Goal: Task Accomplishment & Management: Manage account settings

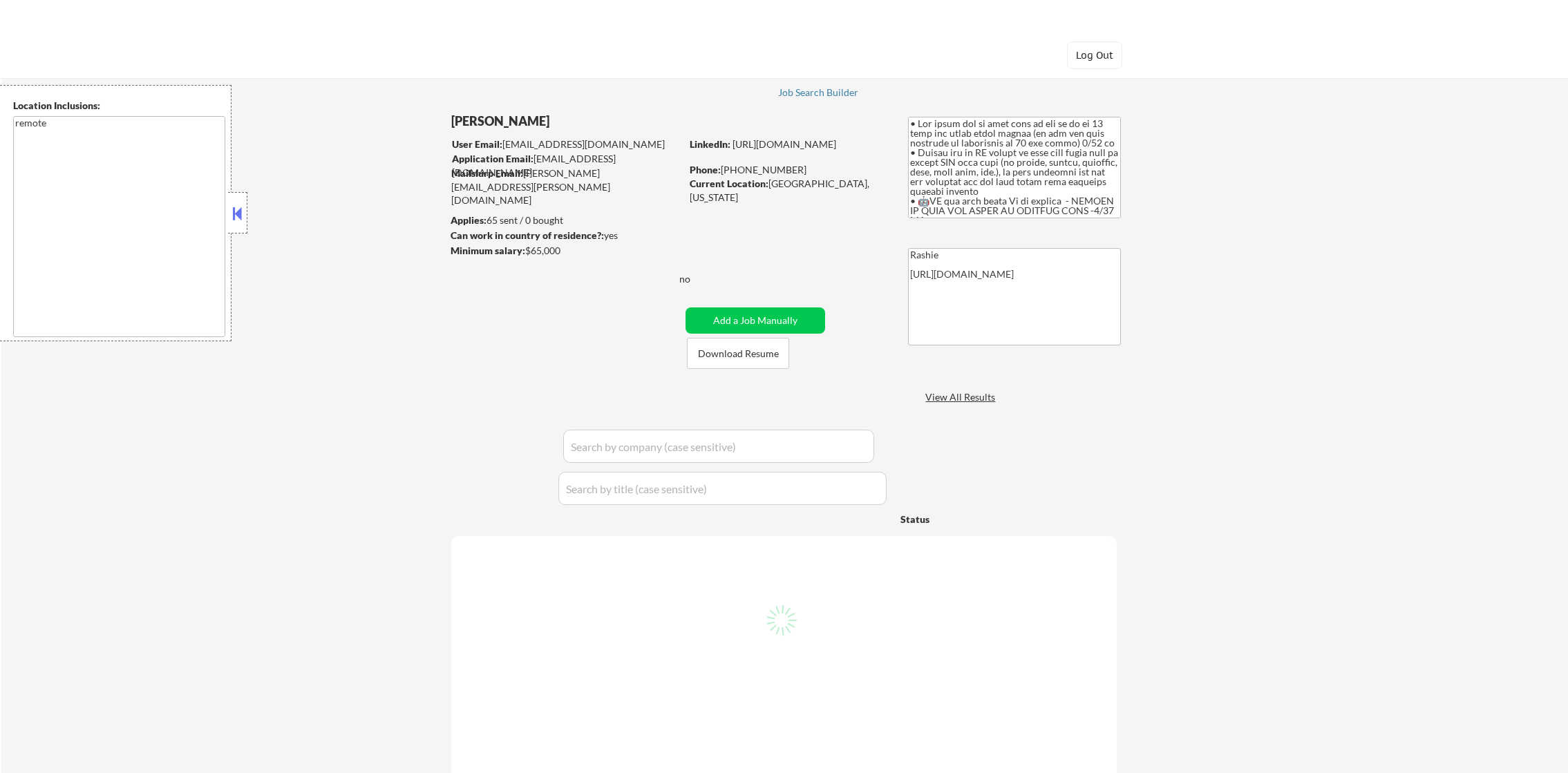
select select ""pending""
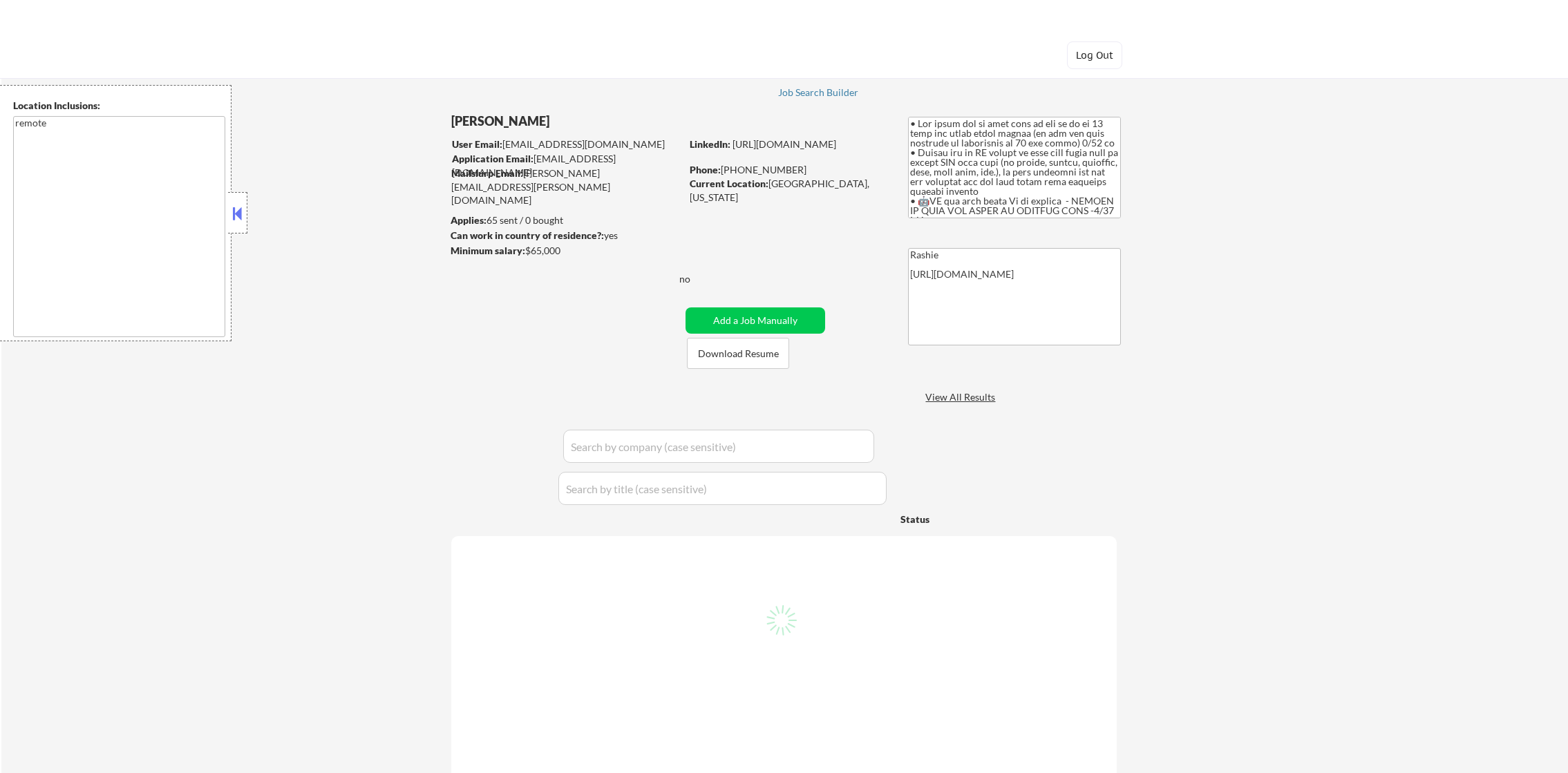
select select ""pending""
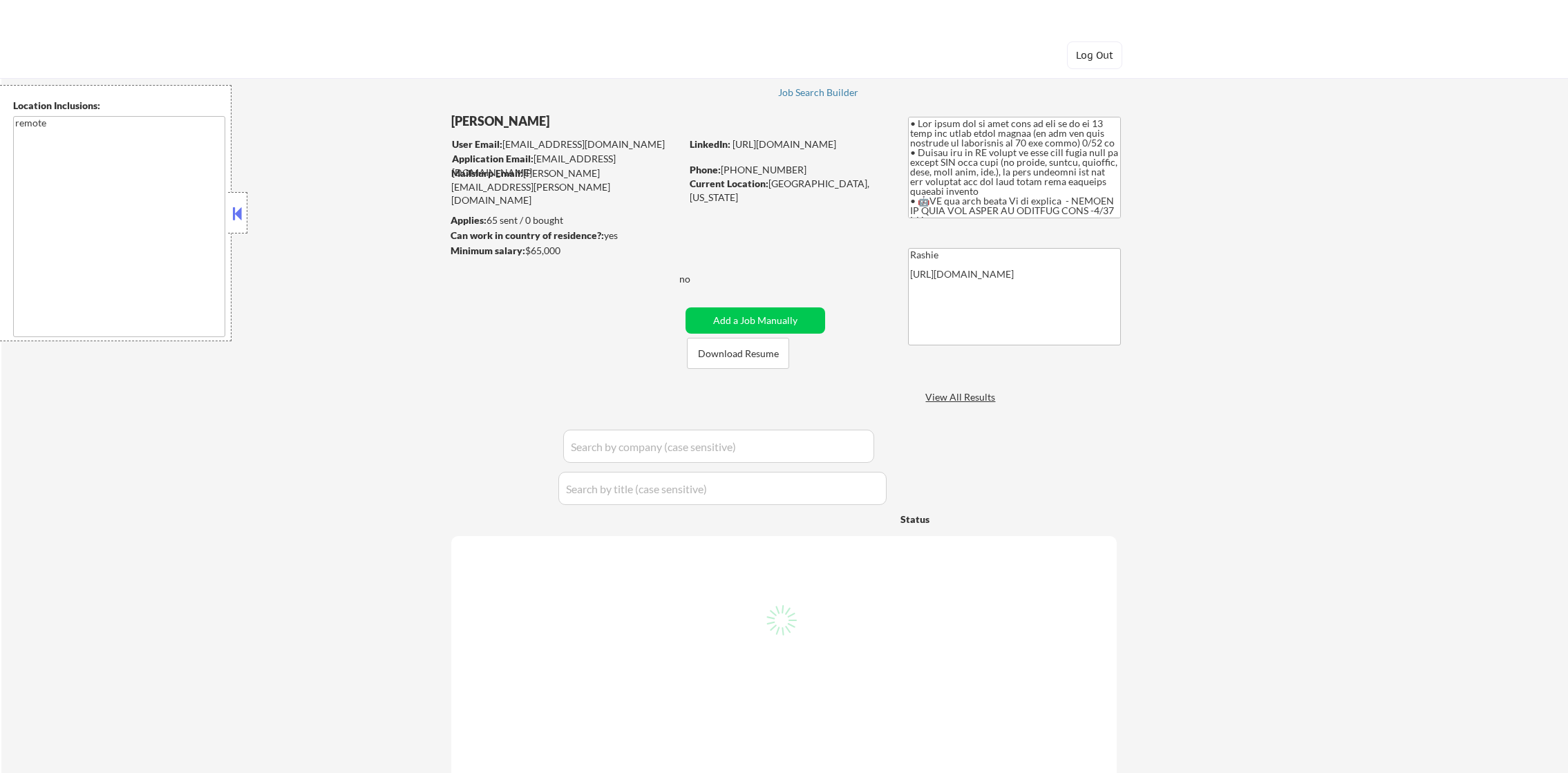
select select ""pending""
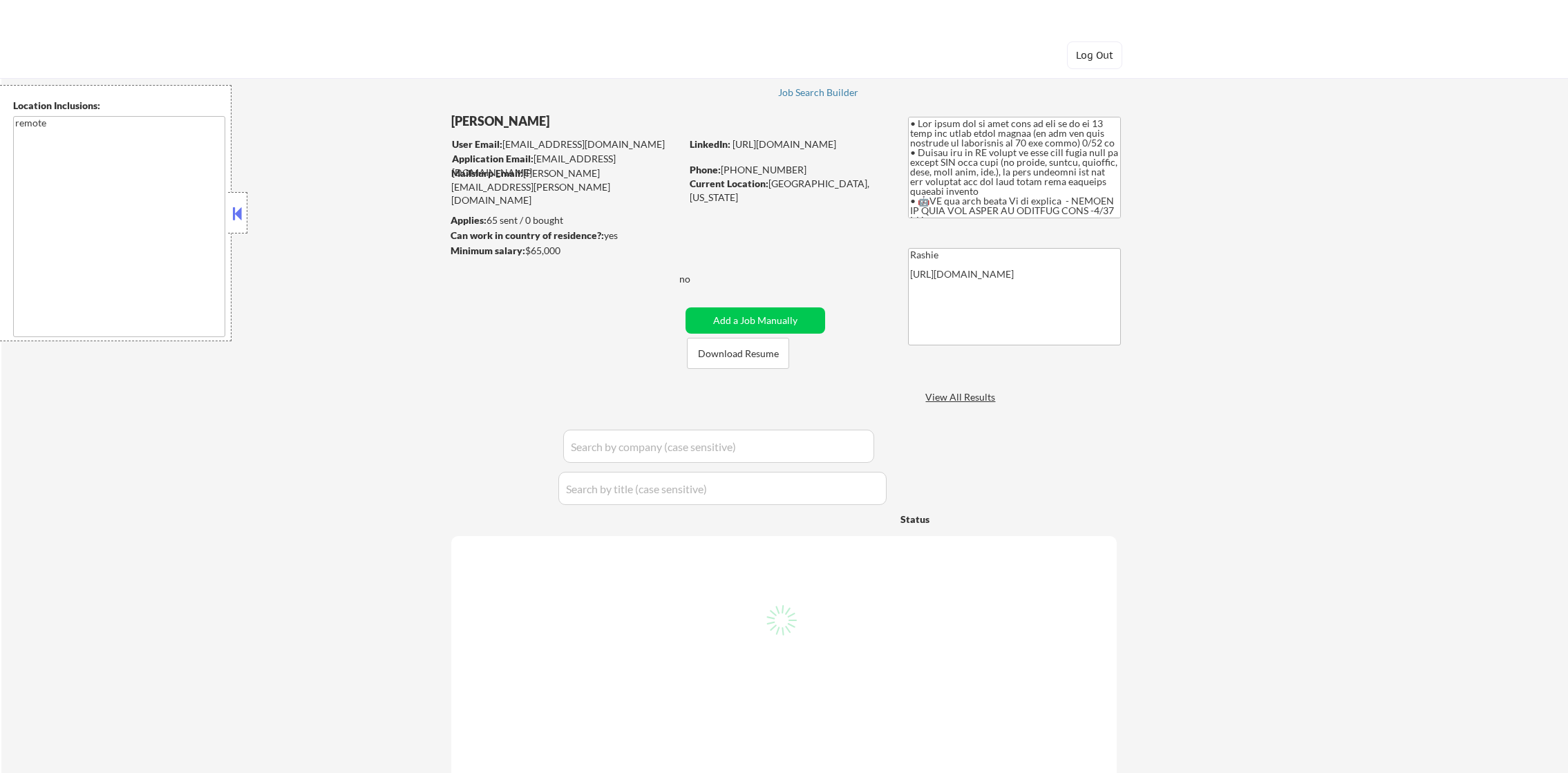
select select ""pending""
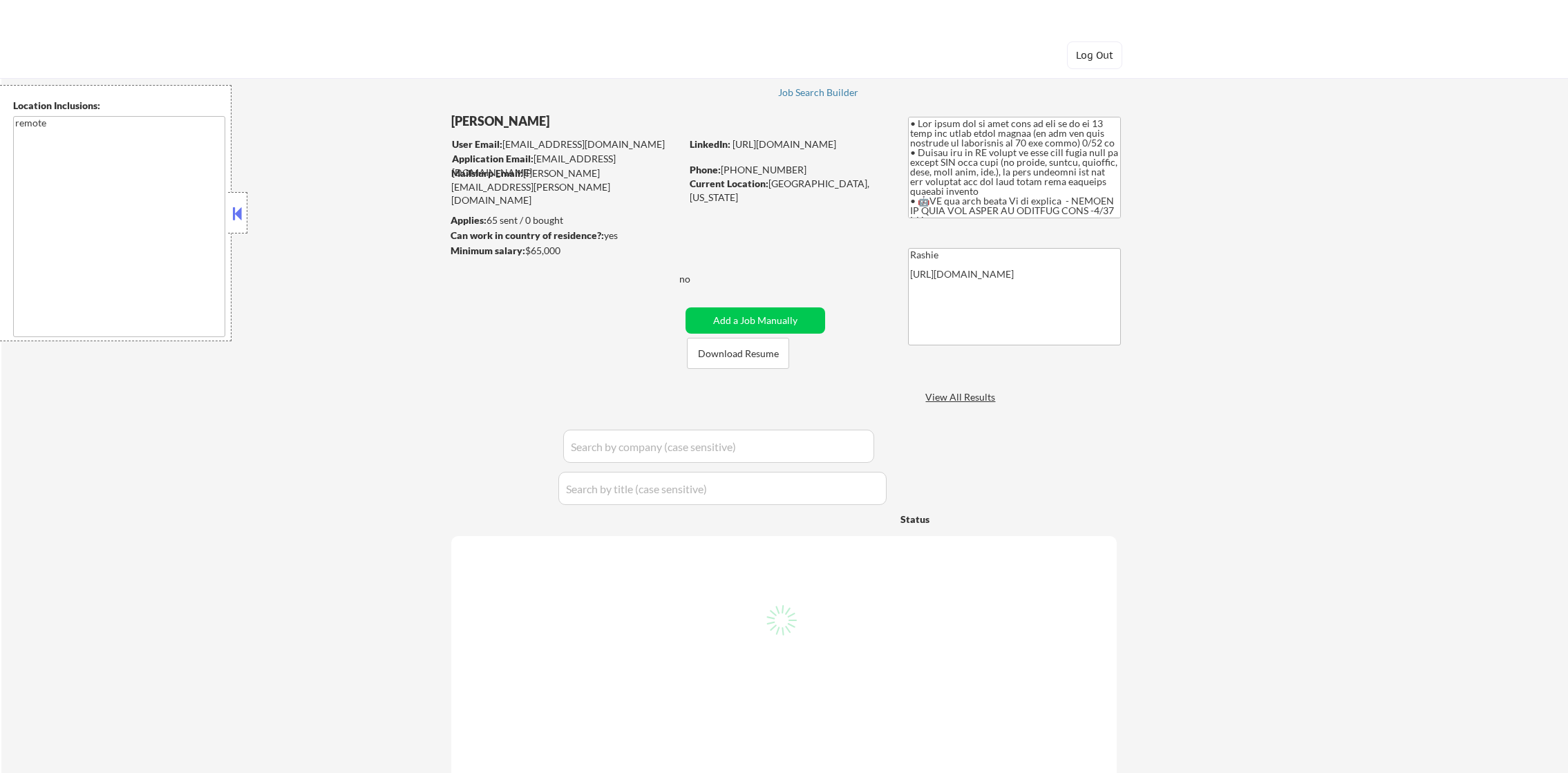
select select ""pending""
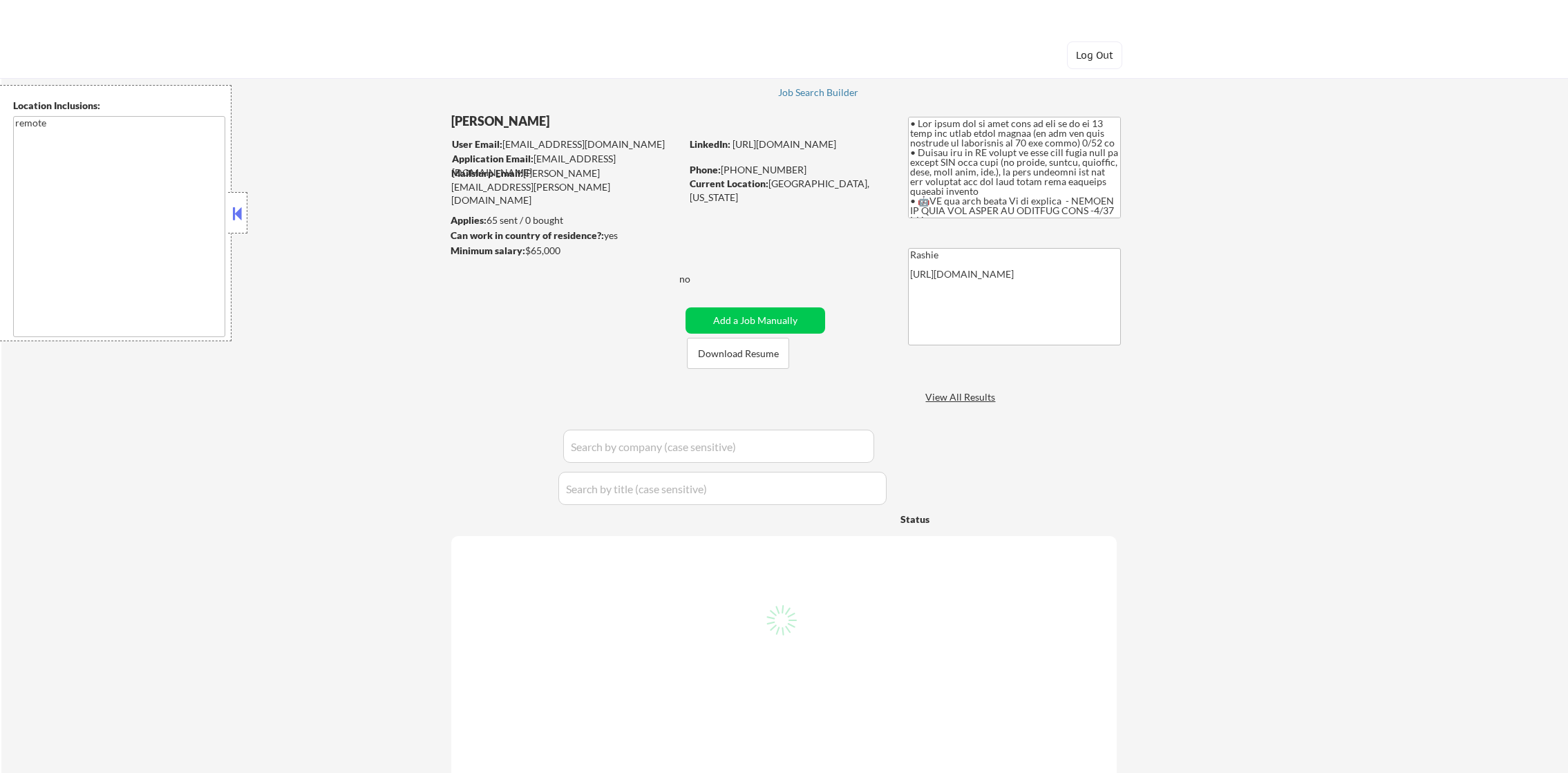
select select ""pending""
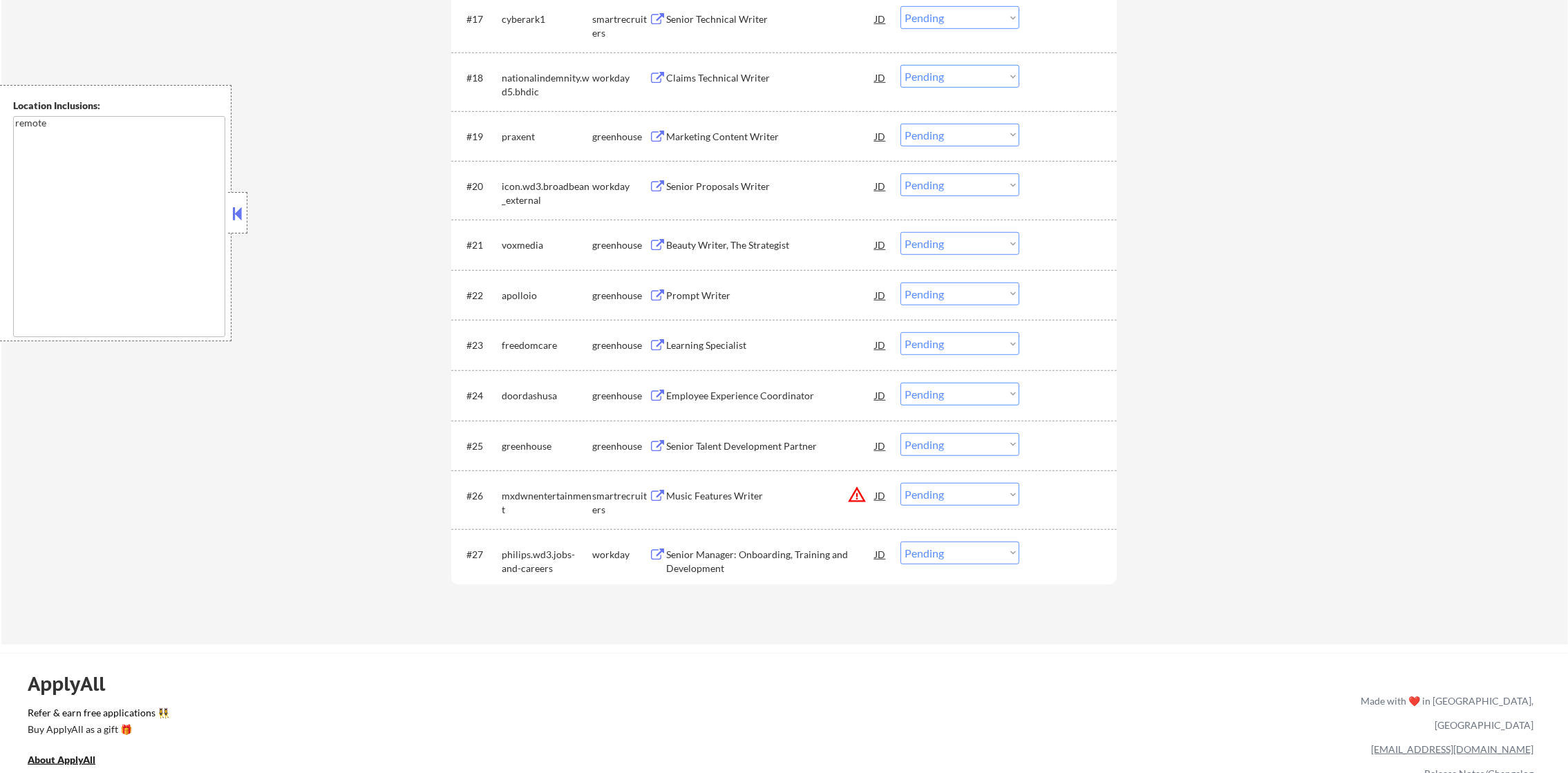
scroll to position [1384, 0]
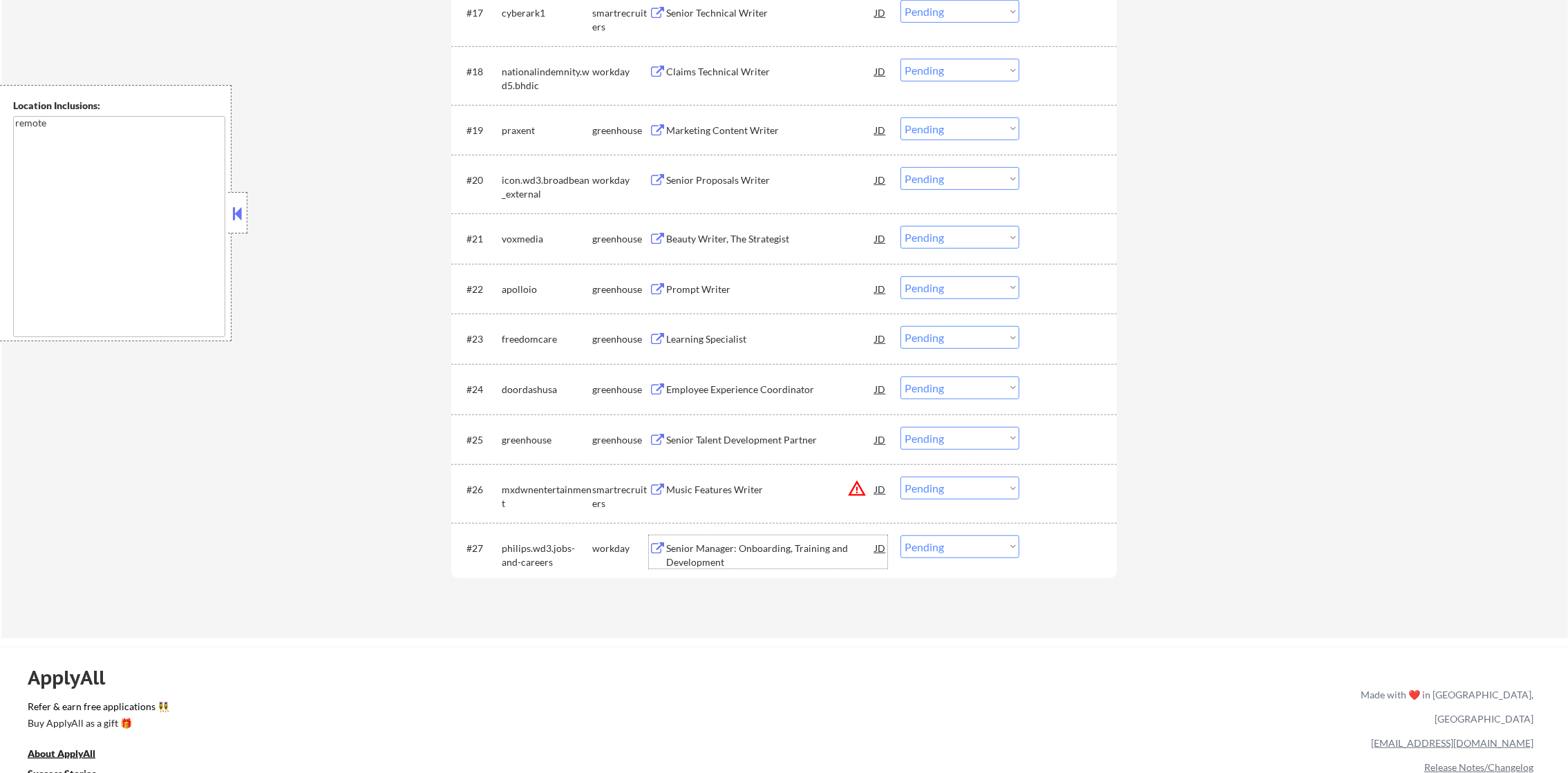
click at [743, 550] on div "Senior Manager: Onboarding, Training and Development" at bounding box center [770, 555] width 209 height 27
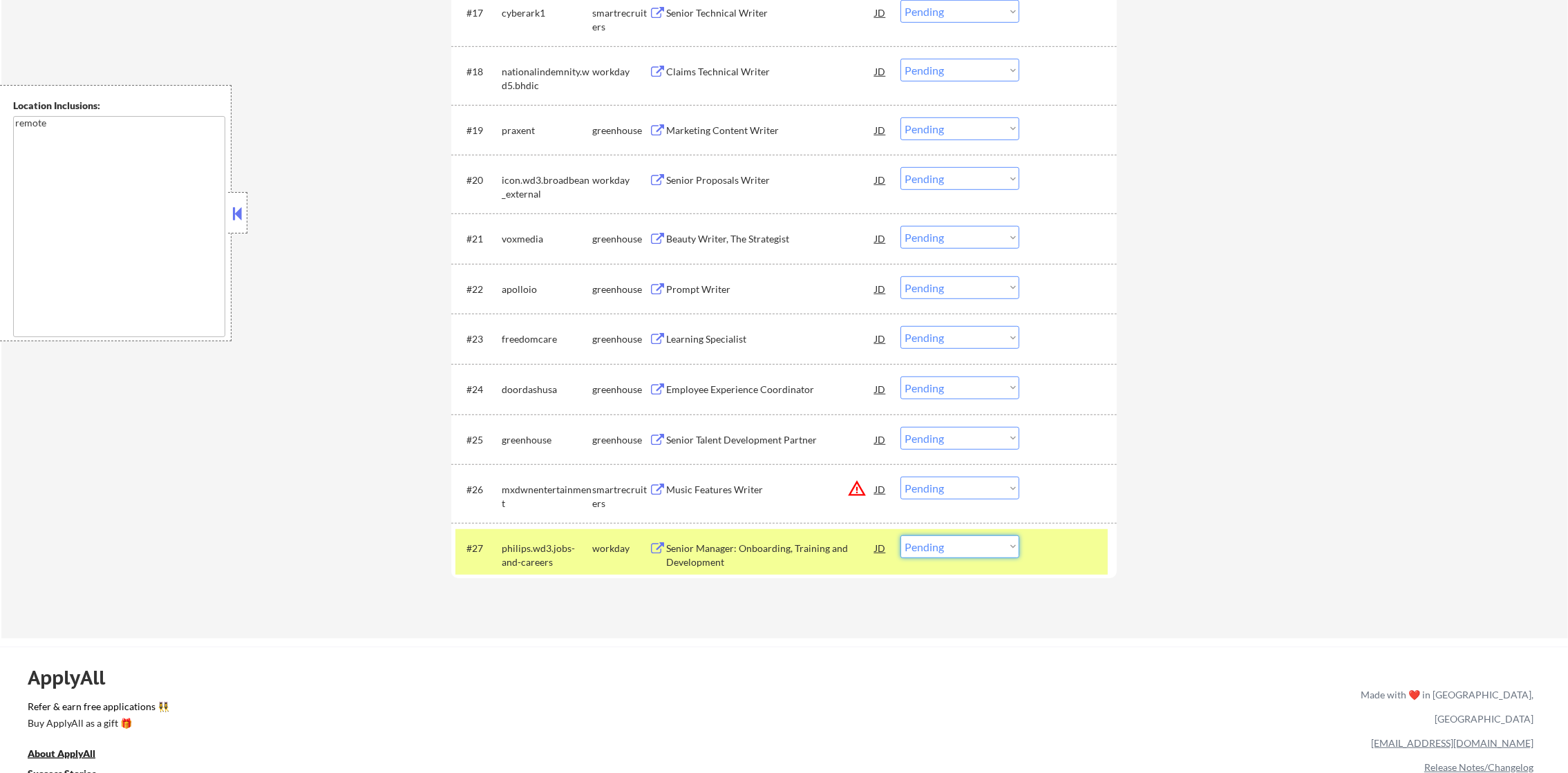
click at [918, 545] on select "Choose an option... Pending Applied Excluded (Questions) Excluded (Expired) Exc…" at bounding box center [960, 547] width 119 height 23
select select ""excluded__bad_match_""
click at [900, 536] on select "Choose an option... Pending Applied Excluded (Questions) Excluded (Expired) Exc…" at bounding box center [960, 547] width 119 height 23
click at [860, 490] on button "warning_amber" at bounding box center [857, 489] width 20 height 20
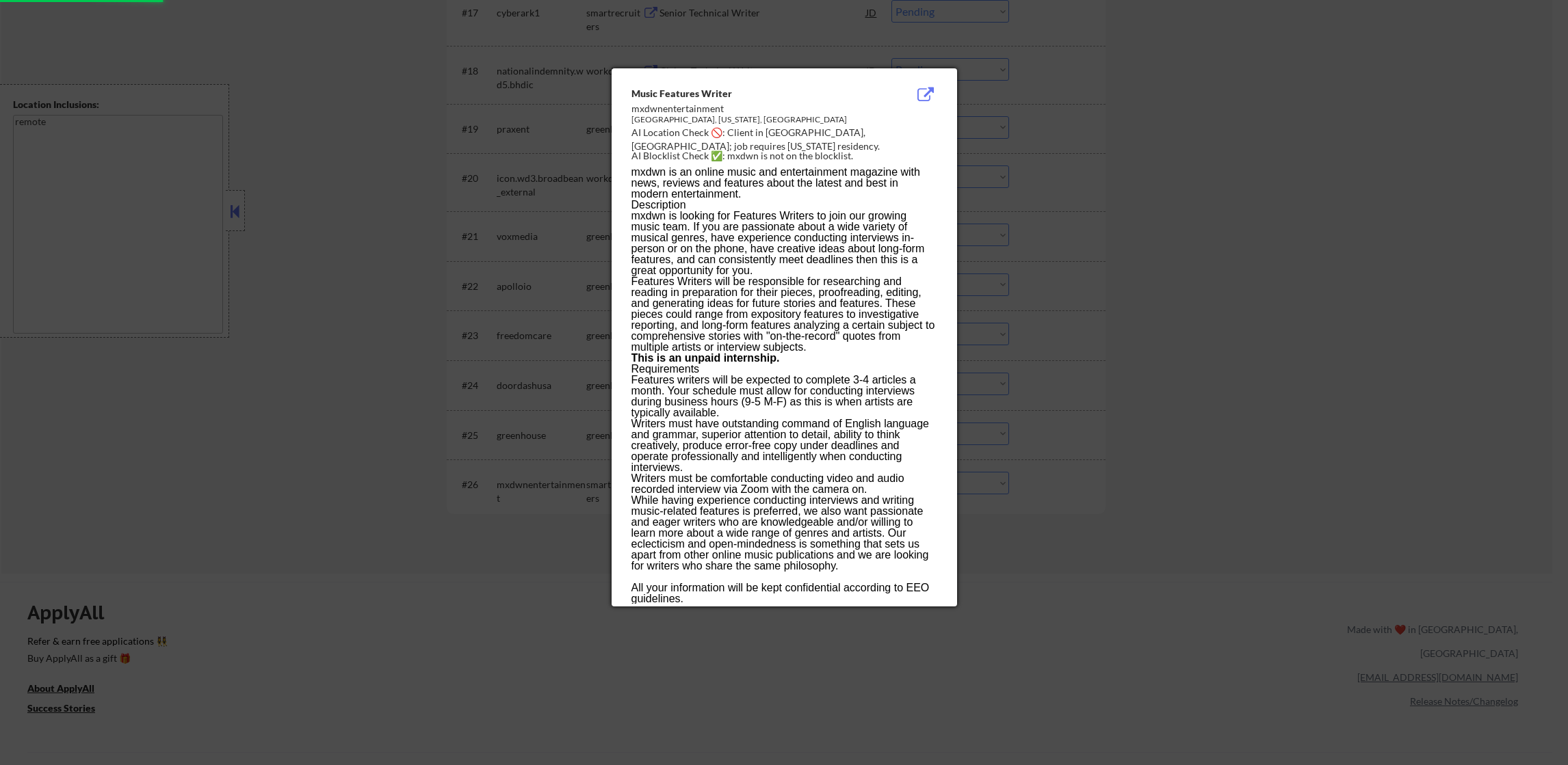
click at [1167, 402] on div at bounding box center [784, 382] width 1568 height 765
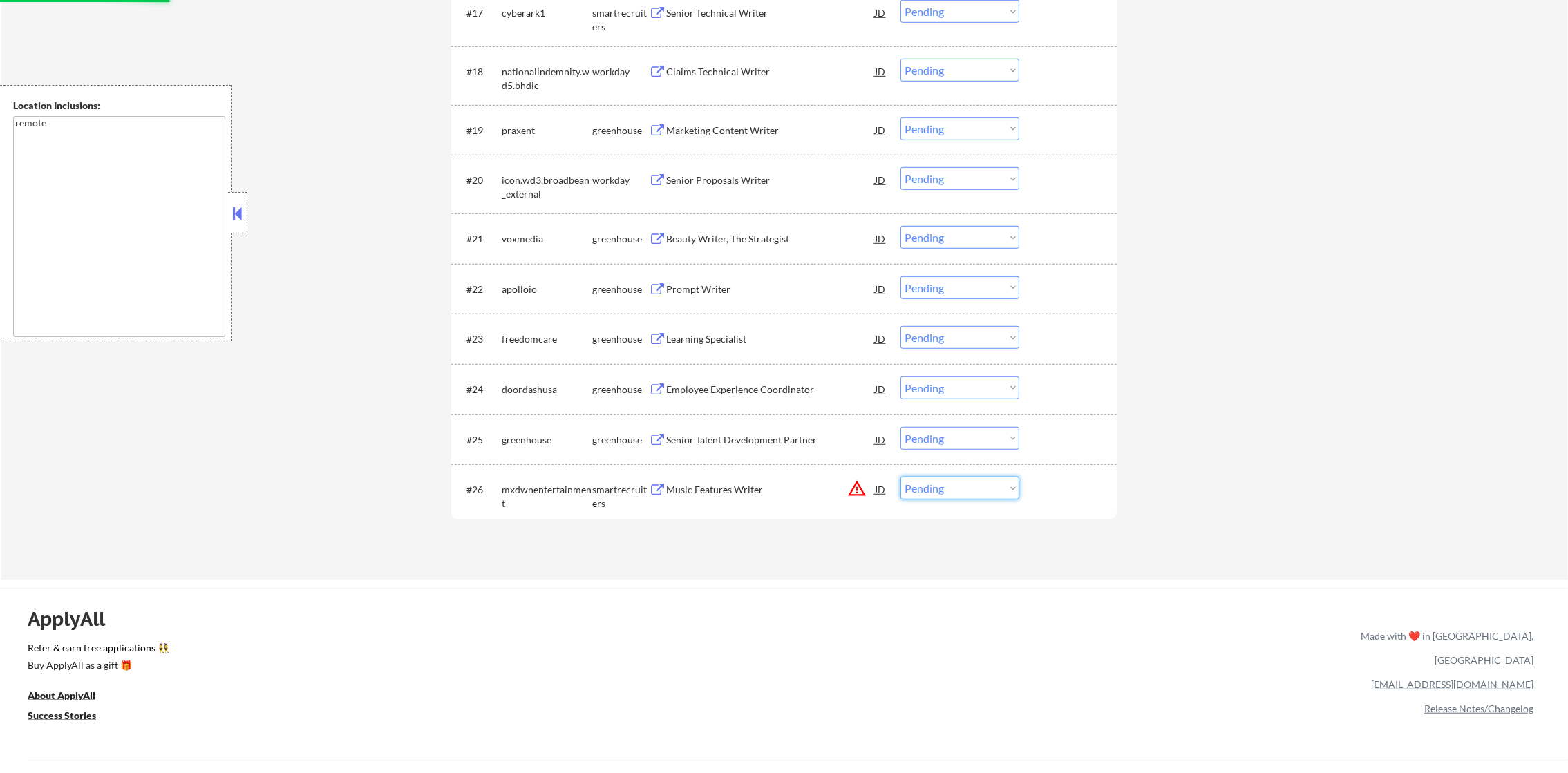
click at [956, 485] on select "Choose an option... Pending Applied Excluded (Questions) Excluded (Expired) Exc…" at bounding box center [960, 489] width 119 height 23
select select ""excluded__location_""
click at [900, 477] on select "Choose an option... Pending Applied Excluded (Questions) Excluded (Expired) Exc…" at bounding box center [960, 489] width 119 height 23
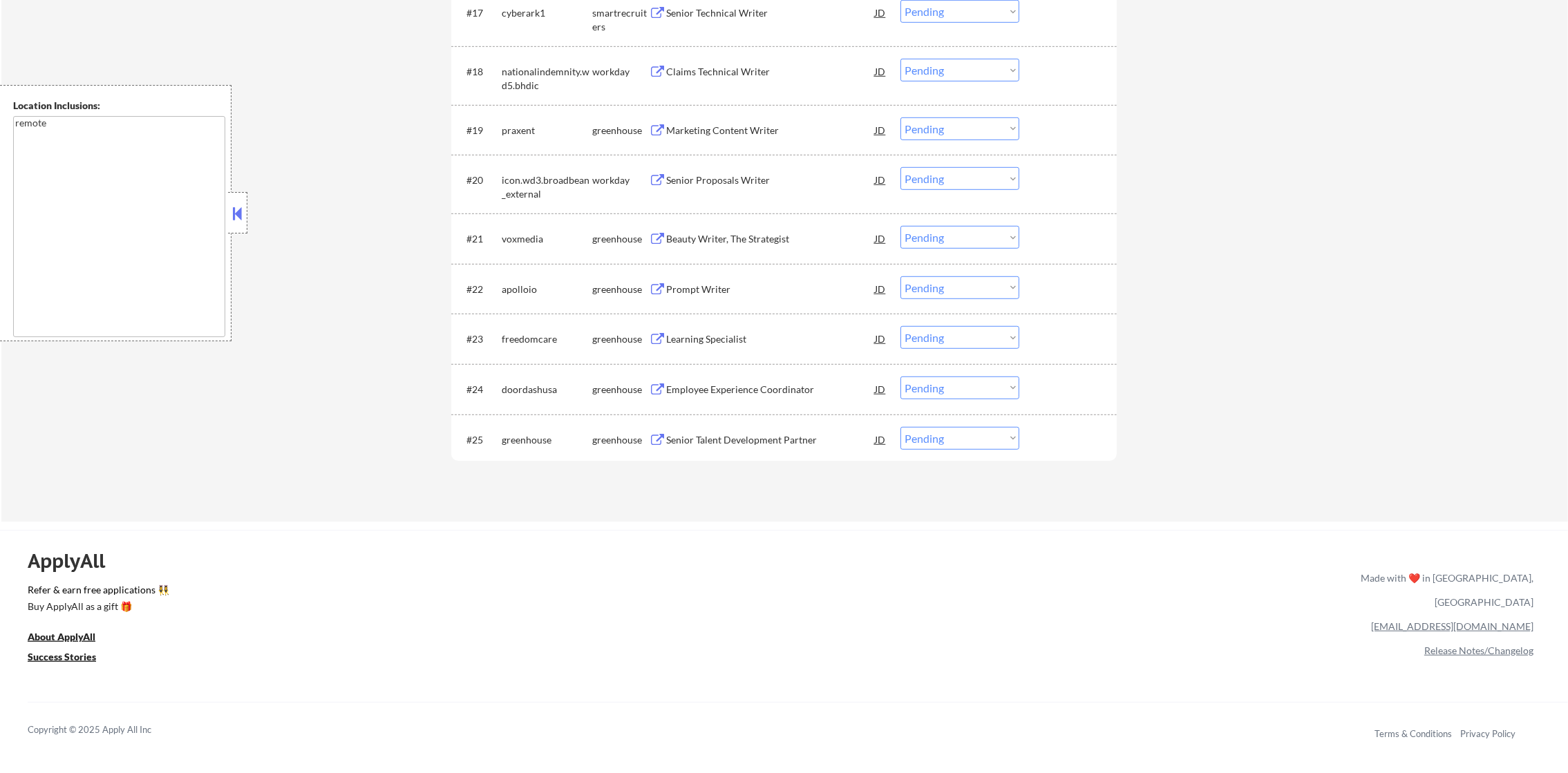
click at [803, 438] on div "Senior Talent Development Partner" at bounding box center [770, 440] width 209 height 14
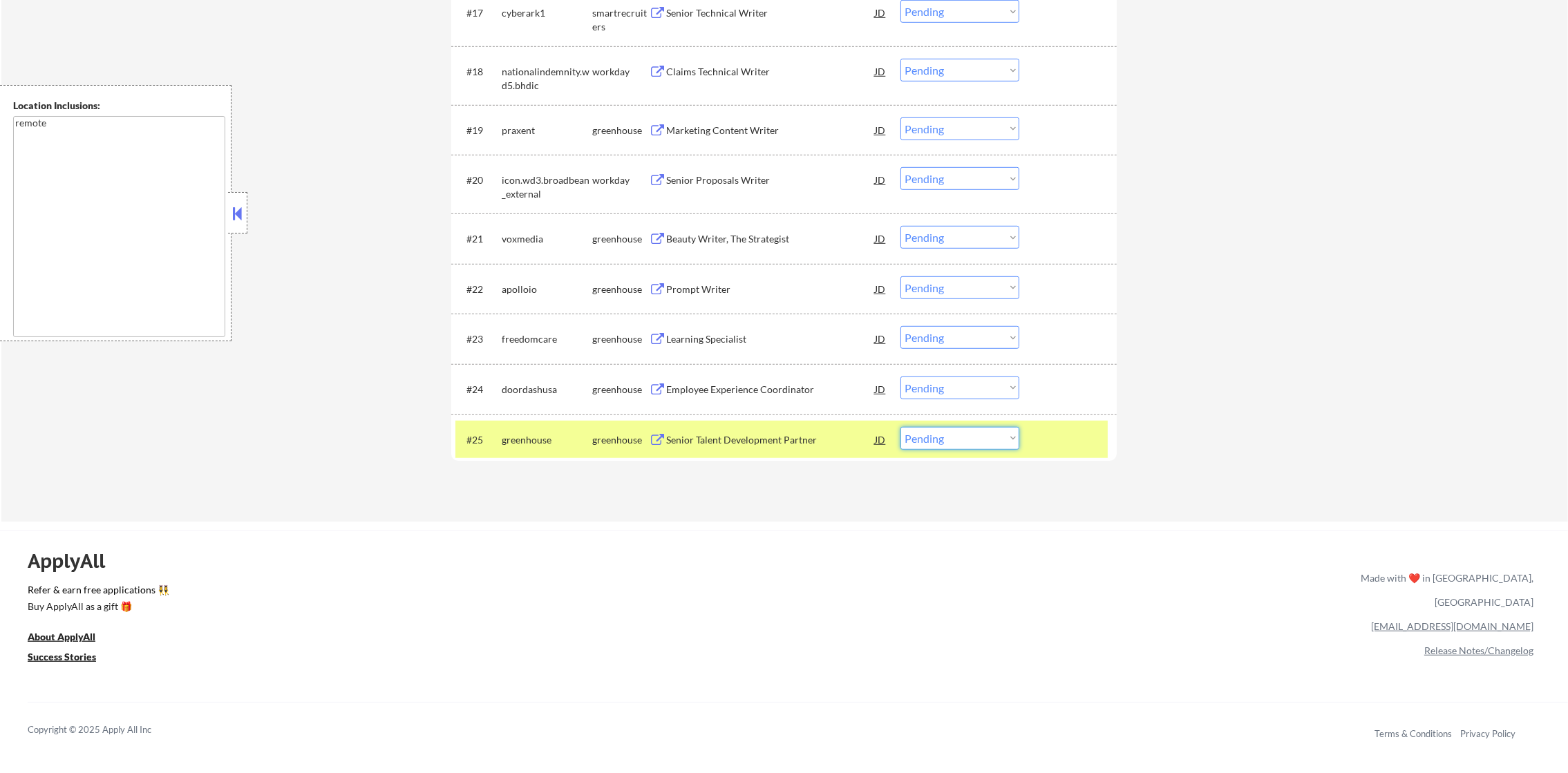
click at [938, 432] on select "Choose an option... Pending Applied Excluded (Questions) Excluded (Expired) Exc…" at bounding box center [960, 438] width 119 height 23
select select ""excluded__bad_match_""
click at [900, 427] on select "Choose an option... Pending Applied Excluded (Questions) Excluded (Expired) Exc…" at bounding box center [960, 438] width 119 height 23
click at [570, 441] on div "greenhouse" at bounding box center [546, 440] width 90 height 14
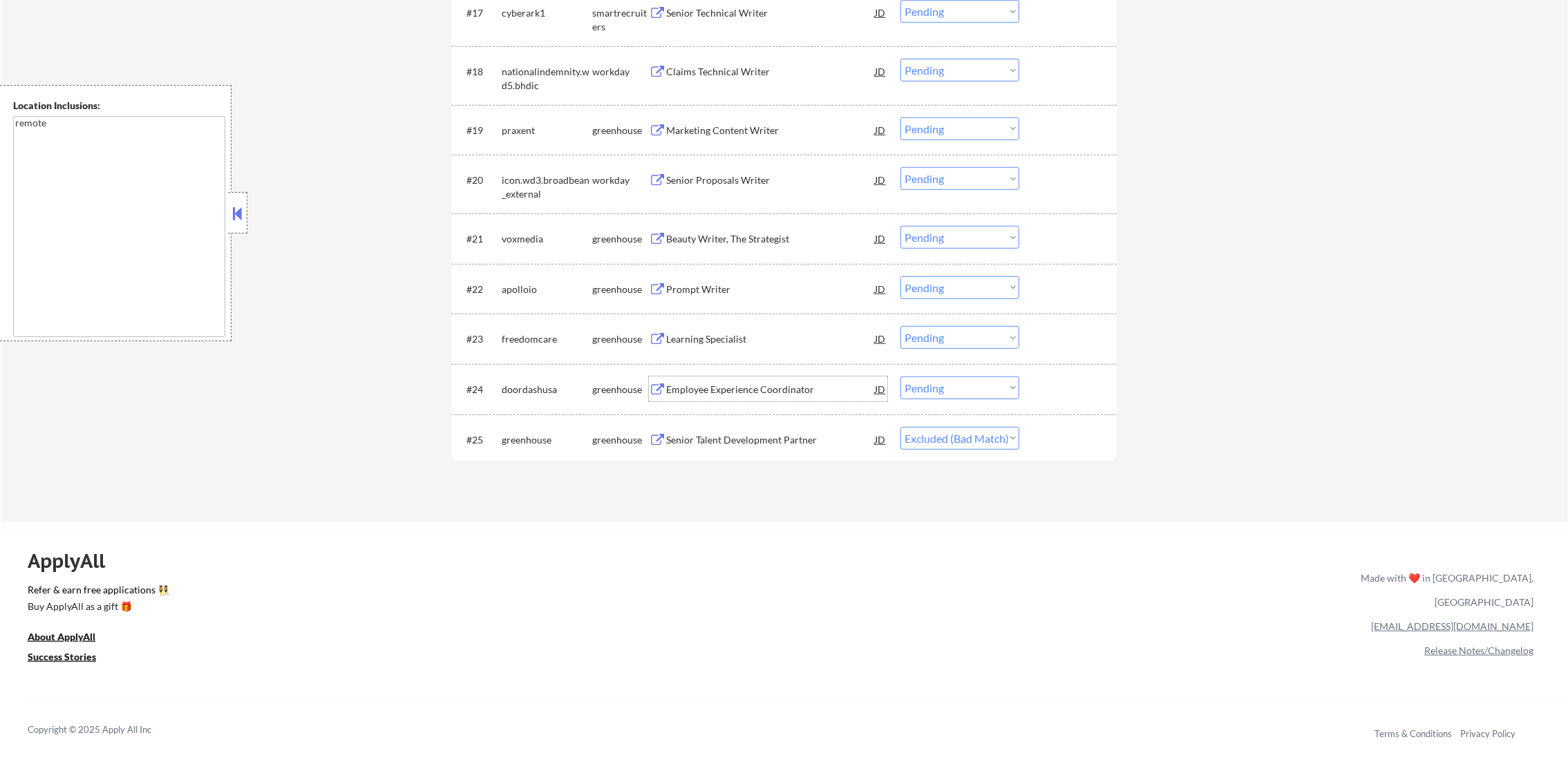
click at [769, 386] on div "Employee Experience Coordinator" at bounding box center [770, 390] width 209 height 14
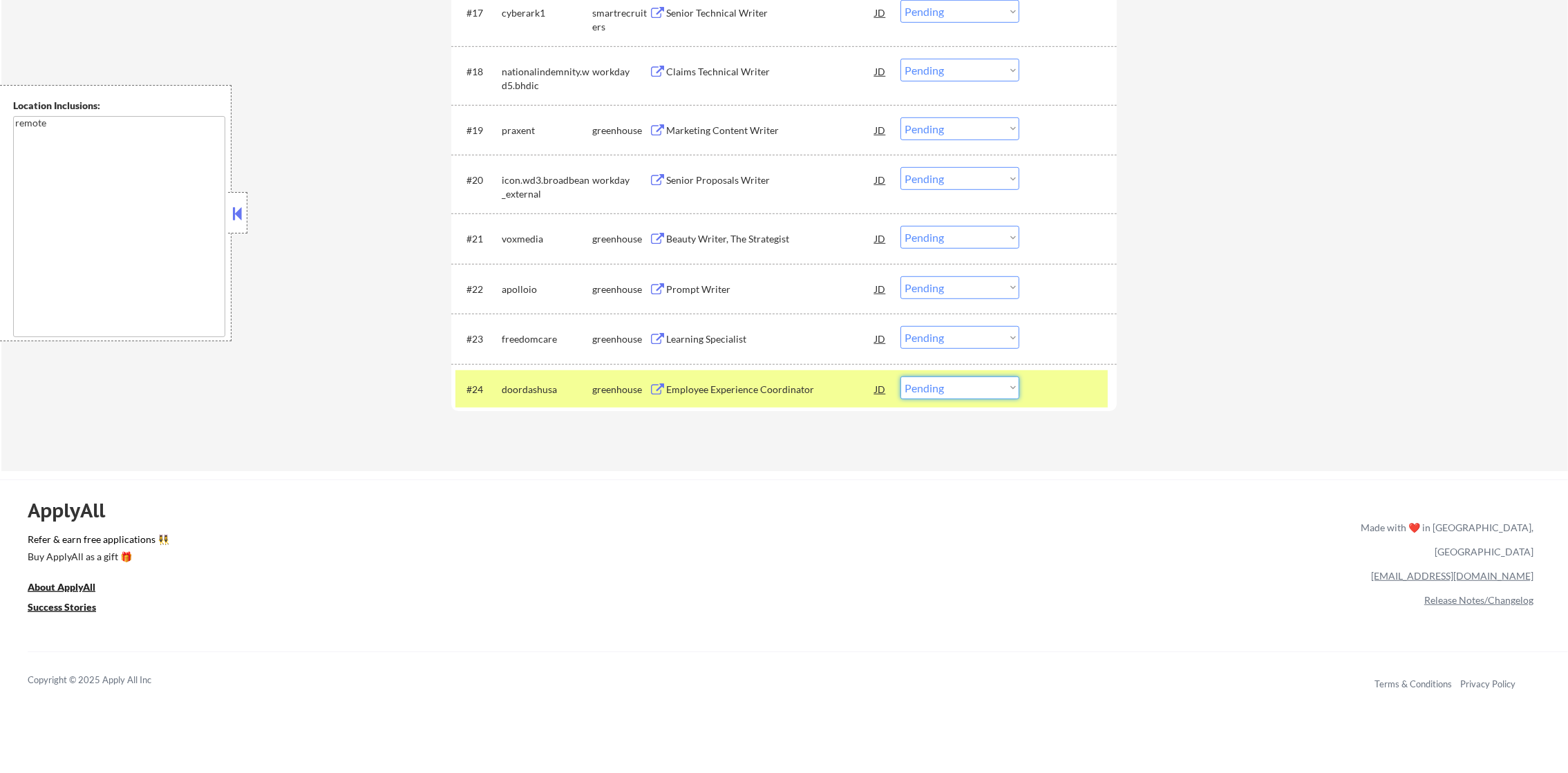
click at [931, 389] on select "Choose an option... Pending Applied Excluded (Questions) Excluded (Expired) Exc…" at bounding box center [960, 388] width 119 height 23
select select ""excluded__expired_""
click at [900, 376] on select "Choose an option... Pending Applied Excluded (Questions) Excluded (Expired) Exc…" at bounding box center [960, 388] width 119 height 23
drag, startPoint x: 573, startPoint y: 397, endPoint x: 564, endPoint y: 385, distance: 15.0
click at [570, 397] on div "doordashusa" at bounding box center [546, 388] width 90 height 25
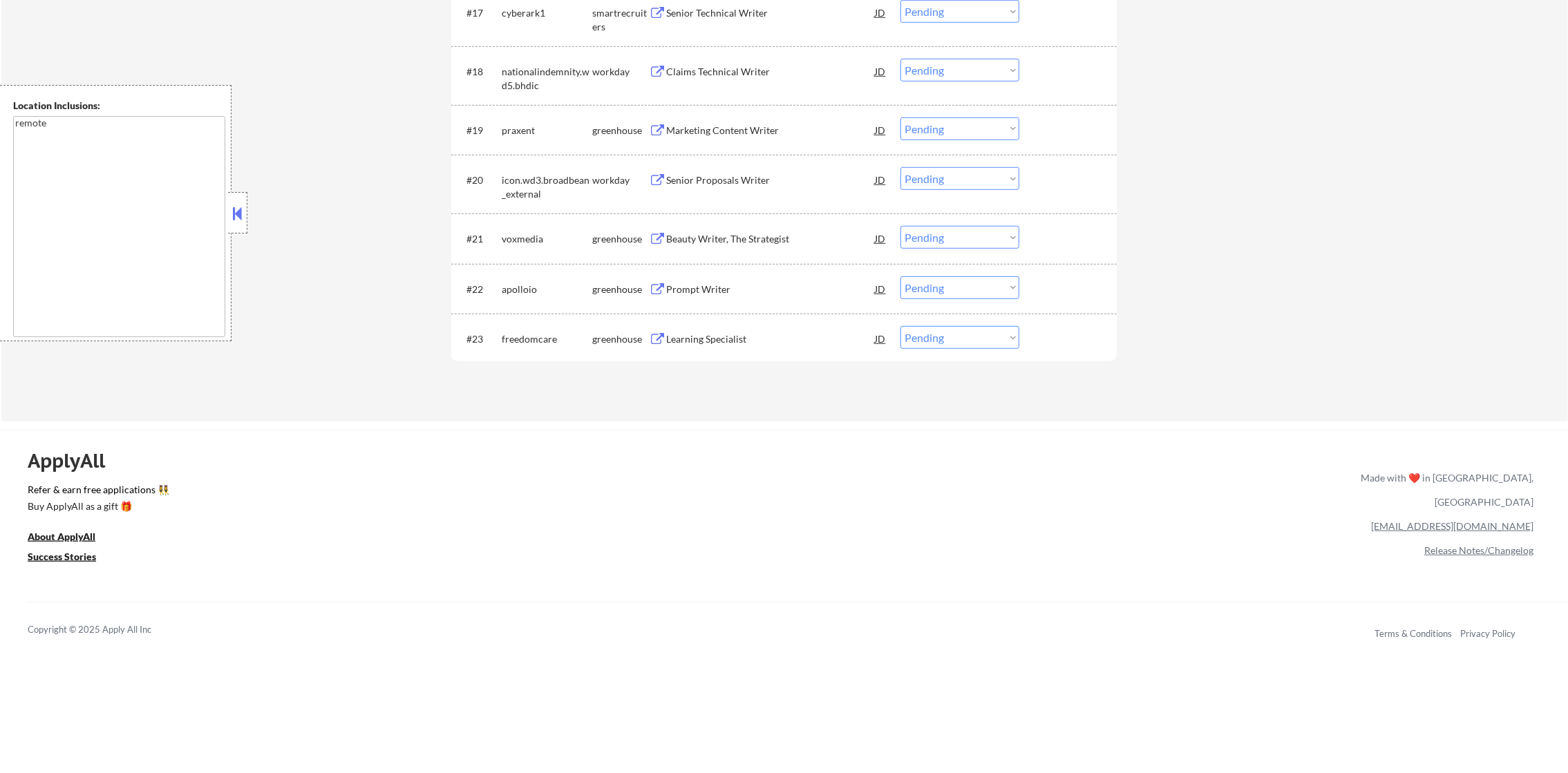
click at [752, 335] on div "Learning Specialist" at bounding box center [770, 339] width 209 height 14
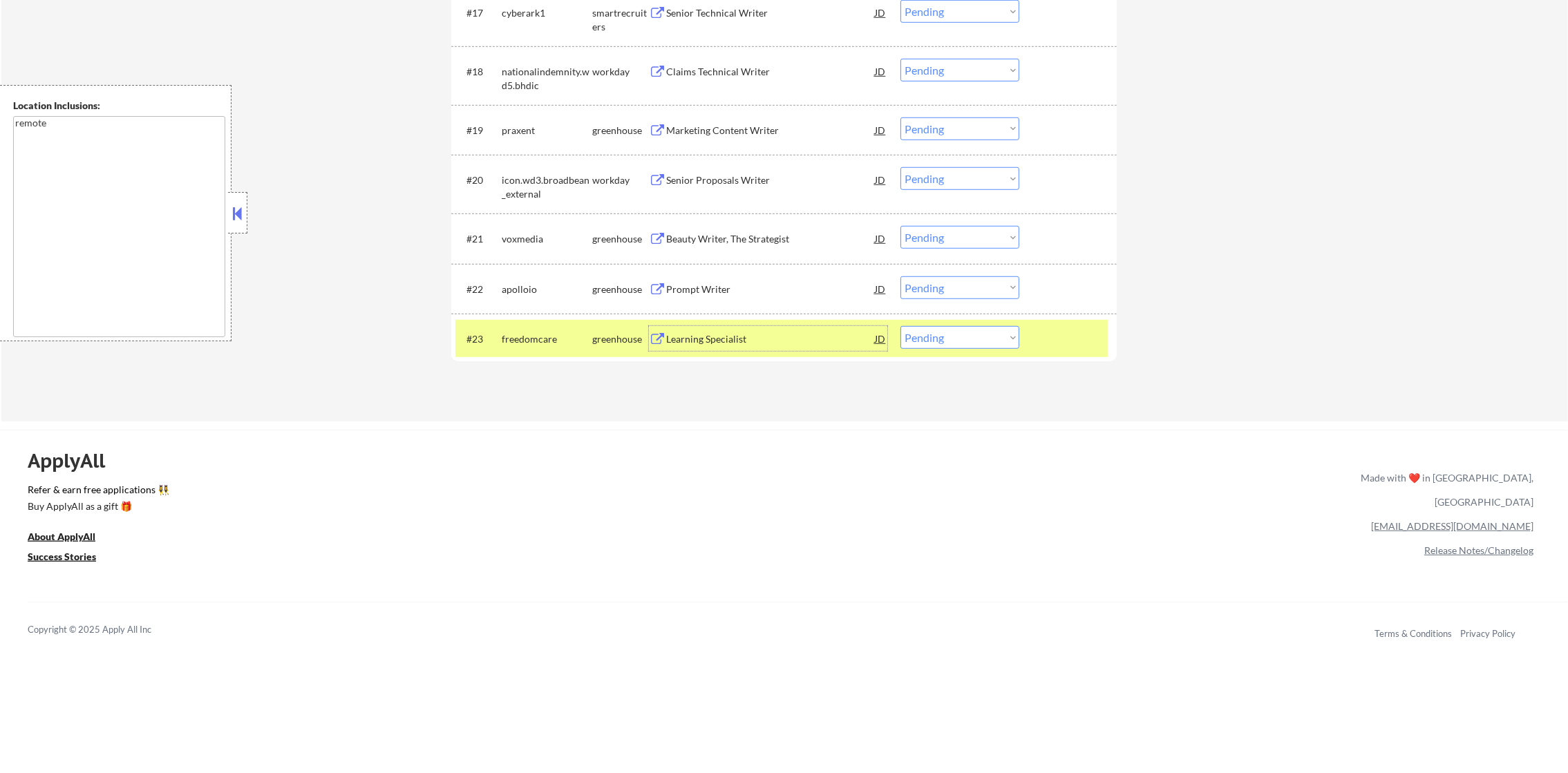
drag, startPoint x: 932, startPoint y: 341, endPoint x: 934, endPoint y: 350, distance: 9.2
click at [932, 344] on select "Choose an option... Pending Applied Excluded (Questions) Excluded (Expired) Exc…" at bounding box center [960, 338] width 119 height 23
select select ""excluded__salary_""
click at [900, 326] on select "Choose an option... Pending Applied Excluded (Questions) Excluded (Expired) Exc…" at bounding box center [960, 338] width 119 height 23
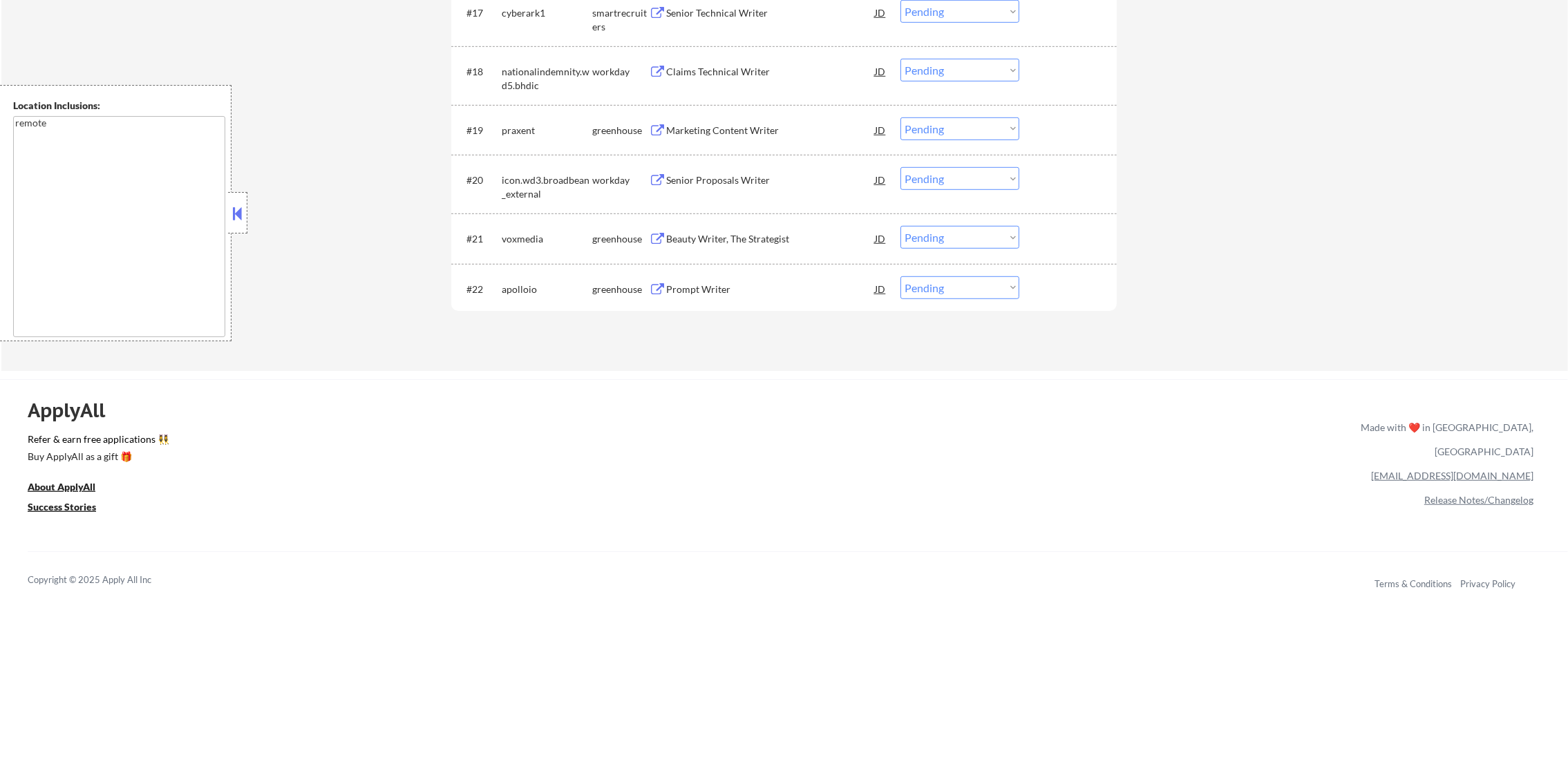
click at [733, 276] on div "Prompt Writer" at bounding box center [770, 288] width 209 height 25
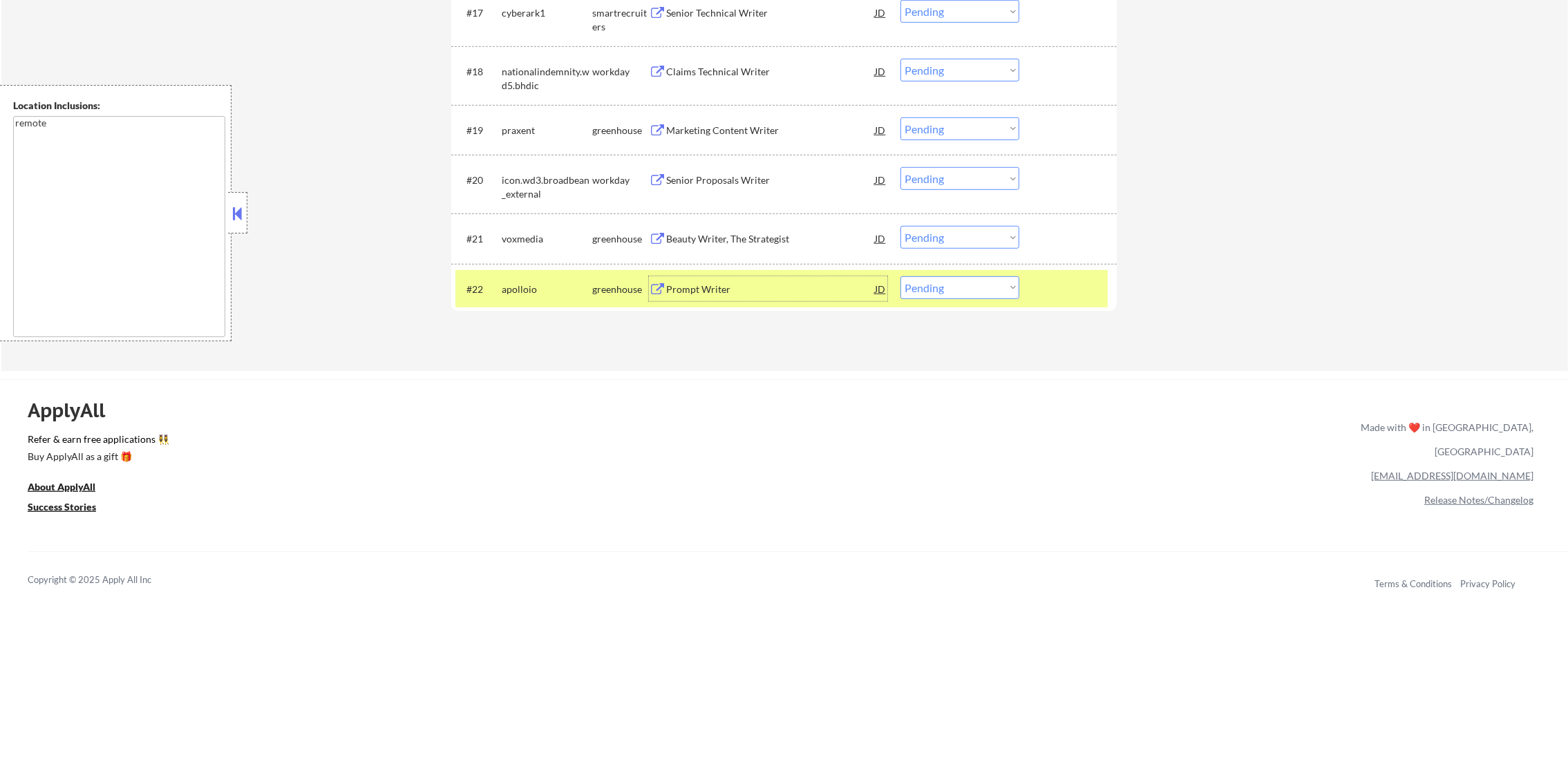
click at [936, 287] on select "Choose an option... Pending Applied Excluded (Questions) Excluded (Expired) Exc…" at bounding box center [960, 288] width 119 height 23
select select ""excluded""
click at [900, 276] on select "Choose an option... Pending Applied Excluded (Questions) Excluded (Expired) Exc…" at bounding box center [960, 288] width 119 height 23
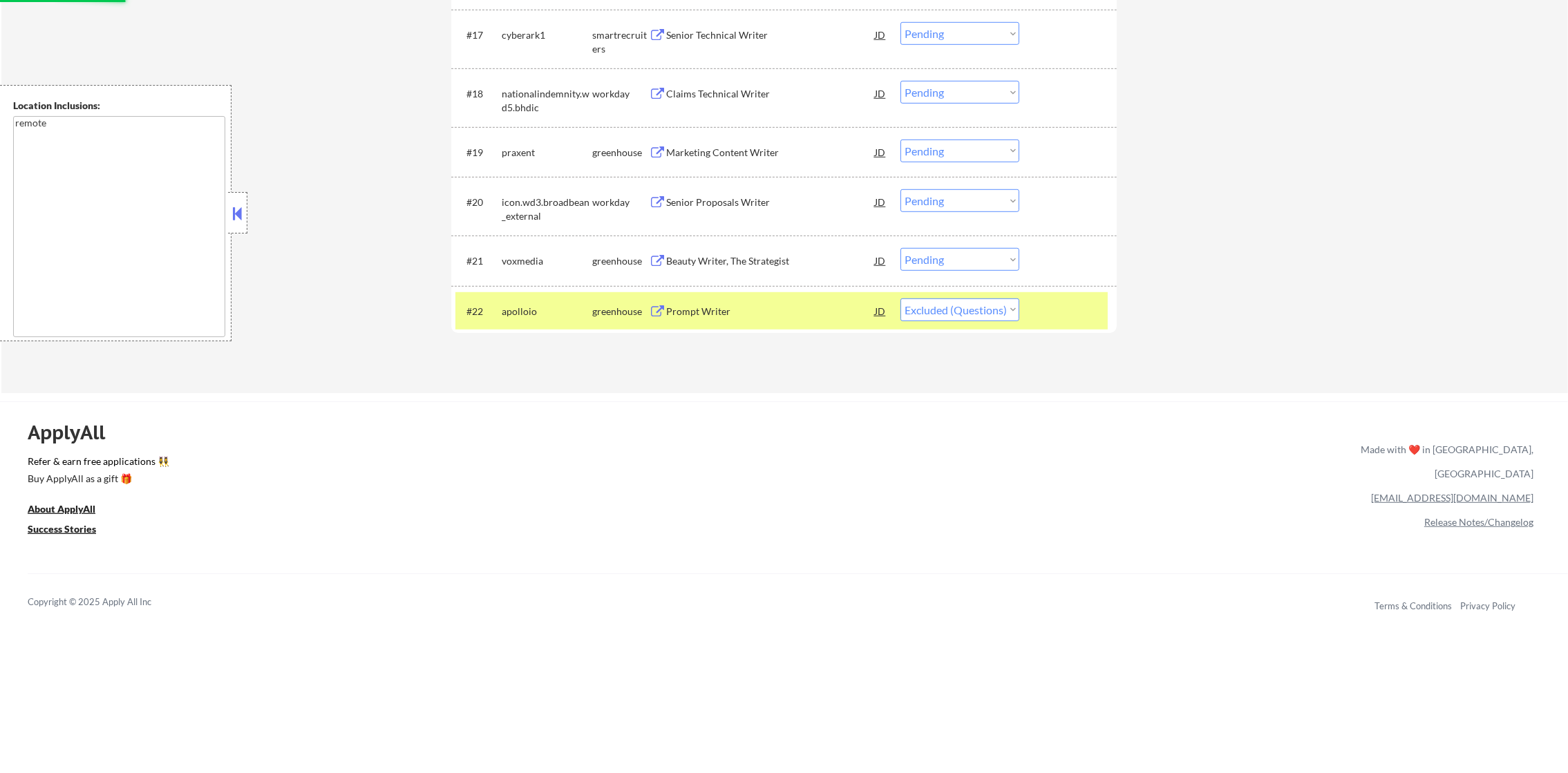
scroll to position [1350, 0]
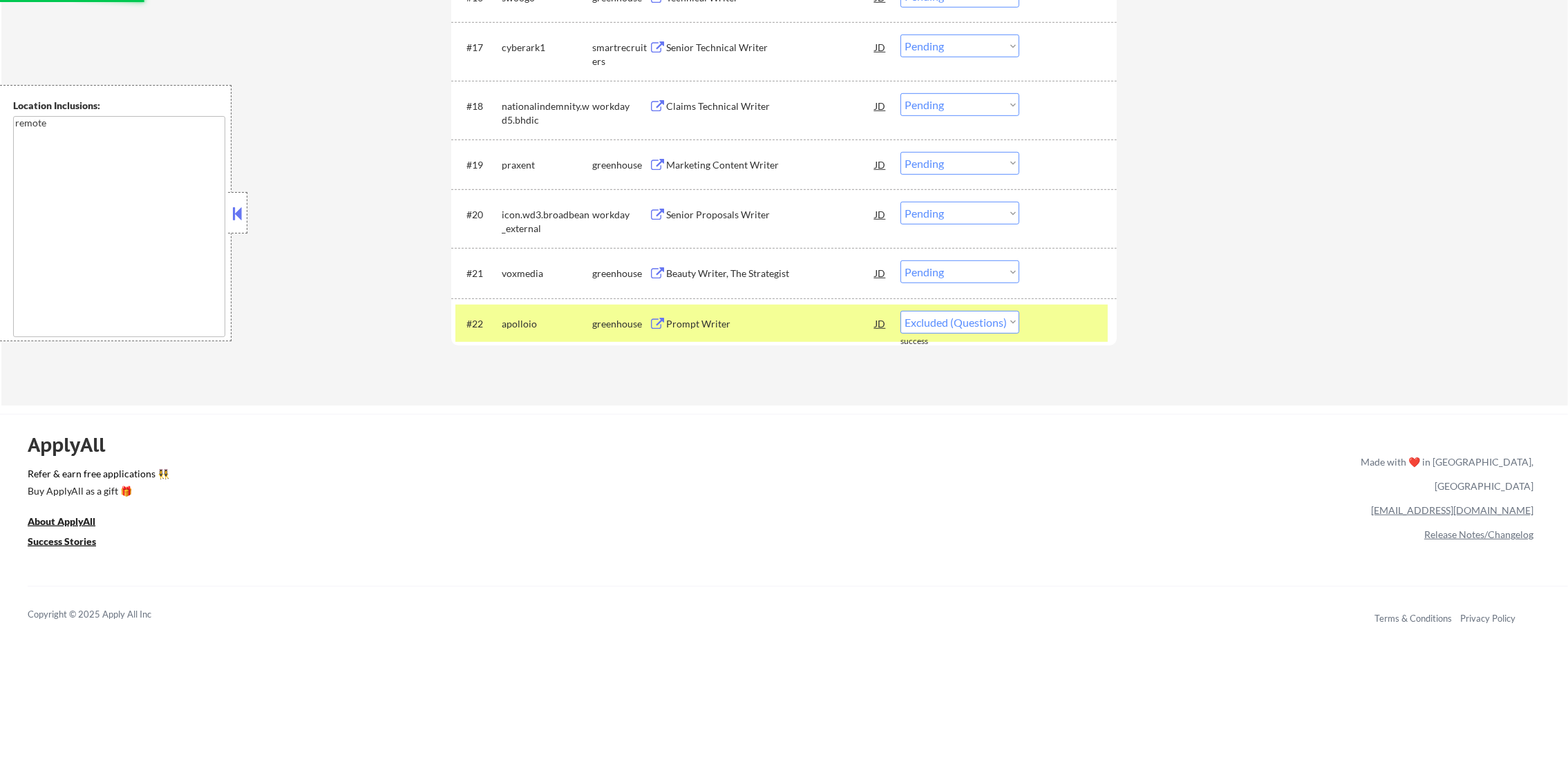
click at [548, 329] on div "apolloio" at bounding box center [546, 324] width 90 height 14
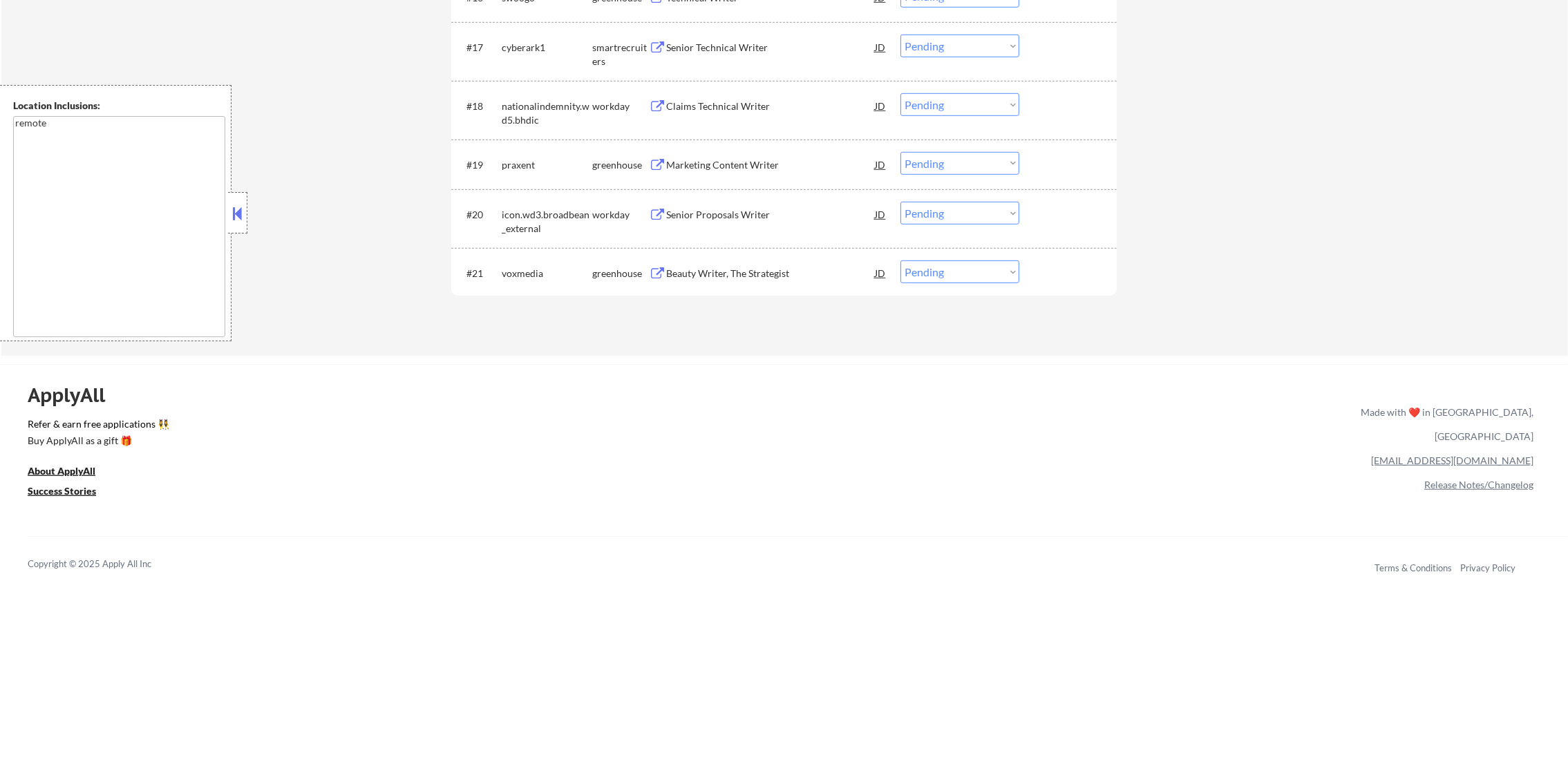
click at [772, 270] on div "Beauty Writer, The Strategist" at bounding box center [770, 274] width 209 height 14
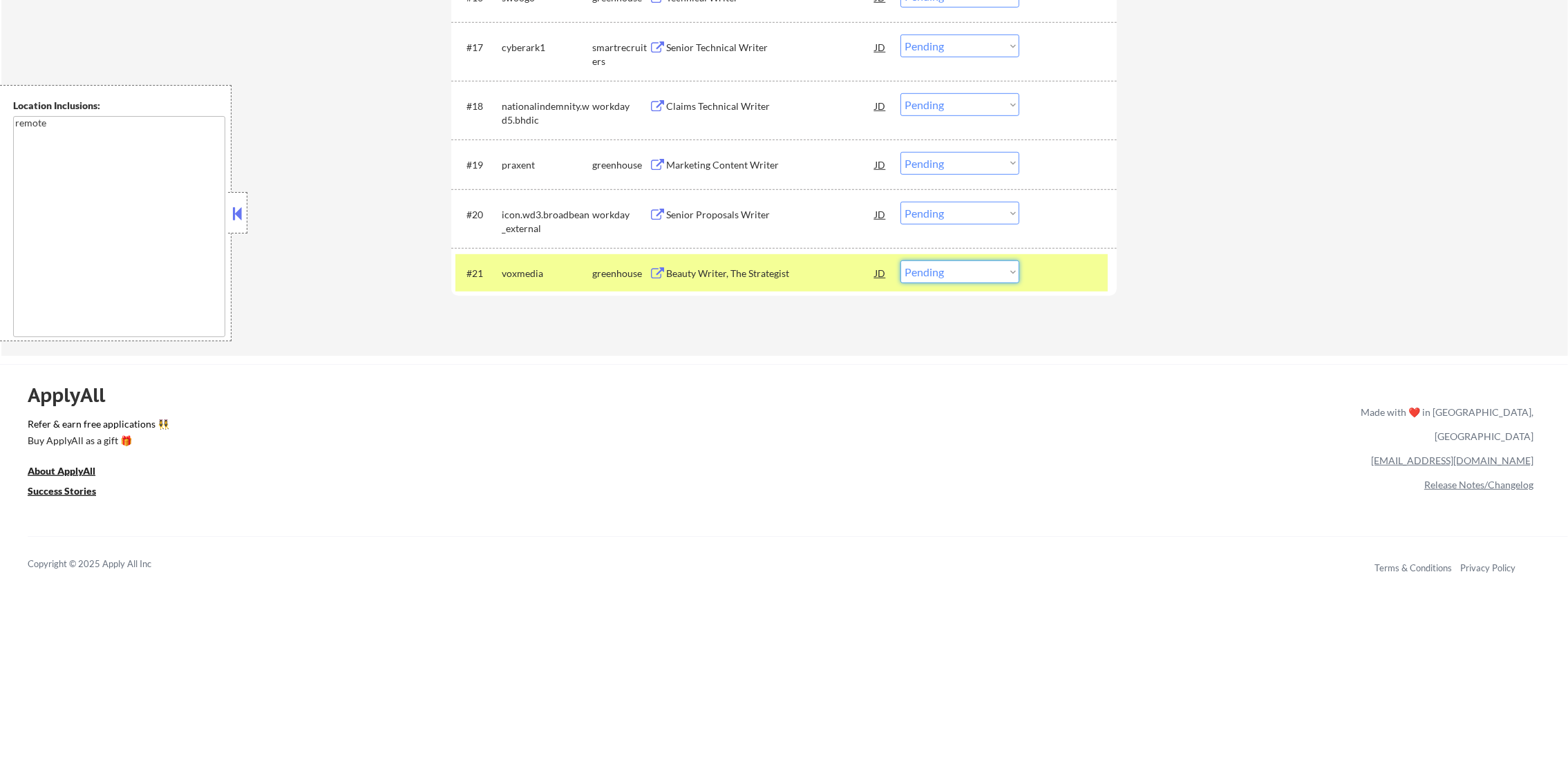
drag, startPoint x: 916, startPoint y: 268, endPoint x: 922, endPoint y: 275, distance: 9.2
click at [916, 268] on select "Choose an option... Pending Applied Excluded (Questions) Excluded (Expired) Exc…" at bounding box center [960, 272] width 119 height 23
select select ""excluded__bad_match_""
click at [900, 260] on select "Choose an option... Pending Applied Excluded (Questions) Excluded (Expired) Exc…" at bounding box center [960, 272] width 119 height 23
click at [500, 277] on div "#21 voxmedia greenhouse Beauty Writer, The Strategist JD Choose an option... Pe…" at bounding box center [781, 272] width 652 height 37
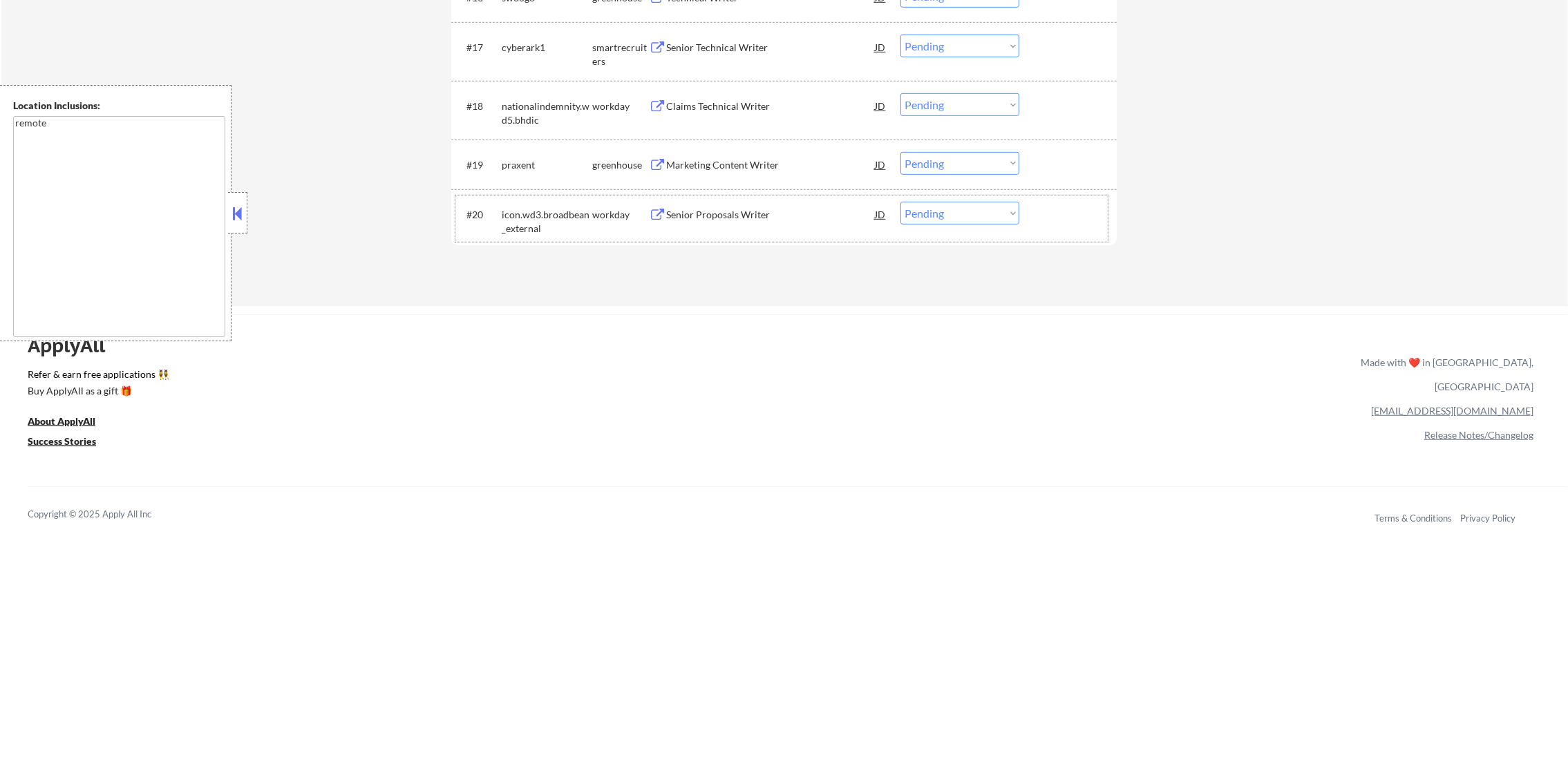
click at [771, 196] on div "#20 icon.wd3.broadbean_external workday Senior Proposals Writer JD Choose an op…" at bounding box center [781, 218] width 652 height 46
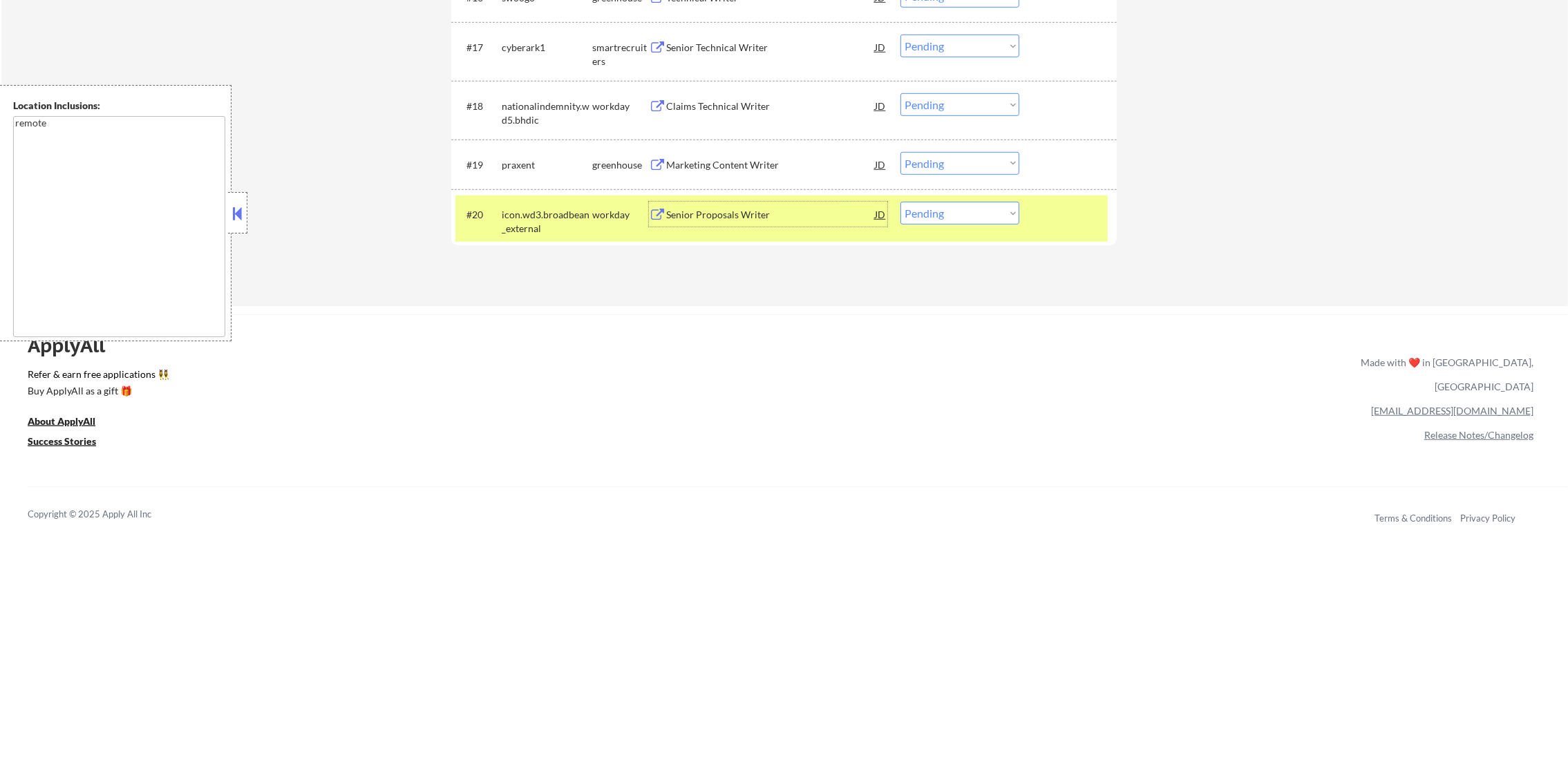
click at [759, 206] on div "Senior Proposals Writer" at bounding box center [770, 214] width 209 height 25
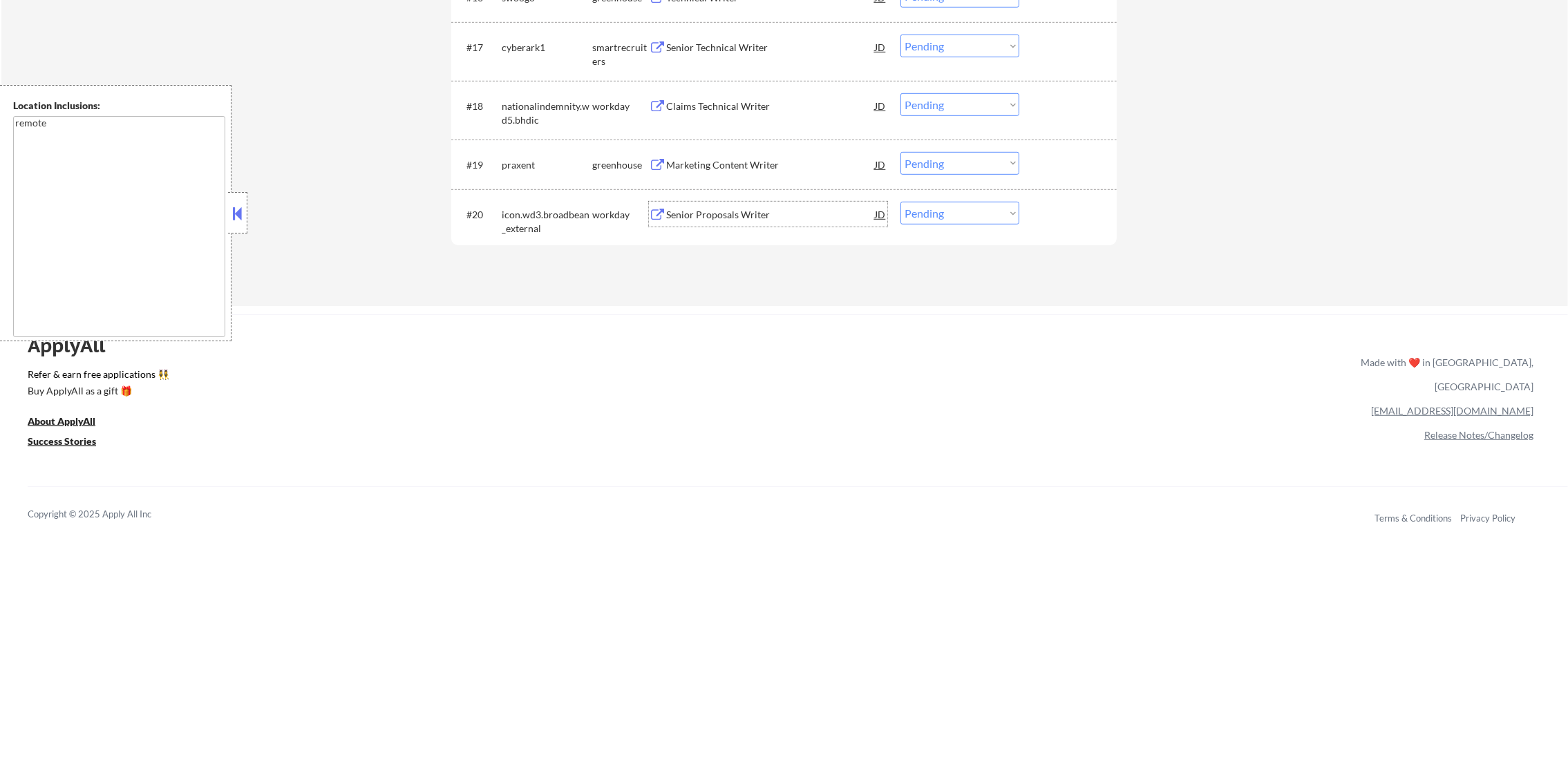
click at [963, 212] on select "Choose an option... Pending Applied Excluded (Questions) Excluded (Expired) Exc…" at bounding box center [960, 213] width 119 height 23
select select ""applied""
click at [900, 202] on select "Choose an option... Pending Applied Excluded (Questions) Excluded (Expired) Exc…" at bounding box center [960, 213] width 119 height 23
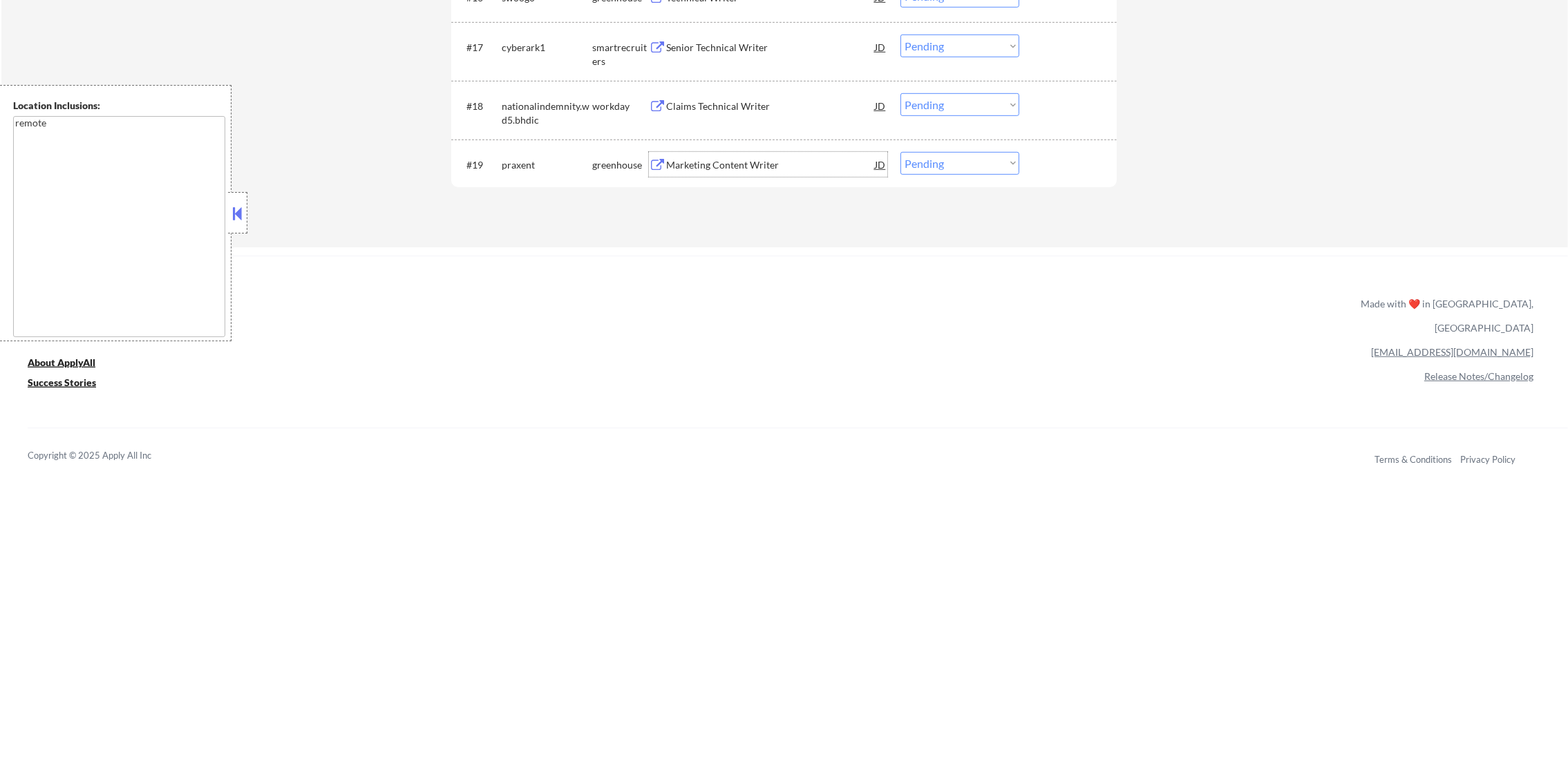
click at [774, 170] on div "Marketing Content Writer" at bounding box center [770, 165] width 209 height 14
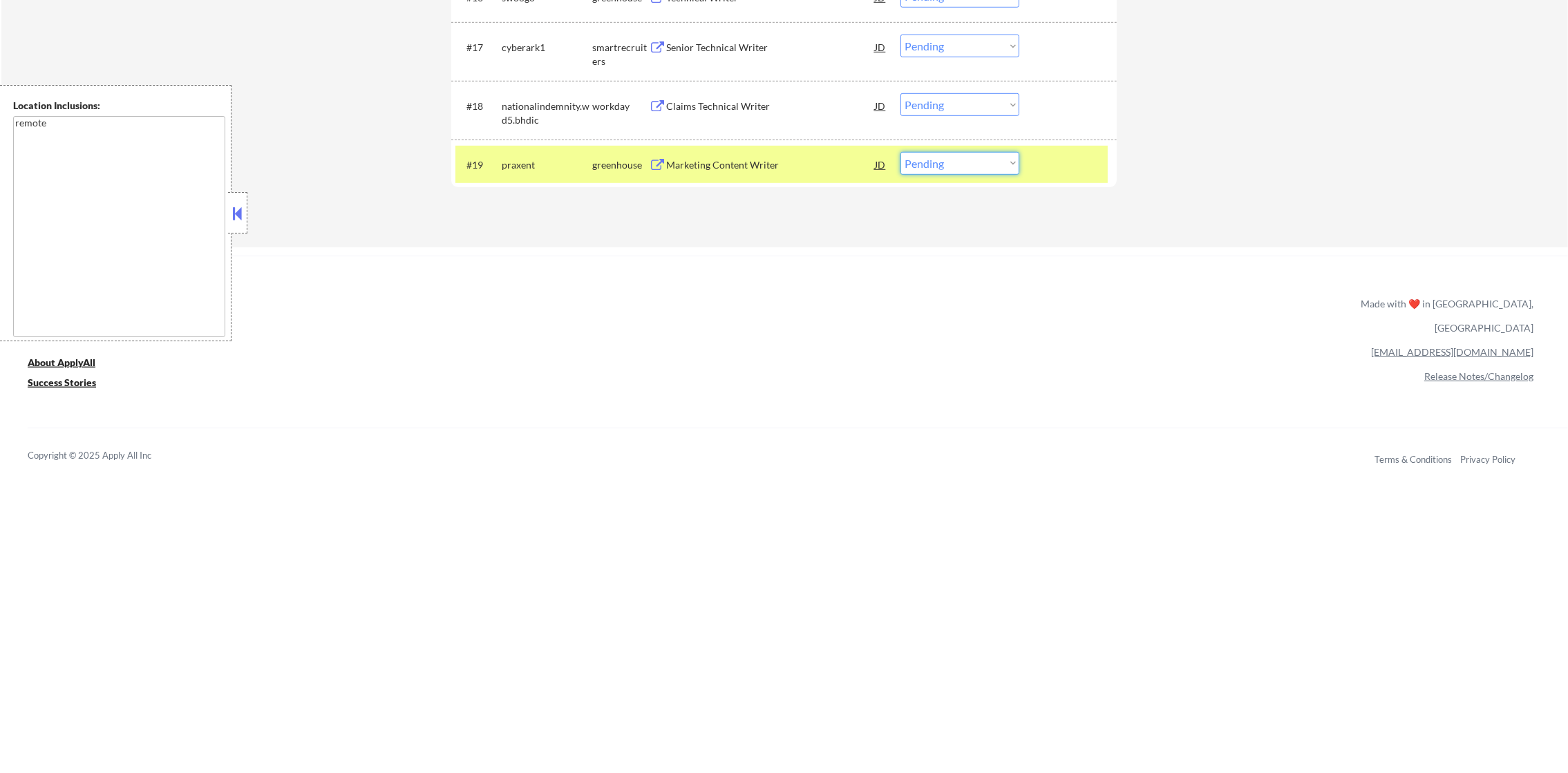
click at [913, 171] on select "Choose an option... Pending Applied Excluded (Questions) Excluded (Expired) Exc…" at bounding box center [960, 163] width 119 height 23
select select ""applied""
click at [900, 152] on select "Choose an option... Pending Applied Excluded (Questions) Excluded (Expired) Exc…" at bounding box center [960, 163] width 119 height 23
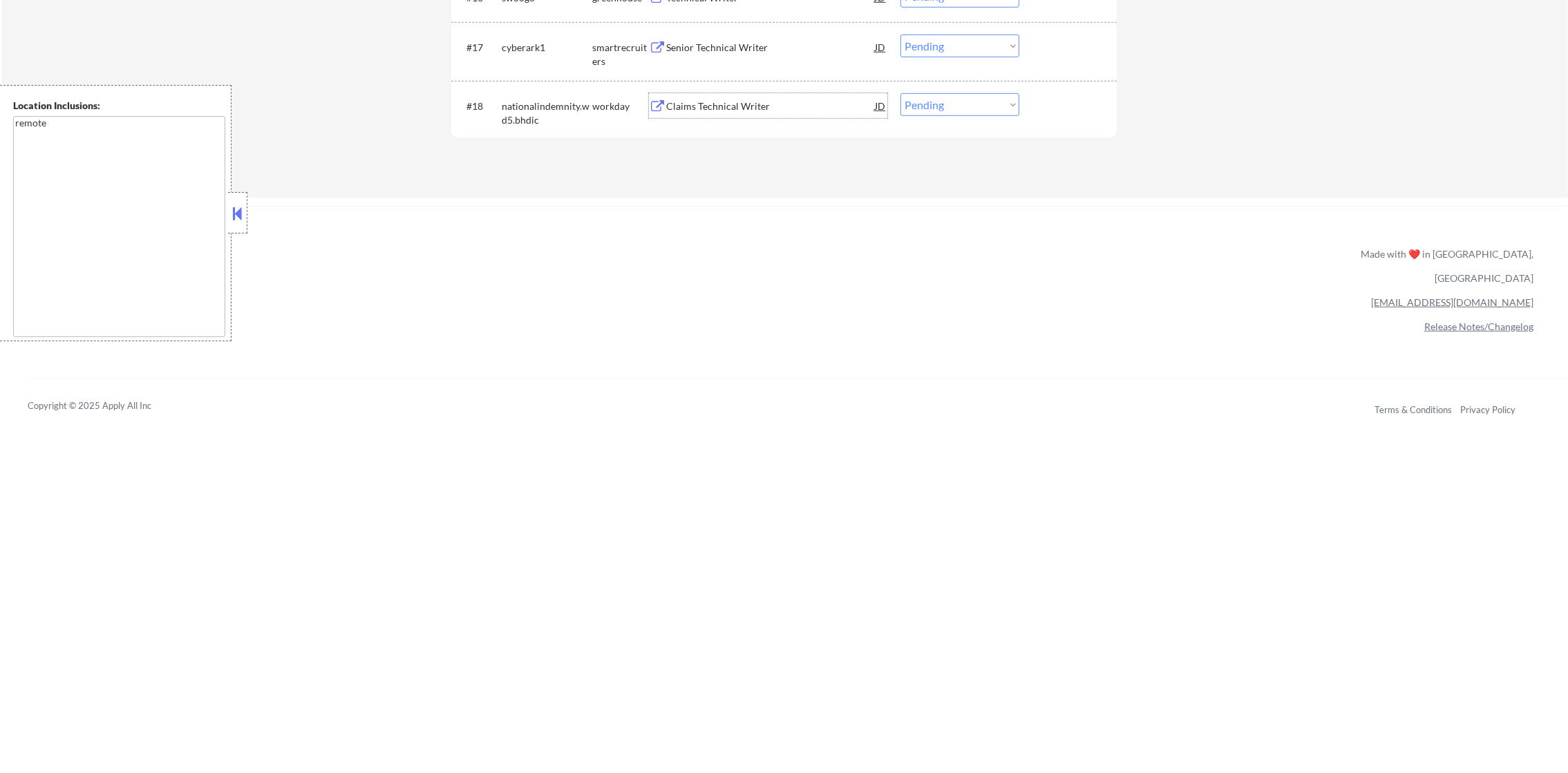
click at [734, 112] on div "Claims Technical Writer" at bounding box center [770, 106] width 209 height 14
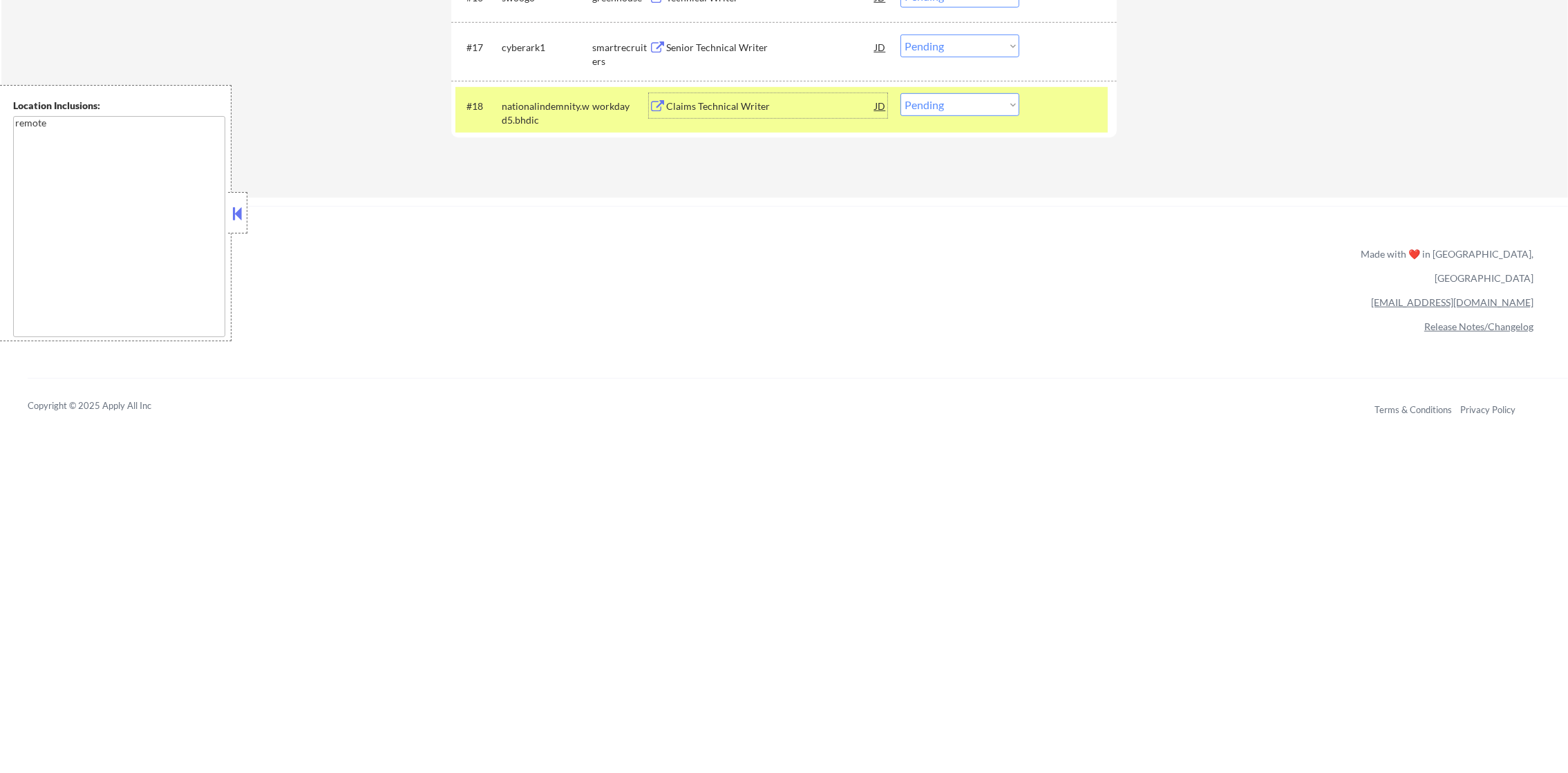
click at [724, 106] on div "Claims Technical Writer" at bounding box center [770, 106] width 209 height 14
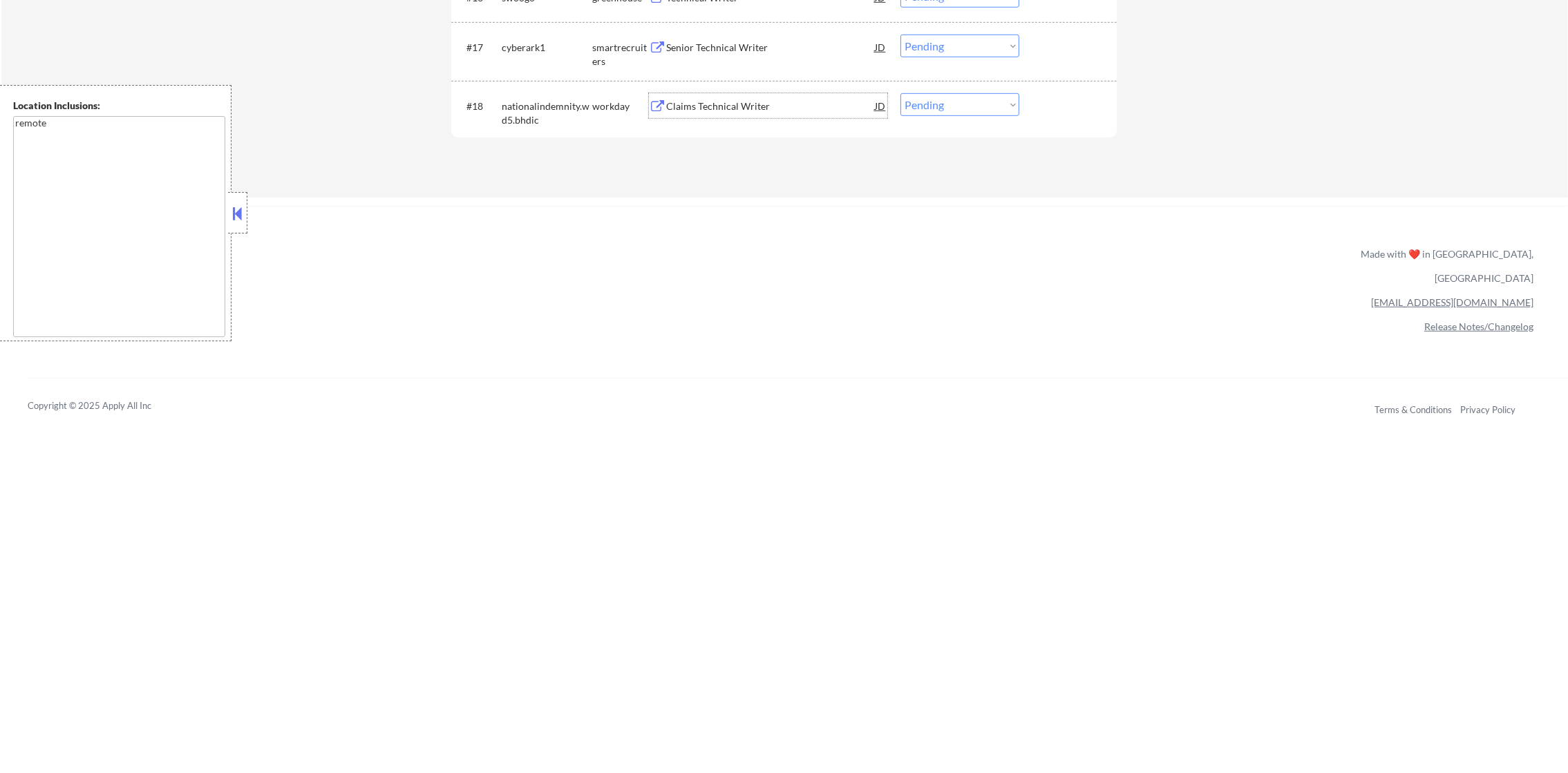
drag, startPoint x: 916, startPoint y: 103, endPoint x: 919, endPoint y: 111, distance: 8.5
click at [919, 108] on select "Choose an option... Pending Applied Excluded (Questions) Excluded (Expired) Exc…" at bounding box center [960, 105] width 119 height 23
select select ""applied""
click at [900, 93] on select "Choose an option... Pending Applied Excluded (Questions) Excluded (Expired) Exc…" at bounding box center [960, 105] width 119 height 23
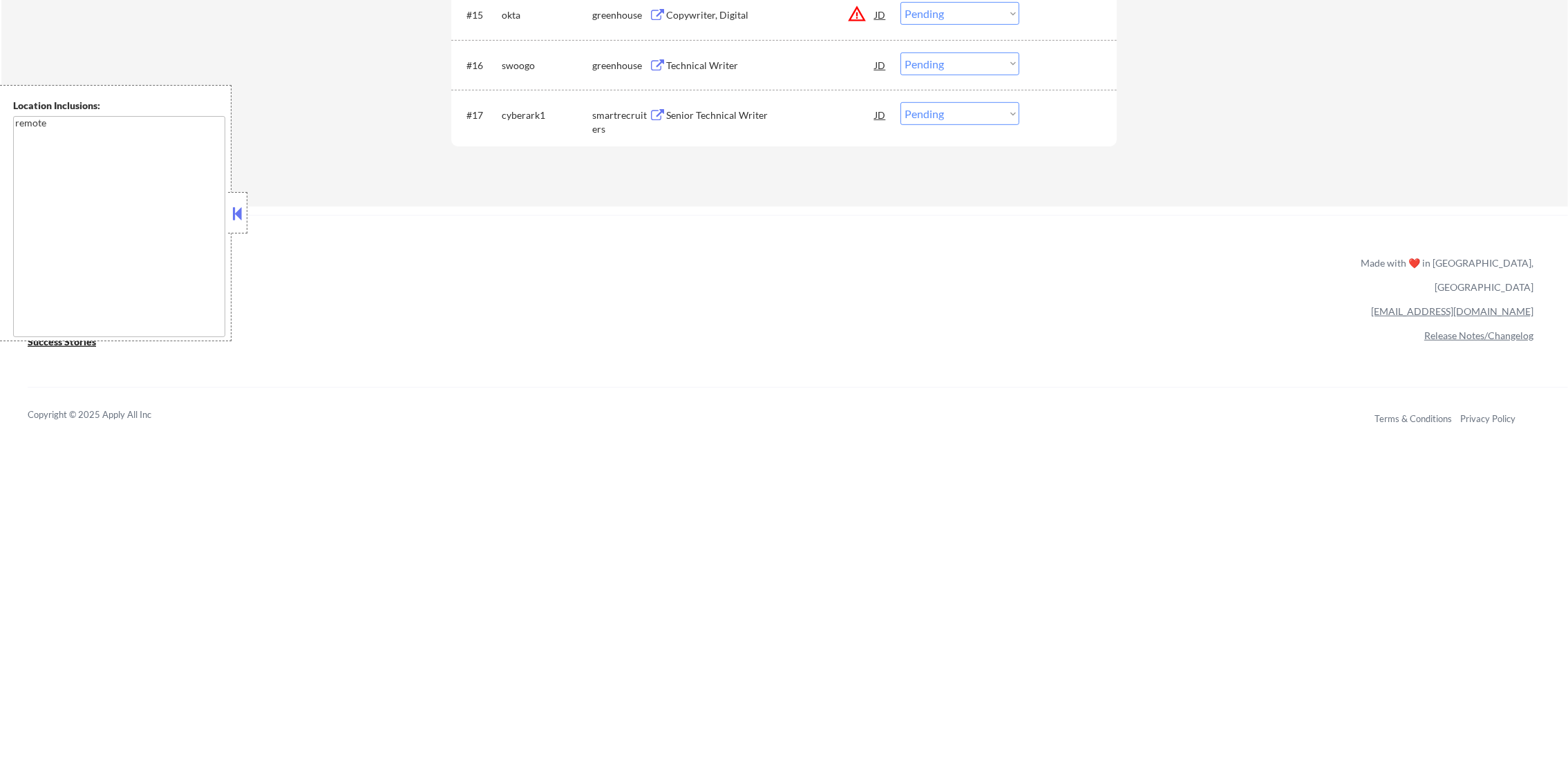
scroll to position [1280, 0]
click at [740, 104] on div "Senior Technical Writer" at bounding box center [770, 116] width 209 height 25
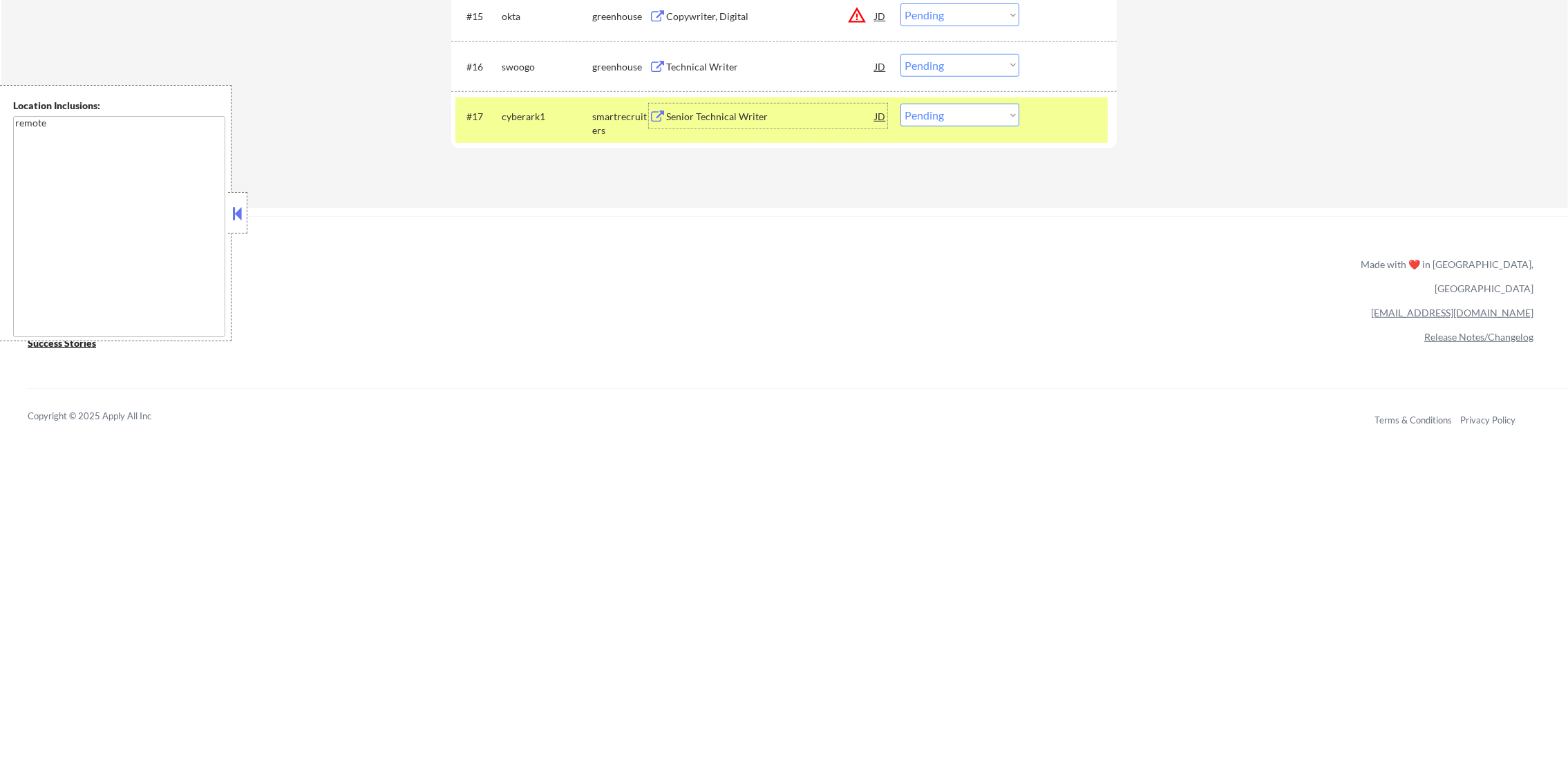
click at [969, 118] on select "Choose an option... Pending Applied Excluded (Questions) Excluded (Expired) Exc…" at bounding box center [960, 115] width 119 height 23
select select ""applied""
click at [900, 104] on select "Choose an option... Pending Applied Excluded (Questions) Excluded (Expired) Exc…" at bounding box center [960, 115] width 119 height 23
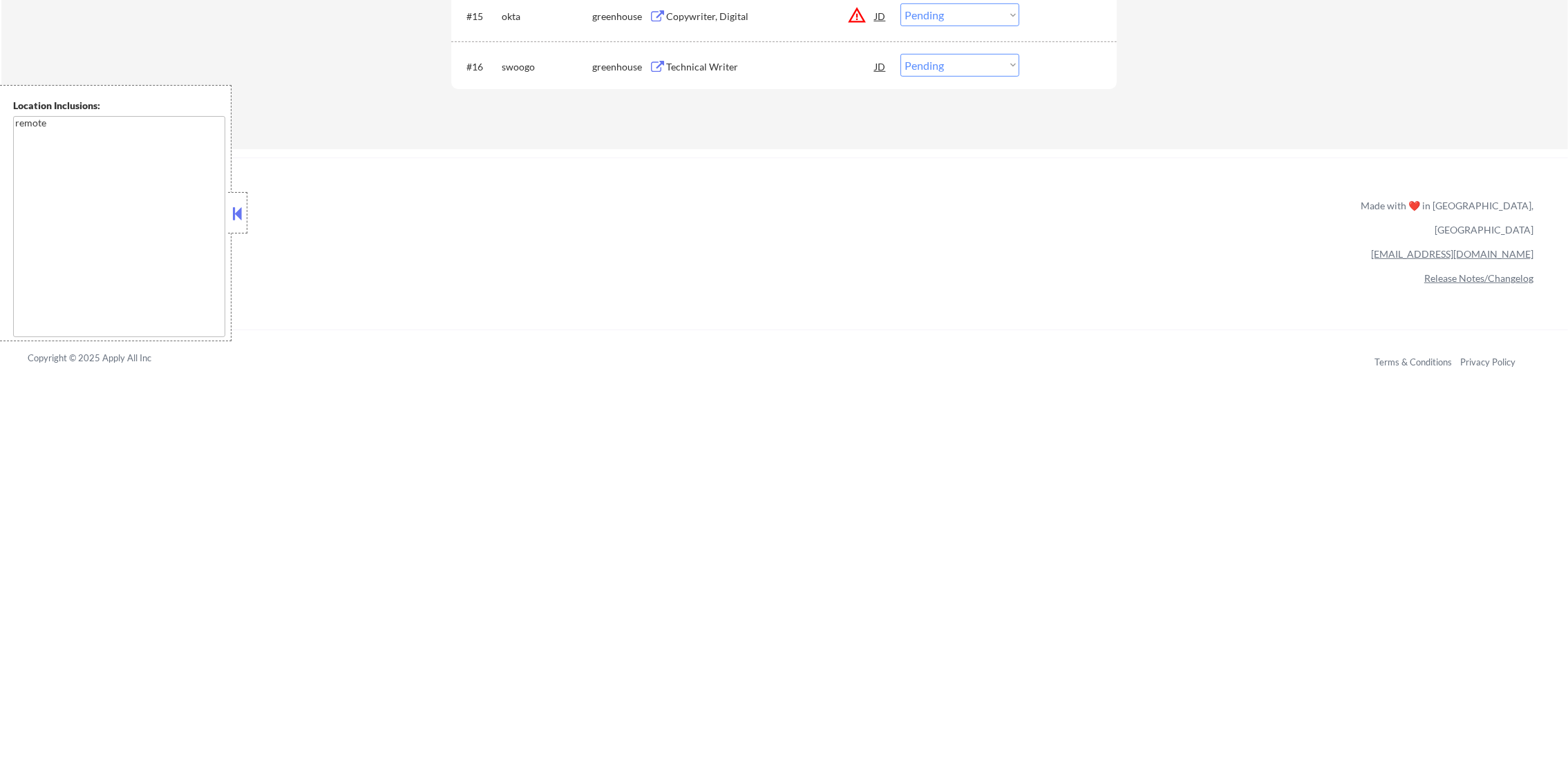
click at [737, 60] on div "Technical Writer" at bounding box center [770, 67] width 209 height 14
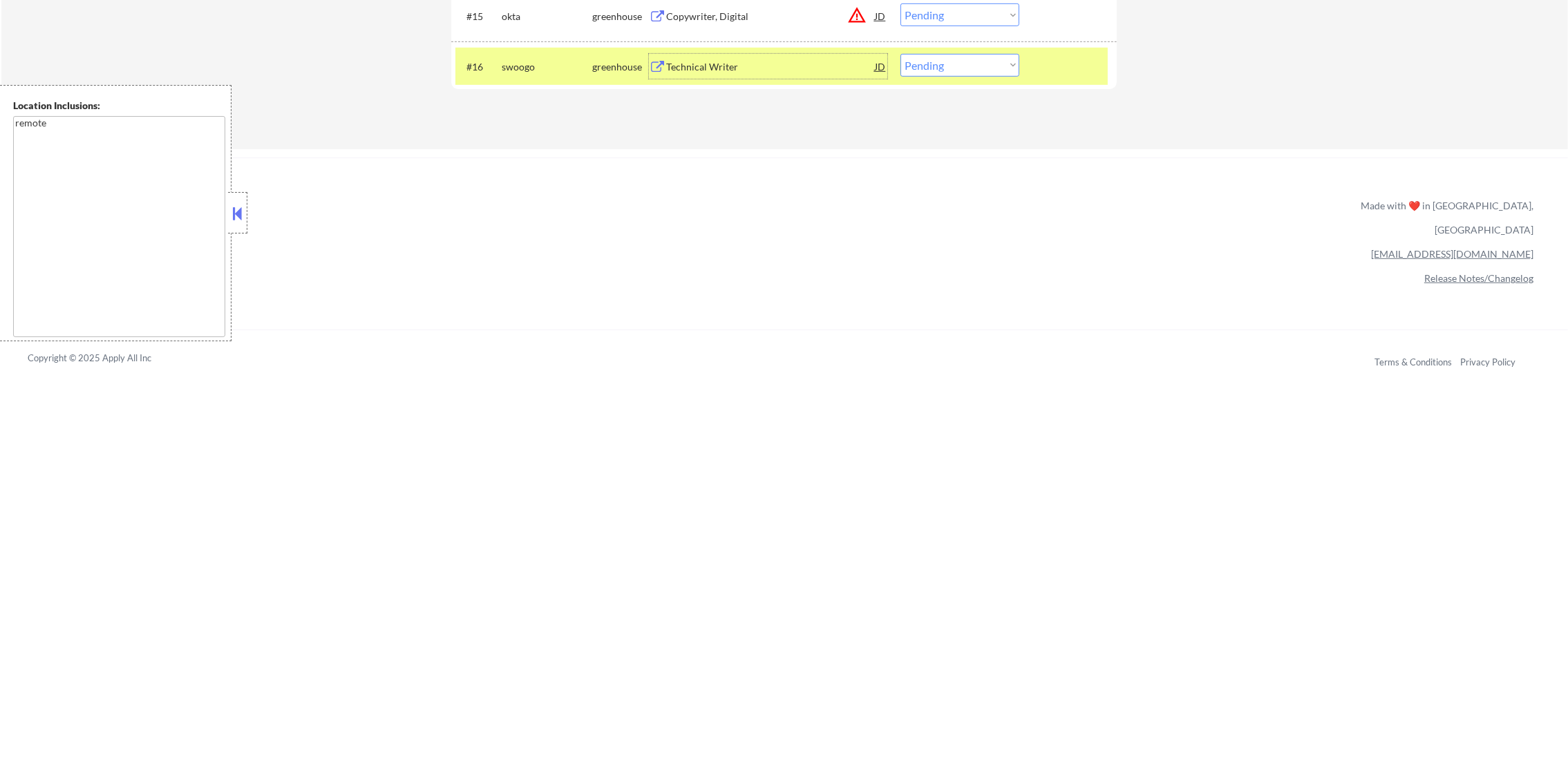
click at [940, 68] on select "Choose an option... Pending Applied Excluded (Questions) Excluded (Expired) Exc…" at bounding box center [960, 65] width 119 height 23
select select ""excluded__expired_""
click at [900, 54] on select "Choose an option... Pending Applied Excluded (Questions) Excluded (Expired) Exc…" at bounding box center [960, 65] width 119 height 23
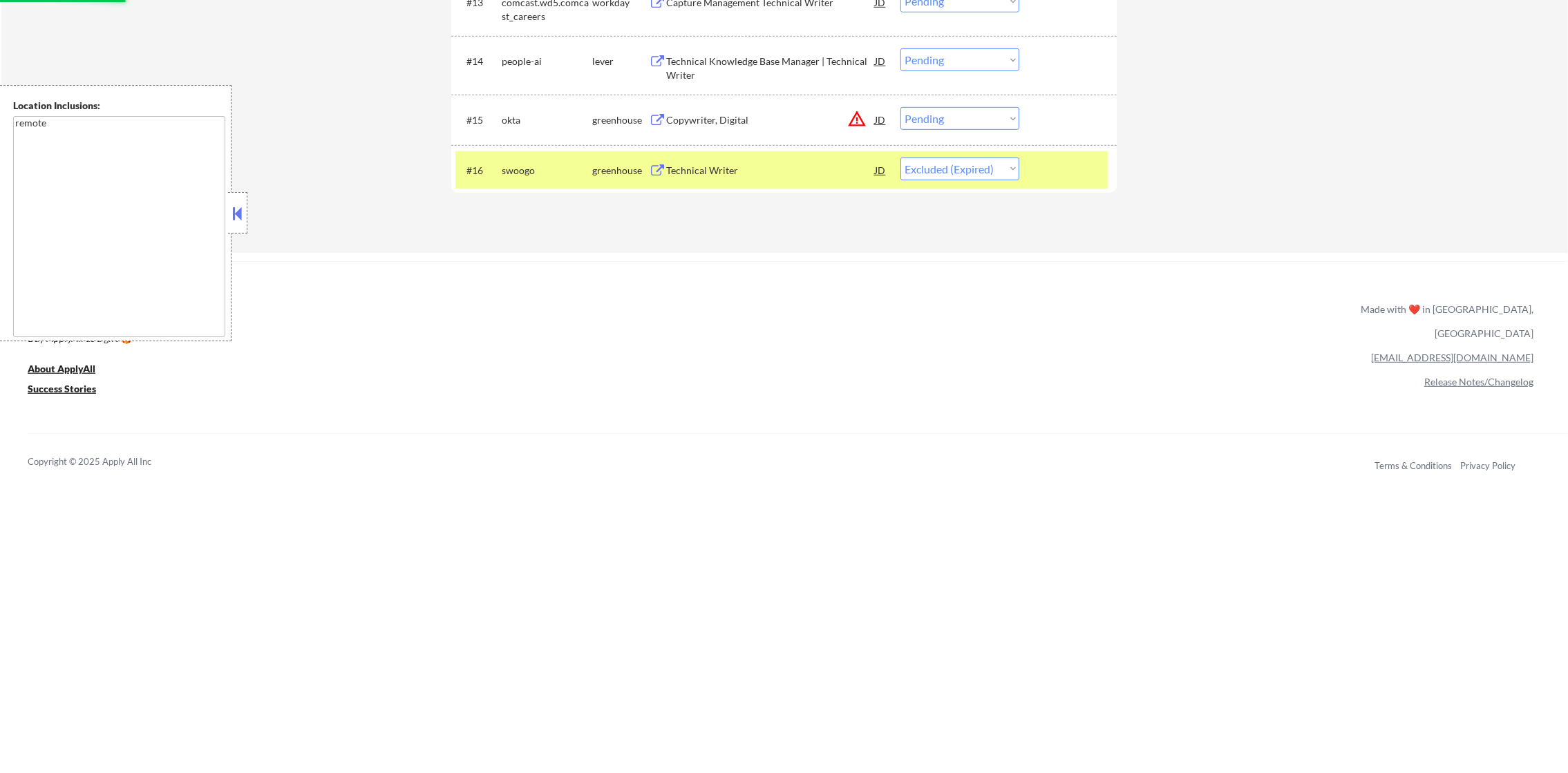
scroll to position [1073, 0]
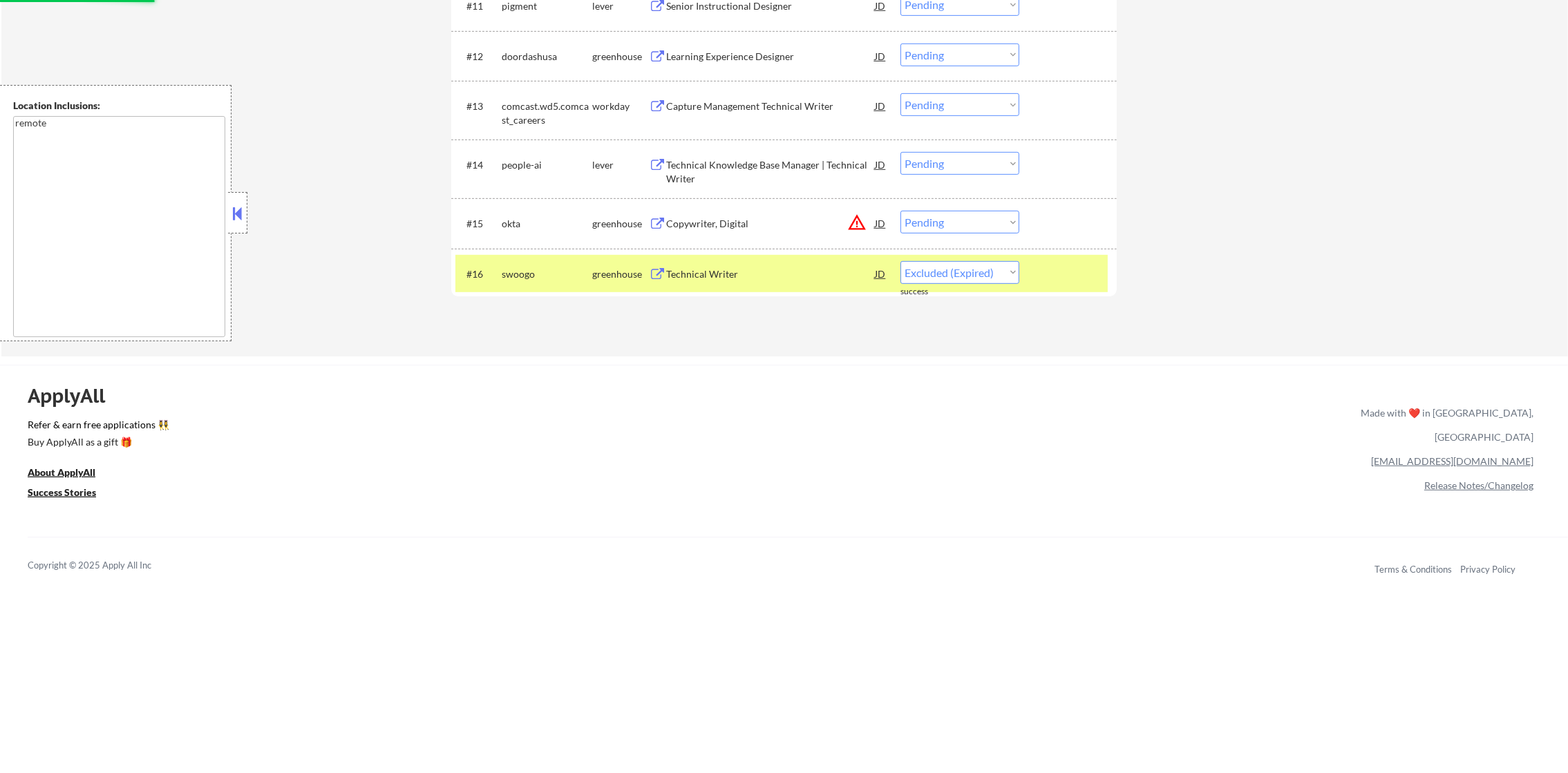
click at [532, 278] on div "swoogo" at bounding box center [546, 275] width 90 height 14
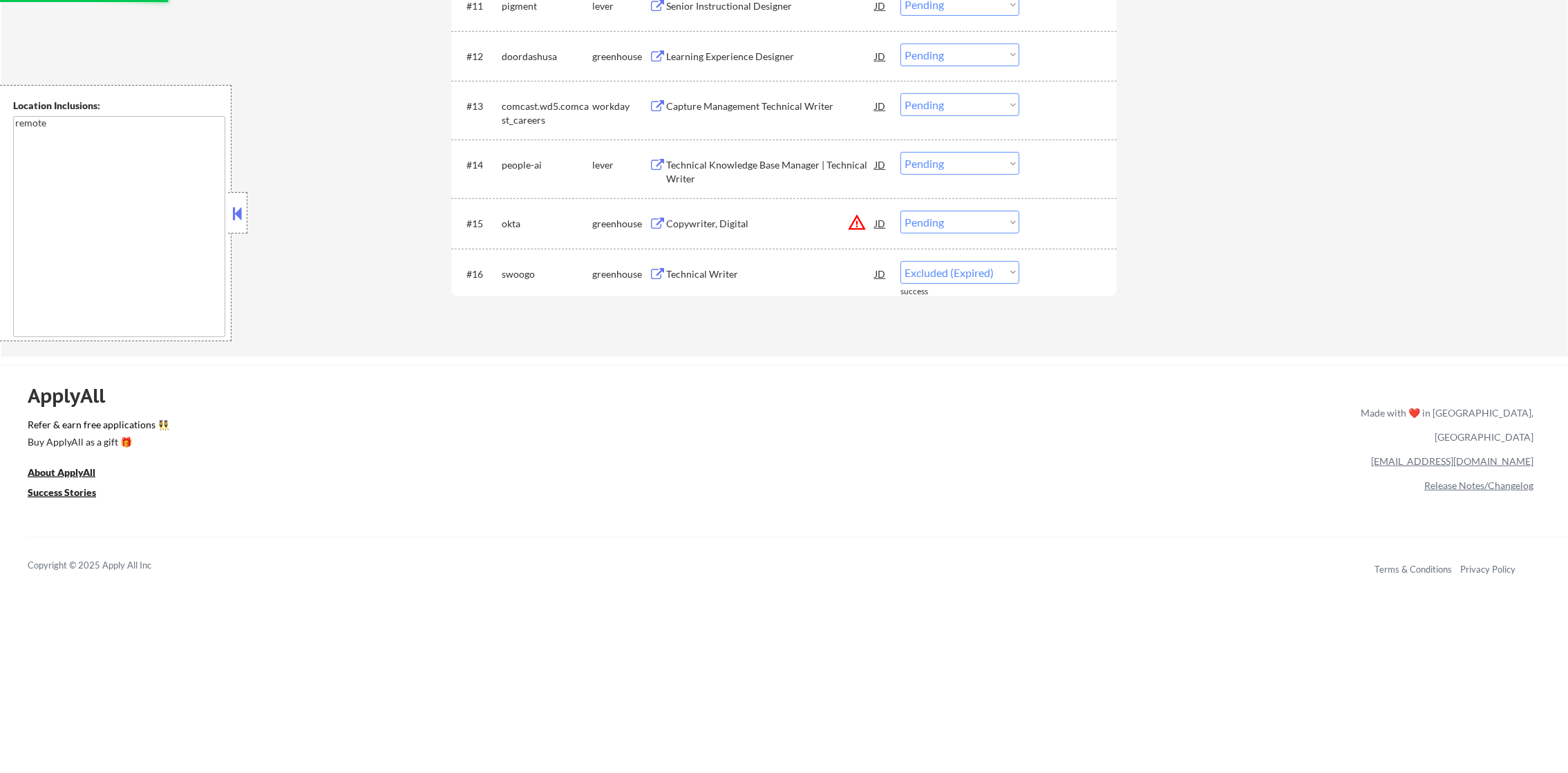
click at [862, 227] on button "warning_amber" at bounding box center [857, 223] width 20 height 20
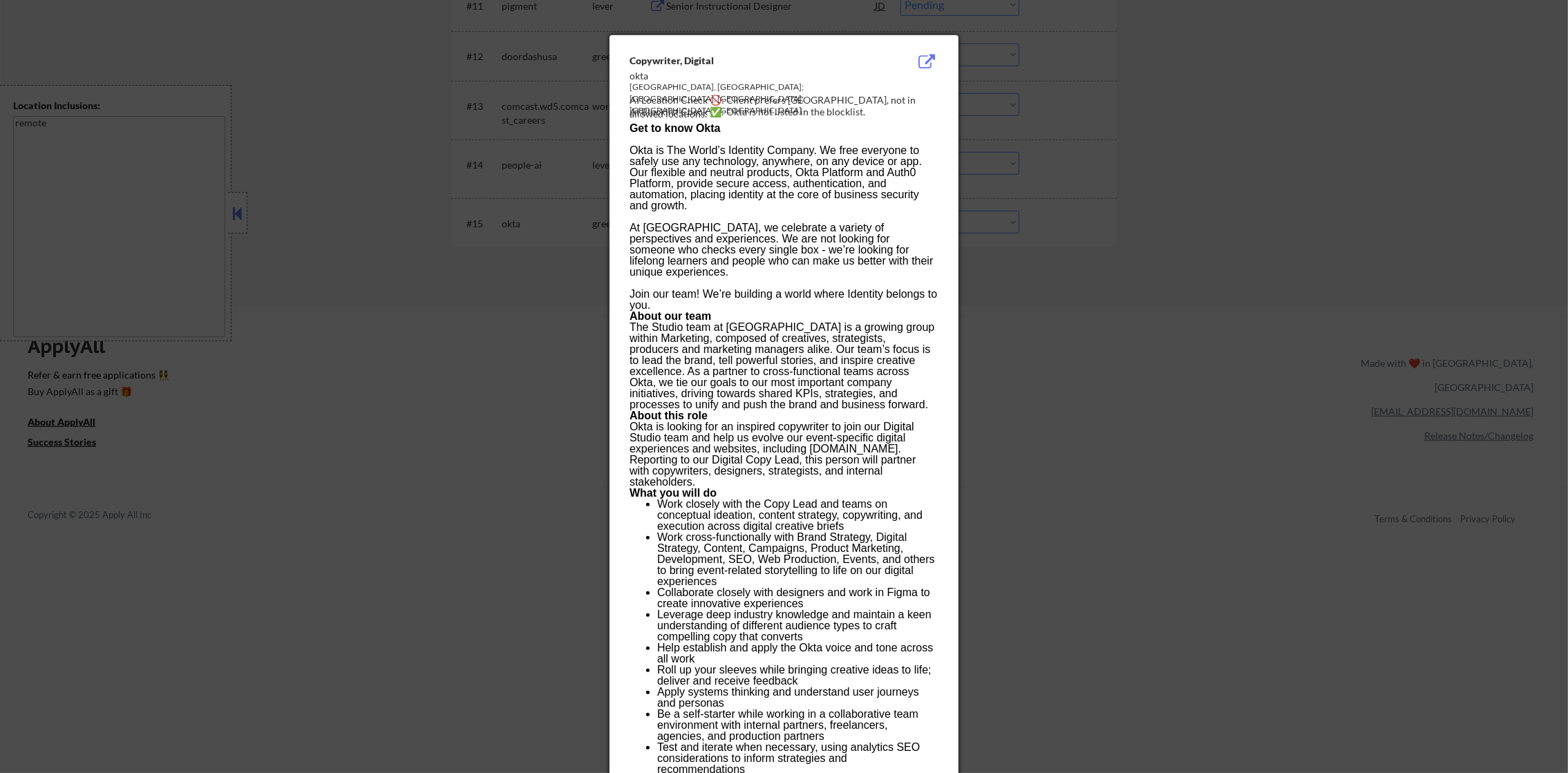
click at [1143, 217] on div at bounding box center [784, 386] width 1568 height 773
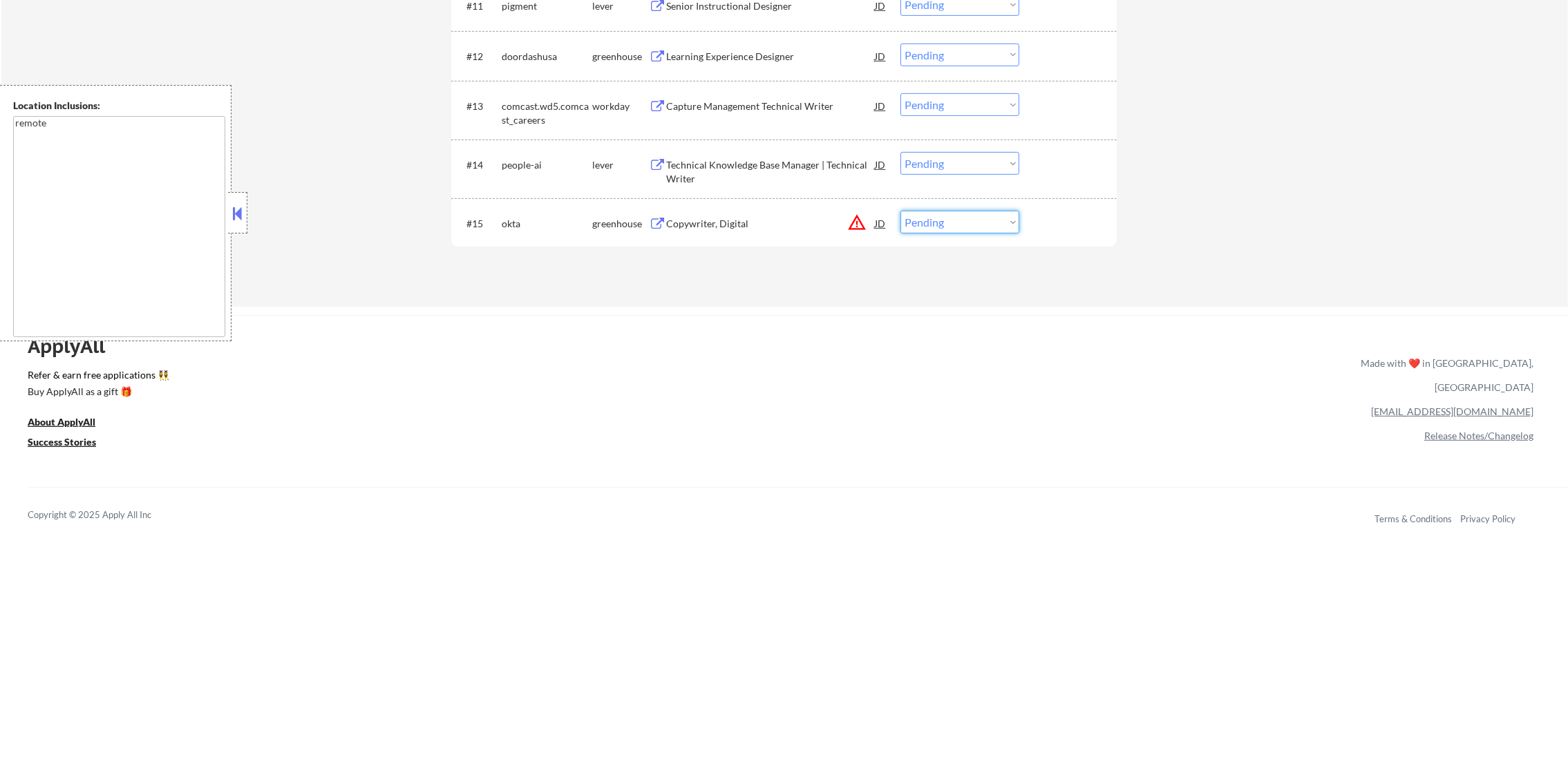
click at [960, 222] on select "Choose an option... Pending Applied Excluded (Questions) Excluded (Expired) Exc…" at bounding box center [960, 222] width 119 height 23
select select ""excluded__location_""
click at [900, 211] on select "Choose an option... Pending Applied Excluded (Questions) Excluded (Expired) Exc…" at bounding box center [960, 222] width 119 height 23
click at [761, 174] on div "Technical Knowledge Base Manager | Technical Writer" at bounding box center [770, 172] width 209 height 27
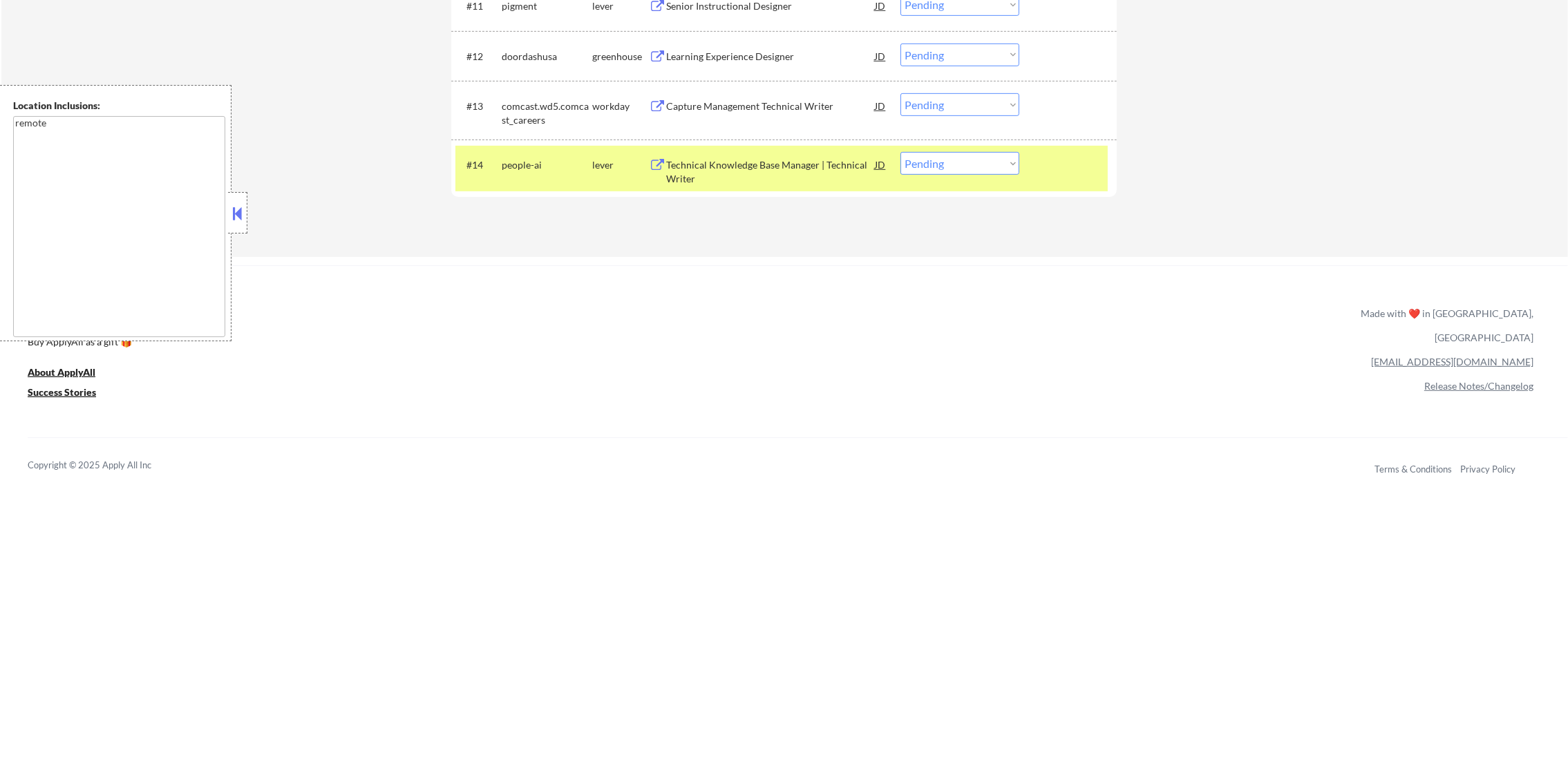
click at [703, 432] on div "ApplyAll Refer & earn free applications 👯‍♀️ Buy ApplyAll as a gift 🎁 About App…" at bounding box center [784, 385] width 1568 height 219
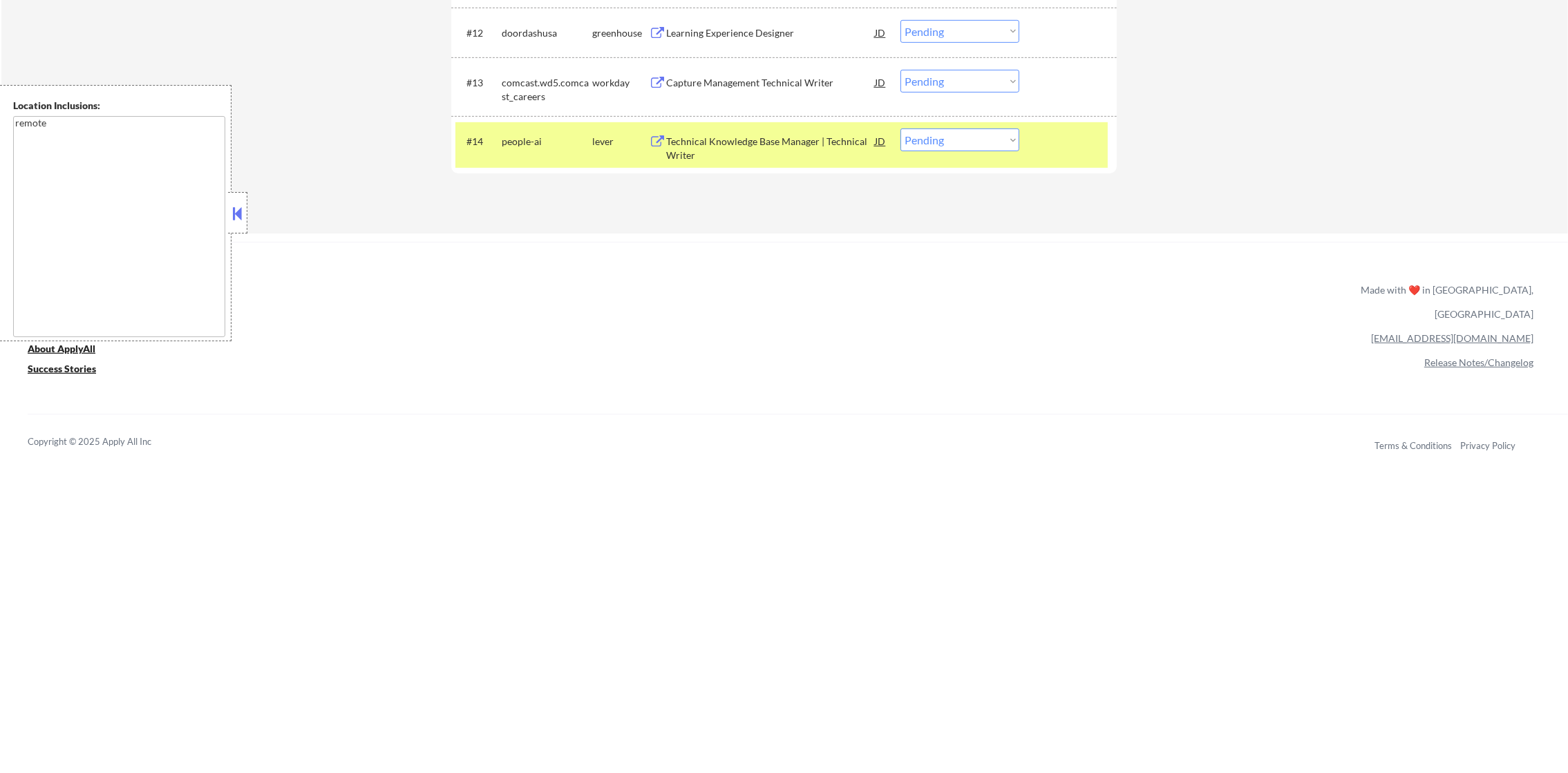
scroll to position [1108, 0]
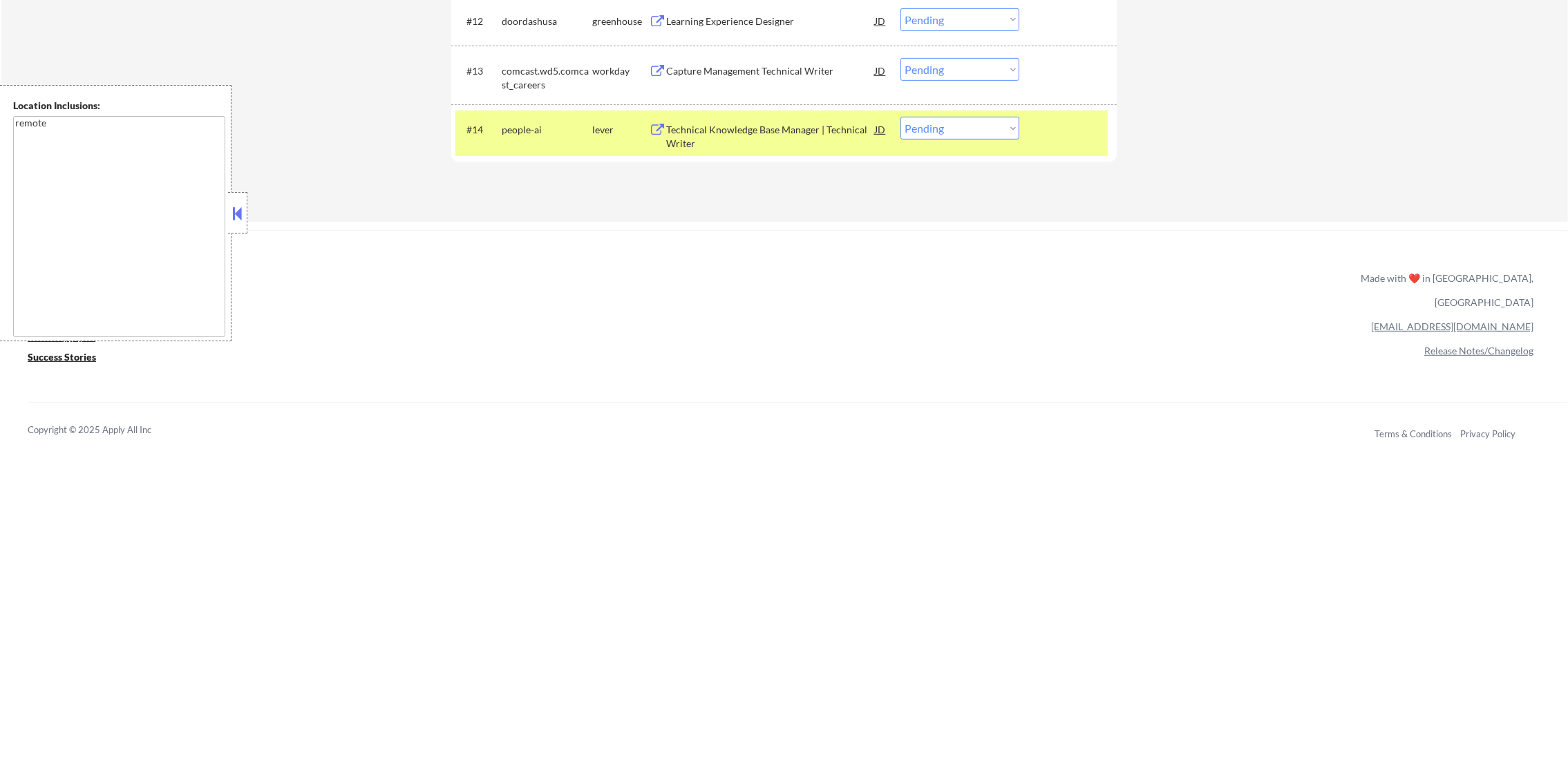
click at [911, 136] on select "Choose an option... Pending Applied Excluded (Questions) Excluded (Expired) Exc…" at bounding box center [960, 128] width 119 height 23
select select ""excluded__other_""
click at [900, 117] on select "Choose an option... Pending Applied Excluded (Questions) Excluded (Expired) Exc…" at bounding box center [960, 128] width 119 height 23
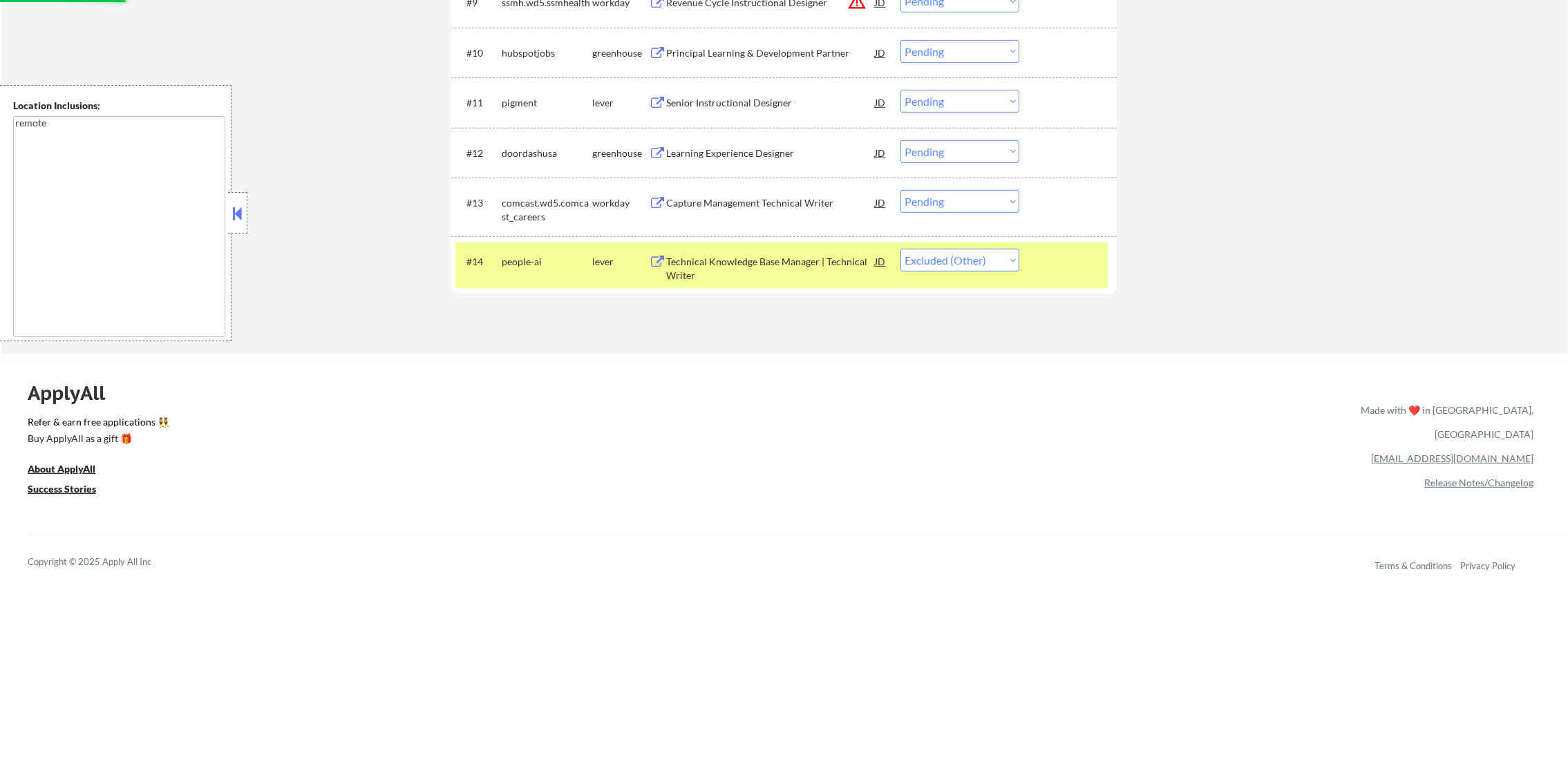
scroll to position [969, 0]
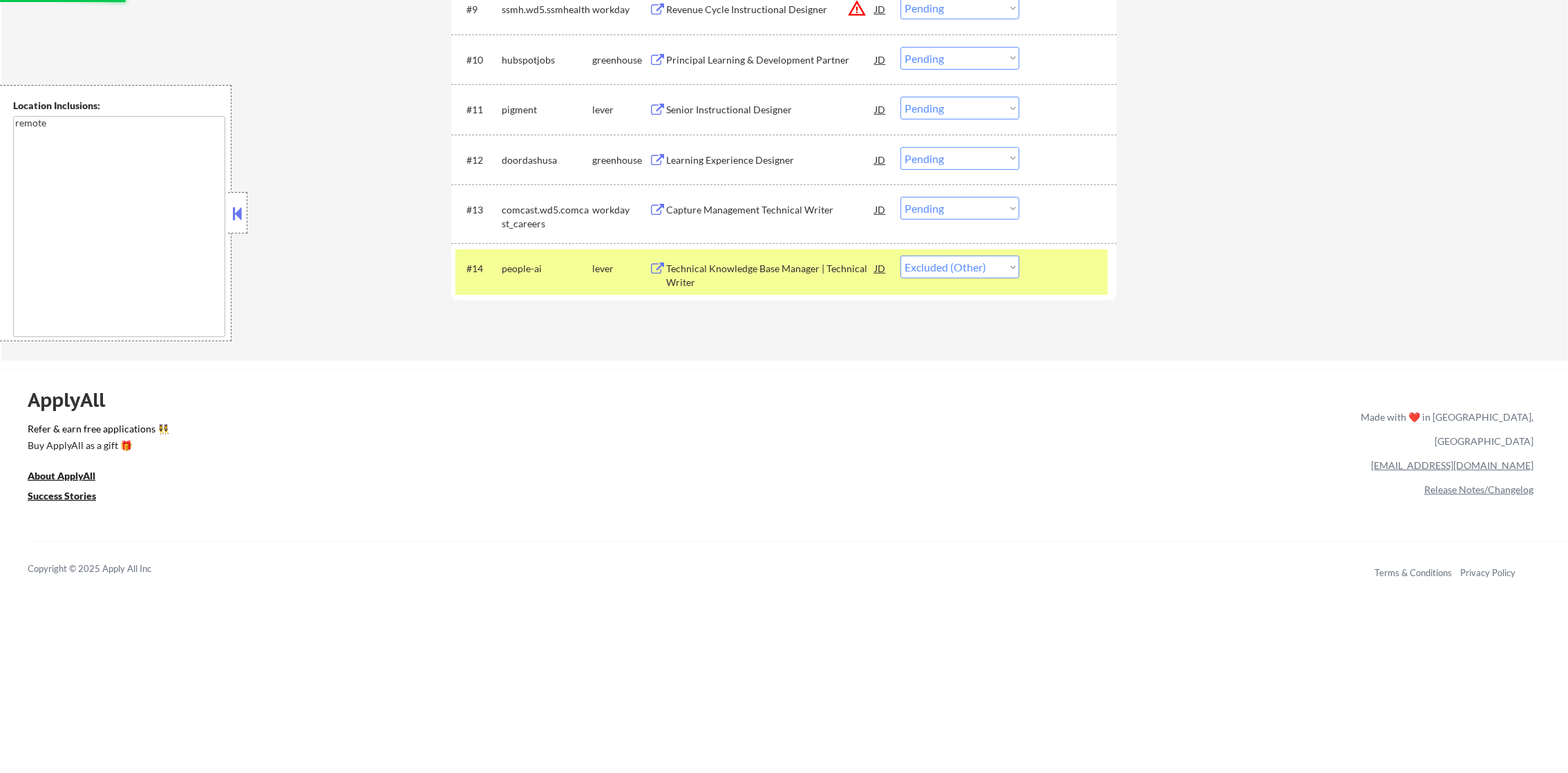
click at [540, 269] on div "people-ai" at bounding box center [546, 269] width 90 height 14
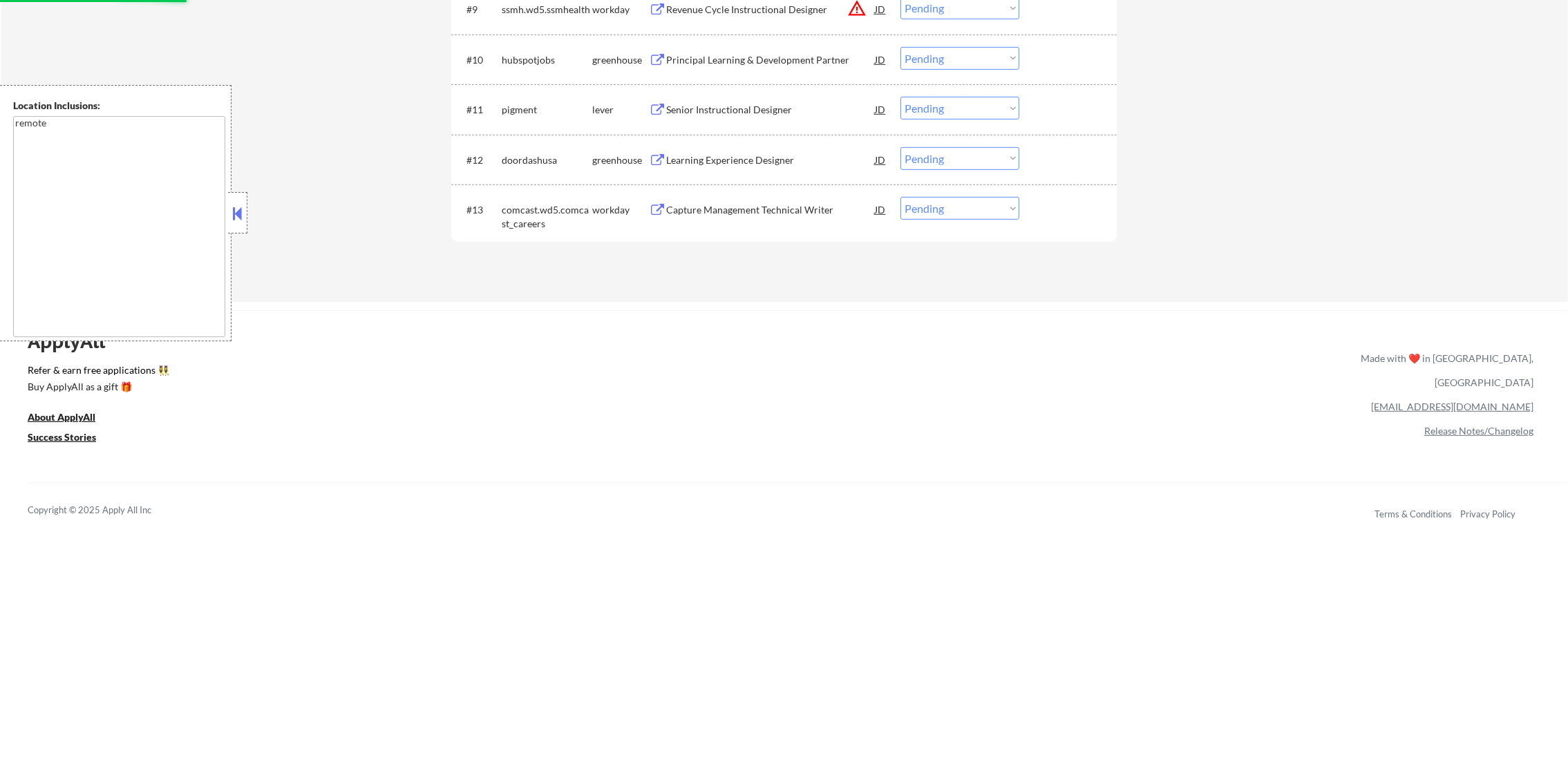
click at [751, 147] on div "Learning Experience Designer" at bounding box center [770, 159] width 209 height 25
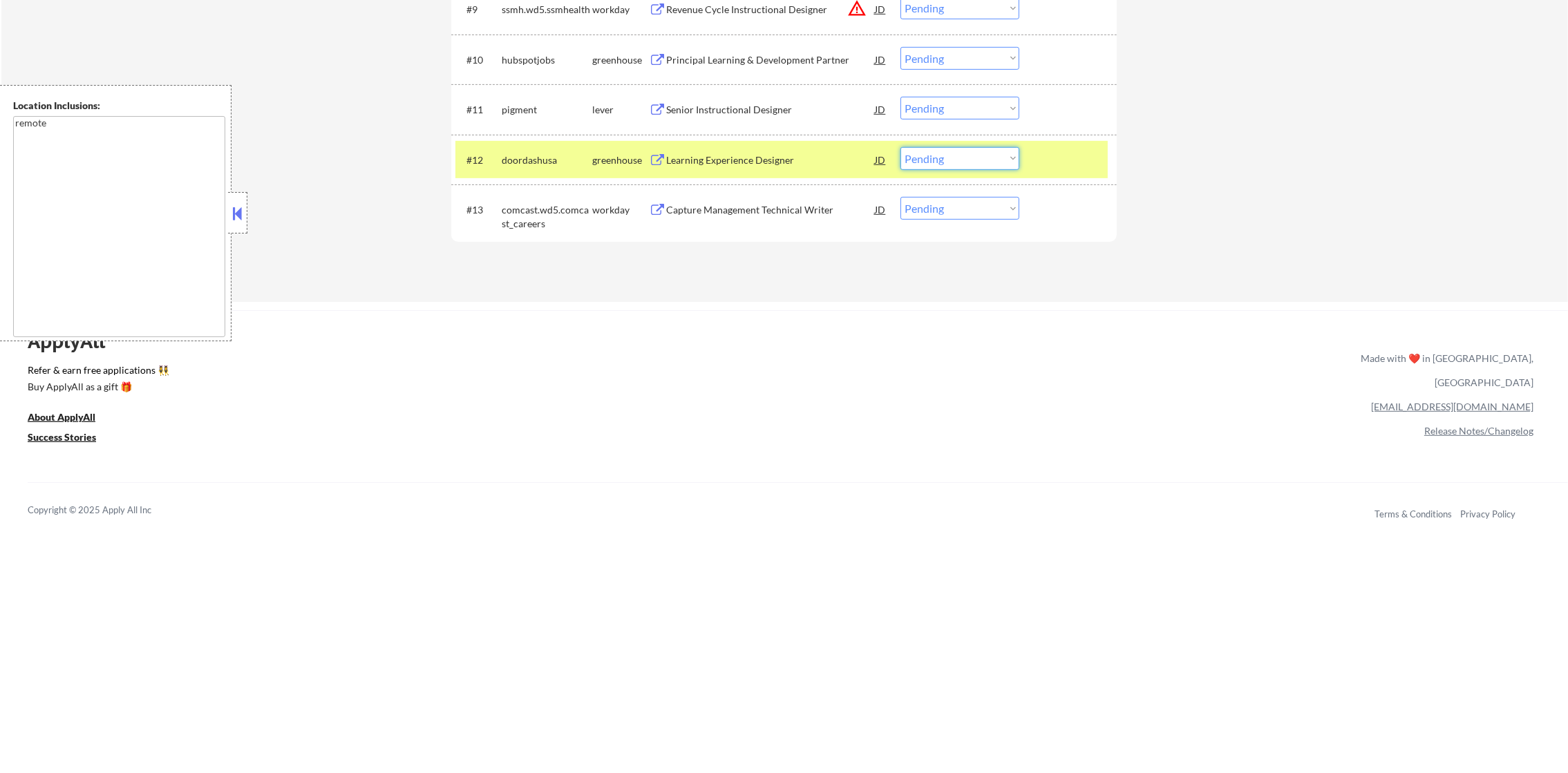
click at [924, 157] on select "Choose an option... Pending Applied Excluded (Questions) Excluded (Expired) Exc…" at bounding box center [960, 159] width 119 height 23
click at [900, 147] on select "Choose an option... Pending Applied Excluded (Questions) Excluded (Expired) Exc…" at bounding box center [960, 159] width 119 height 23
click at [536, 165] on div "doordashusa" at bounding box center [546, 160] width 90 height 14
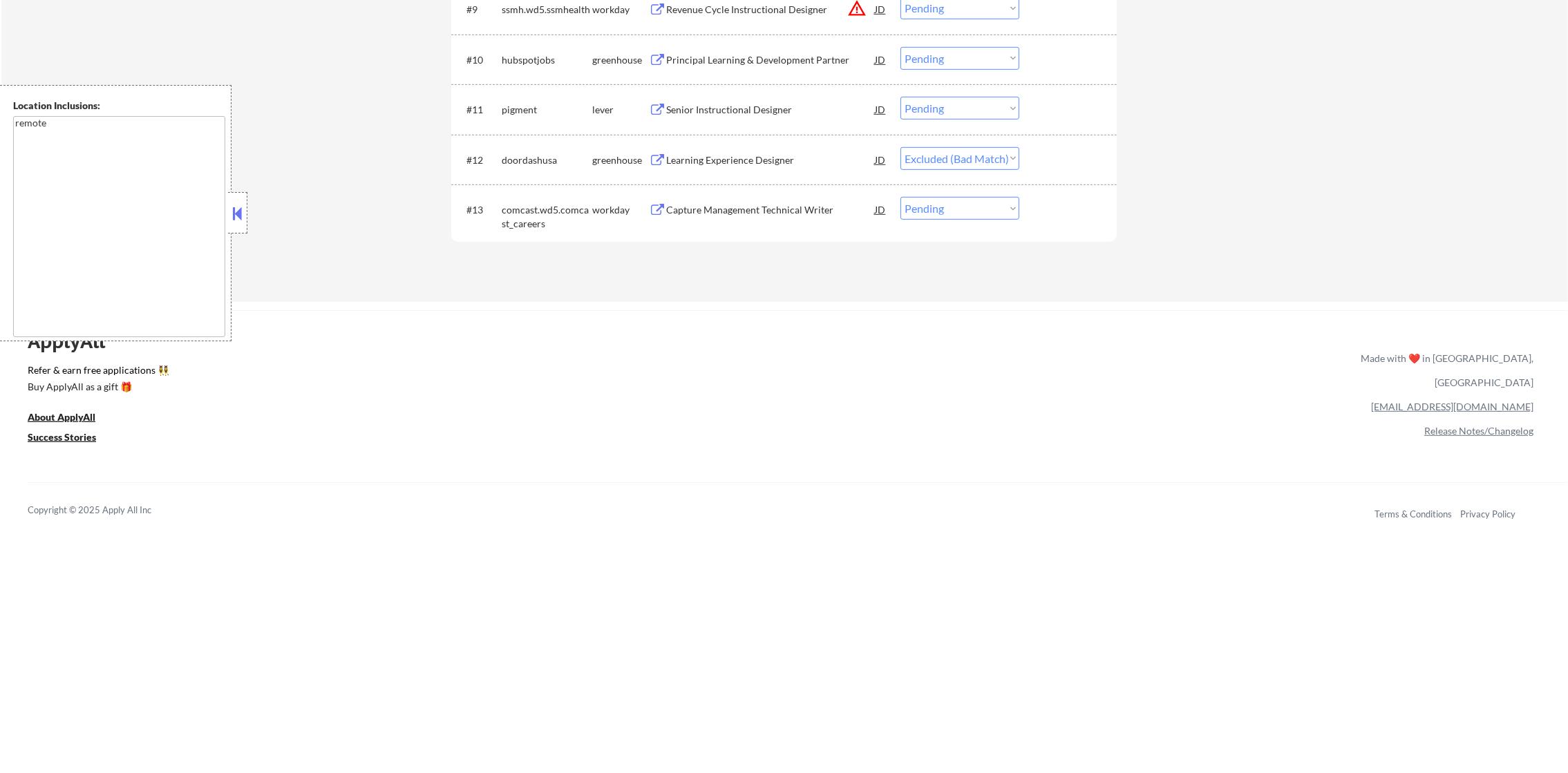
select select ""pending""
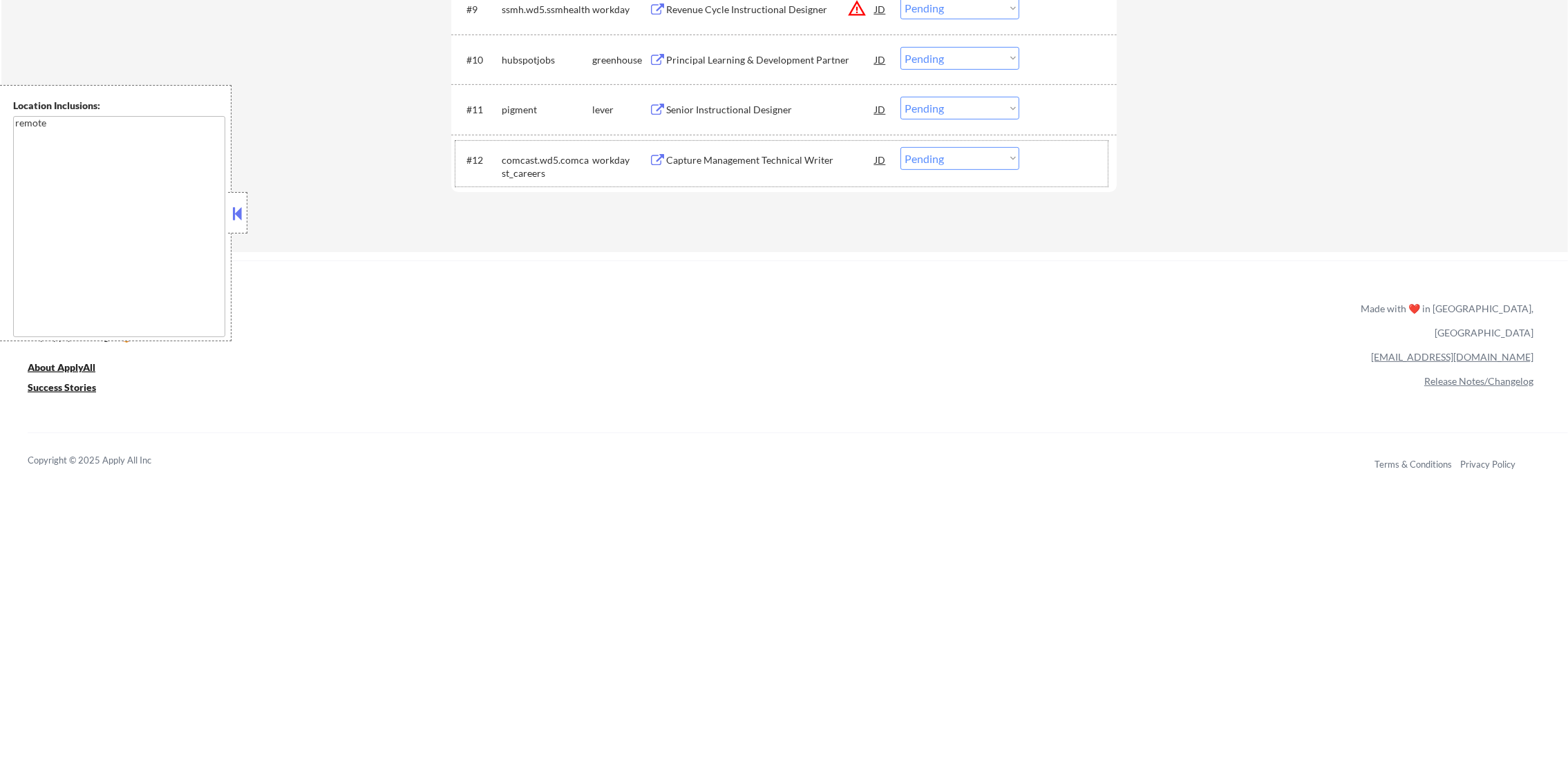
click at [733, 100] on div "Senior Instructional Designer" at bounding box center [770, 109] width 209 height 25
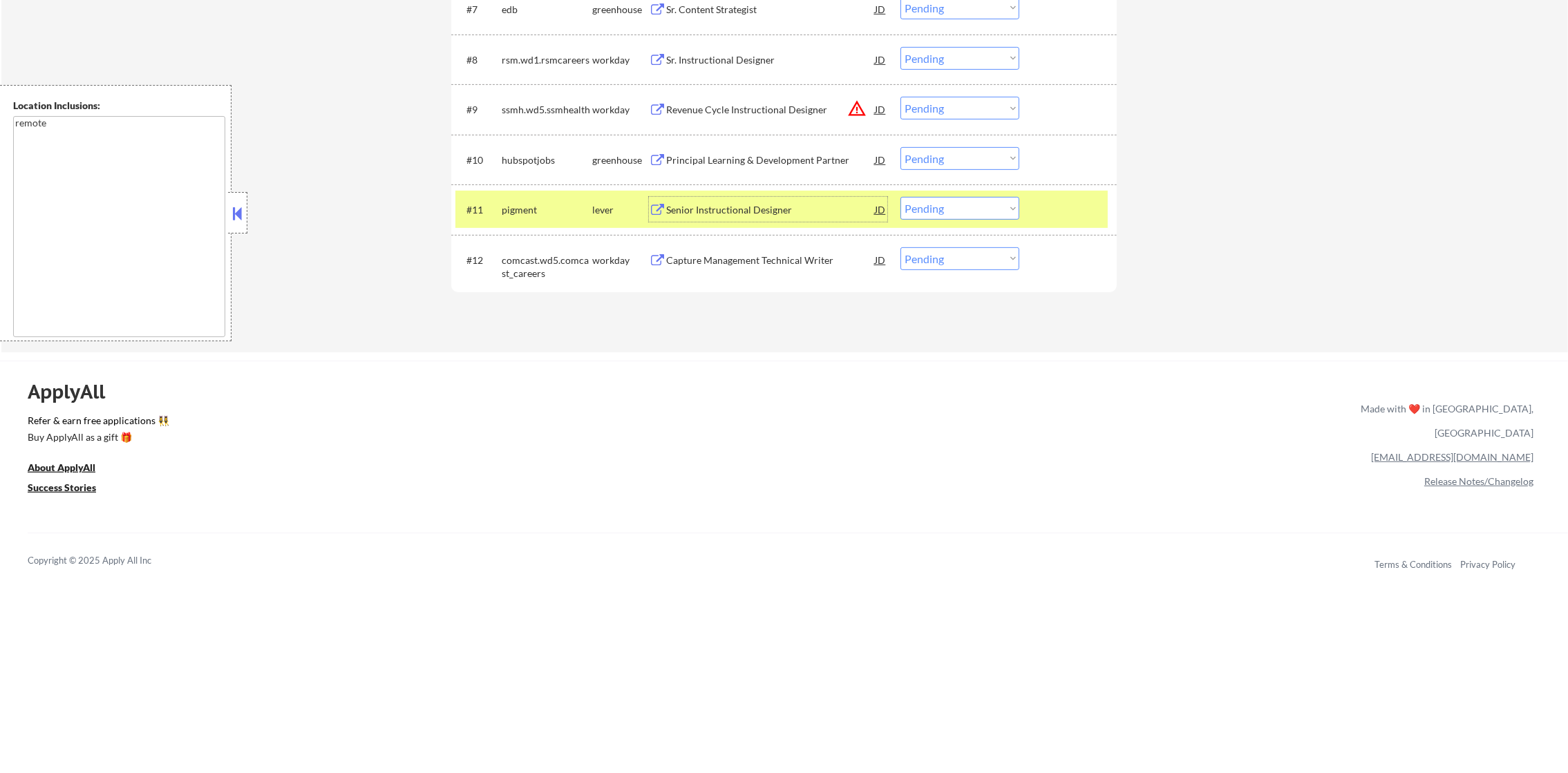
scroll to position [866, 0]
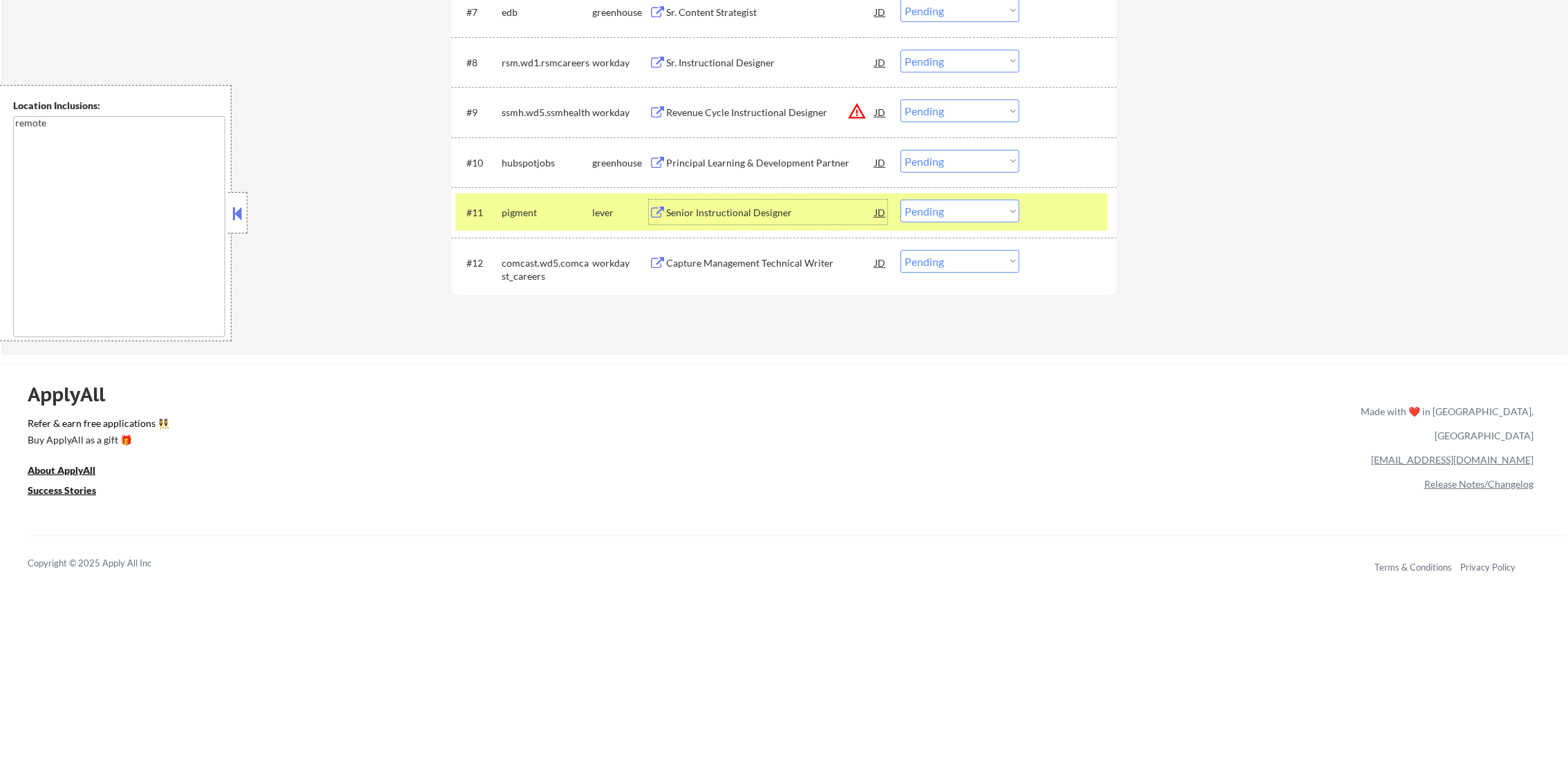
click at [994, 218] on select "Choose an option... Pending Applied Excluded (Questions) Excluded (Expired) Exc…" at bounding box center [960, 211] width 119 height 23
click at [900, 200] on select "Choose an option... Pending Applied Excluded (Questions) Excluded (Expired) Exc…" at bounding box center [960, 211] width 119 height 23
select select ""pending""
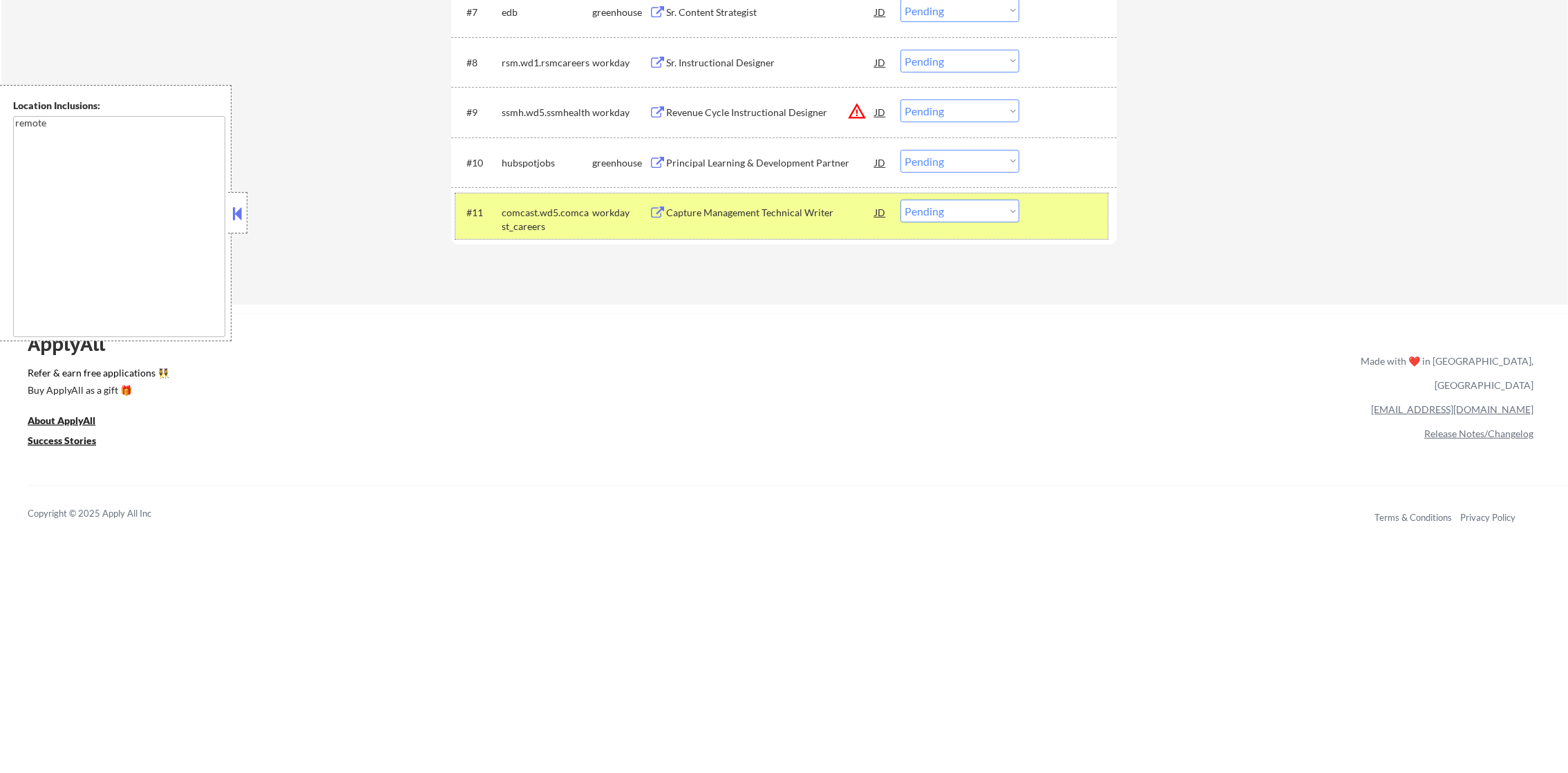
drag, startPoint x: 524, startPoint y: 205, endPoint x: 612, endPoint y: 204, distance: 88.0
click at [523, 206] on div "comcast.wd5.comcast_careers" at bounding box center [546, 216] width 90 height 33
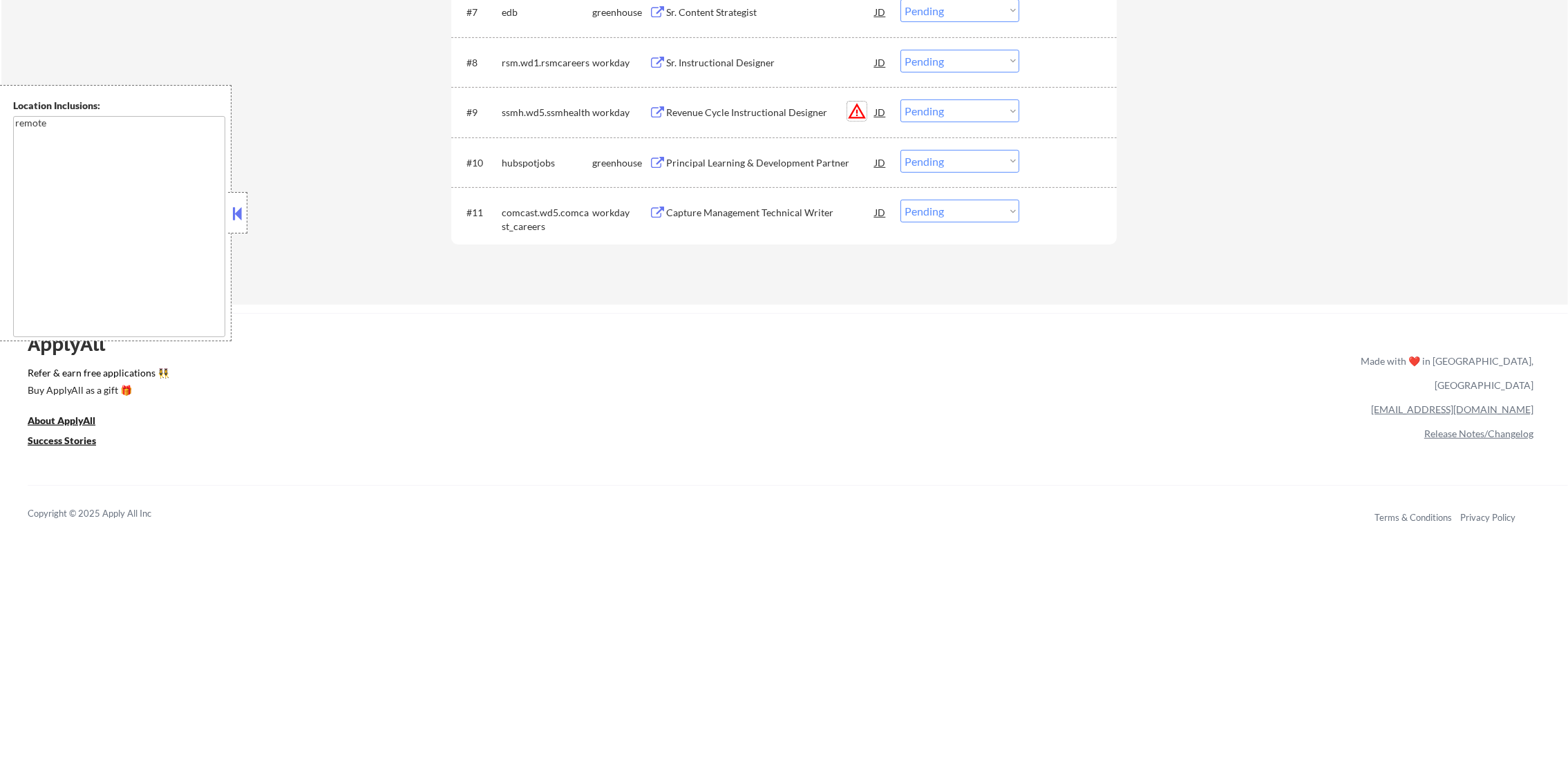
click at [859, 112] on button "warning_amber" at bounding box center [857, 112] width 20 height 20
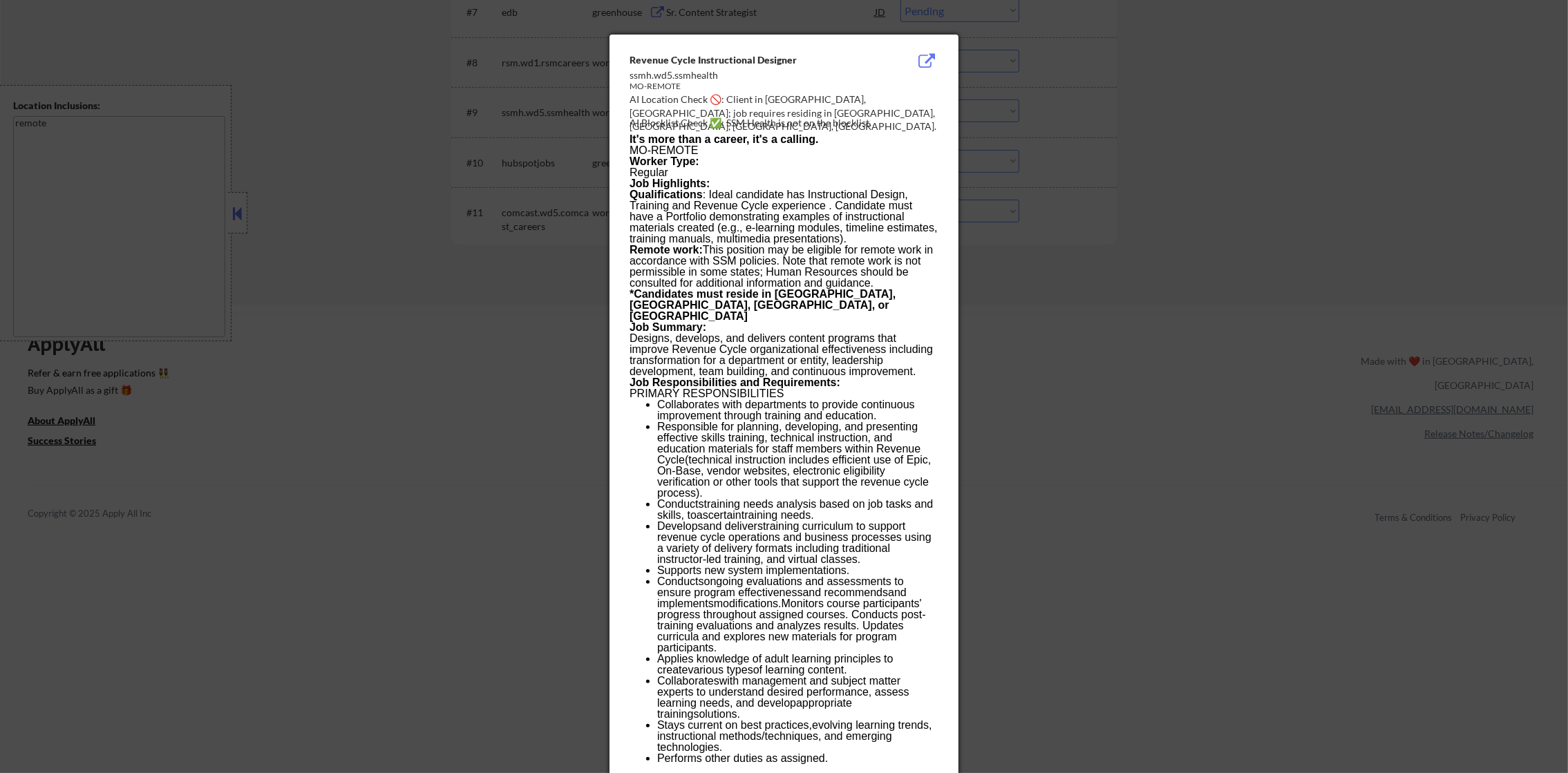
click at [1122, 91] on div at bounding box center [784, 386] width 1568 height 773
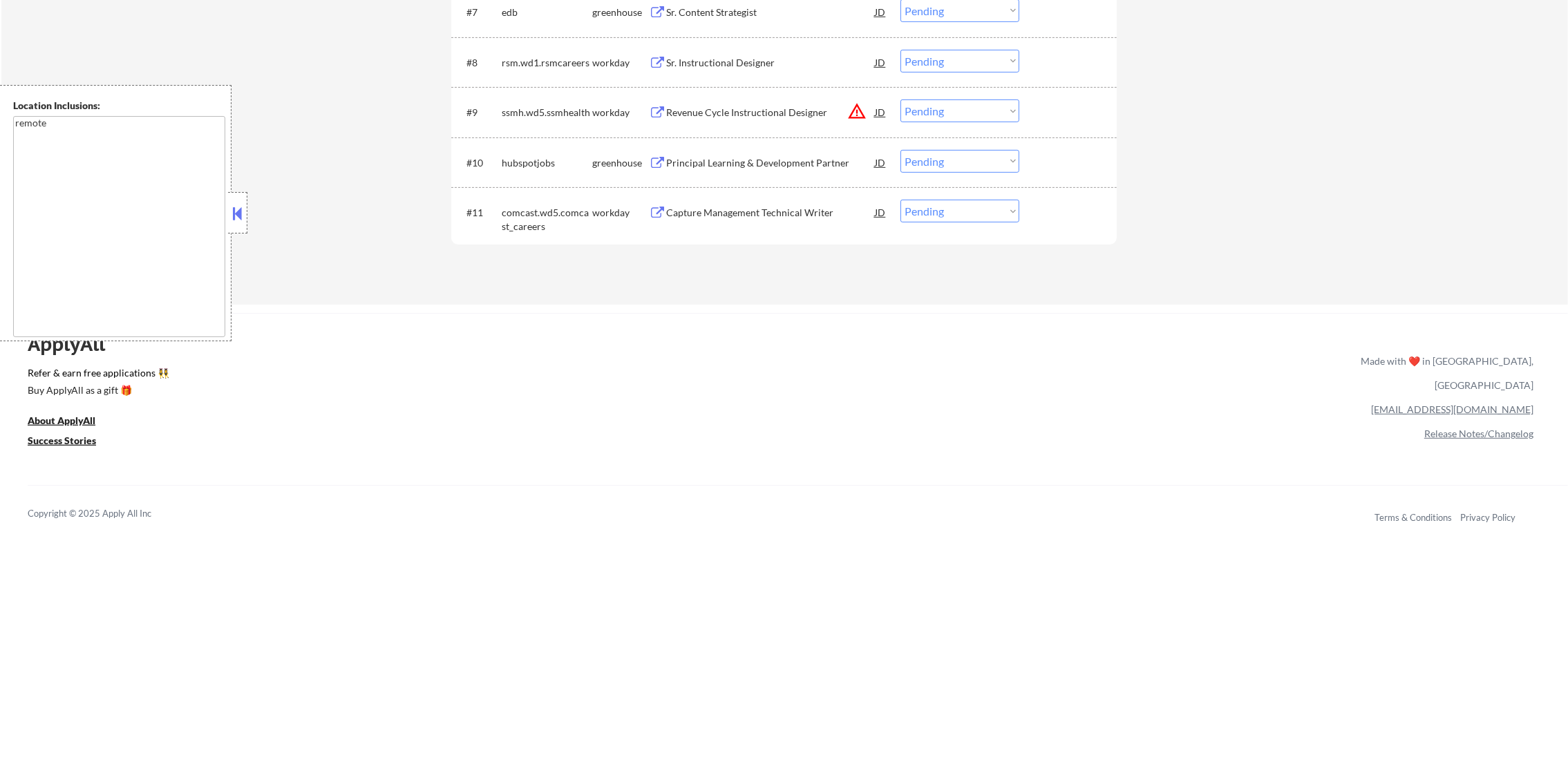
click at [1013, 112] on select "Choose an option... Pending Applied Excluded (Questions) Excluded (Expired) Exc…" at bounding box center [960, 111] width 119 height 23
click at [900, 99] on select "Choose an option... Pending Applied Excluded (Questions) Excluded (Expired) Exc…" at bounding box center [960, 111] width 119 height 23
select select ""pending""
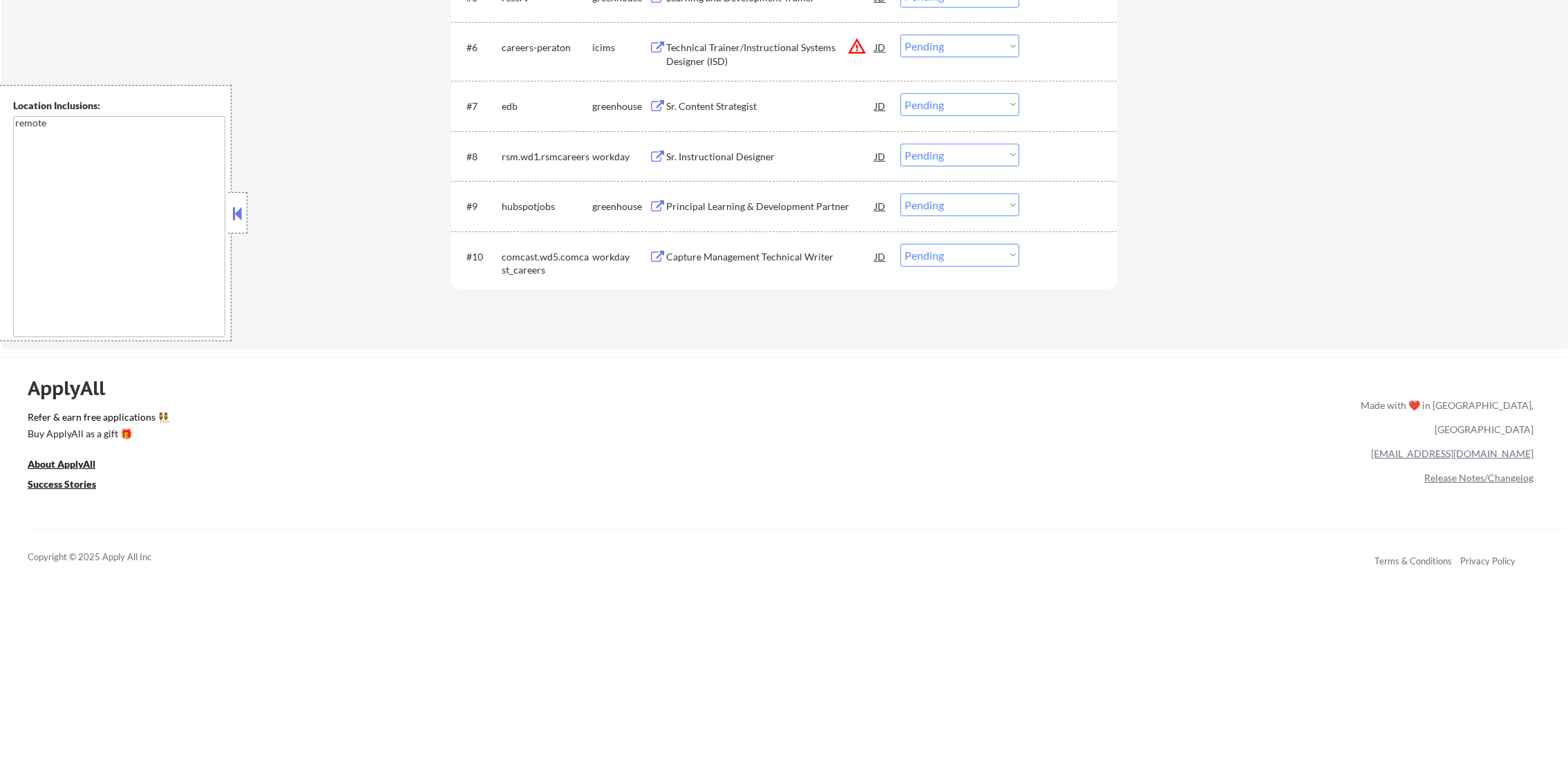
scroll to position [763, 0]
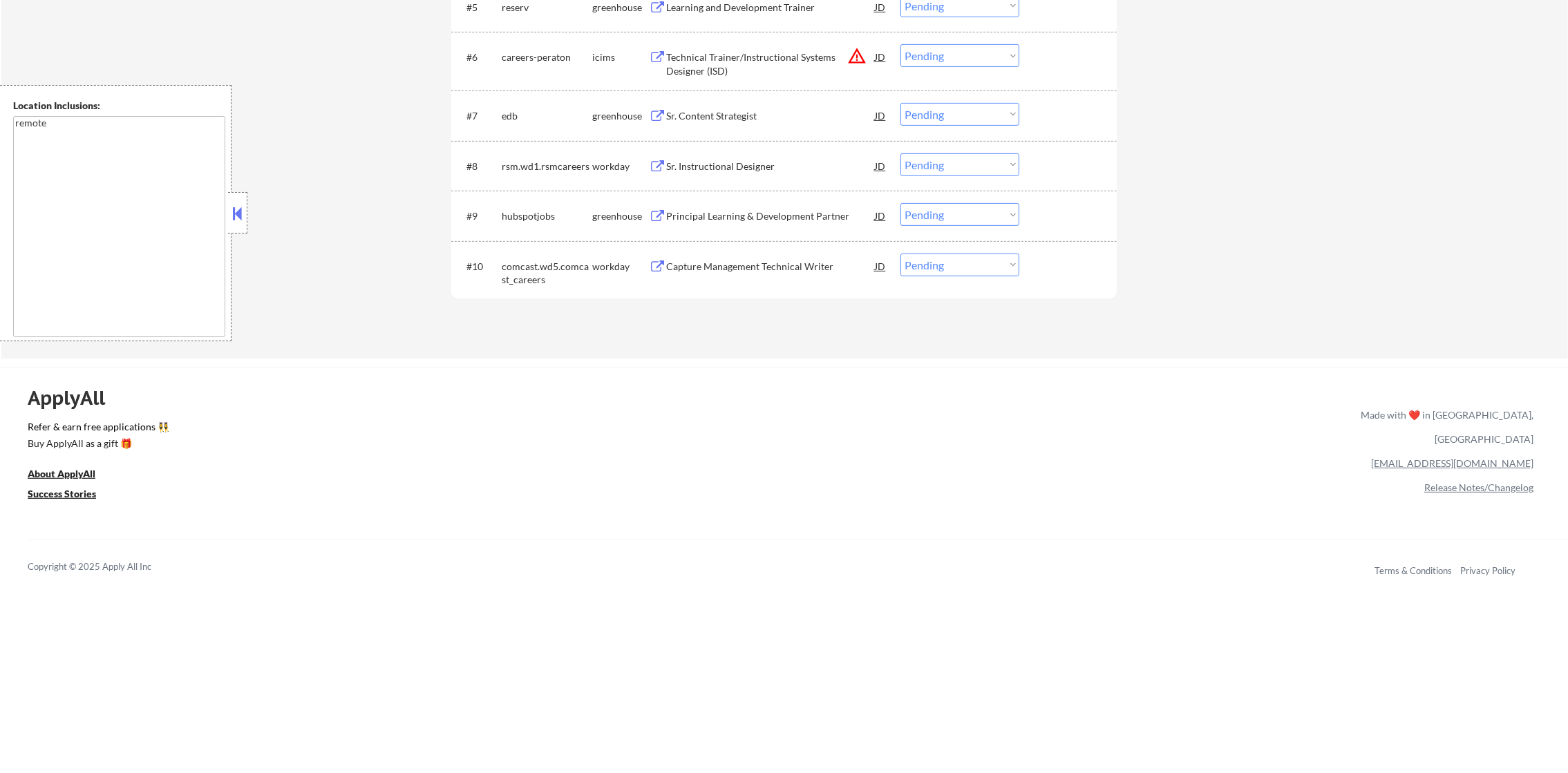
click at [781, 165] on div "Sr. Instructional Designer" at bounding box center [770, 166] width 209 height 14
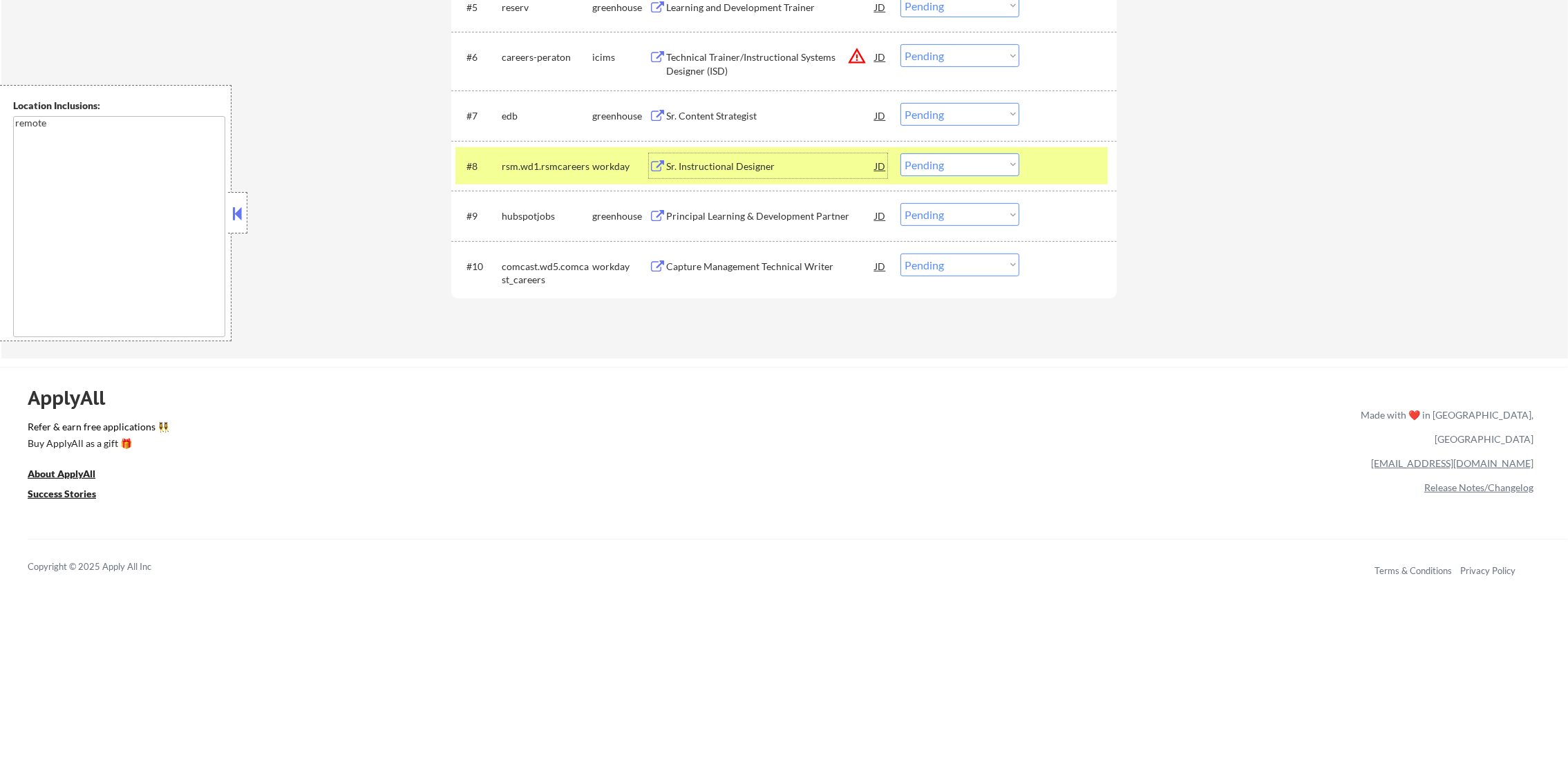
click at [905, 150] on div "#8 rsm.wd1.rsmcareers workday Sr. Instructional Designer JD Choose an option...…" at bounding box center [781, 165] width 652 height 37
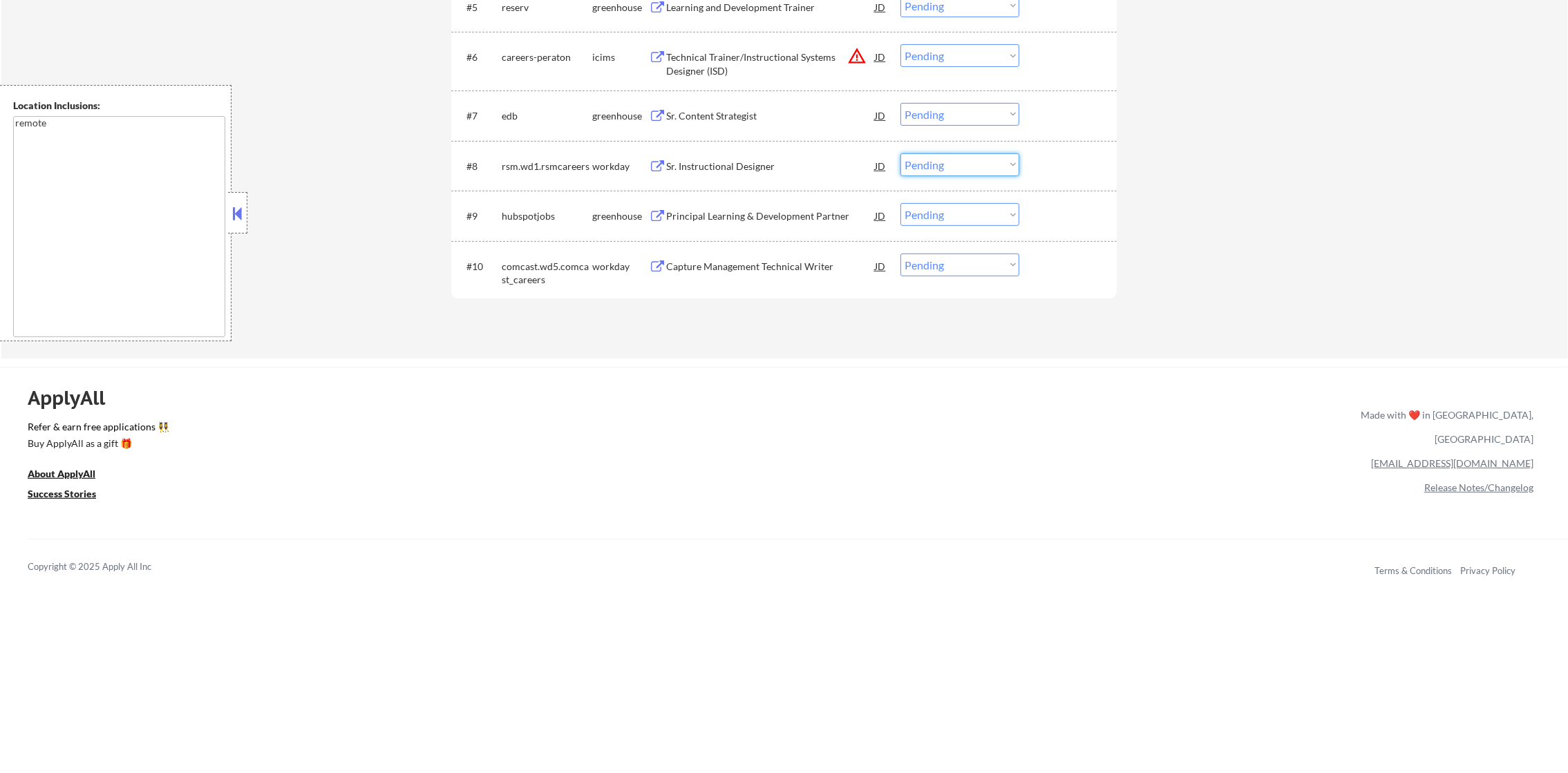
click at [914, 160] on select "Choose an option... Pending Applied Excluded (Questions) Excluded (Expired) Exc…" at bounding box center [960, 165] width 119 height 23
click at [900, 153] on select "Choose an option... Pending Applied Excluded (Questions) Excluded (Expired) Exc…" at bounding box center [960, 165] width 119 height 23
select select ""pending""
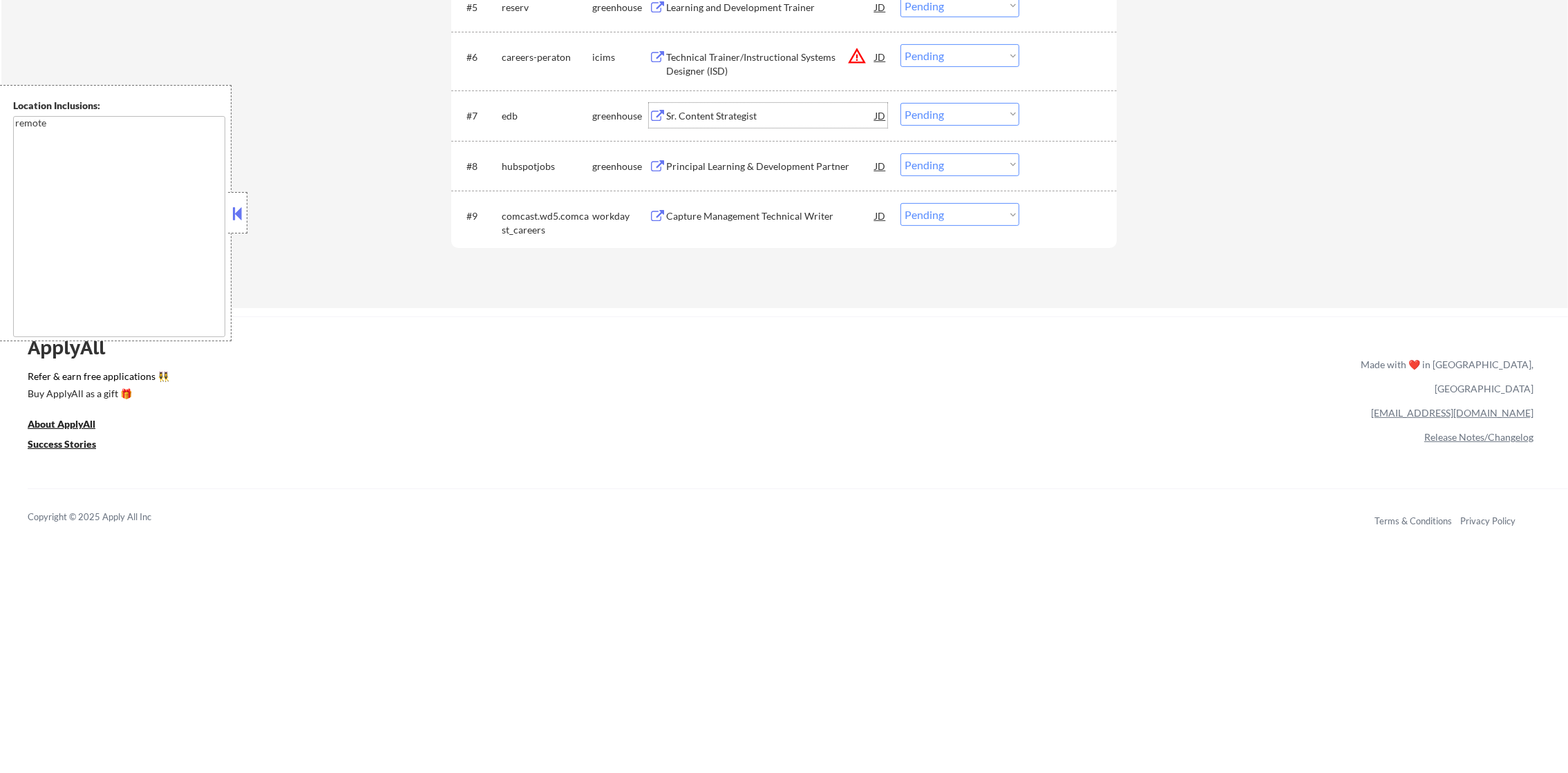
click at [756, 123] on div "Sr. Content Strategist" at bounding box center [770, 115] width 209 height 25
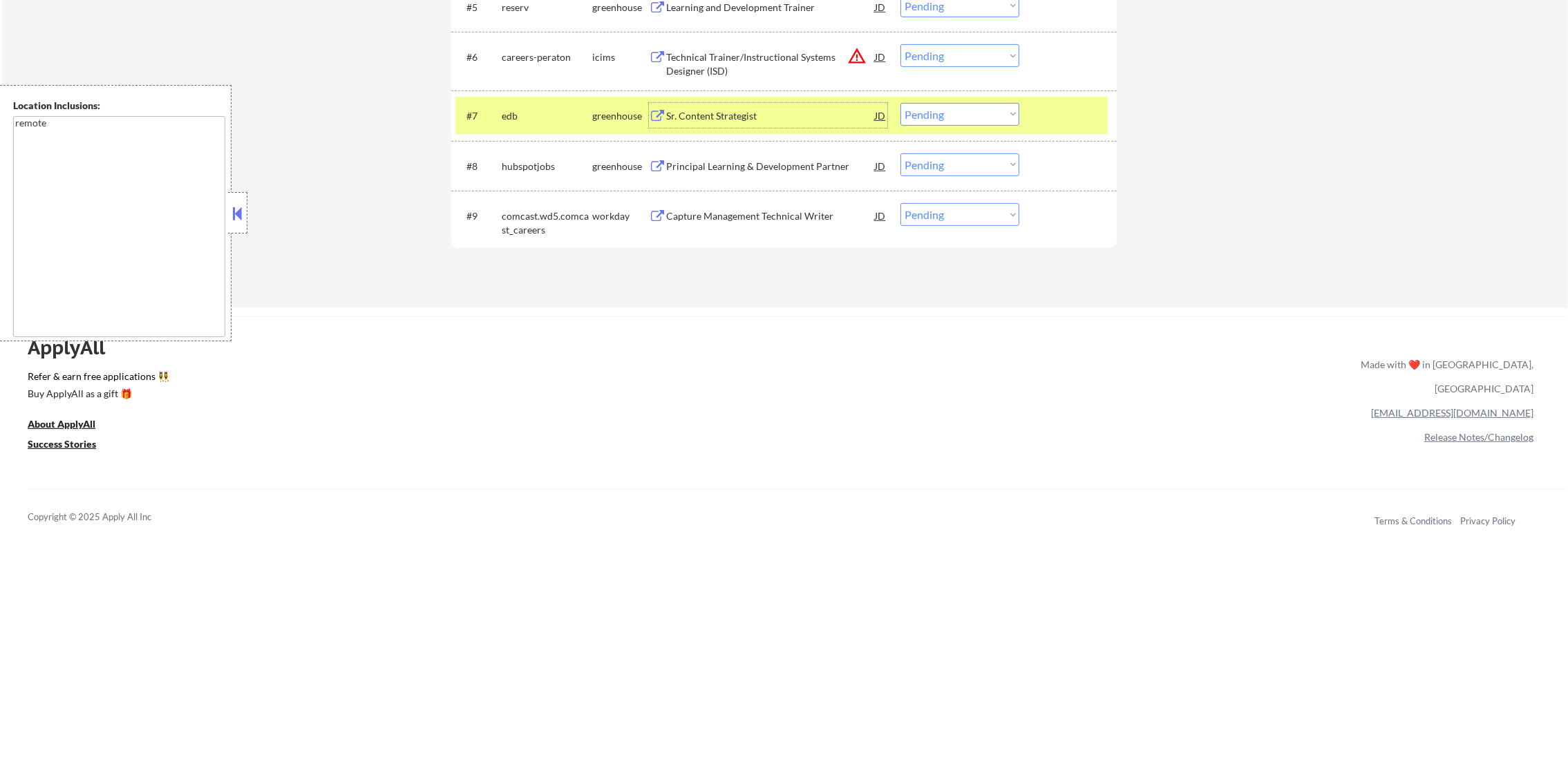
click at [857, 58] on button "warning_amber" at bounding box center [857, 56] width 20 height 20
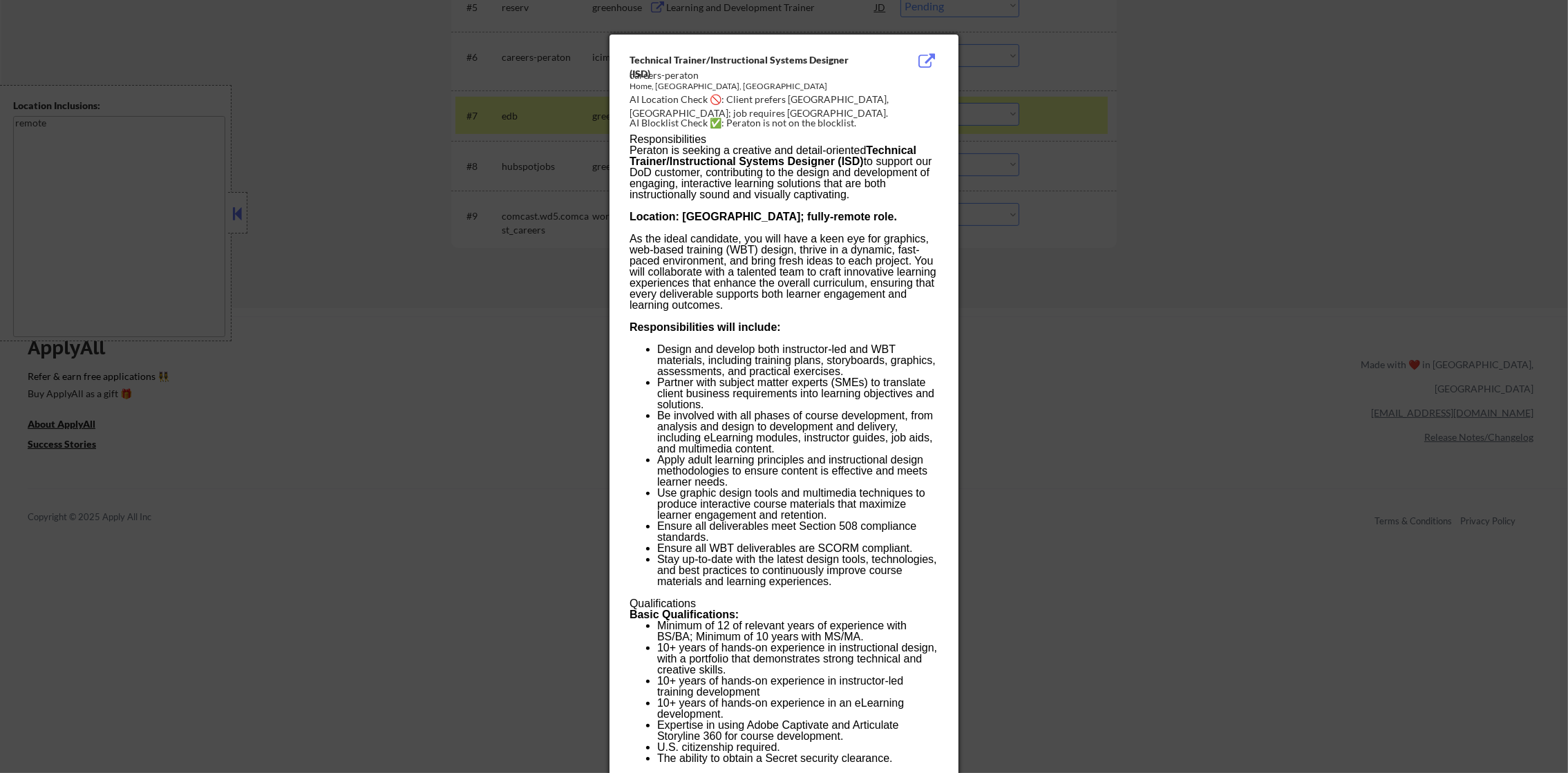
click at [1216, 82] on div at bounding box center [784, 386] width 1568 height 773
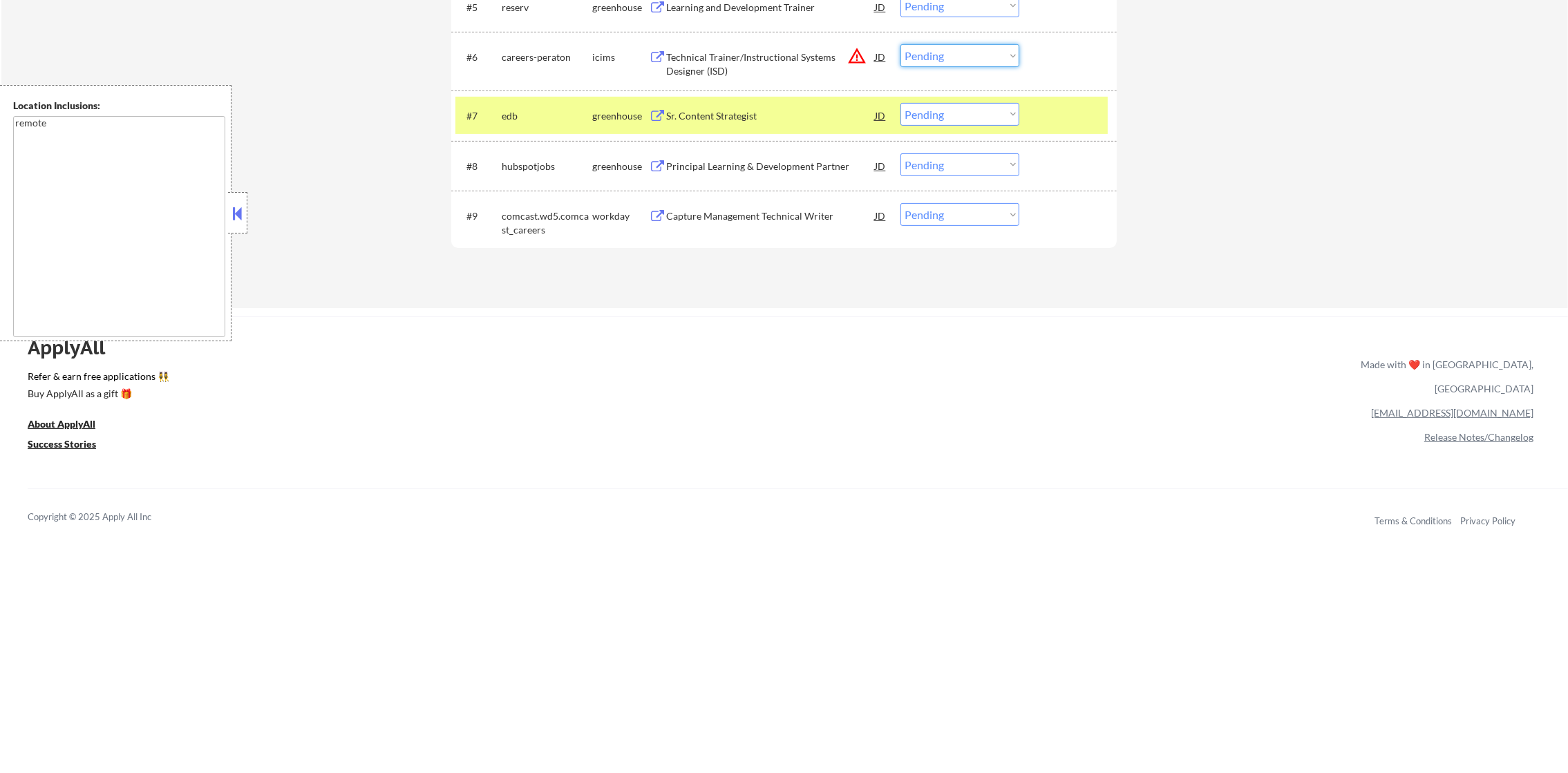
click at [982, 58] on select "Choose an option... Pending Applied Excluded (Questions) Excluded (Expired) Exc…" at bounding box center [960, 55] width 119 height 23
click at [900, 44] on select "Choose an option... Pending Applied Excluded (Questions) Excluded (Expired) Exc…" at bounding box center [960, 55] width 119 height 23
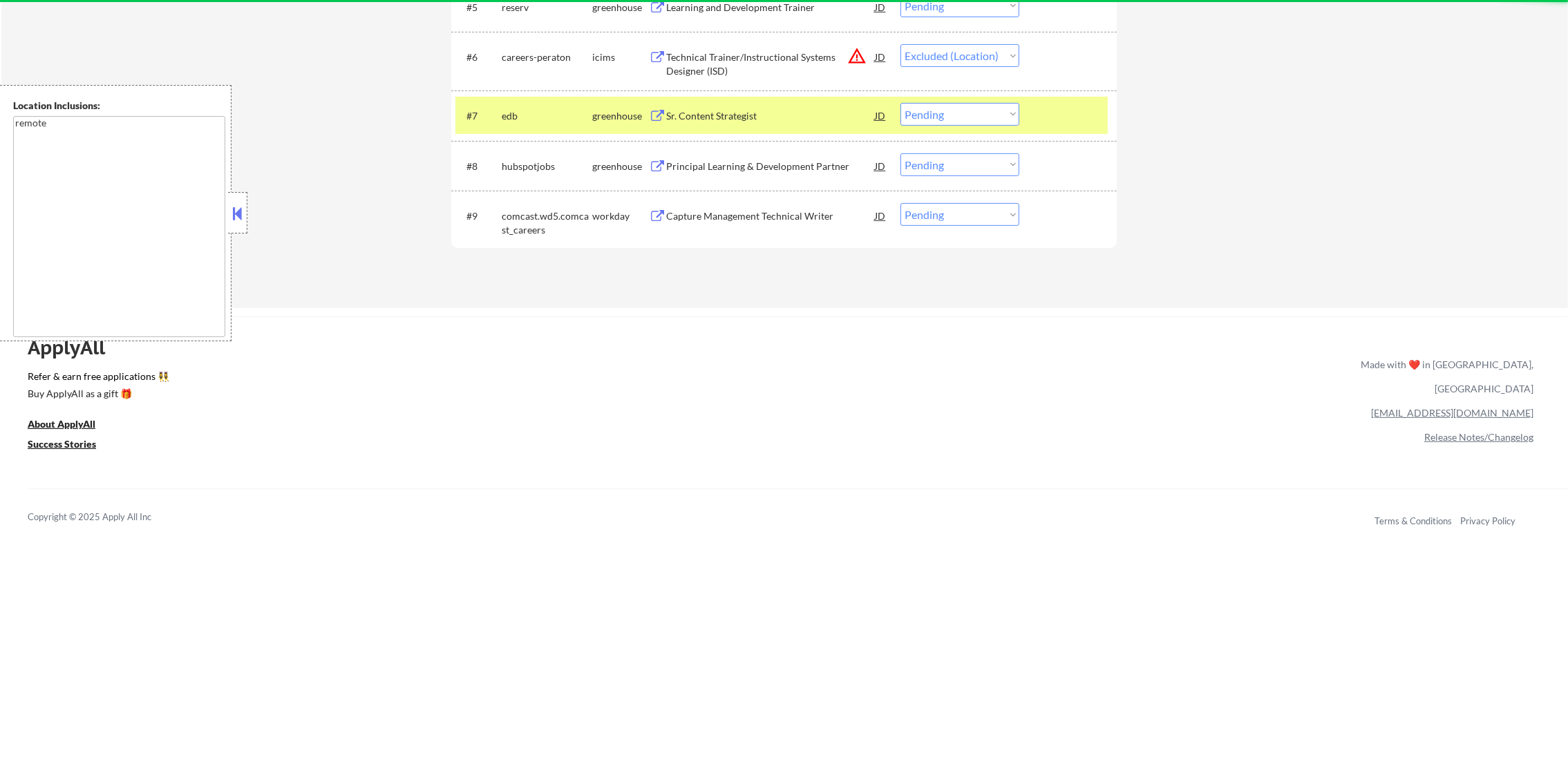
select select ""pending""
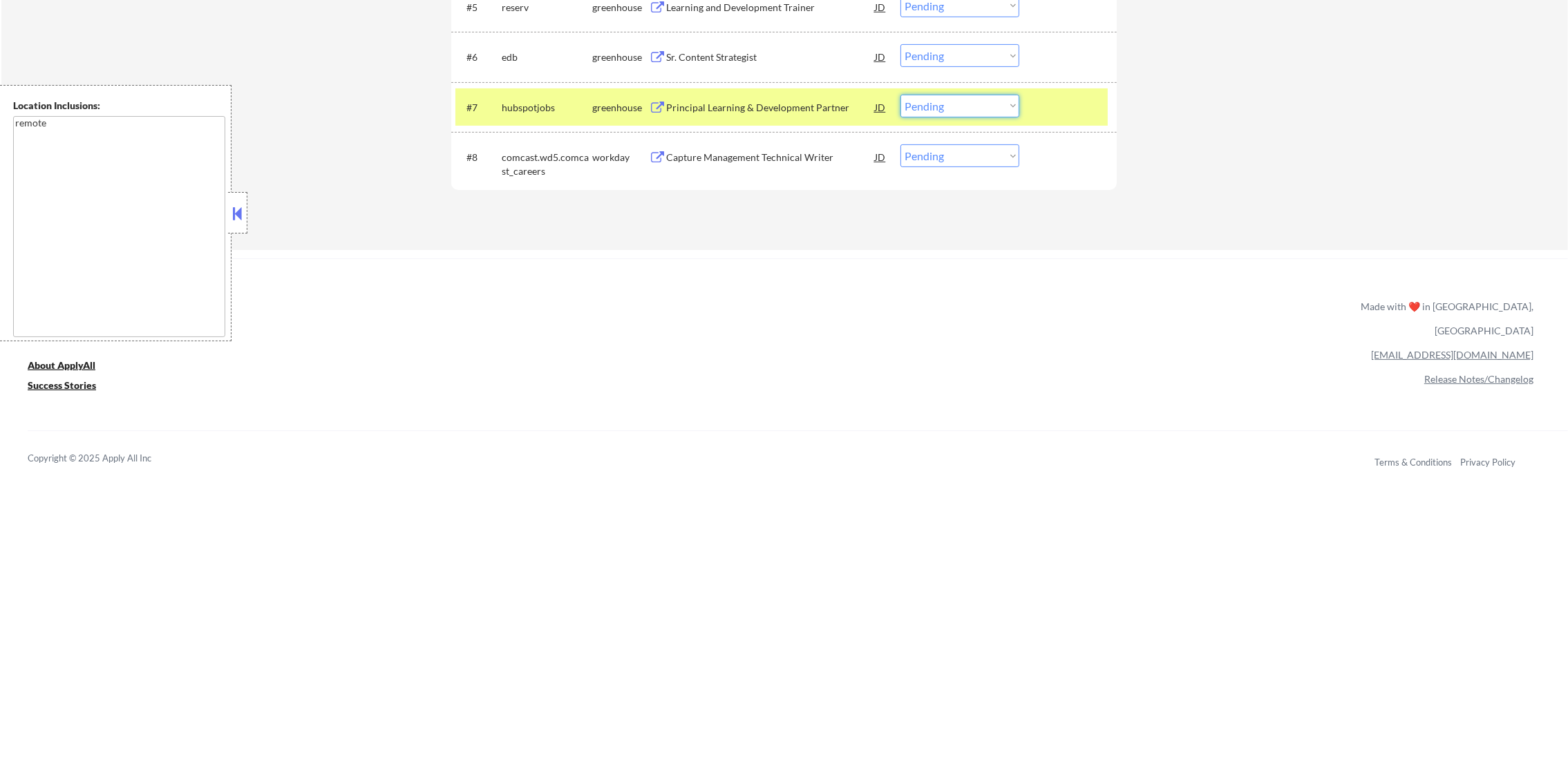
drag, startPoint x: 932, startPoint y: 106, endPoint x: 936, endPoint y: 120, distance: 14.6
click at [932, 106] on select "Choose an option... Pending Applied Excluded (Questions) Excluded (Expired) Exc…" at bounding box center [960, 106] width 119 height 23
click at [900, 95] on select "Choose an option... Pending Applied Excluded (Questions) Excluded (Expired) Exc…" at bounding box center [960, 106] width 119 height 23
click at [508, 105] on div "hubspotjobs" at bounding box center [546, 108] width 90 height 14
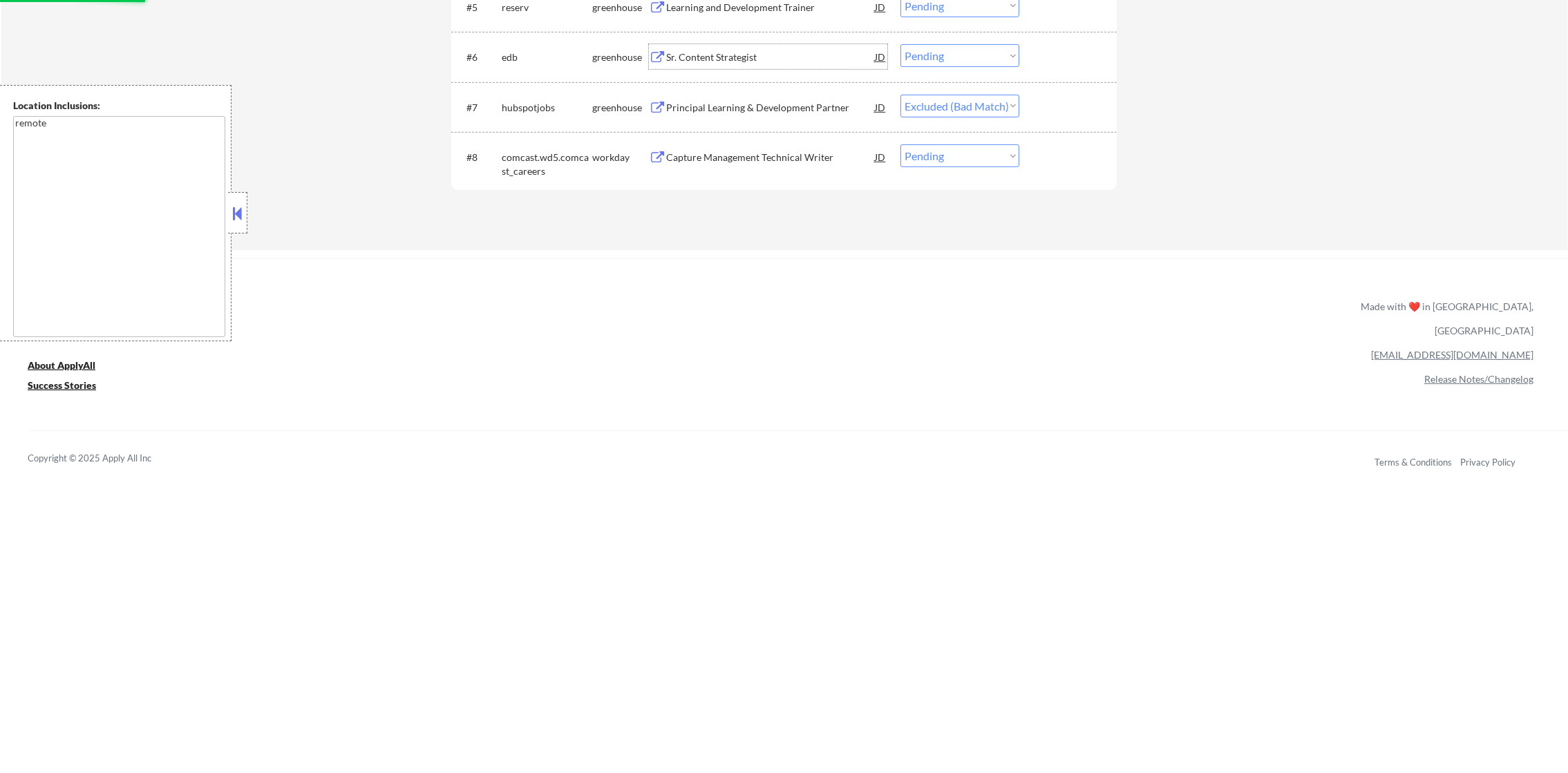
click at [749, 51] on div "Sr. Content Strategist" at bounding box center [770, 58] width 209 height 14
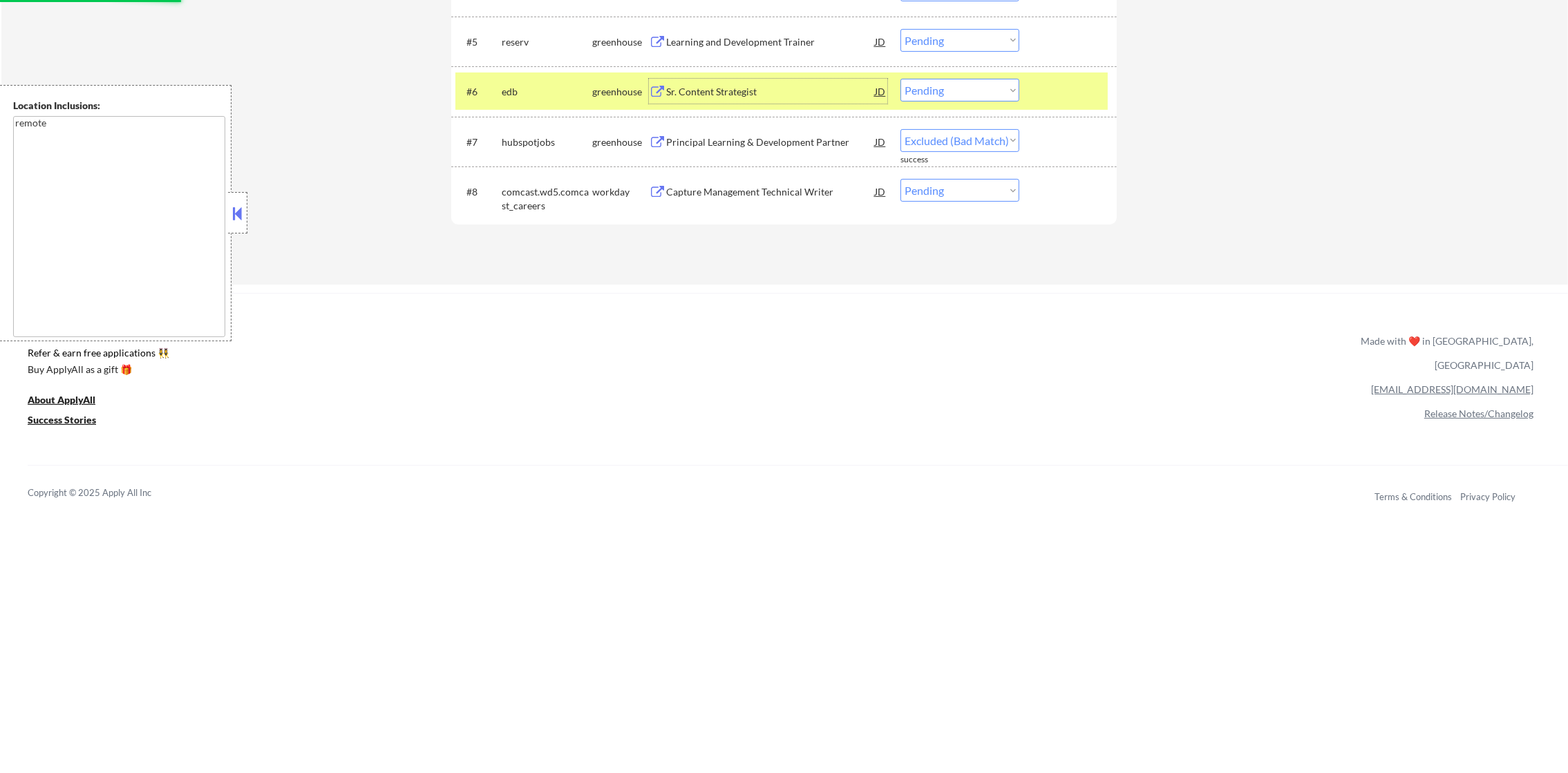
scroll to position [624, 0]
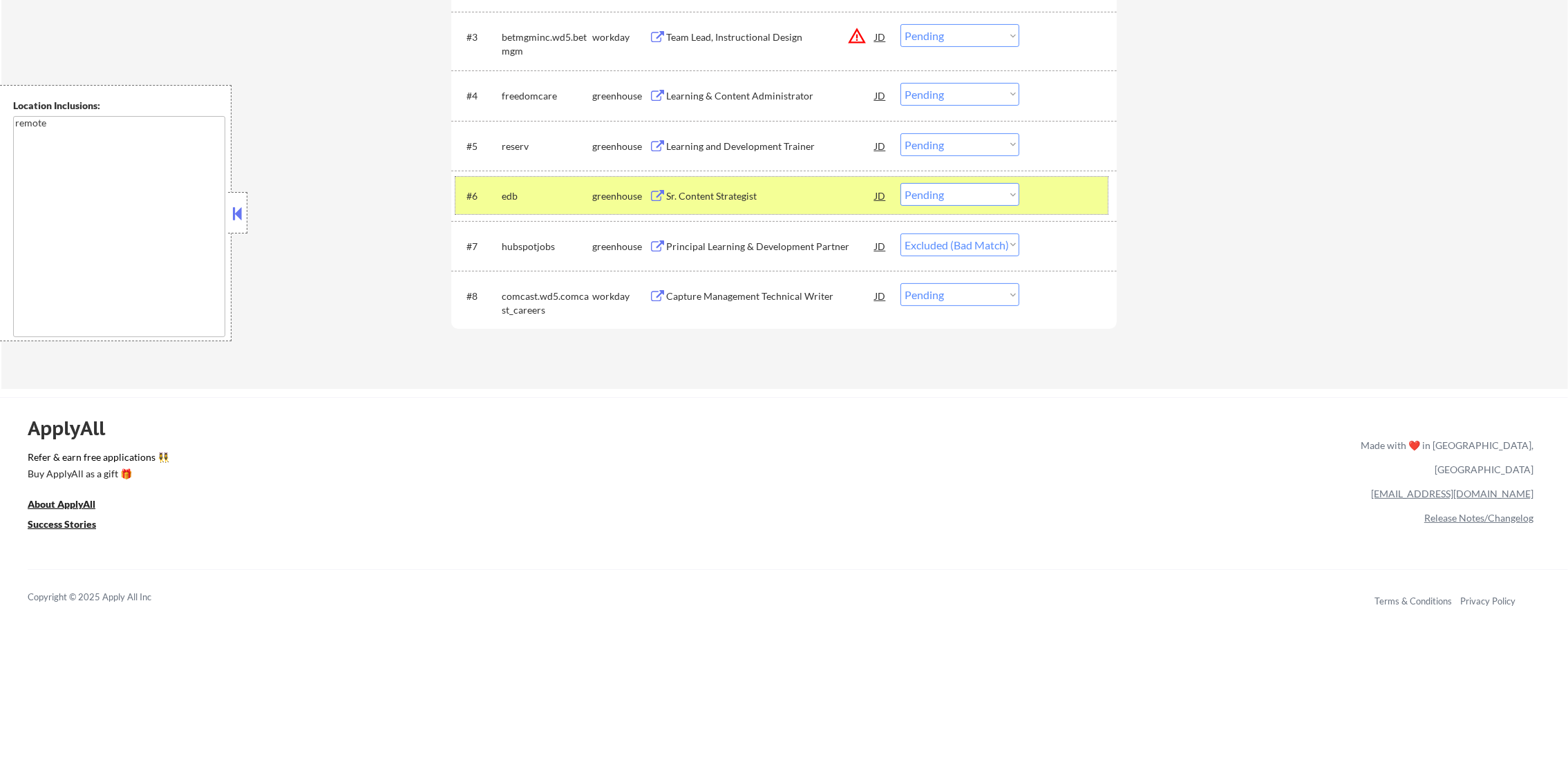
click at [504, 190] on div "edb" at bounding box center [546, 196] width 90 height 14
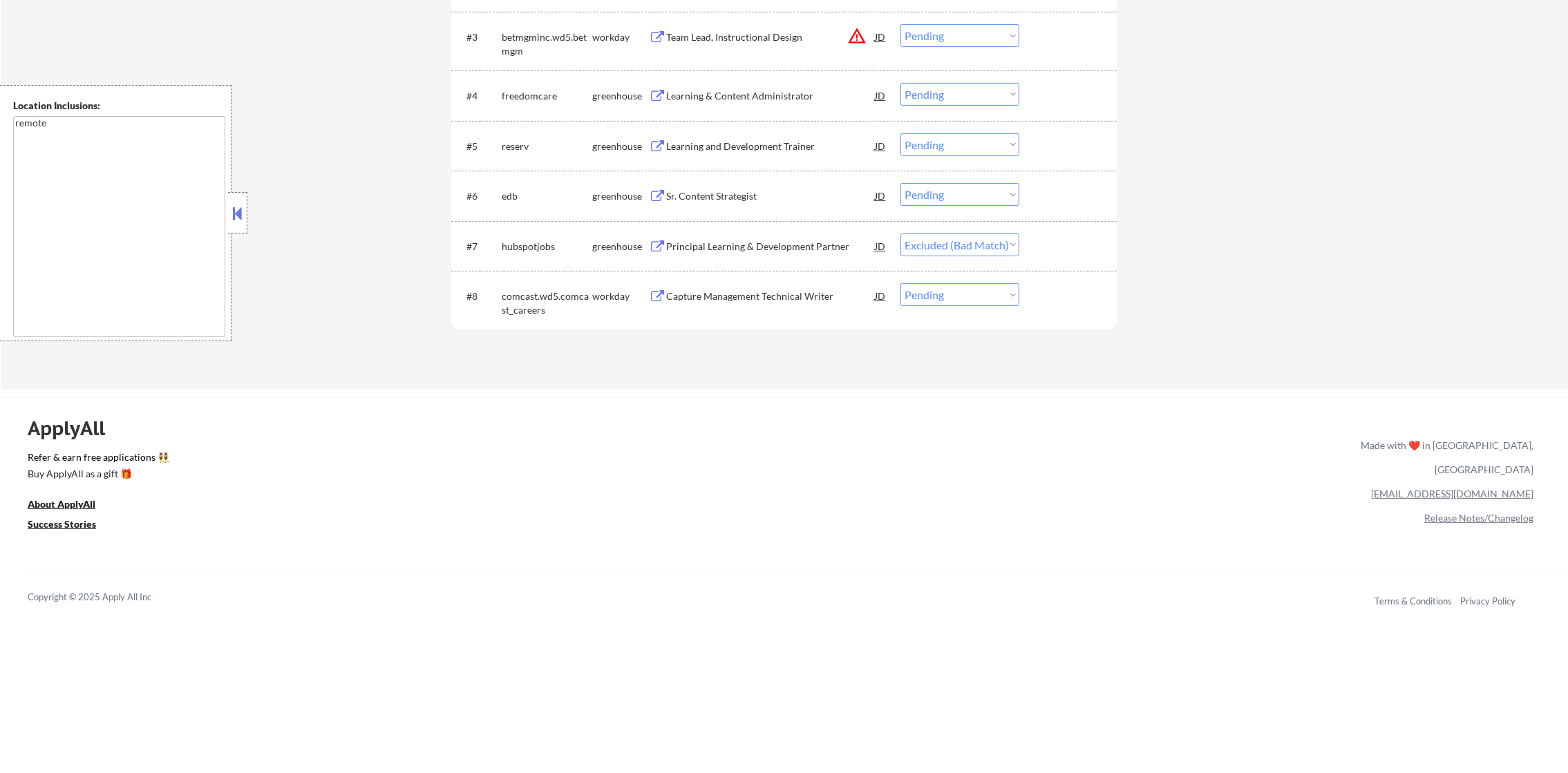
select select ""pending""
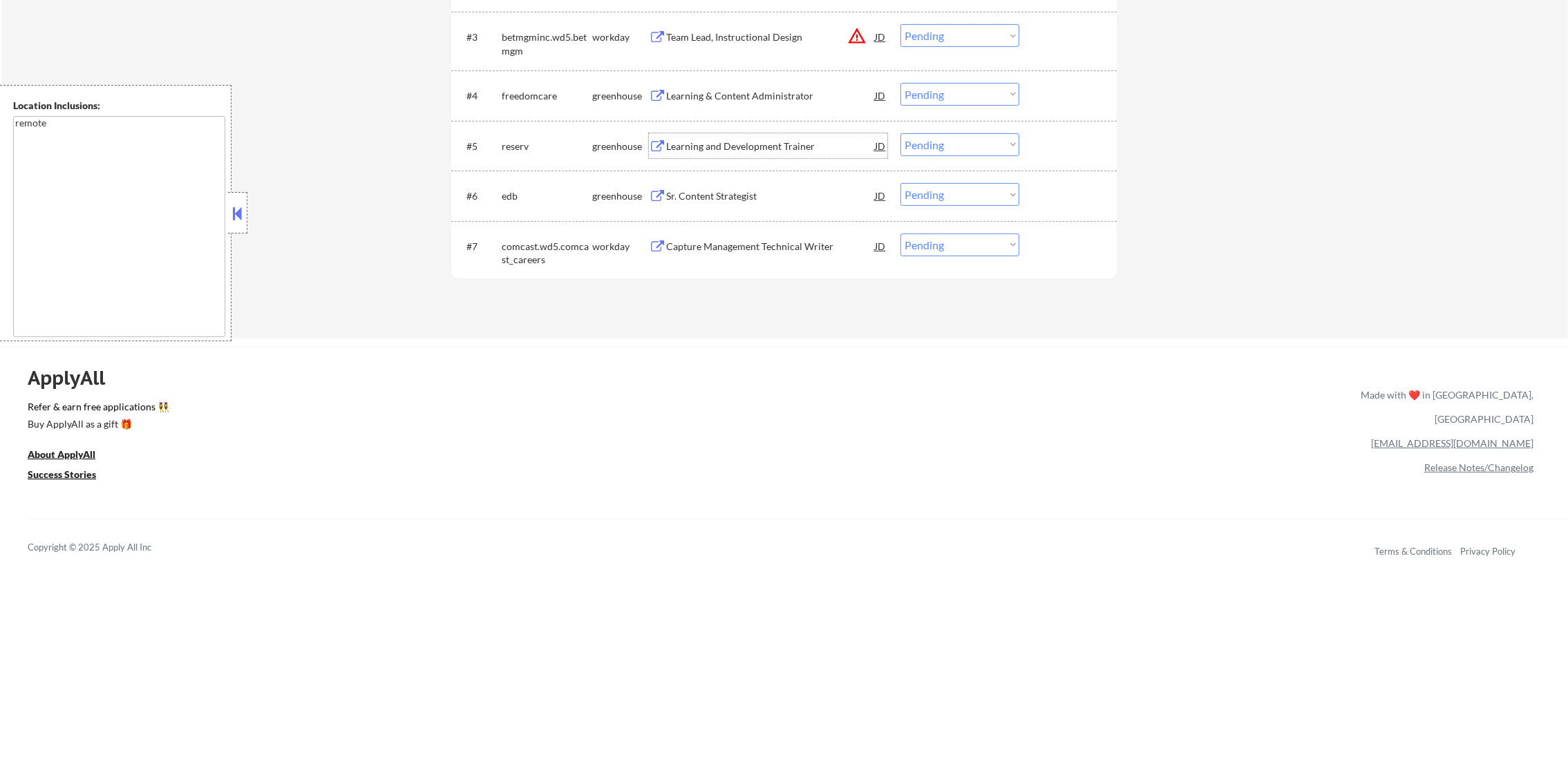
click at [757, 137] on div "Learning and Development Trainer" at bounding box center [770, 146] width 209 height 25
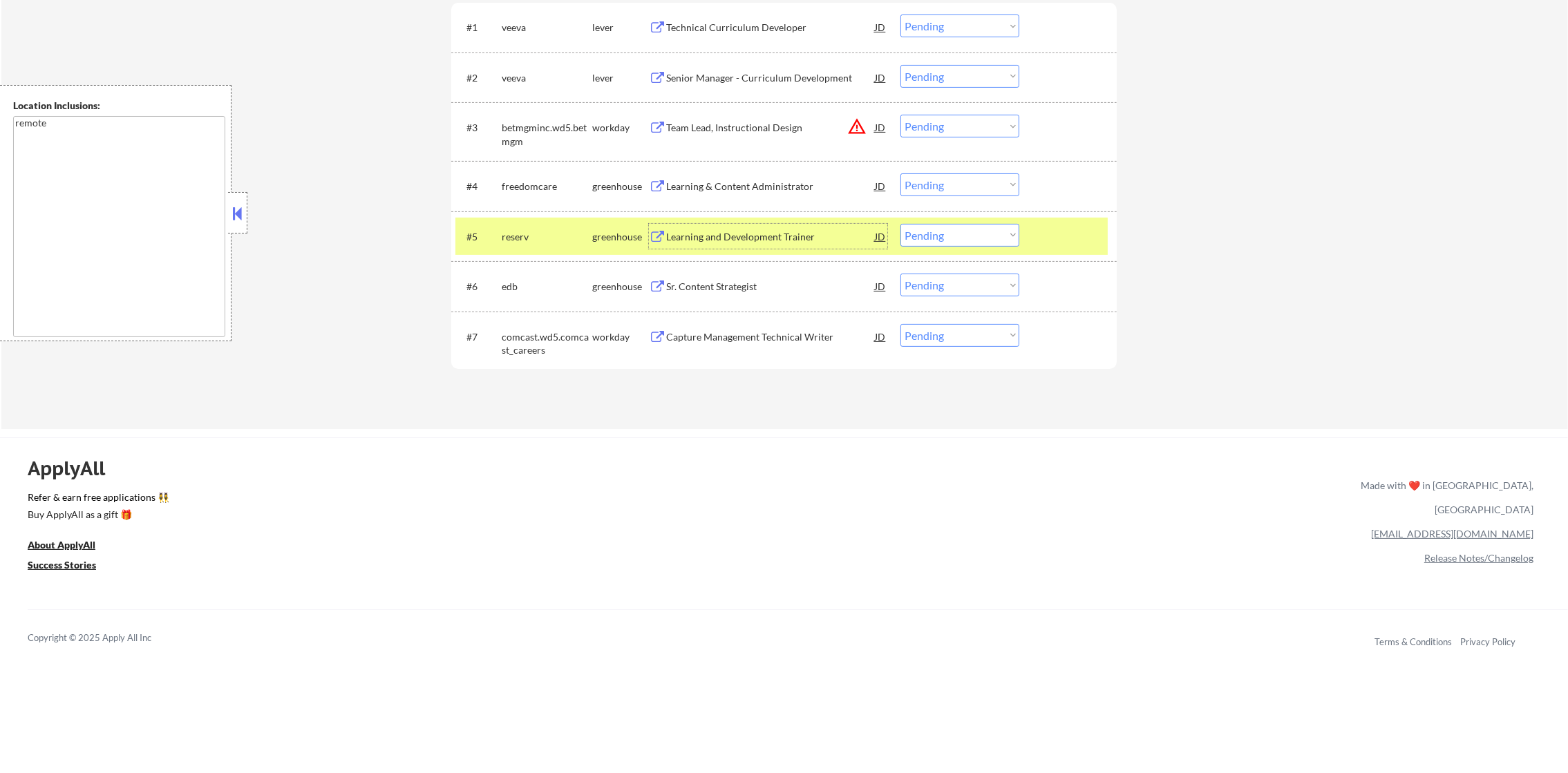
scroll to position [416, 0]
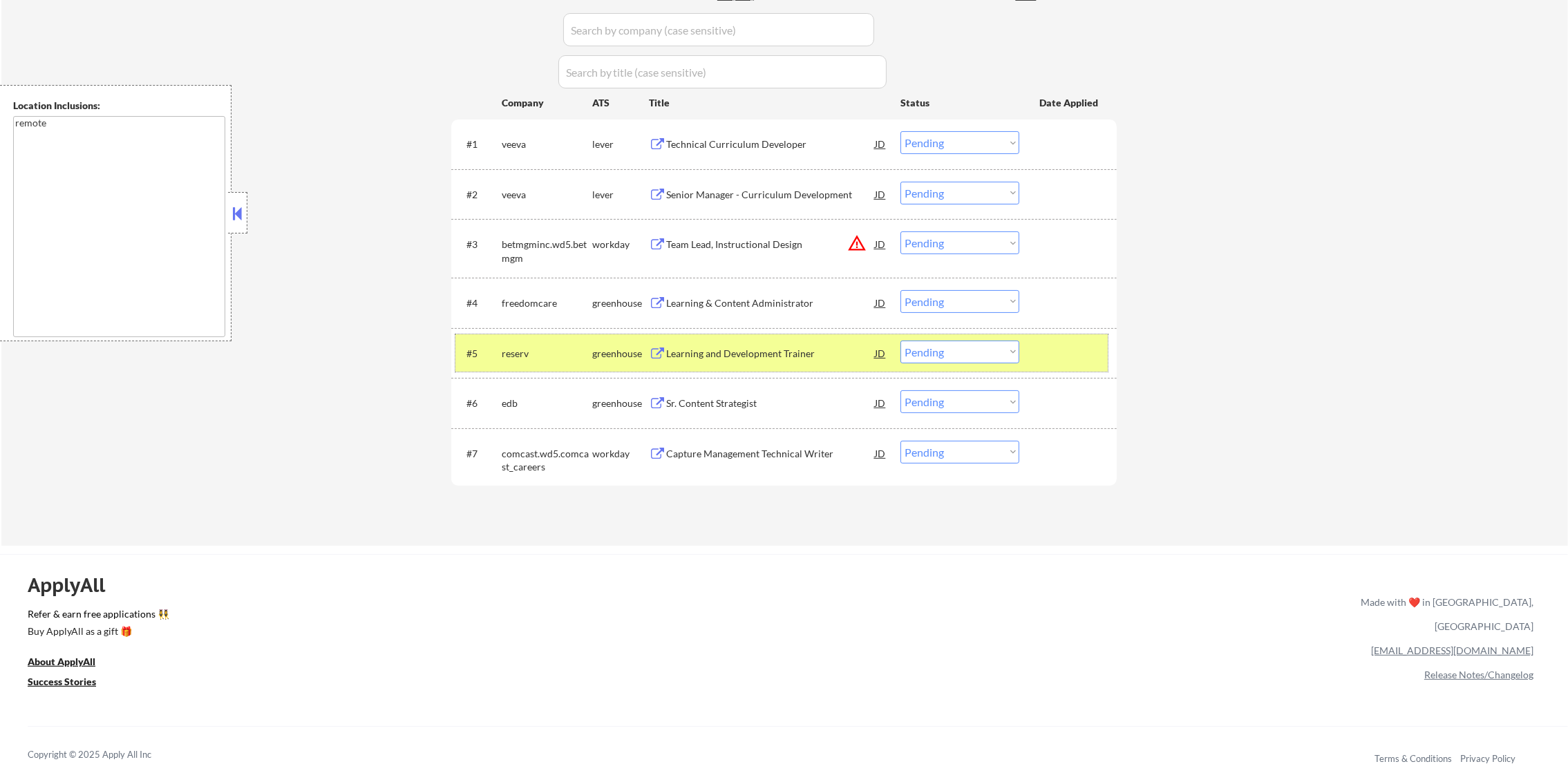
click at [549, 352] on div "reserv" at bounding box center [546, 354] width 90 height 14
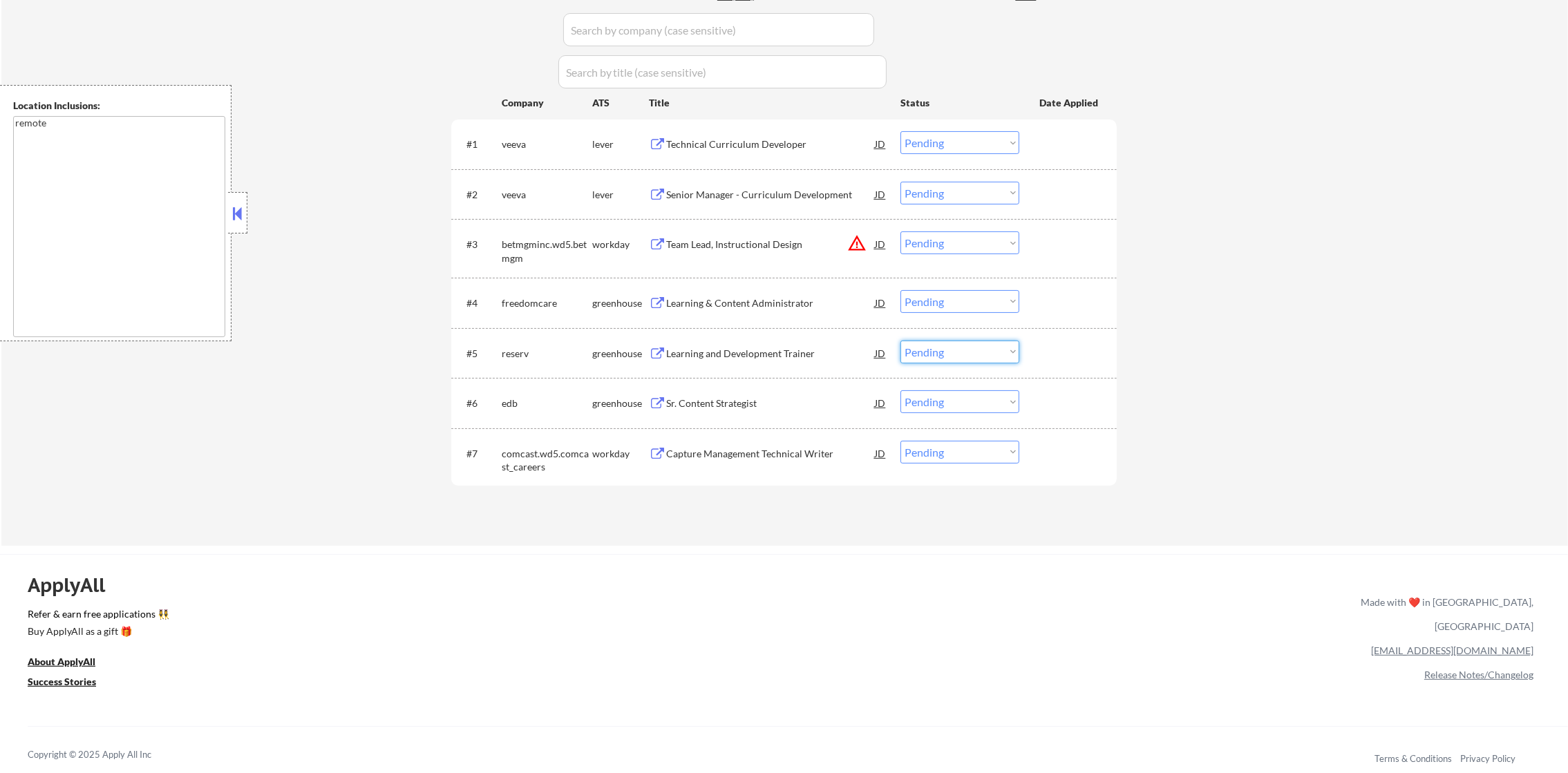
click at [965, 354] on select "Choose an option... Pending Applied Excluded (Questions) Excluded (Expired) Exc…" at bounding box center [960, 352] width 119 height 23
click at [900, 341] on select "Choose an option... Pending Applied Excluded (Questions) Excluded (Expired) Exc…" at bounding box center [960, 352] width 119 height 23
click at [861, 247] on button "warning_amber" at bounding box center [857, 244] width 20 height 20
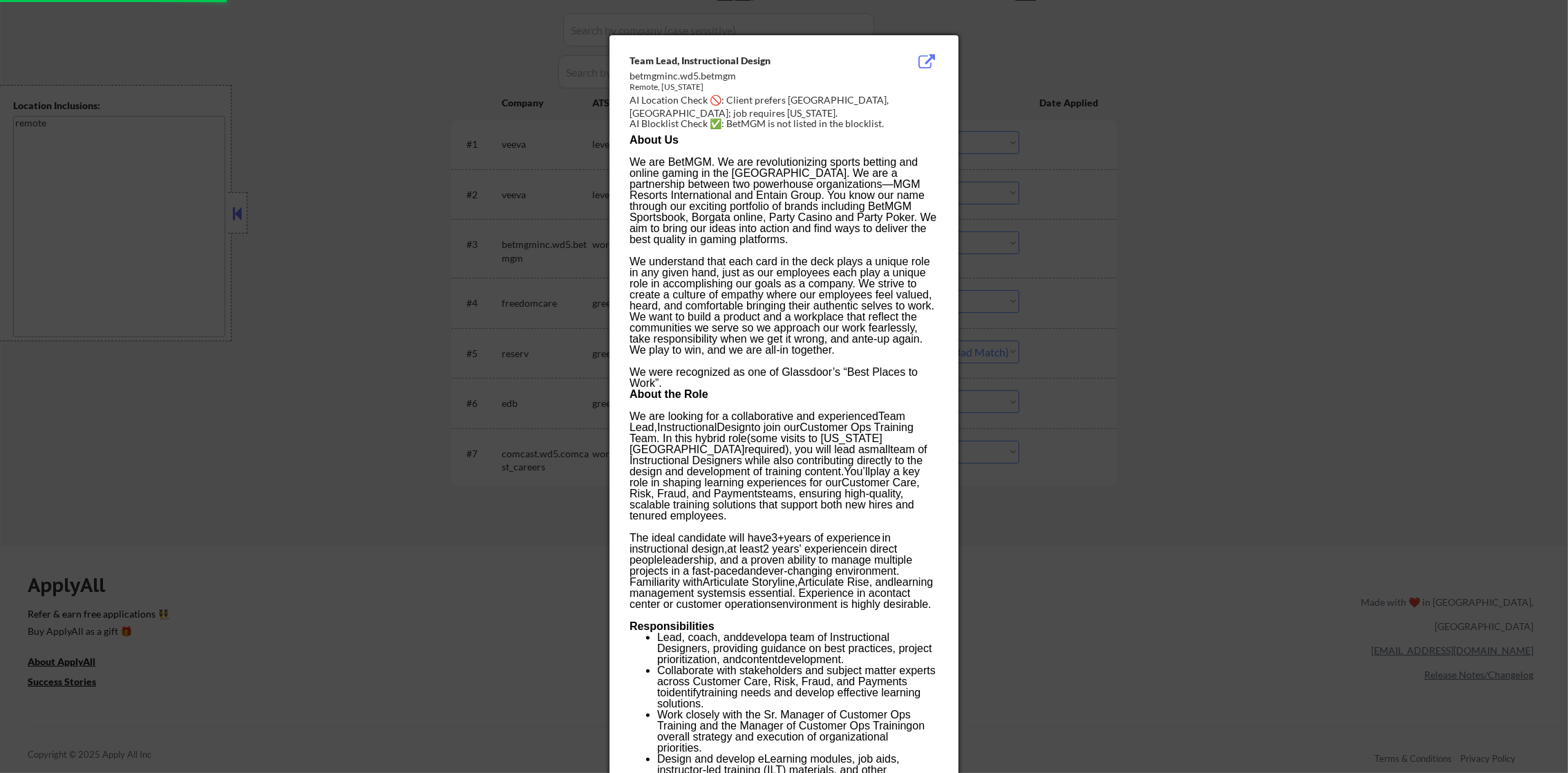
click at [1022, 244] on div at bounding box center [784, 386] width 1568 height 773
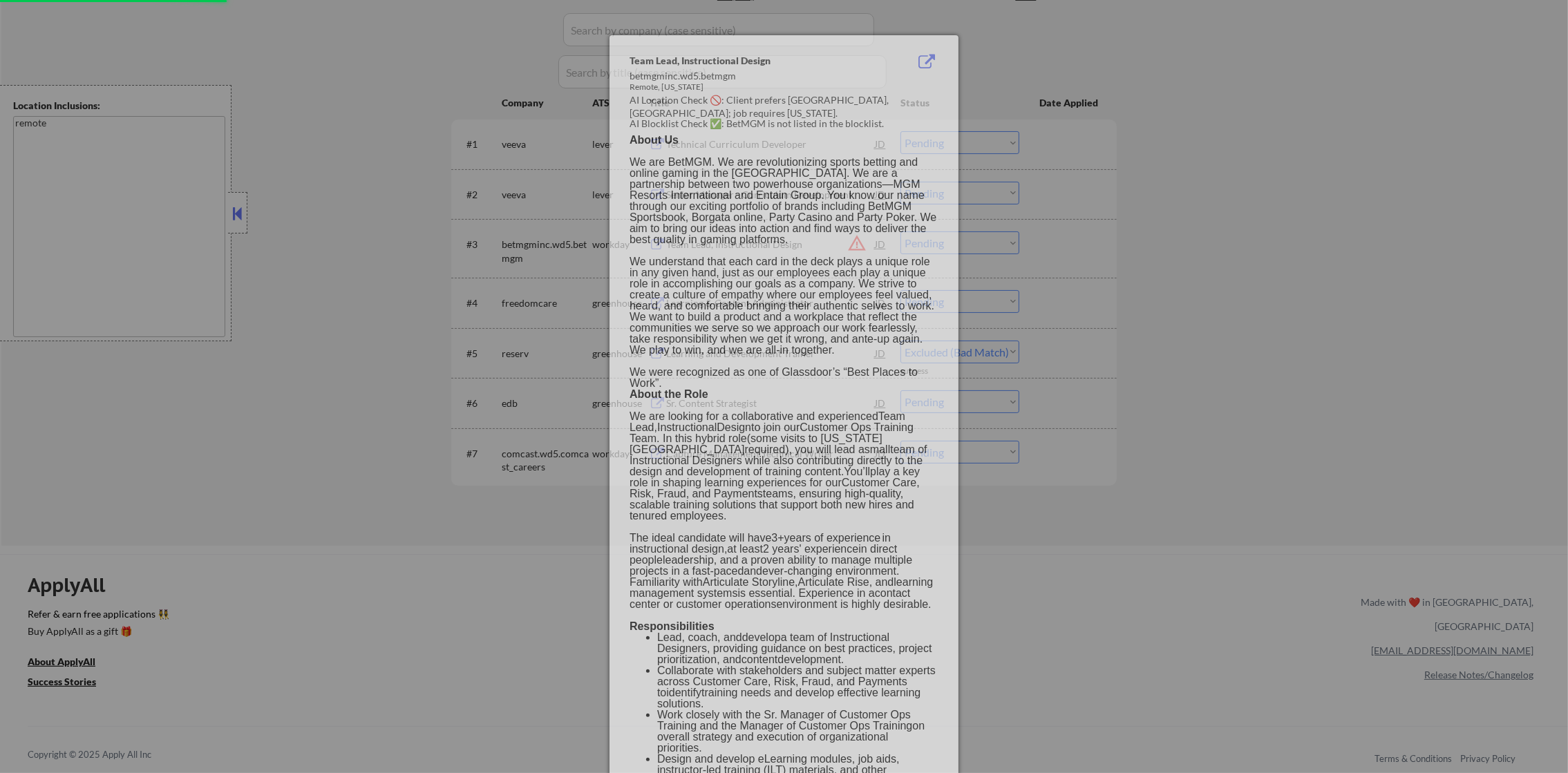
select select ""pending""
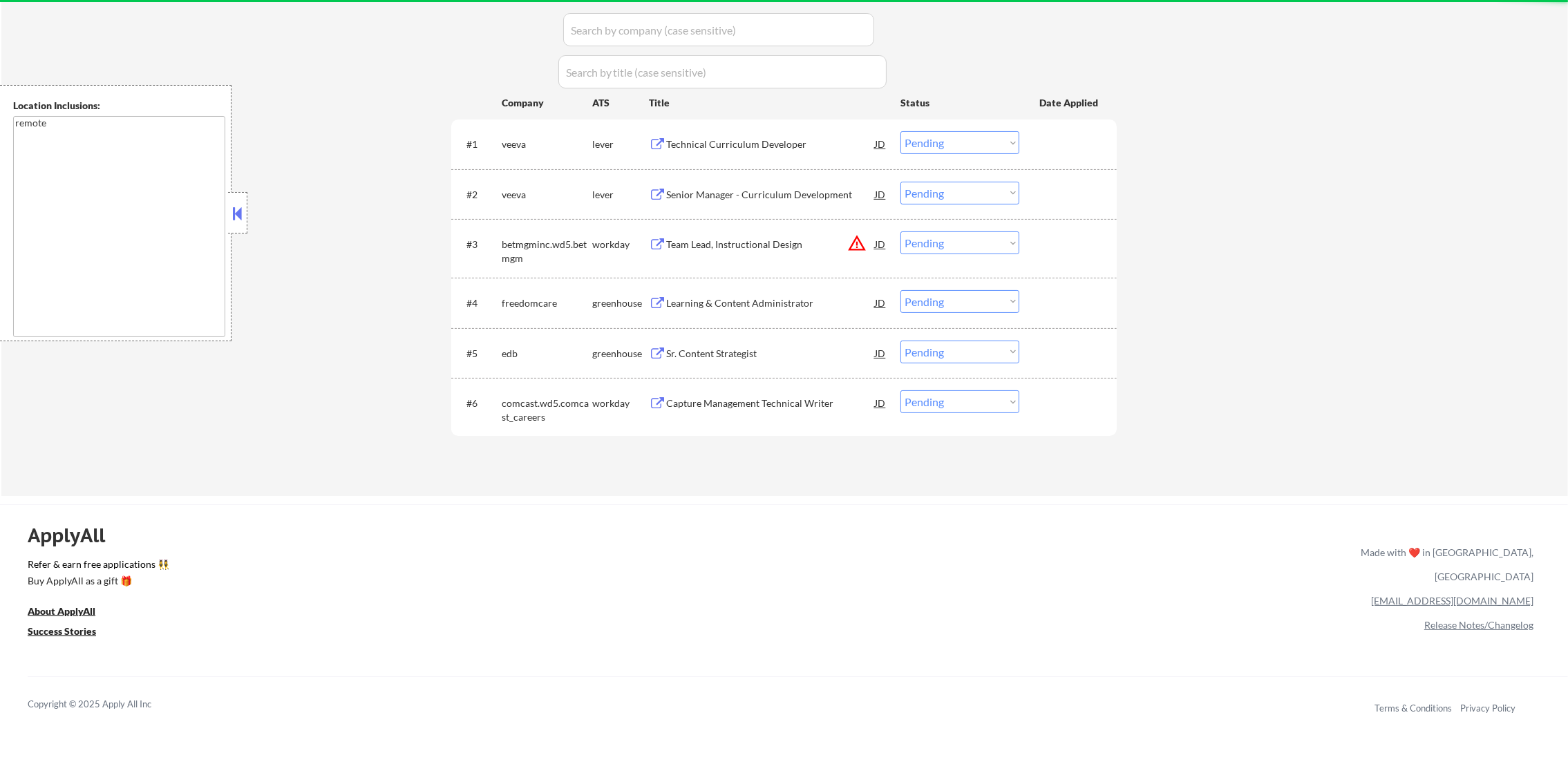
click at [960, 239] on select "Choose an option... Pending Applied Excluded (Questions) Excluded (Expired) Exc…" at bounding box center [960, 243] width 119 height 23
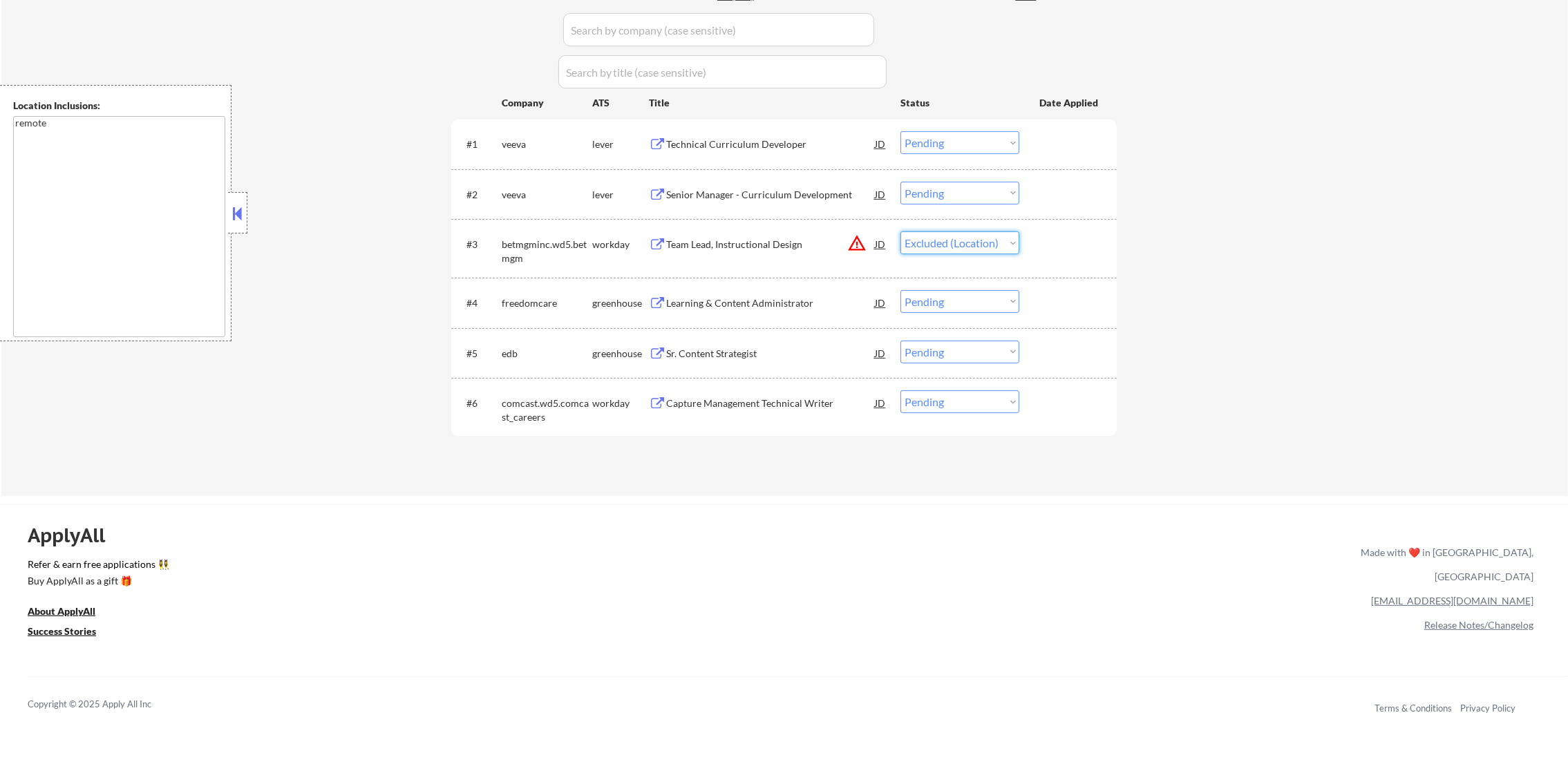
click at [900, 231] on select "Choose an option... Pending Applied Excluded (Questions) Excluded (Expired) Exc…" at bounding box center [960, 243] width 119 height 23
select select ""pending""
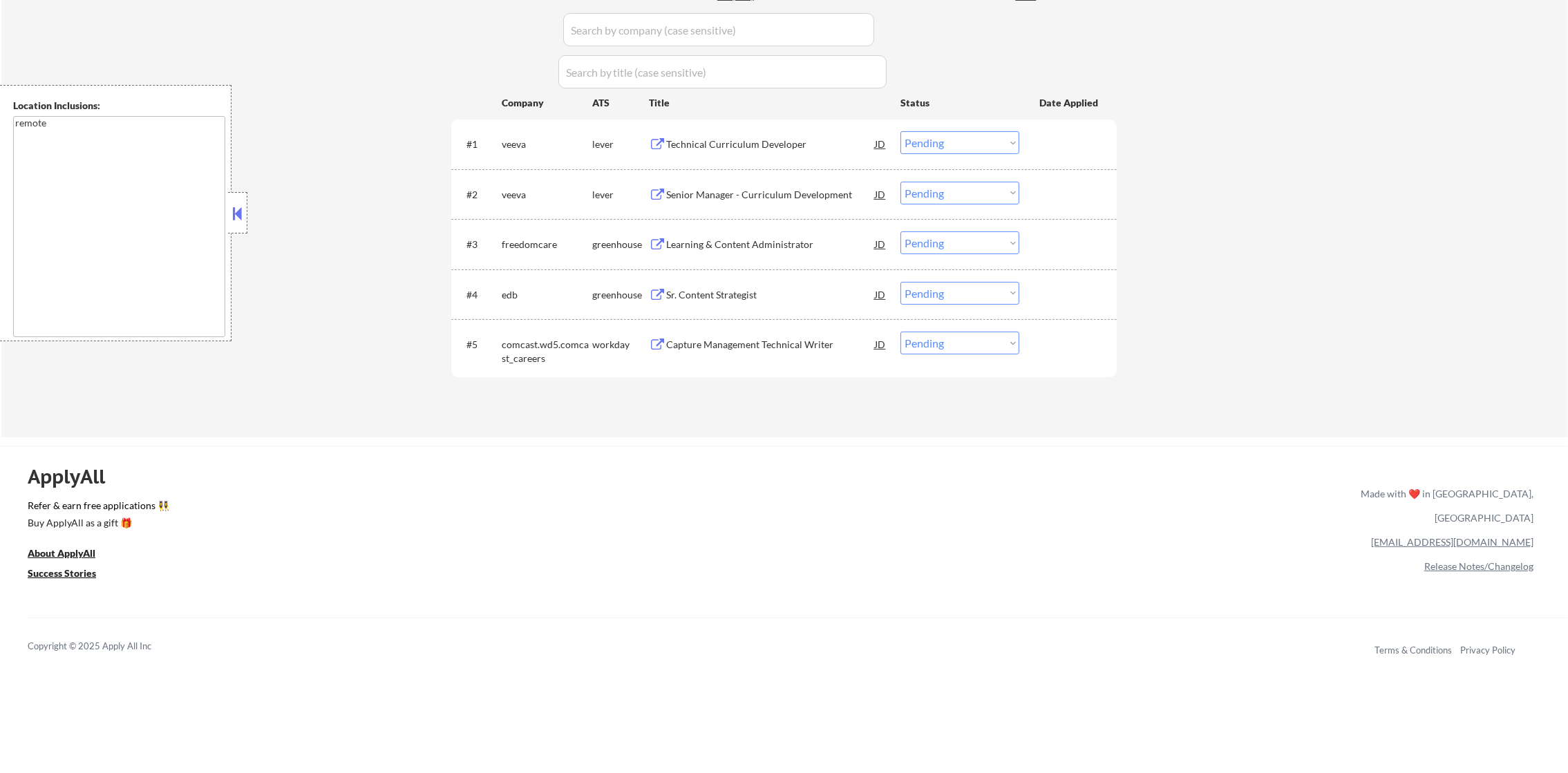
click at [748, 137] on div "Technical Curriculum Developer" at bounding box center [770, 144] width 209 height 14
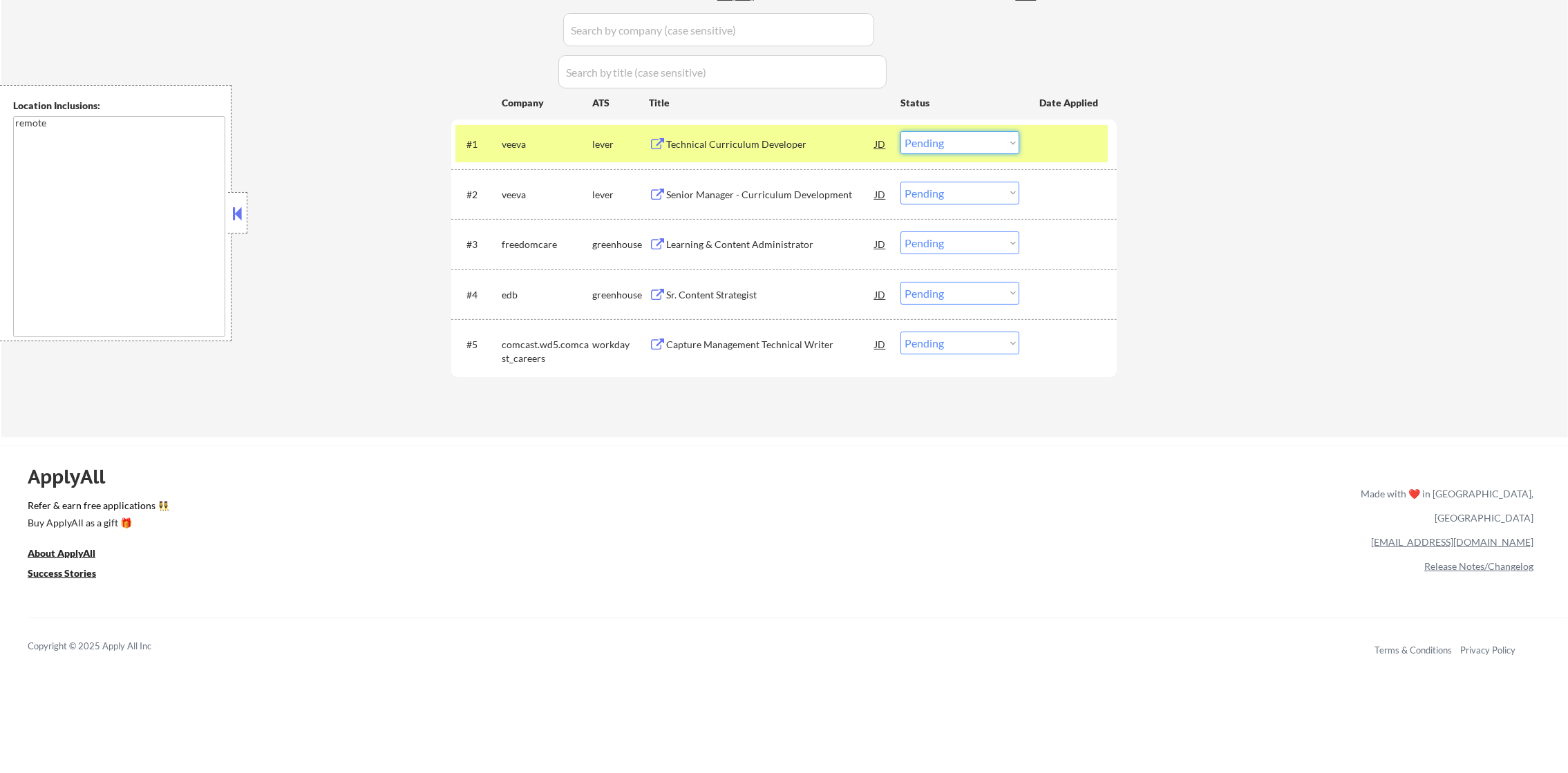
click at [917, 140] on select "Choose an option... Pending Applied Excluded (Questions) Excluded (Expired) Exc…" at bounding box center [960, 143] width 119 height 23
click at [900, 131] on select "Choose an option... Pending Applied Excluded (Questions) Excluded (Expired) Exc…" at bounding box center [960, 143] width 119 height 23
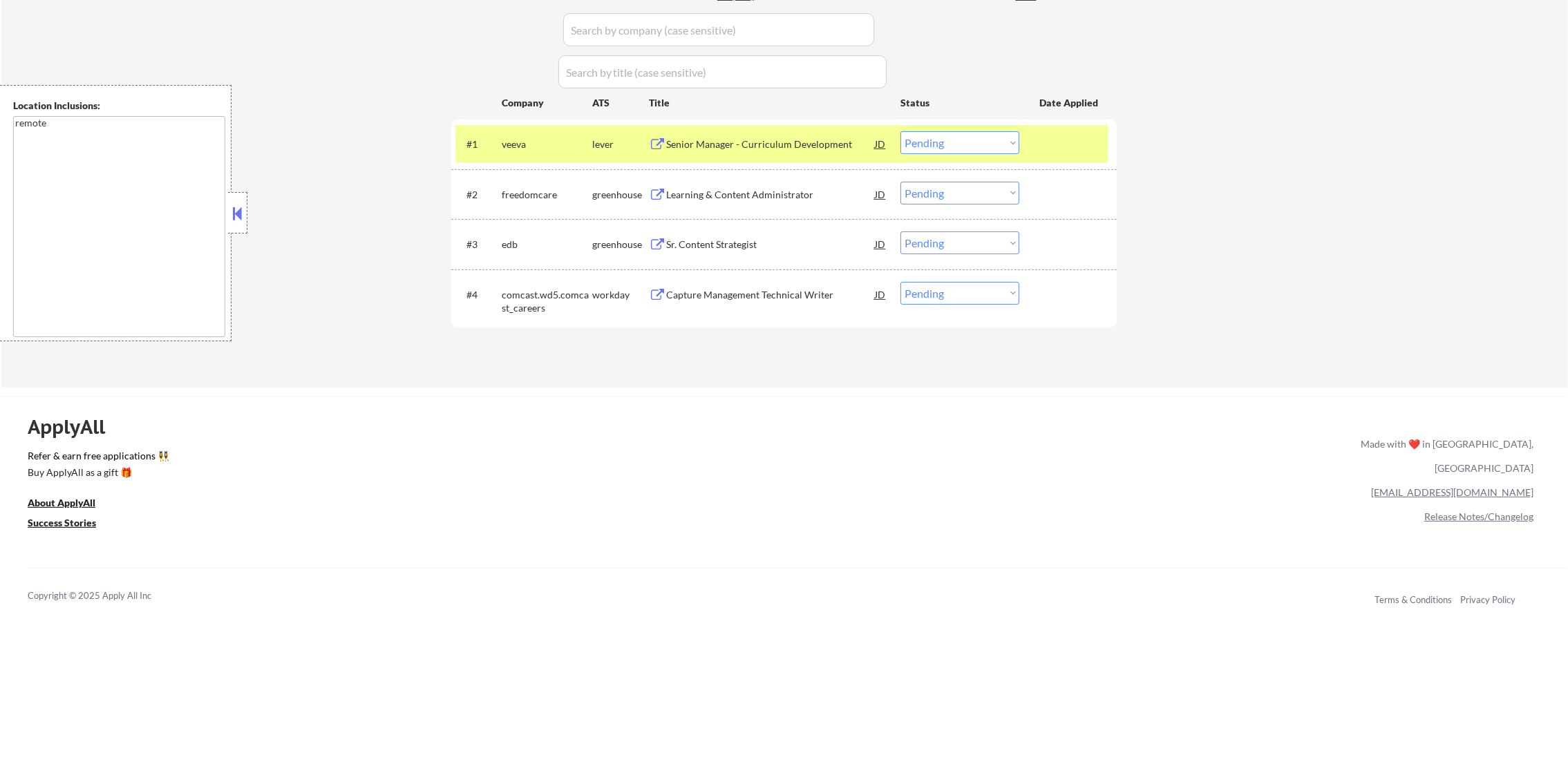
click at [927, 143] on select "Choose an option... Pending Applied Excluded (Questions) Excluded (Expired) Exc…" at bounding box center [960, 143] width 119 height 23
click at [900, 131] on select "Choose an option... Pending Applied Excluded (Questions) Excluded (Expired) Exc…" at bounding box center [960, 143] width 119 height 23
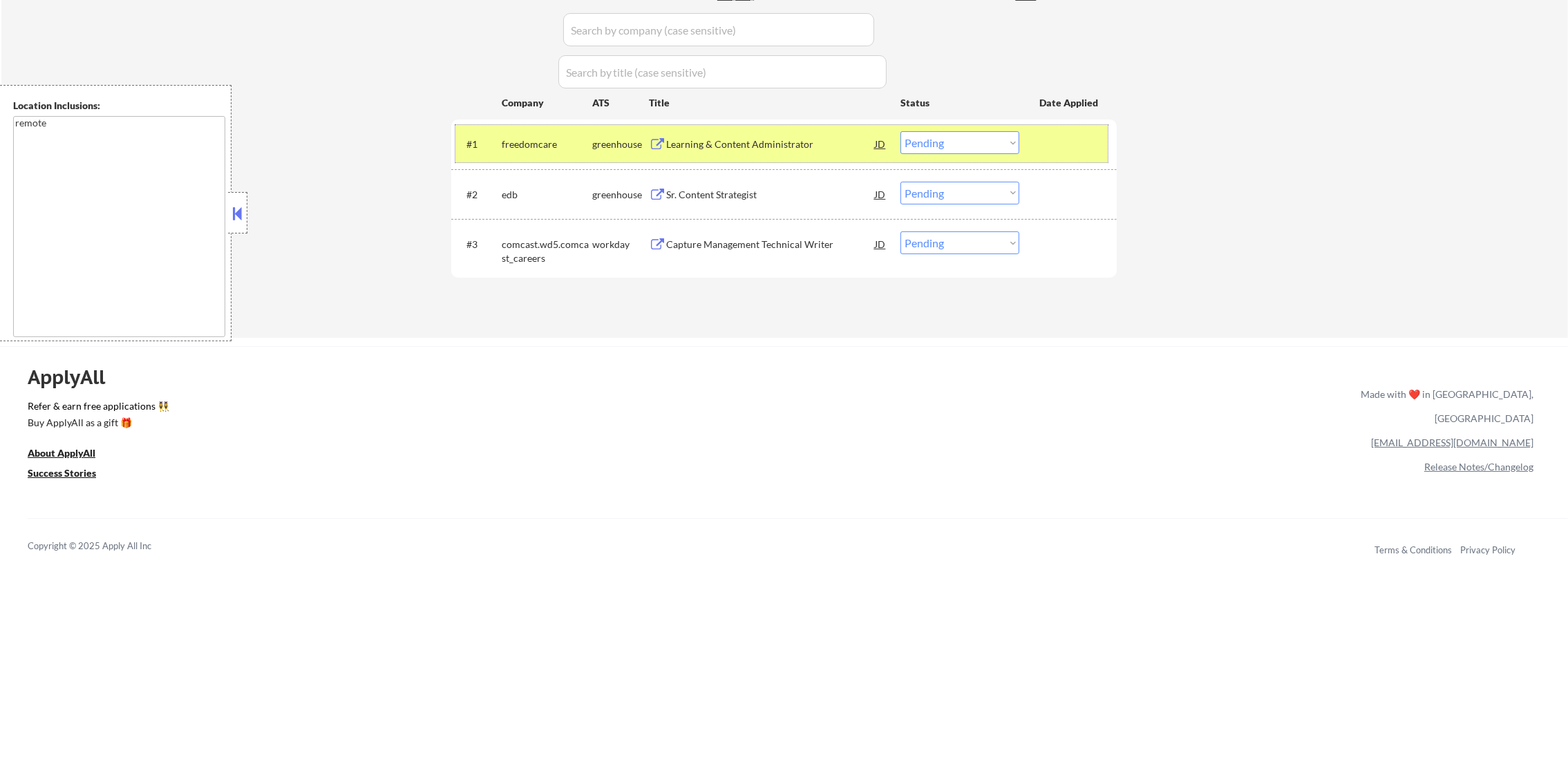
click at [547, 134] on div "freedomcare" at bounding box center [546, 143] width 90 height 25
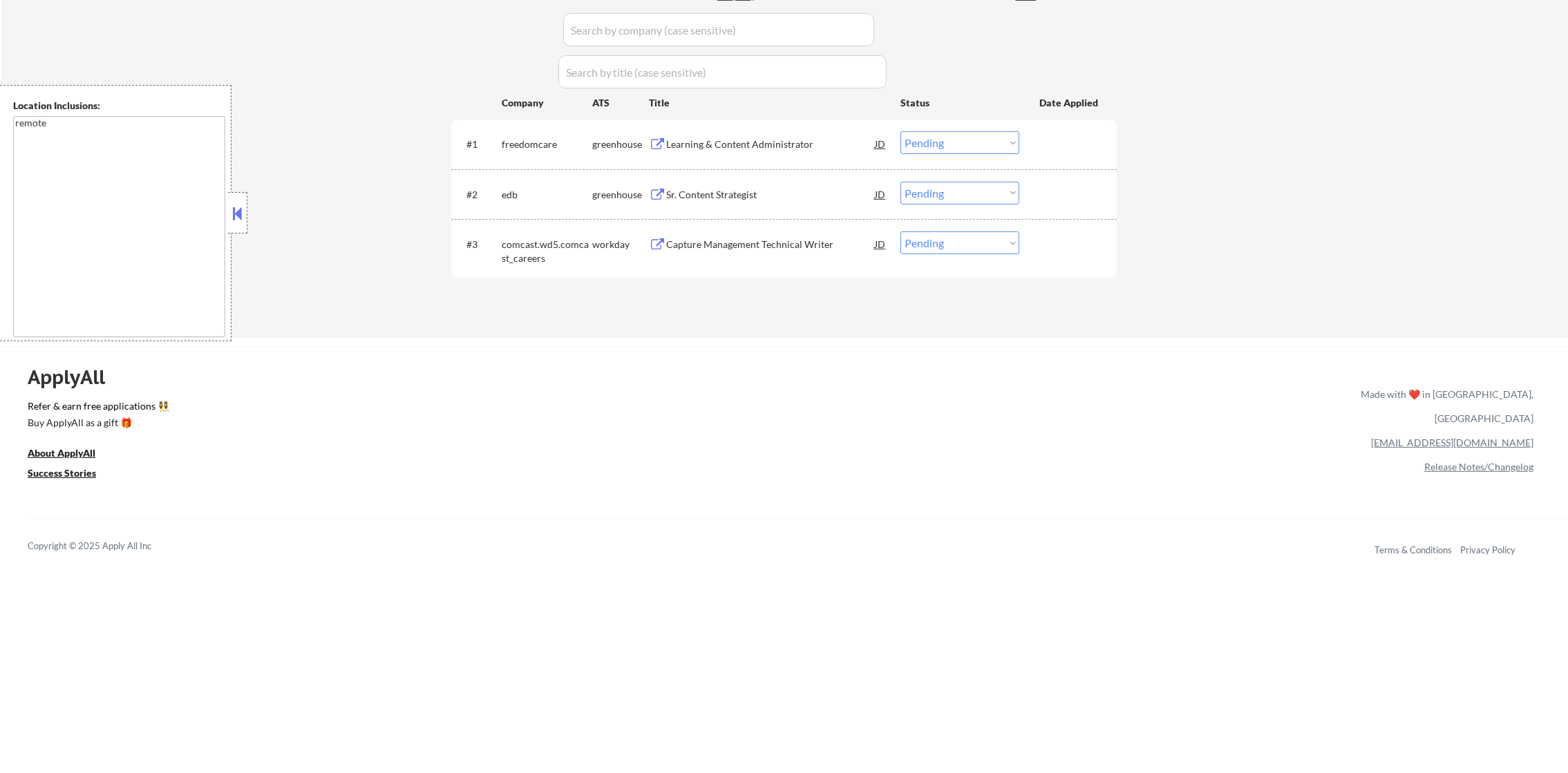
click at [762, 144] on div "Learning & Content Administrator" at bounding box center [770, 144] width 209 height 14
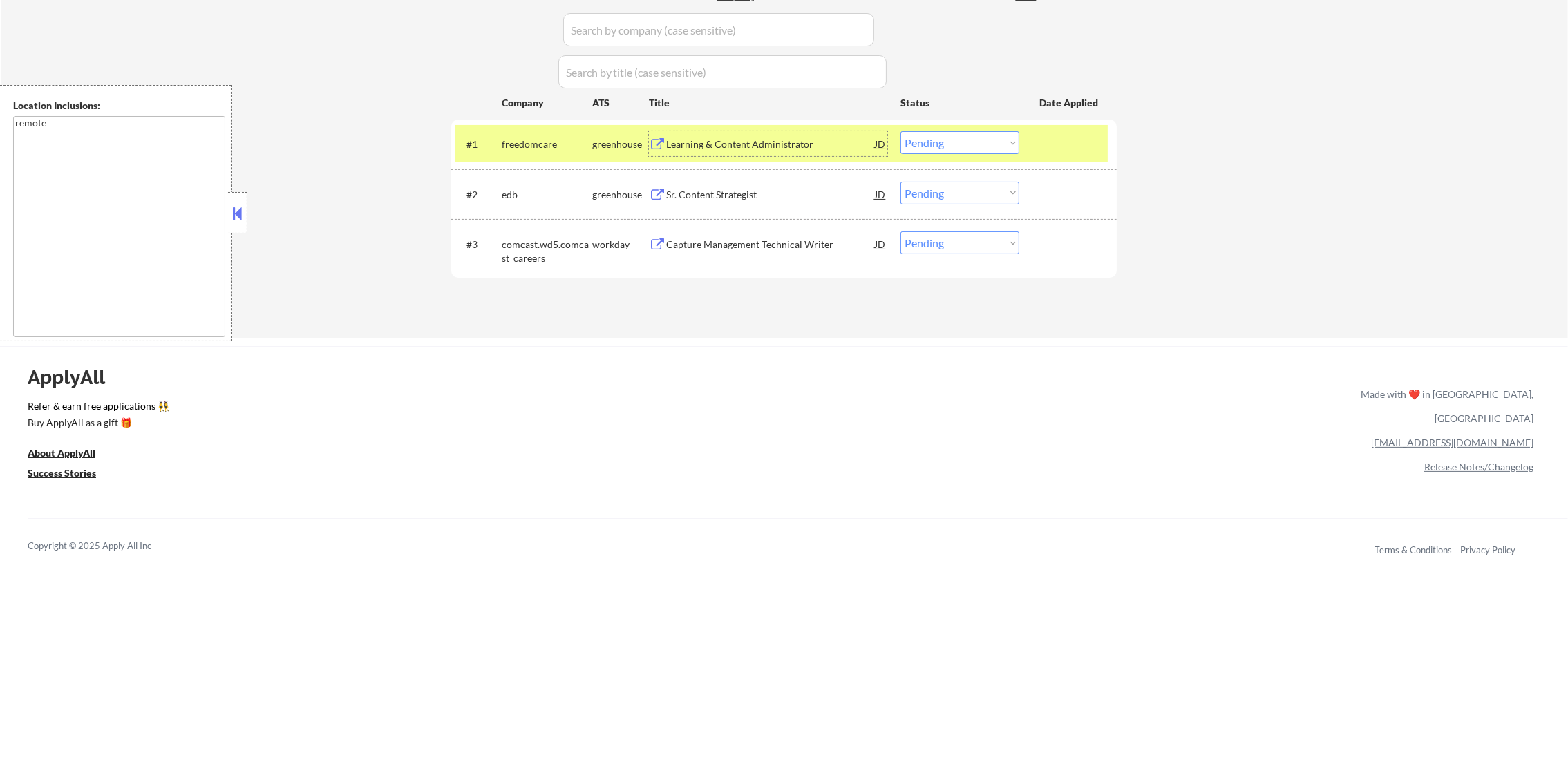
click at [955, 159] on div "#1 freedomcare greenhouse Learning & Content Administrator JD Choose an option.…" at bounding box center [781, 143] width 652 height 37
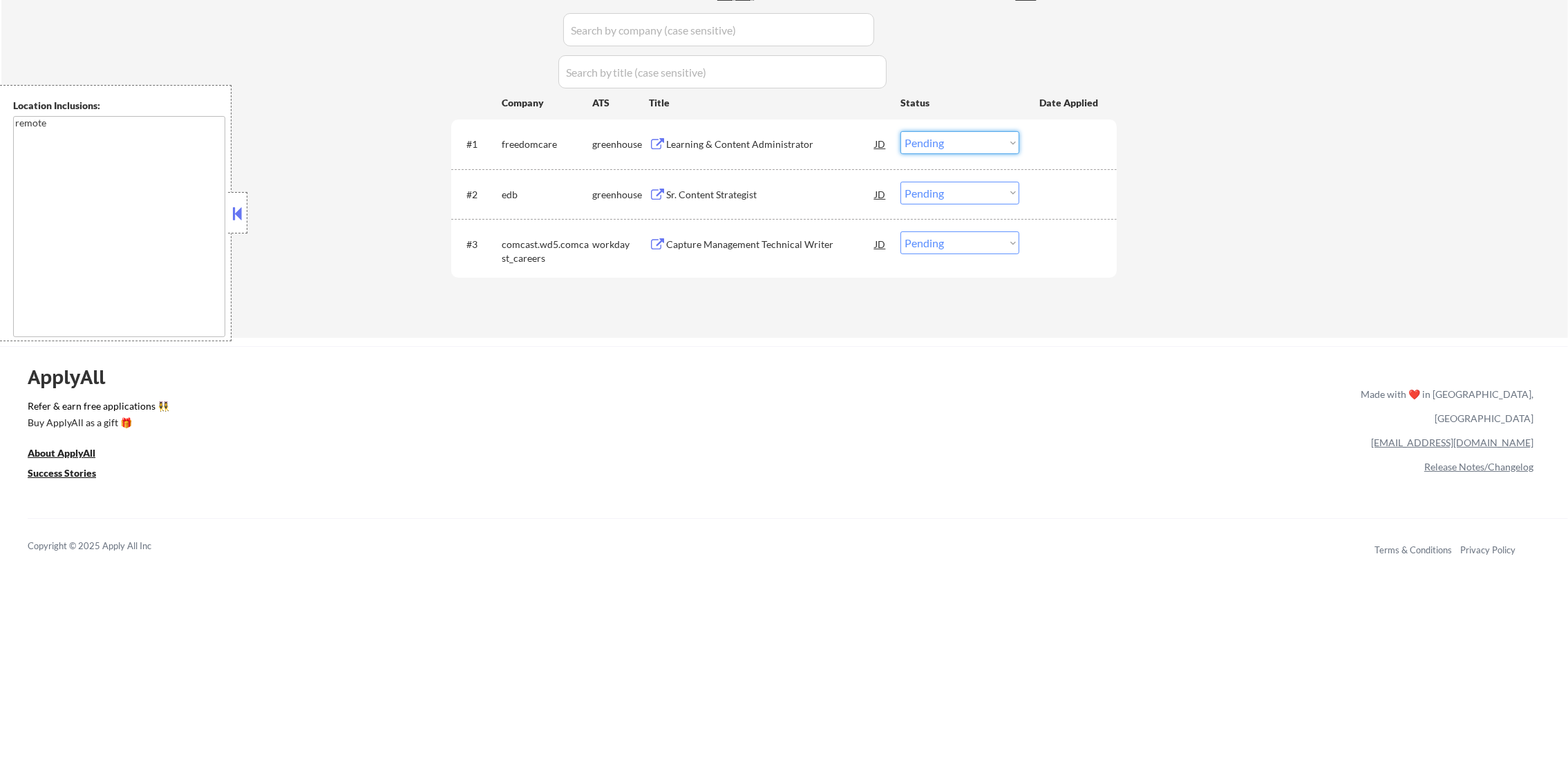
click at [961, 137] on select "Choose an option... Pending Applied Excluded (Questions) Excluded (Expired) Exc…" at bounding box center [960, 143] width 119 height 23
click at [900, 131] on select "Choose an option... Pending Applied Excluded (Questions) Excluded (Expired) Exc…" at bounding box center [960, 143] width 119 height 23
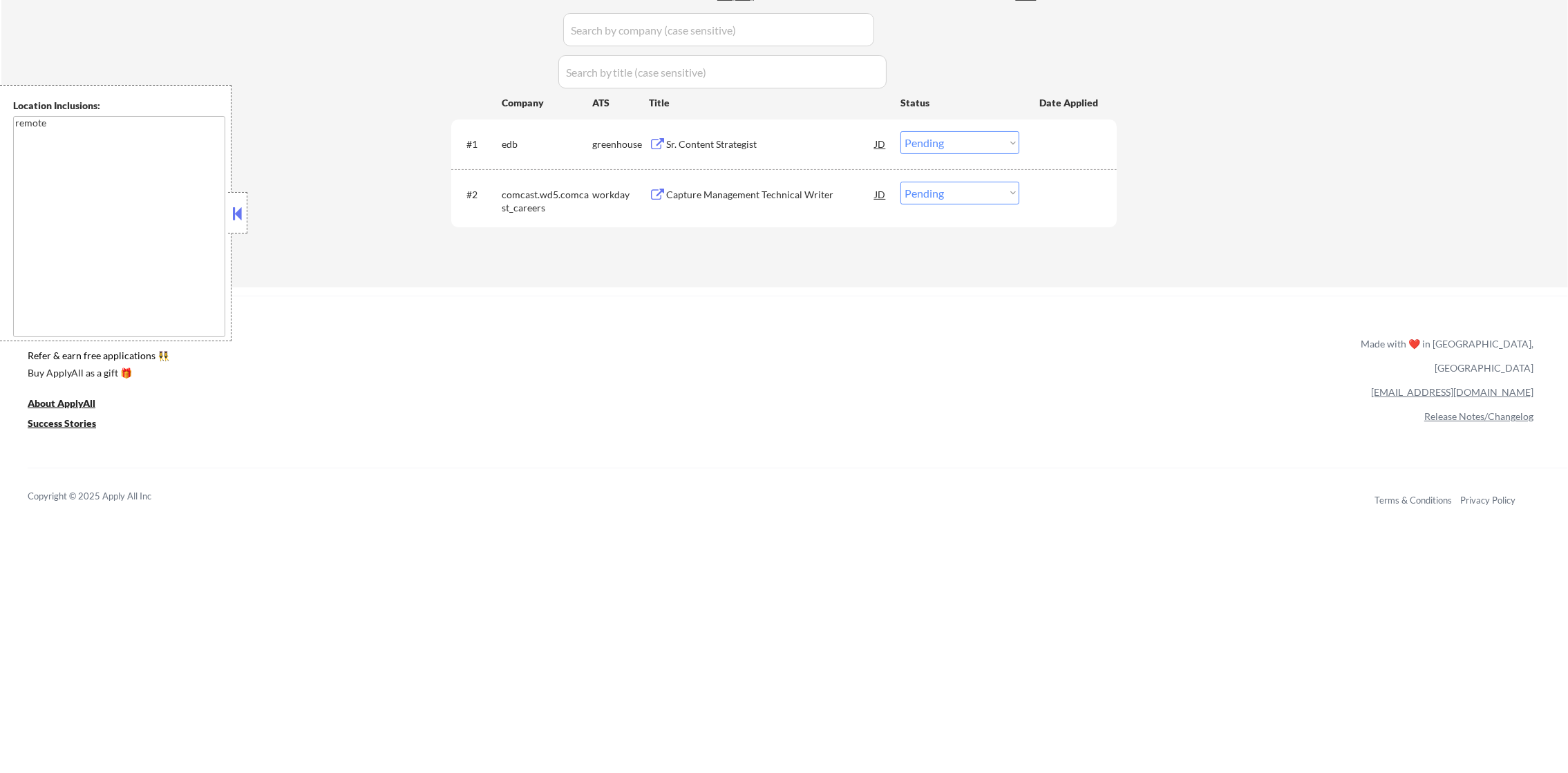
click at [703, 143] on div "Sr. Content Strategist" at bounding box center [770, 144] width 209 height 14
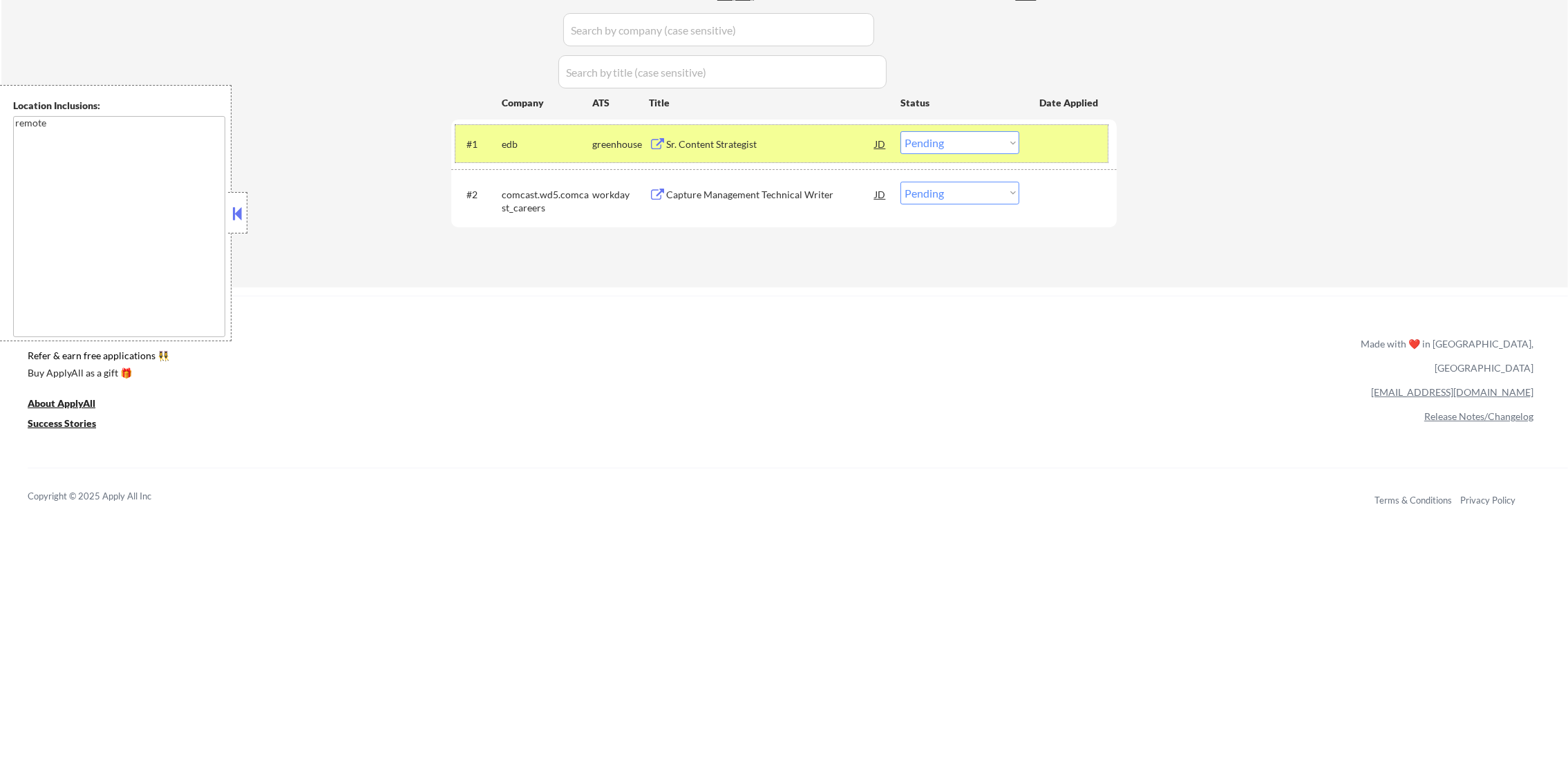
click at [523, 157] on div "#1 edb greenhouse Sr. Content Strategist JD Choose an option... Pending Applied…" at bounding box center [781, 143] width 652 height 37
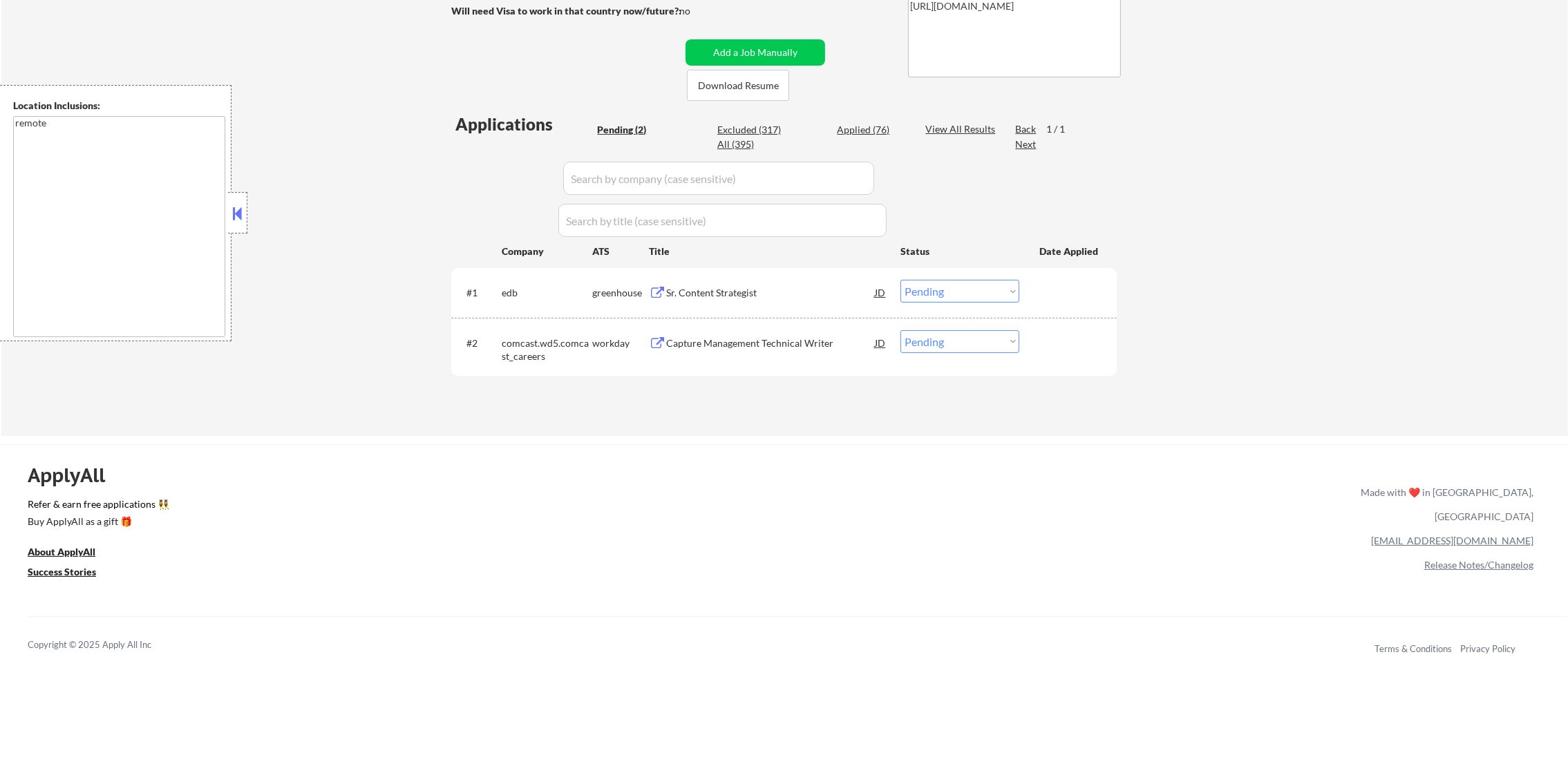
scroll to position [244, 0]
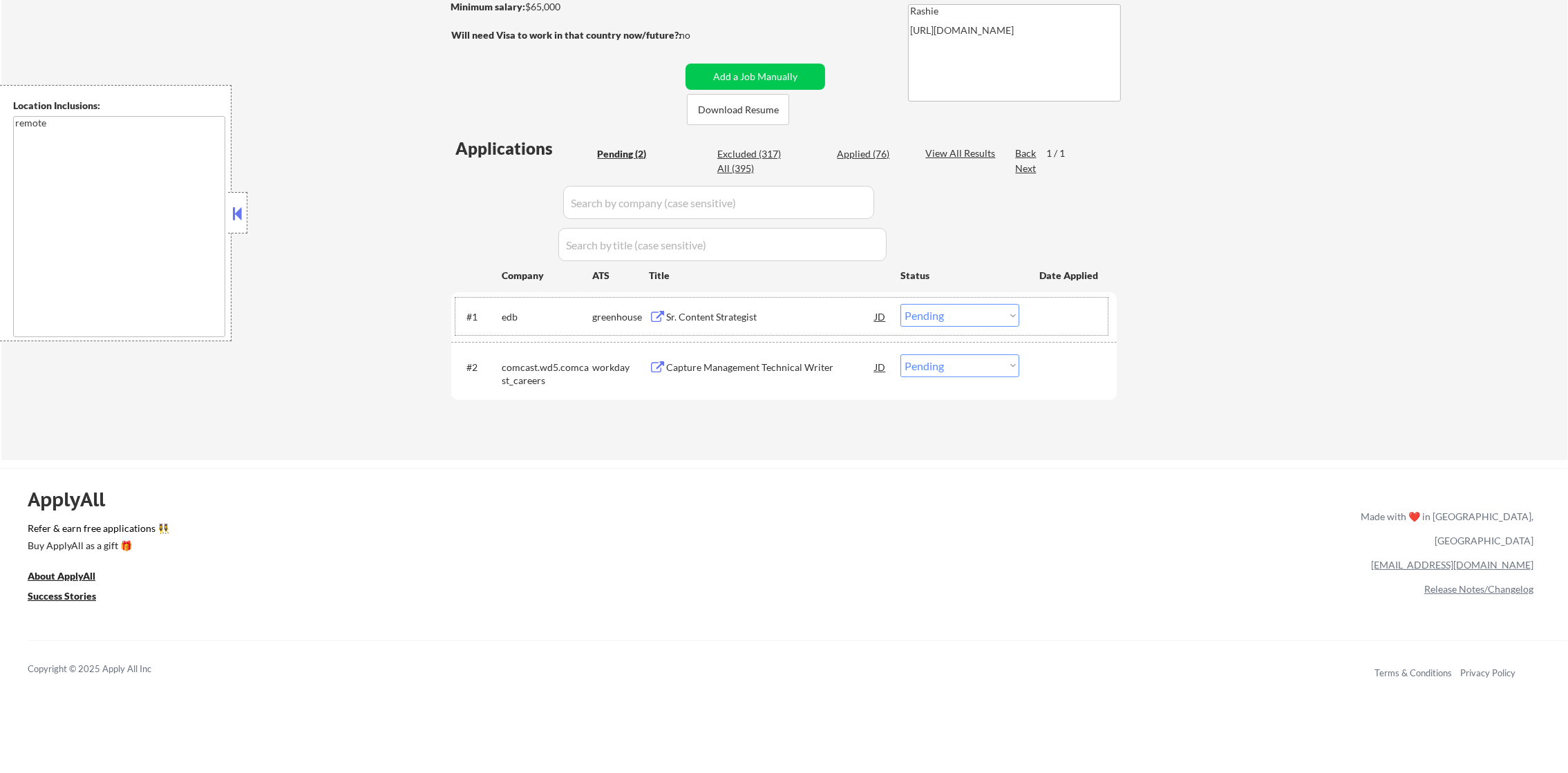
click at [874, 151] on div "Applied (76)" at bounding box center [871, 154] width 69 height 14
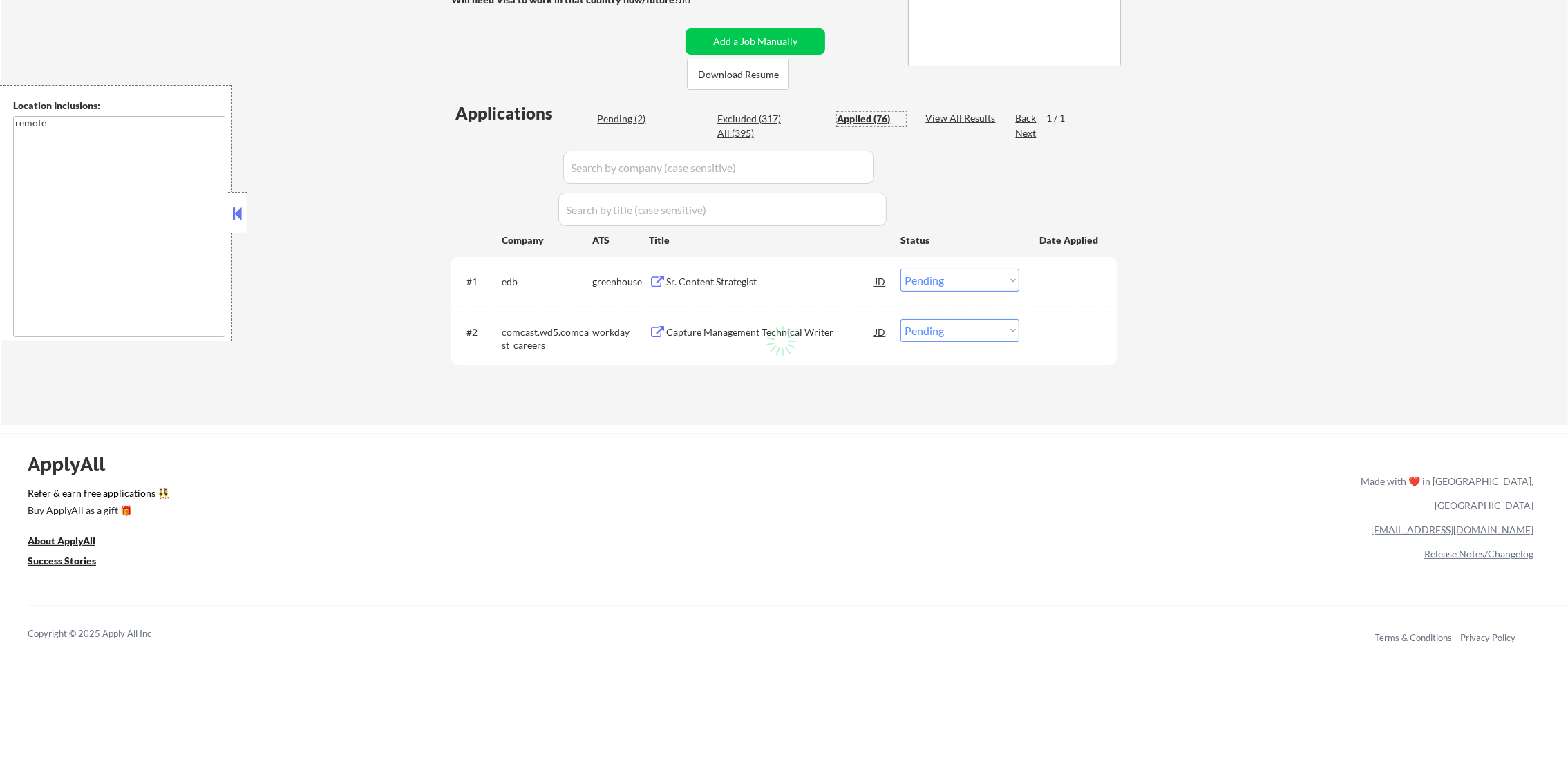
select select ""applied""
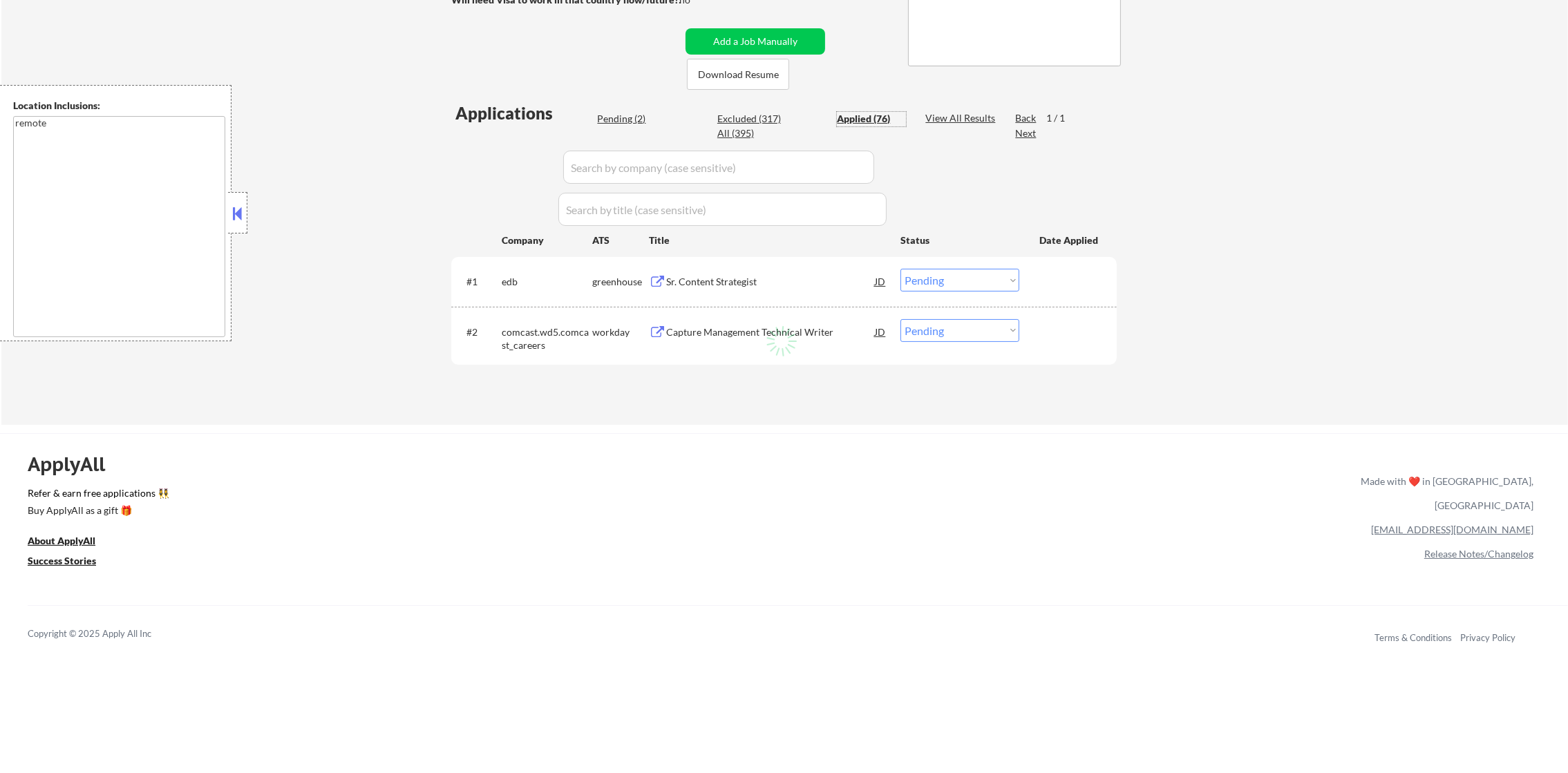
select select ""applied""
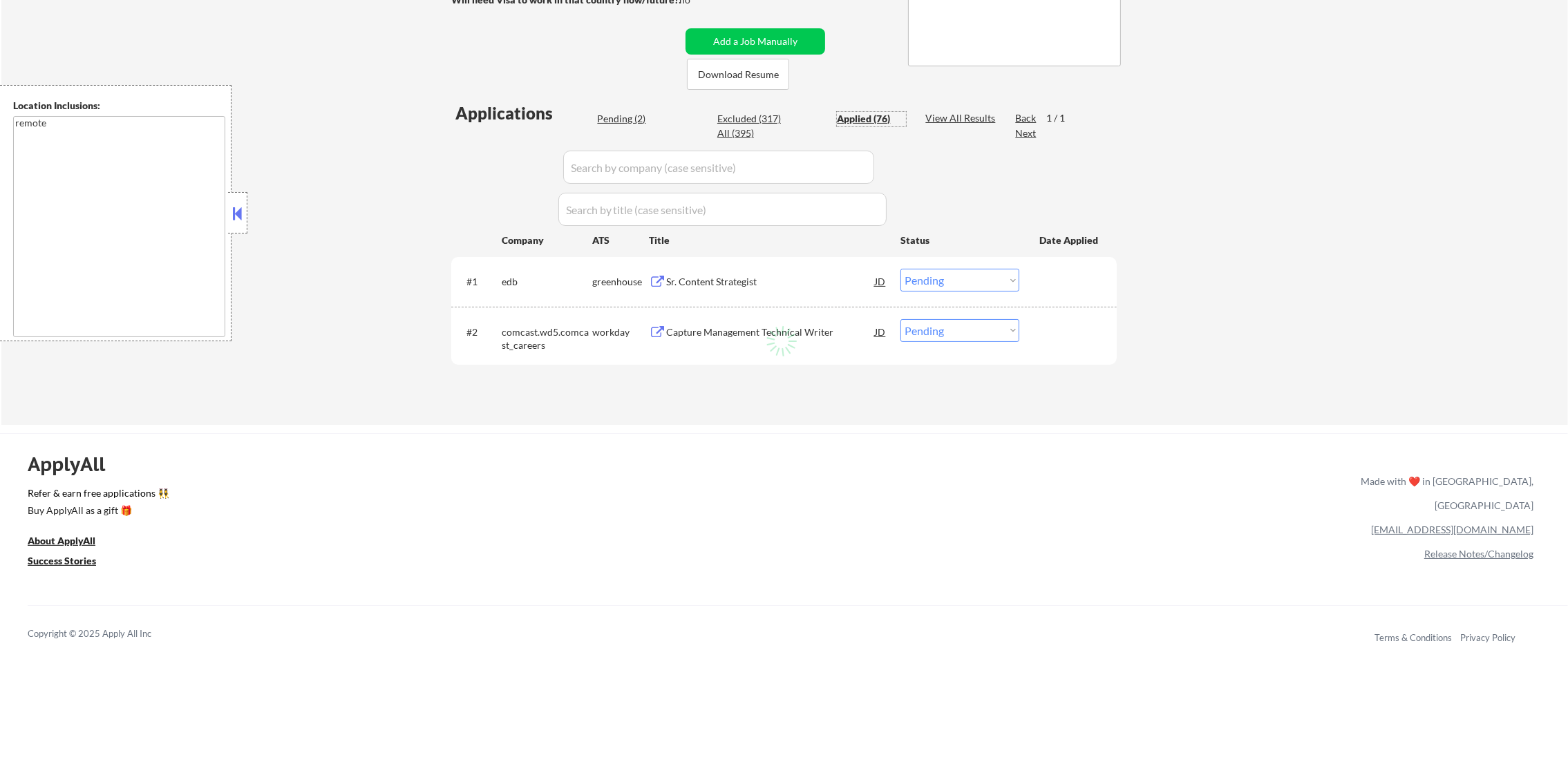
select select ""applied""
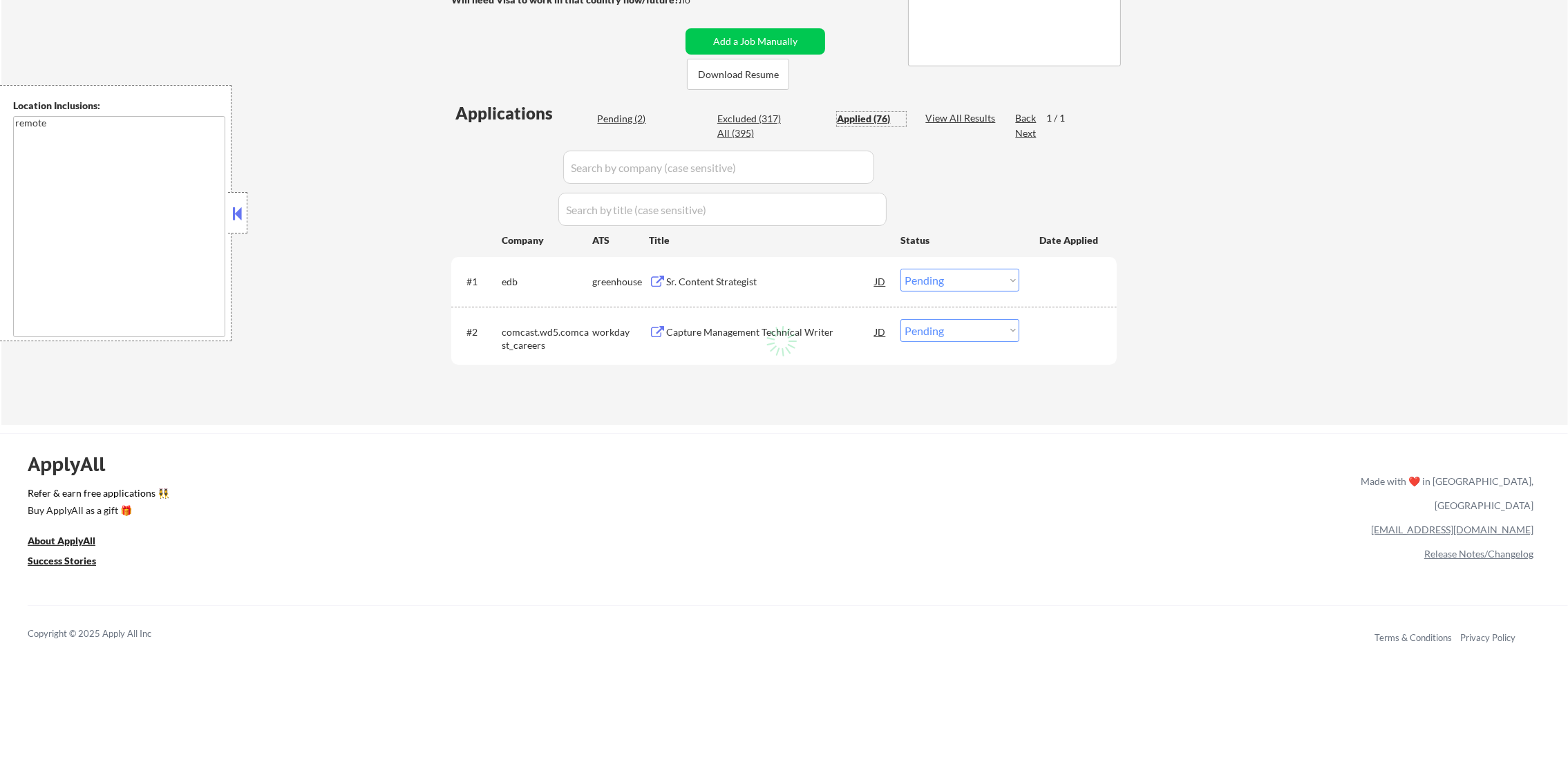
select select ""applied""
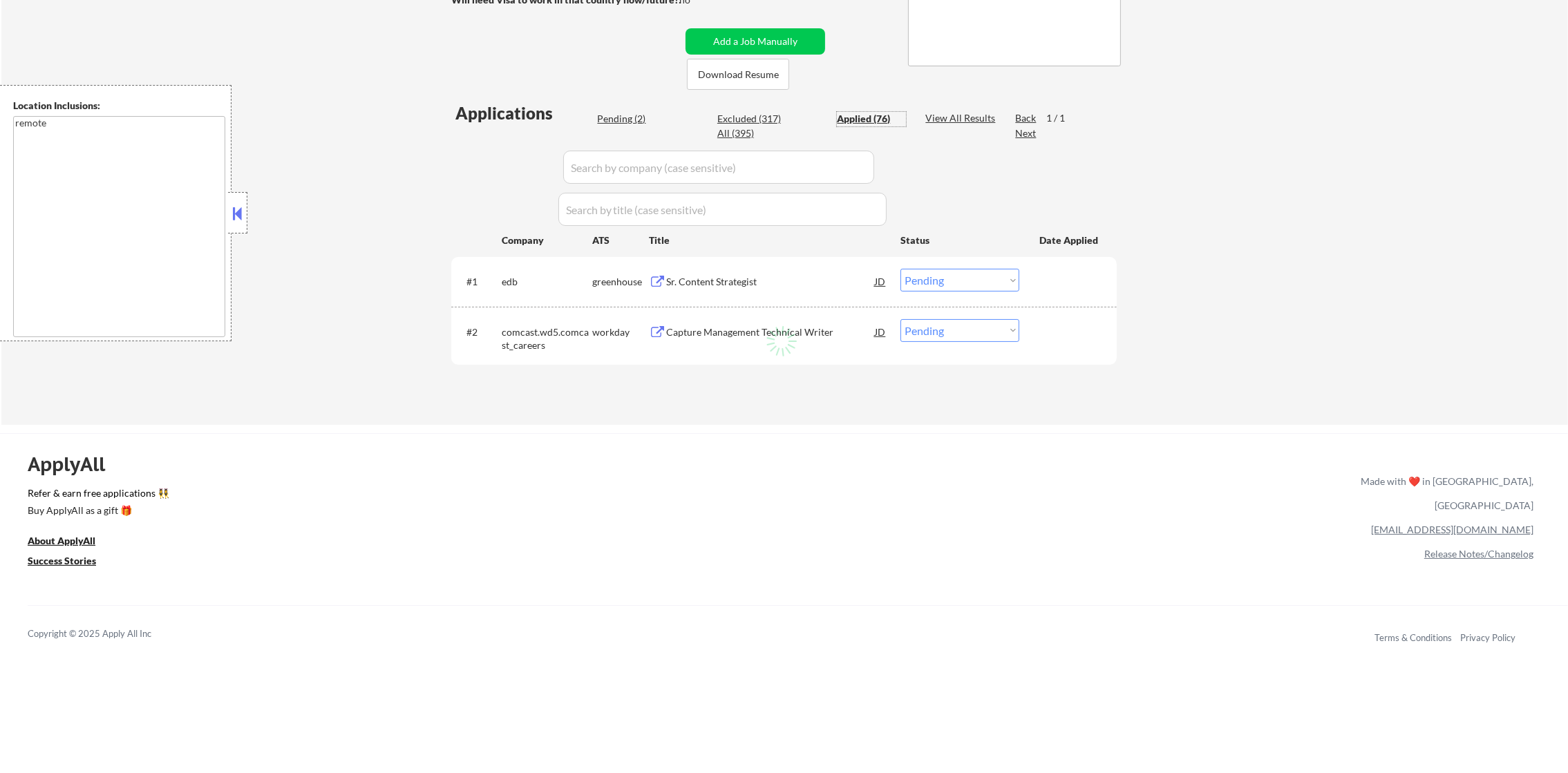
select select ""applied""
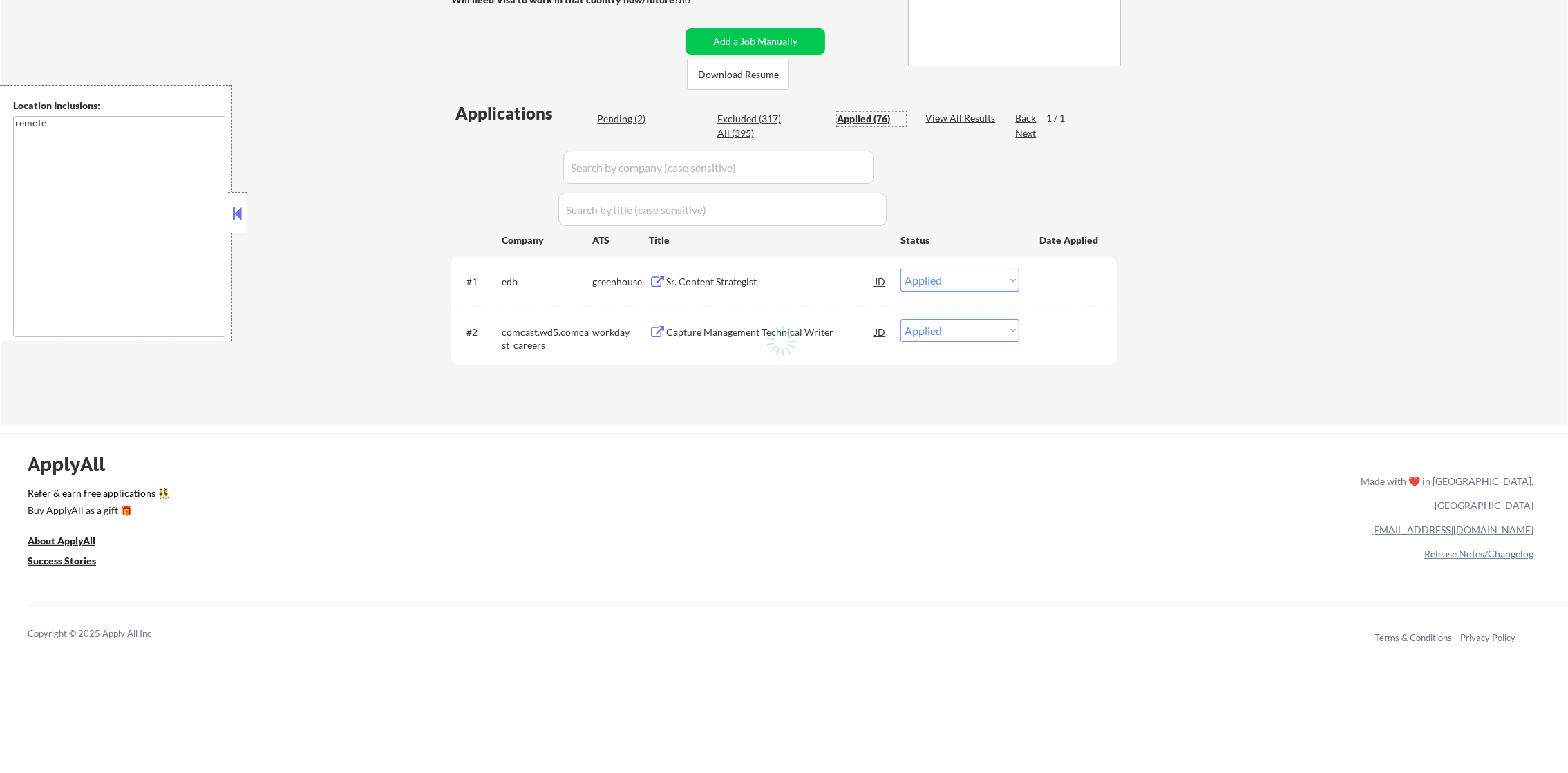
select select ""applied""
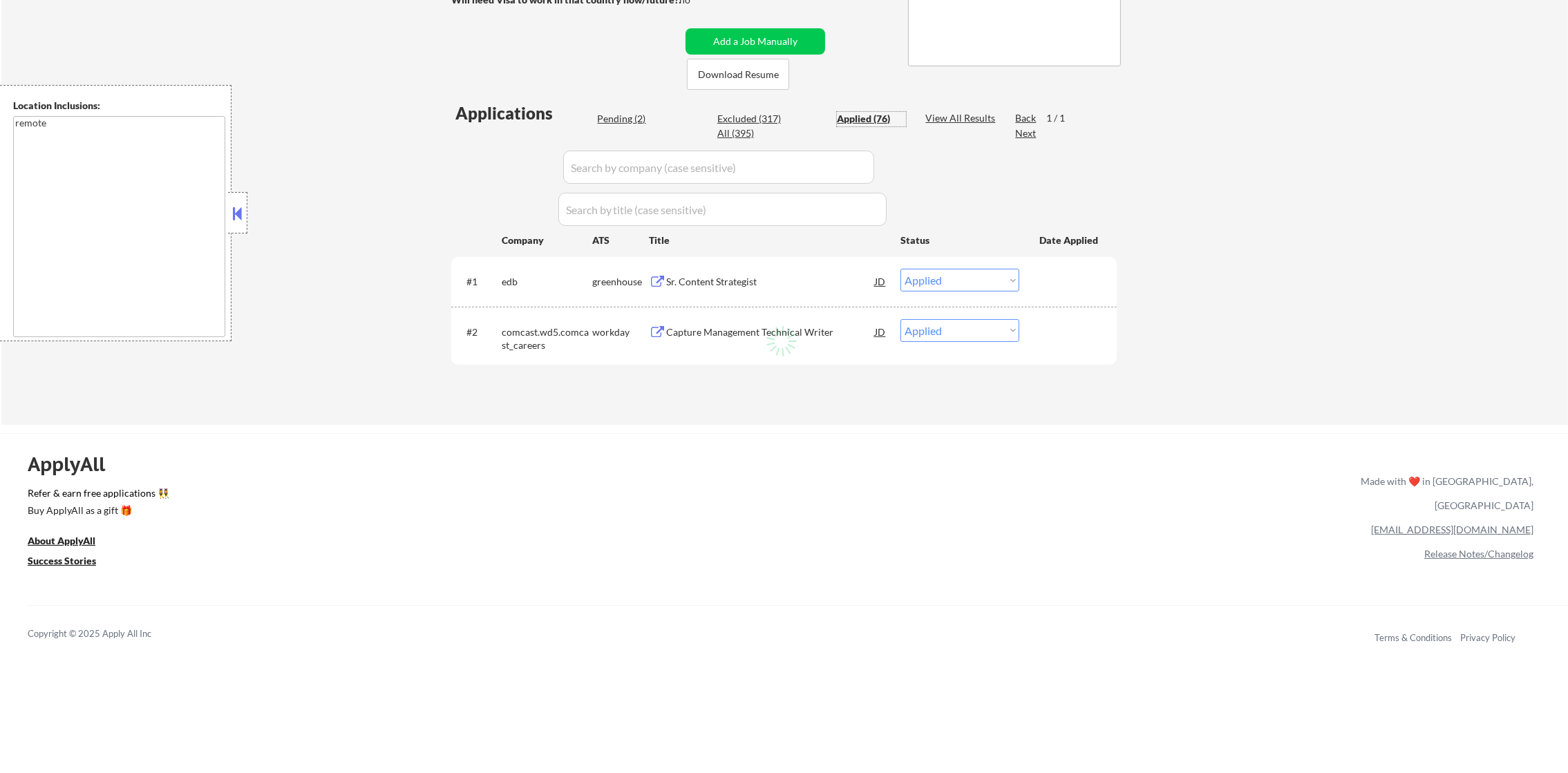
select select ""applied""
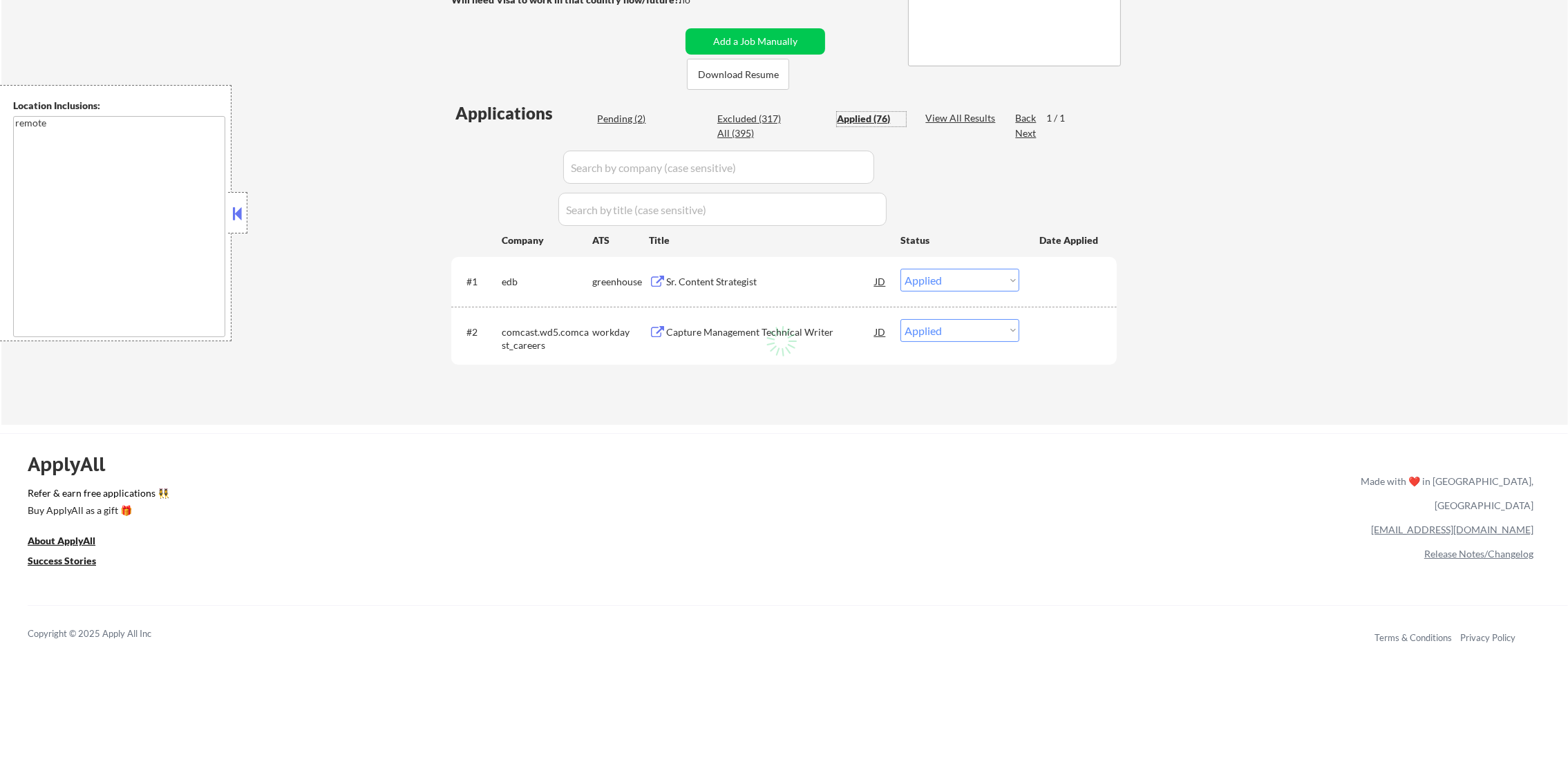
select select ""applied""
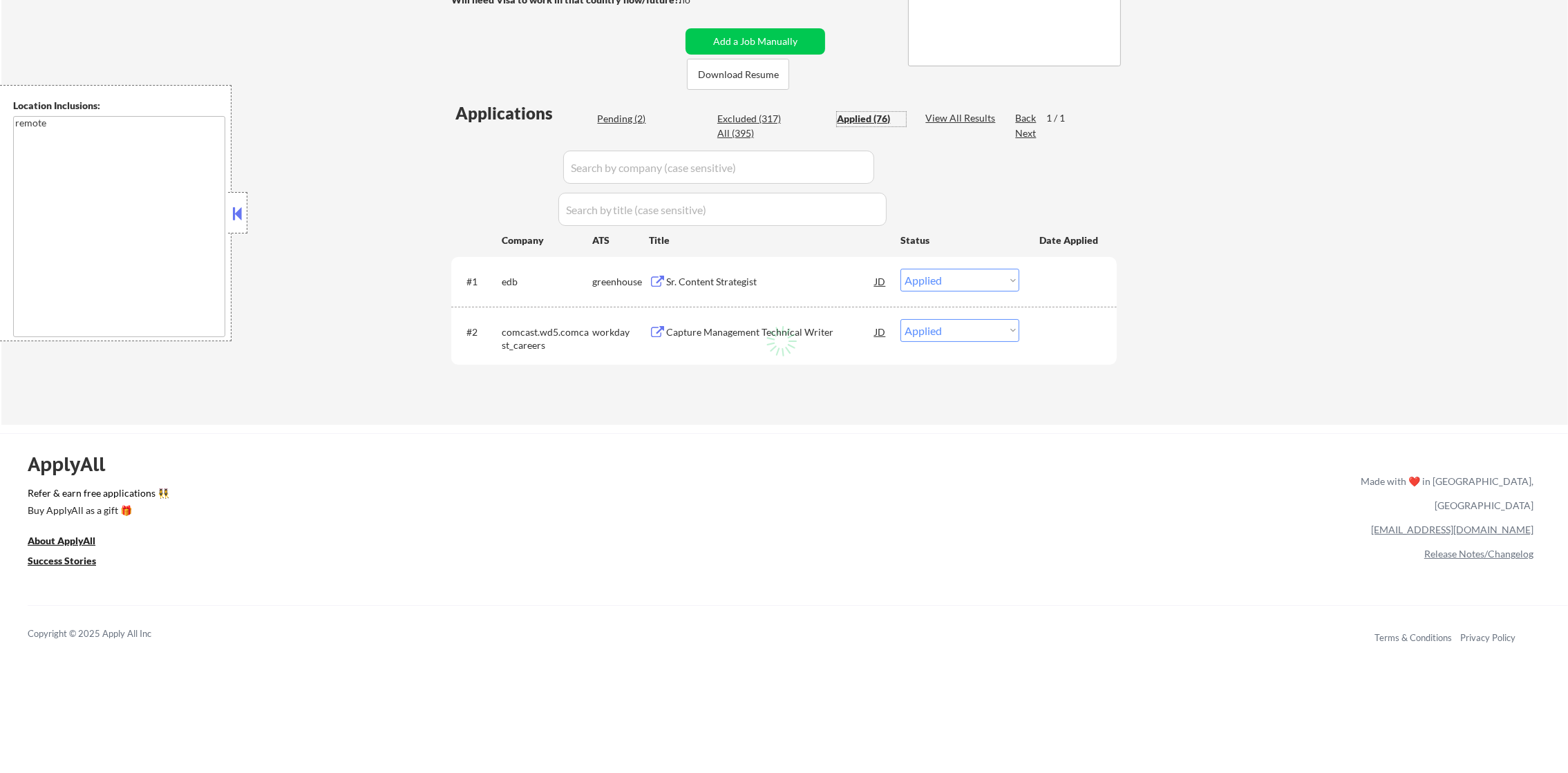
select select ""applied""
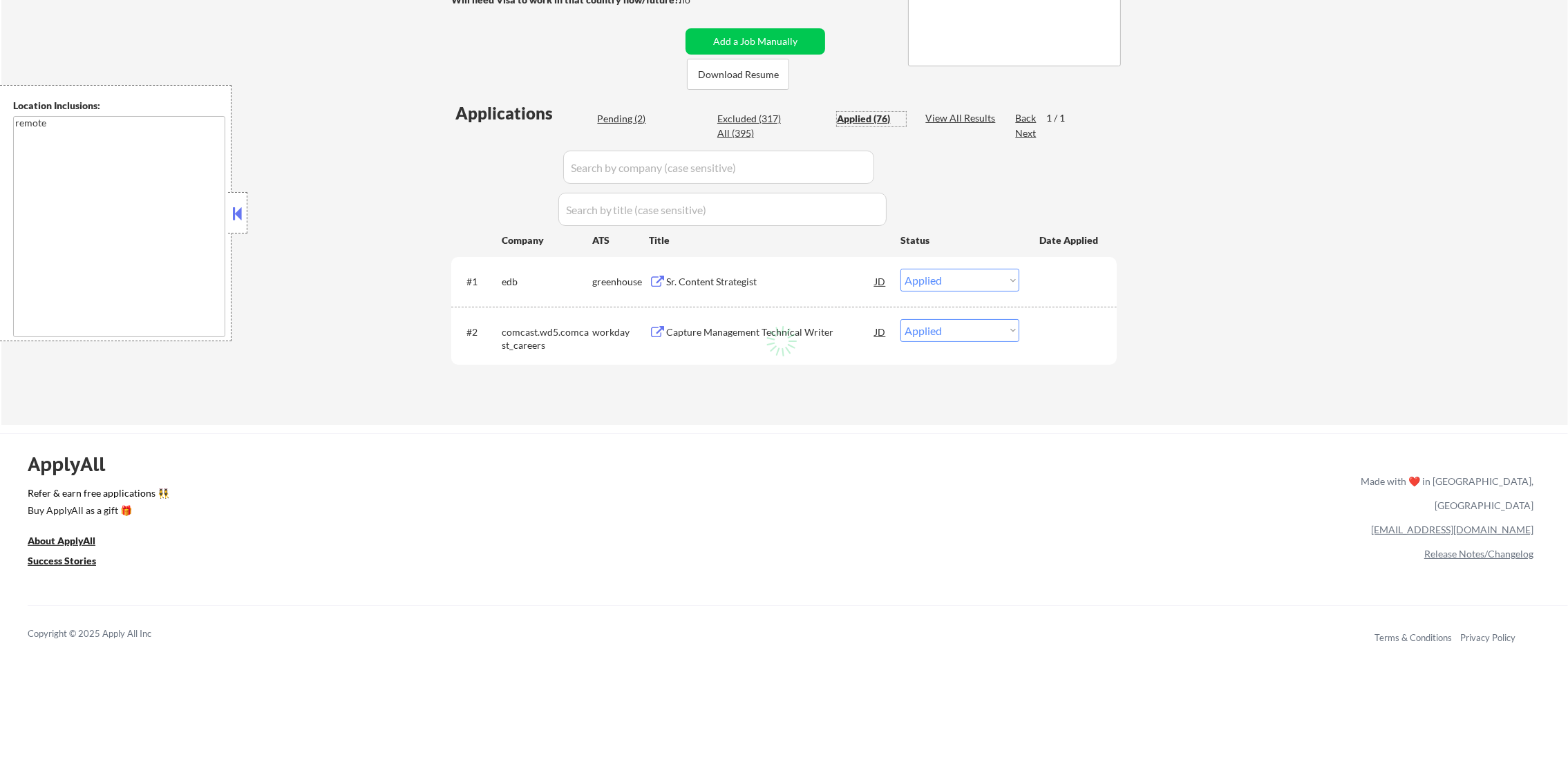
select select ""applied""
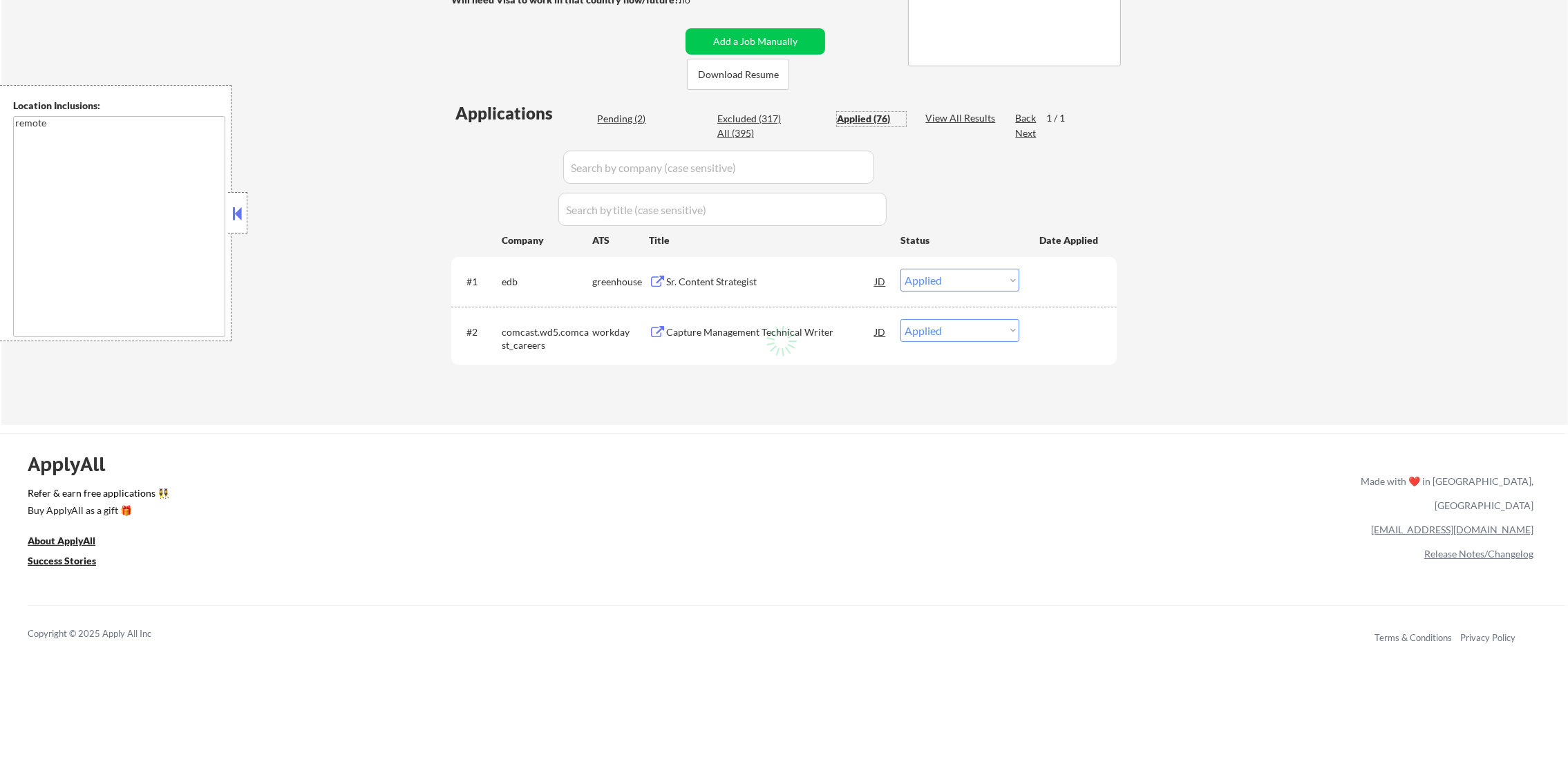
select select ""applied""
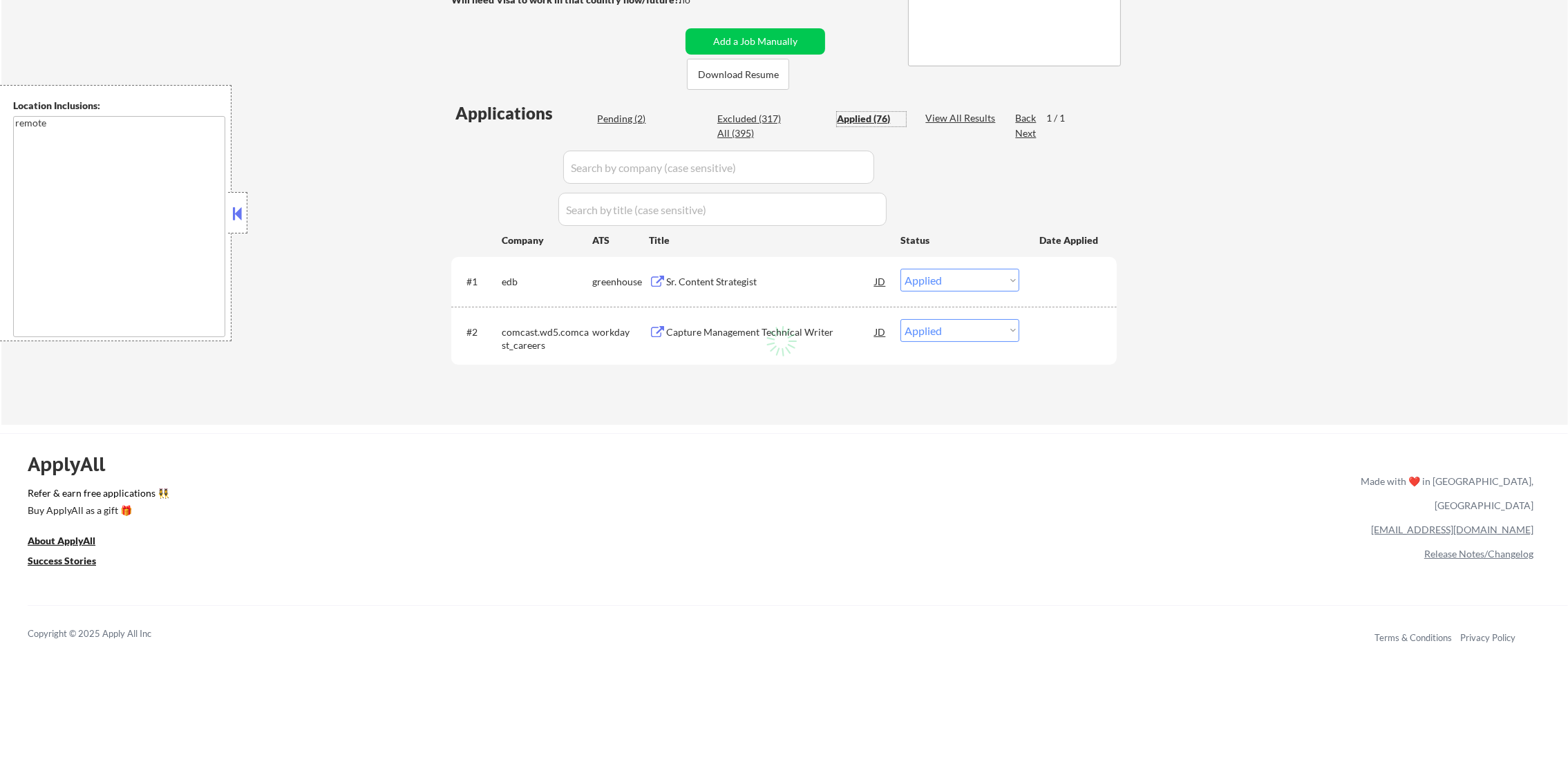
select select ""applied""
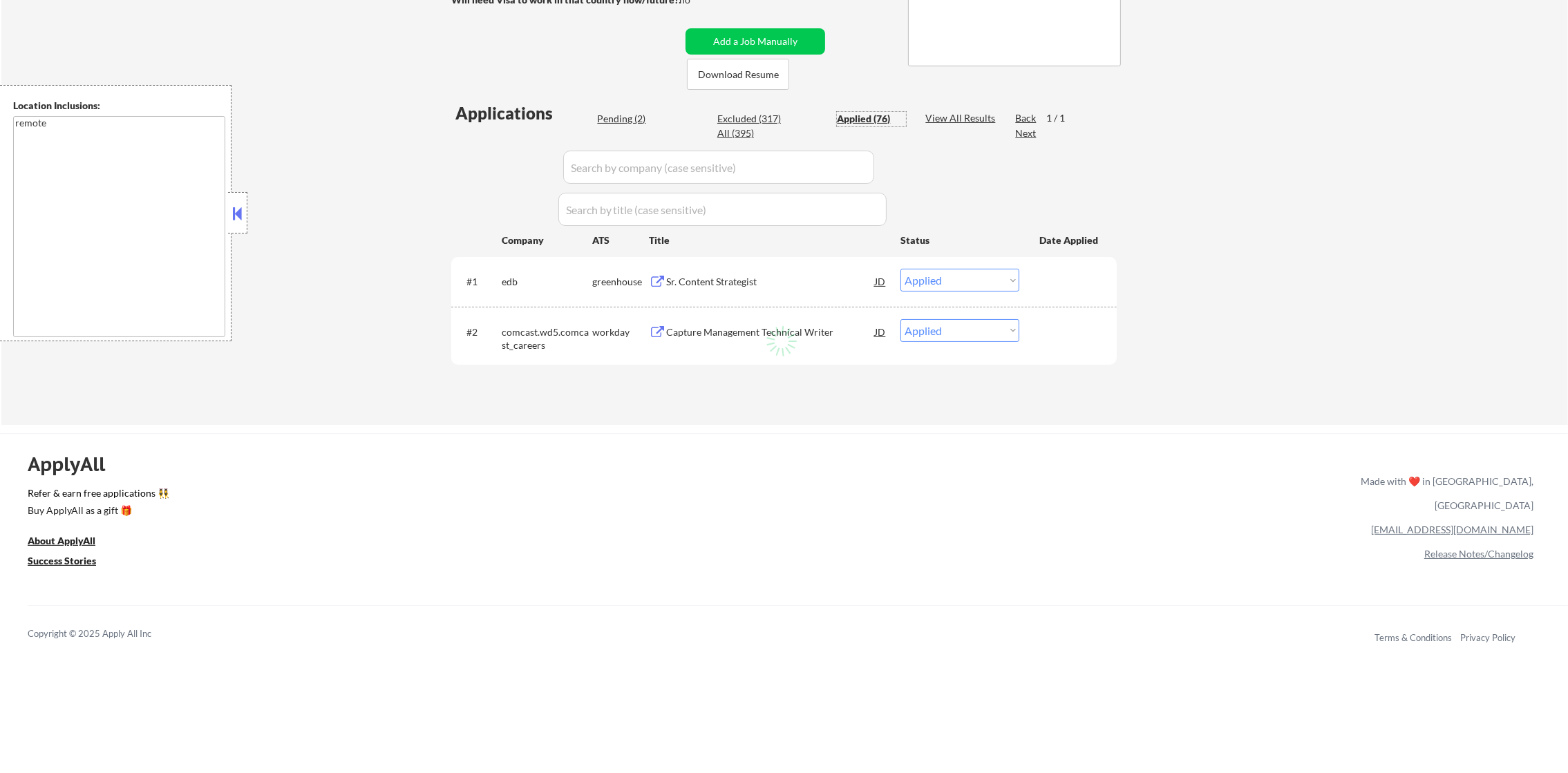
select select ""applied""
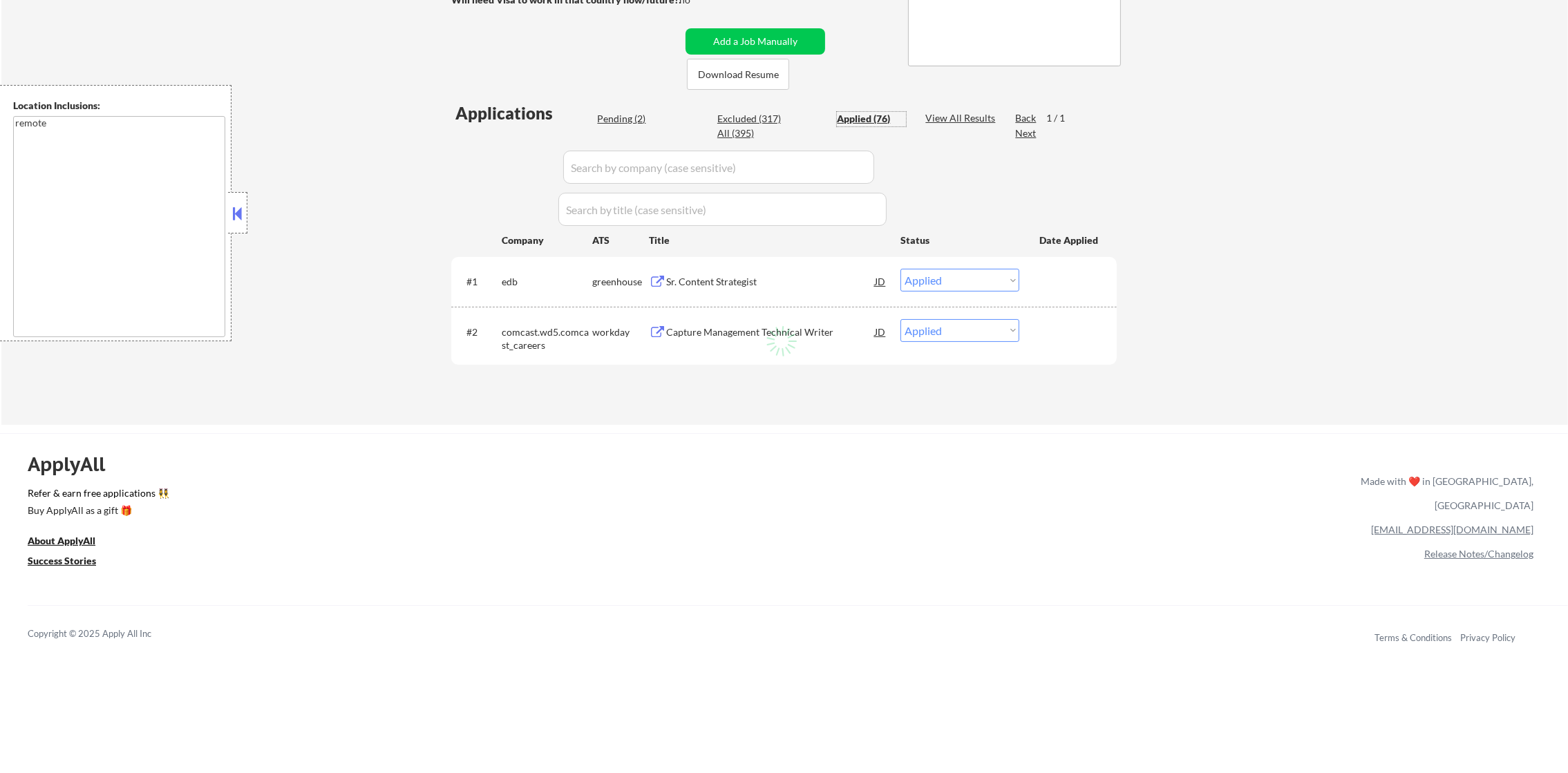
select select ""applied""
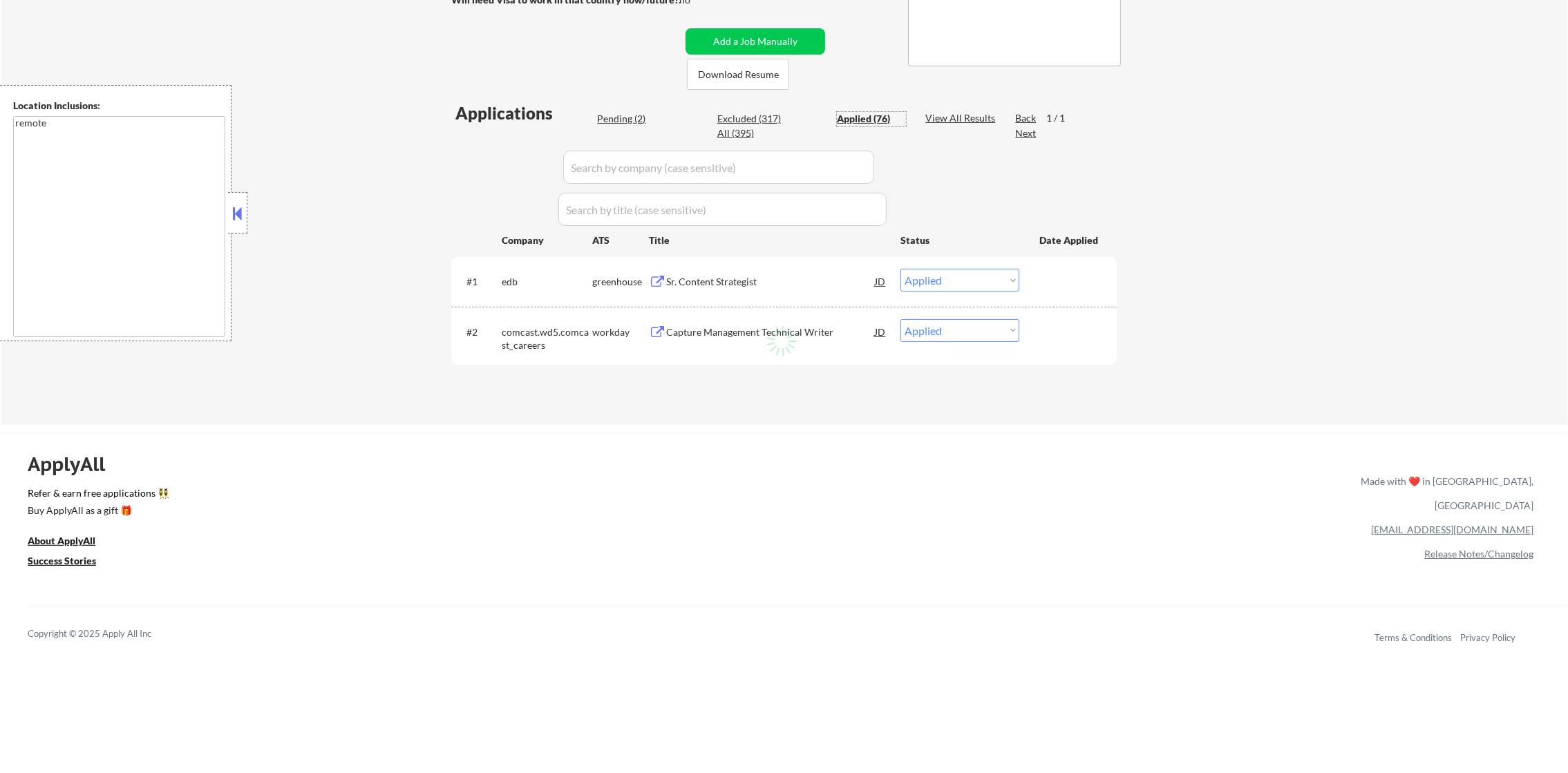
select select ""applied""
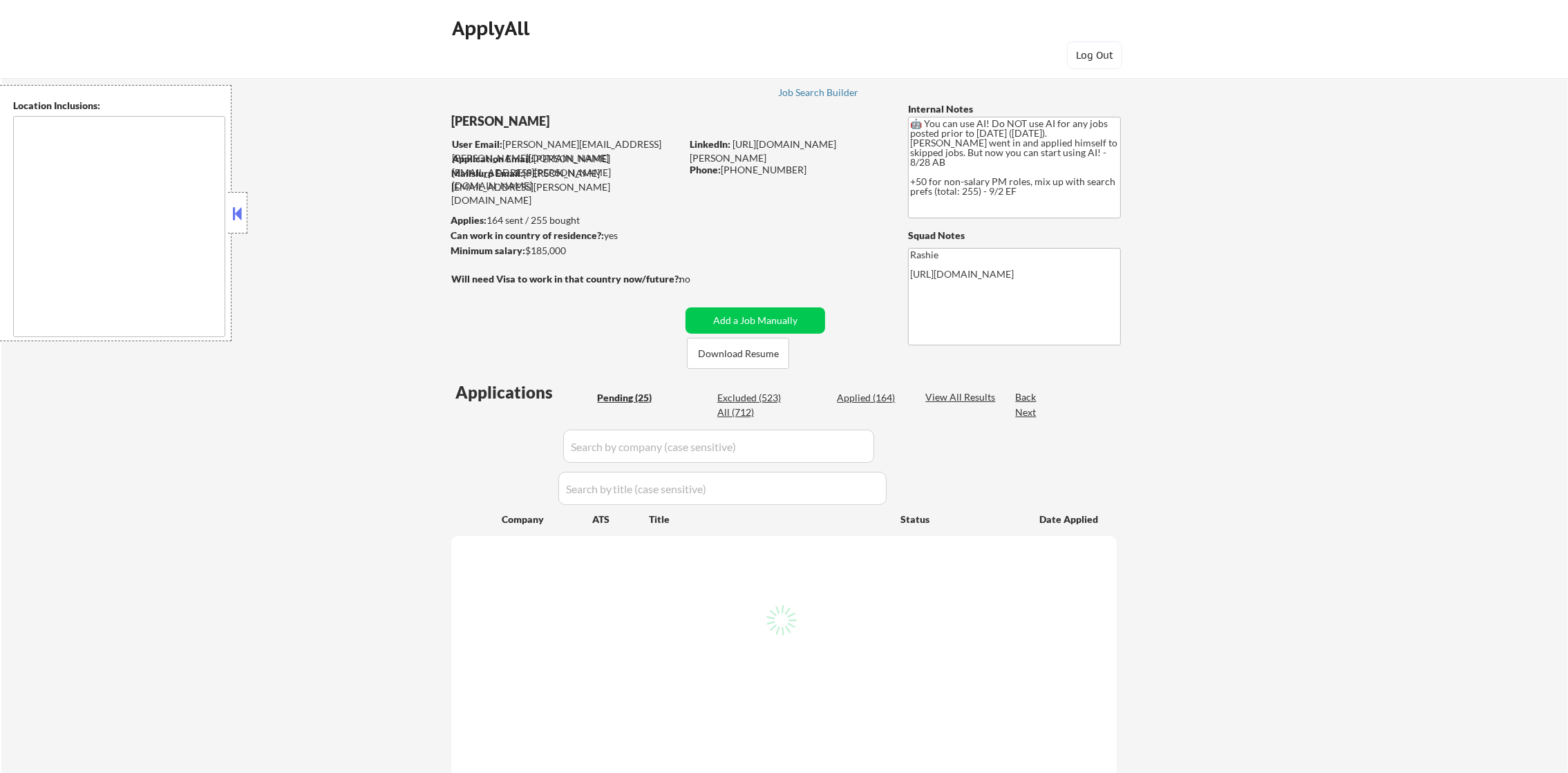
type textarea "remote"
select select ""pending""
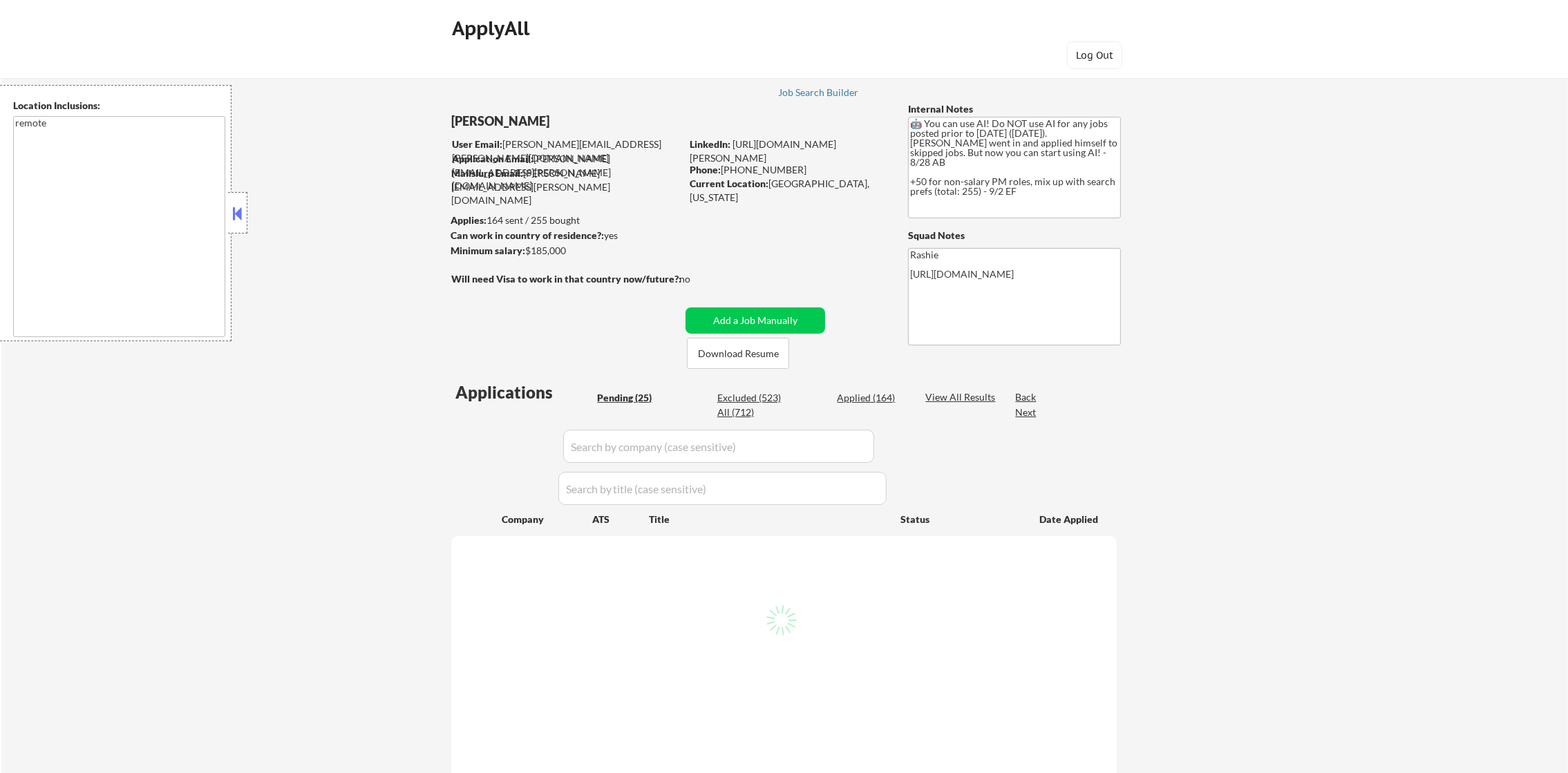
select select ""pending""
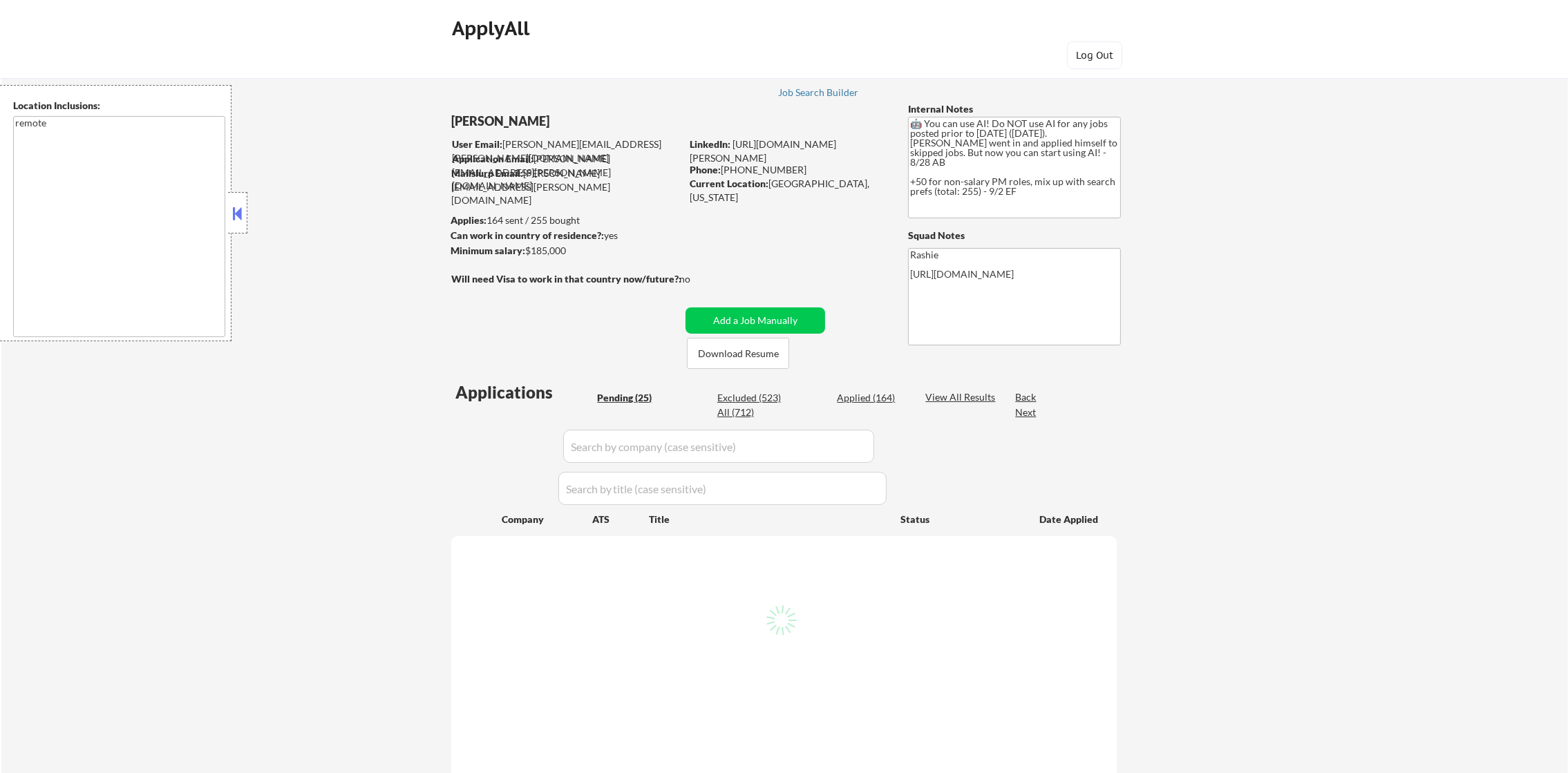
select select ""pending""
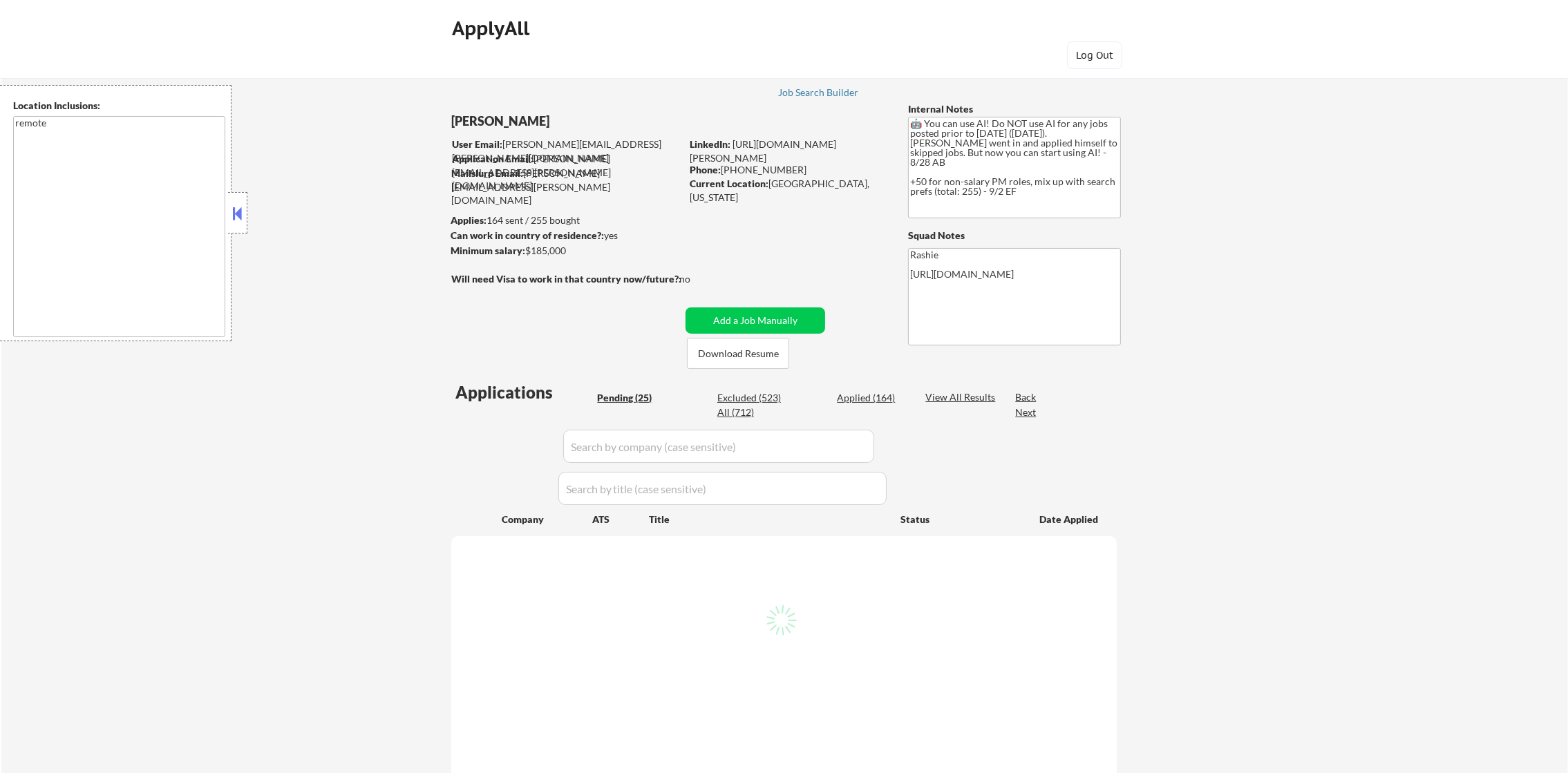
select select ""pending""
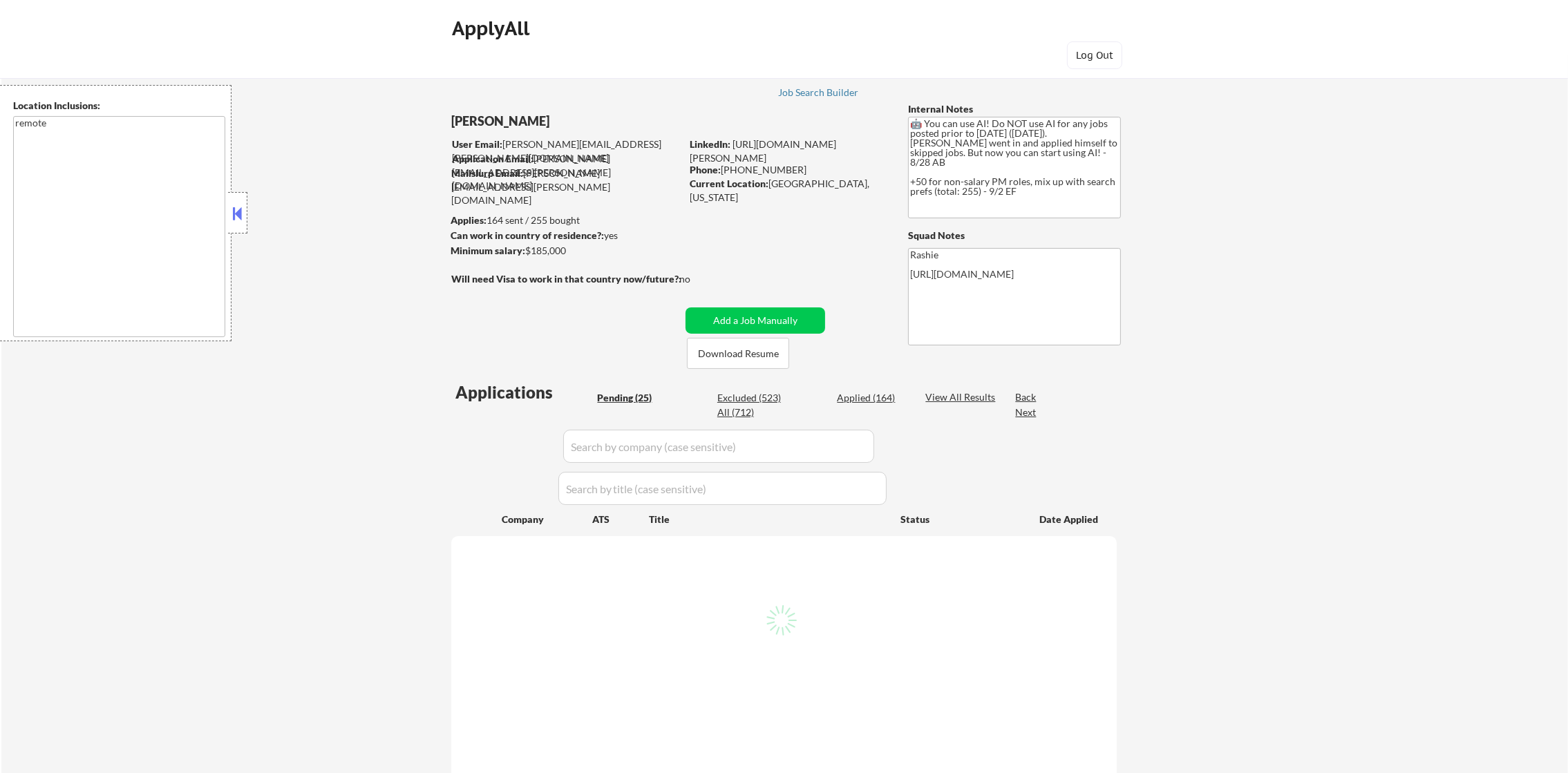
select select ""pending""
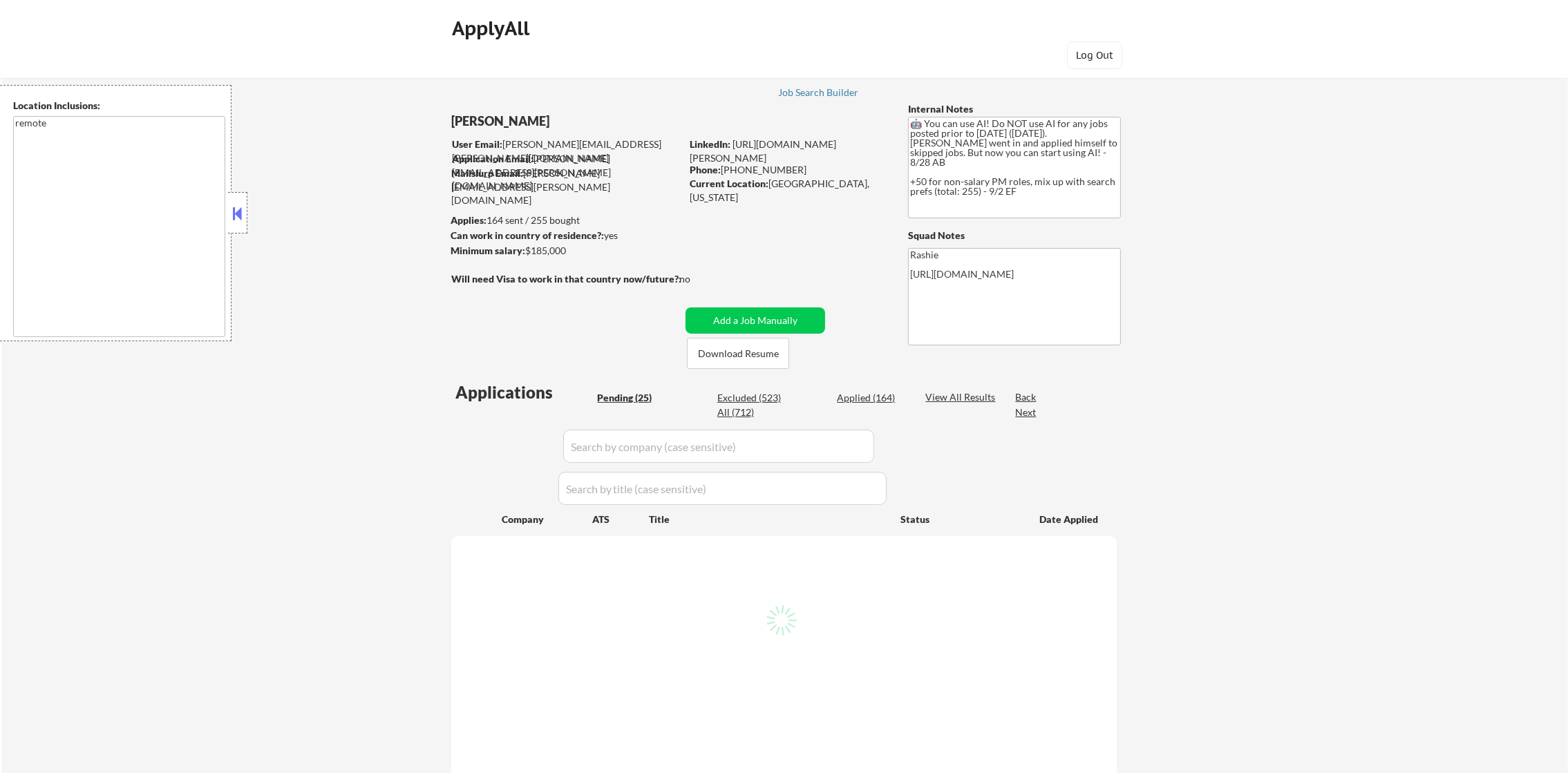
select select ""pending""
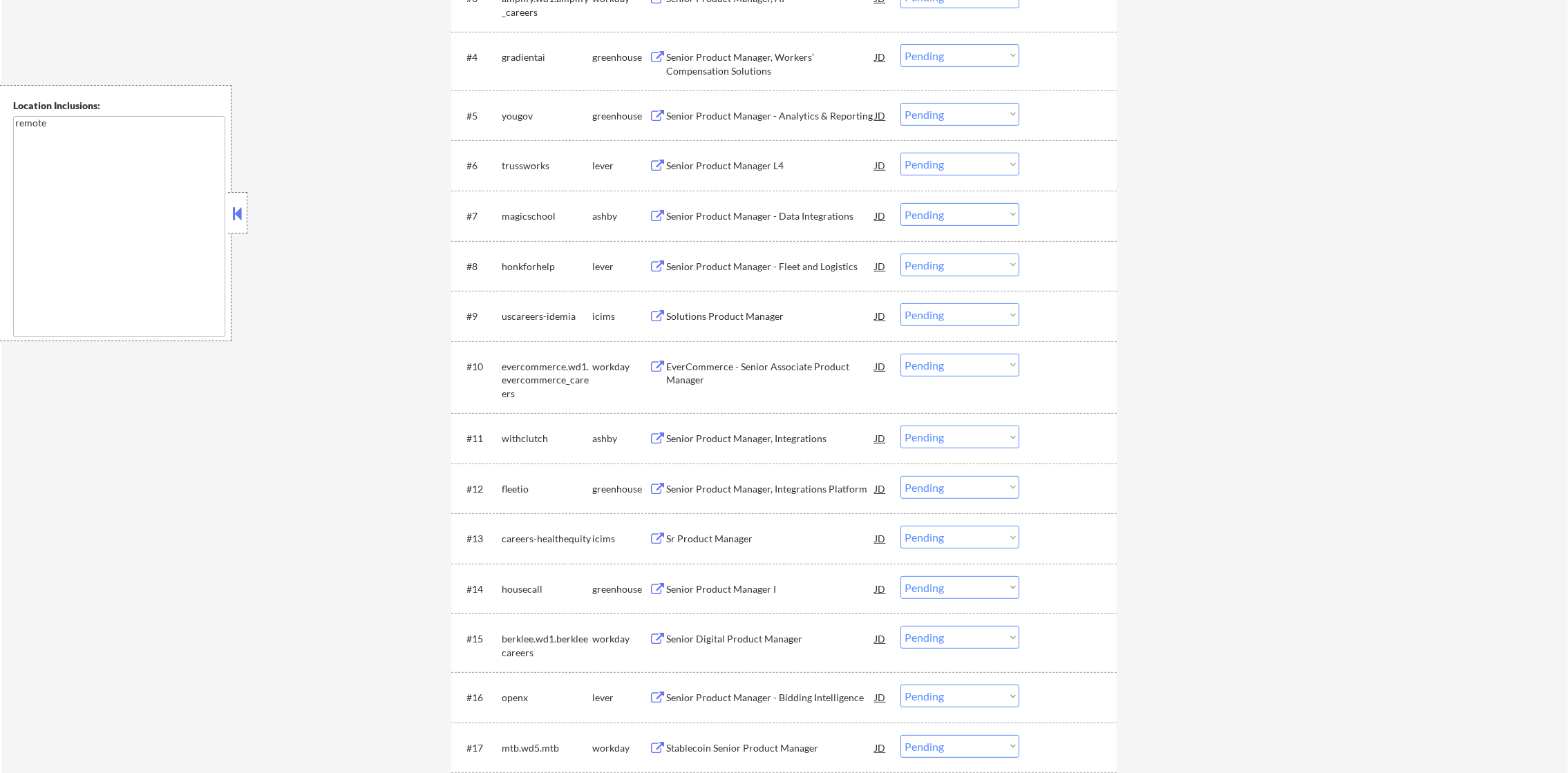
scroll to position [690, 0]
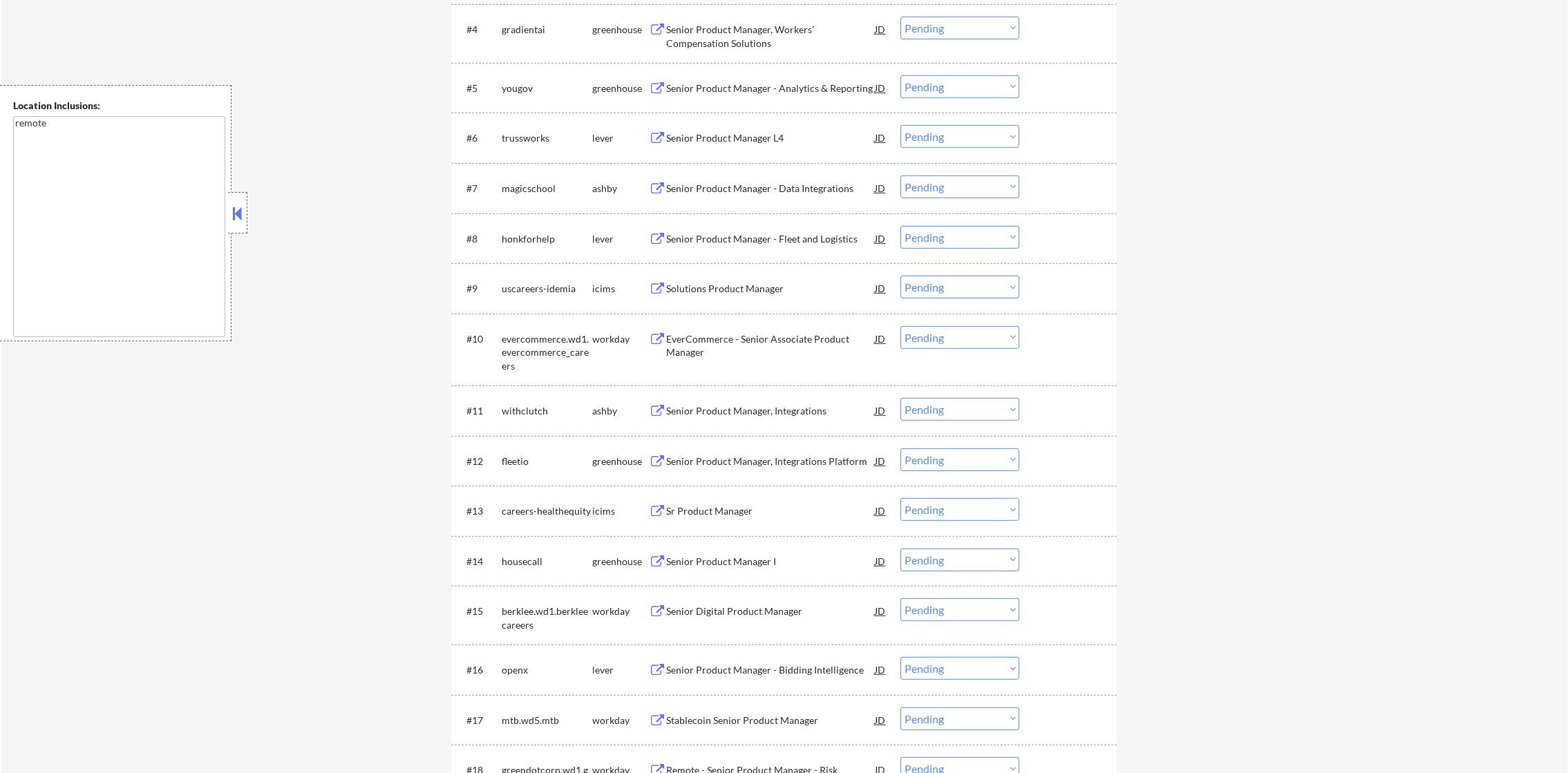
click at [339, 240] on div "← Return to /applysquad Mailslurp Inbox Job Search Builder Daniel Scanland User…" at bounding box center [784, 301] width 1566 height 1872
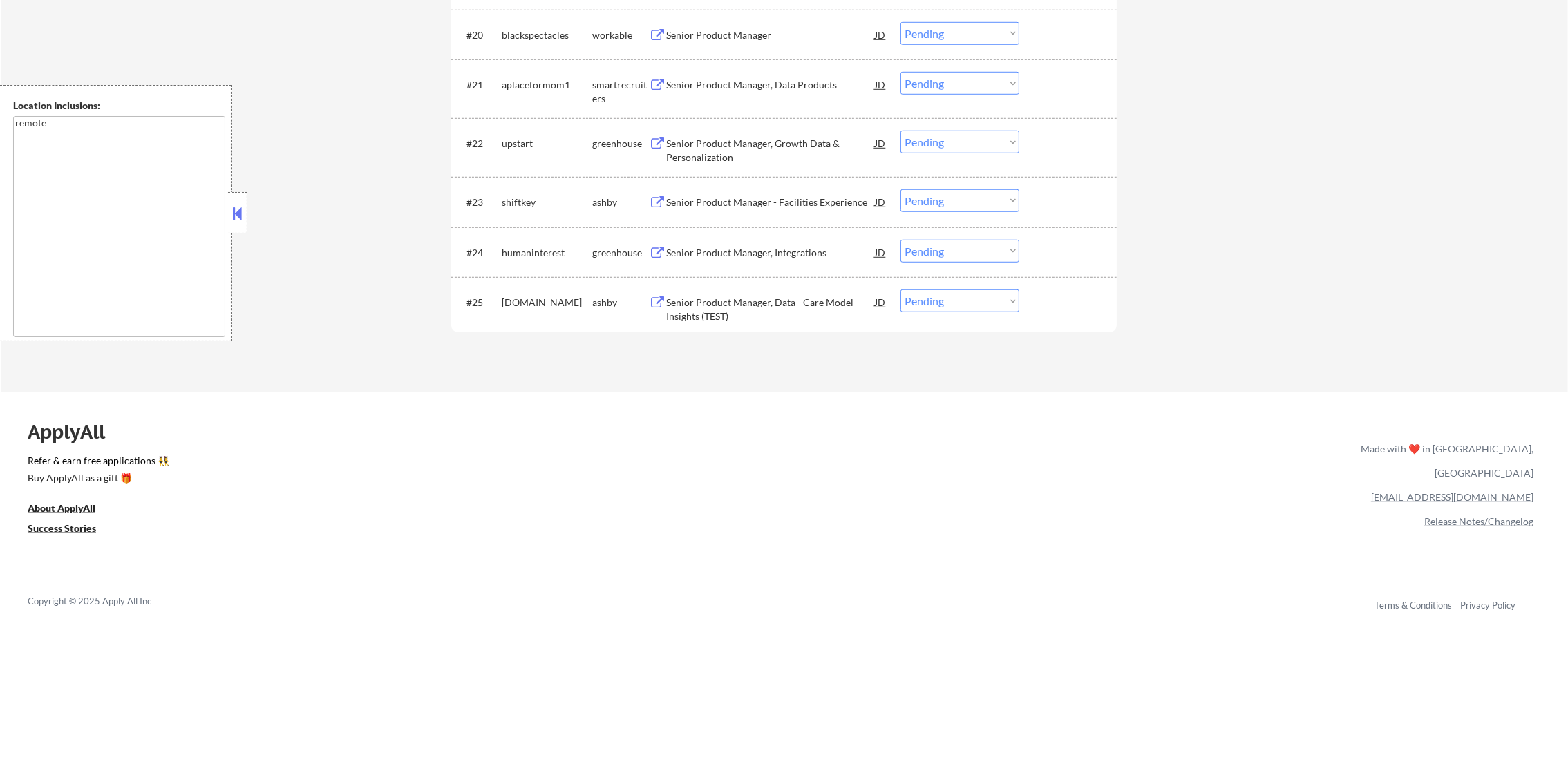
scroll to position [1526, 0]
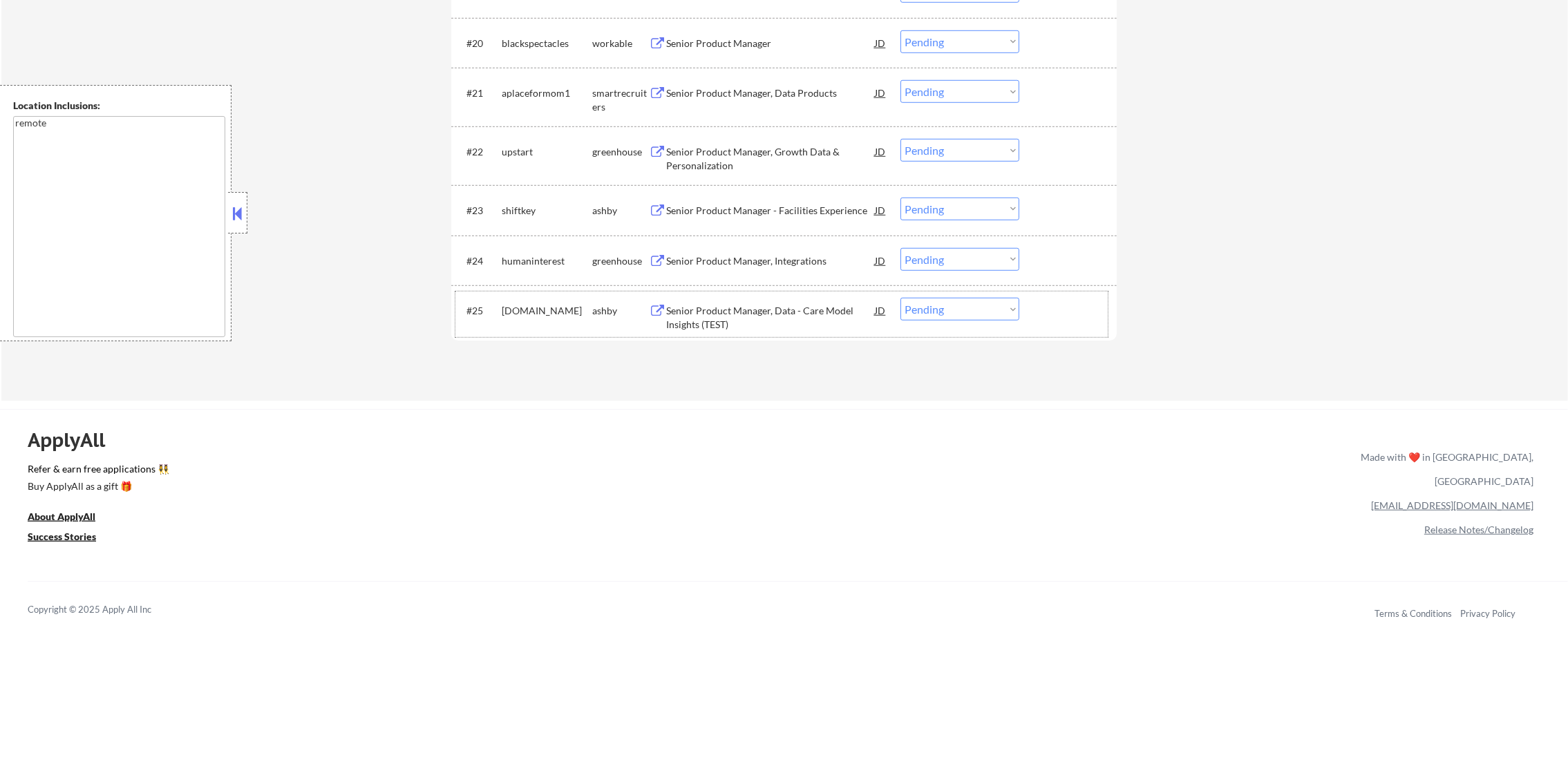
click at [516, 310] on div "[DOMAIN_NAME]" at bounding box center [546, 311] width 90 height 14
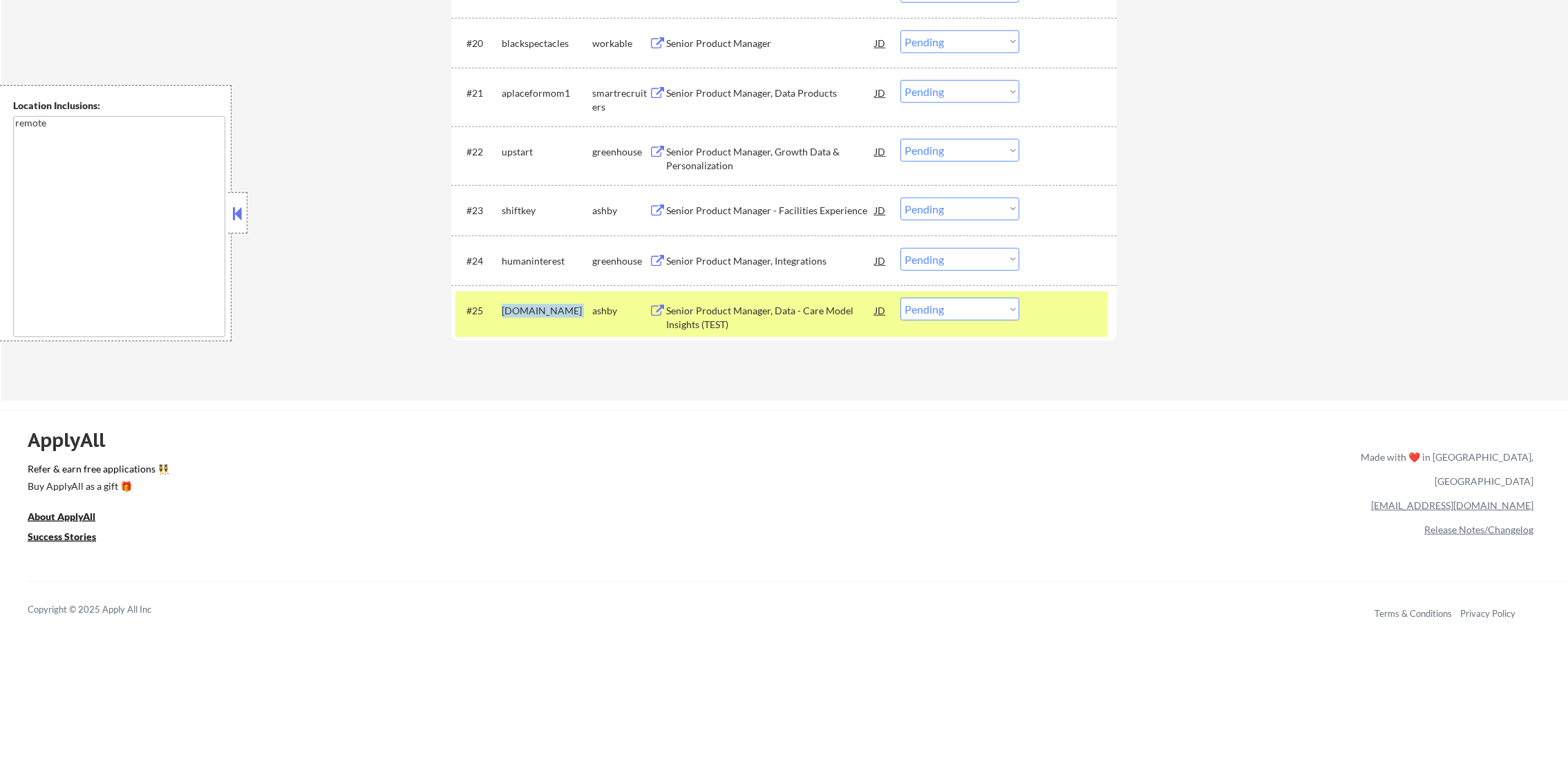
copy div "[DOMAIN_NAME]"
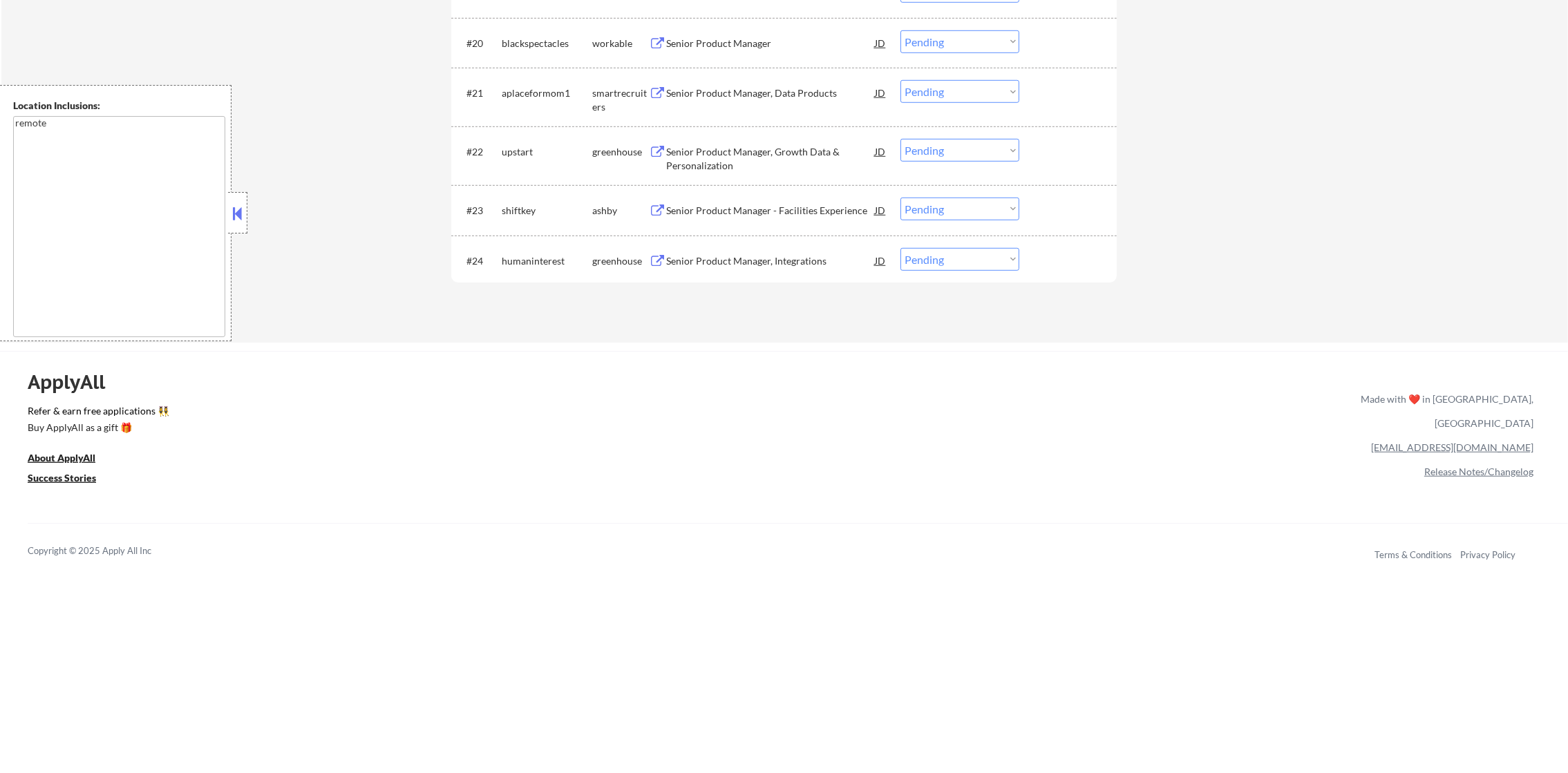
click at [529, 260] on div "humaninterest" at bounding box center [546, 261] width 90 height 14
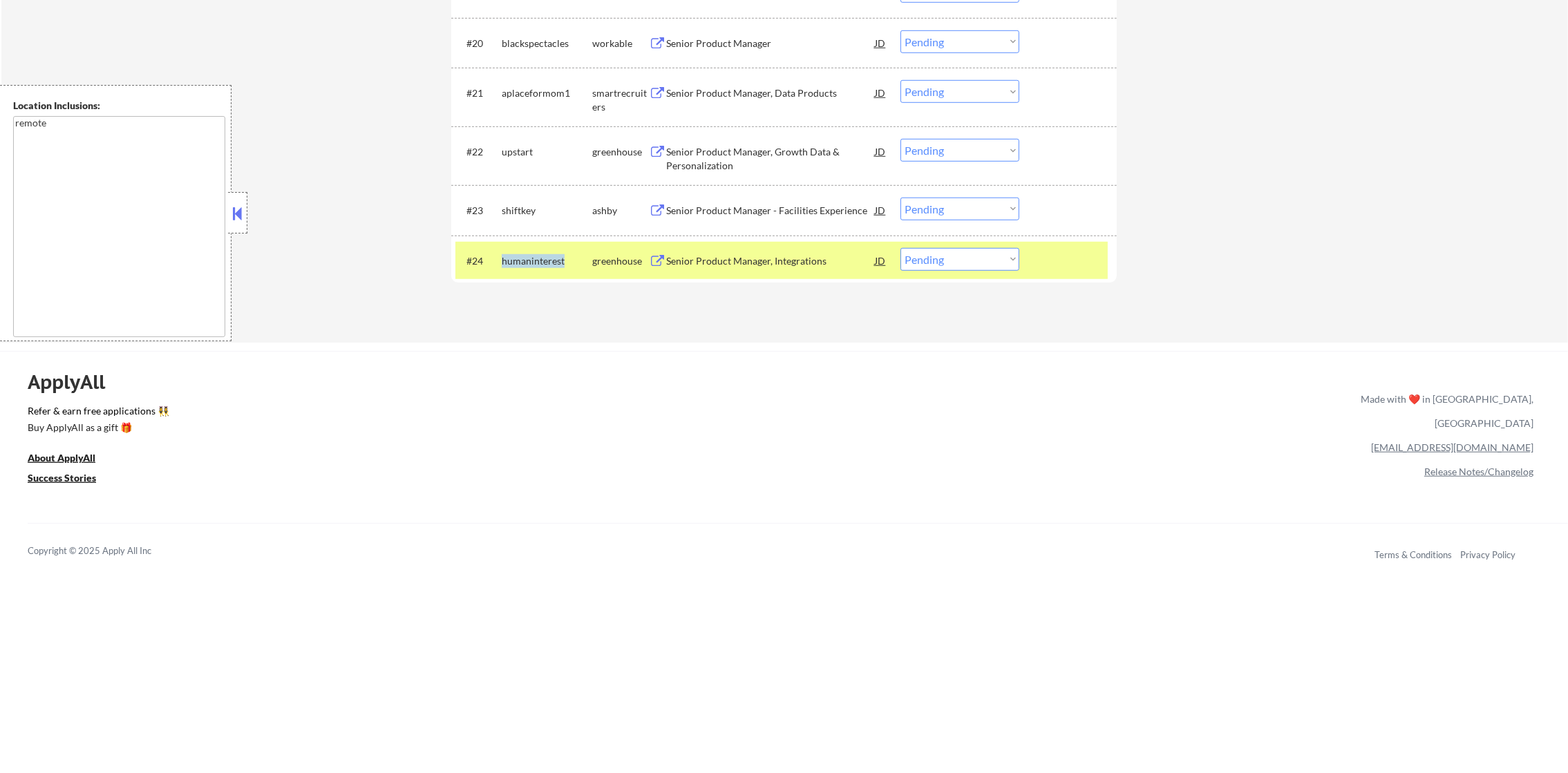
click at [529, 260] on div "humaninterest" at bounding box center [546, 261] width 90 height 14
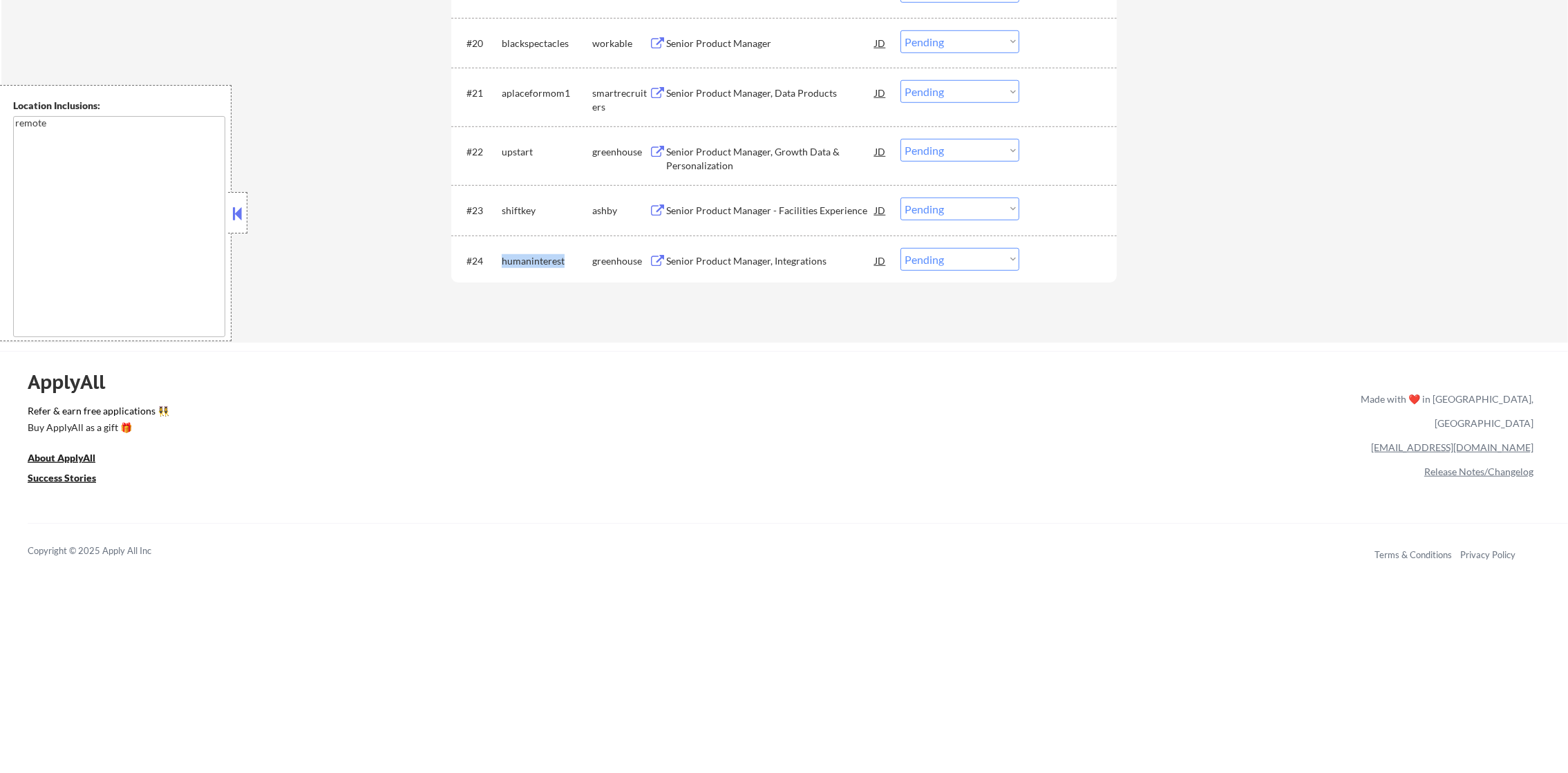
copy div "humaninterest"
click at [536, 265] on div "humaninterest" at bounding box center [546, 261] width 90 height 14
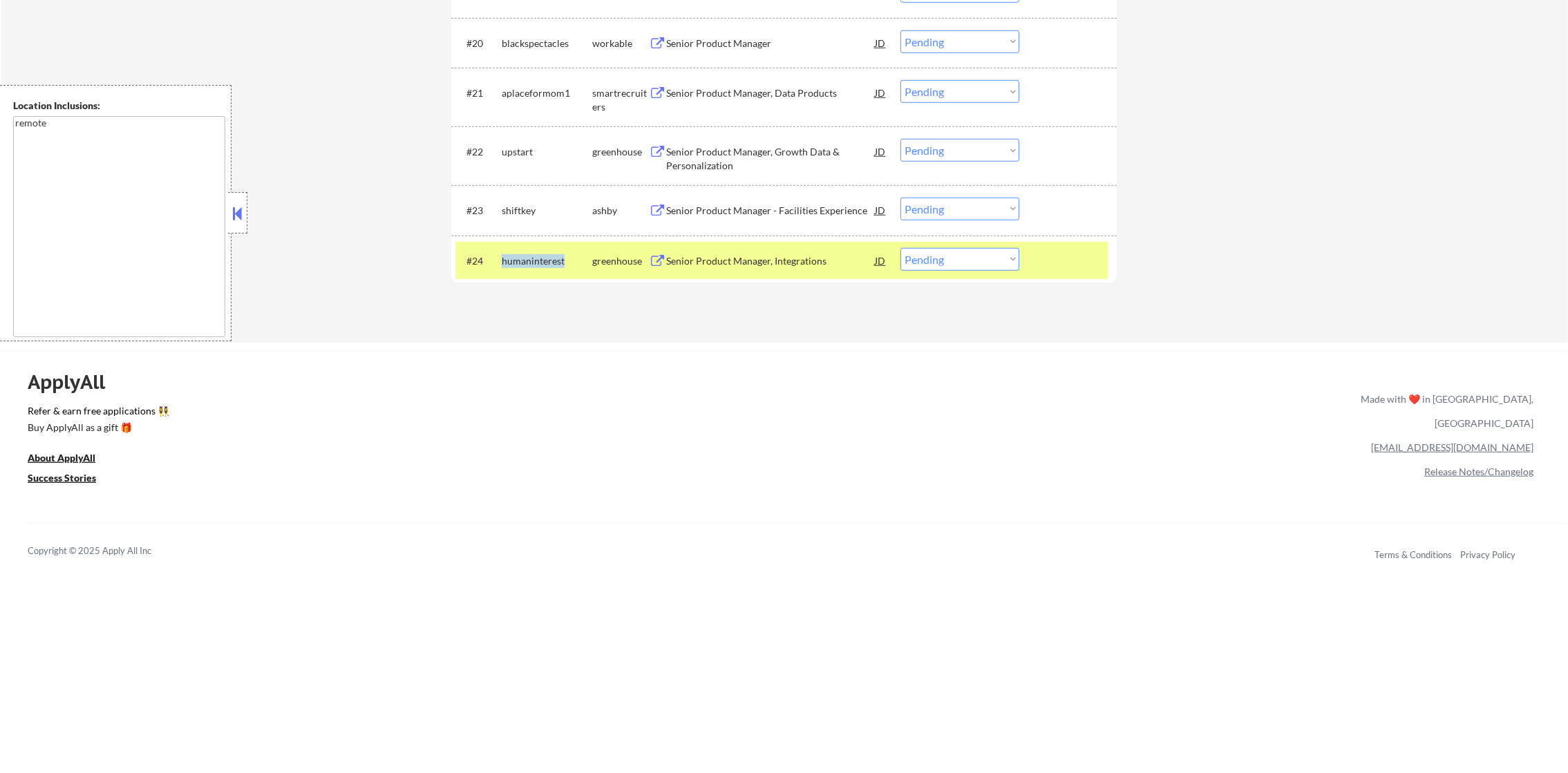
click at [536, 265] on div "humaninterest" at bounding box center [546, 261] width 90 height 14
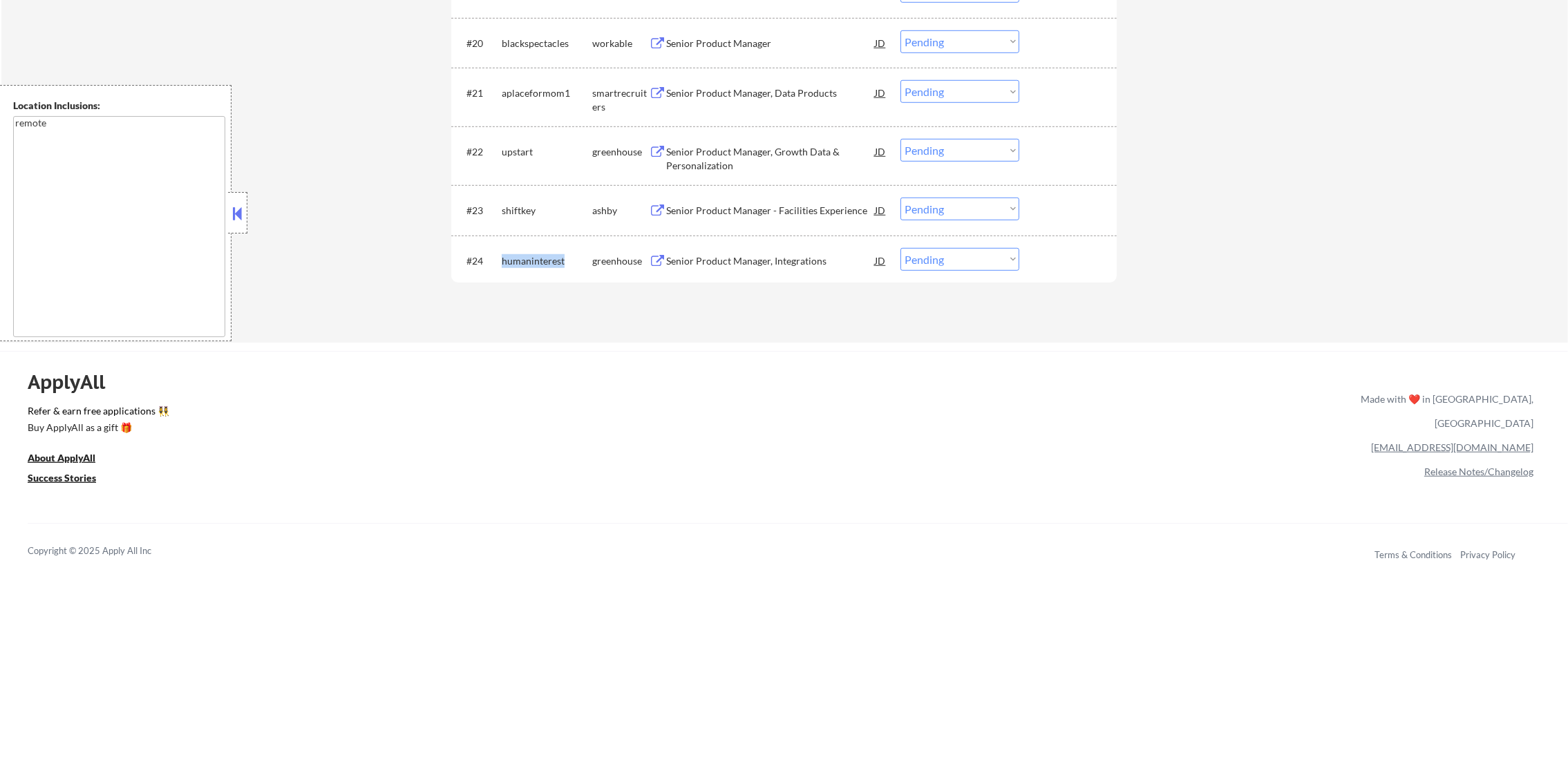
copy div "humaninterest"
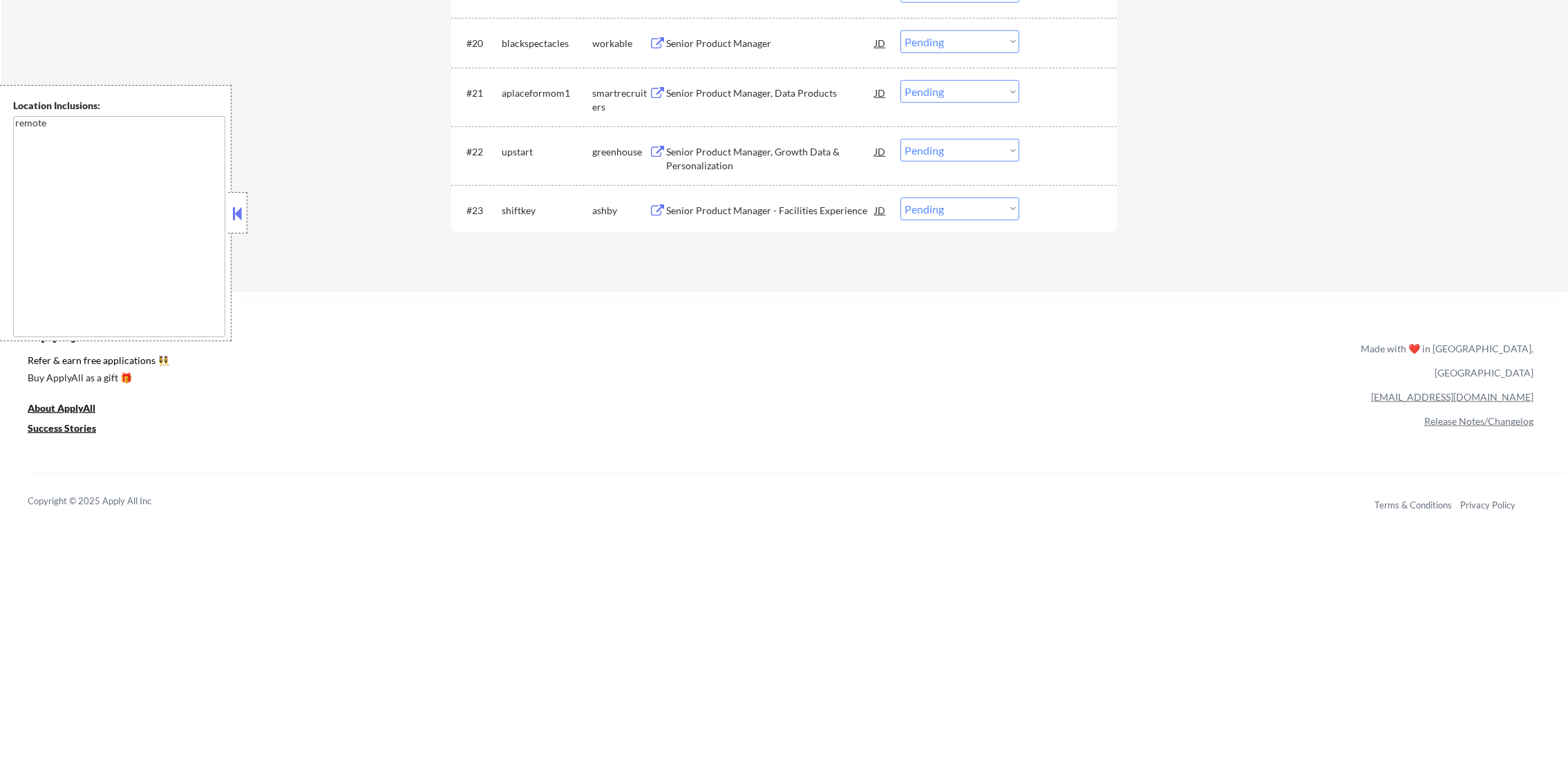
click at [514, 207] on div "shiftkey" at bounding box center [546, 211] width 90 height 14
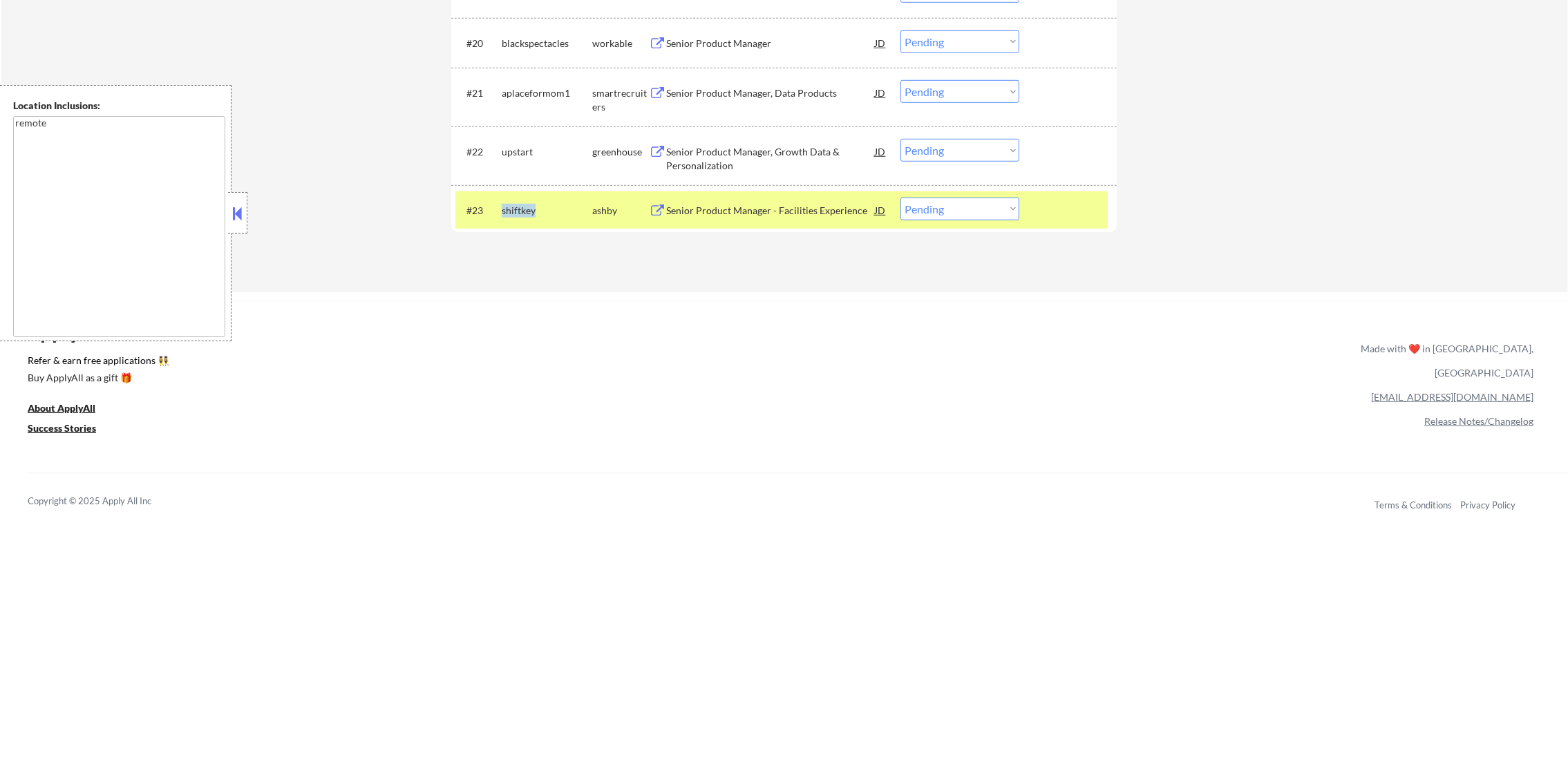
click at [514, 207] on div "shiftkey" at bounding box center [546, 211] width 90 height 14
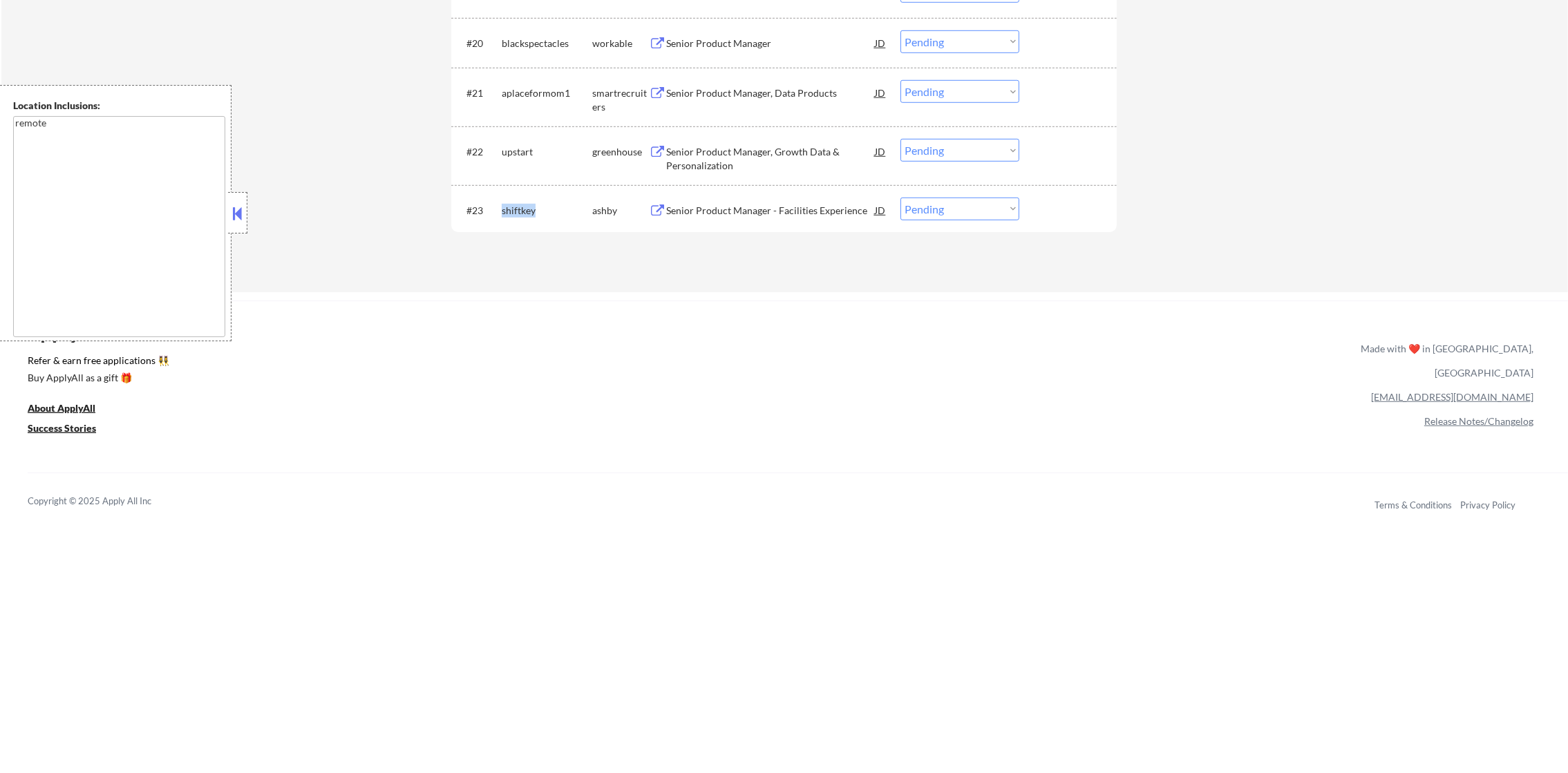
copy div "shiftkey"
select select ""applied""
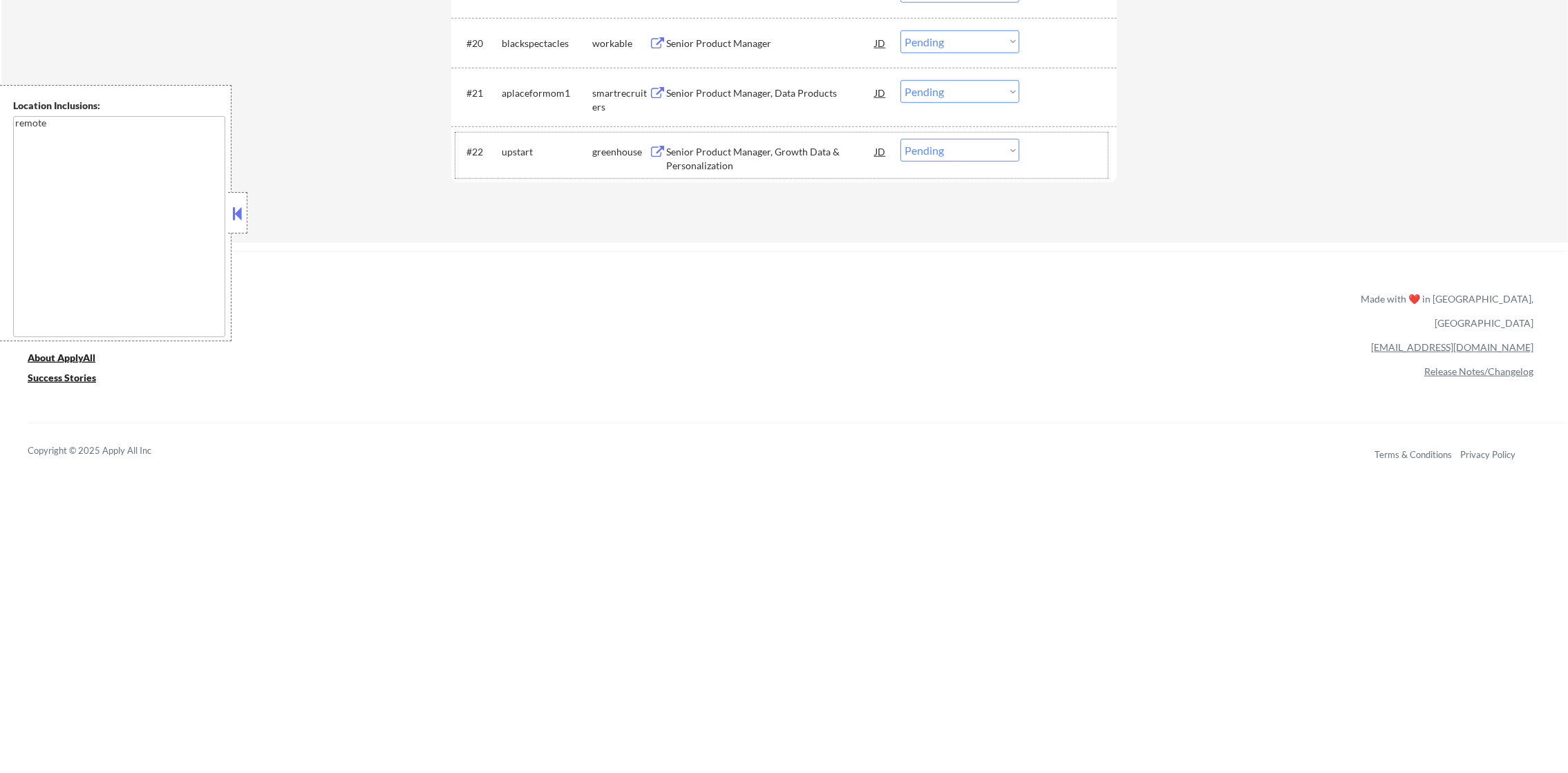
click at [527, 155] on div "upstart" at bounding box center [546, 152] width 90 height 14
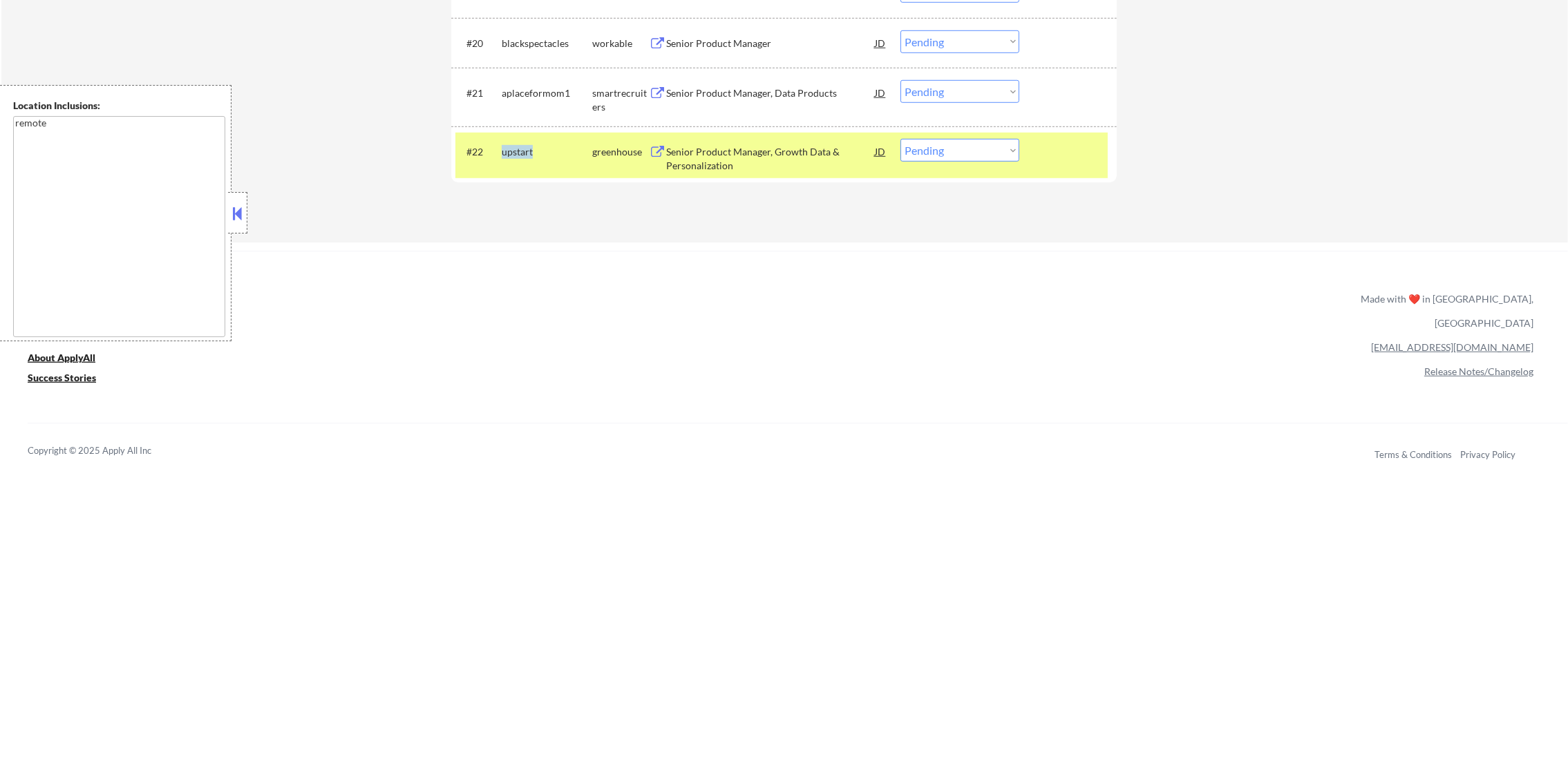
click at [527, 155] on div "upstart" at bounding box center [546, 152] width 90 height 14
copy div "upstart"
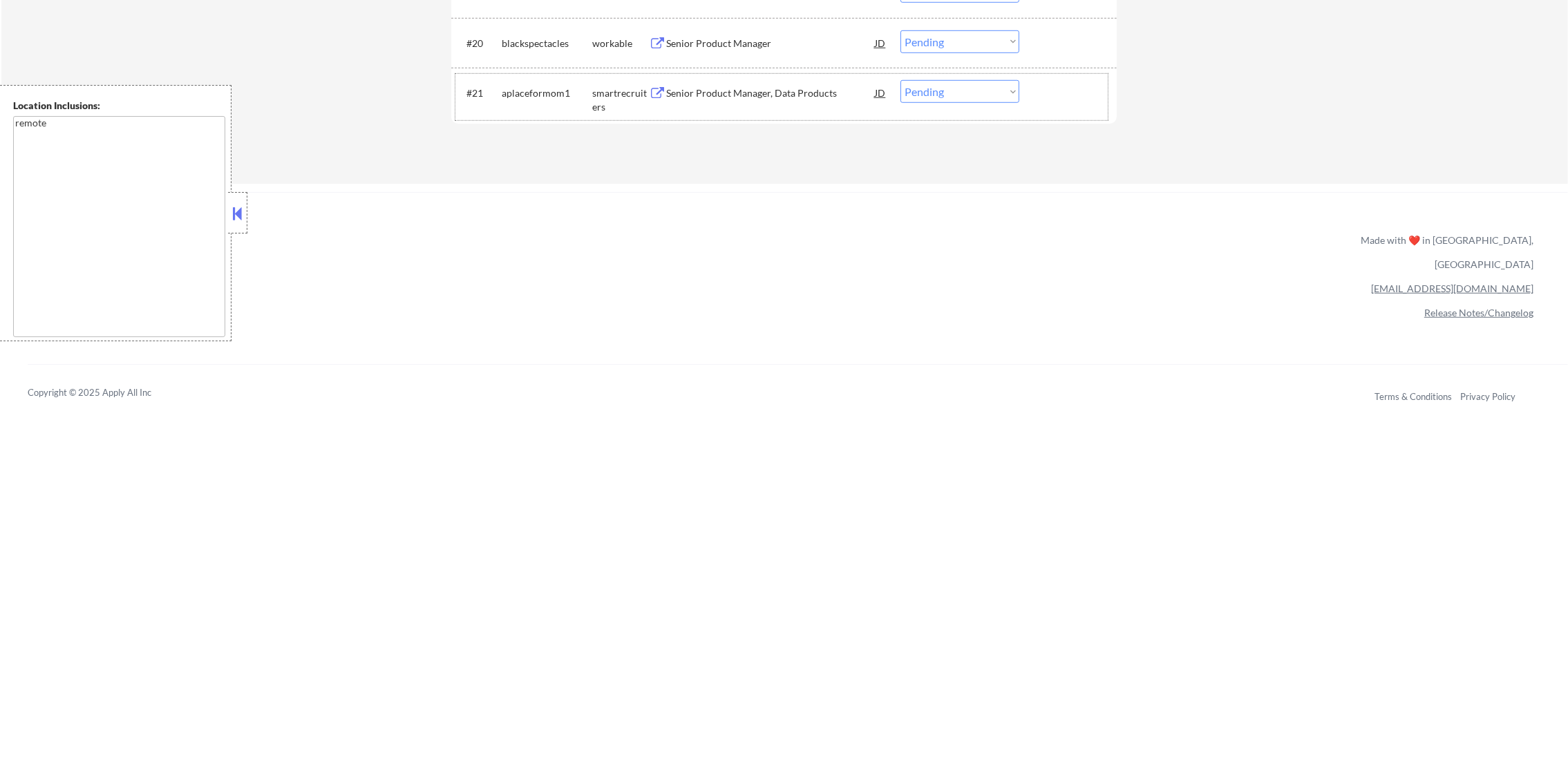
click at [511, 97] on div "aplaceformom1" at bounding box center [546, 93] width 90 height 14
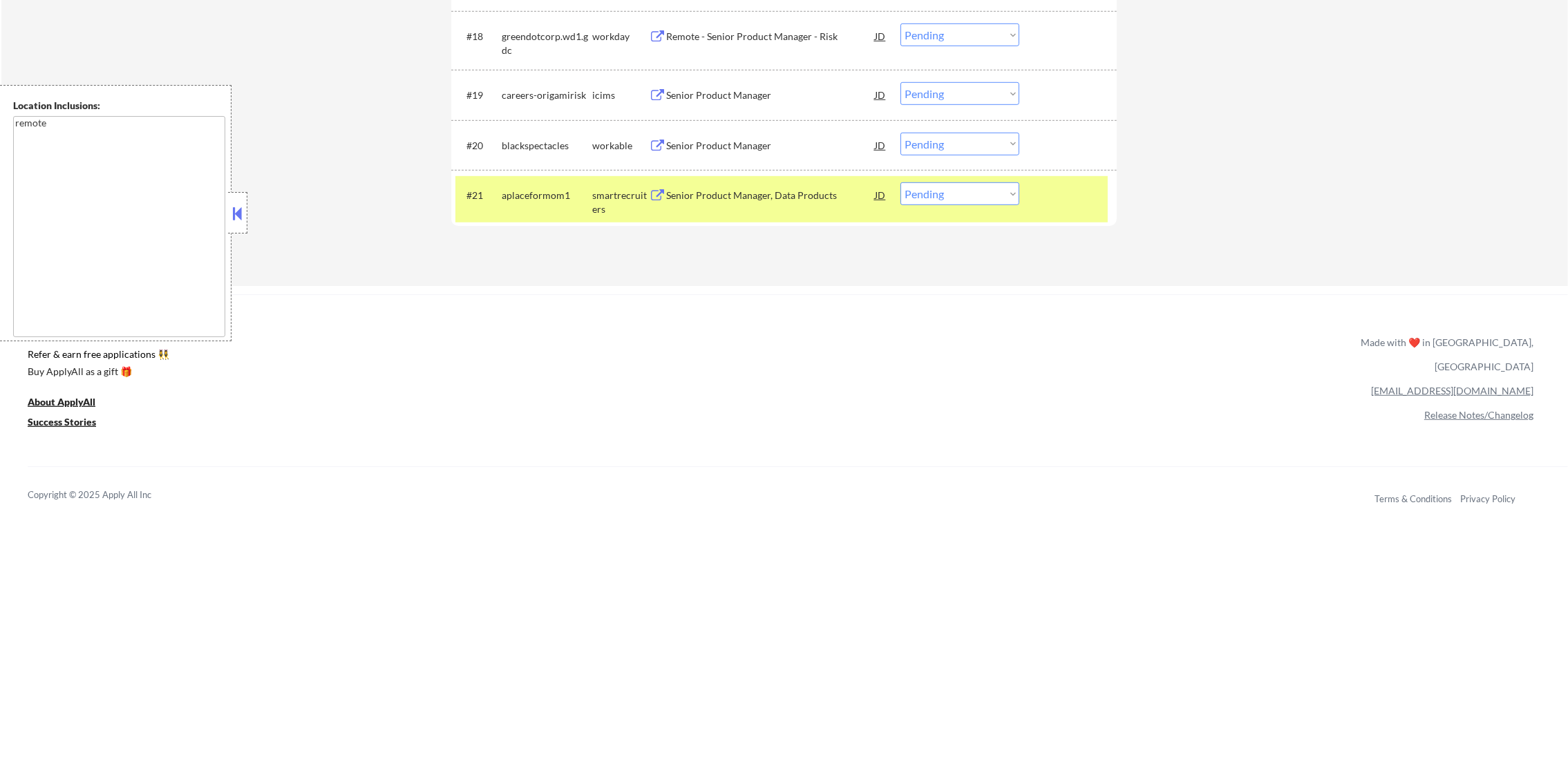
scroll to position [1423, 0]
click at [979, 192] on select "Choose an option... Pending Applied Excluded (Questions) Excluded (Expired) Exc…" at bounding box center [960, 195] width 119 height 23
click at [540, 190] on div "aplaceformom1" at bounding box center [546, 197] width 90 height 14
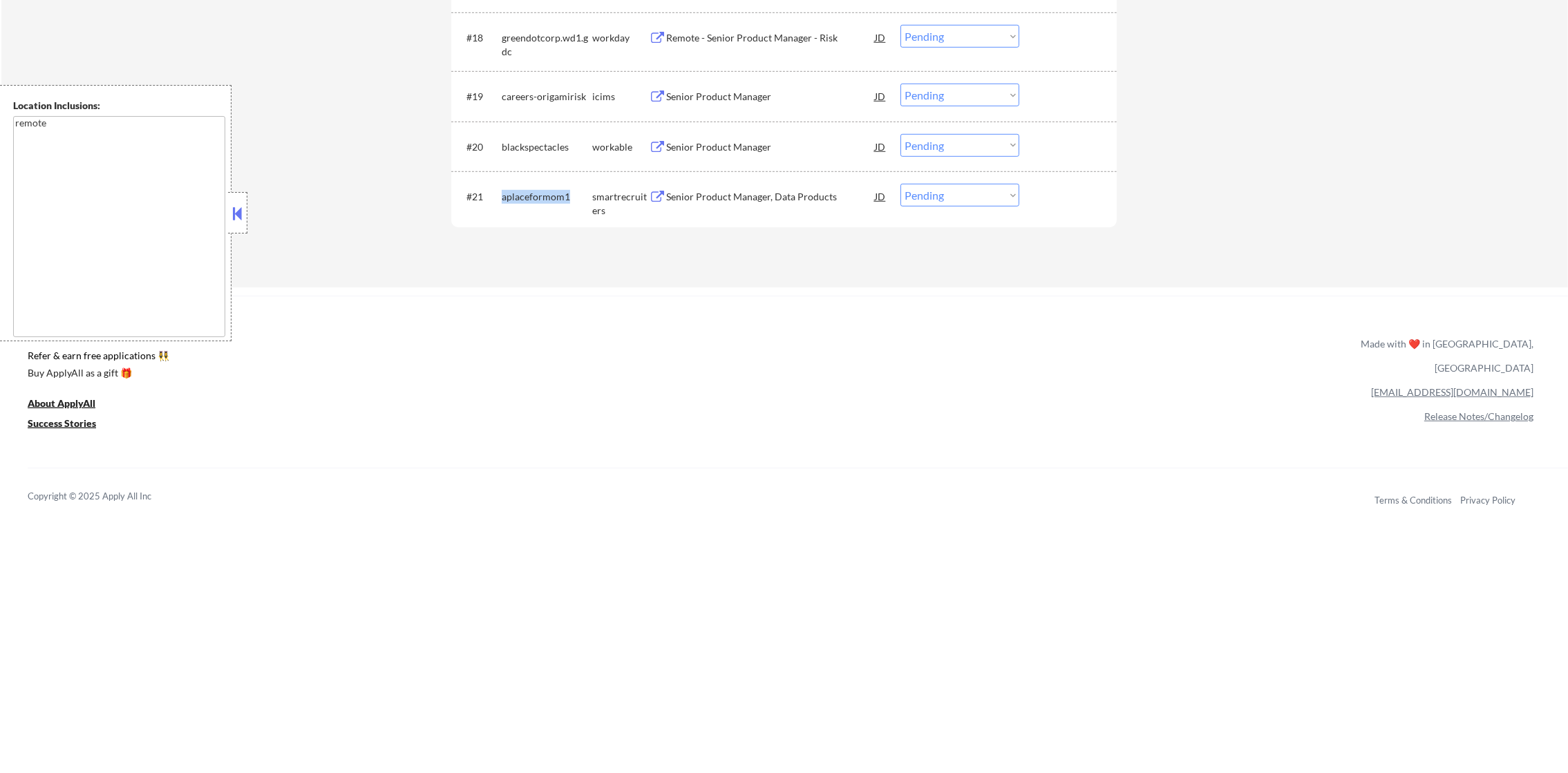
click at [540, 190] on div "aplaceformom1" at bounding box center [546, 197] width 90 height 14
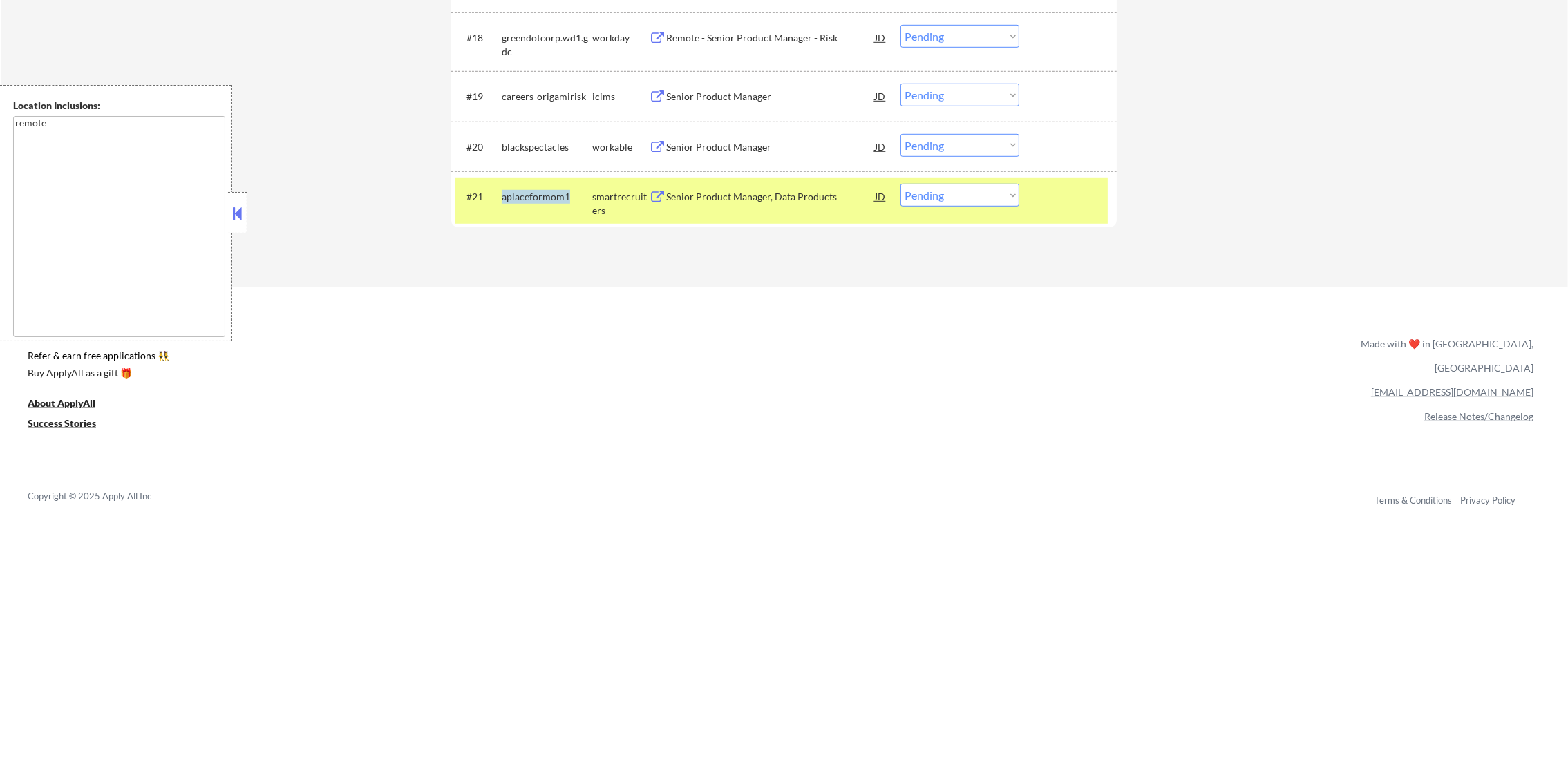
copy div "aplaceformom1"
click at [517, 145] on div "blackspectacles" at bounding box center [546, 147] width 90 height 14
copy div "blackspectacles"
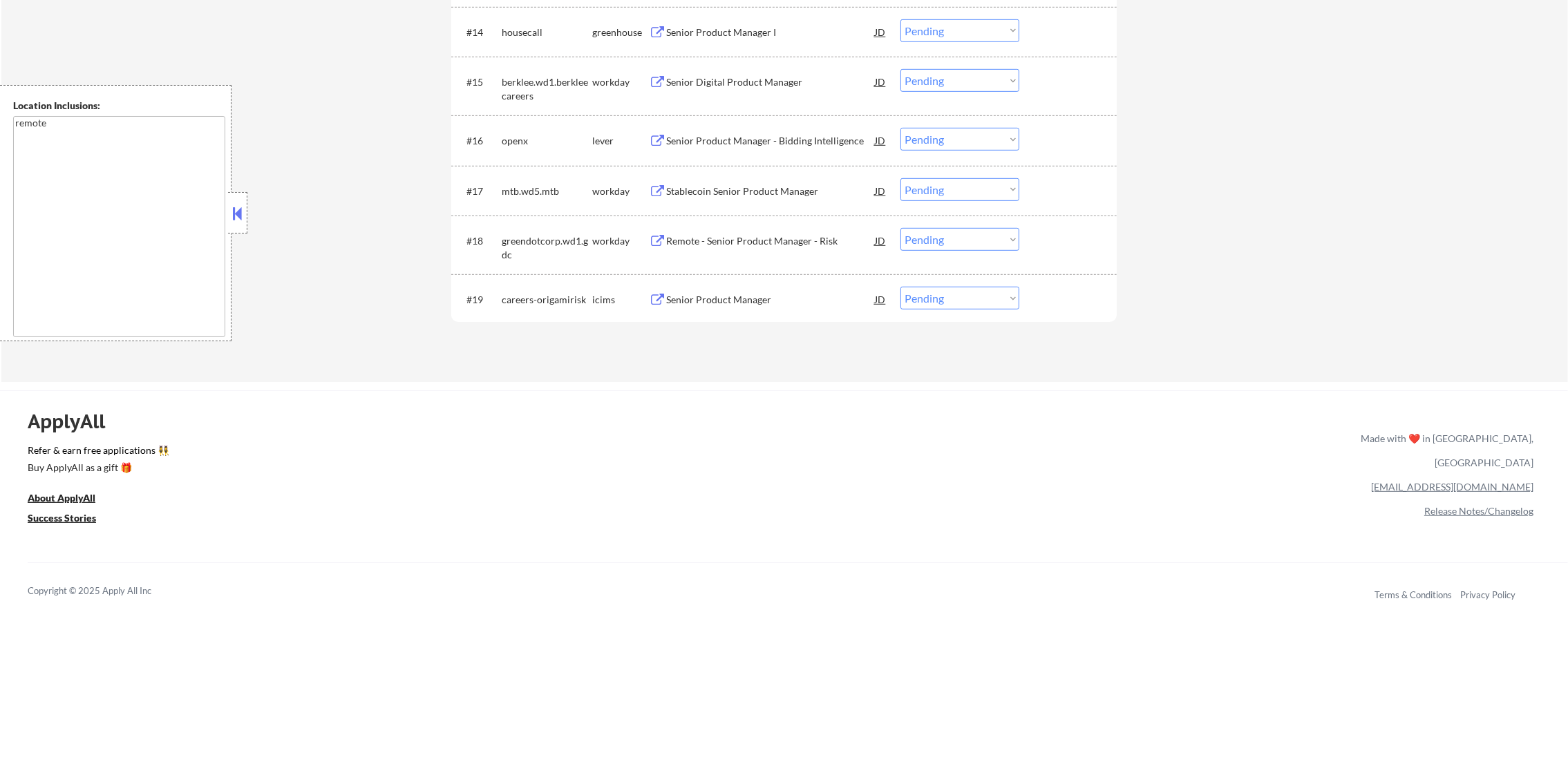
scroll to position [1215, 0]
click at [501, 140] on div "openx" at bounding box center [546, 145] width 90 height 14
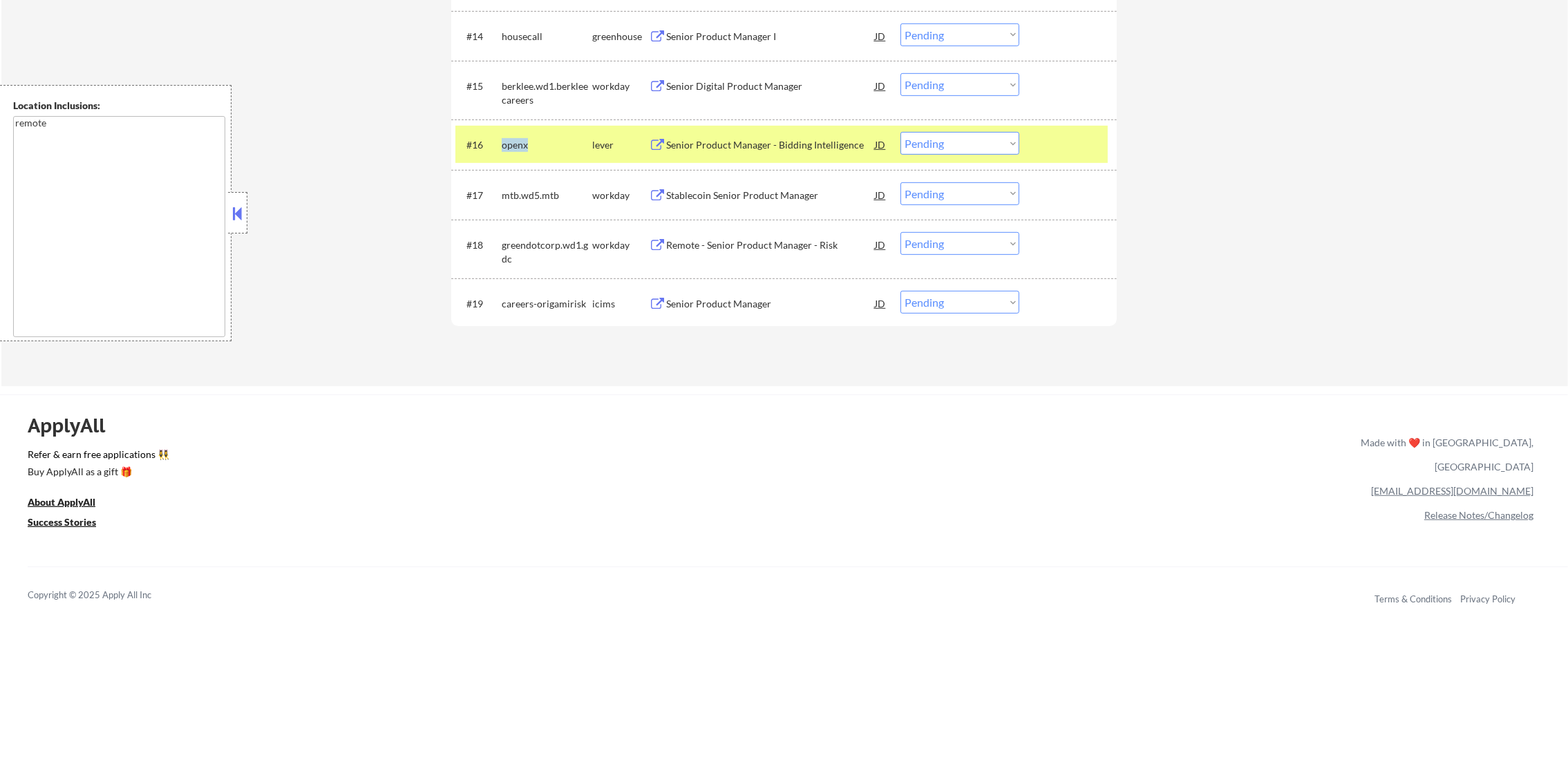
click at [501, 140] on div "openx" at bounding box center [546, 145] width 90 height 14
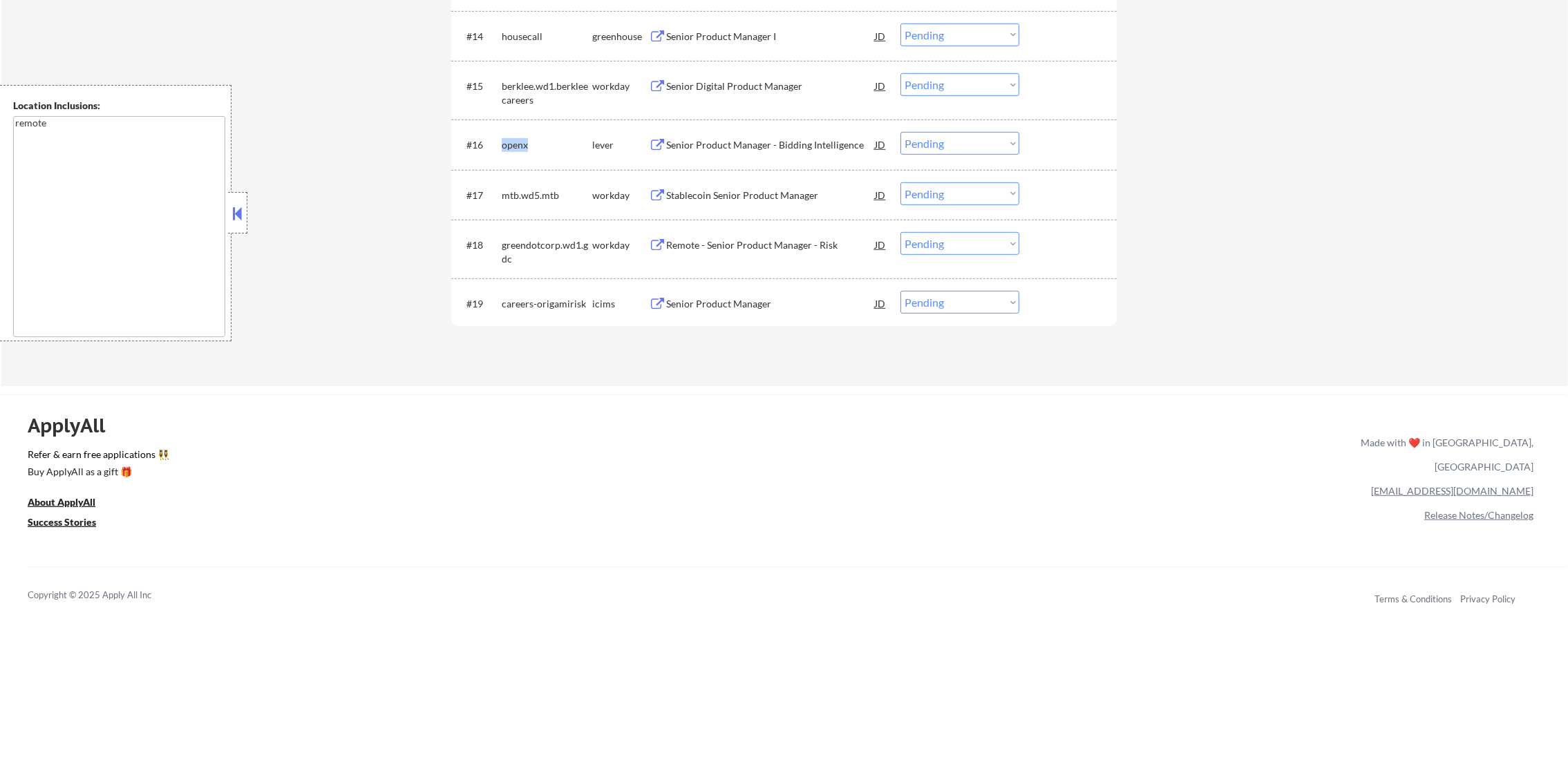
copy div "openx"
select select ""pending""
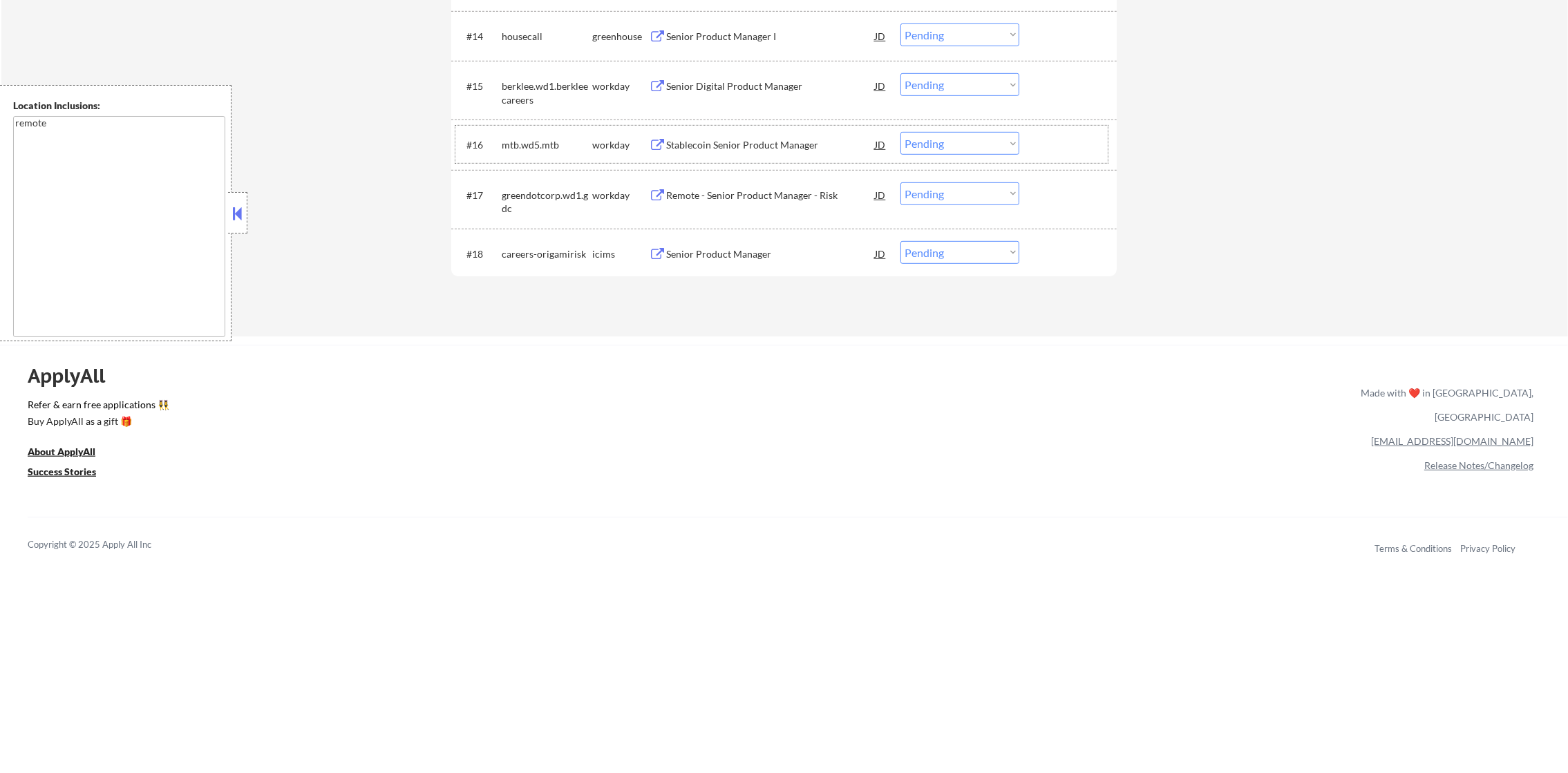
scroll to position [1181, 0]
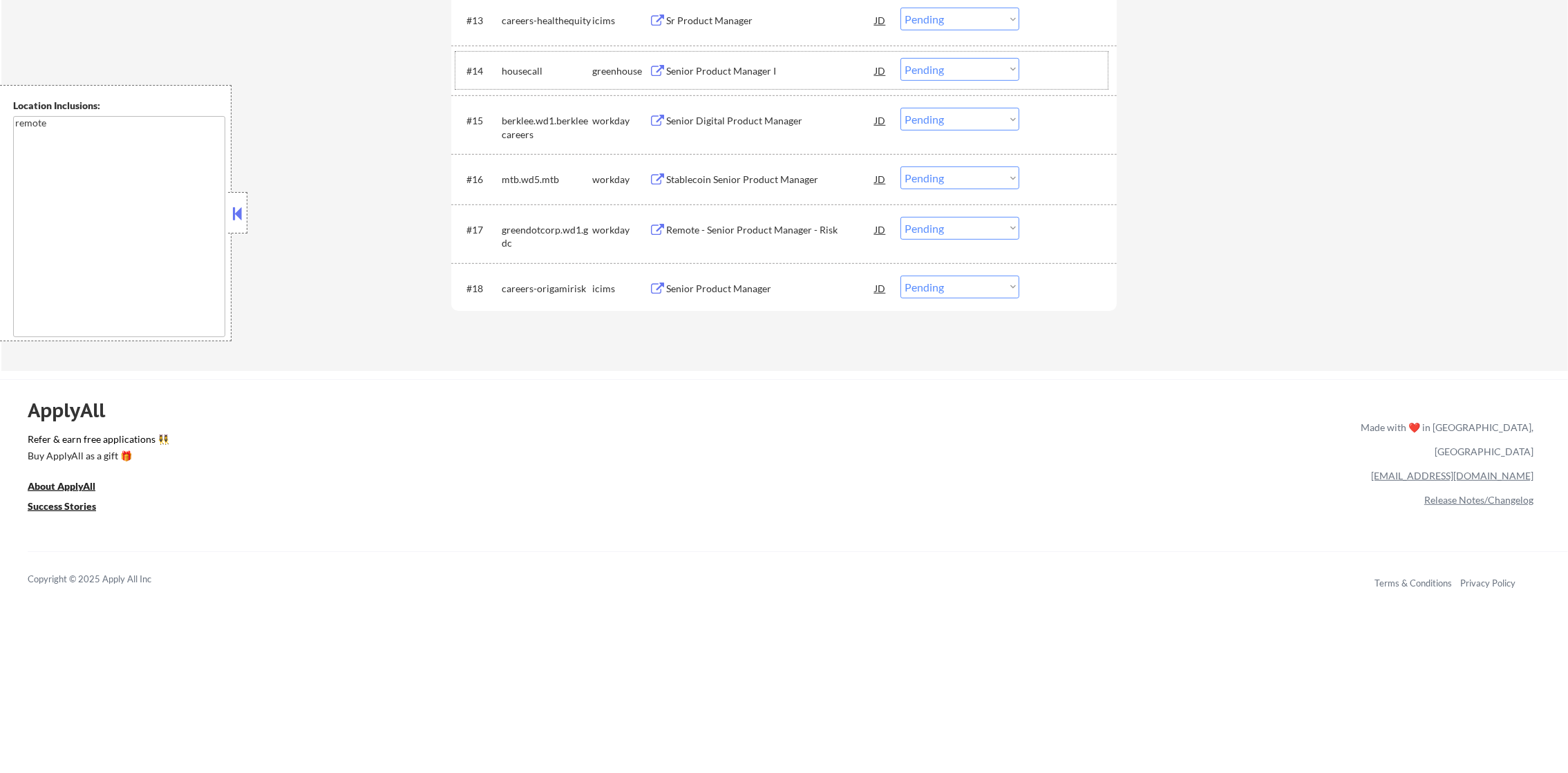
click at [498, 74] on div "#14 housecall greenhouse Senior Product Manager I JD Choose an option... Pendin…" at bounding box center [781, 70] width 652 height 37
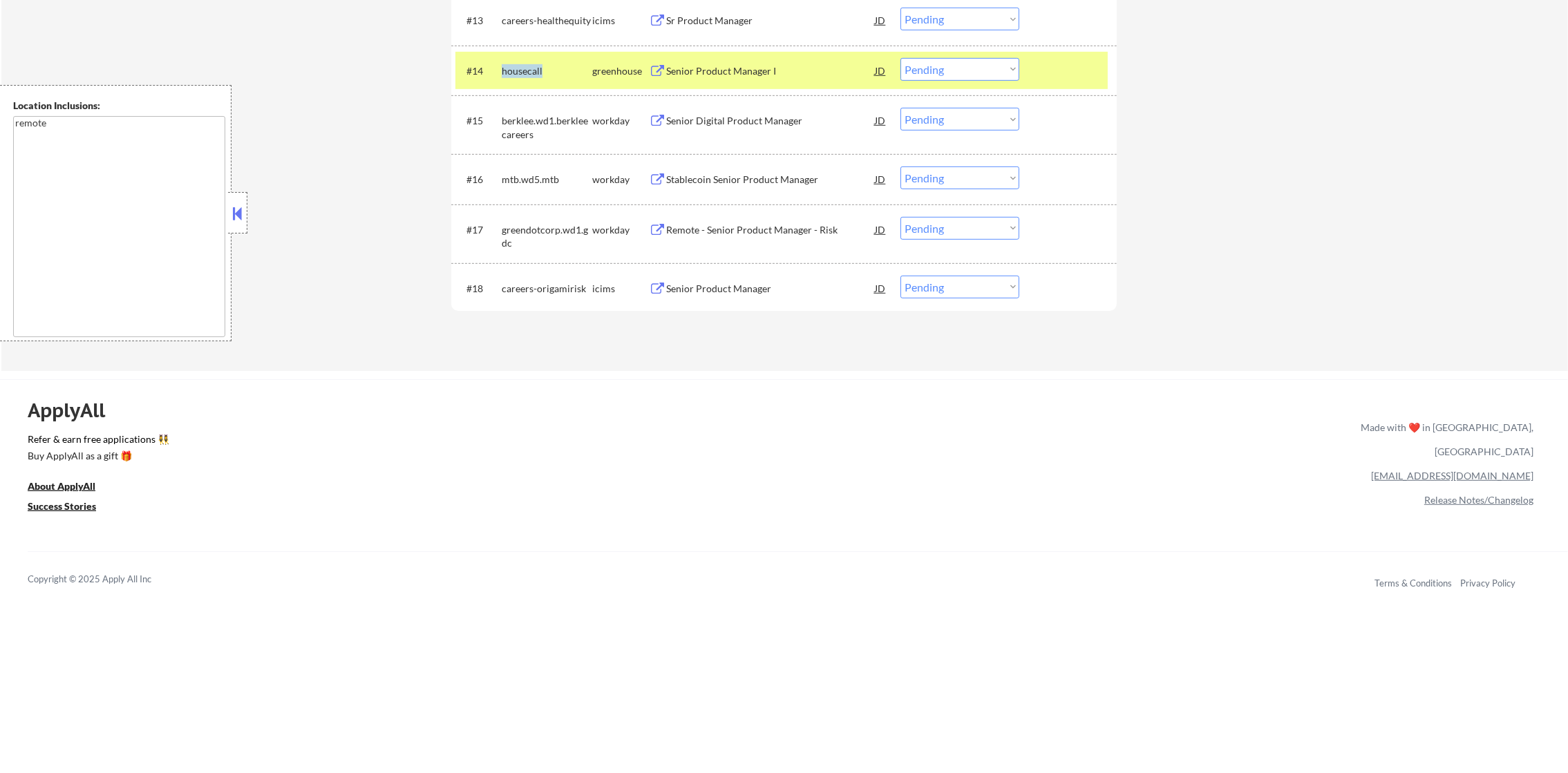
click at [498, 74] on div "#14 housecall greenhouse Senior Product Manager I JD Choose an option... Pendin…" at bounding box center [781, 70] width 652 height 37
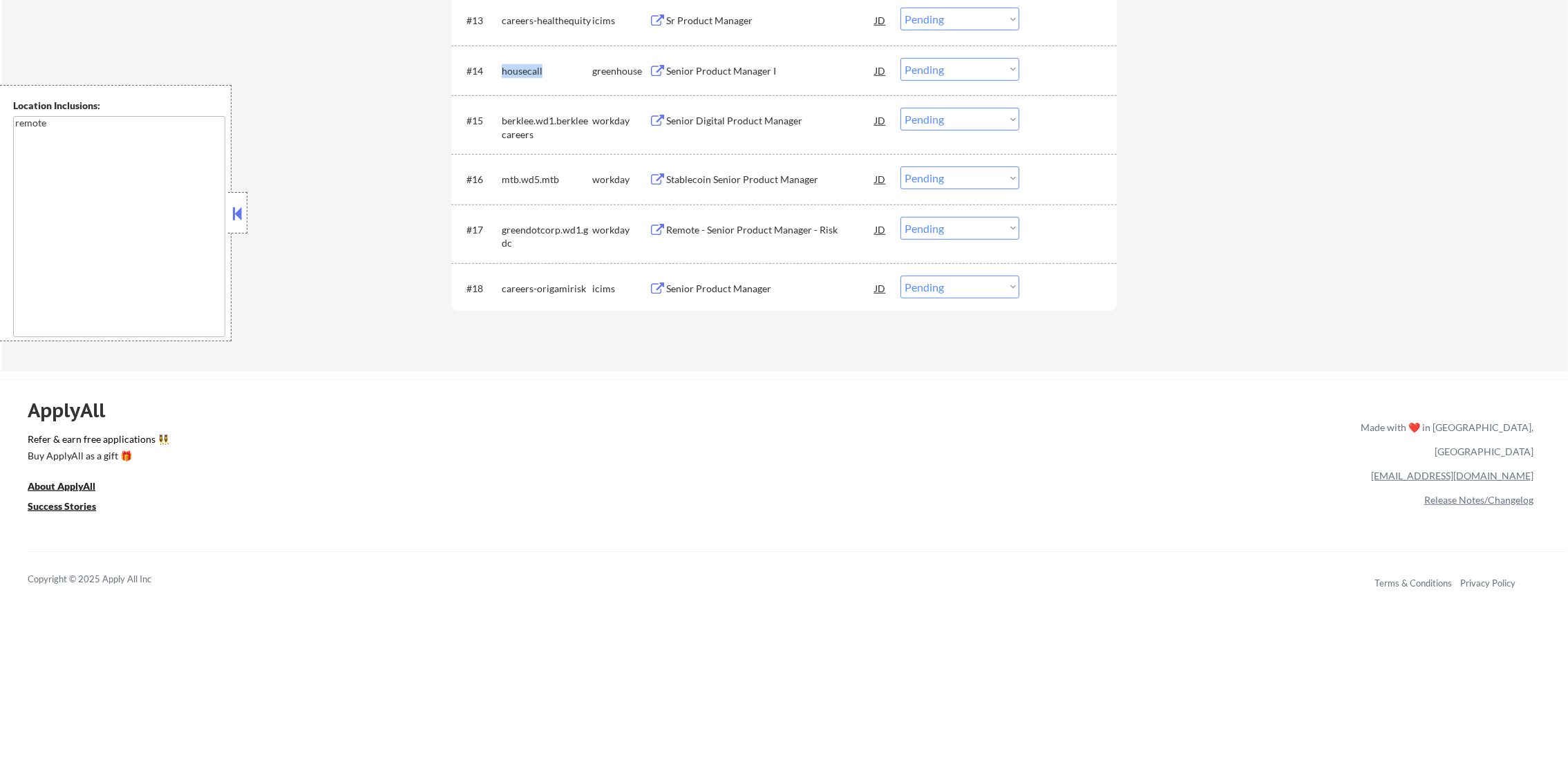
copy div "housecall"
select select ""pending""
click at [517, 81] on div "housecall" at bounding box center [546, 71] width 90 height 25
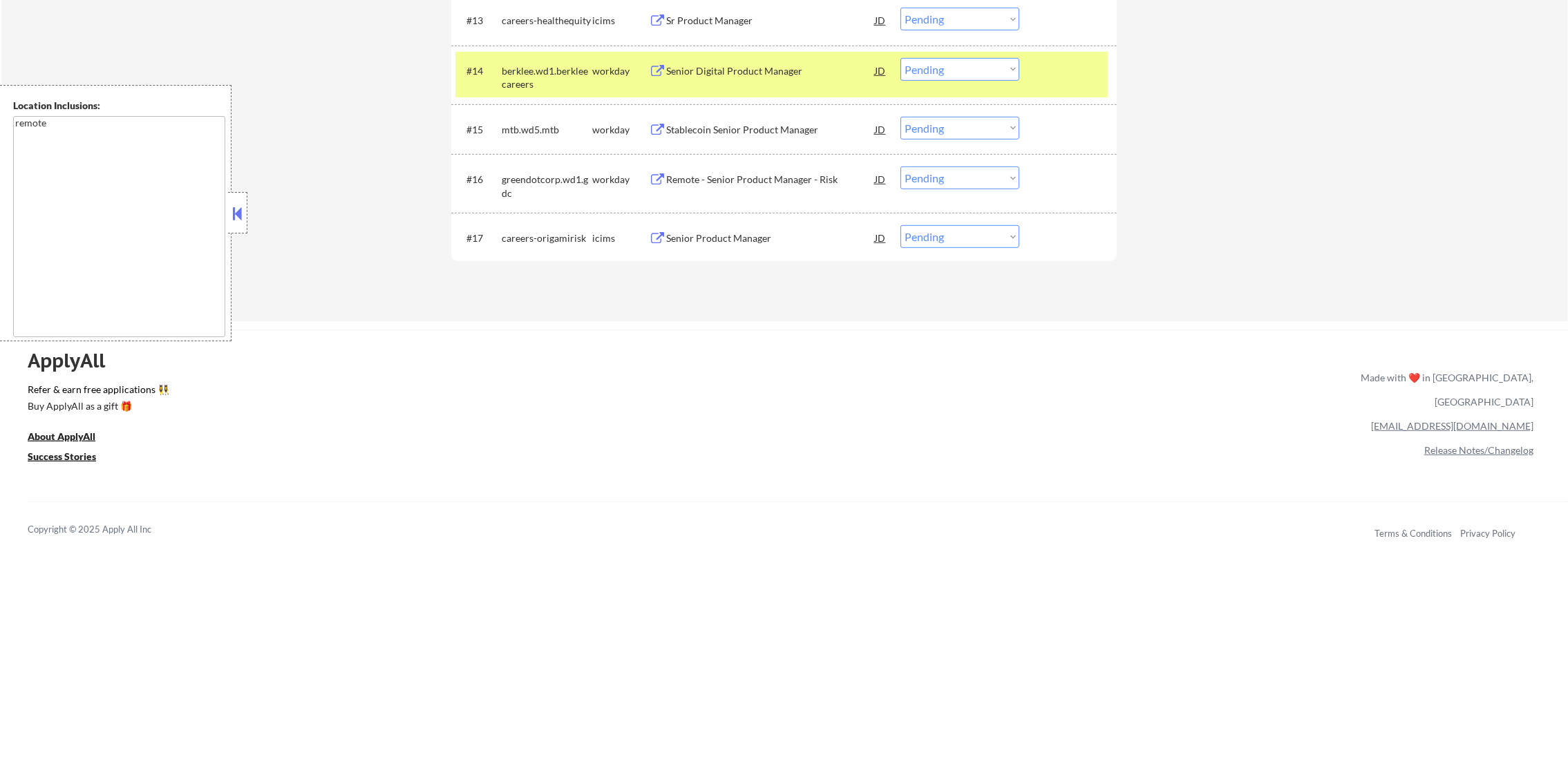
click at [517, 80] on div "berklee.wd1.berkleecareers" at bounding box center [546, 78] width 90 height 27
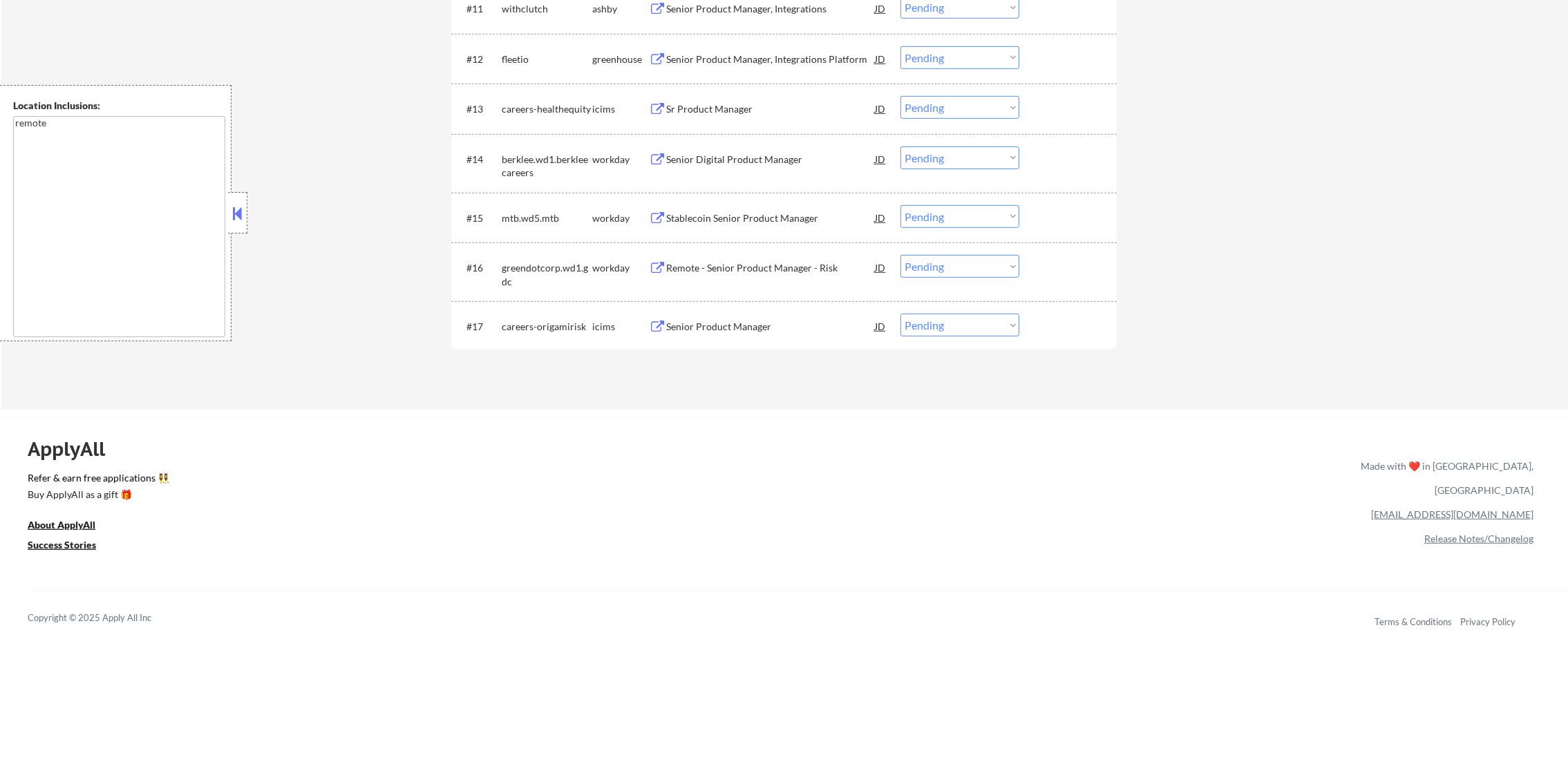
scroll to position [1043, 0]
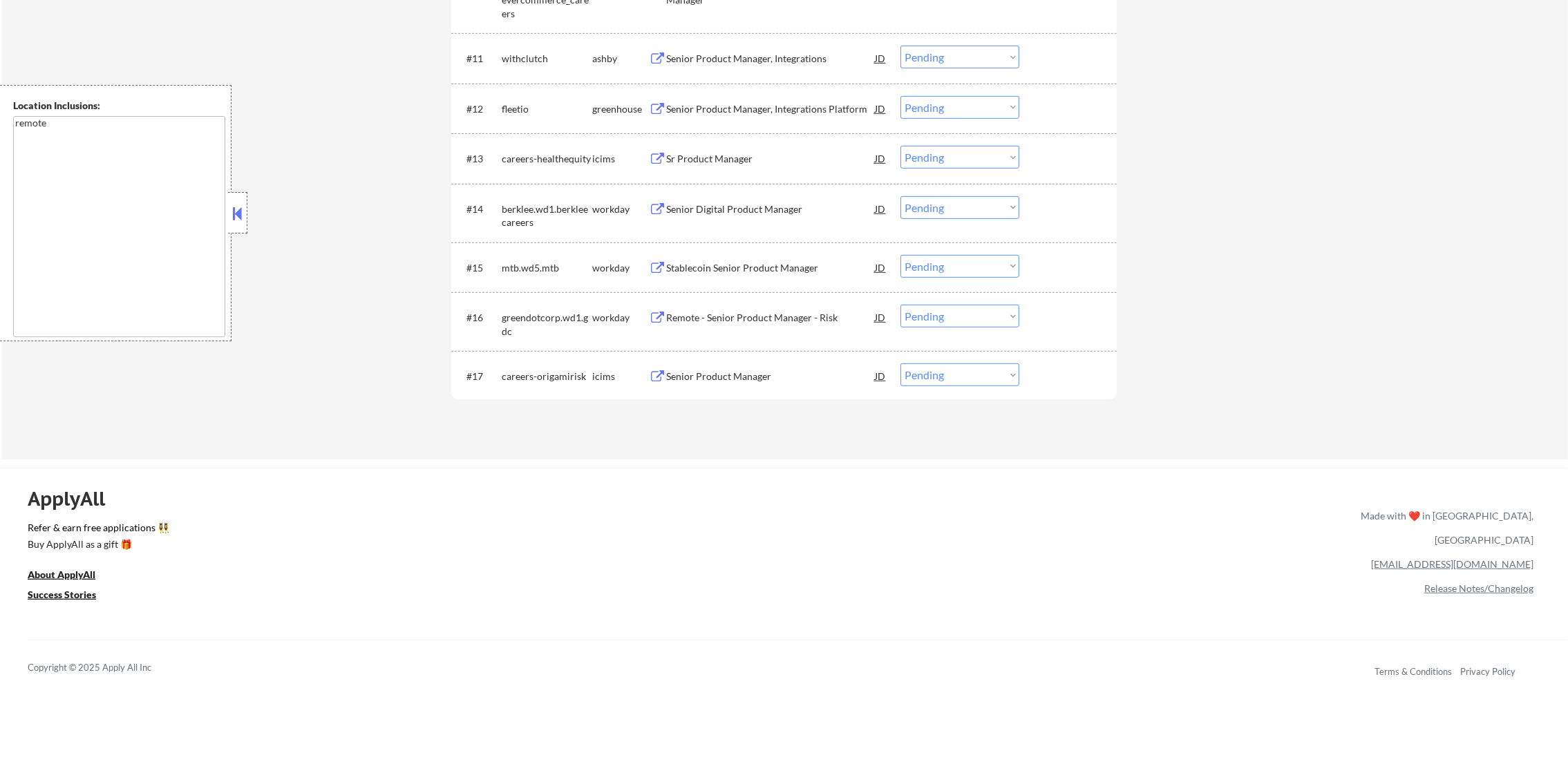
click at [511, 112] on div "fleetio" at bounding box center [546, 109] width 90 height 14
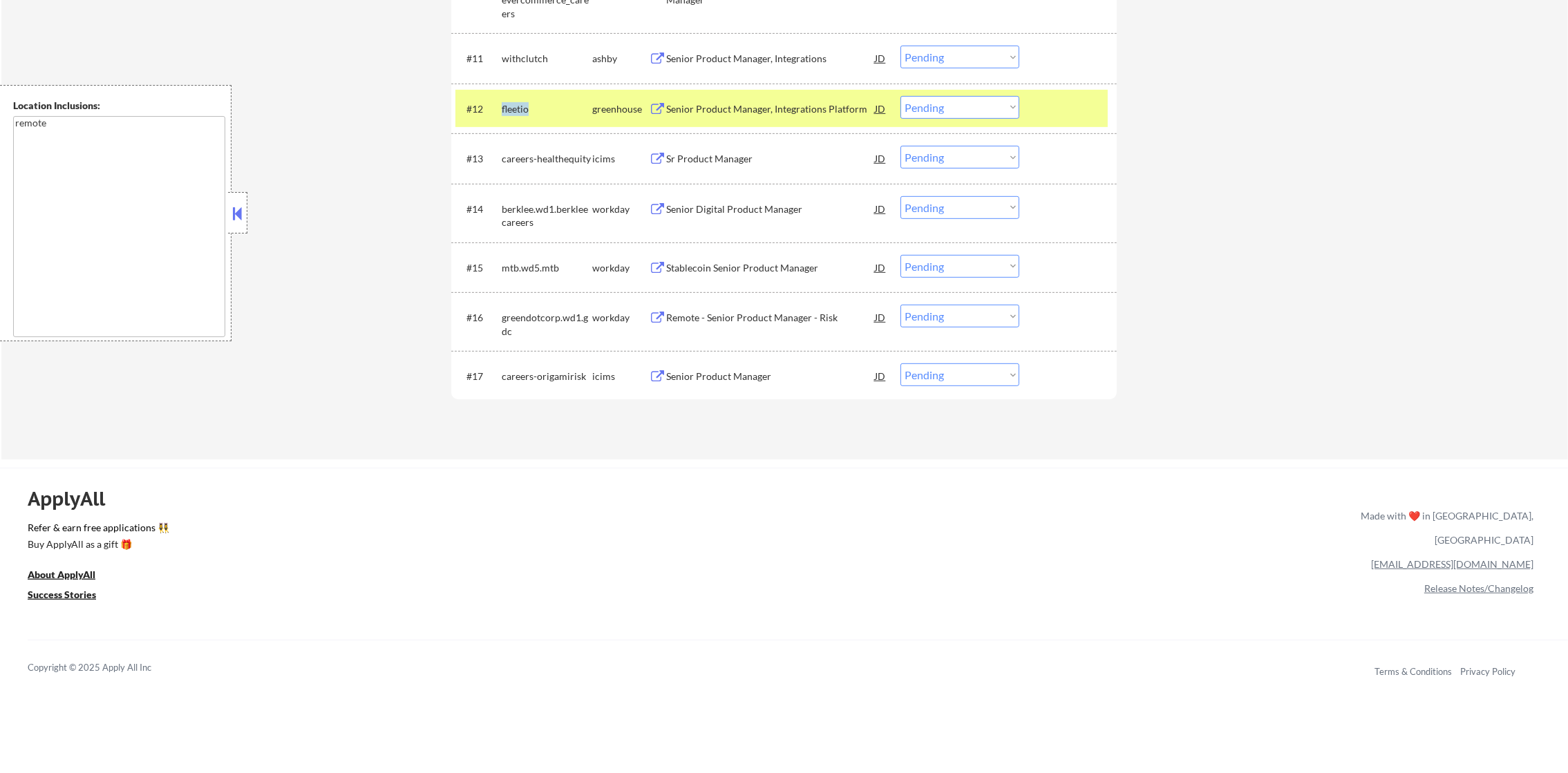
click at [511, 112] on div "fleetio" at bounding box center [546, 109] width 90 height 14
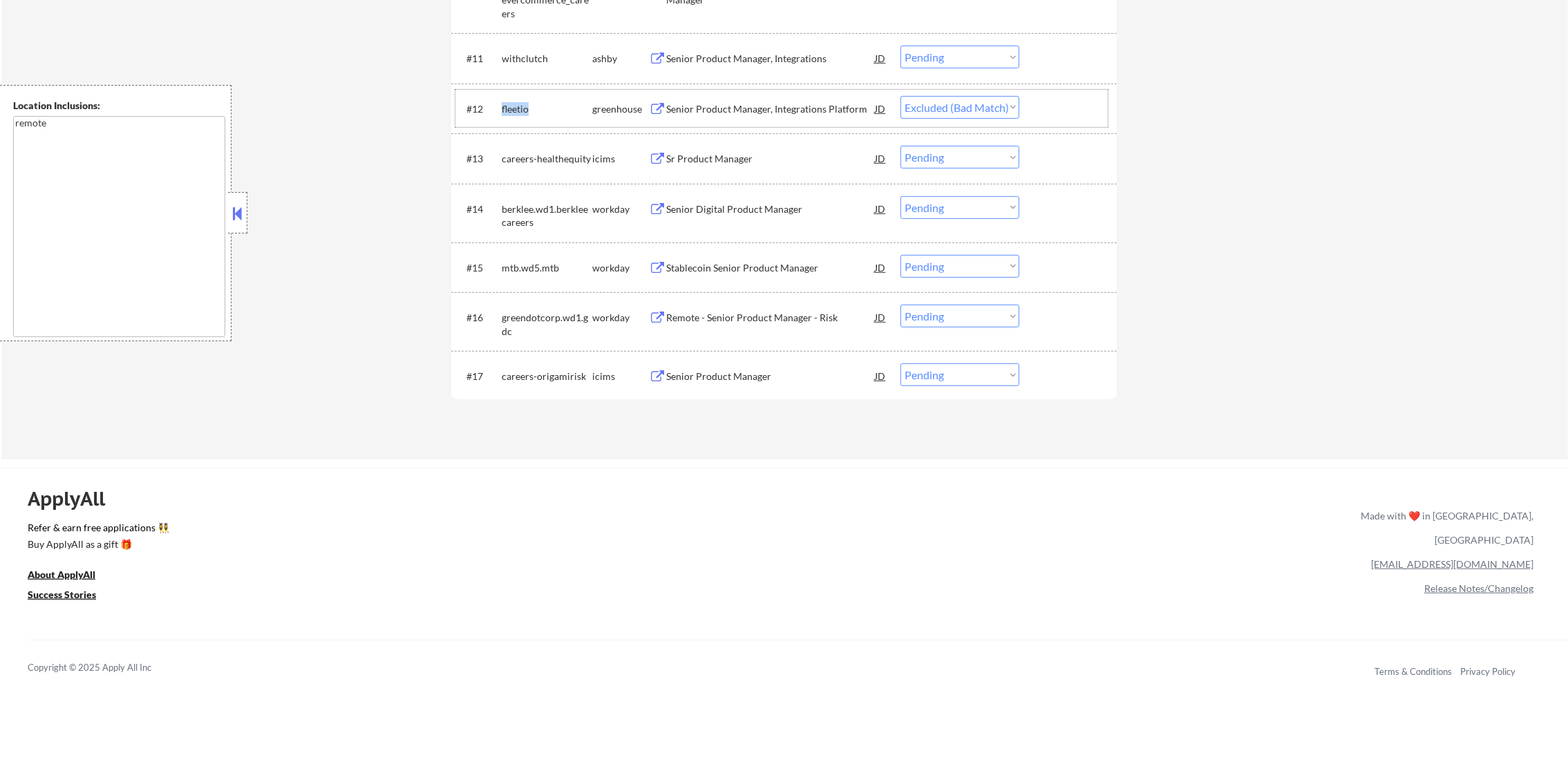
select select ""pending""
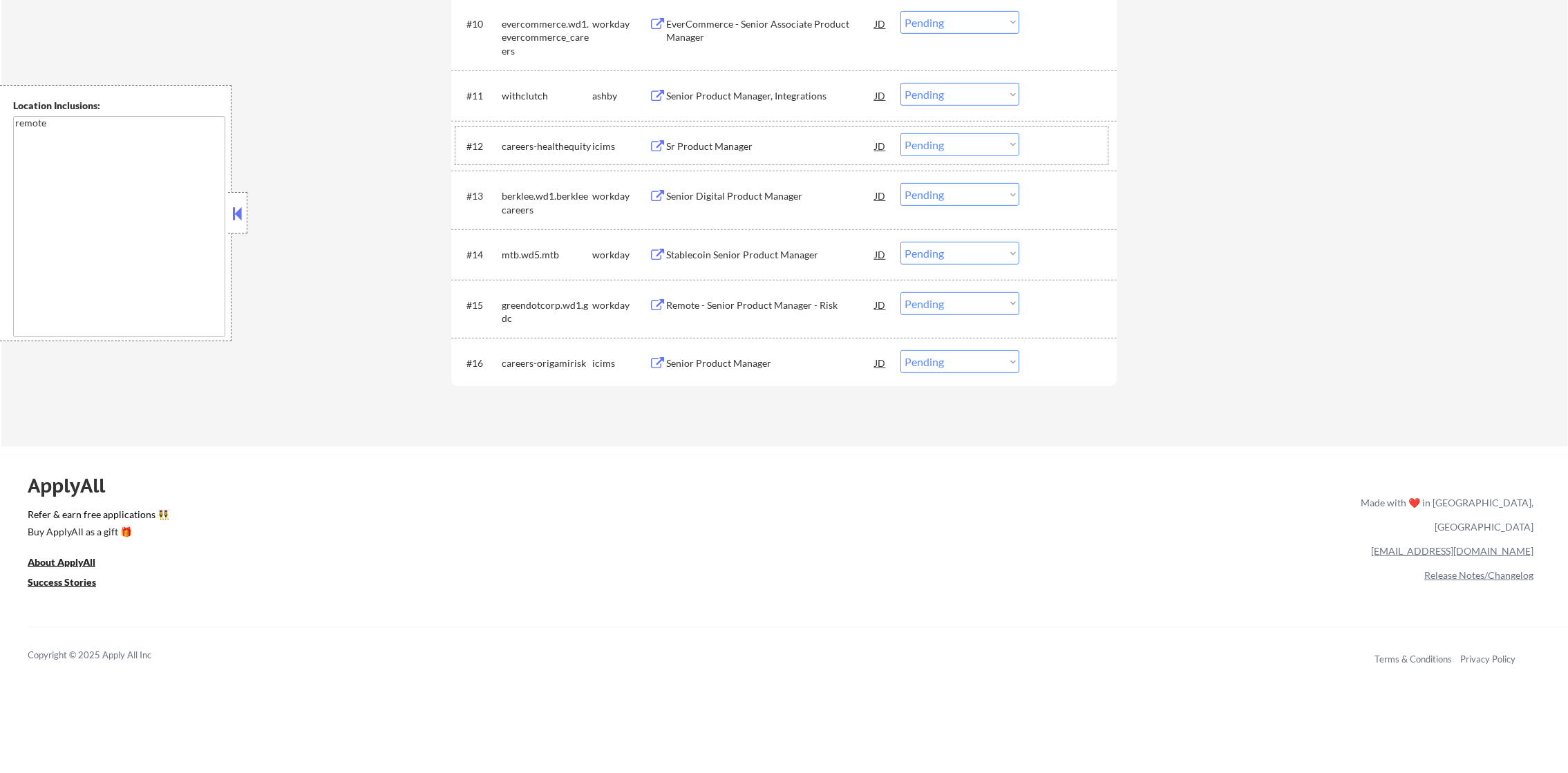
scroll to position [974, 0]
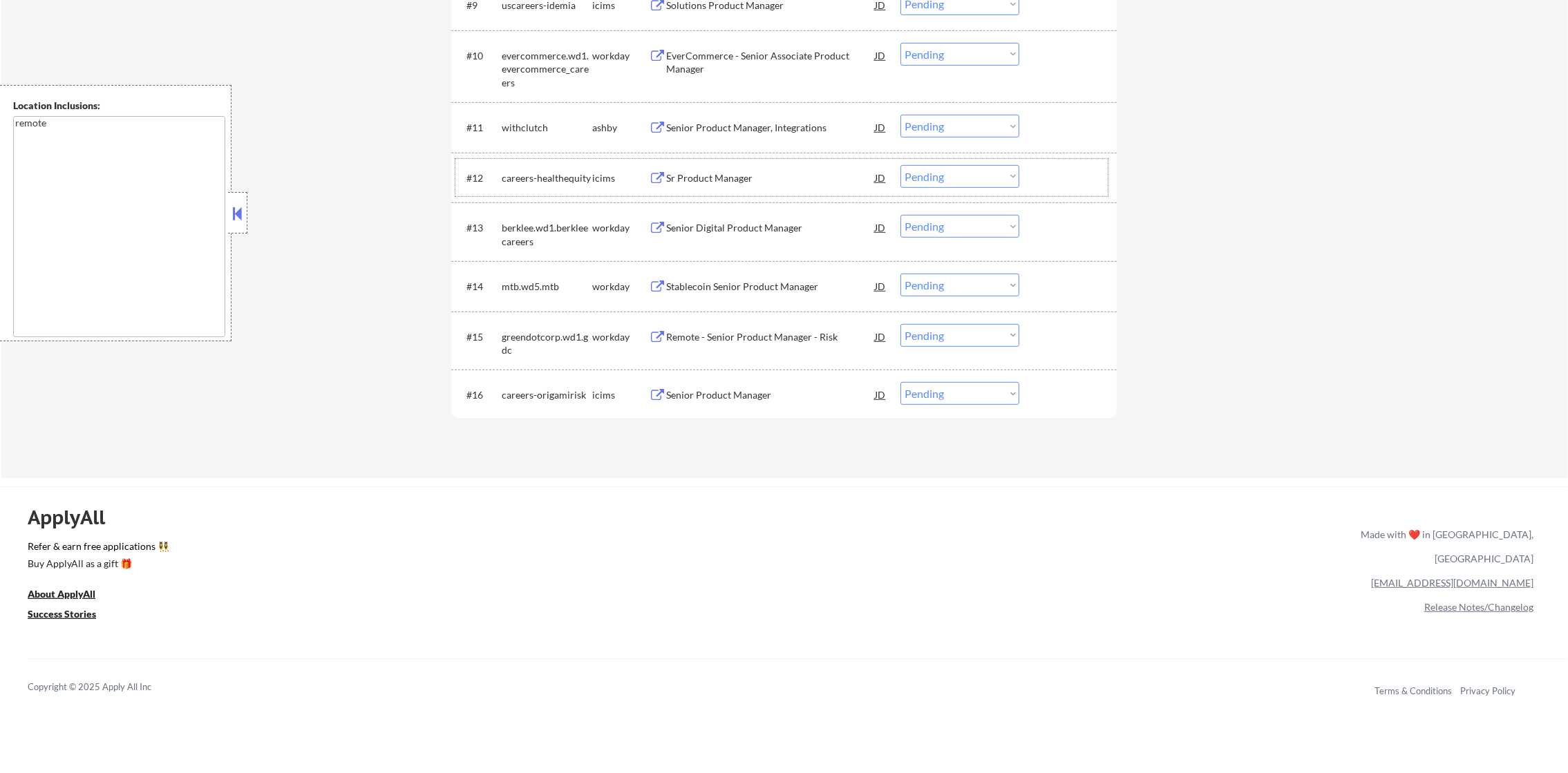
click at [519, 119] on div "withclutch" at bounding box center [546, 127] width 90 height 25
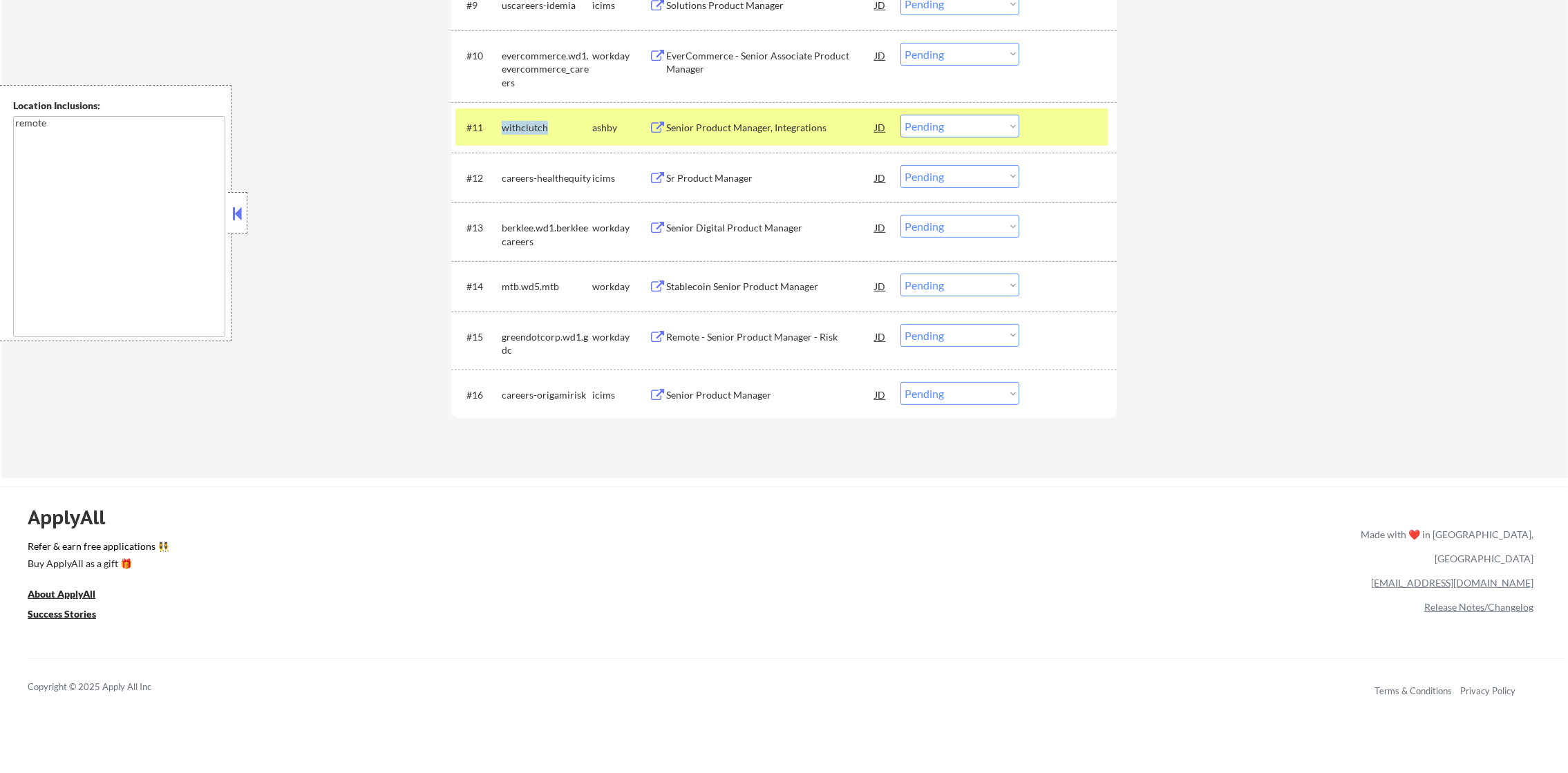
click at [519, 119] on div "withclutch" at bounding box center [546, 127] width 90 height 25
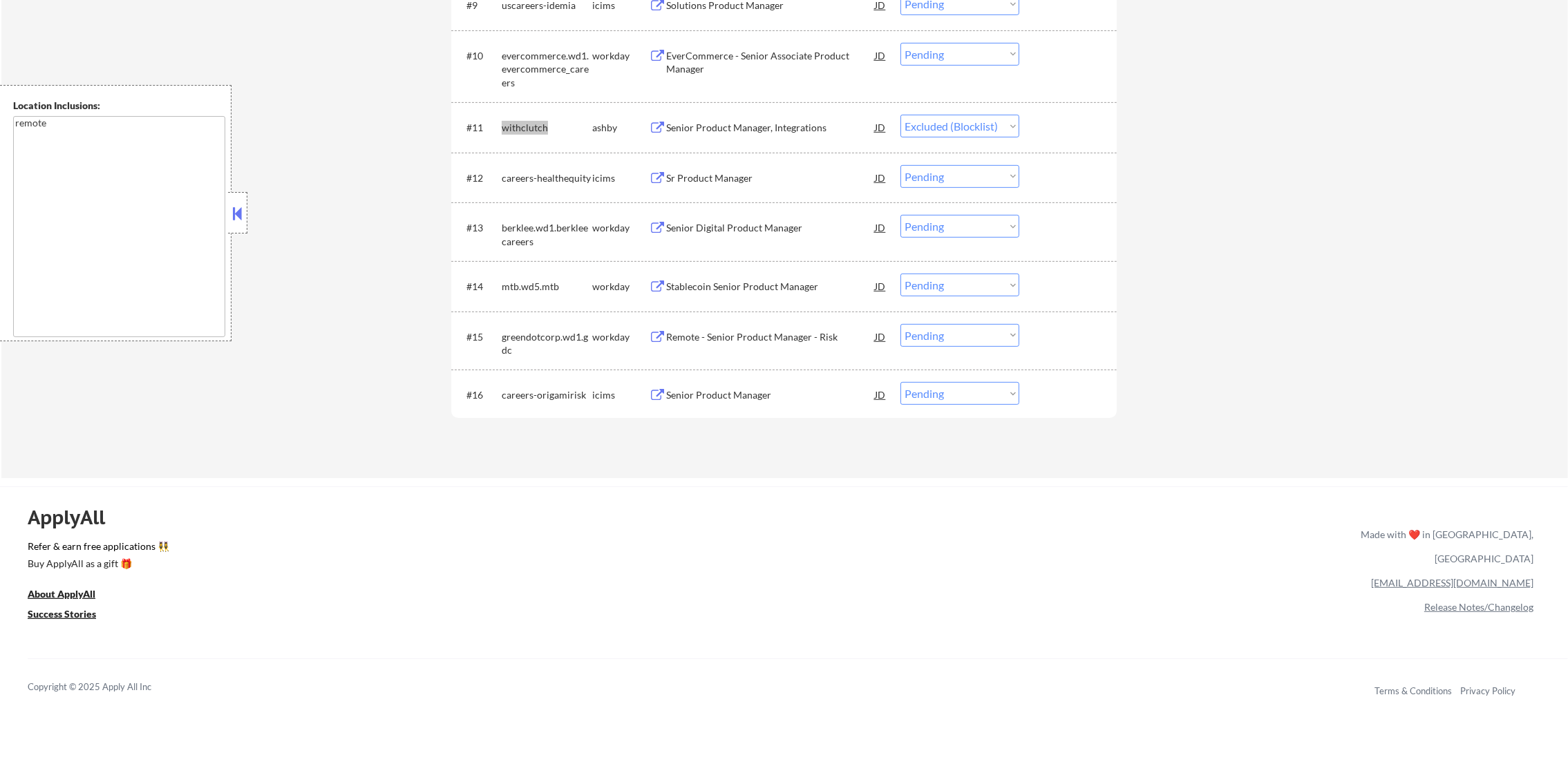
select select ""pending""
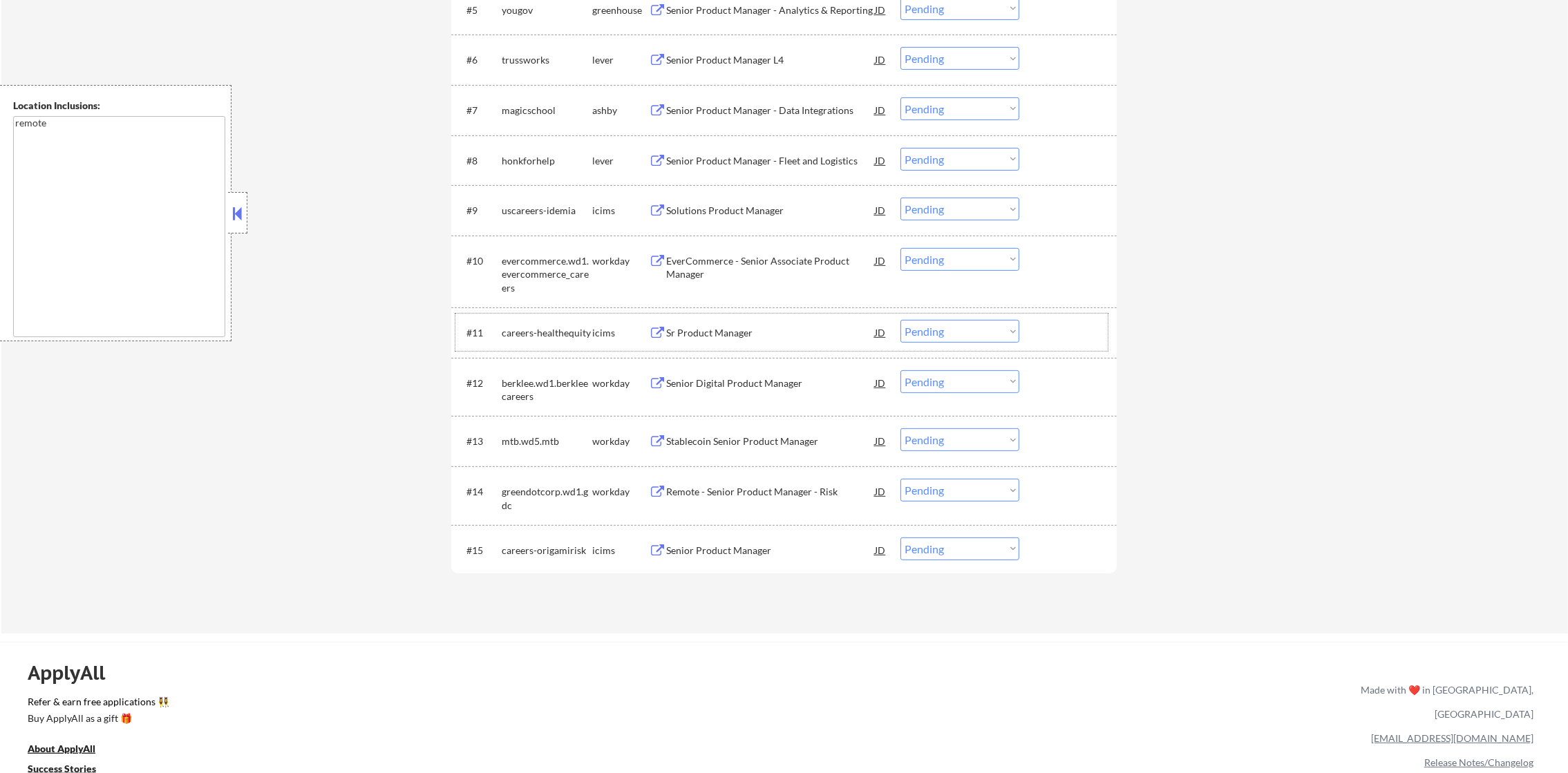
scroll to position [732, 0]
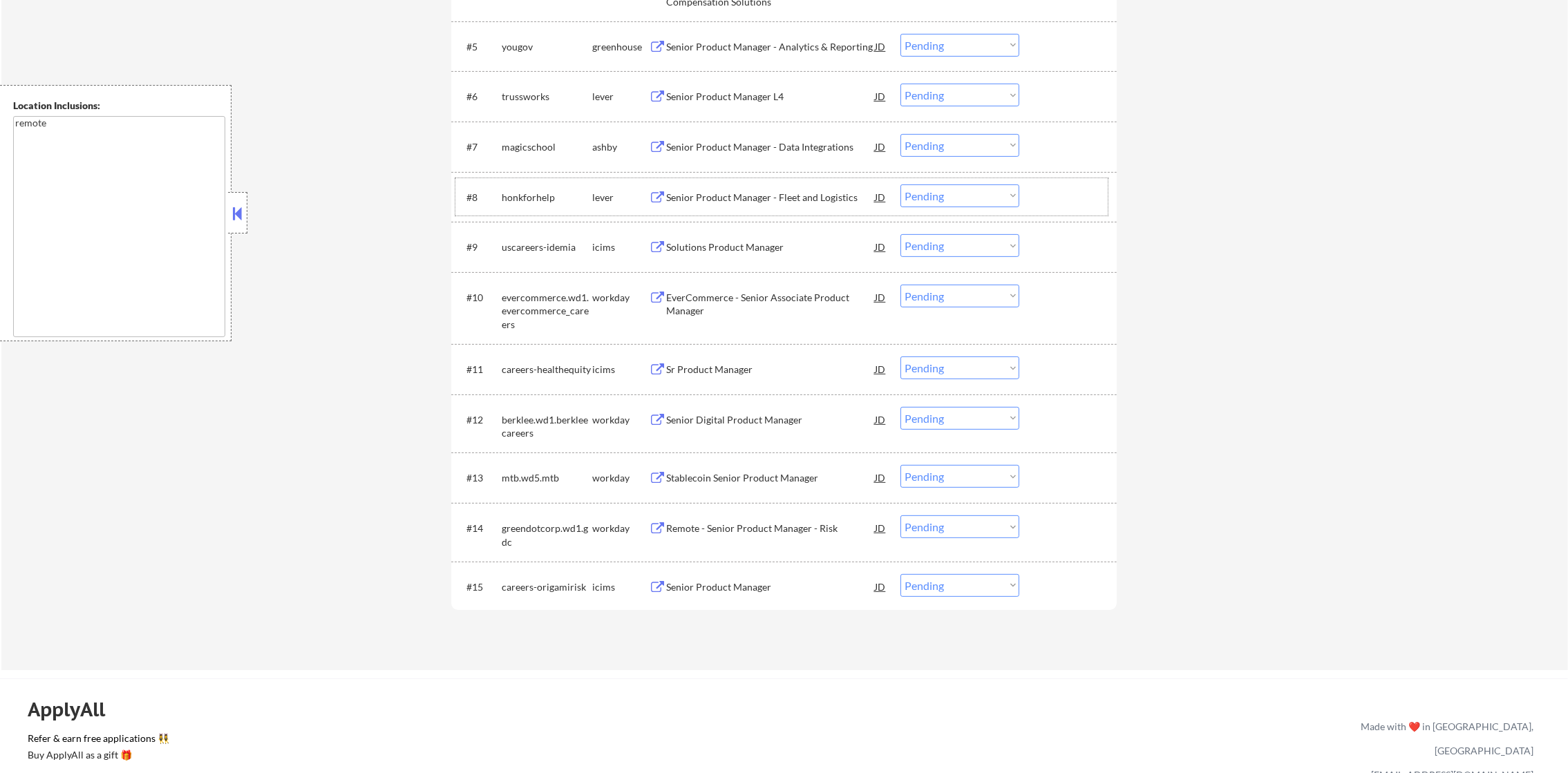
click at [547, 200] on div "honkforhelp" at bounding box center [546, 197] width 90 height 14
select select ""pending""
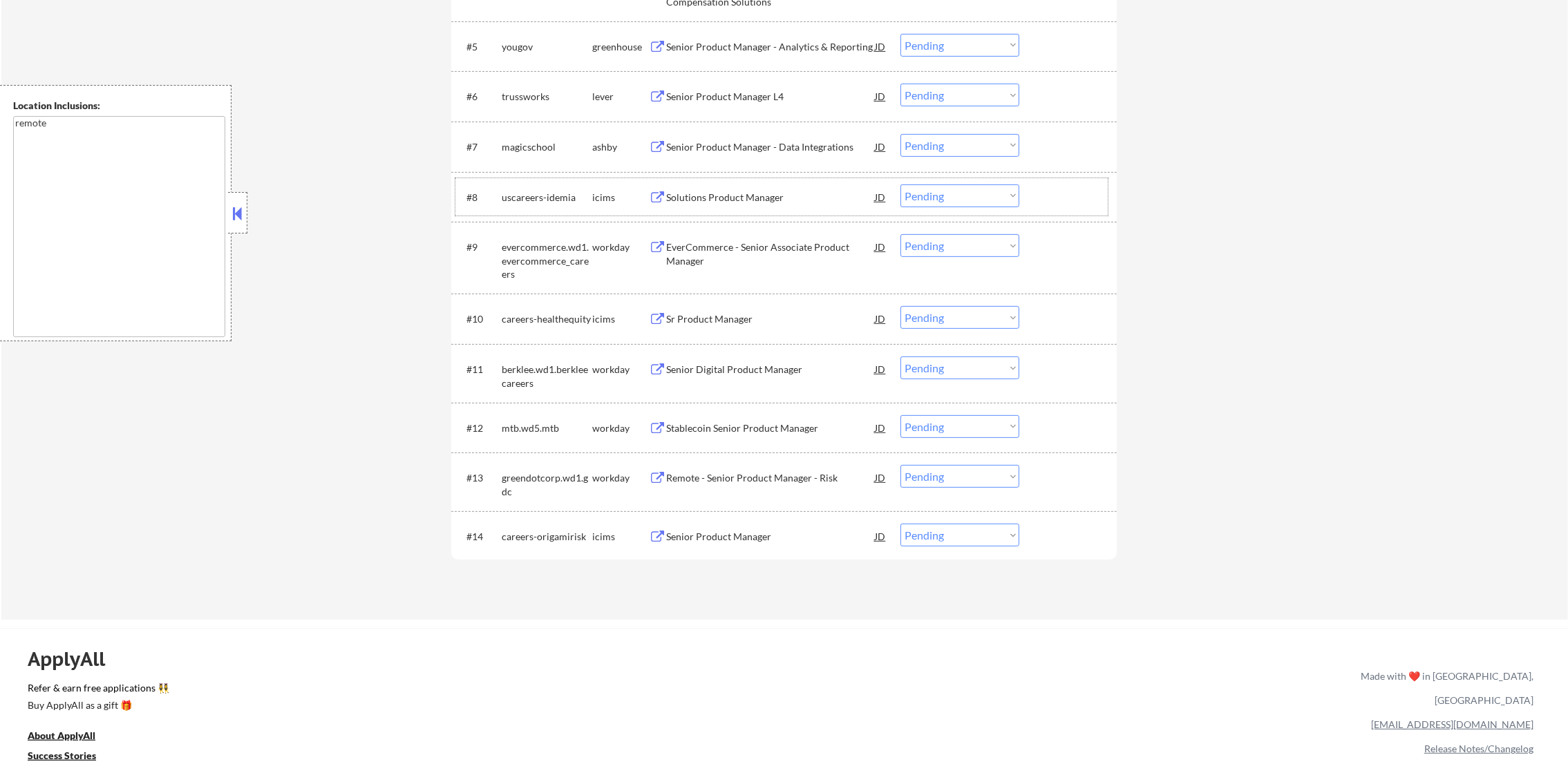
click at [522, 152] on div "magicschool" at bounding box center [546, 147] width 90 height 14
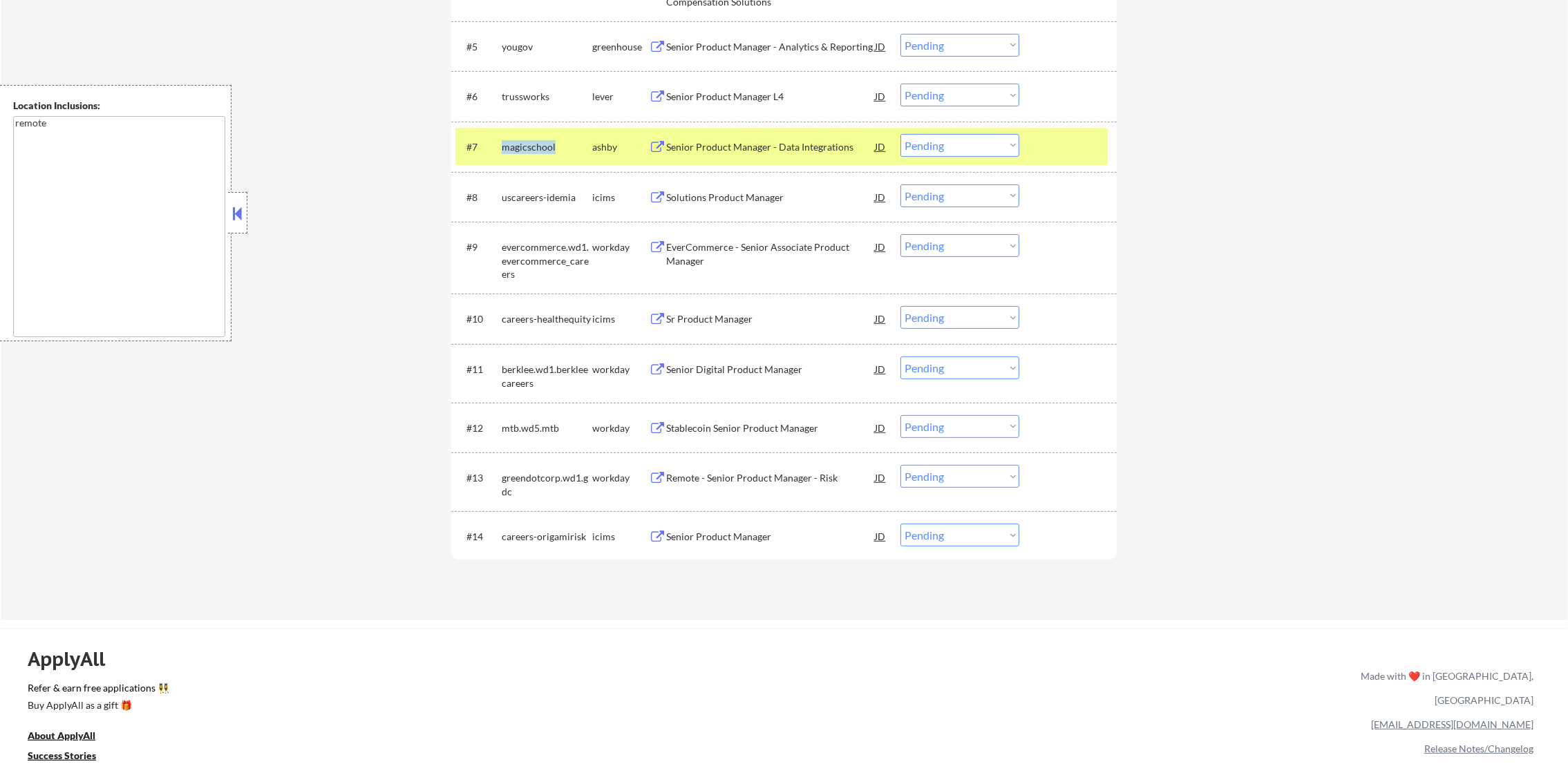
click at [522, 152] on div "magicschool" at bounding box center [546, 147] width 90 height 14
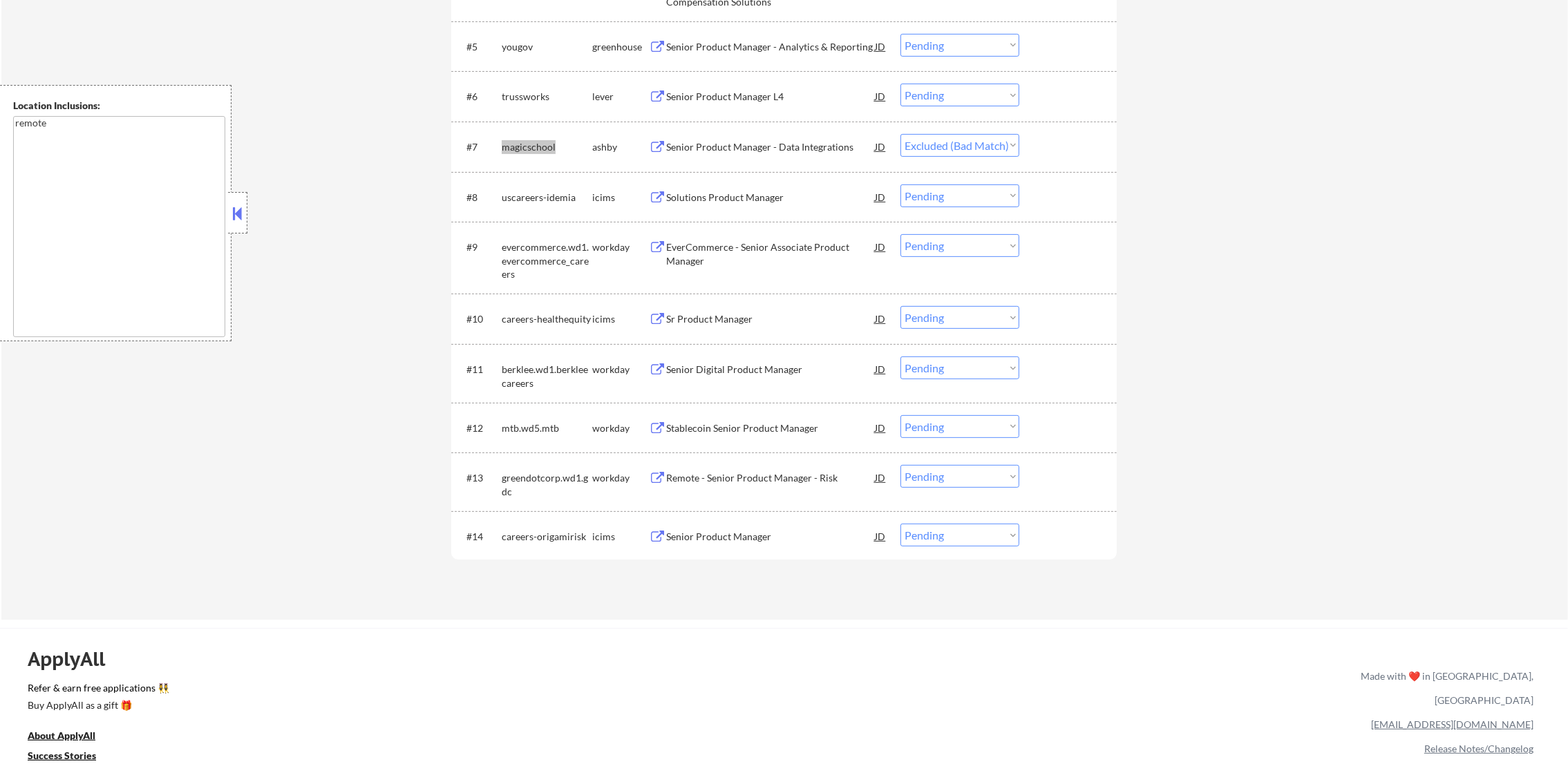
select select ""pending""
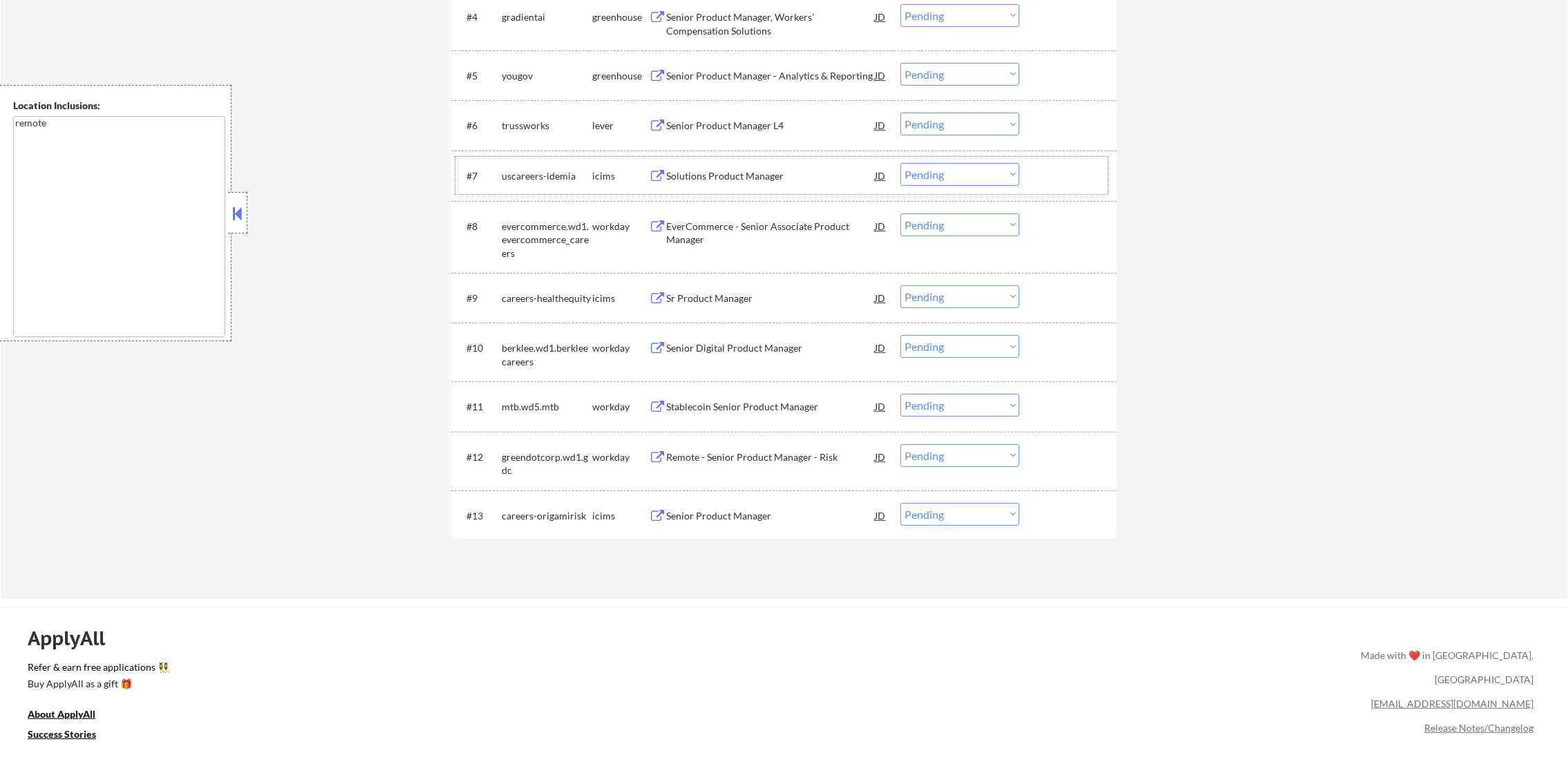
scroll to position [663, 0]
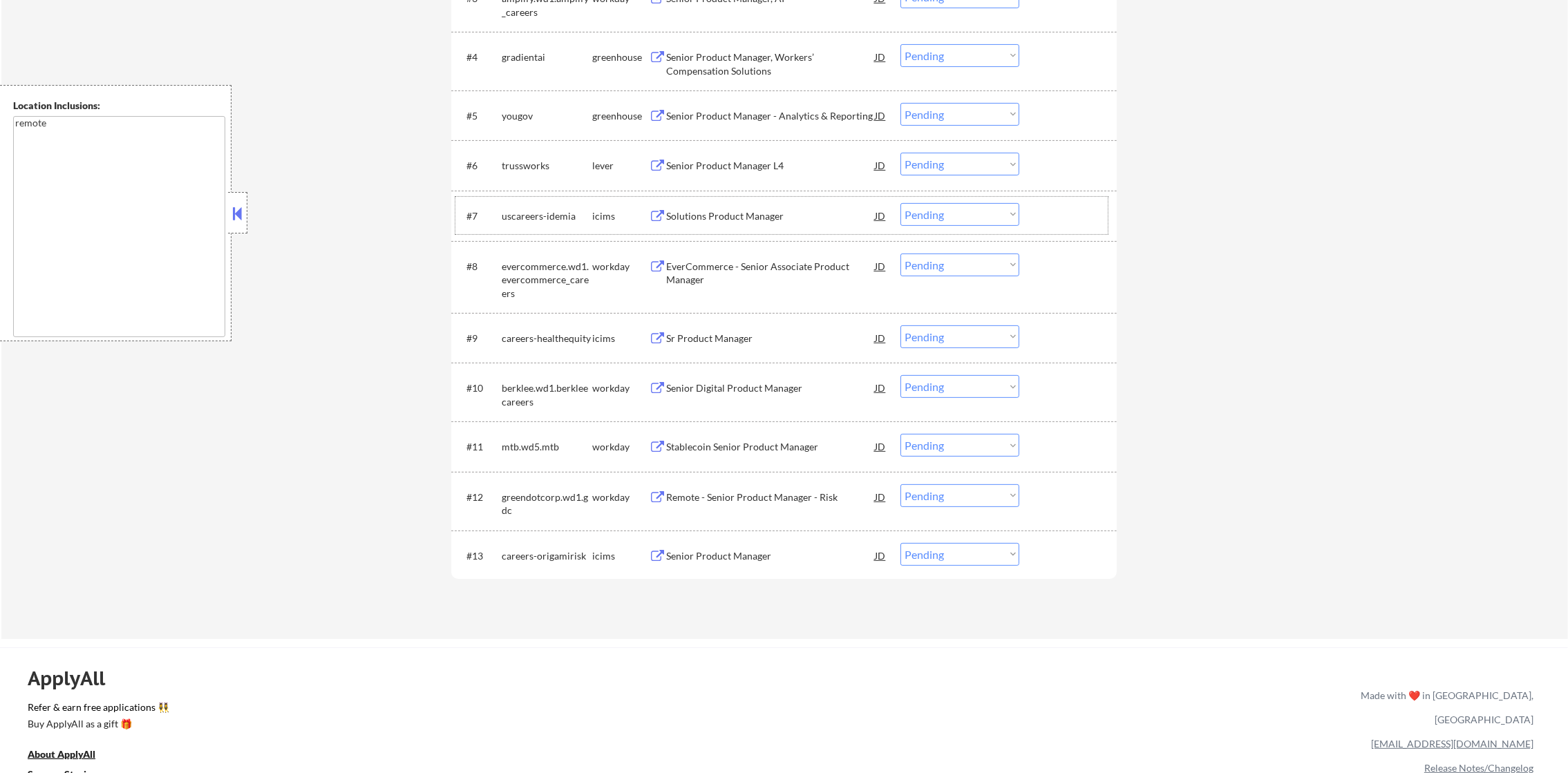
click at [532, 167] on div "trussworks" at bounding box center [546, 166] width 90 height 14
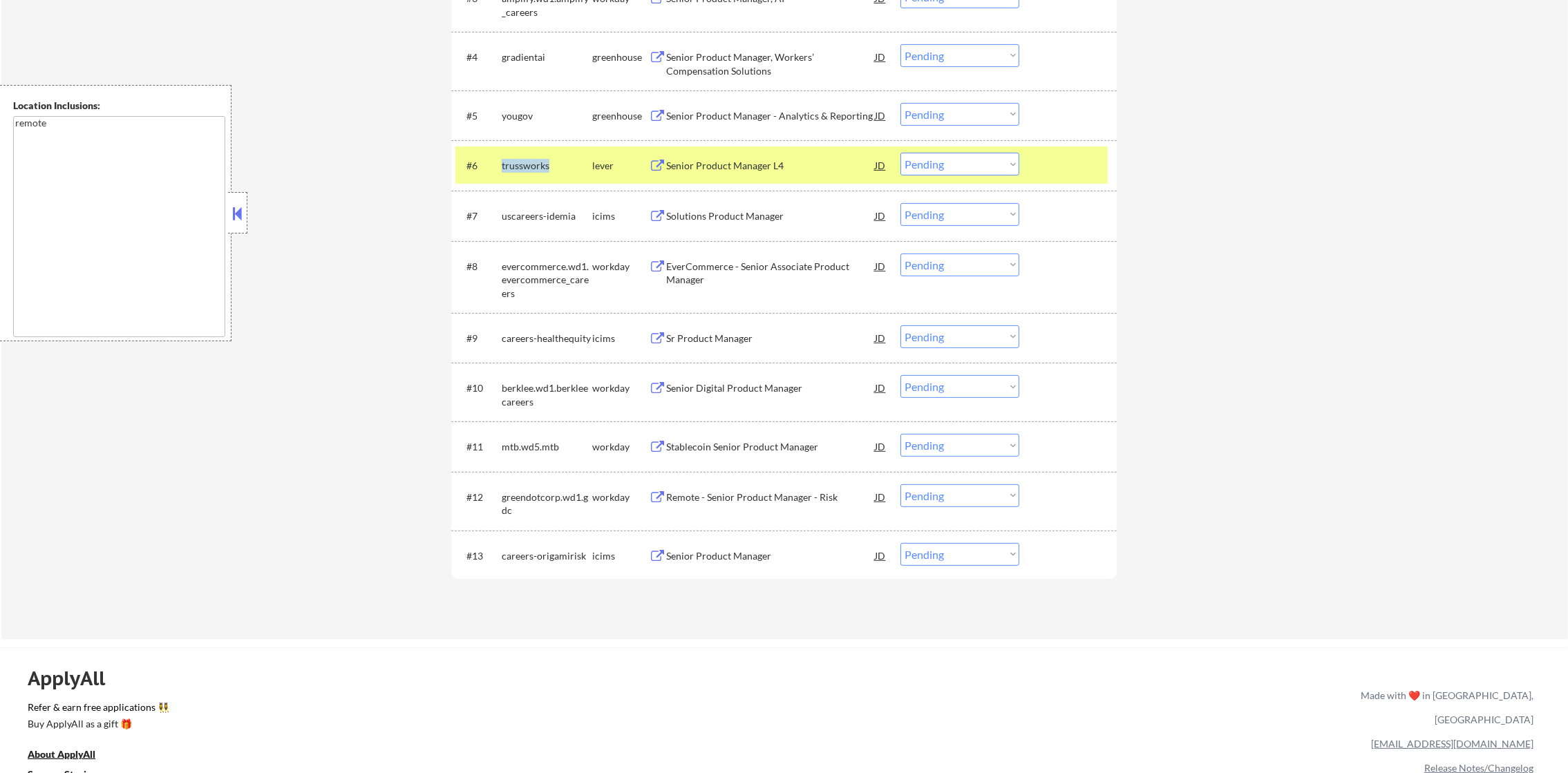
click at [532, 167] on div "trussworks" at bounding box center [546, 166] width 90 height 14
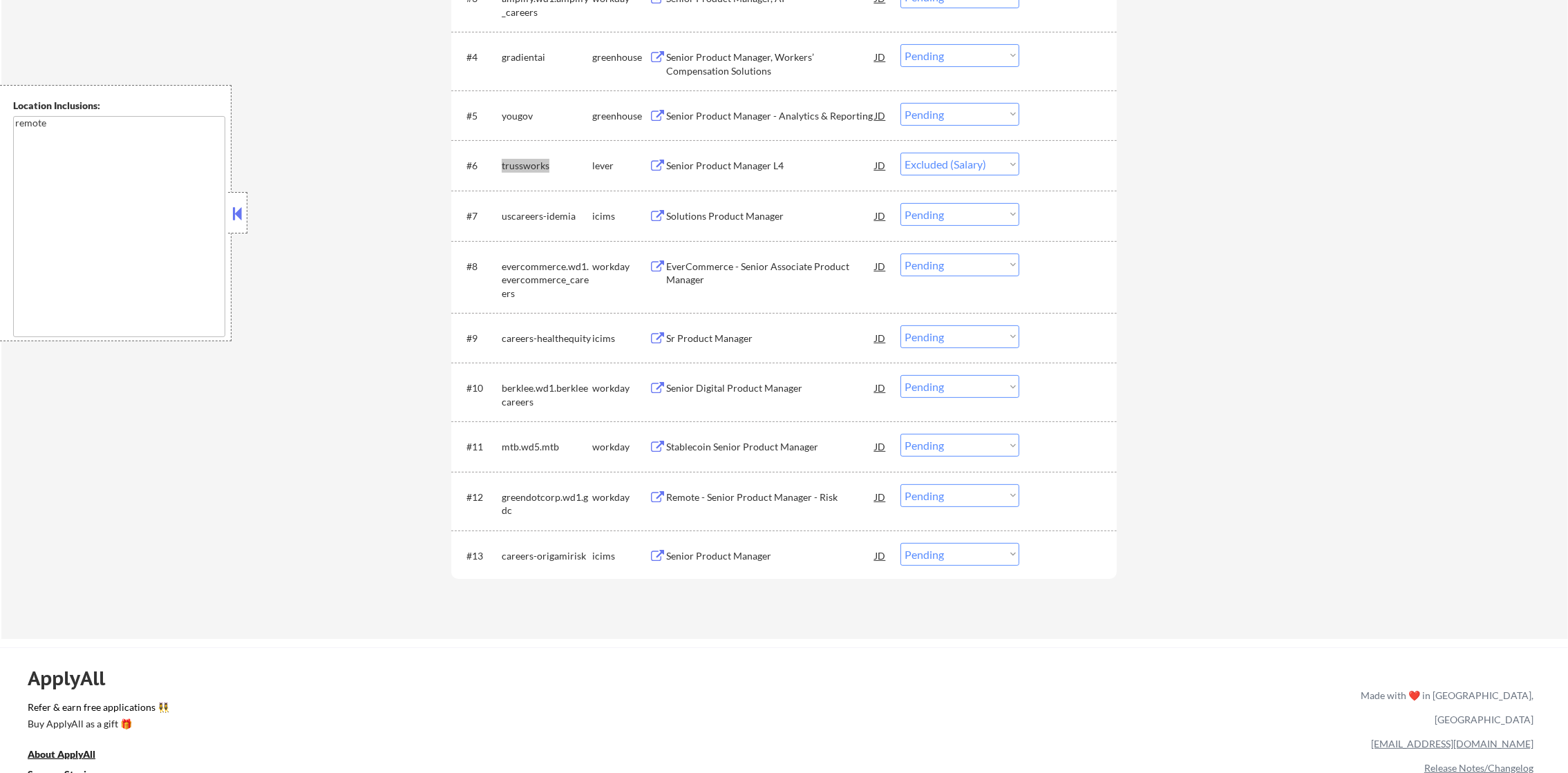
select select ""pending""
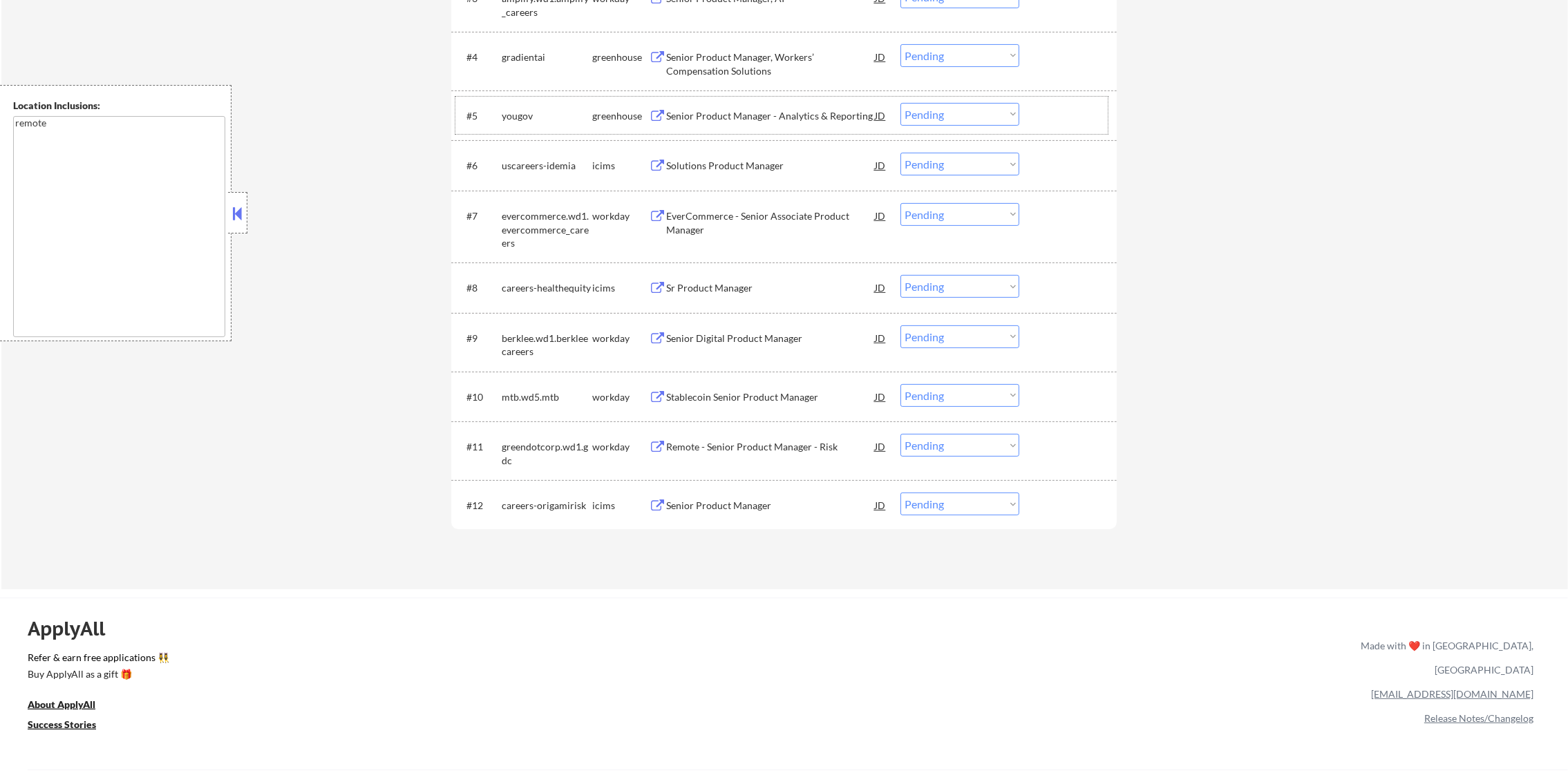
click at [522, 116] on div "yougov" at bounding box center [546, 116] width 90 height 14
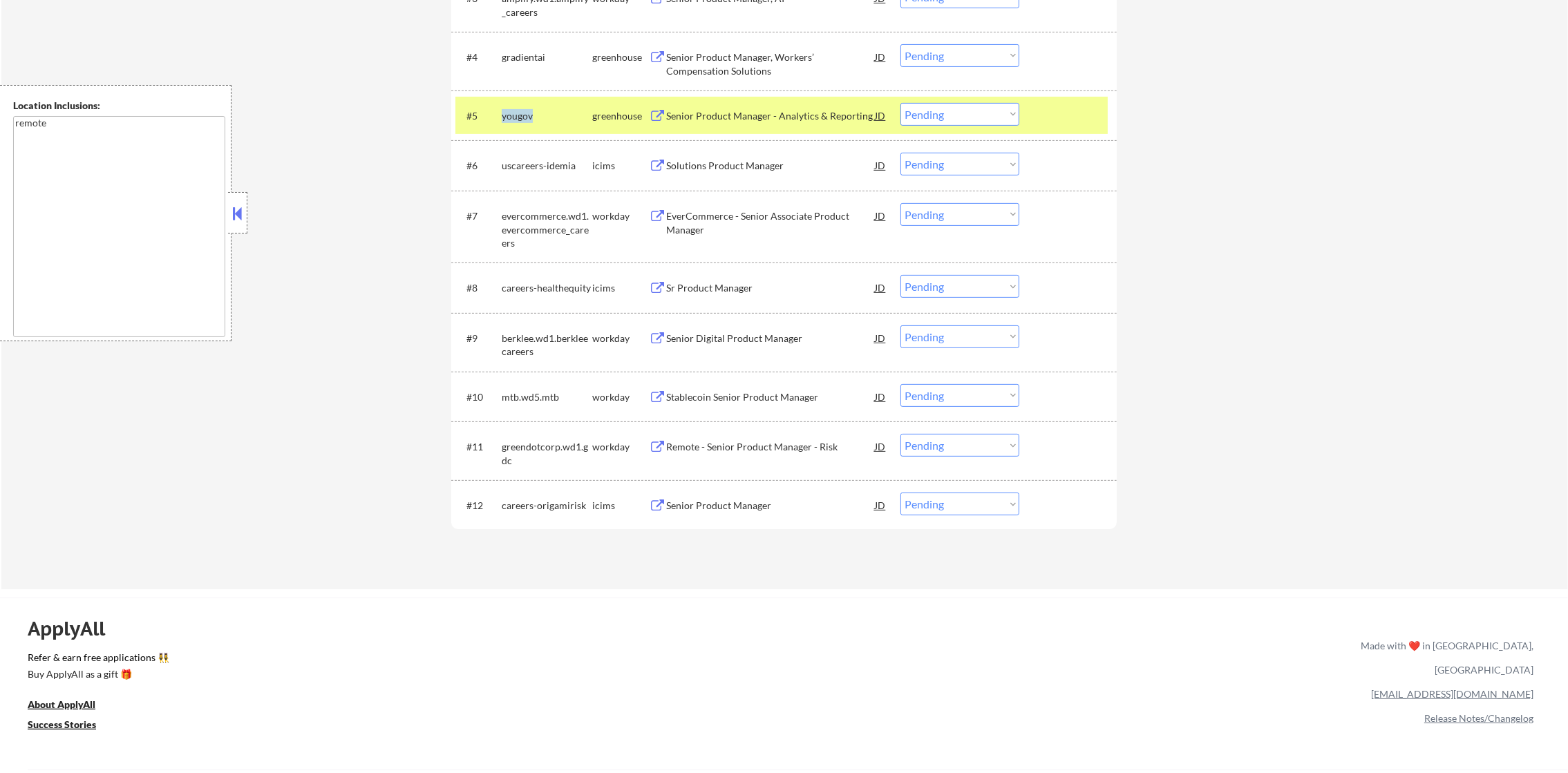
click at [522, 116] on div "yougov" at bounding box center [546, 116] width 90 height 14
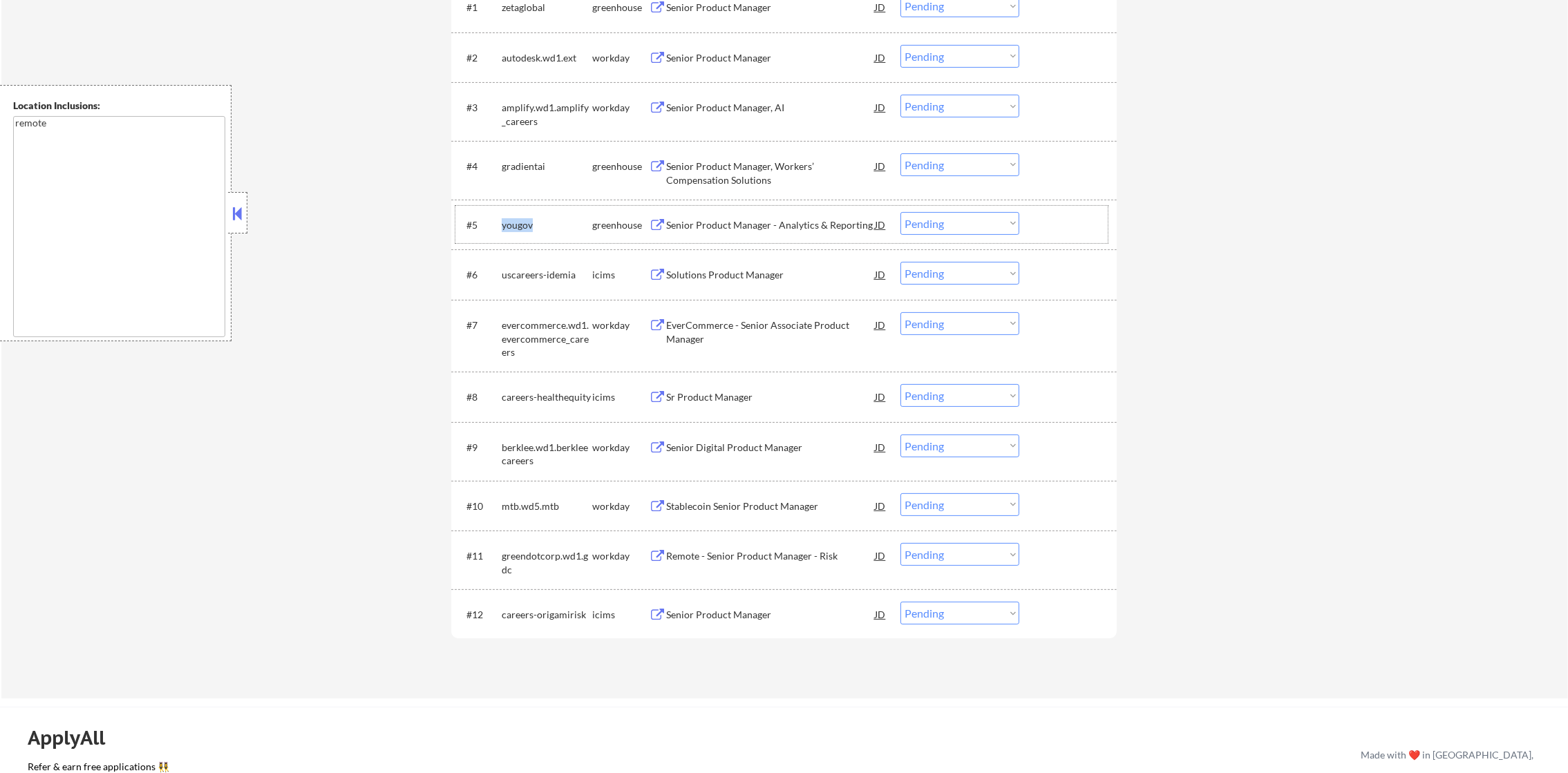
scroll to position [524, 0]
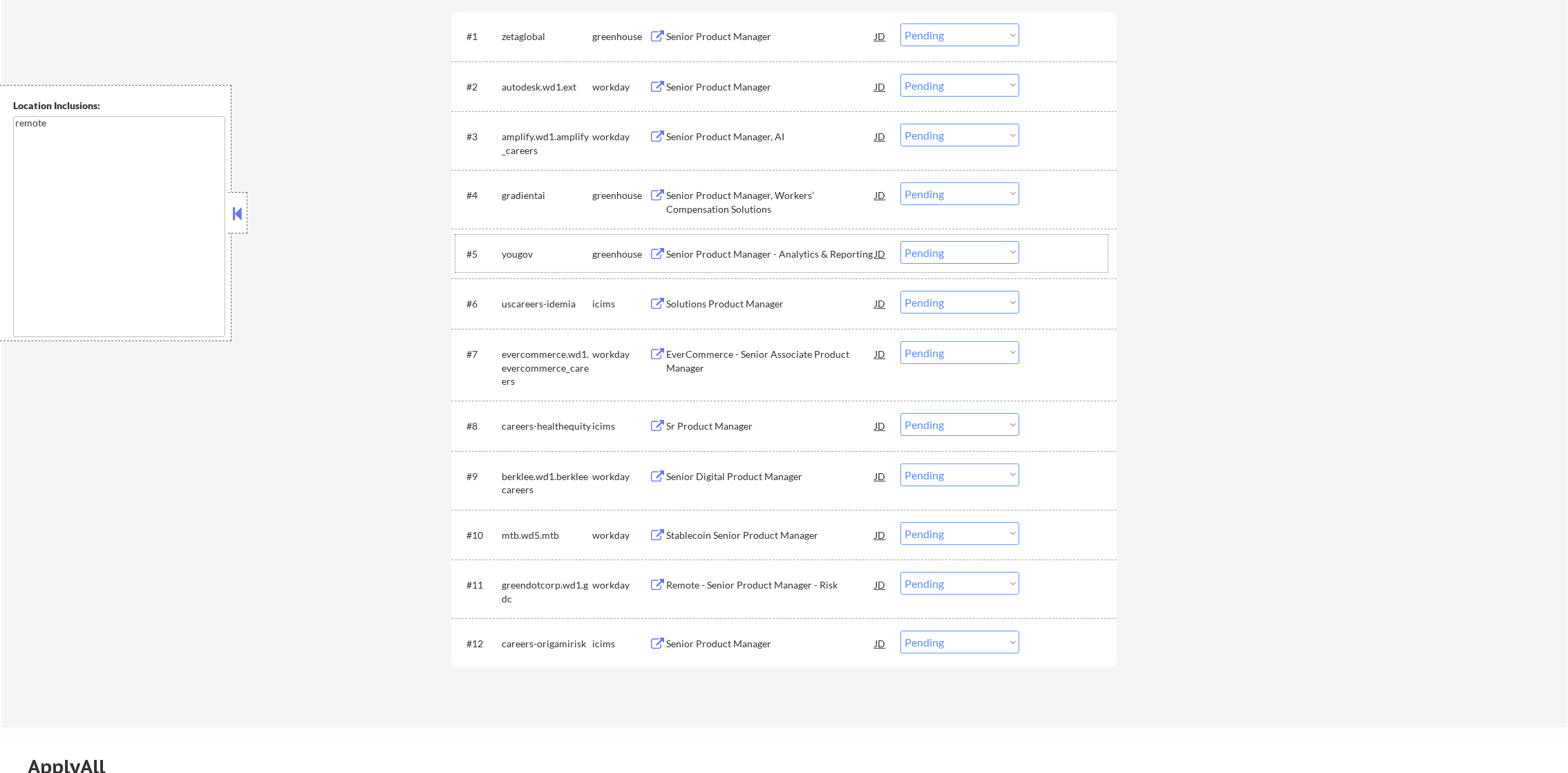
click at [520, 190] on div "gradientai" at bounding box center [546, 196] width 90 height 14
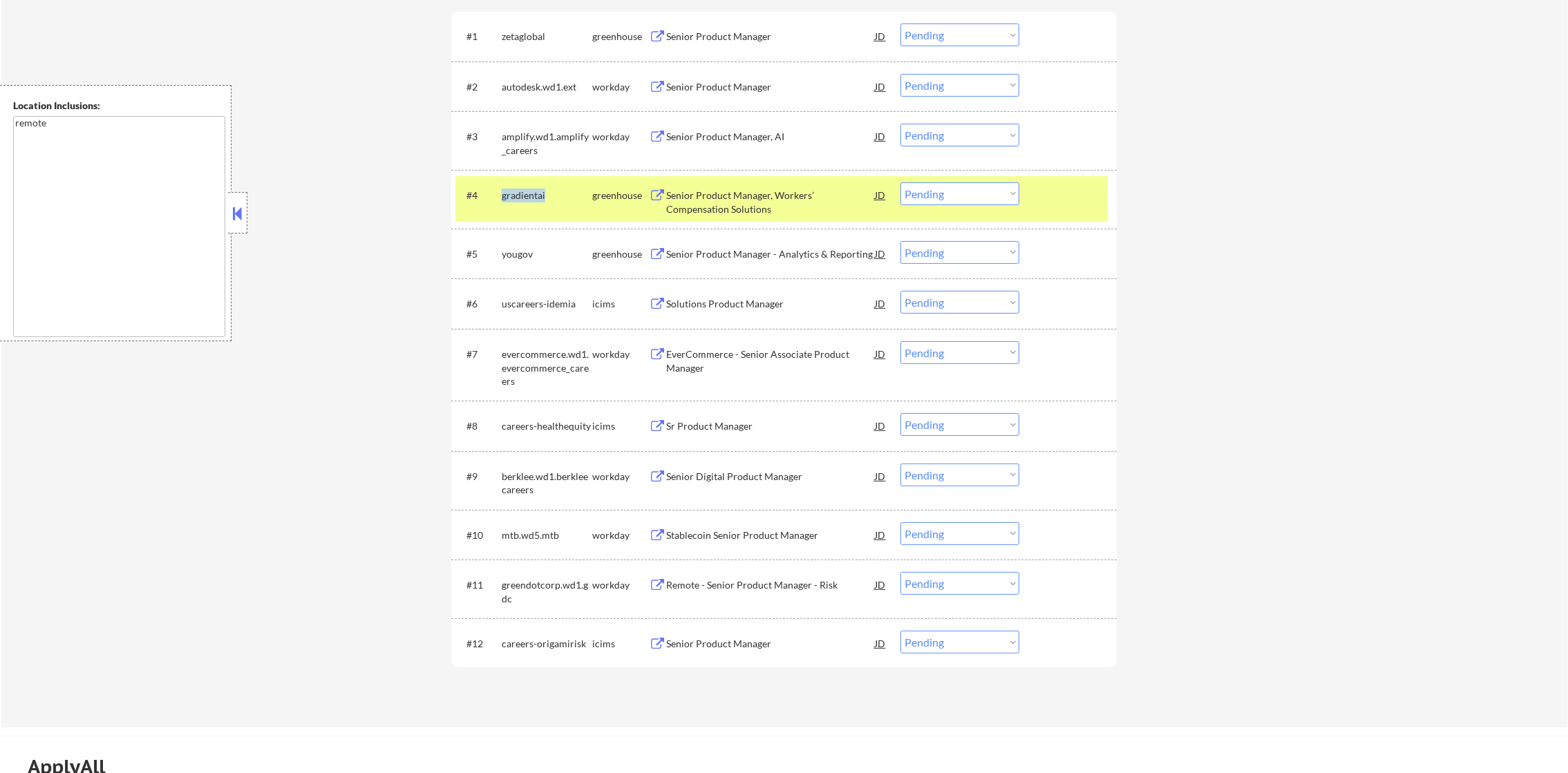
click at [520, 190] on div "gradientai" at bounding box center [546, 196] width 90 height 14
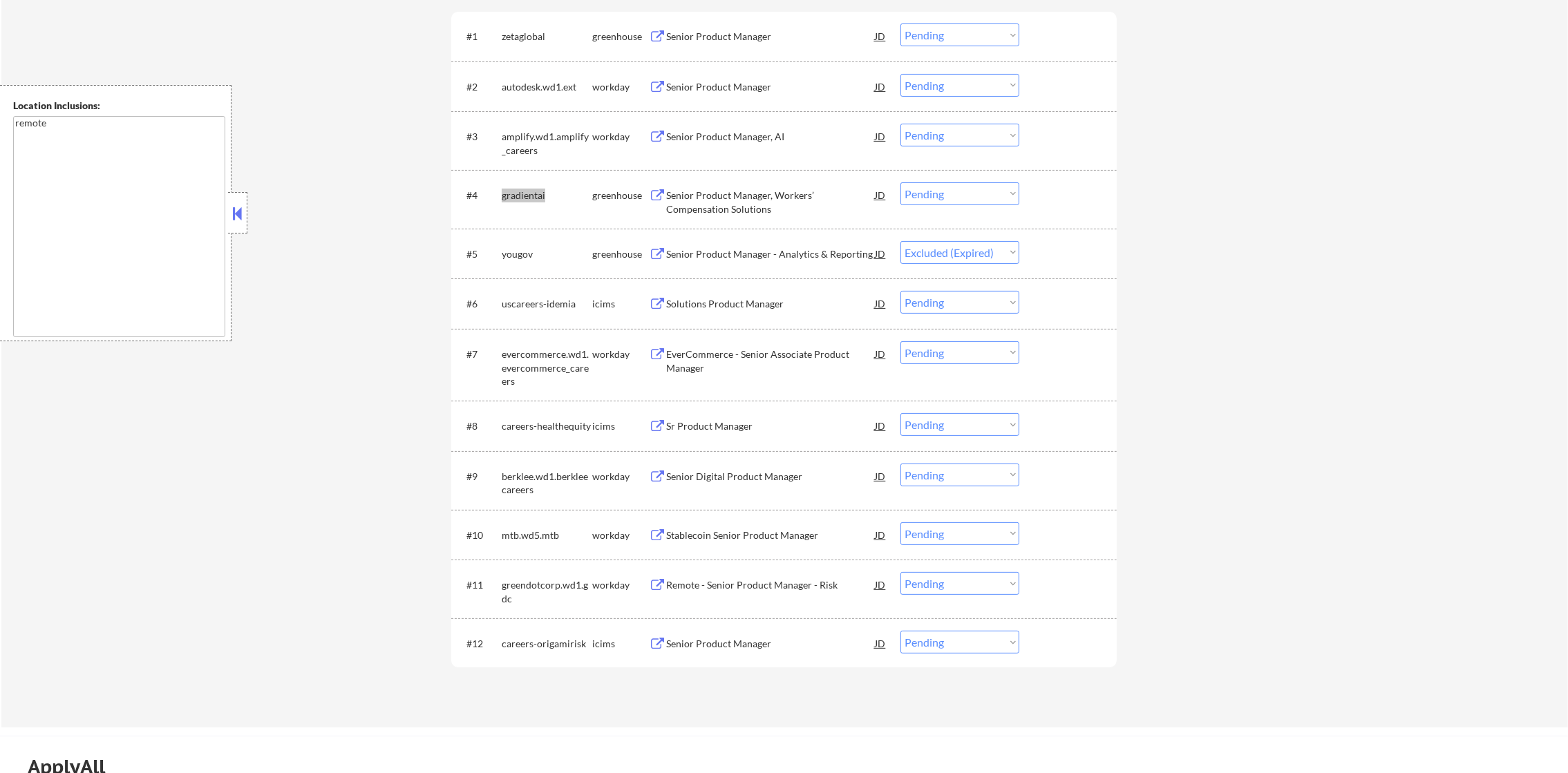
select select ""pending""
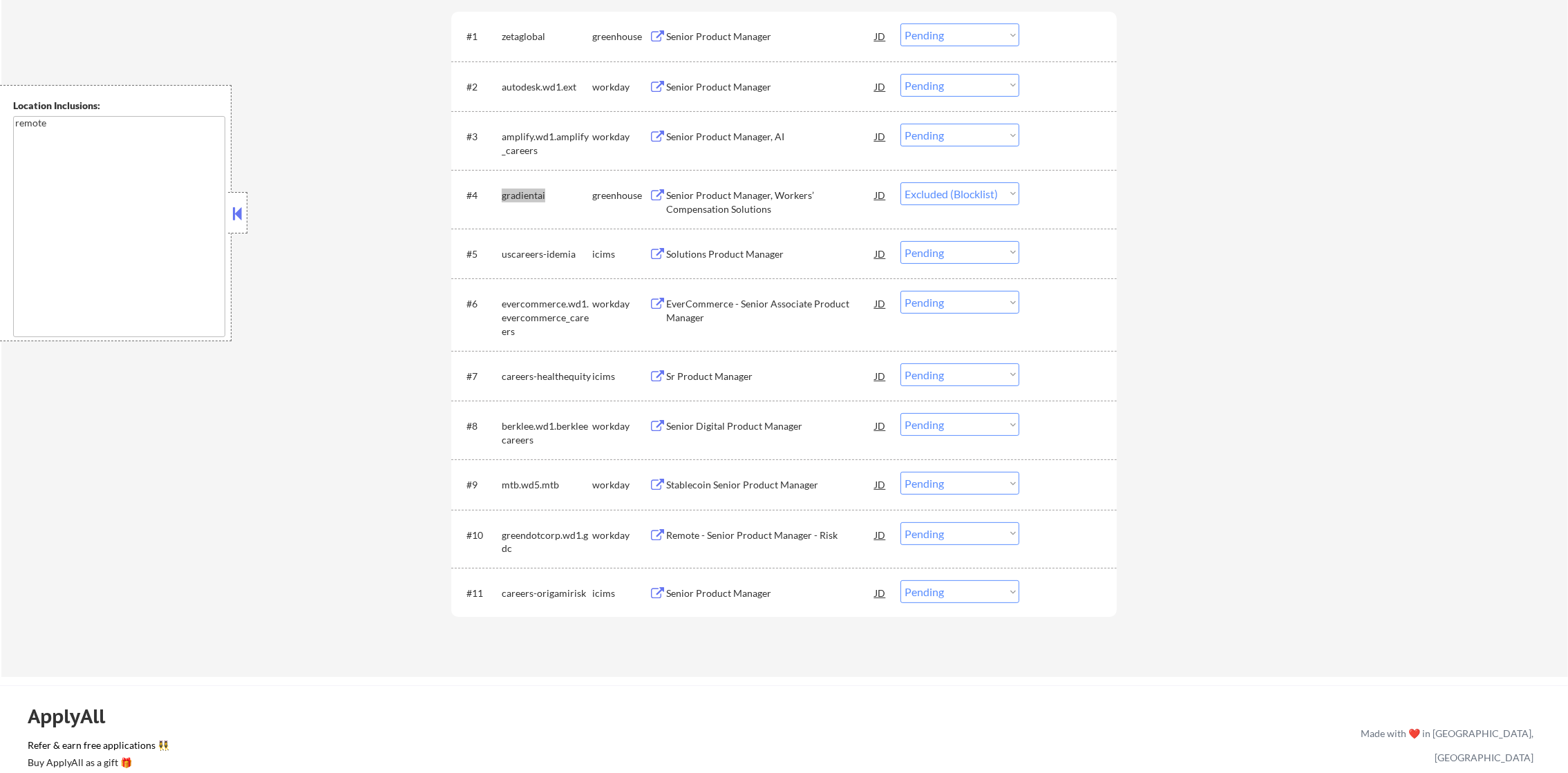
select select ""pending""
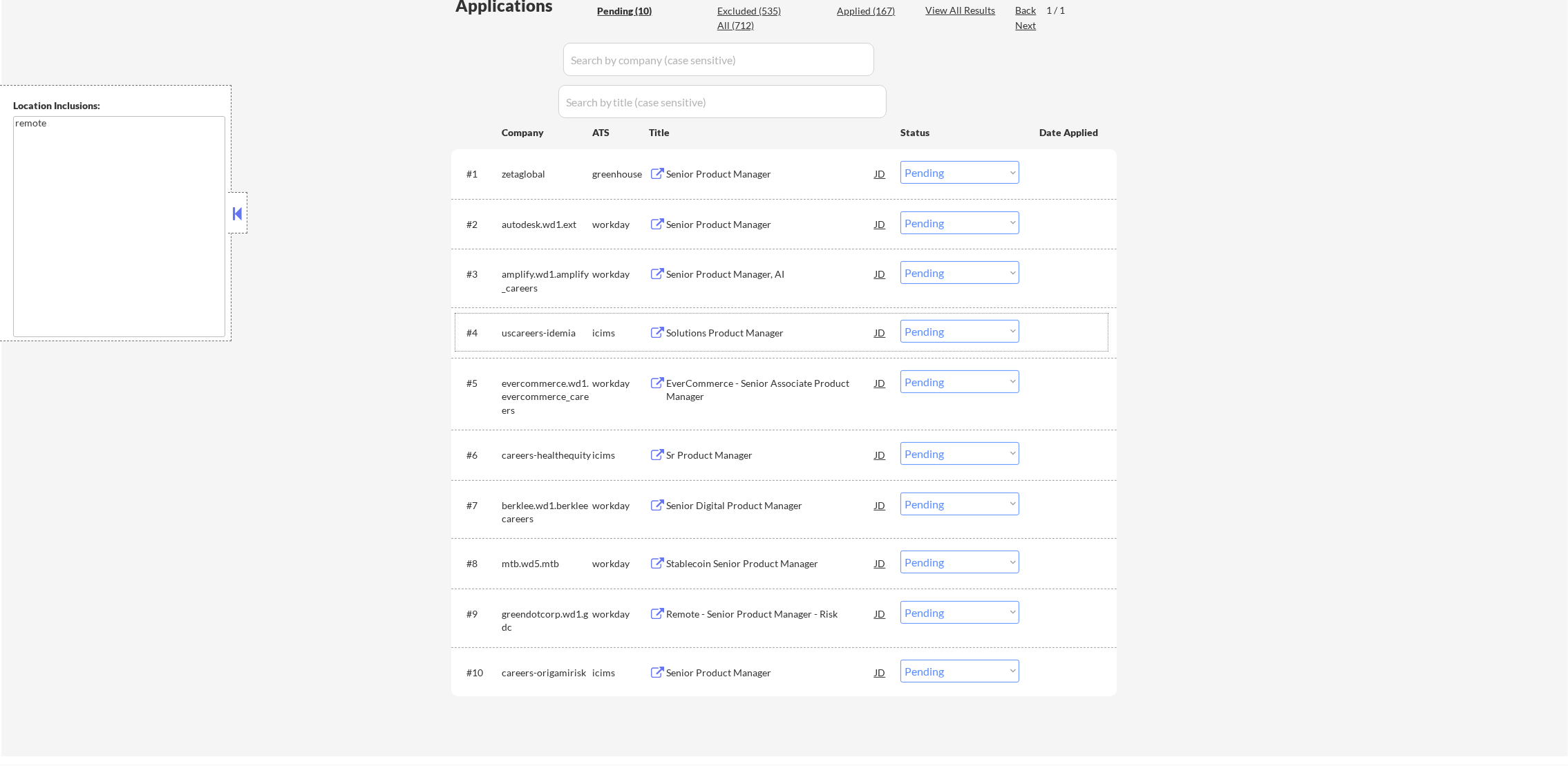
scroll to position [386, 0]
click at [525, 165] on div "zetaglobal" at bounding box center [546, 174] width 90 height 25
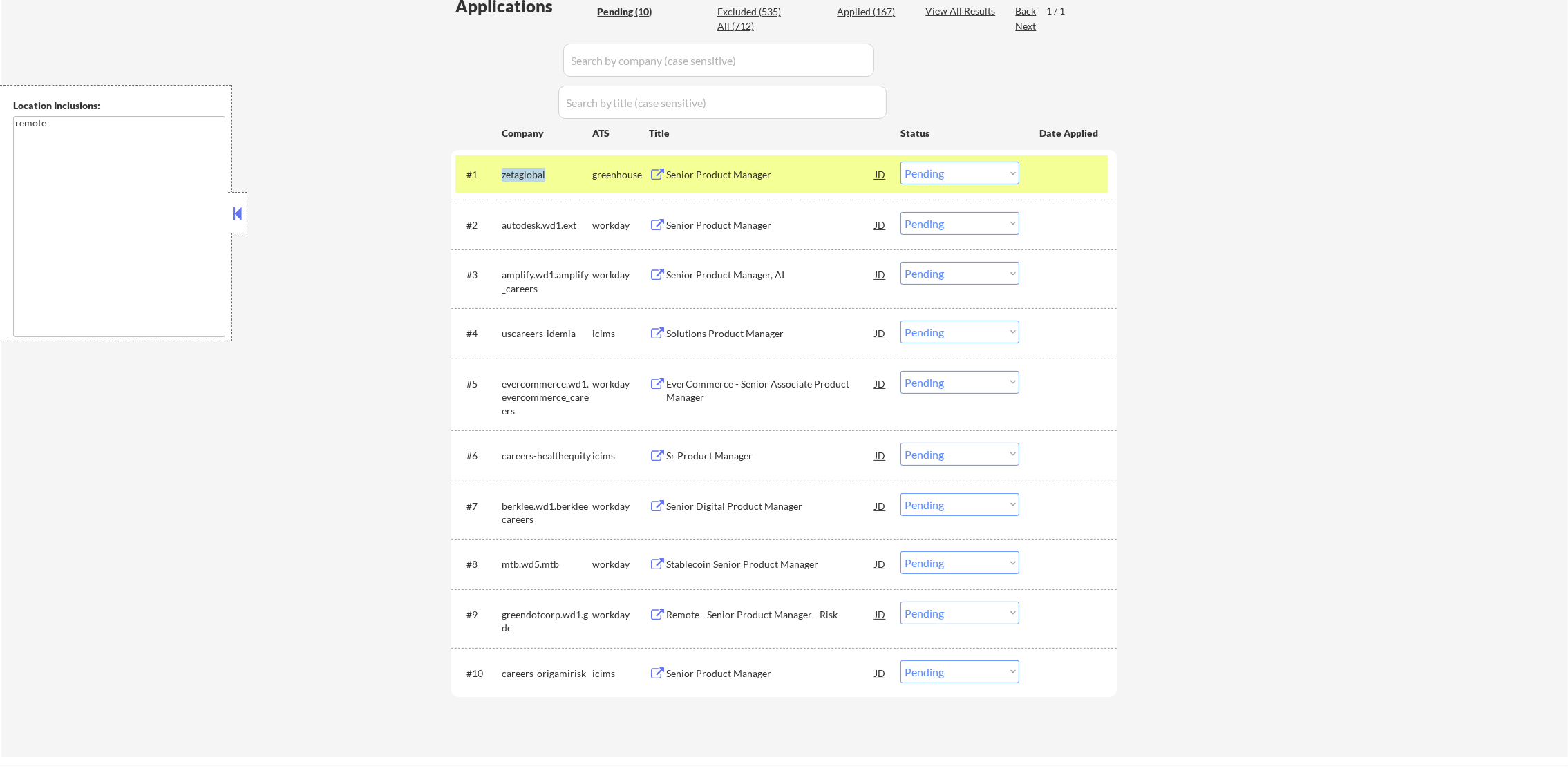
click at [525, 165] on div "zetaglobal" at bounding box center [546, 174] width 90 height 25
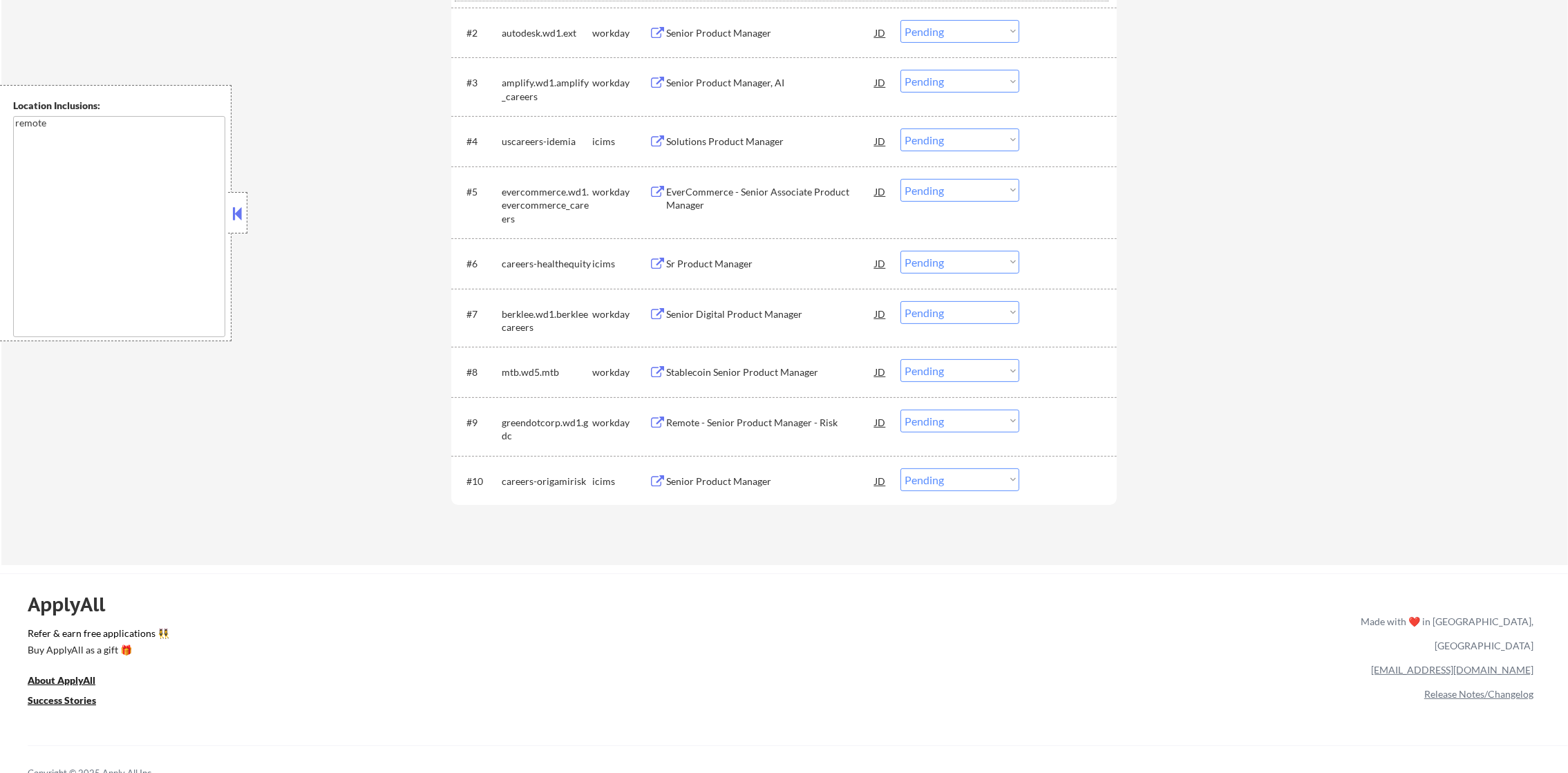
scroll to position [594, 0]
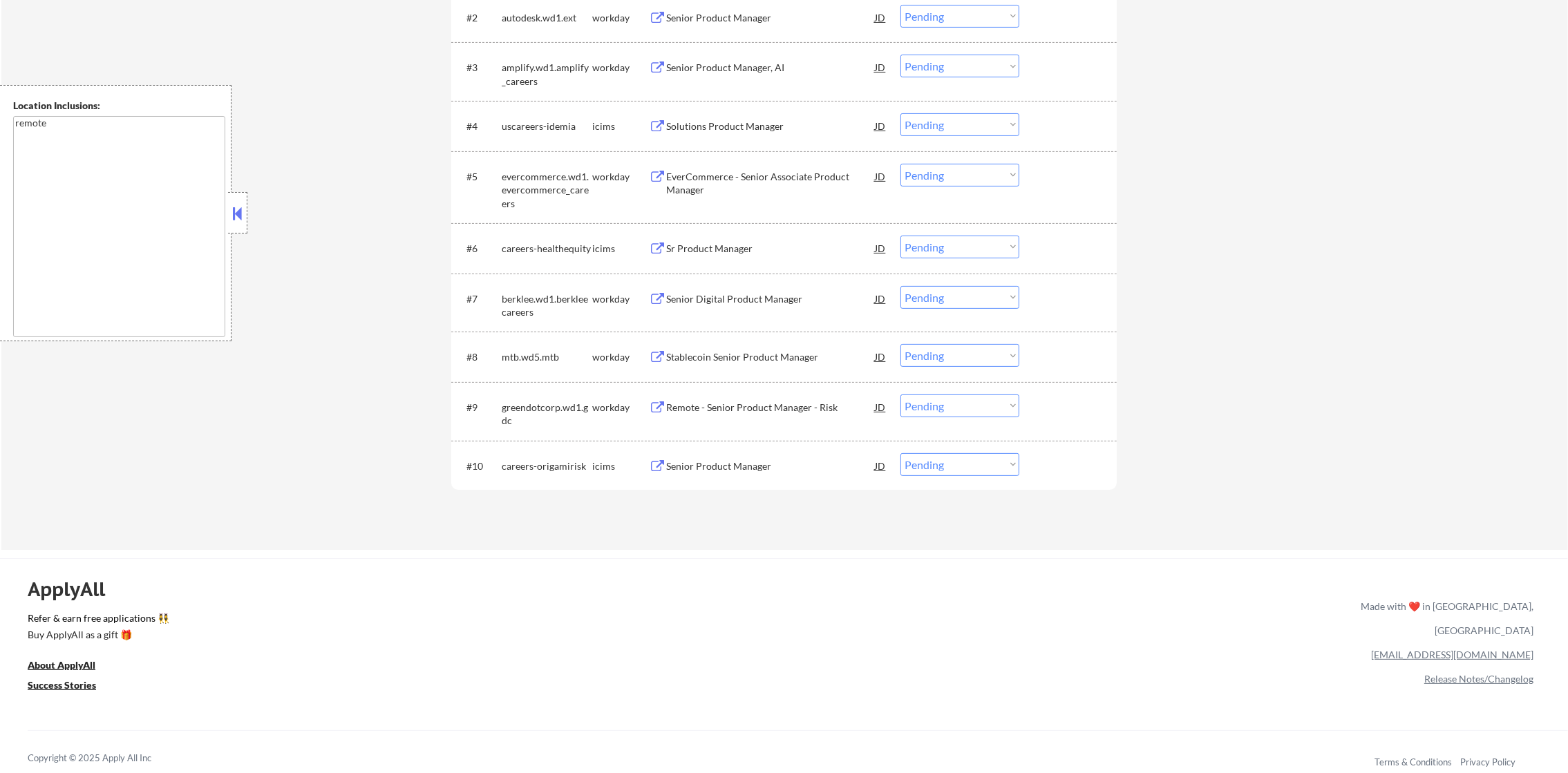
select select ""pending""
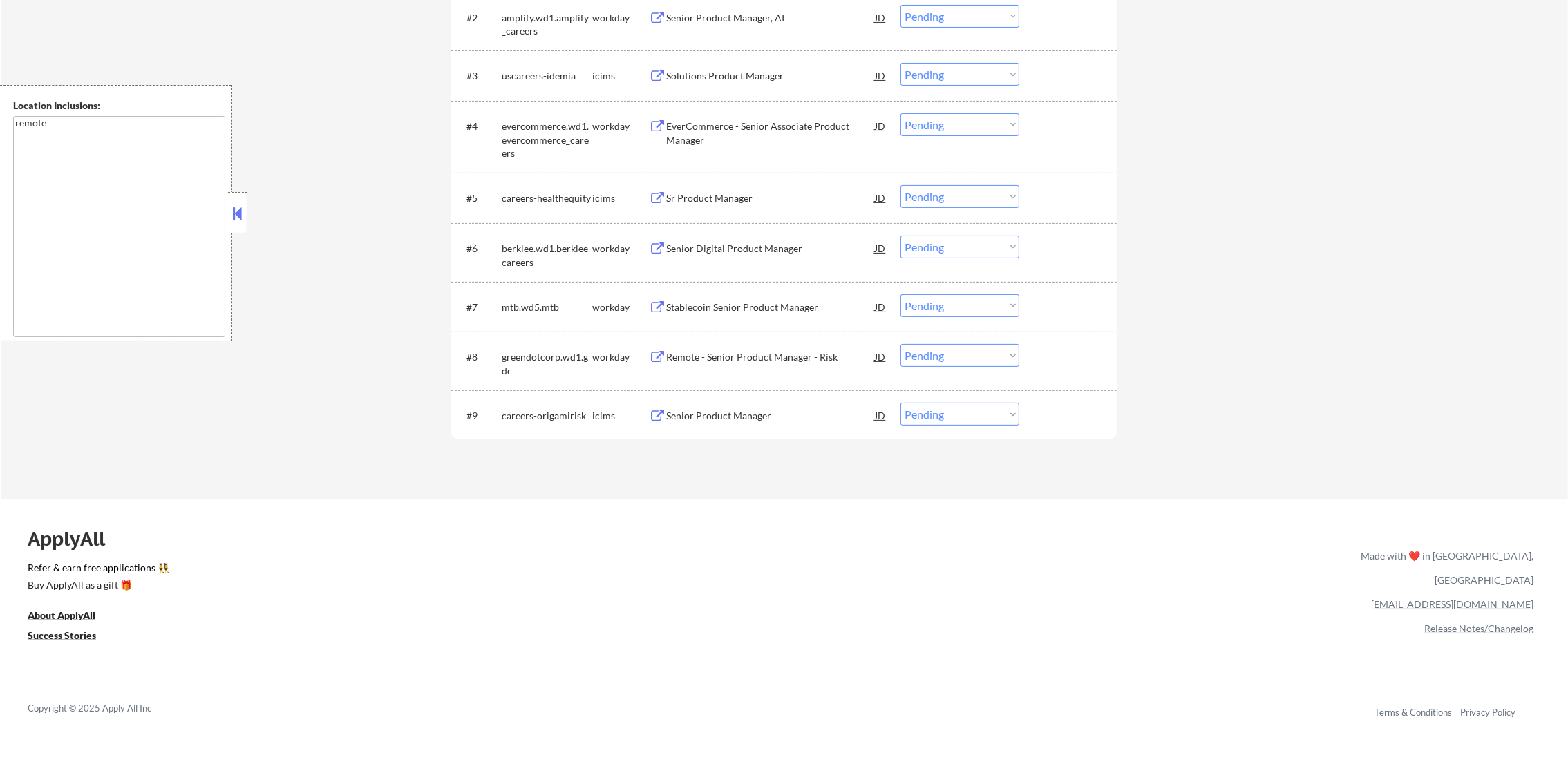
click at [536, 351] on div "greendotcorp.wd1.gdc" at bounding box center [546, 364] width 90 height 27
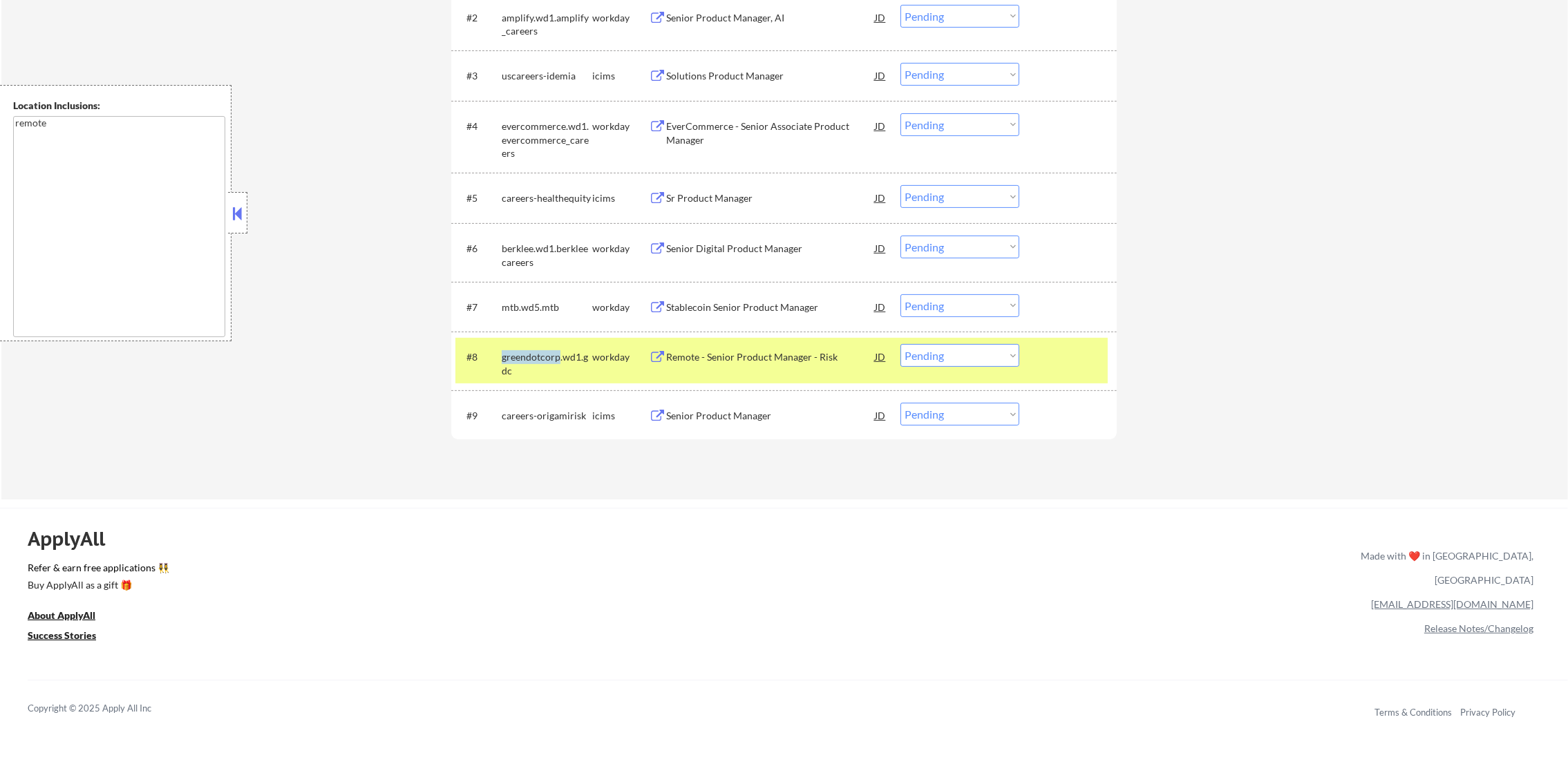
click at [536, 351] on div "greendotcorp.wd1.gdc" at bounding box center [546, 364] width 90 height 27
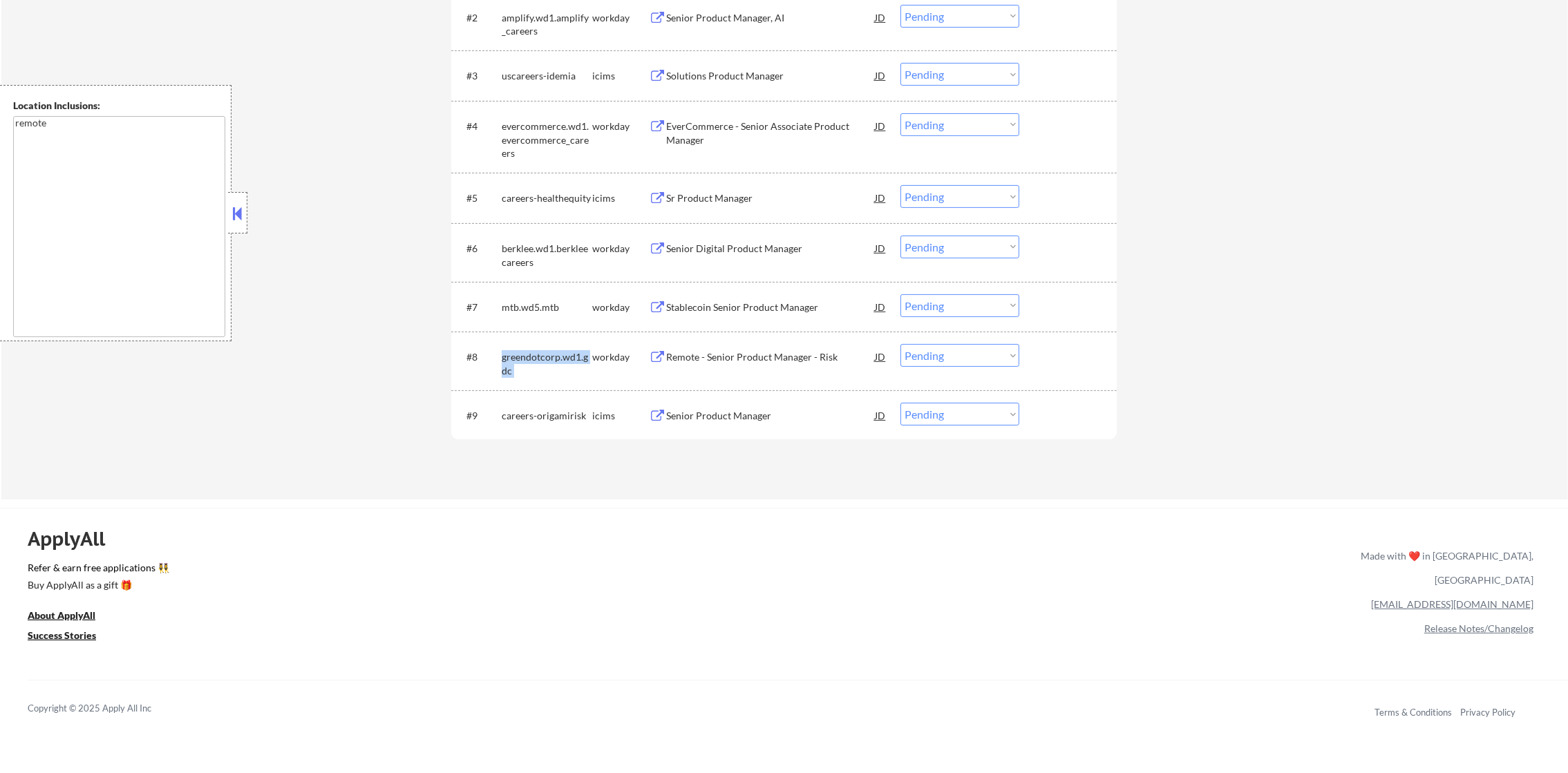
click at [536, 351] on div "greendotcorp.wd1.gdc" at bounding box center [546, 364] width 90 height 27
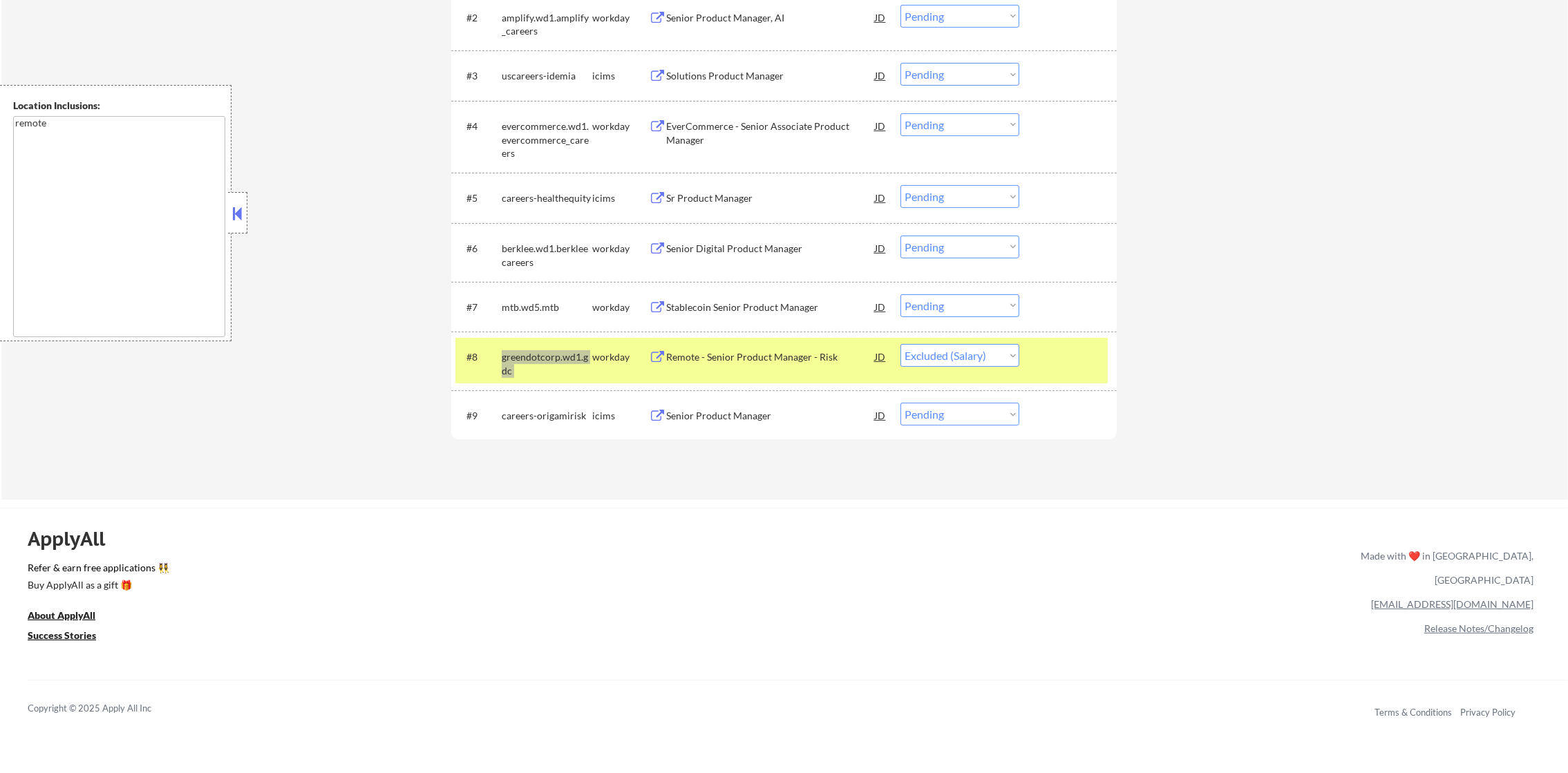
select select ""pending""
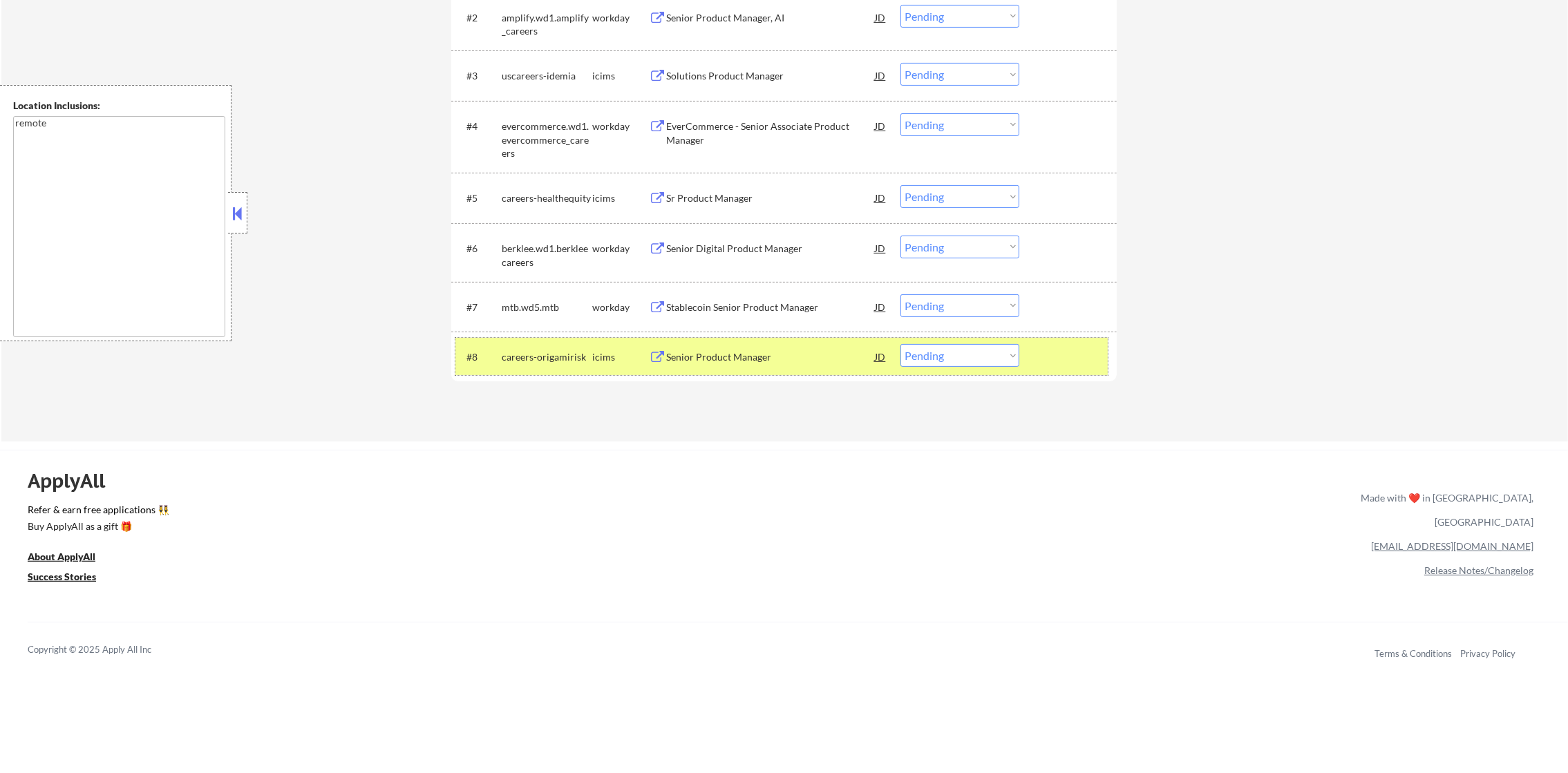
click at [522, 306] on div "mtb.wd5.mtb" at bounding box center [546, 307] width 90 height 14
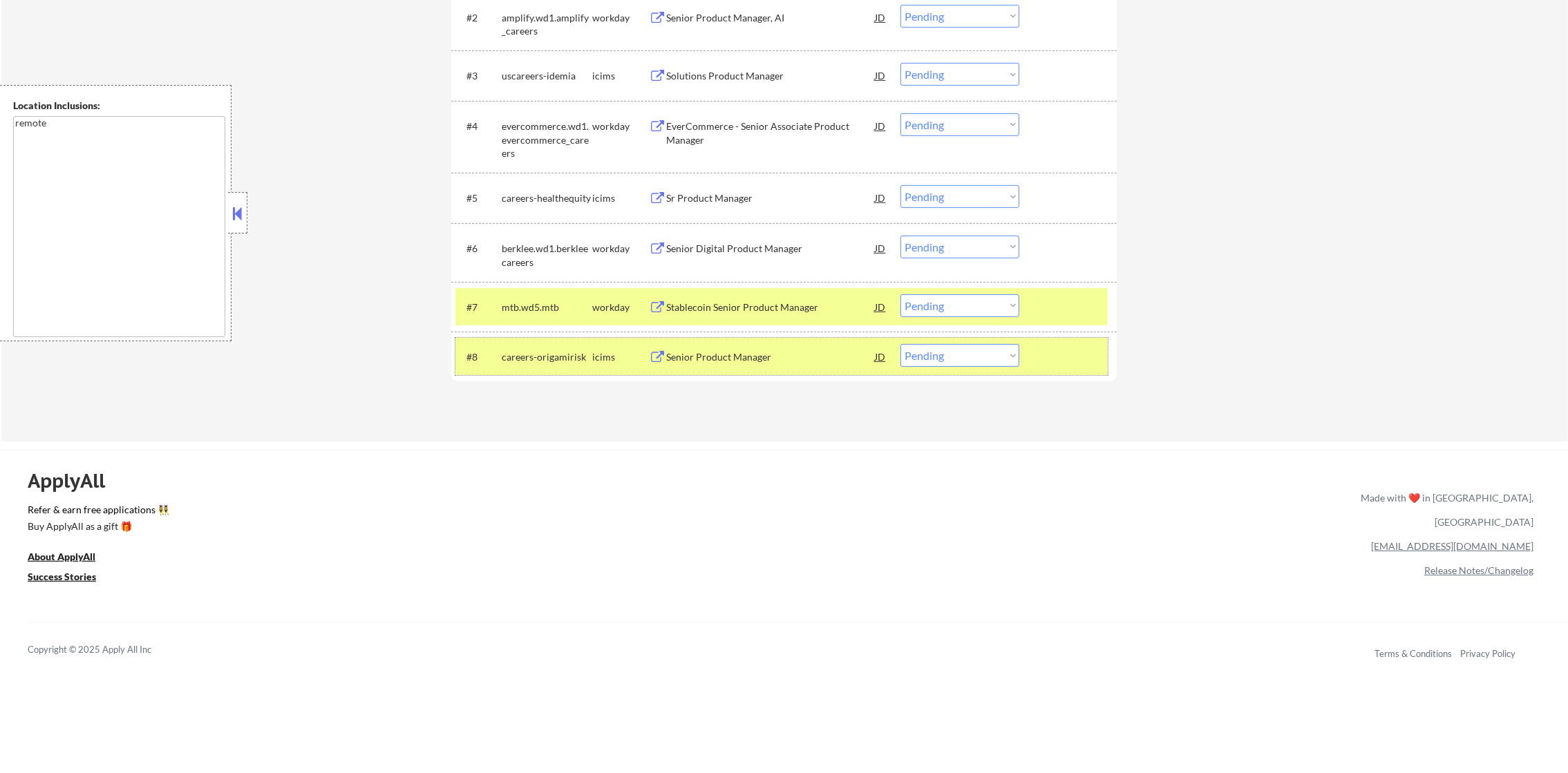
click at [533, 356] on div "careers-origamirisk" at bounding box center [546, 357] width 90 height 14
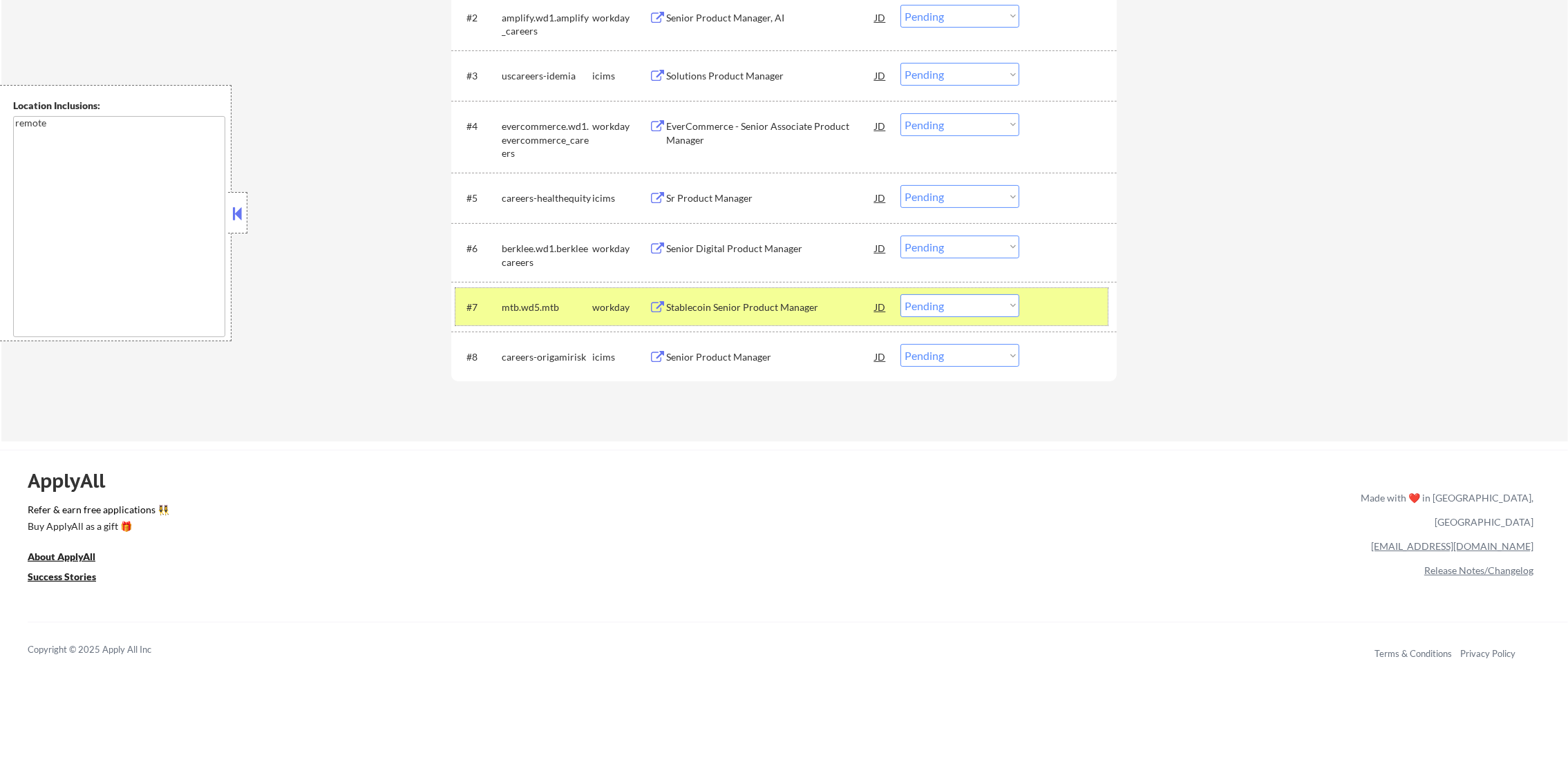
click at [534, 310] on div "mtb.wd5.mtb" at bounding box center [546, 307] width 90 height 14
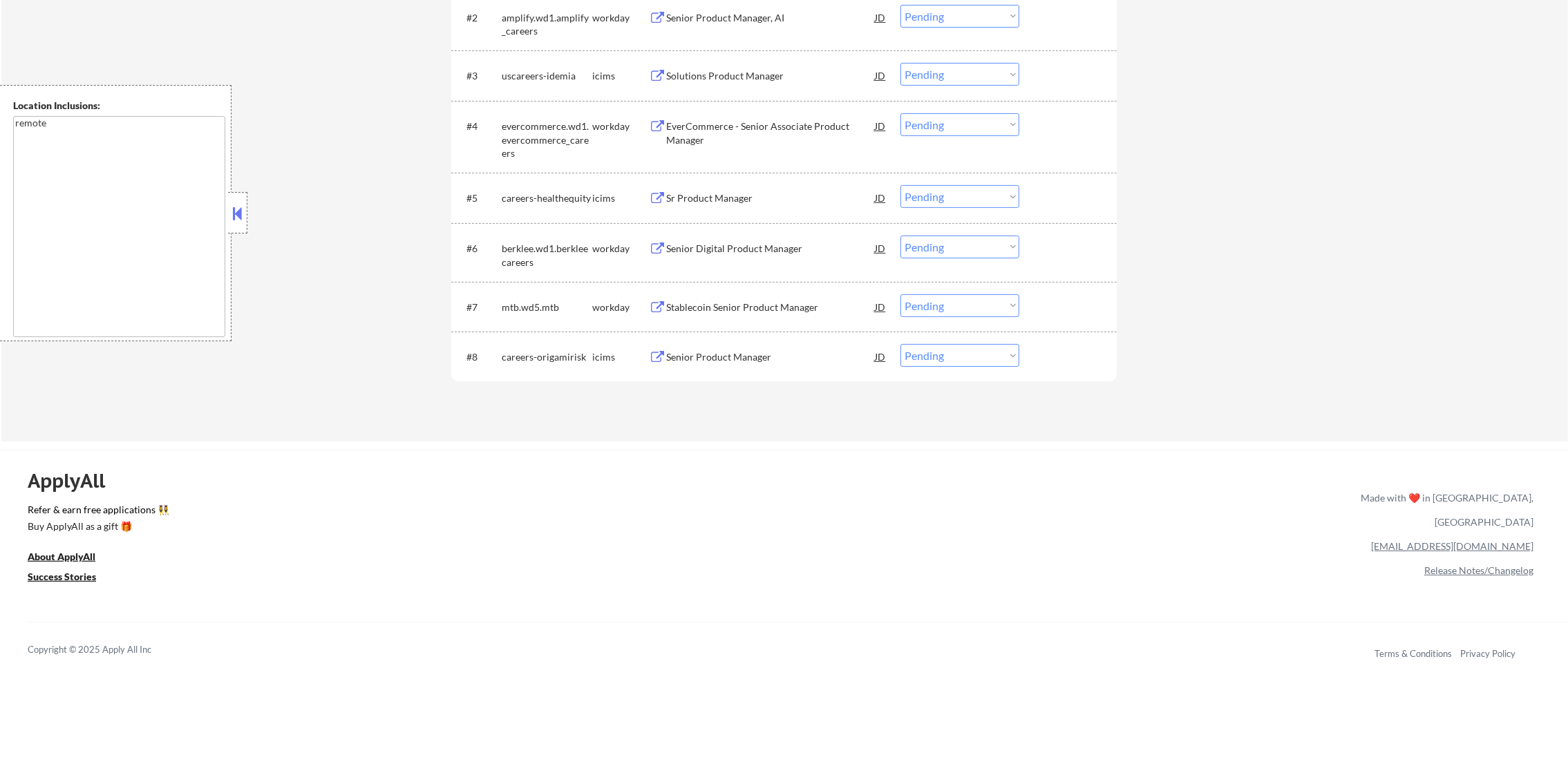
click at [520, 249] on div "berklee.wd1.berkleecareers" at bounding box center [546, 256] width 90 height 27
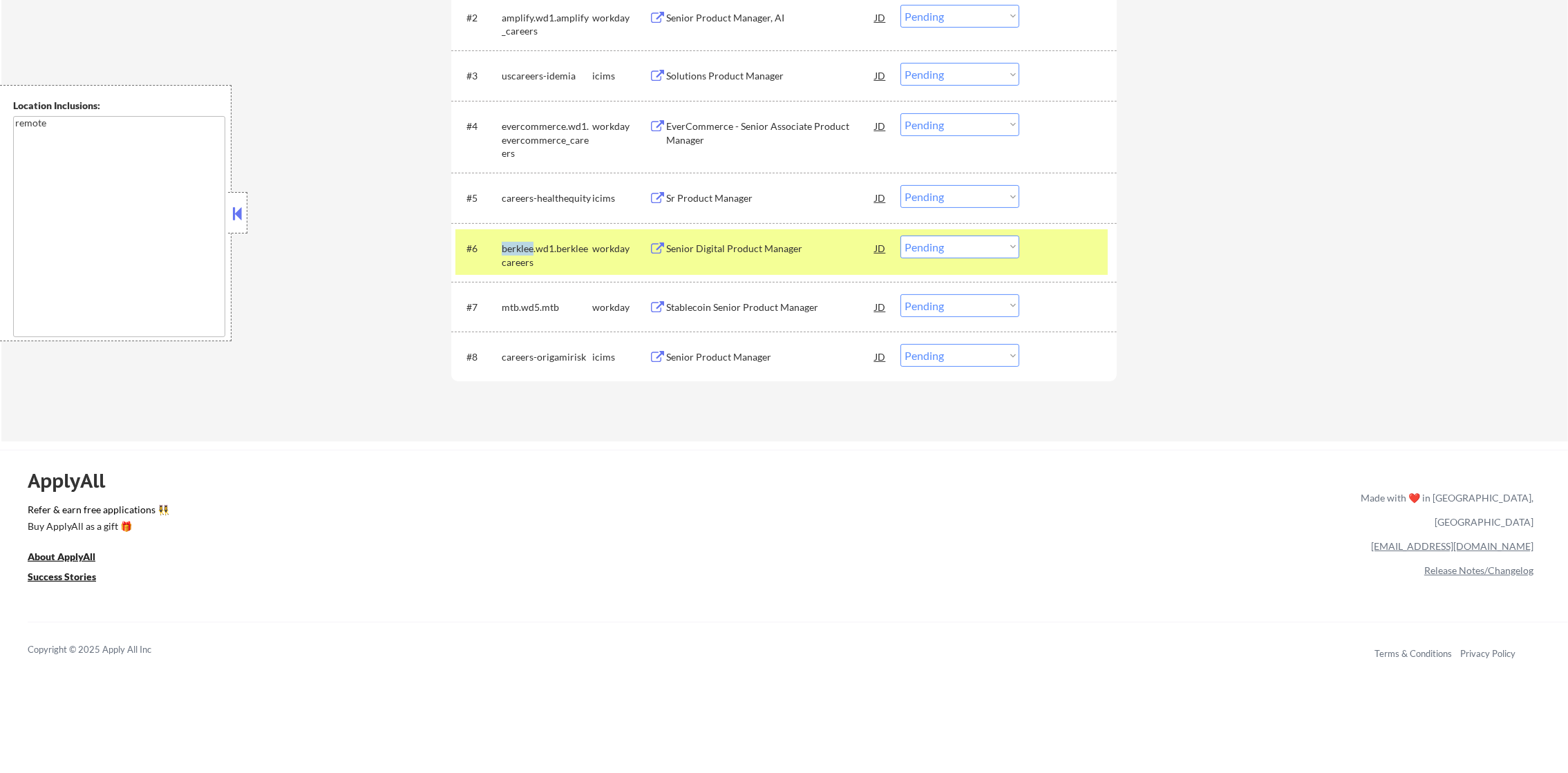
click at [520, 249] on div "berklee.wd1.berkleecareers" at bounding box center [546, 256] width 90 height 27
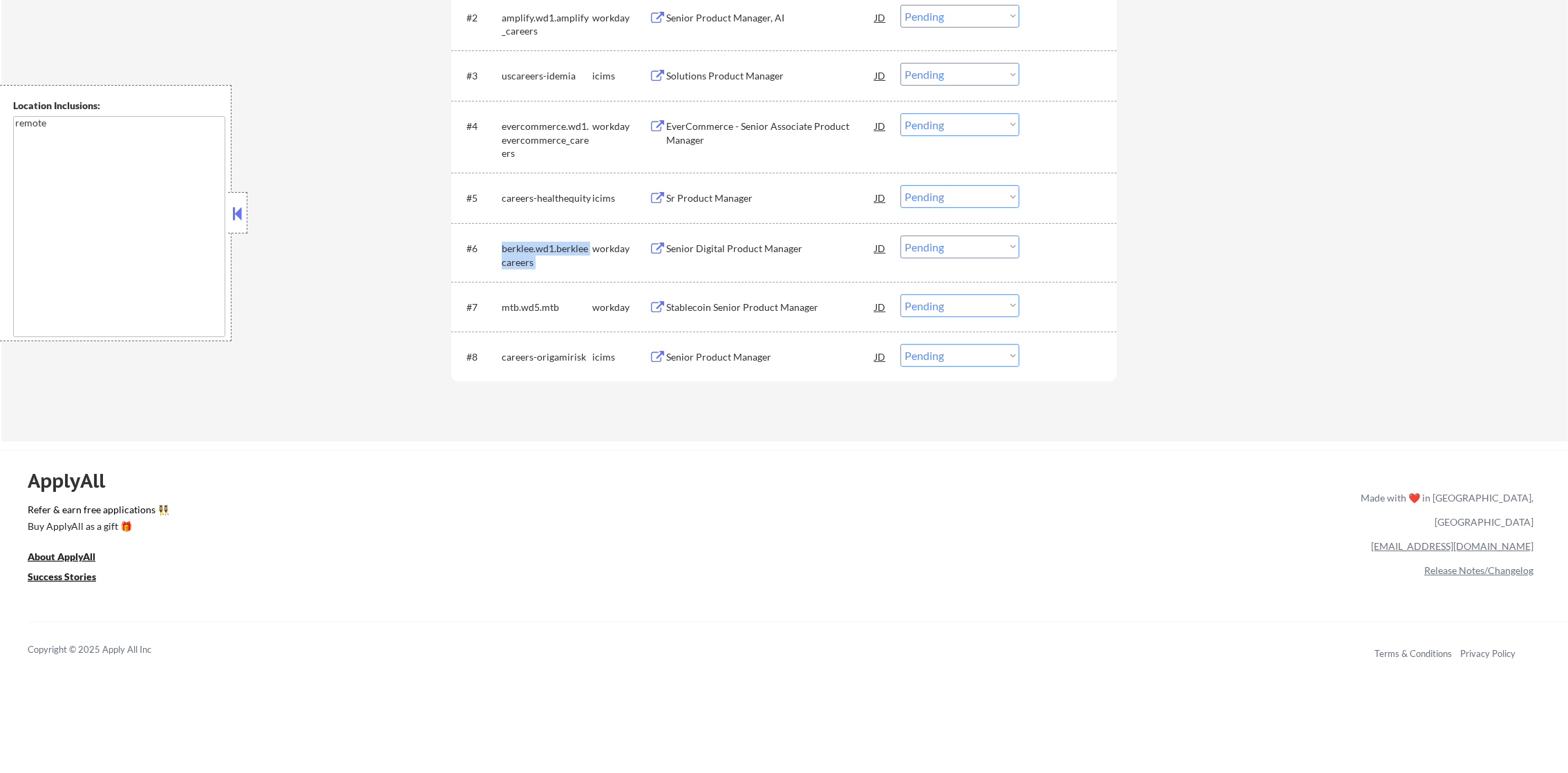
click at [520, 249] on div "berklee.wd1.berkleecareers" at bounding box center [546, 256] width 90 height 27
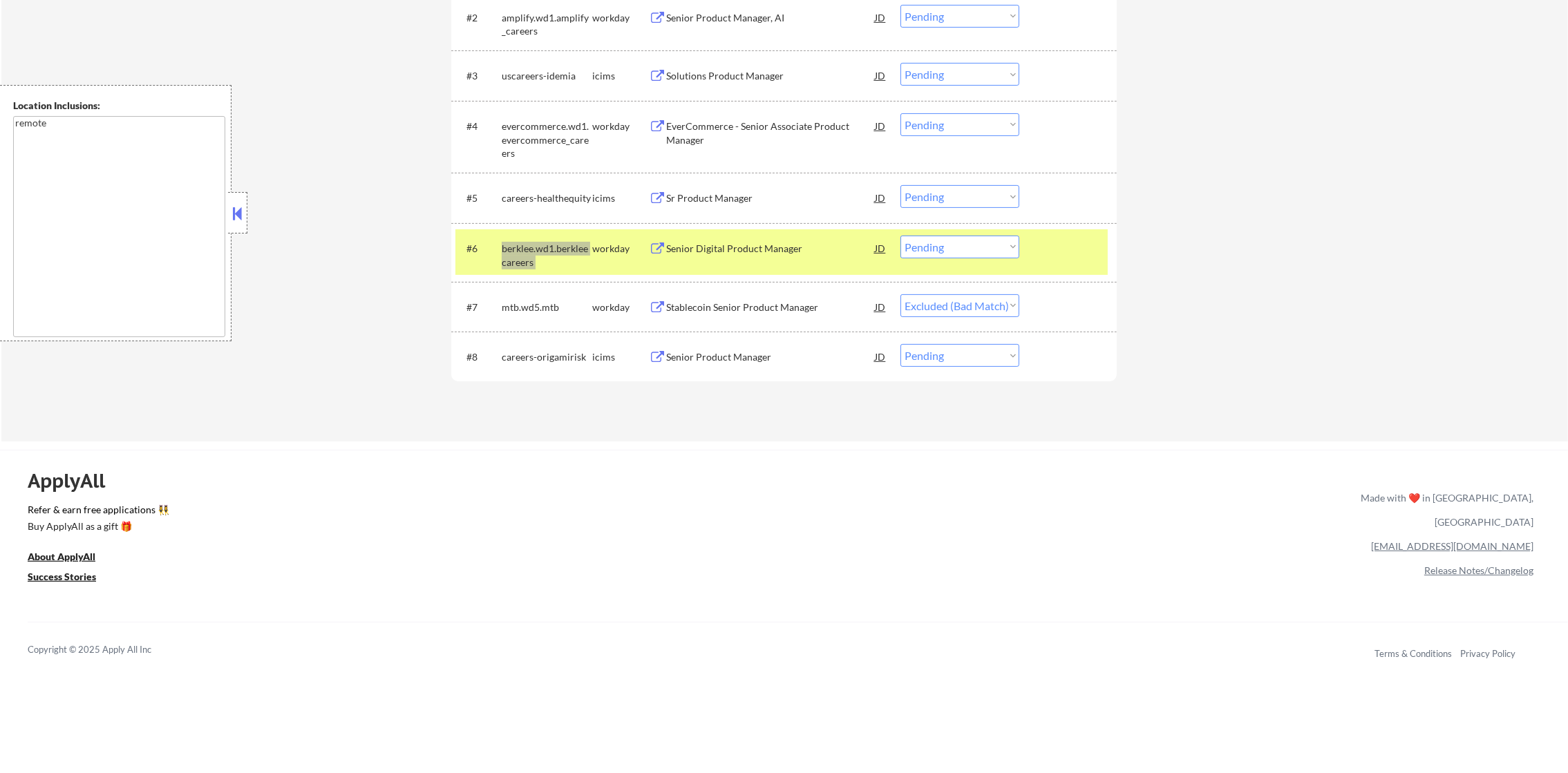
select select ""pending""
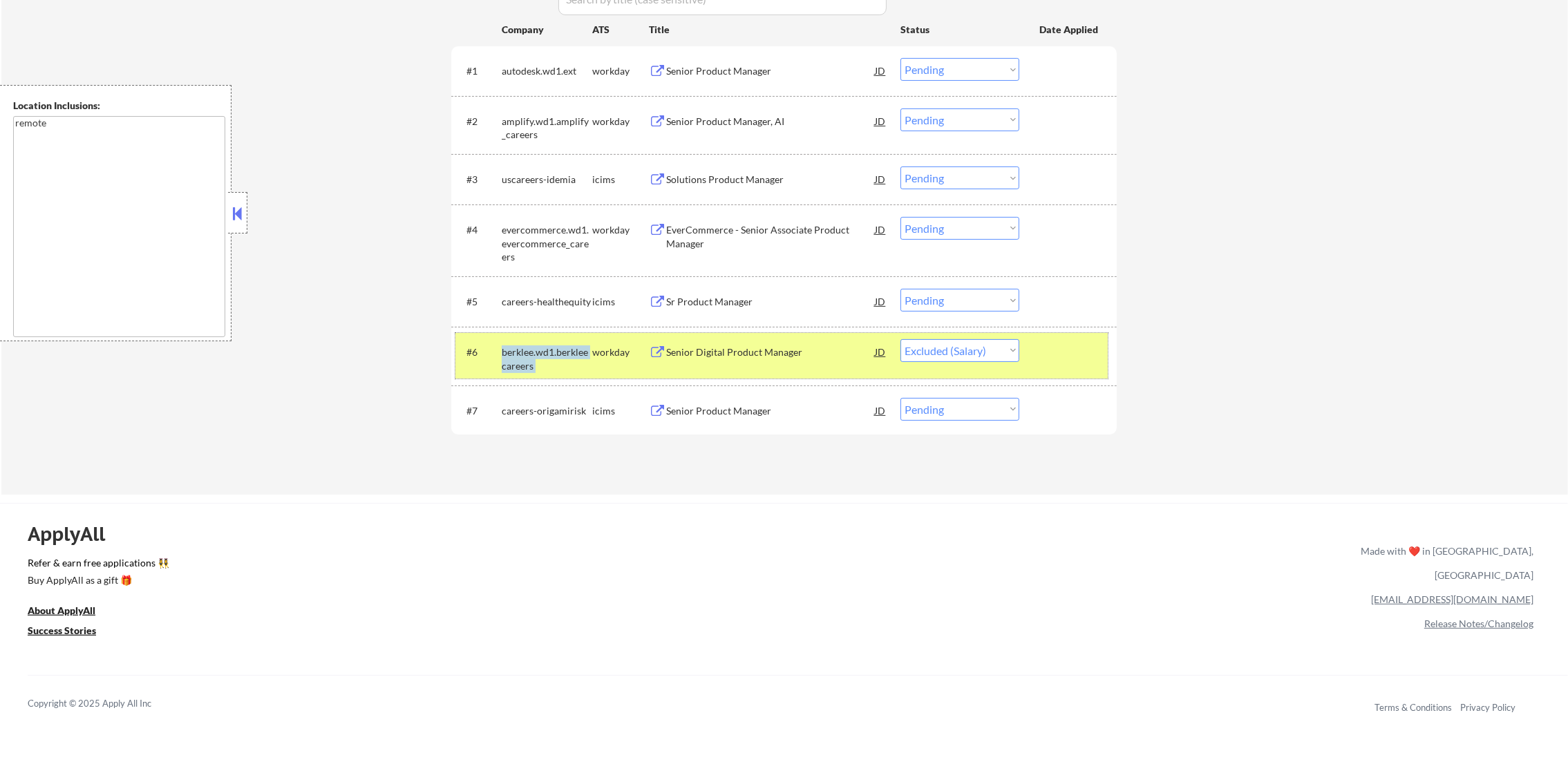
select select ""pending""
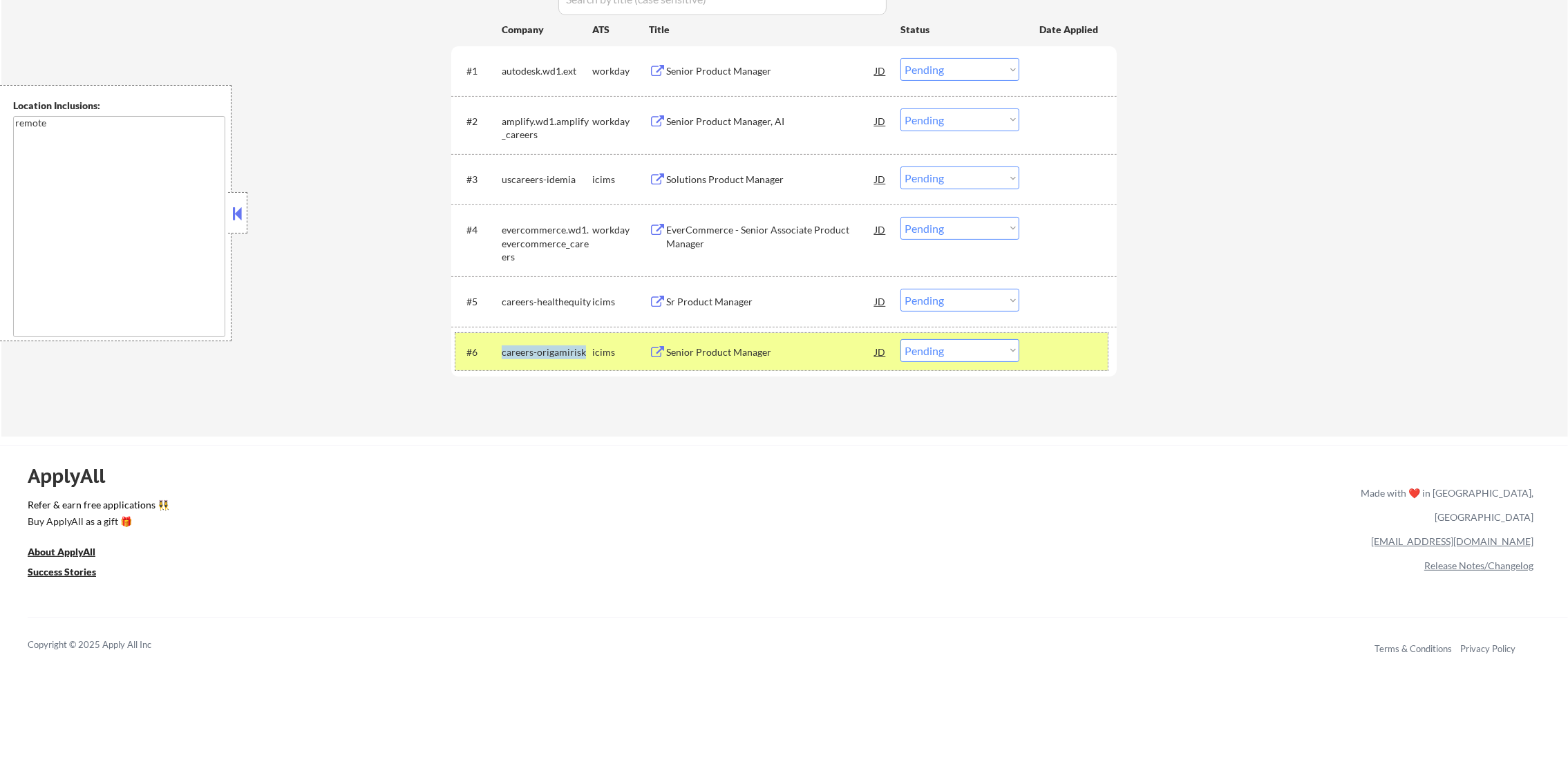
scroll to position [455, 0]
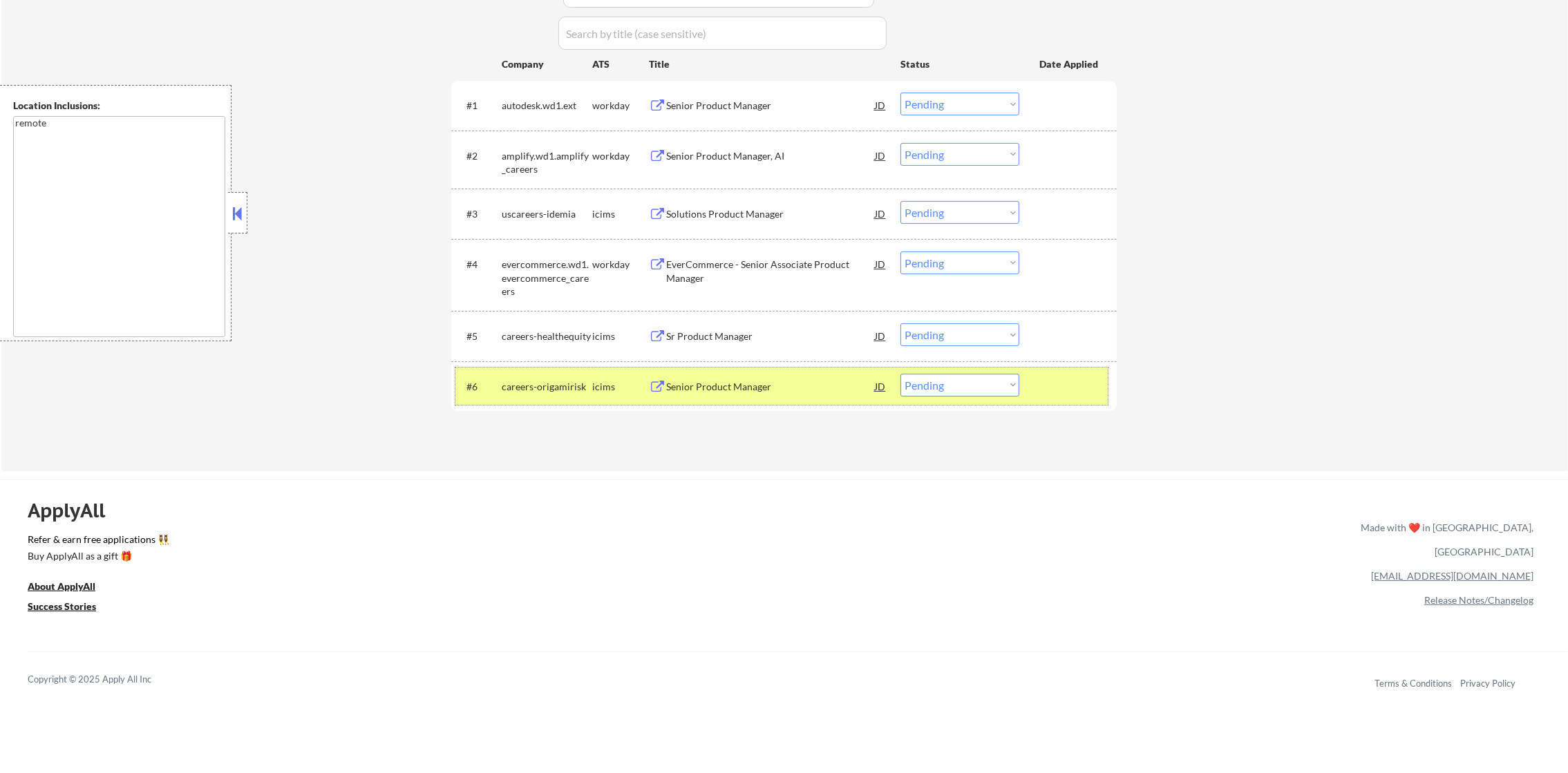
click at [524, 155] on div "amplify.wd1.amplify_careers" at bounding box center [546, 163] width 90 height 27
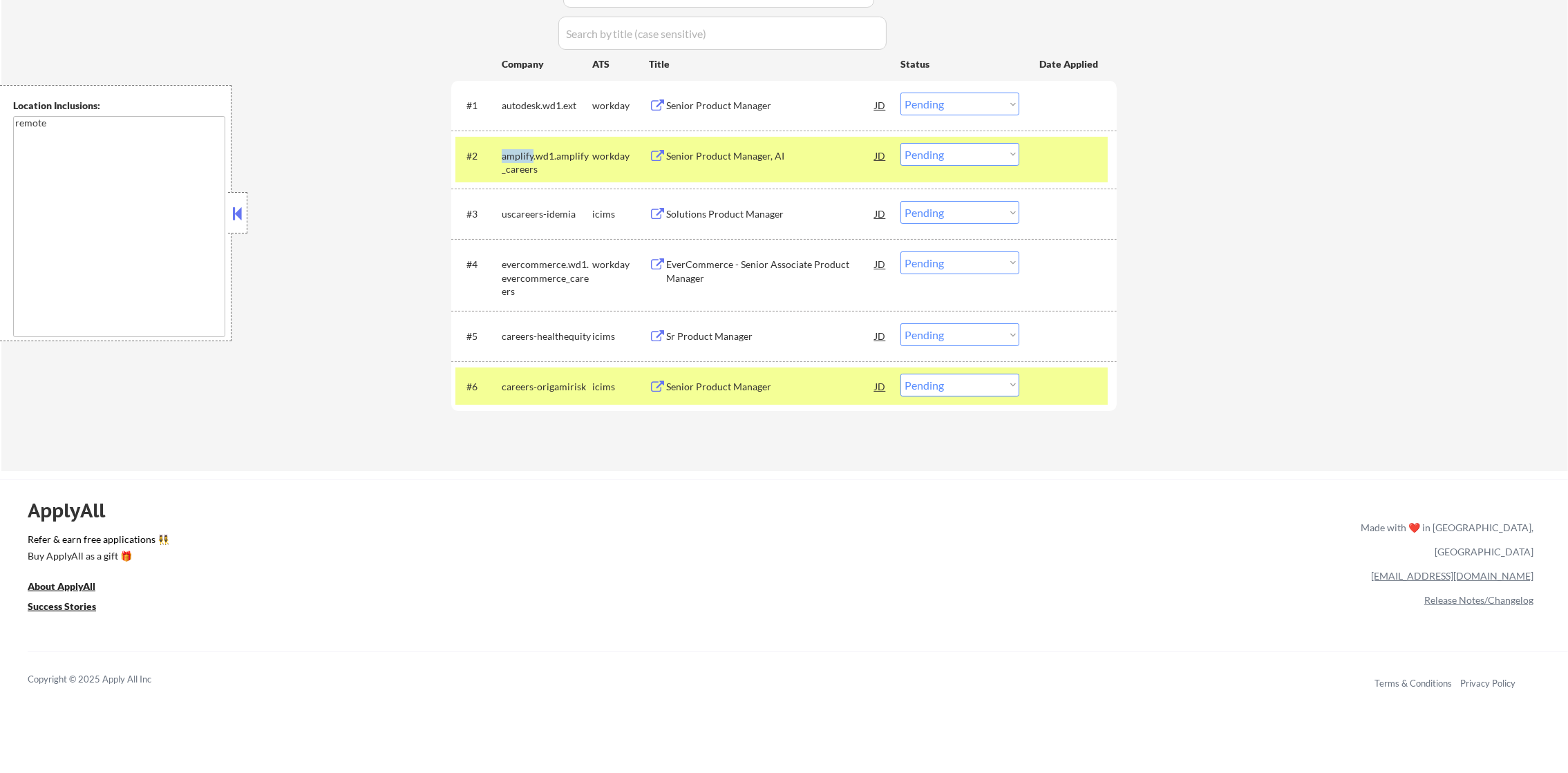
click at [524, 155] on div "amplify.wd1.amplify_careers" at bounding box center [546, 163] width 90 height 27
select select ""pending""
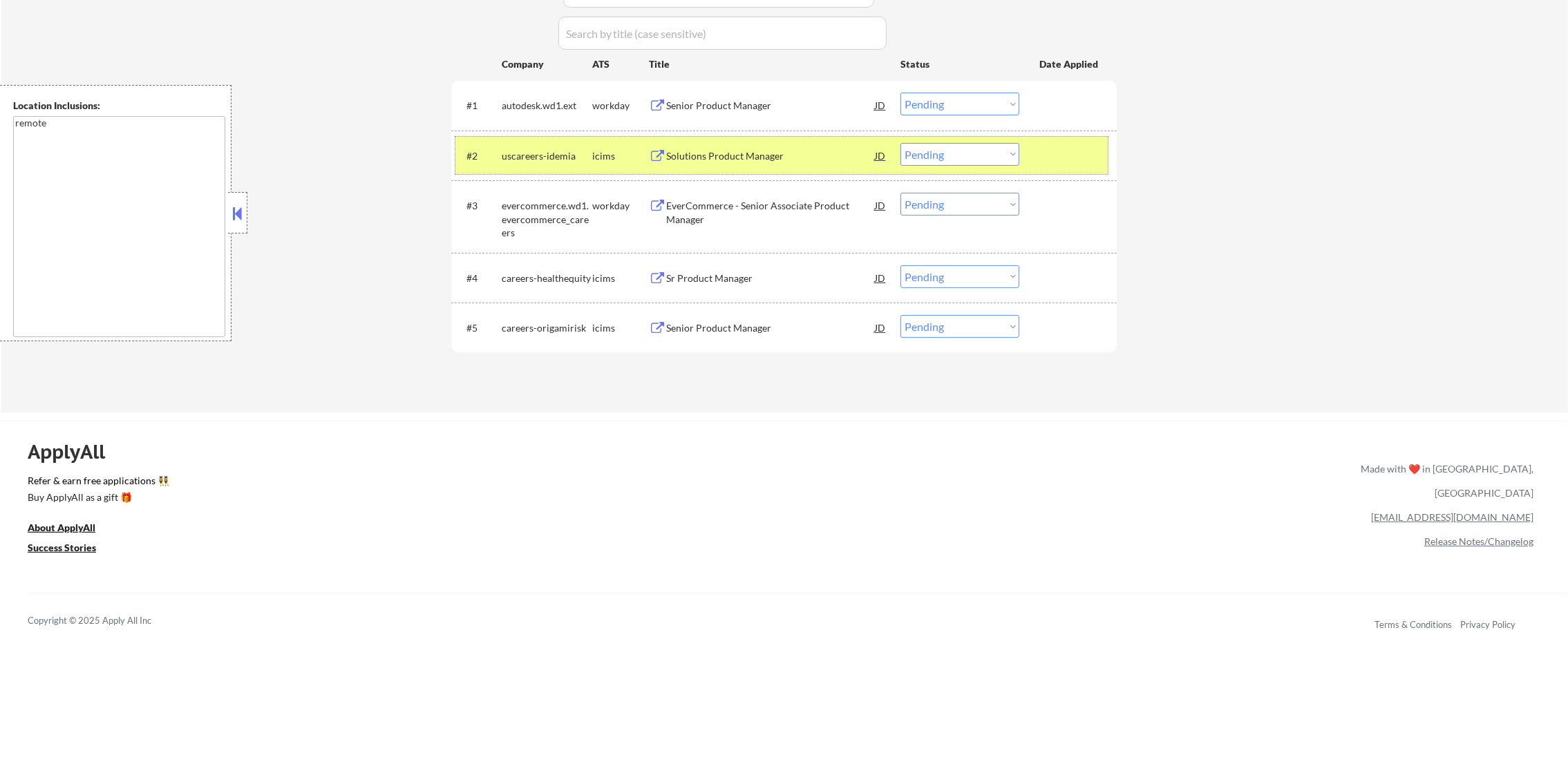
click at [421, 288] on div "← Return to /applysquad Mailslurp Inbox Job Search Builder Daniel Scanland User…" at bounding box center [784, 6] width 1566 height 812
click at [556, 96] on div "autodesk.wd1.ext" at bounding box center [546, 105] width 90 height 25
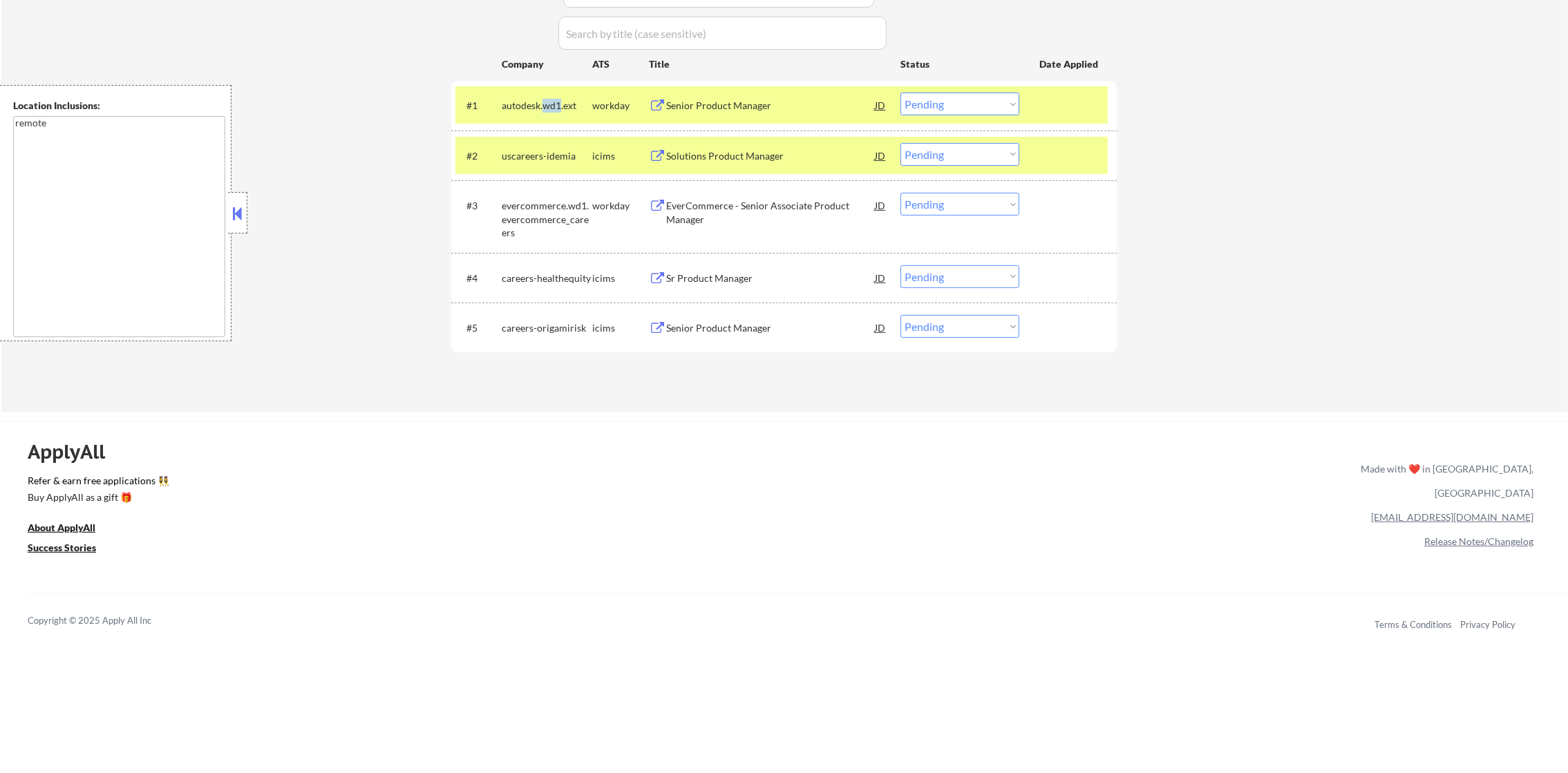
click at [556, 96] on div "autodesk.wd1.ext" at bounding box center [546, 105] width 90 height 25
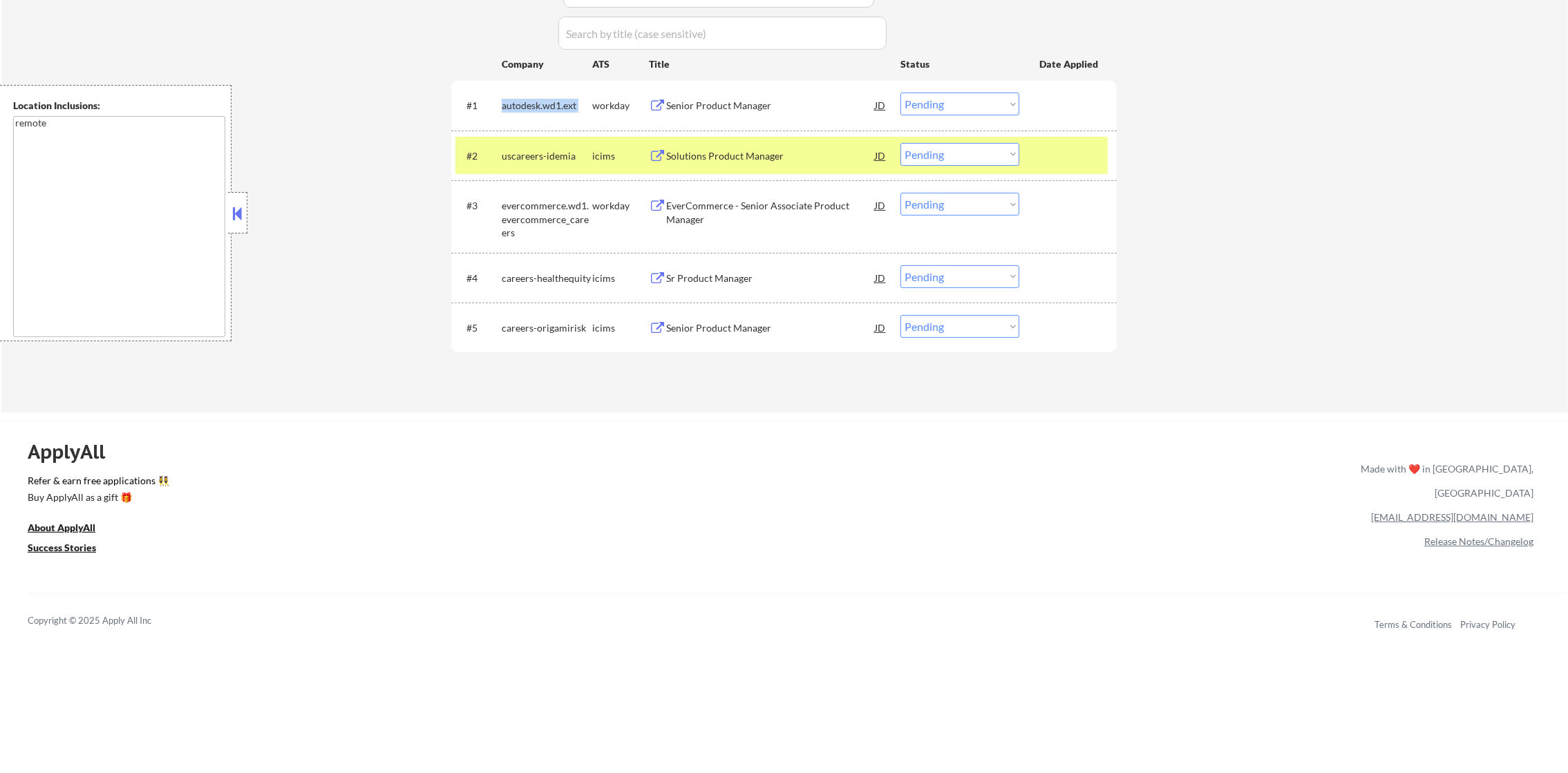
click at [556, 96] on div "autodesk.wd1.ext" at bounding box center [546, 105] width 90 height 25
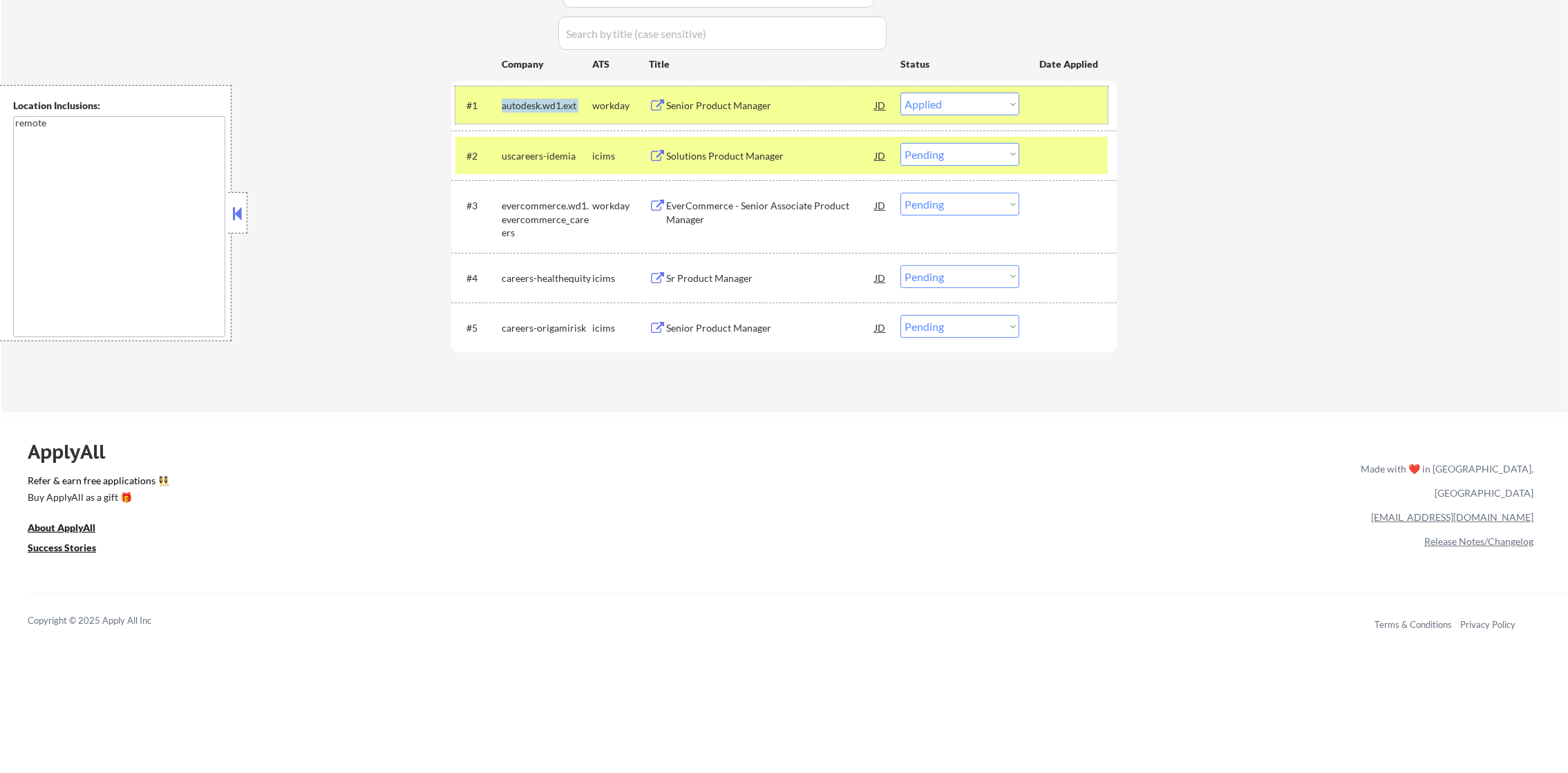
select select ""pending""
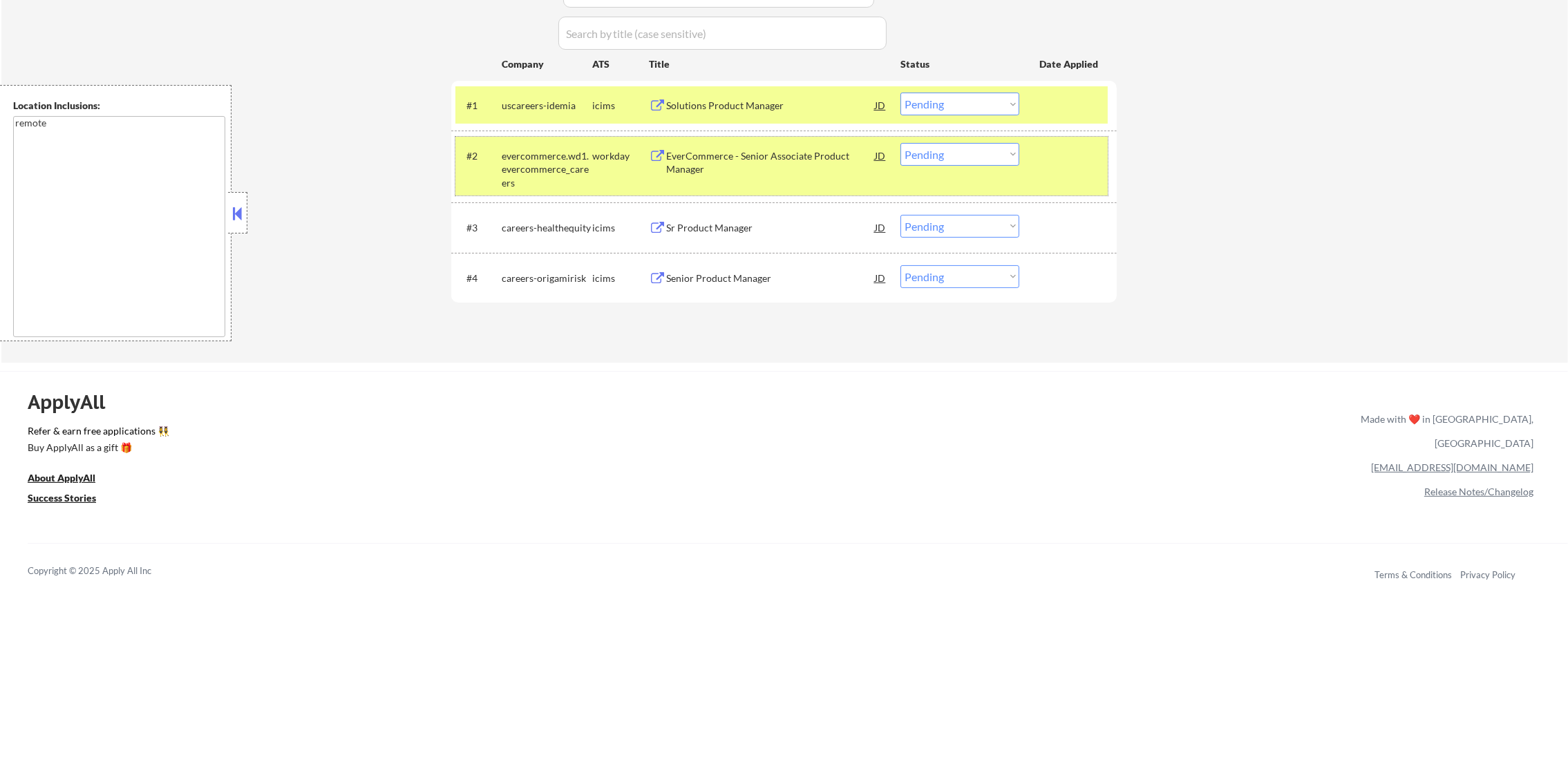
click at [537, 145] on div "evercommerce.wd1.evercommerce_careers" at bounding box center [546, 167] width 90 height 47
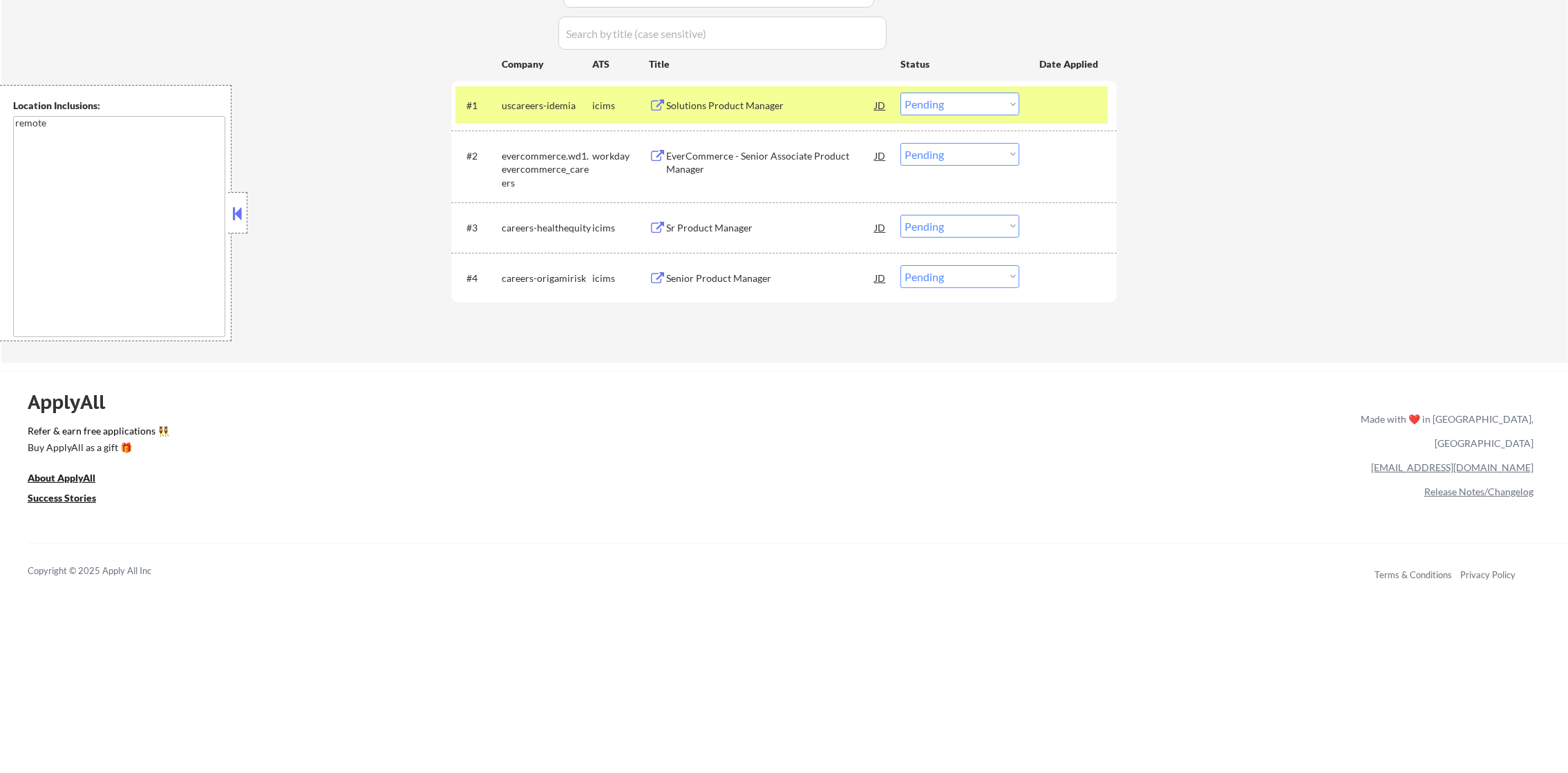
click at [538, 108] on div "uscareers-idemia" at bounding box center [546, 105] width 90 height 14
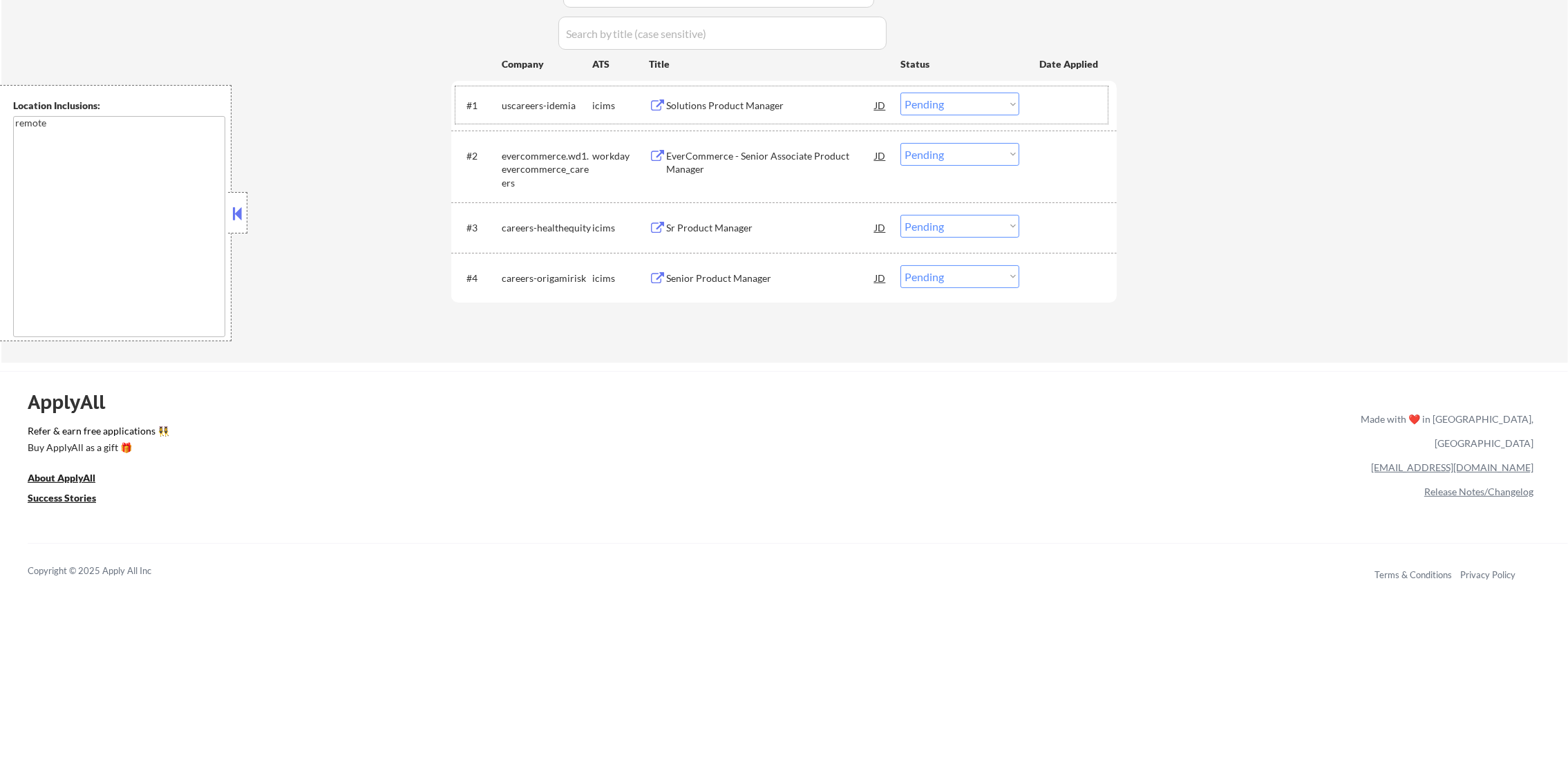
click at [508, 158] on div "evercommerce.wd1.evercommerce_careers" at bounding box center [546, 170] width 90 height 41
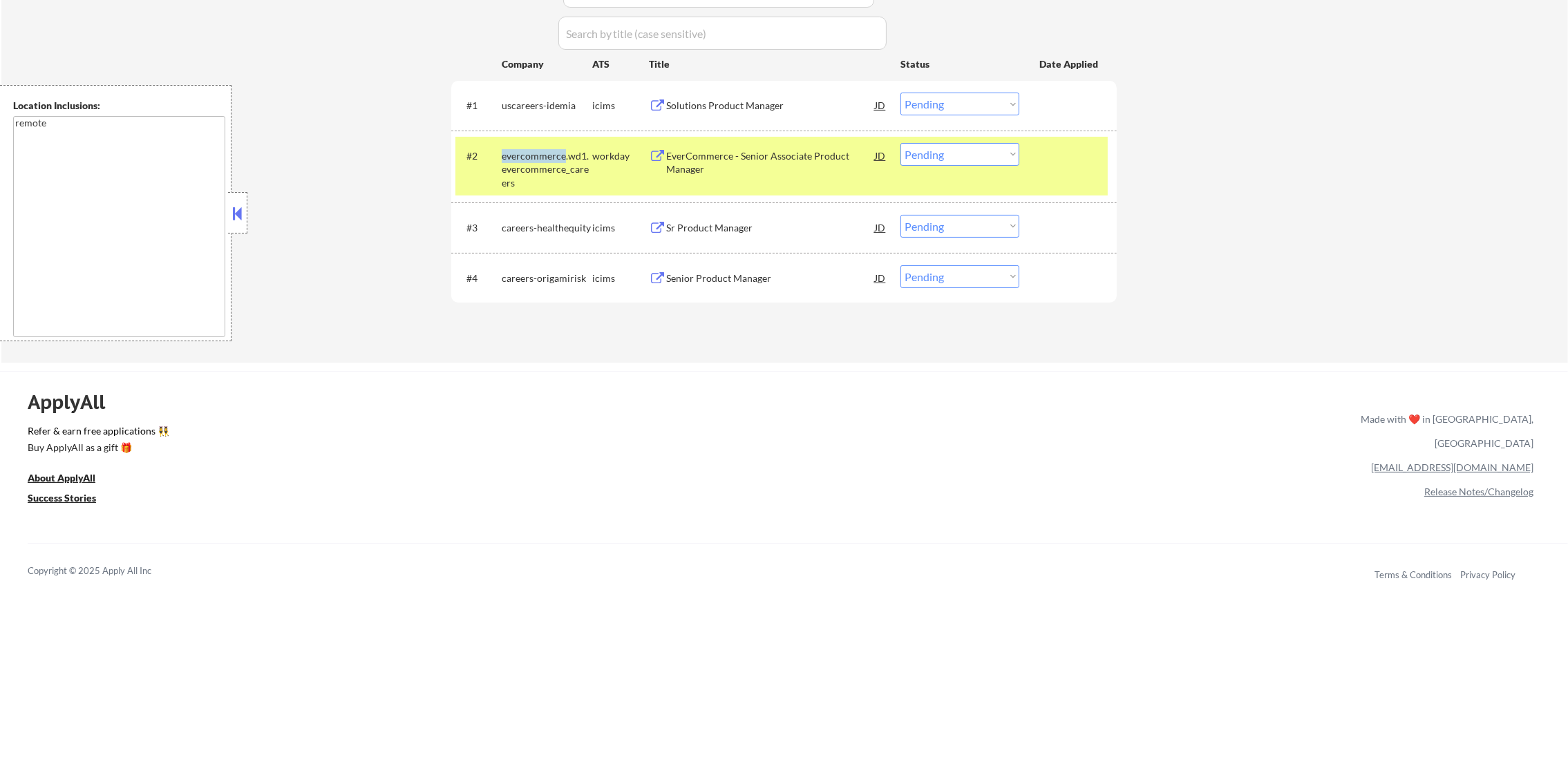
click at [508, 158] on div "evercommerce.wd1.evercommerce_careers" at bounding box center [546, 170] width 90 height 41
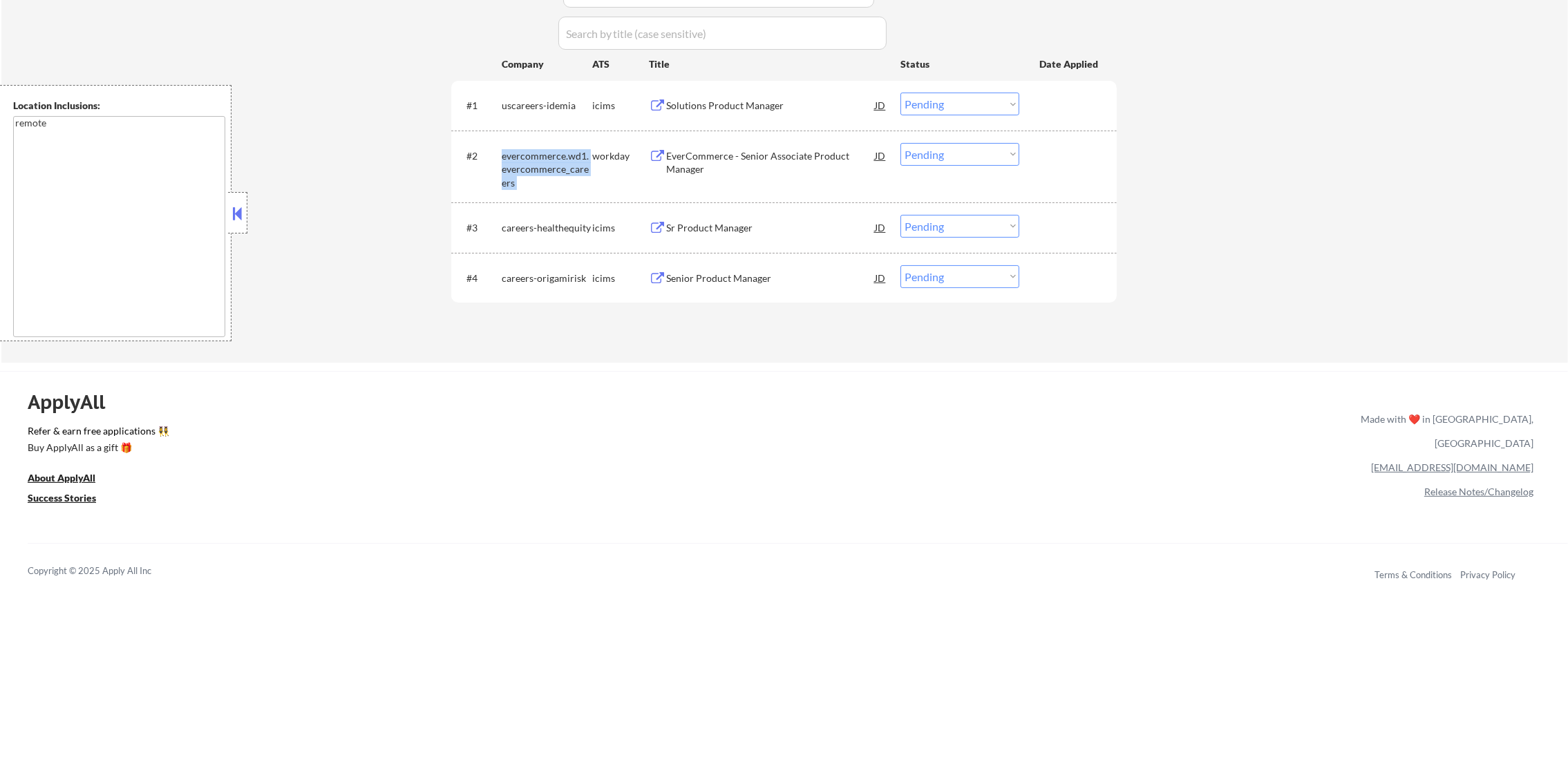
click at [508, 158] on div "evercommerce.wd1.evercommerce_careers" at bounding box center [546, 170] width 90 height 41
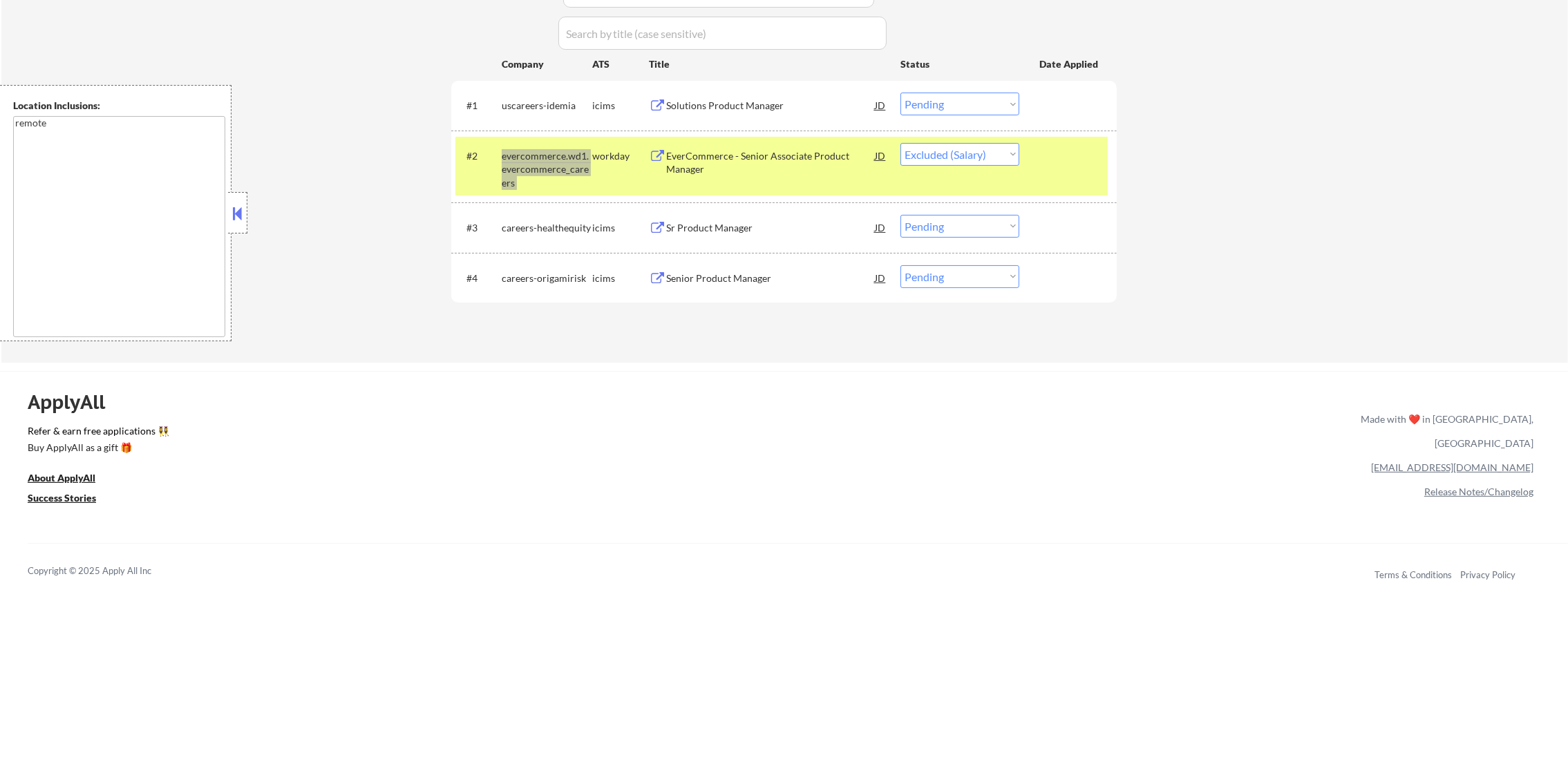
select select ""pending""
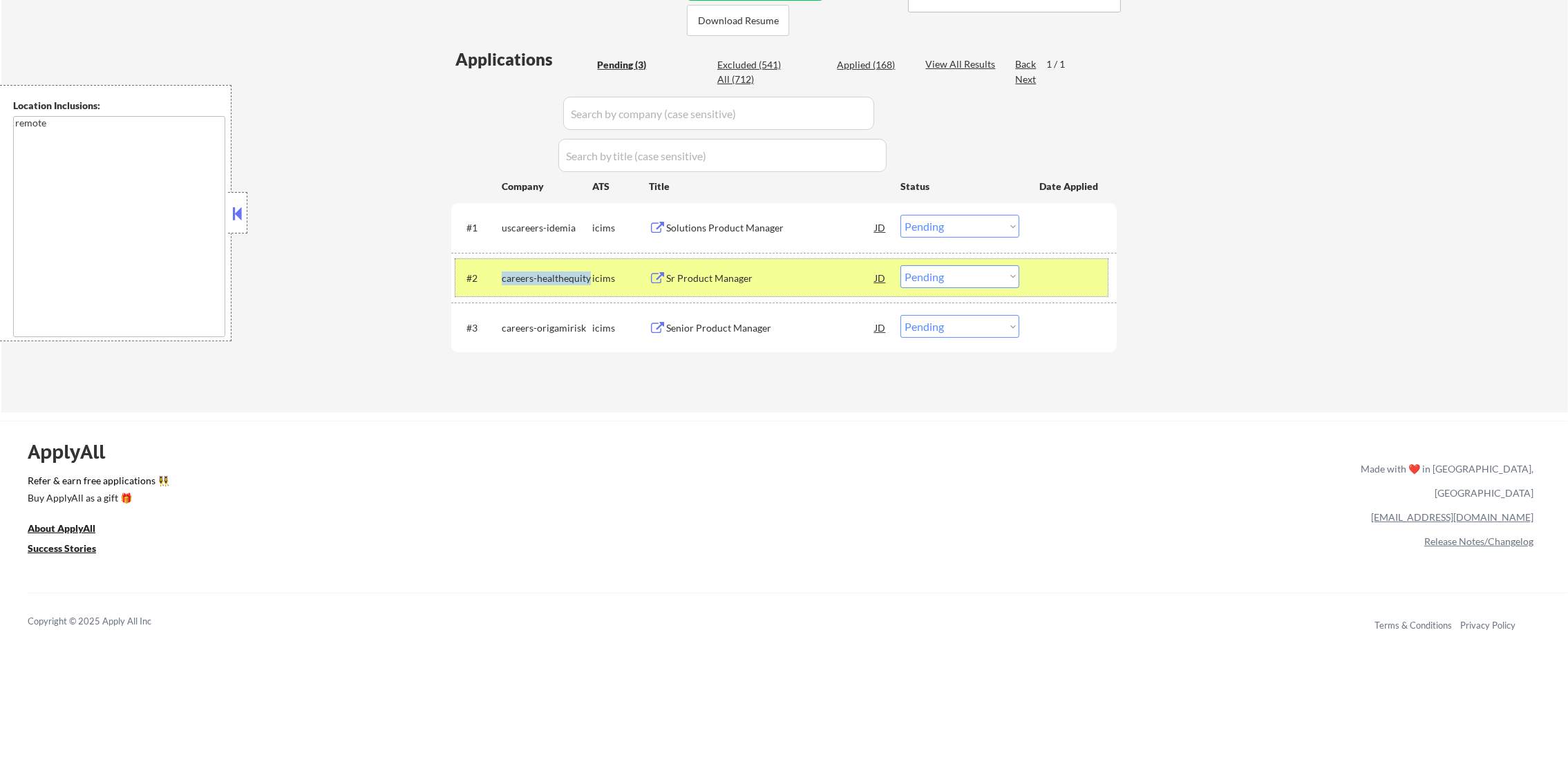
scroll to position [317, 0]
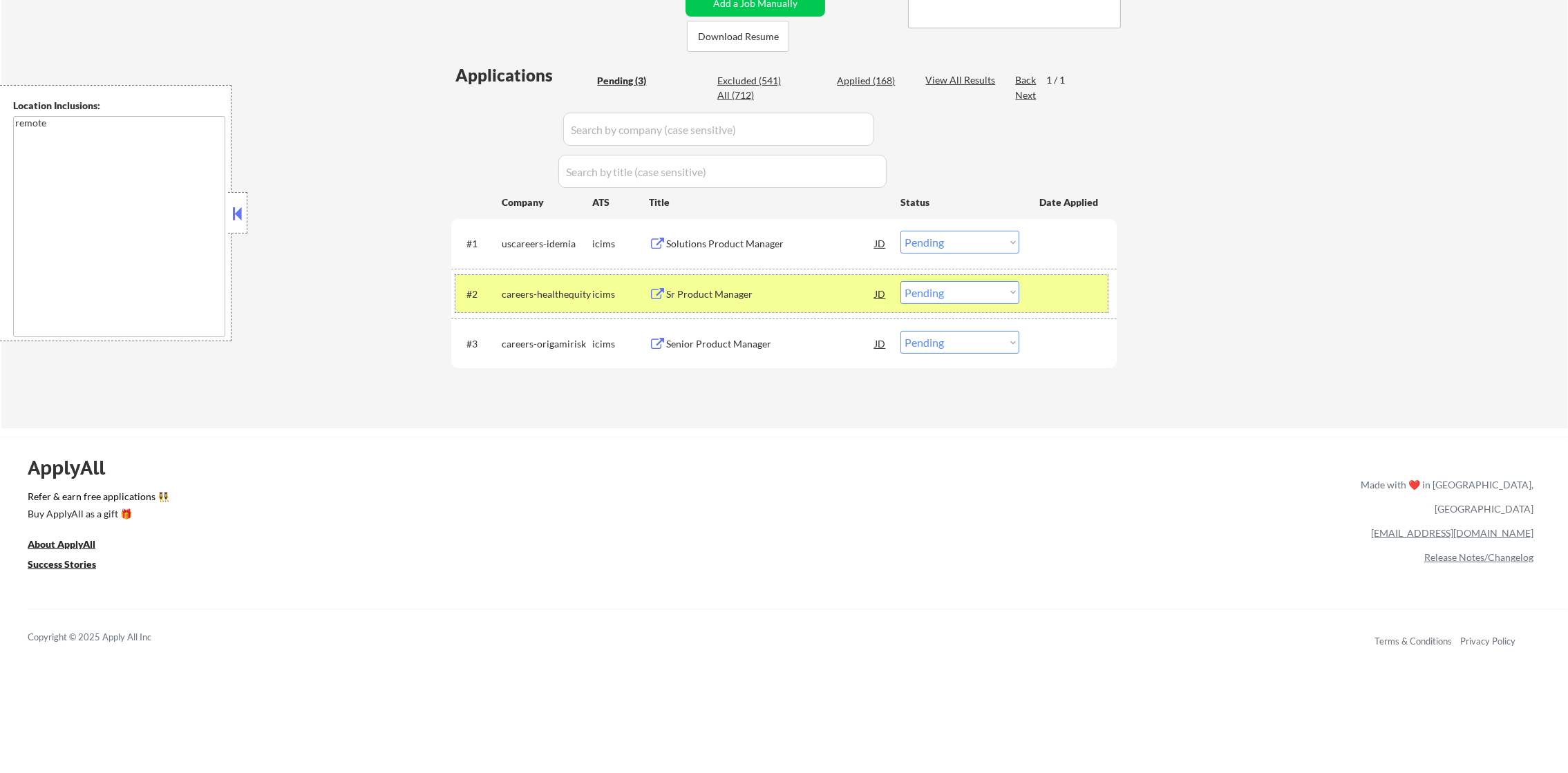
click at [874, 80] on div "Applied (168)" at bounding box center [871, 80] width 69 height 14
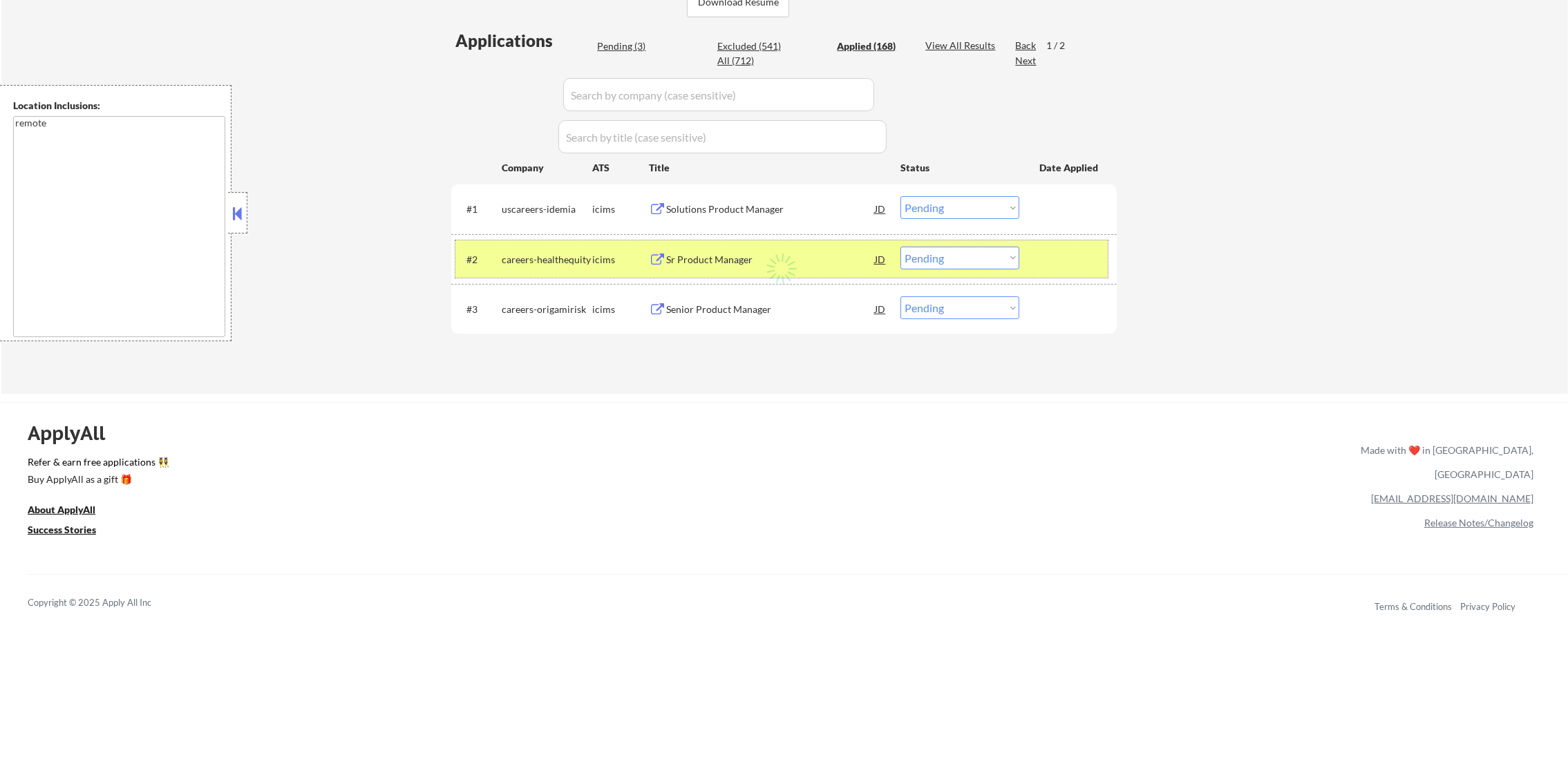
click at [537, 269] on div "careers-healthequity" at bounding box center [546, 259] width 90 height 25
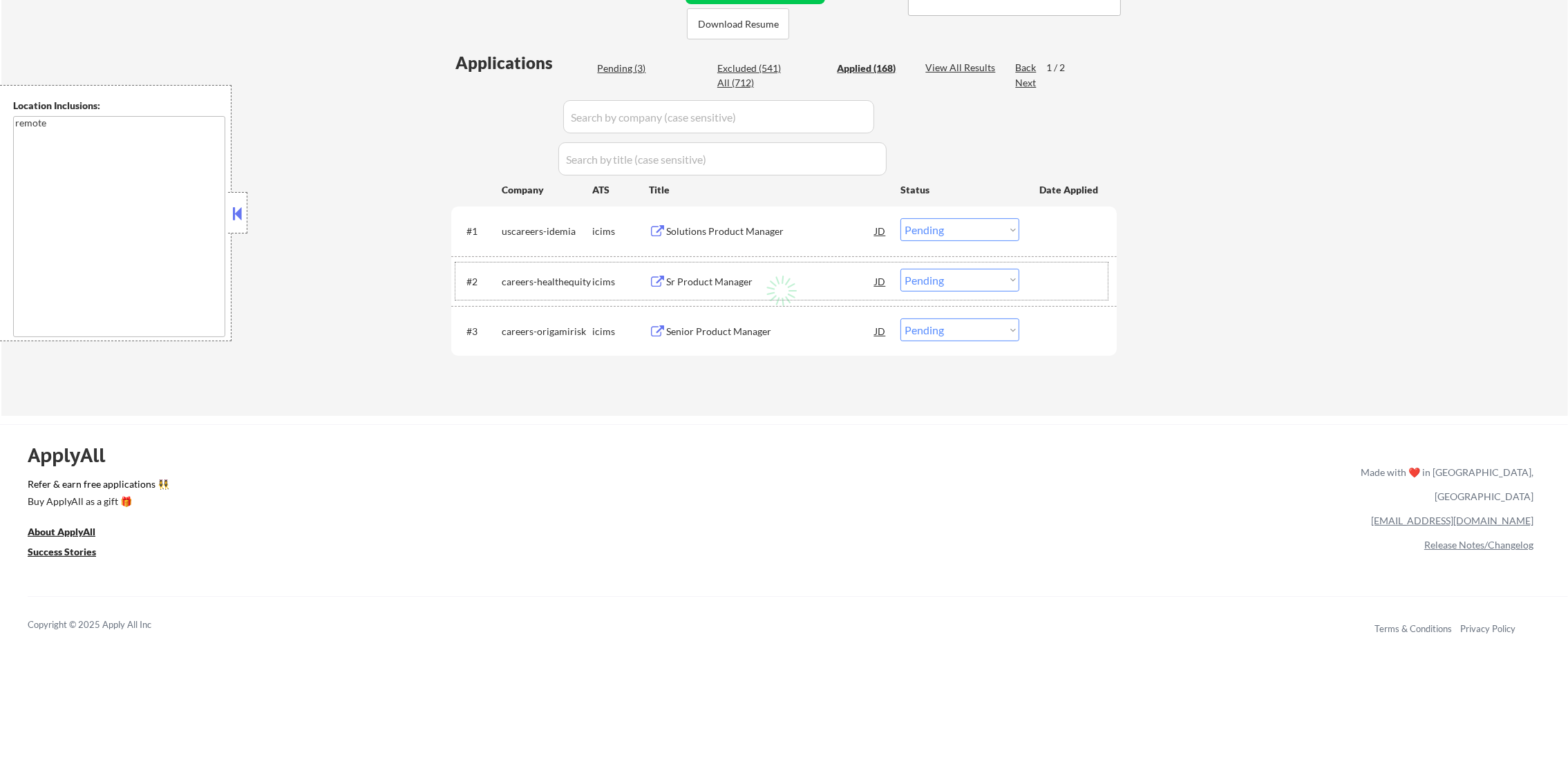
scroll to position [317, 0]
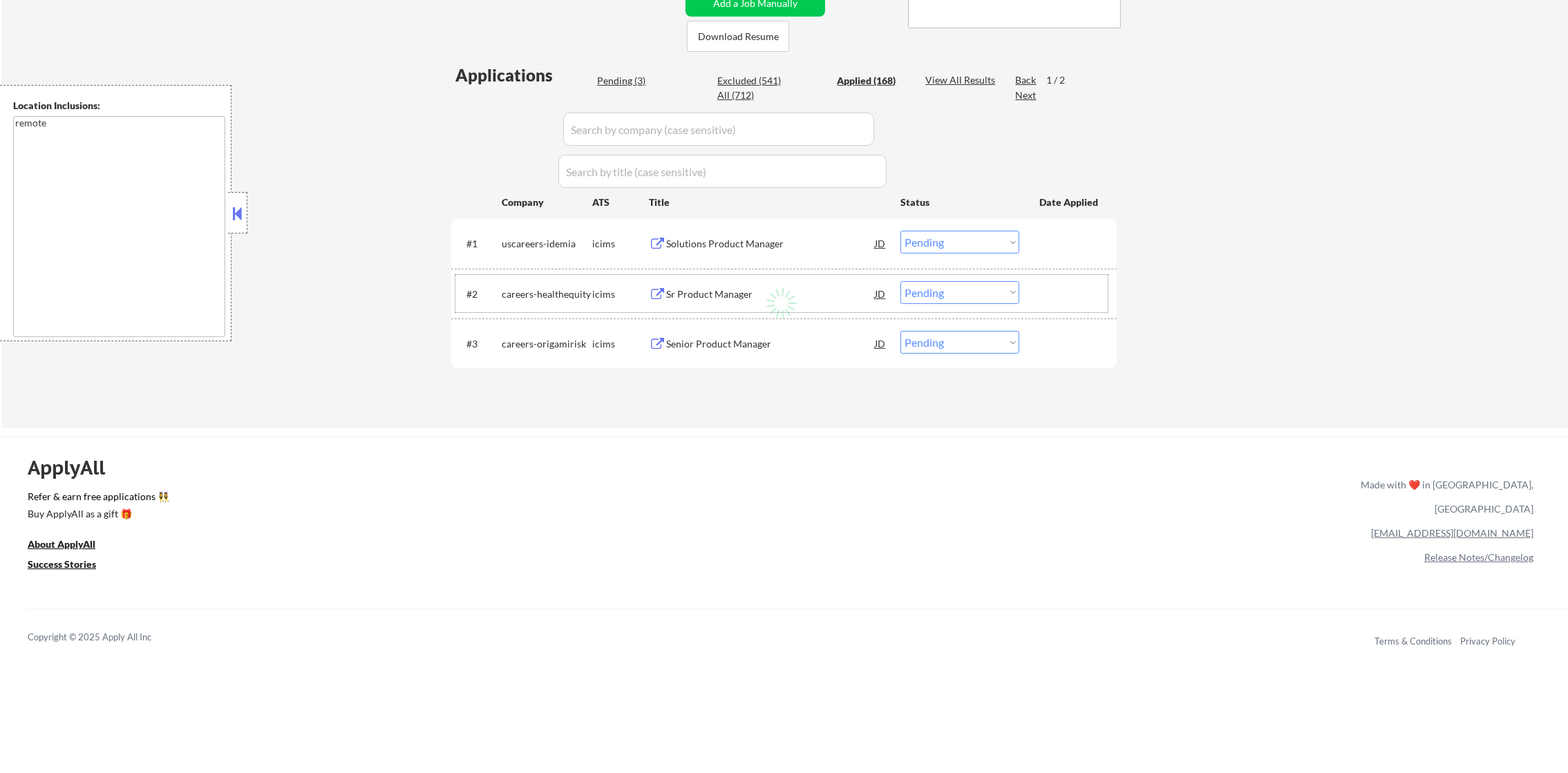
select select ""applied""
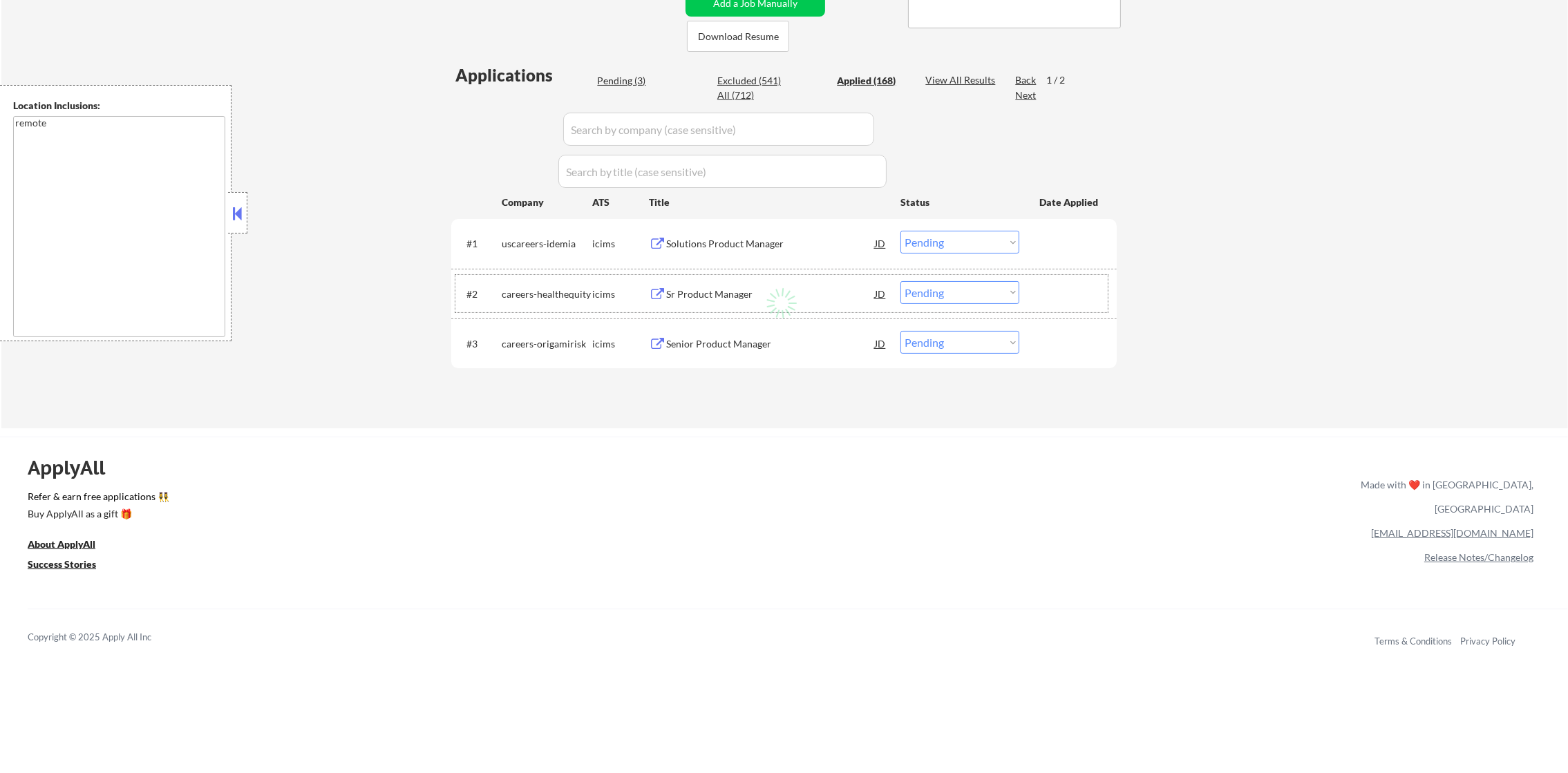
select select ""applied""
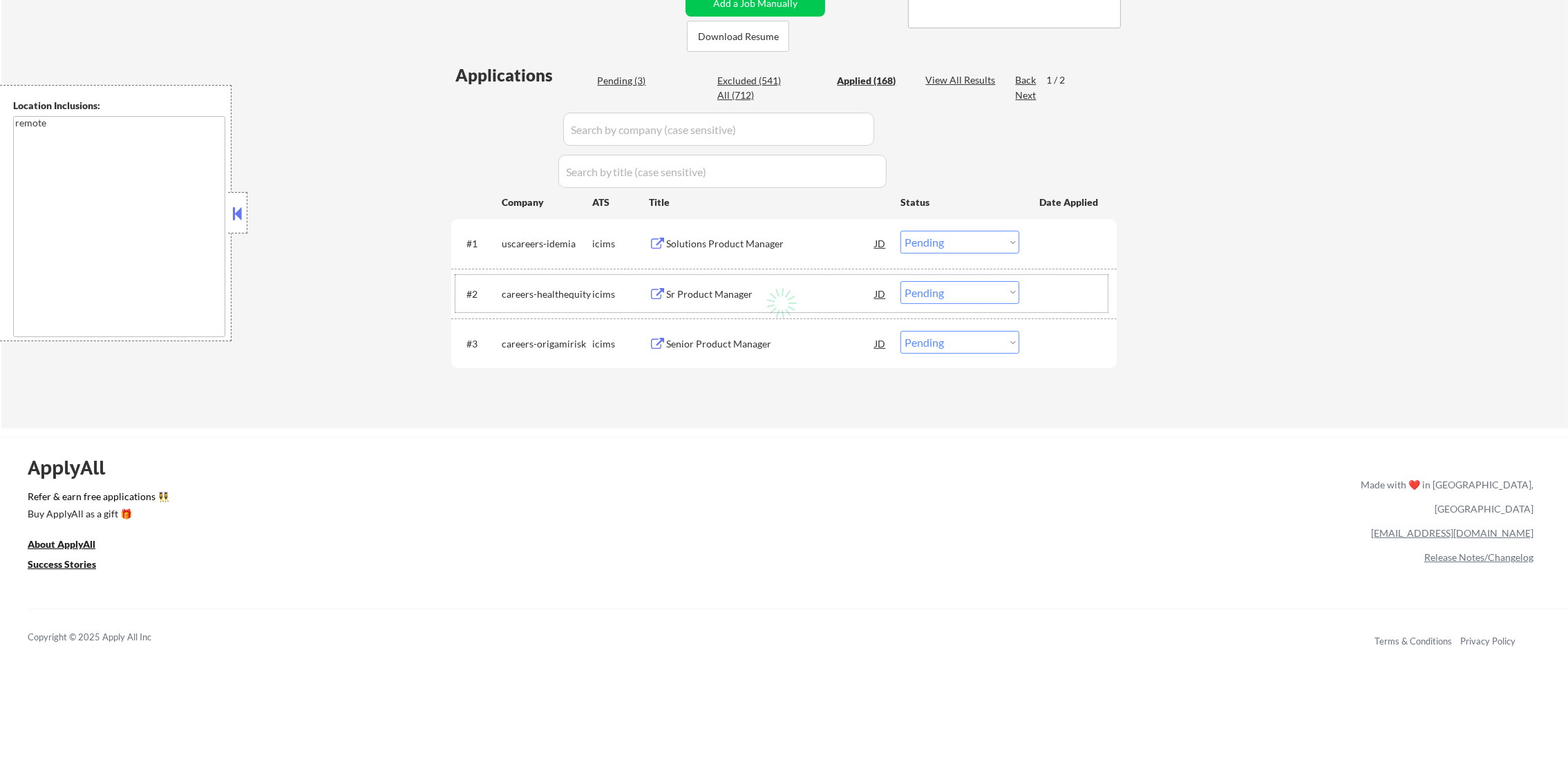
select select ""applied""
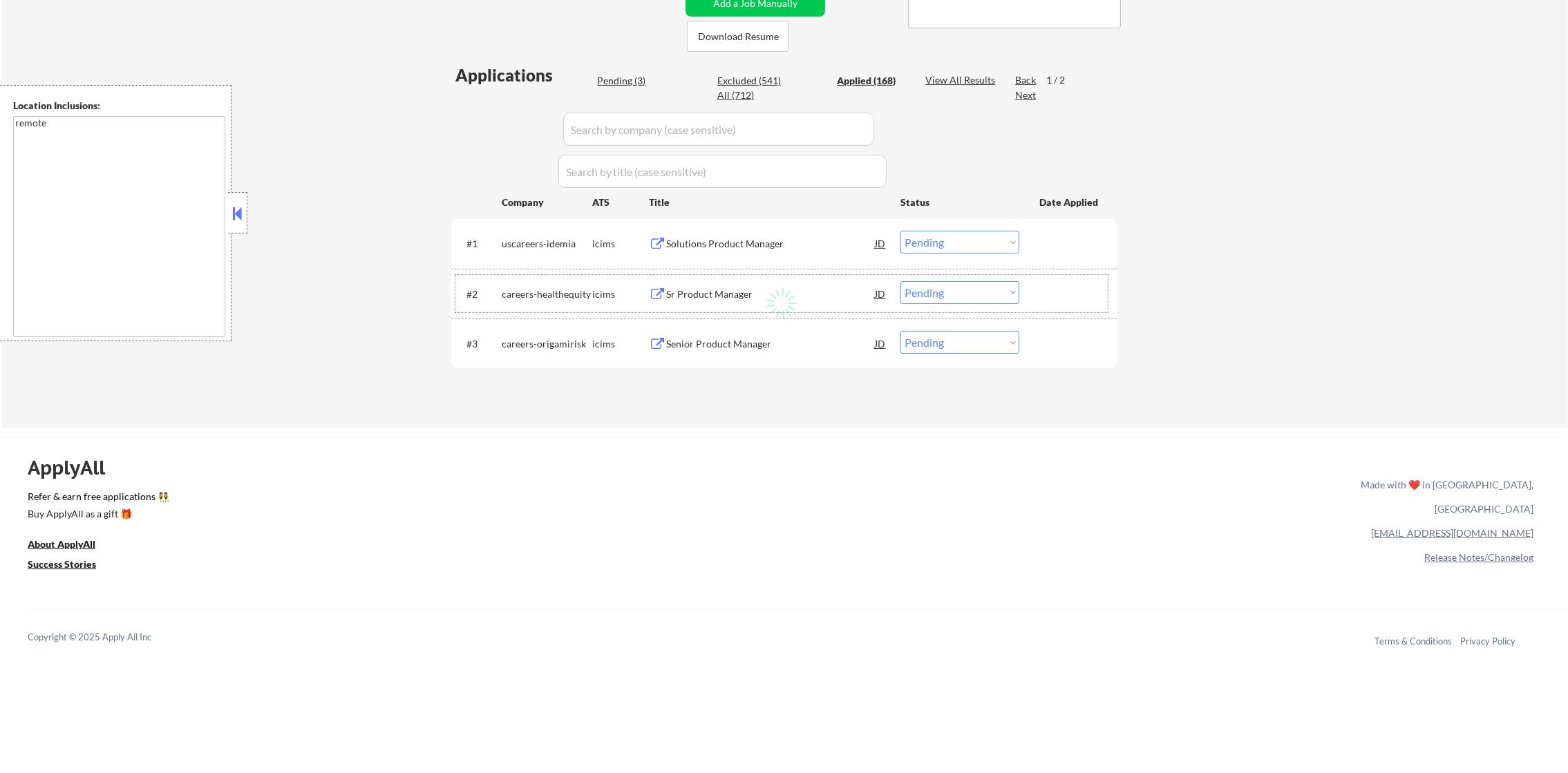
select select ""applied""
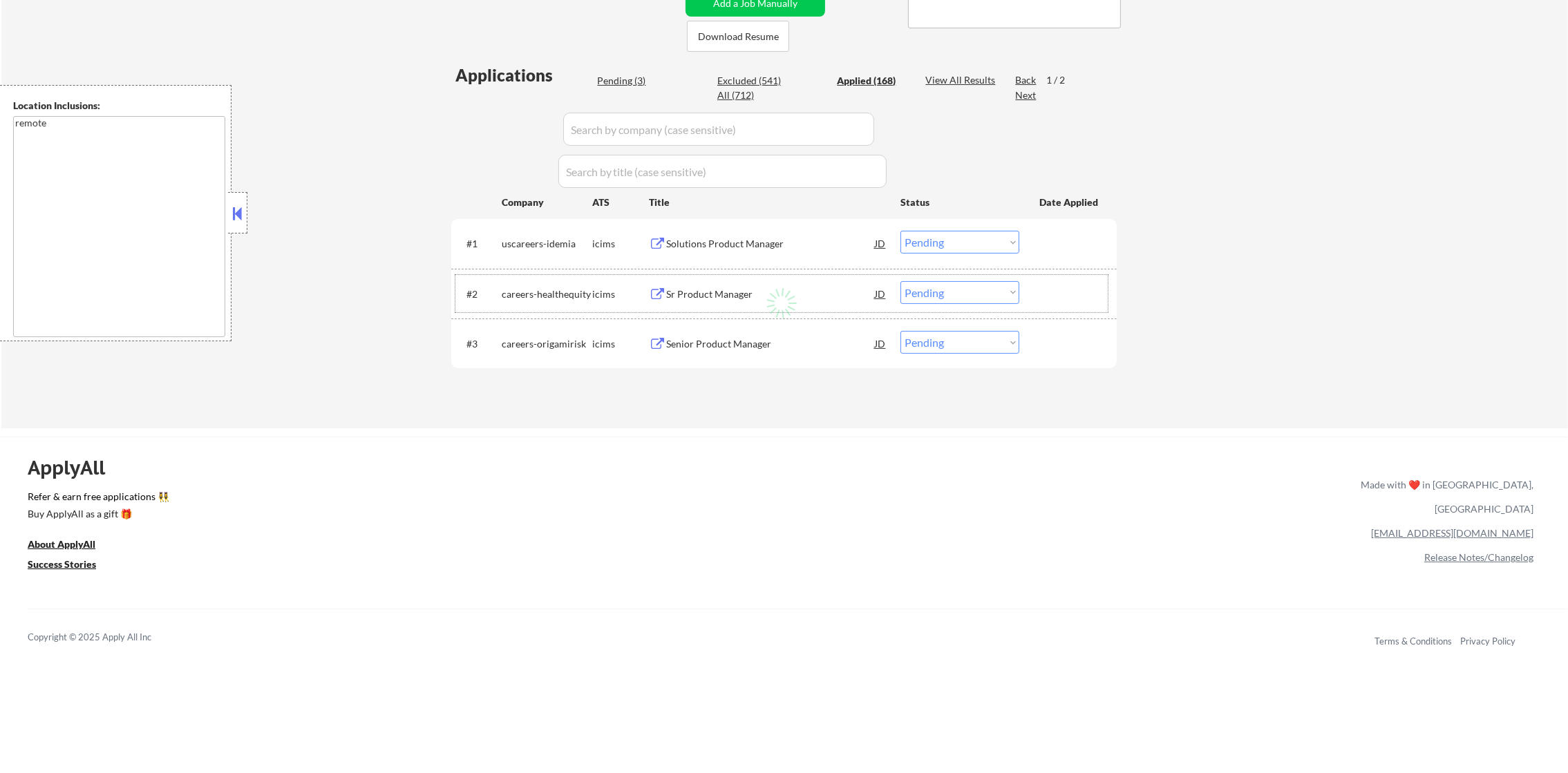
select select ""applied""
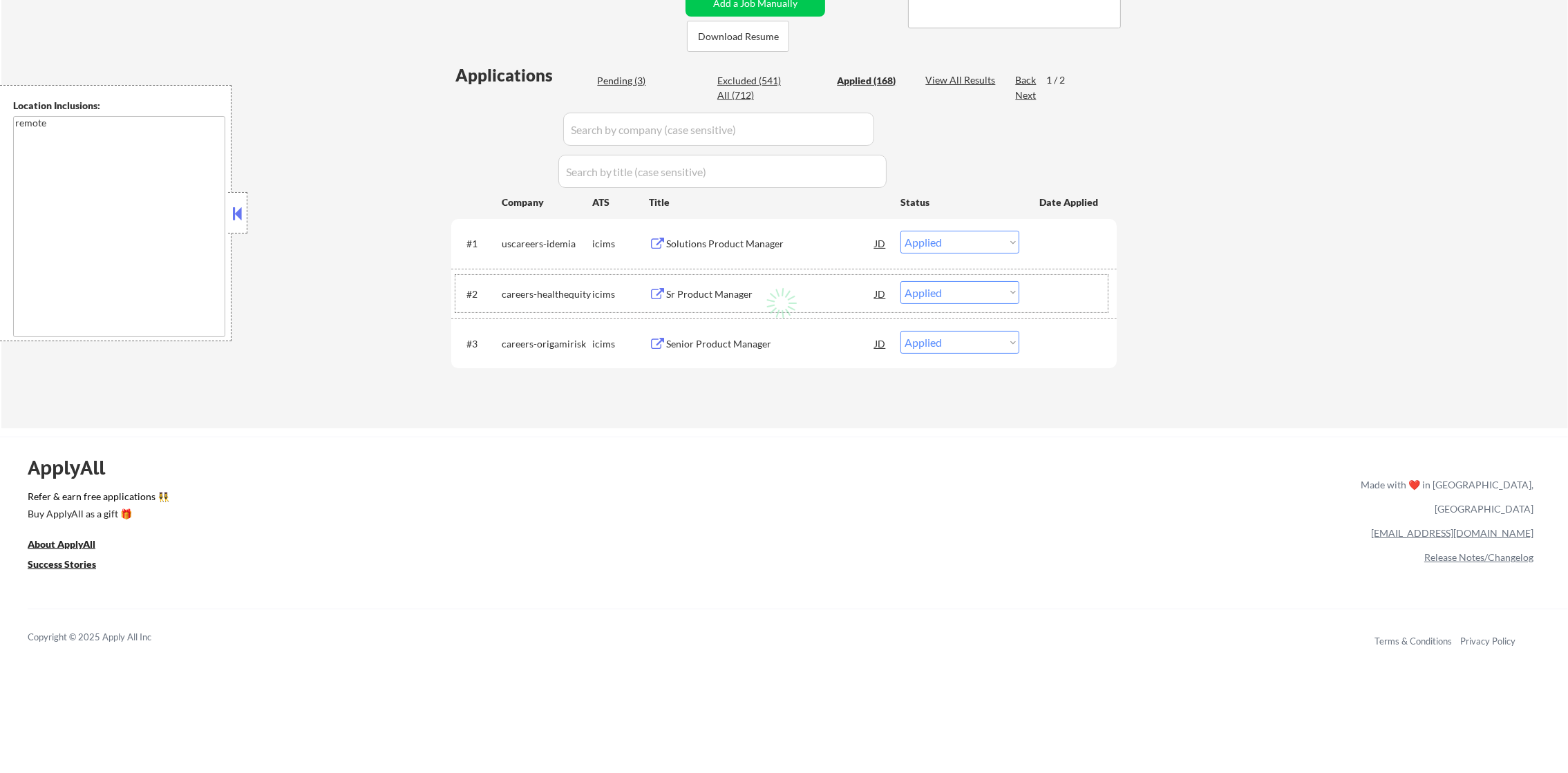
select select ""applied""
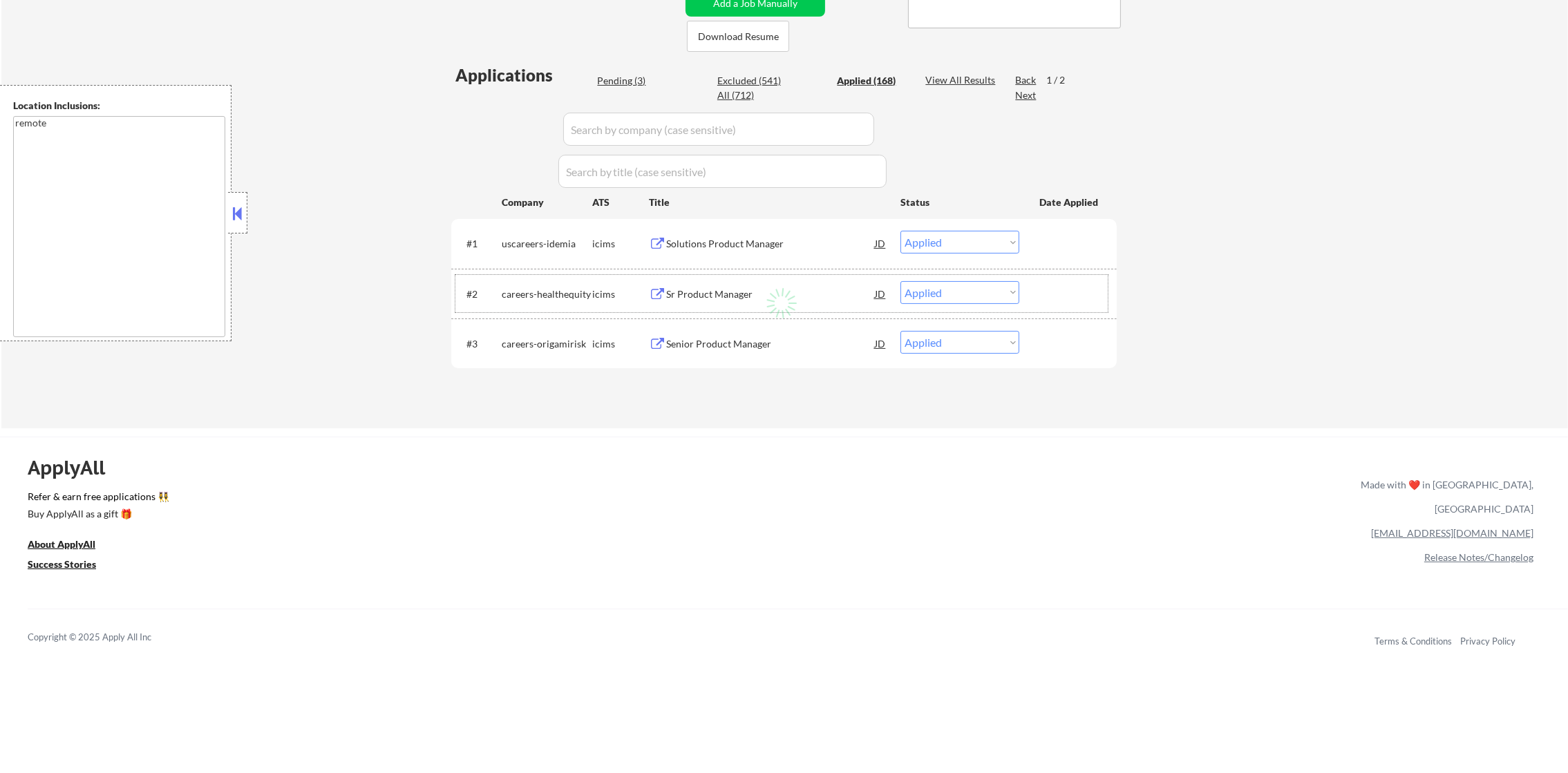
select select ""applied""
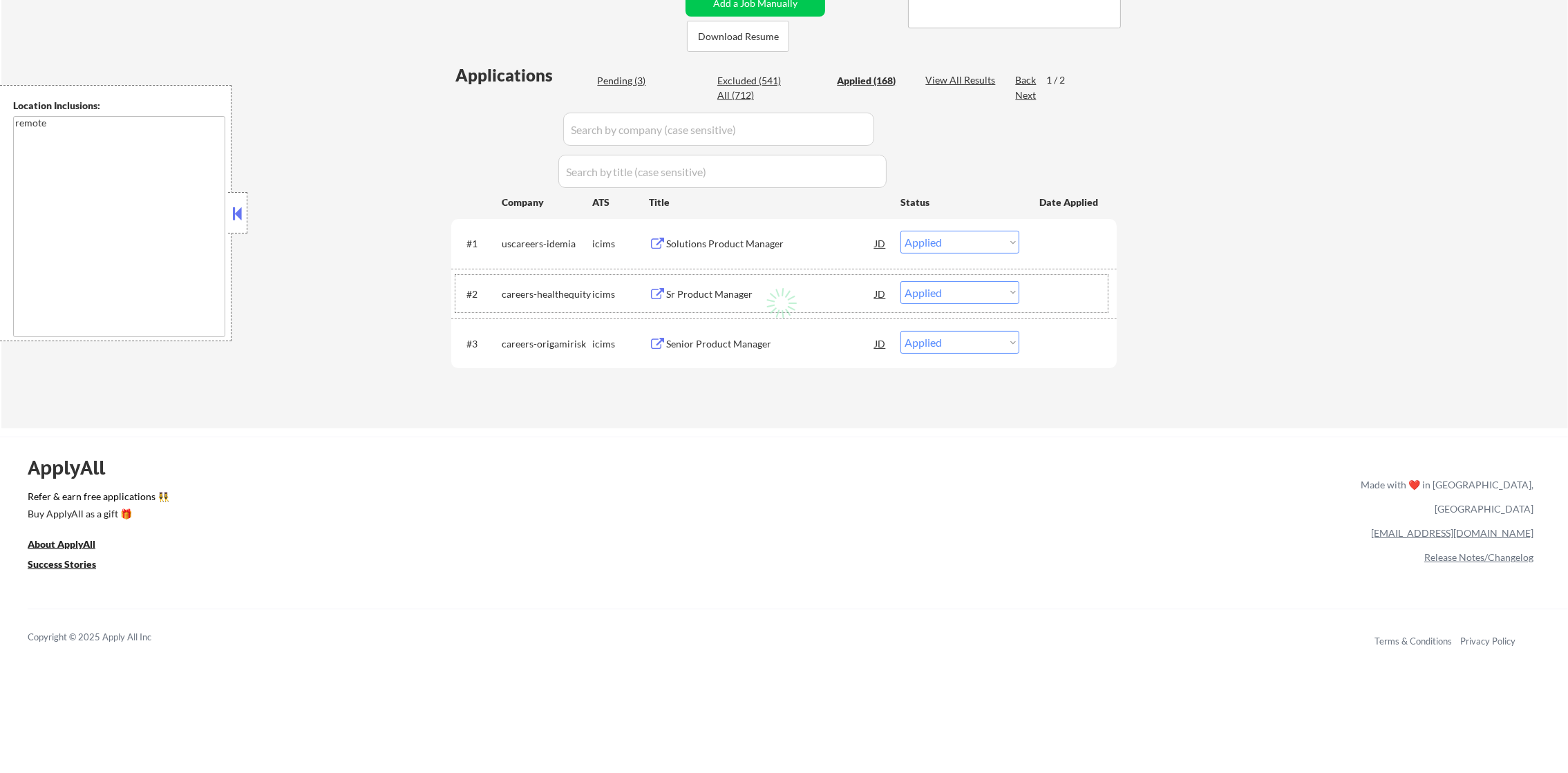
select select ""applied""
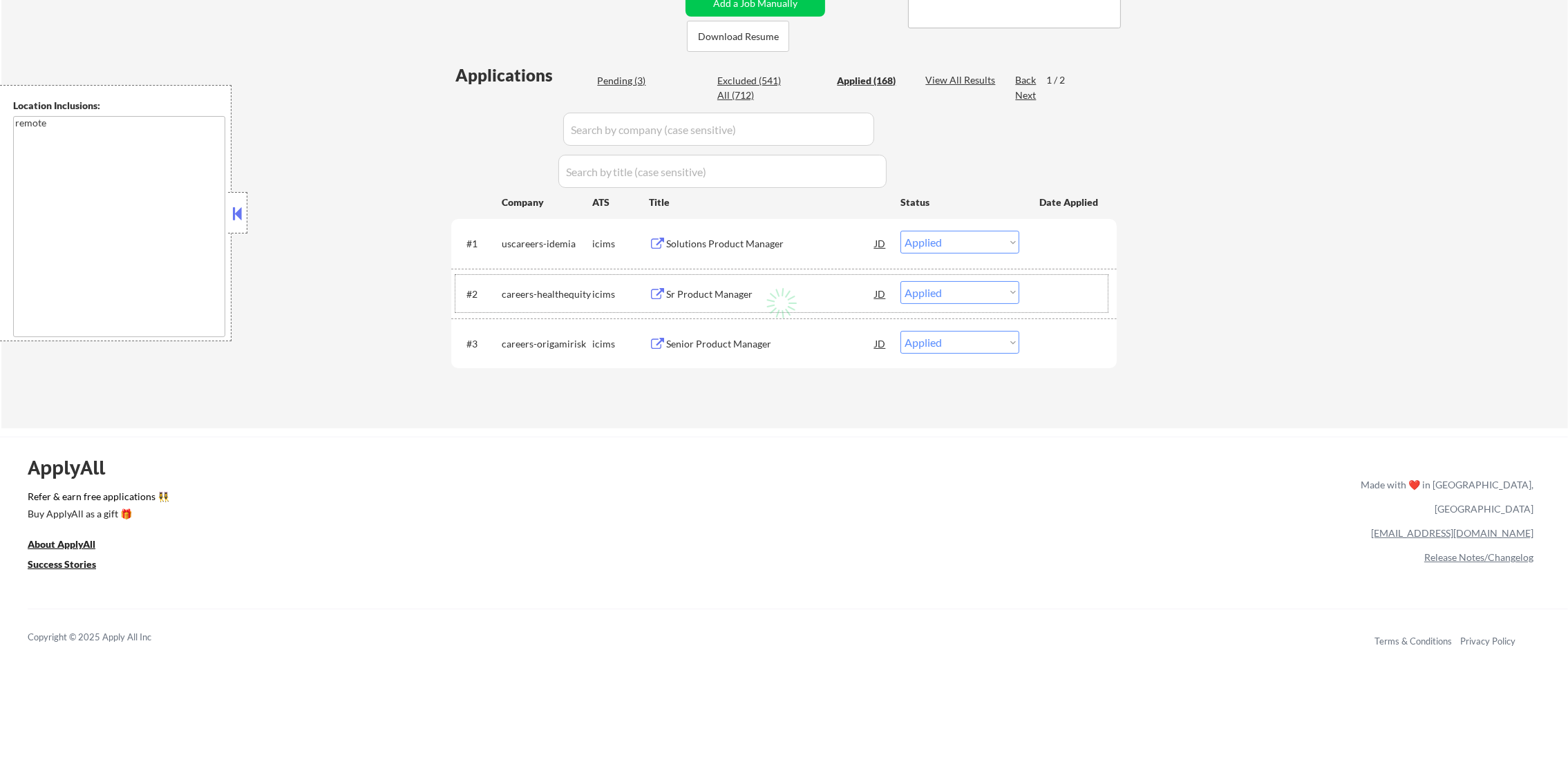
select select ""applied""
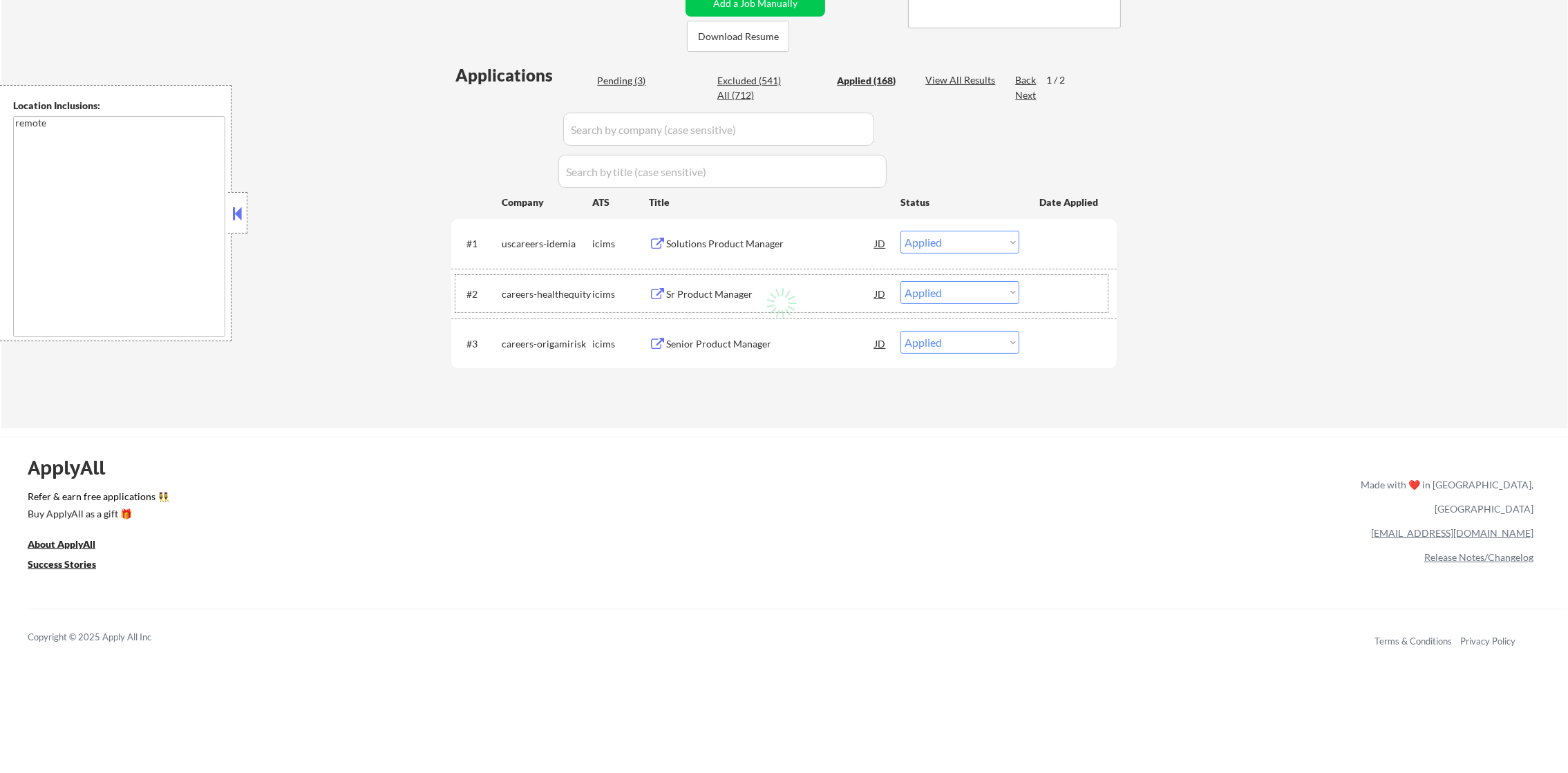
select select ""applied""
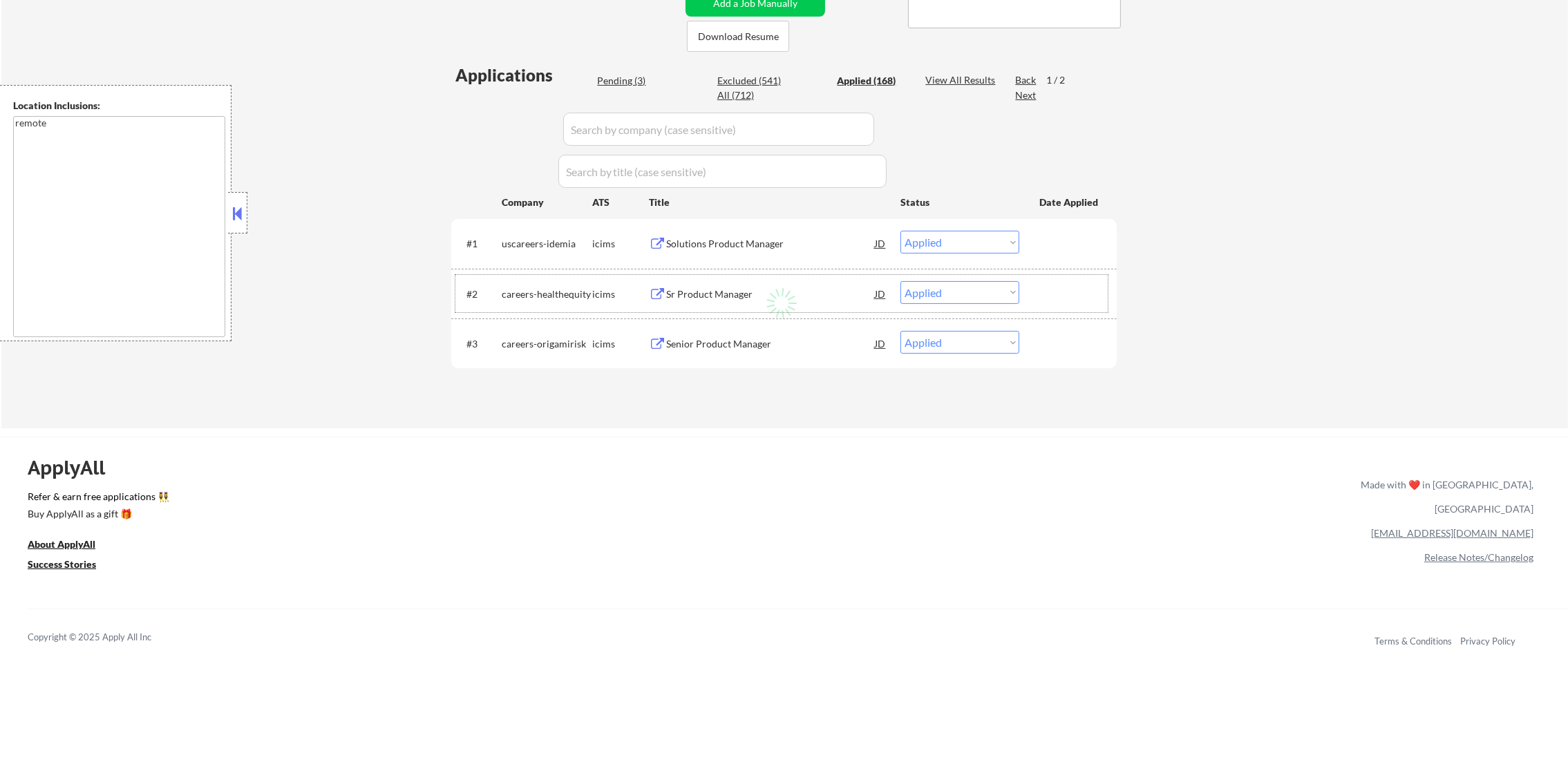
select select ""applied""
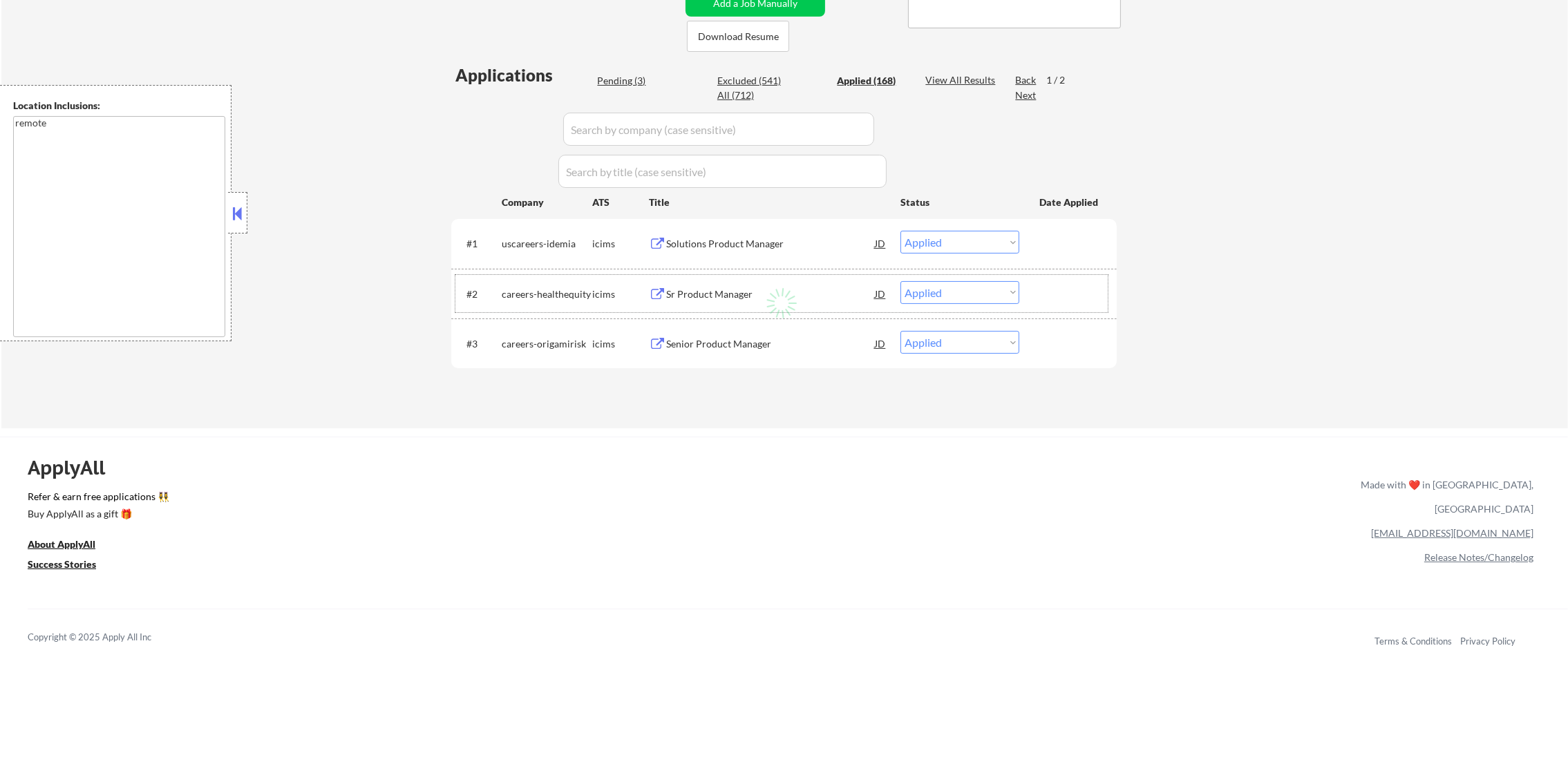
select select ""applied""
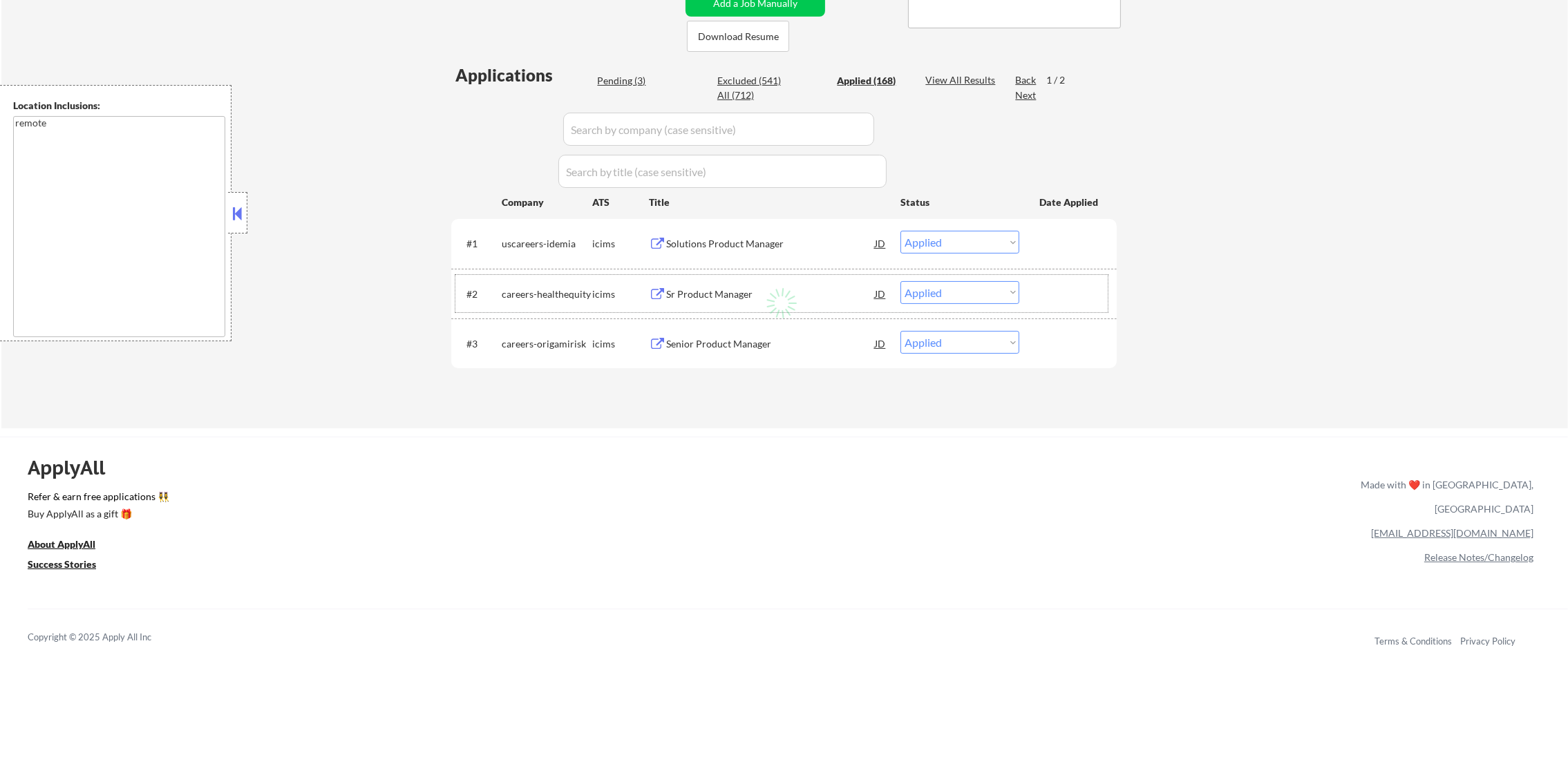
select select ""applied""
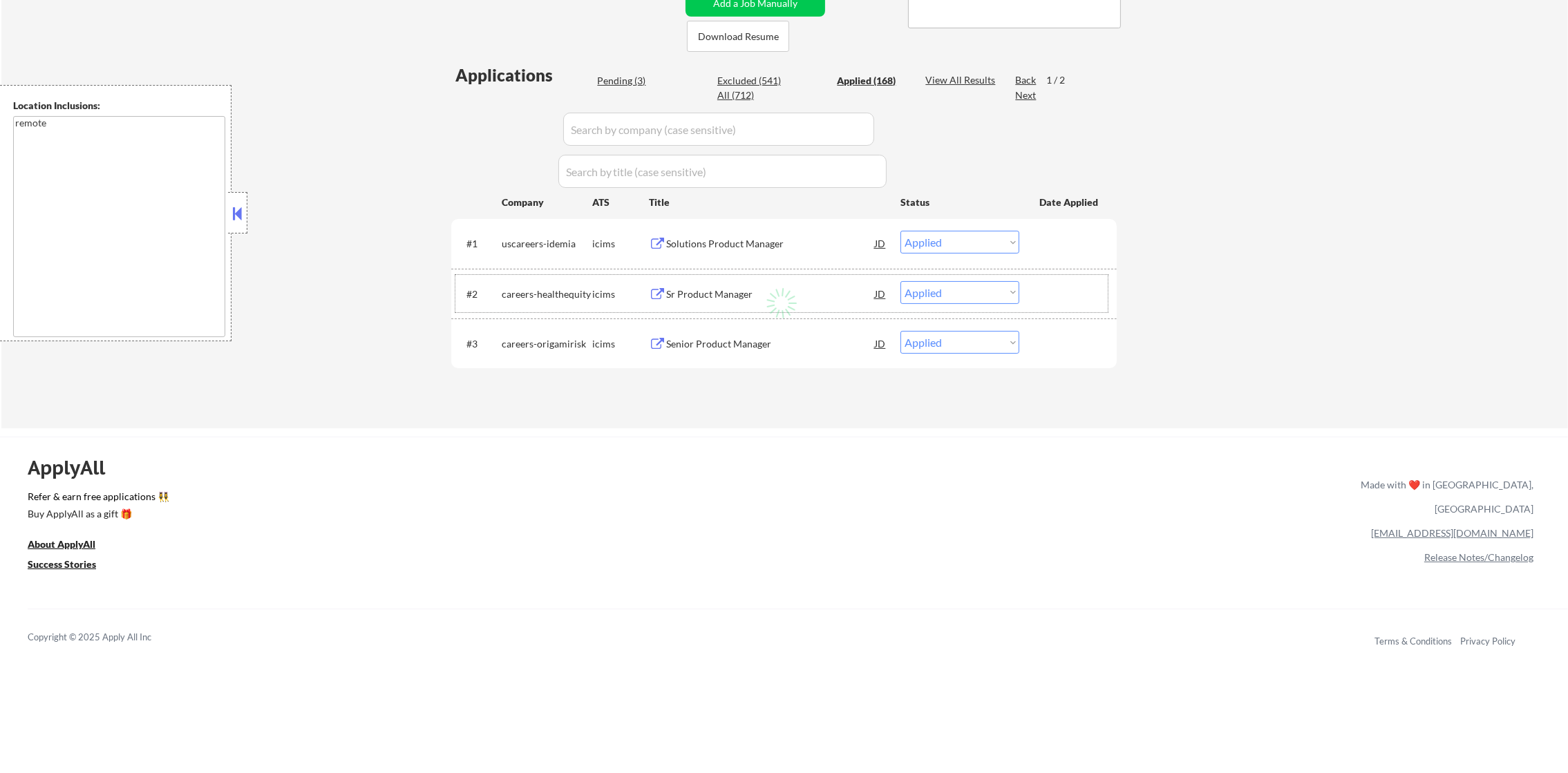
select select ""applied""
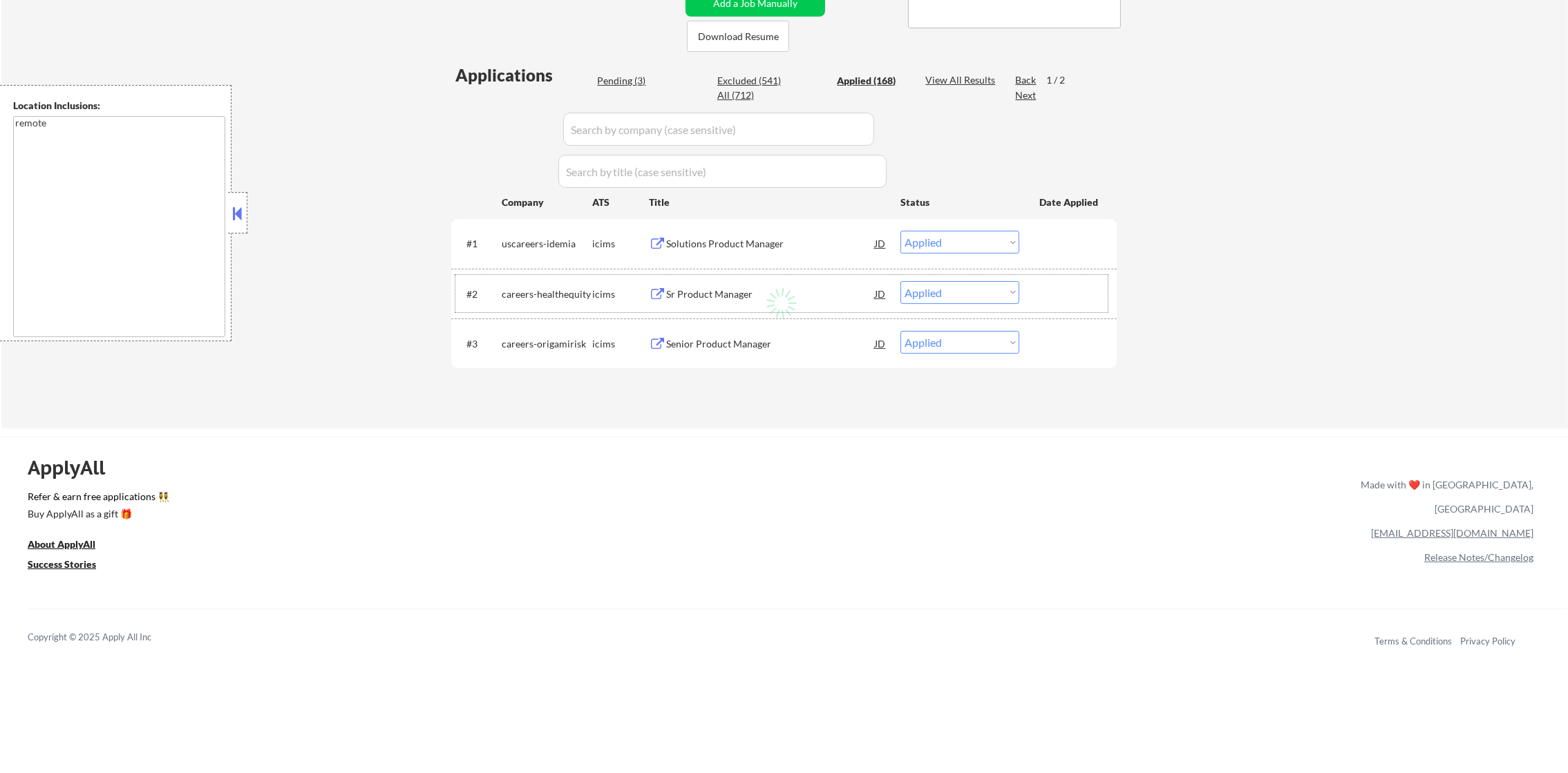
select select ""applied""
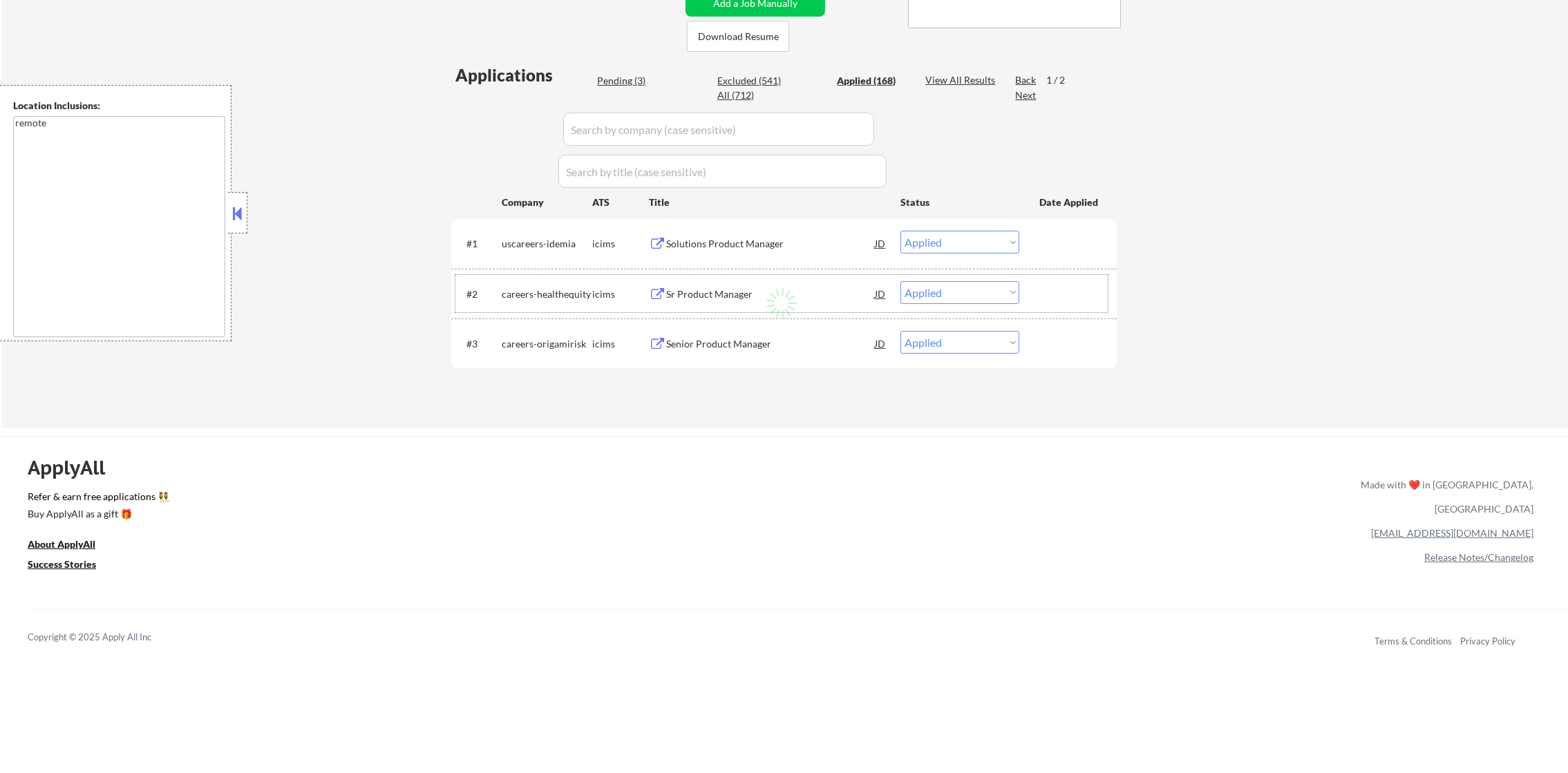
select select ""applied""
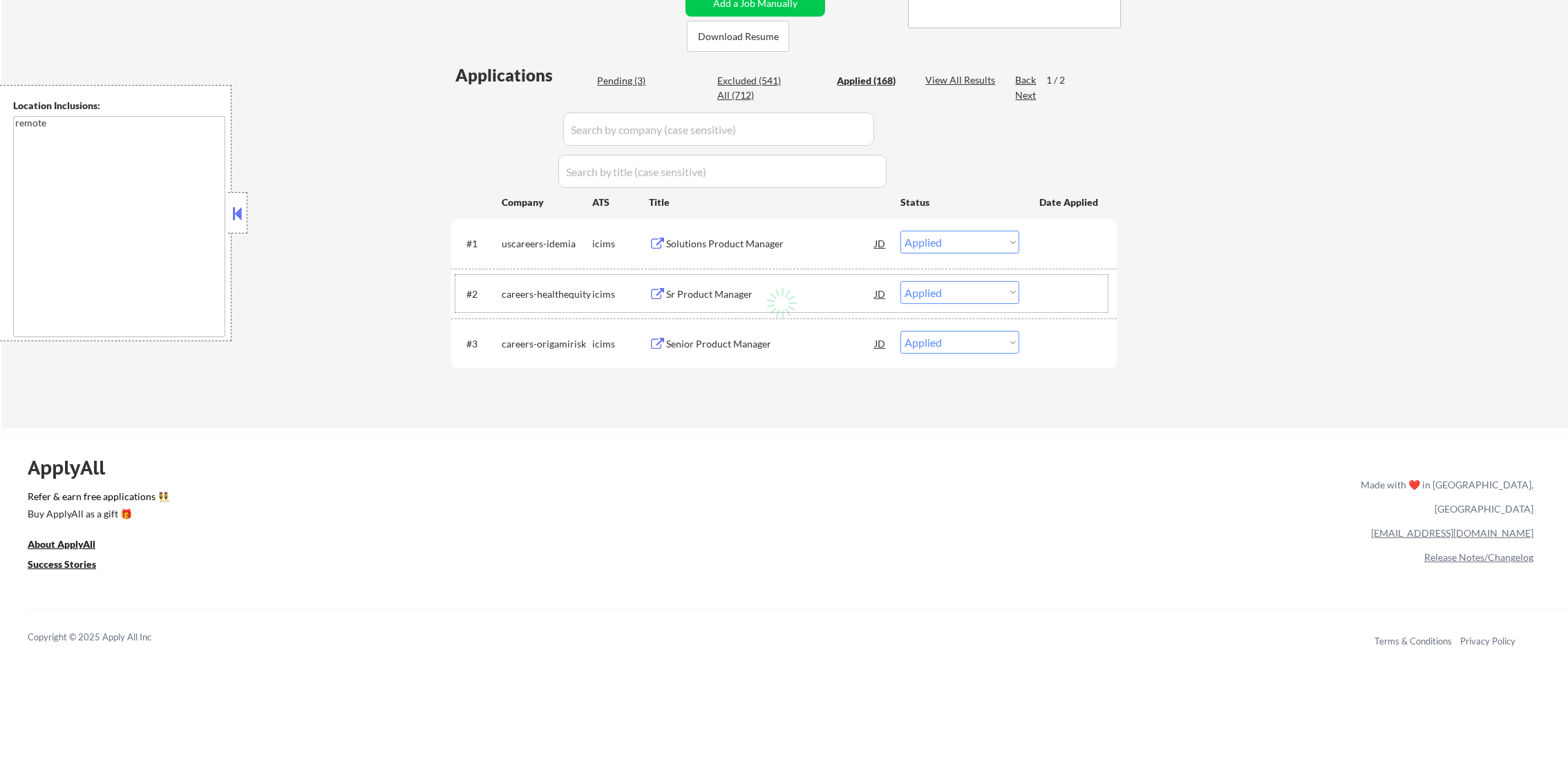
select select ""applied""
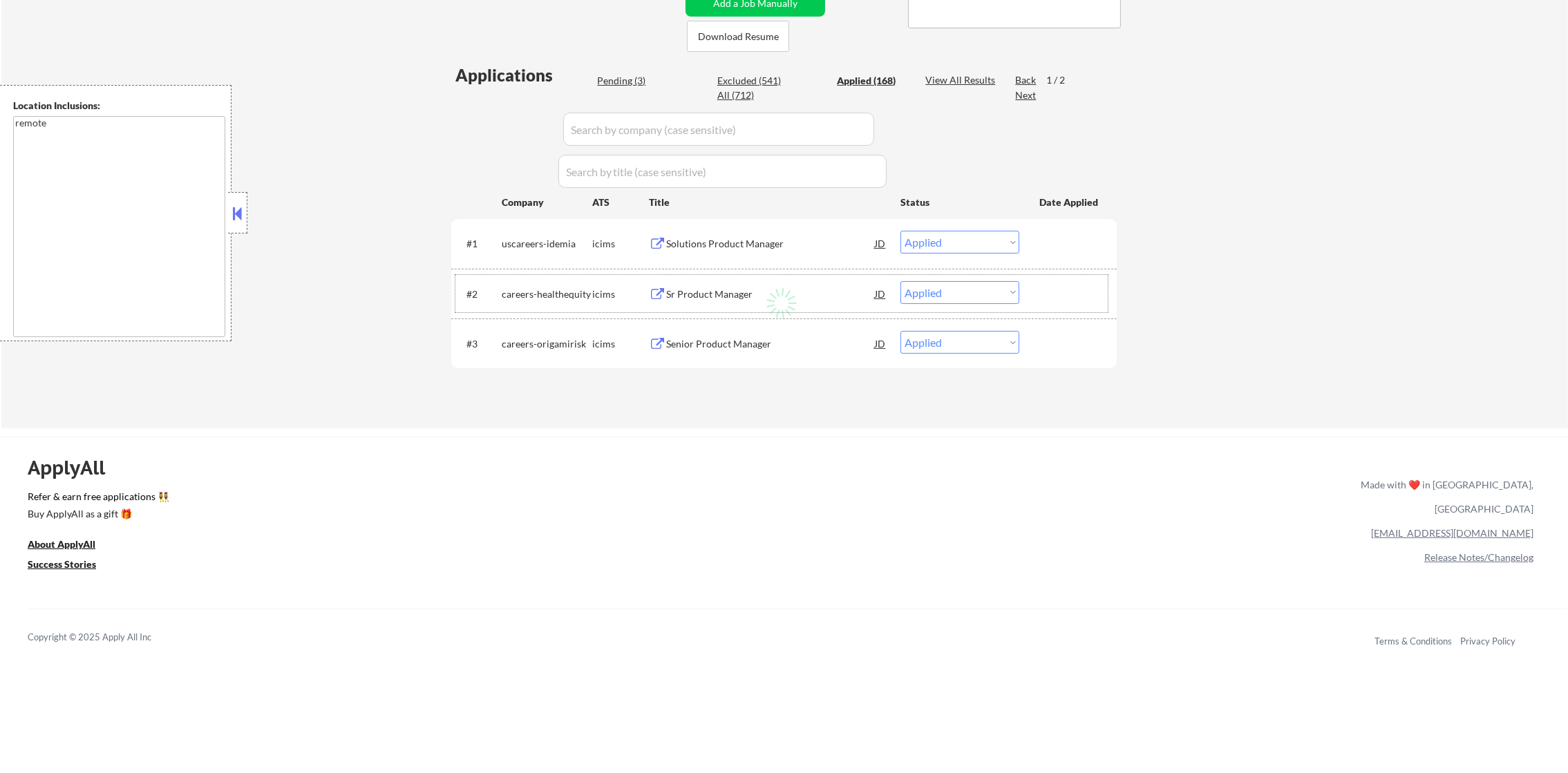
select select ""applied""
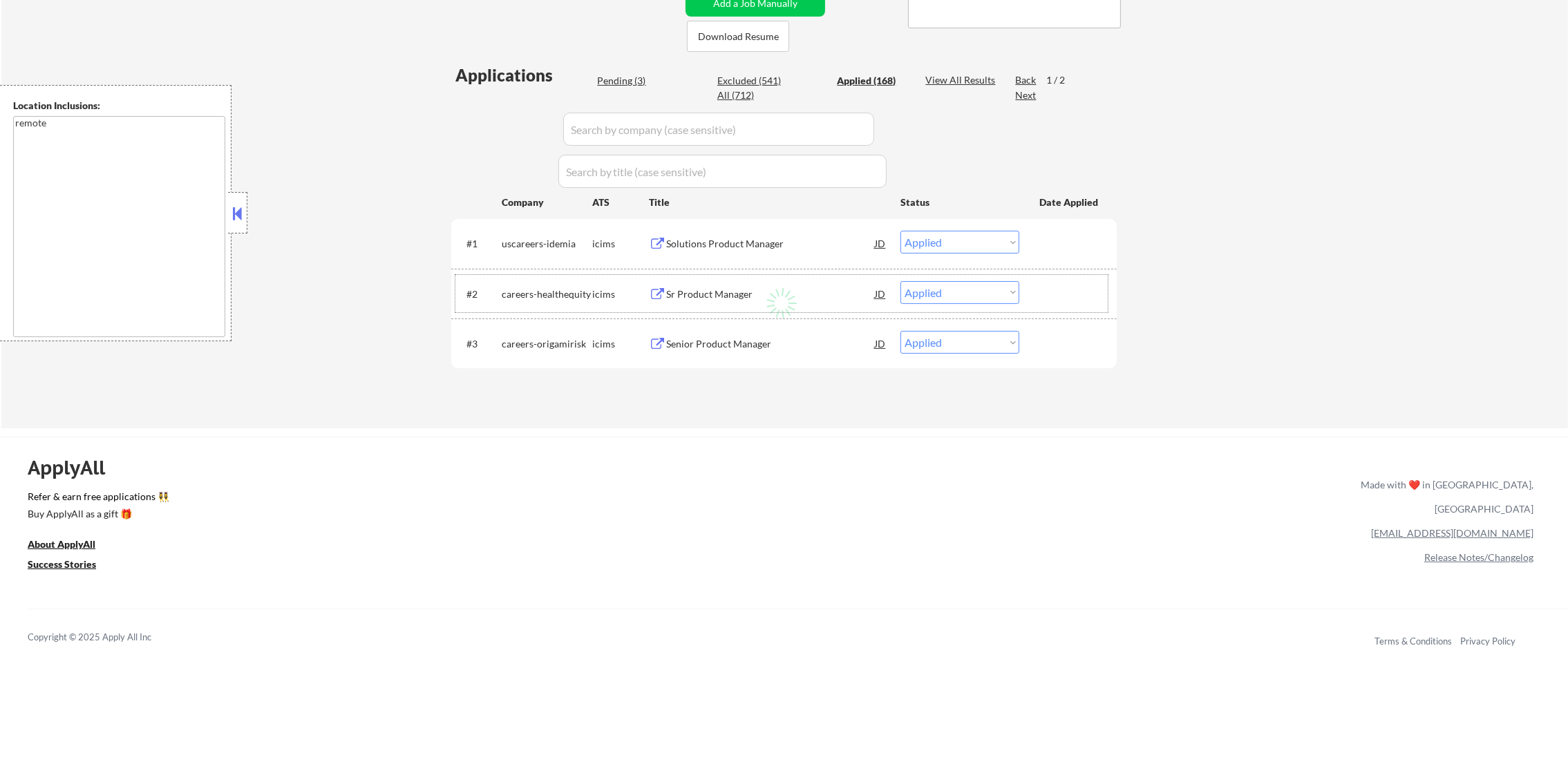
select select ""applied""
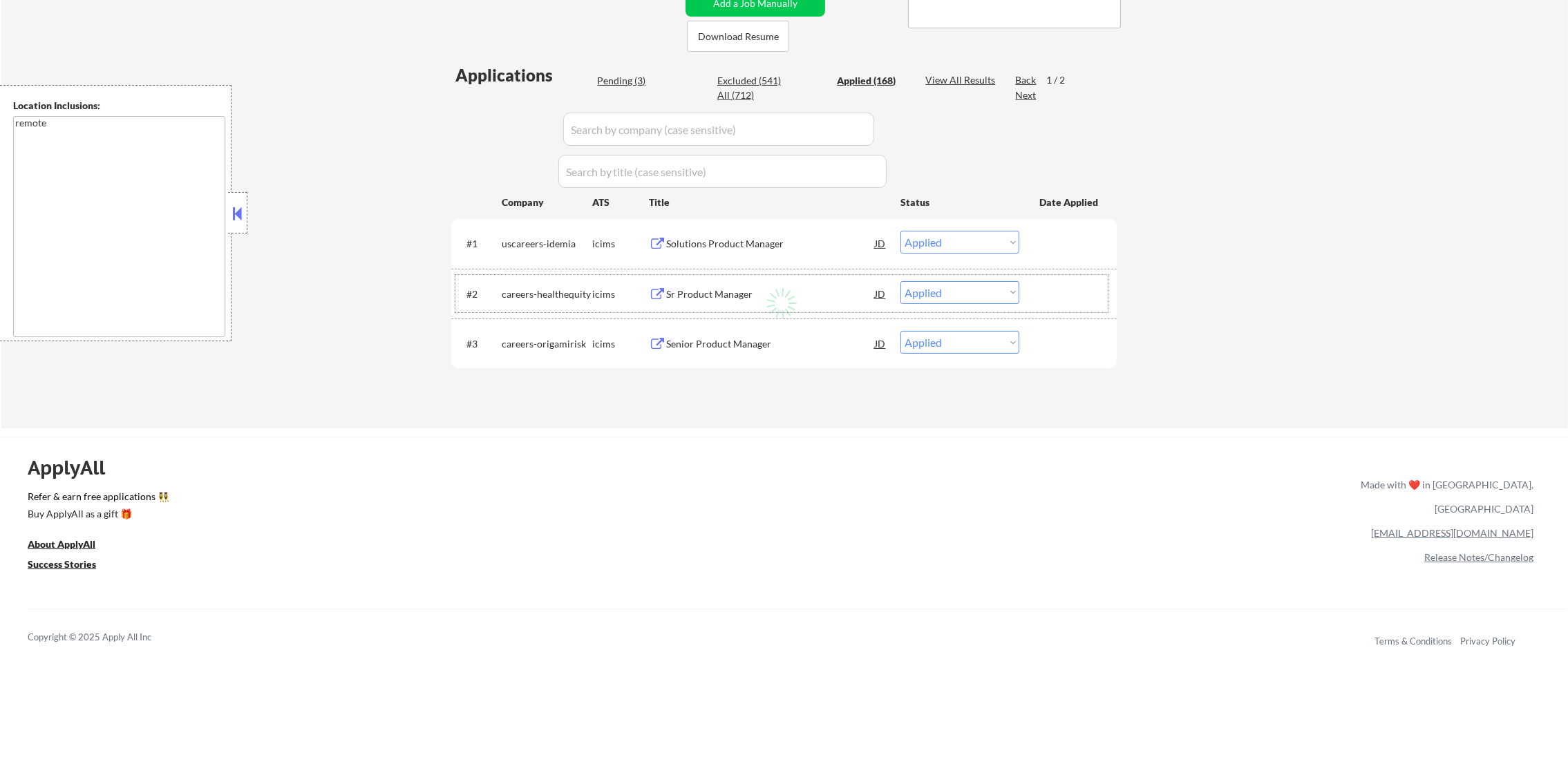
select select ""applied""
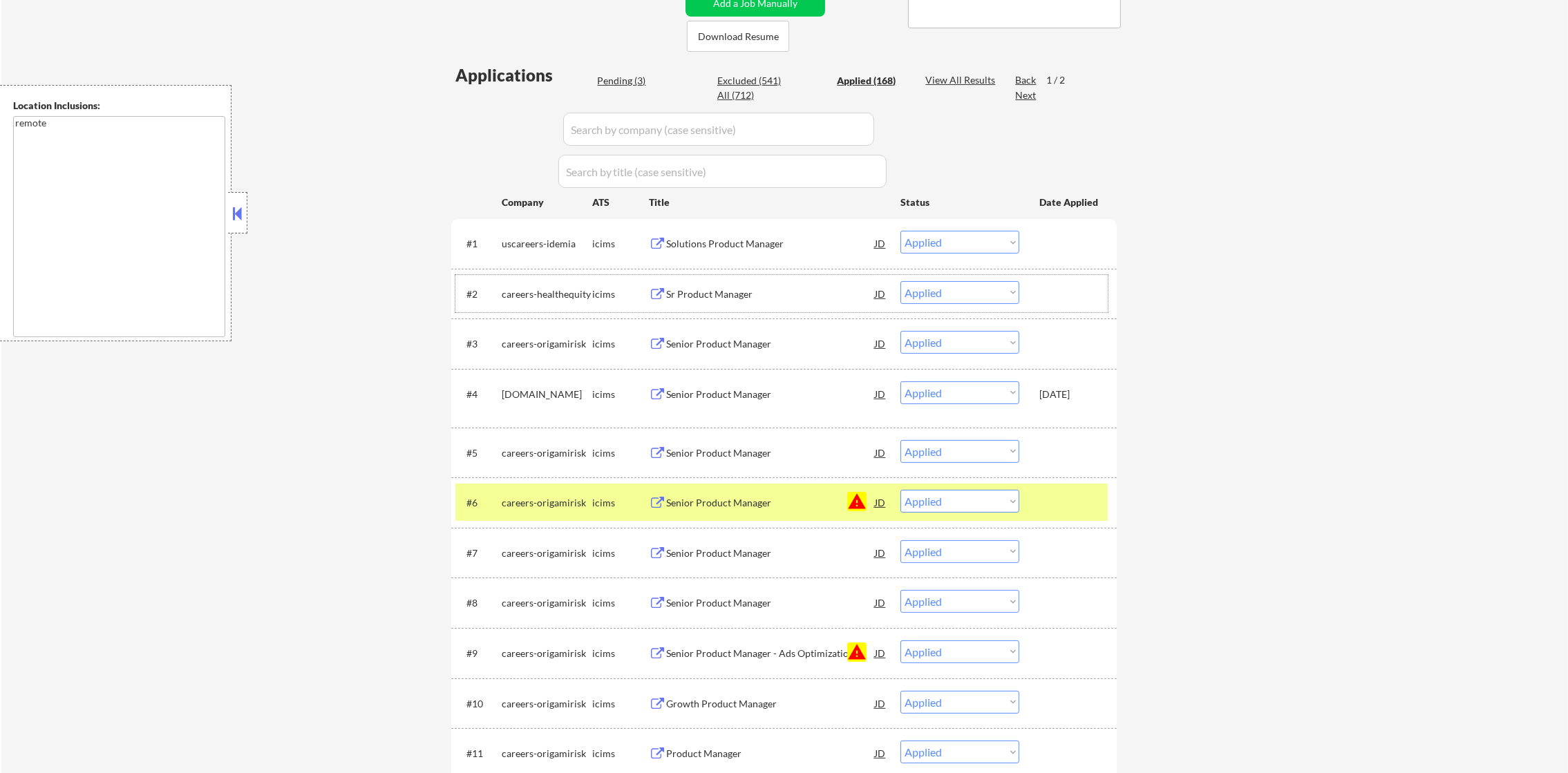
click at [562, 490] on div "careers-origamirisk" at bounding box center [546, 502] width 90 height 25
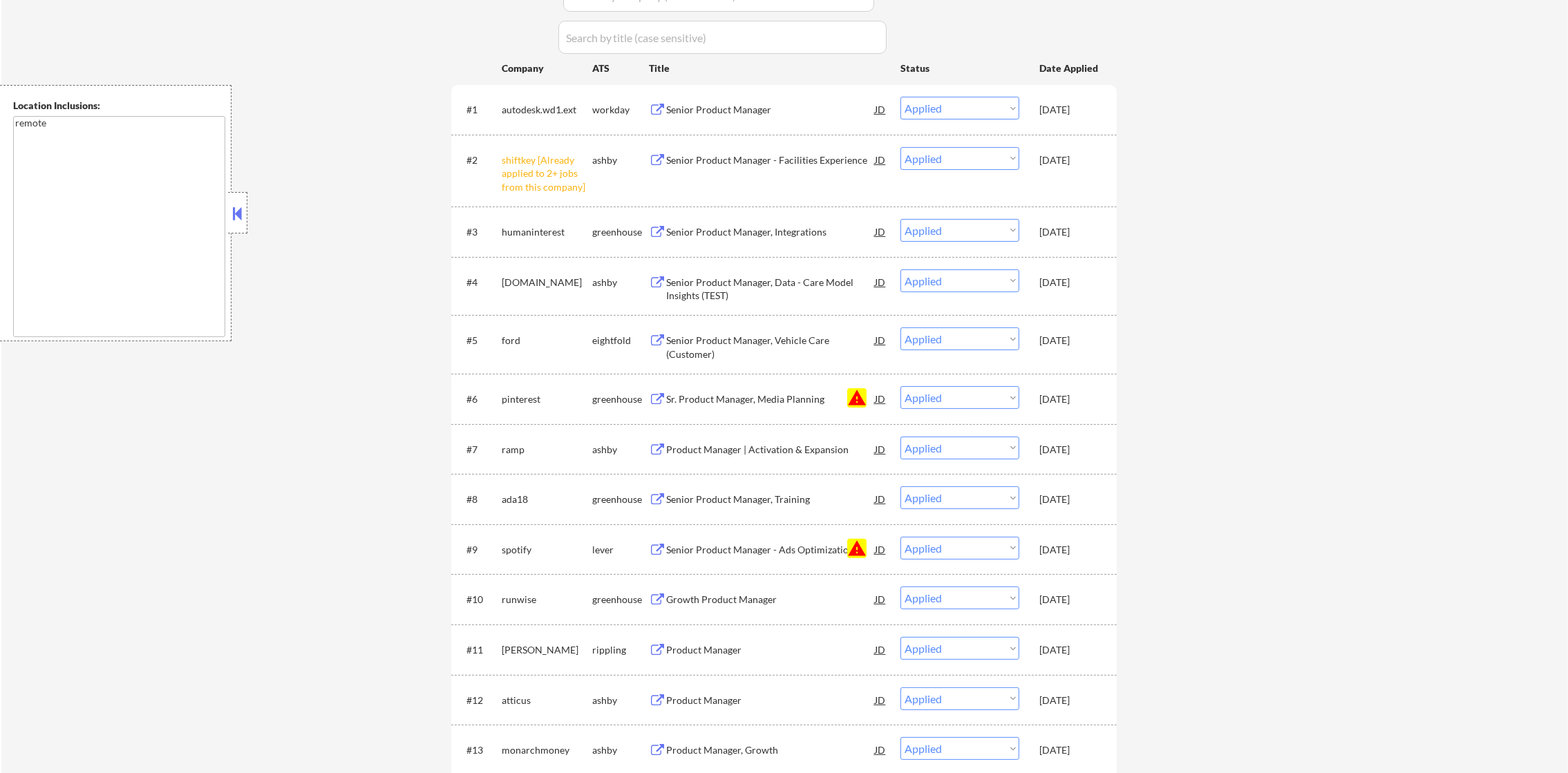
scroll to position [524, 0]
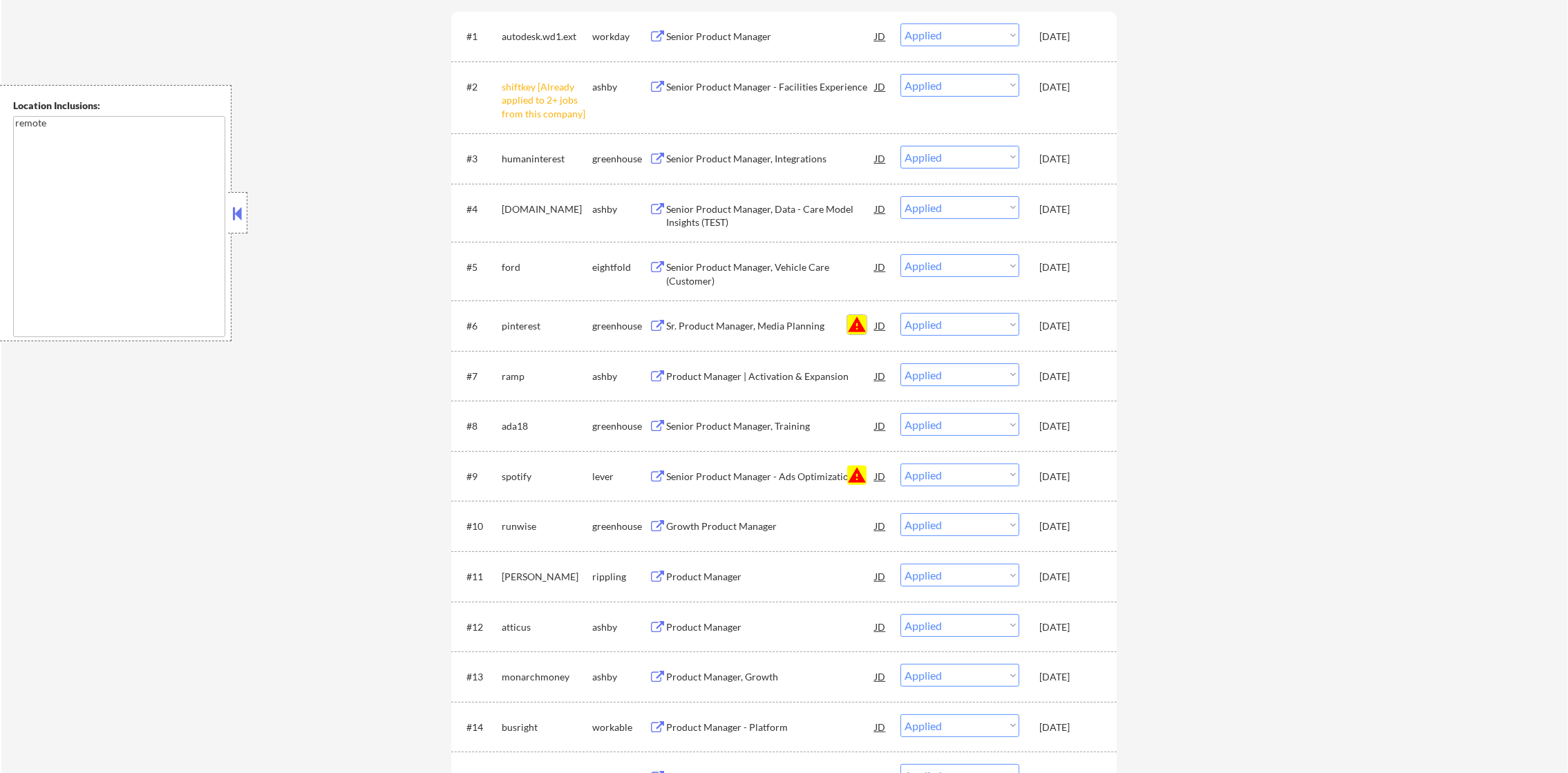
click at [857, 325] on button "warning" at bounding box center [857, 325] width 20 height 20
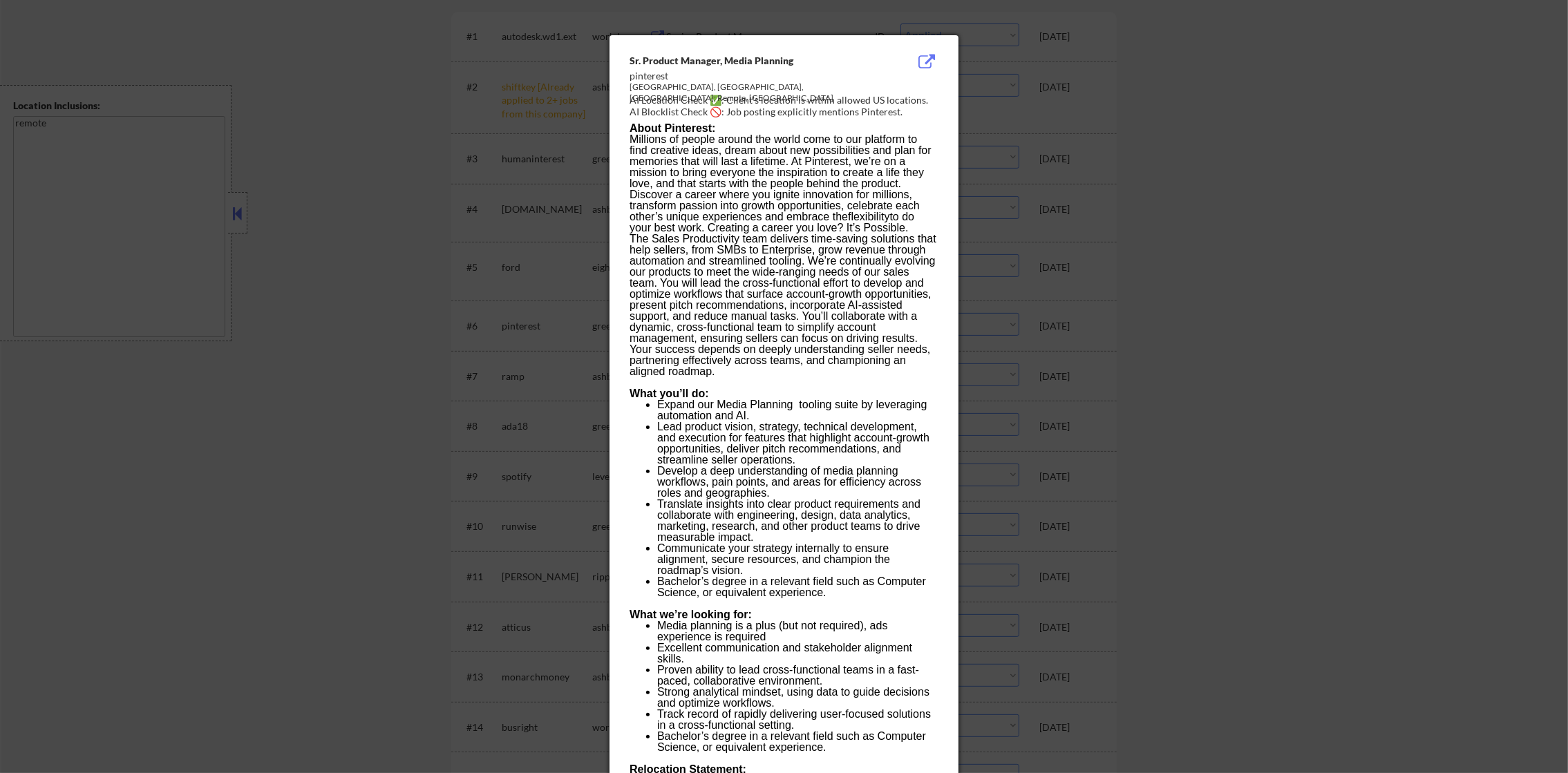
click at [1174, 319] on div at bounding box center [784, 386] width 1568 height 773
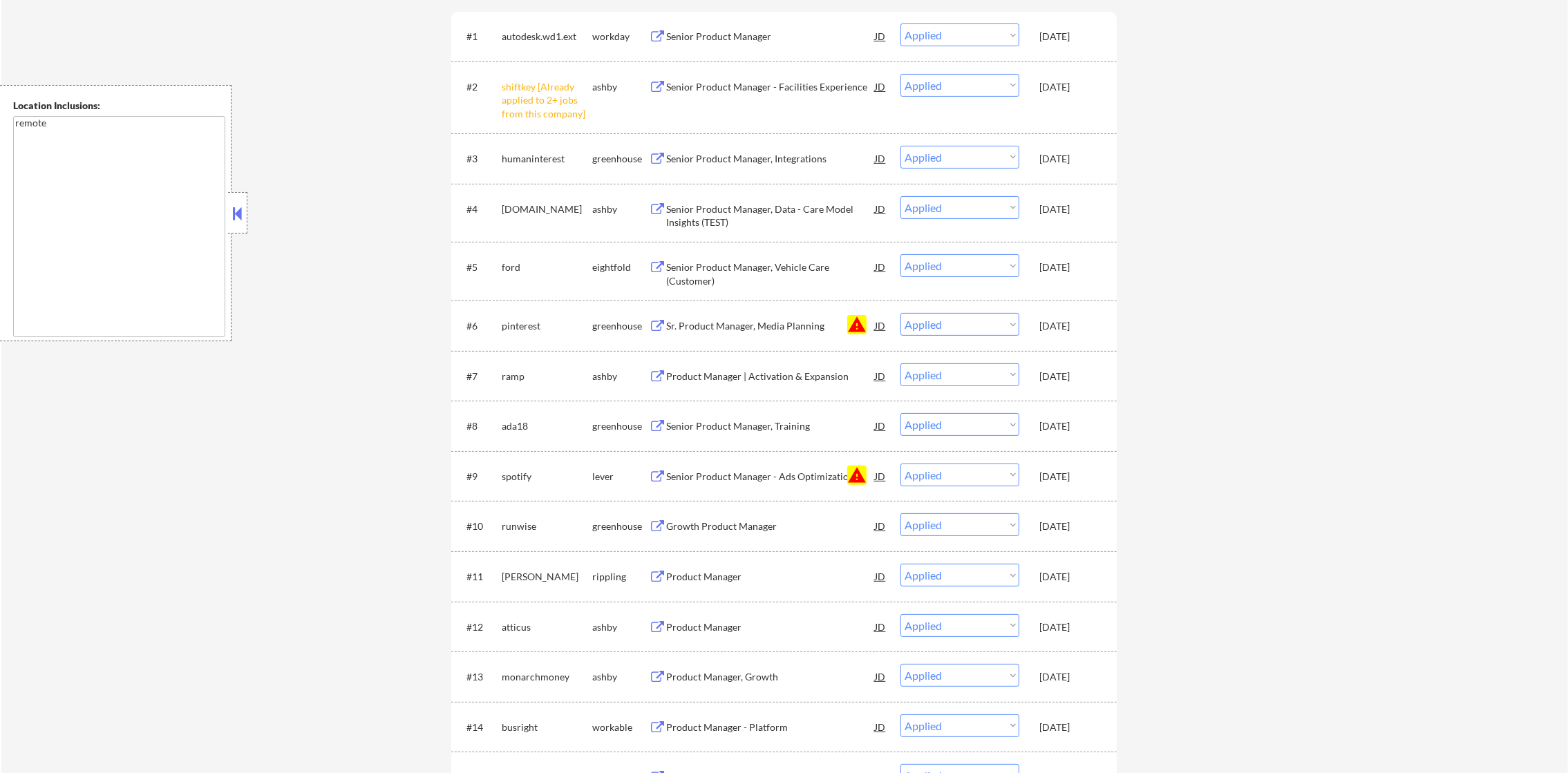
click at [997, 331] on select "Choose an option... Pending Applied Excluded (Questions) Excluded (Expired) Exc…" at bounding box center [960, 325] width 119 height 23
select select ""excluded__blocklist_""
click at [900, 313] on select "Choose an option... Pending Applied Excluded (Questions) Excluded (Expired) Exc…" at bounding box center [960, 325] width 119 height 23
click at [989, 470] on select "Choose an option... Pending Applied Excluded (Questions) Excluded (Expired) Exc…" at bounding box center [960, 475] width 119 height 23
select select ""excluded__blocklist_""
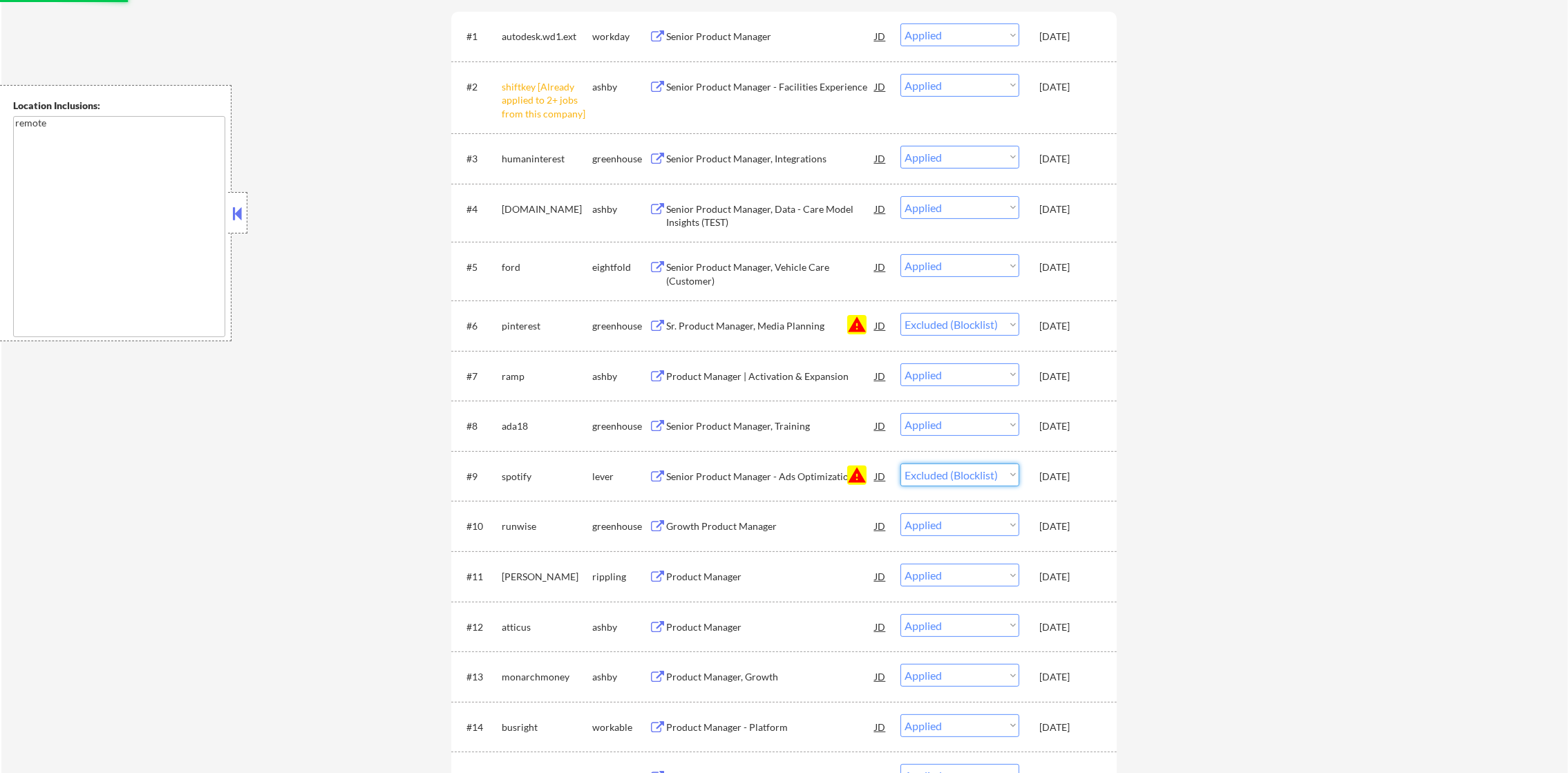
click at [900, 463] on select "Choose an option... Pending Applied Excluded (Questions) Excluded (Expired) Exc…" at bounding box center [960, 475] width 119 height 23
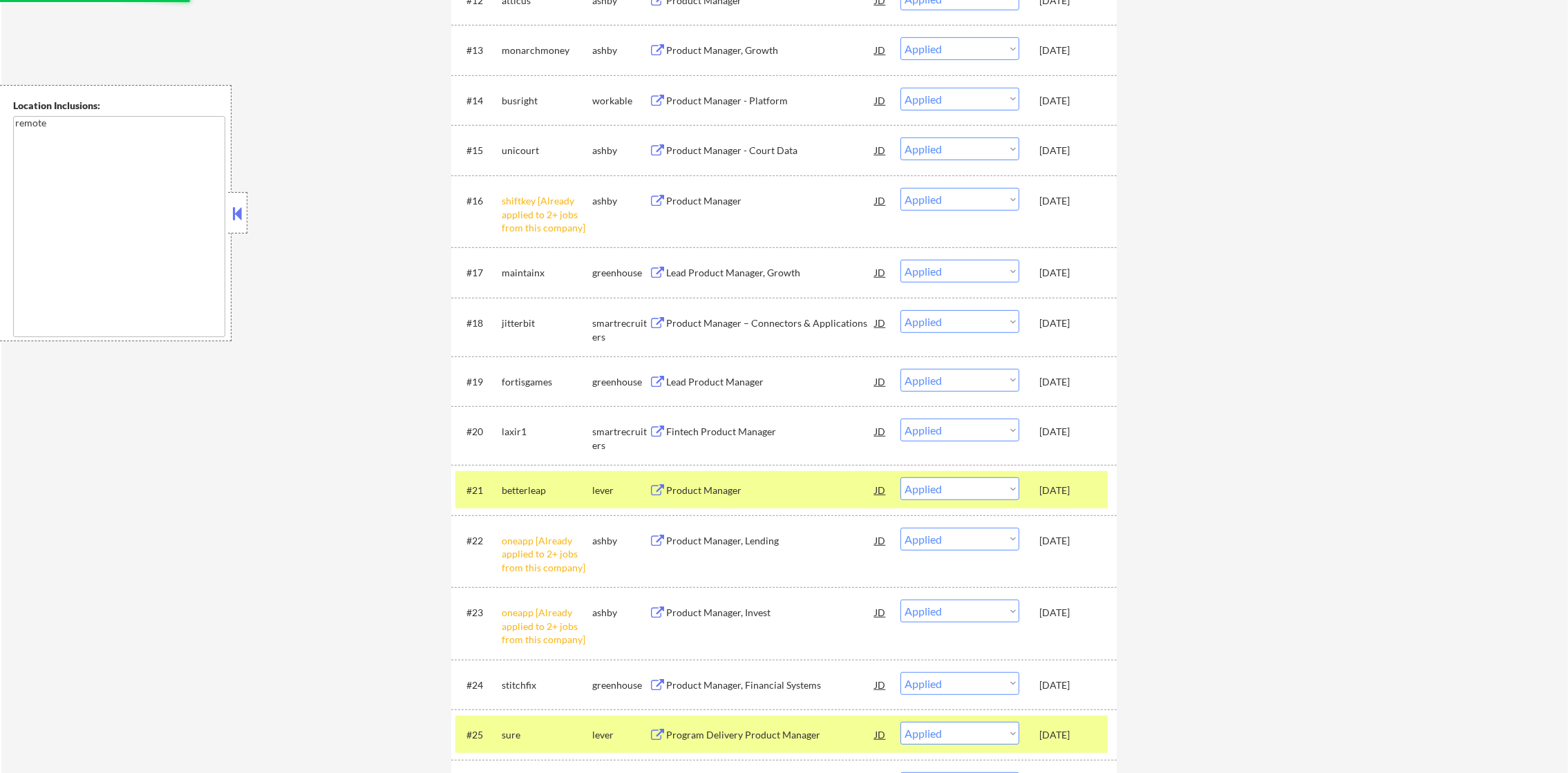
scroll to position [1250, 0]
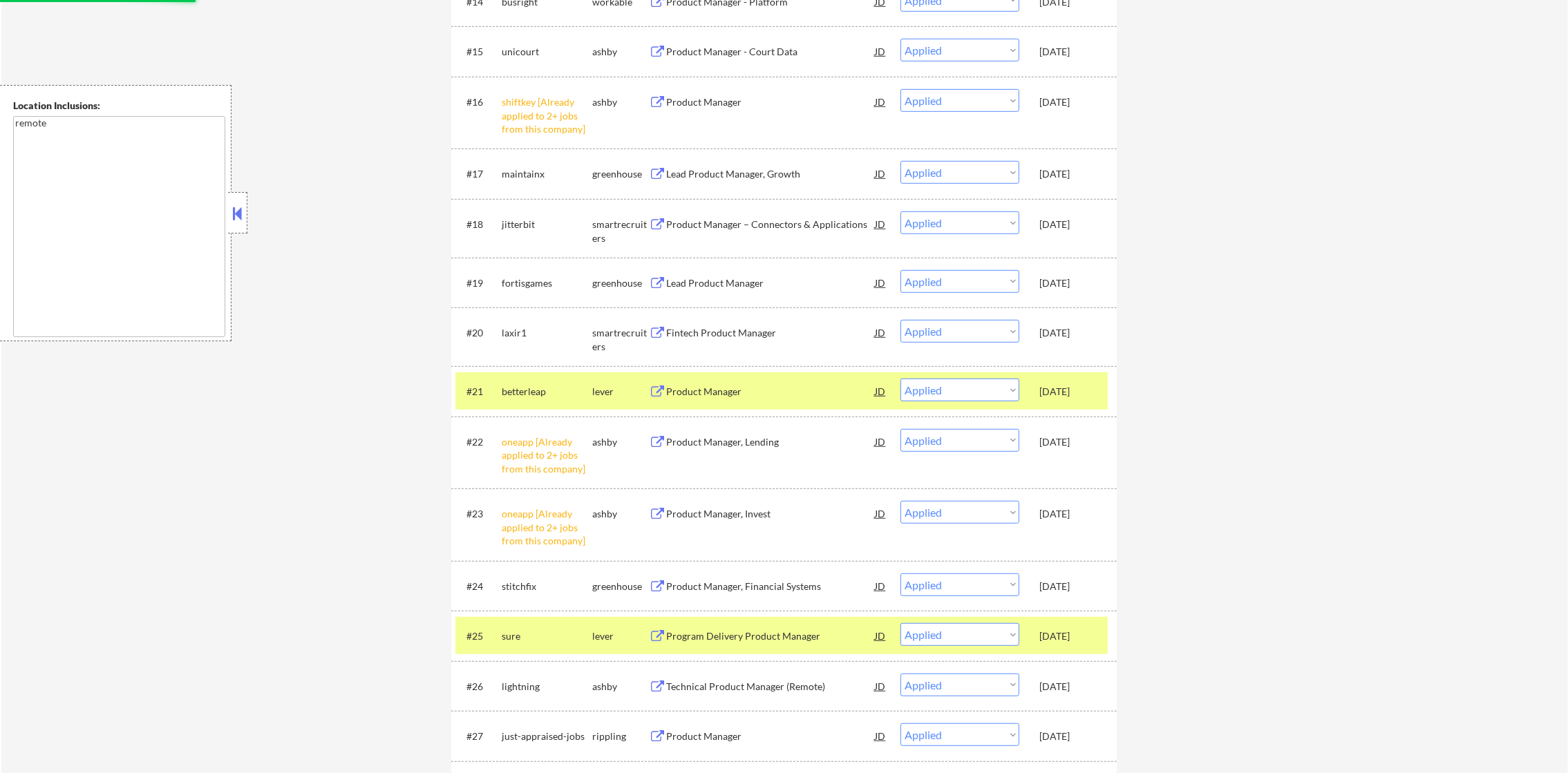
click at [598, 401] on div "lever" at bounding box center [621, 391] width 57 height 25
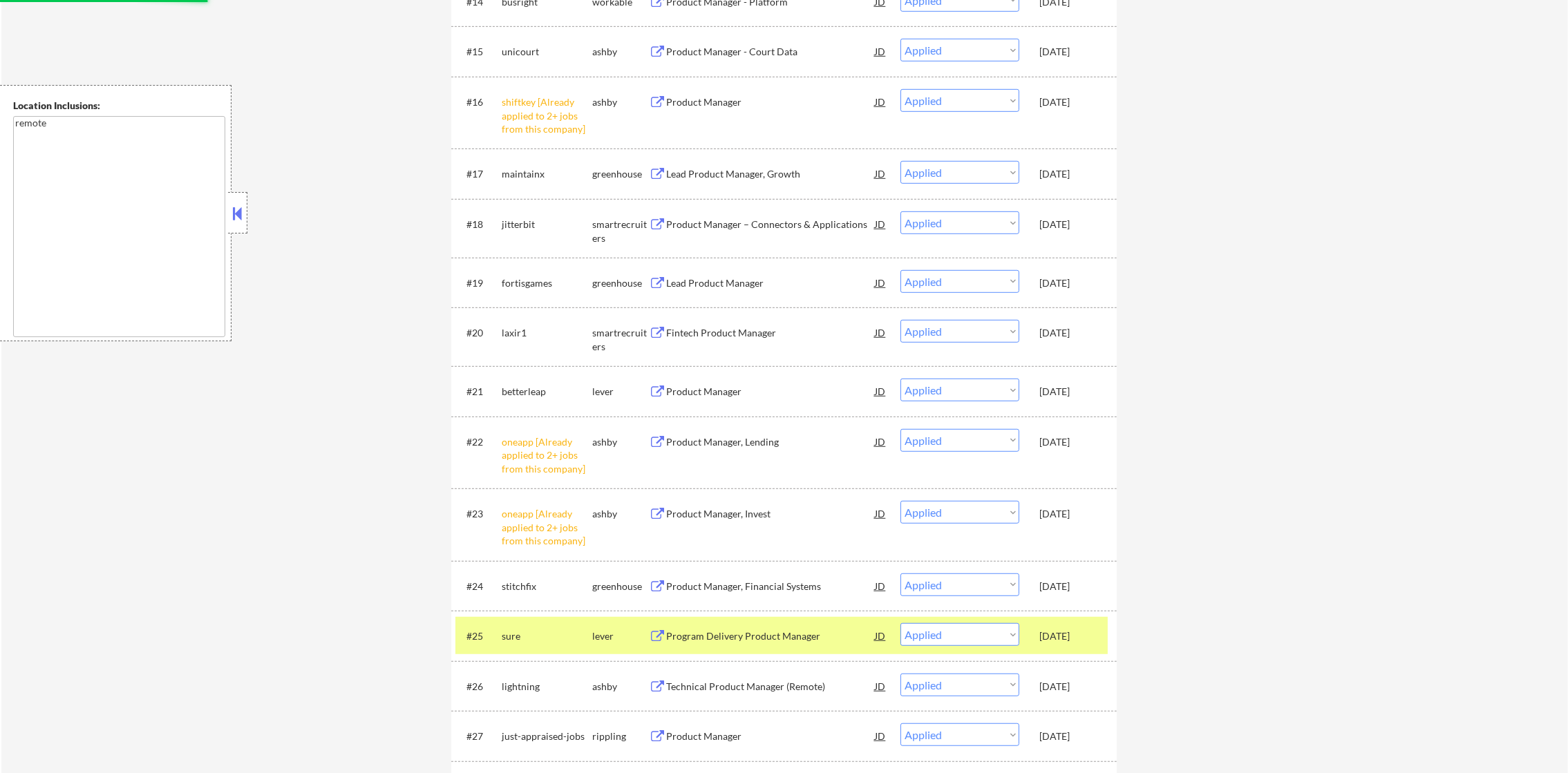
click at [561, 608] on div "#24 stitchfix greenhouse Product Manager, Financial Systems JD Choose an option…" at bounding box center [784, 586] width 665 height 51
drag, startPoint x: 550, startPoint y: 622, endPoint x: 548, endPoint y: 605, distance: 17.1
click at [550, 621] on div "#25 sure lever Program Delivery Product Manager JD Choose an option... Pending …" at bounding box center [781, 636] width 652 height 37
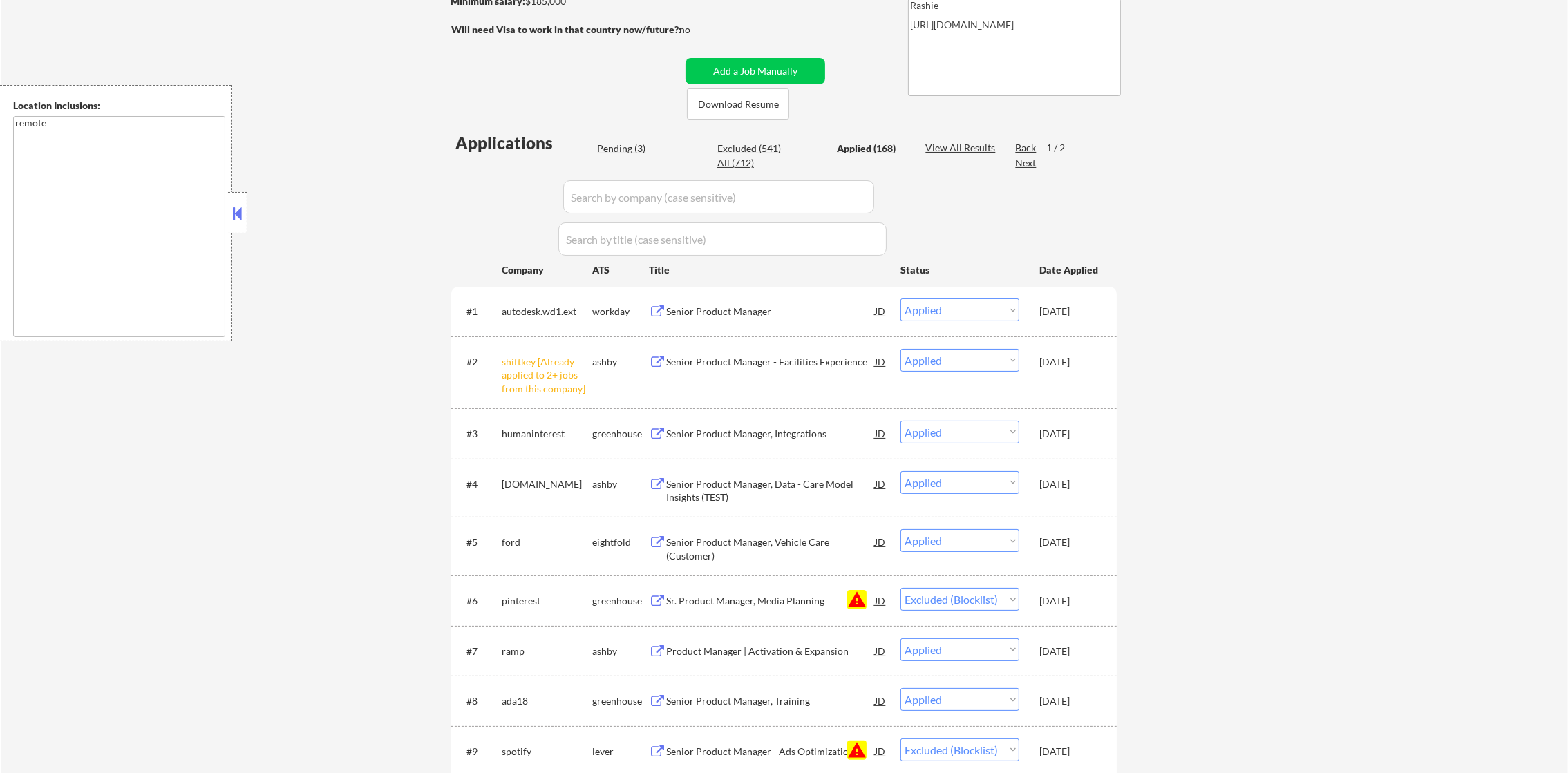
scroll to position [248, 0]
select select ""applied""
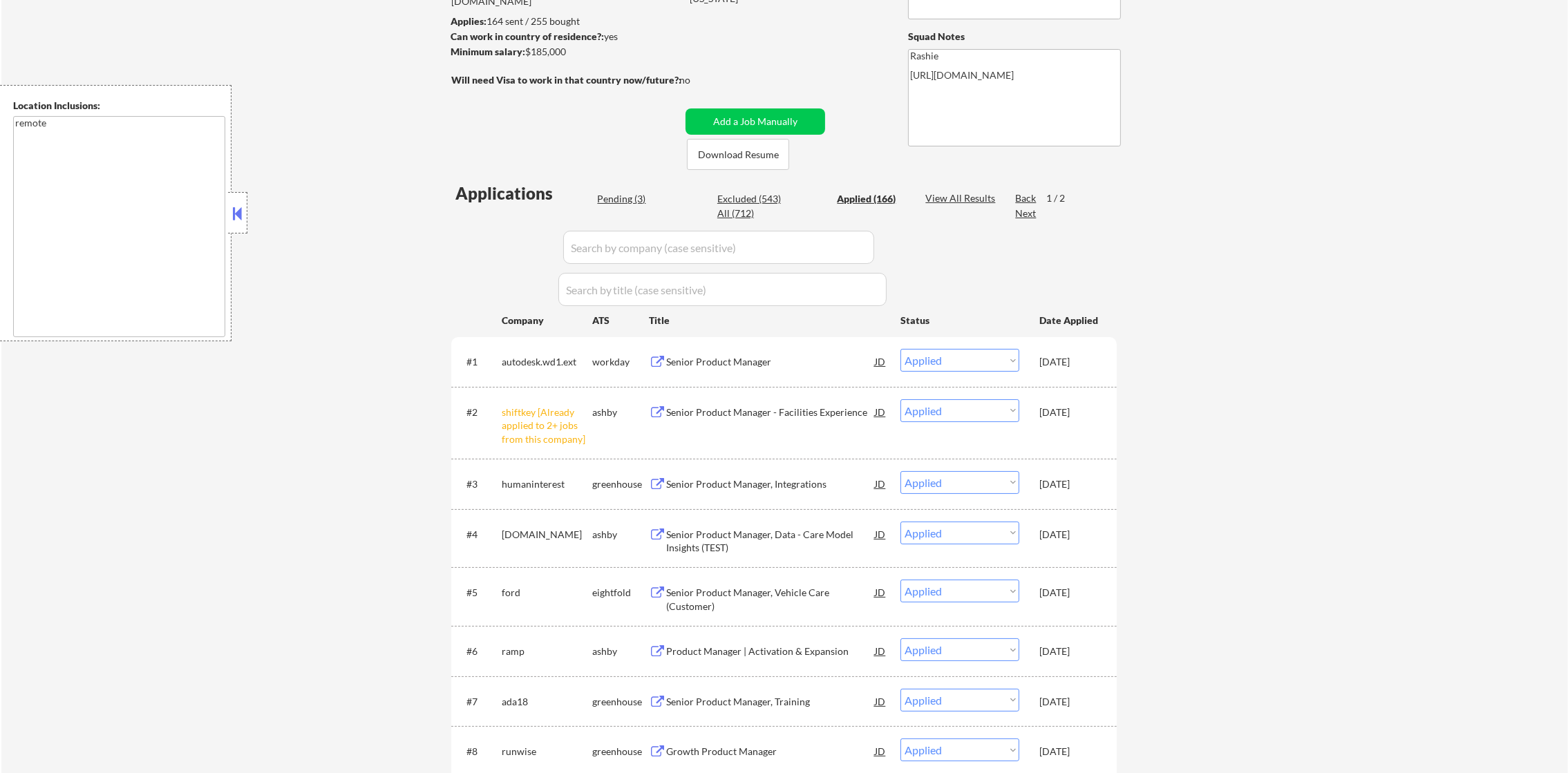
scroll to position [179, 0]
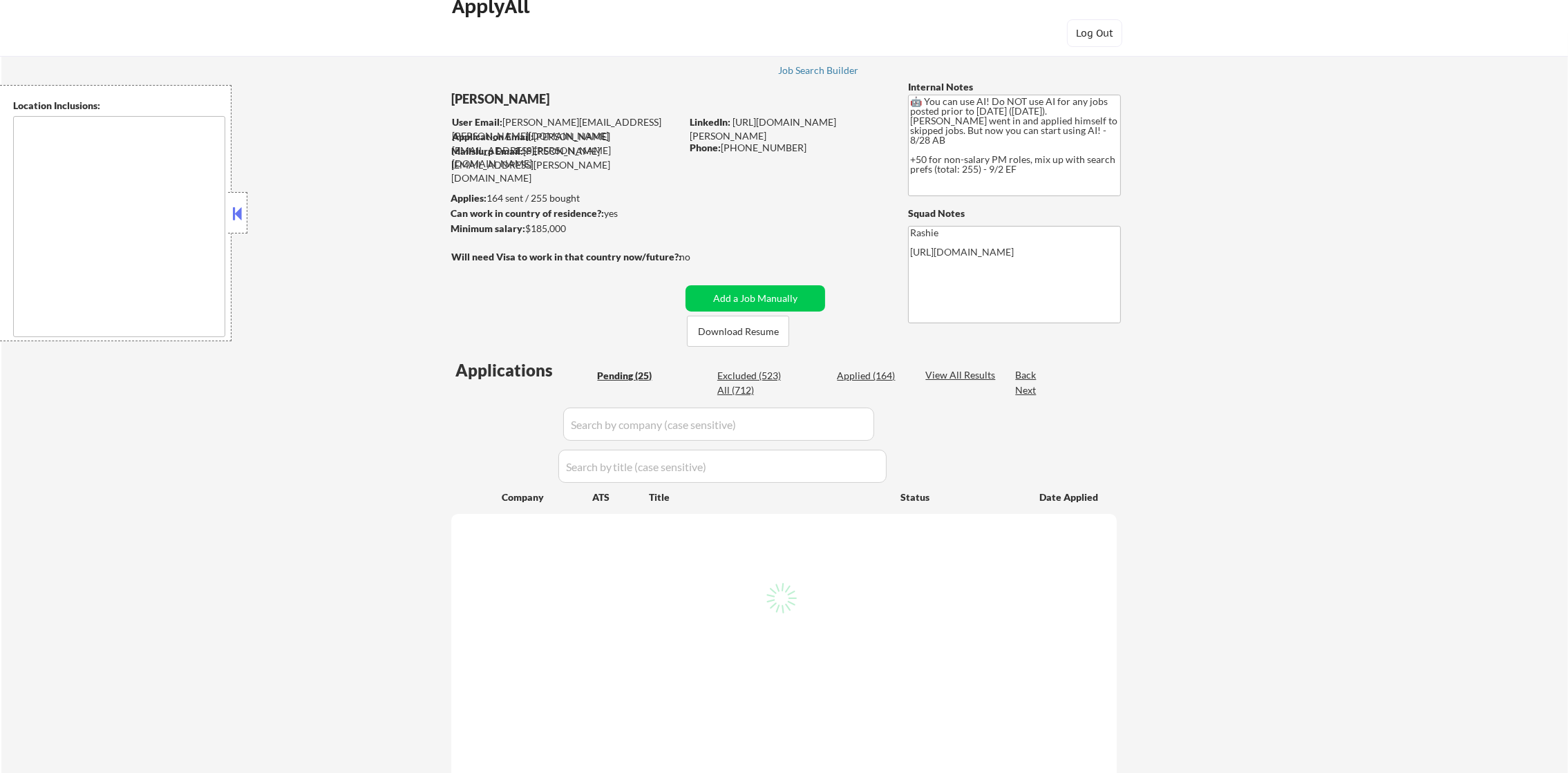
scroll to position [35, 0]
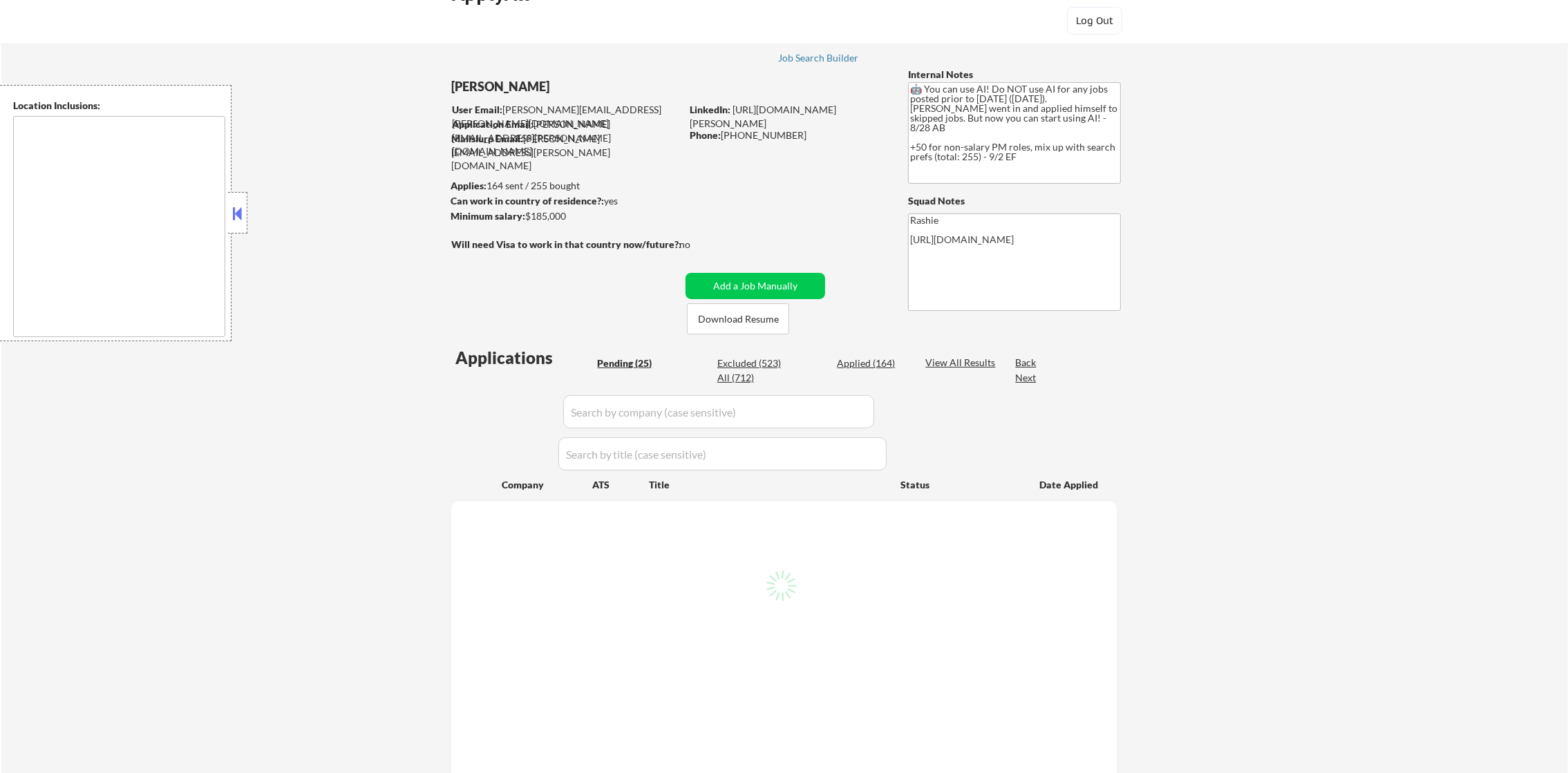
type textarea "remote"
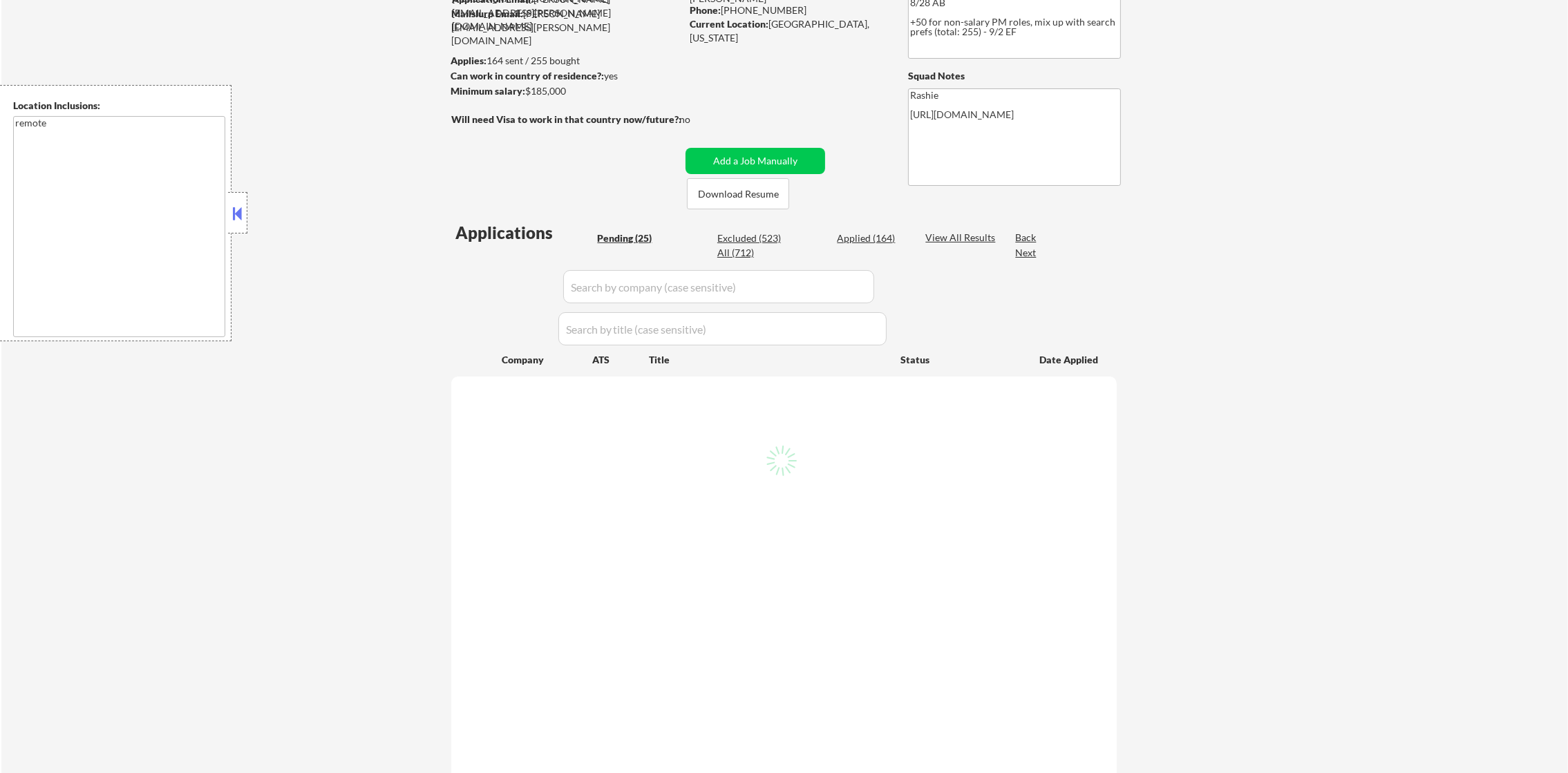
scroll to position [172, 0]
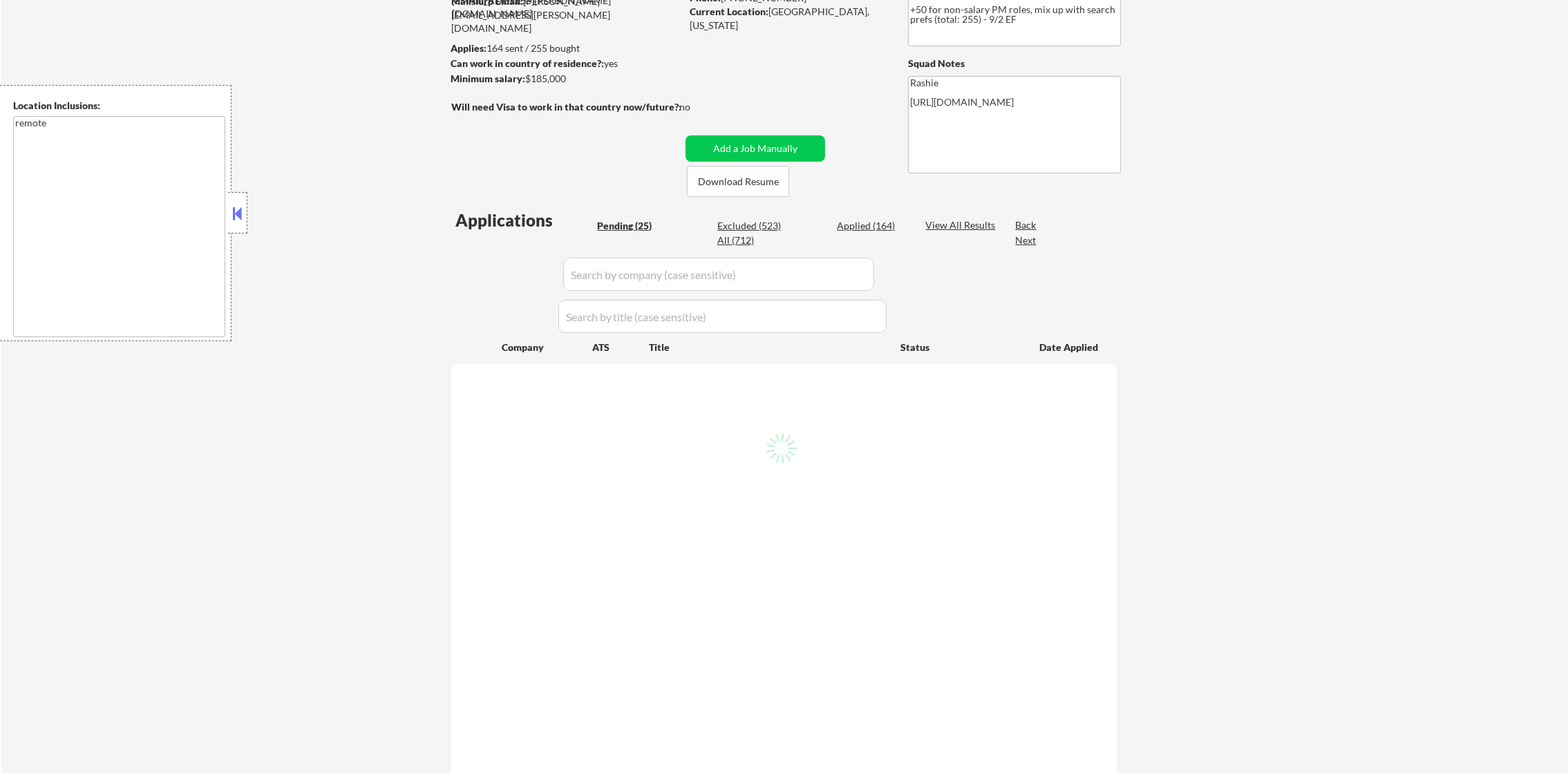
click at [740, 232] on div "Excluded (523)" at bounding box center [752, 226] width 69 height 14
click at [740, 237] on div "All (712)" at bounding box center [752, 240] width 69 height 14
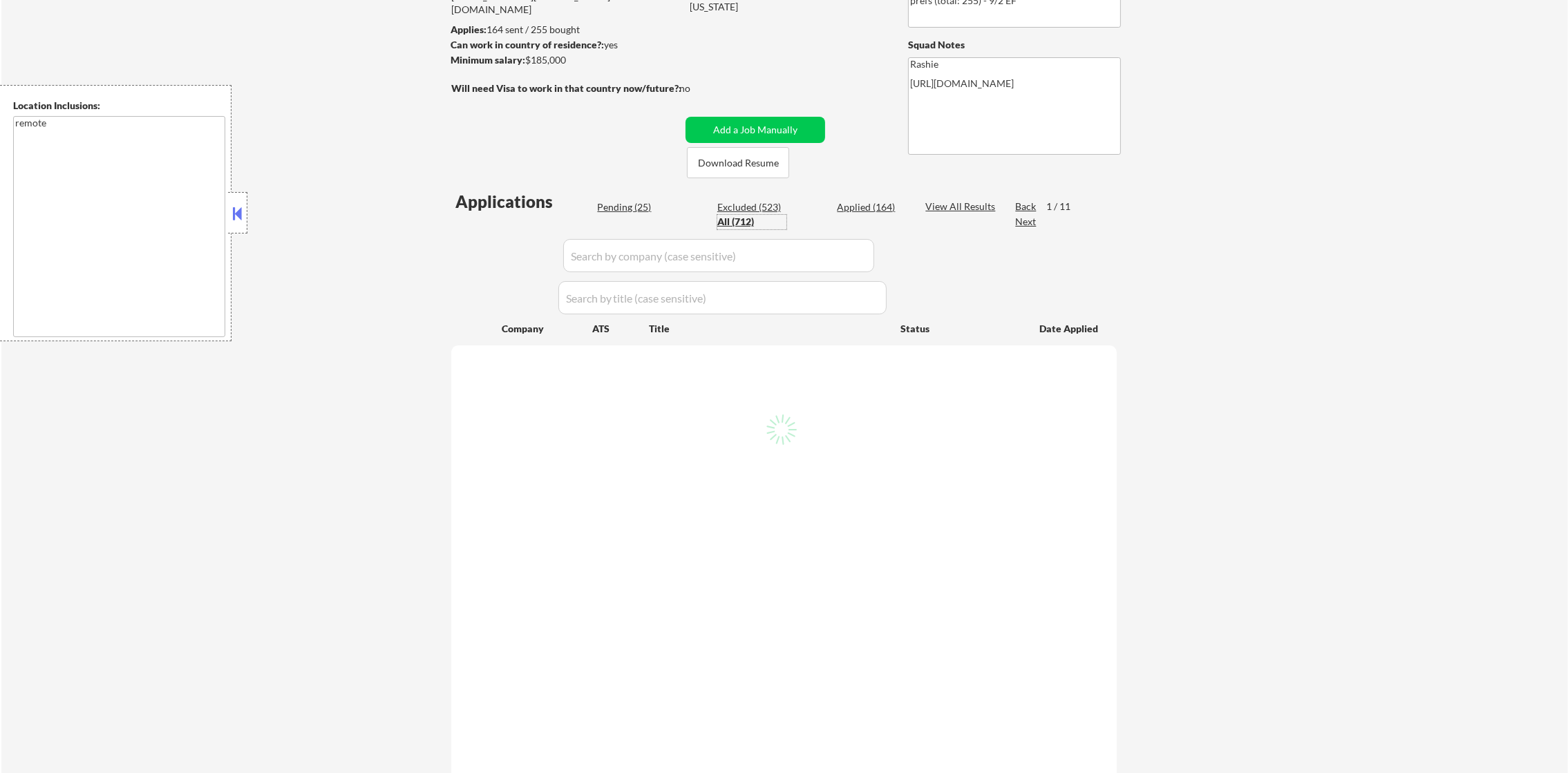
select select ""applied""
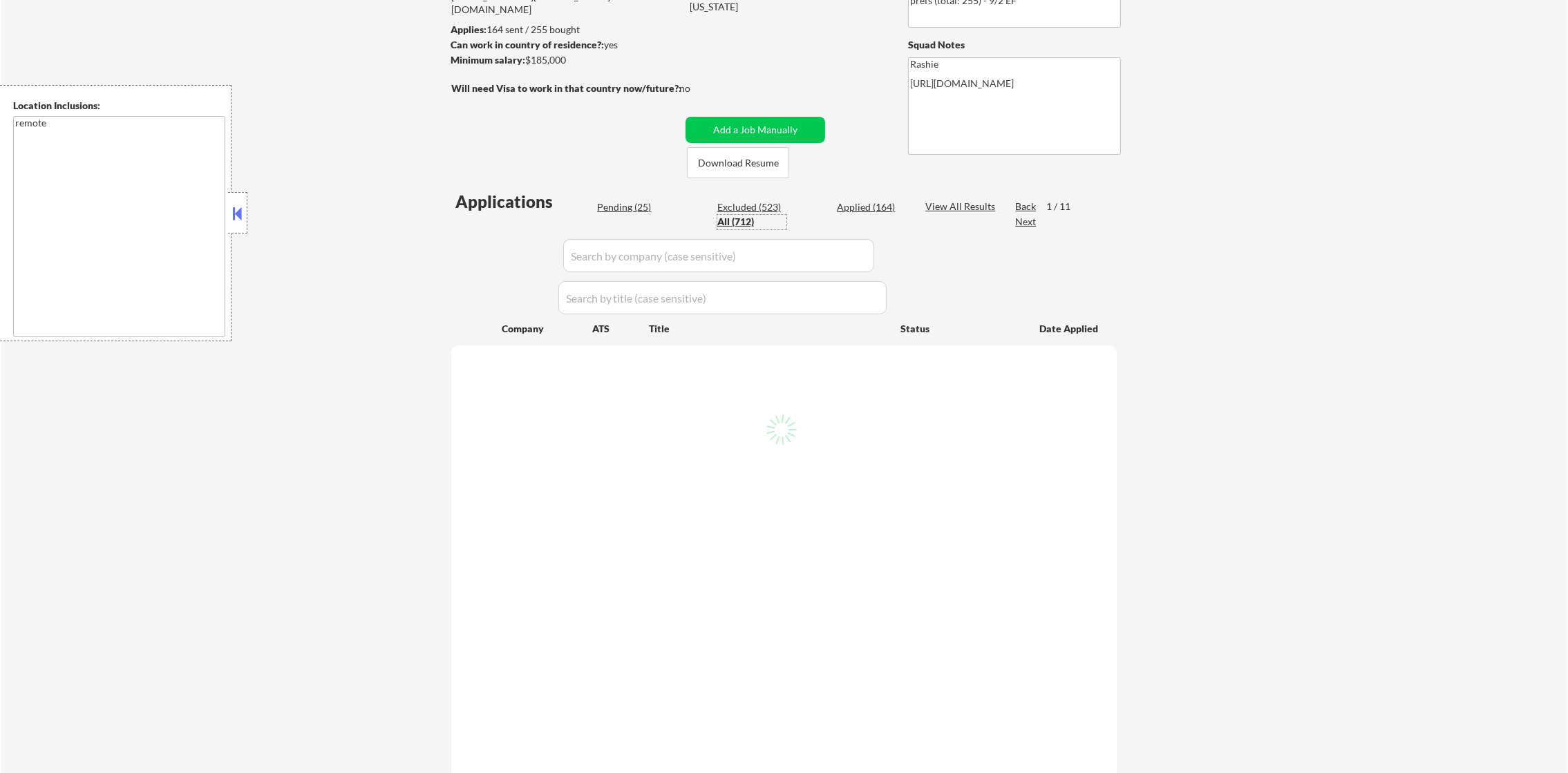
select select ""applied""
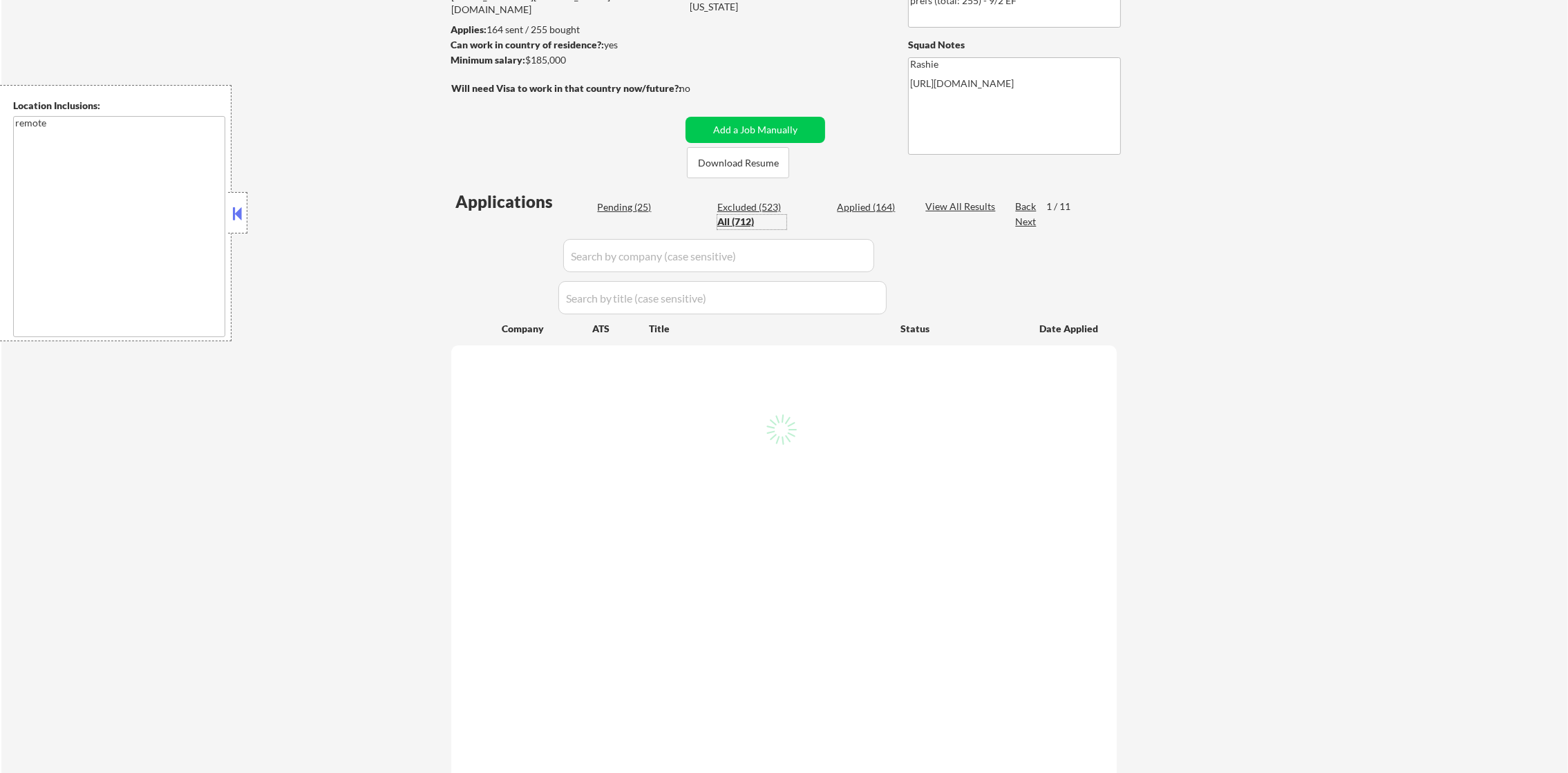
select select ""applied""
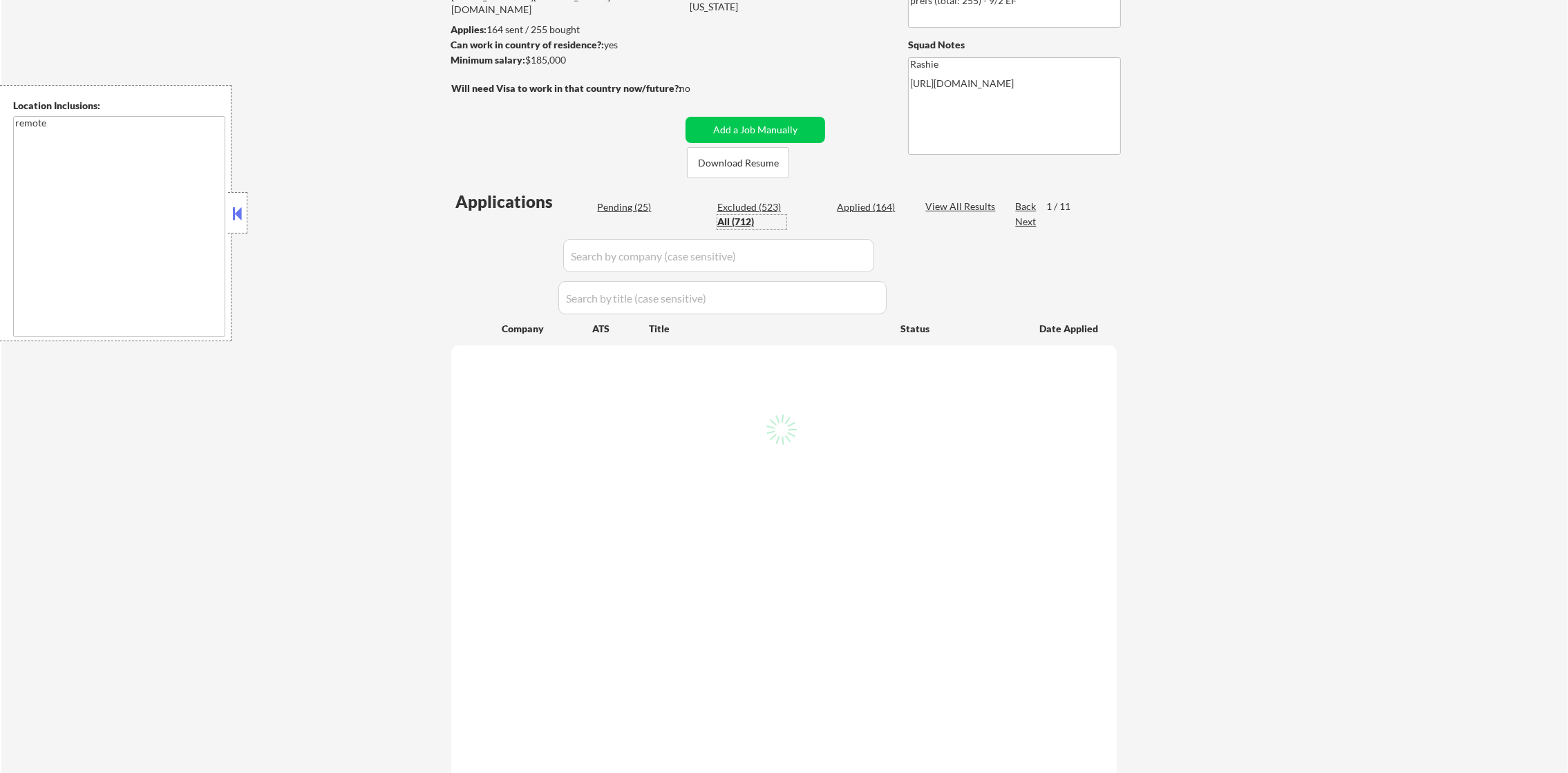
select select ""applied""
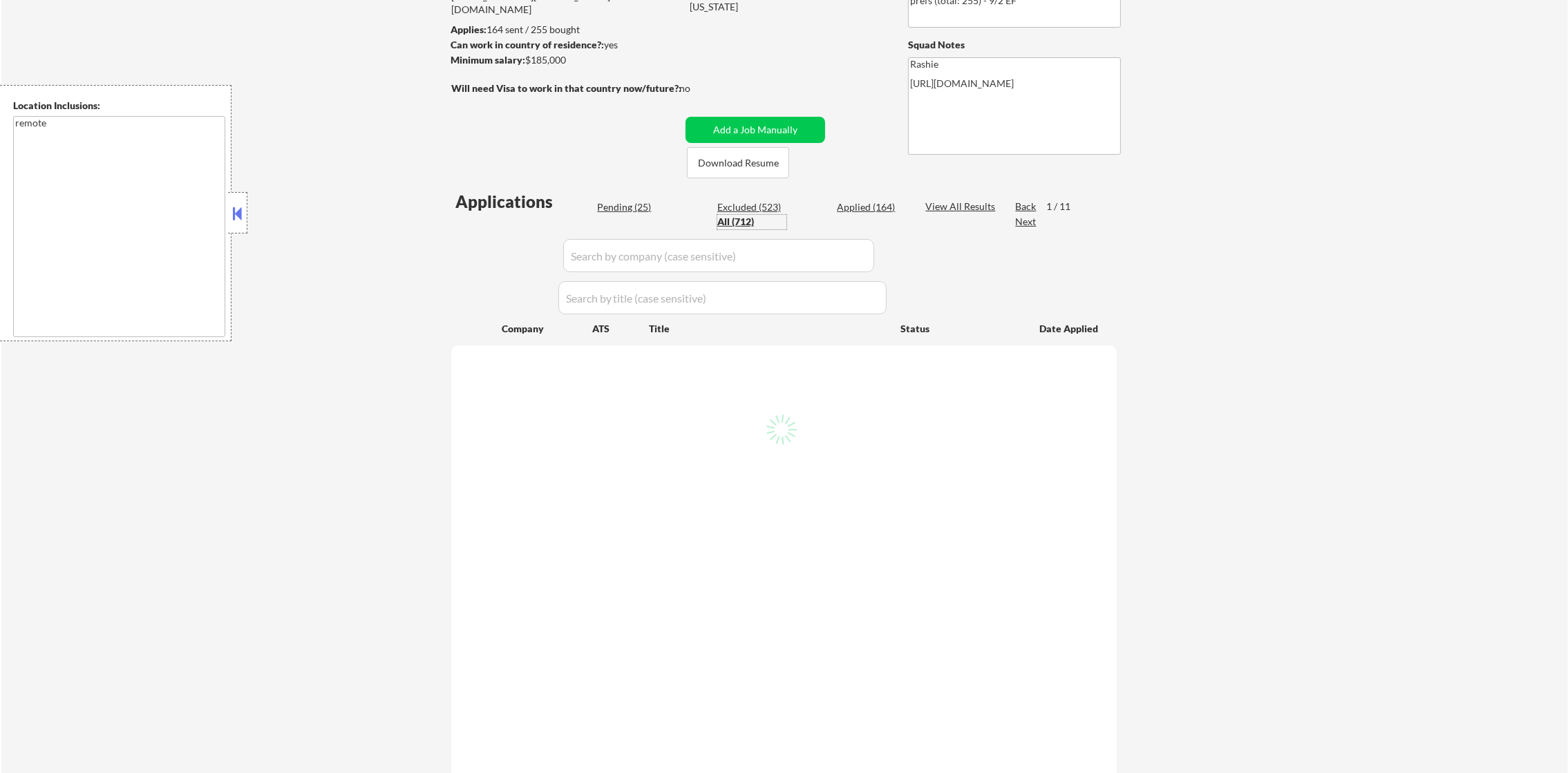
select select ""applied""
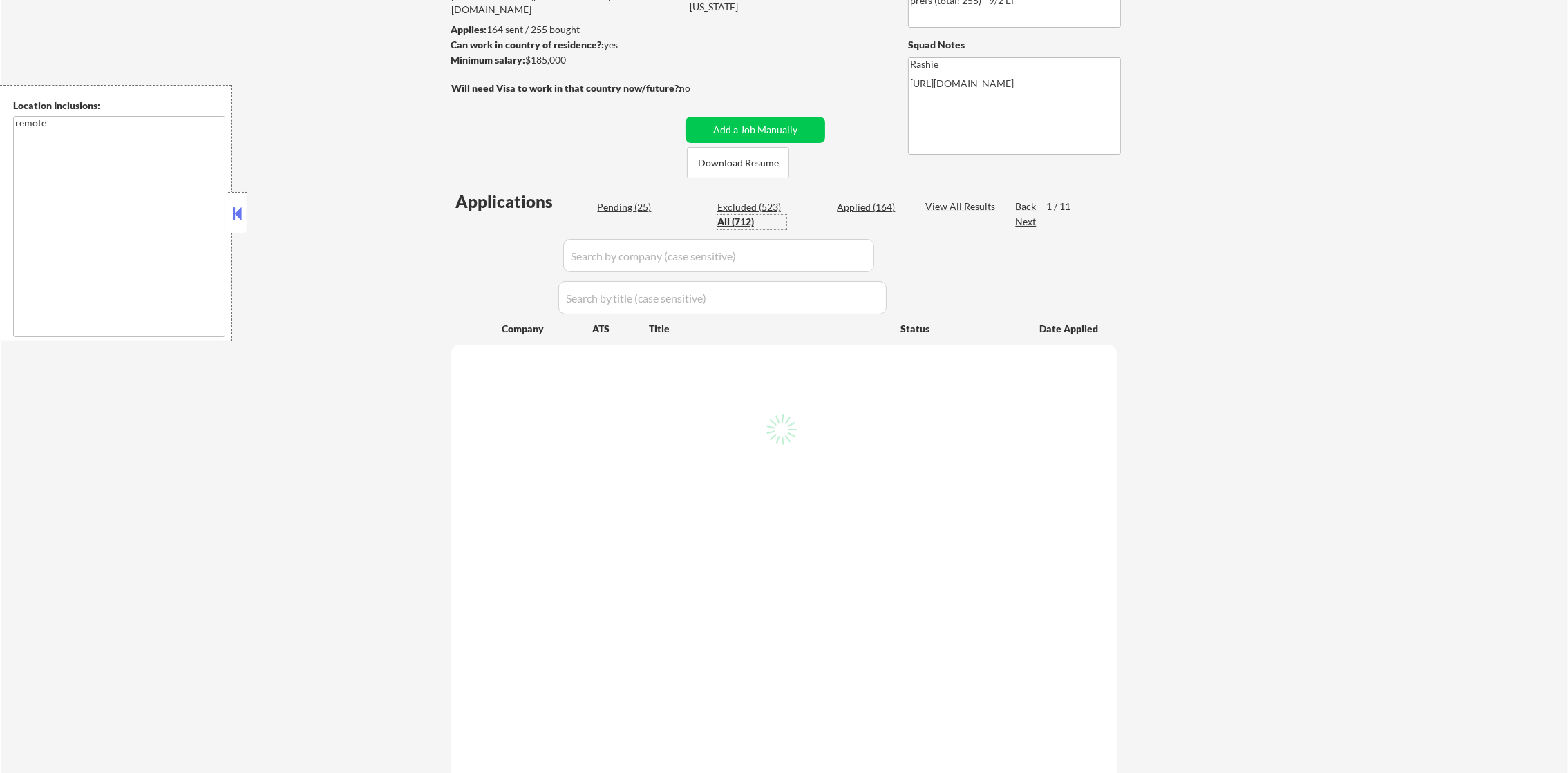
select select ""applied""
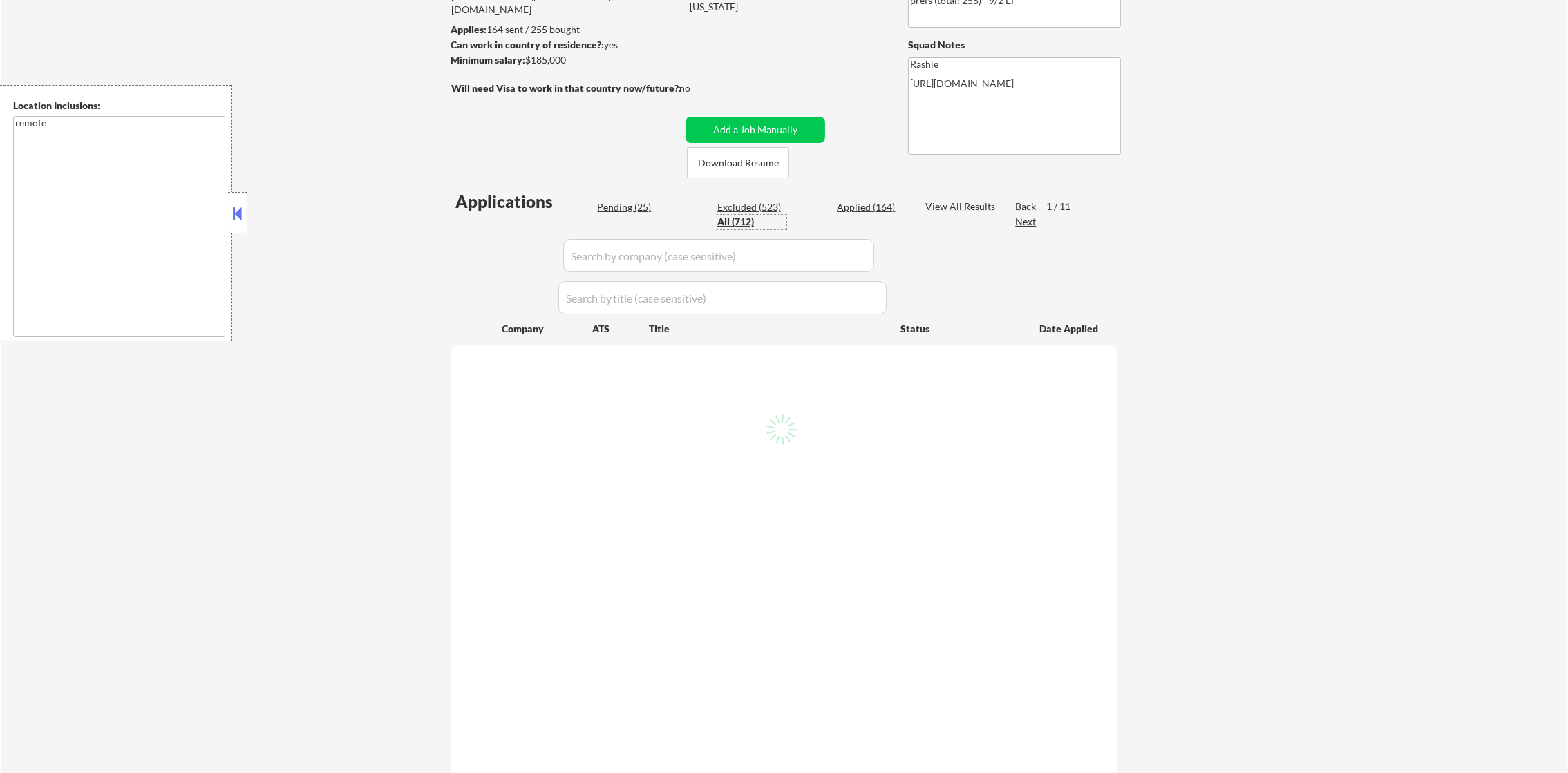
select select ""applied""
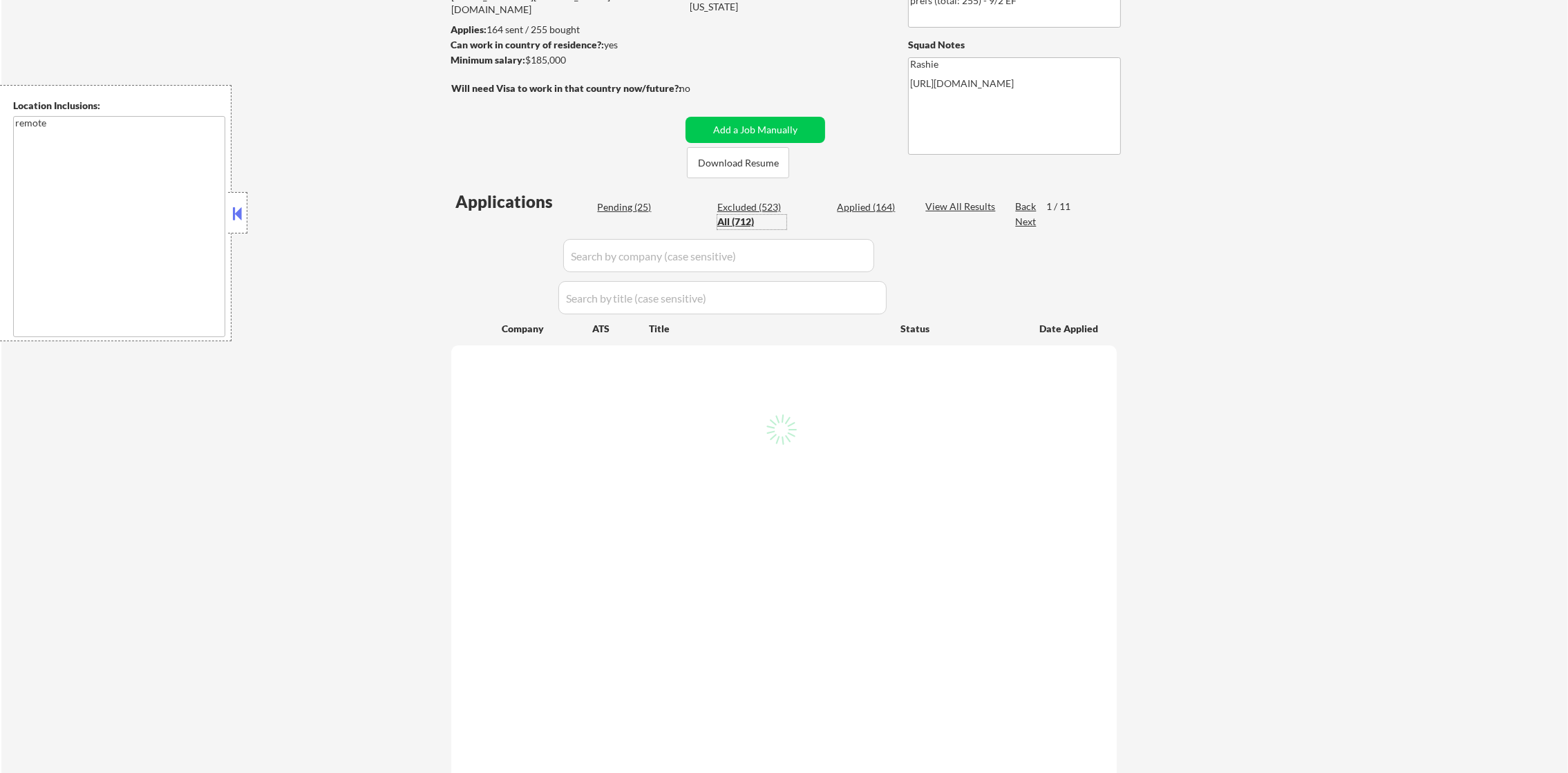
select select ""applied""
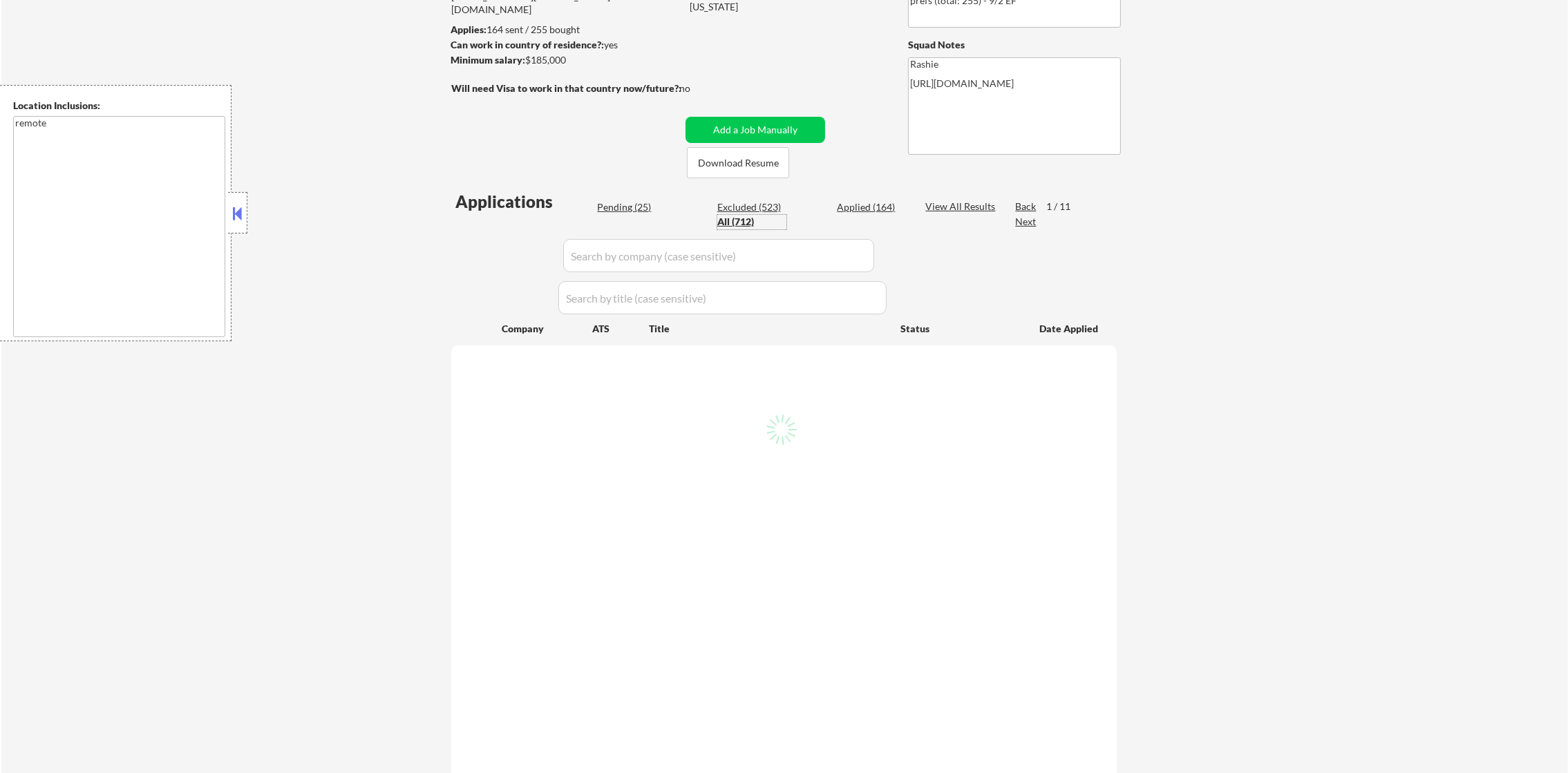
select select ""applied""
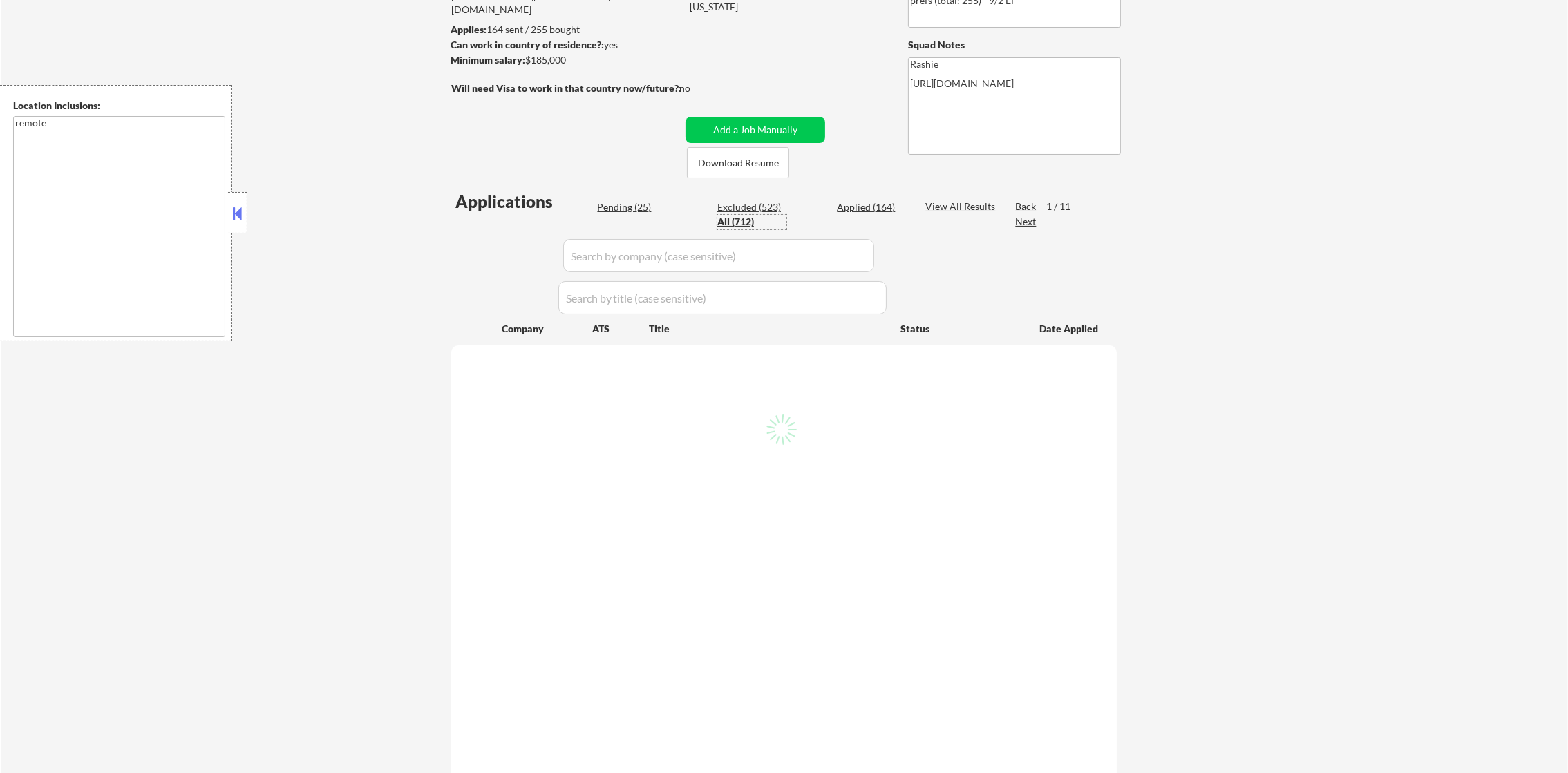
select select ""applied""
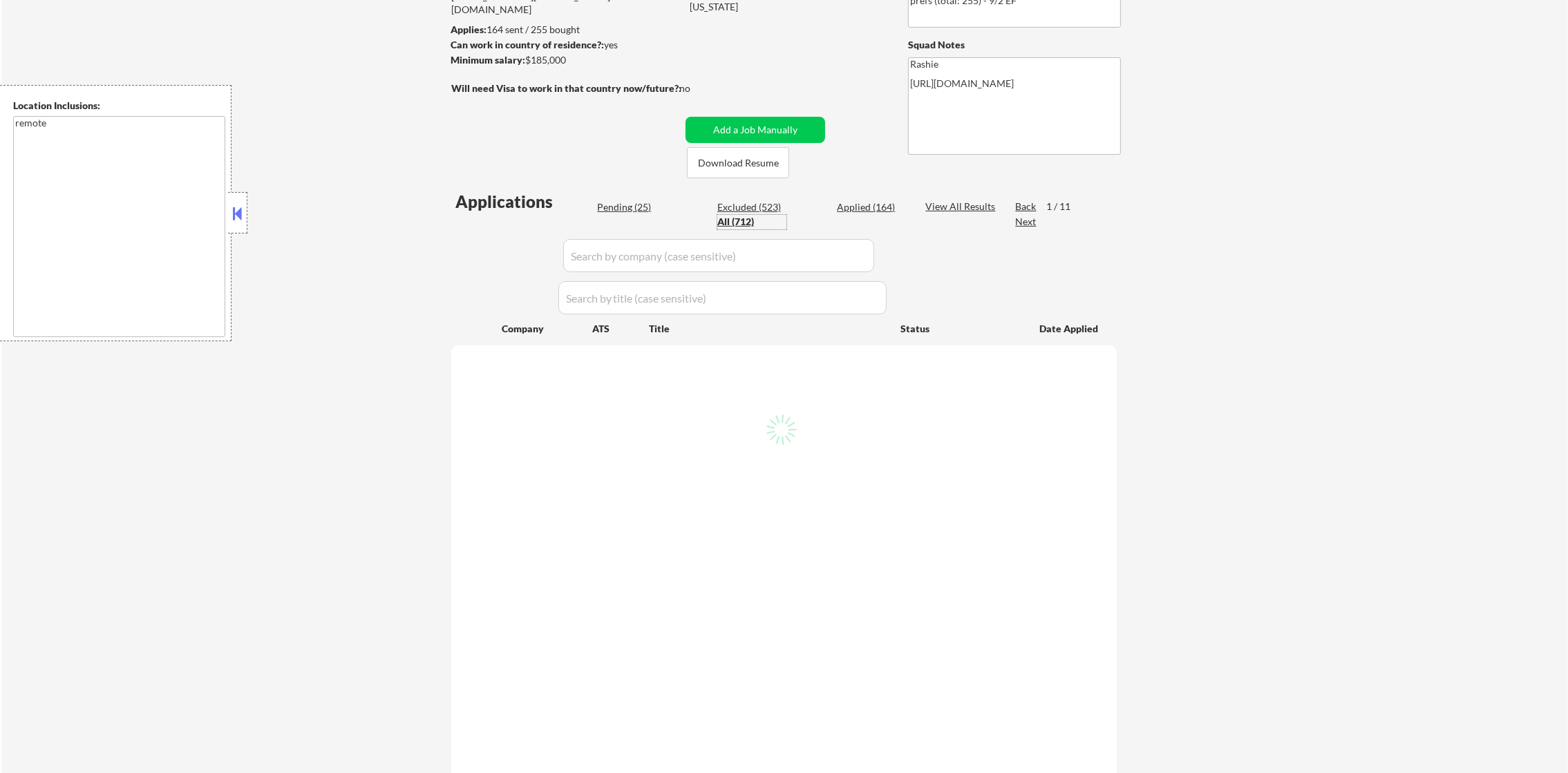
select select ""applied""
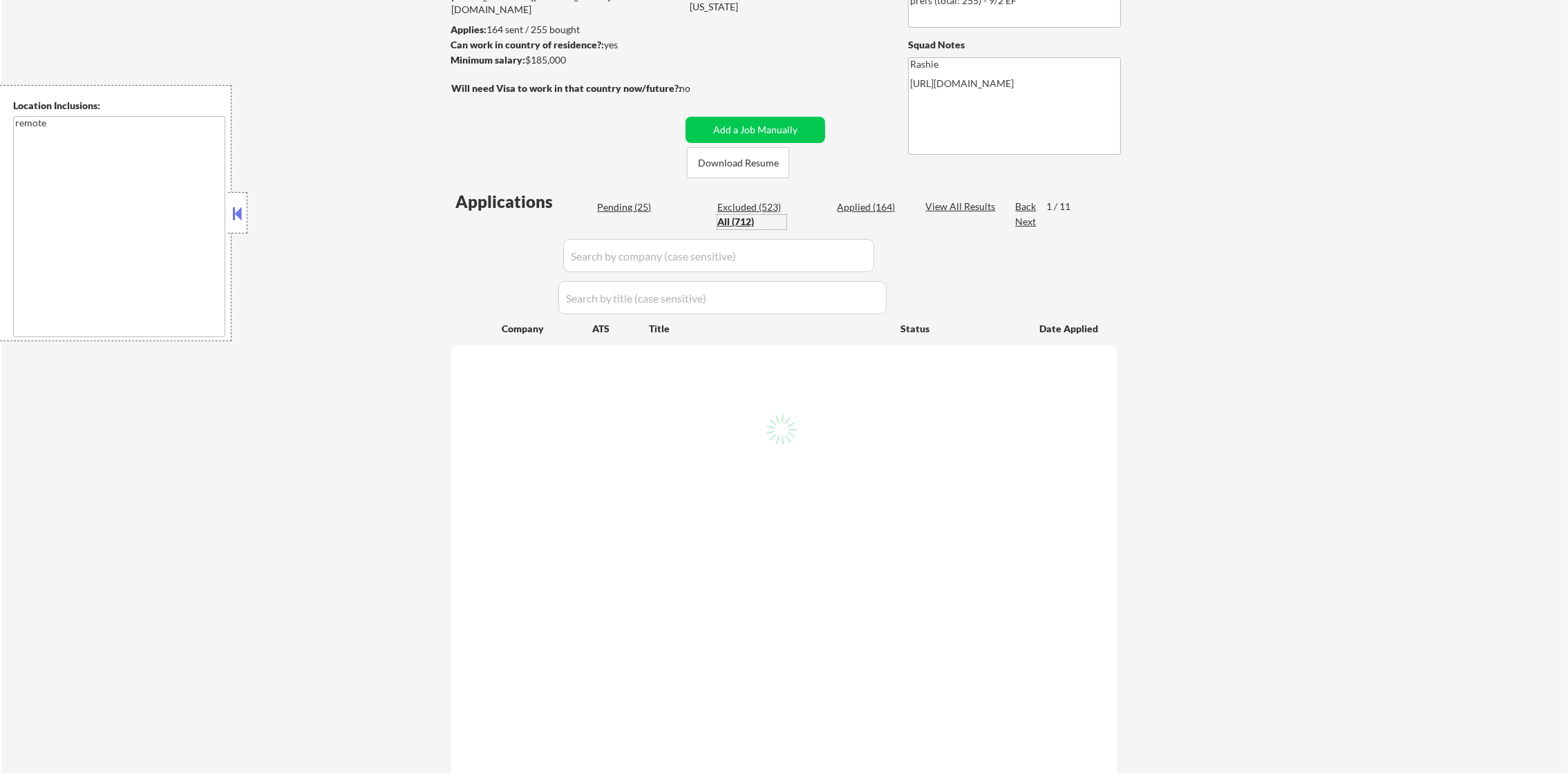
select select ""applied""
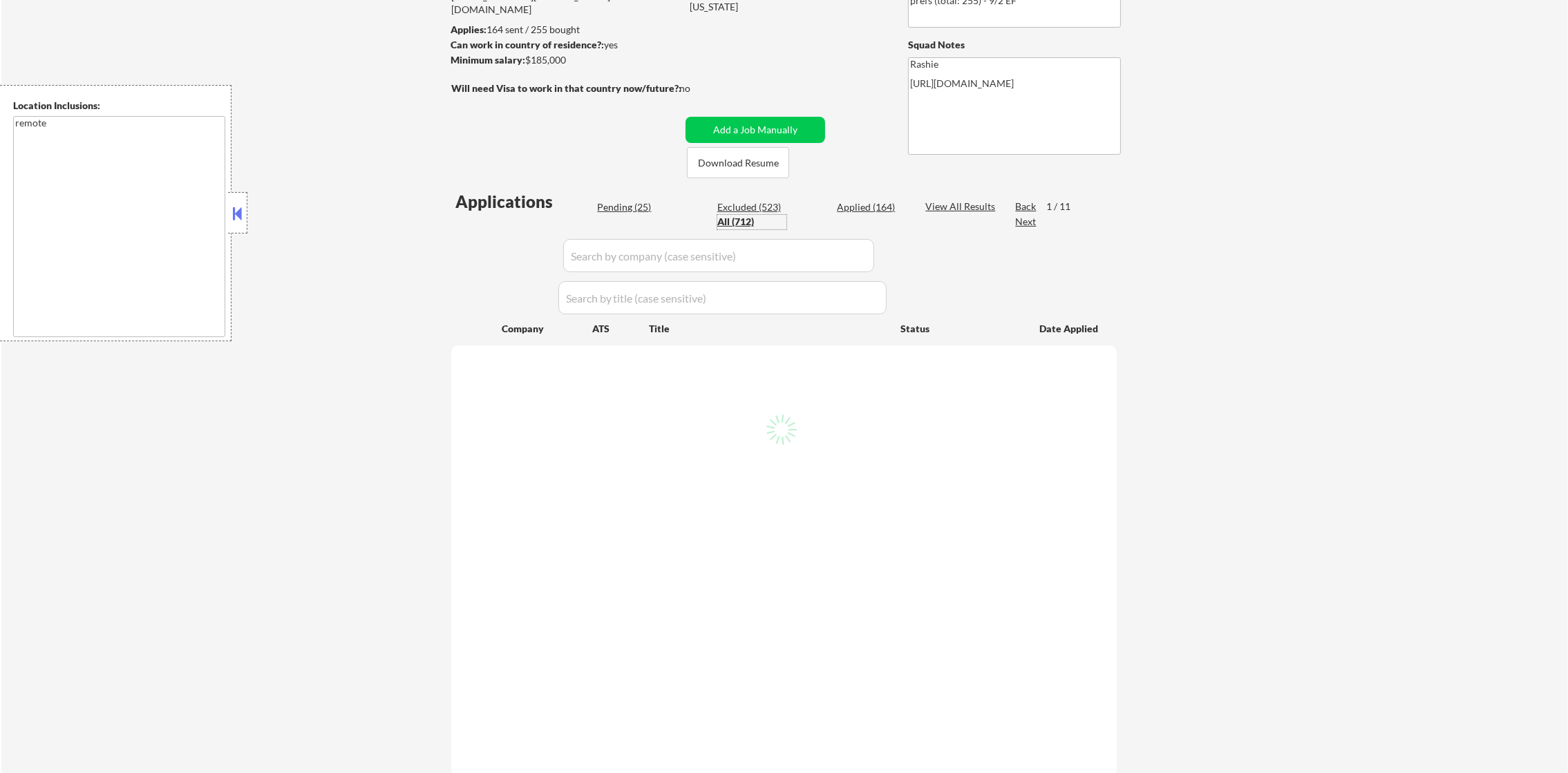
select select ""excluded__expired_""
select select ""applied""
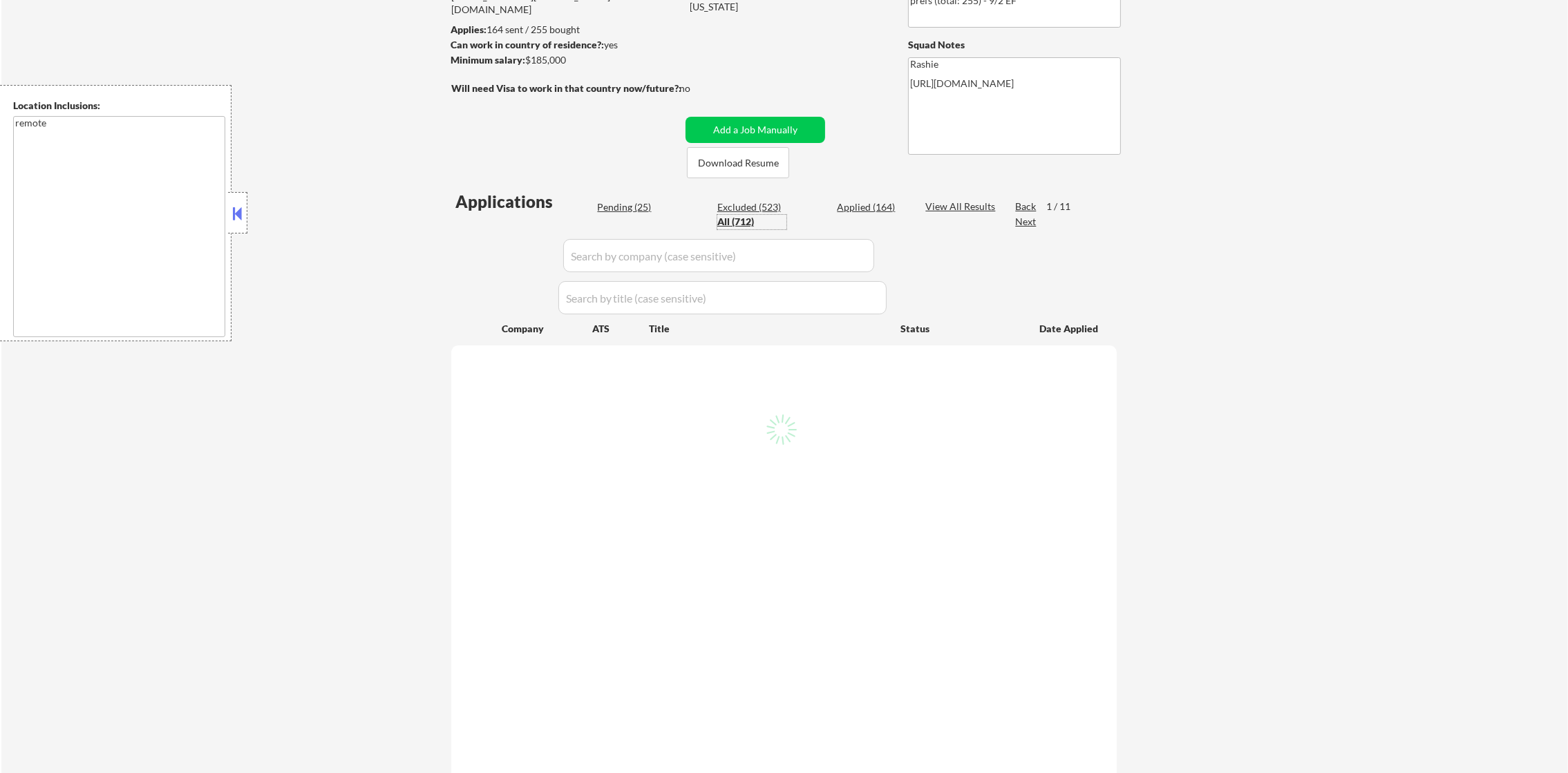
select select ""applied""
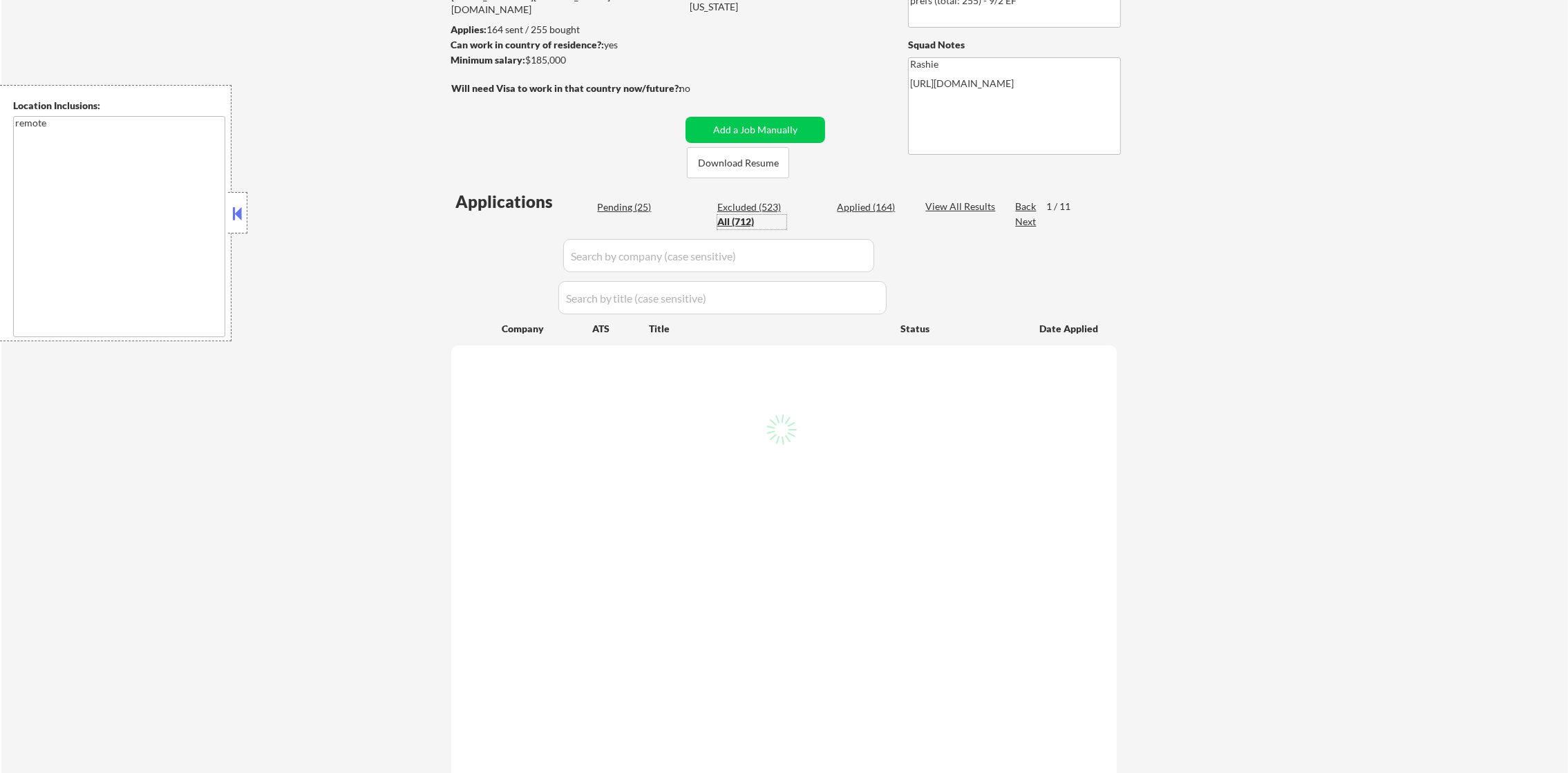
select select ""applied""
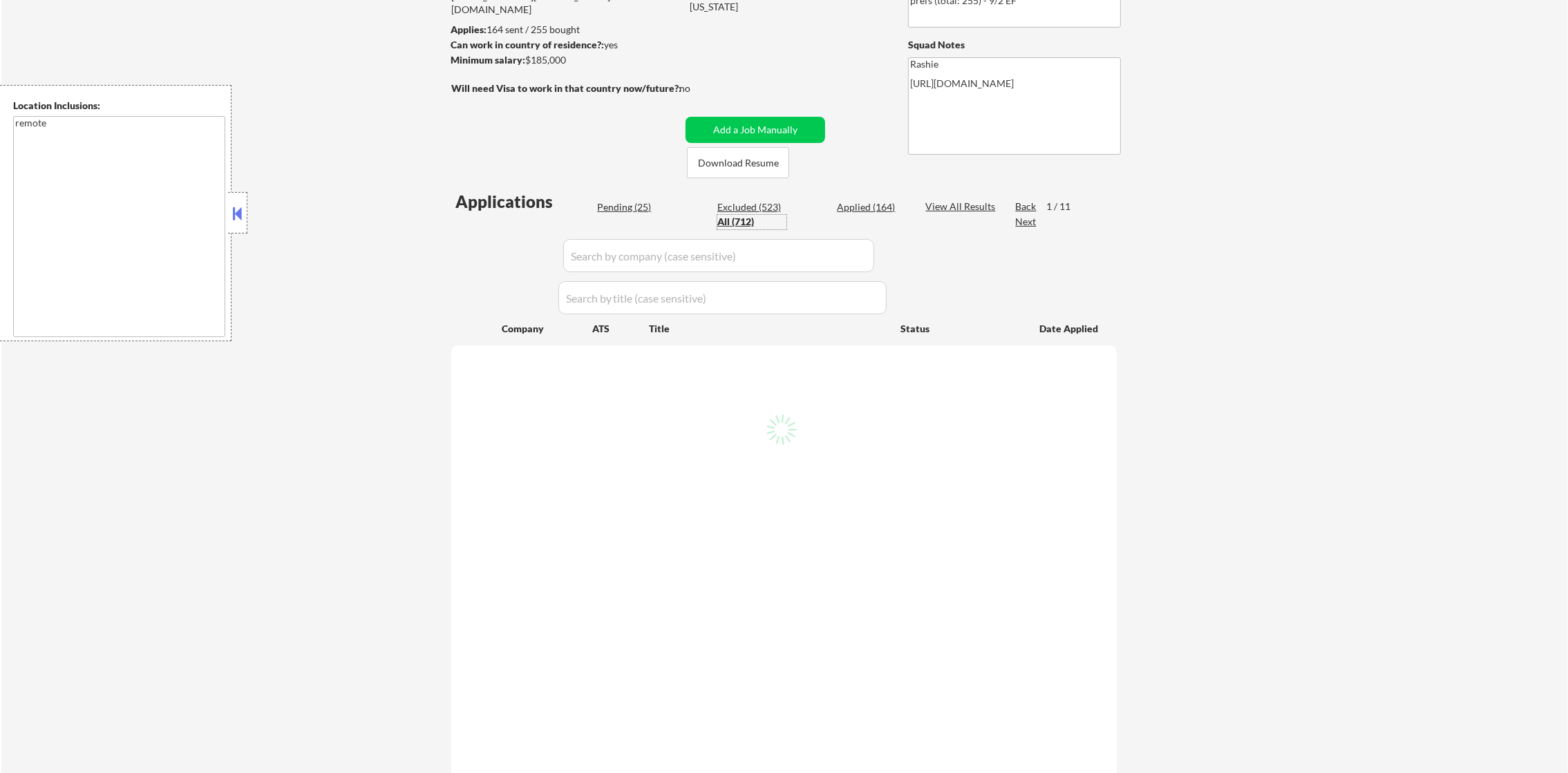
select select ""applied""
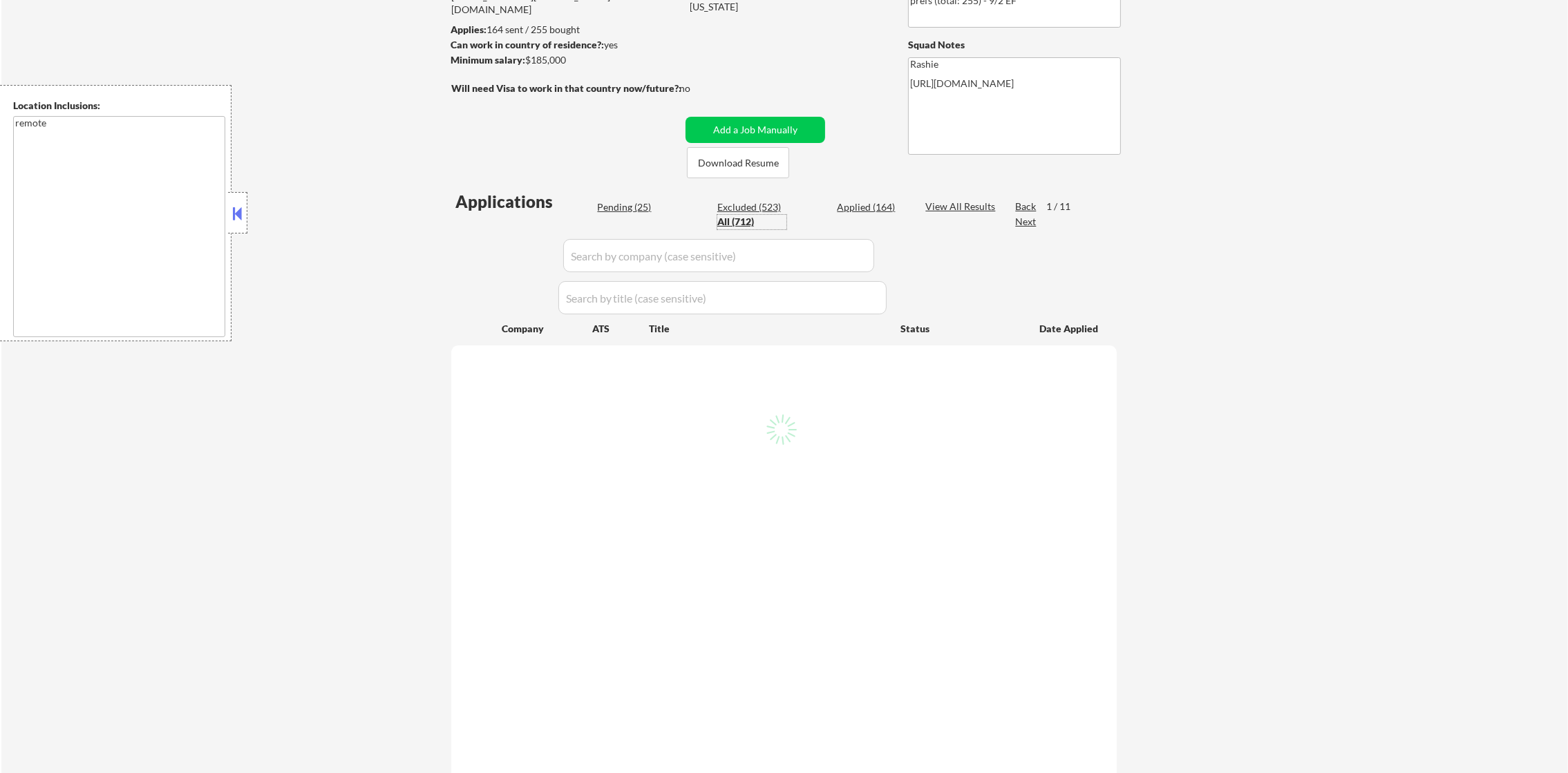
select select ""applied""
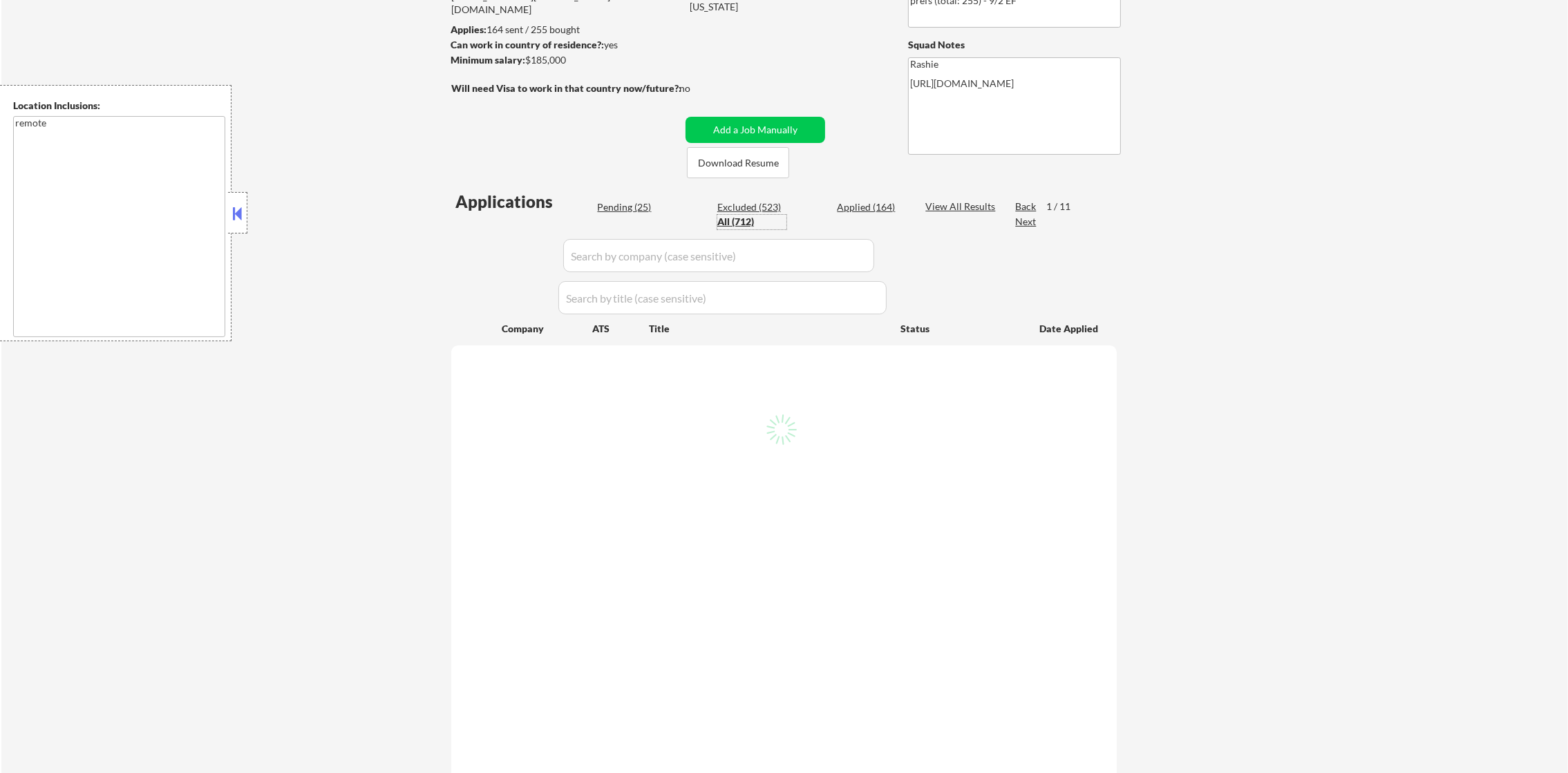
select select ""applied""
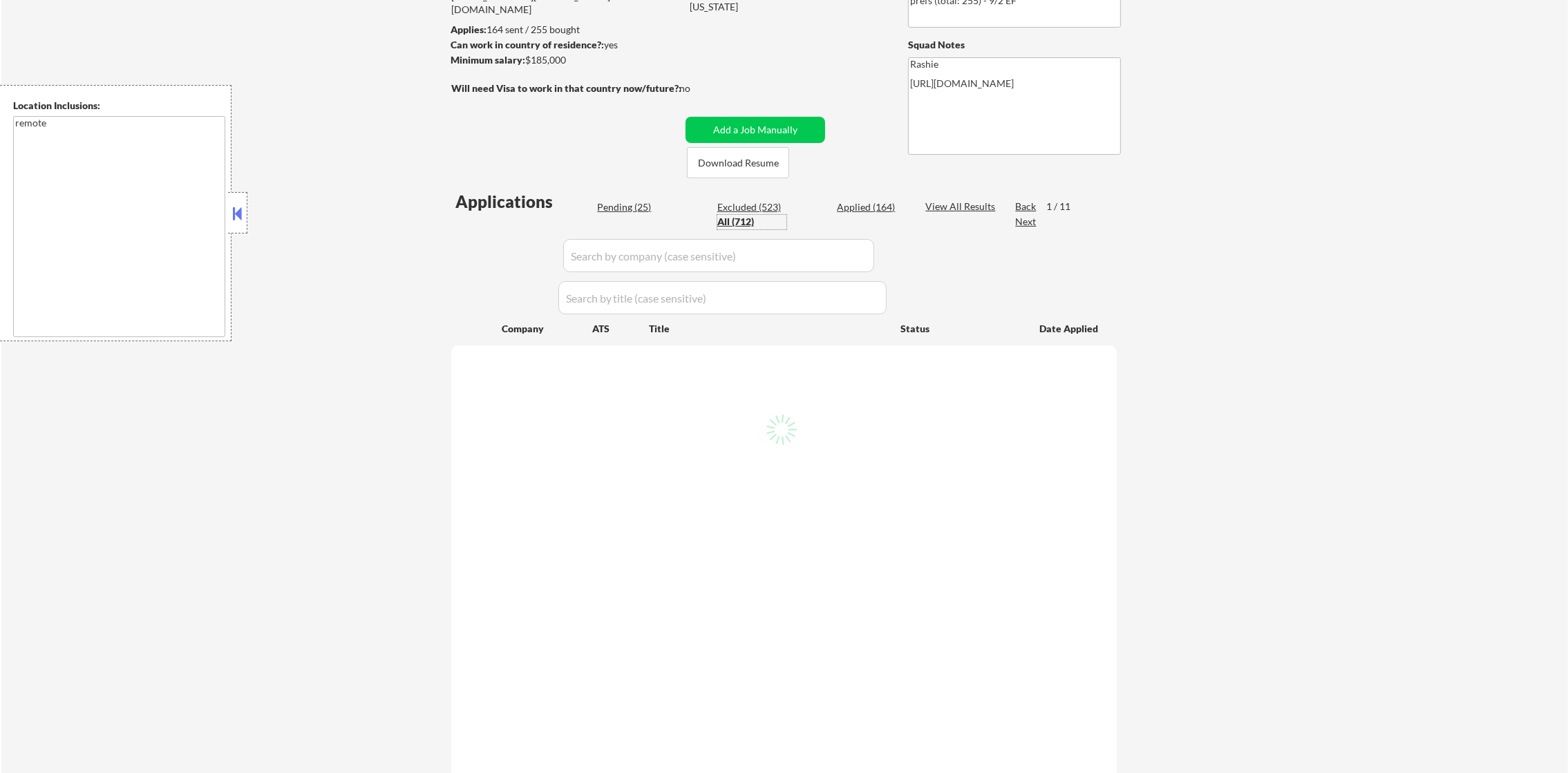
select select ""applied""
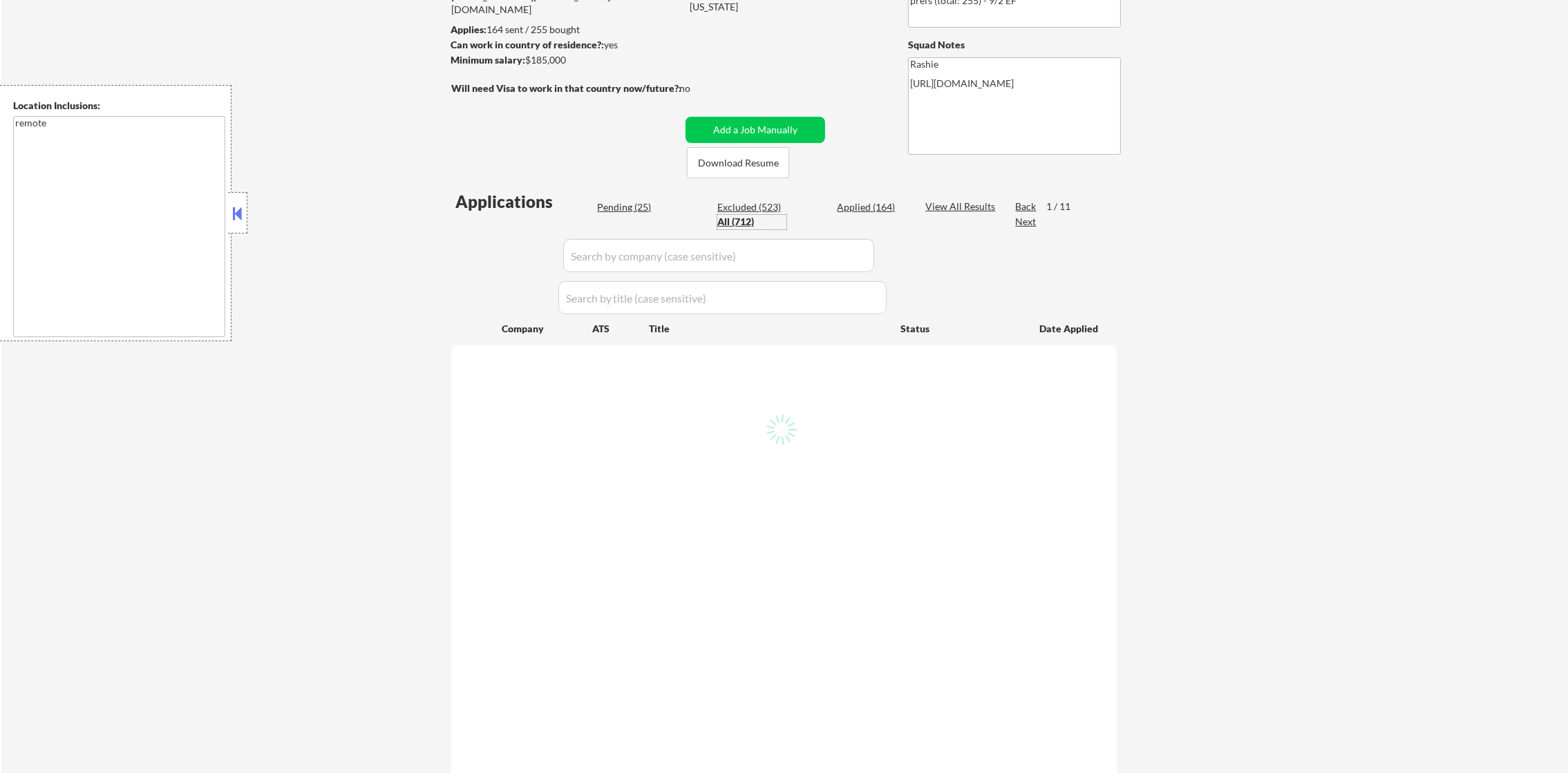
select select ""applied""
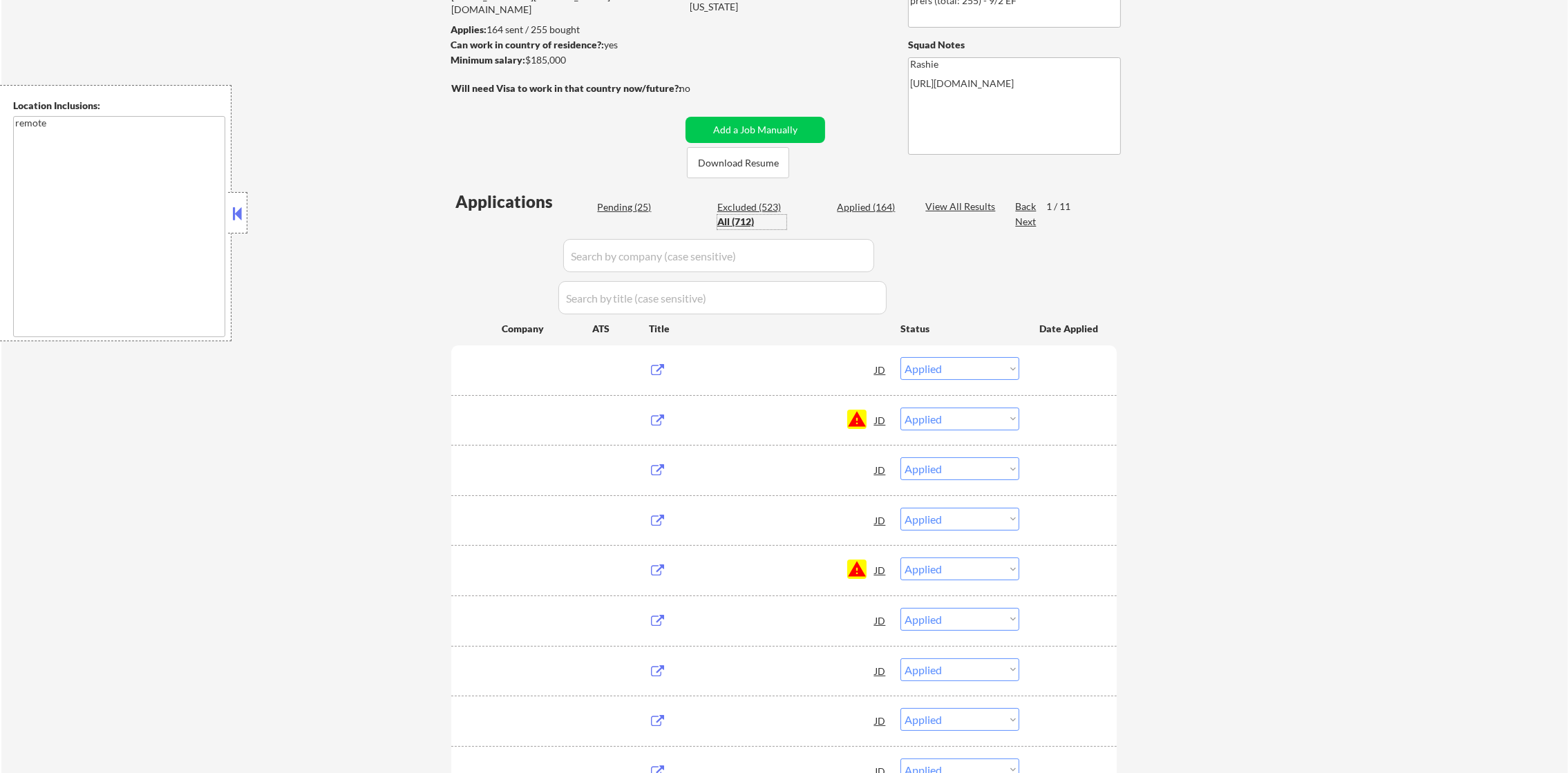
scroll to position [172, 0]
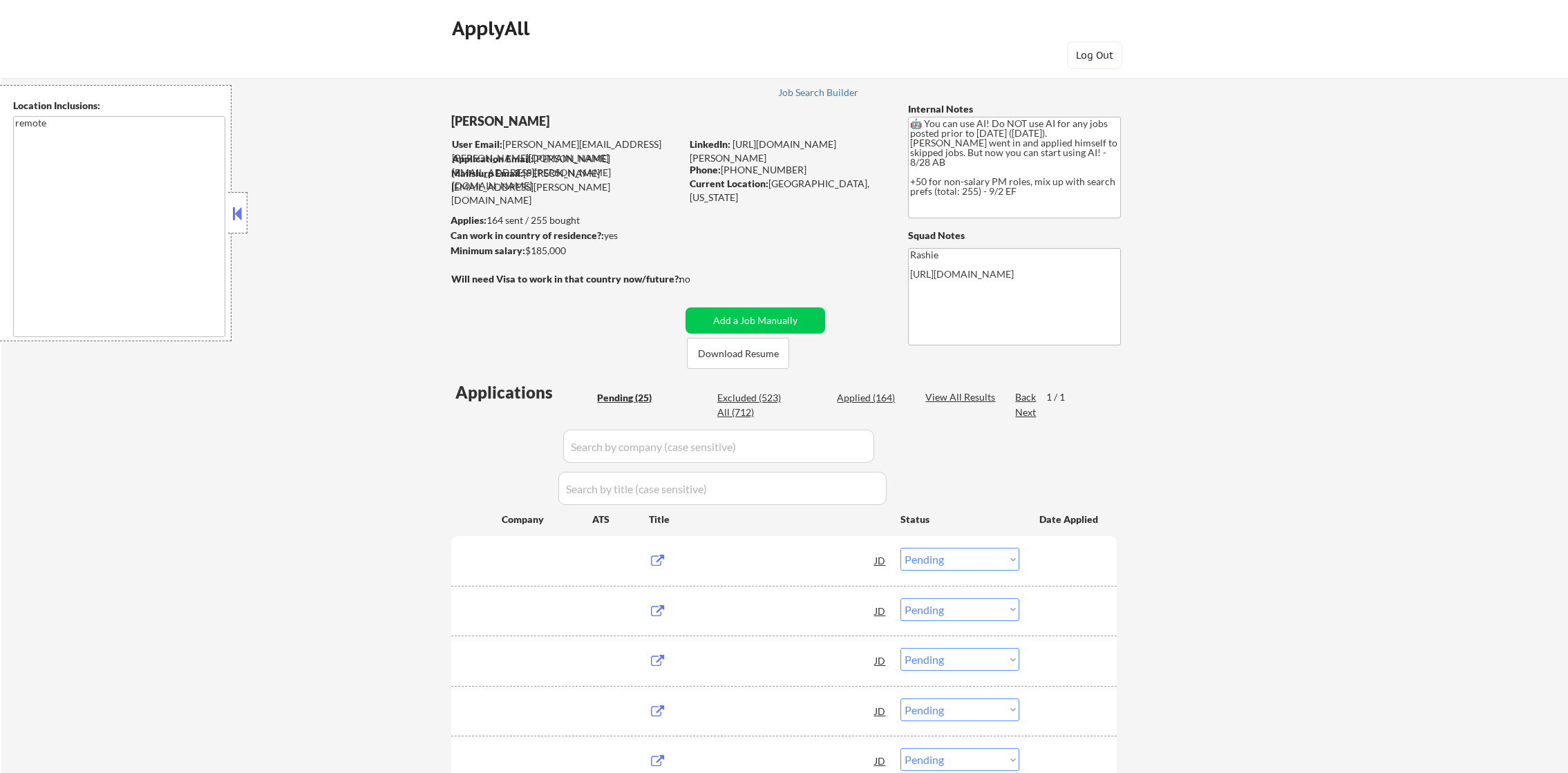
select select ""pending""
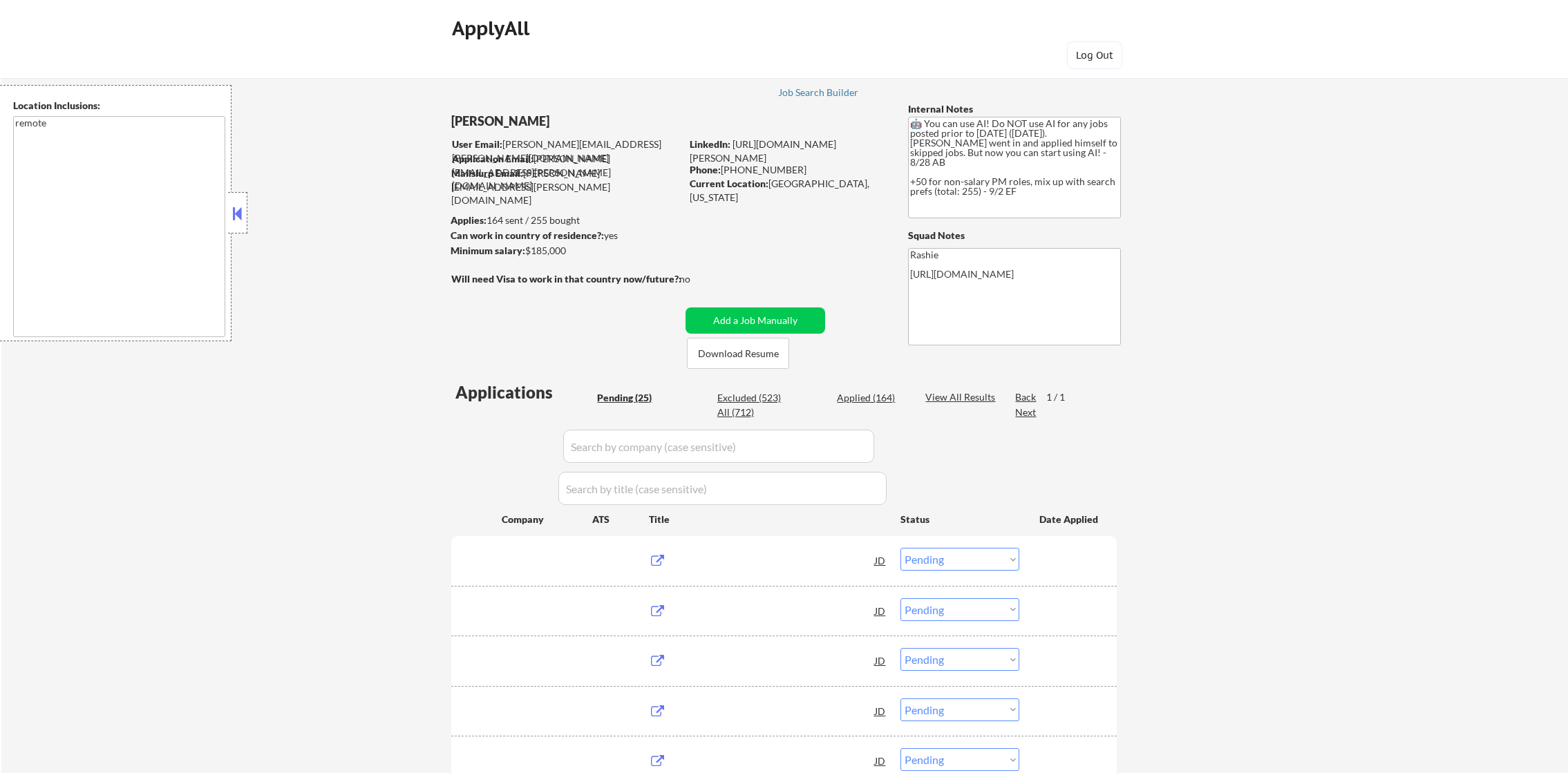
select select ""pending""
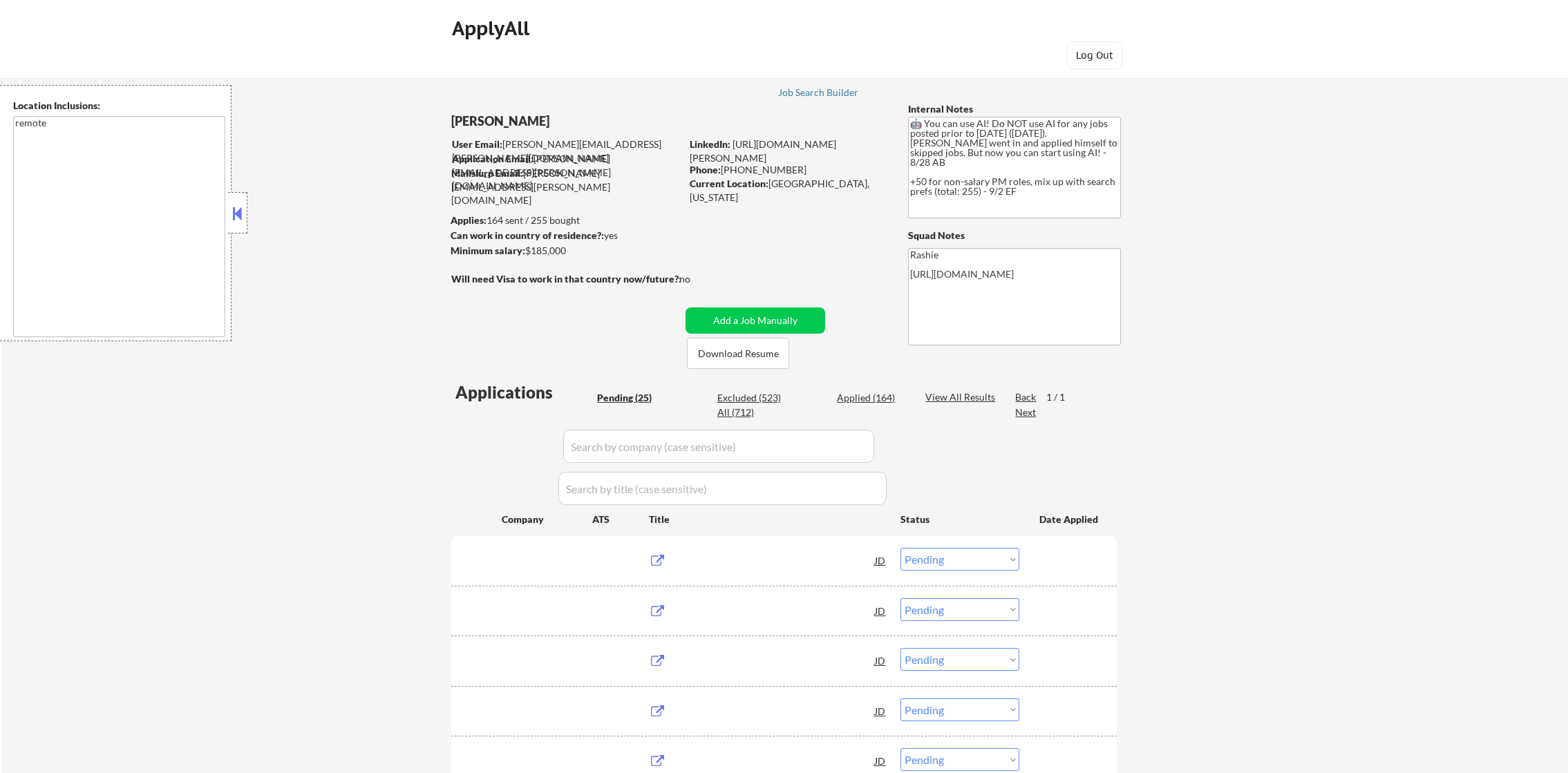
select select ""pending""
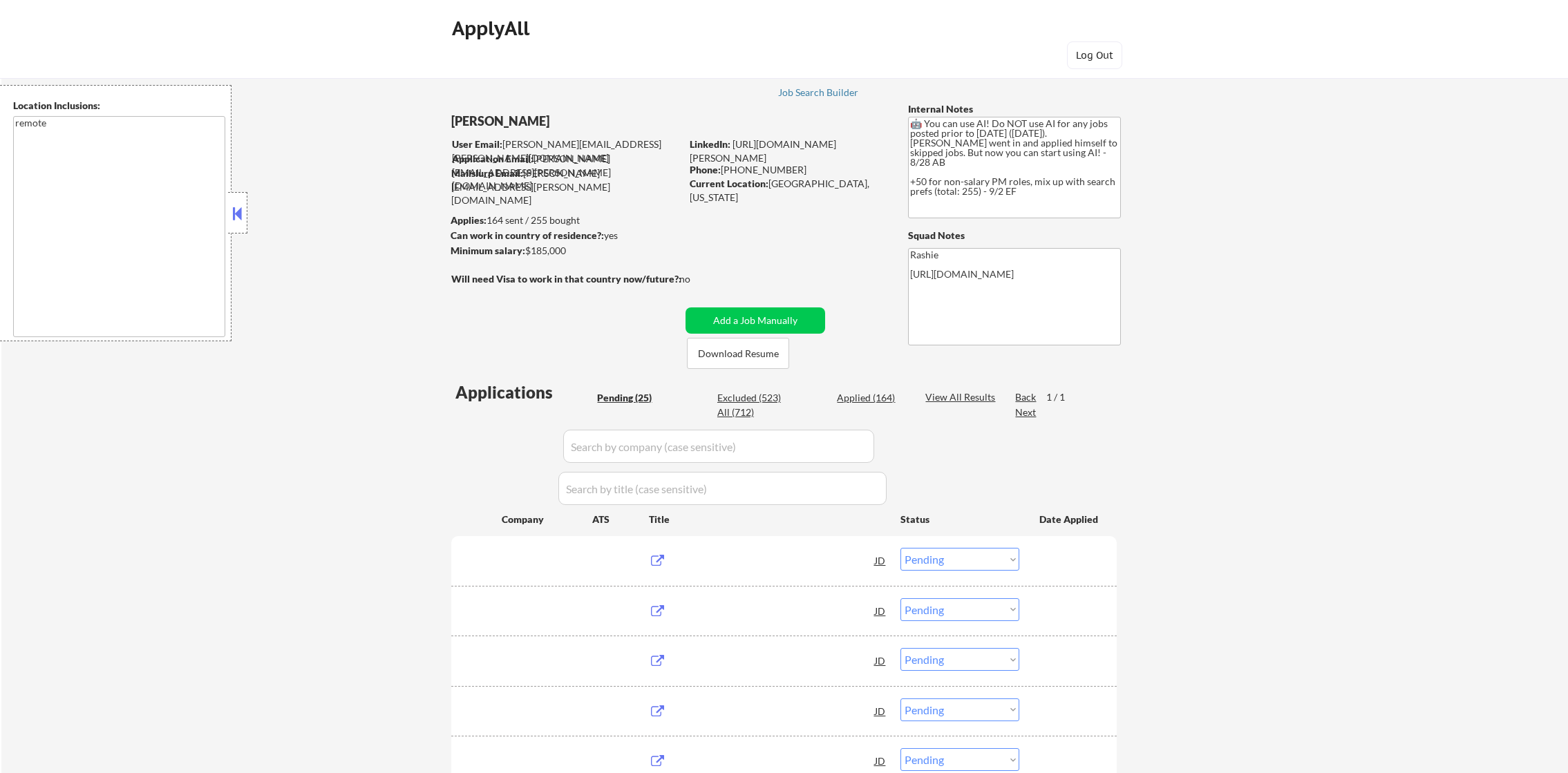
select select ""pending""
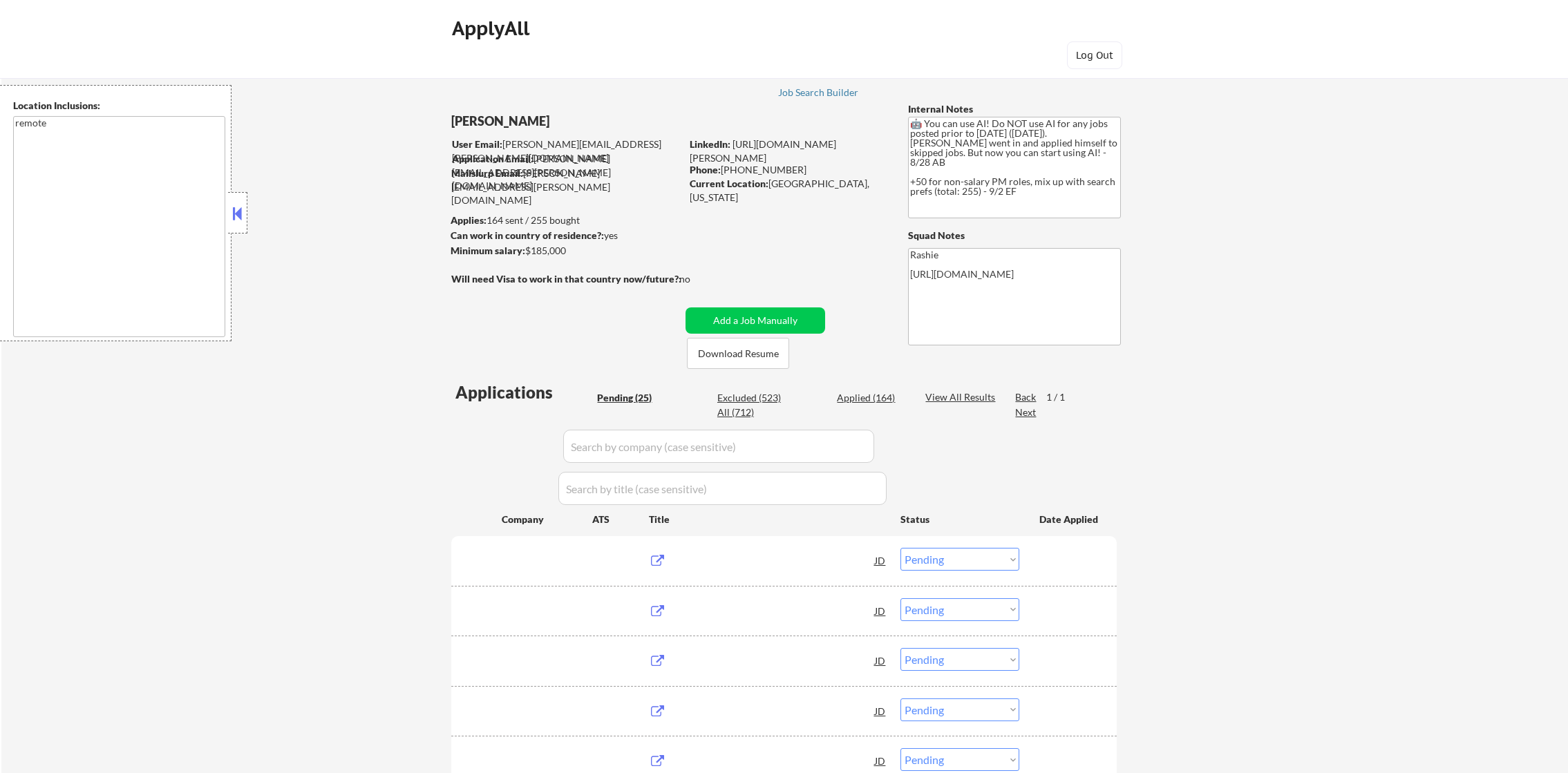
select select ""pending""
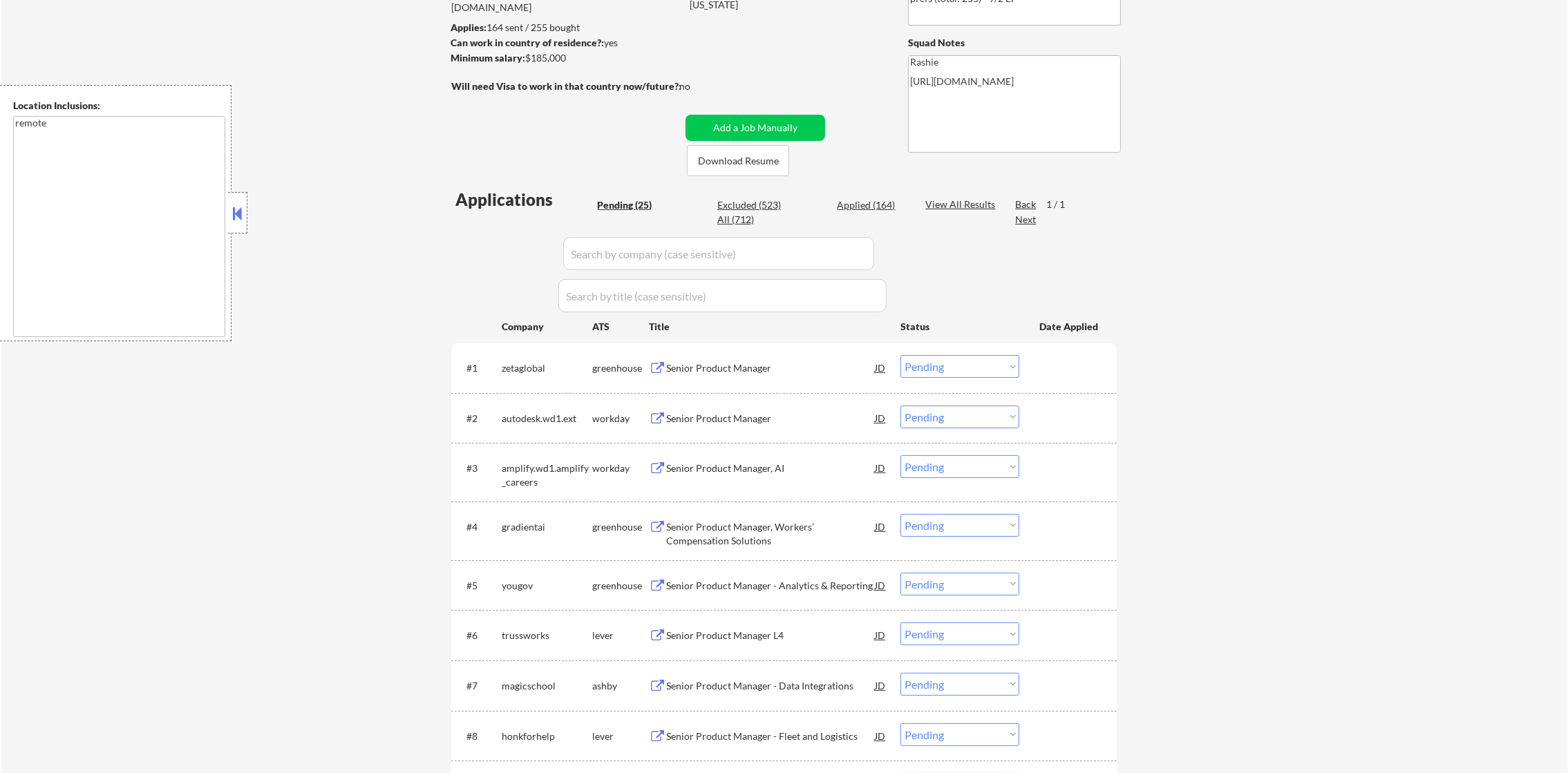
scroll to position [207, 0]
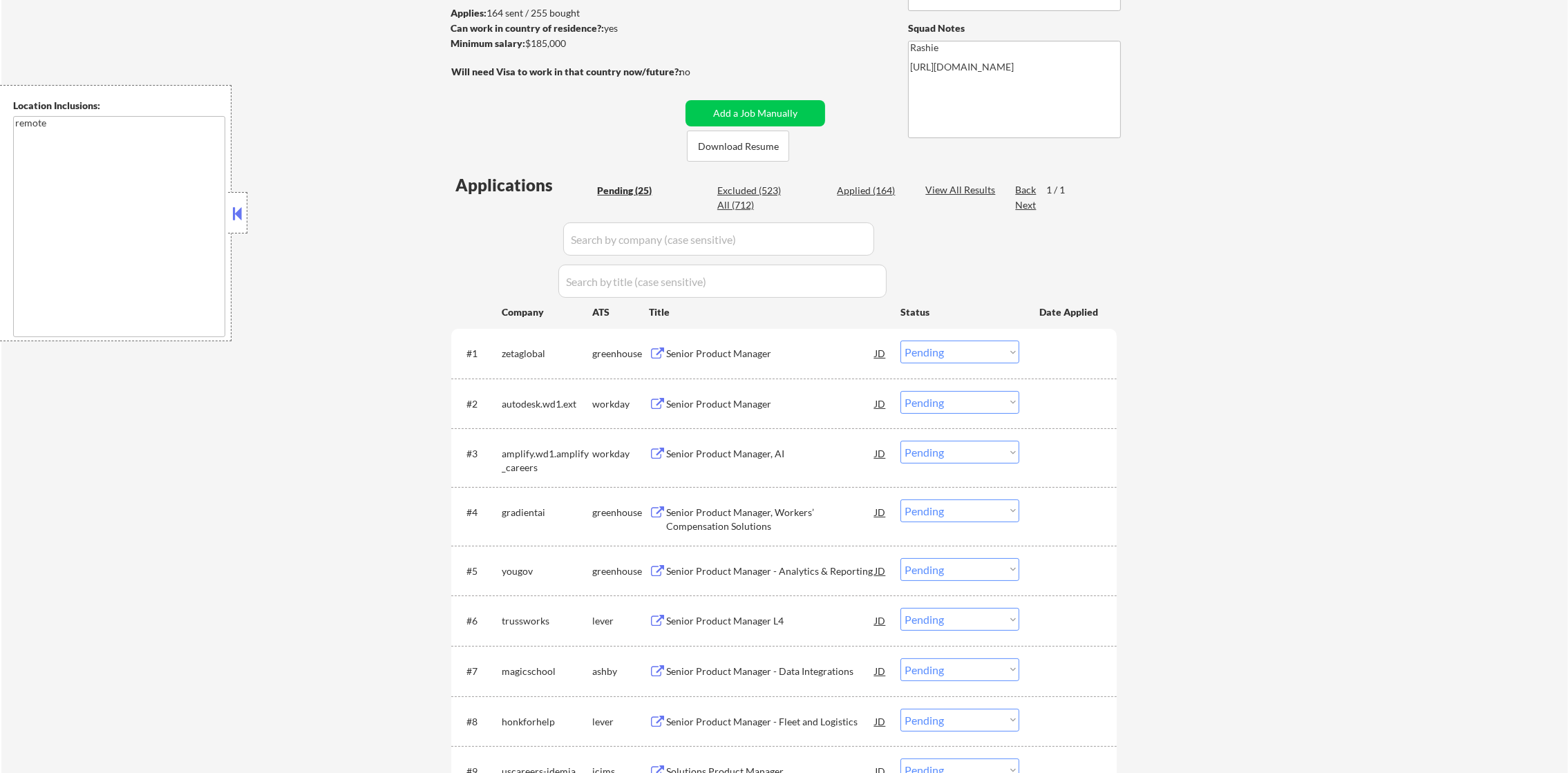
click at [748, 206] on div "All (712)" at bounding box center [752, 205] width 69 height 14
click at [619, 240] on input "input" at bounding box center [718, 239] width 311 height 33
paste input "demo.careerpuck.com"
type input "demo.careerpuck.com"
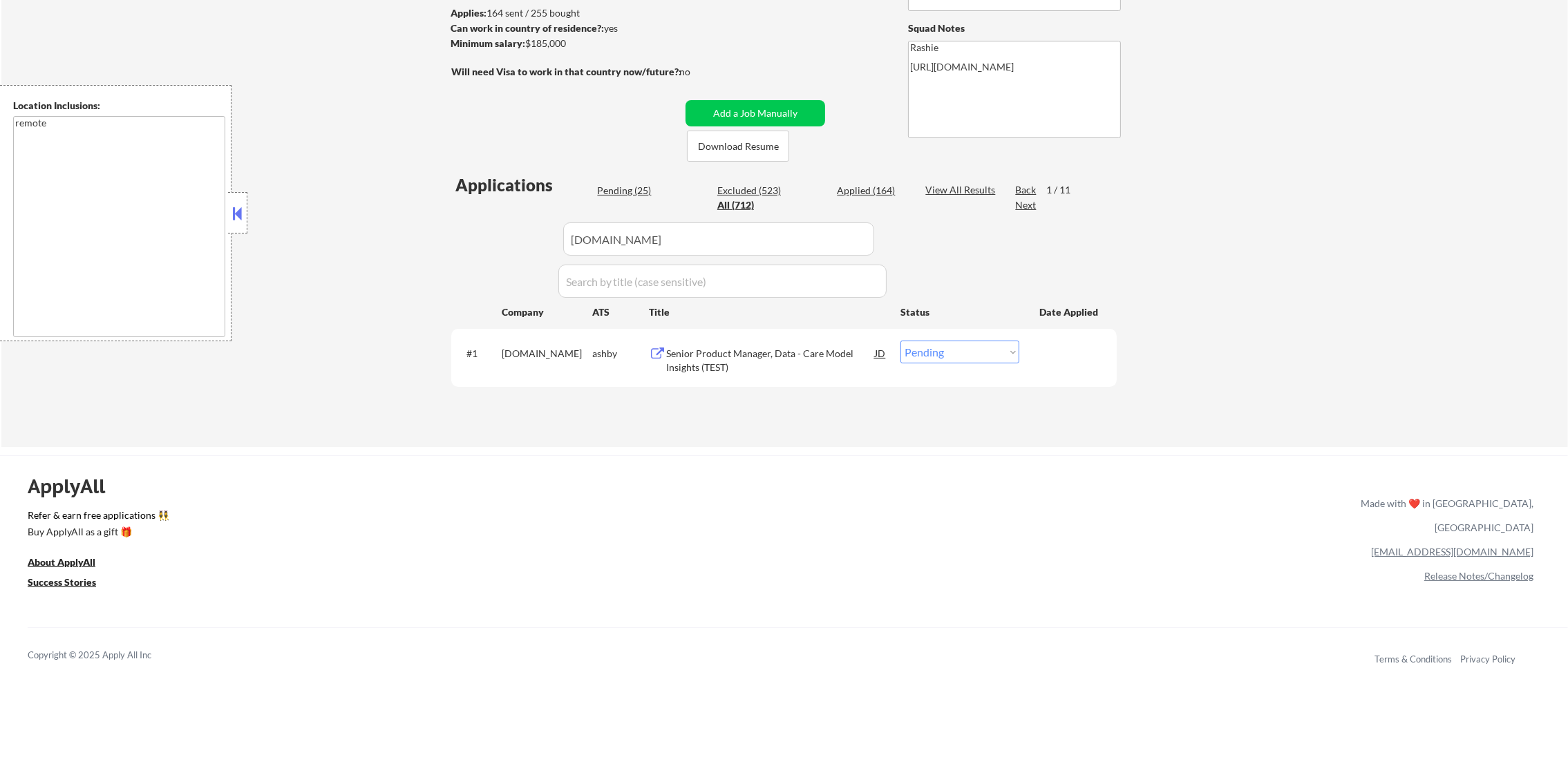
click at [776, 366] on div "Senior Product Manager, Data - Care Model Insights (TEST)" at bounding box center [770, 360] width 209 height 27
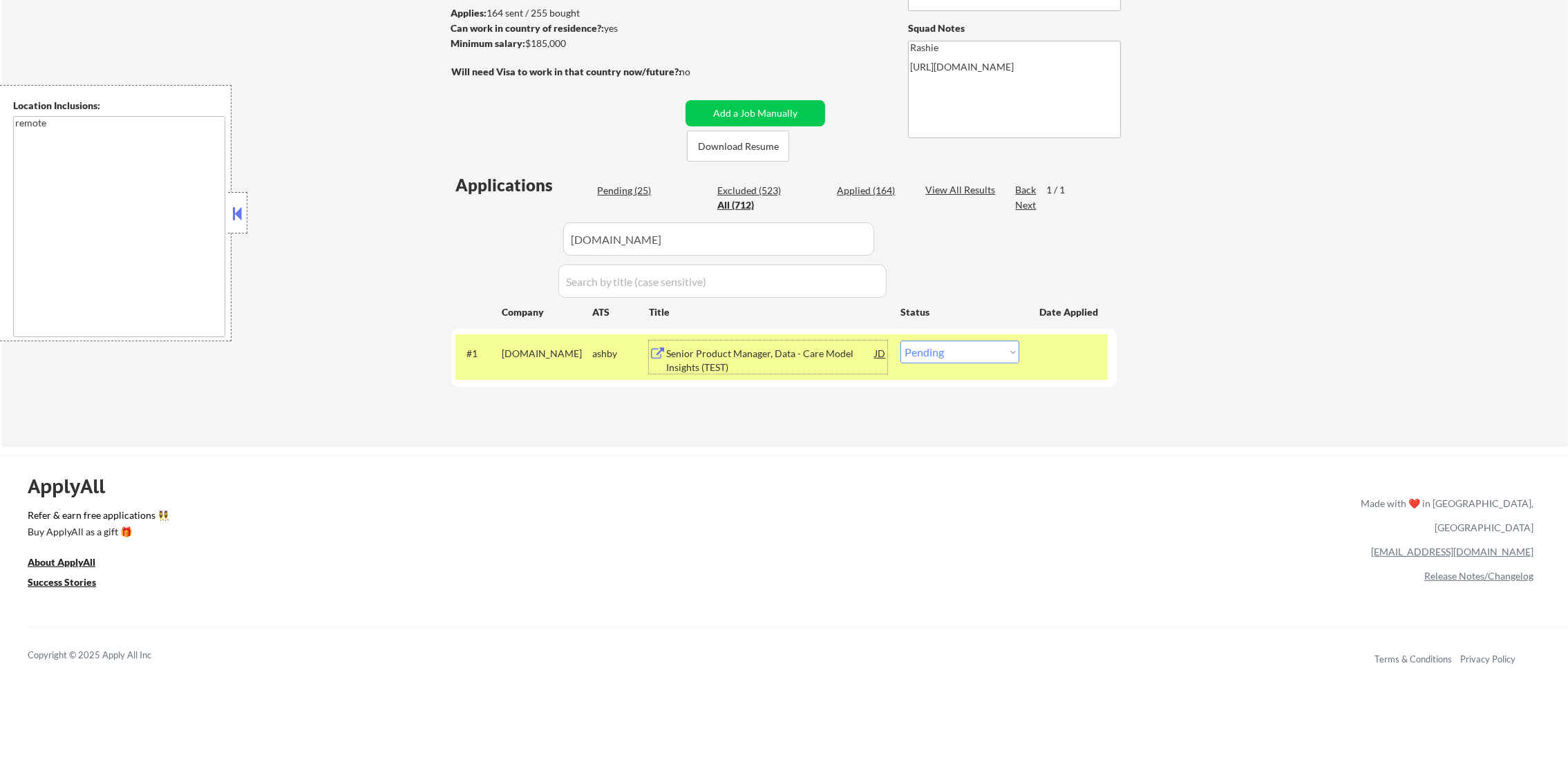
click at [971, 351] on select "Choose an option... Pending Applied Excluded (Questions) Excluded (Expired) Exc…" at bounding box center [960, 352] width 119 height 23
select select ""applied""
click at [900, 341] on select "Choose an option... Pending Applied Excluded (Questions) Excluded (Expired) Exc…" at bounding box center [960, 352] width 119 height 23
click at [570, 353] on div "demo.careerpuck.com" at bounding box center [546, 354] width 90 height 14
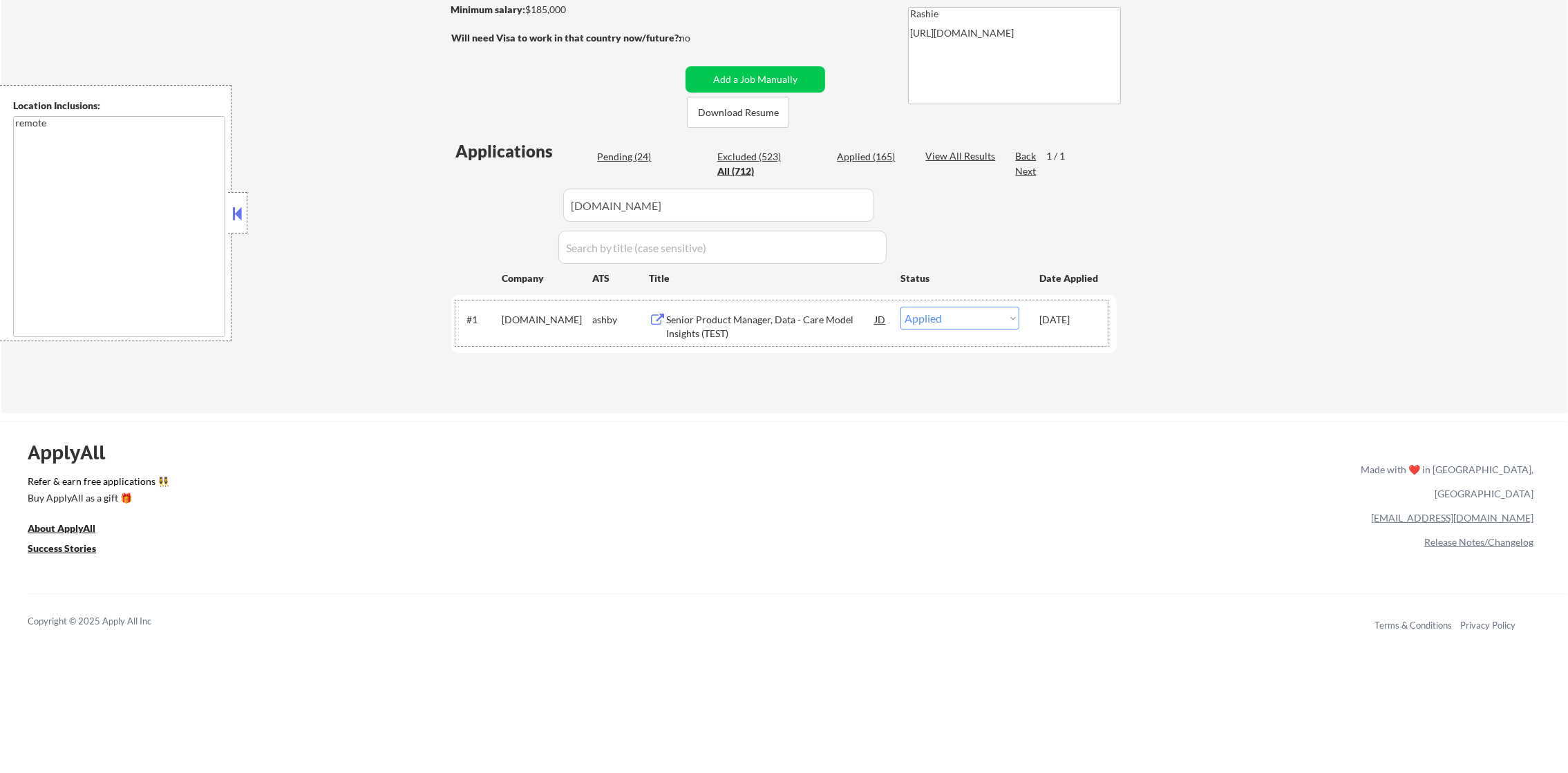
scroll to position [242, 0]
drag, startPoint x: 694, startPoint y: 209, endPoint x: 426, endPoint y: 215, distance: 268.1
click at [435, 215] on div "← Return to /applysquad Mailslurp Inbox Job Search Builder Daniel Scanland User…" at bounding box center [784, 113] width 1566 height 599
paste input "humaninterest"
type input "humaninterest"
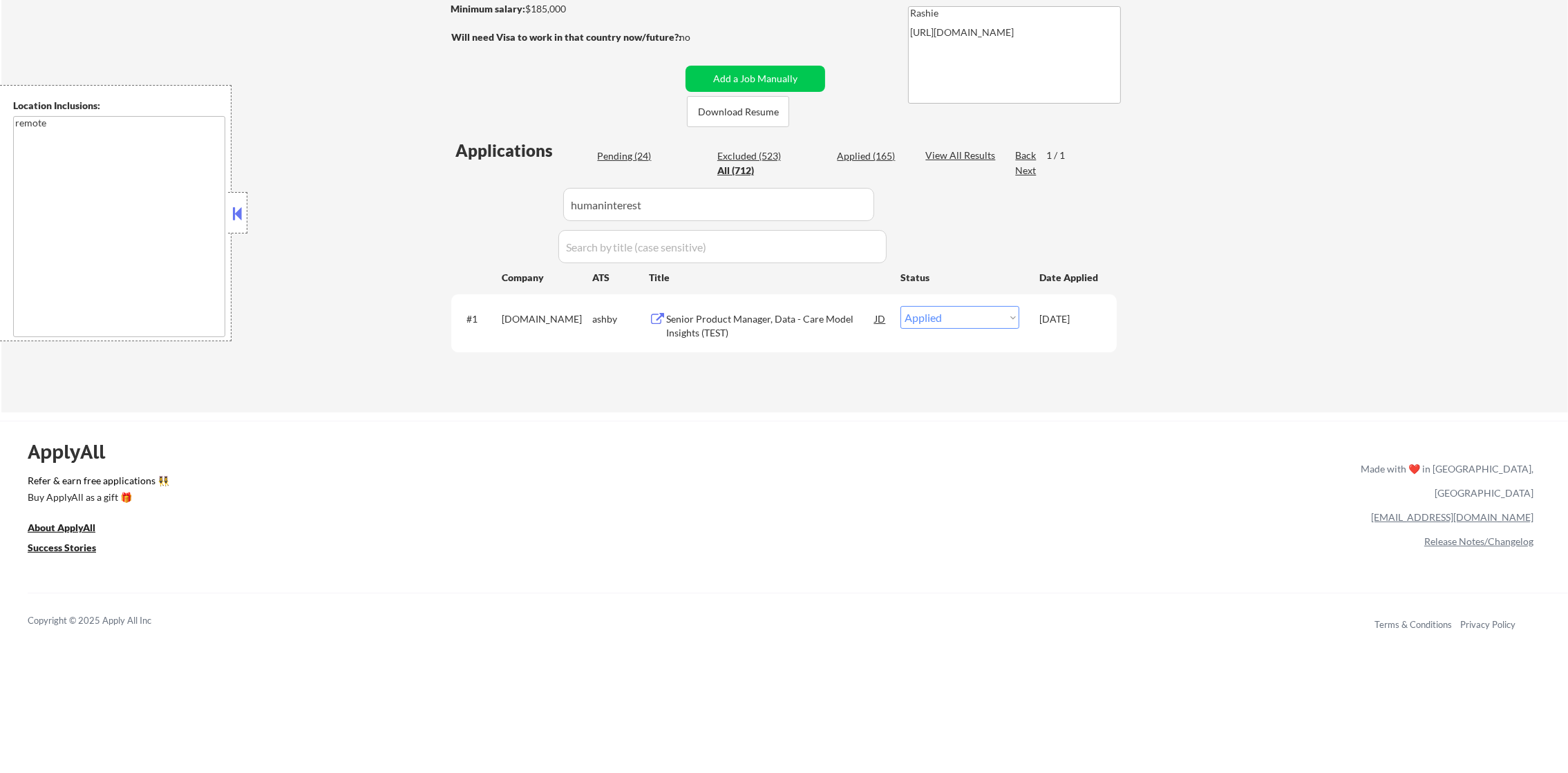
click at [426, 215] on div "← Return to /applysquad Mailslurp Inbox Job Search Builder Daniel Scanland User…" at bounding box center [784, 113] width 1566 height 599
click at [789, 319] on div "Senior Product Manager, Integrations" at bounding box center [770, 319] width 209 height 14
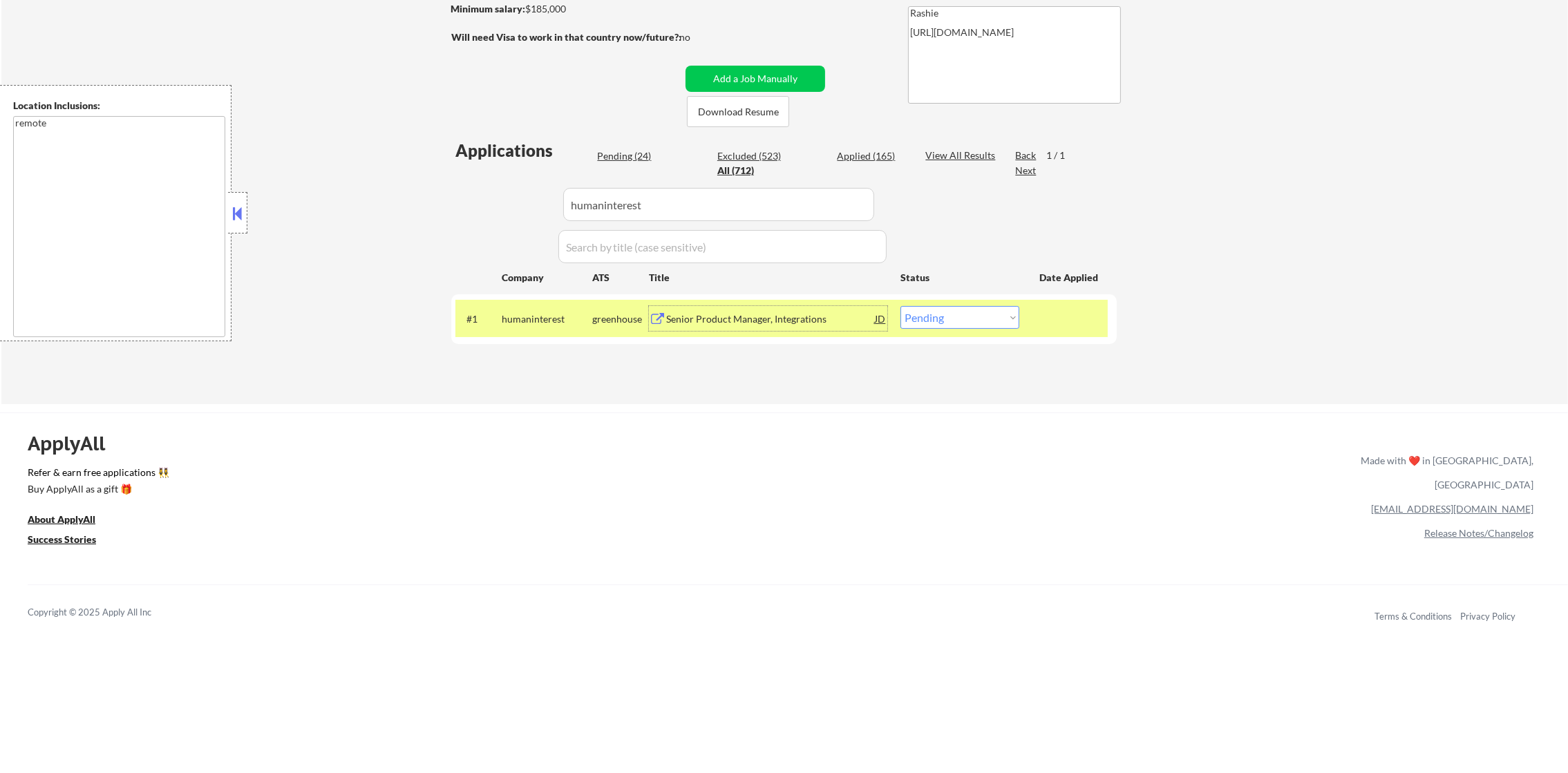
drag, startPoint x: 979, startPoint y: 313, endPoint x: 976, endPoint y: 330, distance: 17.3
click at [979, 313] on select "Choose an option... Pending Applied Excluded (Questions) Excluded (Expired) Exc…" at bounding box center [960, 318] width 119 height 23
select select ""applied""
click at [900, 306] on select "Choose an option... Pending Applied Excluded (Questions) Excluded (Expired) Exc…" at bounding box center [960, 318] width 119 height 23
click at [541, 335] on div "#1 humaninterest greenhouse Senior Product Manager, Integrations JD Choose an o…" at bounding box center [781, 318] width 652 height 37
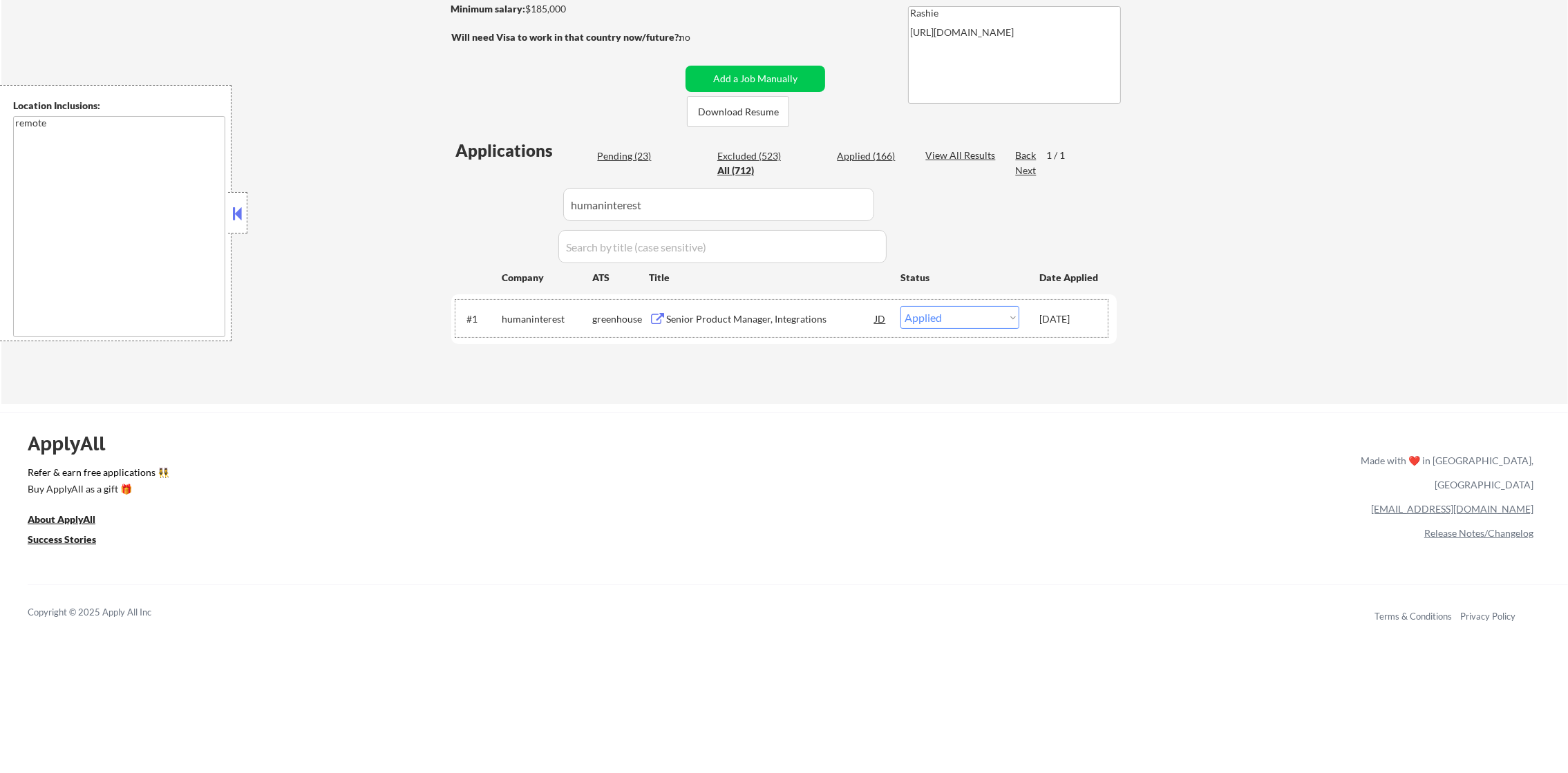
click at [364, 214] on div "← Return to /applysquad Mailslurp Inbox Job Search Builder Daniel Scanland User…" at bounding box center [784, 108] width 1566 height 591
drag, startPoint x: 669, startPoint y: 198, endPoint x: 438, endPoint y: 187, distance: 231.3
click at [445, 185] on div "← Return to /applysquad Mailslurp Inbox Job Search Builder Daniel Scanland User…" at bounding box center [784, 103] width 690 height 580
paste input "shiftkey"
type input "shiftkey"
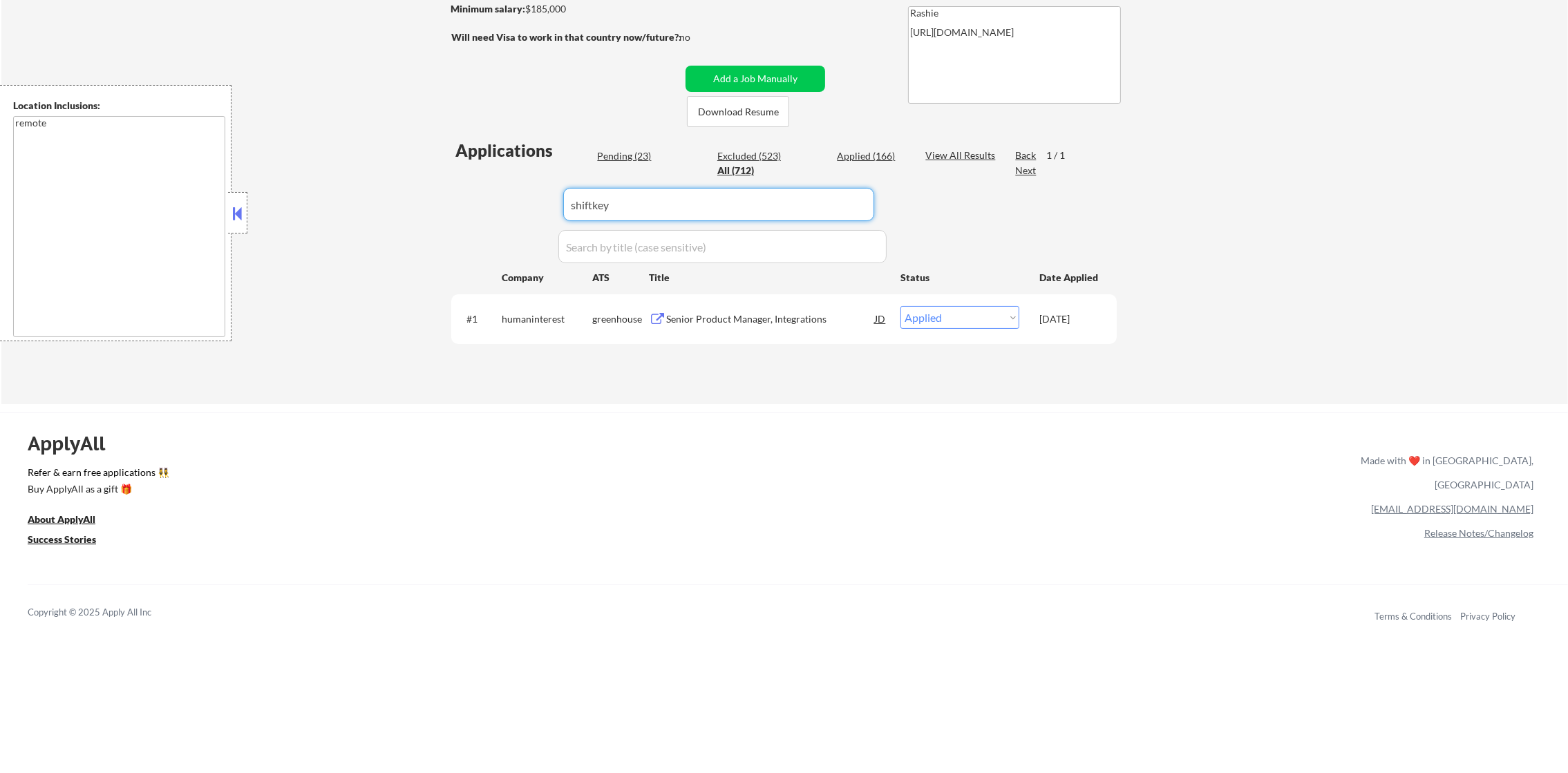
click at [436, 187] on div "← Return to /applysquad Mailslurp Inbox Job Search Builder Daniel Scanland User…" at bounding box center [784, 108] width 1566 height 591
select select ""excluded__location_""
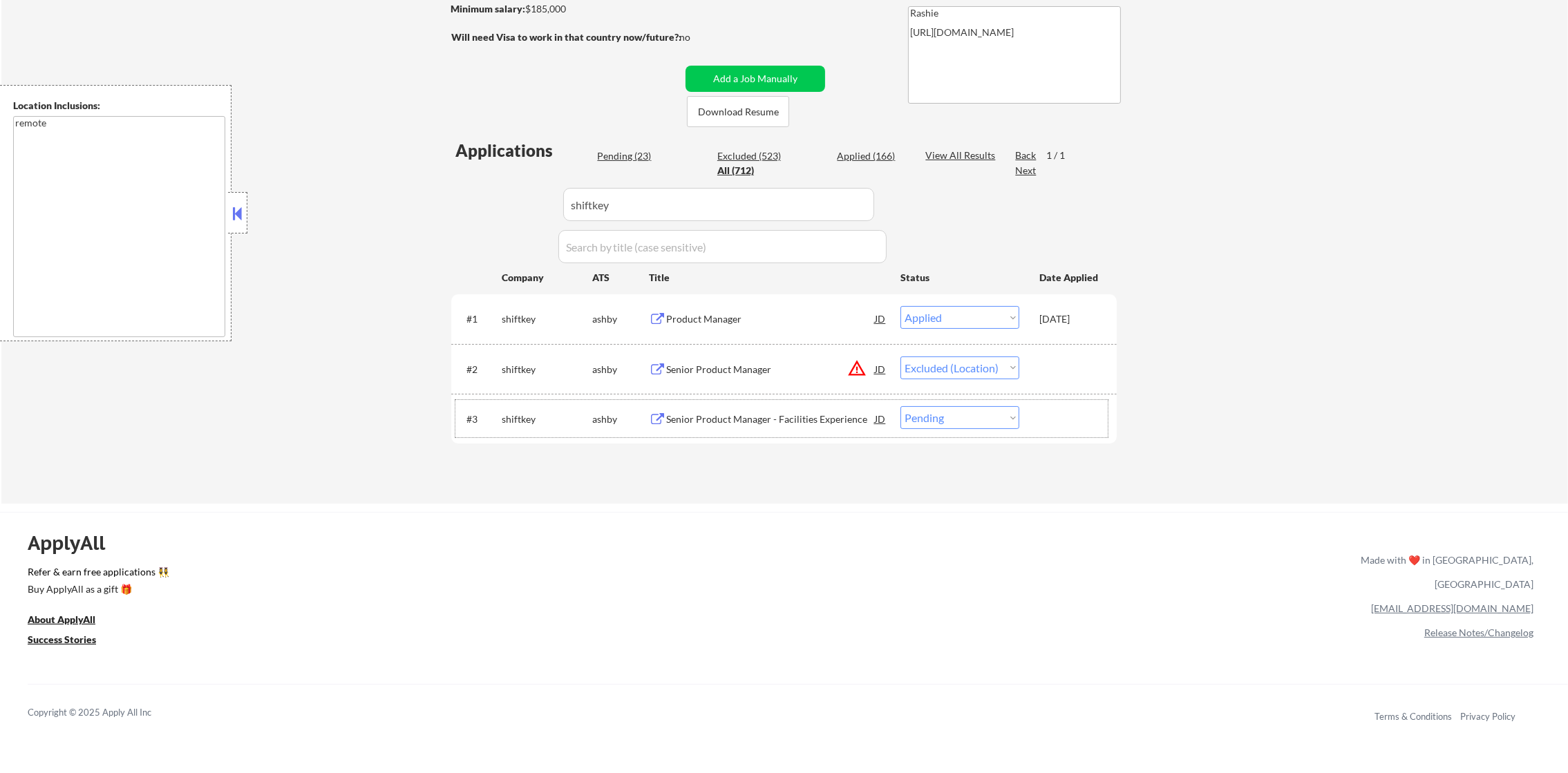
click at [768, 405] on div "#3 shiftkey ashby Senior Product Manager - Facilities Experience JD Choose an o…" at bounding box center [781, 418] width 652 height 37
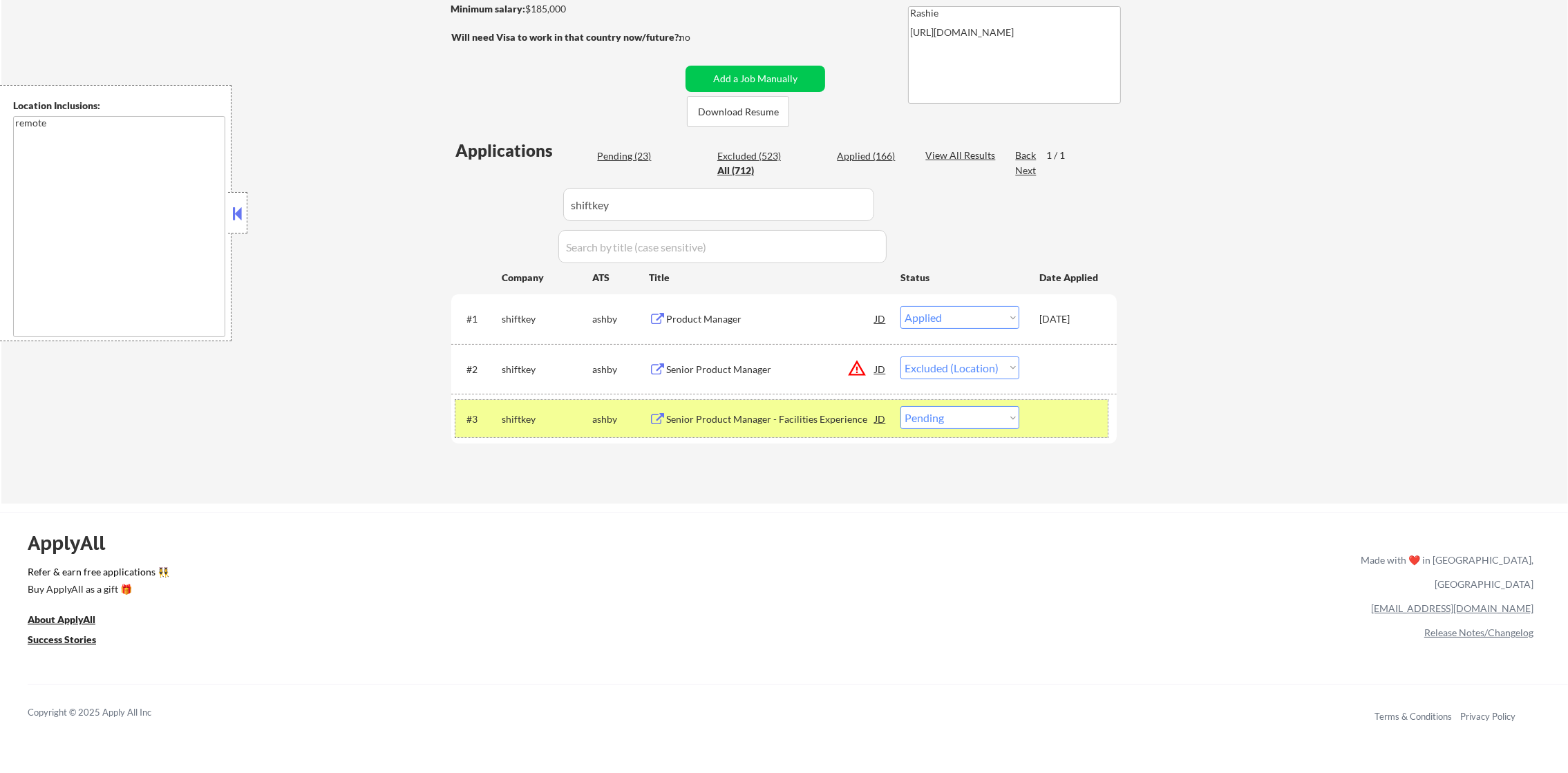
click at [756, 420] on div "Senior Product Manager - Facilities Experience" at bounding box center [770, 419] width 209 height 14
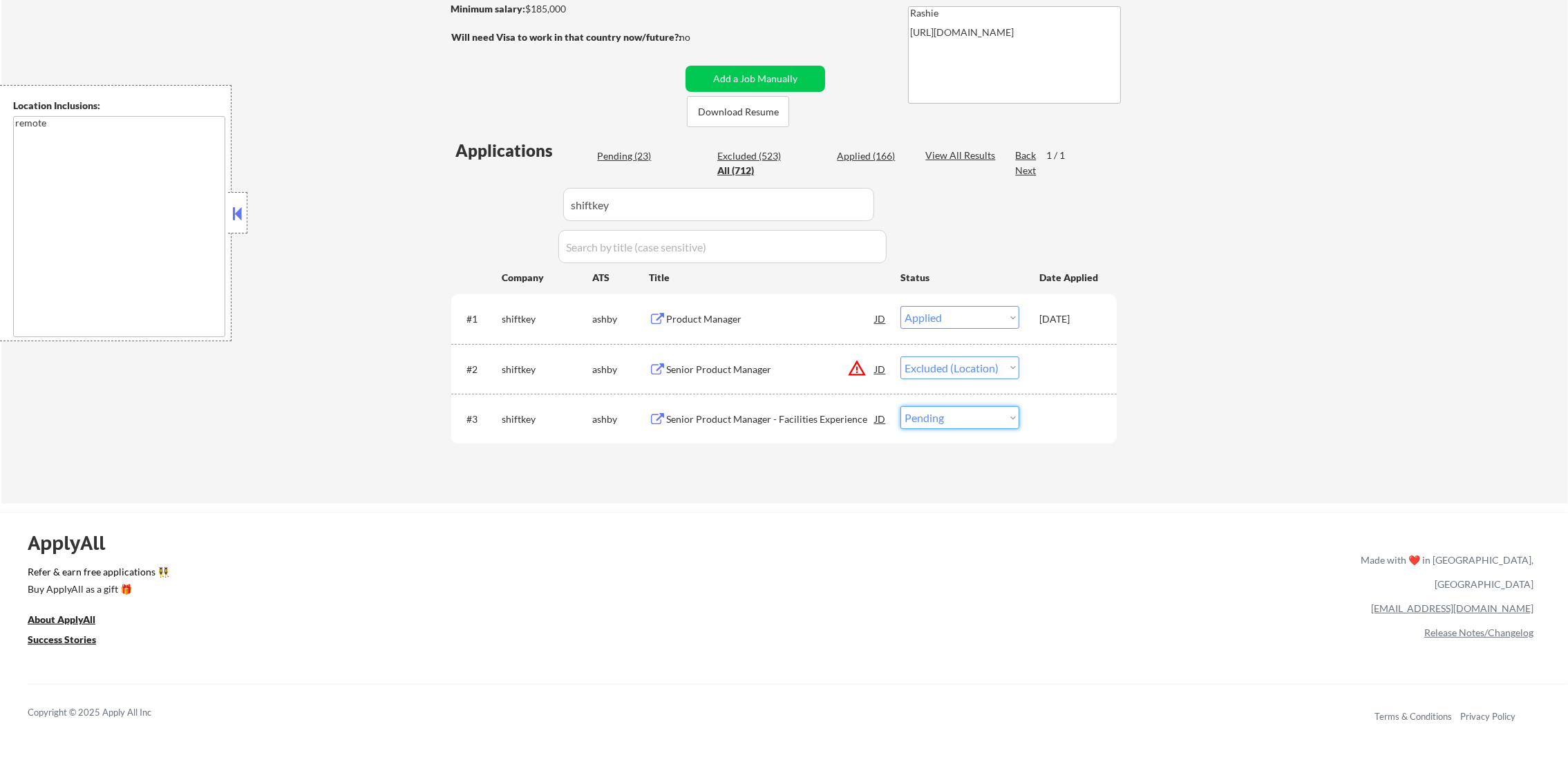
click at [960, 426] on select "Choose an option... Pending Applied Excluded (Questions) Excluded (Expired) Exc…" at bounding box center [960, 418] width 119 height 23
select select ""applied""
click at [900, 407] on select "Choose an option... Pending Applied Excluded (Questions) Excluded (Expired) Exc…" at bounding box center [960, 418] width 119 height 23
select select ""applied""
select select ""excluded__location_""
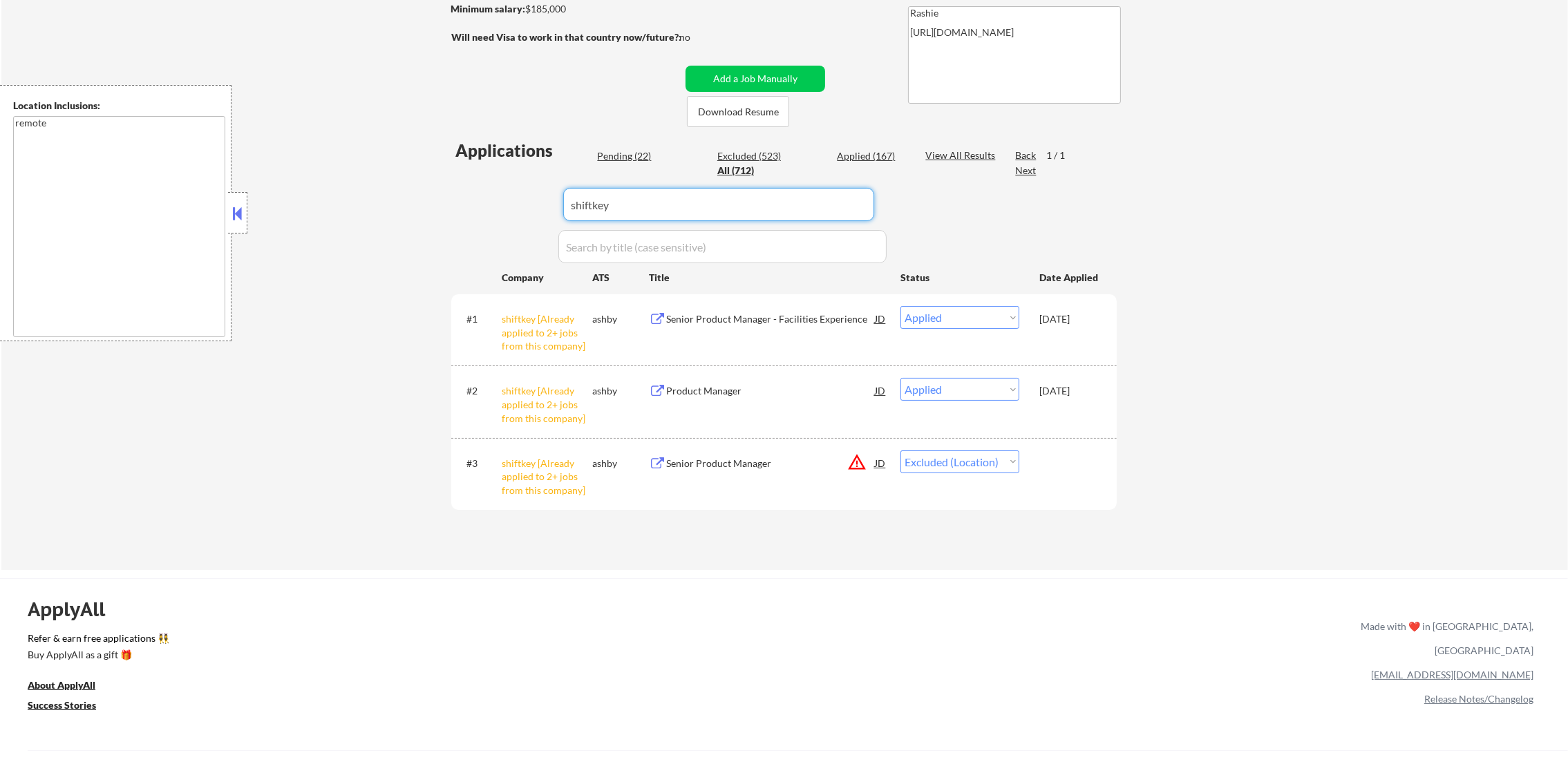
drag, startPoint x: 689, startPoint y: 194, endPoint x: 490, endPoint y: 196, distance: 199.0
click at [512, 196] on div "Applications Pending (22) Excluded (523) Applied (167) All (712) View All Resul…" at bounding box center [784, 341] width 665 height 405
paste input "upstart"
type input "upstart"
click at [490, 196] on div "Applications Pending (22) Excluded (523) Applied (167) All (712) View All Resul…" at bounding box center [784, 341] width 665 height 405
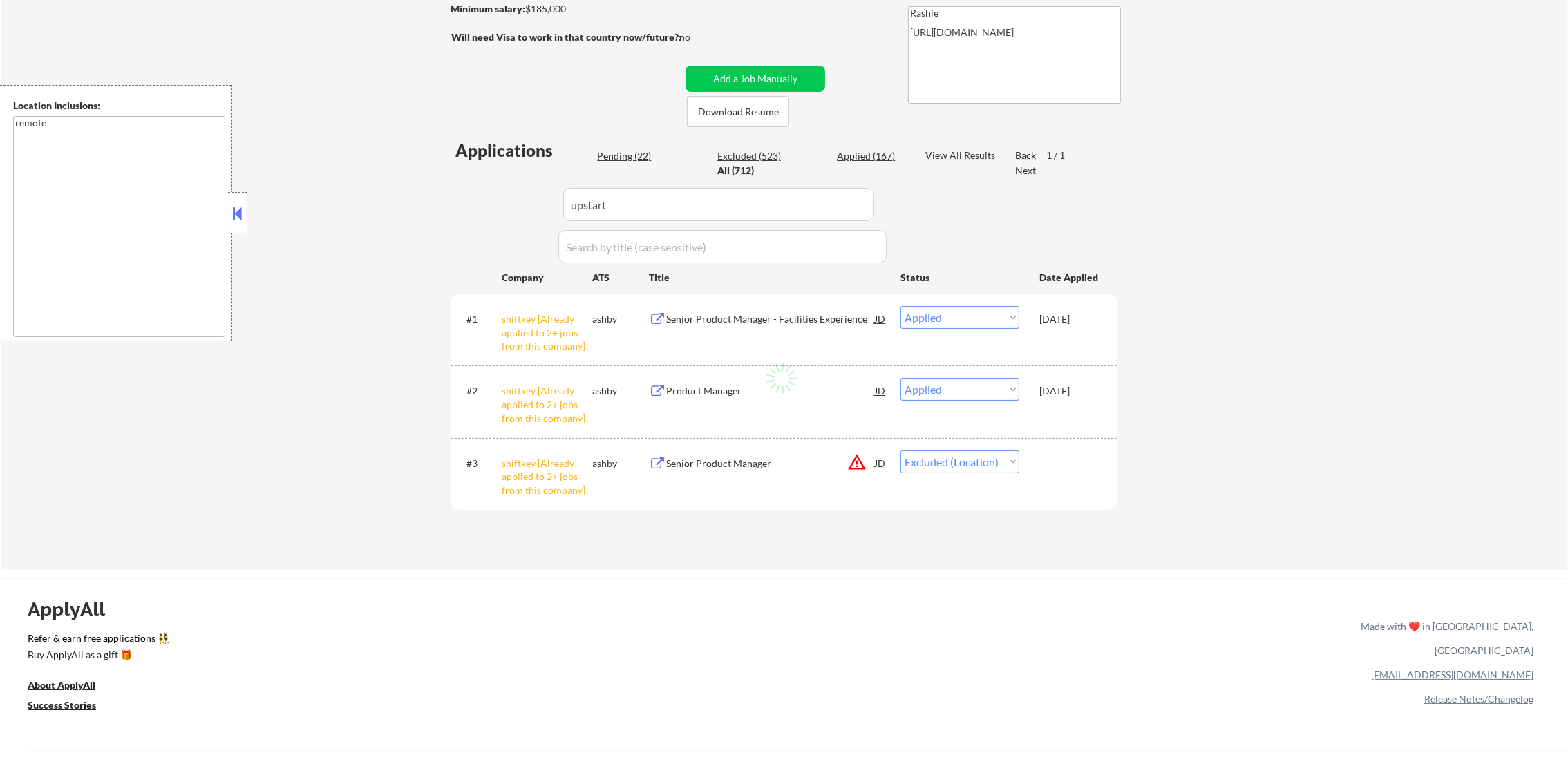
select select ""excluded__other_""
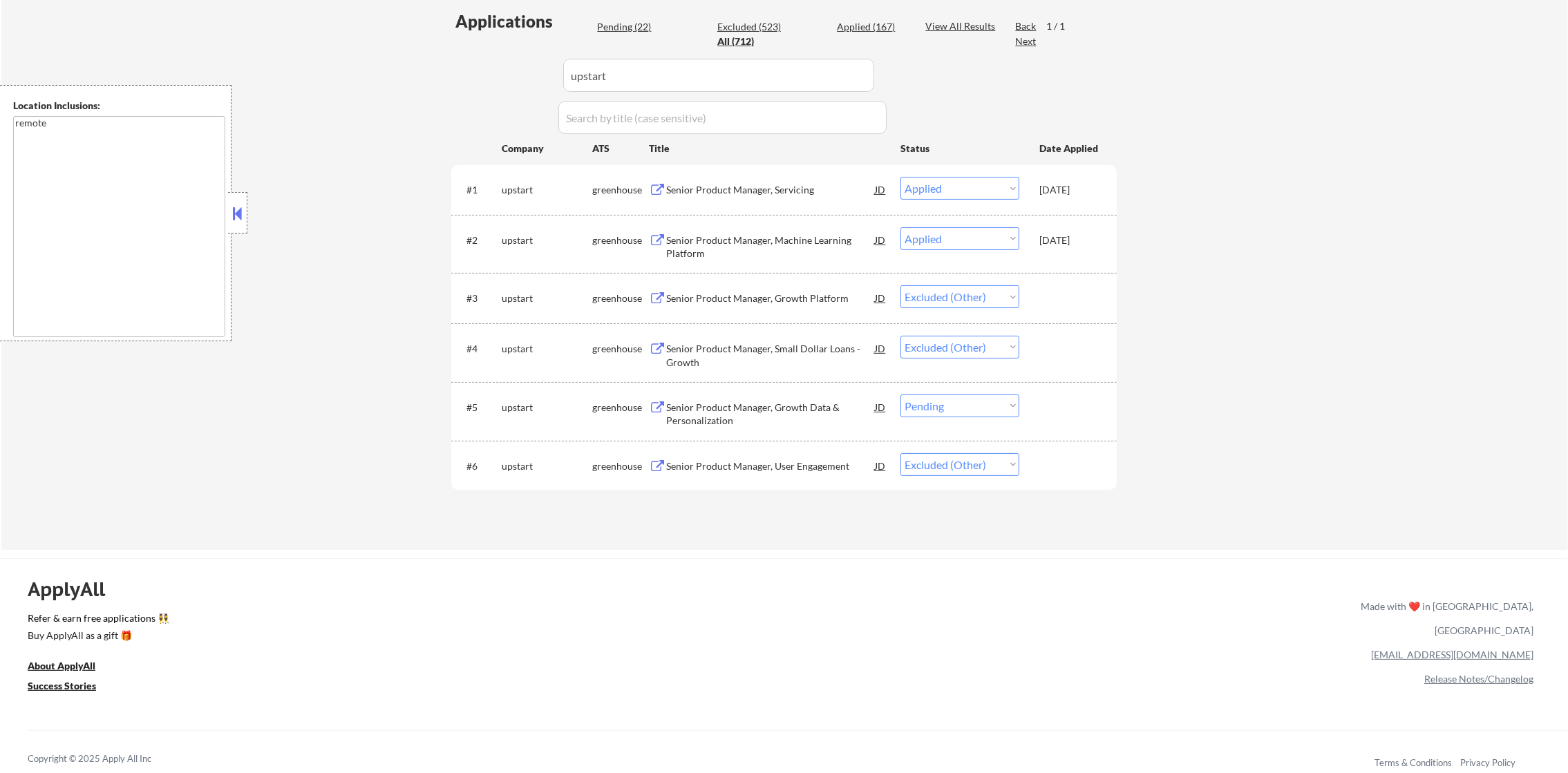
scroll to position [379, 0]
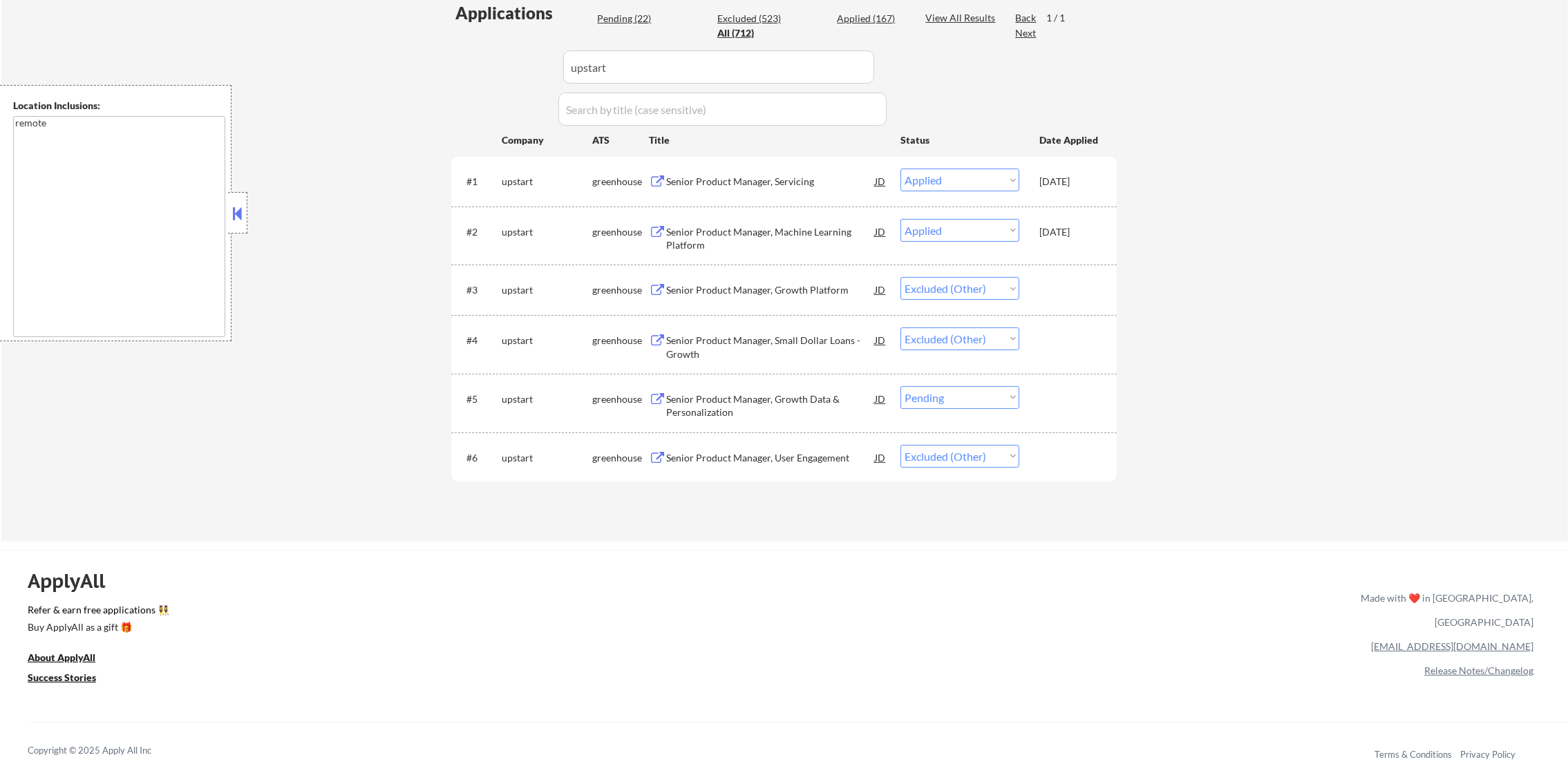
click at [968, 400] on select "Choose an option... Pending Applied Excluded (Questions) Excluded (Expired) Exc…" at bounding box center [960, 397] width 119 height 23
select select ""excluded__other_""
click at [900, 386] on select "Choose an option... Pending Applied Excluded (Questions) Excluded (Expired) Exc…" at bounding box center [960, 397] width 119 height 23
paste input "aplaceformom1"
drag, startPoint x: 617, startPoint y: 76, endPoint x: 485, endPoint y: 74, distance: 132.0
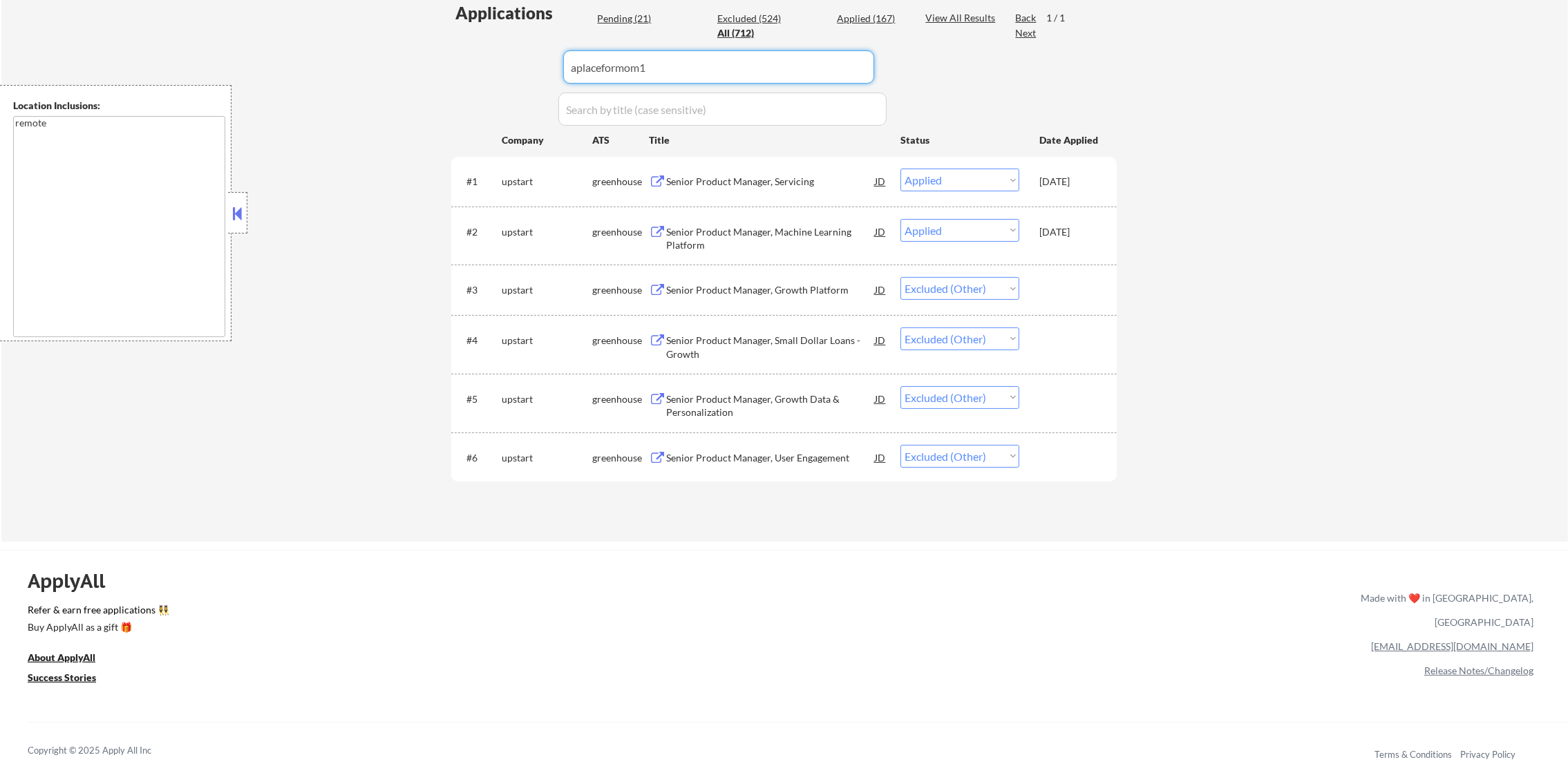
click at [487, 74] on div "Applications Pending (21) Excluded (524) Applied (167) All (712) View All Resul…" at bounding box center [784, 259] width 665 height 514
type input "aplaceformom1"
click at [485, 74] on div "Applications Pending (21) Excluded (524) Applied (167) All (712) View All Resul…" at bounding box center [784, 259] width 665 height 514
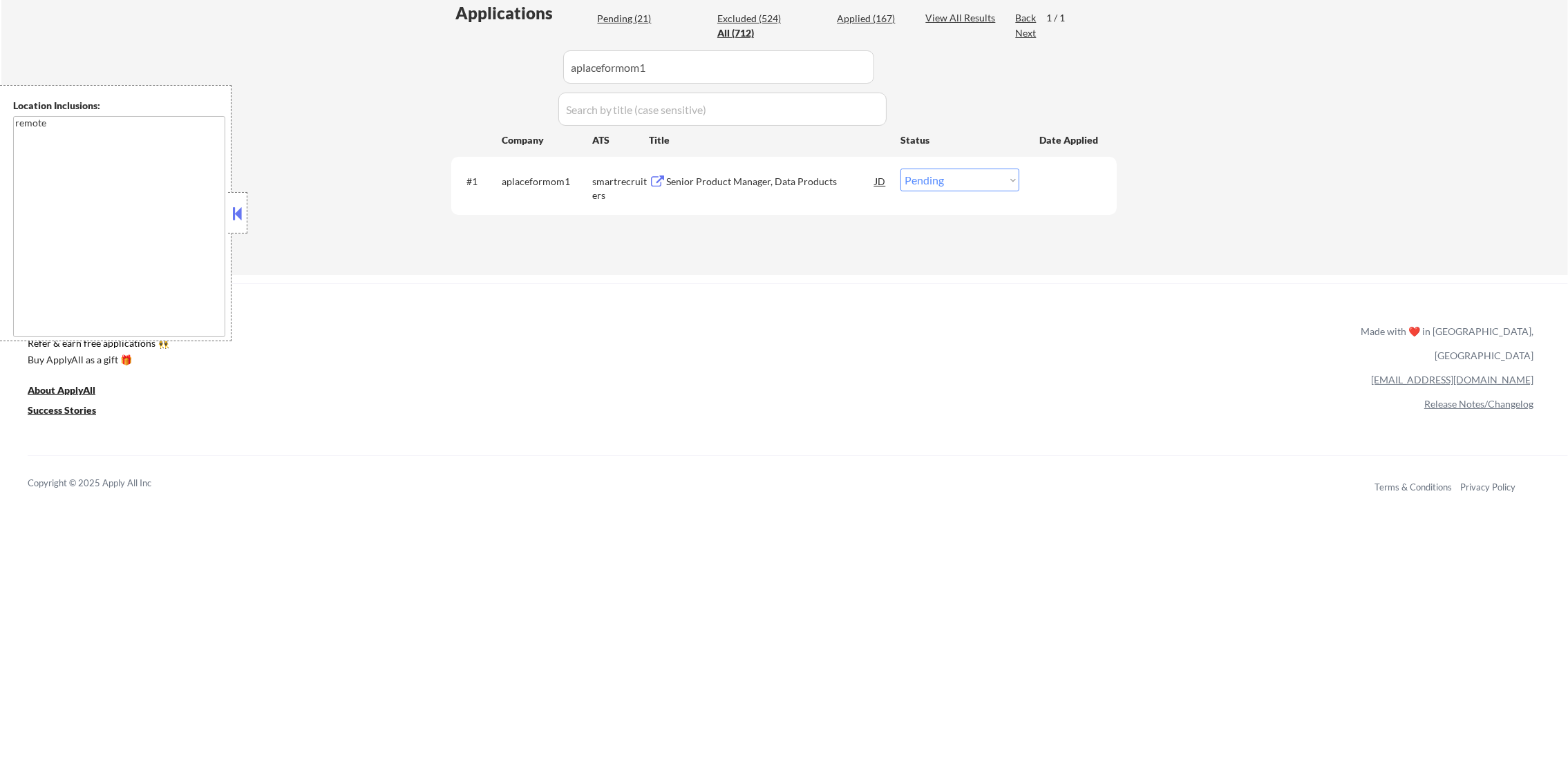
click at [801, 174] on div "Senior Product Manager, Data Products" at bounding box center [770, 181] width 209 height 14
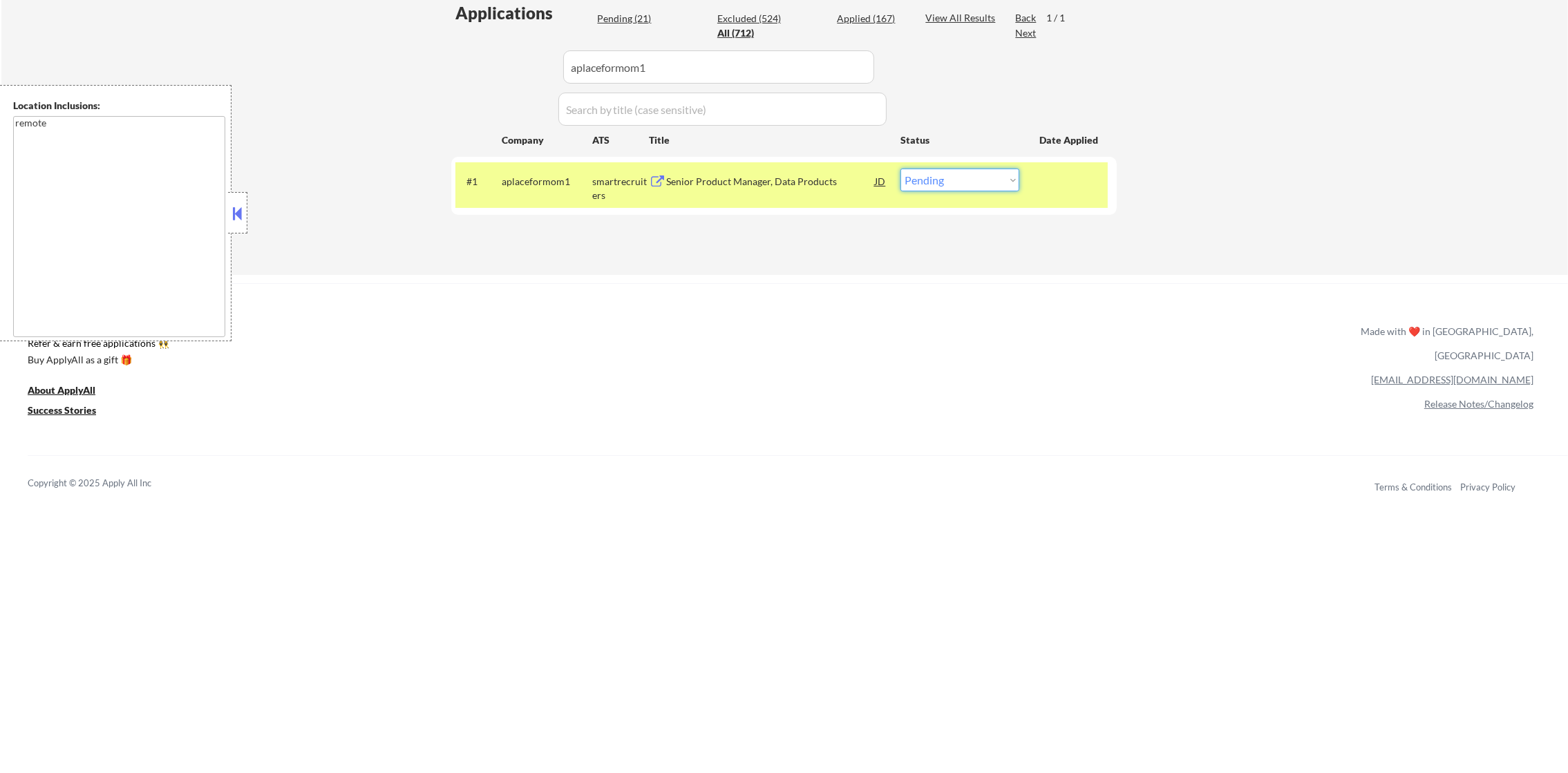
drag, startPoint x: 941, startPoint y: 181, endPoint x: 944, endPoint y: 192, distance: 11.4
click at [941, 181] on select "Choose an option... Pending Applied Excluded (Questions) Excluded (Expired) Exc…" at bounding box center [960, 180] width 119 height 23
select select ""excluded__salary_""
click at [900, 168] on select "Choose an option... Pending Applied Excluded (Questions) Excluded (Expired) Exc…" at bounding box center [960, 180] width 119 height 23
click at [534, 188] on div "aplaceformom1" at bounding box center [546, 181] width 90 height 25
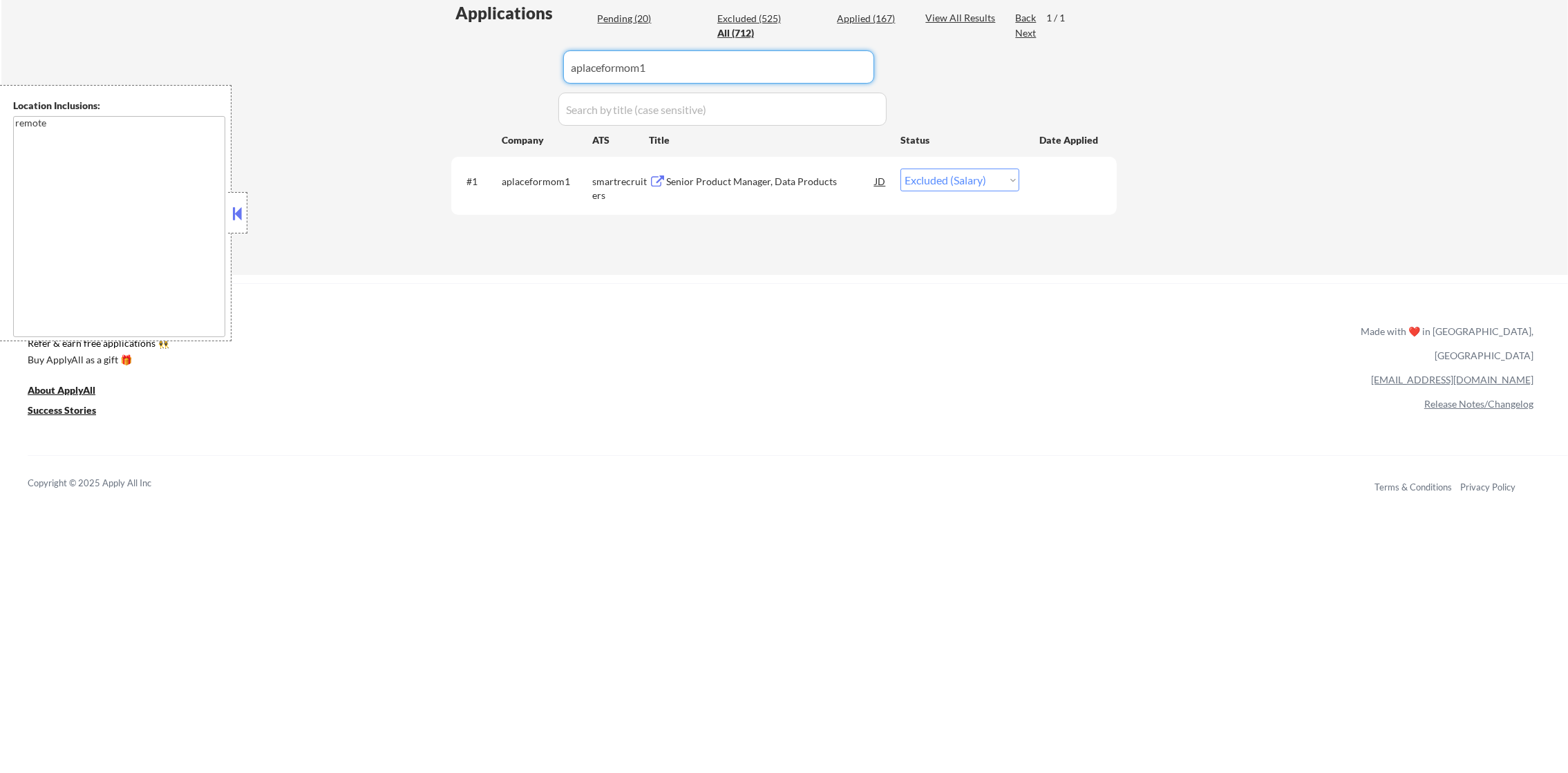
drag, startPoint x: 678, startPoint y: 55, endPoint x: 412, endPoint y: 61, distance: 266.1
paste input "blackspectacles"
type input "blackspectacles"
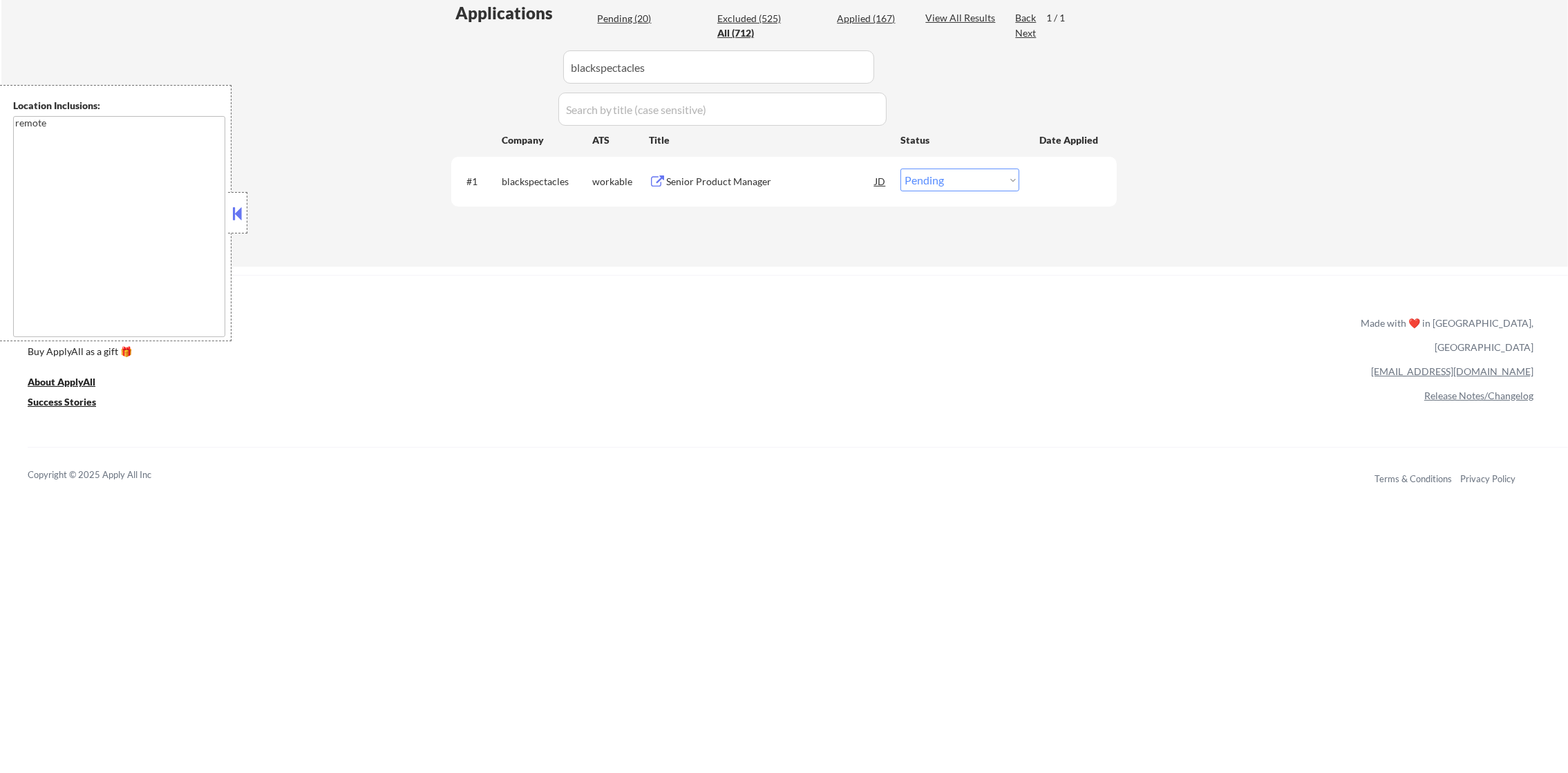
click at [791, 177] on div "Senior Product Manager" at bounding box center [770, 181] width 209 height 14
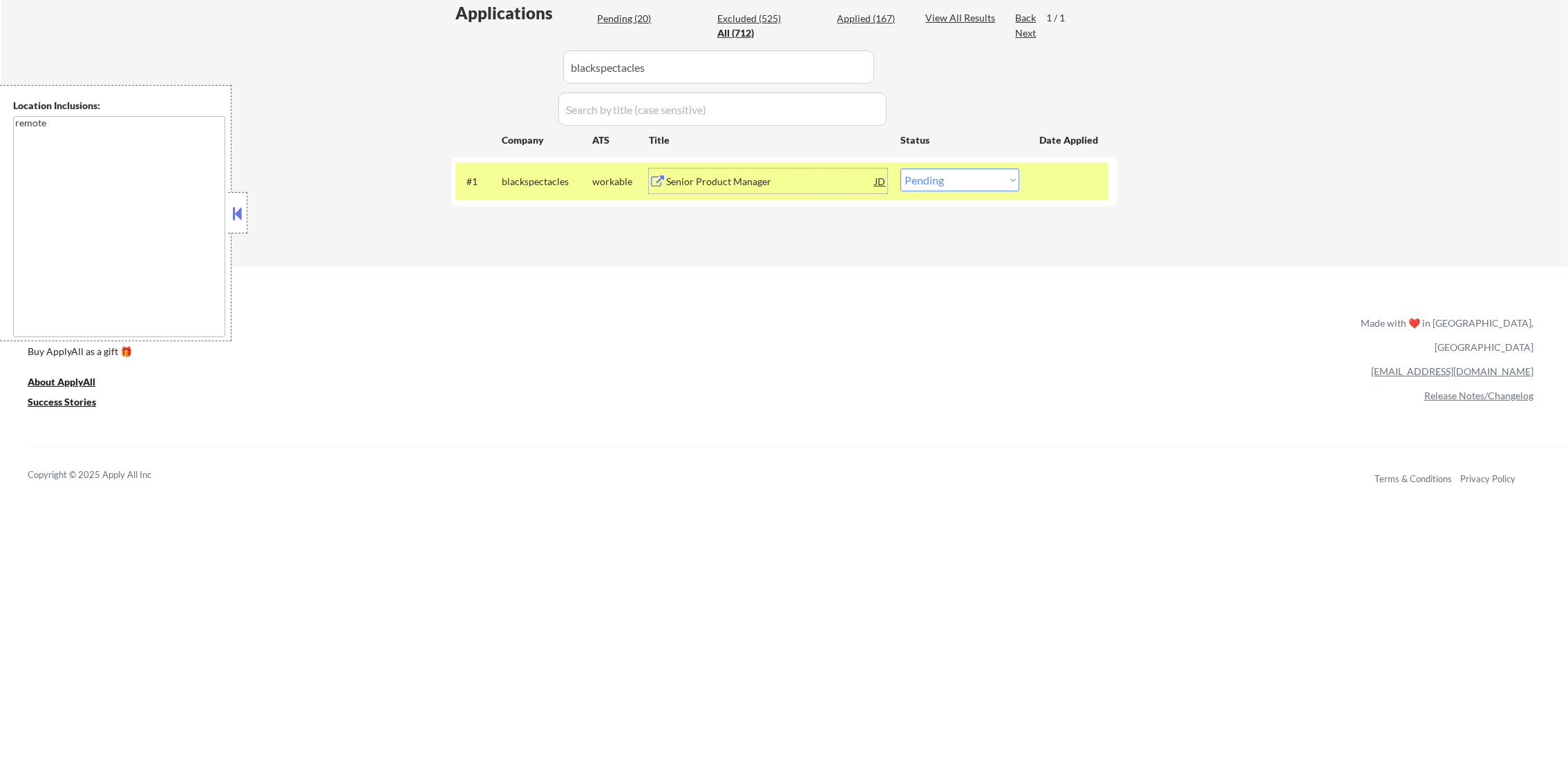
click at [951, 181] on select "Choose an option... Pending Applied Excluded (Questions) Excluded (Expired) Exc…" at bounding box center [960, 180] width 119 height 23
select select ""excluded__other_""
click at [900, 168] on select "Choose an option... Pending Applied Excluded (Questions) Excluded (Expired) Exc…" at bounding box center [960, 180] width 119 height 23
click at [553, 185] on div "blackspectacles" at bounding box center [546, 181] width 90 height 14
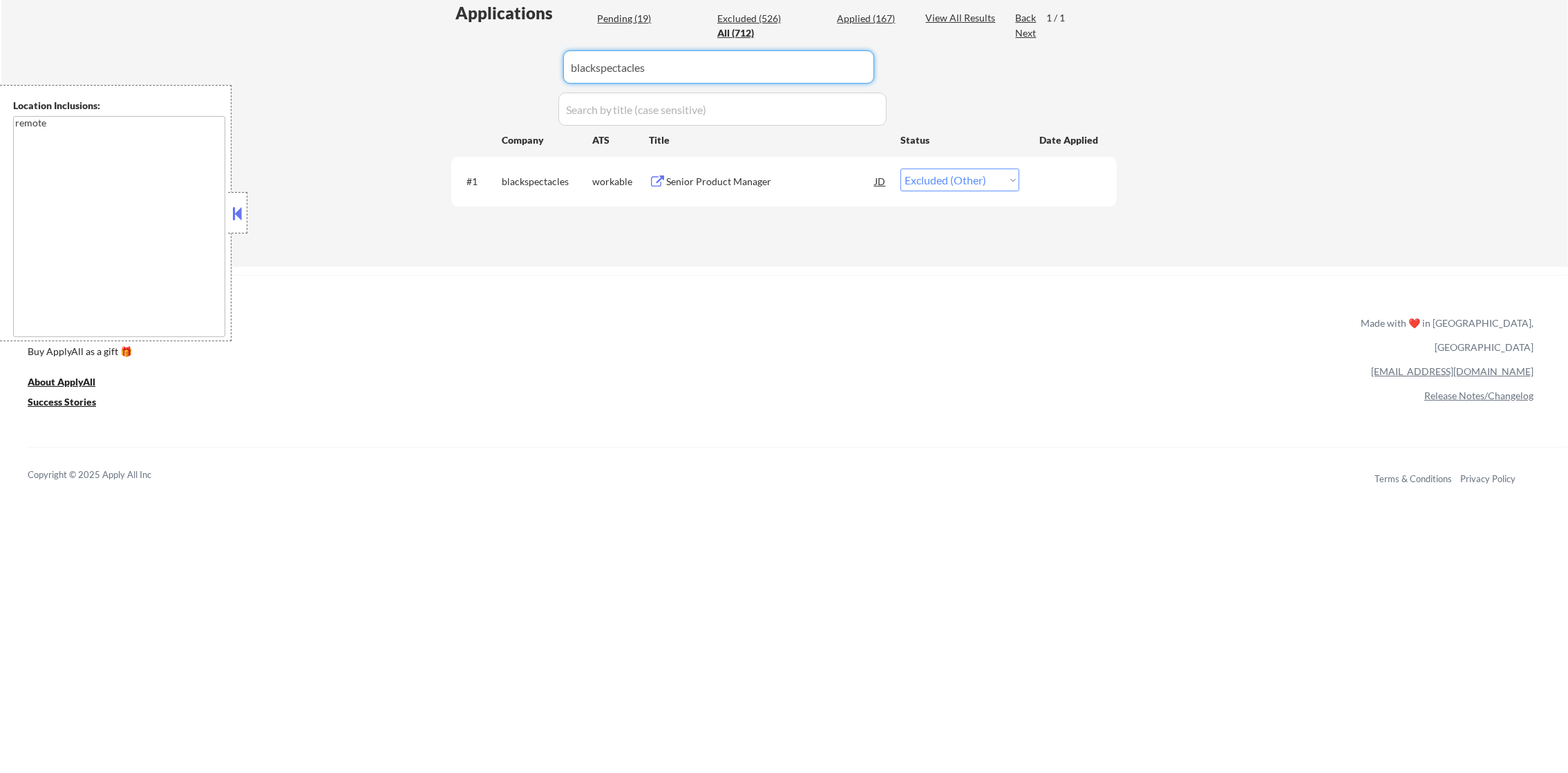
paste input "openx"
drag, startPoint x: 652, startPoint y: 71, endPoint x: 378, endPoint y: 67, distance: 274.0
type input "openx"
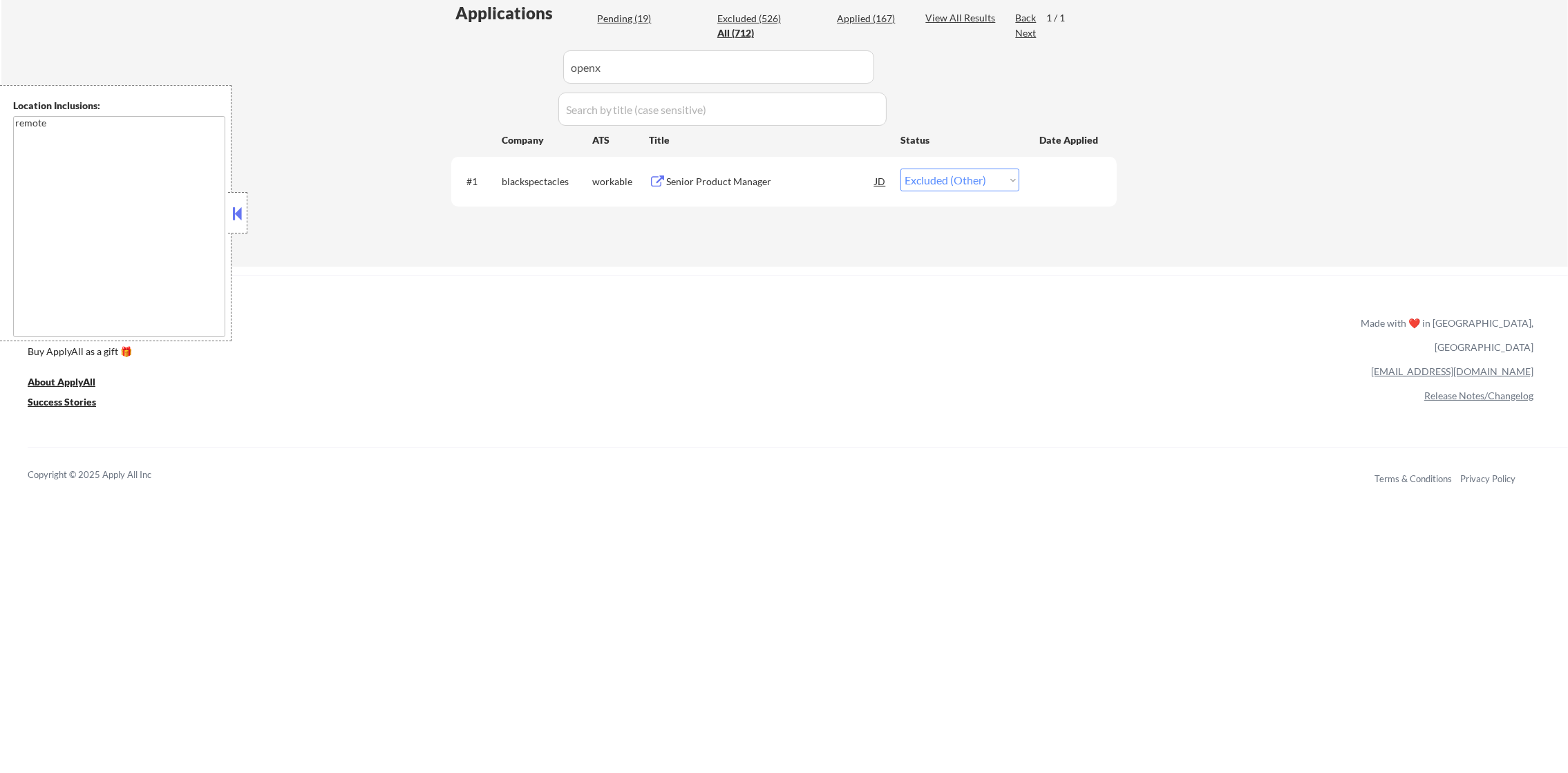
select select ""pending""
select select ""excluded__salary_""
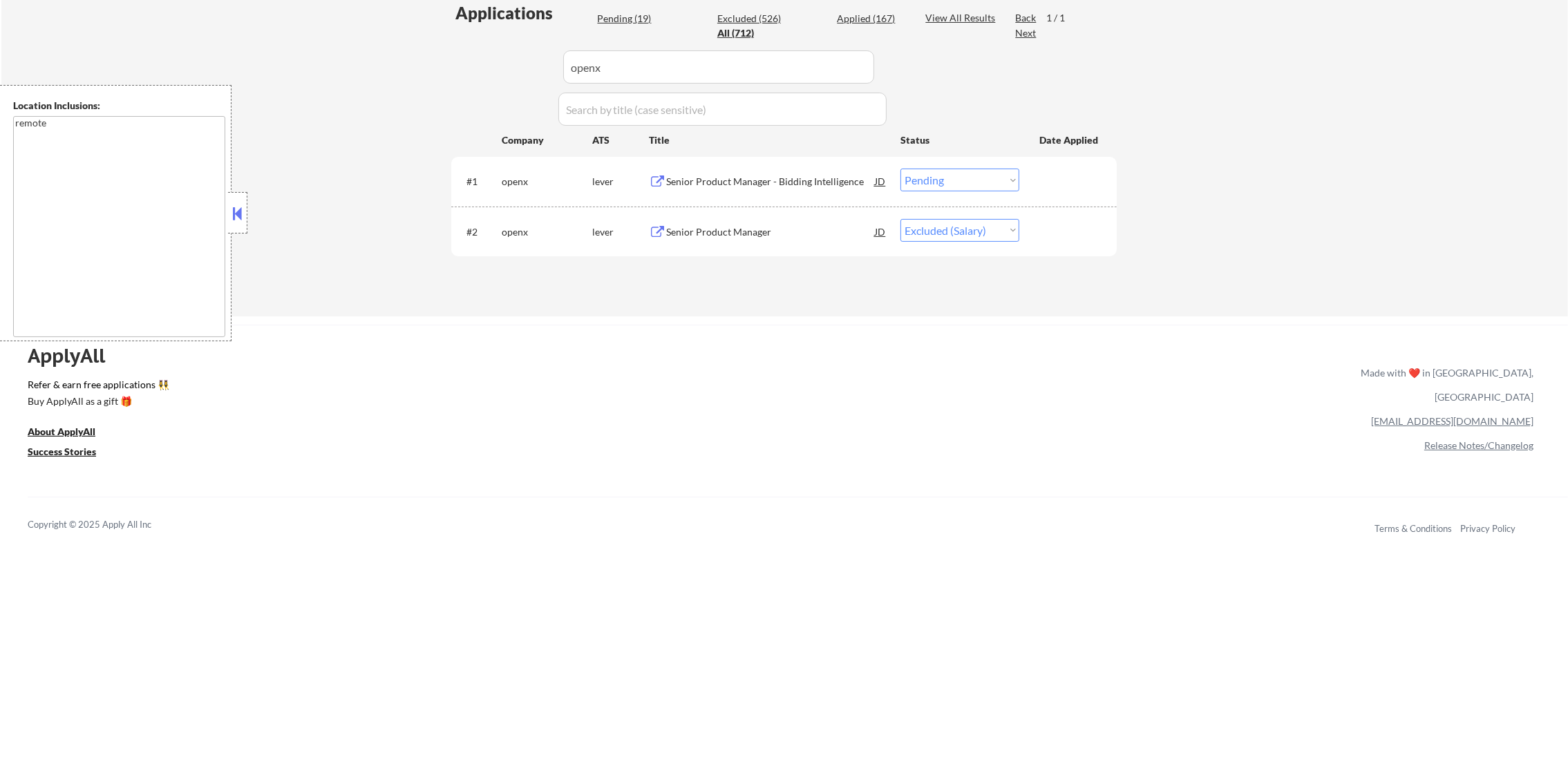
click at [741, 185] on div "Senior Product Manager - Bidding Intelligence" at bounding box center [770, 181] width 209 height 14
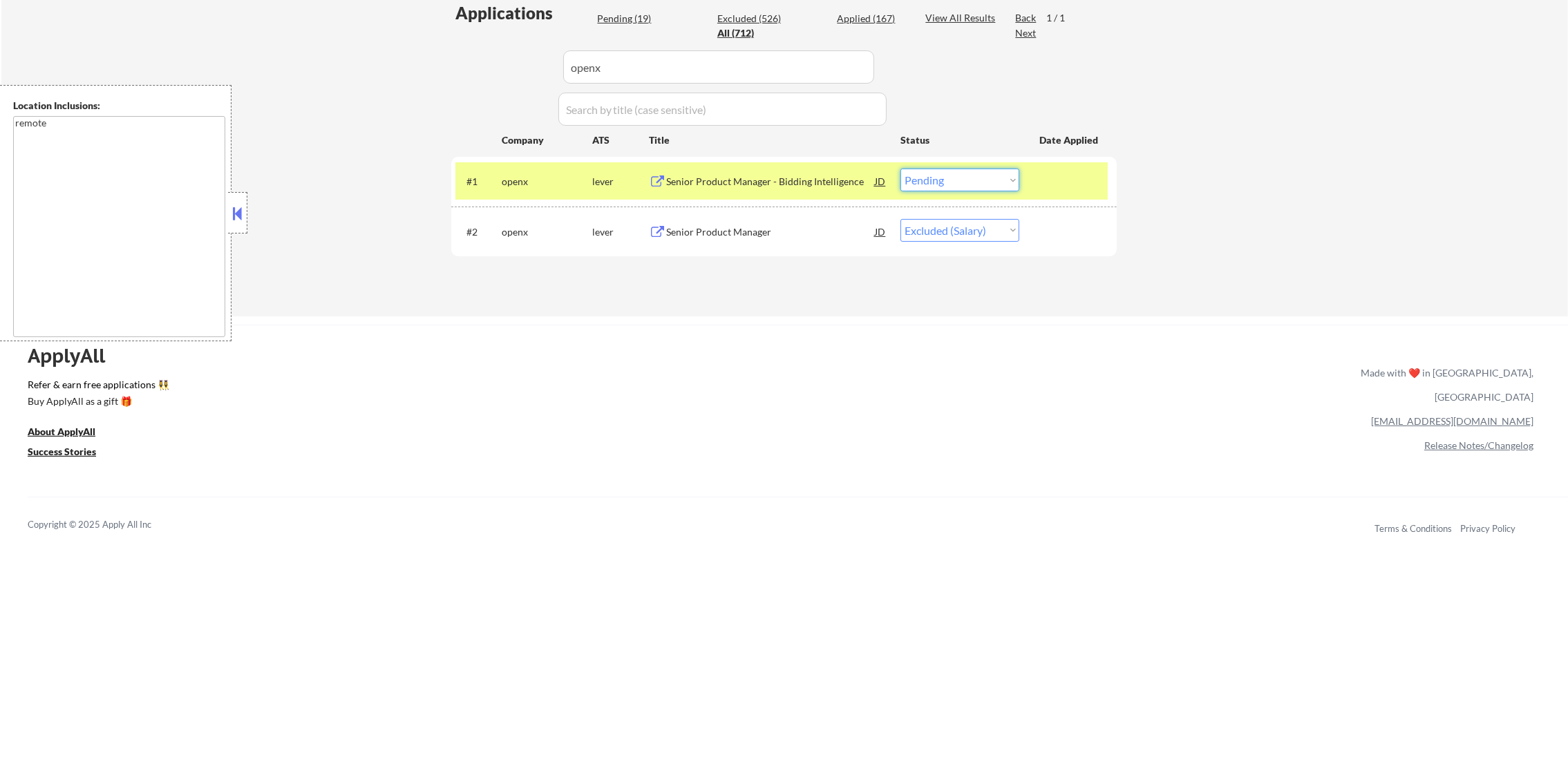
drag, startPoint x: 921, startPoint y: 178, endPoint x: 927, endPoint y: 190, distance: 13.4
click at [921, 178] on select "Choose an option... Pending Applied Excluded (Questions) Excluded (Expired) Exc…" at bounding box center [960, 180] width 119 height 23
select select ""excluded__bad_match_""
click at [900, 168] on select "Choose an option... Pending Applied Excluded (Questions) Excluded (Expired) Exc…" at bounding box center [960, 180] width 119 height 23
click at [539, 167] on div "#1 openx lever Senior Product Manager - Bidding Intelligence JD Choose an optio…" at bounding box center [781, 181] width 652 height 37
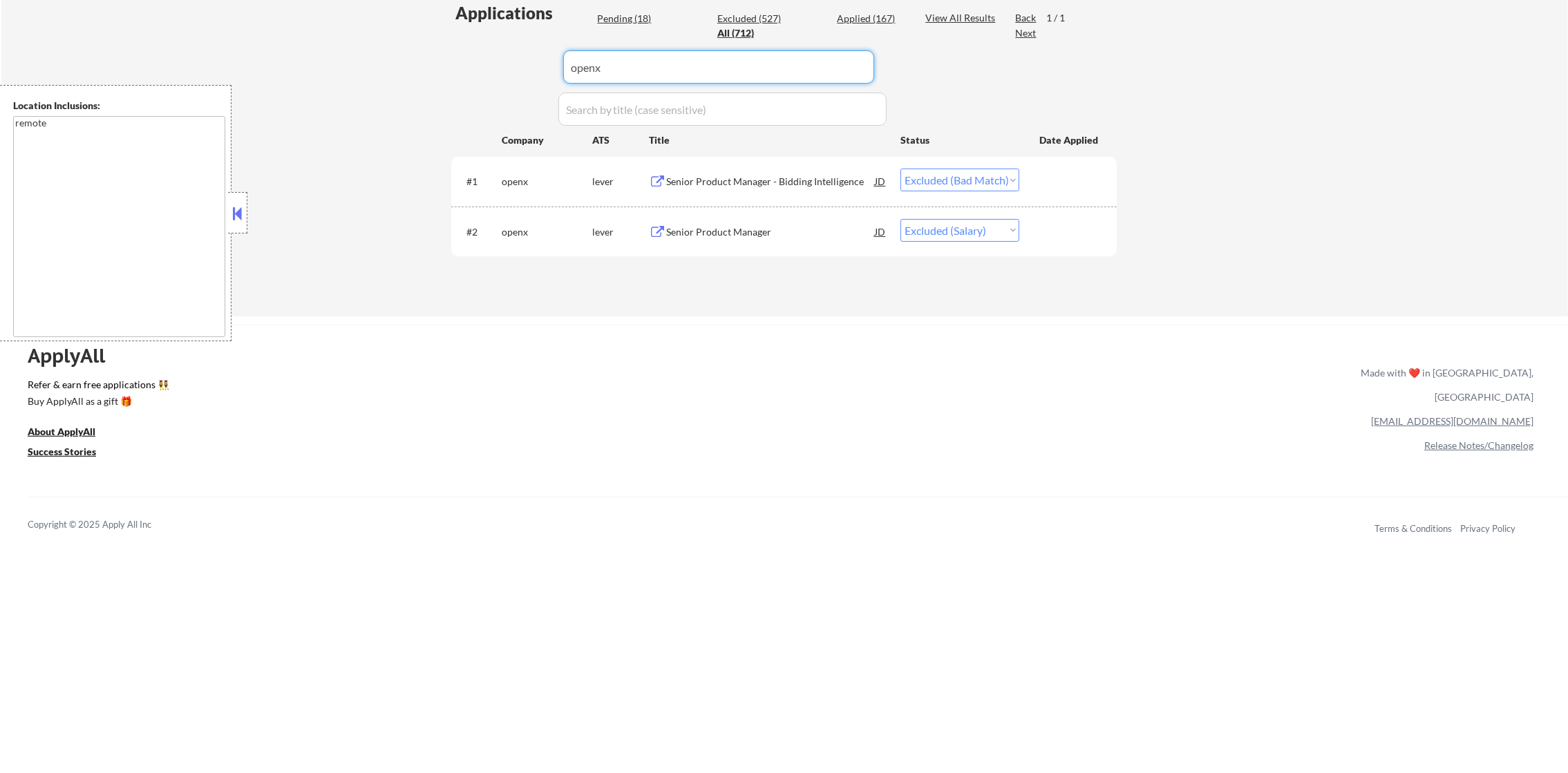
drag, startPoint x: 665, startPoint y: 74, endPoint x: 542, endPoint y: 71, distance: 123.0
click at [511, 76] on div "Applications Pending (18) Excluded (527) Applied (167) All (712) View All Resul…" at bounding box center [784, 146] width 665 height 289
paste input "housecall"
type input "housecall"
click at [486, 115] on div "Applications Pending (18) Excluded (527) Applied (167) All (712) View All Resul…" at bounding box center [784, 146] width 665 height 289
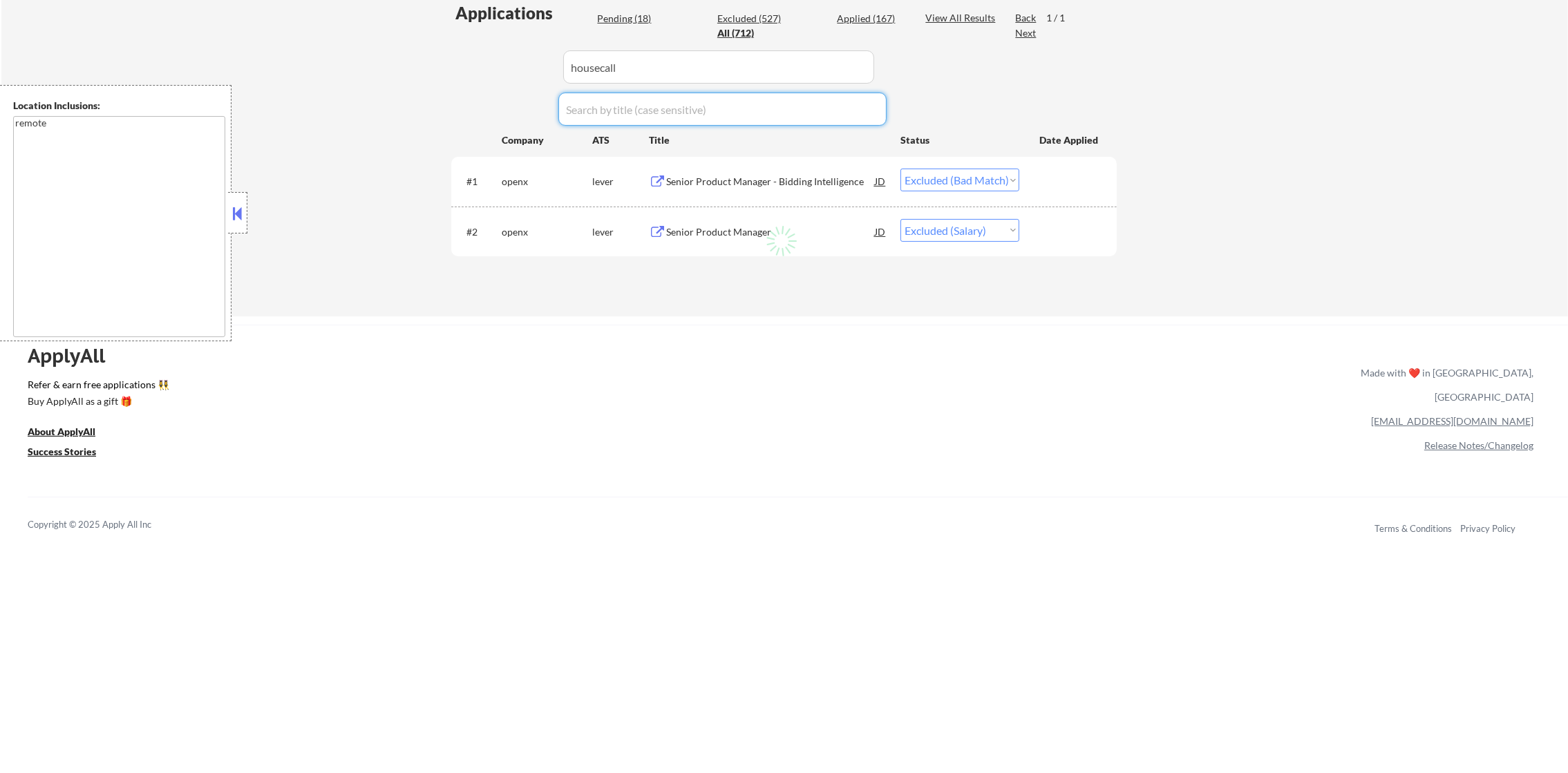
select select ""excluded__salary_""
select select ""pending""
select select ""excluded__salary_""
select select ""excluded__location_""
select select ""excluded__salary_""
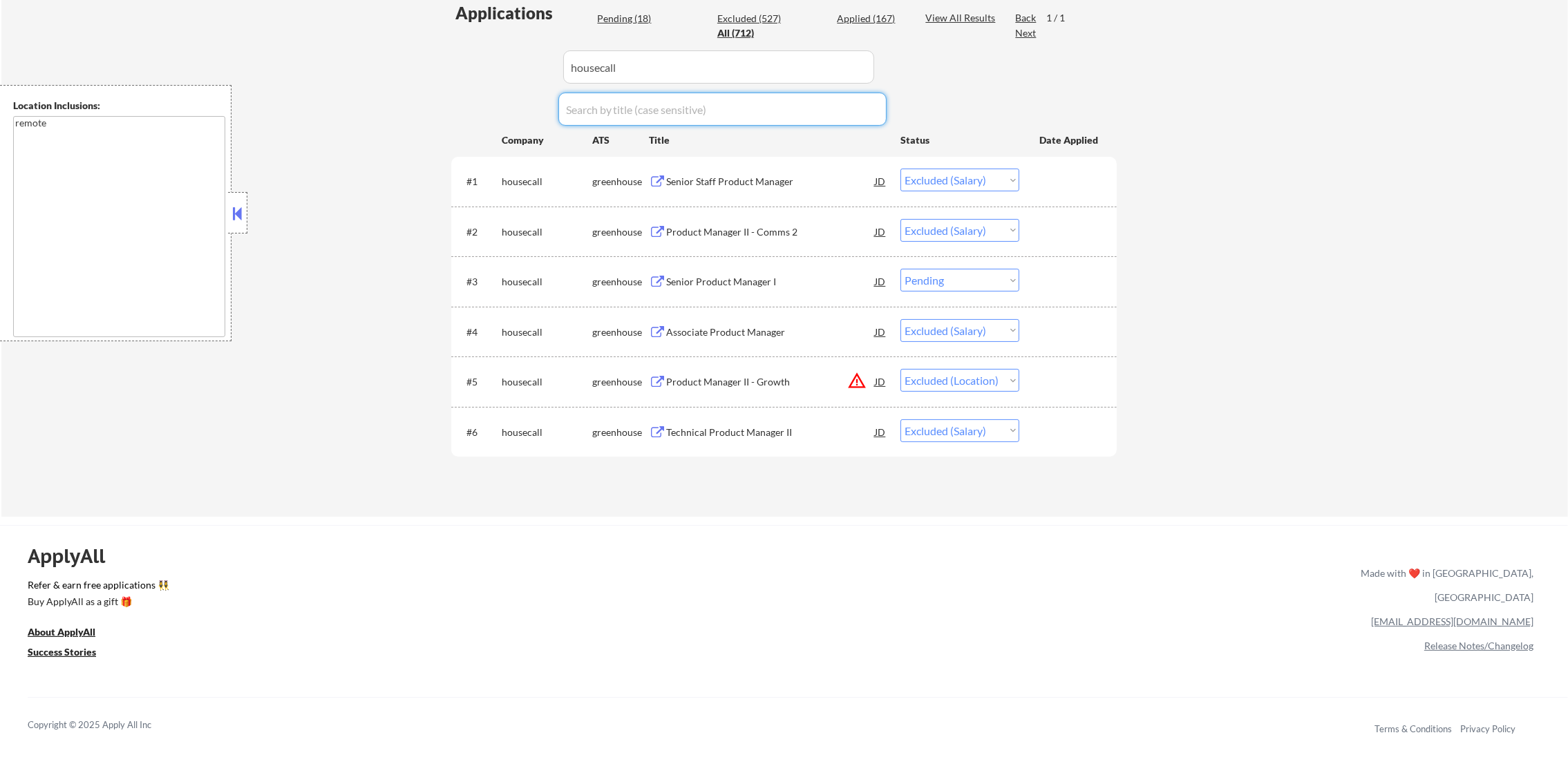
click at [790, 285] on div "Senior Product Manager I" at bounding box center [770, 282] width 209 height 14
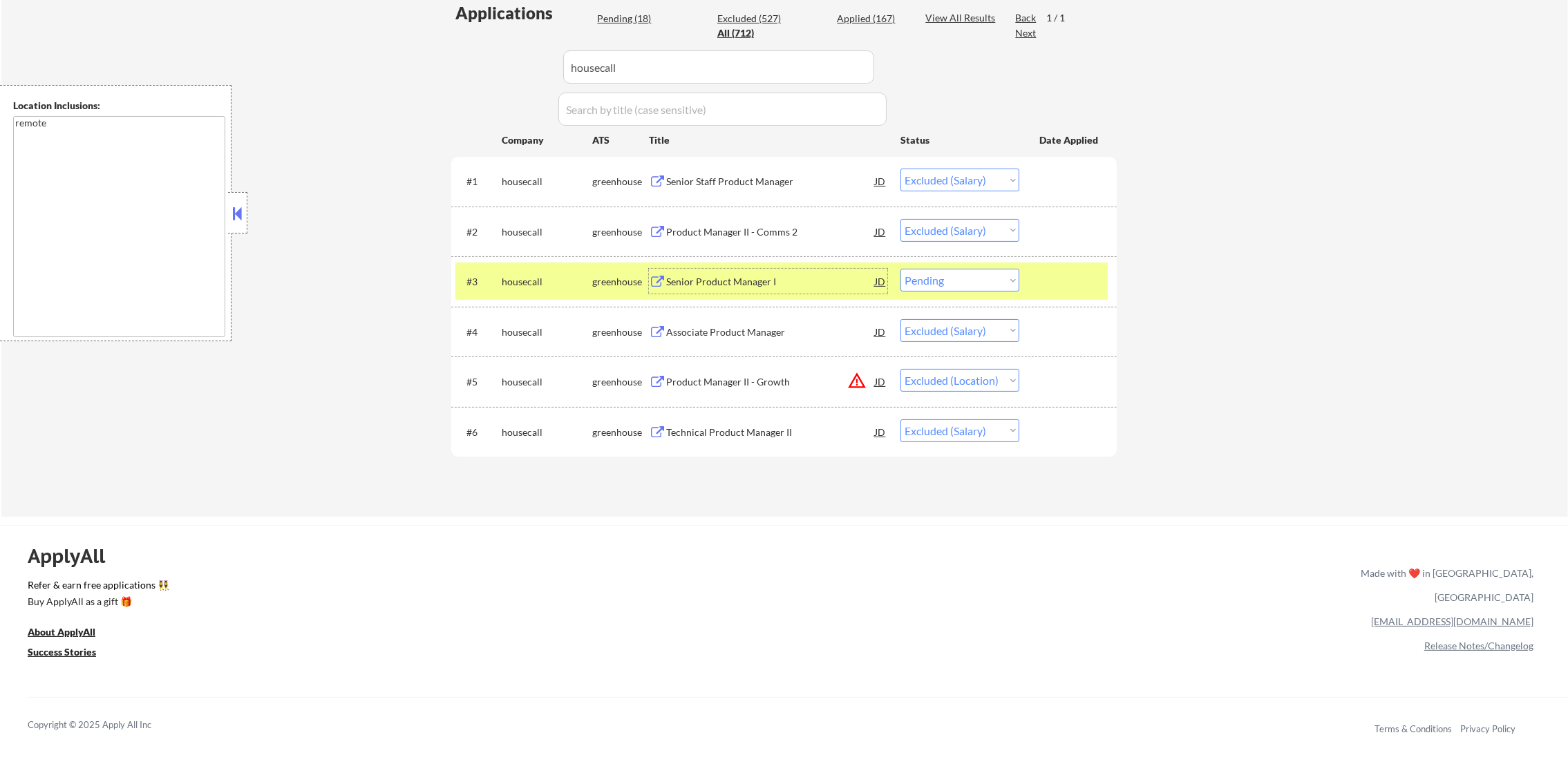
click at [985, 269] on select "Choose an option... Pending Applied Excluded (Questions) Excluded (Expired) Exc…" at bounding box center [960, 280] width 119 height 23
select select ""excluded__salary_""
click at [900, 269] on select "Choose an option... Pending Applied Excluded (Questions) Excluded (Expired) Exc…" at bounding box center [960, 280] width 119 height 23
click at [517, 271] on div "housecall" at bounding box center [546, 281] width 90 height 25
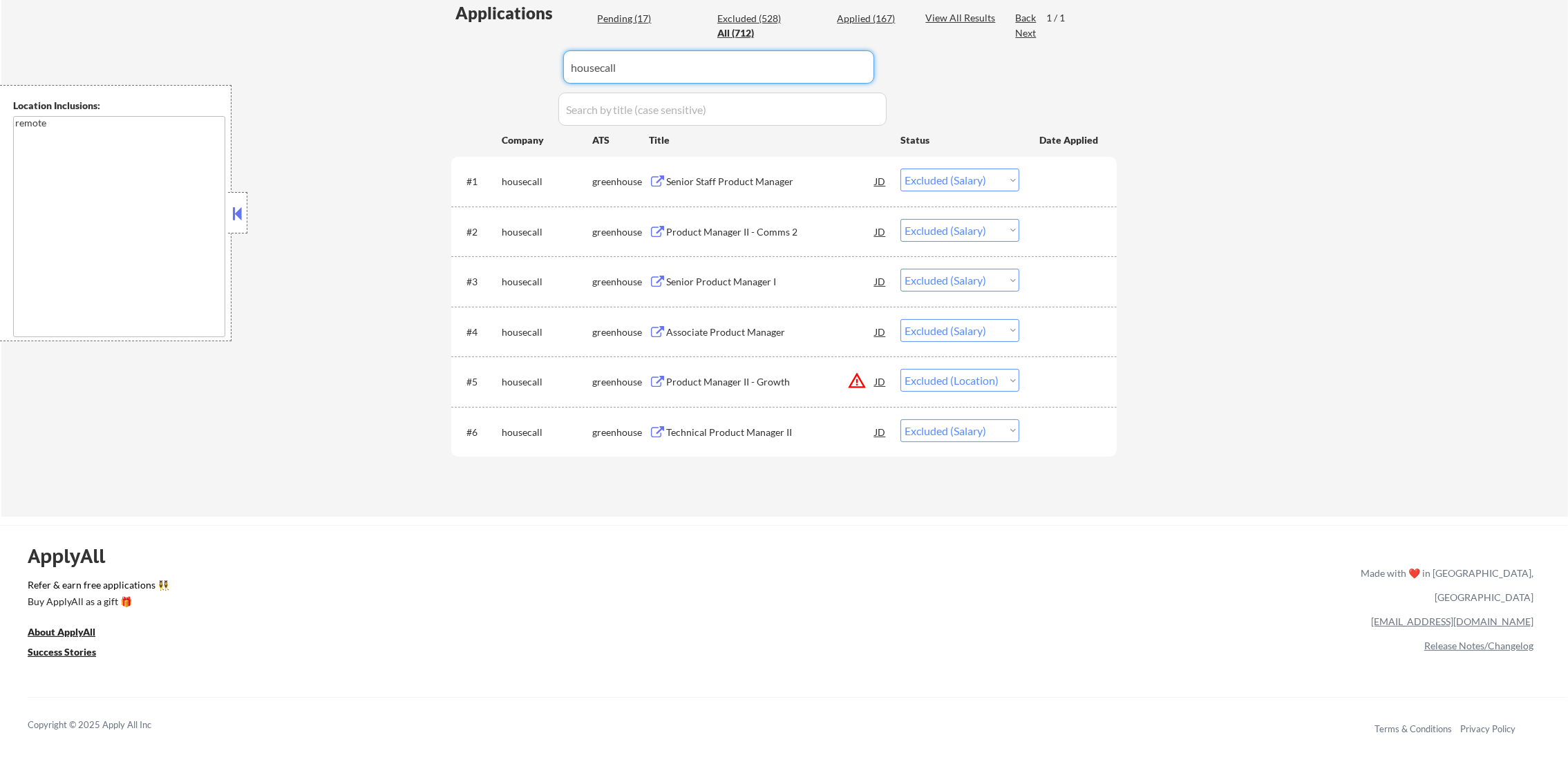
drag, startPoint x: 644, startPoint y: 67, endPoint x: 538, endPoint y: 66, distance: 106.0
click at [538, 66] on div "Applications Pending (17) Excluded (528) Applied (167) All (712) View All Resul…" at bounding box center [784, 246] width 665 height 489
paste input "fleetio"
type input "fleetio"
click at [463, 99] on div "Applications Pending (17) Excluded (528) Applied (167) All (712) View All Resul…" at bounding box center [784, 246] width 665 height 489
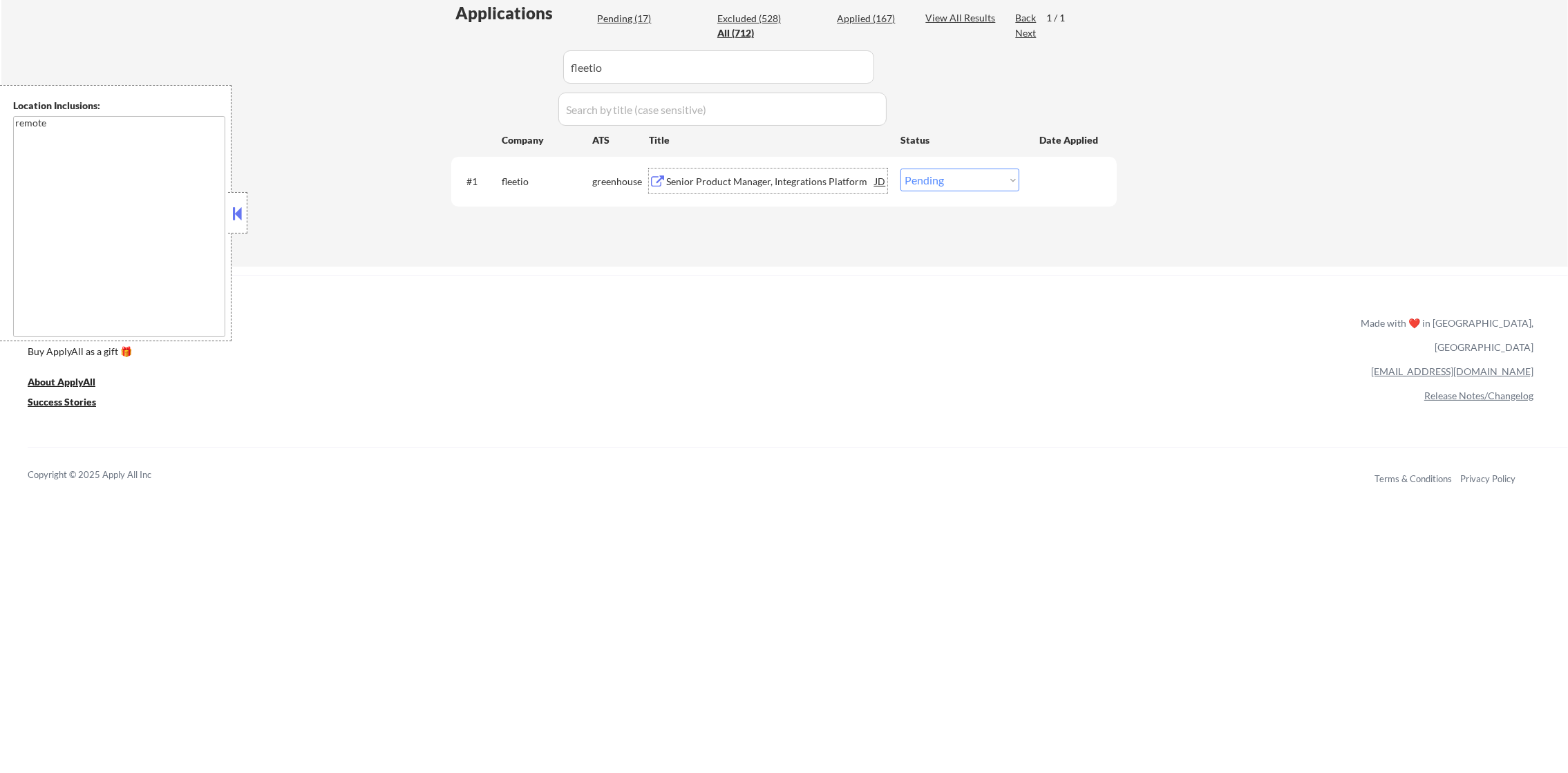
click at [797, 184] on div "Senior Product Manager, Integrations Platform" at bounding box center [770, 181] width 209 height 14
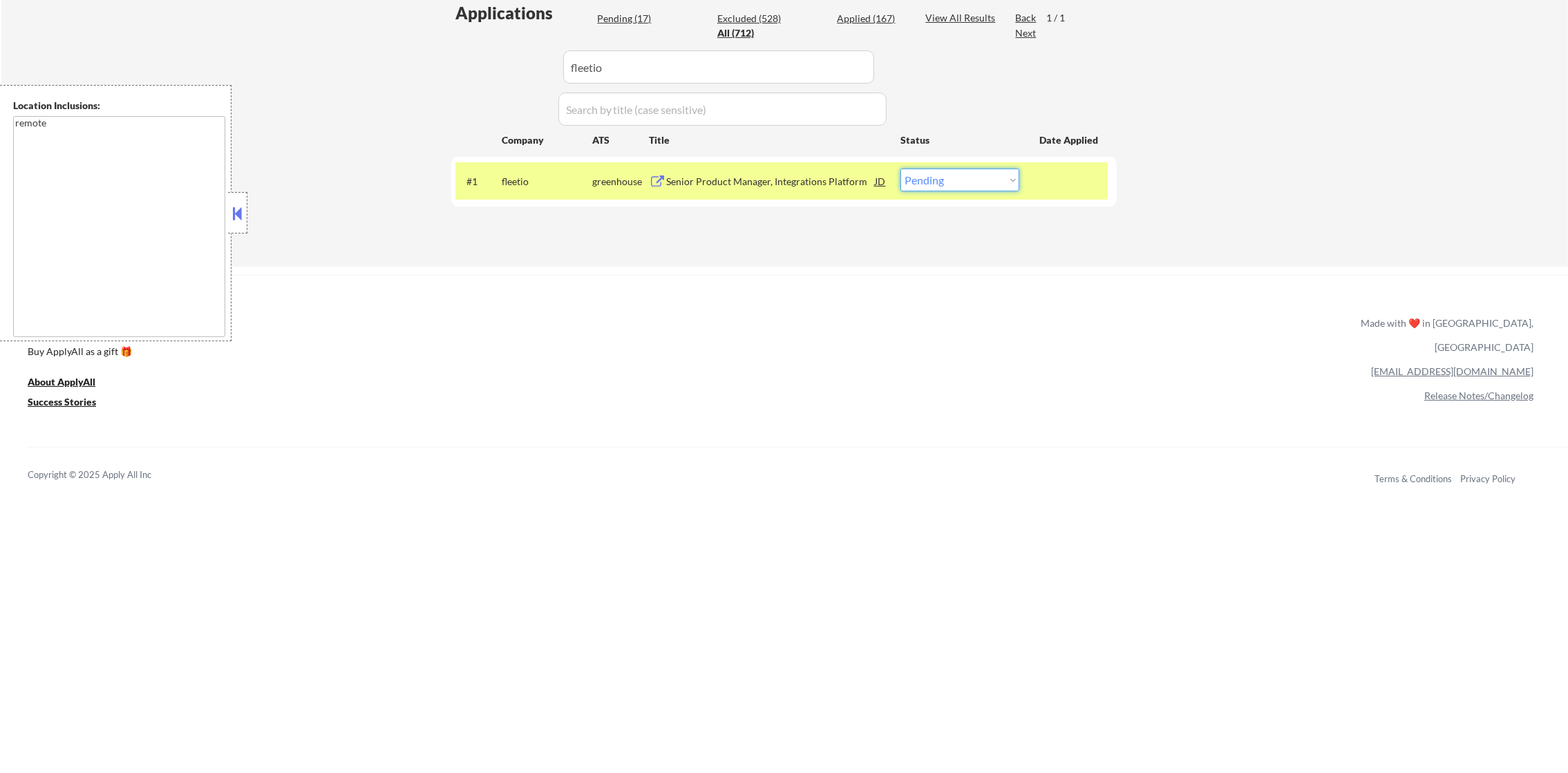
click at [920, 173] on select "Choose an option... Pending Applied Excluded (Questions) Excluded (Expired) Exc…" at bounding box center [960, 180] width 119 height 23
select select ""excluded__bad_match_""
click at [900, 168] on select "Choose an option... Pending Applied Excluded (Questions) Excluded (Expired) Exc…" at bounding box center [960, 180] width 119 height 23
click at [558, 188] on div "fleetio" at bounding box center [546, 181] width 90 height 25
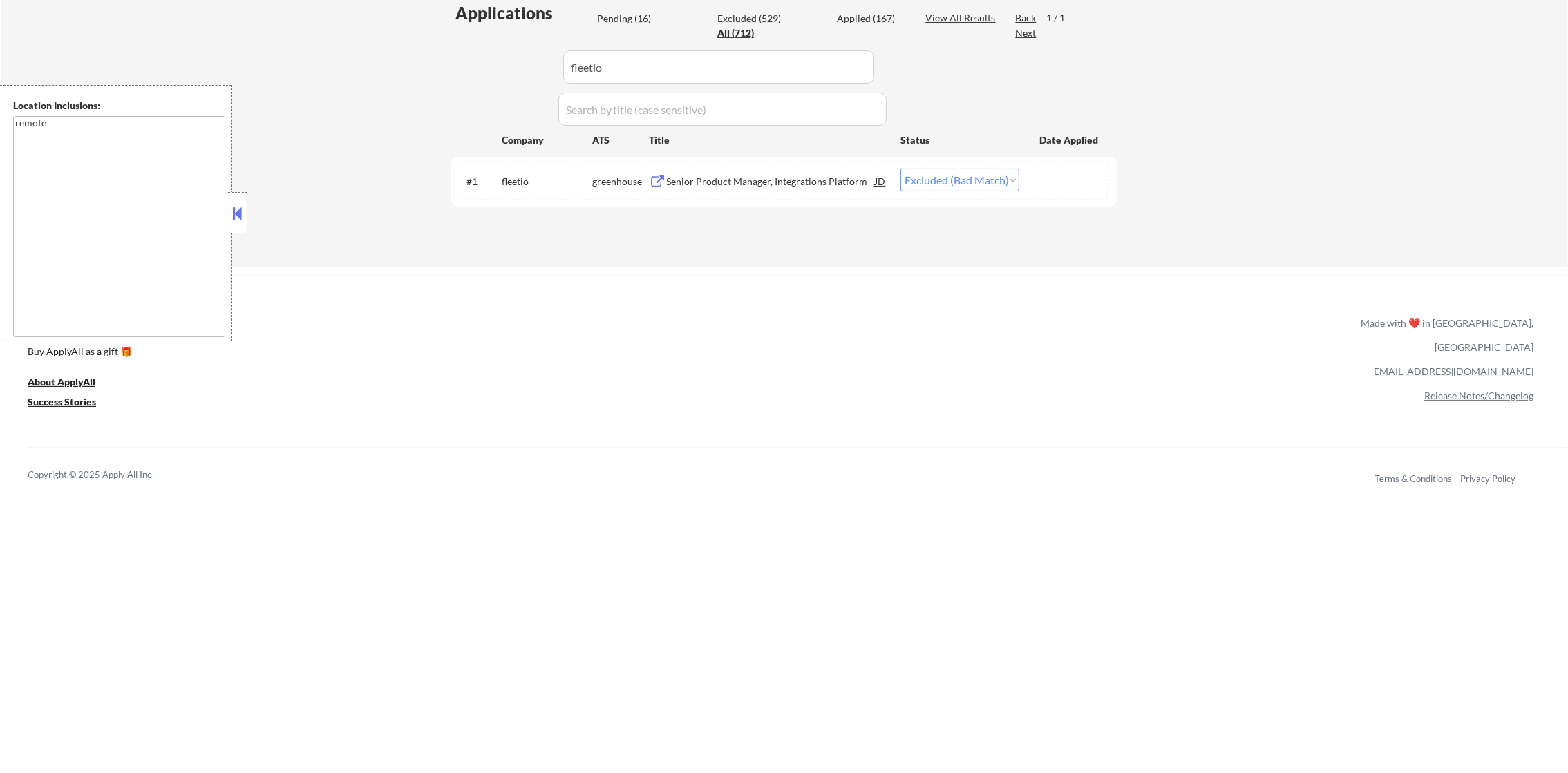
click at [504, 65] on div "Applications Pending (16) Excluded (529) Applied (167) All (712) View All Resul…" at bounding box center [784, 121] width 665 height 238
paste input "withclutch"
type input "withclutch"
click at [803, 183] on div "Senior Product Manager, Integrations" at bounding box center [770, 181] width 209 height 14
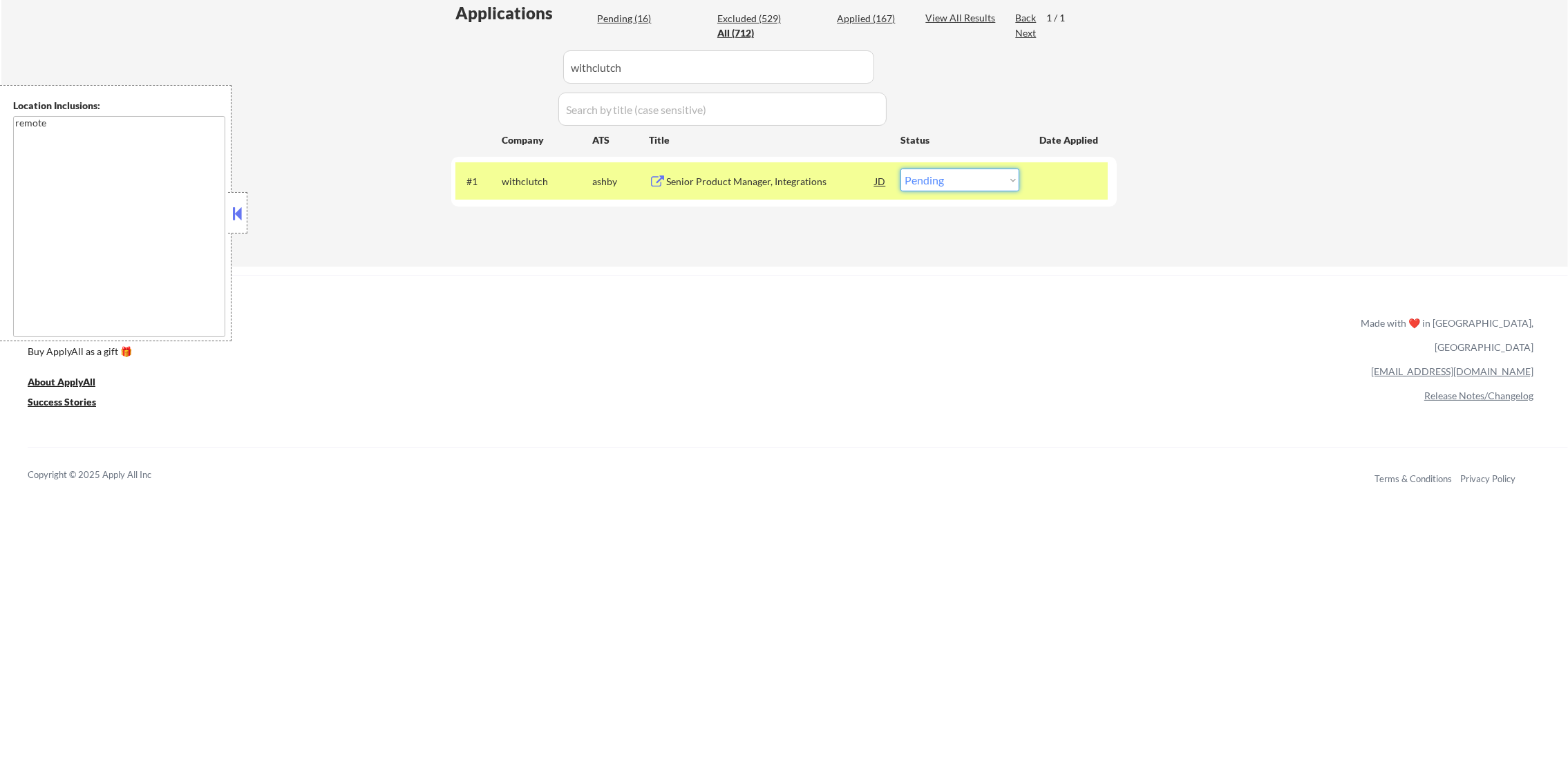
click at [952, 185] on select "Choose an option... Pending Applied Excluded (Questions) Excluded (Expired) Exc…" at bounding box center [960, 180] width 119 height 23
select select ""excluded__blocklist_""
click at [900, 168] on select "Choose an option... Pending Applied Excluded (Questions) Excluded (Expired) Exc…" at bounding box center [960, 180] width 119 height 23
drag, startPoint x: 539, startPoint y: 187, endPoint x: 544, endPoint y: 179, distance: 9.4
click at [539, 187] on div "withclutch" at bounding box center [546, 181] width 90 height 14
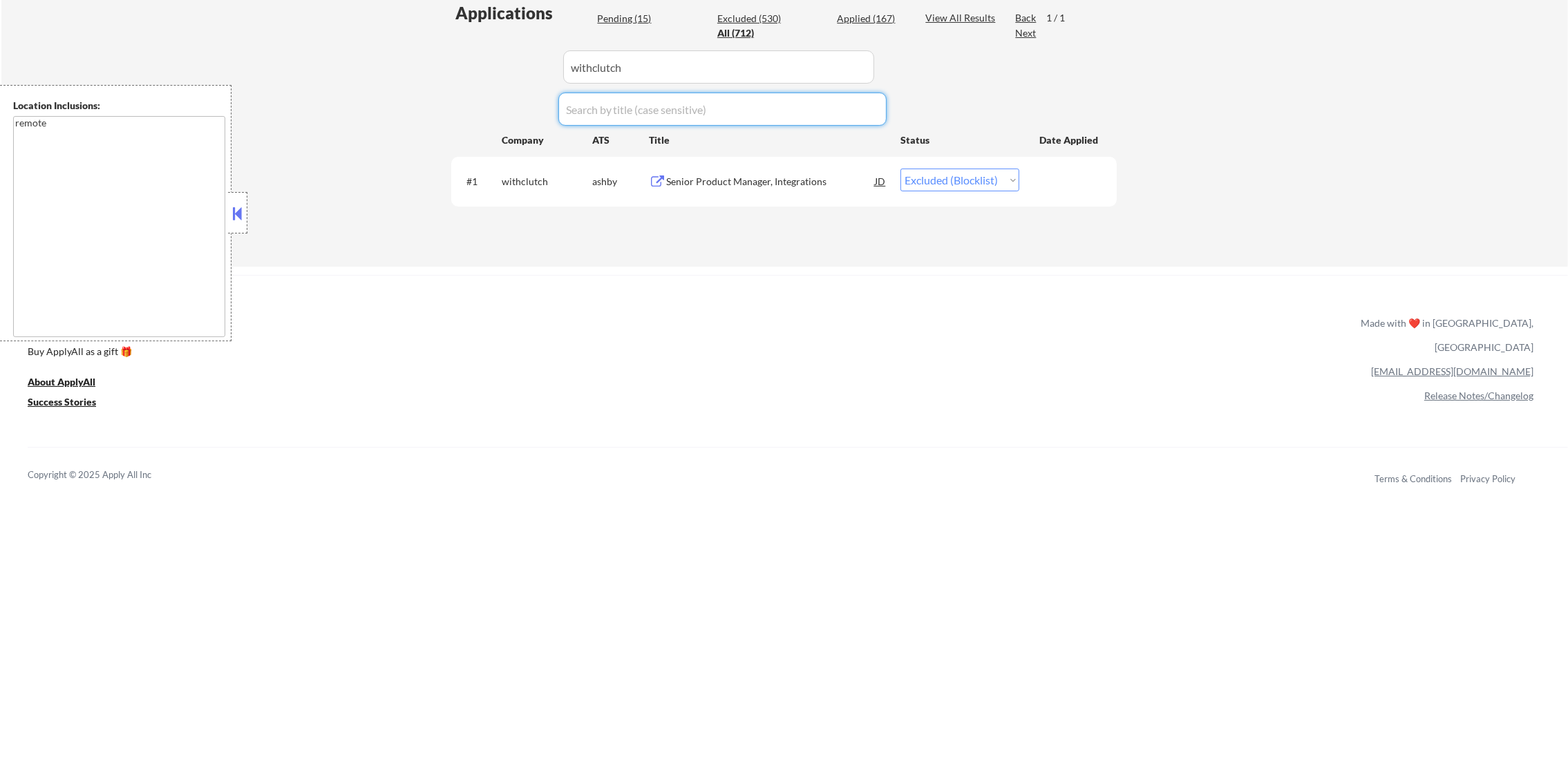
click at [493, 74] on div "Applications Pending (15) Excluded (530) Applied (167) All (712) View All Resul…" at bounding box center [784, 121] width 665 height 238
click at [655, 62] on input "input" at bounding box center [718, 68] width 311 height 33
paste input "honkforhelp"
type input "honkforhelp"
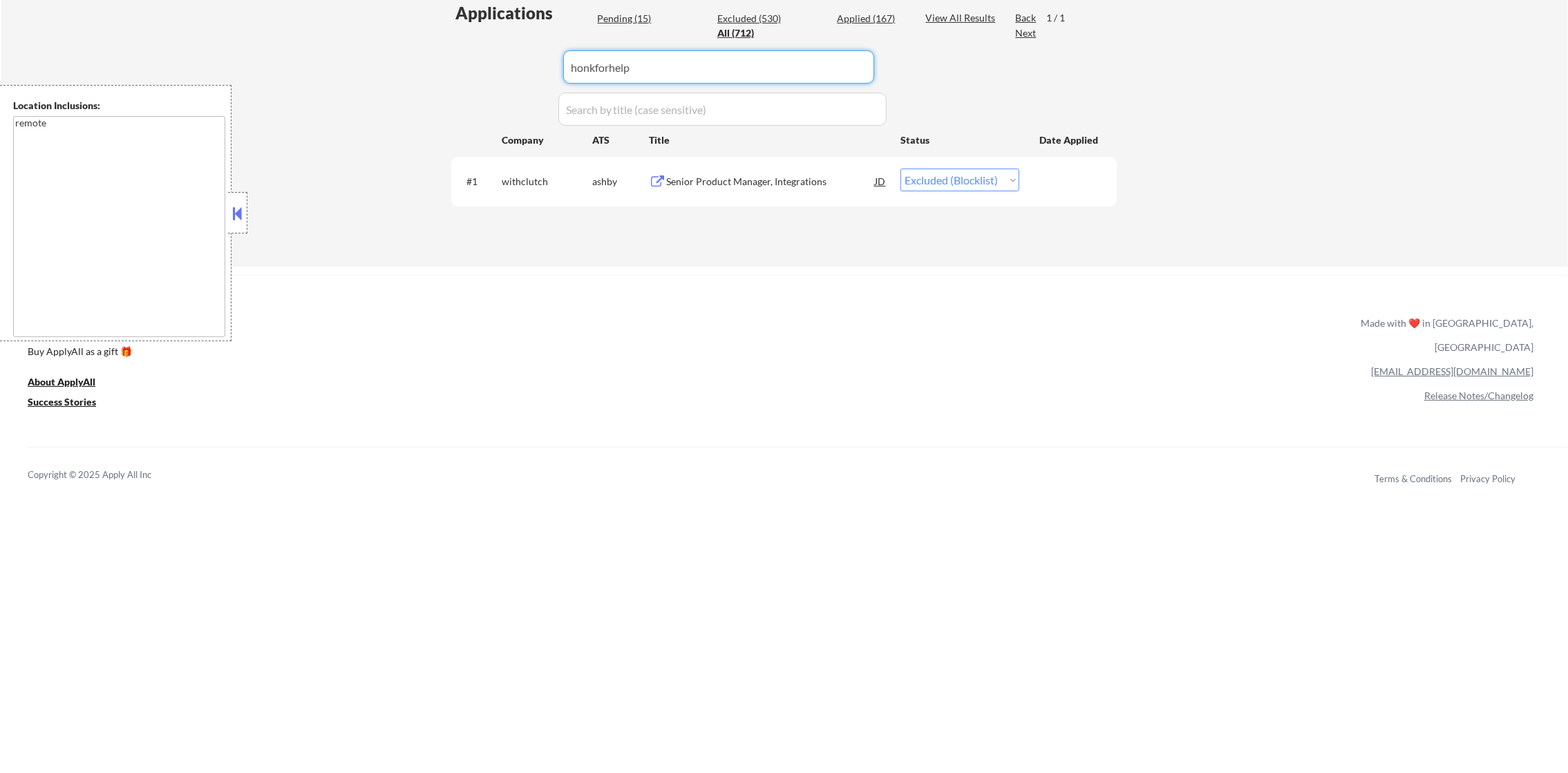
click at [463, 97] on div "Applications Pending (15) Excluded (530) Applied (167) All (712) View All Resul…" at bounding box center [784, 121] width 665 height 238
click at [824, 185] on div "Senior Product Manager - Fleet and Logistics" at bounding box center [770, 181] width 209 height 14
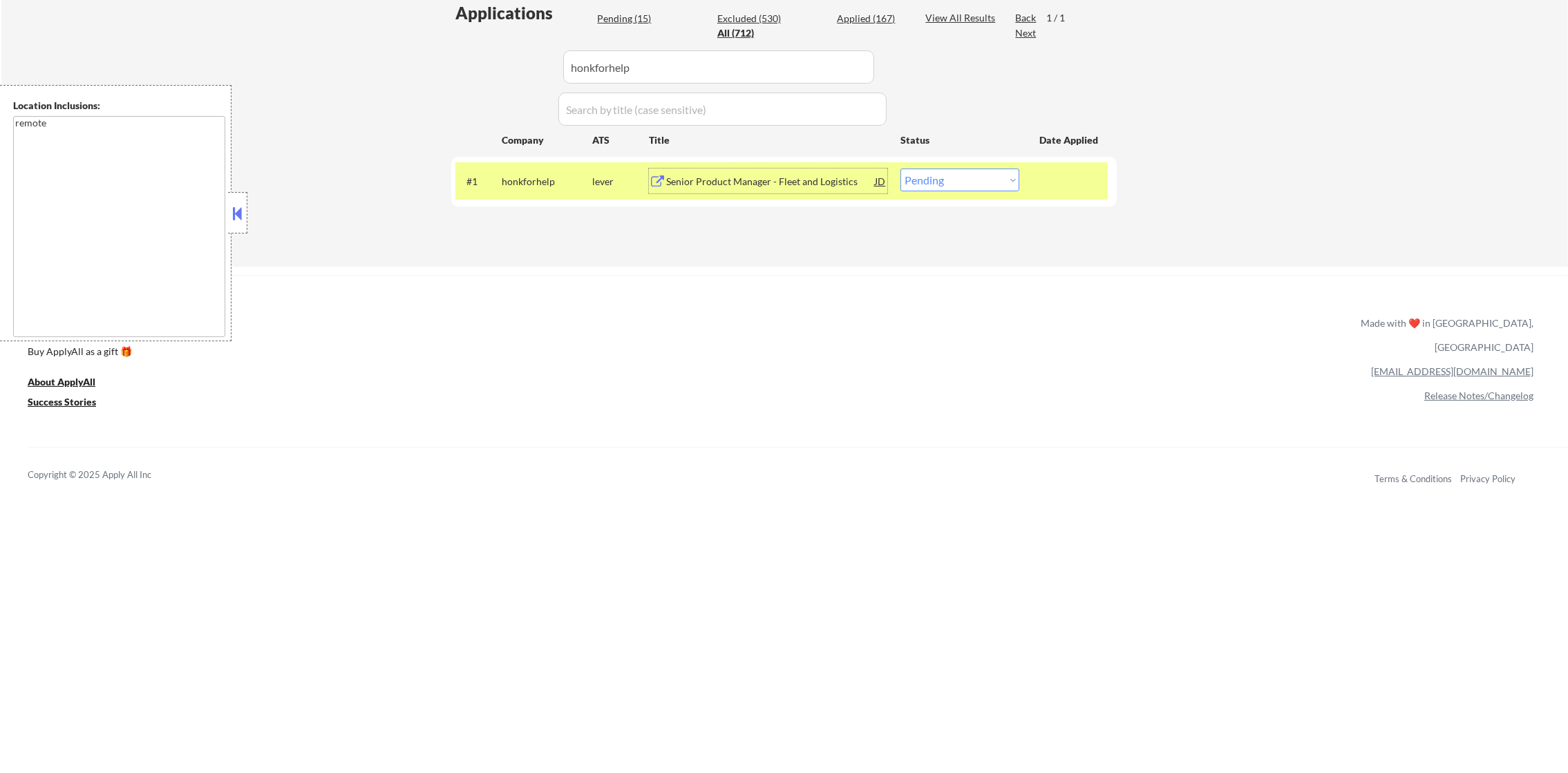
click at [928, 177] on select "Choose an option... Pending Applied Excluded (Questions) Excluded (Expired) Exc…" at bounding box center [960, 180] width 119 height 23
select select ""excluded__salary_""
click at [900, 168] on select "Choose an option... Pending Applied Excluded (Questions) Excluded (Expired) Exc…" at bounding box center [960, 180] width 119 height 23
click at [516, 175] on div "honkforhelp" at bounding box center [546, 181] width 90 height 14
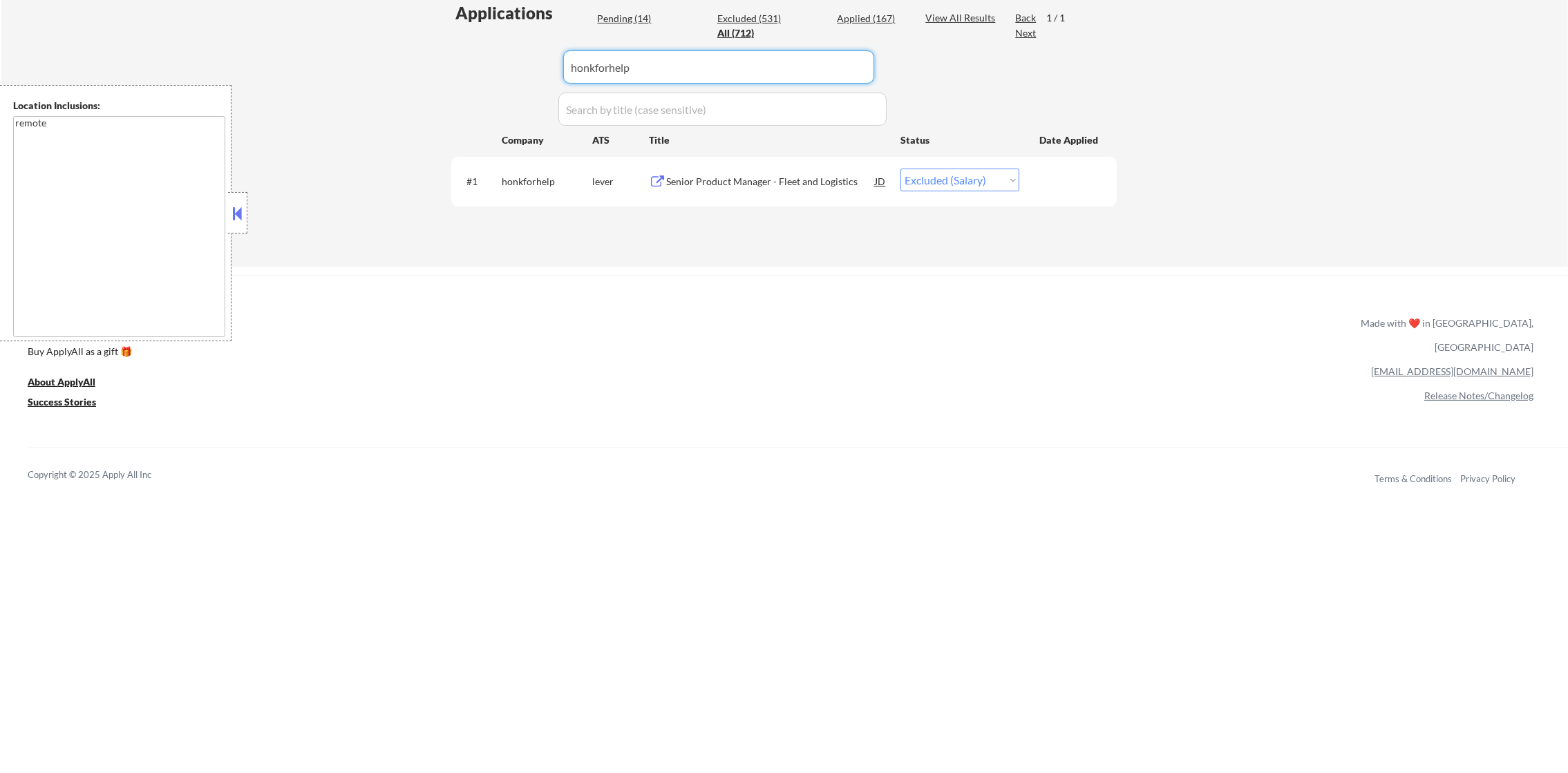
drag, startPoint x: 579, startPoint y: 66, endPoint x: 548, endPoint y: 66, distance: 31.0
click at [548, 66] on div "Applications Pending (14) Excluded (531) Applied (167) All (712) View All Resul…" at bounding box center [784, 121] width 665 height 238
paste input "magicschool"
type input "magicschool"
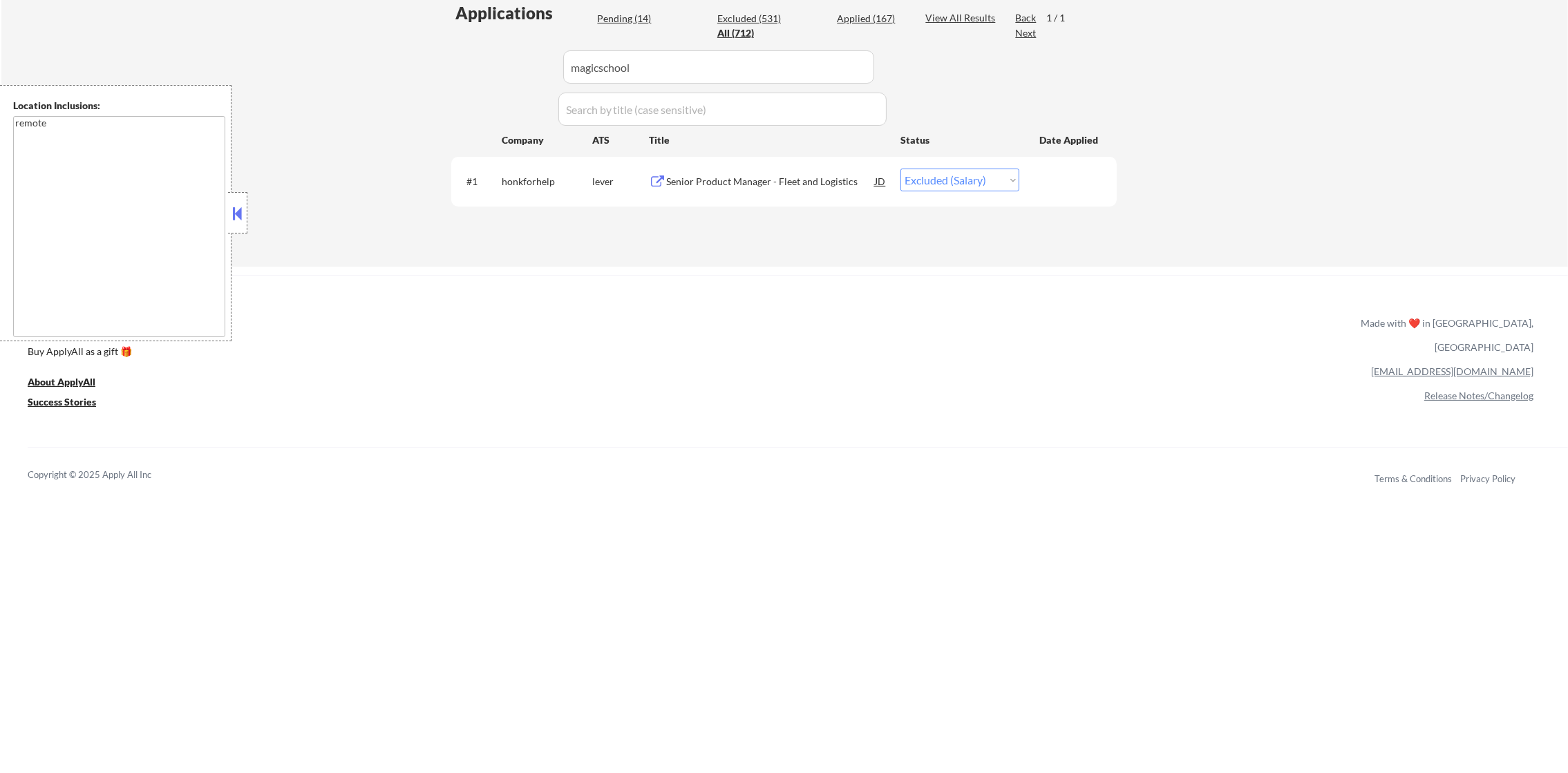
select select ""applied""
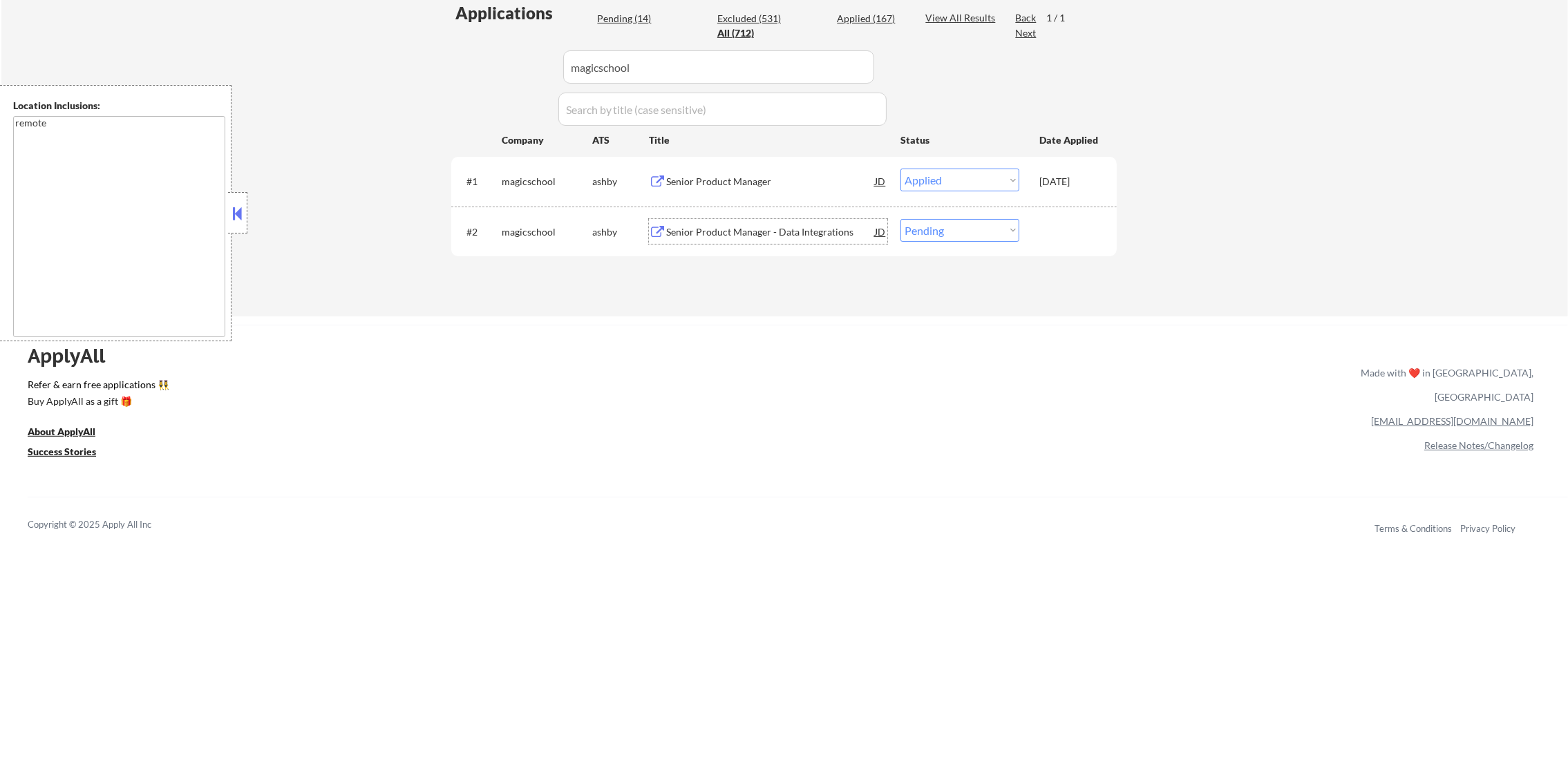
click at [813, 239] on div "Senior Product Manager - Data Integrations" at bounding box center [770, 231] width 209 height 25
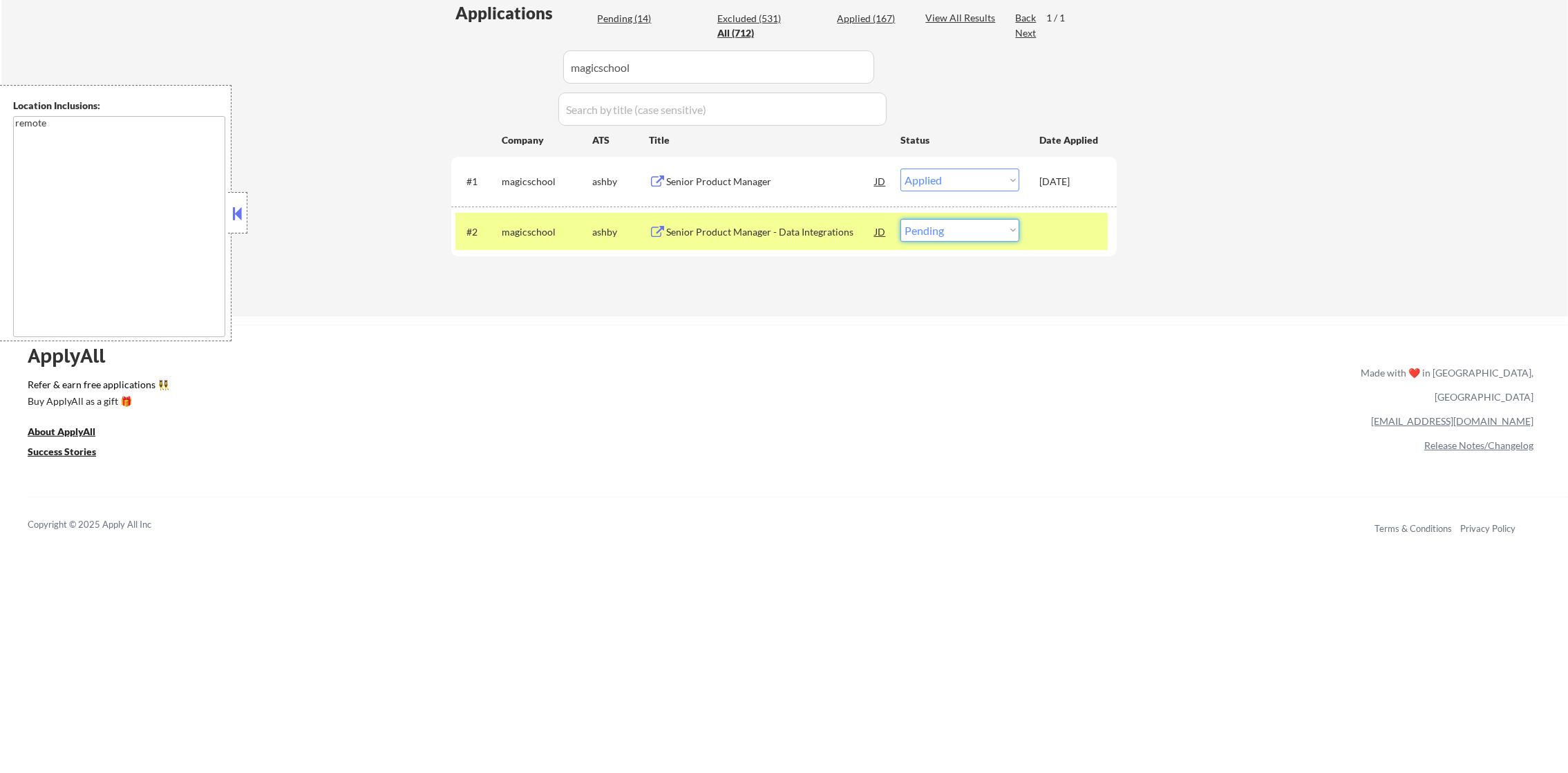
click at [953, 234] on select "Choose an option... Pending Applied Excluded (Questions) Excluded (Expired) Exc…" at bounding box center [960, 231] width 119 height 23
select select ""excluded__bad_match_""
click at [900, 219] on select "Choose an option... Pending Applied Excluded (Questions) Excluded (Expired) Exc…" at bounding box center [960, 231] width 119 height 23
click at [504, 220] on div "magicschool" at bounding box center [546, 231] width 90 height 25
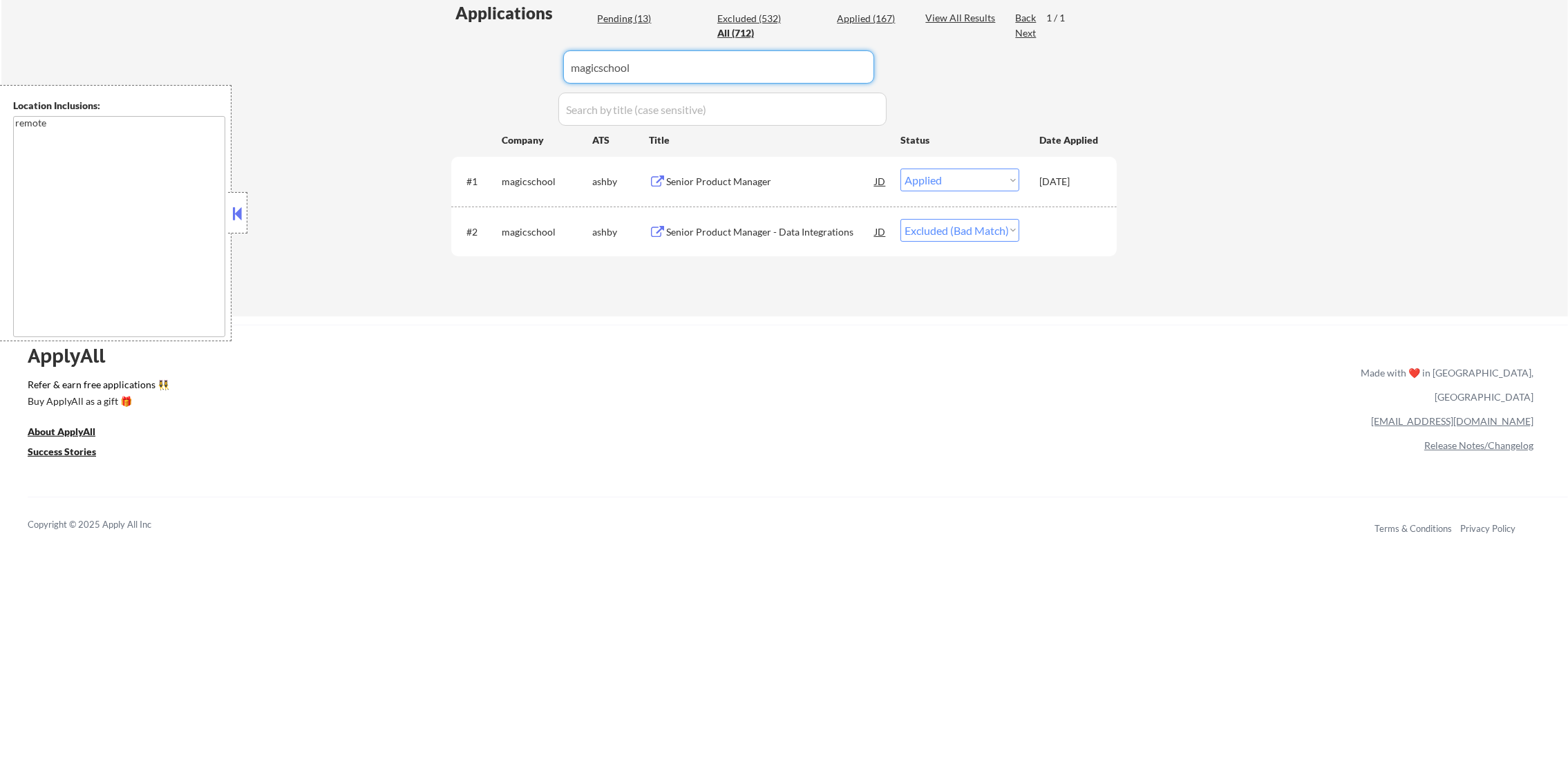
drag, startPoint x: 715, startPoint y: 71, endPoint x: 603, endPoint y: 68, distance: 112.0
click at [495, 45] on div "Applications Pending (13) Excluded (532) Applied (167) All (712) View All Resul…" at bounding box center [784, 146] width 665 height 289
paste input "trussworks"
type input "trussworks"
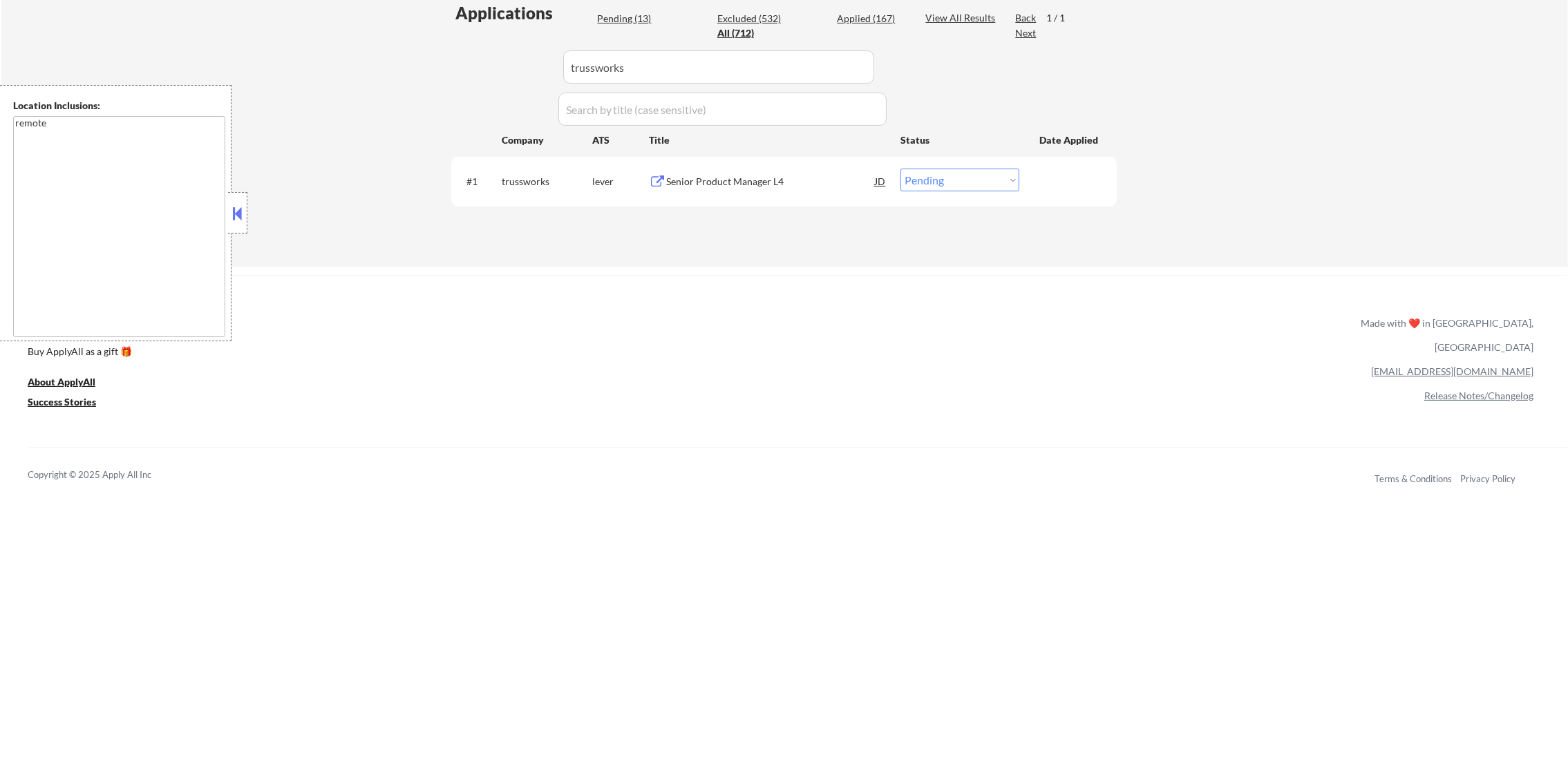
click at [733, 169] on div "Senior Product Manager L4" at bounding box center [770, 181] width 209 height 25
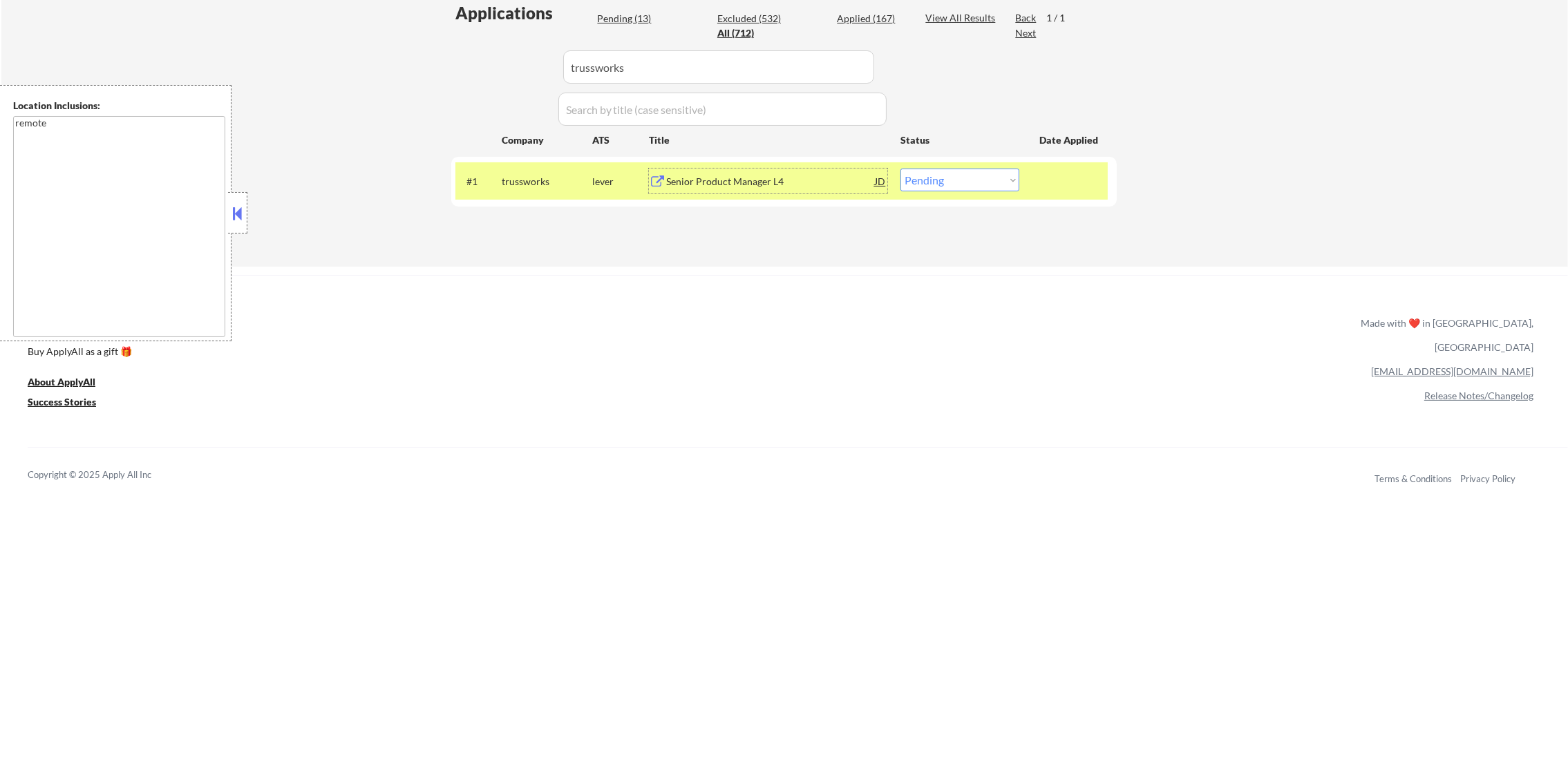
click at [969, 175] on select "Choose an option... Pending Applied Excluded (Questions) Excluded (Expired) Exc…" at bounding box center [960, 180] width 119 height 23
select select ""excluded__salary_""
click at [900, 168] on select "Choose an option... Pending Applied Excluded (Questions) Excluded (Expired) Exc…" at bounding box center [960, 180] width 119 height 23
click at [542, 183] on div "trussworks" at bounding box center [546, 181] width 90 height 14
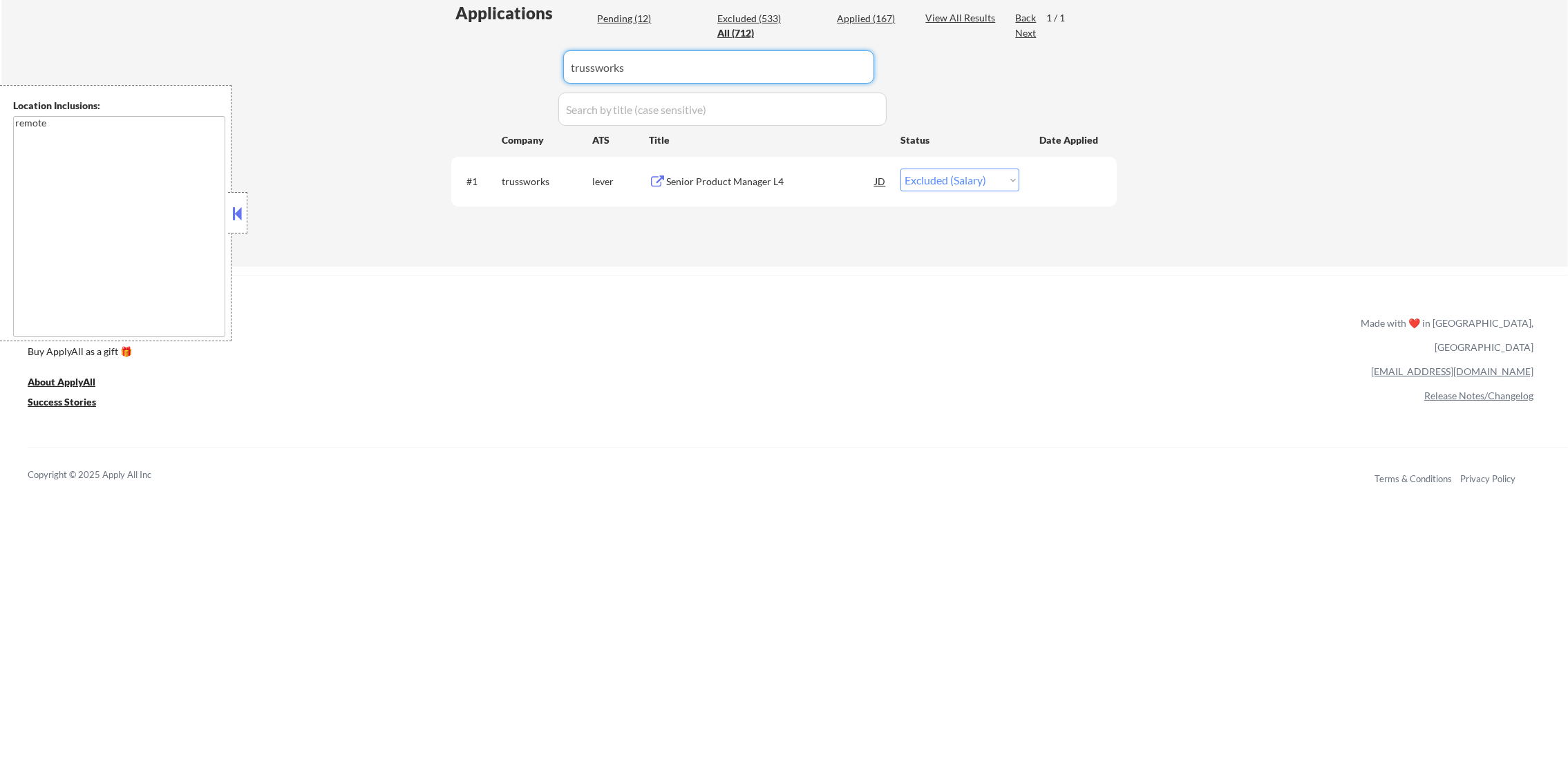
drag, startPoint x: 523, startPoint y: 58, endPoint x: 609, endPoint y: 78, distance: 88.3
click at [512, 58] on div "Applications Pending (12) Excluded (533) Applied (167) All (712) View All Resul…" at bounding box center [784, 121] width 665 height 238
click at [638, 79] on input "input" at bounding box center [718, 68] width 311 height 33
paste input "yougov"
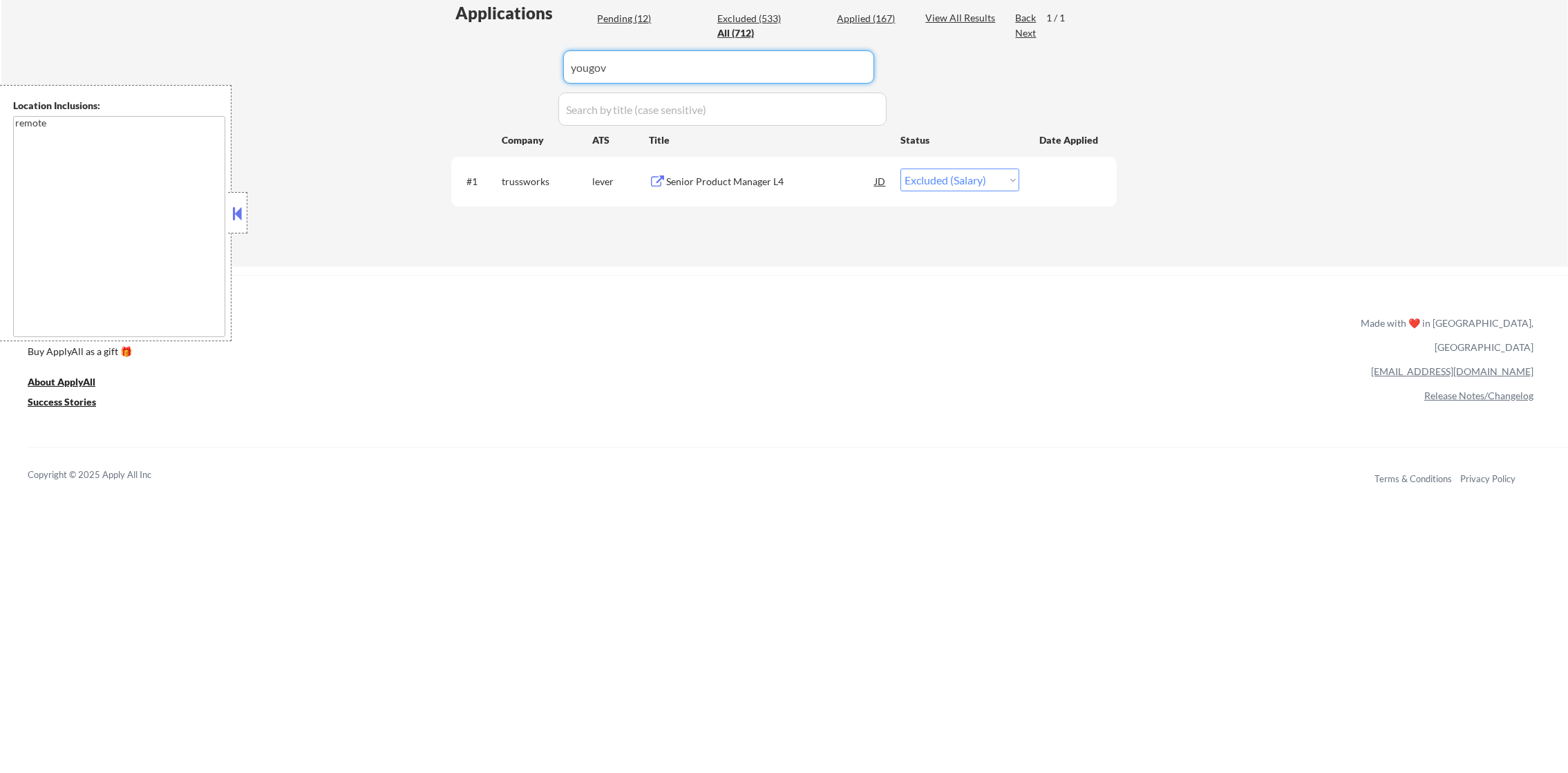
type input "yougov"
select select ""pending""
select select ""excluded__salary_""
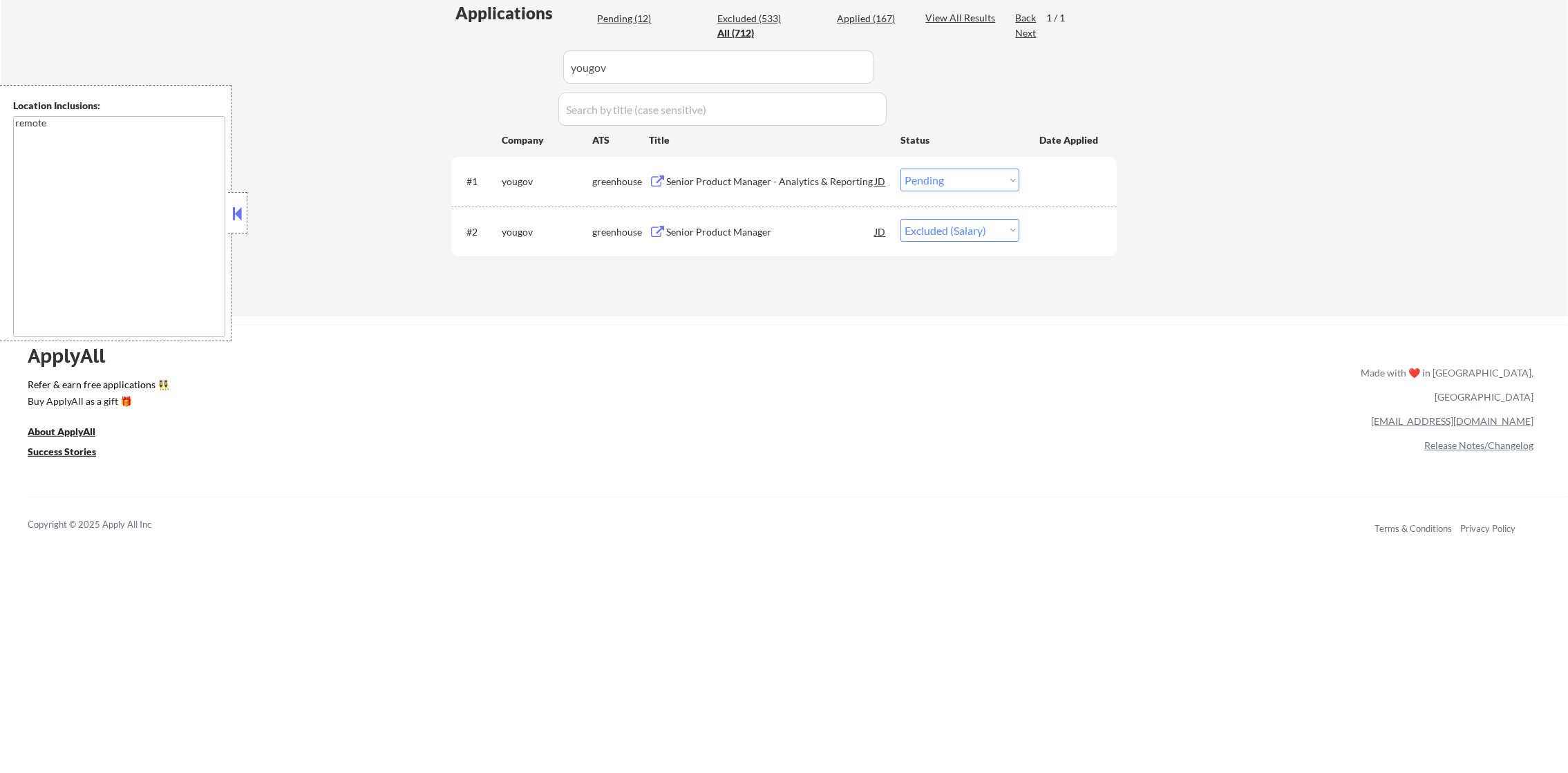
click at [783, 174] on div "Senior Product Manager - Analytics & Reporting" at bounding box center [770, 181] width 209 height 14
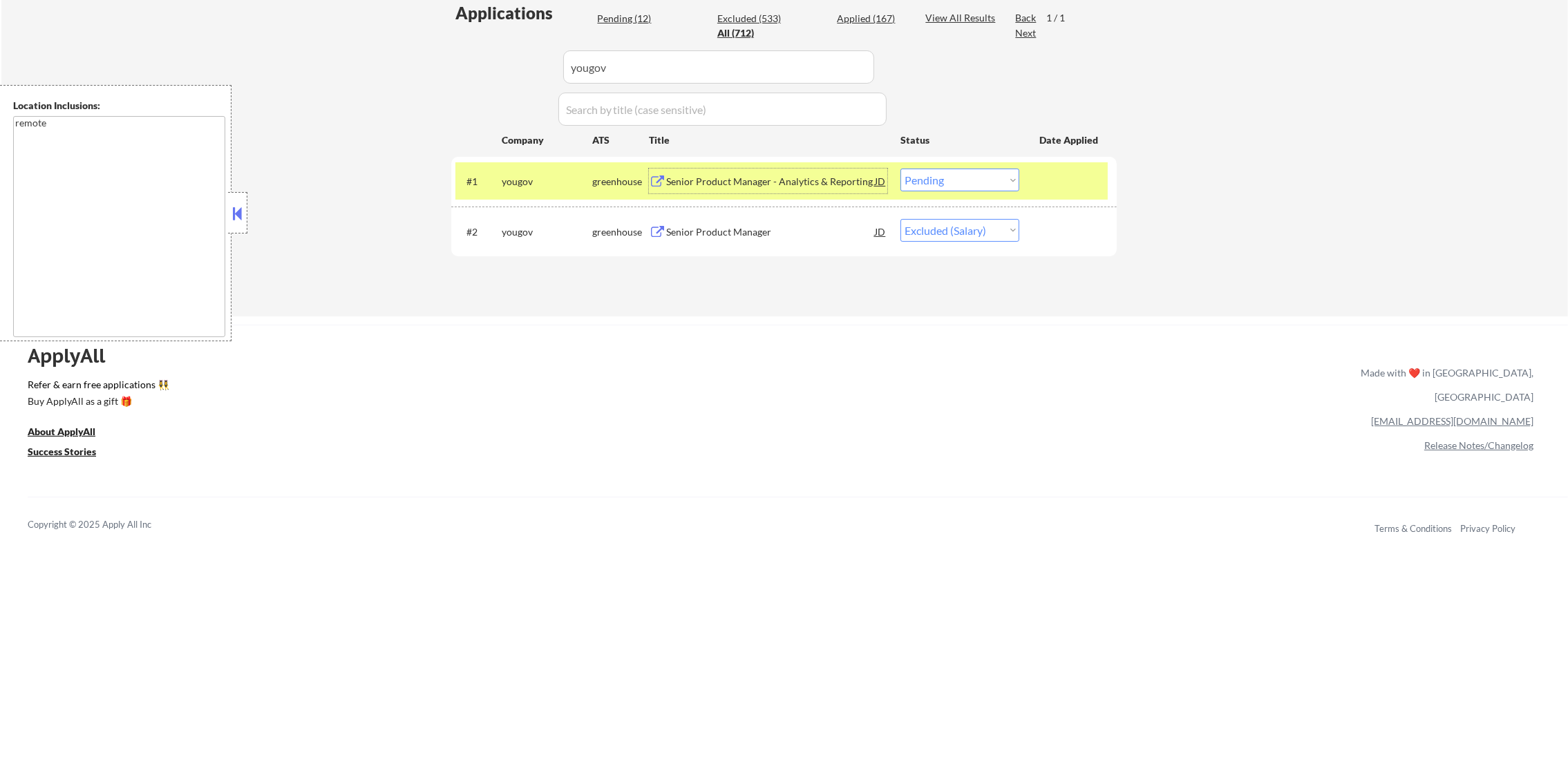
click at [928, 181] on select "Choose an option... Pending Applied Excluded (Questions) Excluded (Expired) Exc…" at bounding box center [960, 180] width 119 height 23
select select ""excluded__expired_""
click at [900, 168] on select "Choose an option... Pending Applied Excluded (Questions) Excluded (Expired) Exc…" at bounding box center [960, 180] width 119 height 23
click at [516, 184] on div "yougov" at bounding box center [546, 181] width 90 height 14
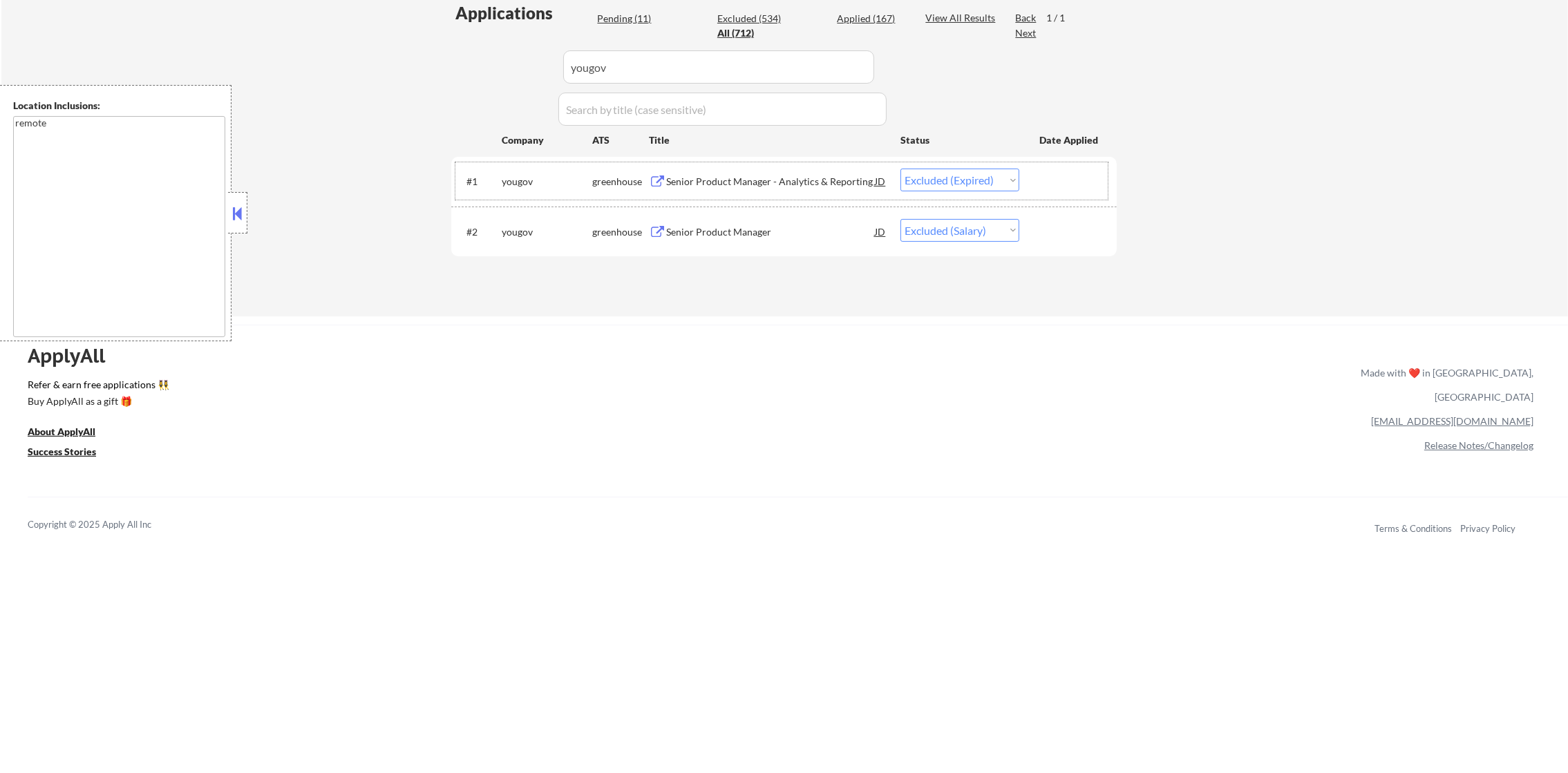
click at [545, 64] on div "Applications Pending (11) Excluded (534) Applied (167) All (712) View All Resul…" at bounding box center [784, 146] width 665 height 289
paste input "gradientai"
type input "gradientai"
click at [463, 142] on div "Applications Pending (11) Excluded (534) Applied (167) All (712) View All Resul…" at bounding box center [784, 146] width 665 height 289
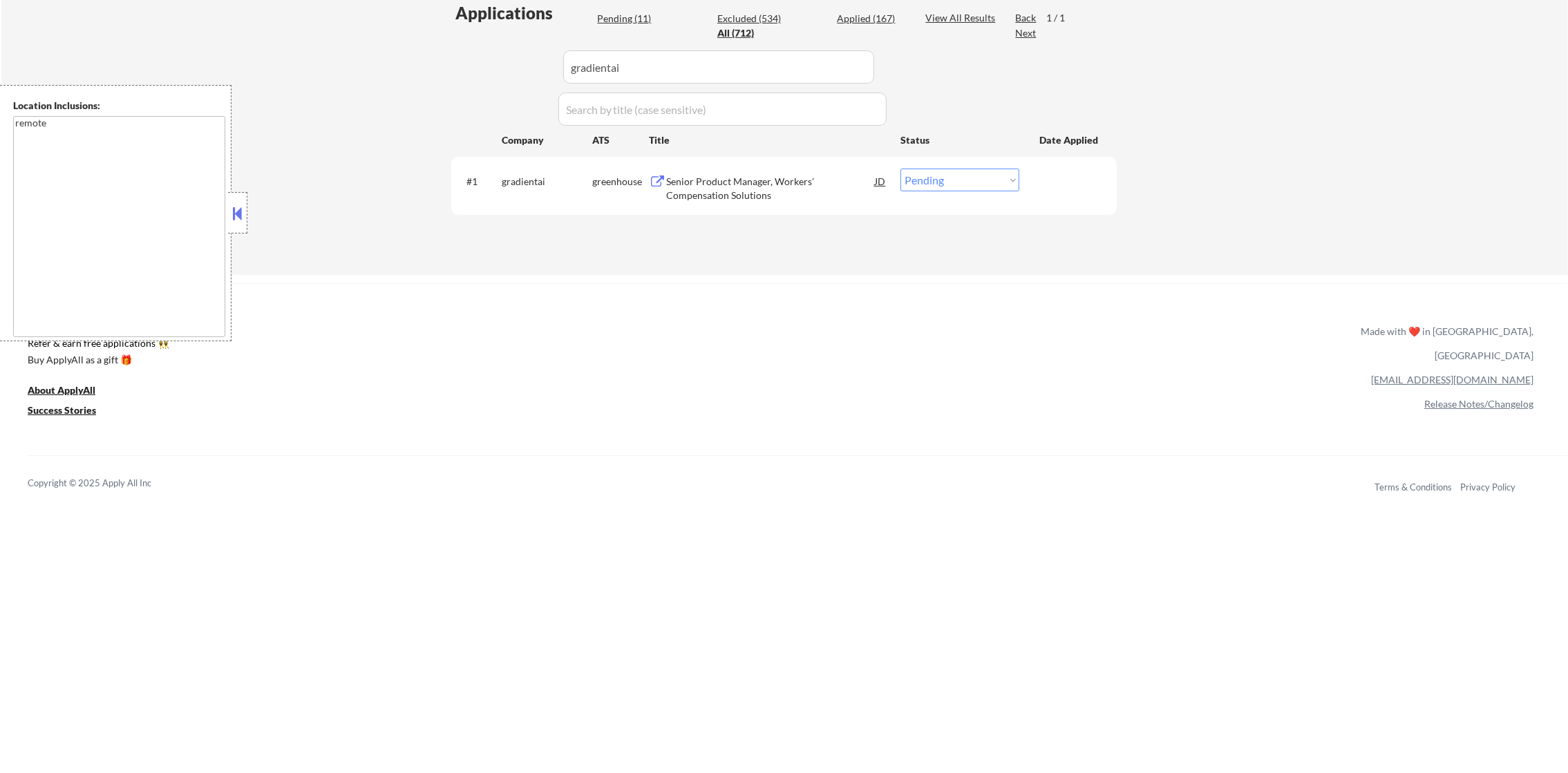
click at [777, 179] on div "Senior Product Manager, Workers’ Compensation Solutions" at bounding box center [770, 188] width 209 height 27
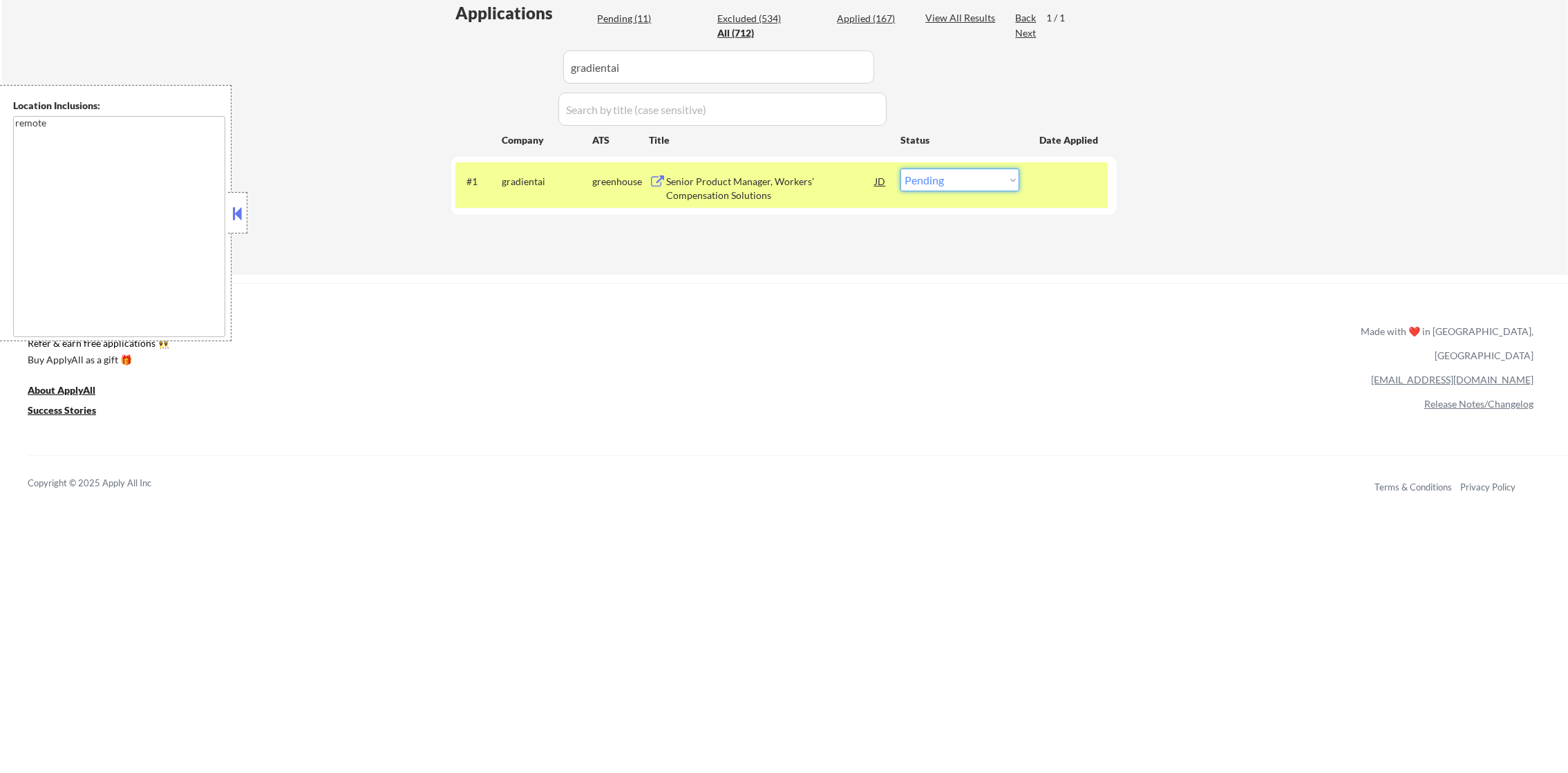
click at [935, 183] on select "Choose an option... Pending Applied Excluded (Questions) Excluded (Expired) Exc…" at bounding box center [960, 180] width 119 height 23
select select ""excluded__blocklist_""
click at [900, 168] on select "Choose an option... Pending Applied Excluded (Questions) Excluded (Expired) Exc…" at bounding box center [960, 180] width 119 height 23
click at [555, 181] on div "gradientai" at bounding box center [546, 181] width 90 height 14
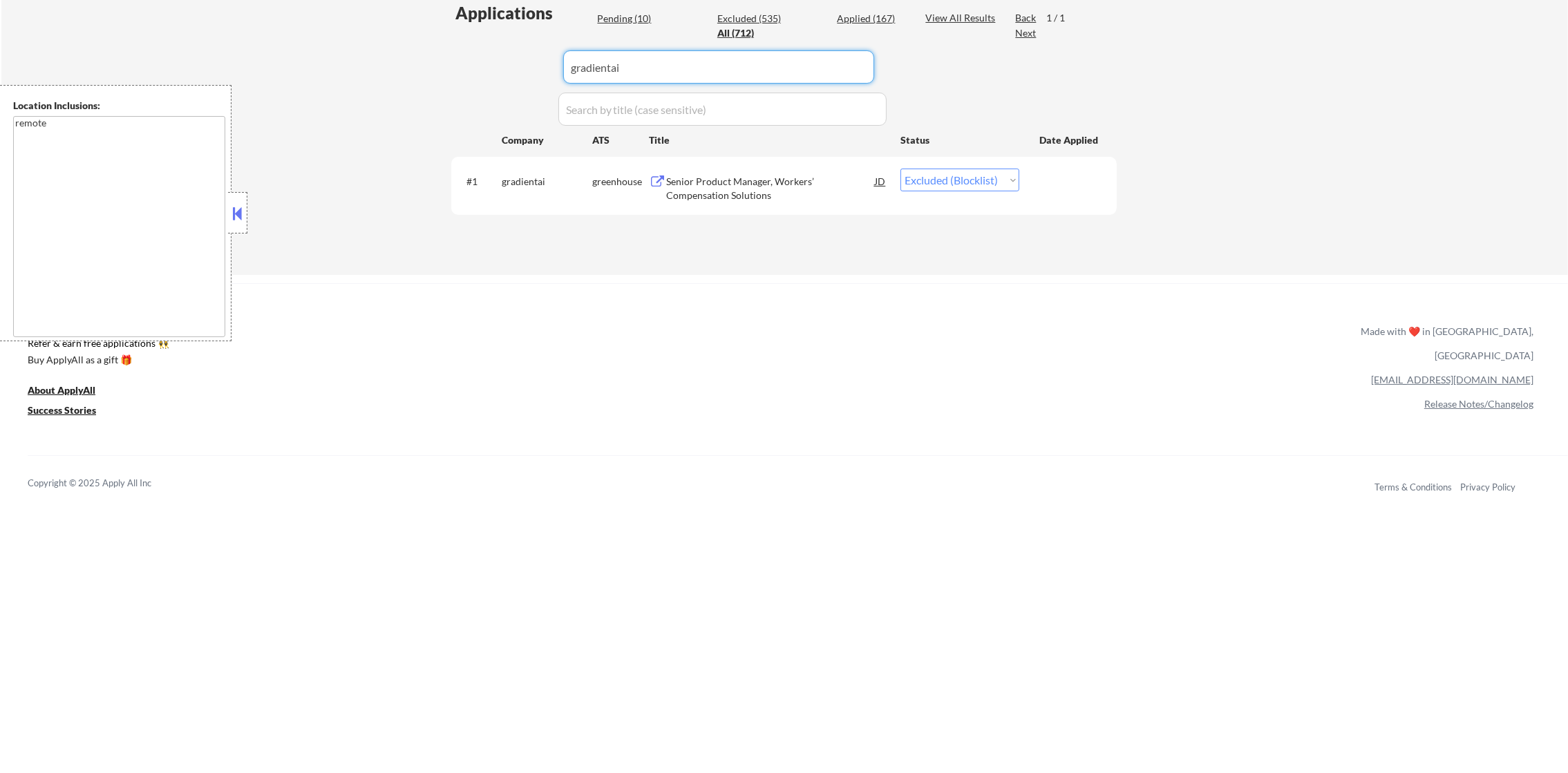
drag, startPoint x: 670, startPoint y: 58, endPoint x: 445, endPoint y: 55, distance: 225.0
paste input "zetaglobal"
type input "zetaglobal"
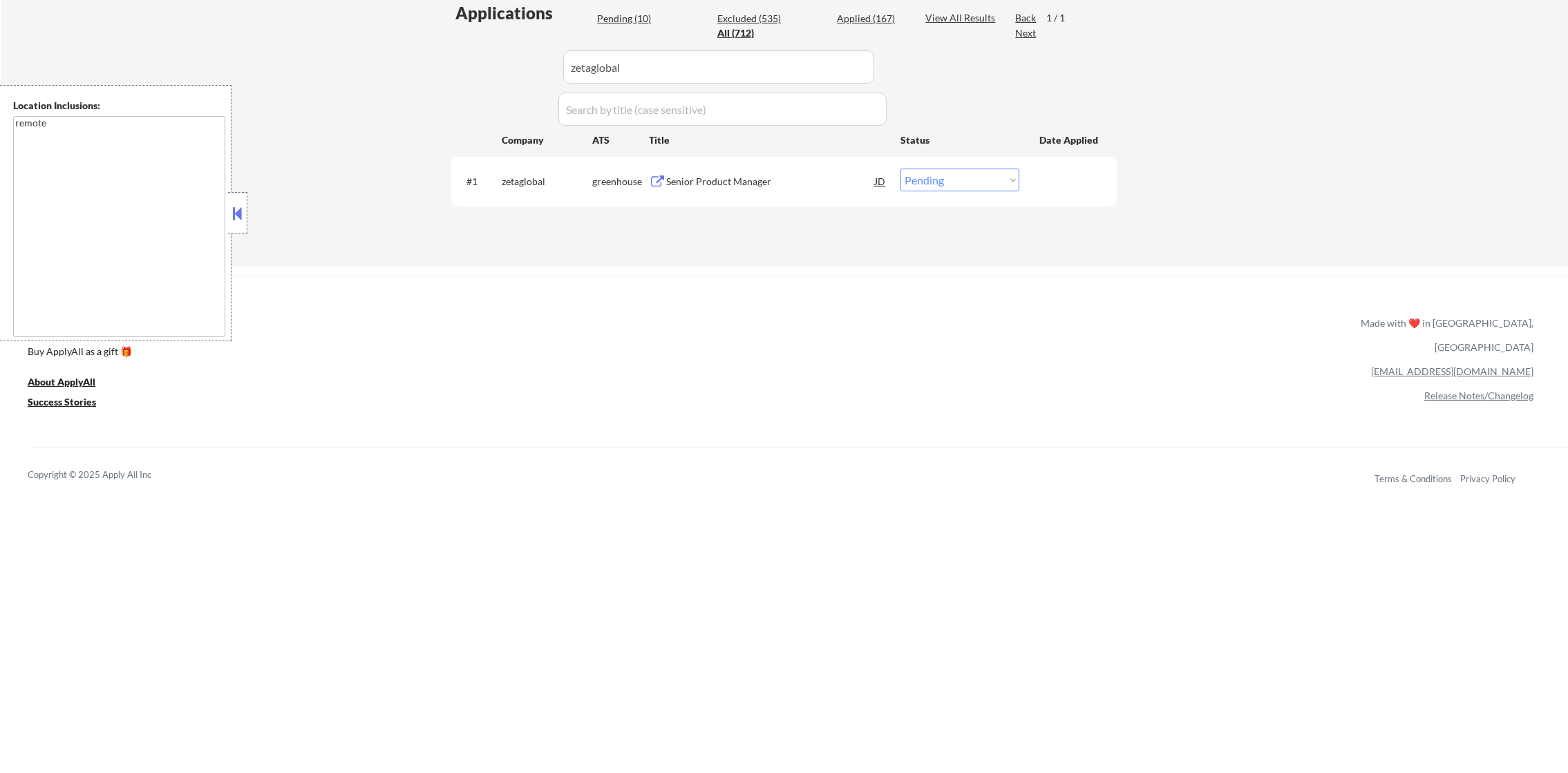
click at [777, 174] on div "Senior Product Manager" at bounding box center [770, 181] width 209 height 14
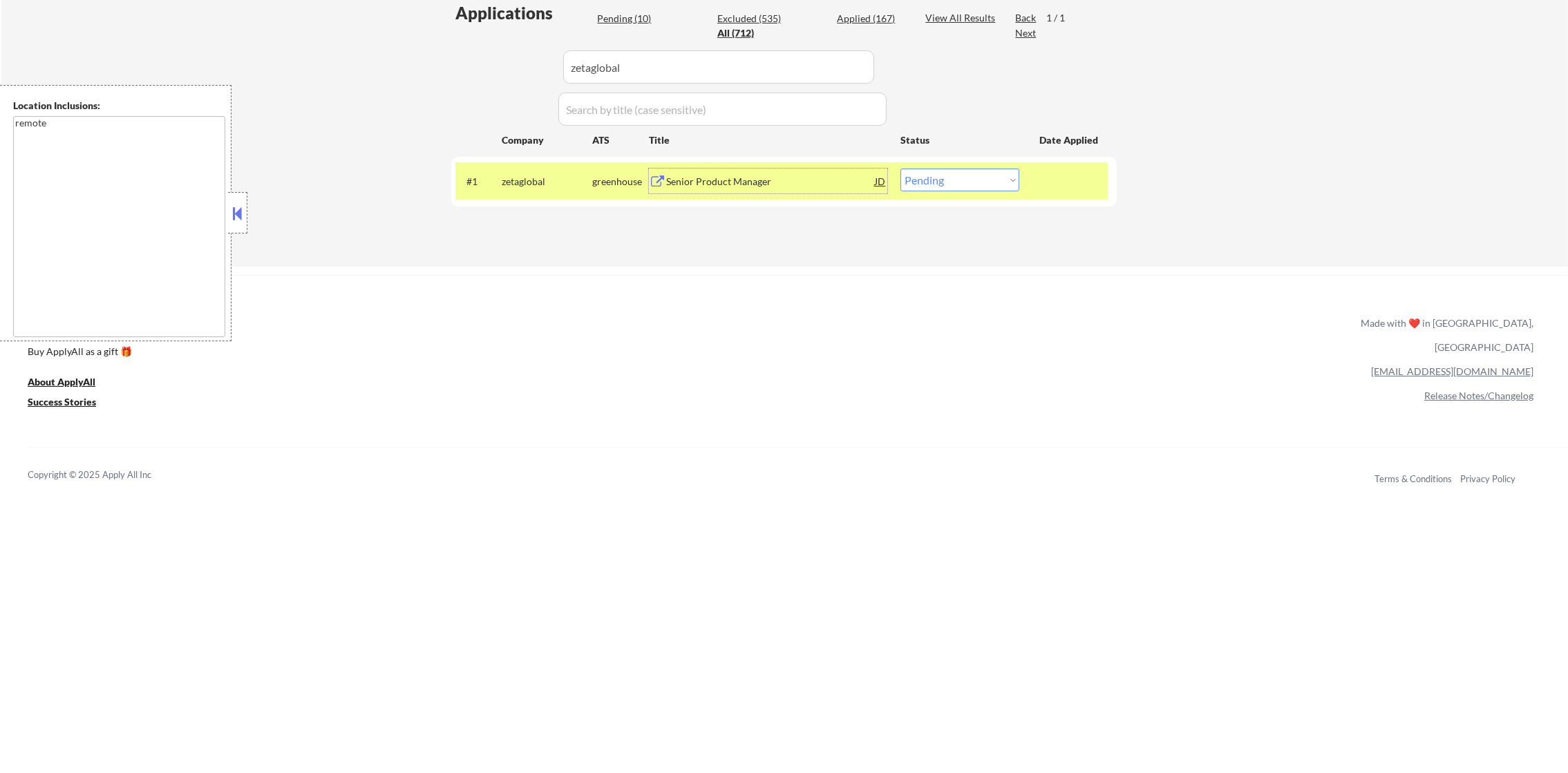
click at [956, 190] on select "Choose an option... Pending Applied Excluded (Questions) Excluded (Expired) Exc…" at bounding box center [960, 180] width 119 height 23
select select ""excluded__salary_""
click at [900, 168] on select "Choose an option... Pending Applied Excluded (Questions) Excluded (Expired) Exc…" at bounding box center [960, 180] width 119 height 23
click at [520, 195] on div "#1 zetaglobal greenhouse Senior Product Manager JD Choose an option... Pending …" at bounding box center [781, 181] width 652 height 37
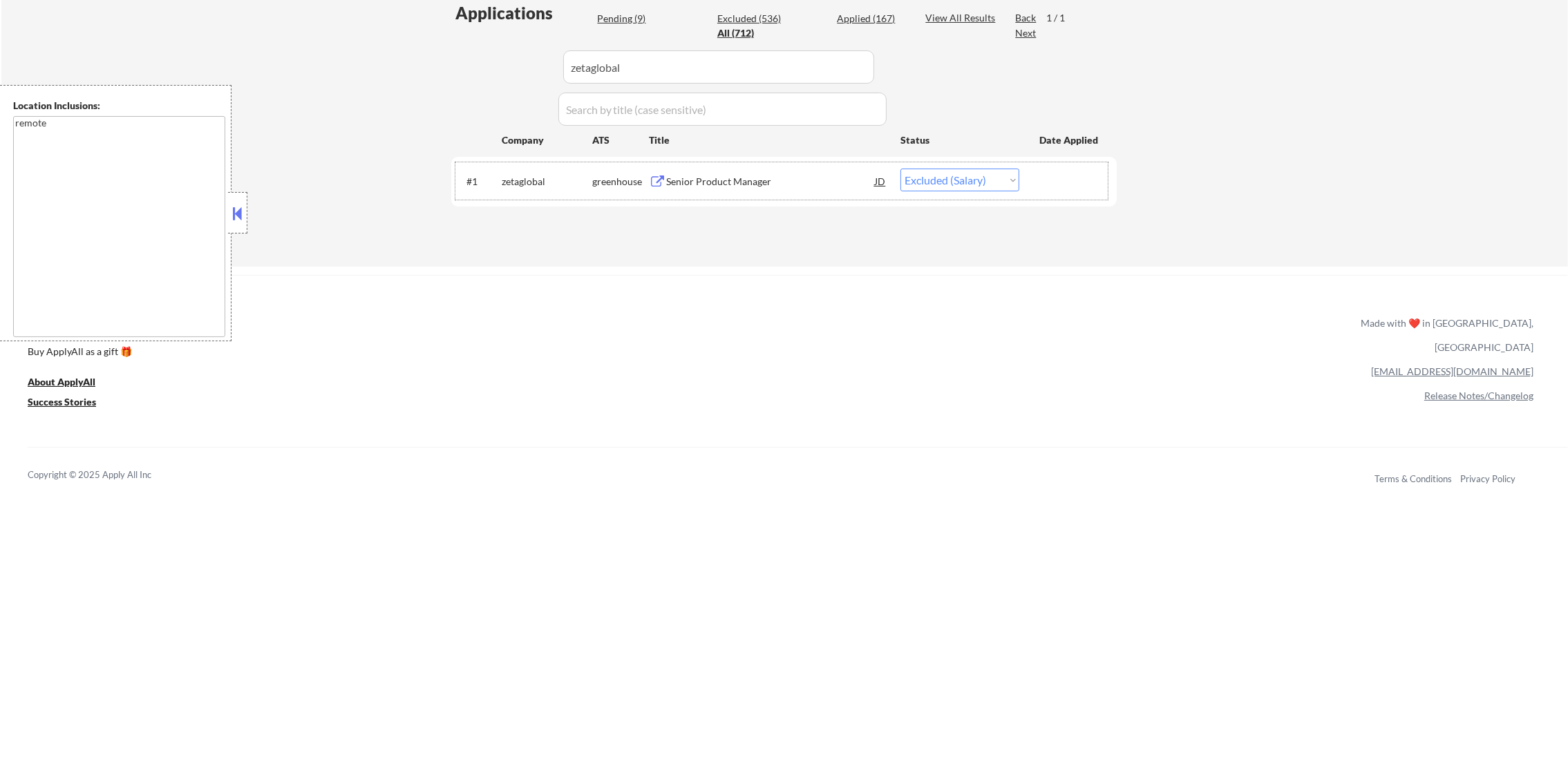
paste input "greendotcorp.wd1.gdc"
click at [454, 53] on div "Applications Pending (9) Excluded (536) Applied (167) All (712) View All Result…" at bounding box center [784, 121] width 665 height 238
type input "greendotcorp.wd1.gdc"
click at [454, 53] on div "Applications Pending (9) Excluded (536) Applied (167) All (712) View All Result…" at bounding box center [784, 121] width 665 height 238
click at [762, 174] on div "Remote - Senior Product Manager - Risk" at bounding box center [770, 181] width 209 height 14
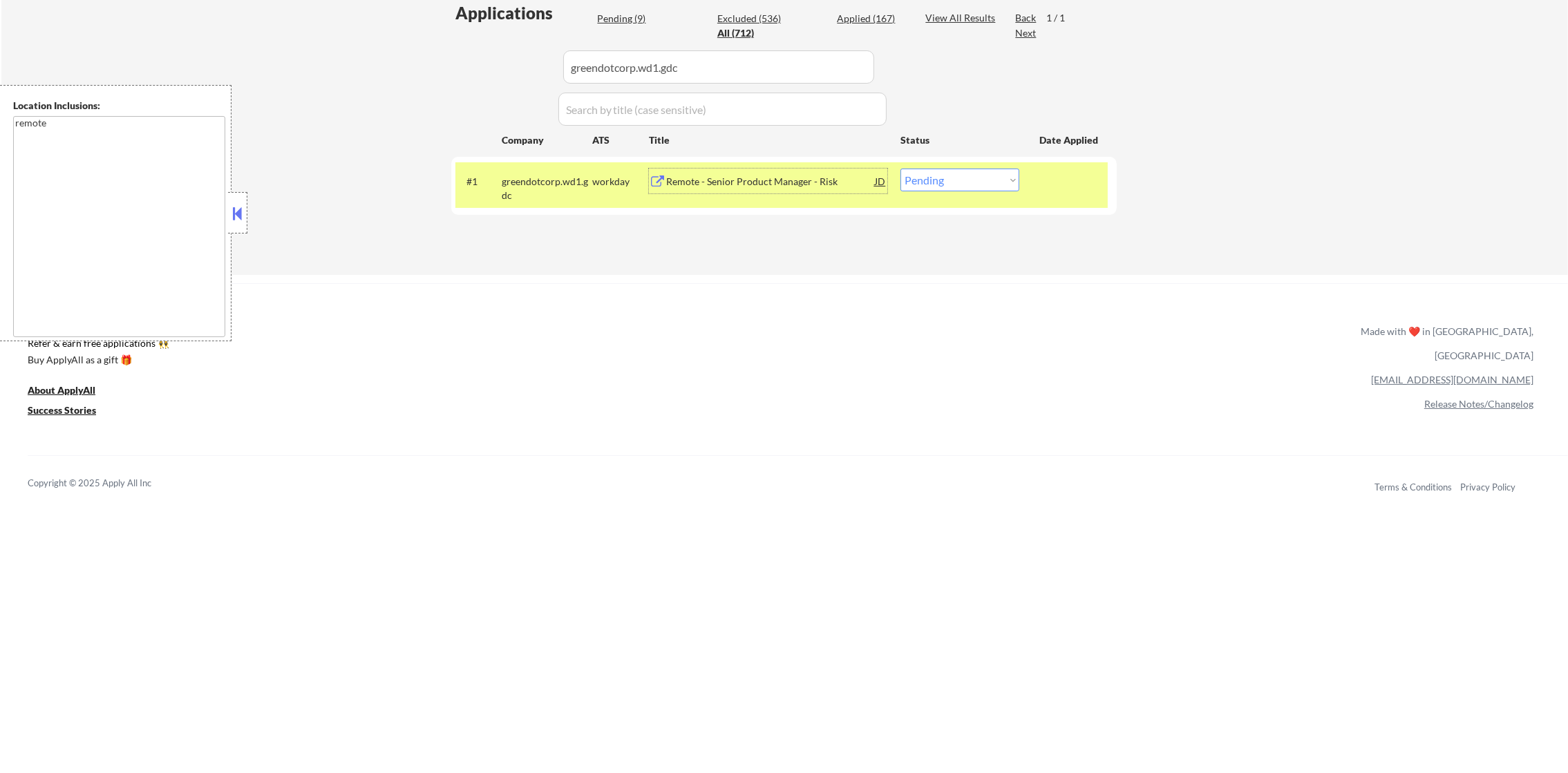
click at [935, 190] on select "Choose an option... Pending Applied Excluded (Questions) Excluded (Expired) Exc…" at bounding box center [960, 180] width 119 height 23
select select ""excluded__salary_""
click at [900, 168] on select "Choose an option... Pending Applied Excluded (Questions) Excluded (Expired) Exc…" at bounding box center [960, 180] width 119 height 23
drag, startPoint x: 583, startPoint y: 206, endPoint x: 567, endPoint y: 196, distance: 18.9
click at [576, 200] on div "#1 greendotcorp.wd1.gdc workday Remote - Senior Product Manager - Risk JD Choos…" at bounding box center [781, 185] width 652 height 46
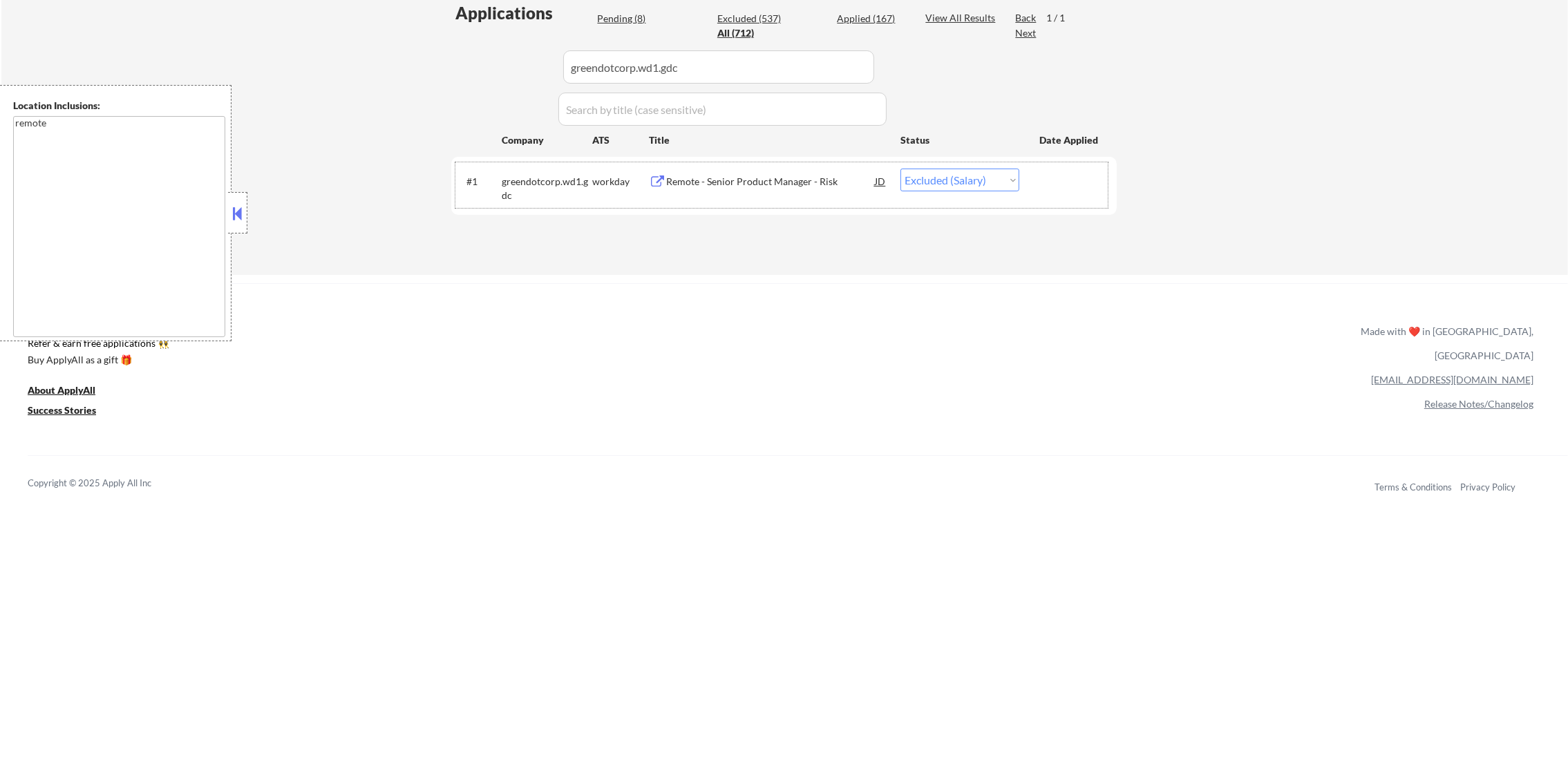
paste input "mtb.wd5.mtb"
drag, startPoint x: 743, startPoint y: 71, endPoint x: 462, endPoint y: 63, distance: 281.1
click at [462, 63] on div "Applications Pending (8) Excluded (537) Applied (167) All (712) View All Result…" at bounding box center [784, 125] width 665 height 247
type input "mtb.wd5.mtb"
click at [462, 63] on div "Applications Pending (8) Excluded (537) Applied (167) All (712) View All Result…" at bounding box center [784, 125] width 665 height 247
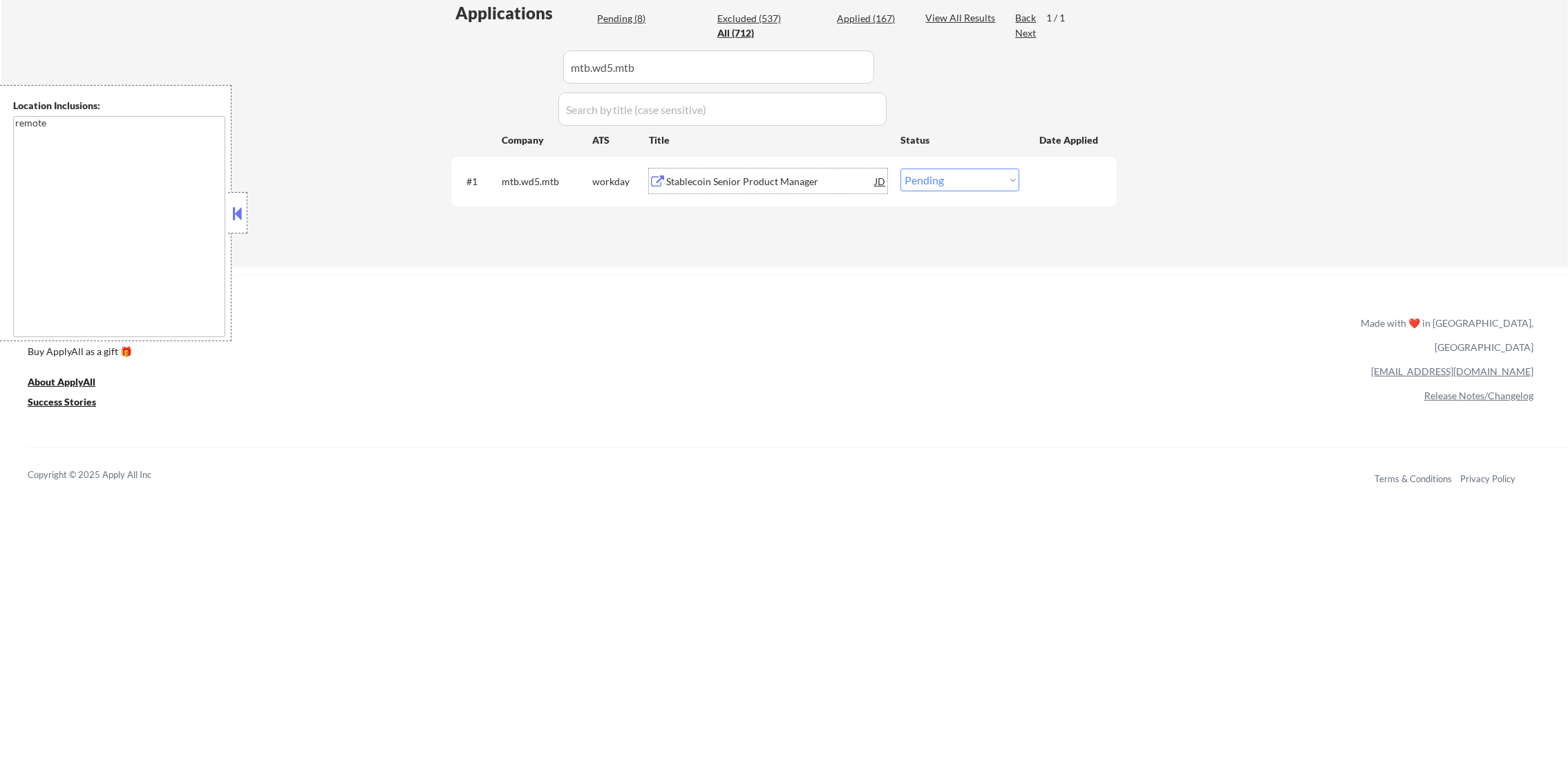
click at [819, 182] on div "Stablecoin Senior Product Manager" at bounding box center [770, 181] width 209 height 14
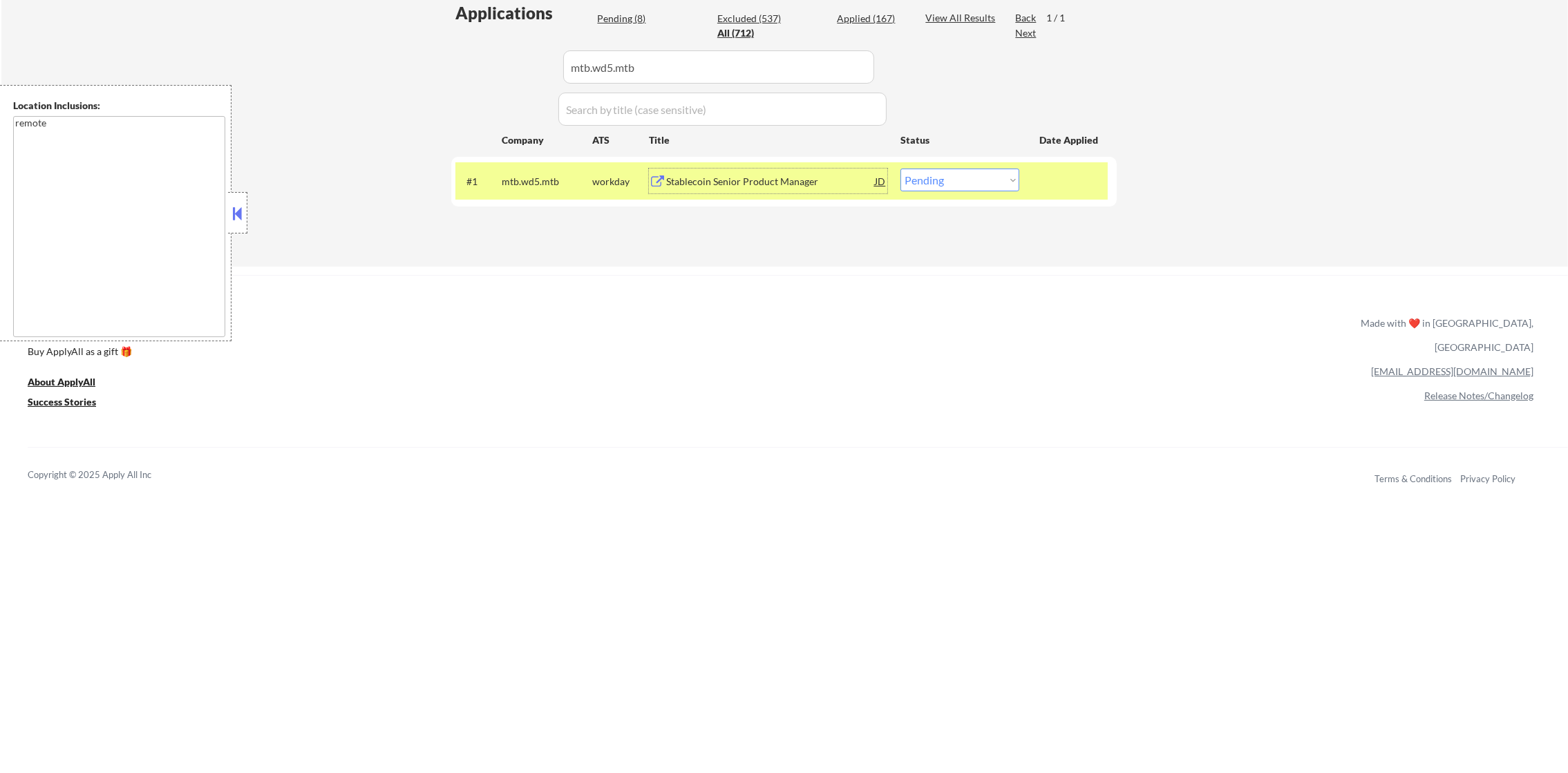
drag, startPoint x: 988, startPoint y: 180, endPoint x: 988, endPoint y: 190, distance: 10.0
click at [988, 180] on select "Choose an option... Pending Applied Excluded (Questions) Excluded (Expired) Exc…" at bounding box center [960, 180] width 119 height 23
select select ""excluded__bad_match_""
click at [900, 168] on select "Choose an option... Pending Applied Excluded (Questions) Excluded (Expired) Exc…" at bounding box center [960, 180] width 119 height 23
click at [501, 160] on div "#1 mtb.wd5.mtb workday Stablecoin Senior Product Manager JD Choose an option...…" at bounding box center [784, 181] width 665 height 49
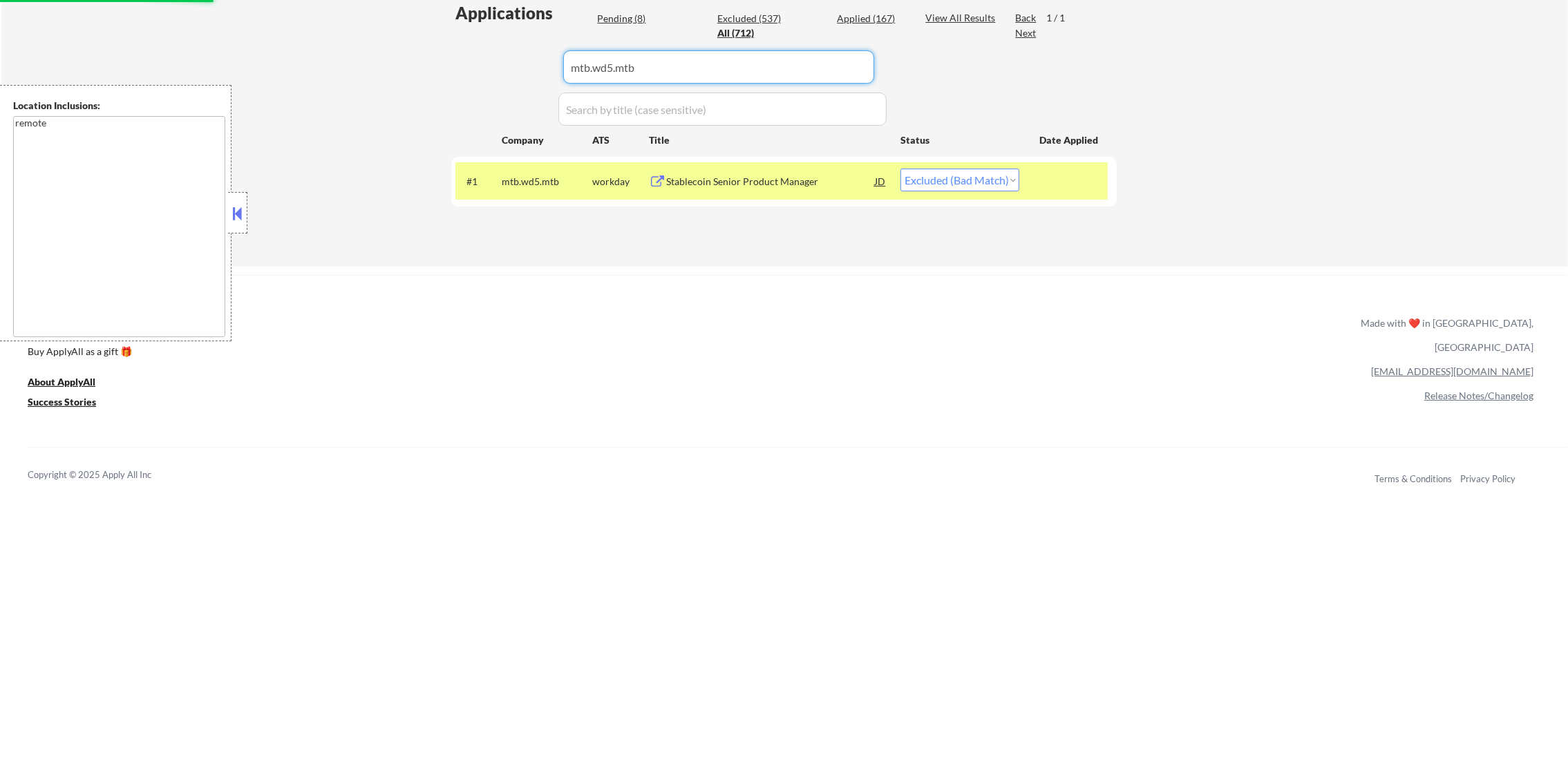
drag, startPoint x: 654, startPoint y: 46, endPoint x: 507, endPoint y: 47, distance: 147.0
click at [507, 47] on div "Applications Pending (8) Excluded (537) Applied (167) All (712) View All Result…" at bounding box center [784, 121] width 665 height 238
paste input "berklee.wd1.berkleecareers"
type input "berklee.wd1.berkleecareers"
click at [507, 47] on div "Applications Pending (8) Excluded (537) Applied (167) All (712) View All Result…" at bounding box center [784, 121] width 665 height 238
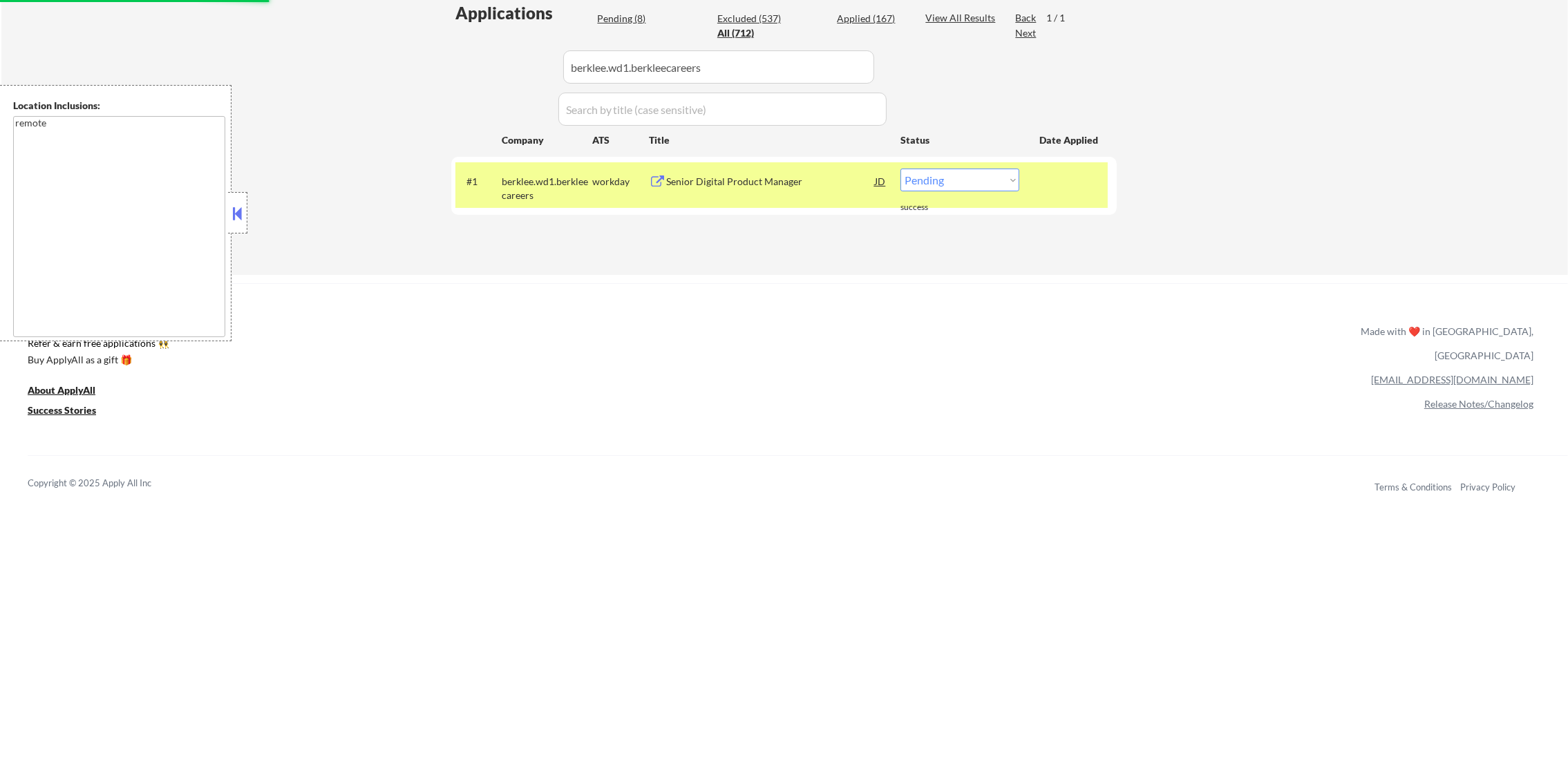
click at [820, 175] on div "Senior Digital Product Manager" at bounding box center [770, 181] width 209 height 14
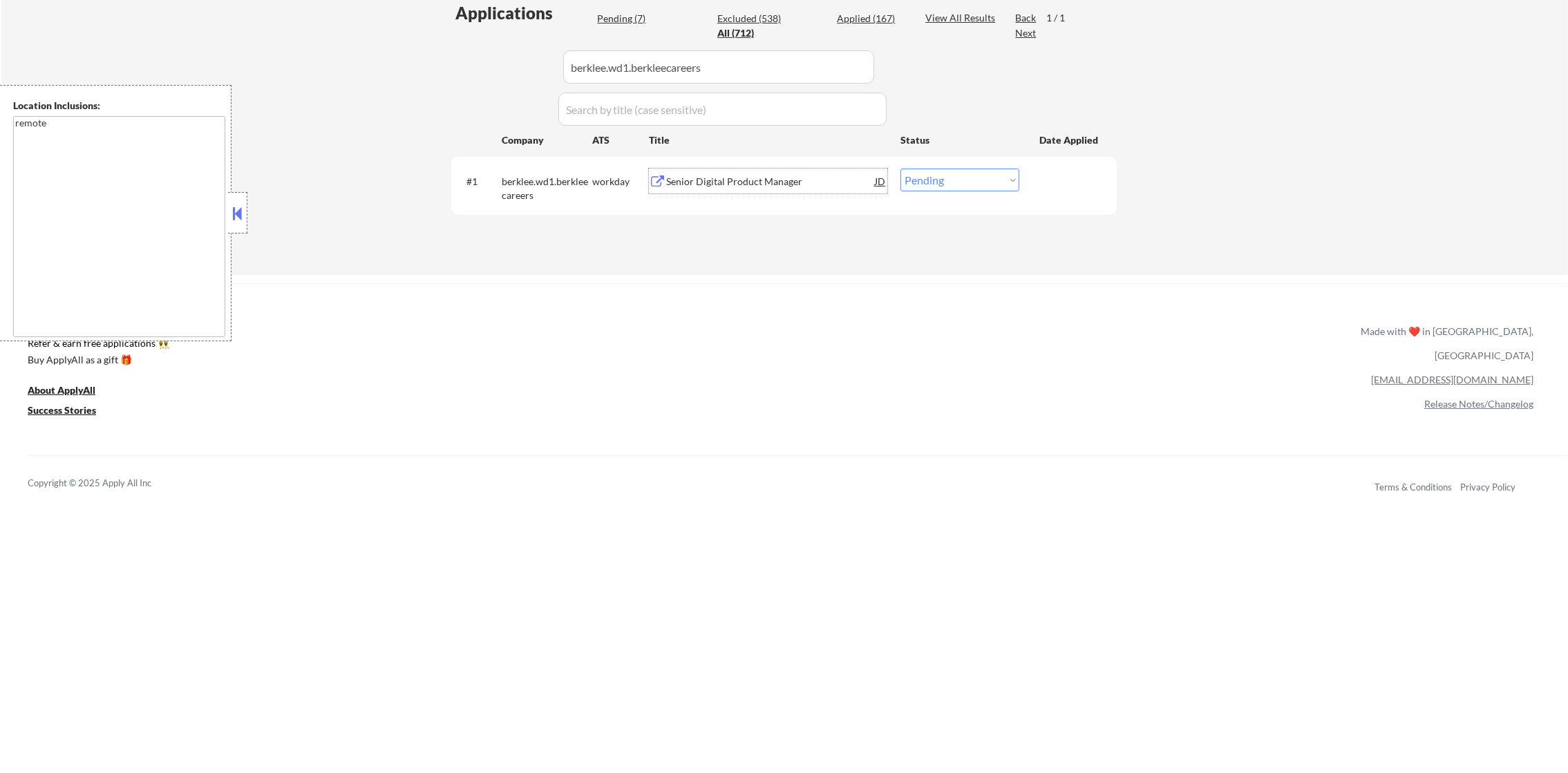
scroll to position [310, 0]
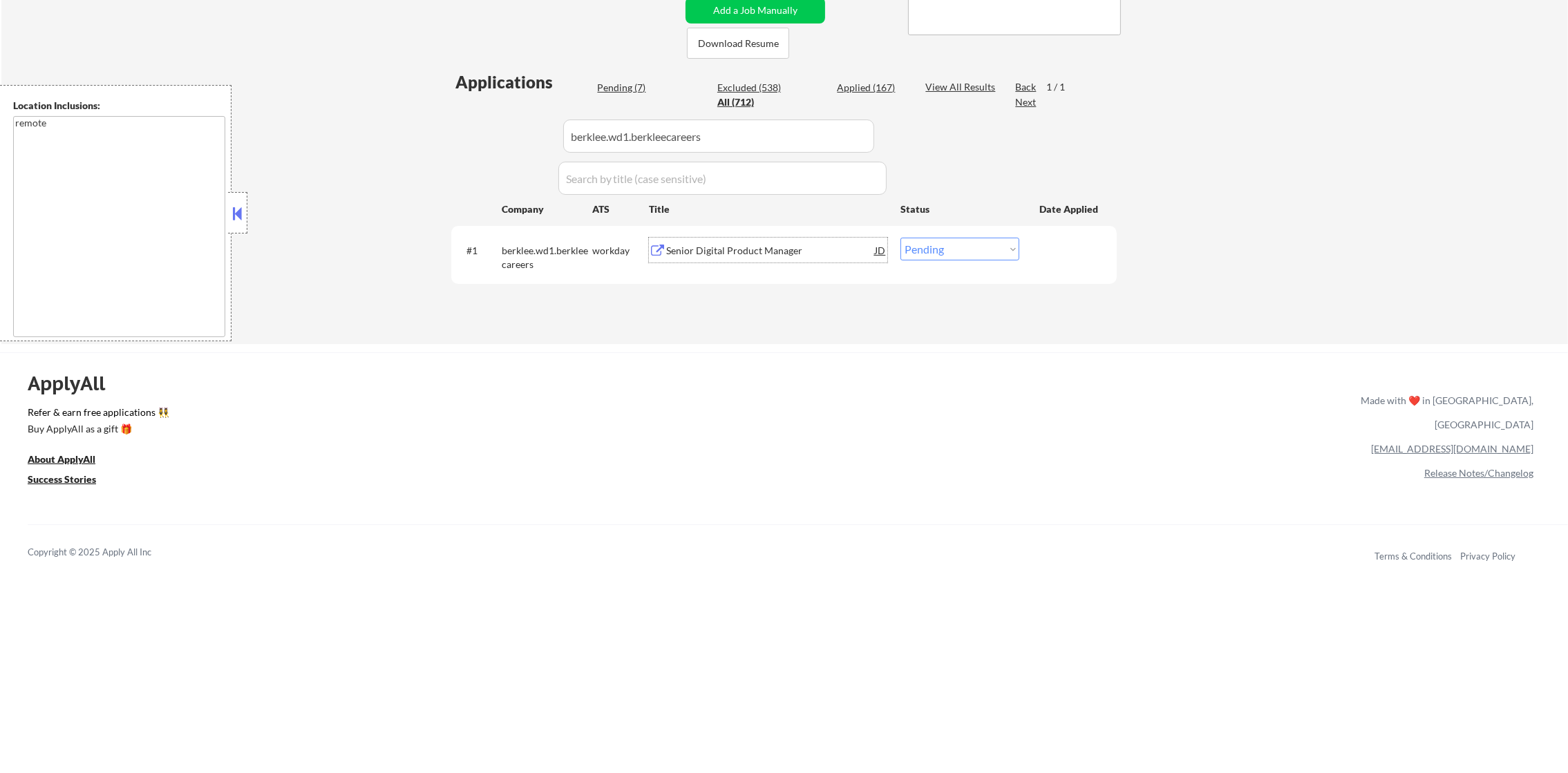
drag, startPoint x: 938, startPoint y: 246, endPoint x: 940, endPoint y: 253, distance: 7.3
click at [938, 247] on select "Choose an option... Pending Applied Excluded (Questions) Excluded (Expired) Exc…" at bounding box center [960, 249] width 119 height 23
select select ""excluded__salary_""
click at [900, 237] on select "Choose an option... Pending Applied Excluded (Questions) Excluded (Expired) Exc…" at bounding box center [960, 249] width 119 height 23
drag, startPoint x: 731, startPoint y: 136, endPoint x: 369, endPoint y: 133, distance: 362.0
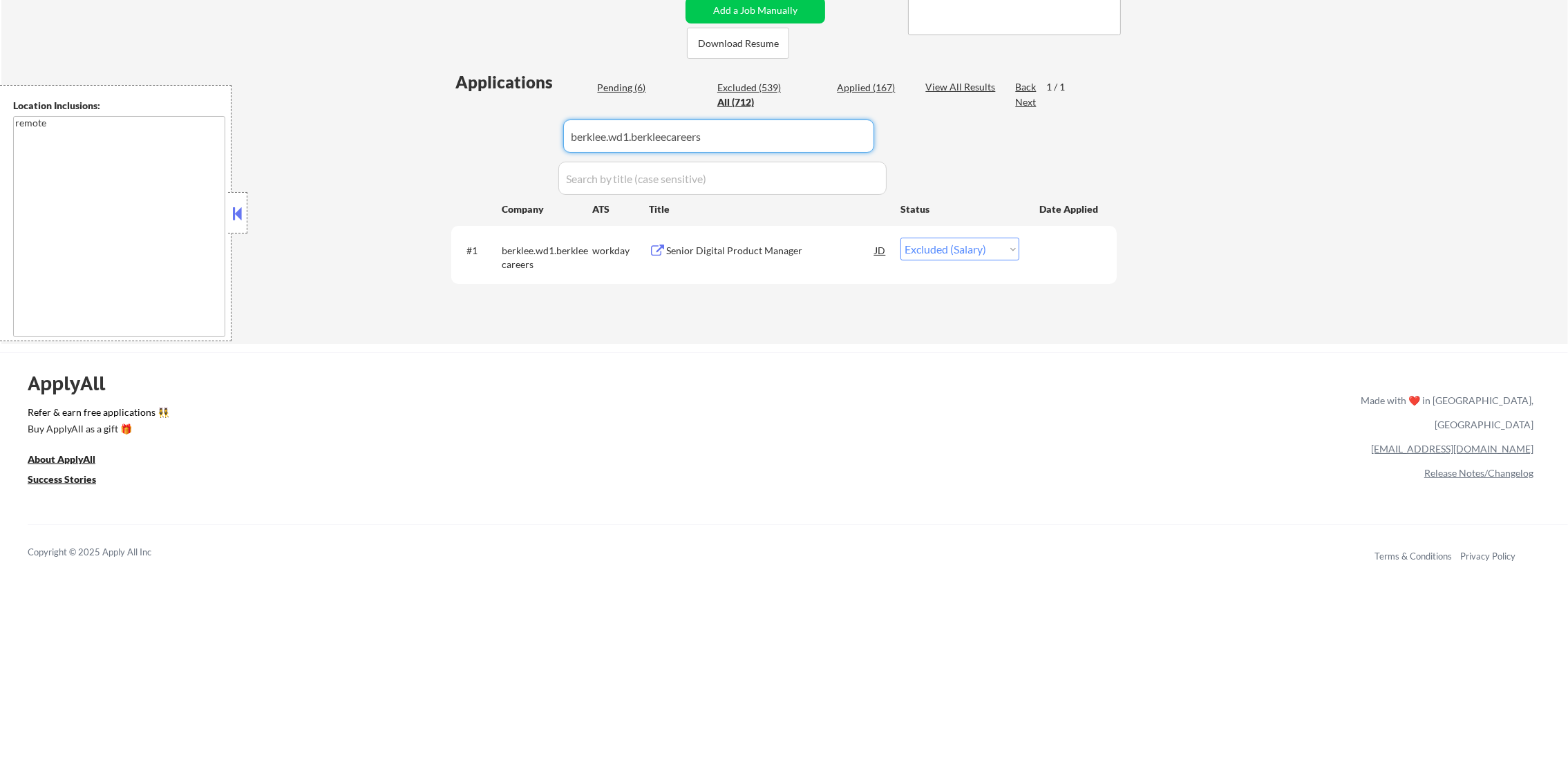
click at [369, 133] on div "← Return to /applysquad Mailslurp Inbox Job Search Builder Daniel Scanland User…" at bounding box center [784, 45] width 1566 height 599
paste input "amplify.wd1.amplify_careers"
type input "amplify.wd1.amplify_careers"
click at [369, 133] on div "← Return to /applysquad Mailslurp Inbox Job Search Builder Daniel Scanland User…" at bounding box center [784, 45] width 1566 height 599
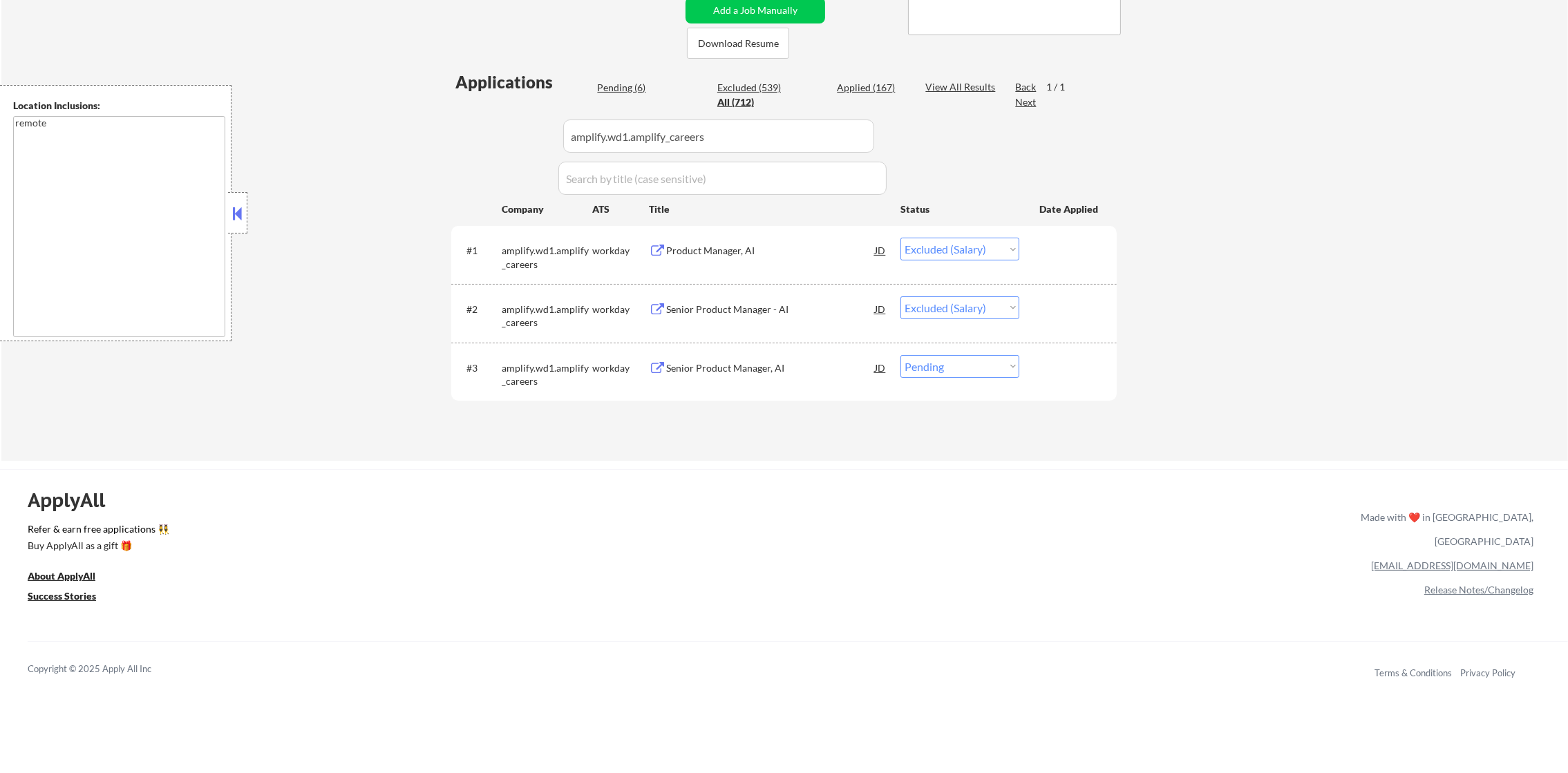
click at [761, 370] on div "Senior Product Manager, AI" at bounding box center [770, 368] width 209 height 14
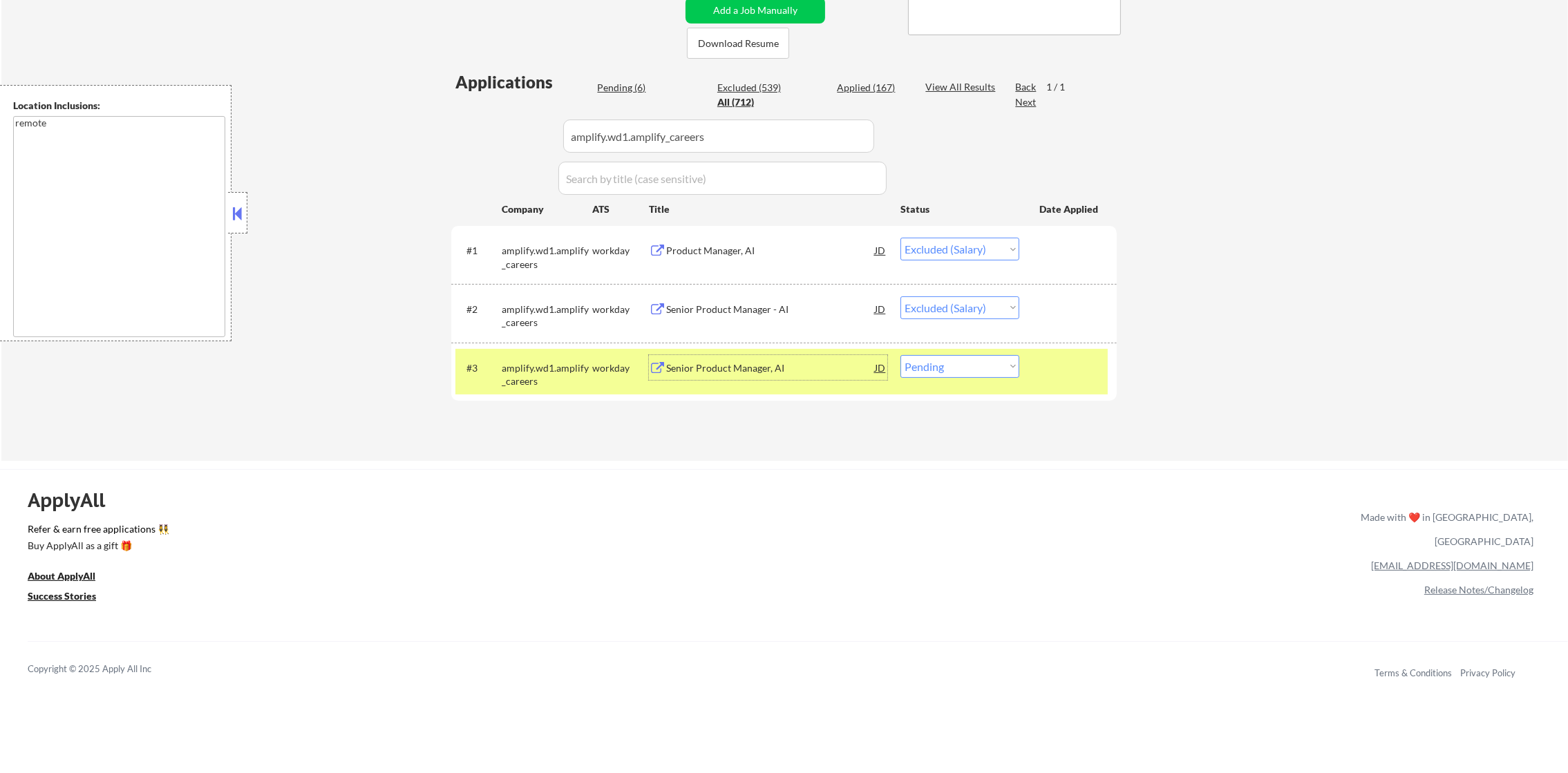
drag, startPoint x: 960, startPoint y: 353, endPoint x: 955, endPoint y: 362, distance: 10.3
click at [959, 356] on div "#3 amplify.wd1.amplify_careers workday Senior Product Manager, AI JD warning_am…" at bounding box center [781, 372] width 652 height 46
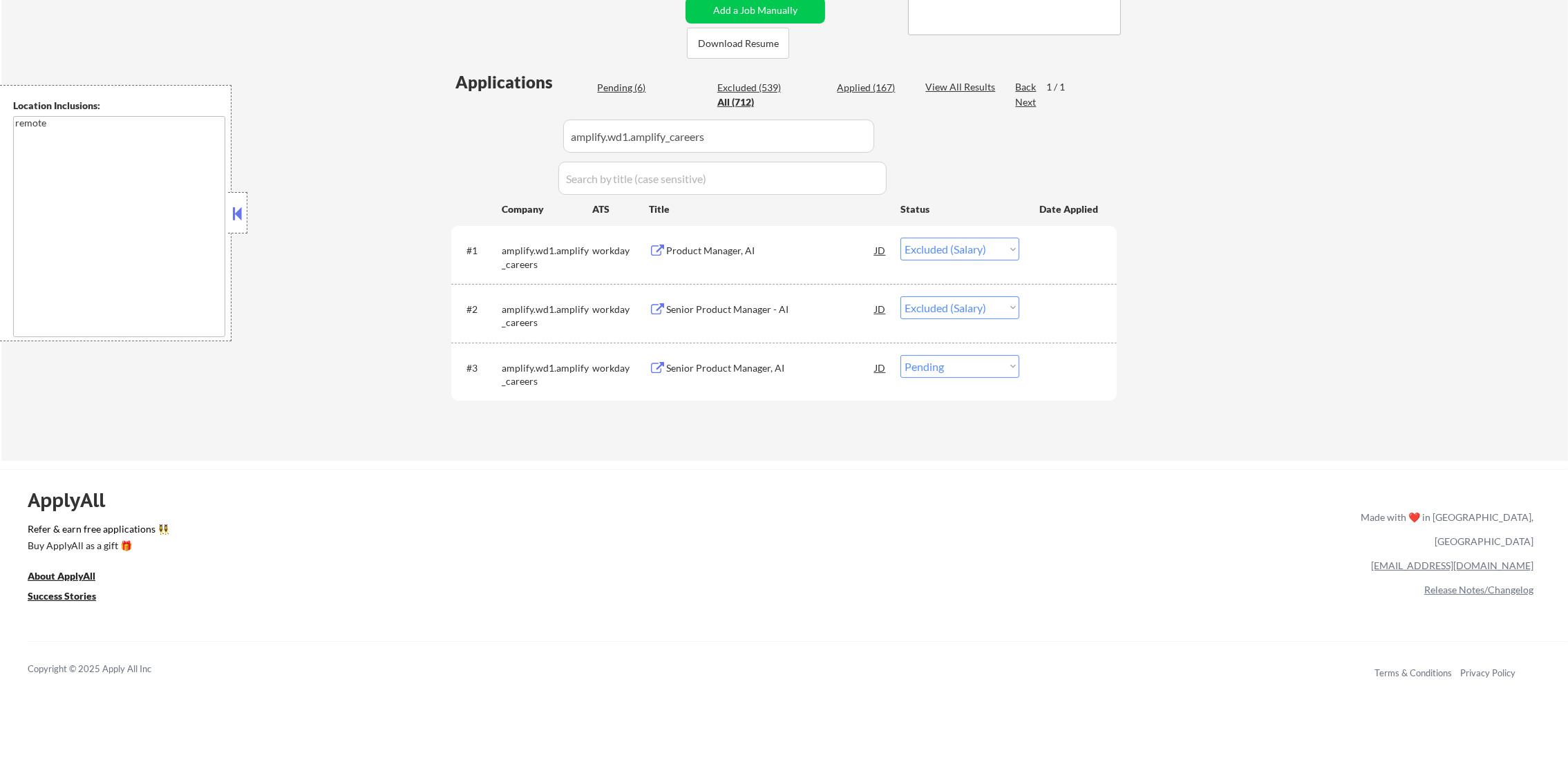
click at [983, 365] on select "Choose an option... Pending Applied Excluded (Questions) Excluded (Expired) Exc…" at bounding box center [960, 366] width 119 height 23
select select ""excluded__salary_""
click at [900, 355] on select "Choose an option... Pending Applied Excluded (Questions) Excluded (Expired) Exc…" at bounding box center [960, 366] width 119 height 23
drag, startPoint x: 748, startPoint y: 136, endPoint x: 430, endPoint y: 149, distance: 318.3
click at [440, 152] on div "← Return to /applysquad Mailslurp Inbox Job Search Builder Daniel Scanland User…" at bounding box center [784, 97] width 690 height 705
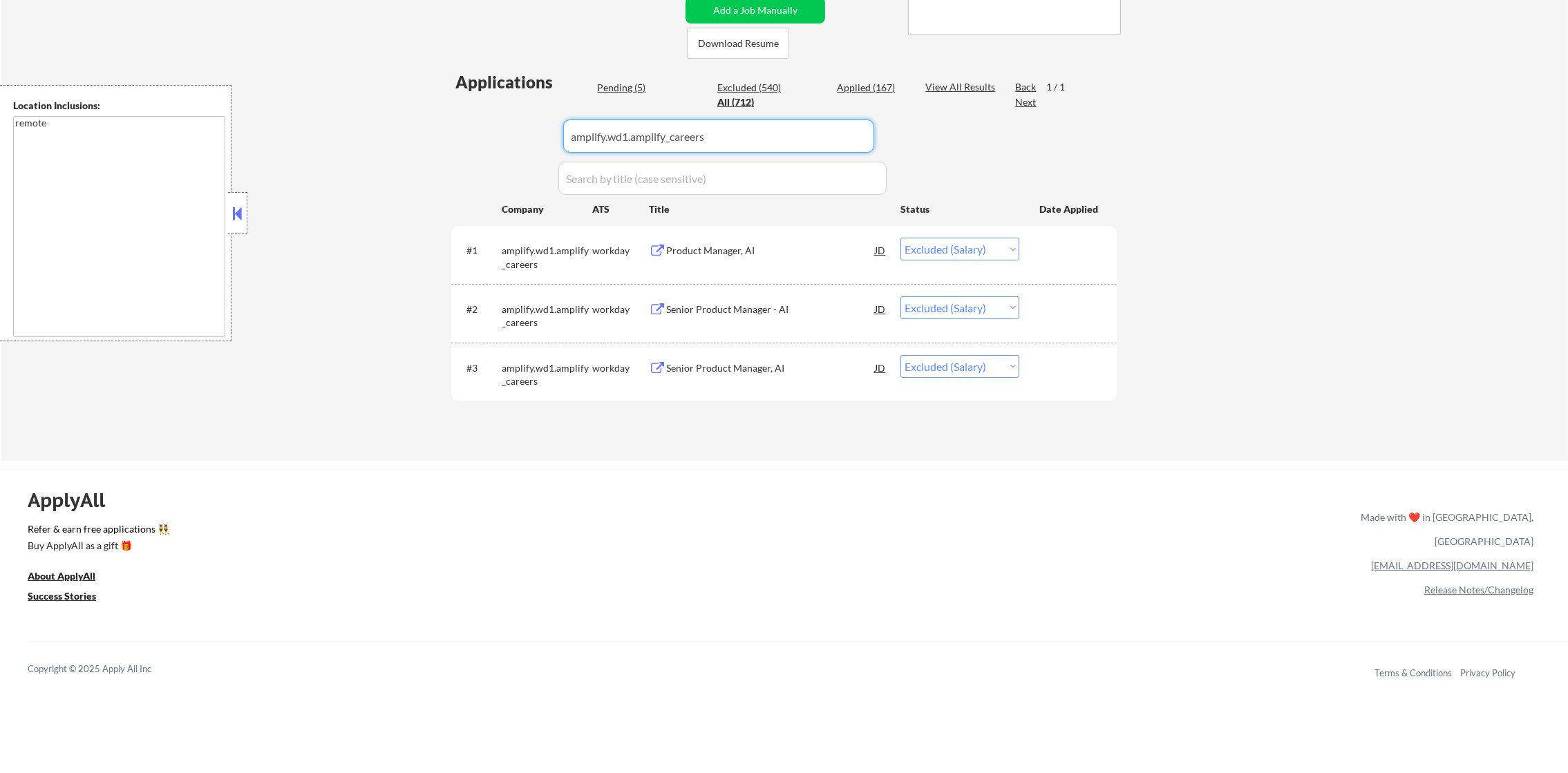
paste input "autodesk.wd1.ext"
type input "autodesk.wd1.ext"
click at [430, 149] on div "← Return to /applysquad Mailslurp Inbox Job Search Builder Daniel Scanland User…" at bounding box center [784, 103] width 1566 height 716
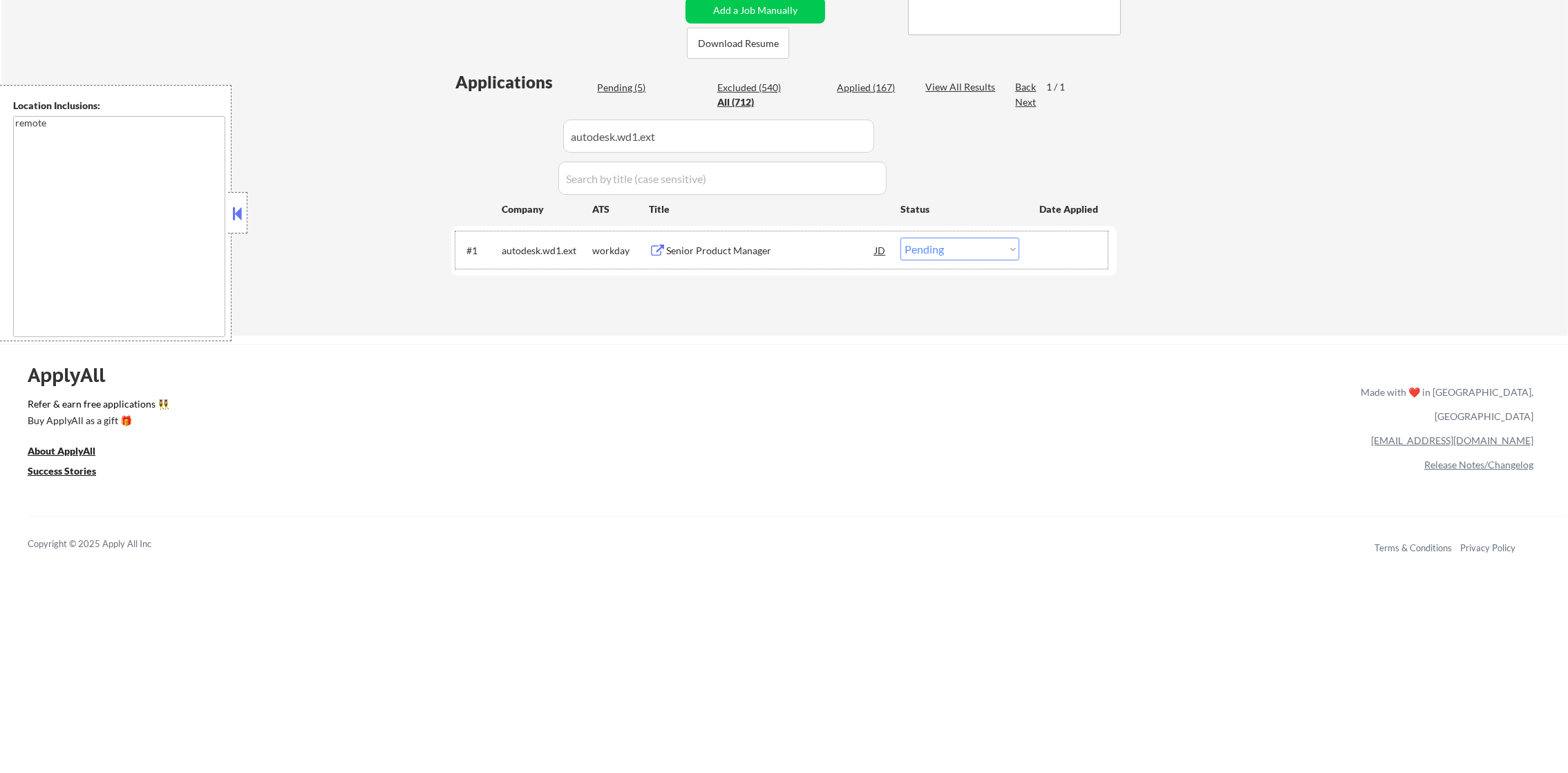
click at [769, 232] on div "#1 autodesk.wd1.ext workday Senior Product Manager JD Choose an option... Pendi…" at bounding box center [781, 250] width 652 height 37
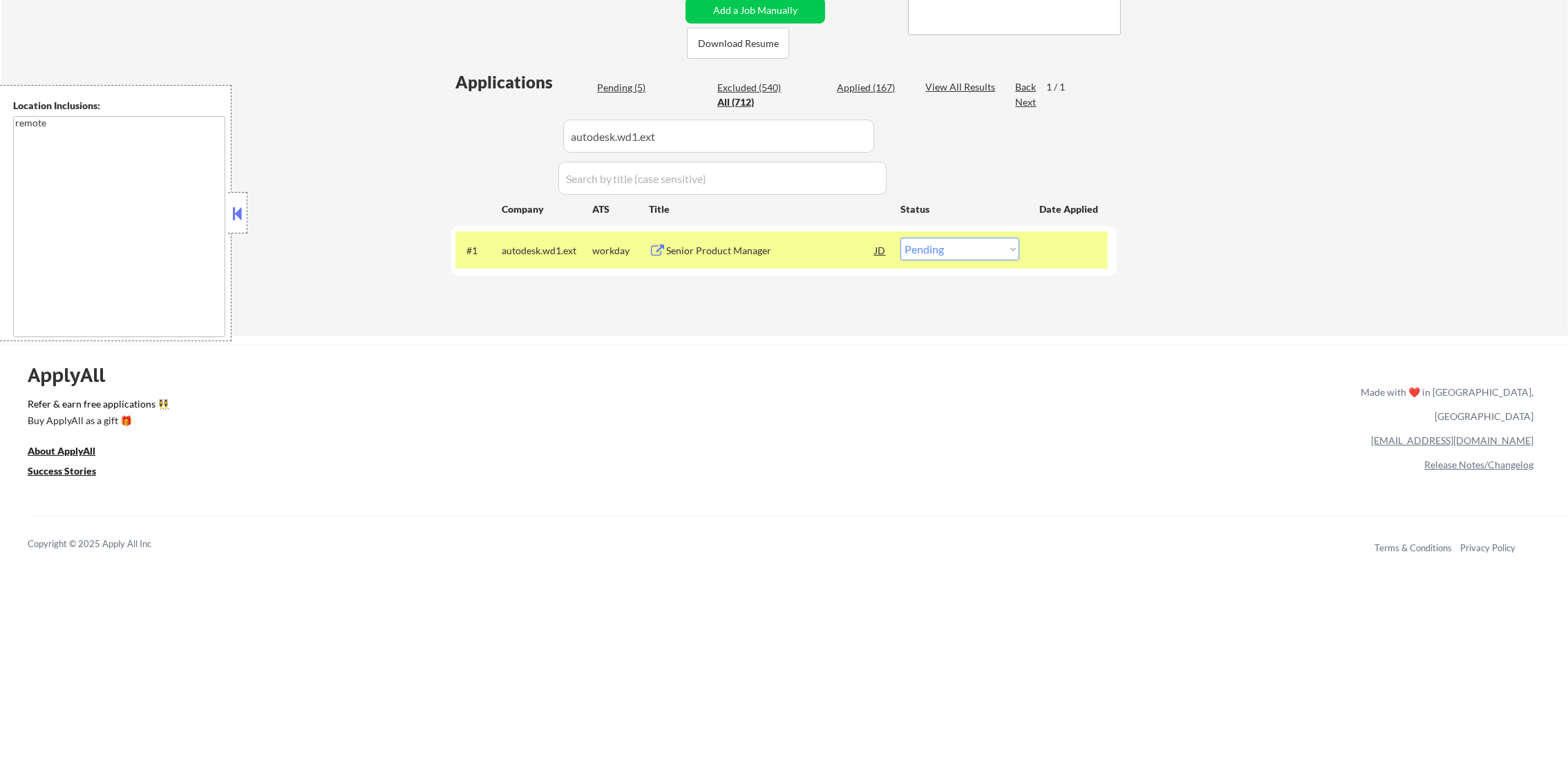
click at [768, 233] on div "#1 autodesk.wd1.ext workday Senior Product Manager JD Choose an option... Pendi…" at bounding box center [781, 250] width 652 height 37
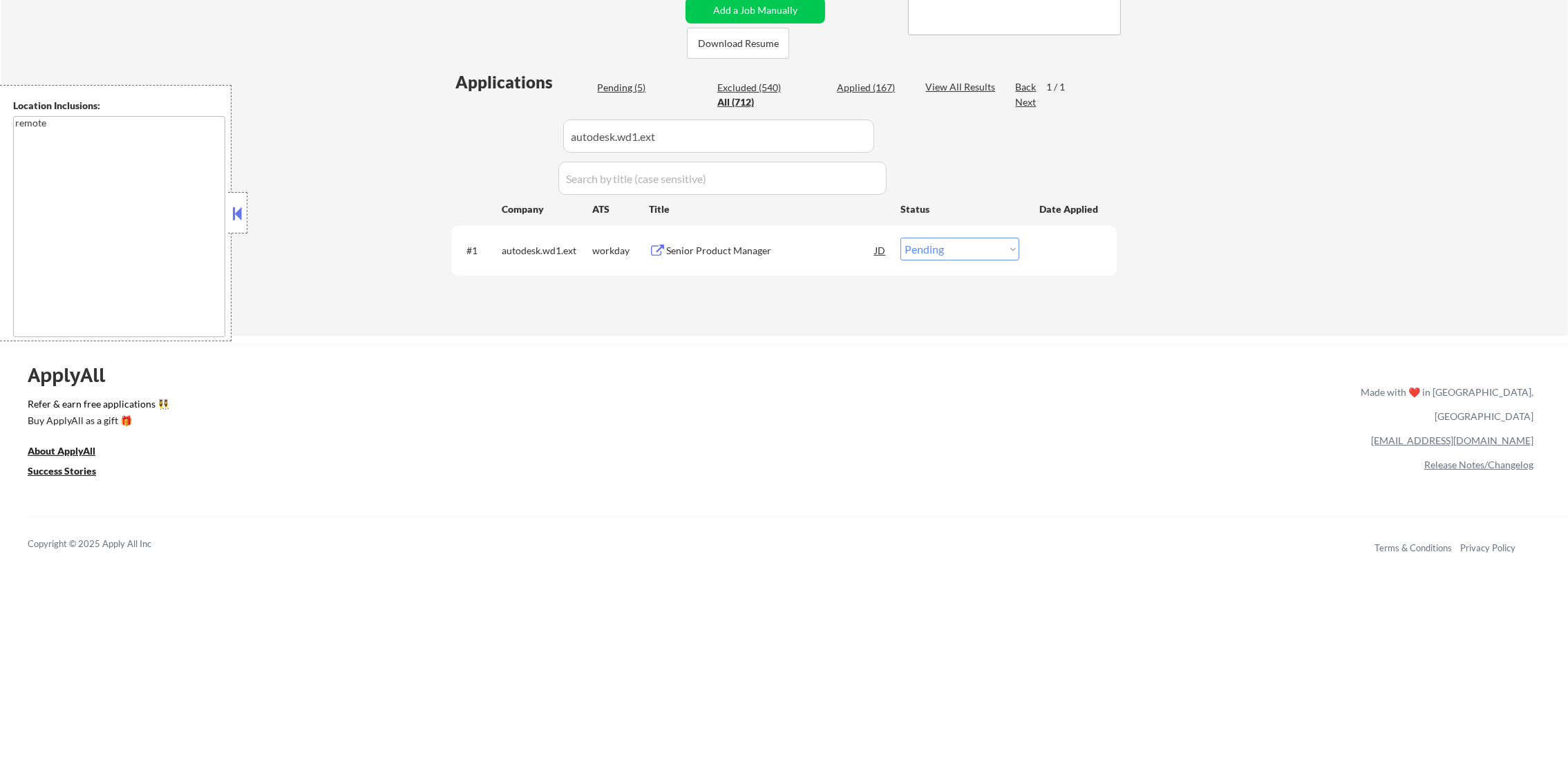
click at [765, 237] on div "Senior Product Manager" at bounding box center [770, 250] width 209 height 25
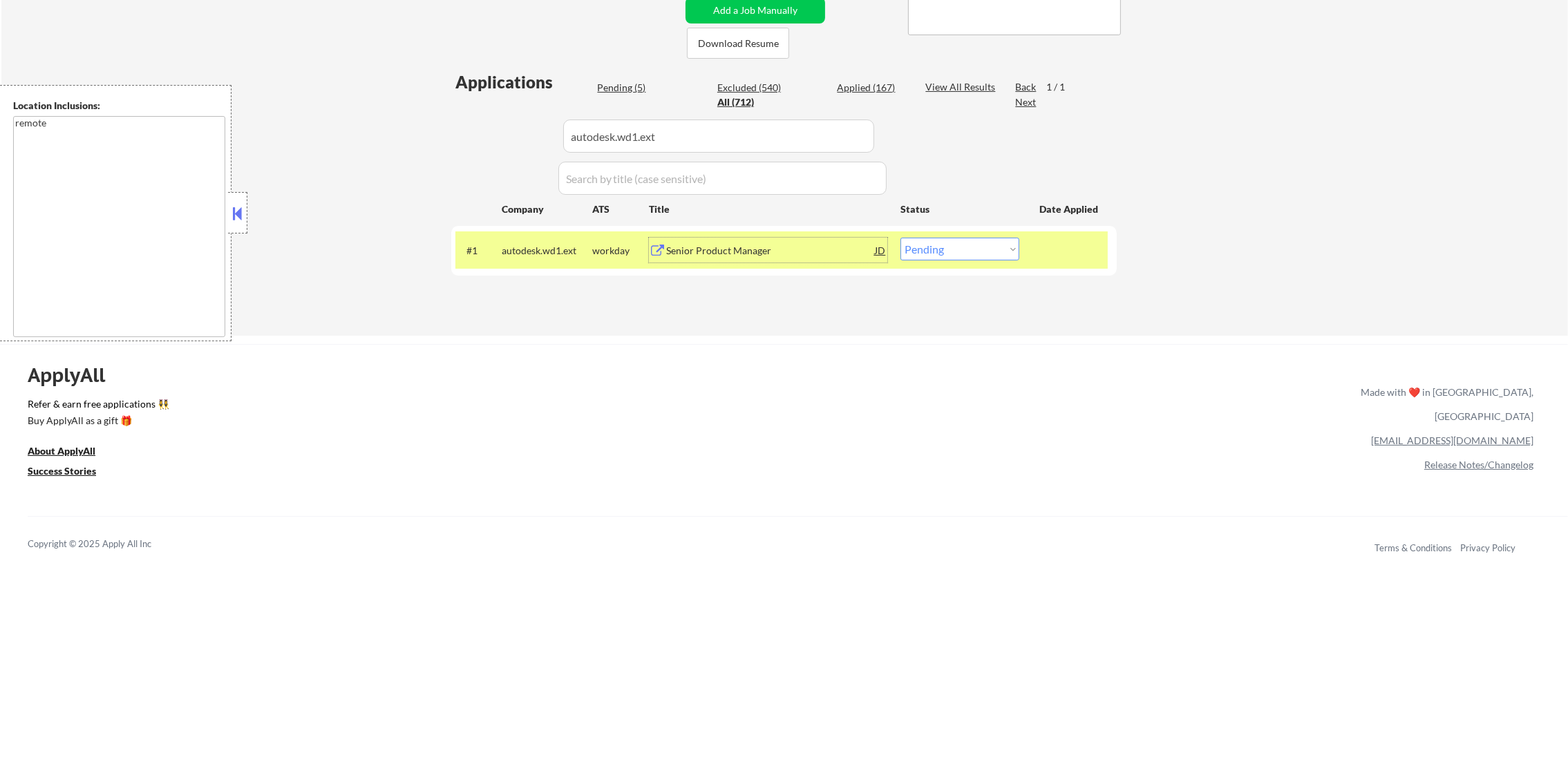
click at [944, 245] on select "Choose an option... Pending Applied Excluded (Questions) Excluded (Expired) Exc…" at bounding box center [960, 249] width 119 height 23
select select ""applied""
click at [900, 237] on select "Choose an option... Pending Applied Excluded (Questions) Excluded (Expired) Exc…" at bounding box center [960, 249] width 119 height 23
drag, startPoint x: 685, startPoint y: 140, endPoint x: 544, endPoint y: 138, distance: 141.0
click at [544, 138] on div "Applications Pending (4) Excluded (540) Applied (168) All (712) View All Result…" at bounding box center [784, 190] width 665 height 238
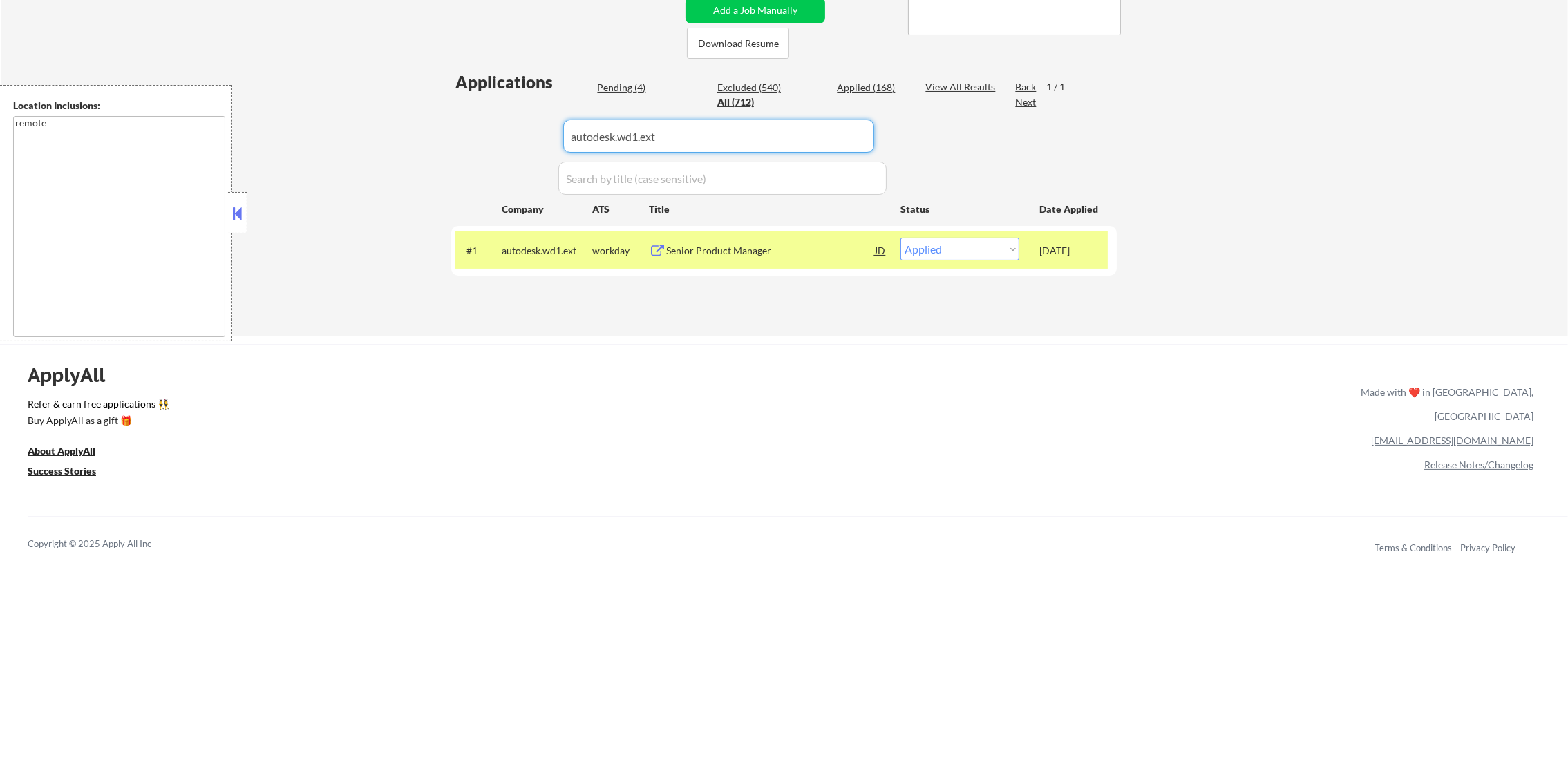
paste input "evercommerce.wd1.evercommerce_careers"
type input "evercommerce.wd1.evercommerce_careers"
click at [478, 183] on div "Applications Pending (4) Excluded (540) Applied (168) All (712) View All Result…" at bounding box center [784, 190] width 665 height 238
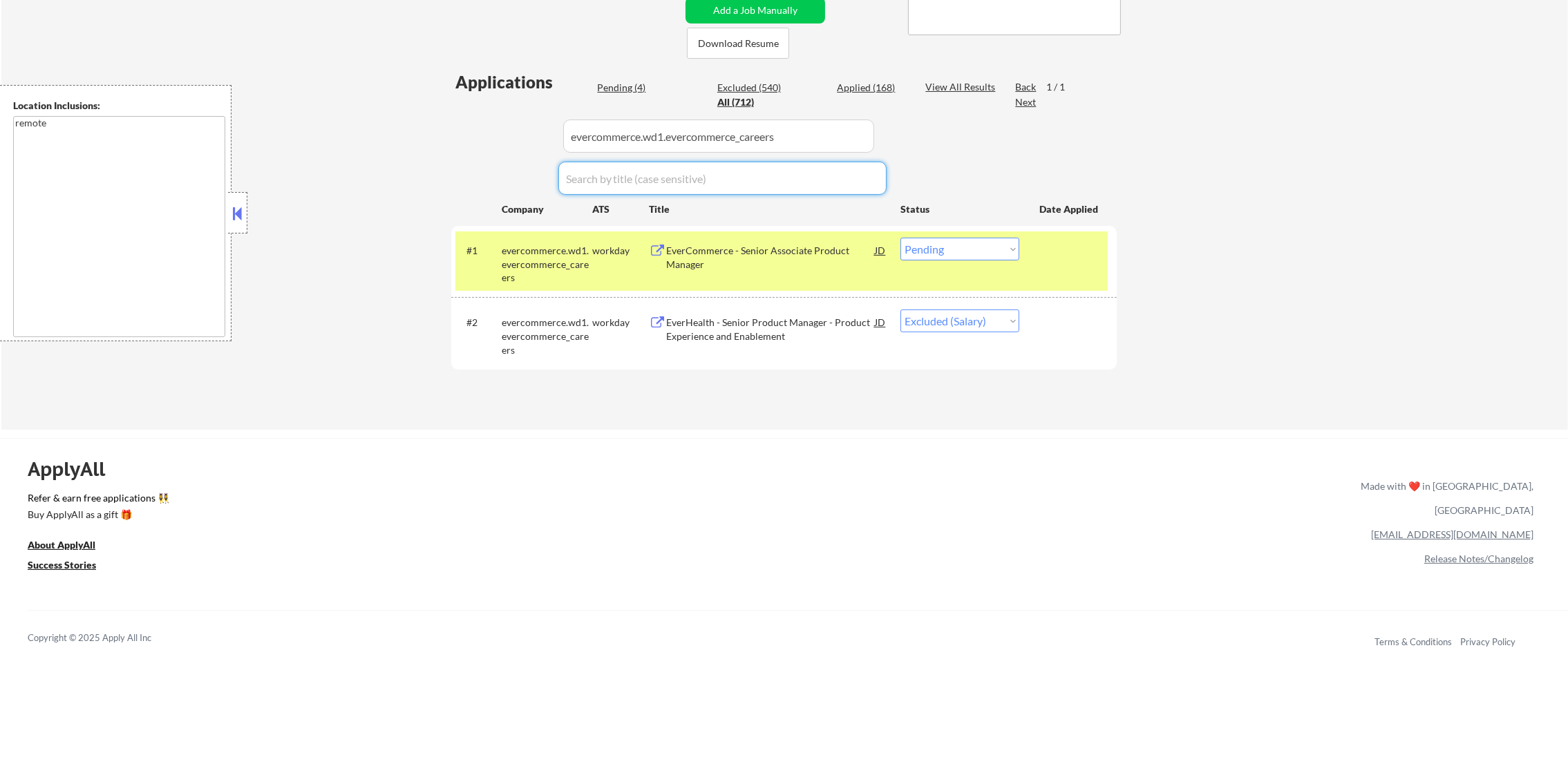
click at [765, 247] on div "EverCommerce - Senior Associate Product Manager" at bounding box center [770, 258] width 209 height 27
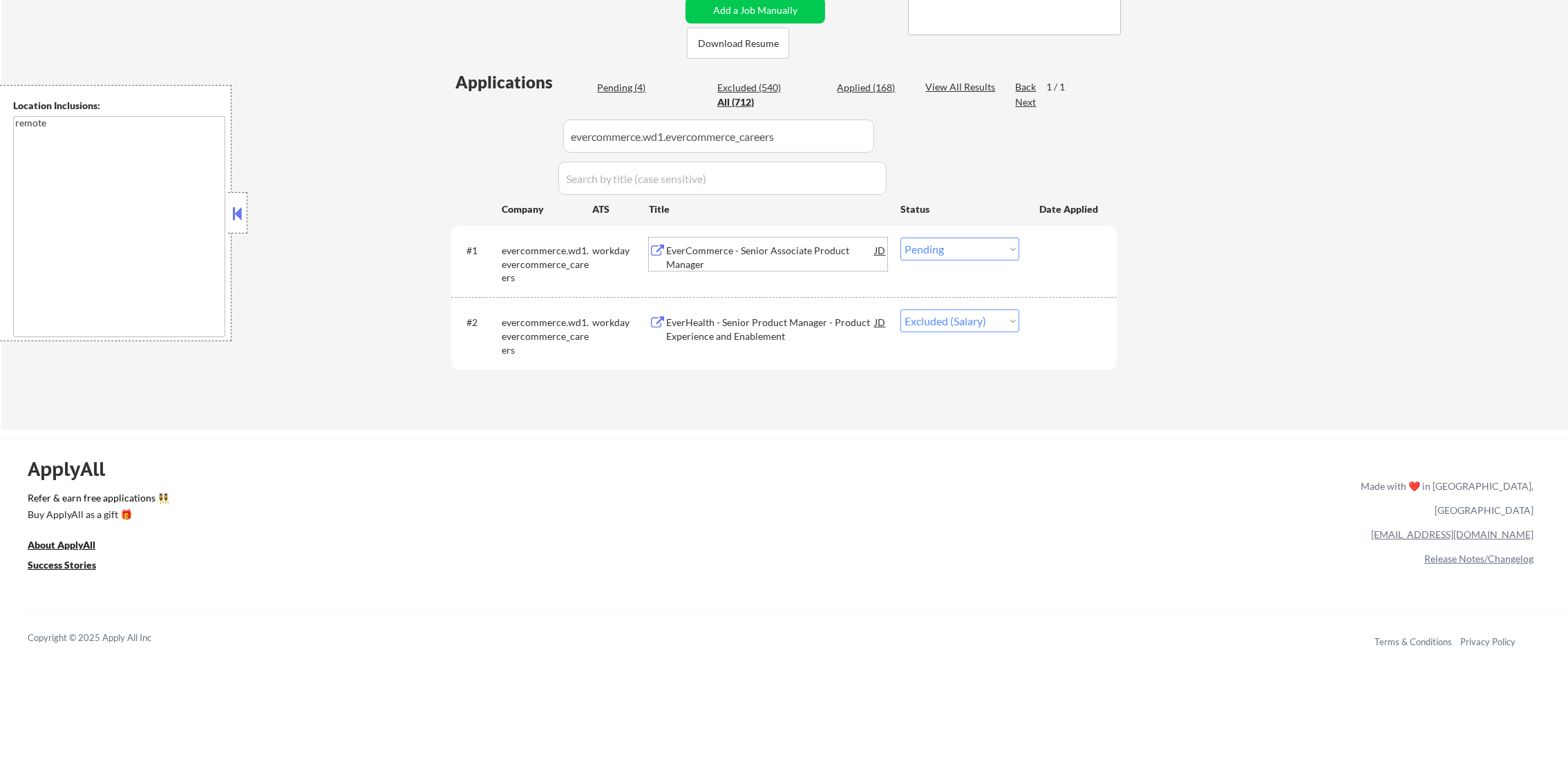
drag, startPoint x: 947, startPoint y: 240, endPoint x: 947, endPoint y: 258, distance: 18.0
click at [947, 240] on select "Choose an option... Pending Applied Excluded (Questions) Excluded (Expired) Exc…" at bounding box center [960, 249] width 119 height 23
select select ""excluded__salary_""
click at [900, 237] on select "Choose an option... Pending Applied Excluded (Questions) Excluded (Expired) Exc…" at bounding box center [960, 249] width 119 height 23
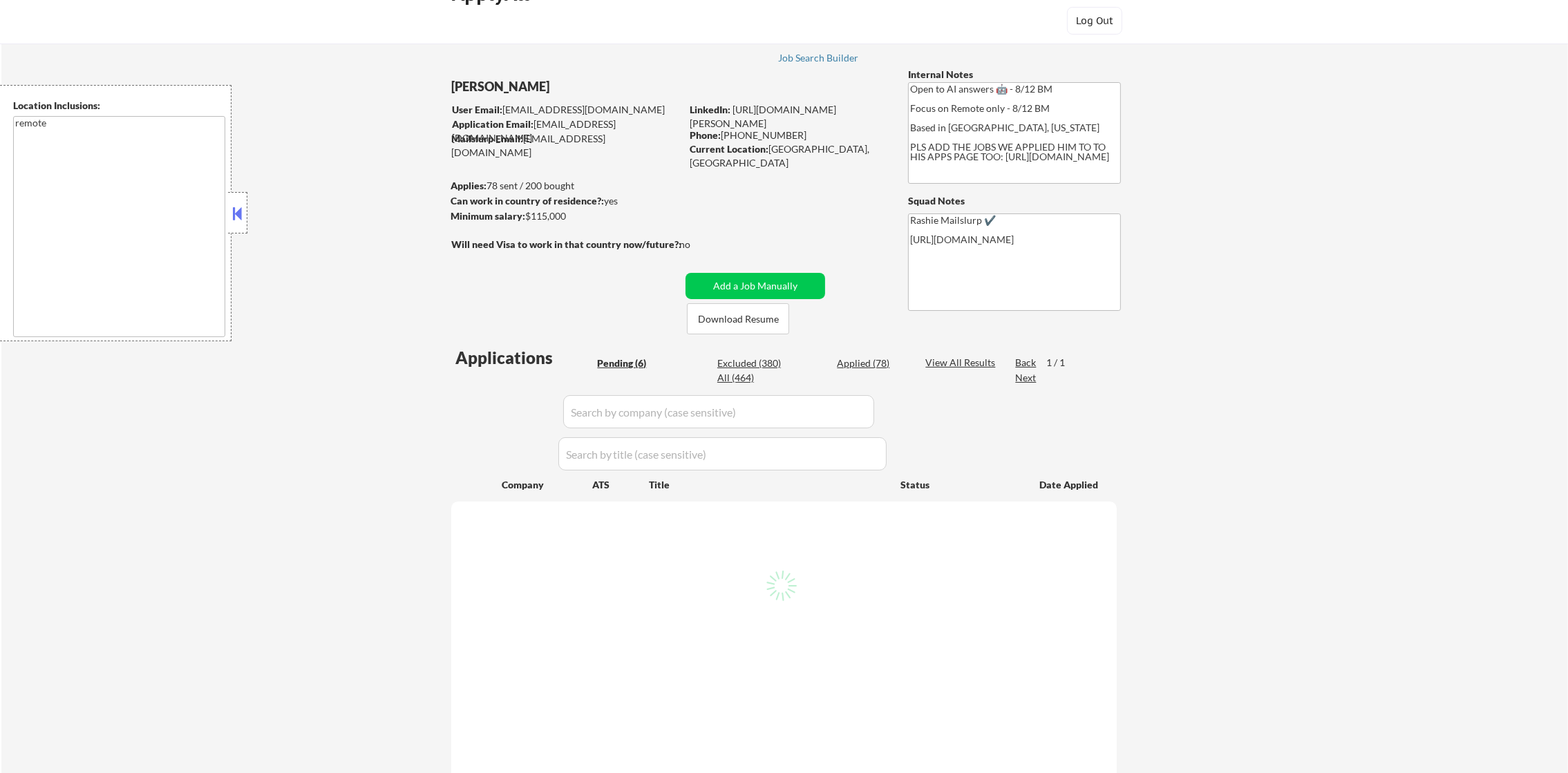
scroll to position [138, 0]
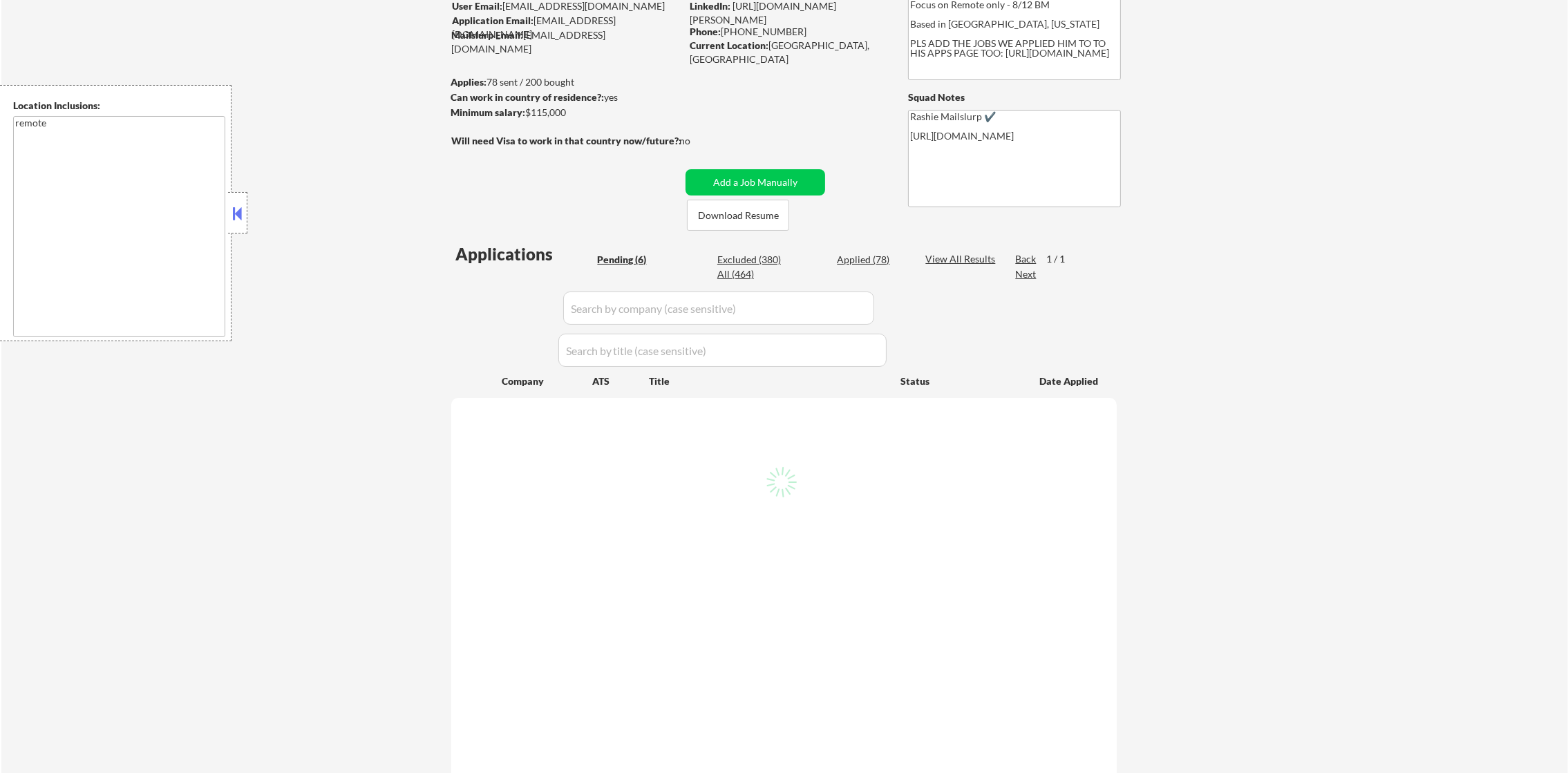
select select ""pending""
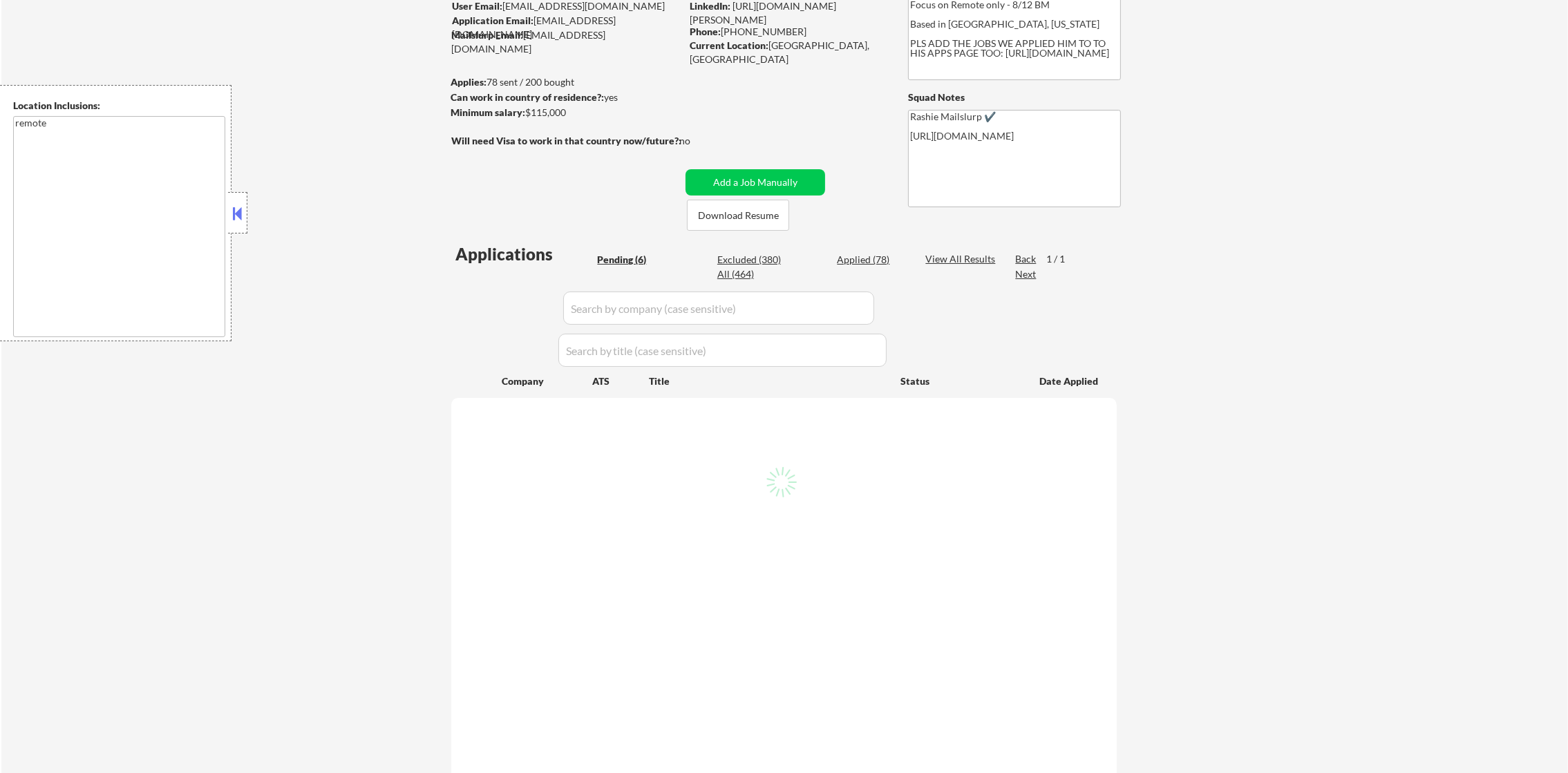
select select ""pending""
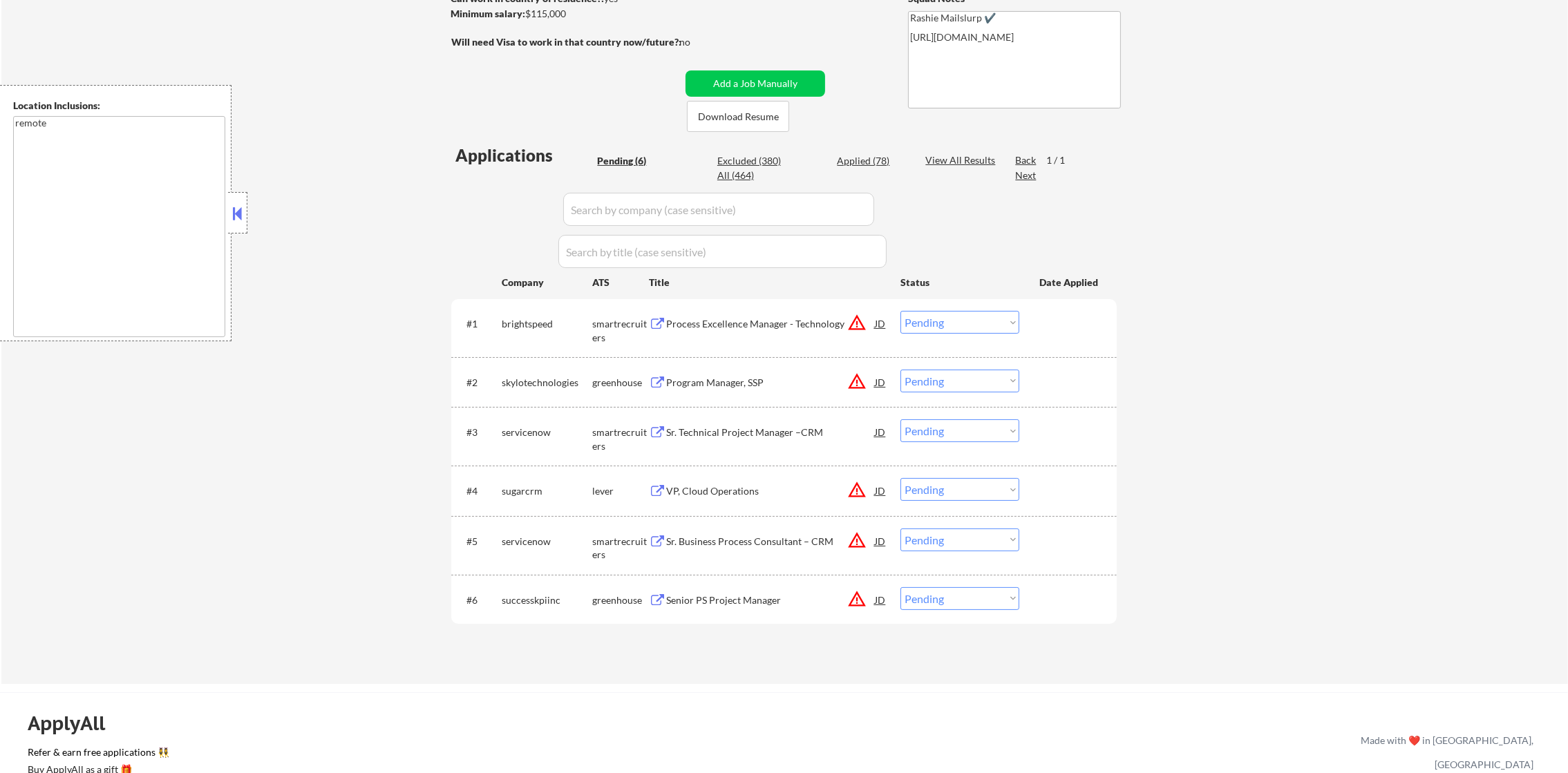
scroll to position [242, 0]
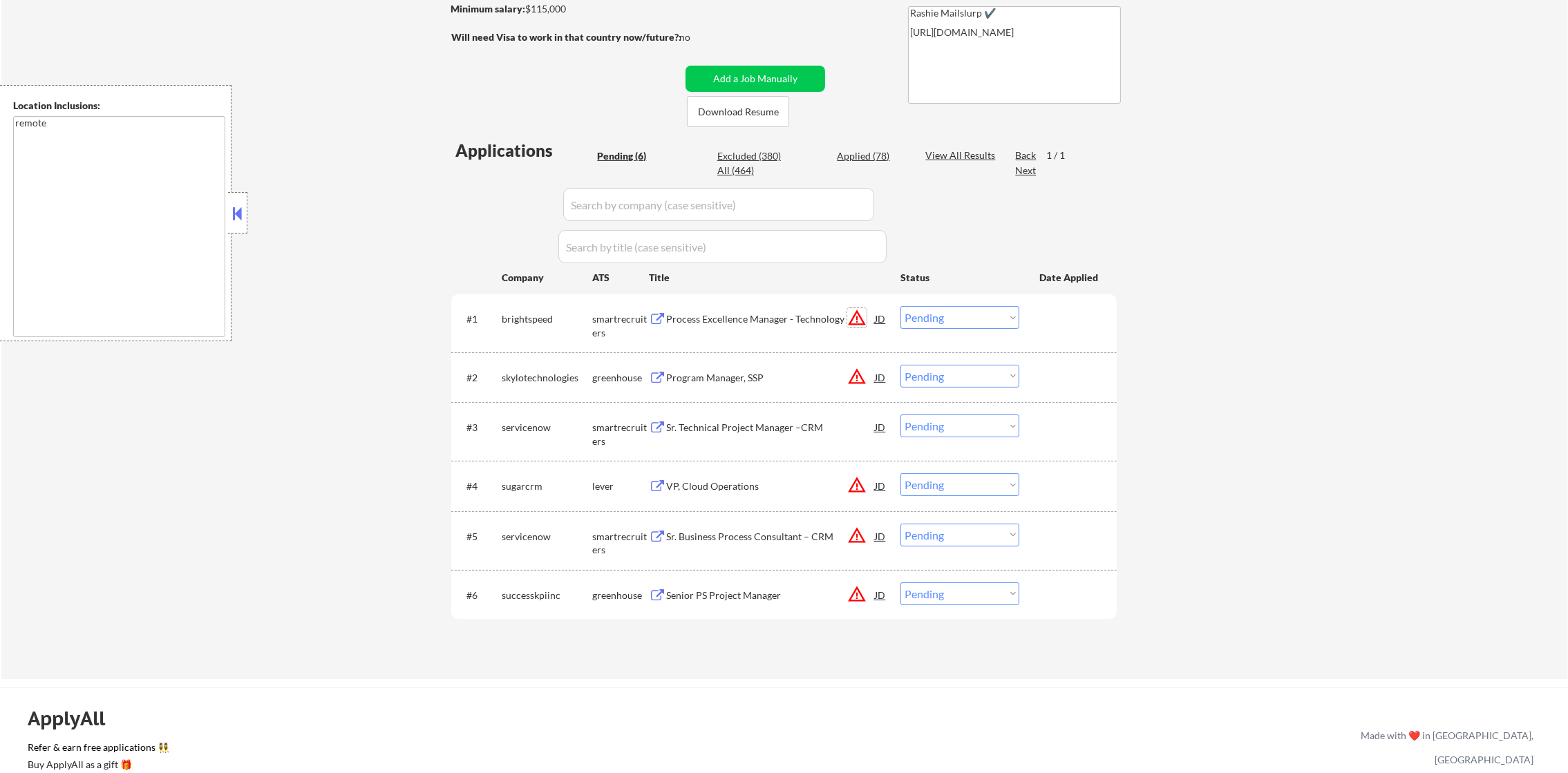
click at [856, 312] on button "warning_amber" at bounding box center [857, 318] width 20 height 20
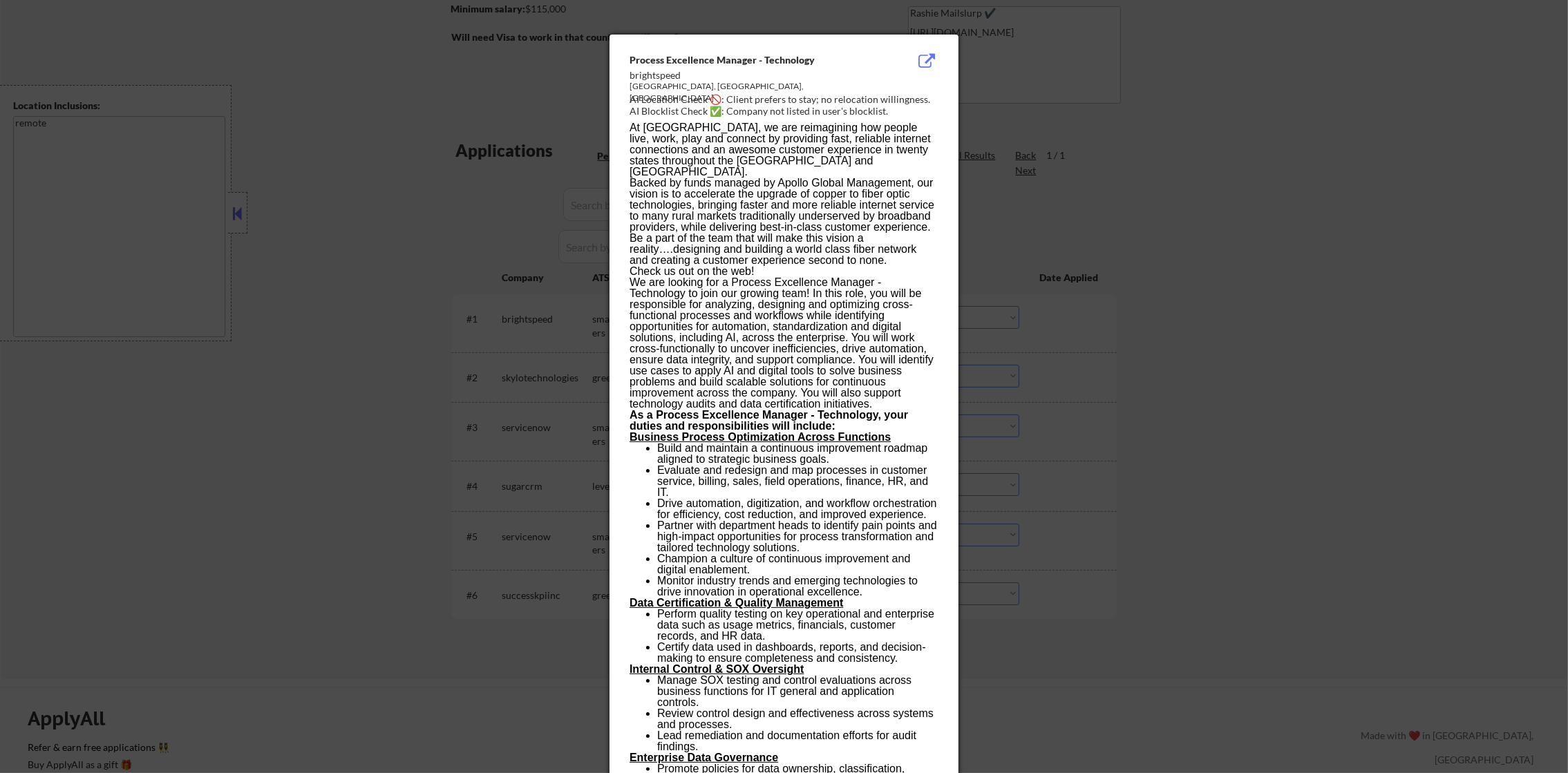
click at [1101, 312] on div at bounding box center [784, 386] width 1568 height 773
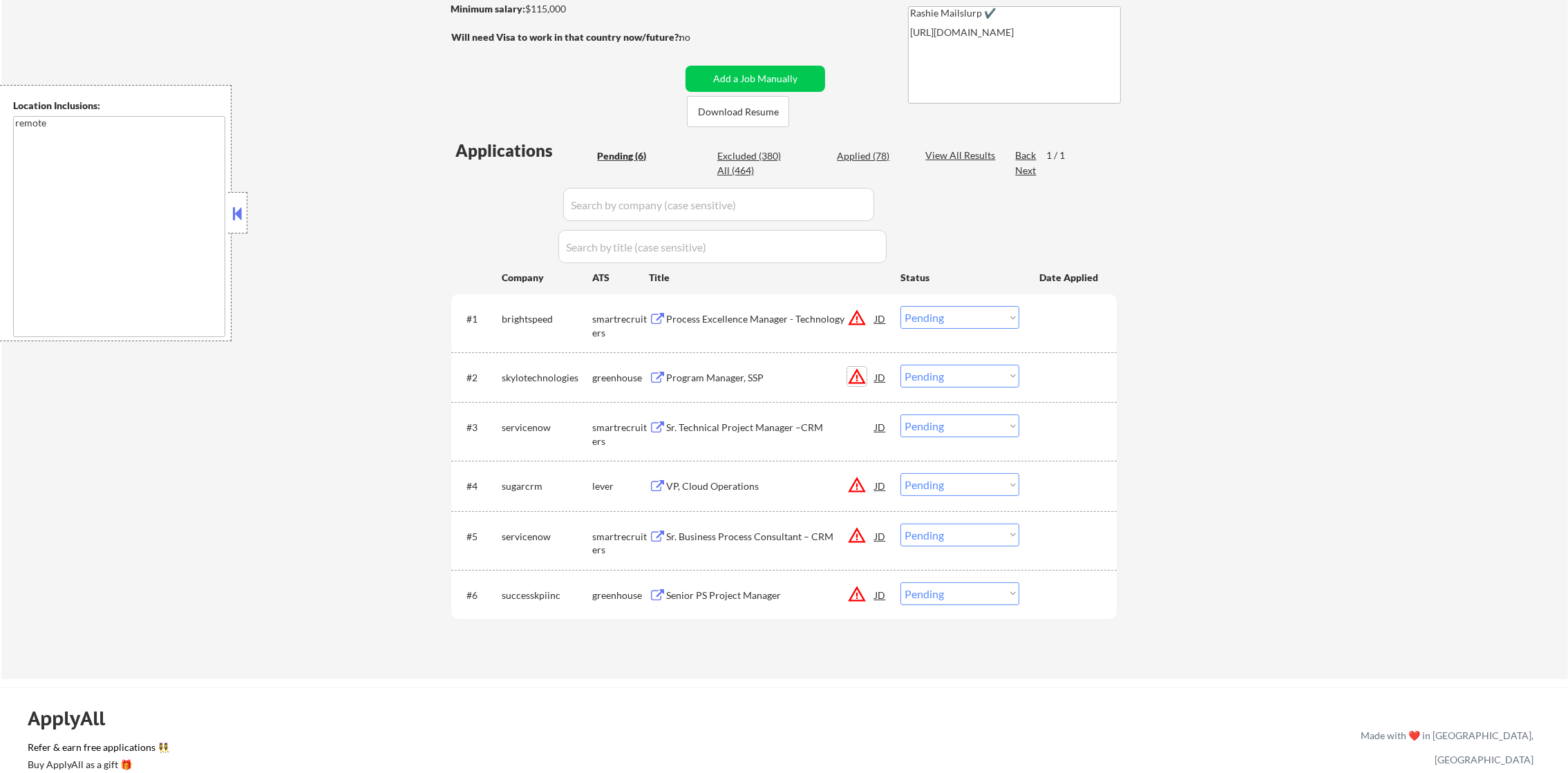
click at [855, 377] on button "warning_amber" at bounding box center [857, 377] width 20 height 20
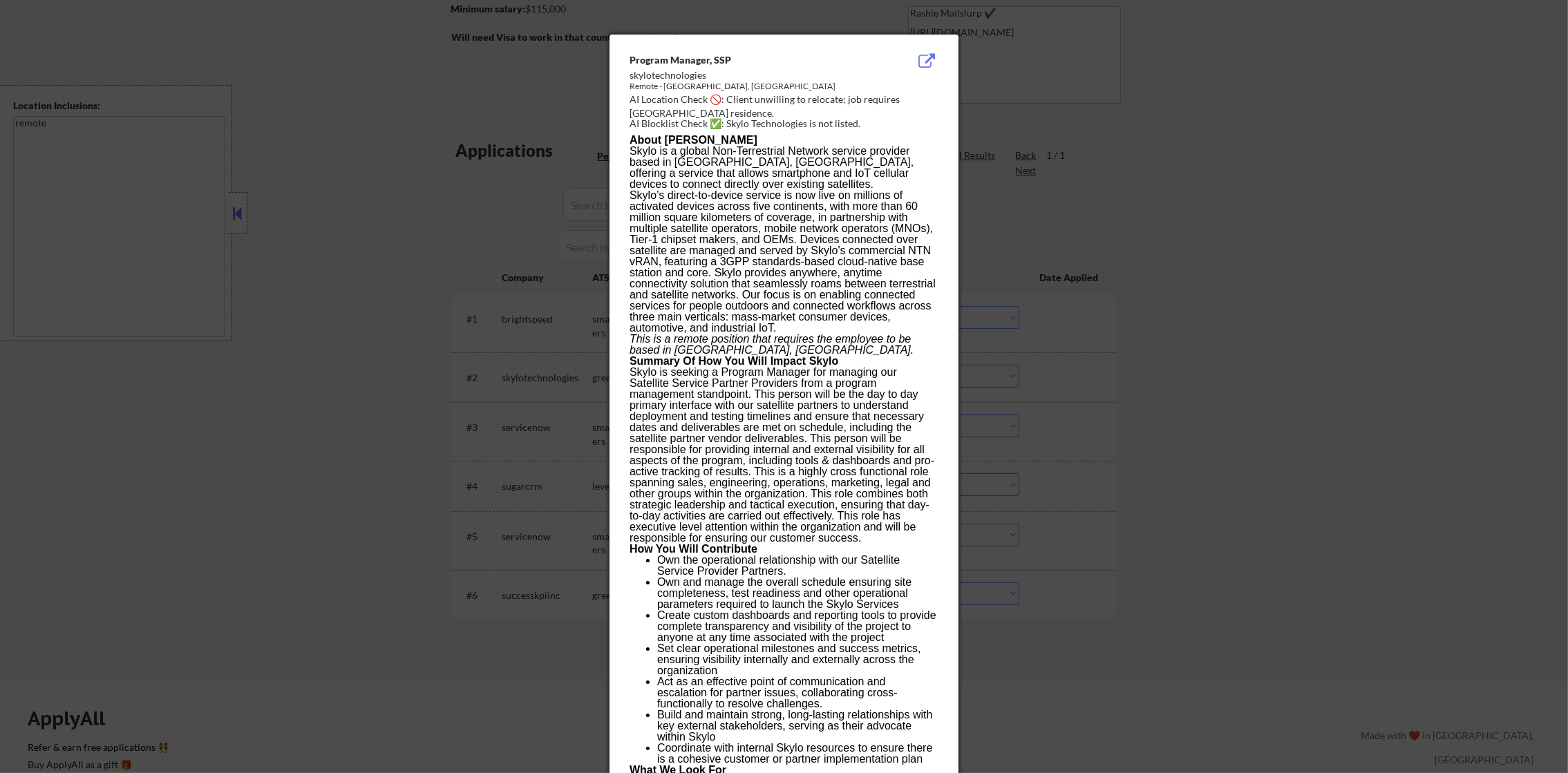
click at [1046, 332] on div at bounding box center [784, 386] width 1568 height 773
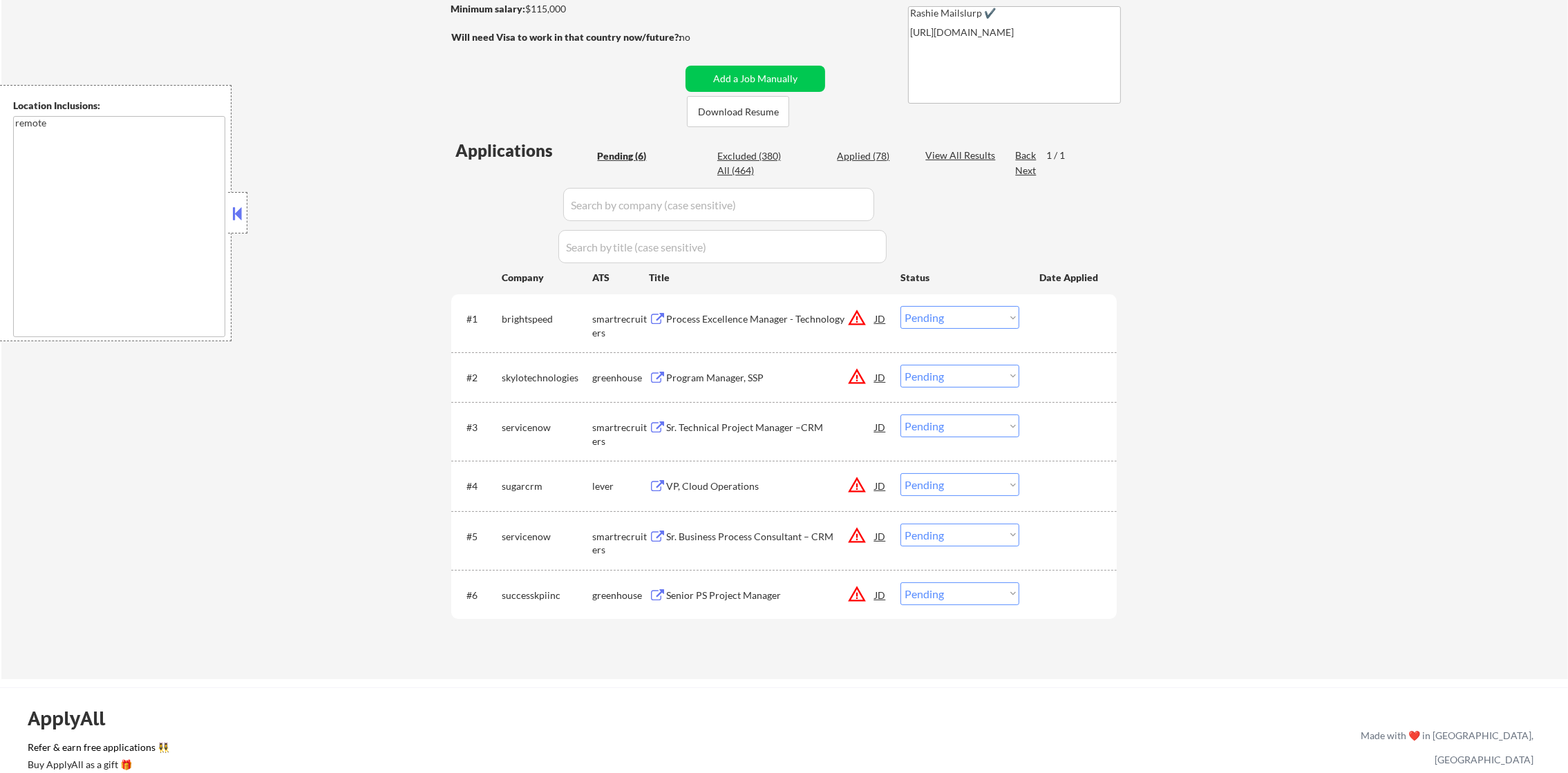
click at [966, 376] on select "Choose an option... Pending Applied Excluded (Questions) Excluded (Expired) Exc…" at bounding box center [960, 376] width 119 height 23
click at [900, 365] on select "Choose an option... Pending Applied Excluded (Questions) Excluded (Expired) Exc…" at bounding box center [960, 376] width 119 height 23
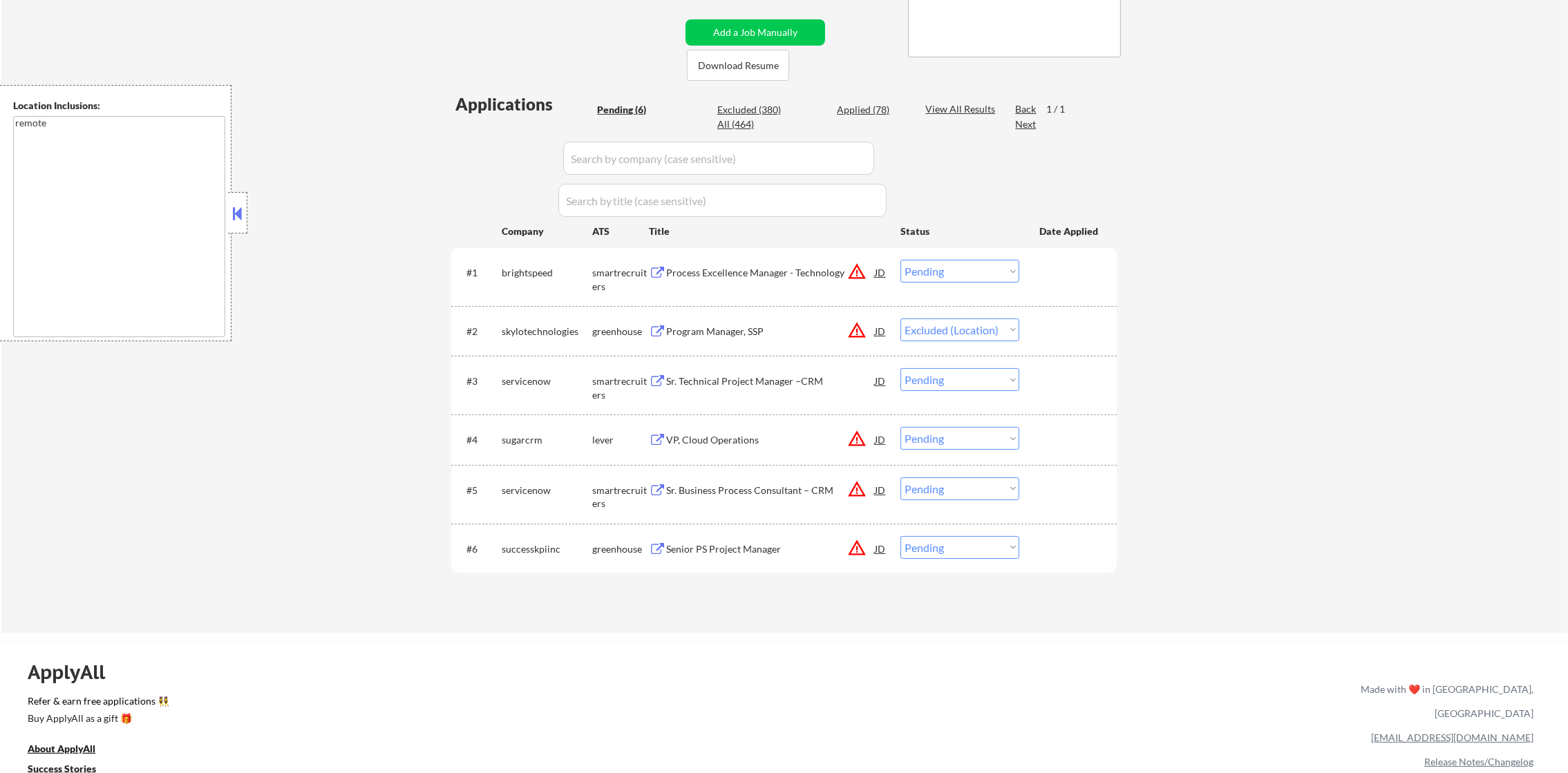
scroll to position [379, 0]
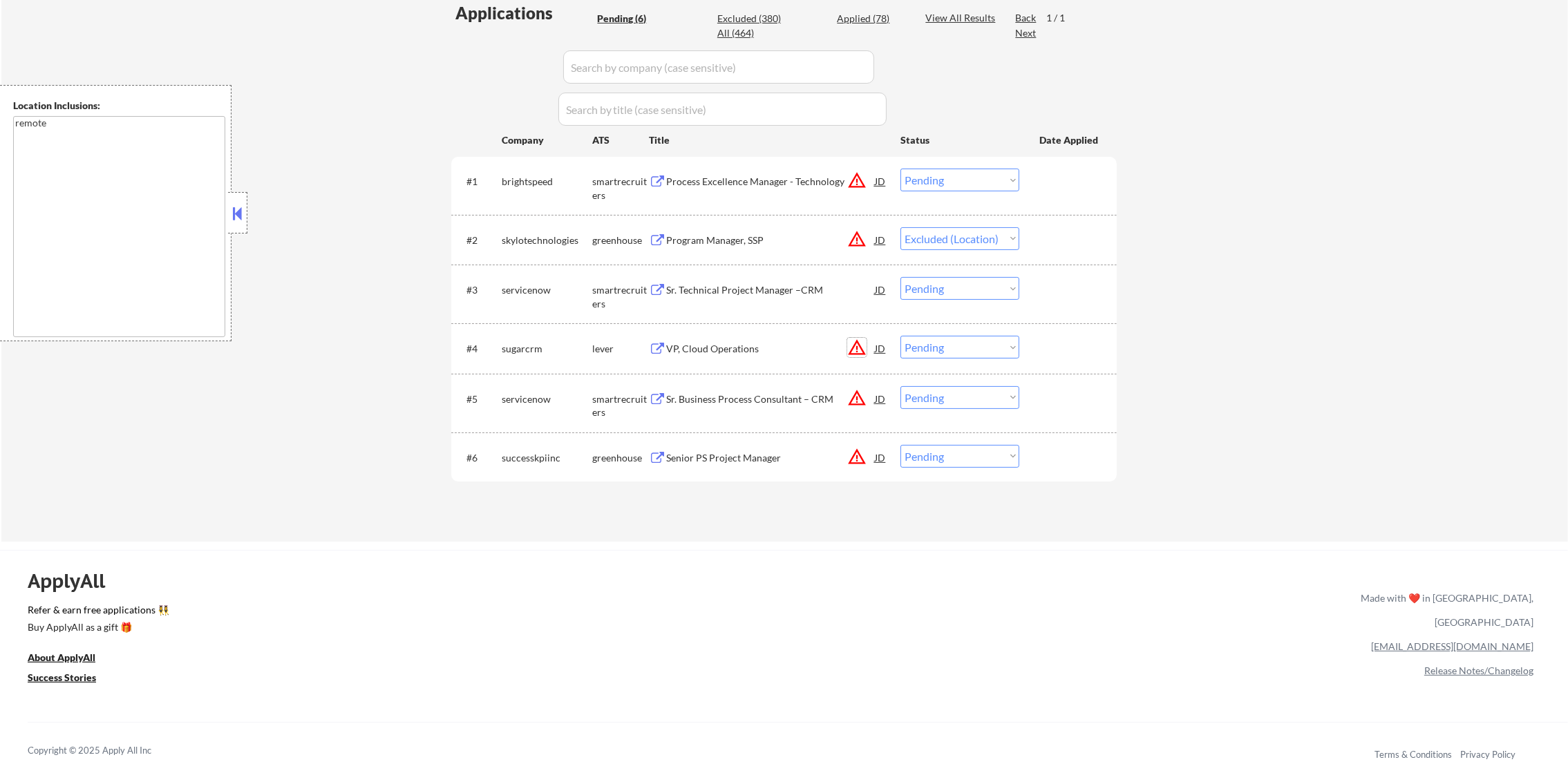
select select ""pending""
click at [861, 346] on button "warning_amber" at bounding box center [857, 347] width 20 height 20
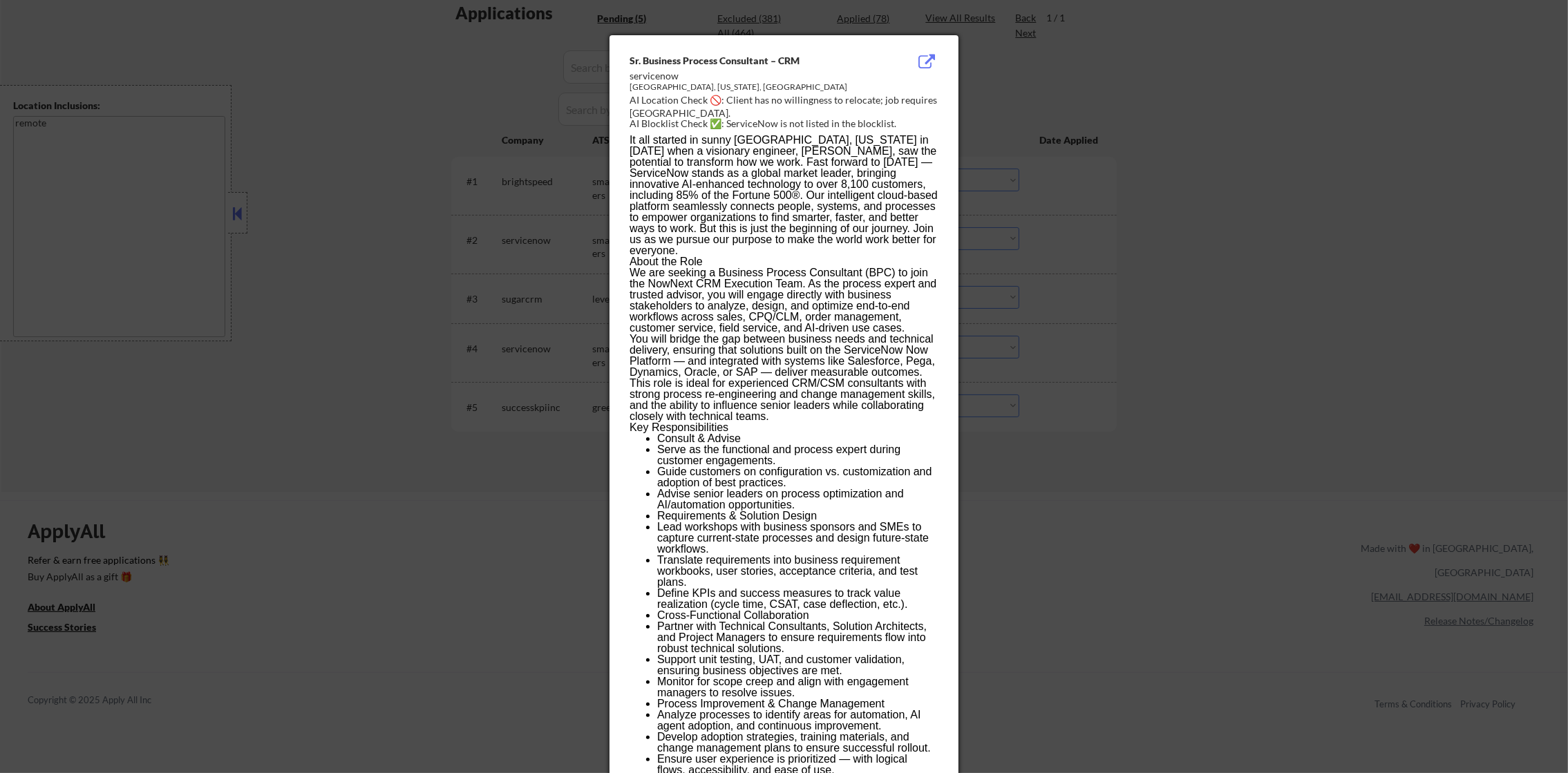
click at [1005, 311] on div at bounding box center [784, 386] width 1568 height 773
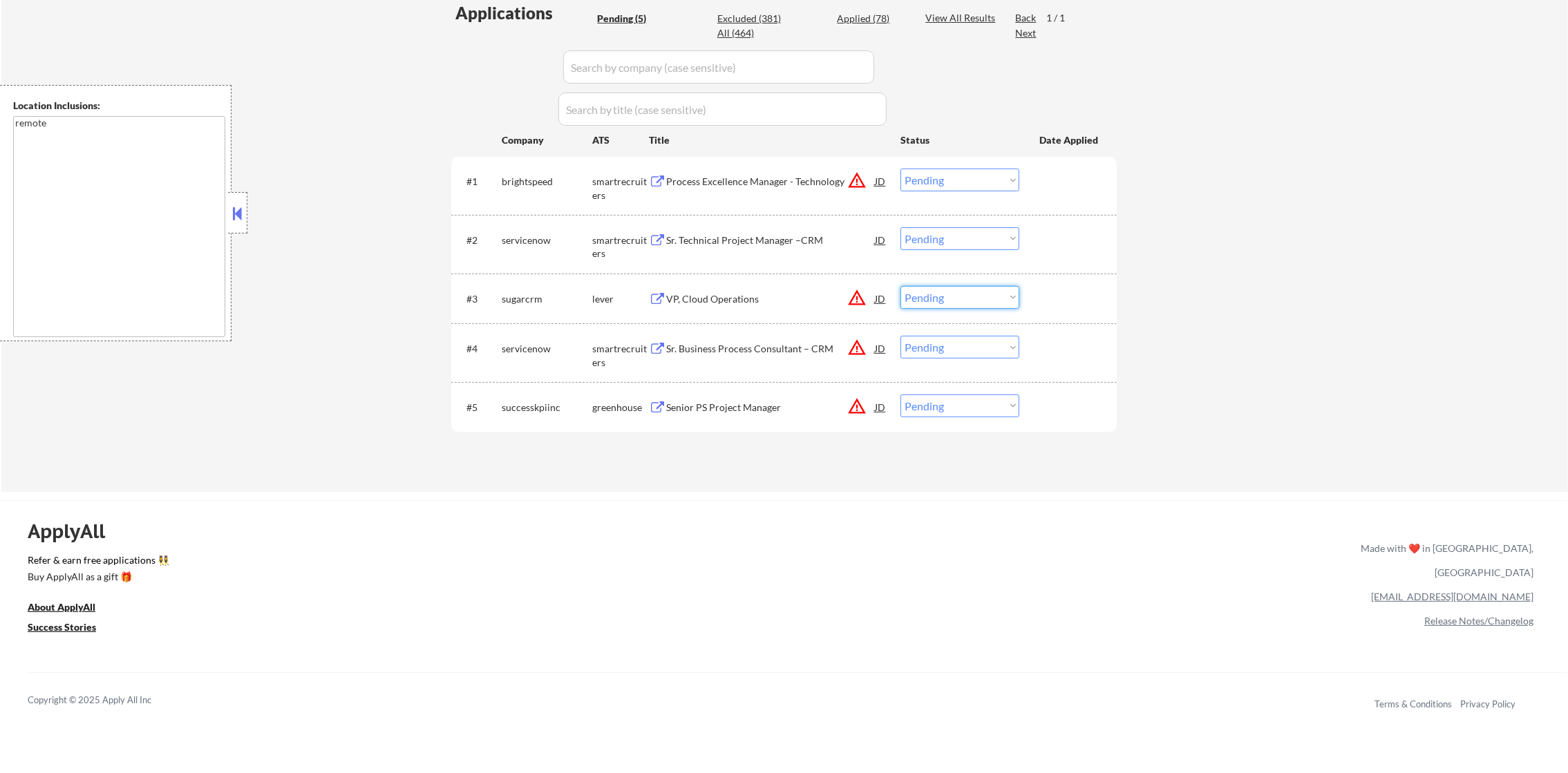
click at [944, 300] on select "Choose an option... Pending Applied Excluded (Questions) Excluded (Expired) Exc…" at bounding box center [960, 297] width 119 height 23
click at [900, 286] on select "Choose an option... Pending Applied Excluded (Questions) Excluded (Expired) Exc…" at bounding box center [960, 297] width 119 height 23
click at [861, 346] on button "warning_amber" at bounding box center [857, 347] width 20 height 20
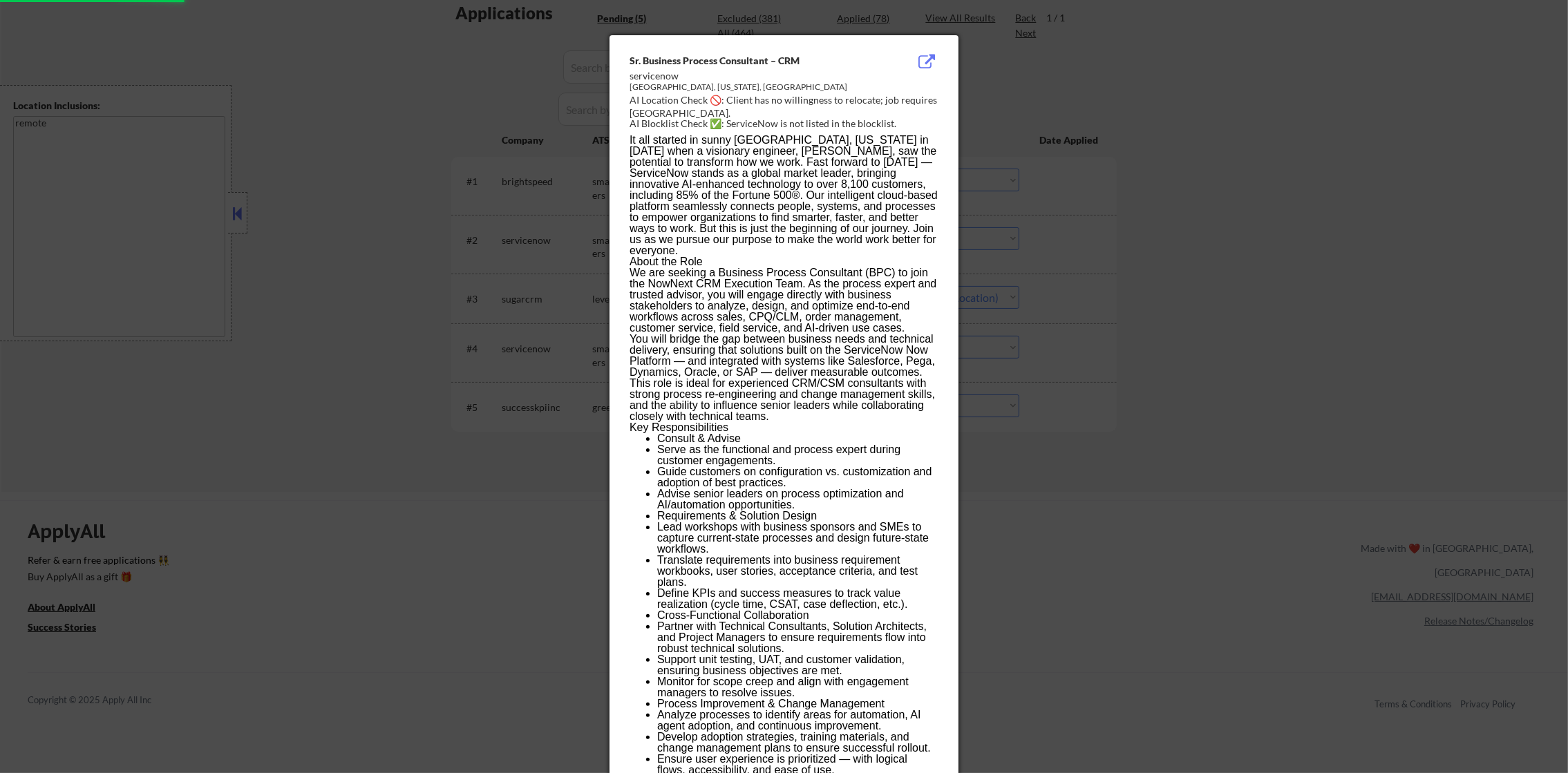
click at [1168, 300] on div at bounding box center [784, 386] width 1568 height 773
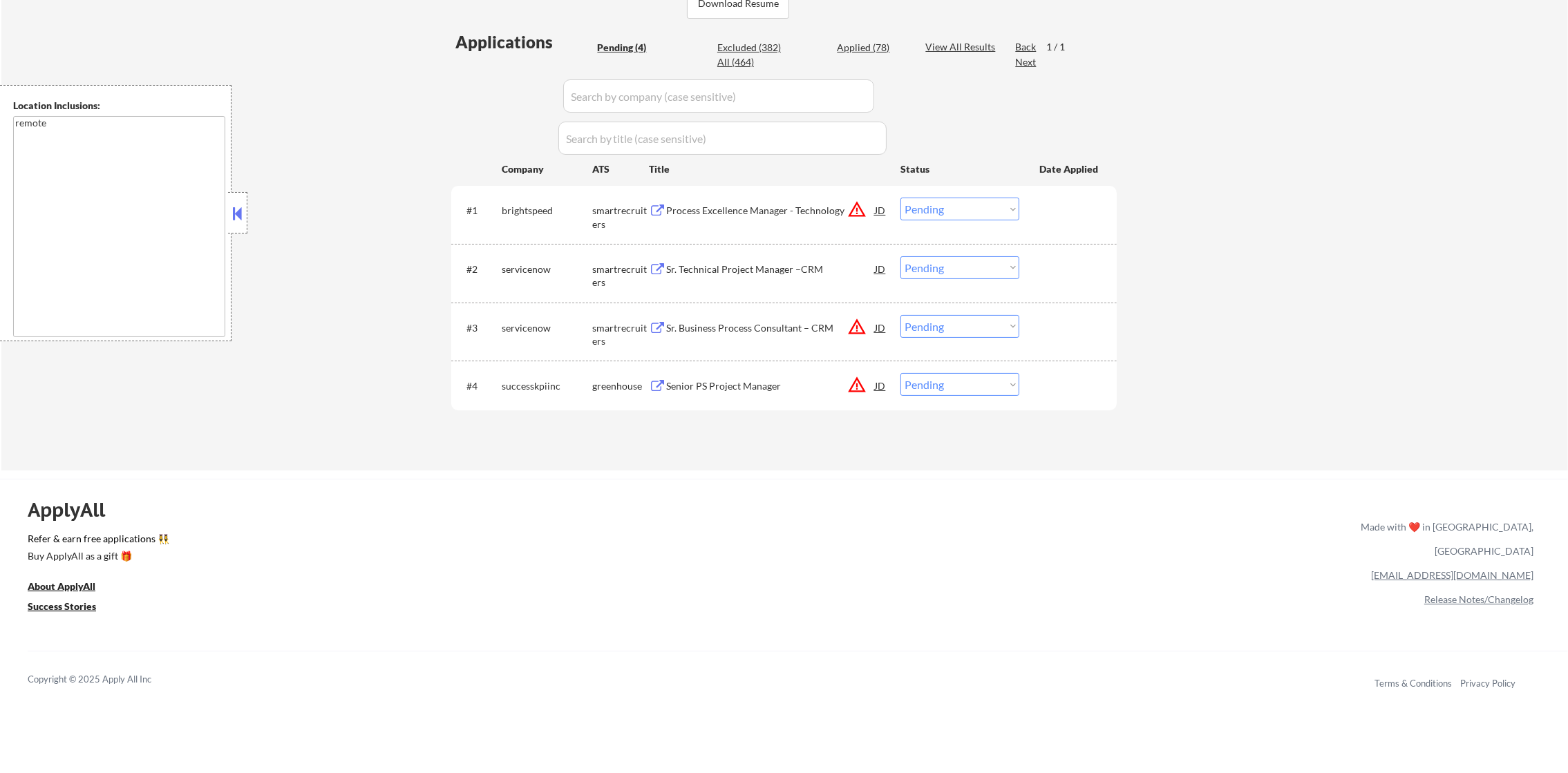
scroll to position [346, 0]
click at [859, 329] on button "warning_amber" at bounding box center [857, 332] width 20 height 20
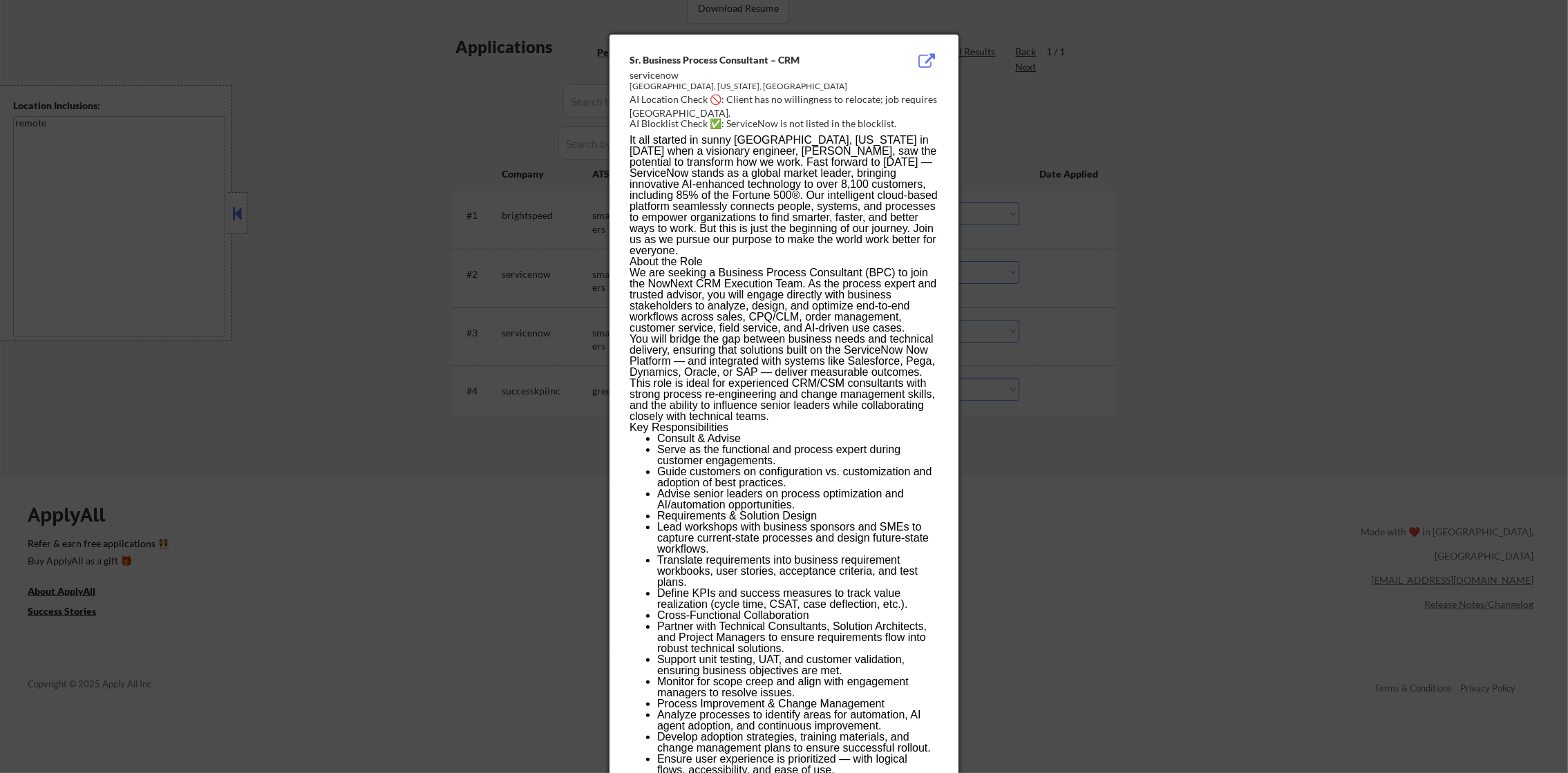
click at [1161, 326] on div at bounding box center [784, 386] width 1568 height 773
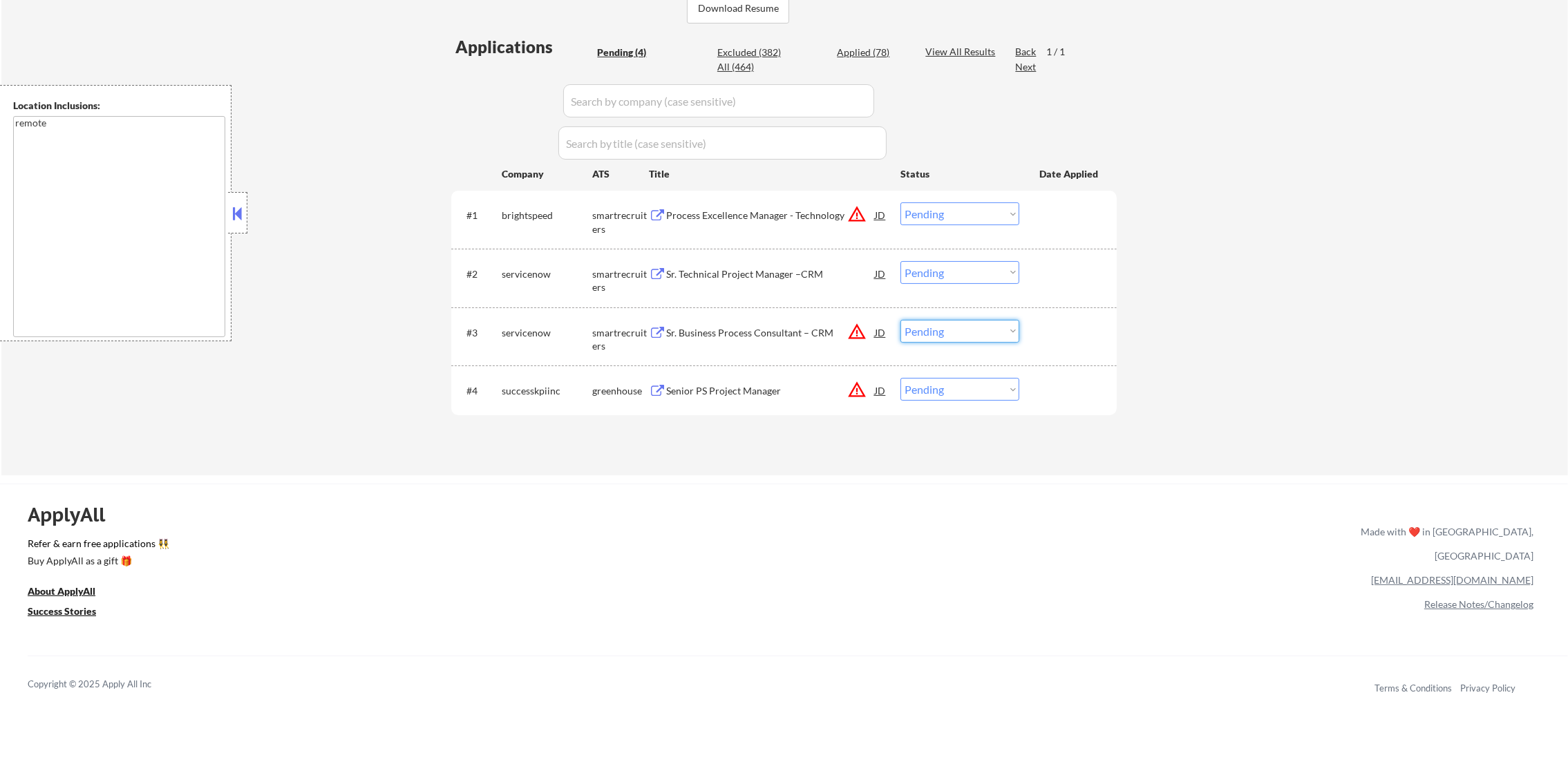
click at [1004, 335] on select "Choose an option... Pending Applied Excluded (Questions) Excluded (Expired) Exc…" at bounding box center [960, 332] width 119 height 23
click at [900, 320] on select "Choose an option... Pending Applied Excluded (Questions) Excluded (Expired) Exc…" at bounding box center [960, 332] width 119 height 23
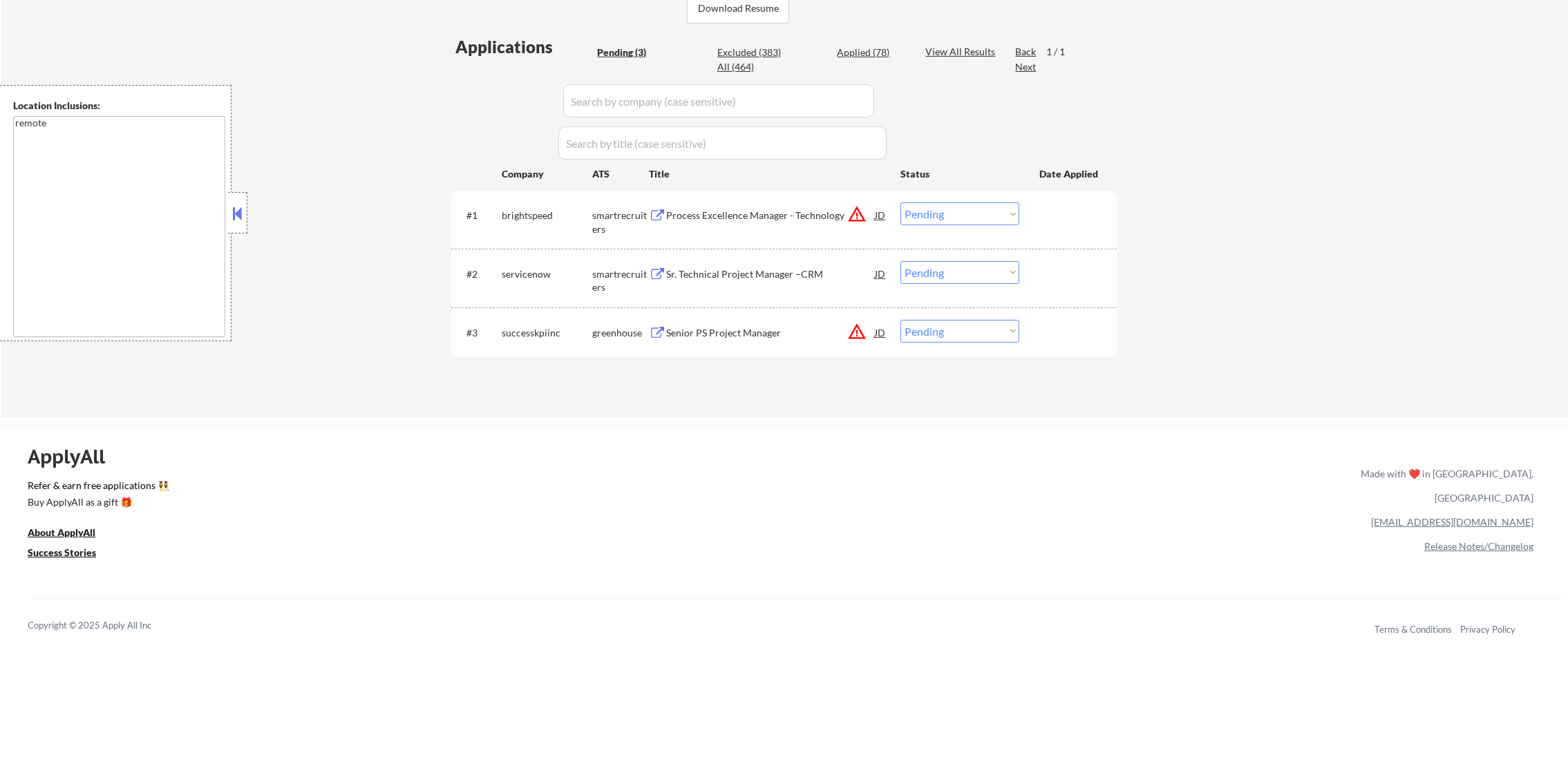
click at [853, 336] on button "warning_amber" at bounding box center [857, 332] width 20 height 20
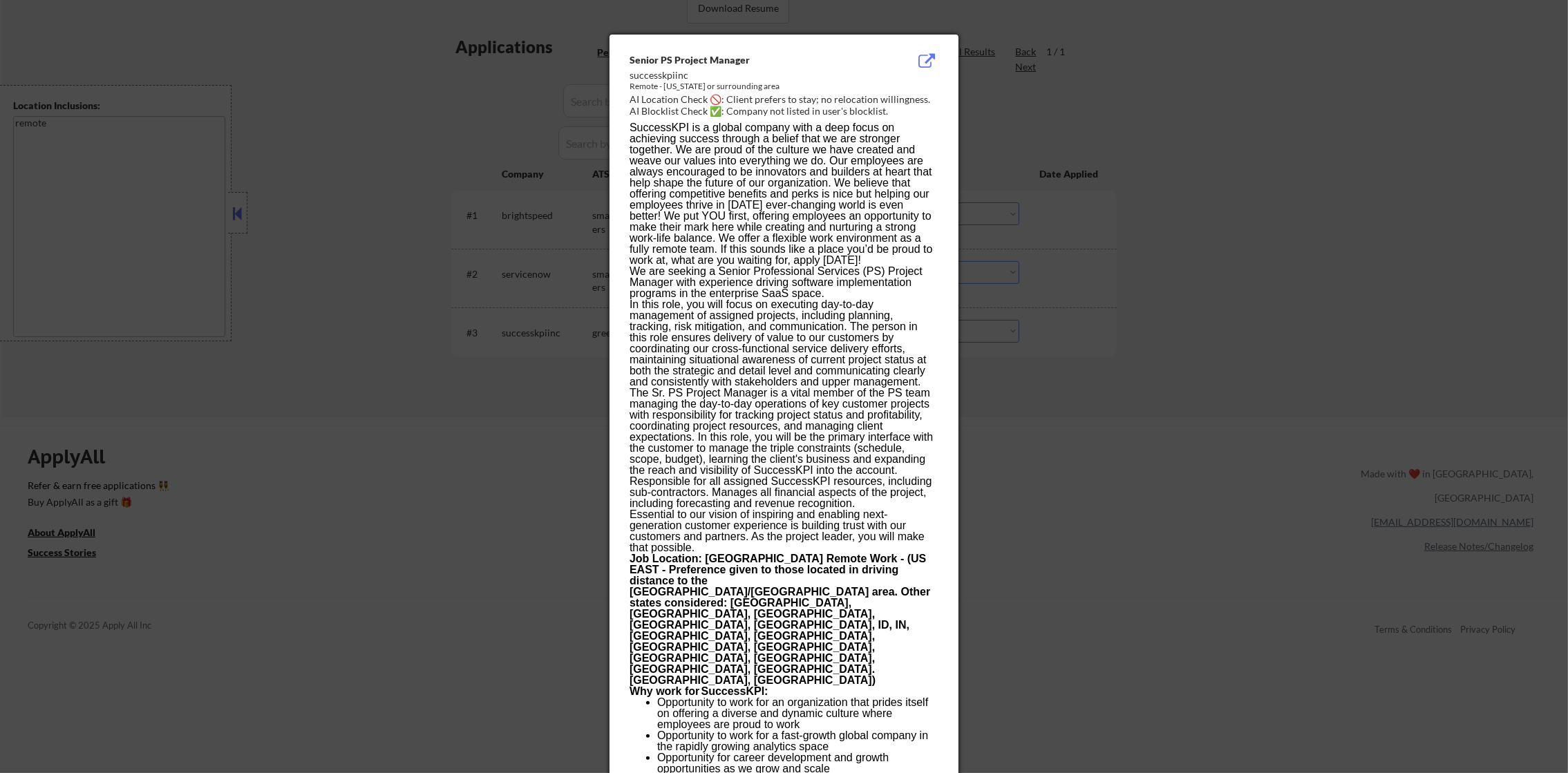
click at [1191, 344] on div at bounding box center [784, 386] width 1568 height 773
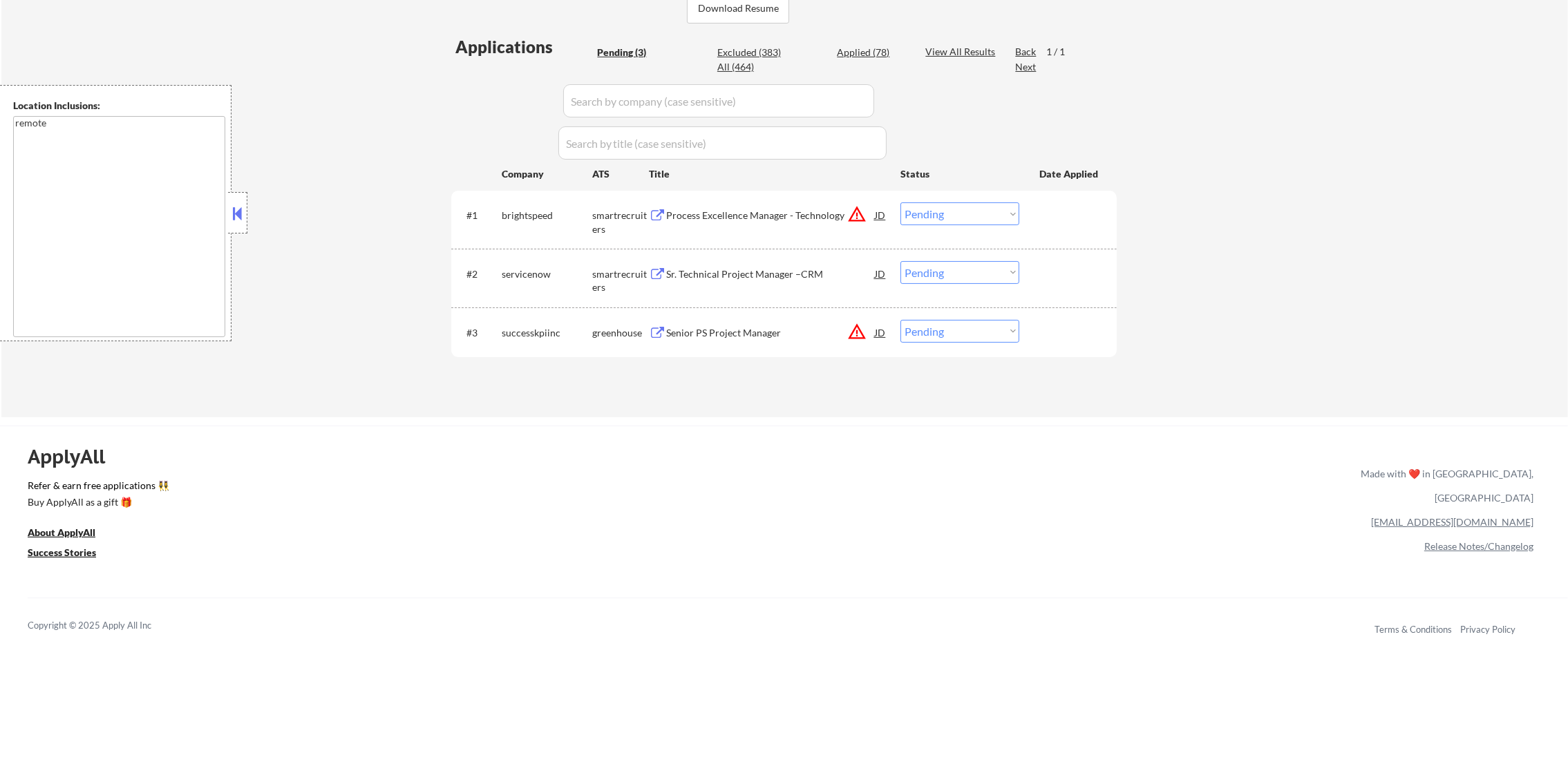
click at [982, 340] on select "Choose an option... Pending Applied Excluded (Questions) Excluded (Expired) Exc…" at bounding box center [960, 332] width 119 height 23
select select ""excluded__location_""
click at [900, 320] on select "Choose an option... Pending Applied Excluded (Questions) Excluded (Expired) Exc…" at bounding box center [960, 332] width 119 height 23
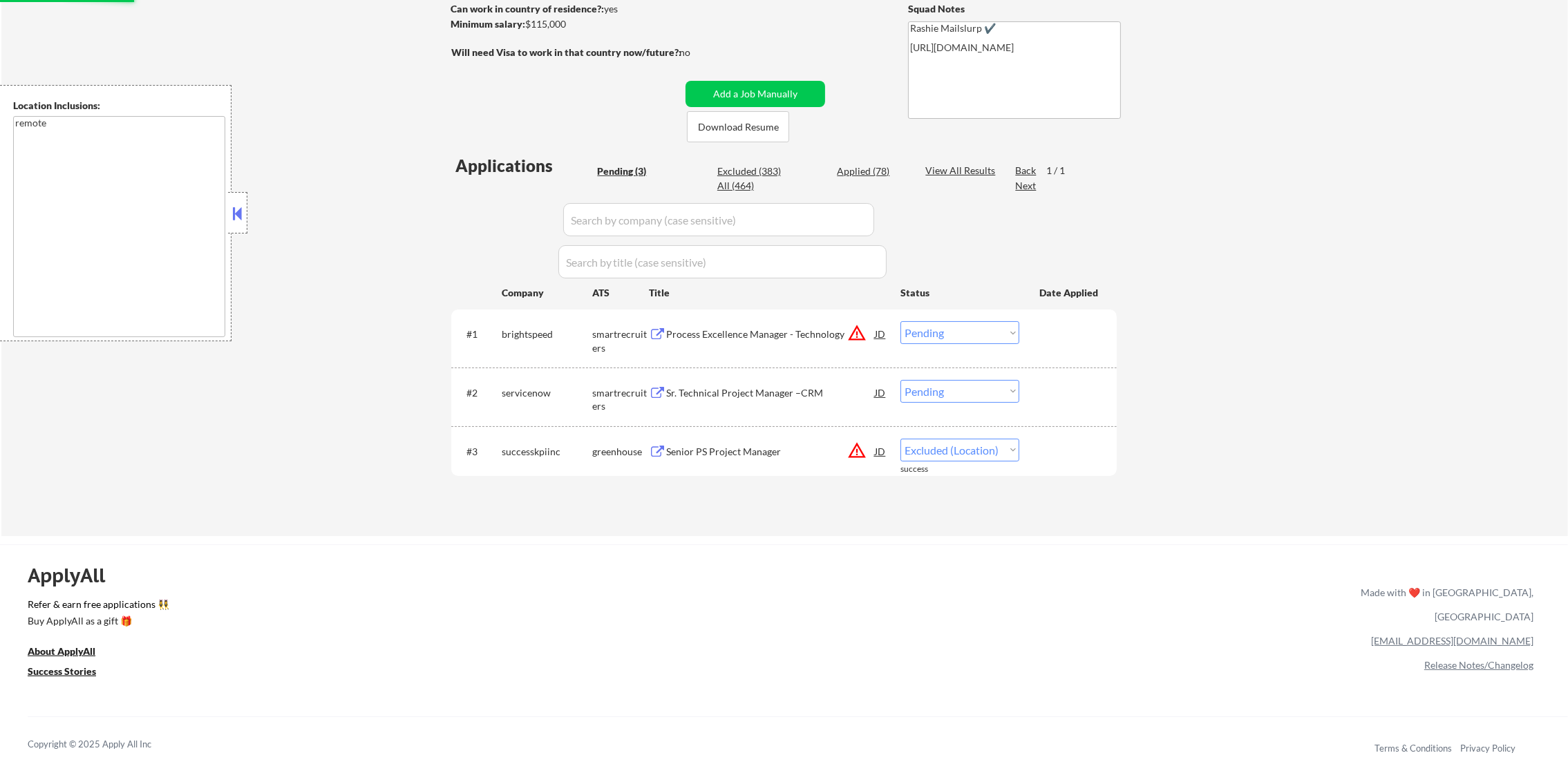
scroll to position [207, 0]
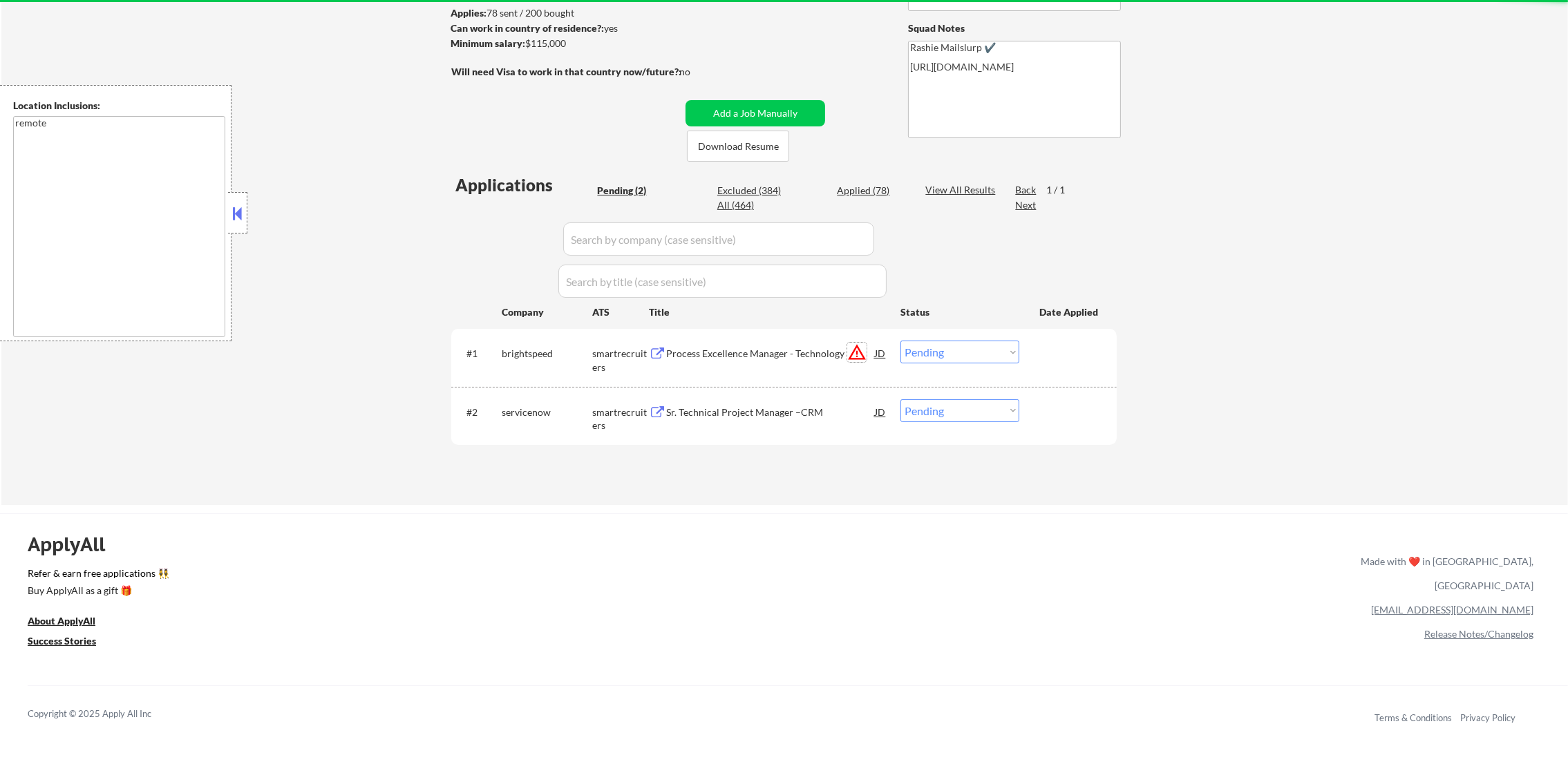
click at [850, 348] on button "warning_amber" at bounding box center [857, 353] width 20 height 20
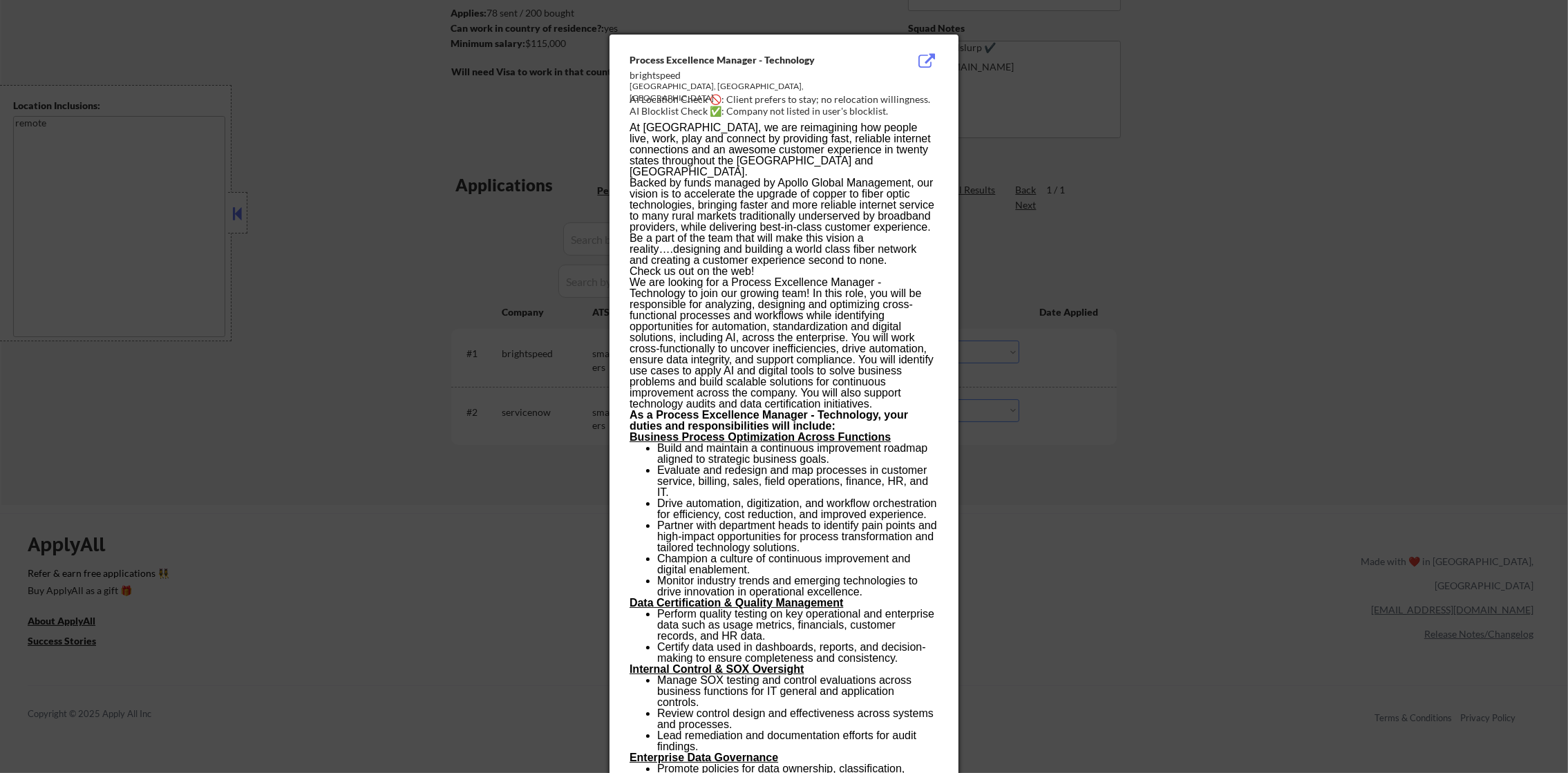
click at [1106, 314] on div at bounding box center [784, 386] width 1568 height 773
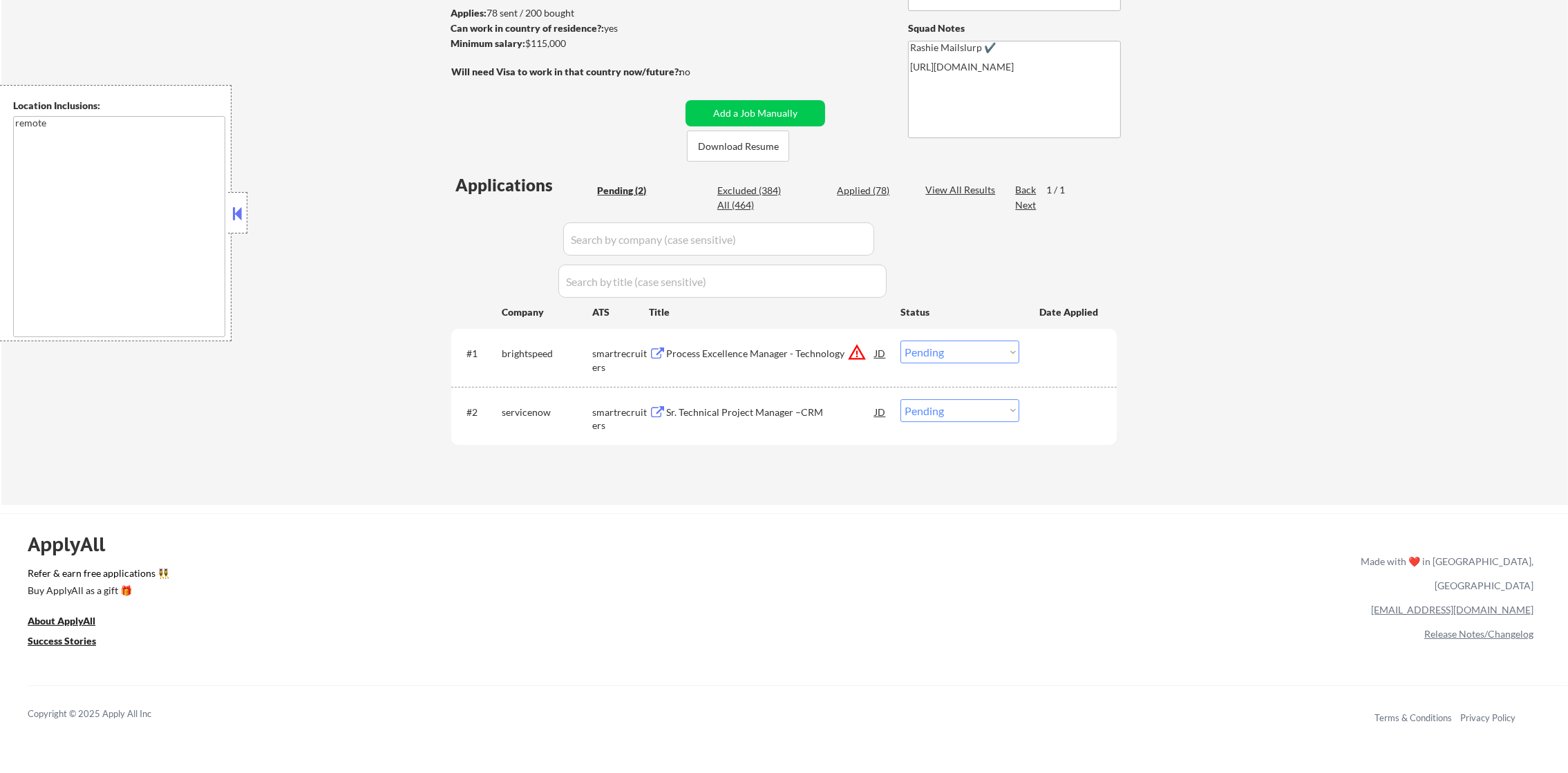
click at [771, 357] on div "Process Excellence Manager - Technology" at bounding box center [770, 354] width 209 height 14
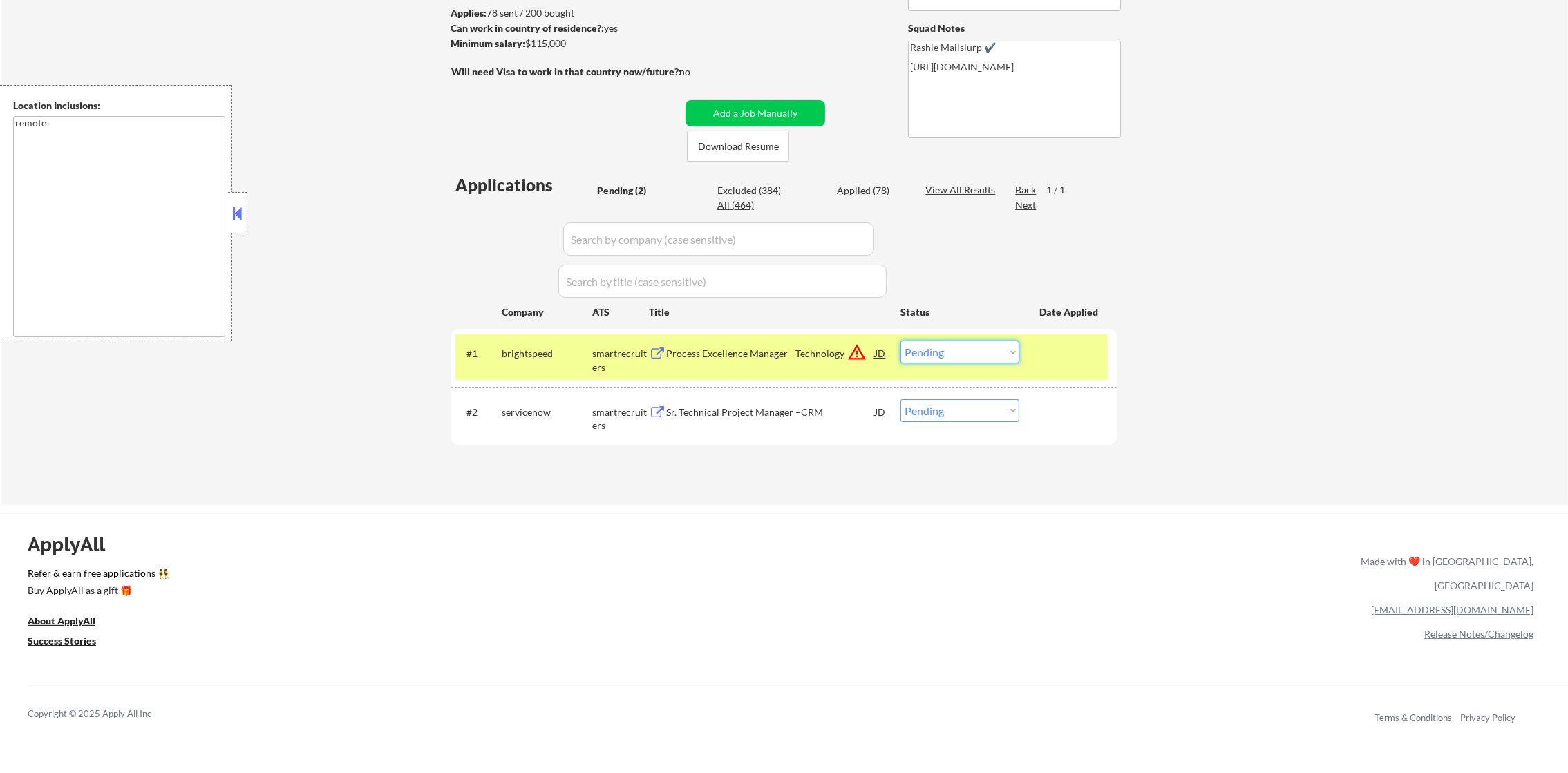
click at [932, 341] on select "Choose an option... Pending Applied Excluded (Questions) Excluded (Expired) Exc…" at bounding box center [960, 352] width 119 height 23
click at [900, 341] on select "Choose an option... Pending Applied Excluded (Questions) Excluded (Expired) Exc…" at bounding box center [960, 352] width 119 height 23
click at [532, 356] on div "brightspeed" at bounding box center [546, 354] width 90 height 14
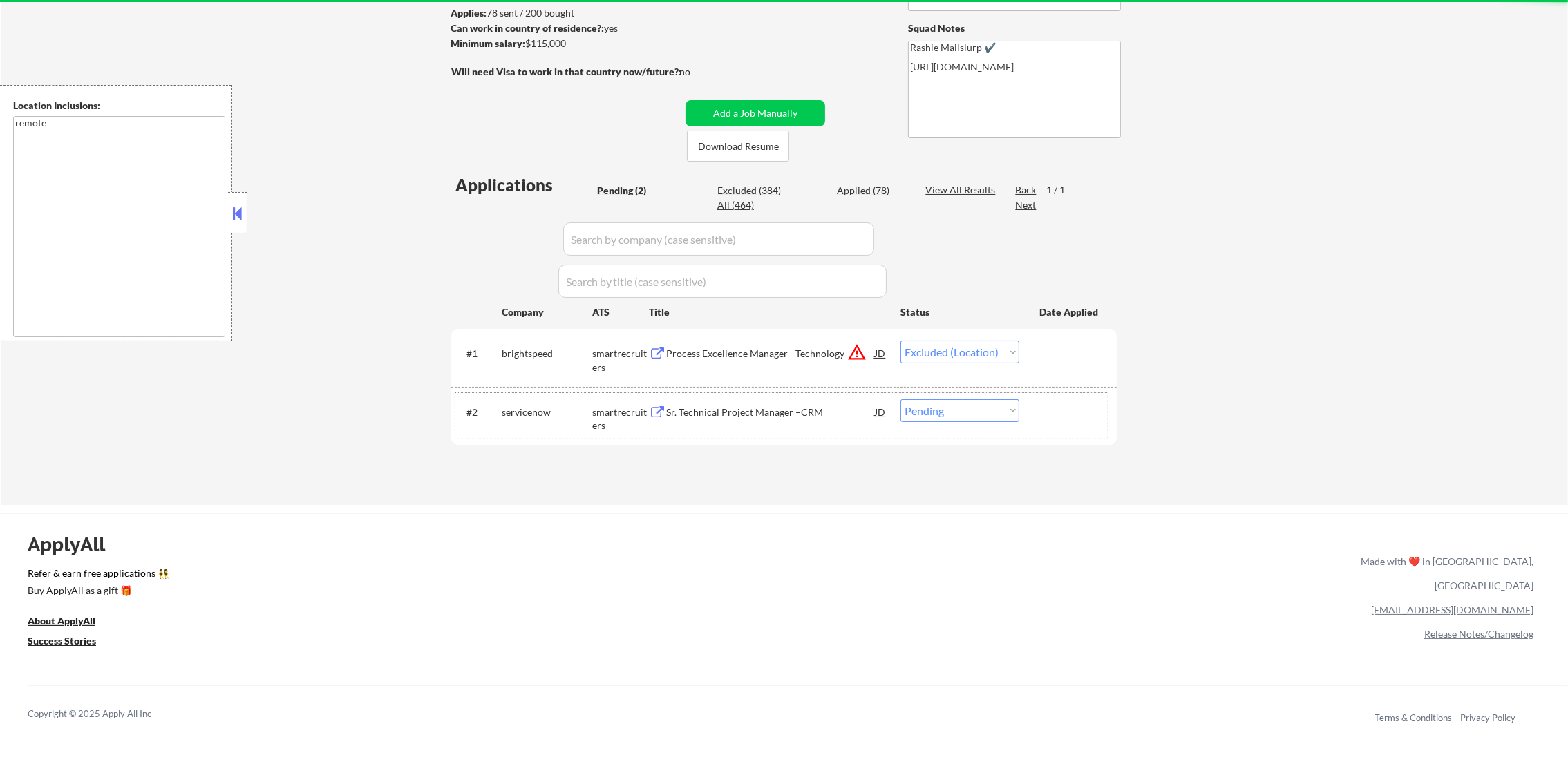
click at [536, 413] on div "servicenow" at bounding box center [546, 413] width 90 height 14
select select ""pending""
click at [536, 413] on div "Applications Pending (2) Excluded (384) Applied (78) All (464) View All Results…" at bounding box center [784, 326] width 665 height 306
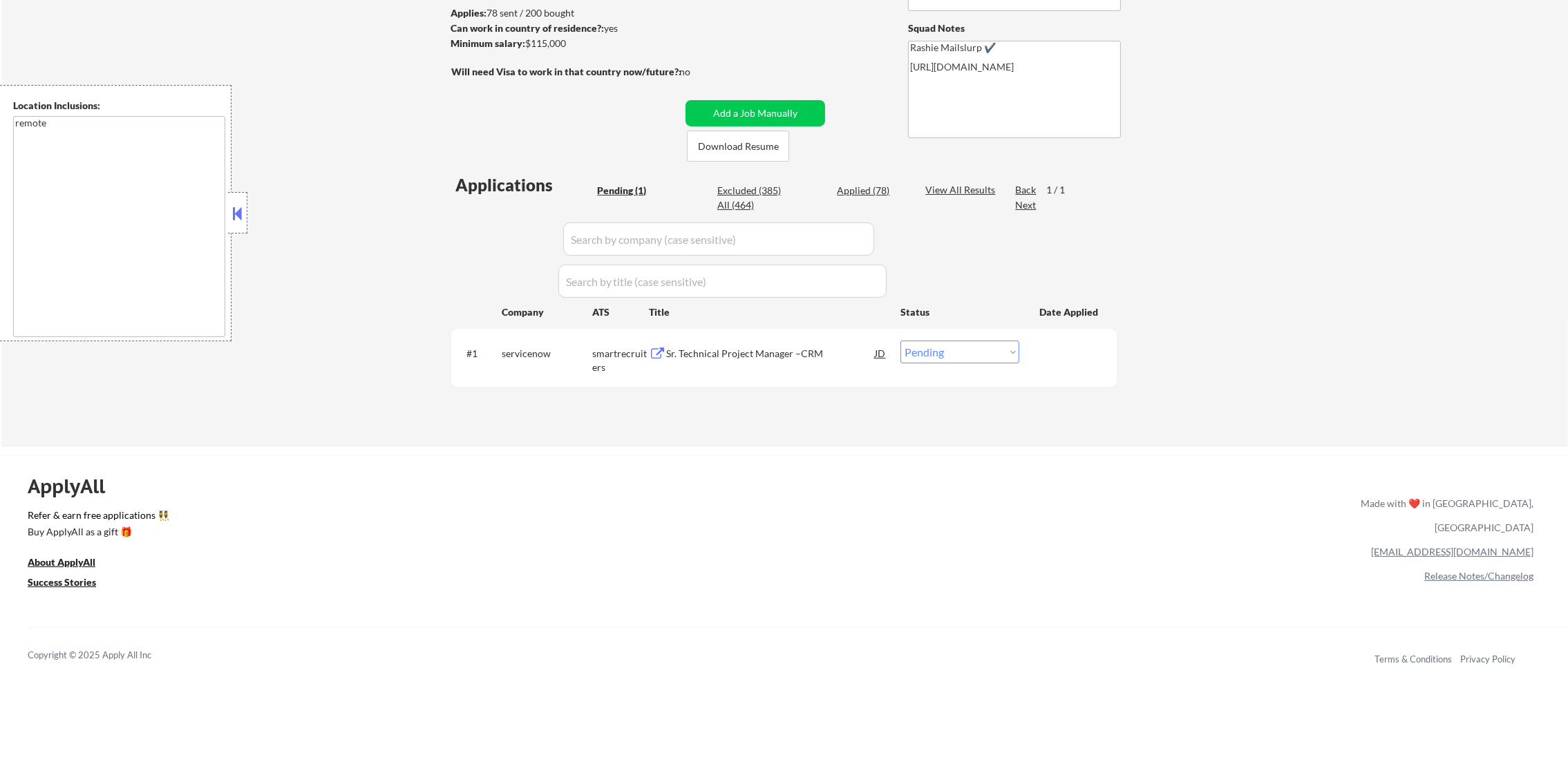
copy div "servicenow"
click at [542, 353] on div "servicenow" at bounding box center [546, 354] width 90 height 14
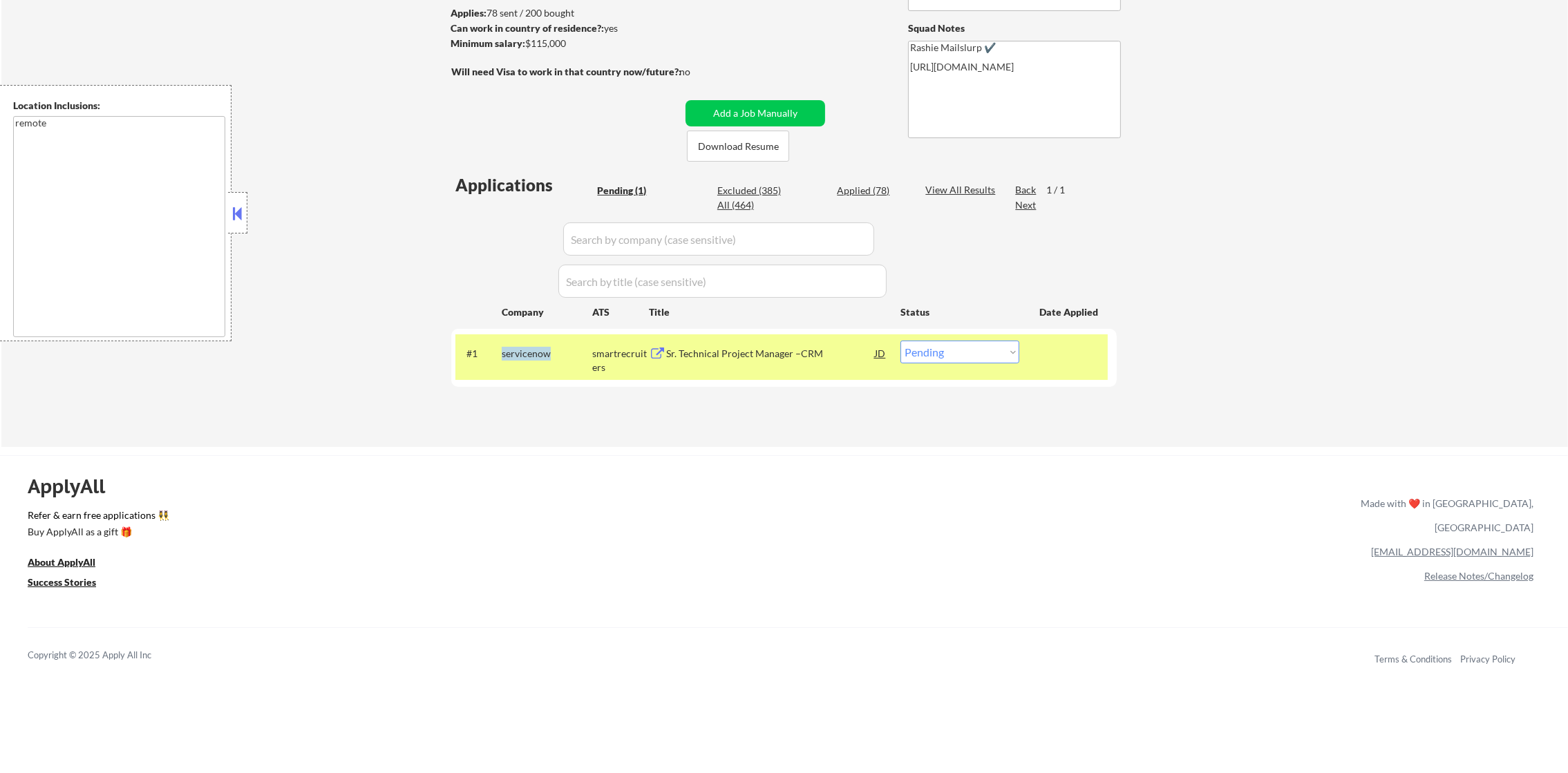
click at [542, 353] on div "servicenow" at bounding box center [546, 354] width 90 height 14
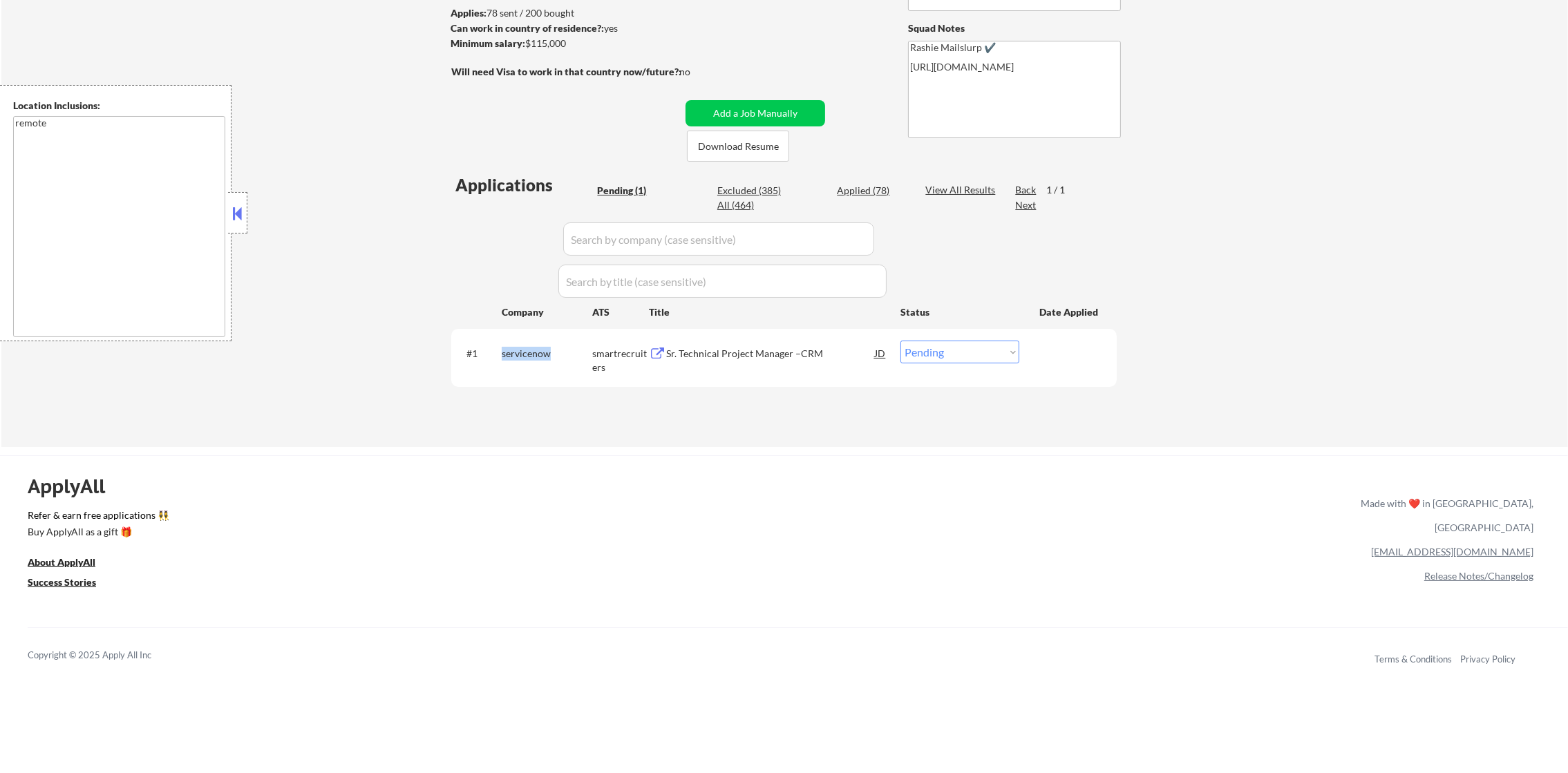
copy div "servicenow"
click at [758, 206] on div "All (464)" at bounding box center [752, 205] width 69 height 14
click at [733, 207] on div "All (464)" at bounding box center [752, 205] width 69 height 14
click at [737, 200] on div "All (464)" at bounding box center [752, 205] width 69 height 14
select select ""applied""
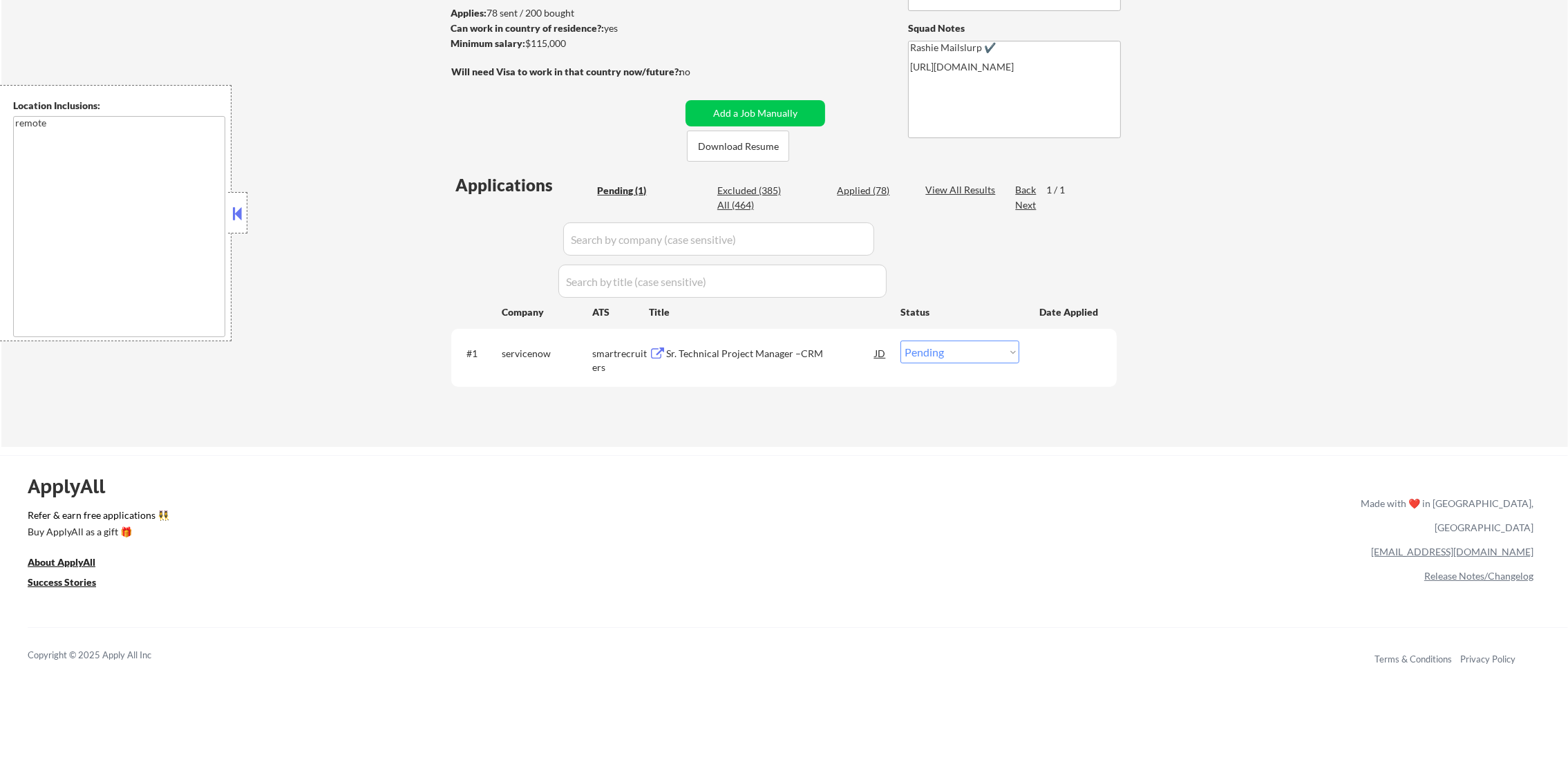
select select ""applied""
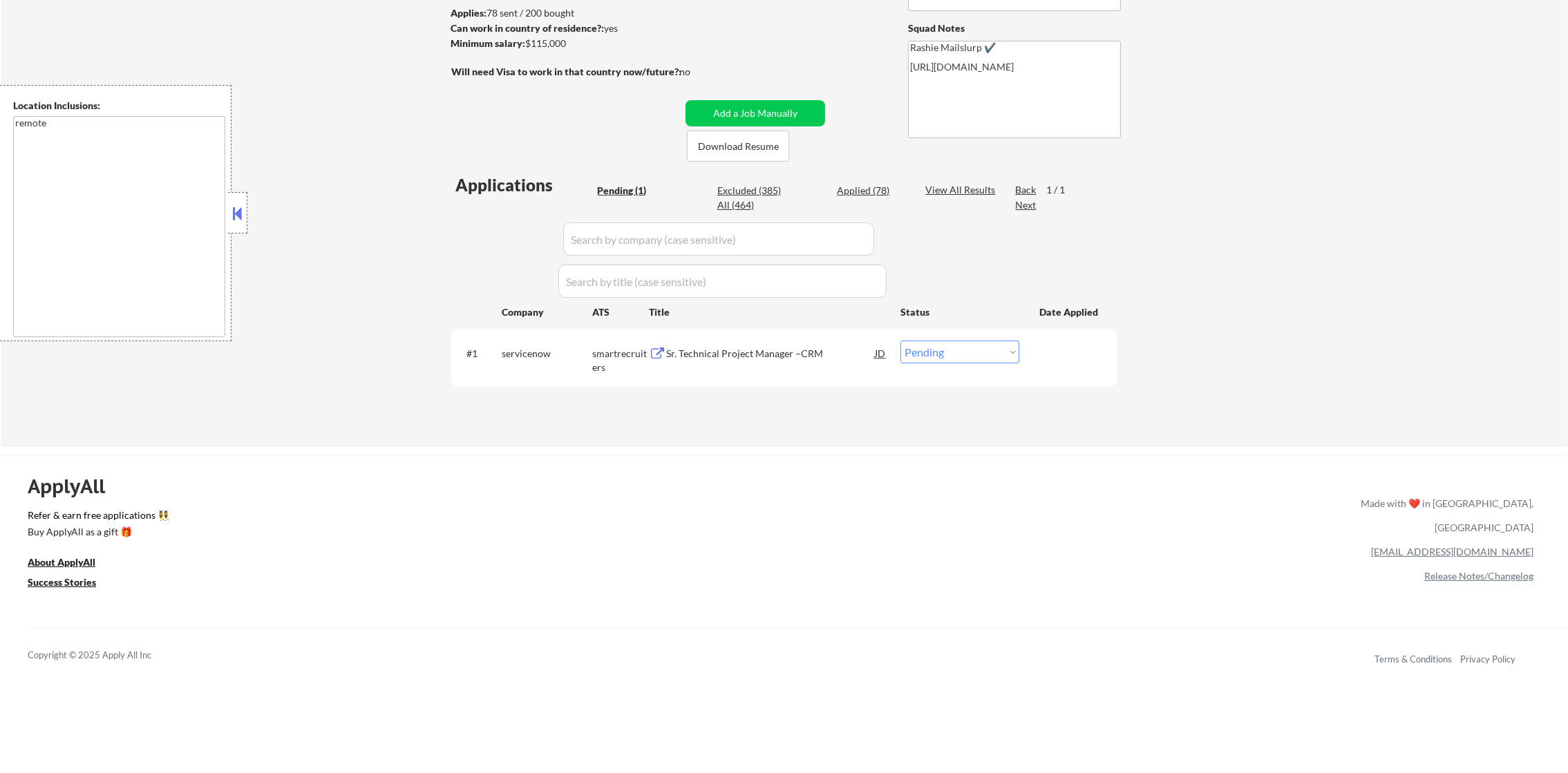
select select ""applied""
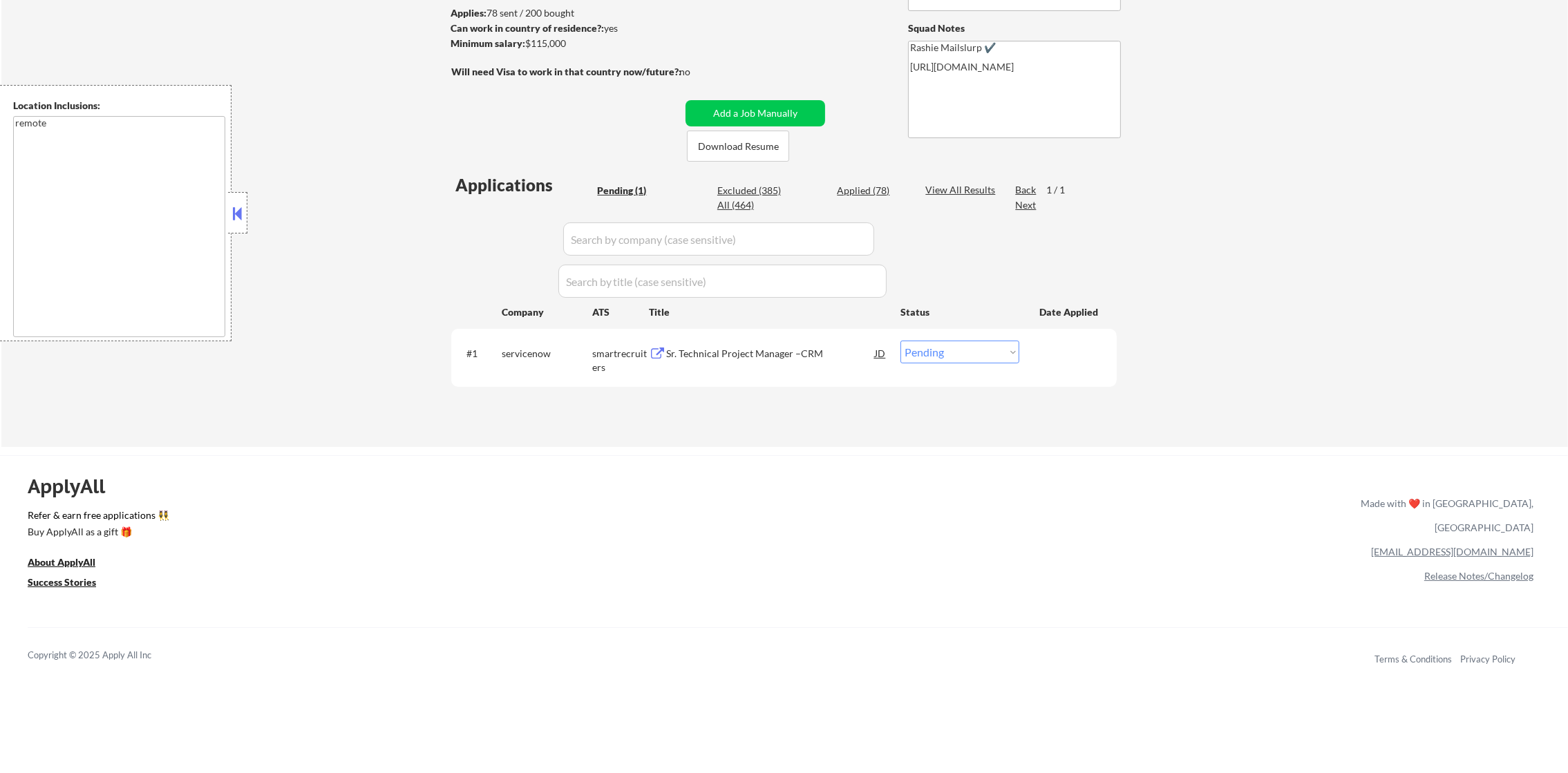
select select ""applied""
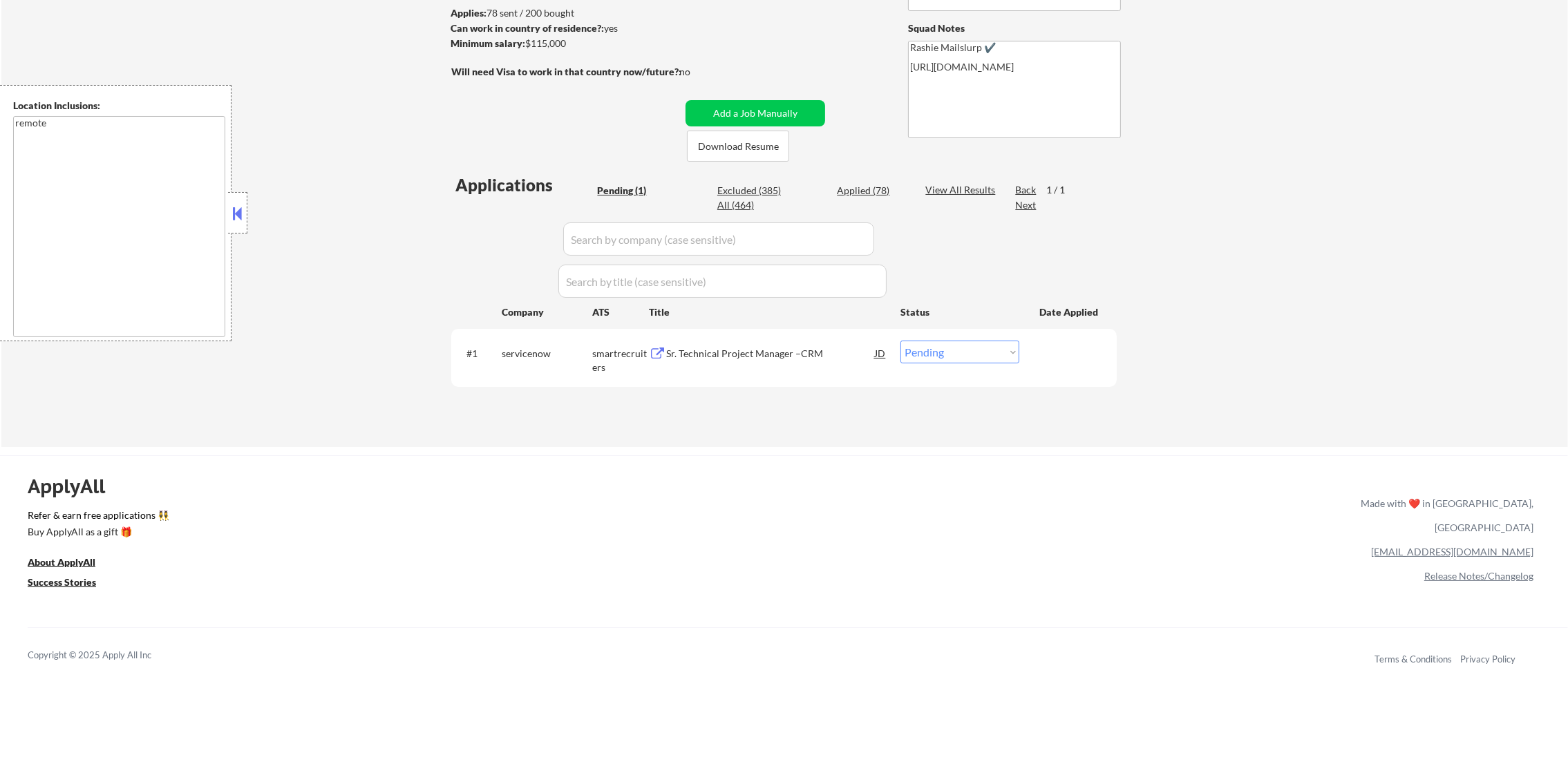
select select ""applied""
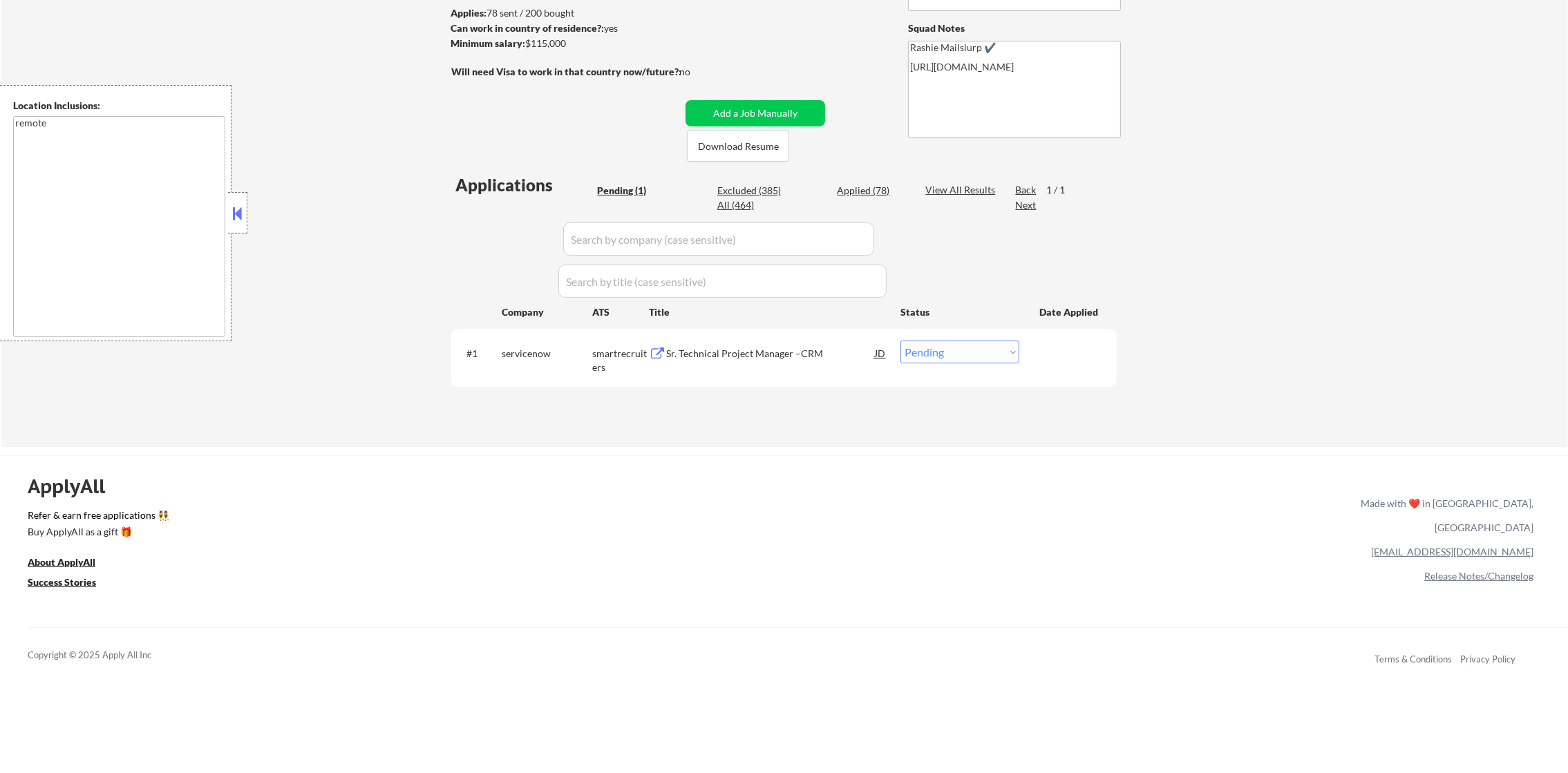
select select ""applied""
select select ""excluded""
select select ""applied""
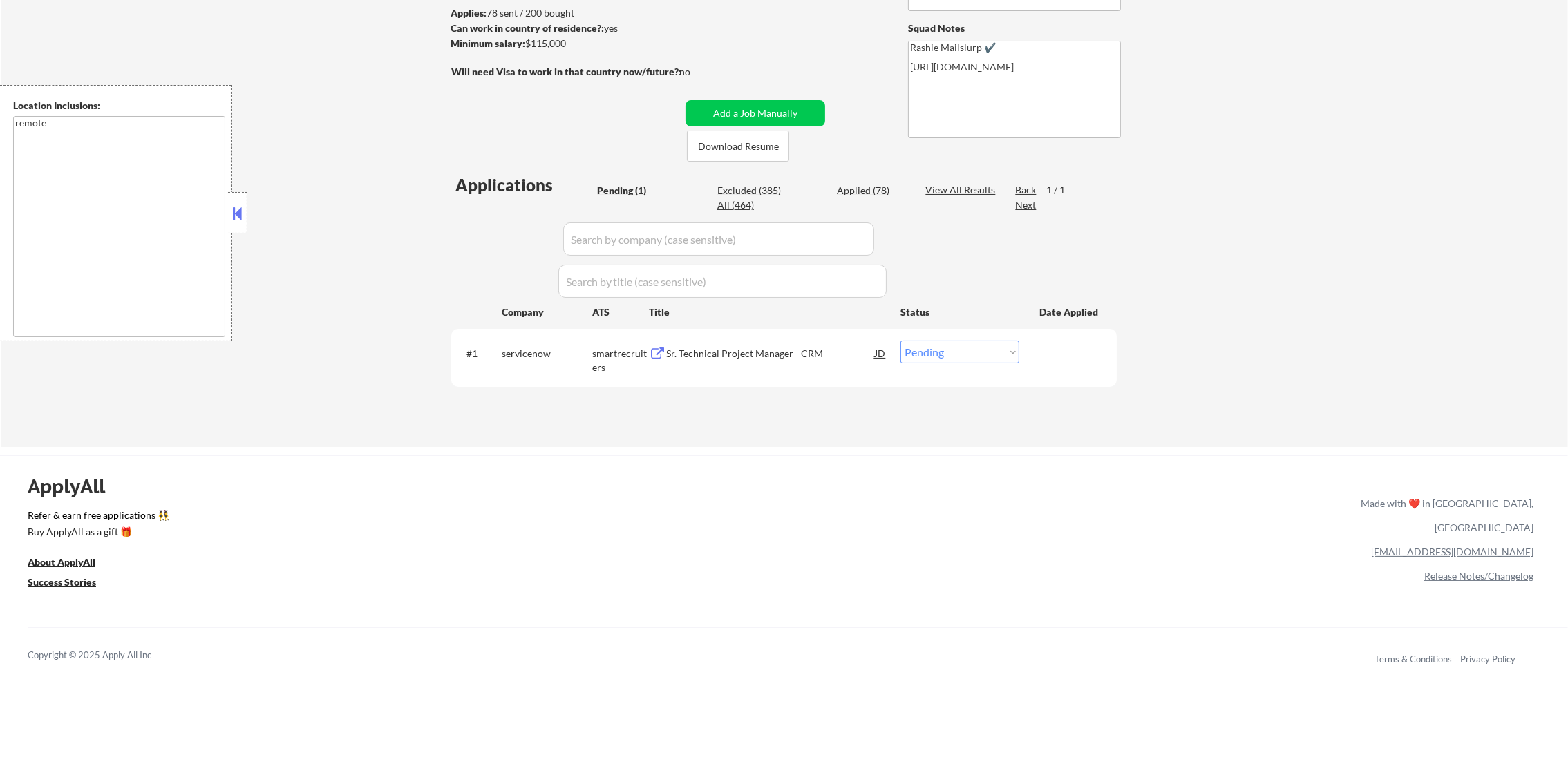
select select ""applied""
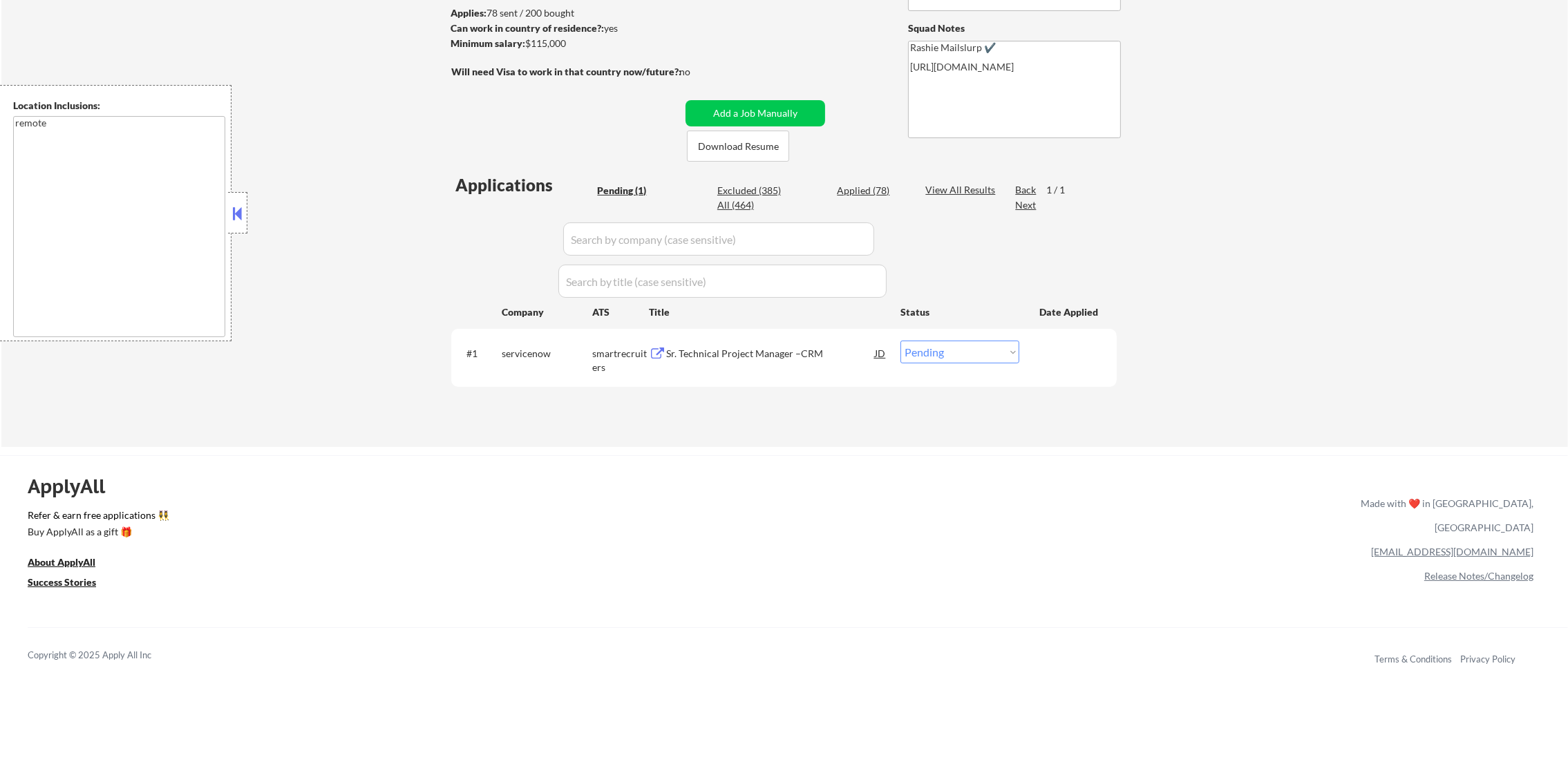
select select ""applied""
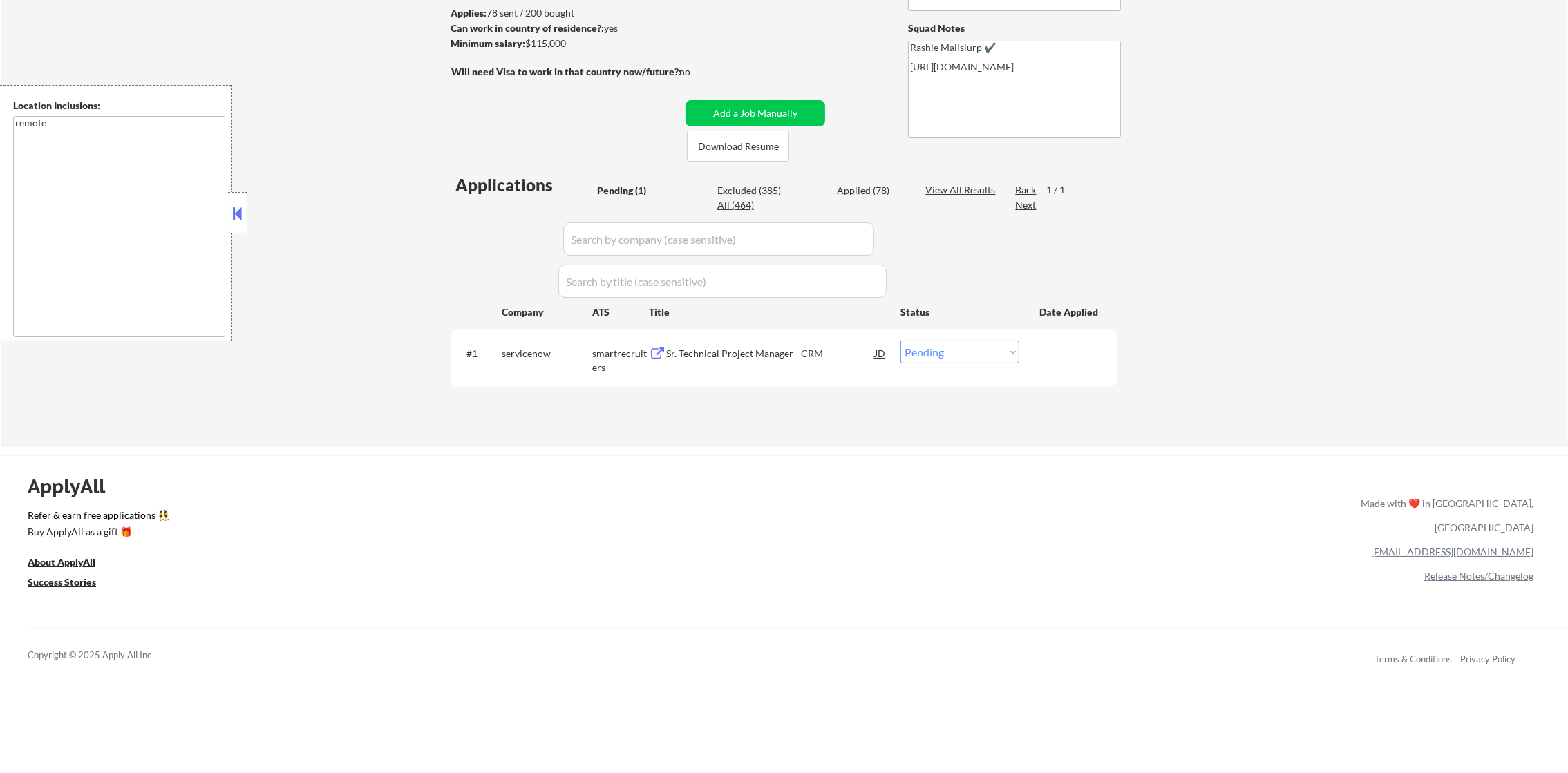
select select ""applied""
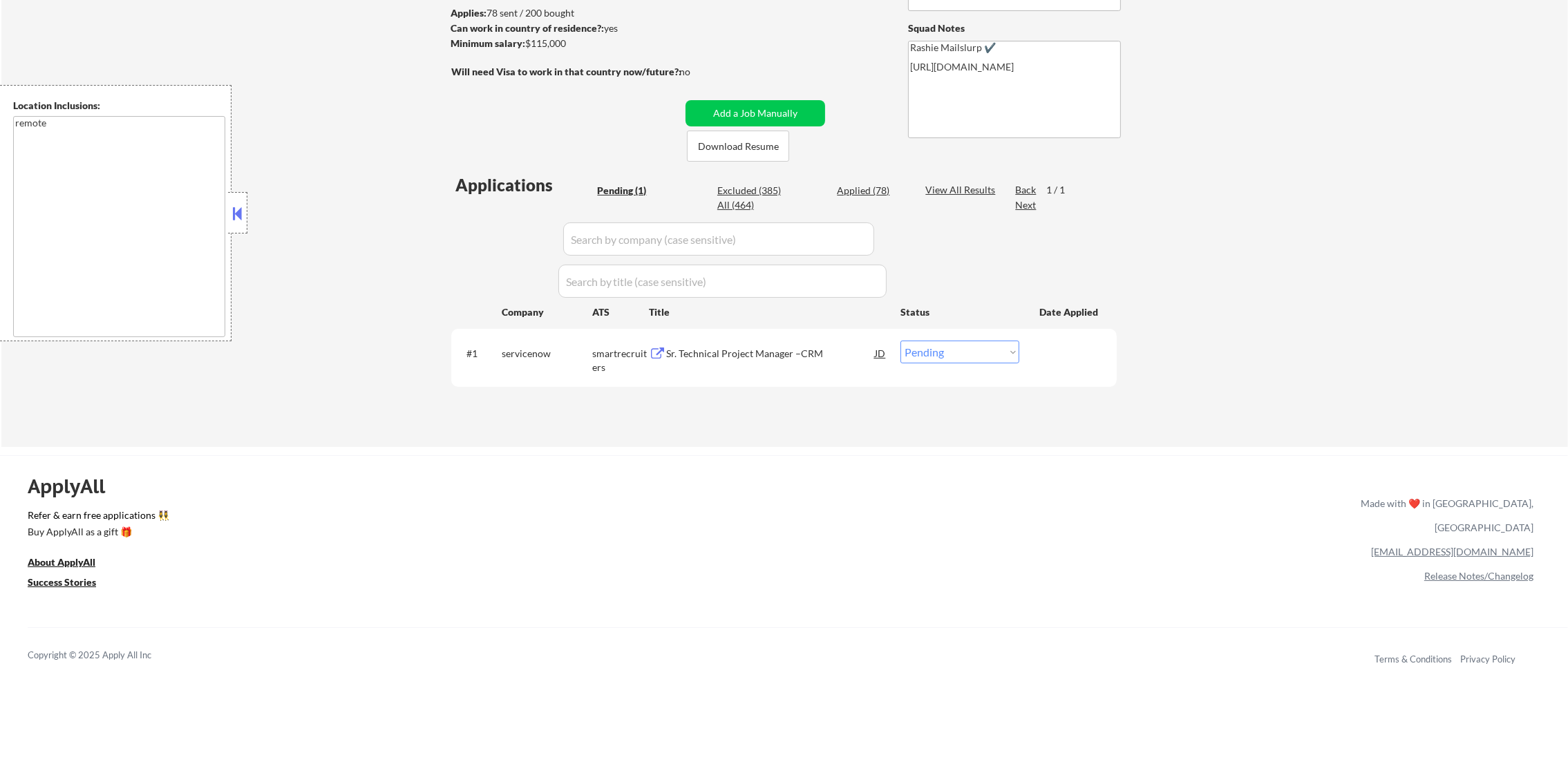
select select ""applied""
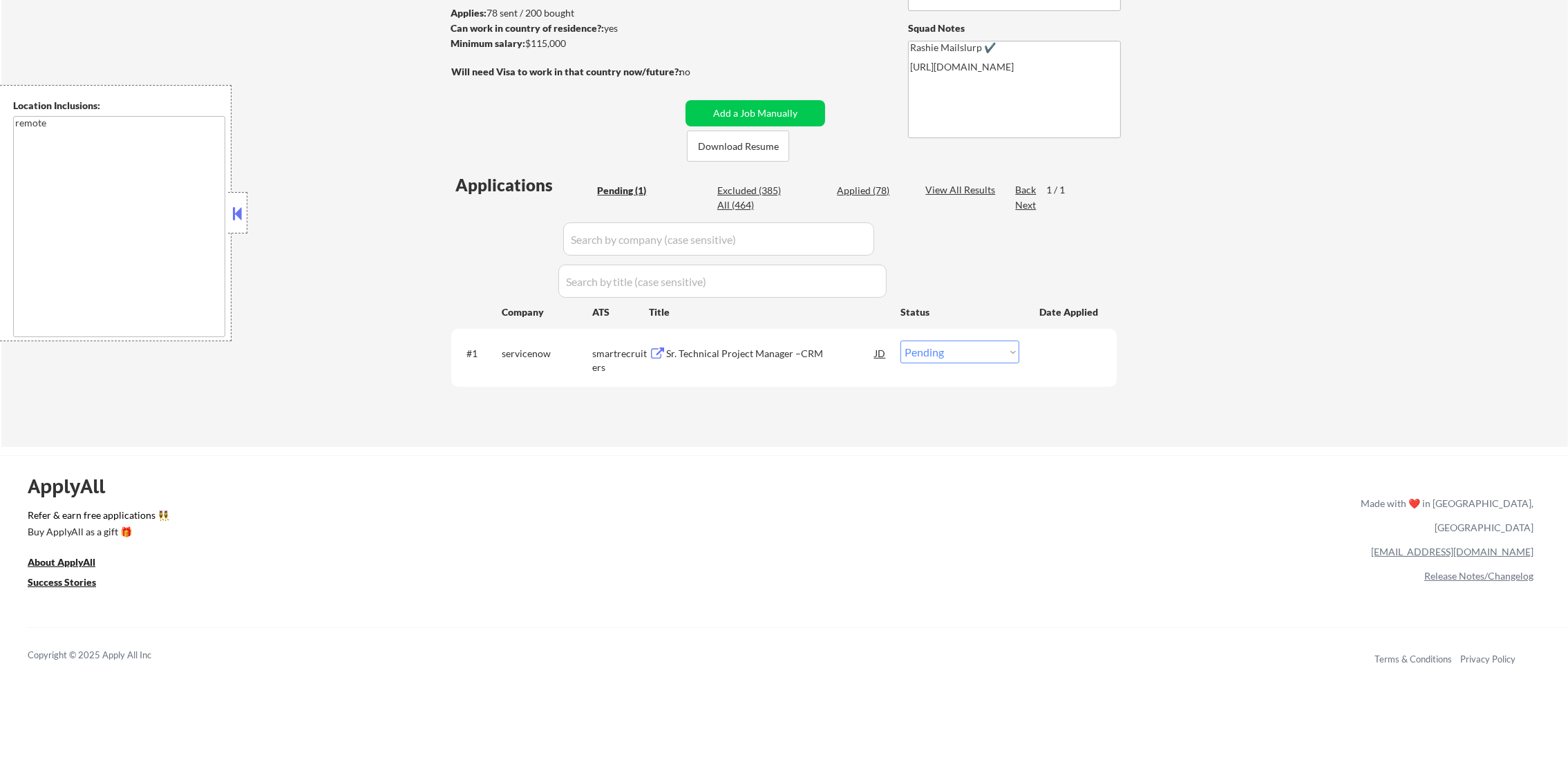
select select ""applied""
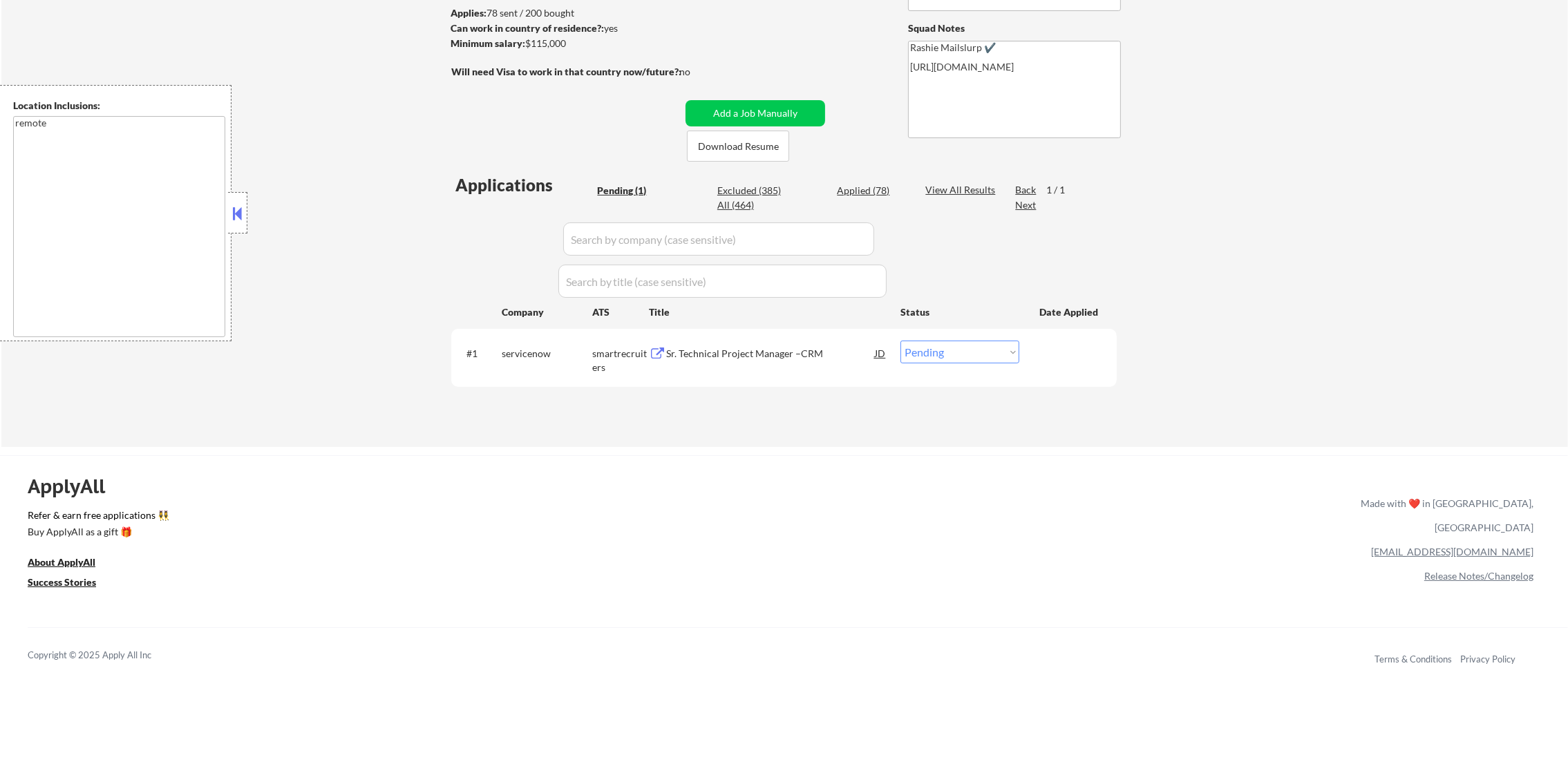
select select ""applied""
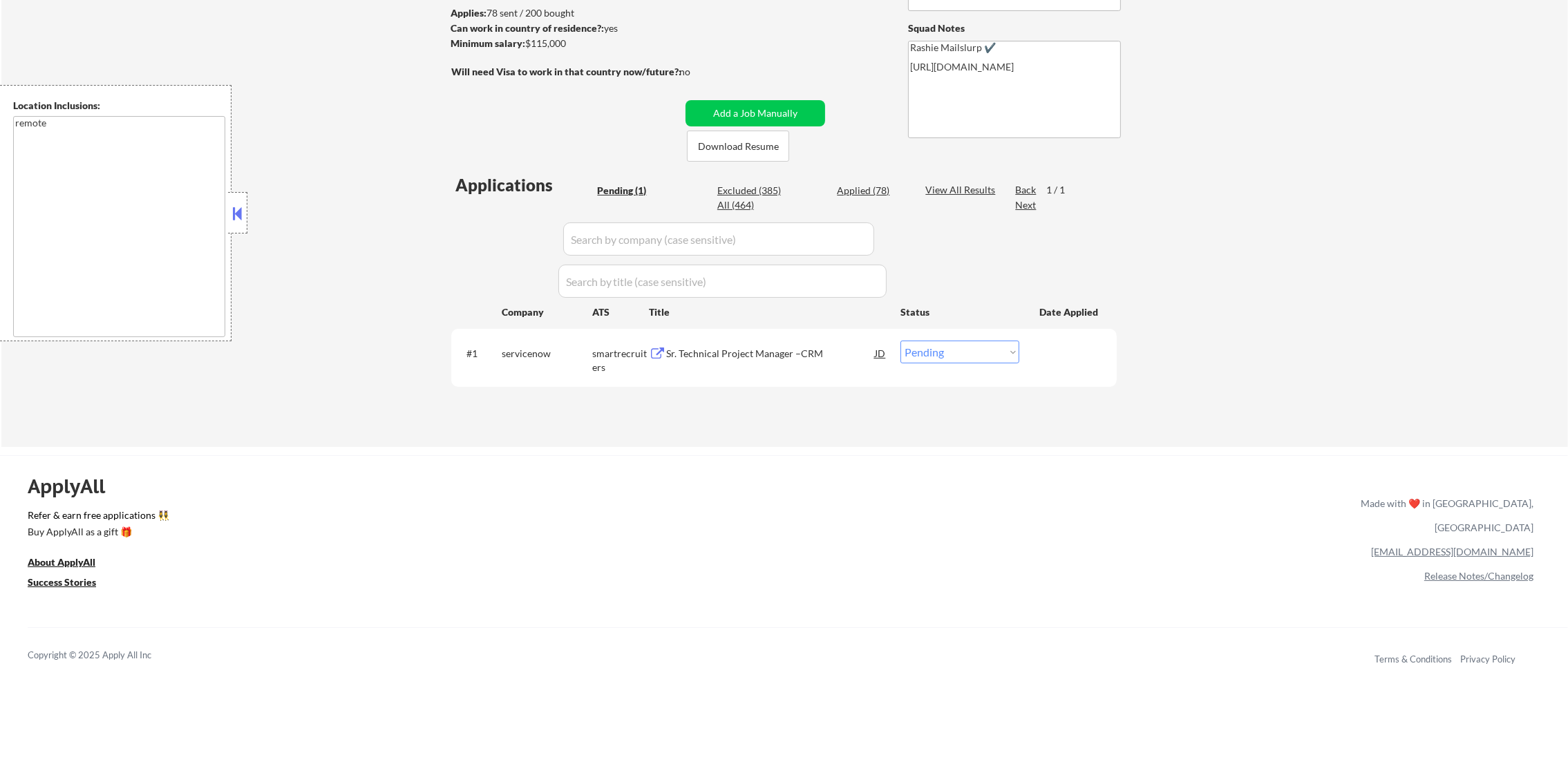
select select ""applied""
select select ""excluded""
select select ""applied""
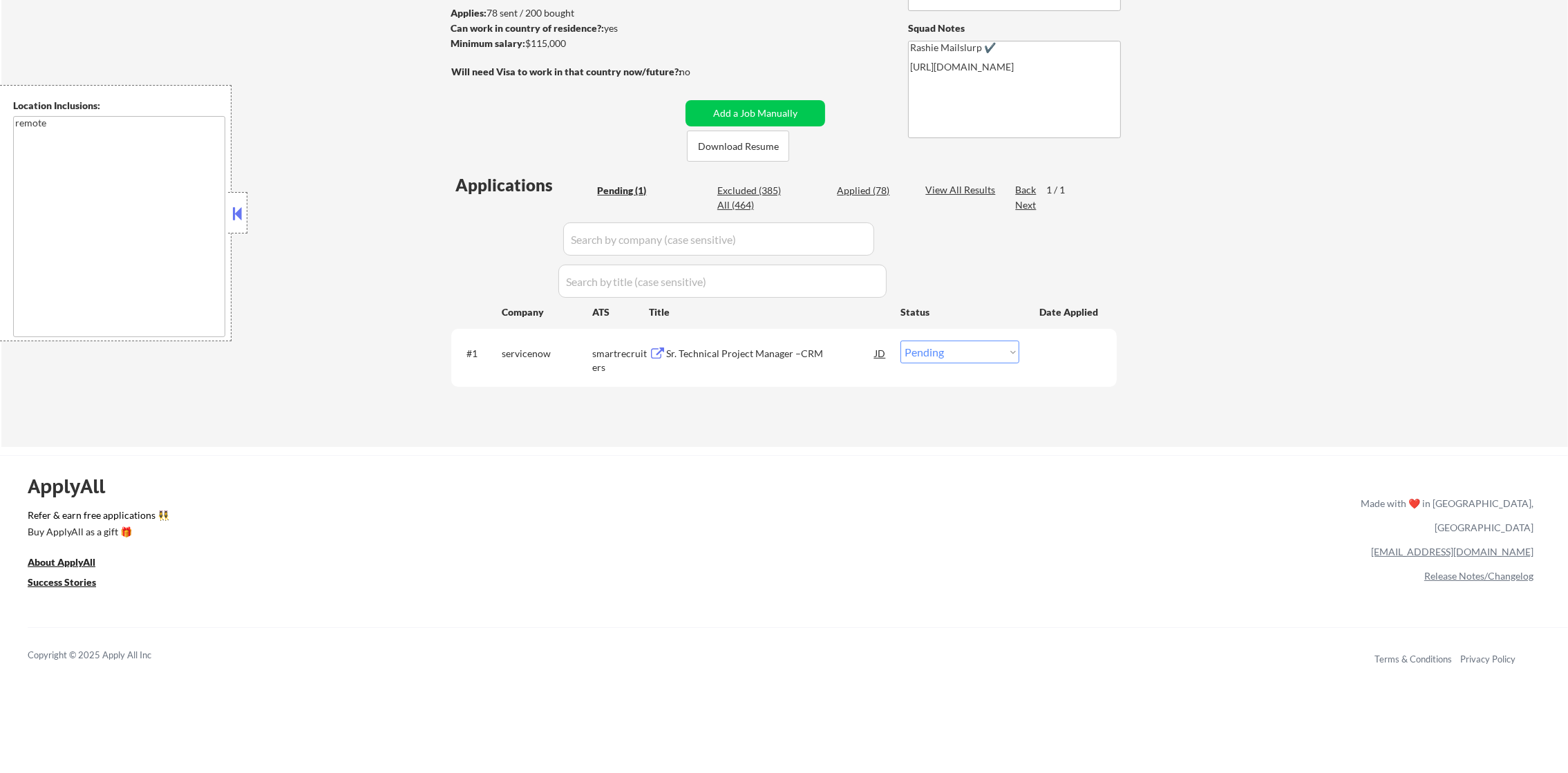
select select ""applied""
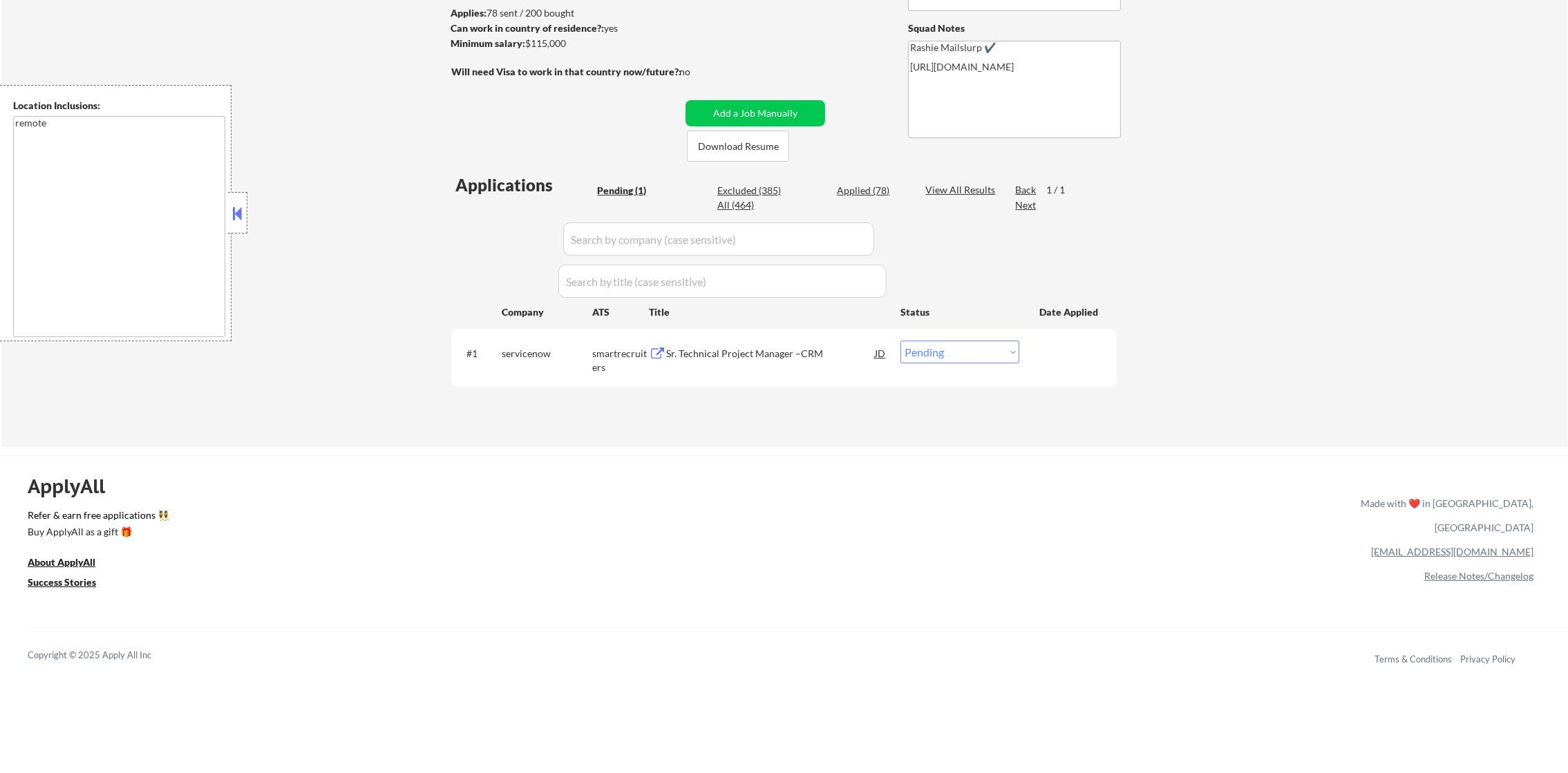
select select ""applied""
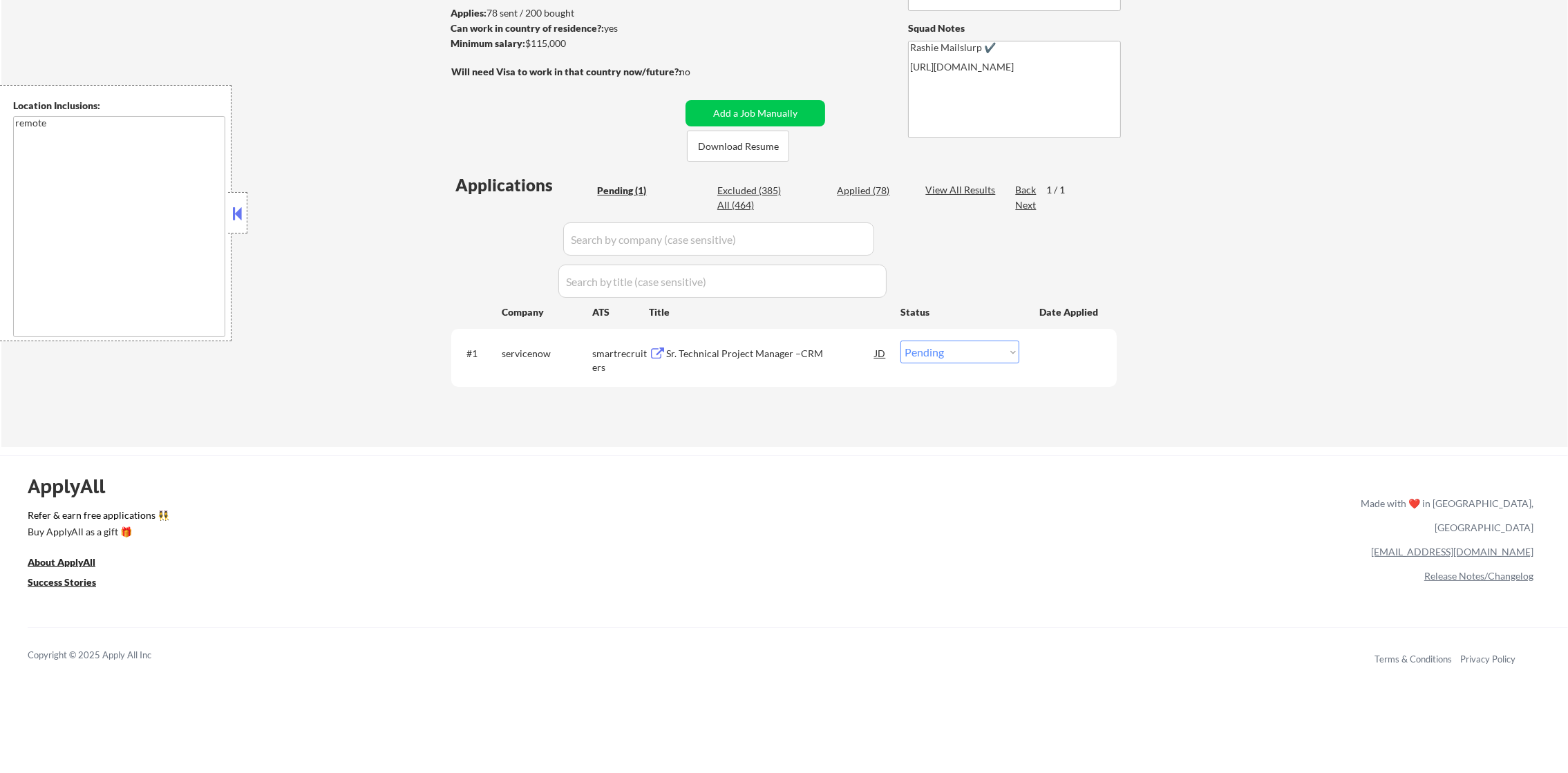
select select ""applied""
select select ""excluded__location_""
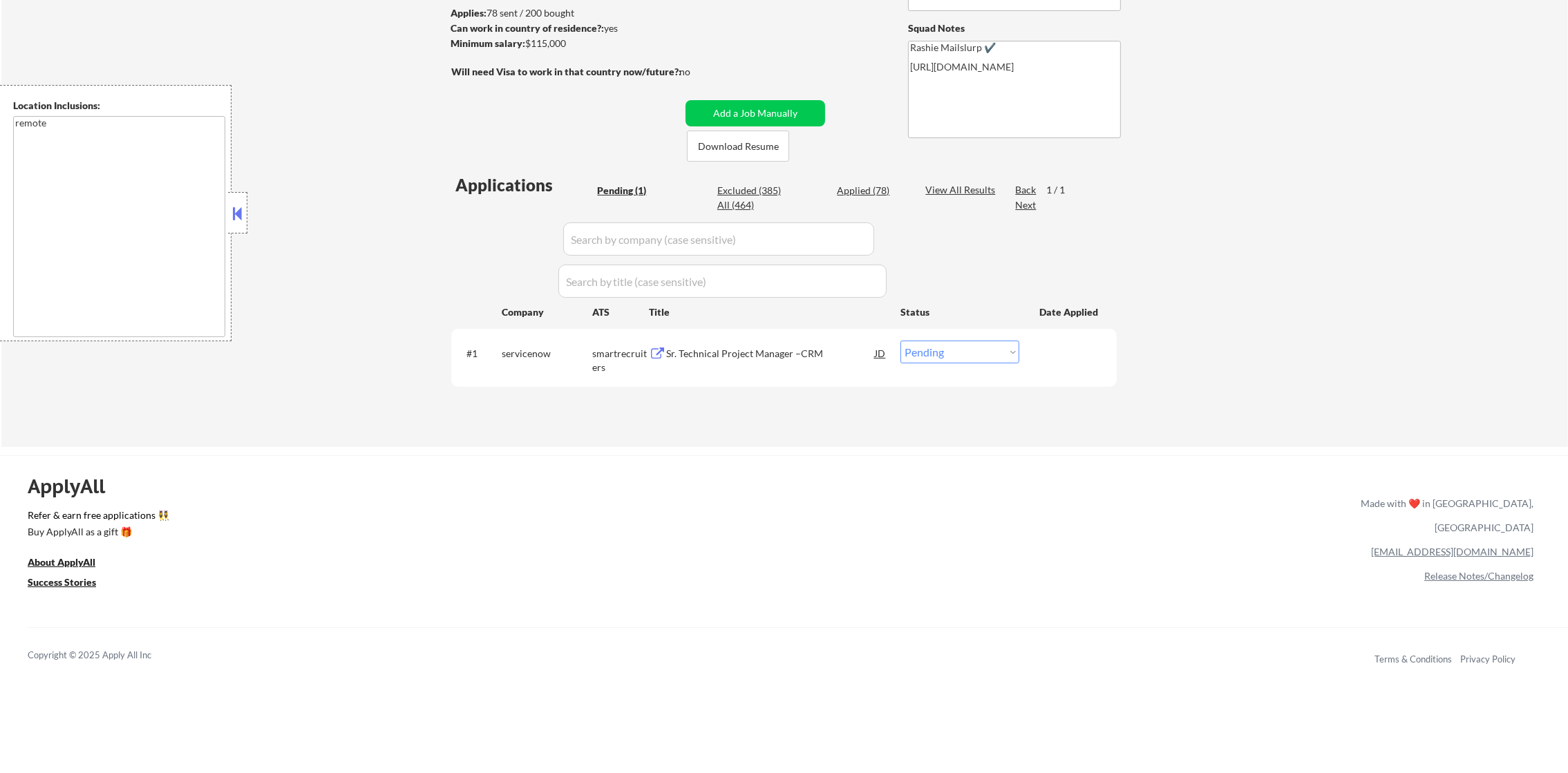
select select ""excluded__location_""
select select ""excluded__expired_""
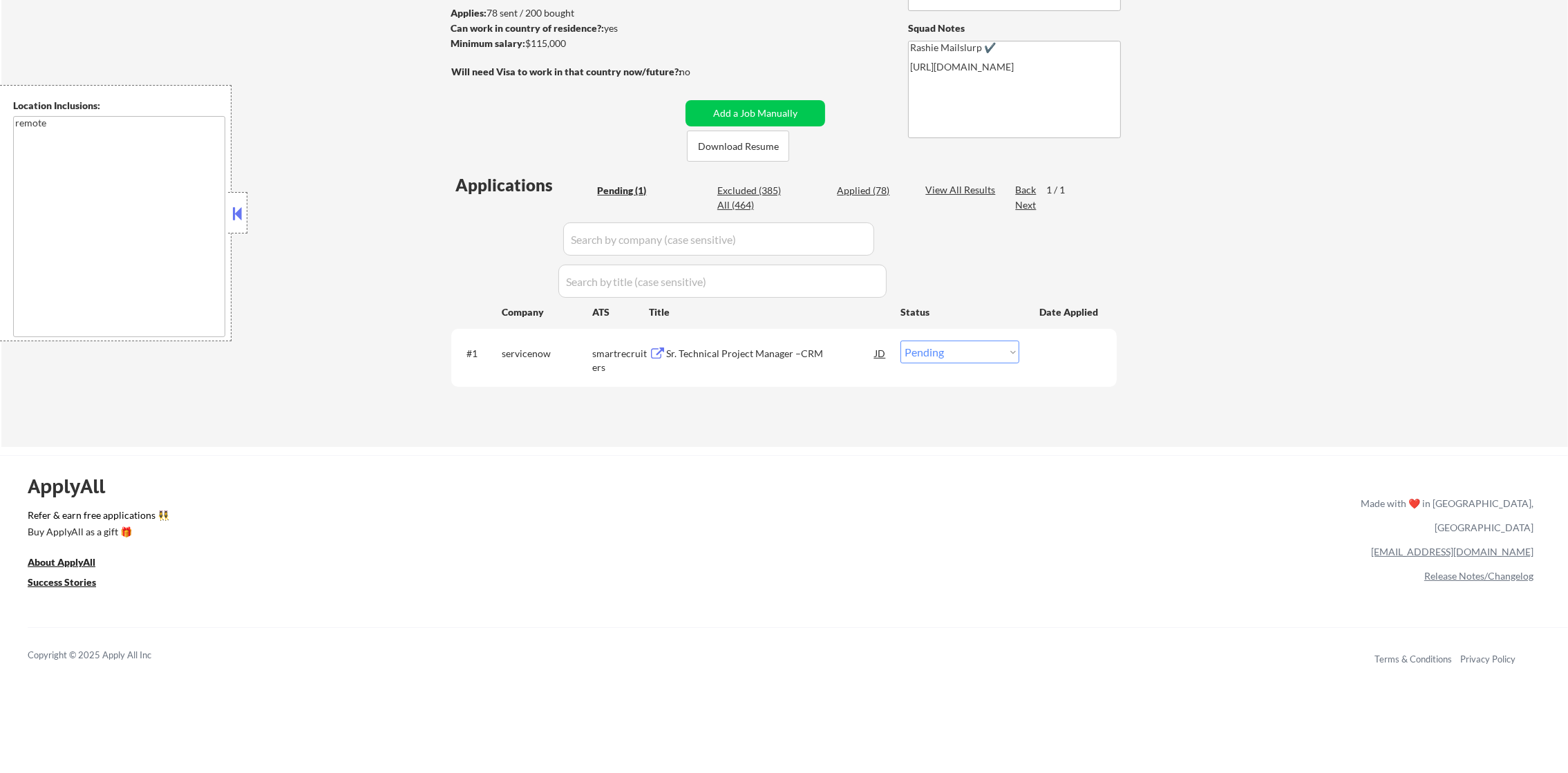
select select ""excluded__location_""
select select ""excluded__other_""
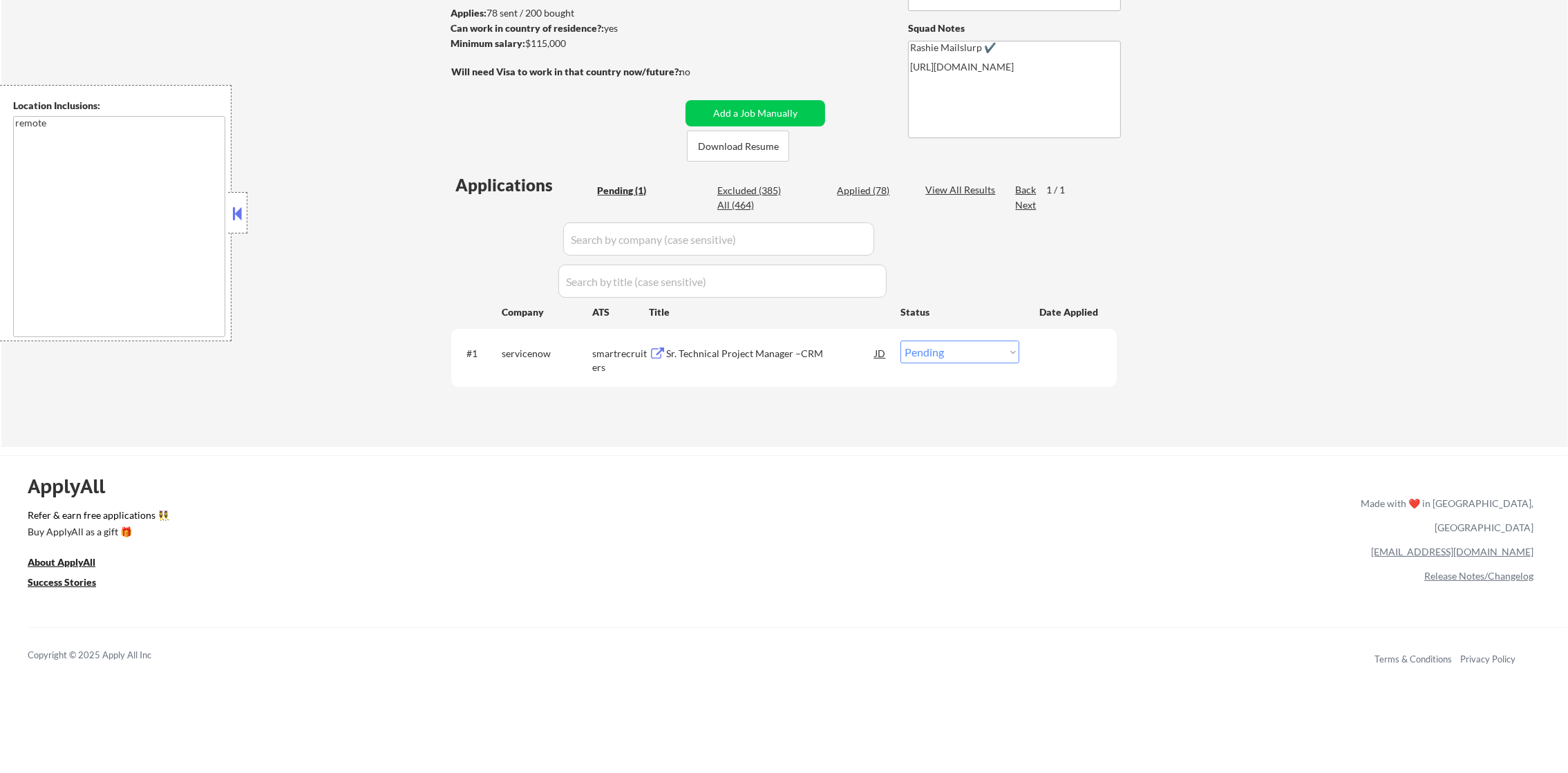
select select ""excluded__location_""
select select ""excluded__other_""
select select ""excluded__location_""
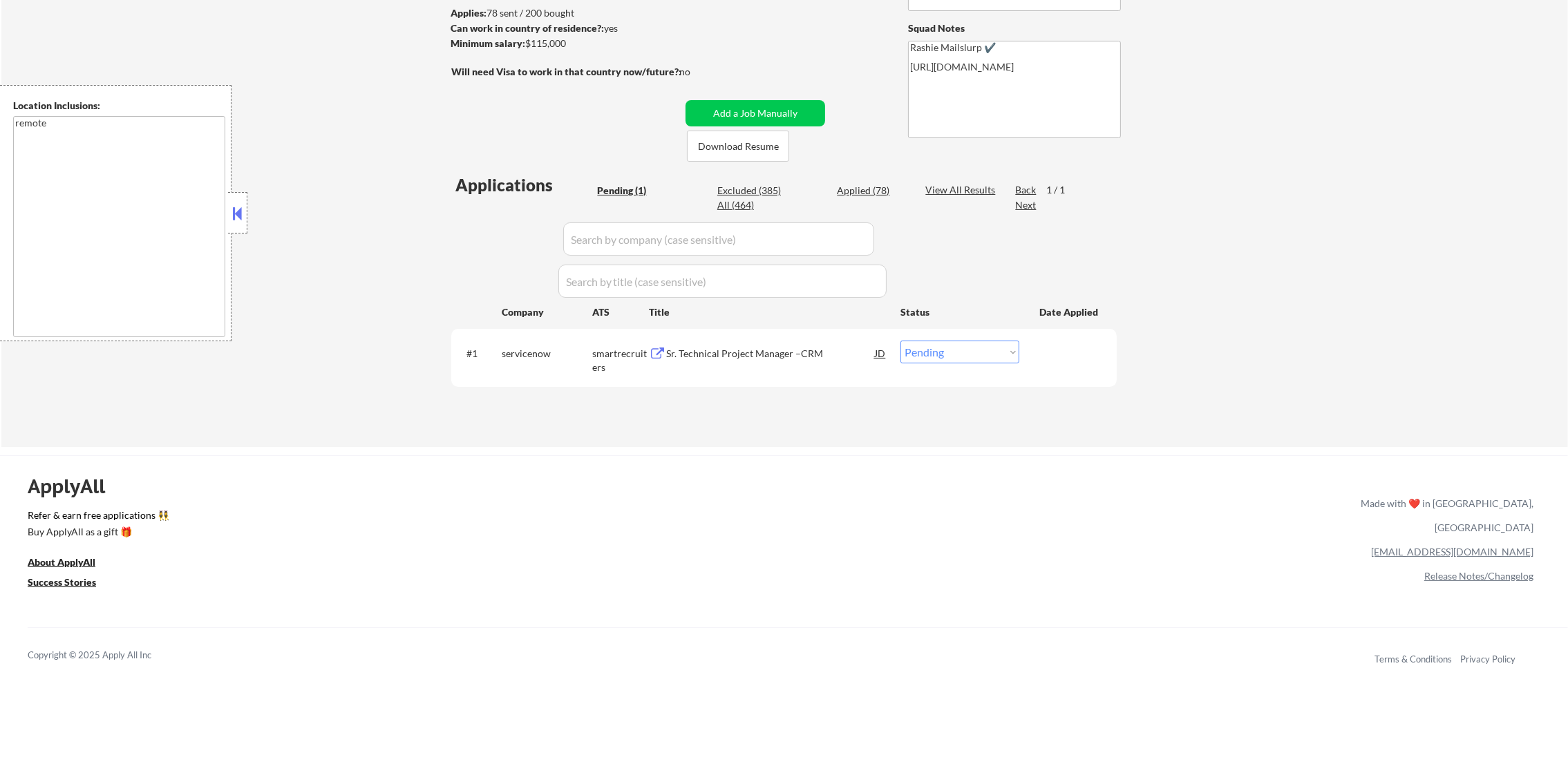
select select ""excluded__expired_""
select select ""excluded__blocklist_""
select select ""excluded__expired_""
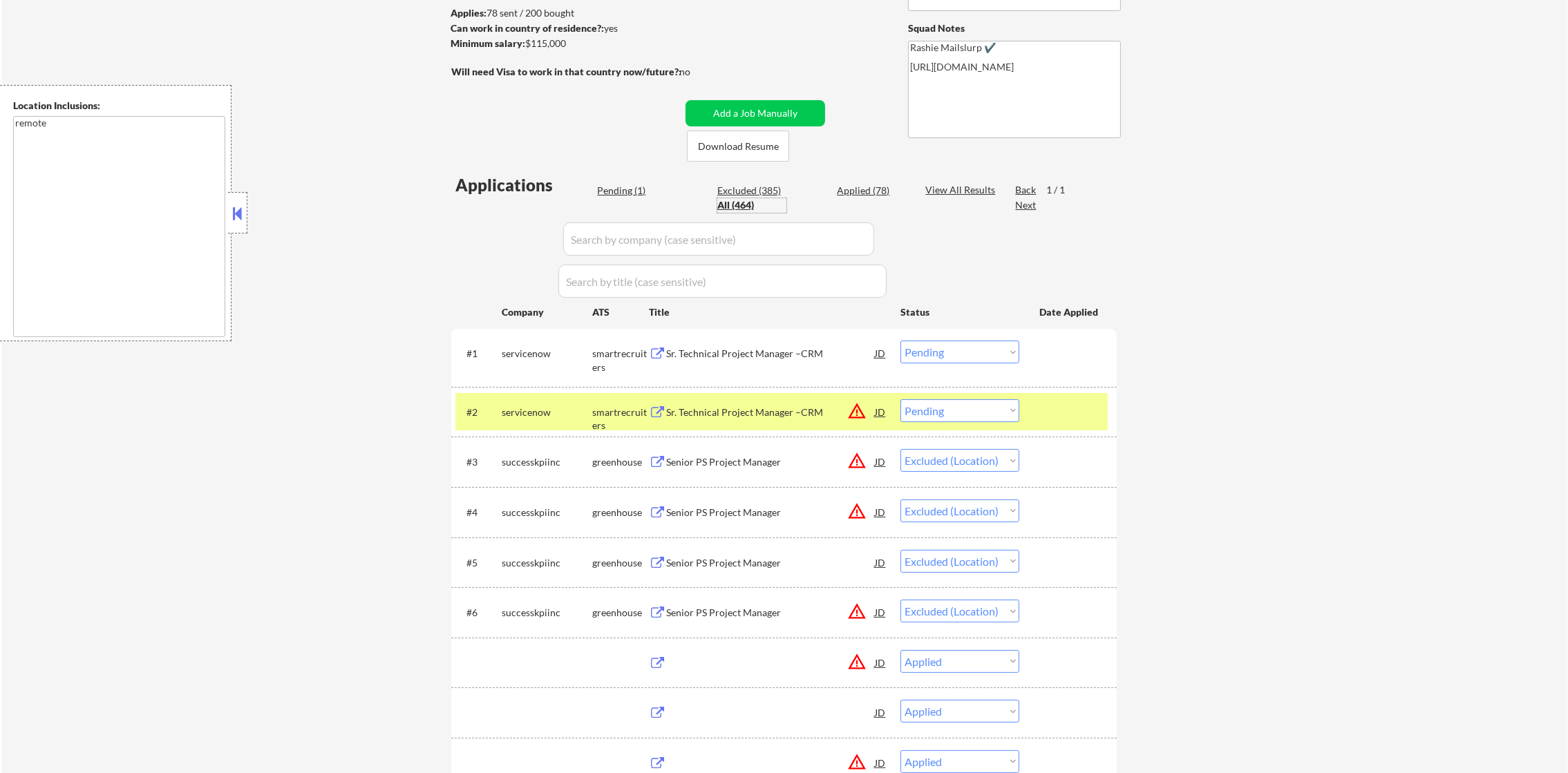
select select ""applied""
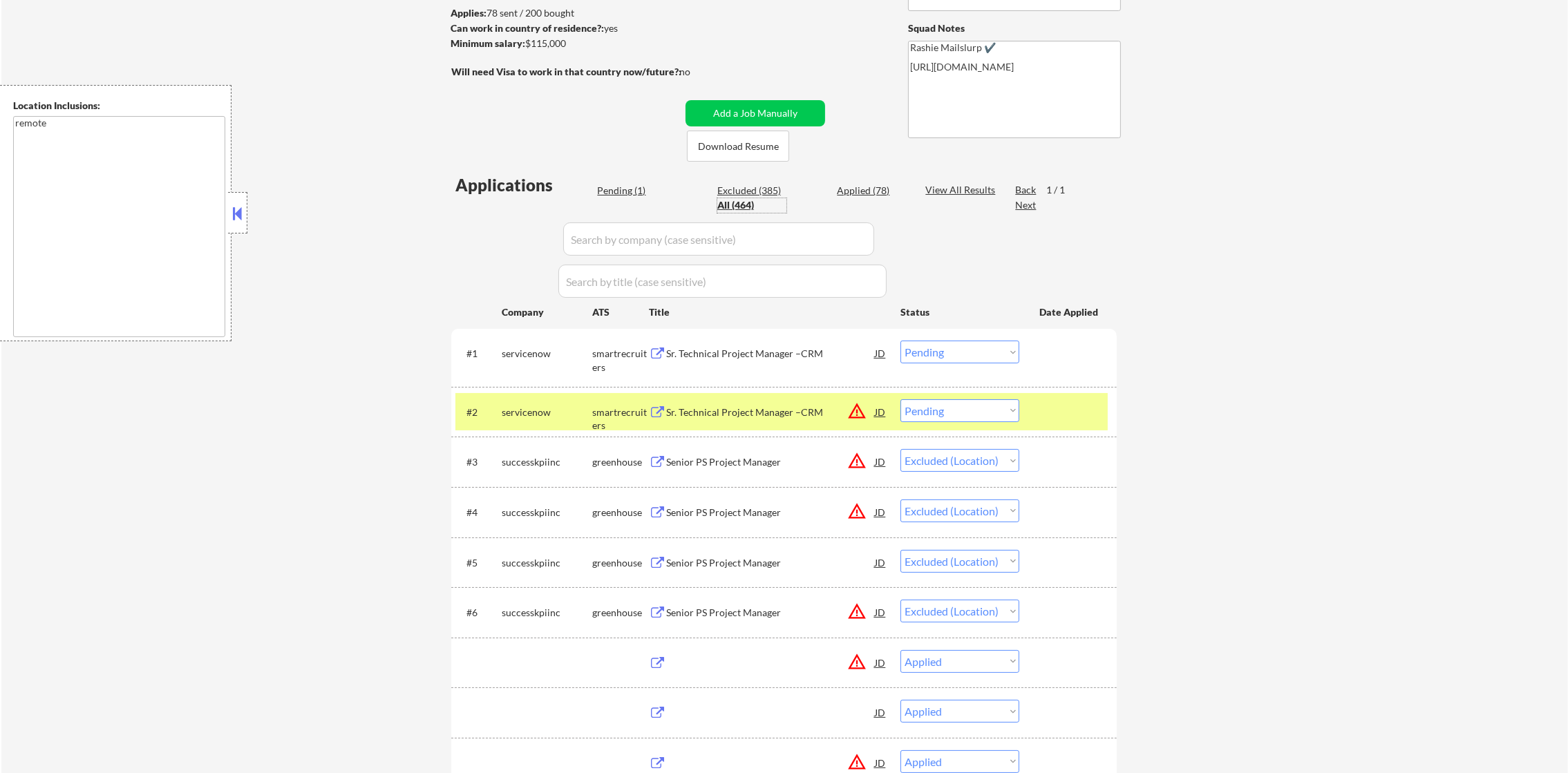
select select ""applied""
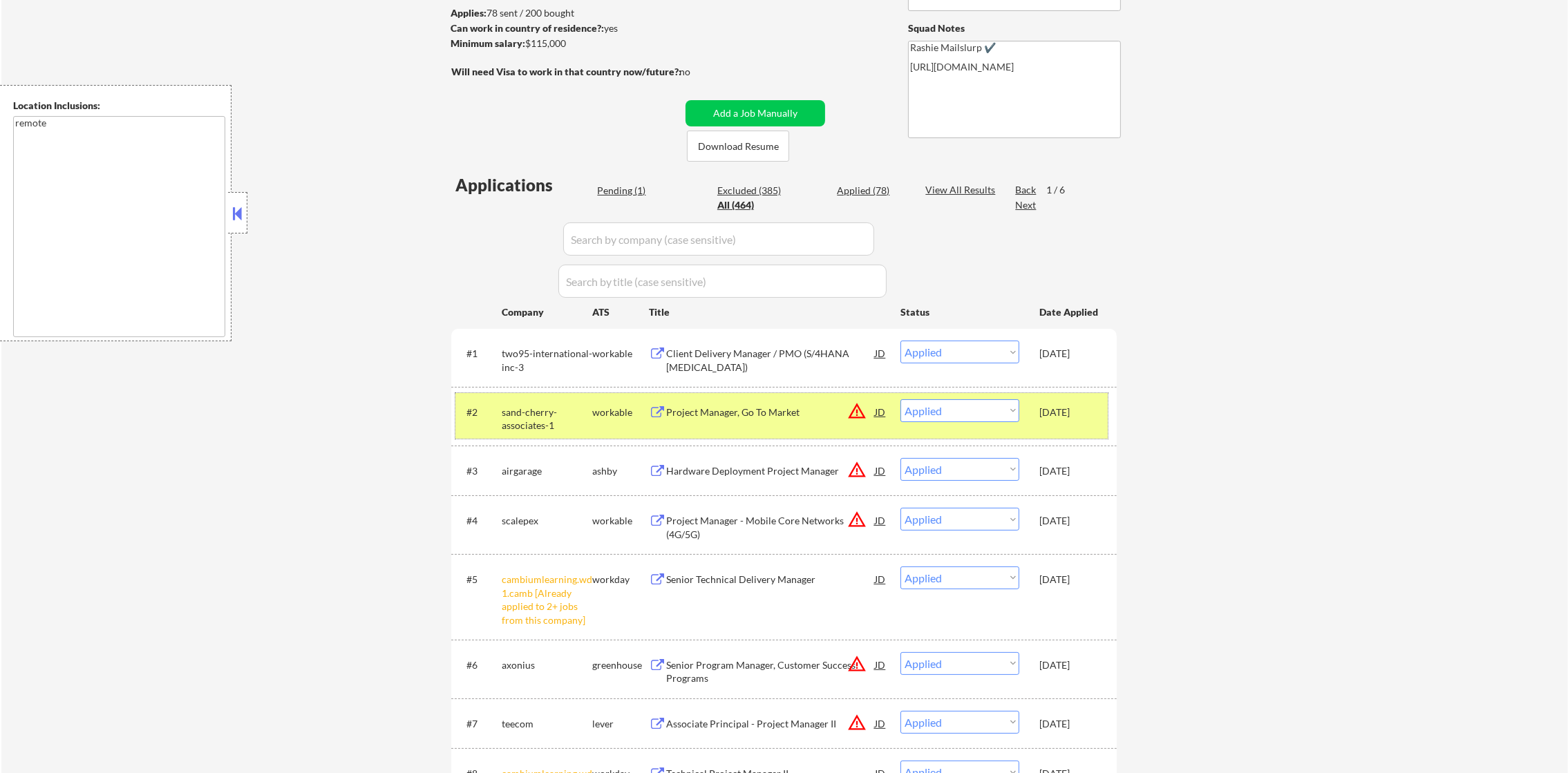
click at [558, 416] on div "sand-cherry-associates-1" at bounding box center [546, 419] width 90 height 27
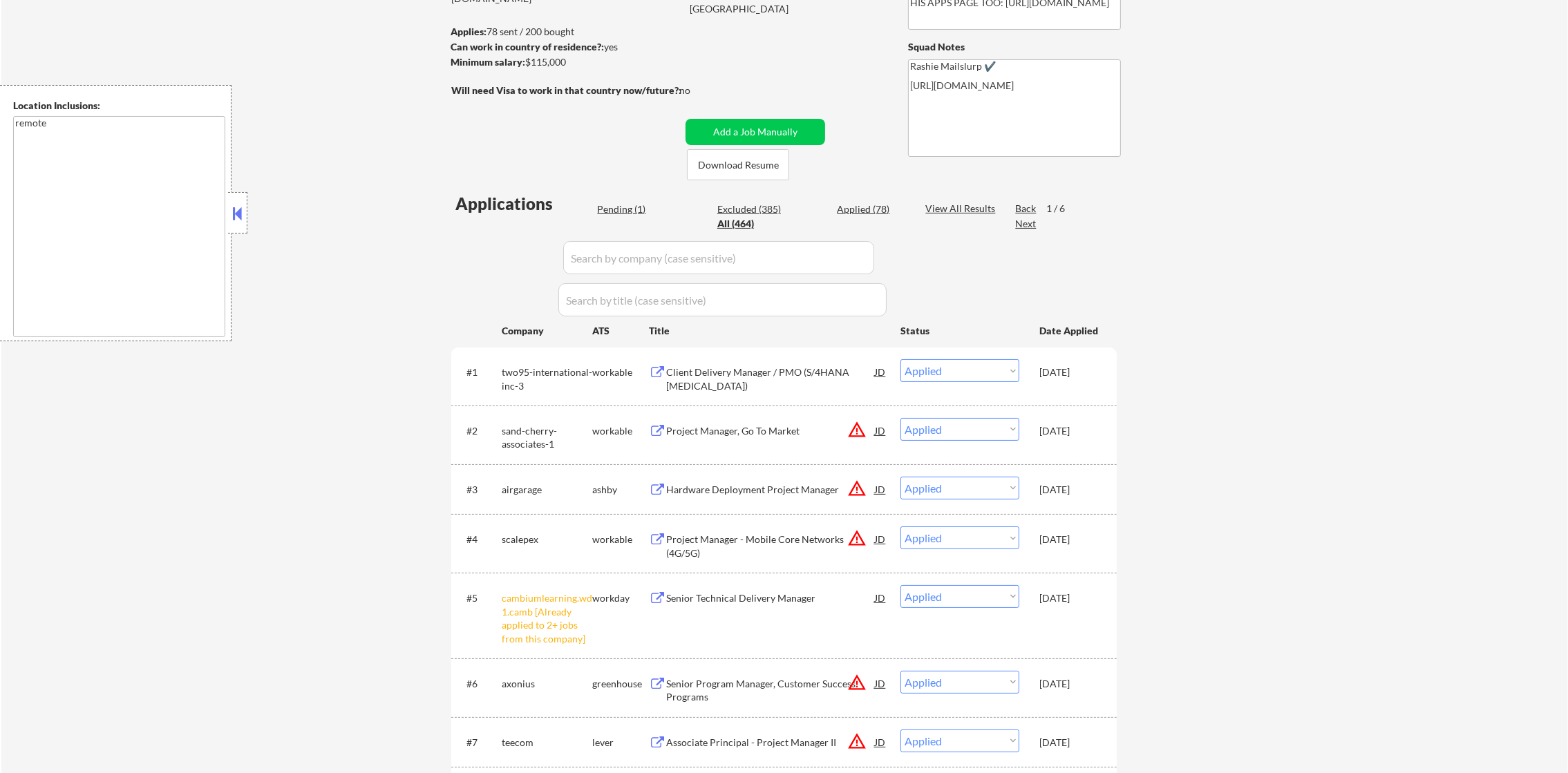
scroll to position [172, 0]
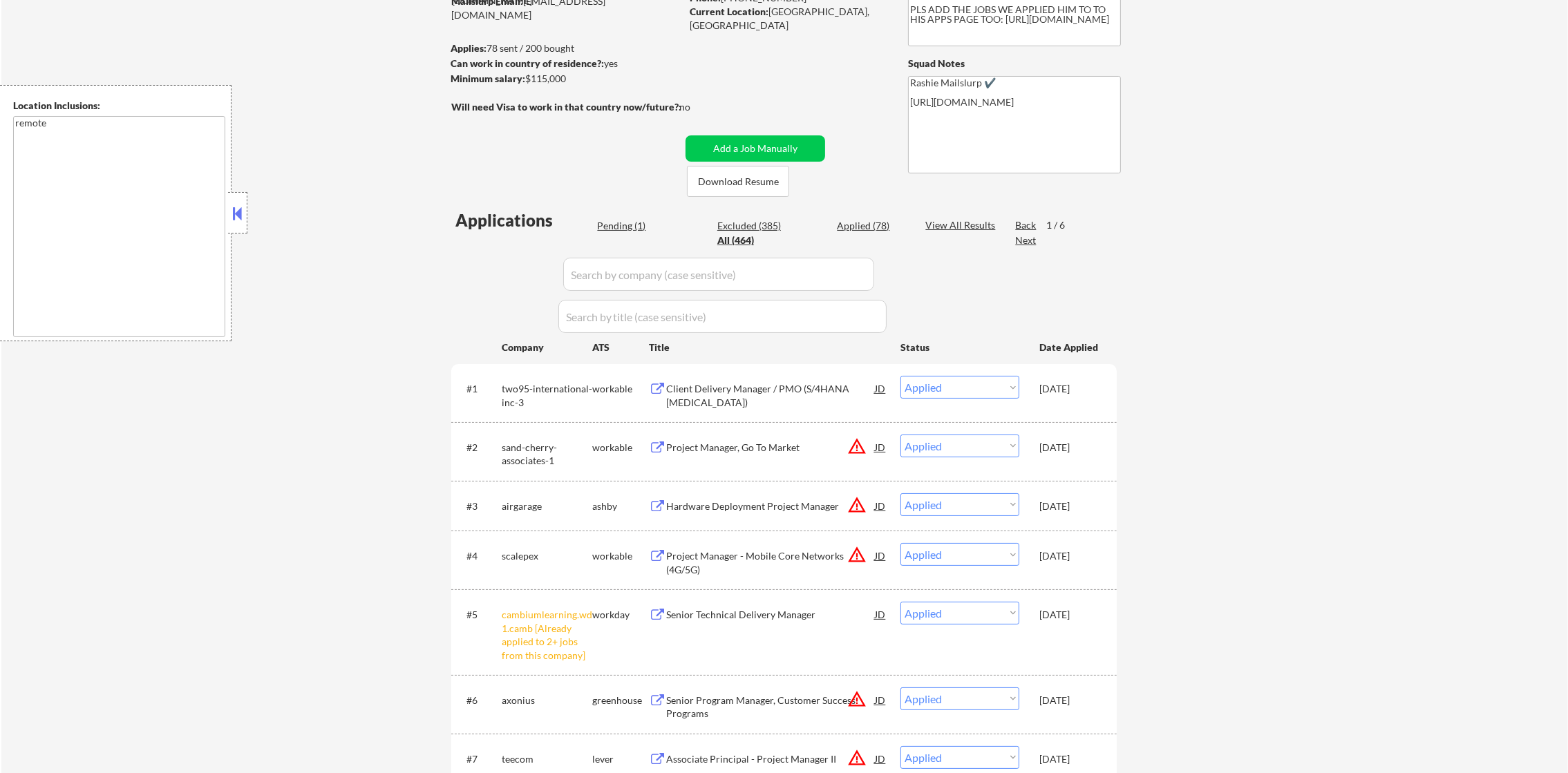
click at [669, 276] on input "input" at bounding box center [718, 275] width 311 height 33
paste input "servicenow"
type input "servicenow"
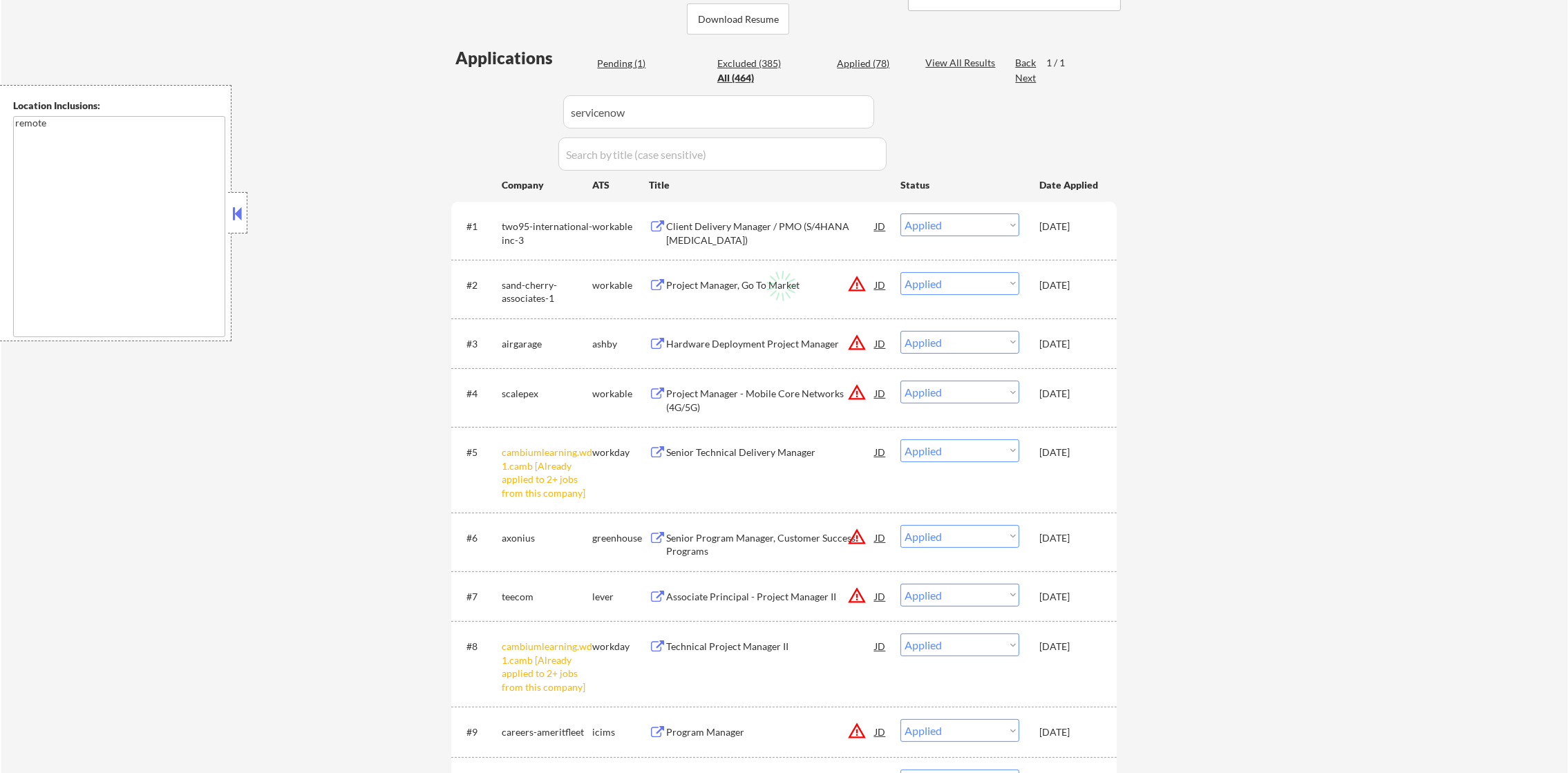
scroll to position [346, 0]
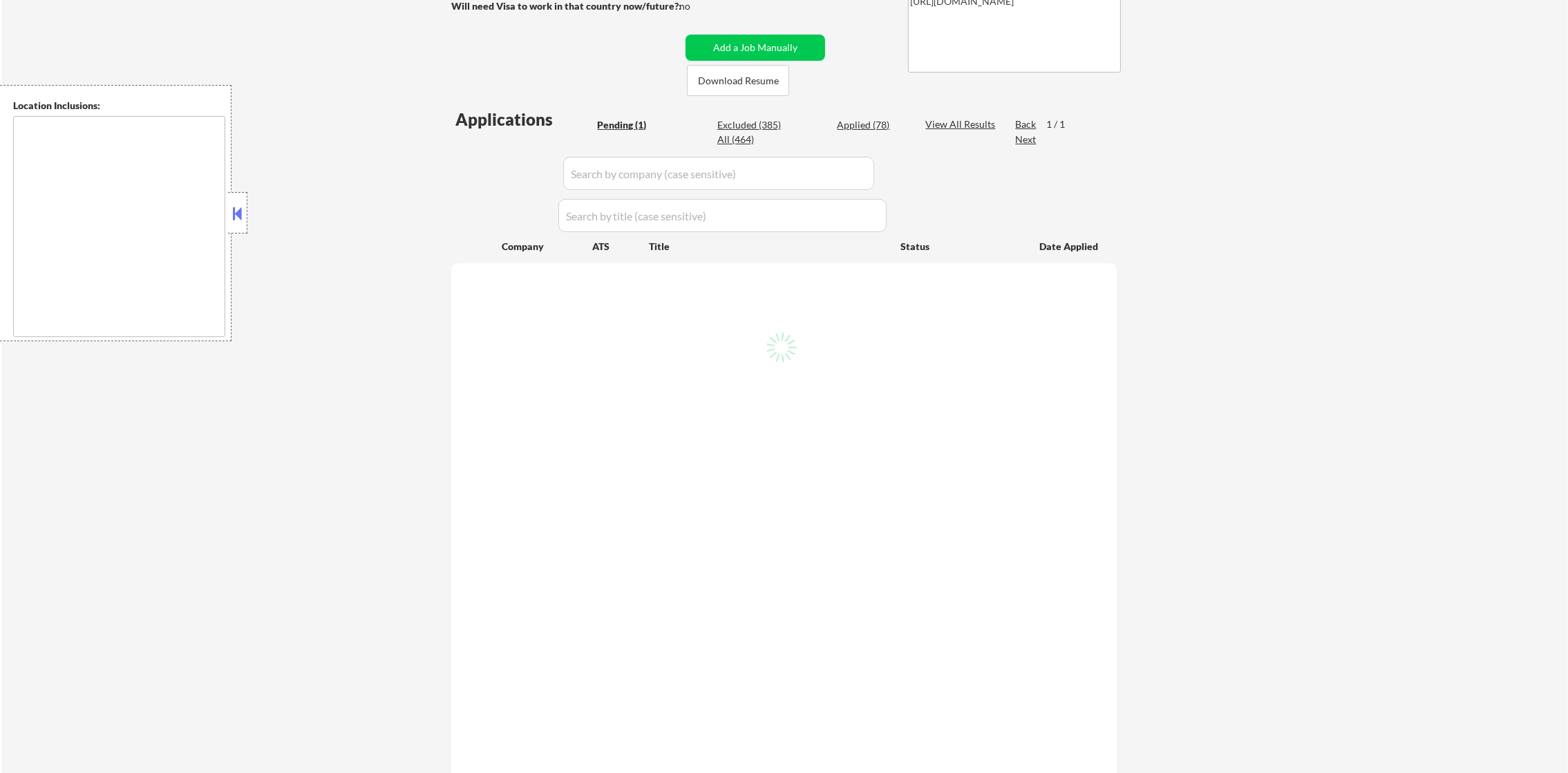
scroll to position [275, 0]
type textarea "remote"
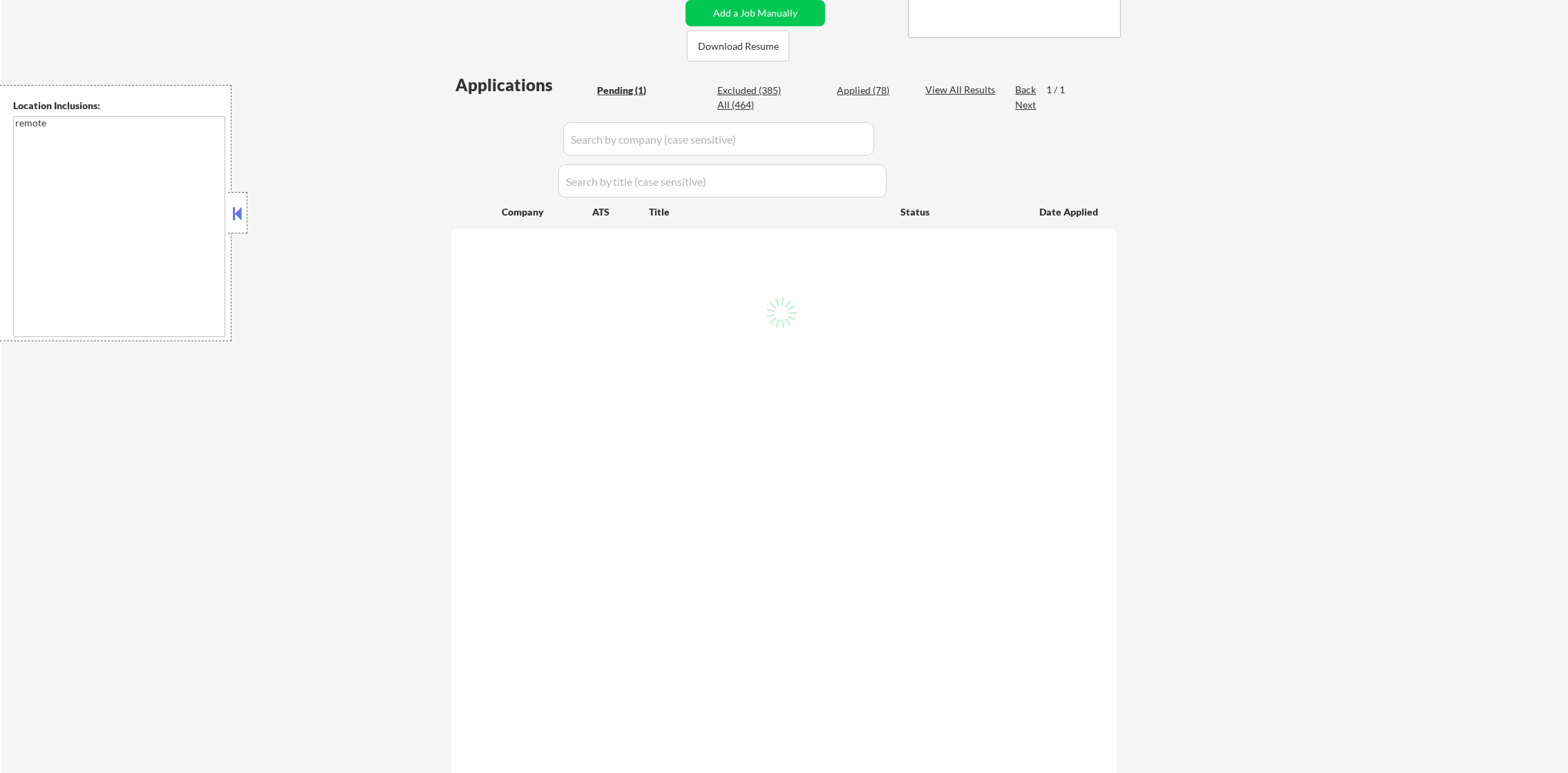
scroll to position [346, 0]
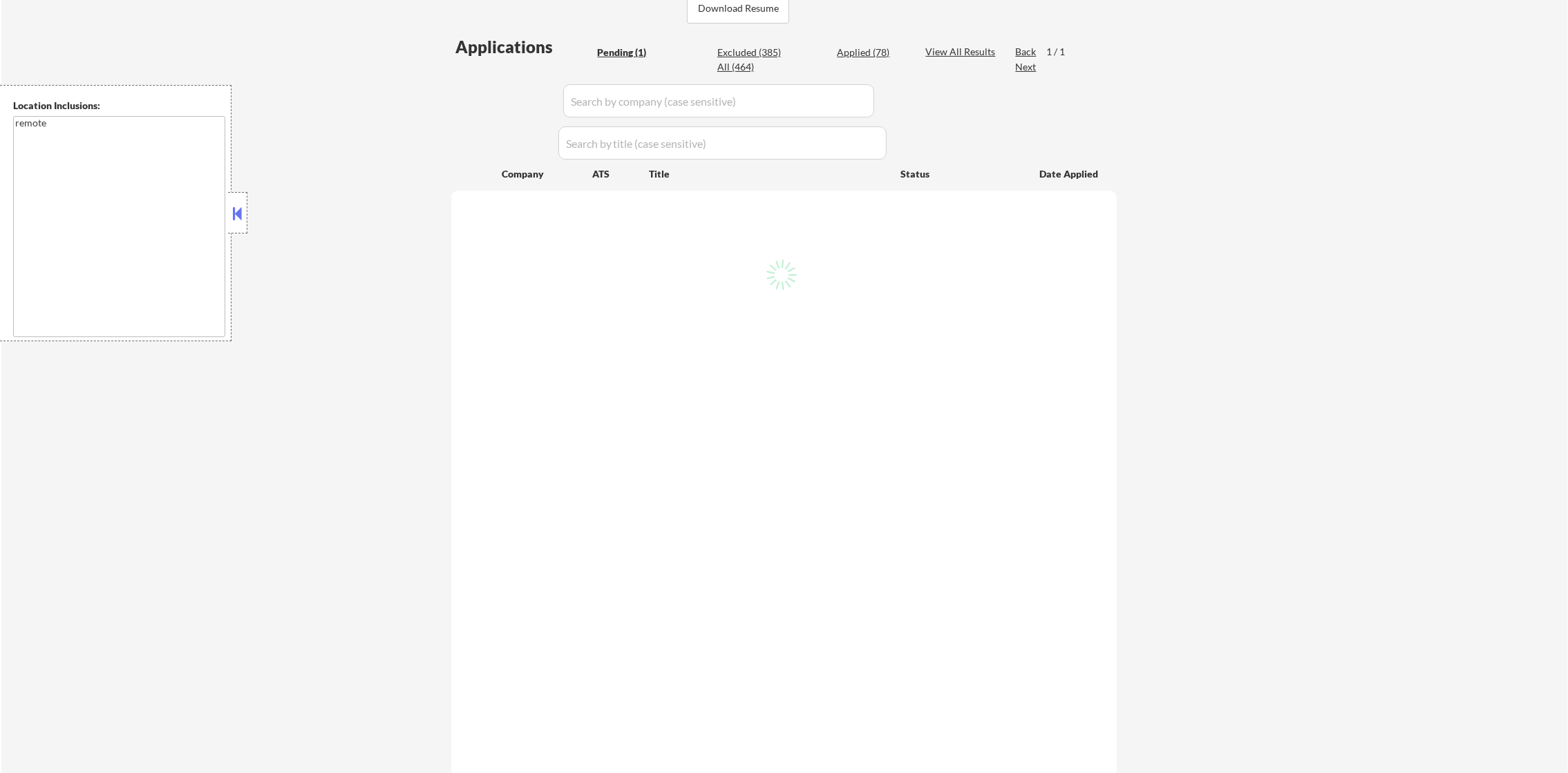
select select ""pending""
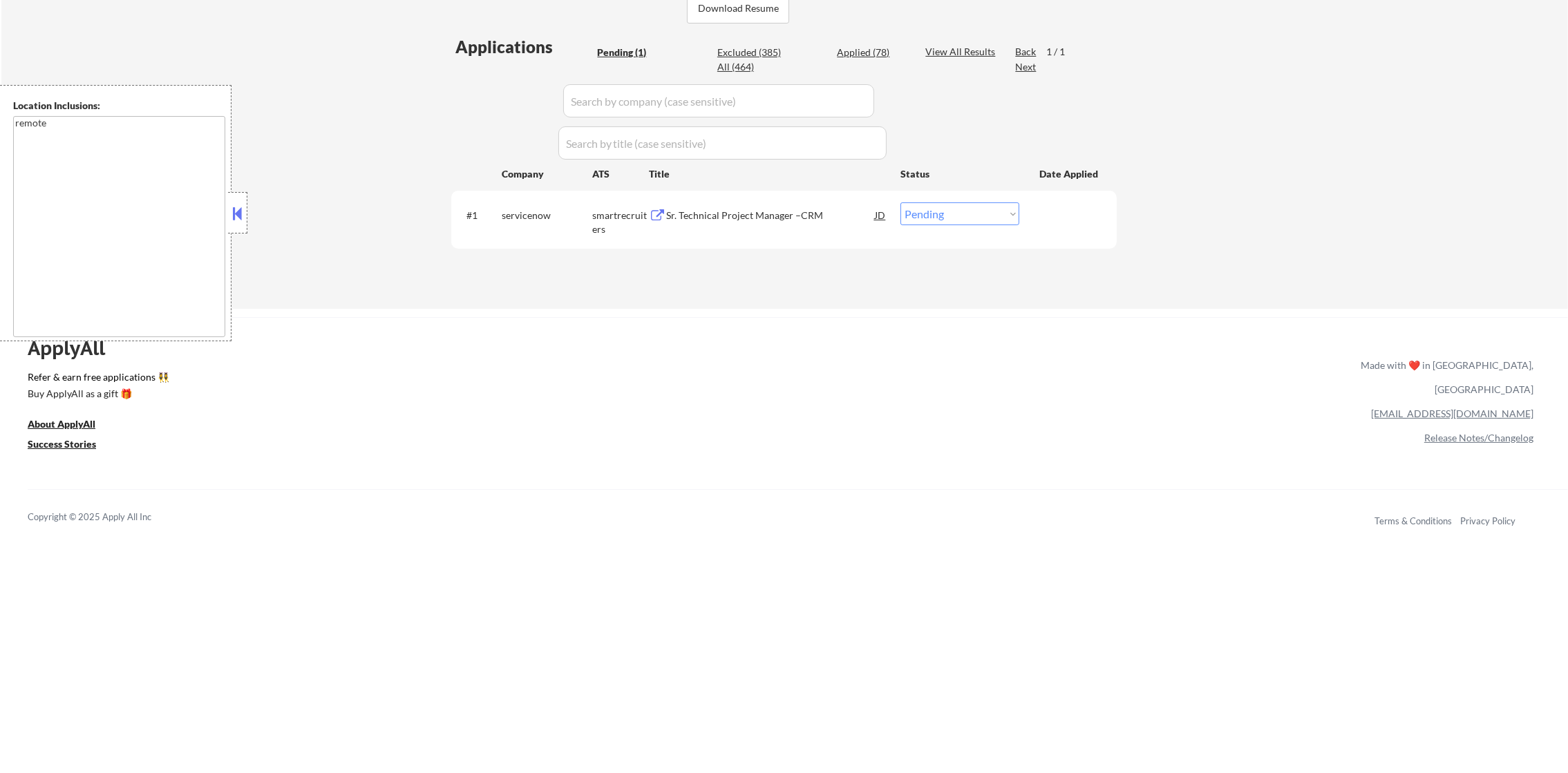
click at [717, 215] on div "Sr. Technical Project Manager –CRM" at bounding box center [770, 215] width 209 height 14
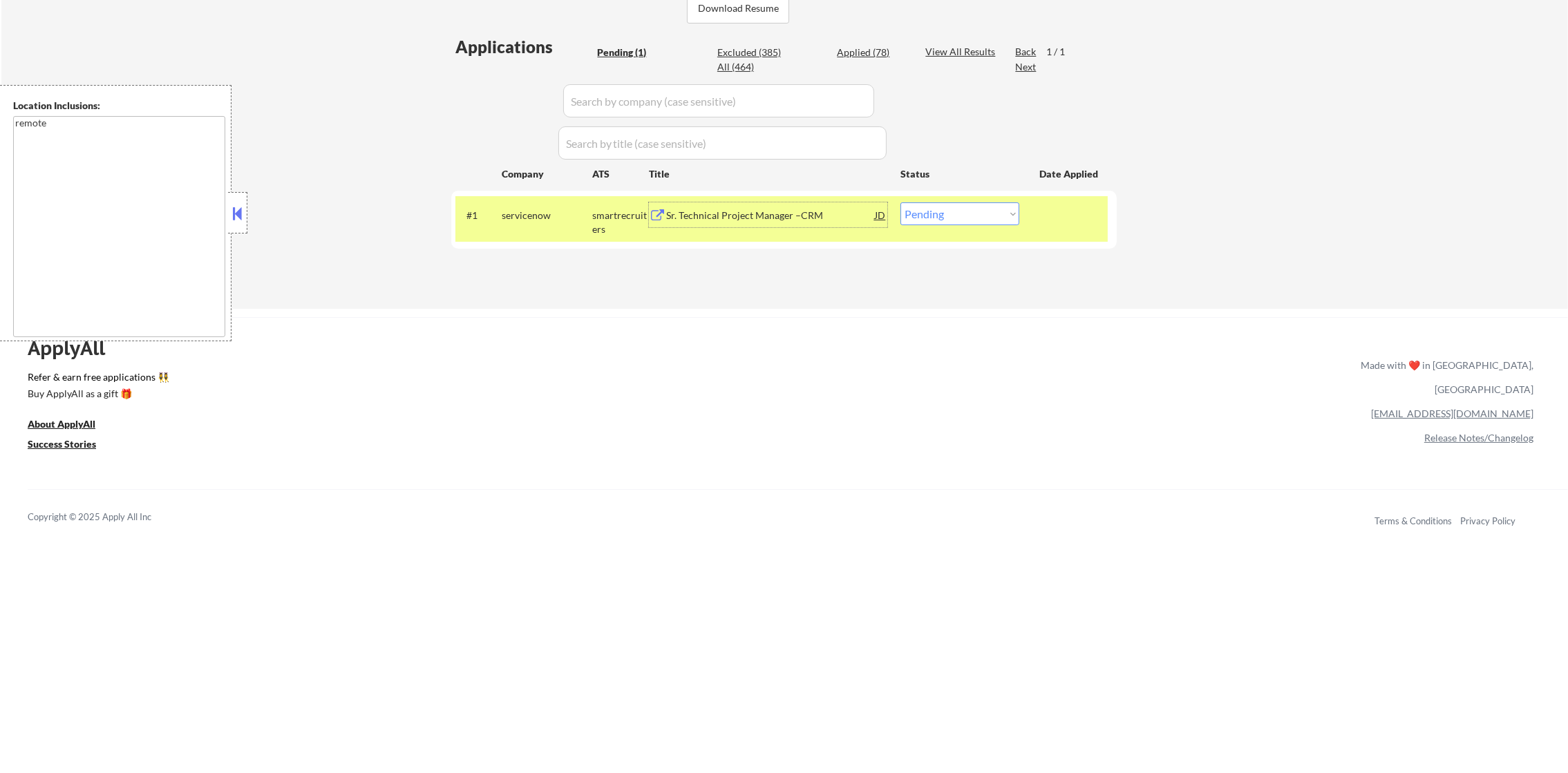
drag, startPoint x: 726, startPoint y: 59, endPoint x: 704, endPoint y: 82, distance: 31.8
click at [726, 60] on div "All (464)" at bounding box center [752, 67] width 69 height 14
click at [726, 71] on div "All (464)" at bounding box center [752, 67] width 69 height 14
select select ""applied""
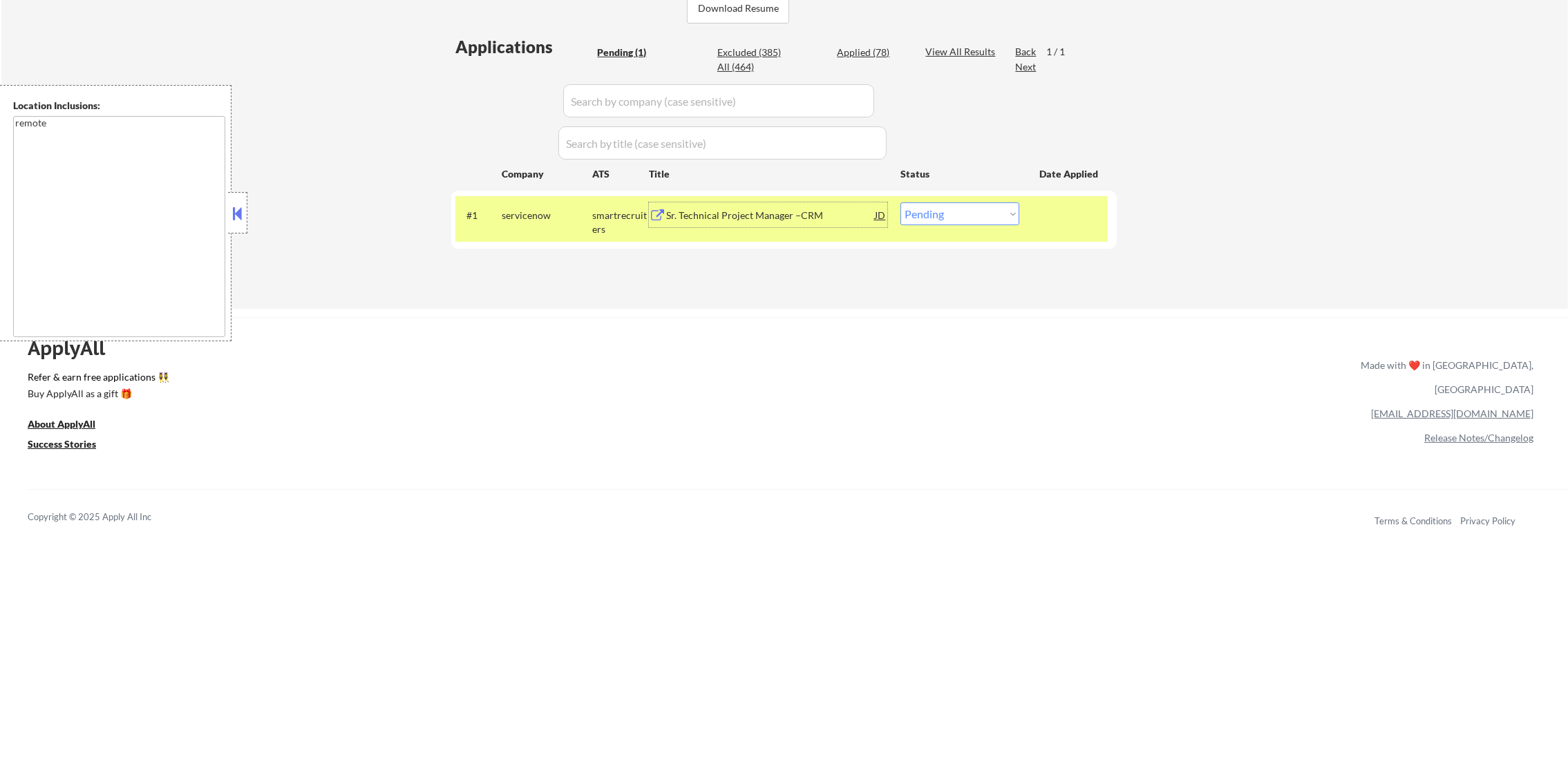
select select ""applied""
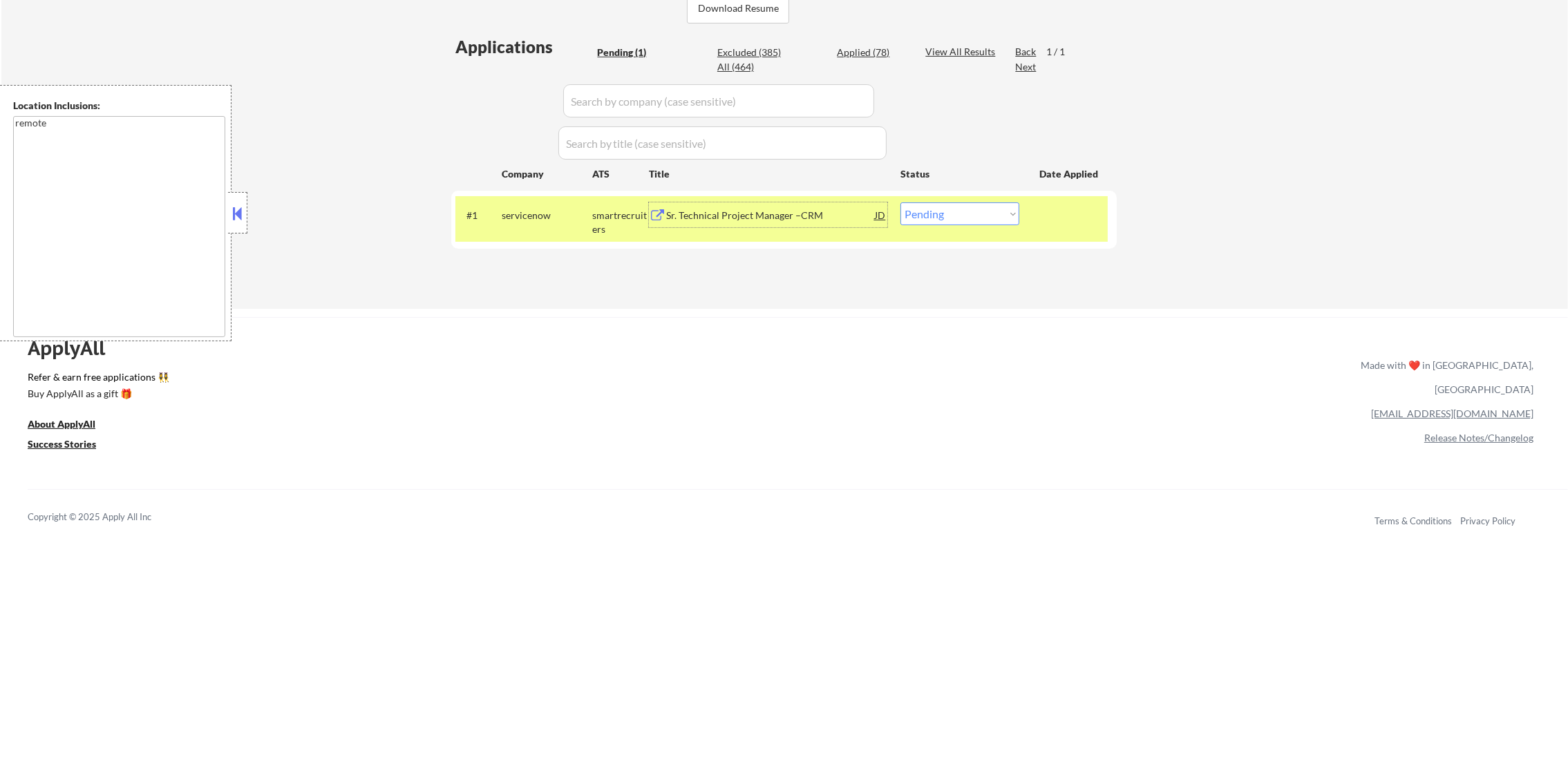
select select ""applied""
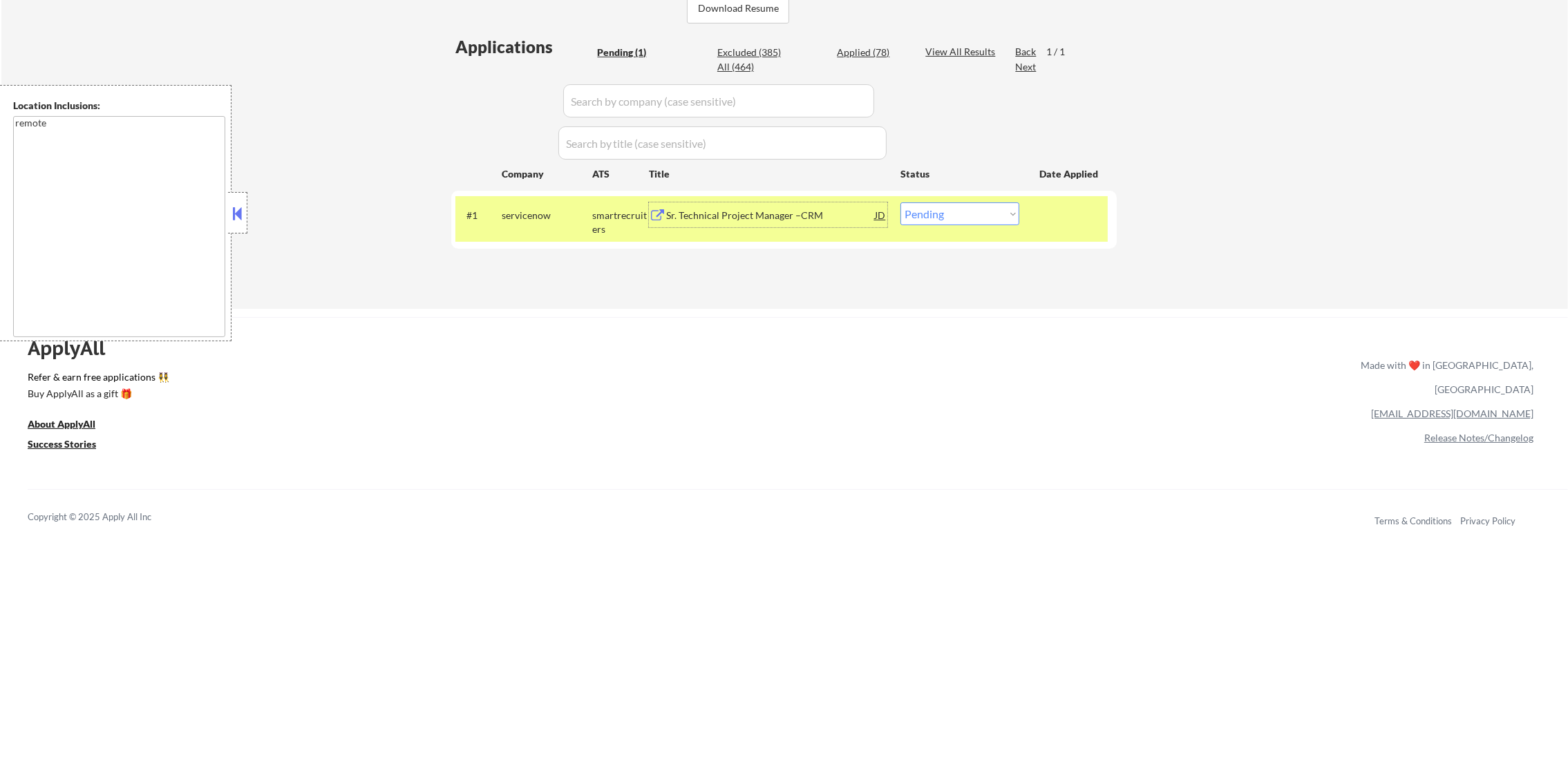
select select ""applied""
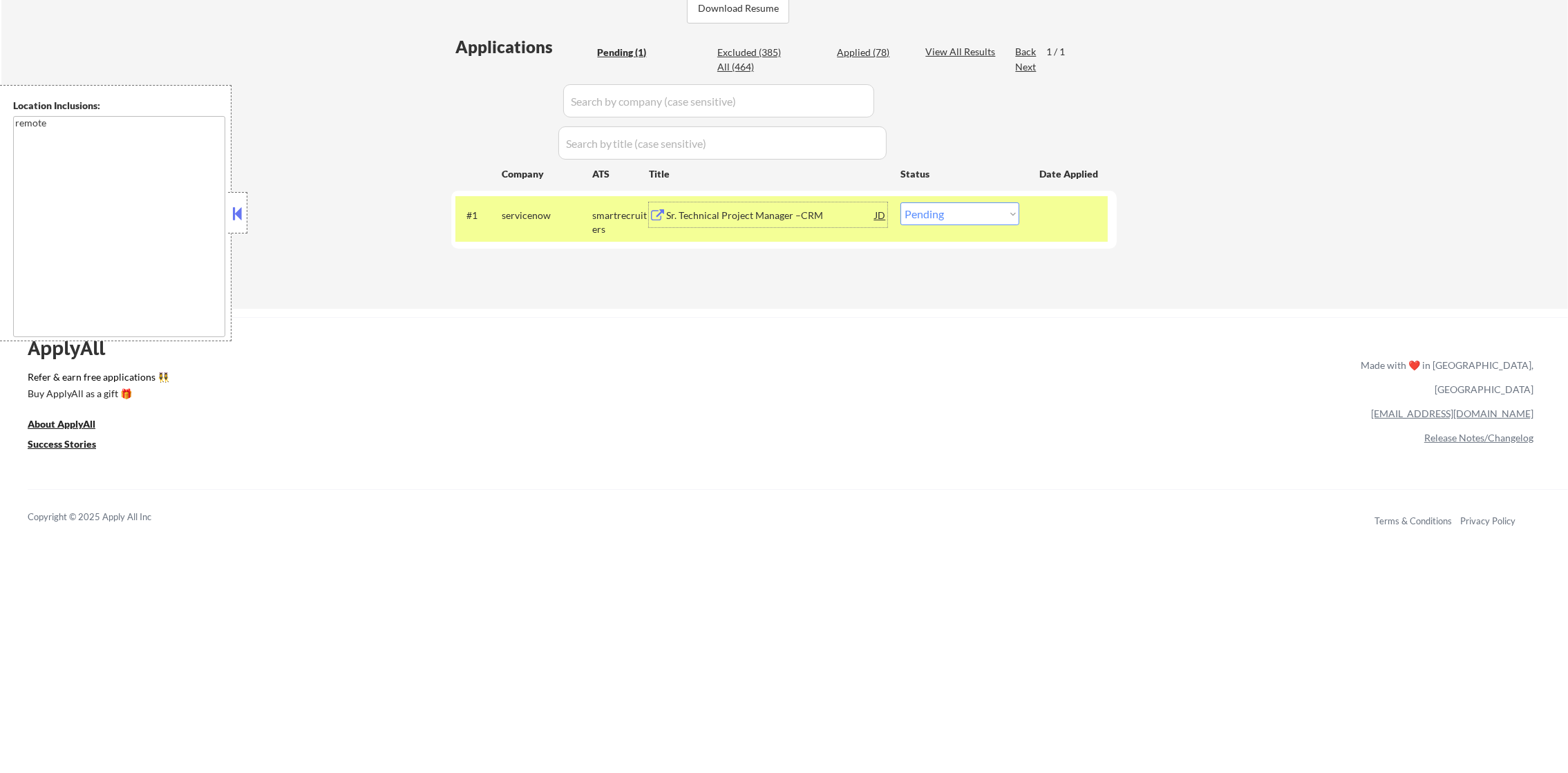
select select ""applied""
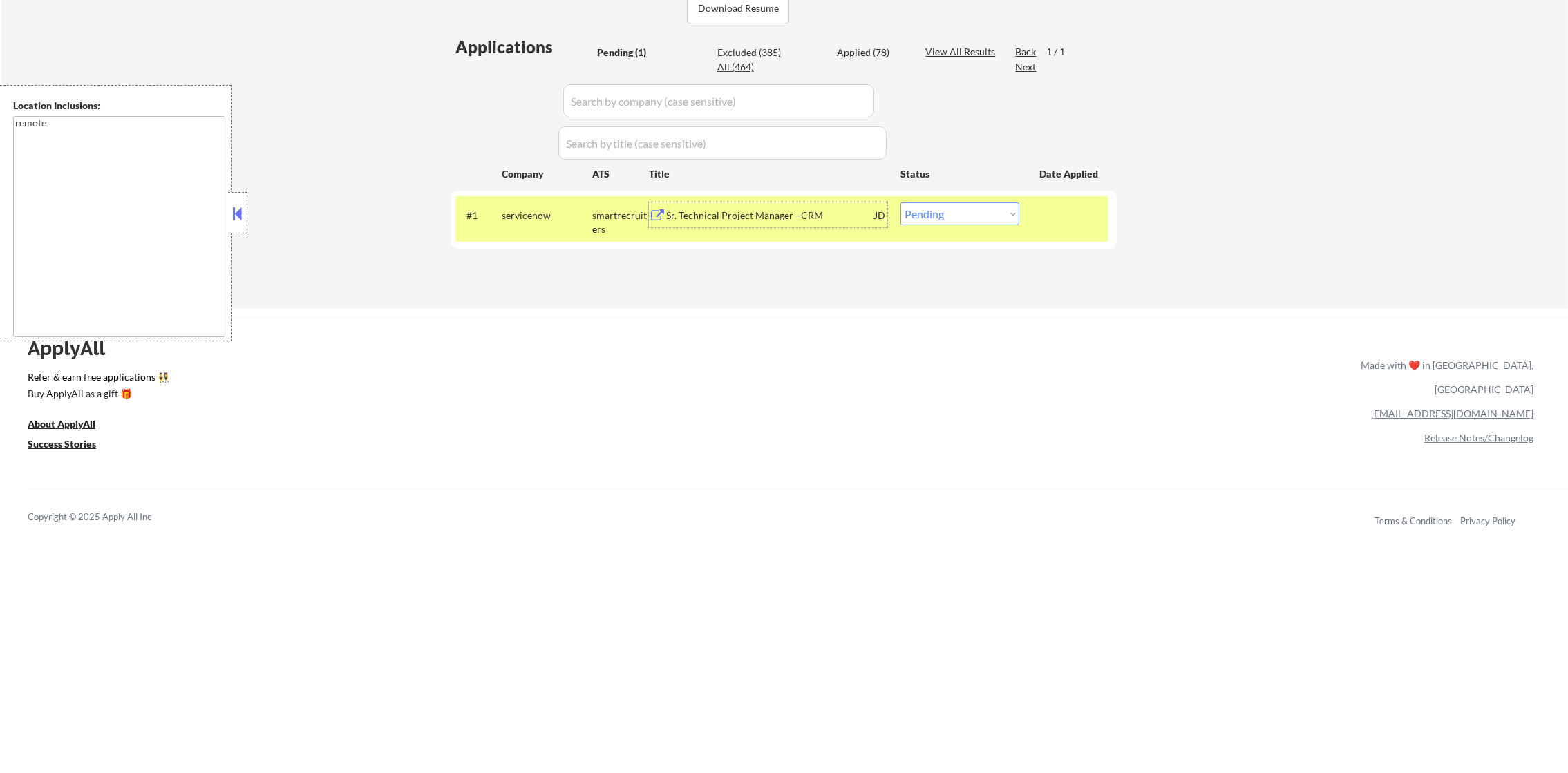
select select ""applied""
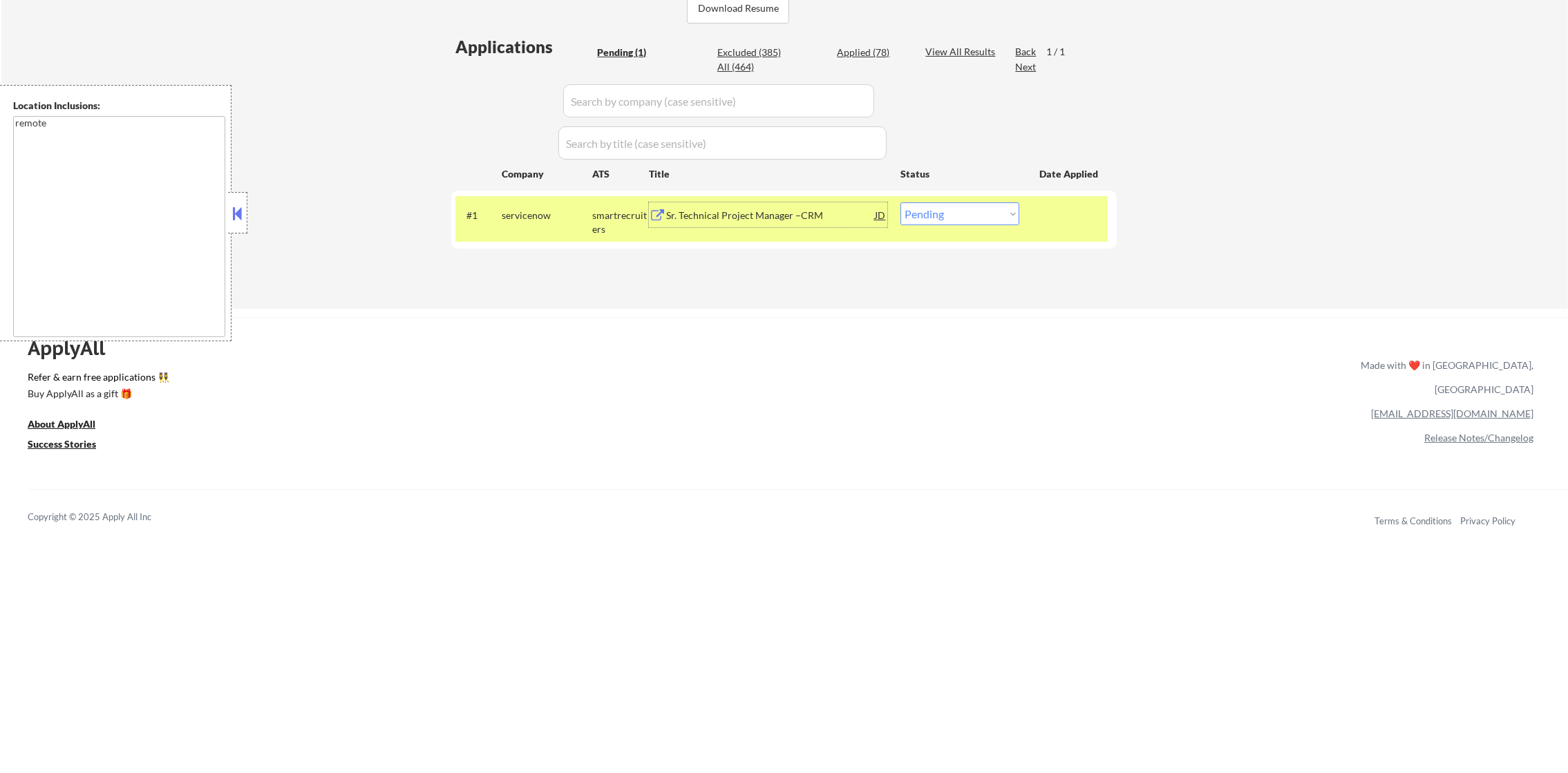
select select ""excluded""
select select ""applied""
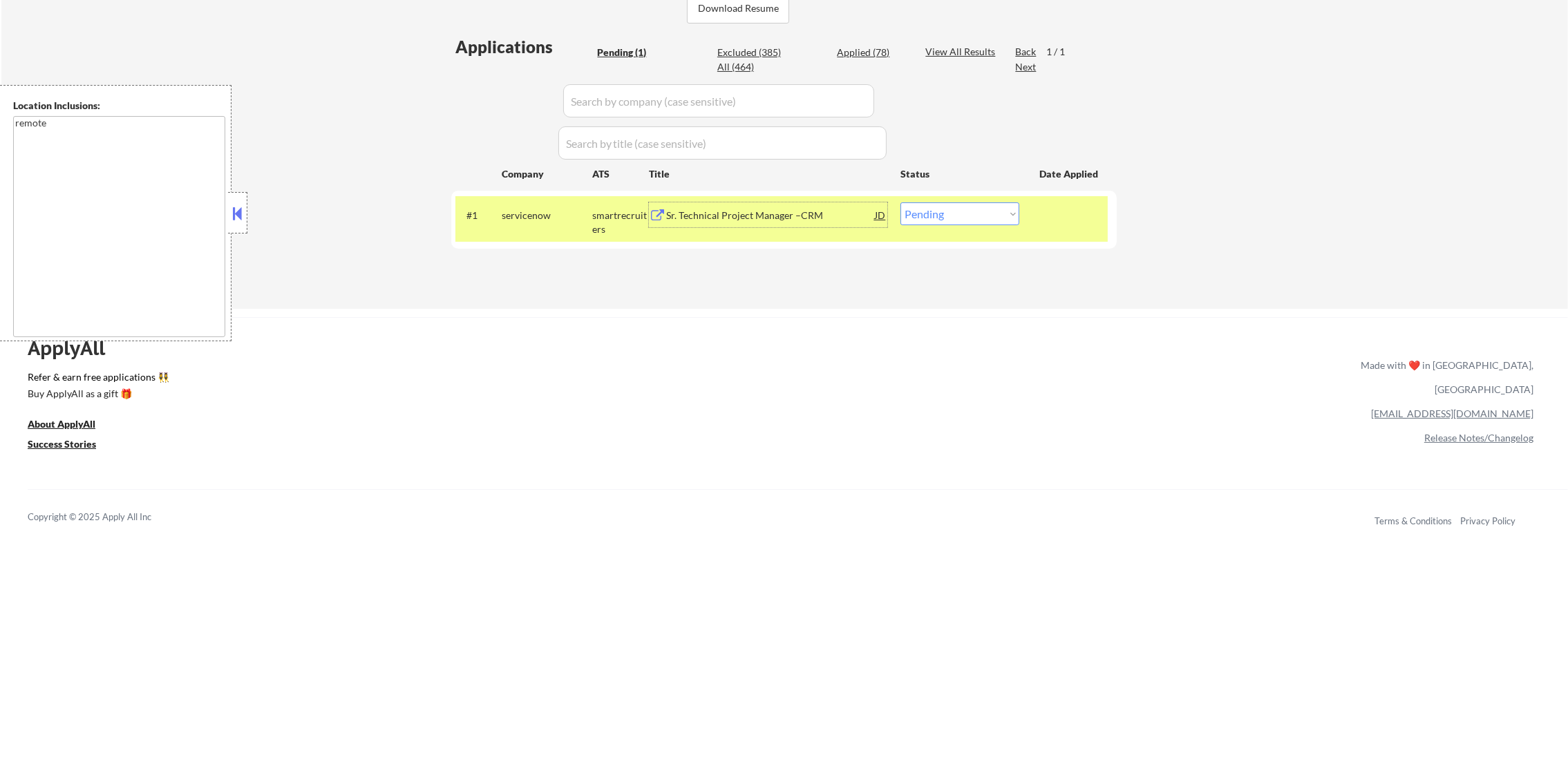
select select ""applied""
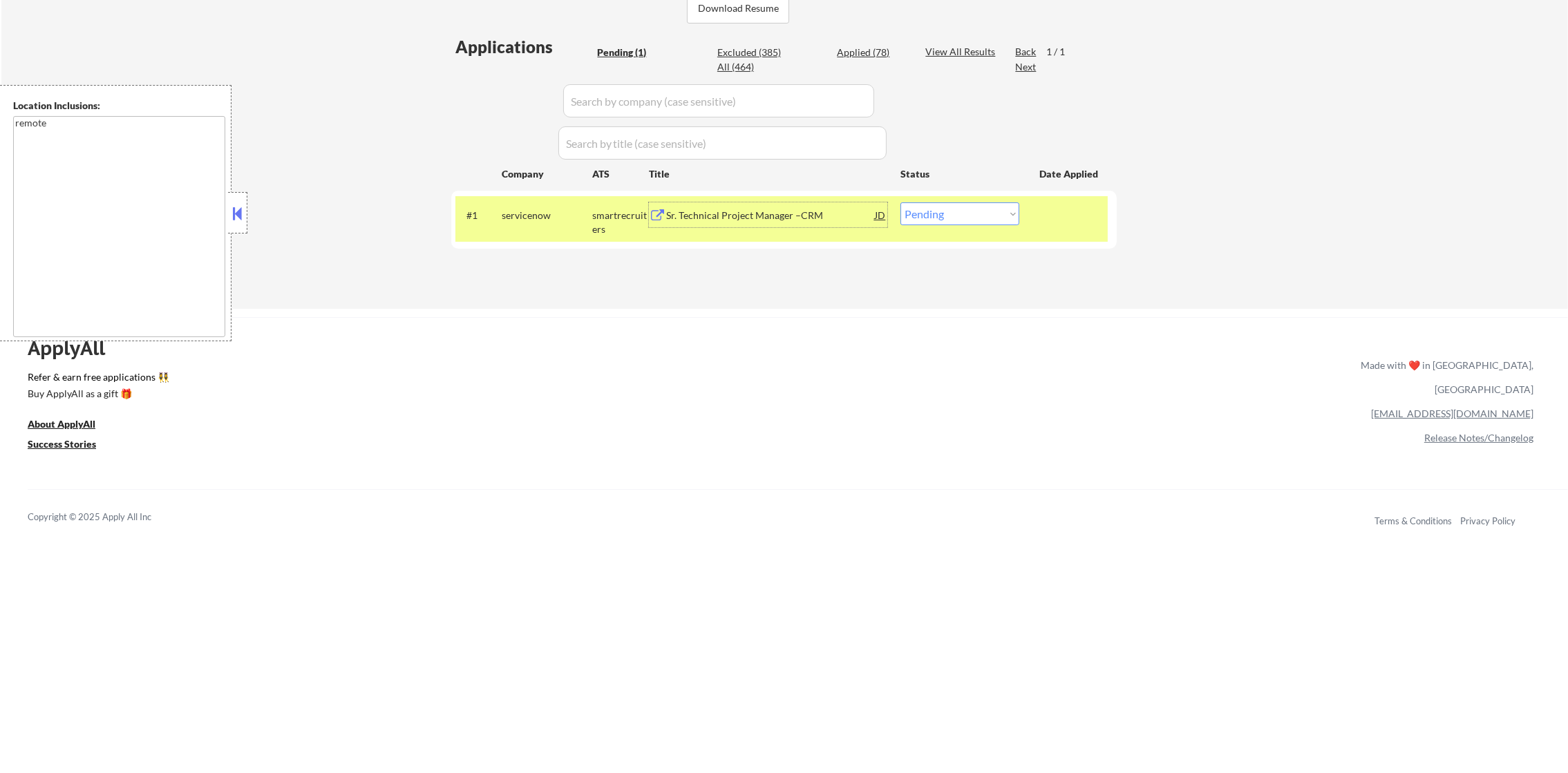
select select ""applied""
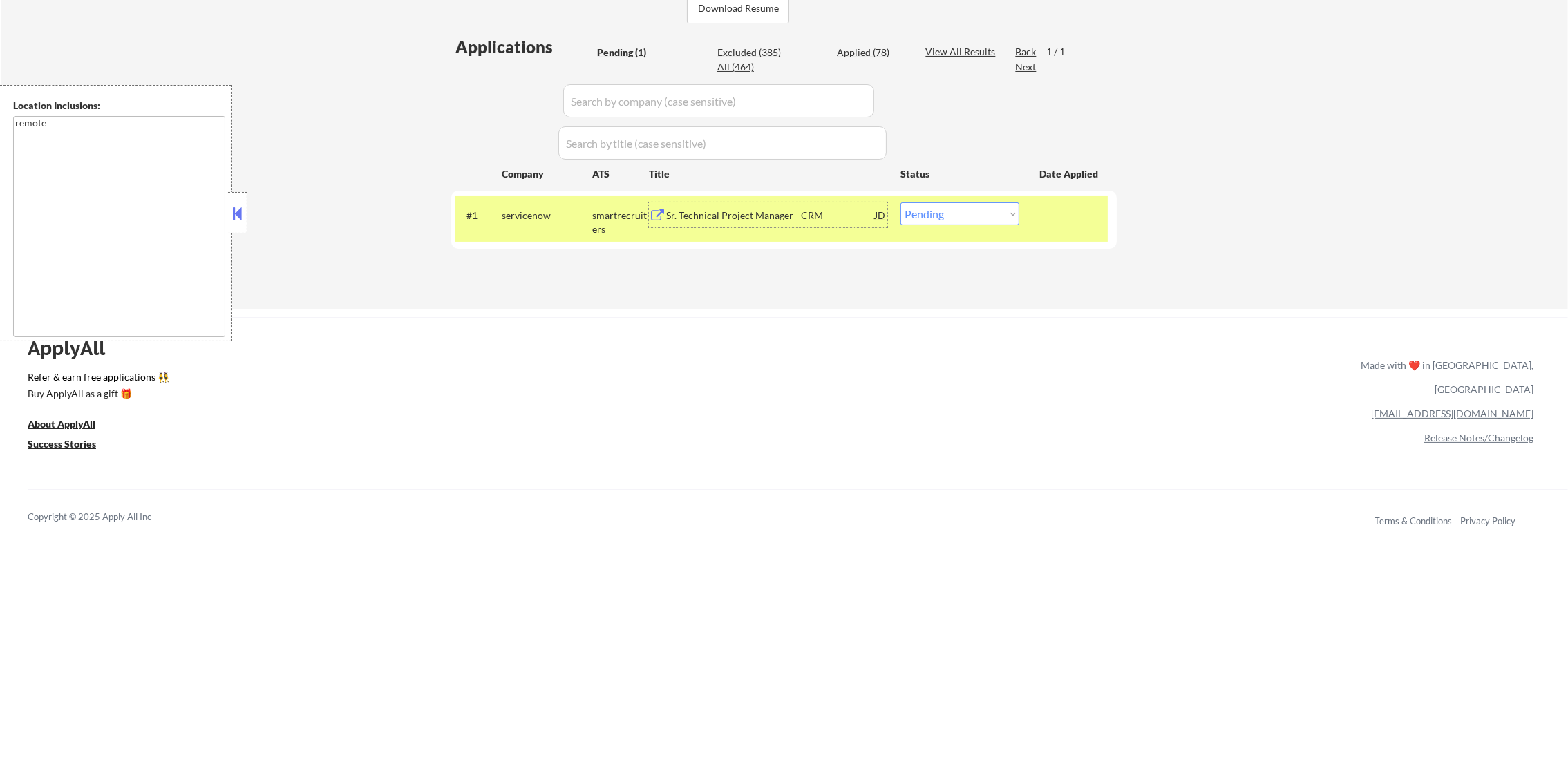
select select ""applied""
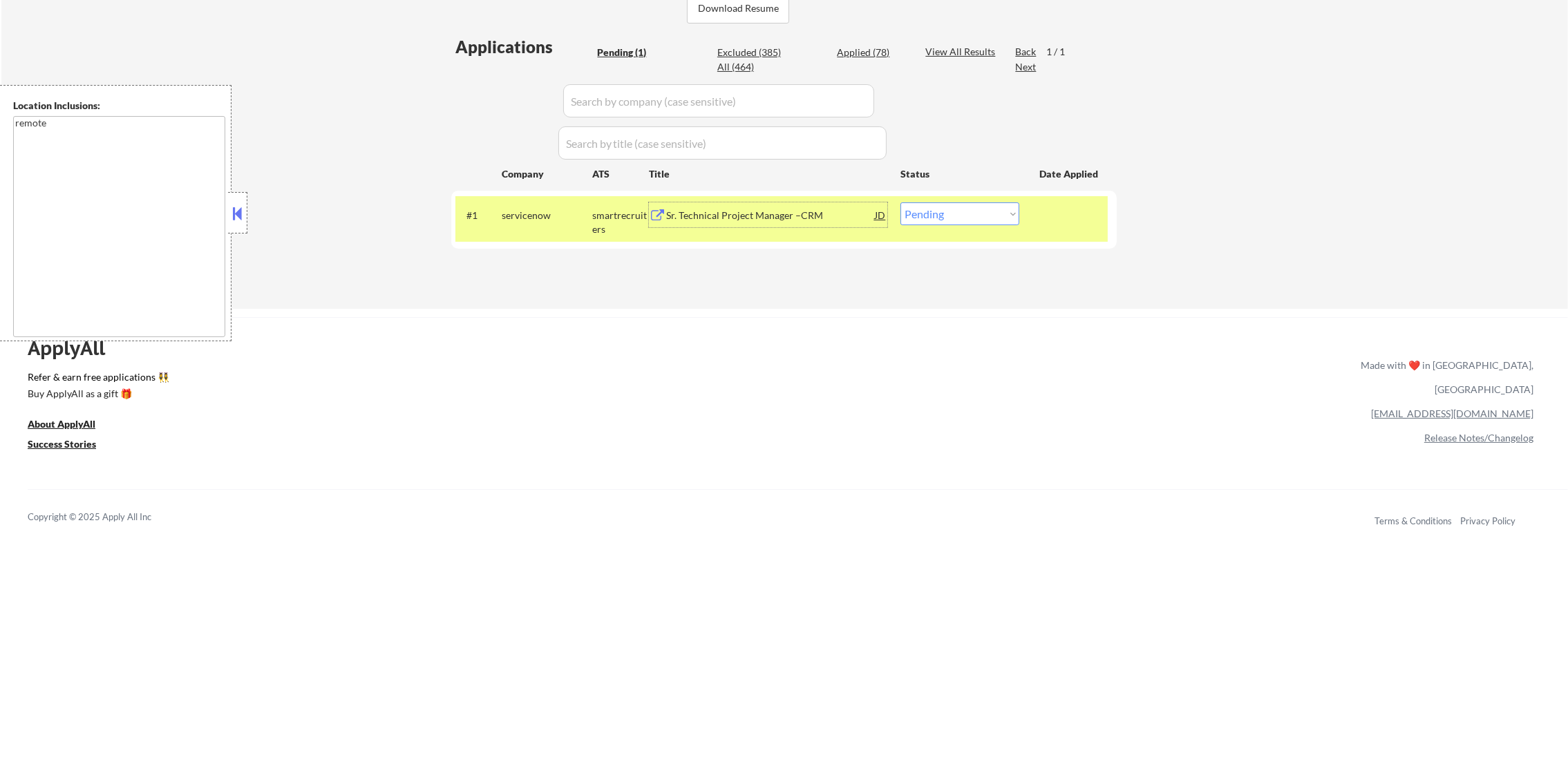
select select ""applied""
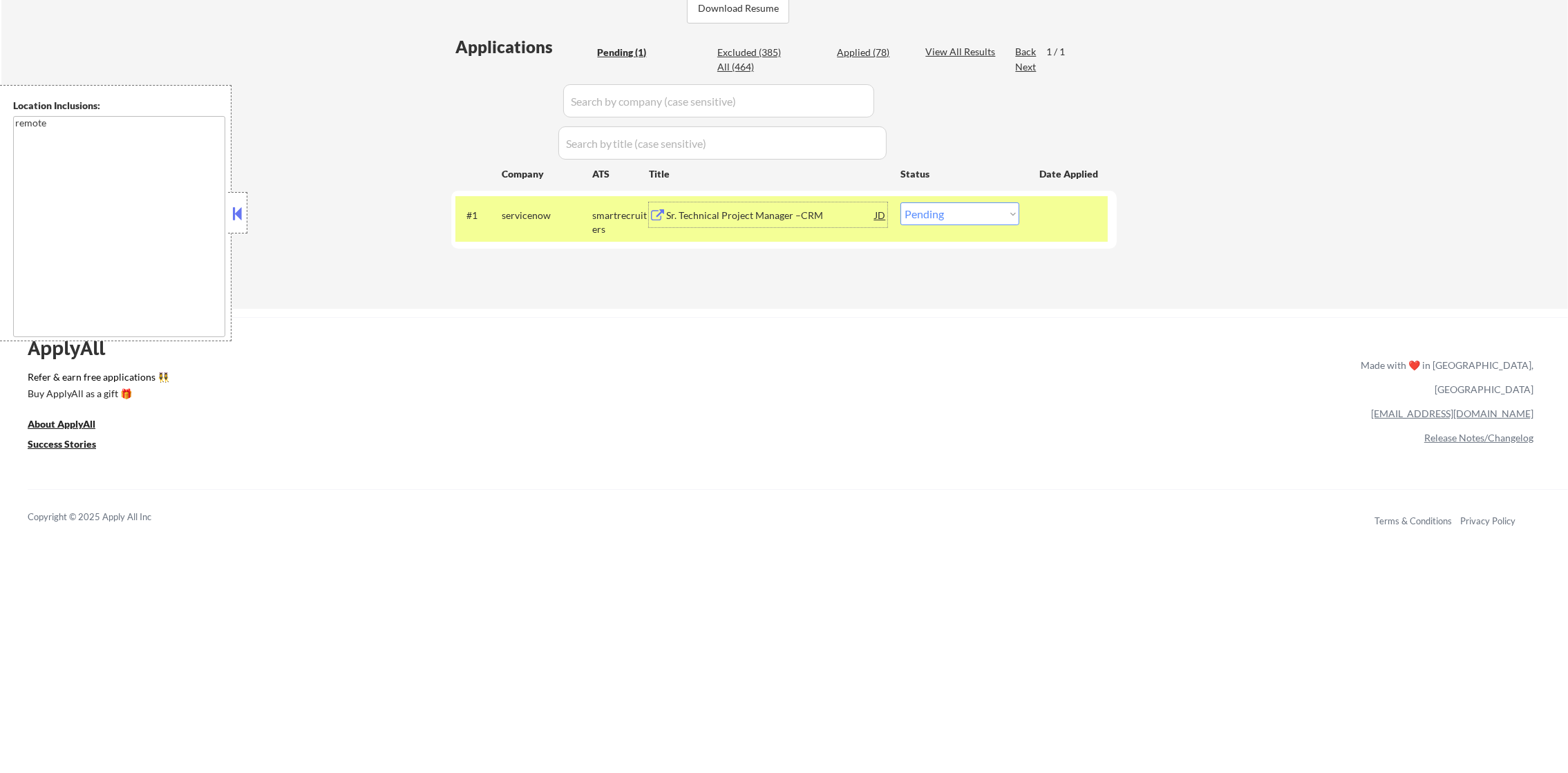
select select ""applied""
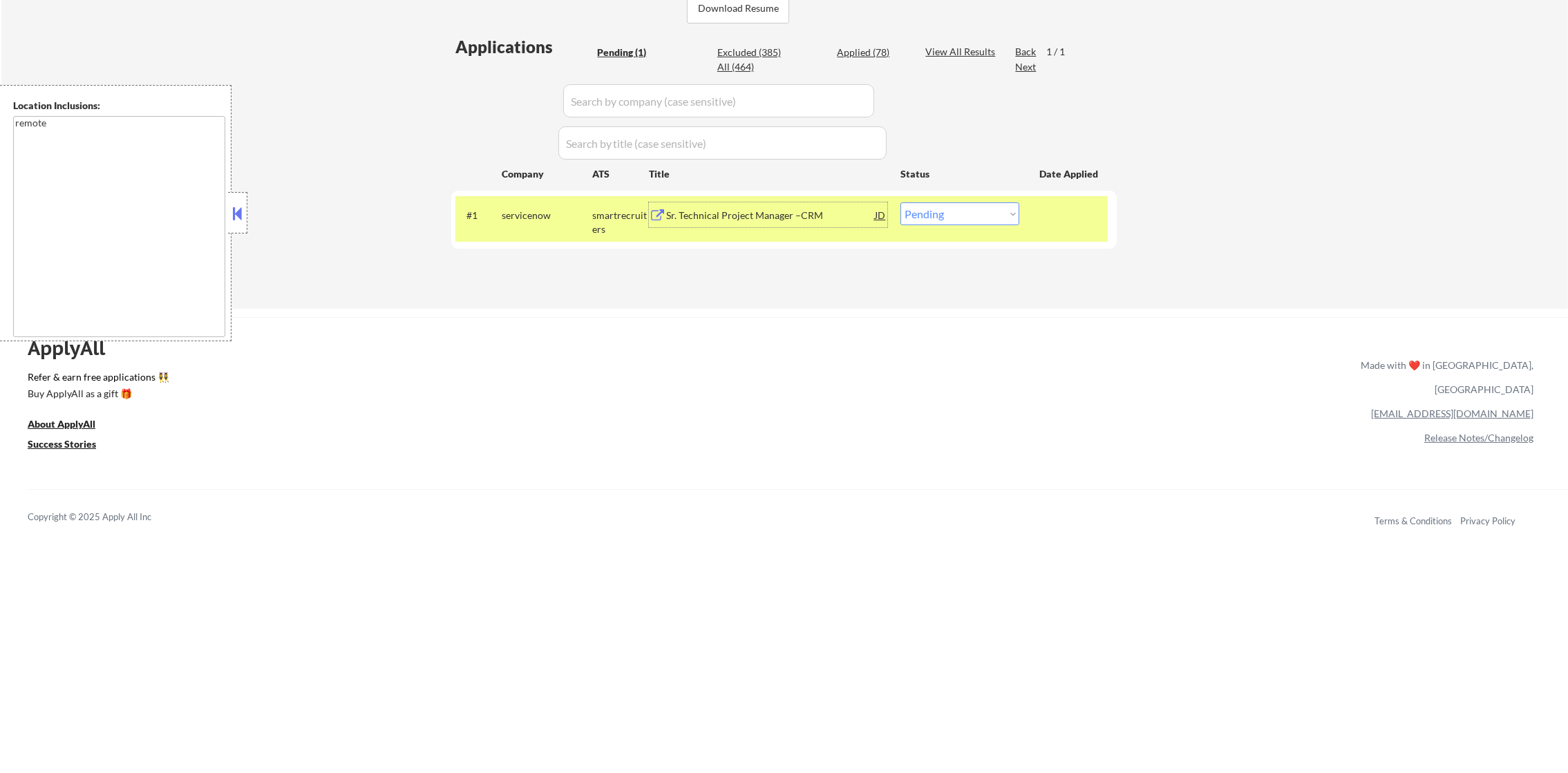
select select ""applied""
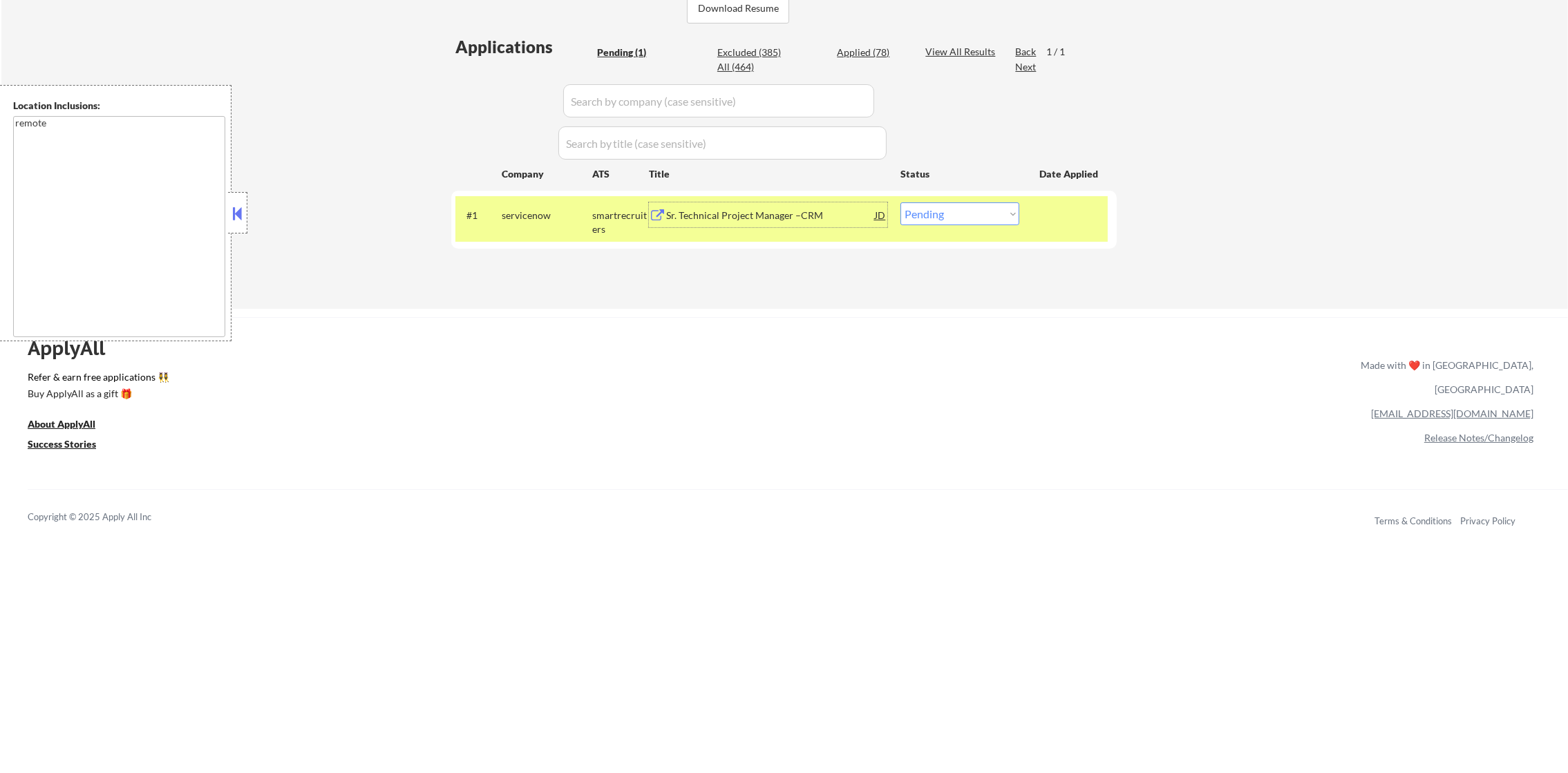
select select ""excluded""
select select ""applied""
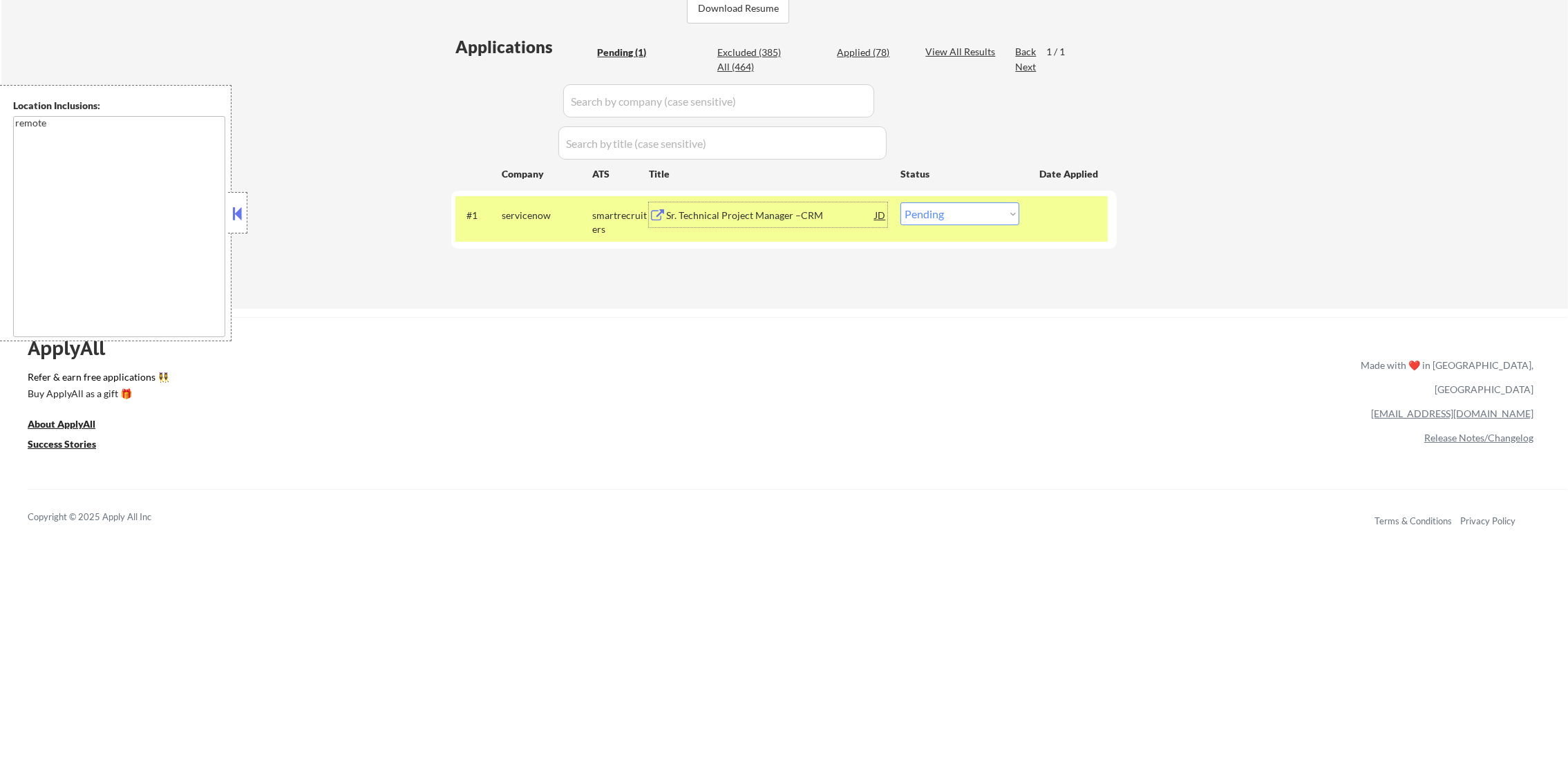
select select ""applied""
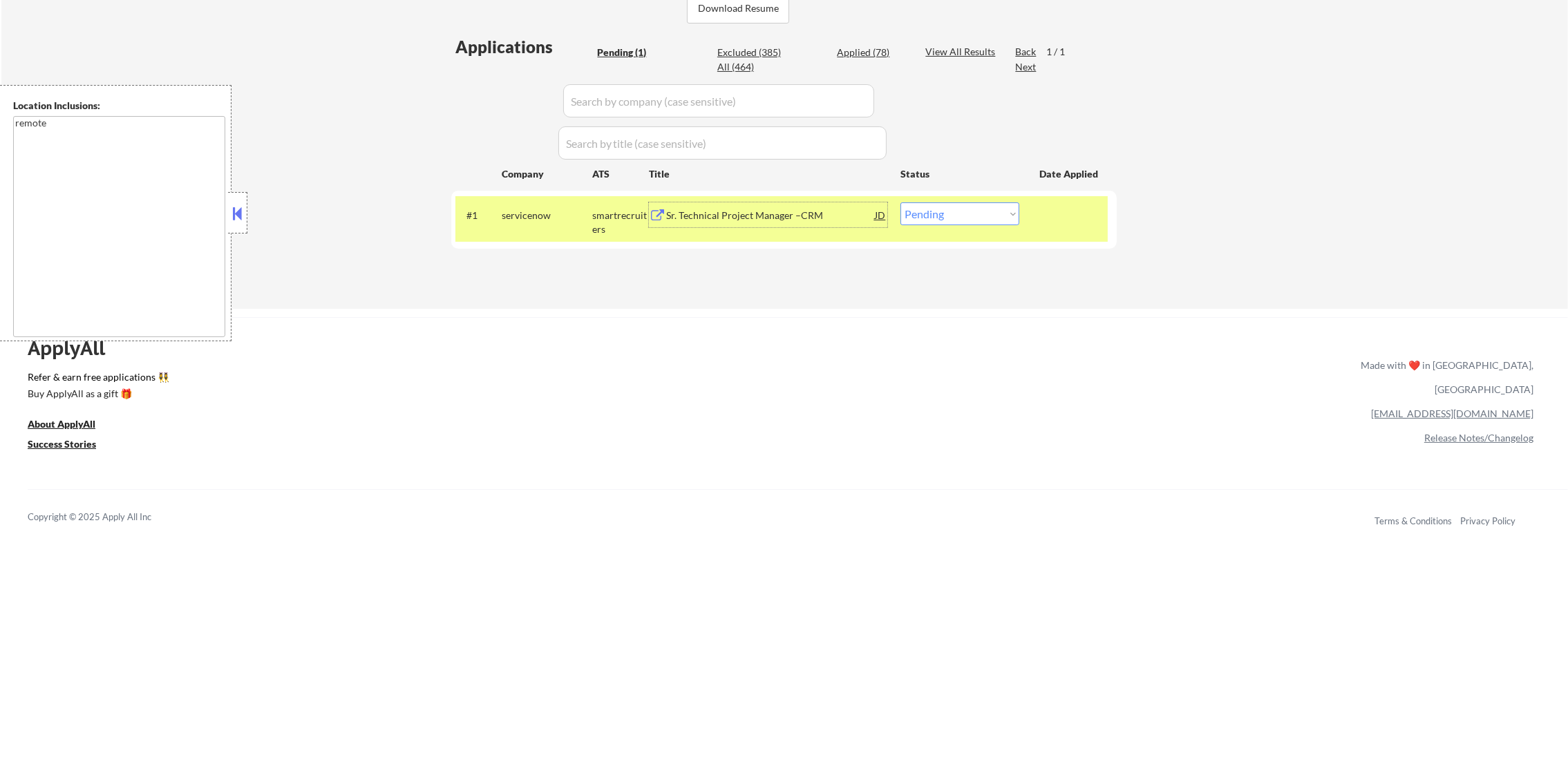
select select ""applied""
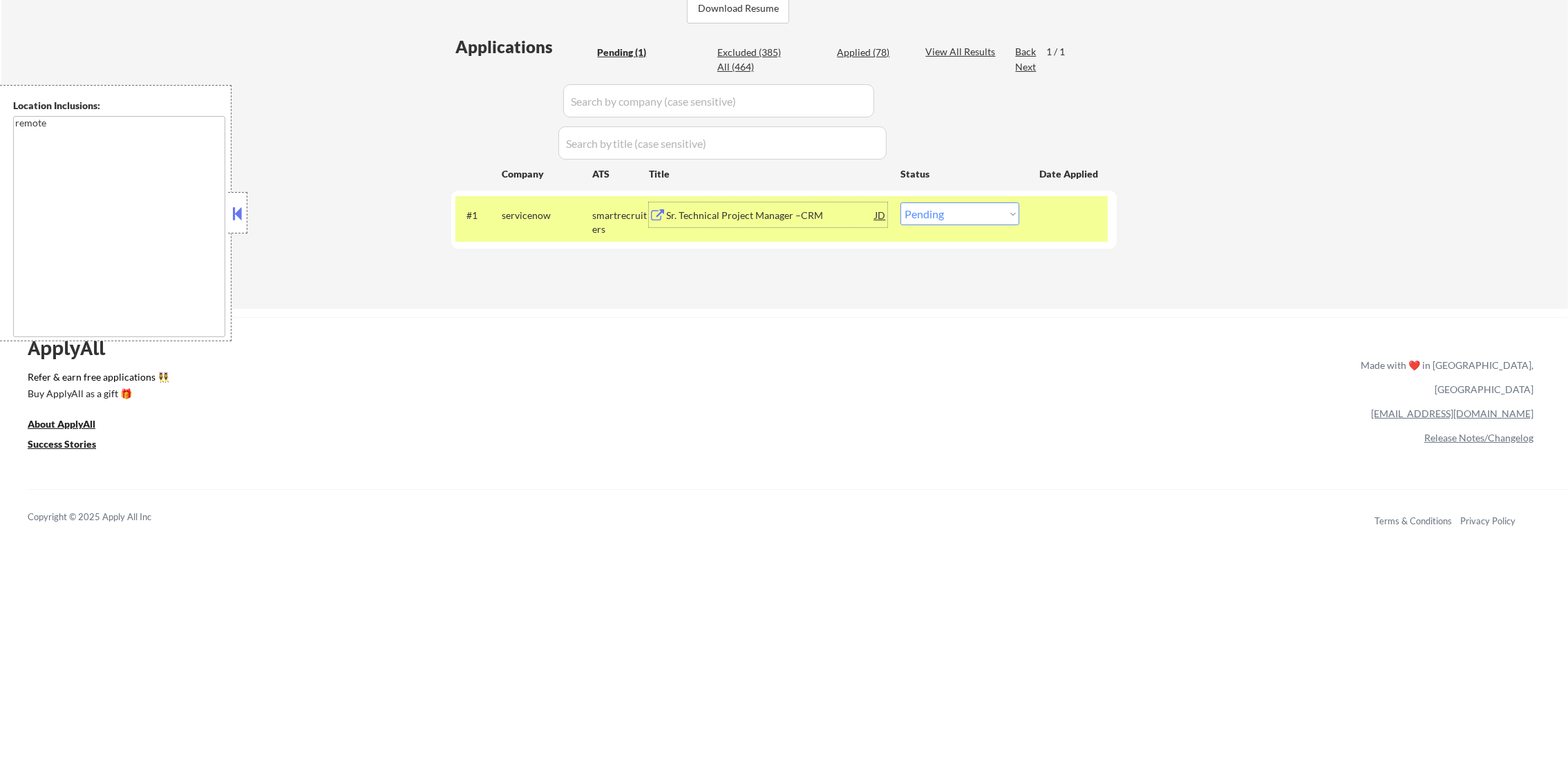
select select ""applied""
select select ""excluded__location_""
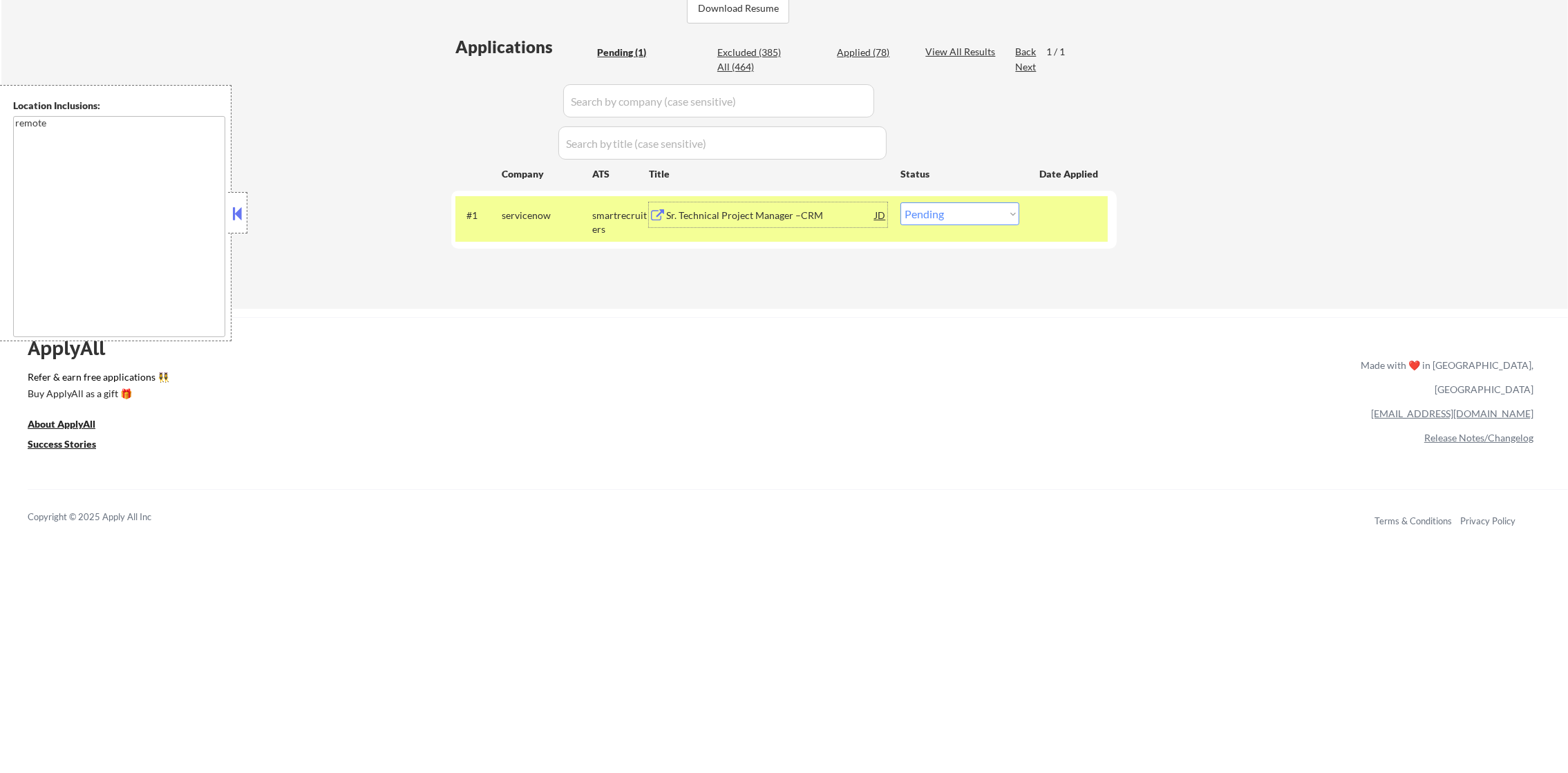
select select ""excluded__location_""
select select ""excluded__expired_""
select select ""excluded__location_""
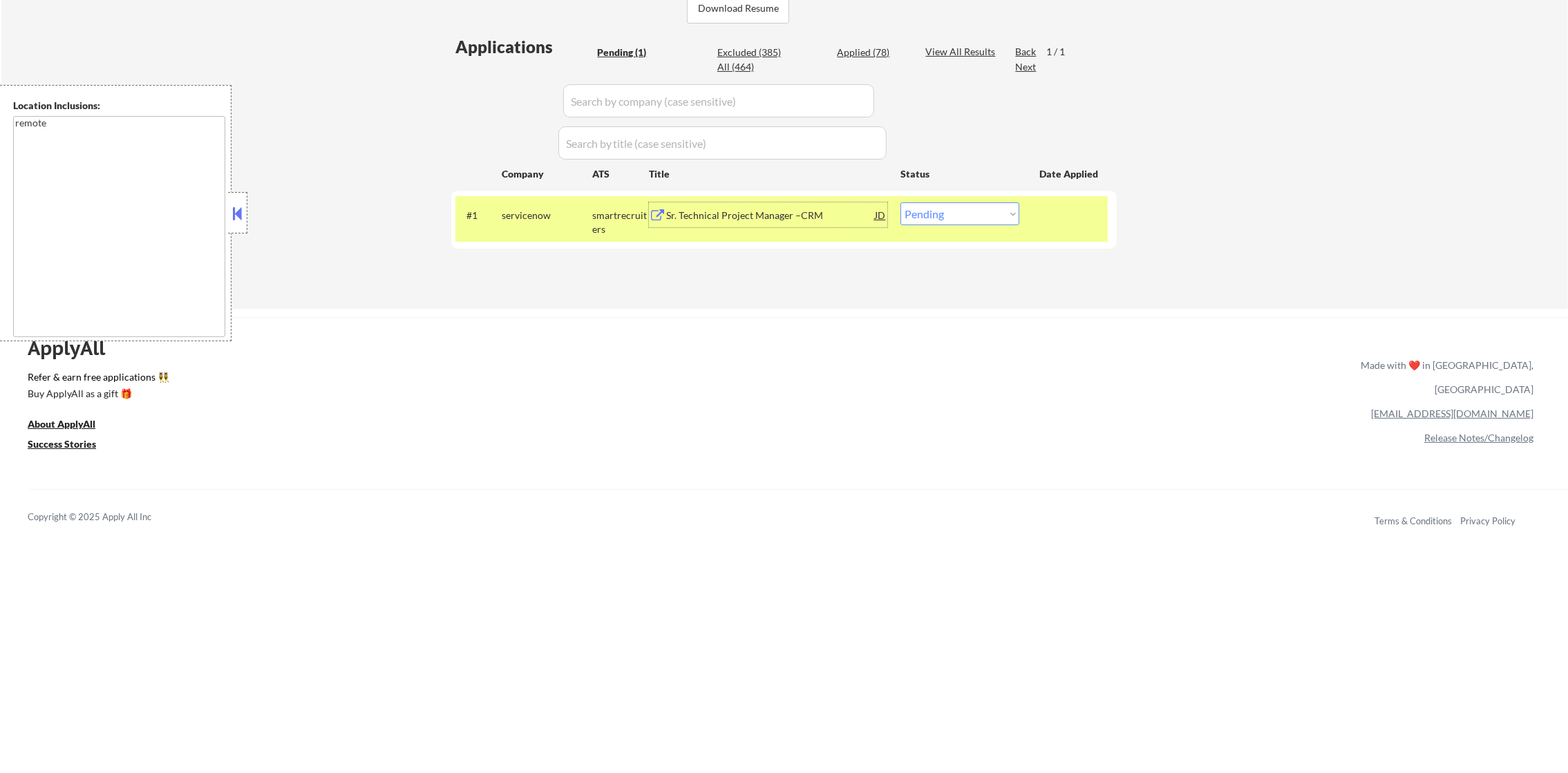
select select ""excluded__location_""
select select ""excluded__other_""
select select ""excluded__location_""
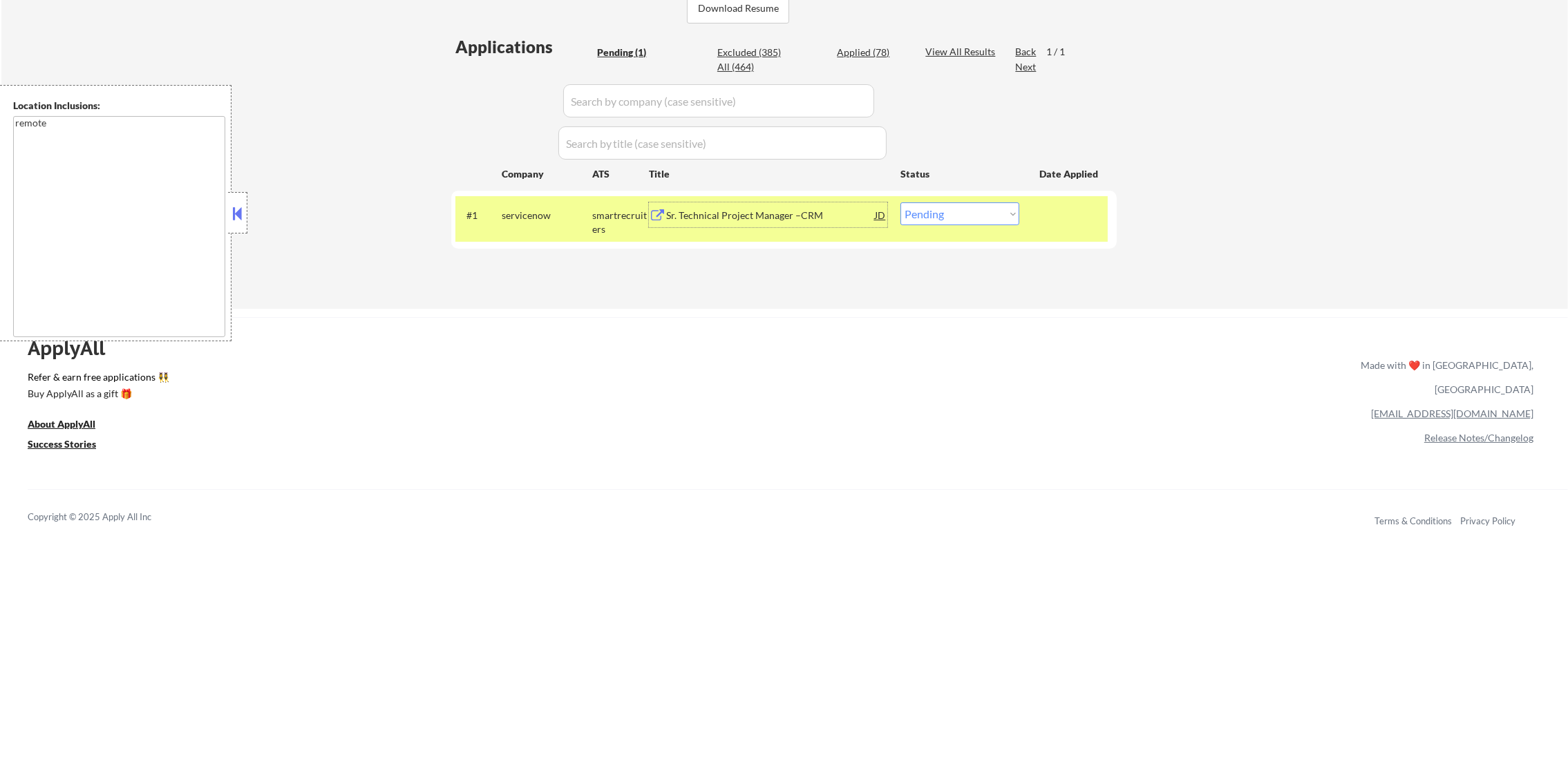
select select ""excluded__location_""
select select ""excluded__other_""
select select ""excluded__location_""
select select ""excluded__expired_""
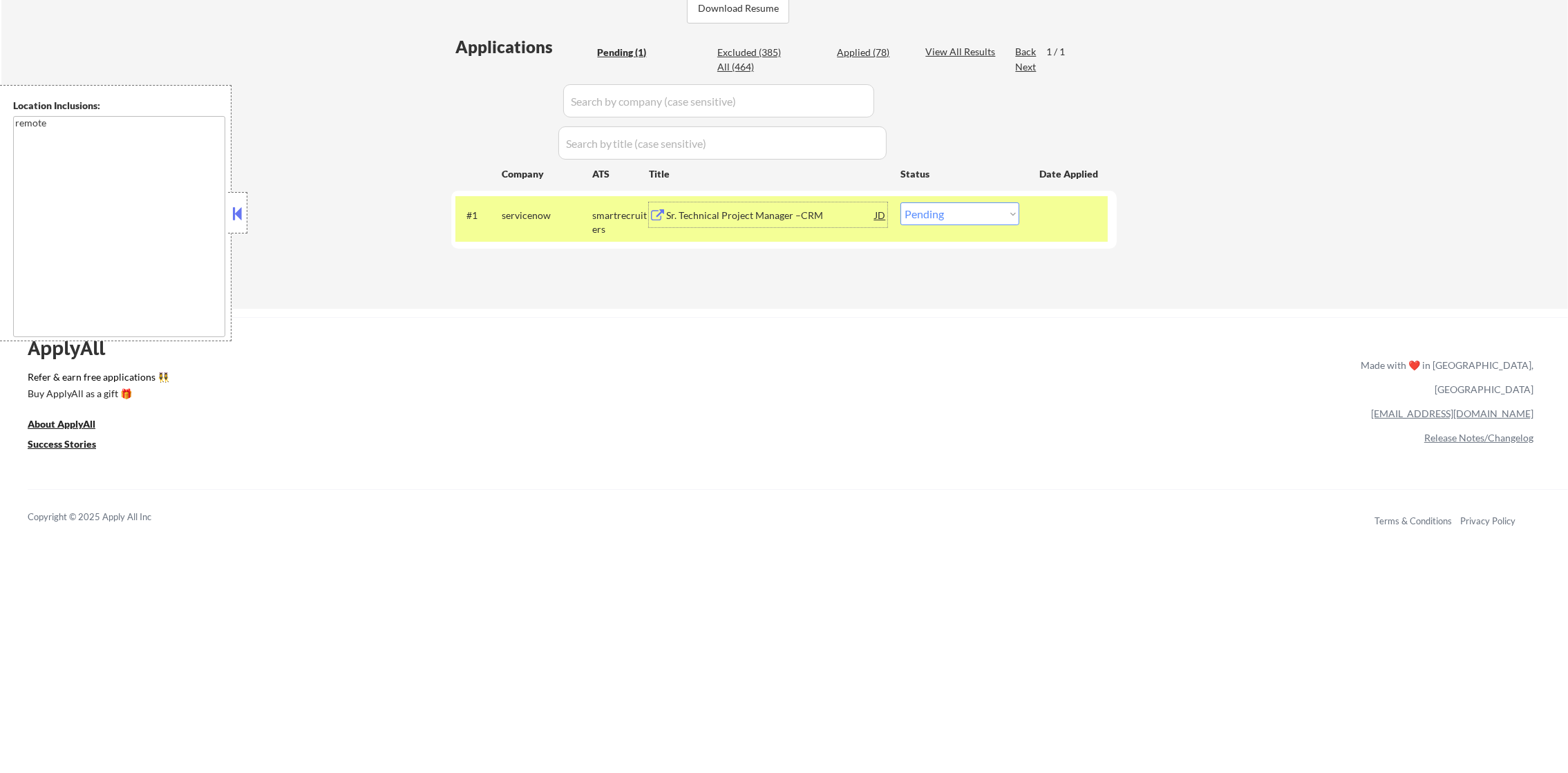
select select ""excluded__blocklist_""
select select ""excluded__expired_""
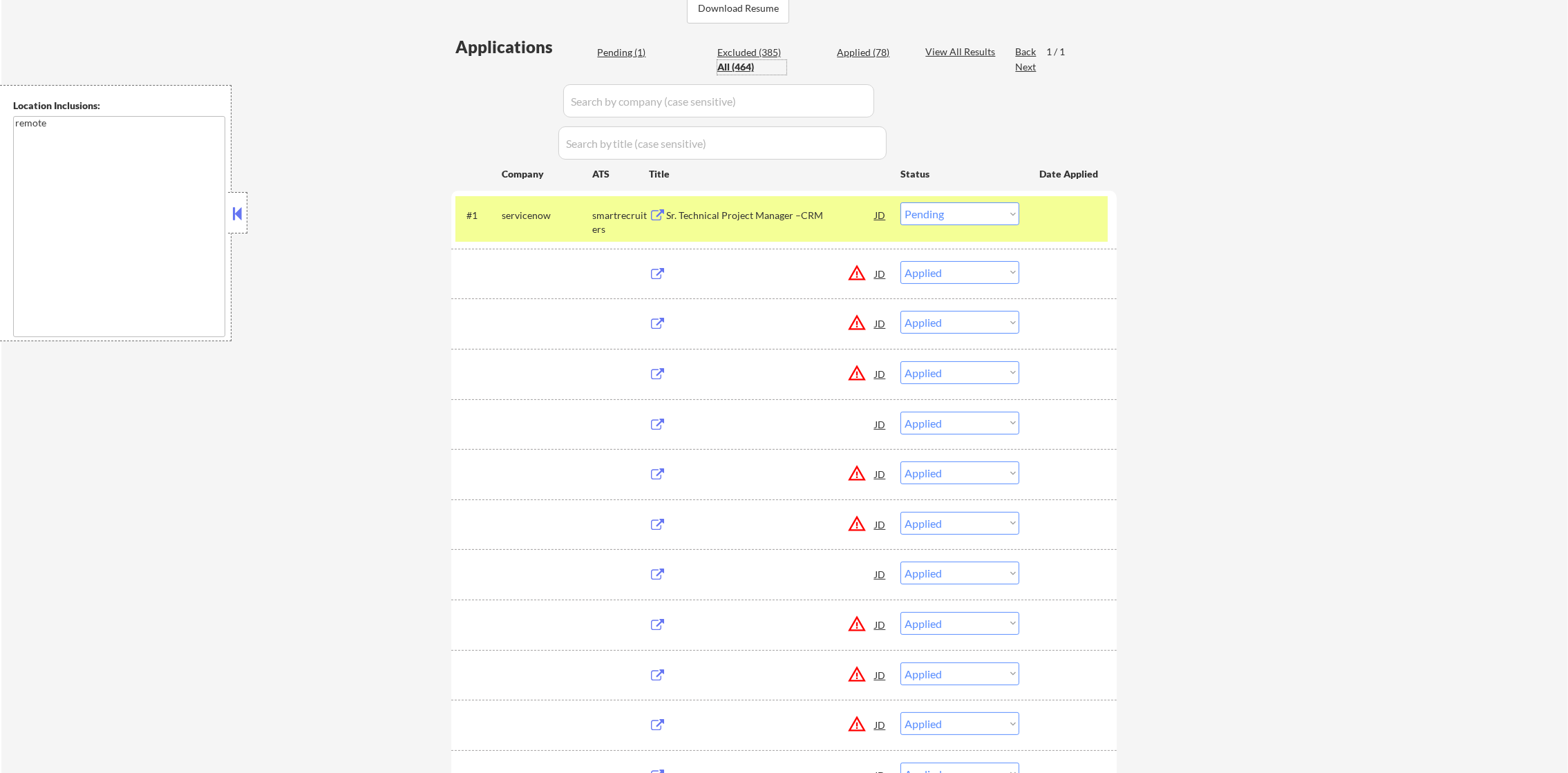
select select ""applied""
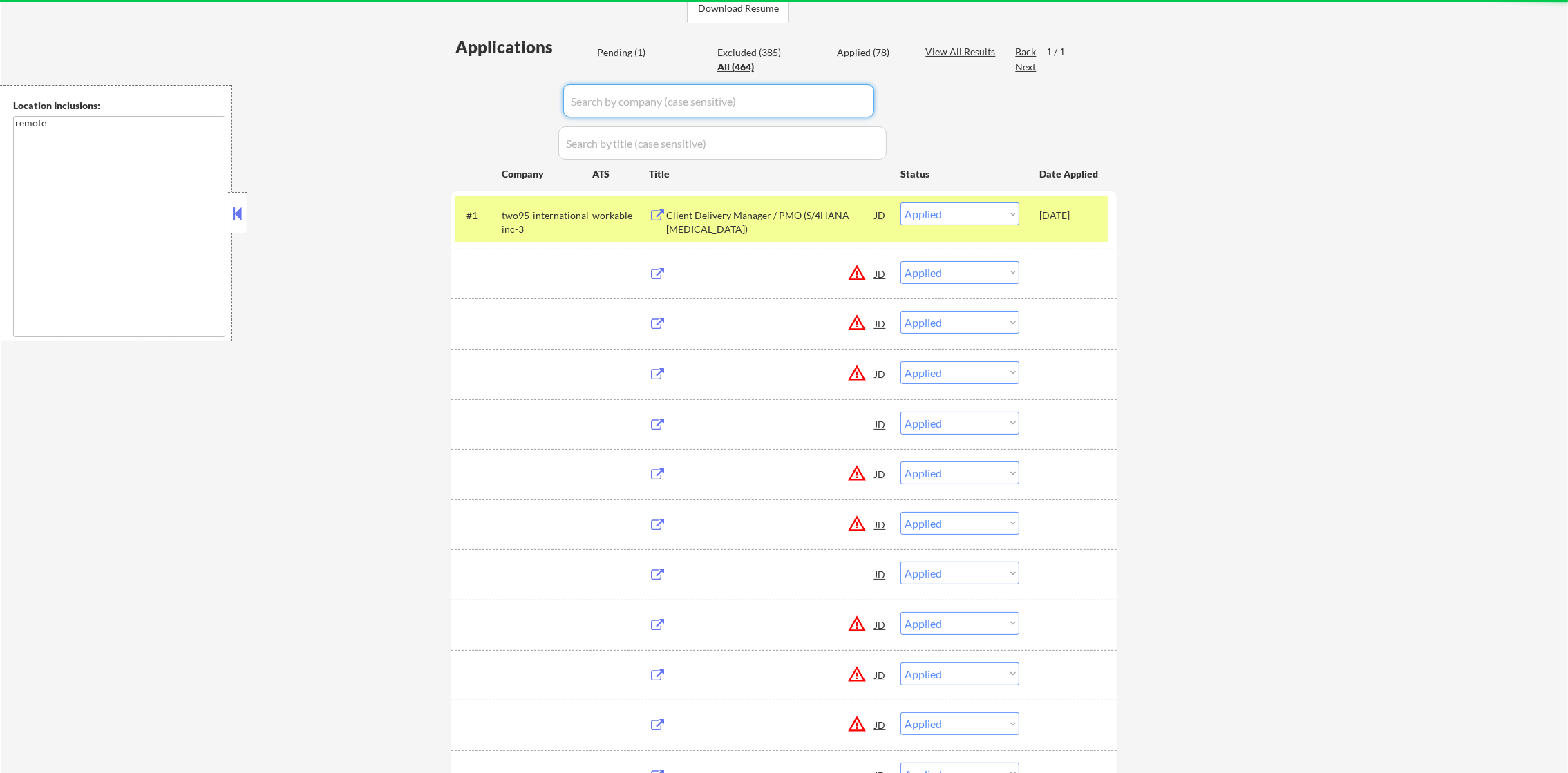
click at [703, 93] on input "input" at bounding box center [718, 101] width 311 height 33
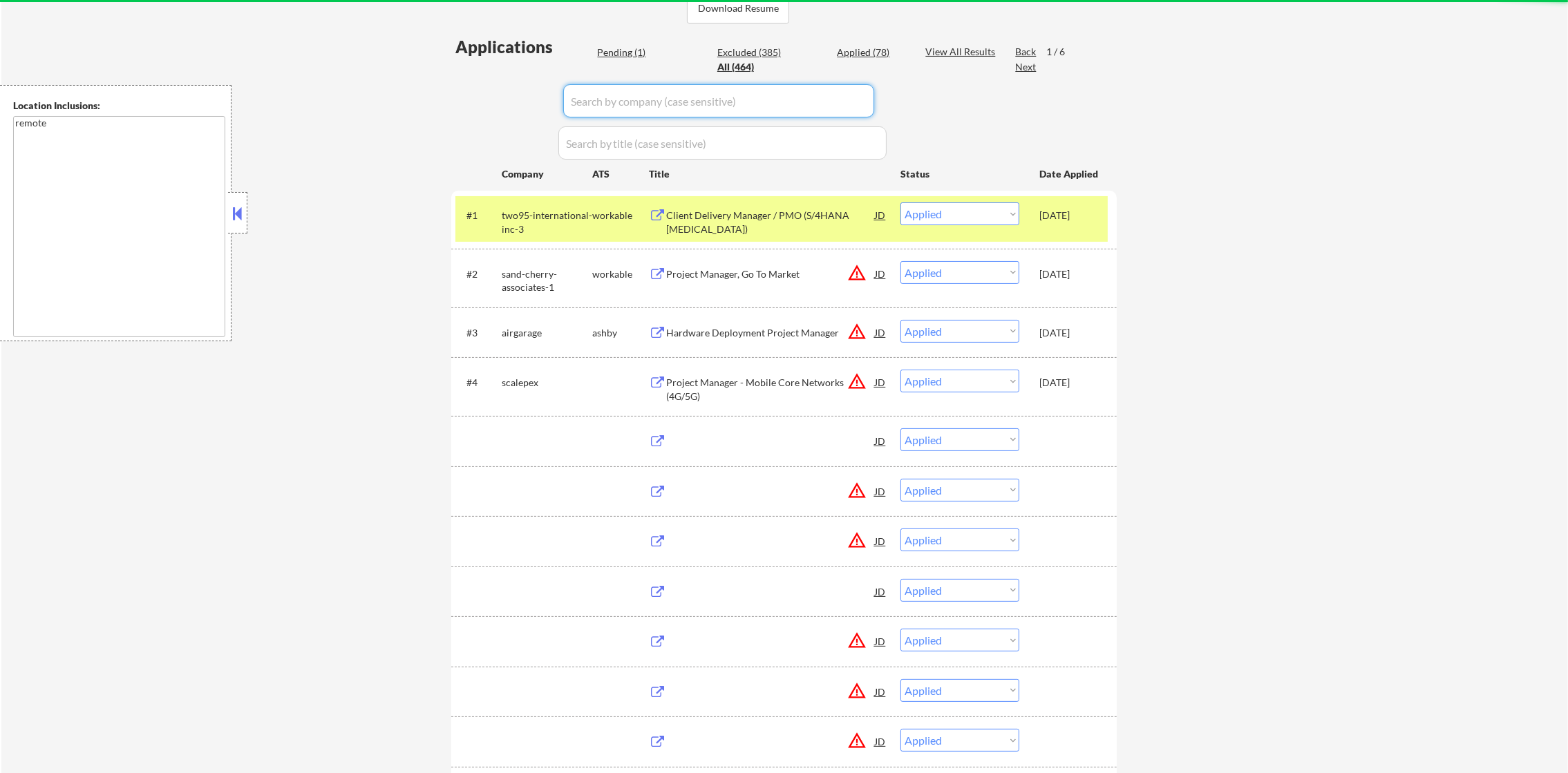
paste input "servicenow"
type input "servicenow"
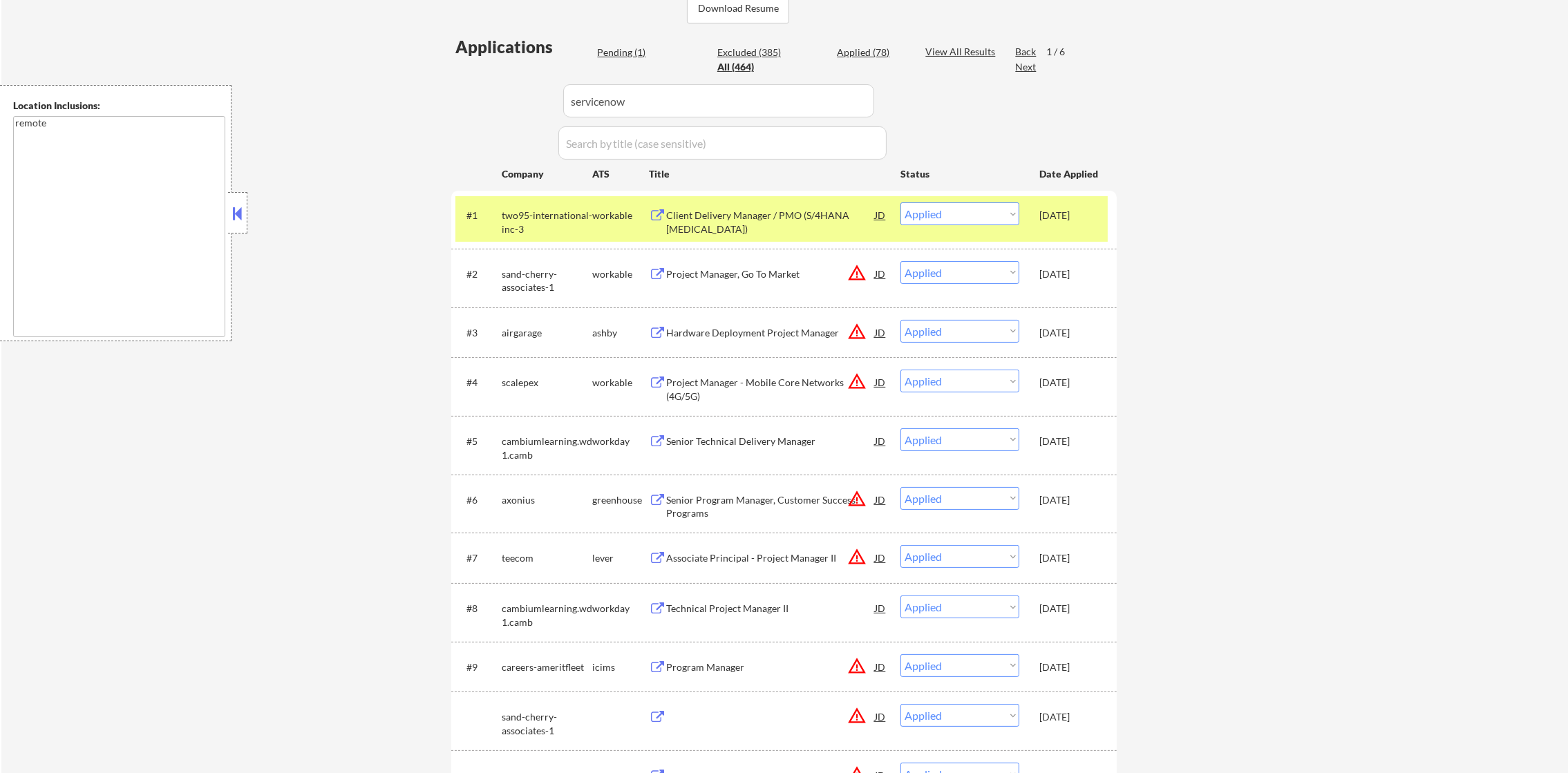
select select ""pending""
select select ""excluded__location_""
select select ""excluded__bad_match_""
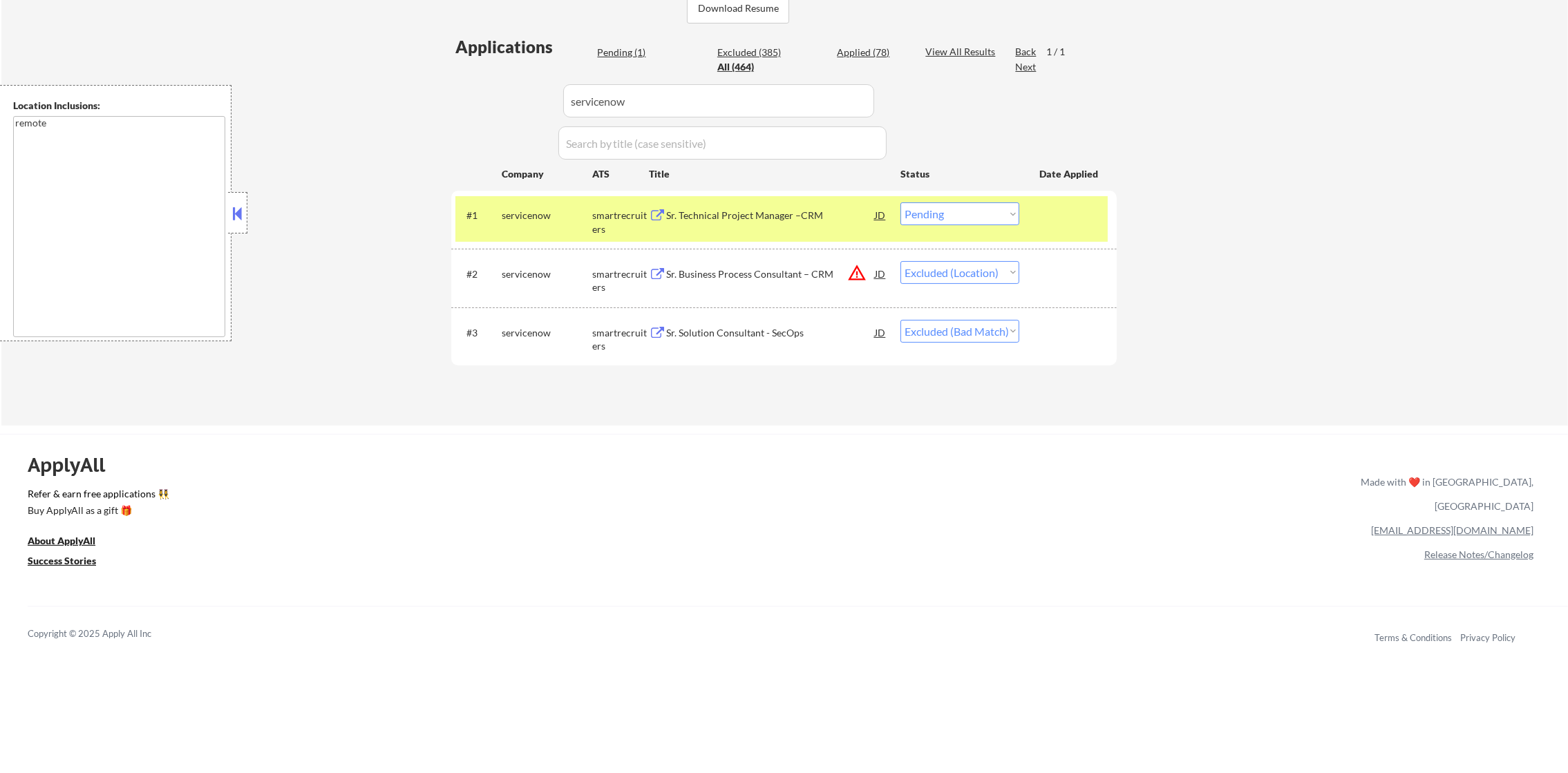
click at [439, 108] on div "← Return to /applysquad Mailslurp Inbox Job Search Builder Mark Heck User Email…" at bounding box center [784, 61] width 690 height 705
click at [524, 212] on div "servicenow" at bounding box center [546, 215] width 90 height 14
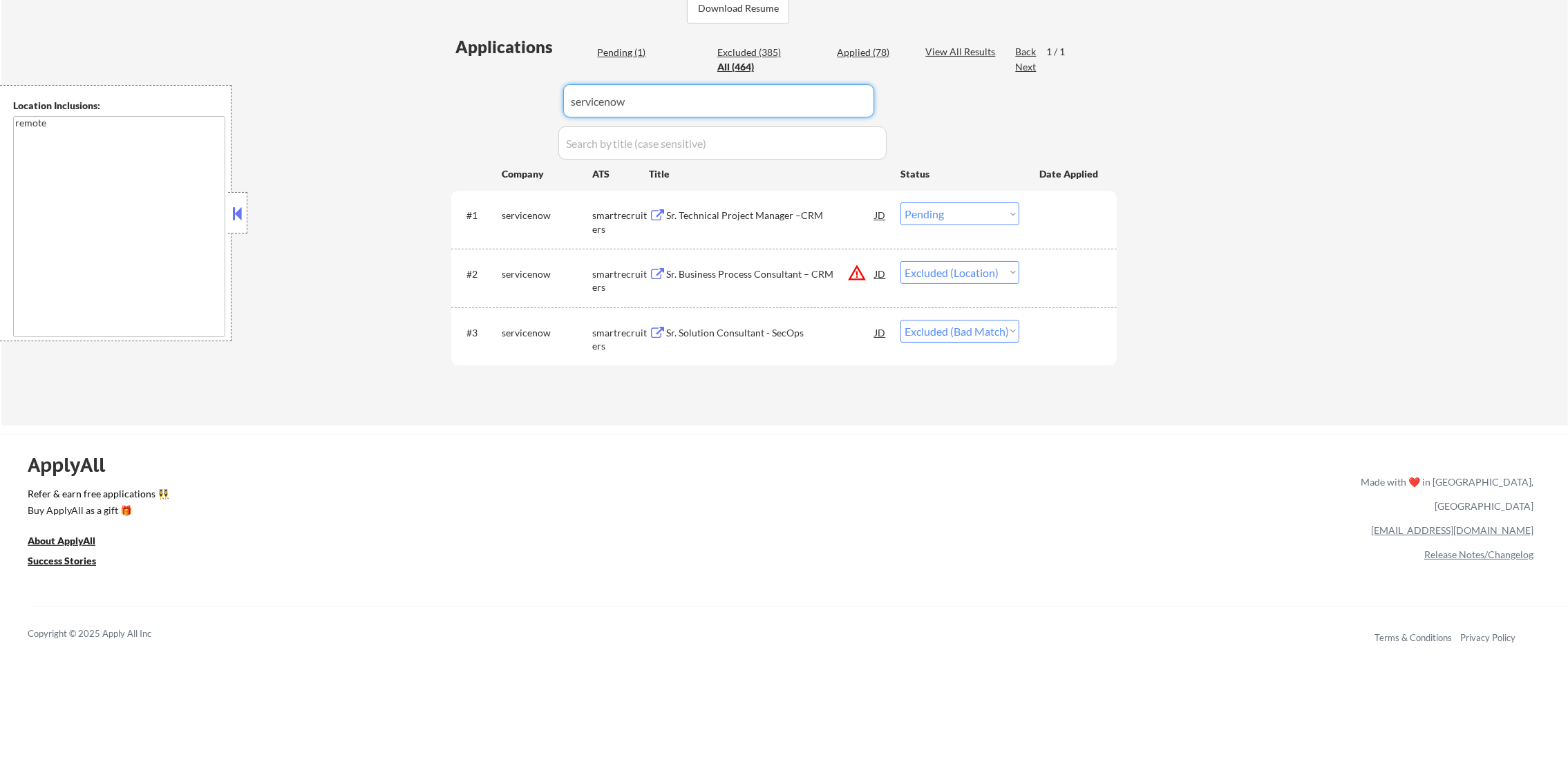
drag, startPoint x: 646, startPoint y: 98, endPoint x: 483, endPoint y: 100, distance: 163.0
click at [483, 100] on div "Applications Pending (1) Excluded (385) Applied (78) All (464) View All Results…" at bounding box center [784, 217] width 665 height 364
click at [467, 106] on div "Applications Pending (1) Excluded (385) Applied (78) All (464) View All Results…" at bounding box center [784, 217] width 665 height 364
select select ""applied""
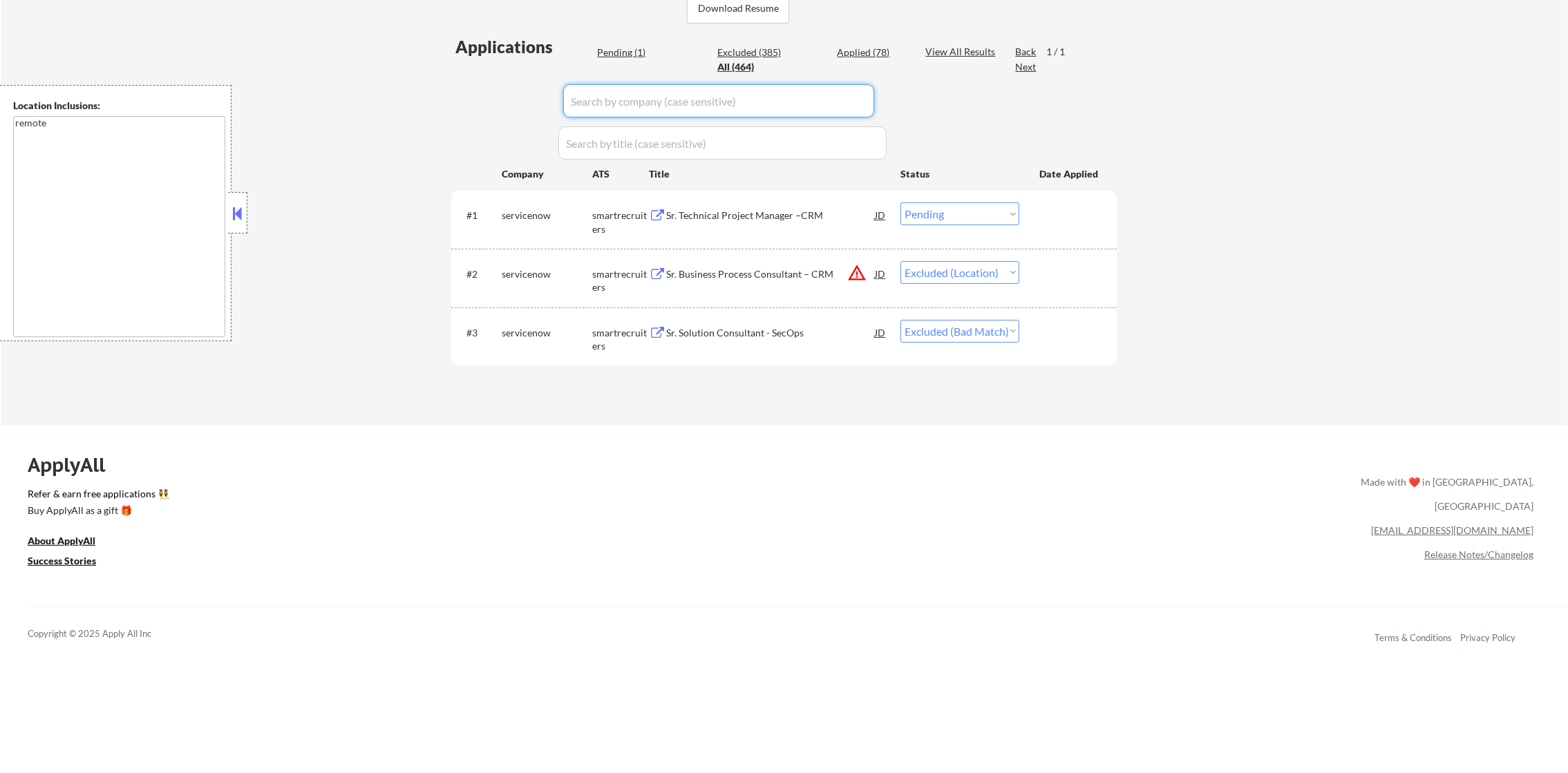
select select ""applied""
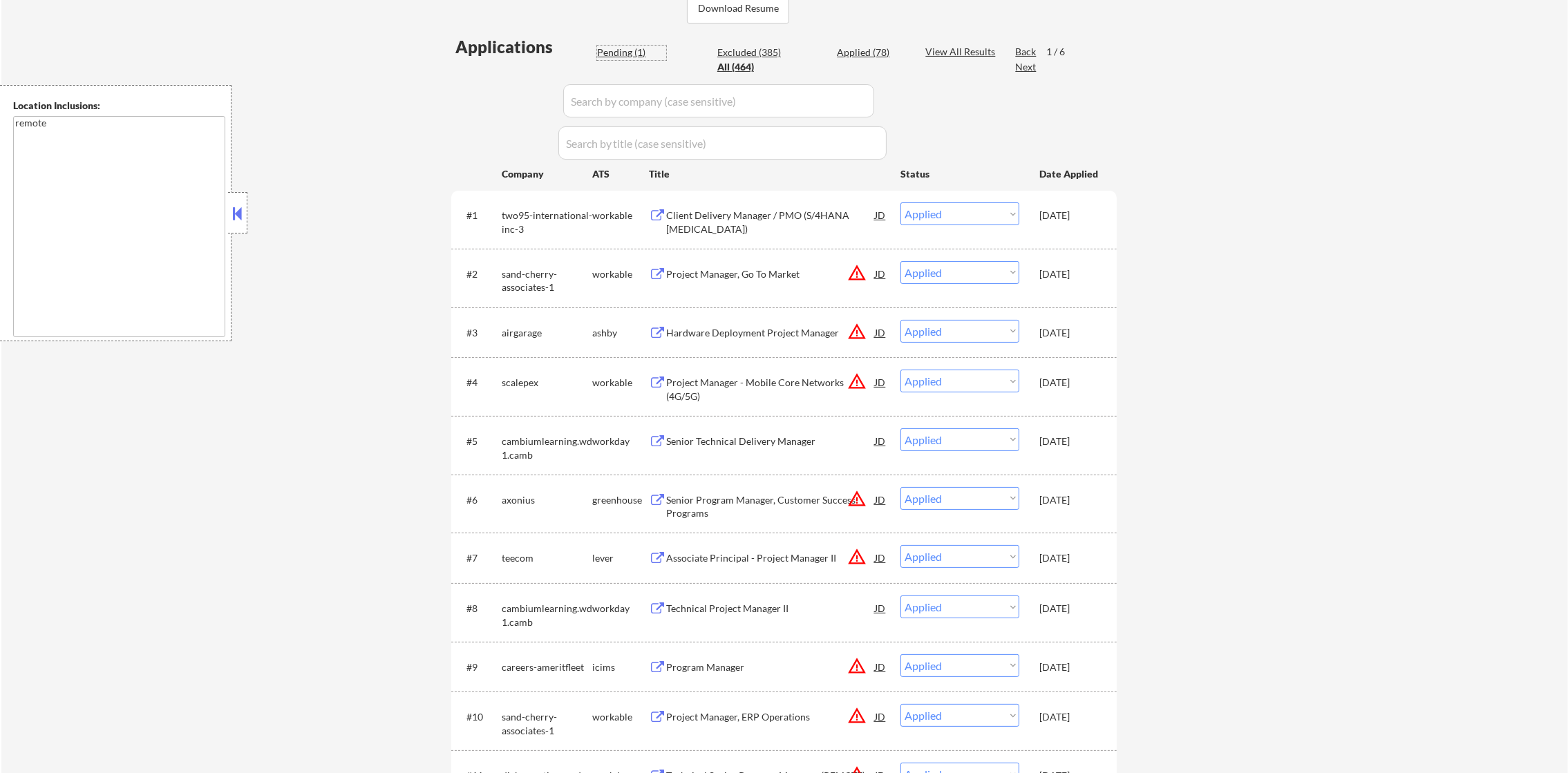
click at [633, 55] on div "Pending (1)" at bounding box center [631, 52] width 69 height 14
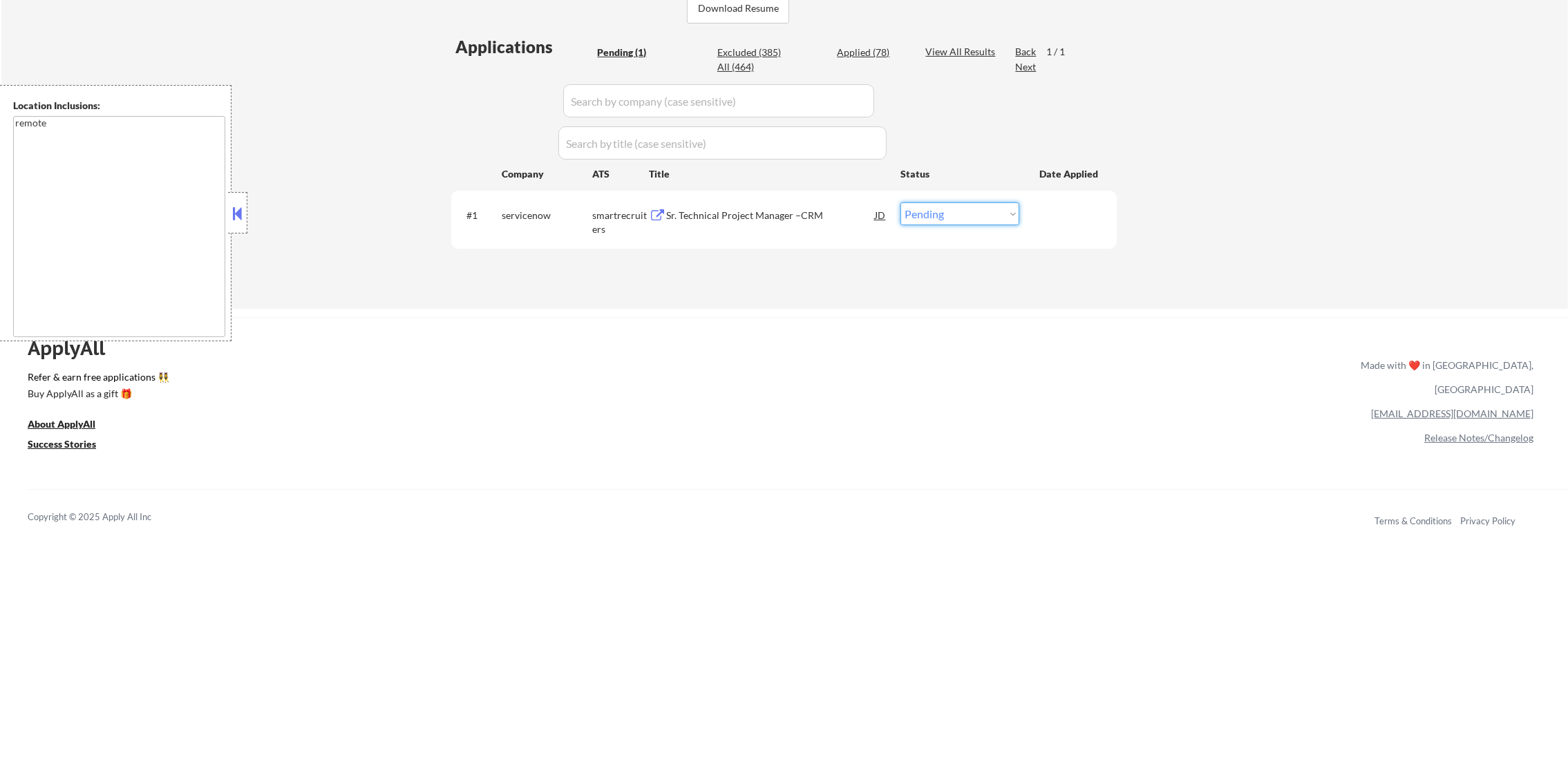
drag, startPoint x: 922, startPoint y: 221, endPoint x: 932, endPoint y: 225, distance: 10.8
click at [922, 221] on select "Choose an option... Pending Applied Excluded (Questions) Excluded (Expired) Exc…" at bounding box center [960, 214] width 119 height 23
select select ""excluded__bad_match_""
click at [900, 203] on select "Choose an option... Pending Applied Excluded (Questions) Excluded (Expired) Exc…" at bounding box center [960, 214] width 119 height 23
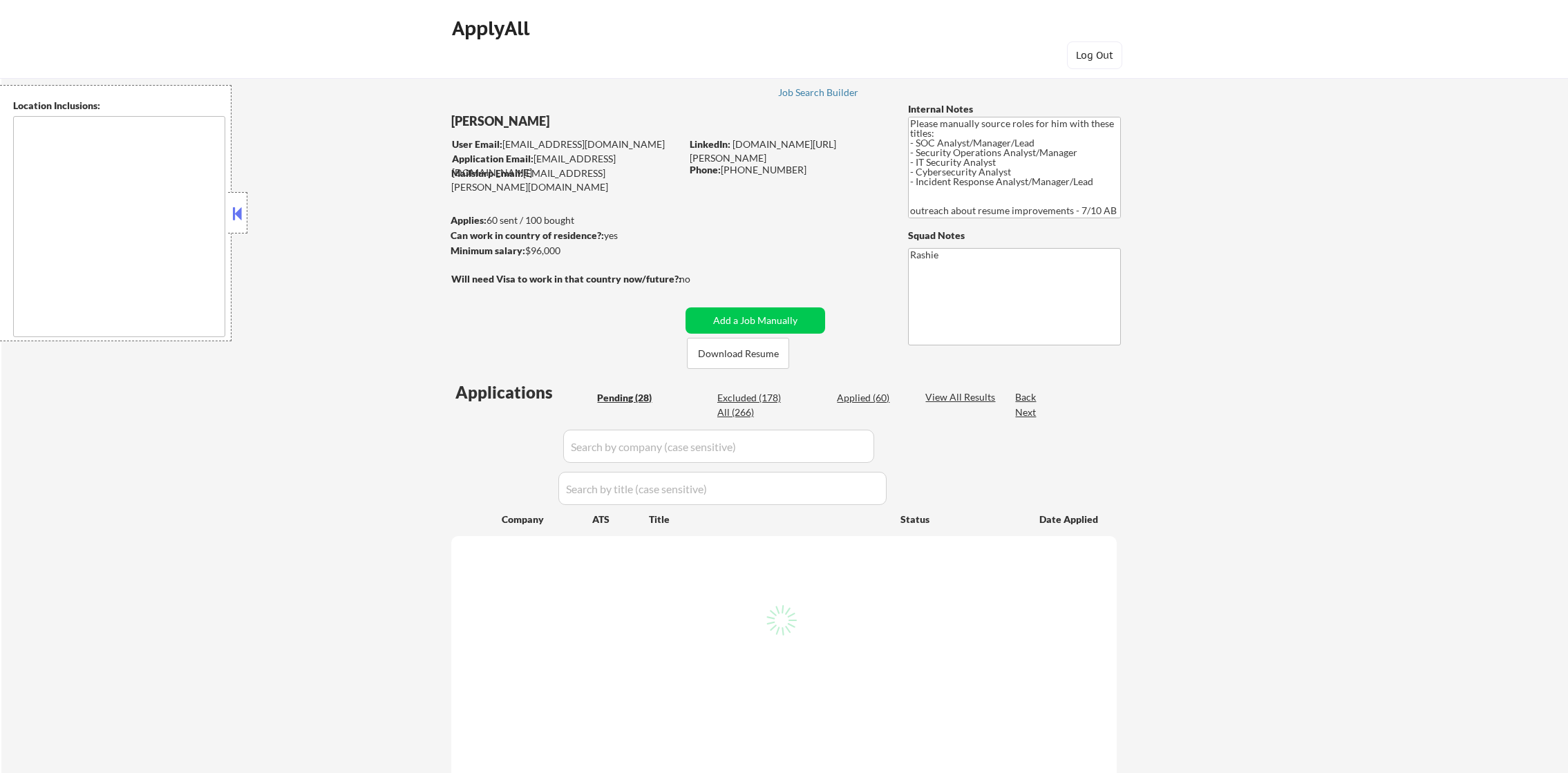
type textarea "[GEOGRAPHIC_DATA], [GEOGRAPHIC_DATA] [GEOGRAPHIC_DATA], [GEOGRAPHIC_DATA] [GEOG…"
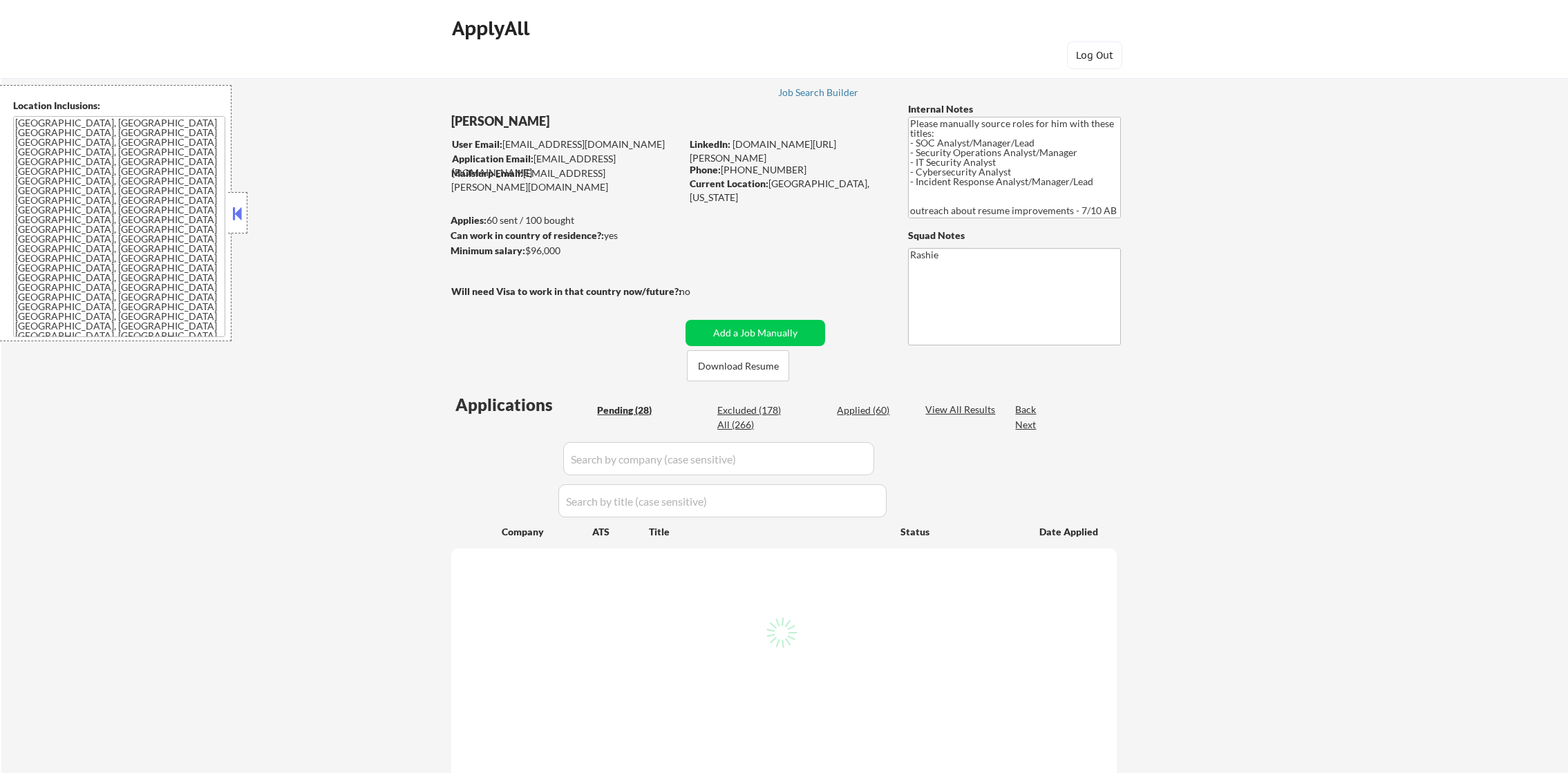
select select ""pending""
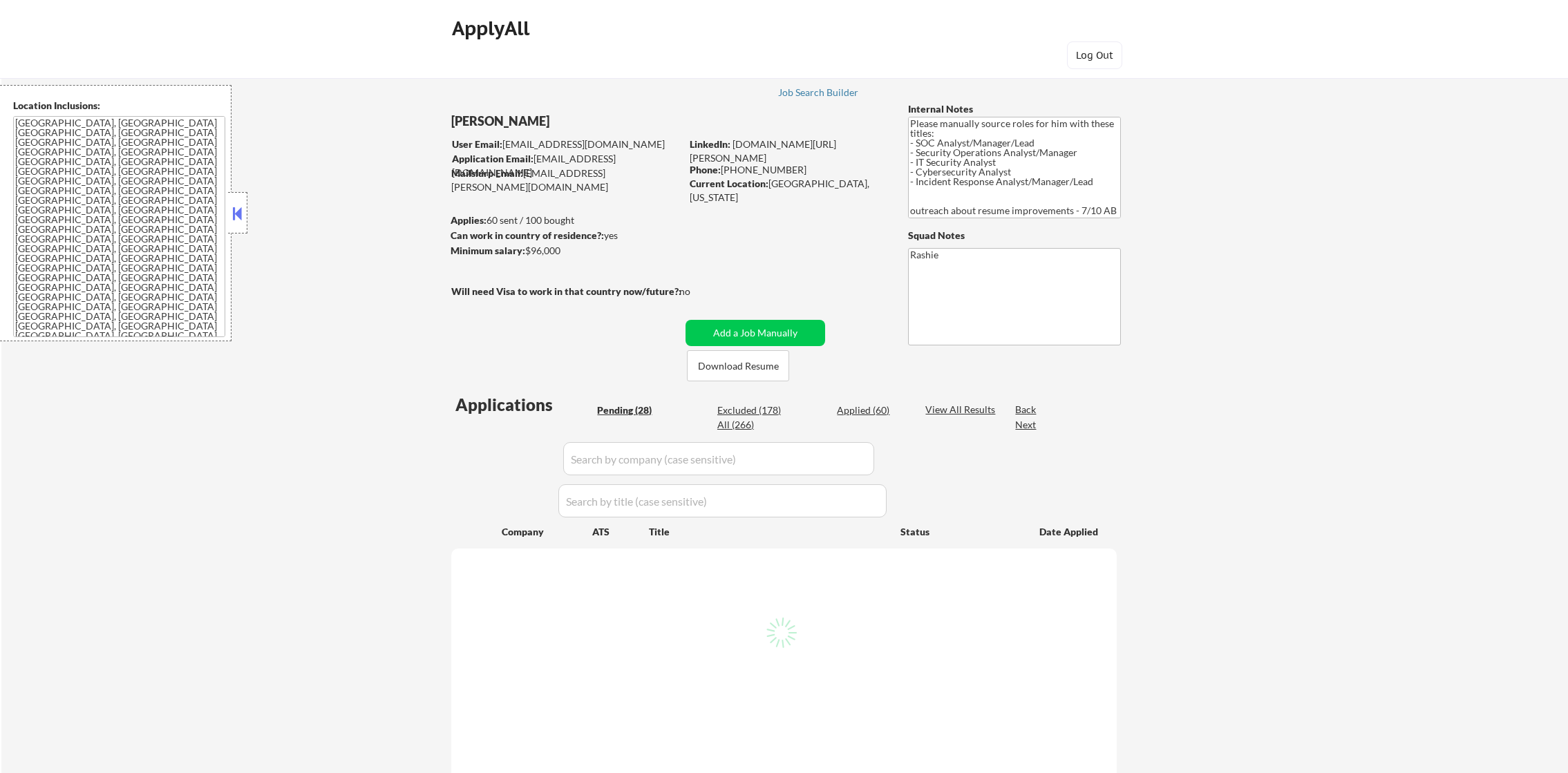
select select ""pending""
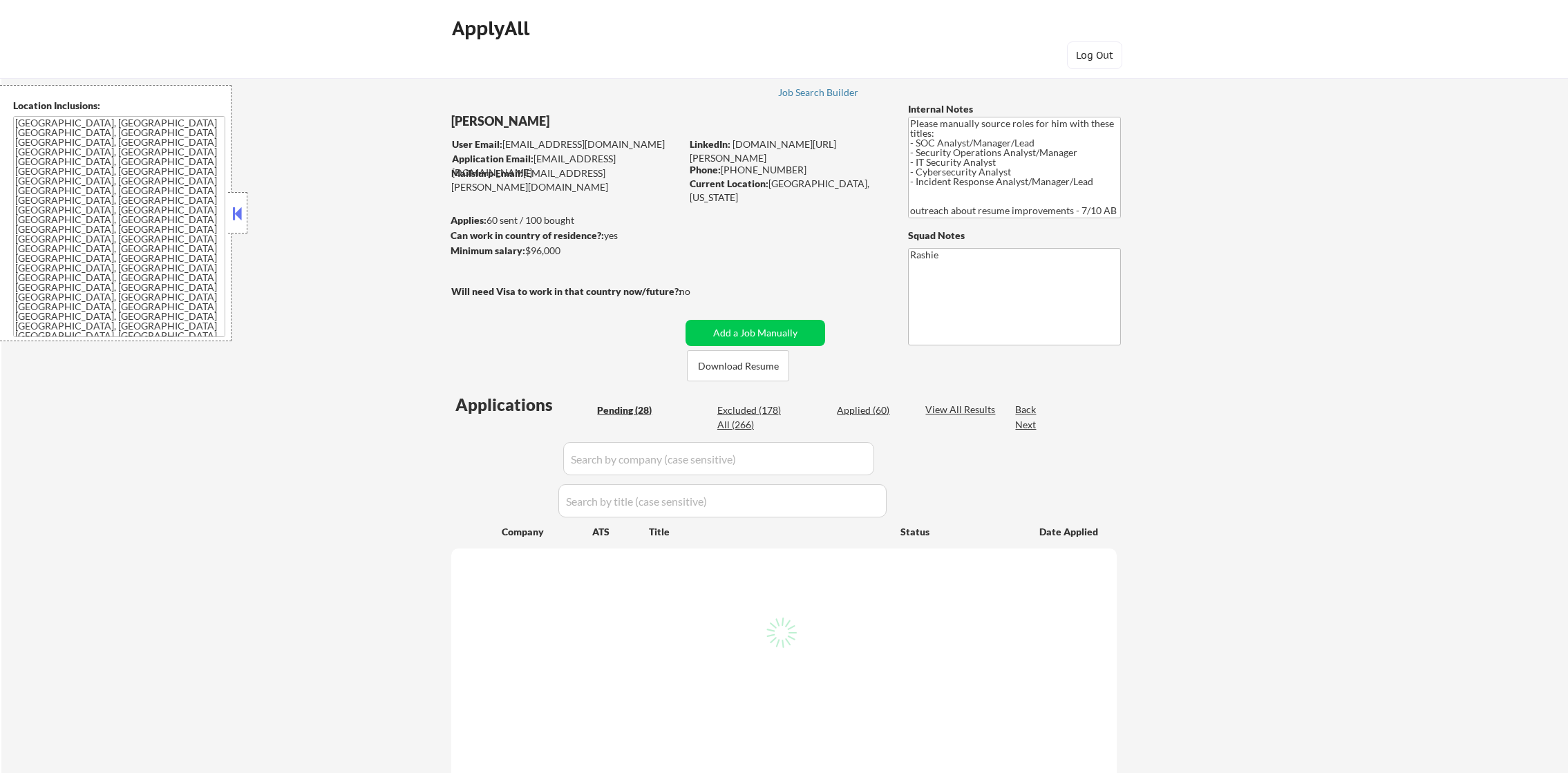
select select ""pending""
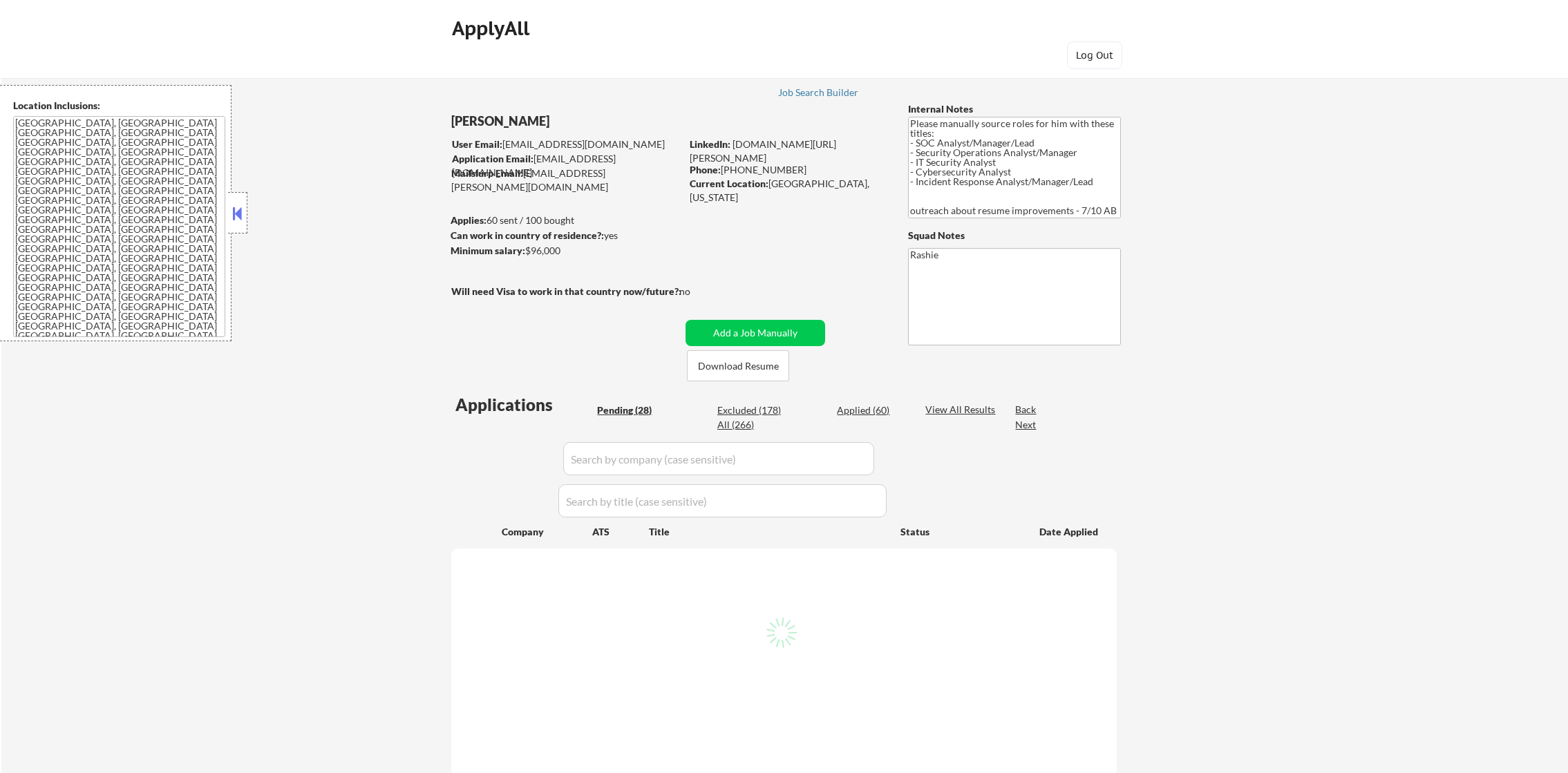
select select ""pending""
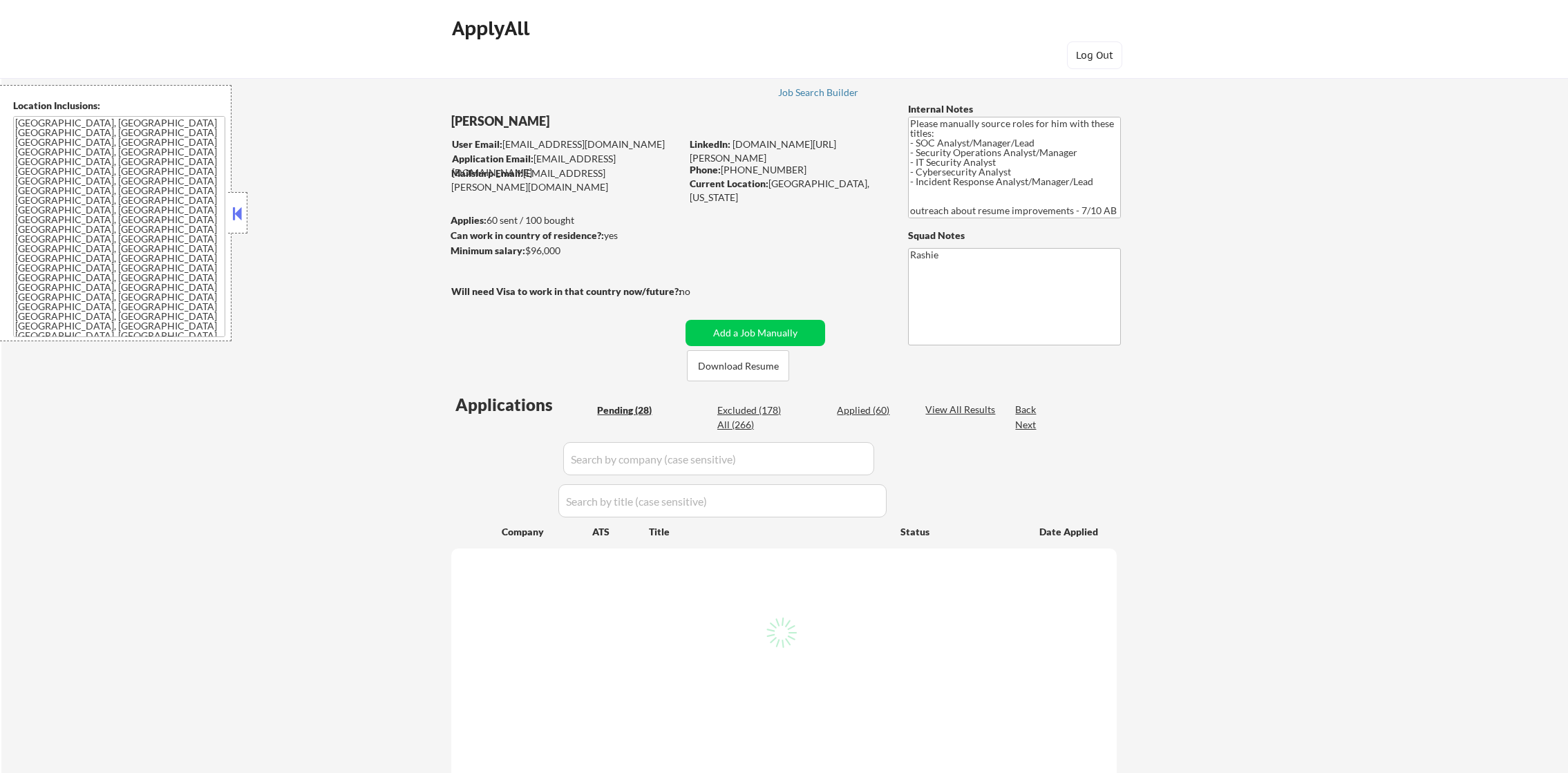
select select ""pending""
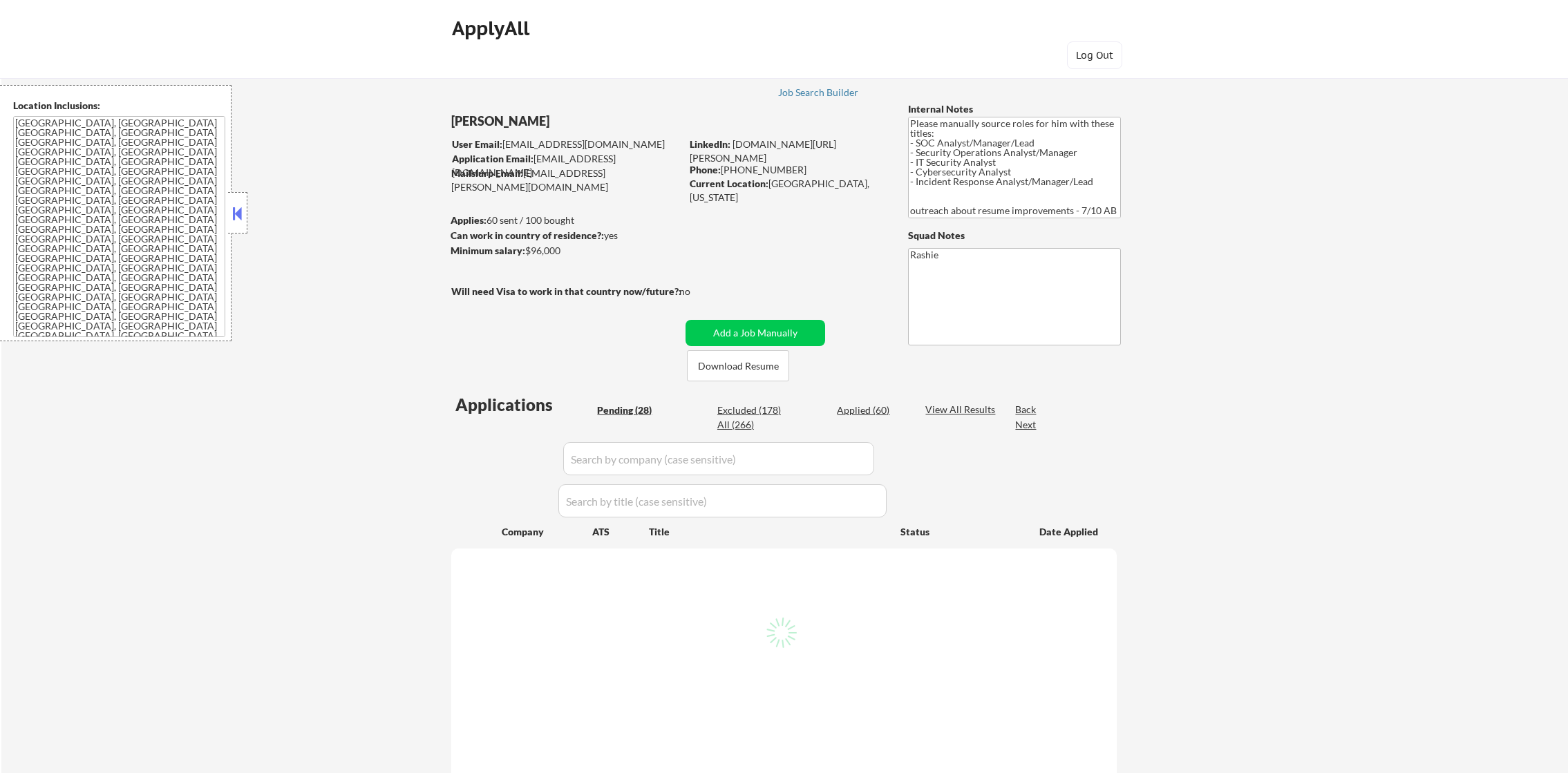
select select ""pending""
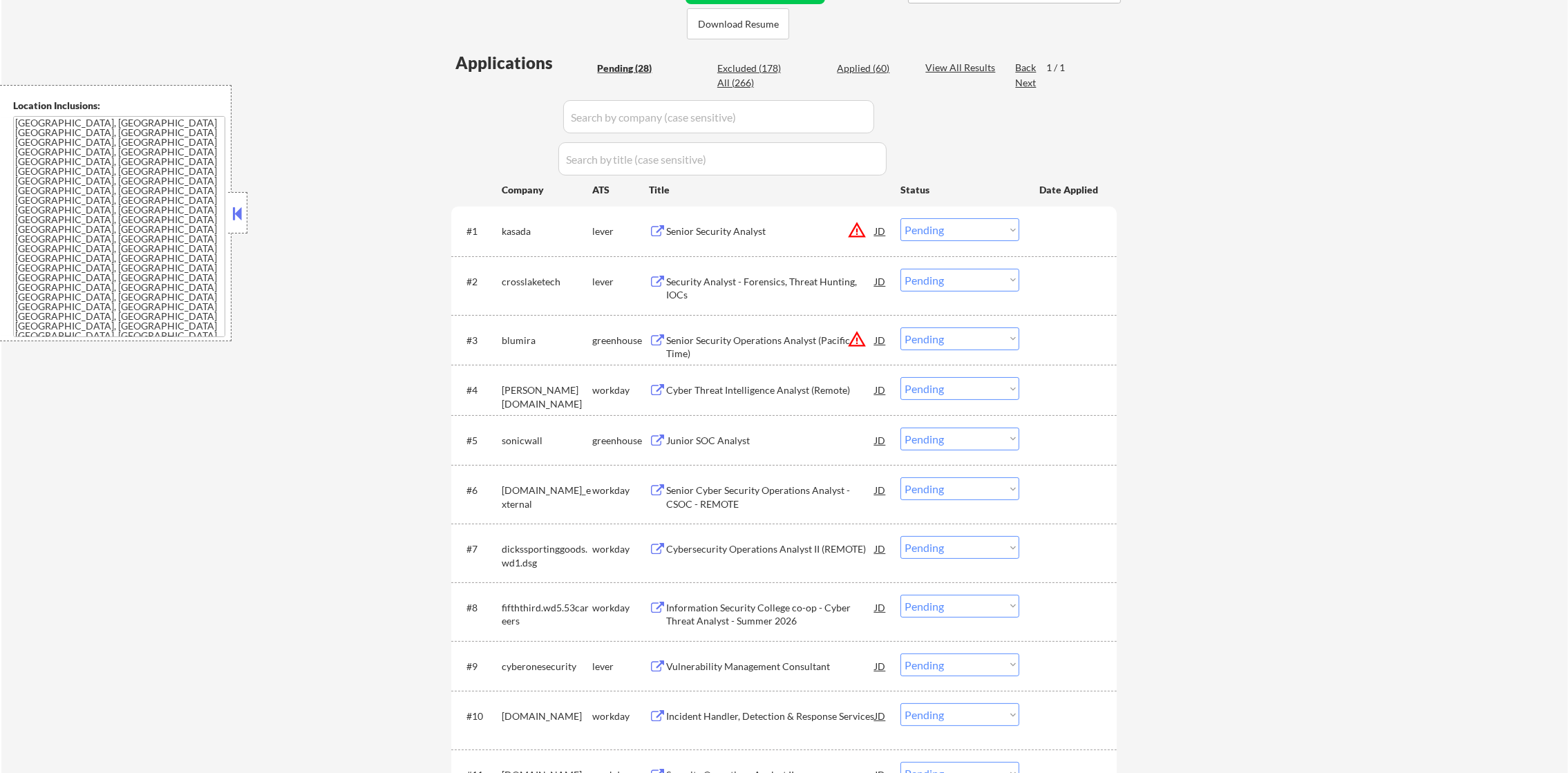
scroll to position [379, 0]
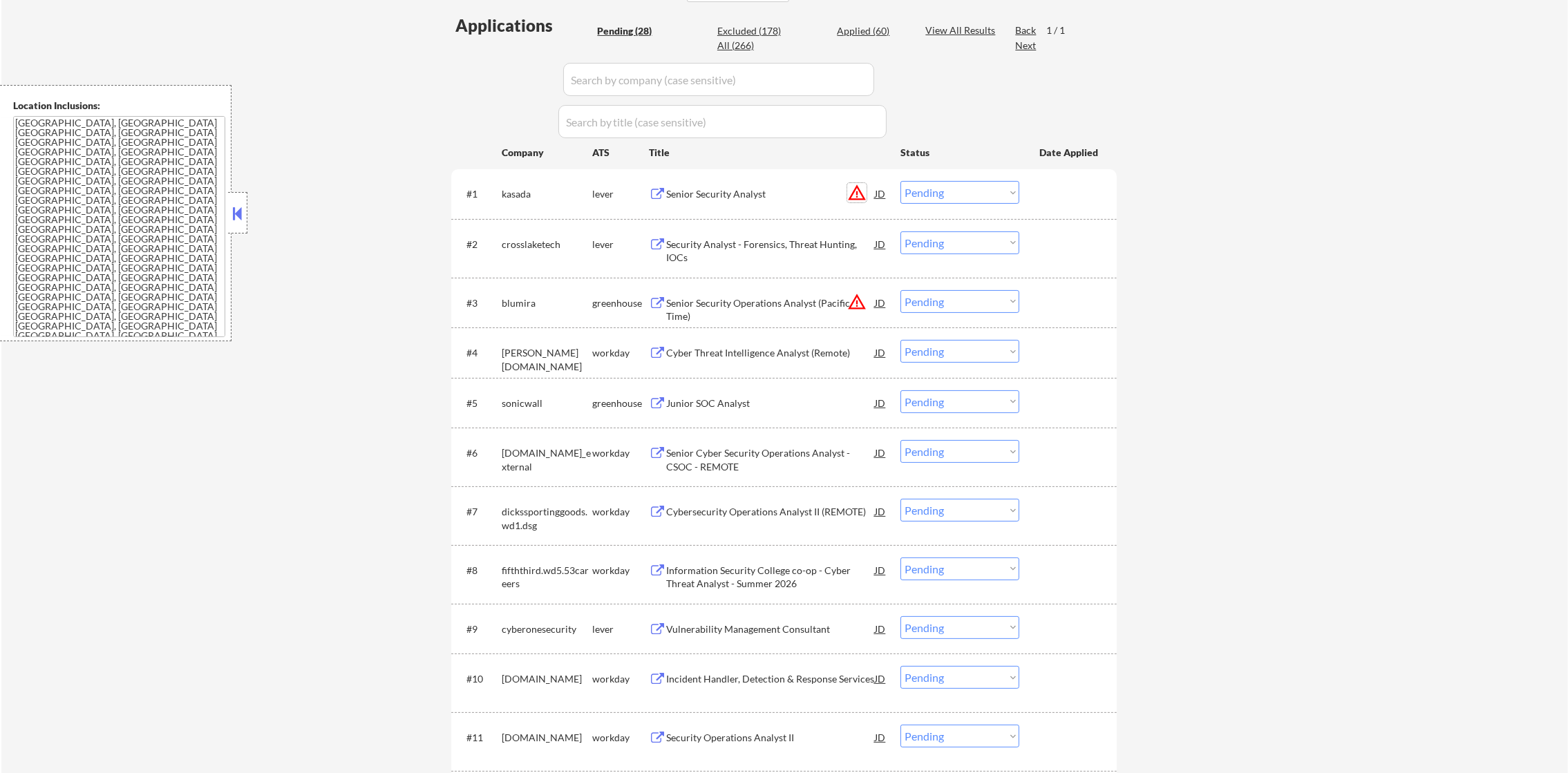
click at [856, 194] on button "warning_amber" at bounding box center [857, 193] width 20 height 20
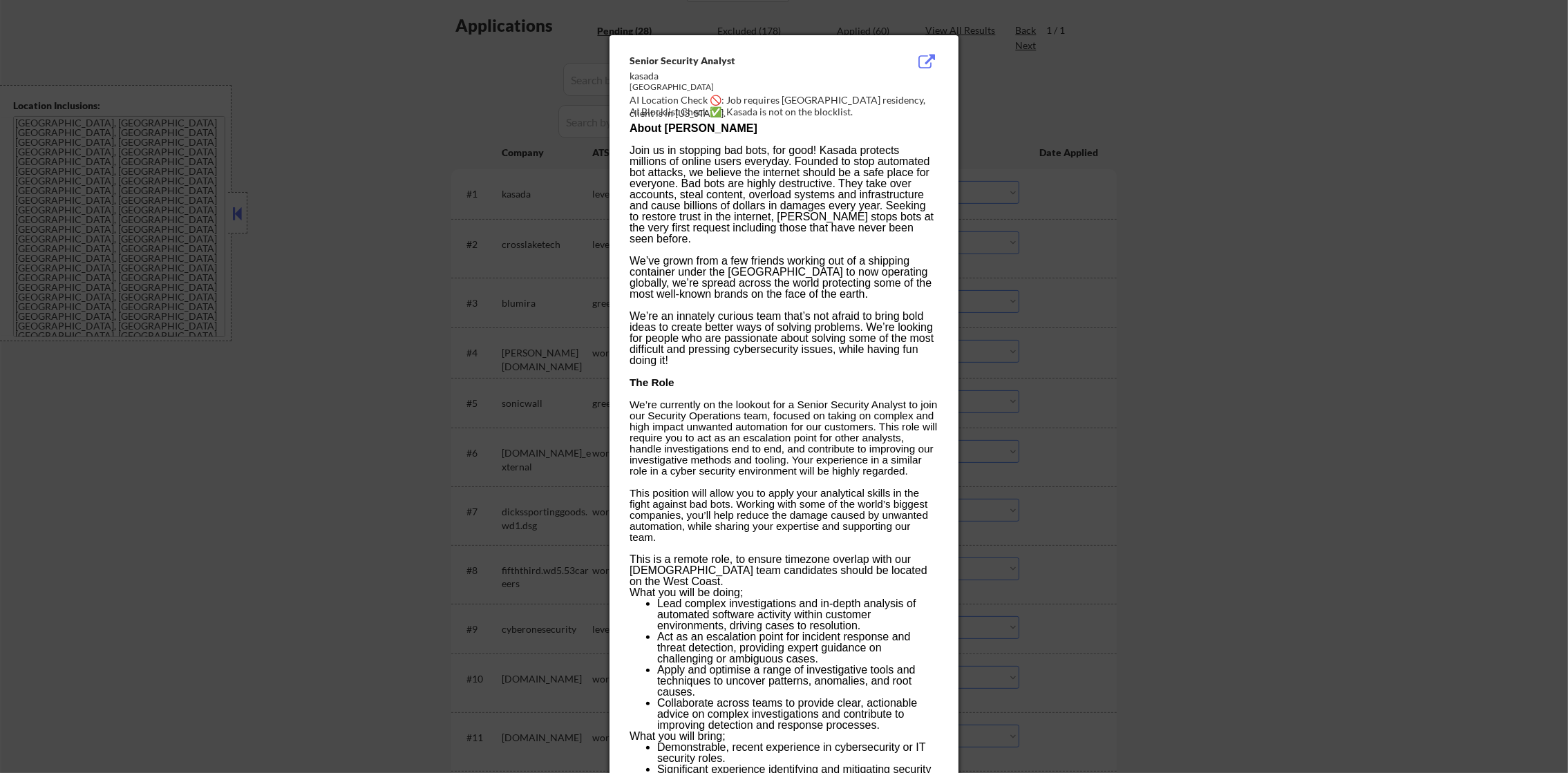
click at [988, 225] on div at bounding box center [784, 386] width 1568 height 773
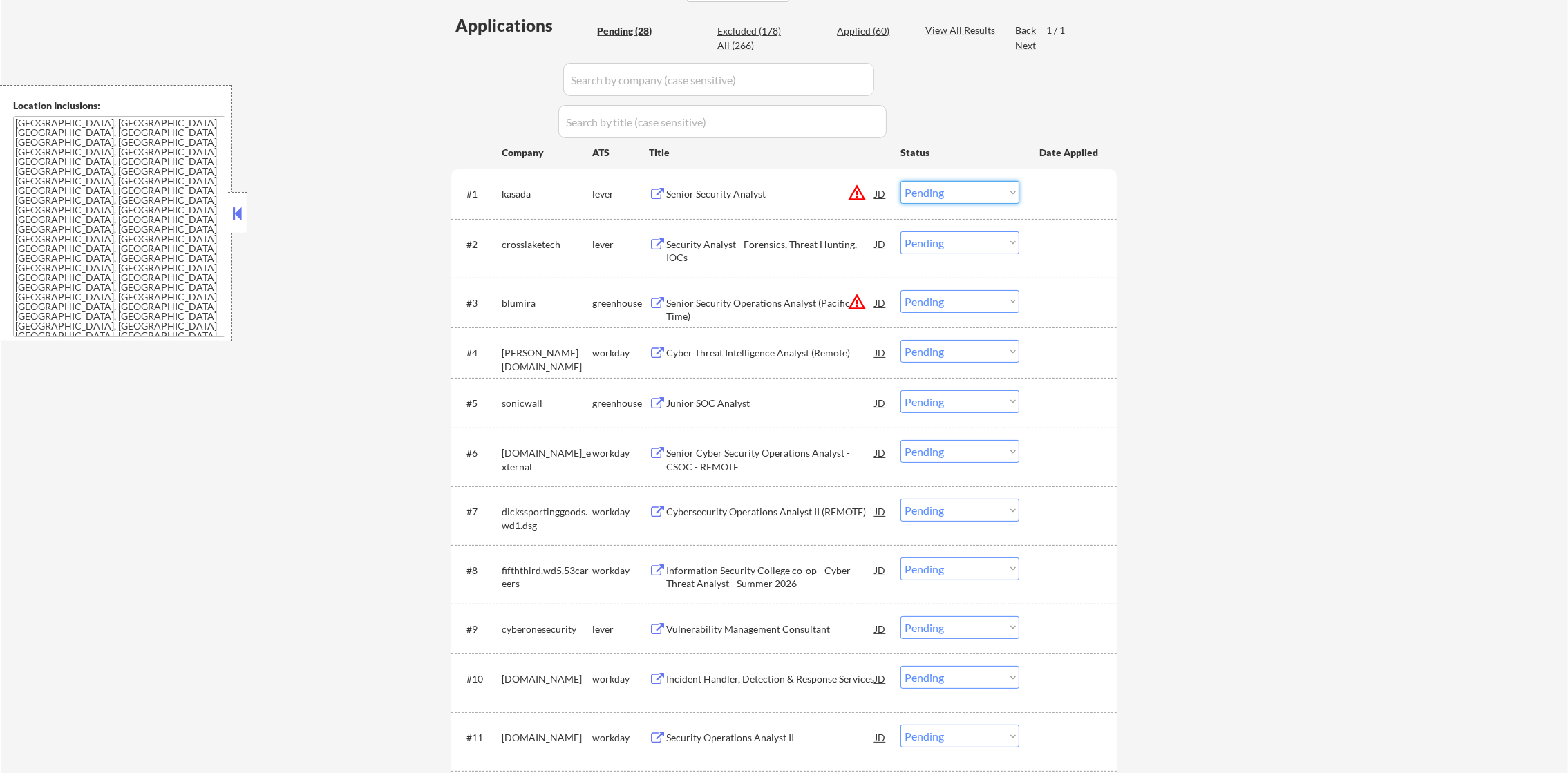
click at [959, 196] on select "Choose an option... Pending Applied Excluded (Questions) Excluded (Expired) Exc…" at bounding box center [960, 193] width 119 height 23
click at [900, 181] on select "Choose an option... Pending Applied Excluded (Questions) Excluded (Expired) Exc…" at bounding box center [960, 193] width 119 height 23
select select ""pending""
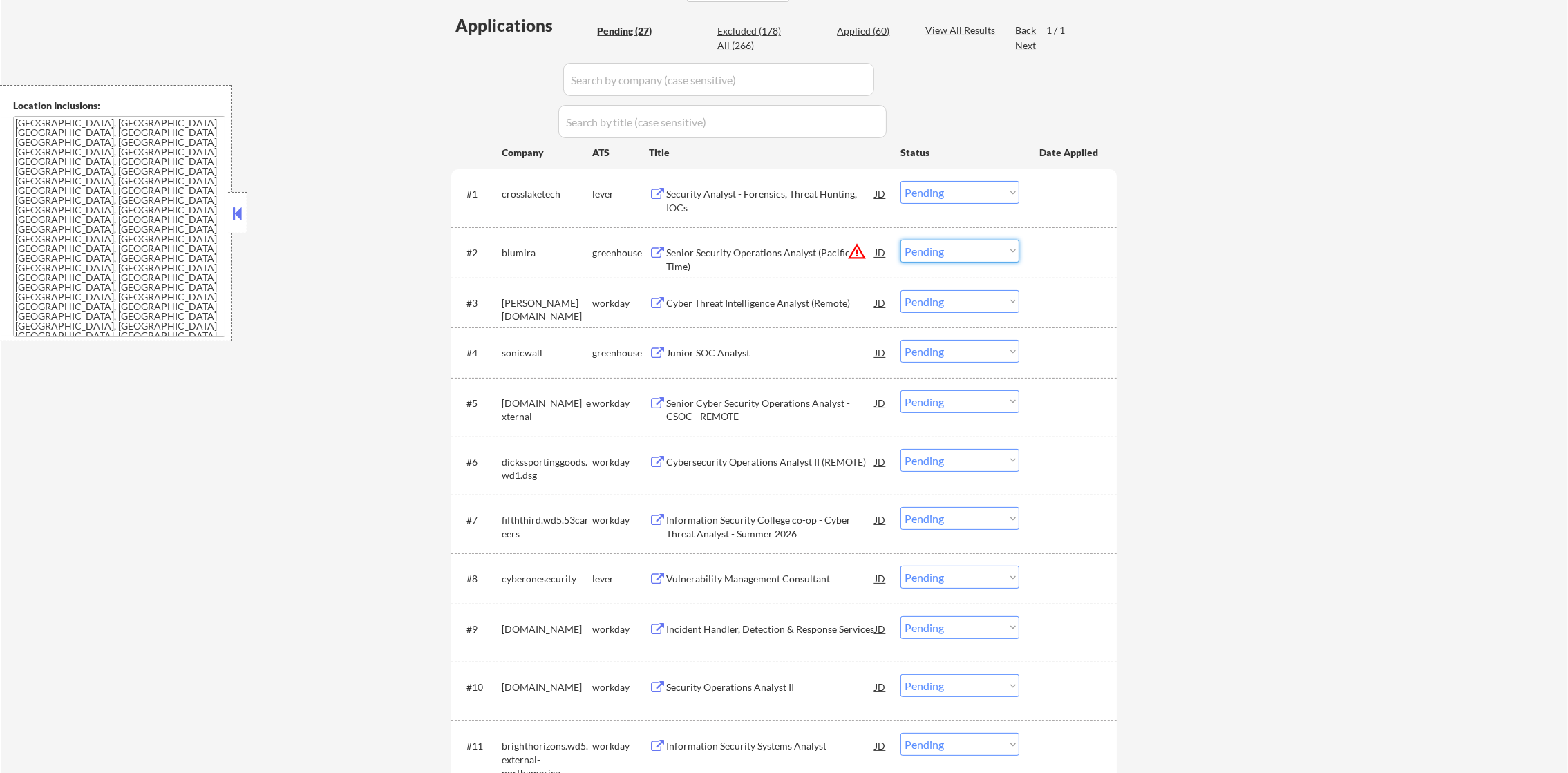
click at [949, 253] on select "Choose an option... Pending Applied Excluded (Questions) Excluded (Expired) Exc…" at bounding box center [960, 251] width 119 height 23
click at [900, 240] on select "Choose an option... Pending Applied Excluded (Questions) Excluded (Expired) Exc…" at bounding box center [960, 251] width 119 height 23
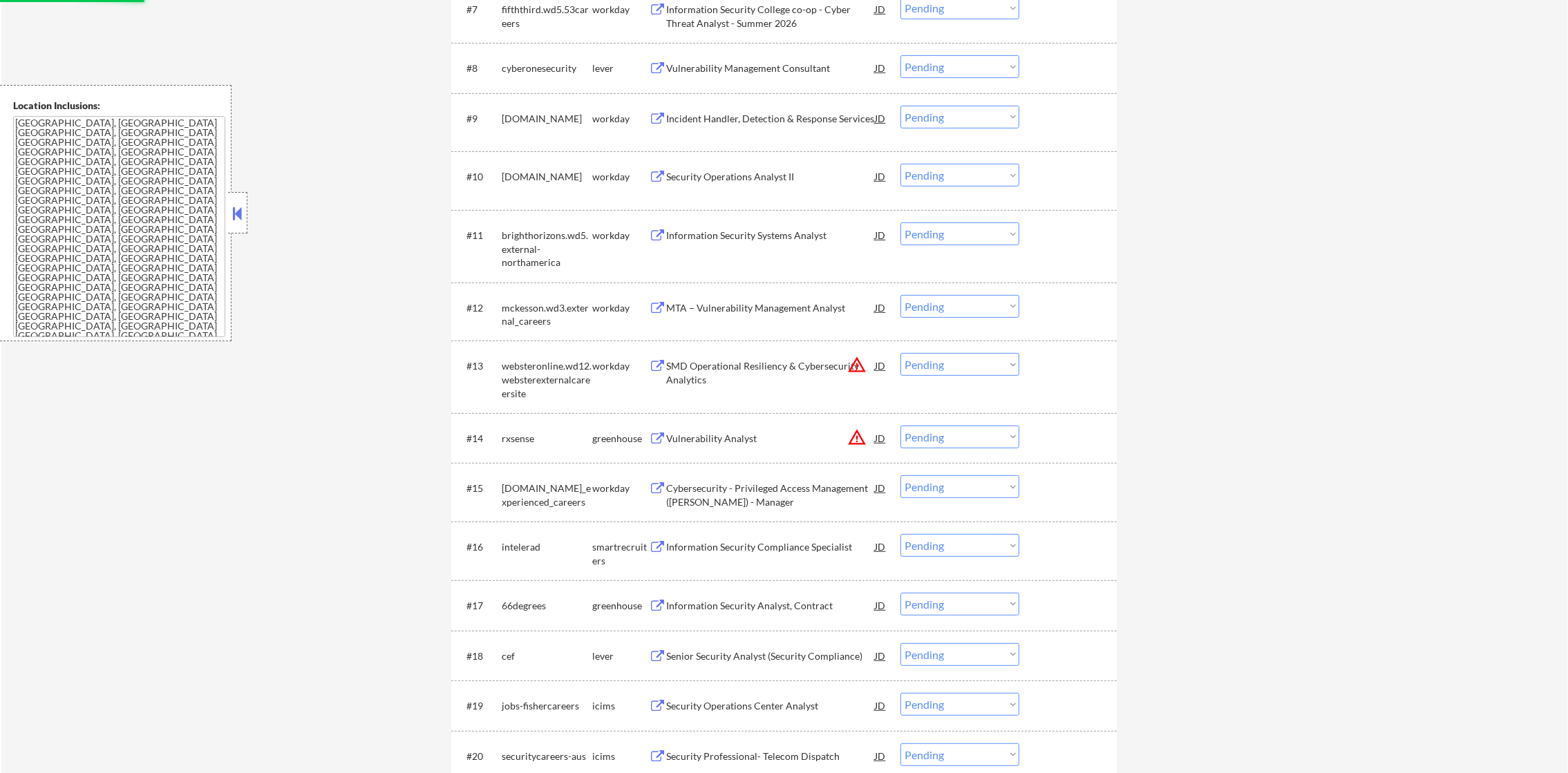
scroll to position [897, 0]
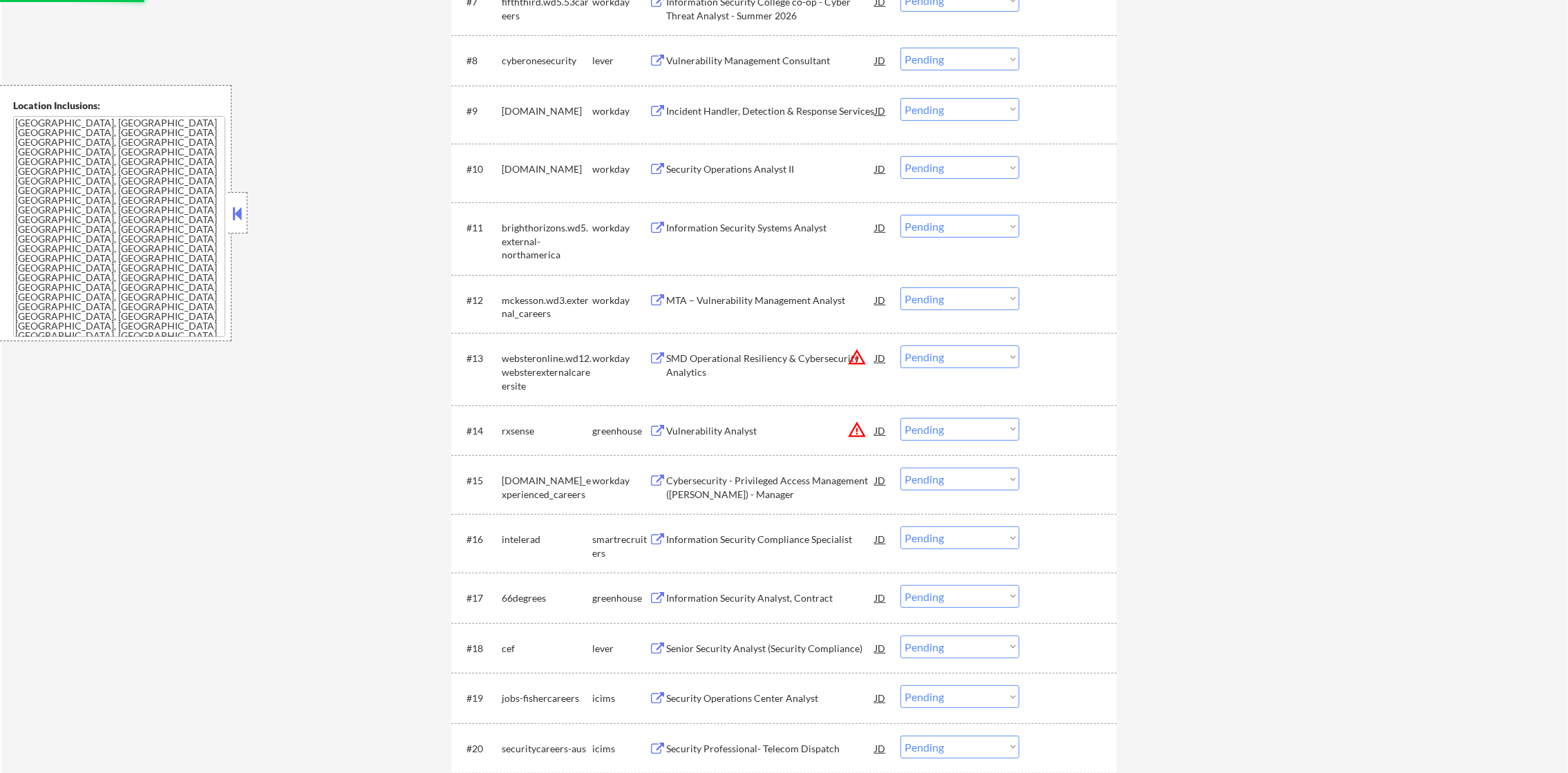
select select ""pending""
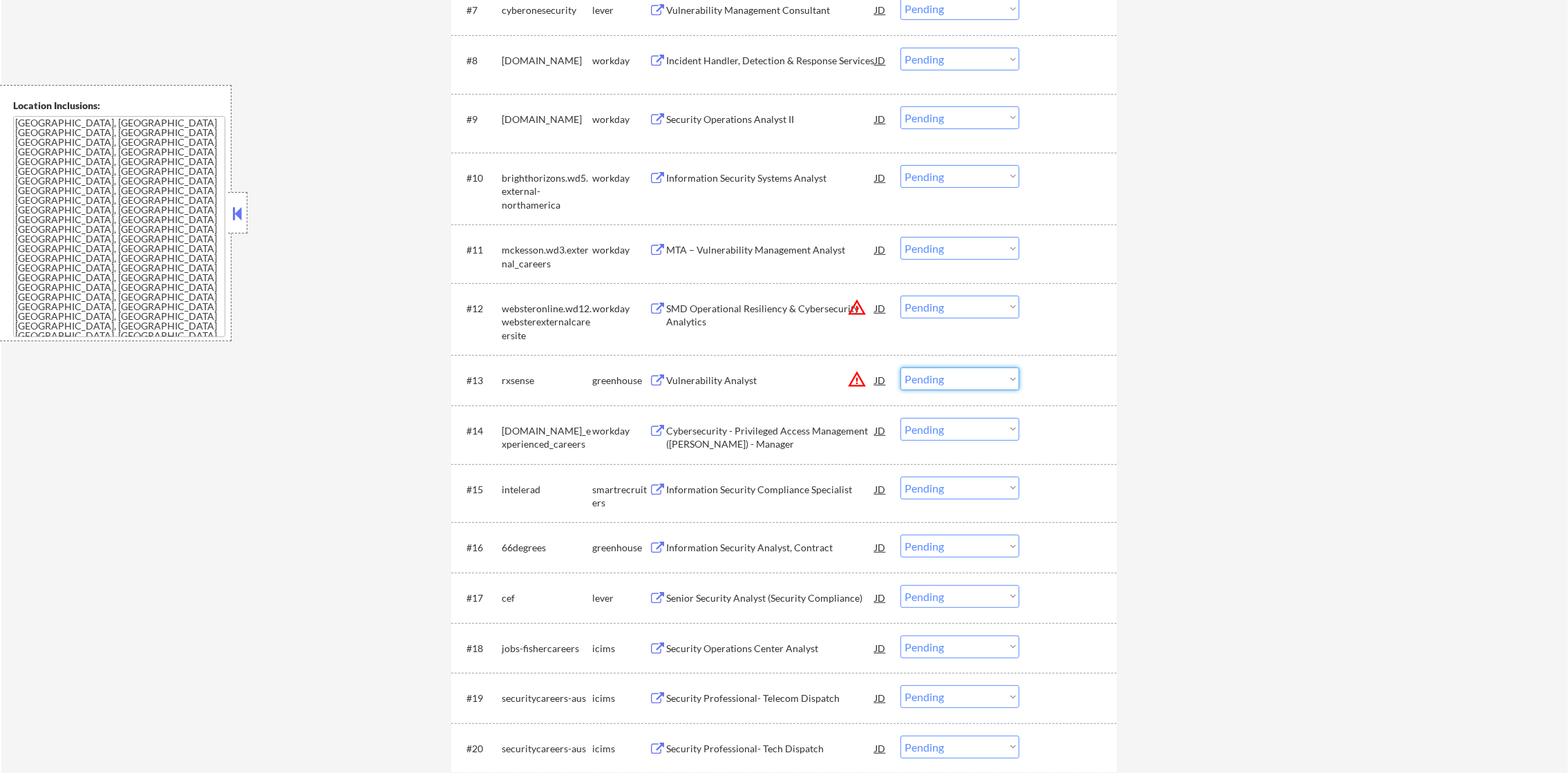
click at [988, 380] on select "Choose an option... Pending Applied Excluded (Questions) Excluded (Expired) Exc…" at bounding box center [960, 379] width 119 height 23
select select ""excluded__location_""
click at [900, 368] on select "Choose an option... Pending Applied Excluded (Questions) Excluded (Expired) Exc…" at bounding box center [960, 379] width 119 height 23
click at [994, 307] on select "Choose an option... Pending Applied Excluded (Questions) Excluded (Expired) Exc…" at bounding box center [960, 307] width 119 height 23
click at [900, 296] on select "Choose an option... Pending Applied Excluded (Questions) Excluded (Expired) Exc…" at bounding box center [960, 307] width 119 height 23
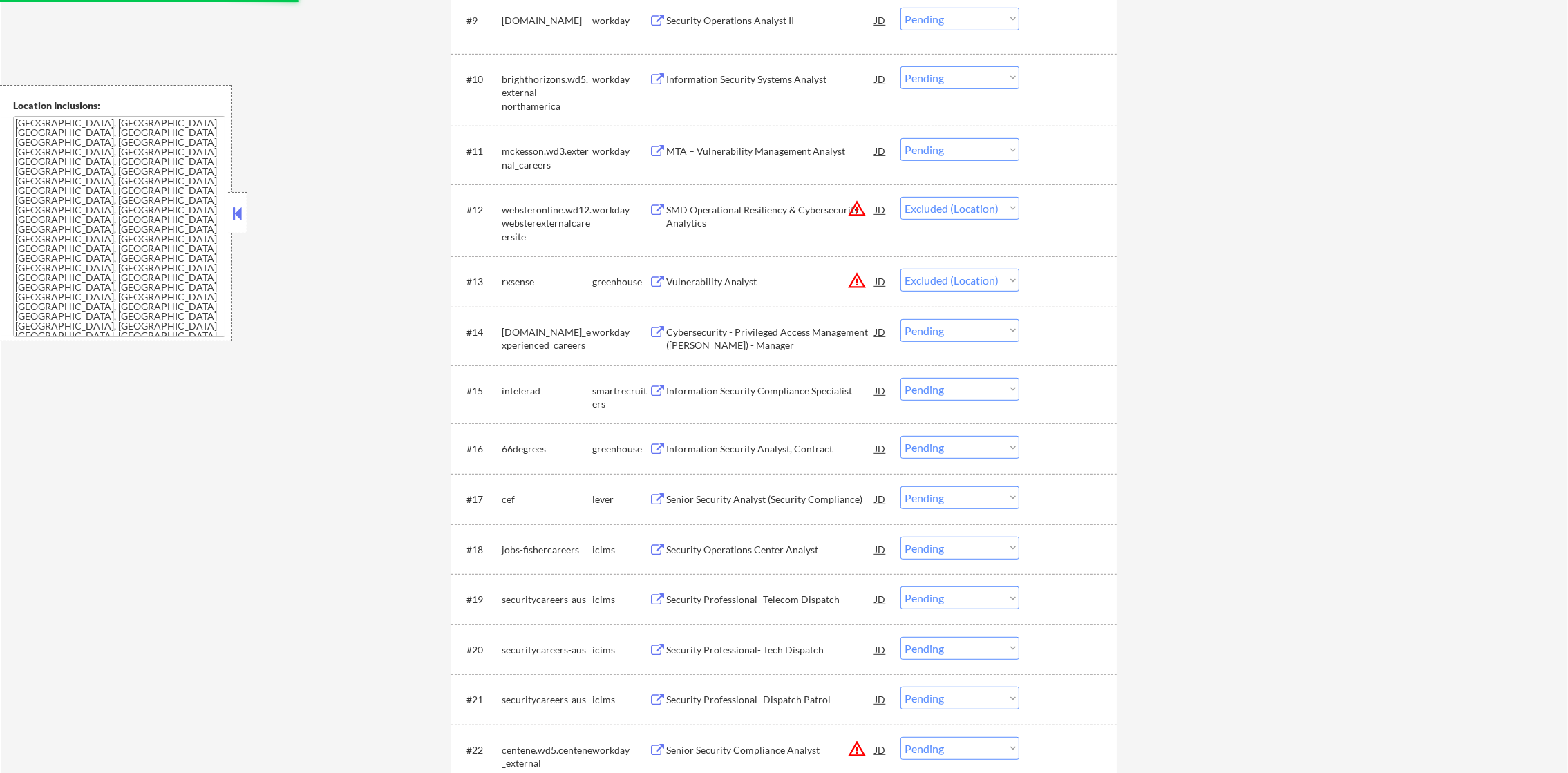
scroll to position [1001, 0]
select select ""pending""
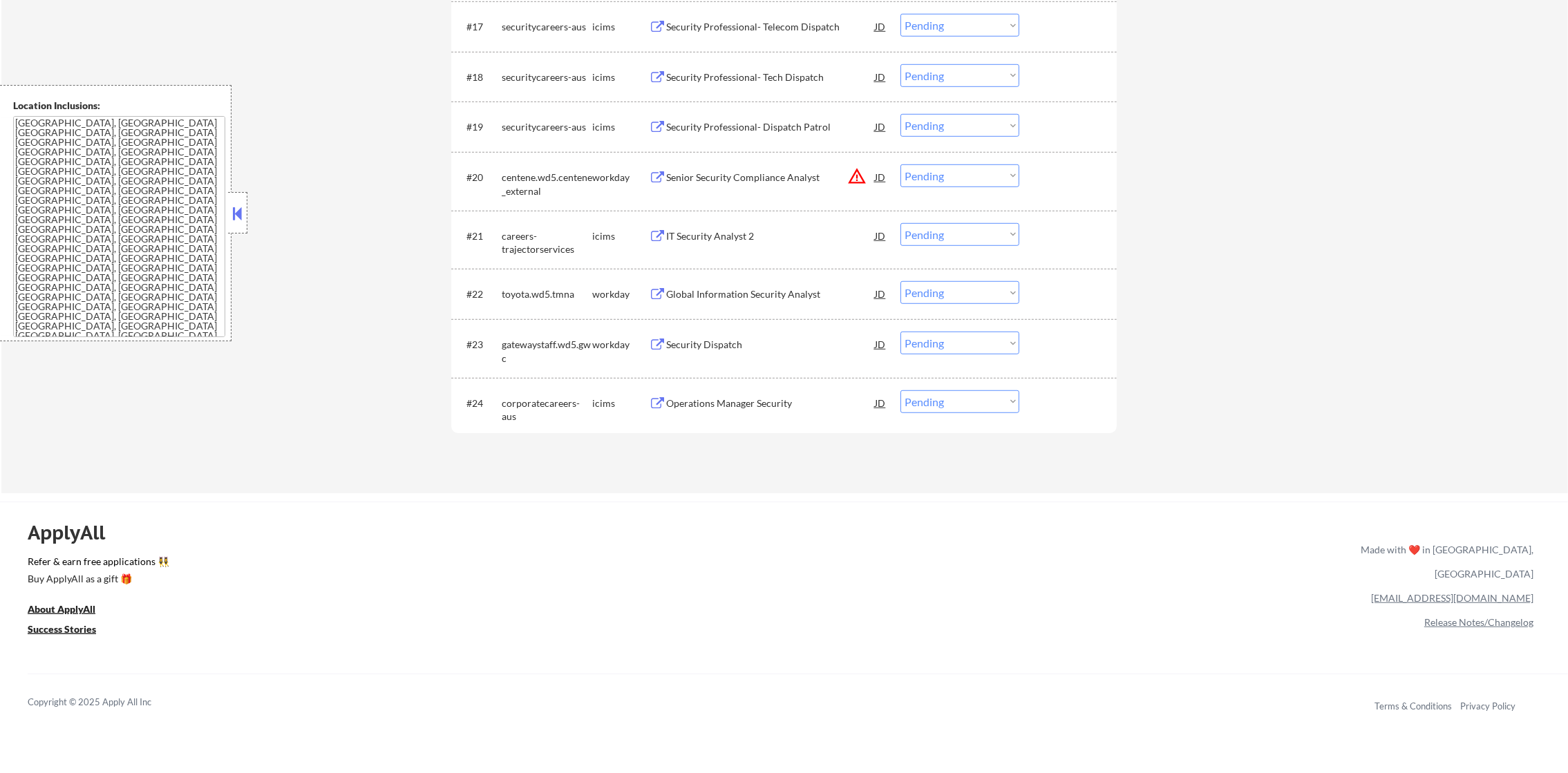
scroll to position [1451, 0]
click at [959, 162] on select "Choose an option... Pending Applied Excluded (Questions) Excluded (Expired) Exc…" at bounding box center [960, 171] width 119 height 23
click at [900, 160] on select "Choose an option... Pending Applied Excluded (Questions) Excluded (Expired) Exc…" at bounding box center [960, 171] width 119 height 23
select select ""pending""
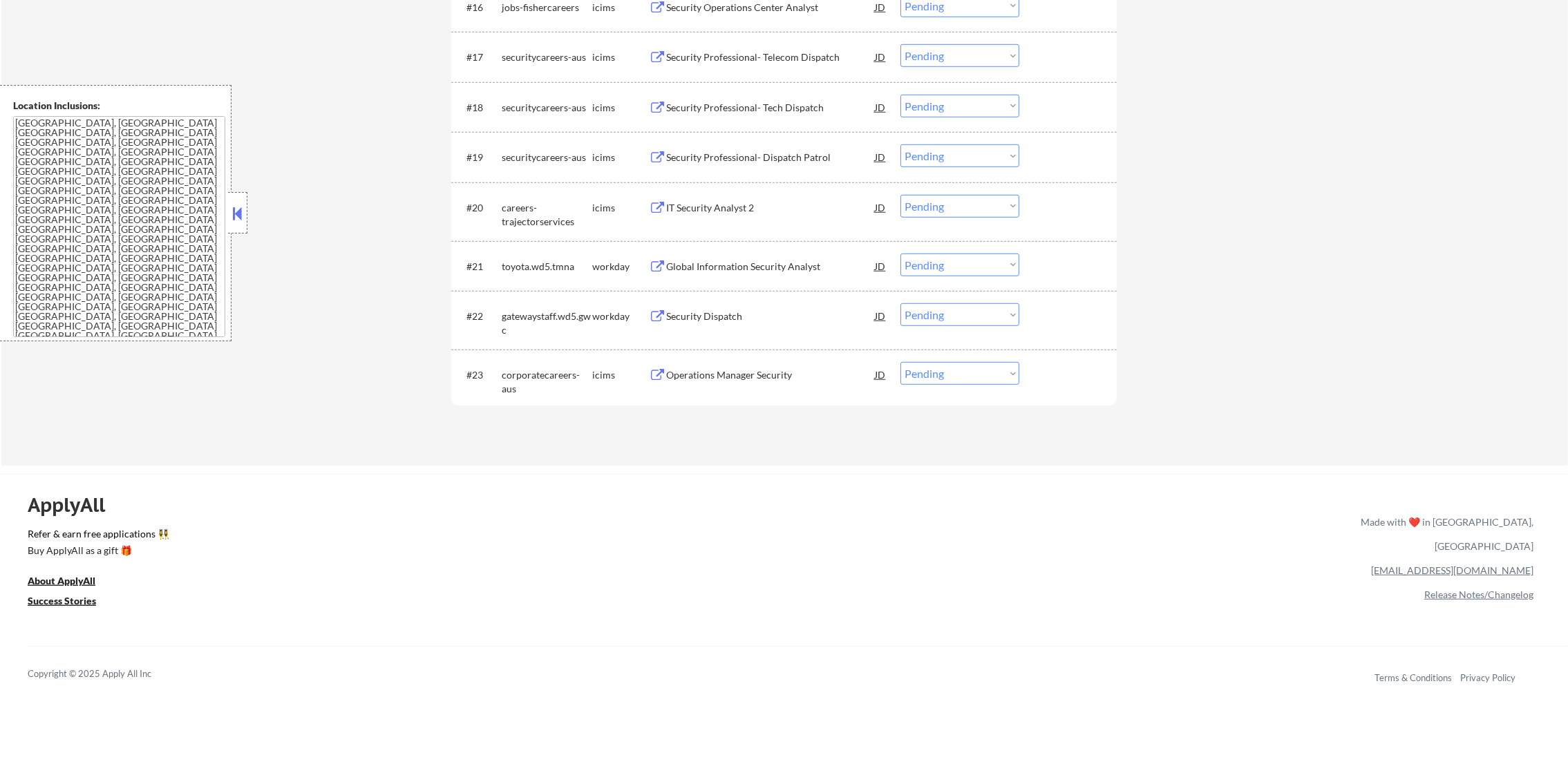
scroll to position [1416, 0]
click at [732, 315] on div "Security Dispatch" at bounding box center [770, 317] width 209 height 14
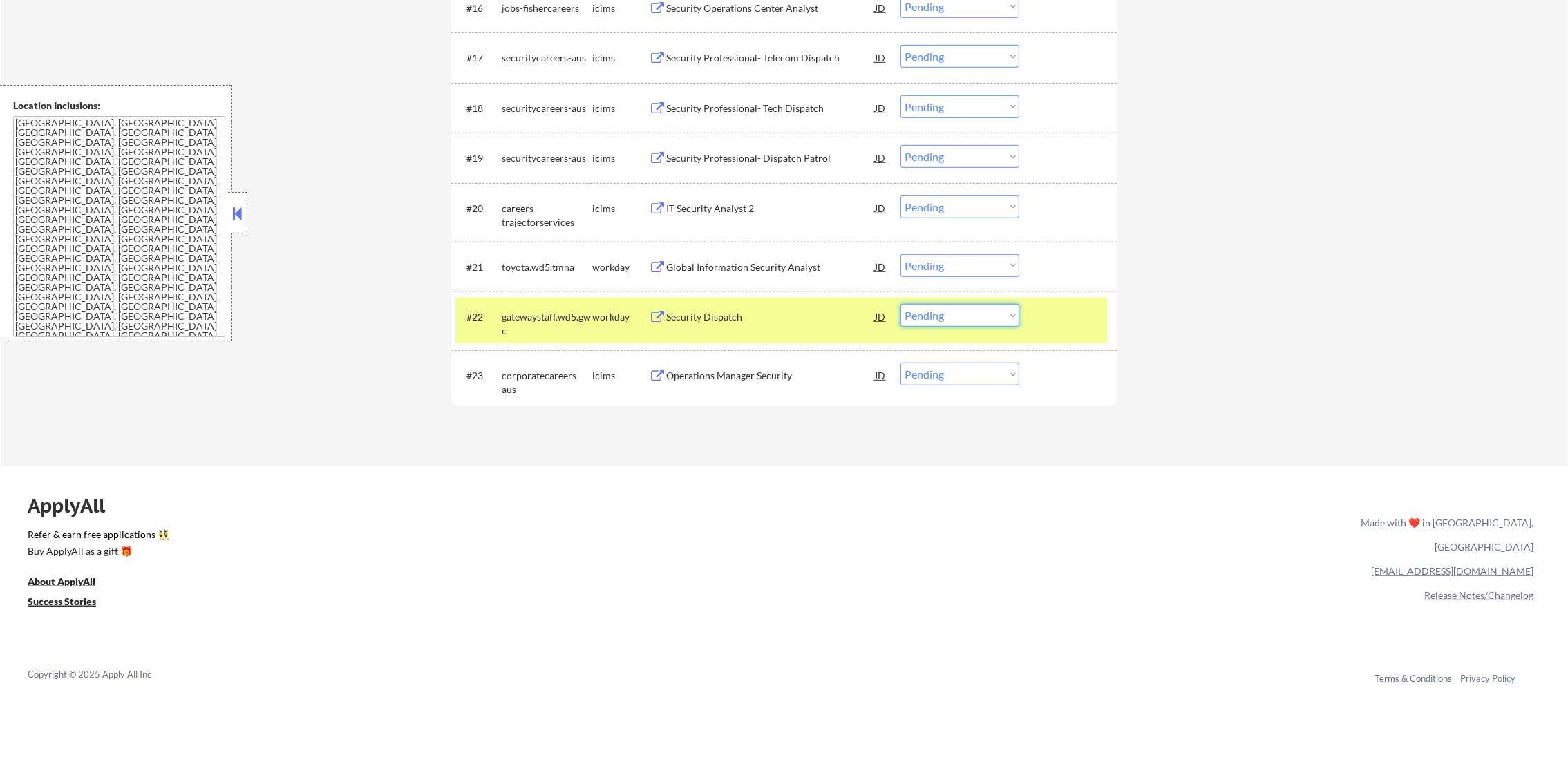
click at [912, 310] on select "Choose an option... Pending Applied Excluded (Questions) Excluded (Expired) Exc…" at bounding box center [960, 316] width 119 height 23
click at [900, 304] on select "Choose an option... Pending Applied Excluded (Questions) Excluded (Expired) Exc…" at bounding box center [960, 316] width 119 height 23
click at [579, 316] on div "gatewaystaff.wd5.gwc" at bounding box center [546, 324] width 90 height 27
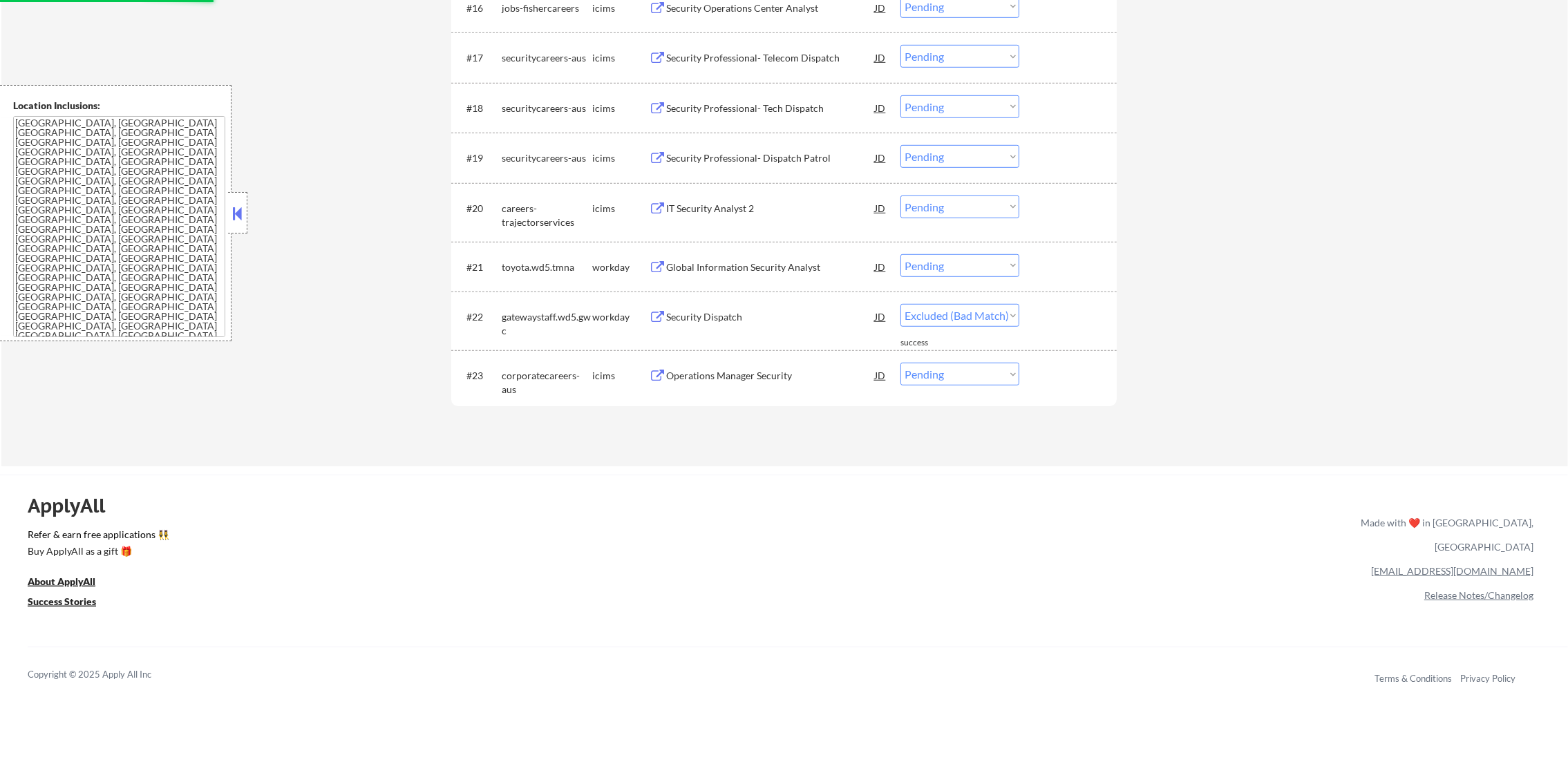
select select ""pending""
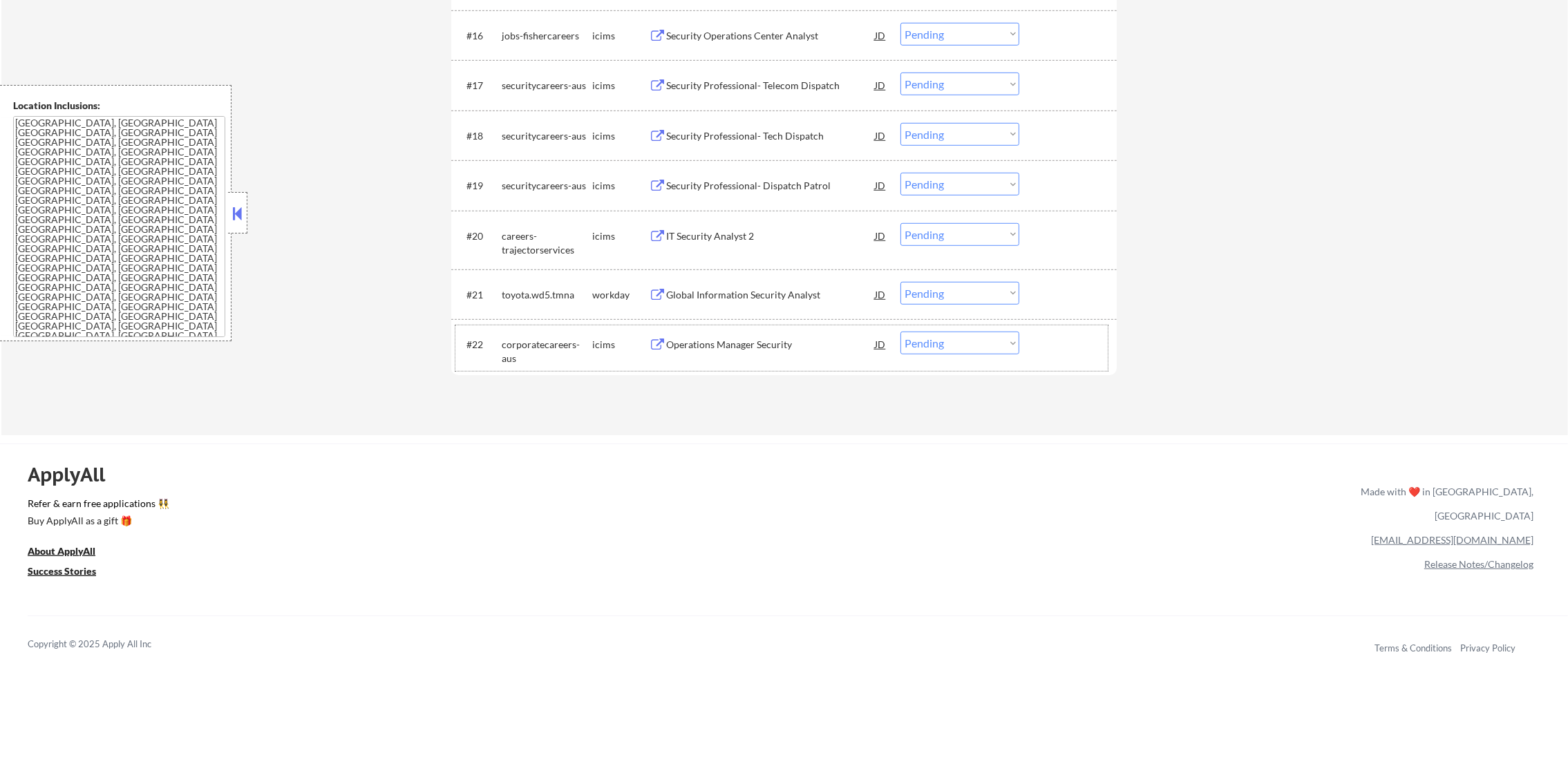
scroll to position [1382, 0]
click at [747, 303] on div "Global Information Security Analyst" at bounding box center [770, 301] width 209 height 14
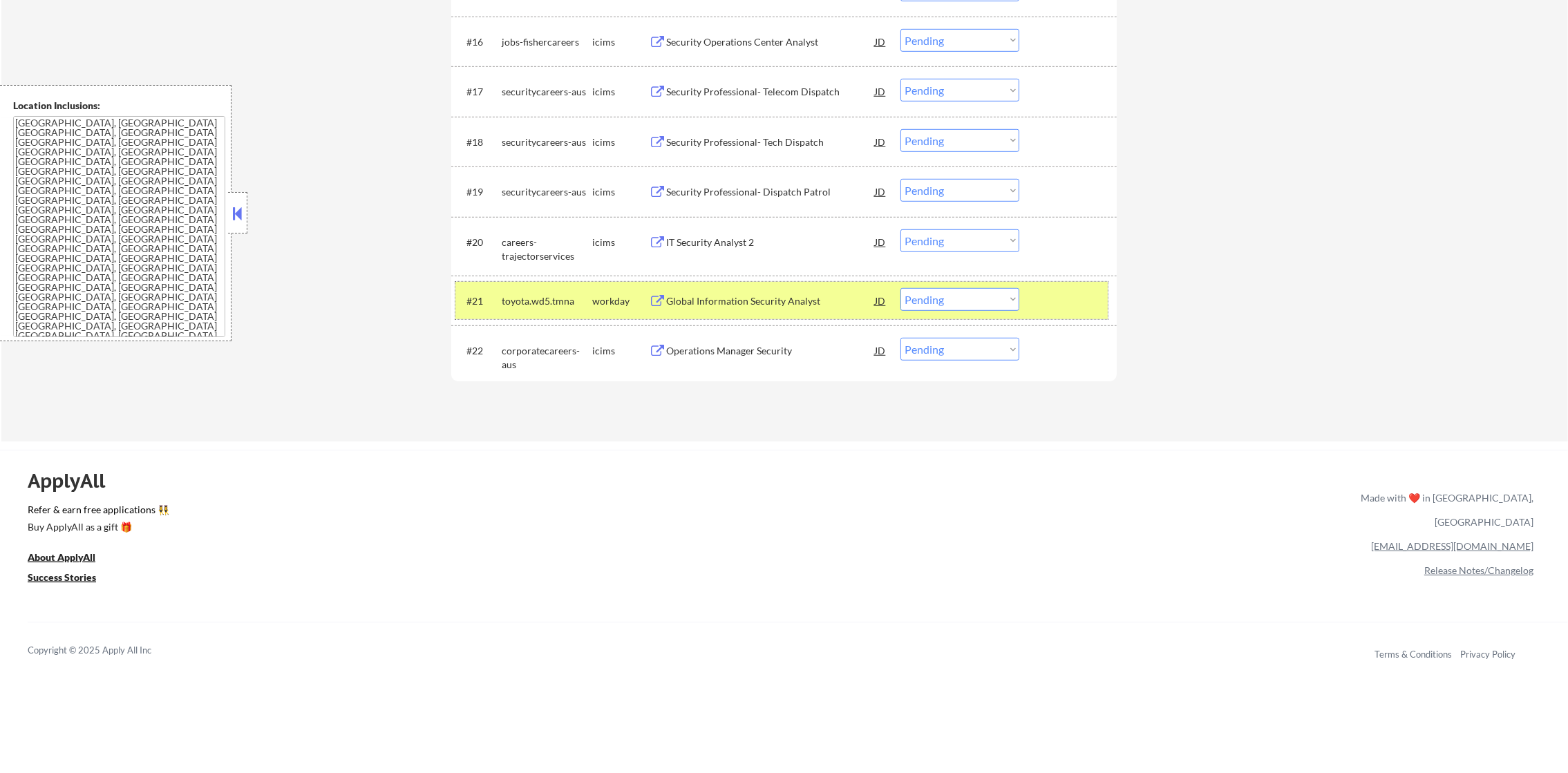
click at [914, 284] on div "#21 toyota.wd5.tmna workday Global Information Security Analyst JD Choose an op…" at bounding box center [781, 300] width 652 height 37
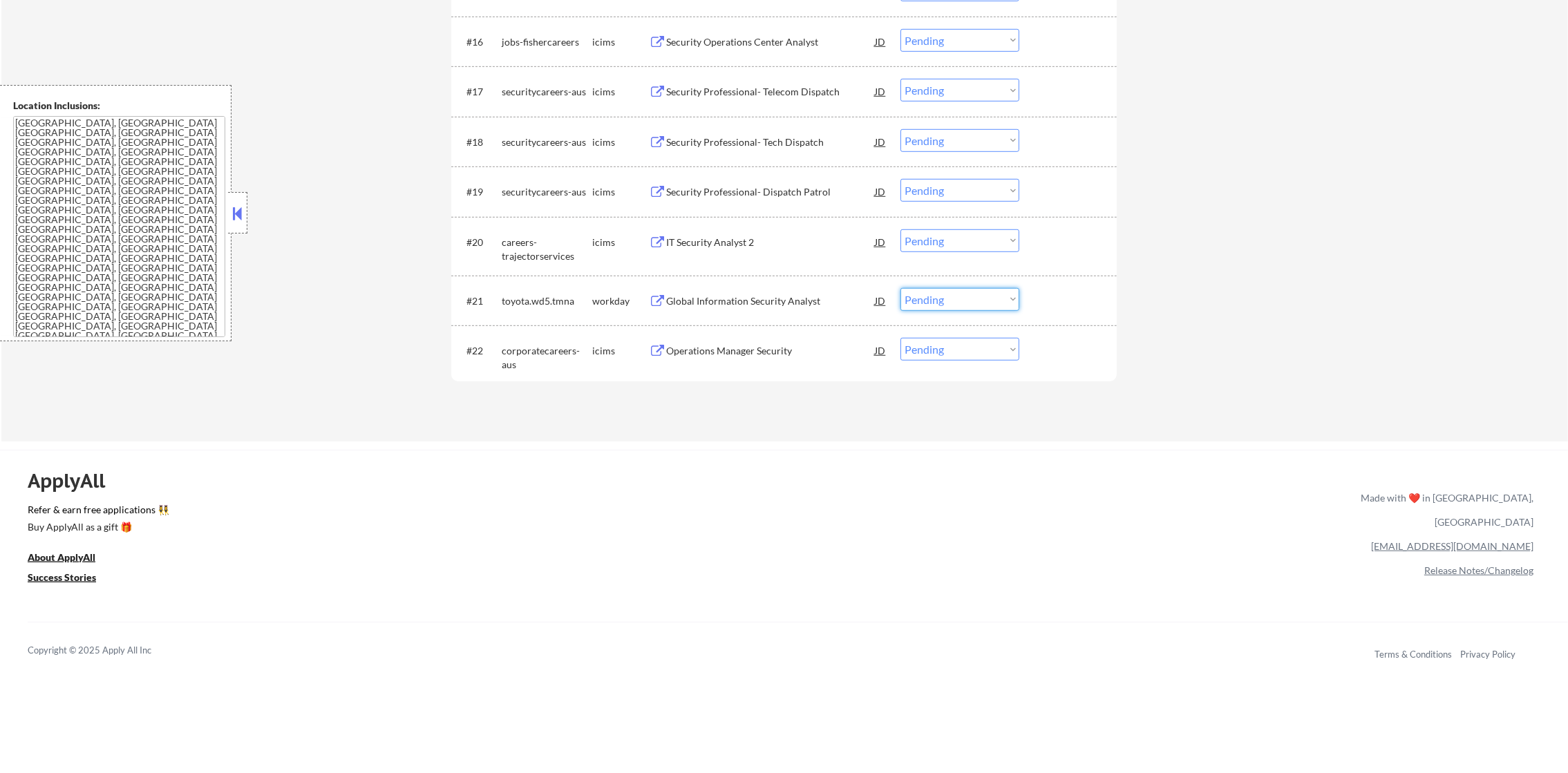
drag, startPoint x: 917, startPoint y: 299, endPoint x: 923, endPoint y: 313, distance: 15.2
click at [917, 299] on select "Choose an option... Pending Applied Excluded (Questions) Excluded (Expired) Exc…" at bounding box center [960, 300] width 119 height 23
click at [900, 288] on select "Choose an option... Pending Applied Excluded (Questions) Excluded (Expired) Exc…" at bounding box center [960, 300] width 119 height 23
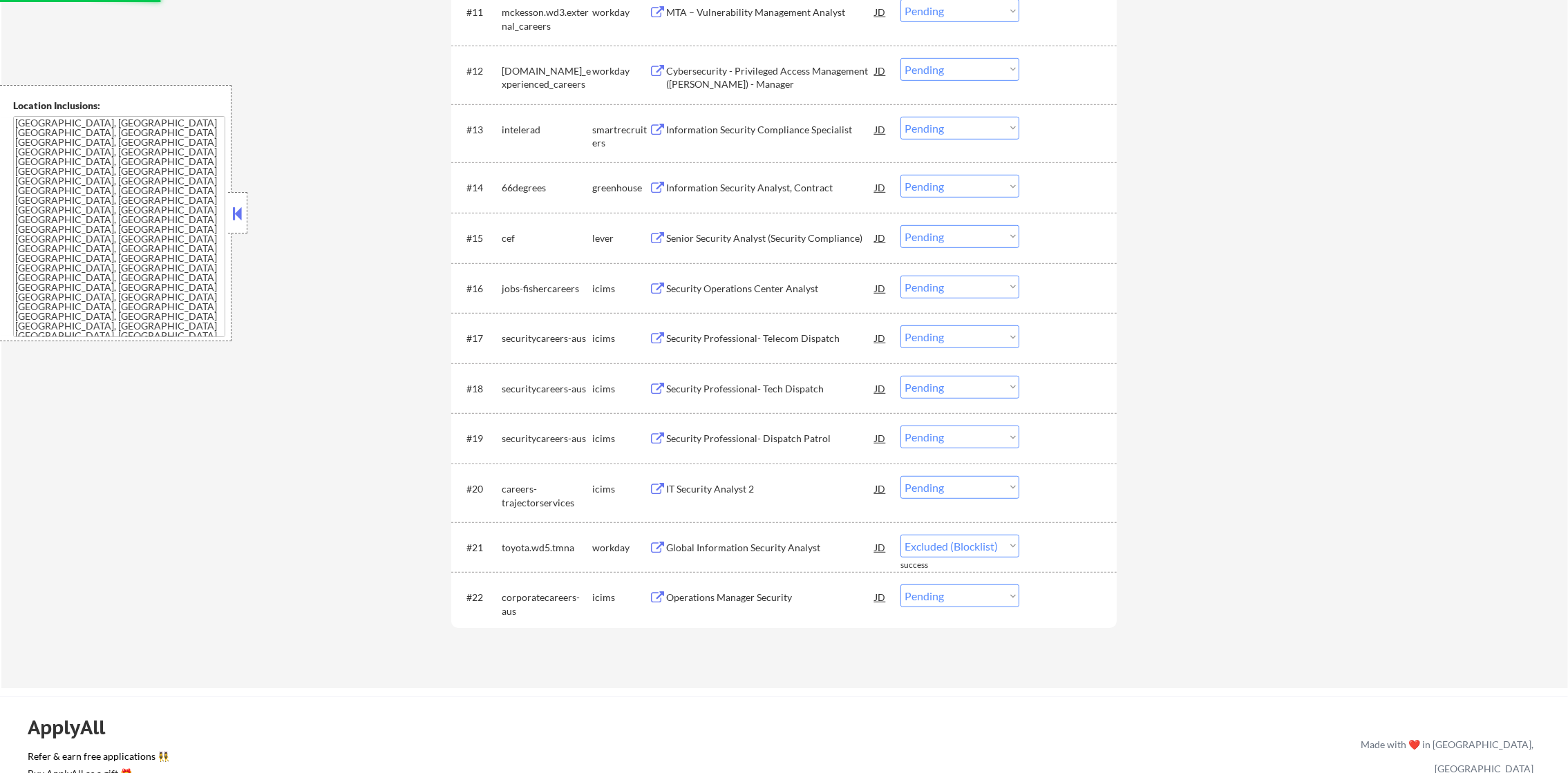
scroll to position [1180, 0]
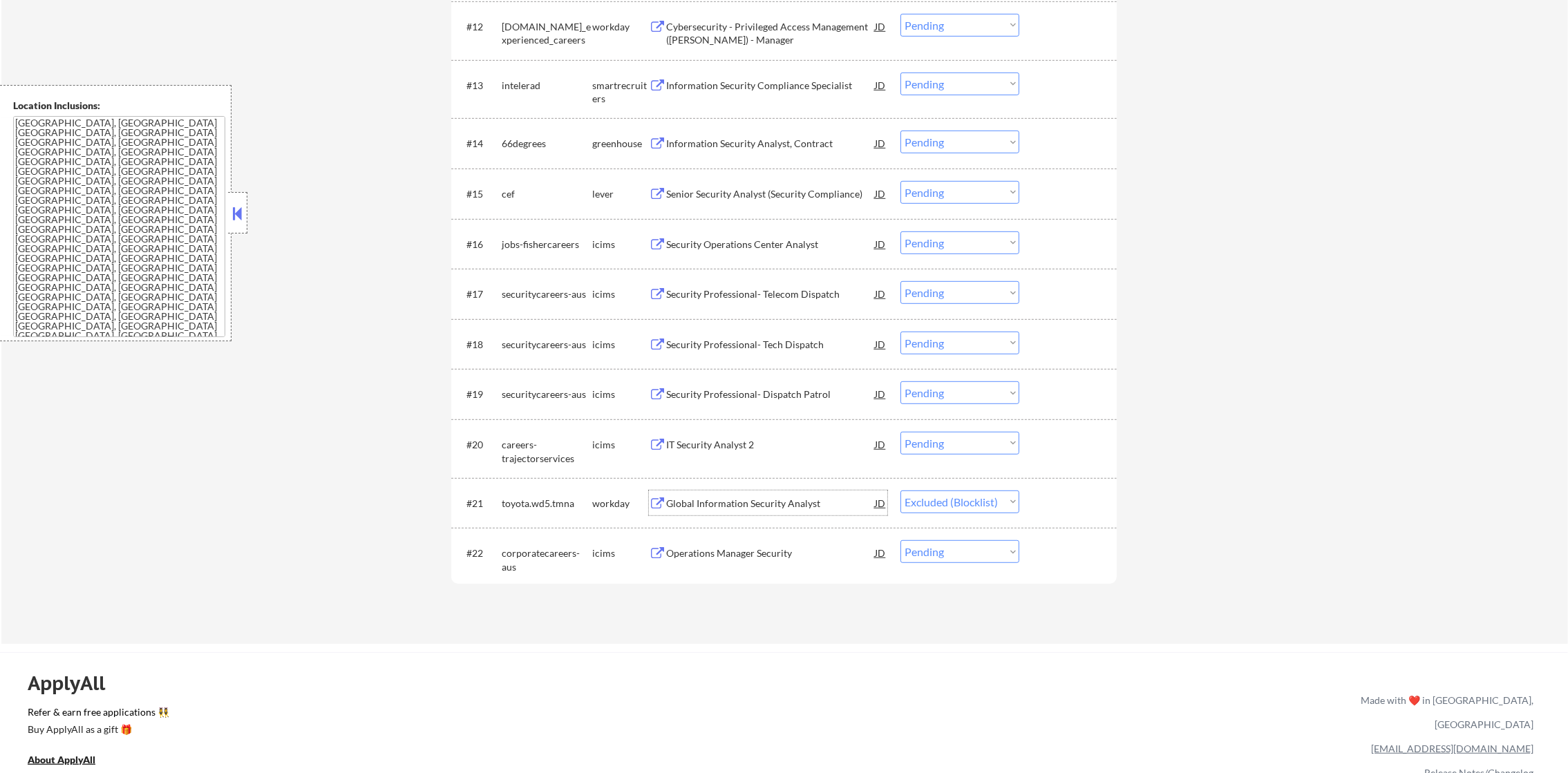
click at [773, 505] on div "Global Information Security Analyst" at bounding box center [770, 504] width 209 height 14
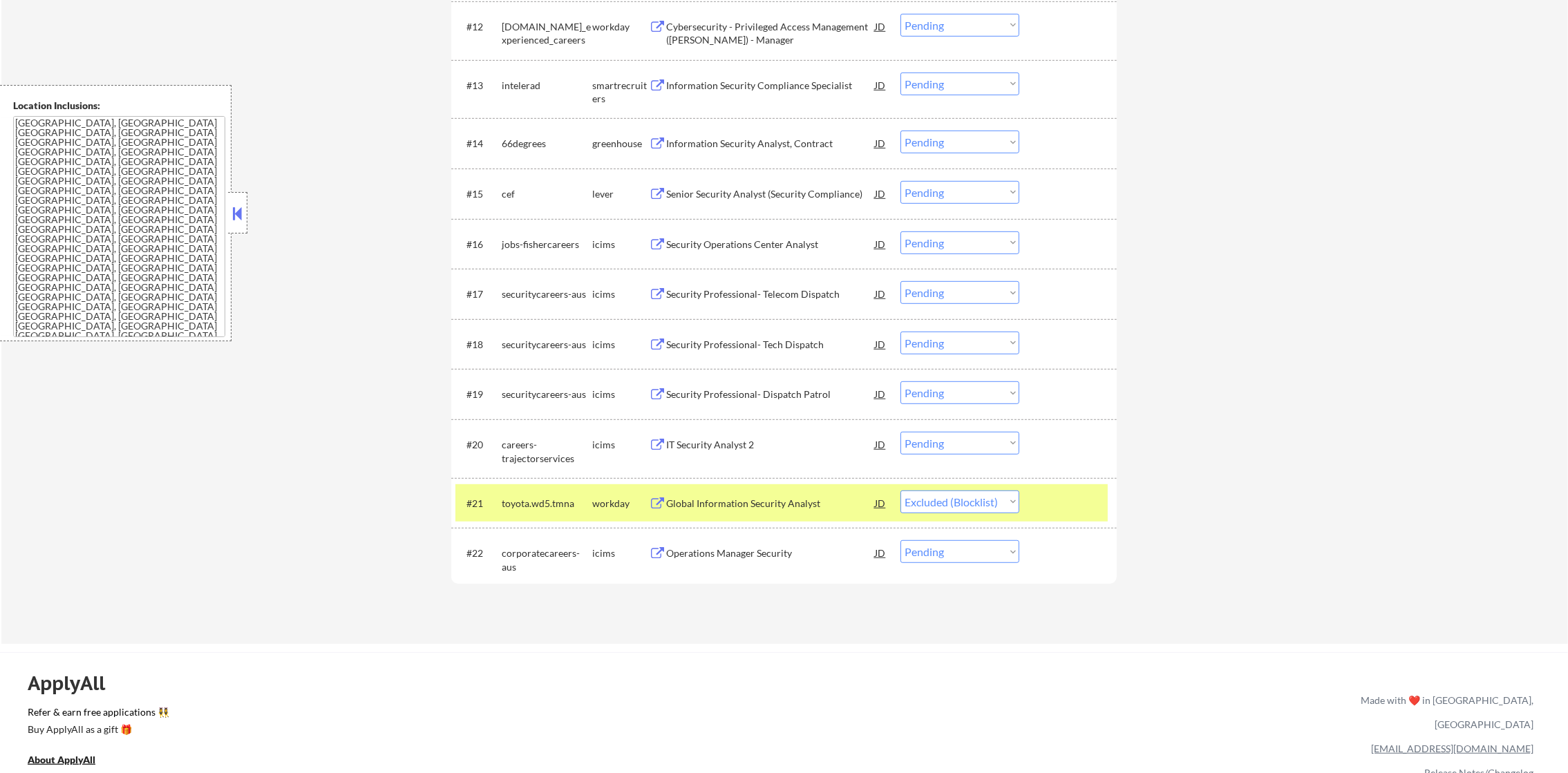
select select ""pending""
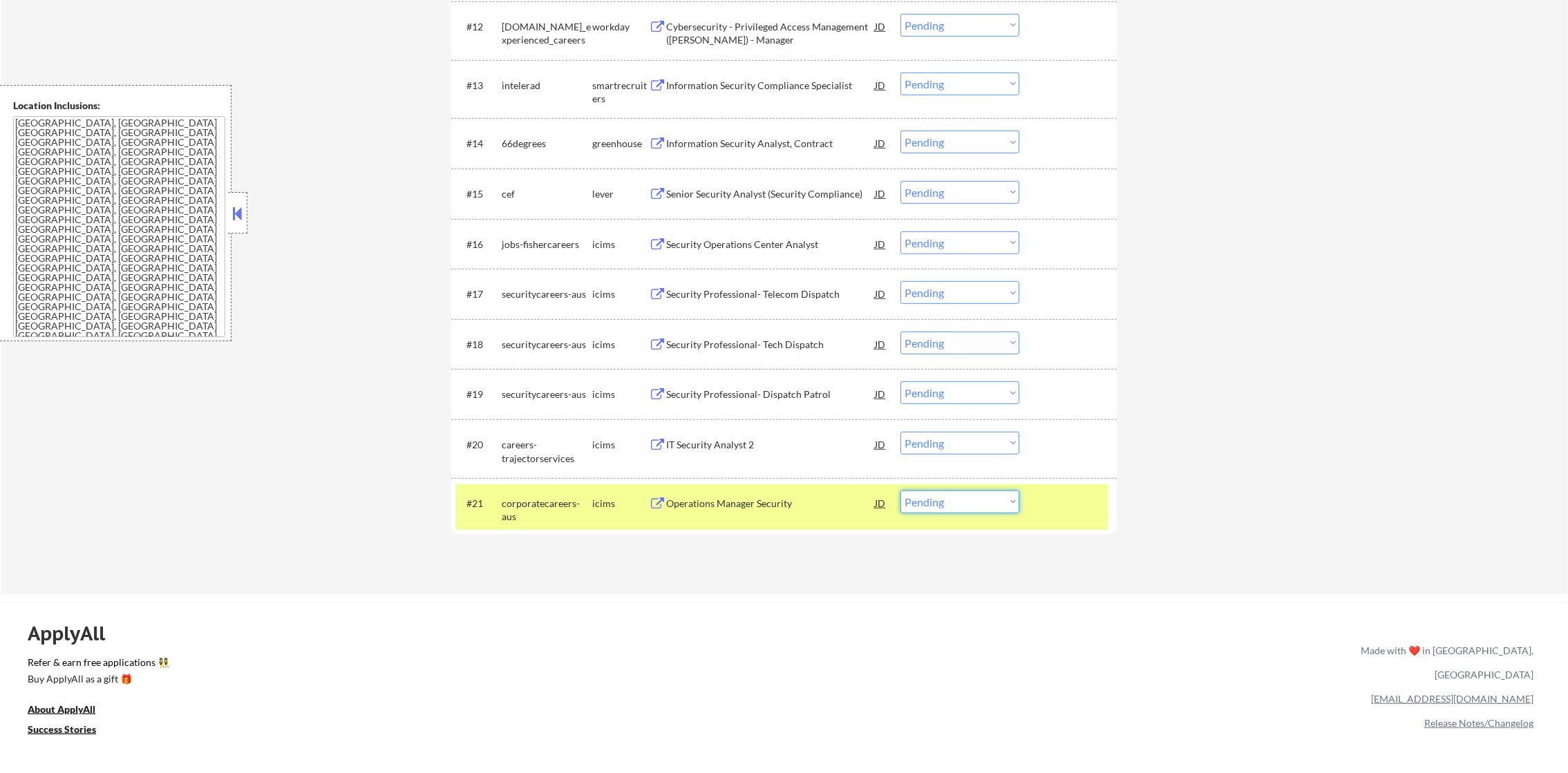
click at [953, 501] on select "Choose an option... Pending Applied Excluded (Questions) Excluded (Expired) Exc…" at bounding box center [960, 502] width 119 height 23
click at [534, 501] on div "corporatecareers-aus" at bounding box center [546, 511] width 90 height 27
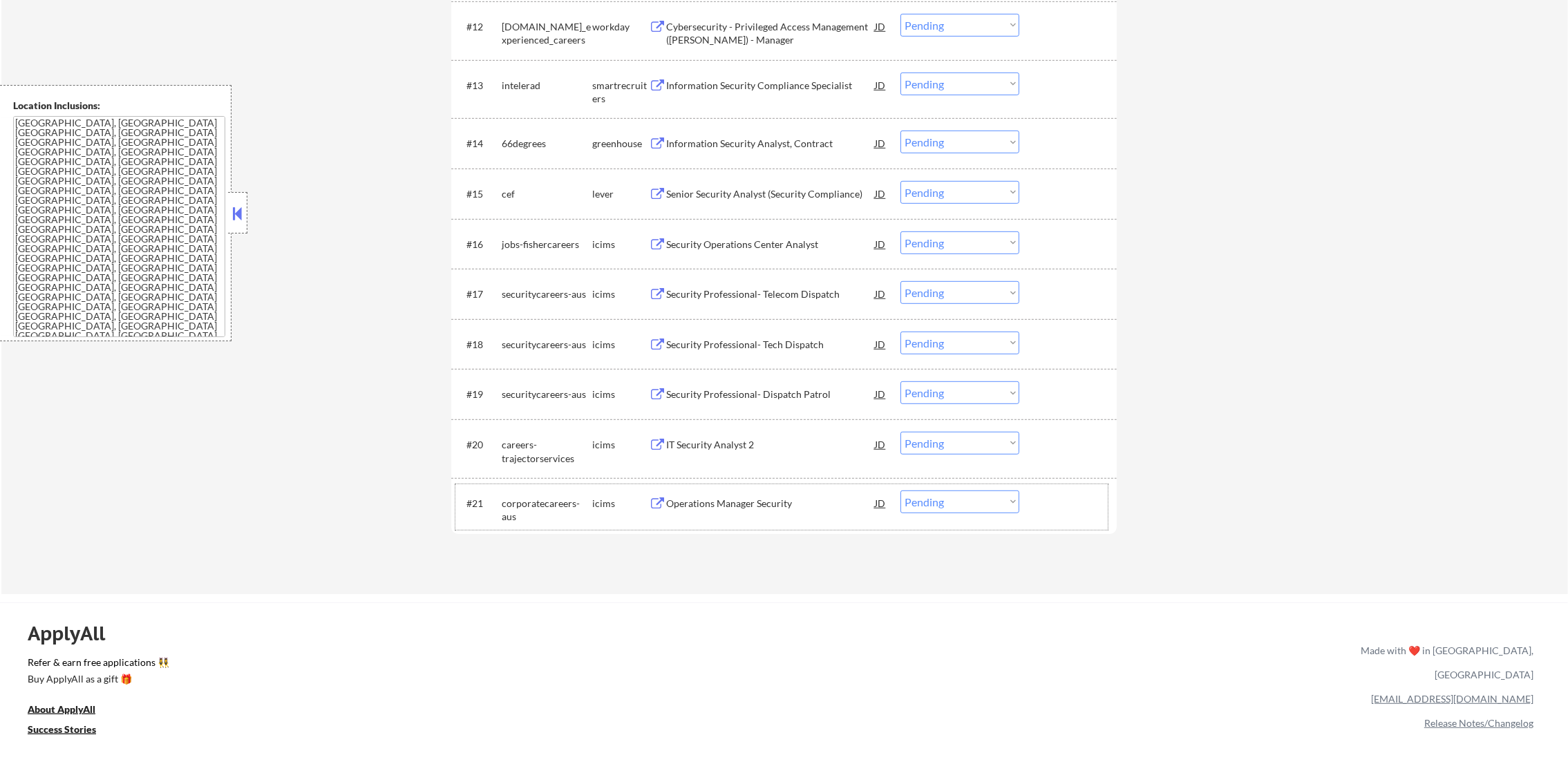
scroll to position [1145, 0]
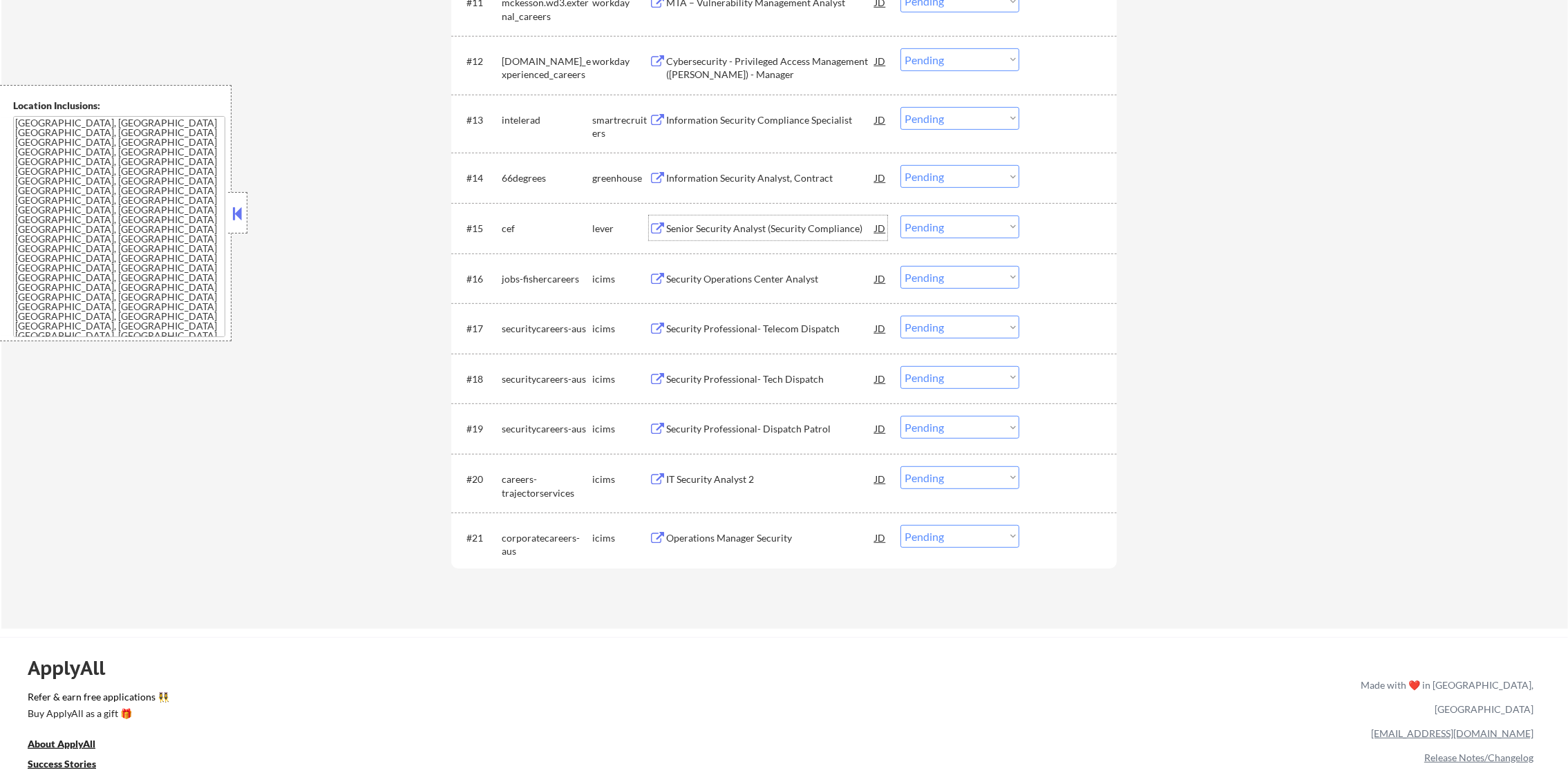
click at [787, 225] on div "Senior Security Analyst (Security Compliance)" at bounding box center [770, 228] width 209 height 14
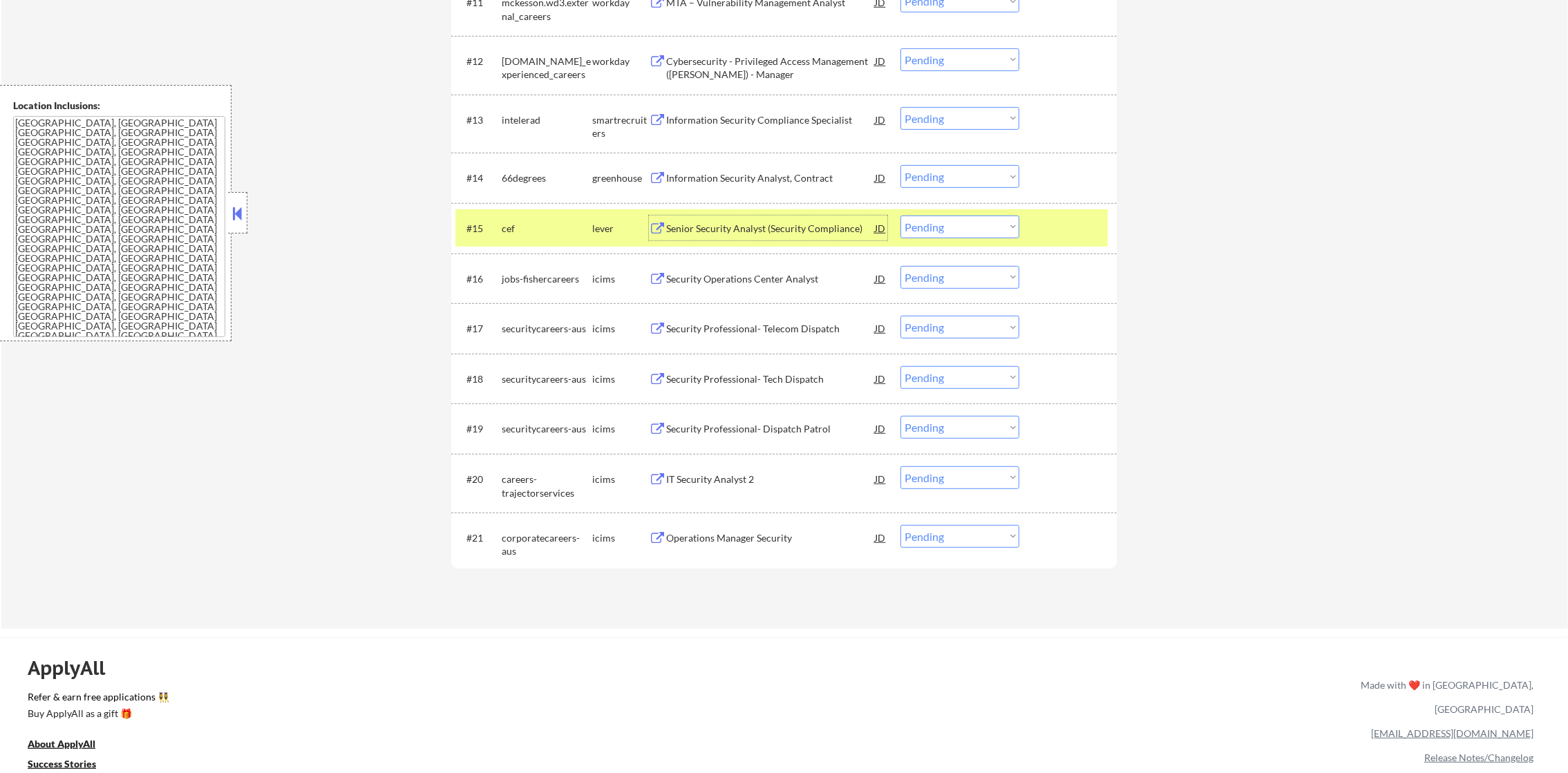
click at [924, 224] on select "Choose an option... Pending Applied Excluded (Questions) Excluded (Expired) Exc…" at bounding box center [960, 227] width 119 height 23
click at [900, 215] on select "Choose an option... Pending Applied Excluded (Questions) Excluded (Expired) Exc…" at bounding box center [960, 227] width 119 height 23
click at [550, 228] on div "cef" at bounding box center [546, 228] width 90 height 14
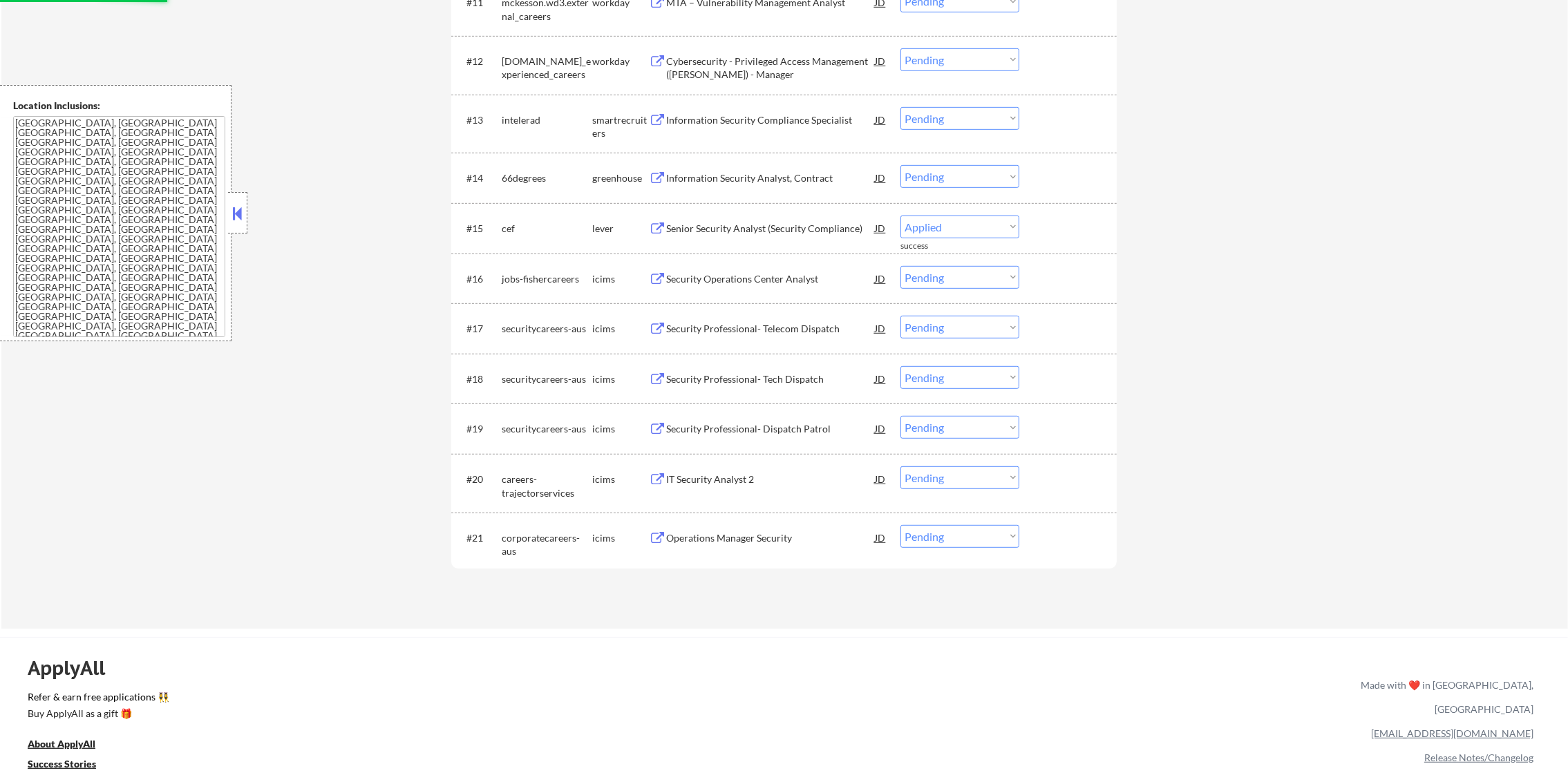
select select ""pending""
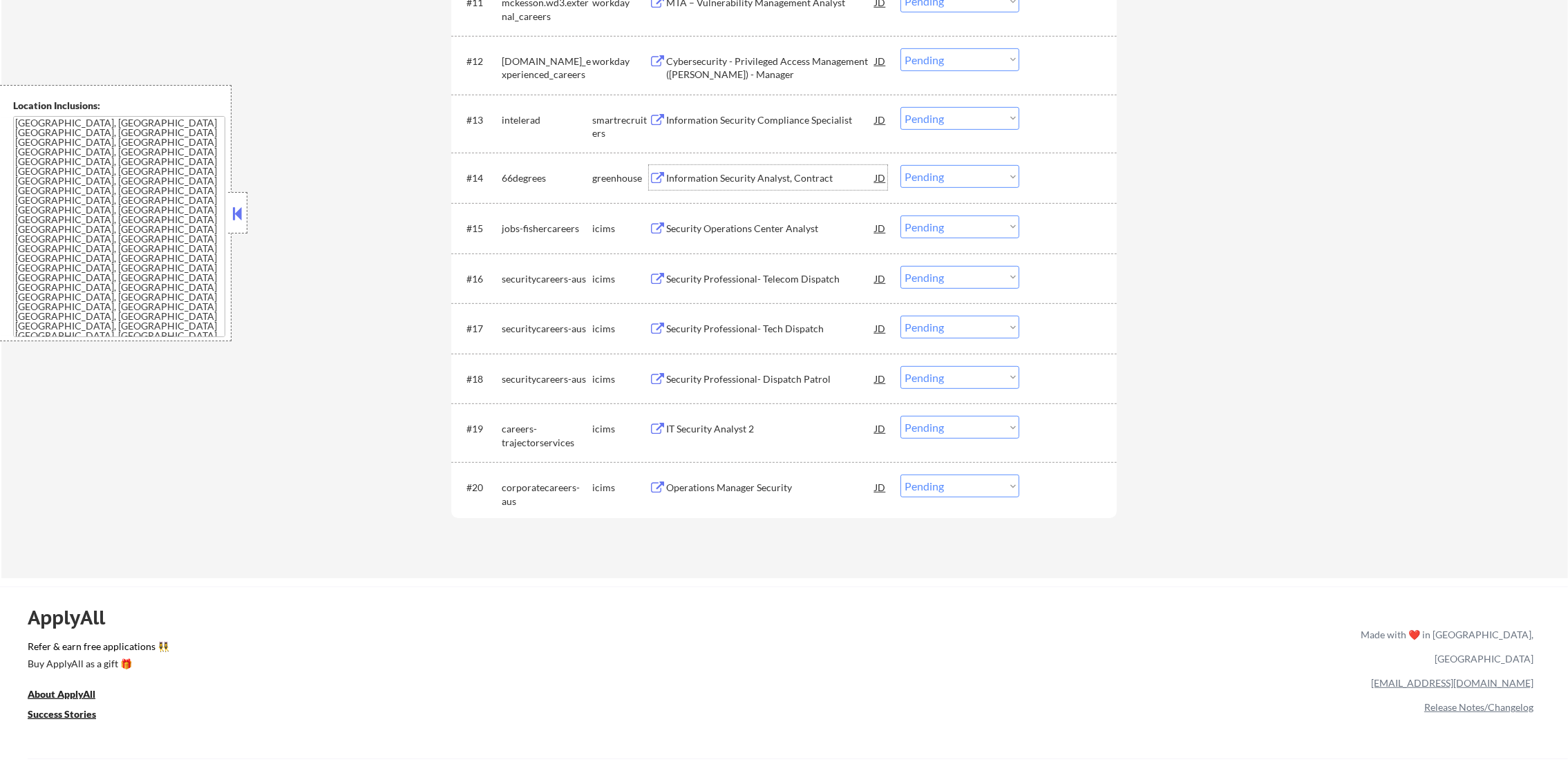
click at [785, 174] on div "Information Security Analyst, Contract" at bounding box center [770, 178] width 209 height 14
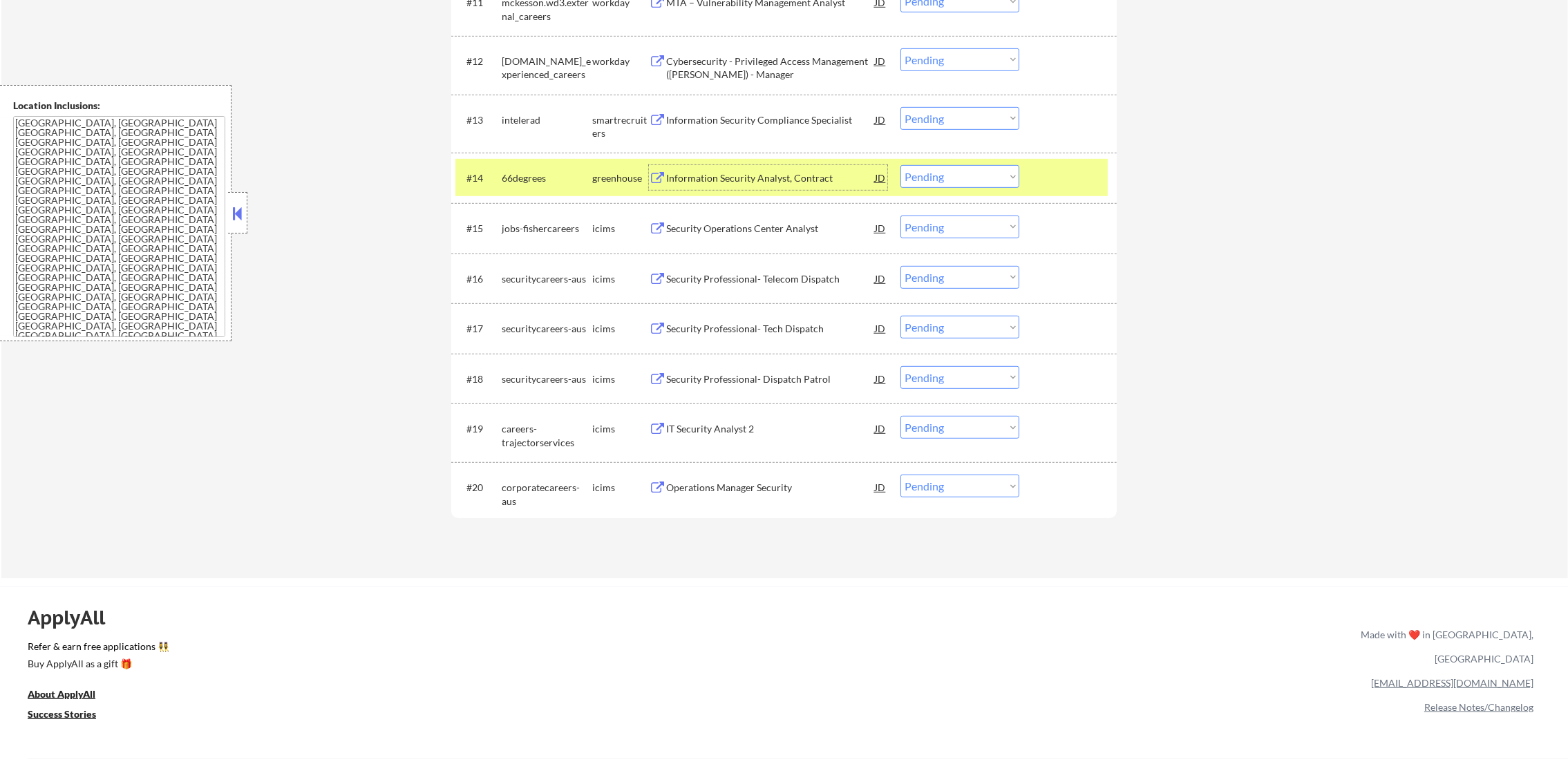
click at [922, 174] on select "Choose an option... Pending Applied Excluded (Questions) Excluded (Expired) Exc…" at bounding box center [960, 177] width 119 height 23
click at [900, 165] on select "Choose an option... Pending Applied Excluded (Questions) Excluded (Expired) Exc…" at bounding box center [960, 177] width 119 height 23
click at [525, 165] on div "66degrees" at bounding box center [546, 178] width 90 height 25
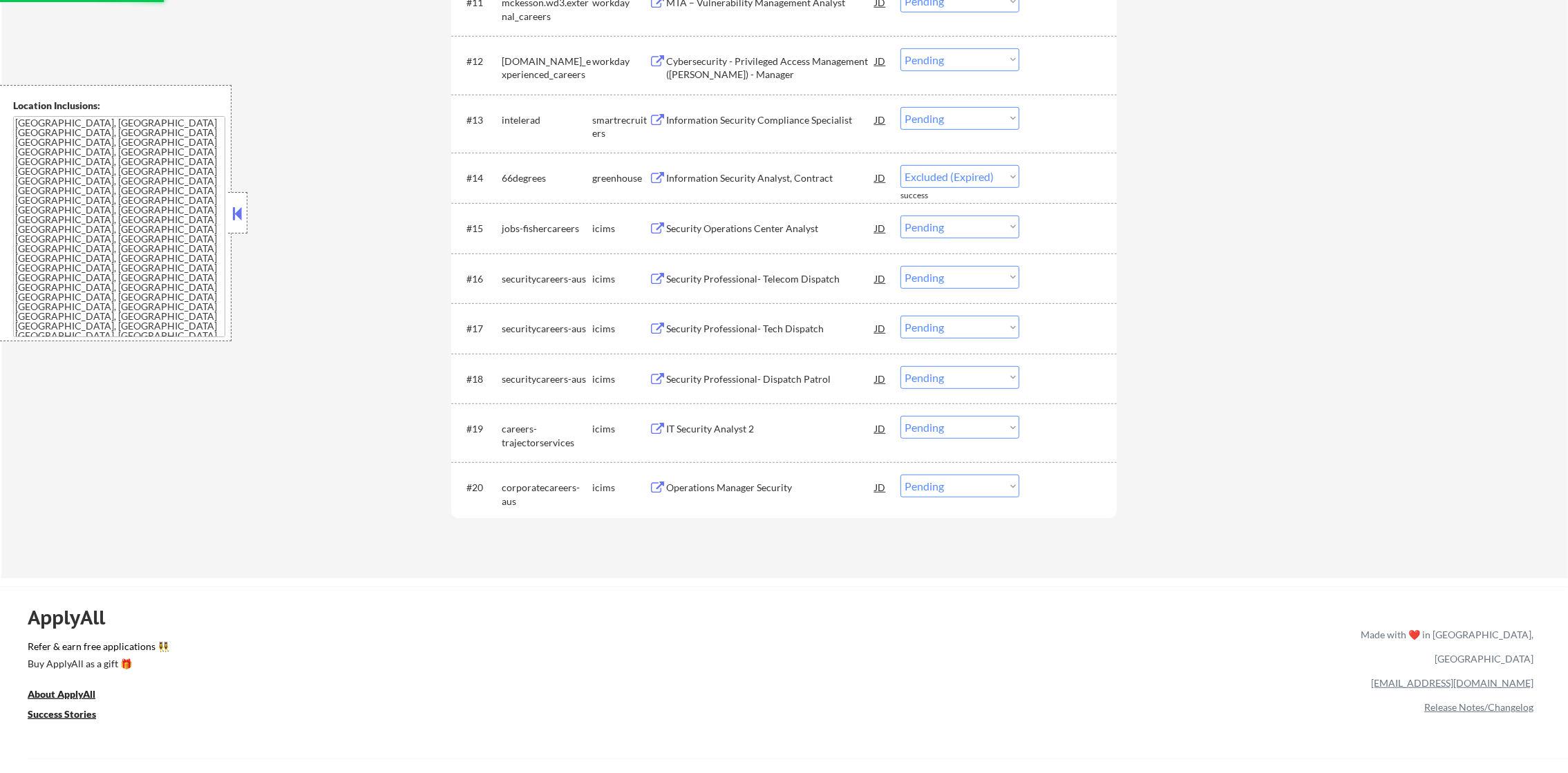
select select ""pending""
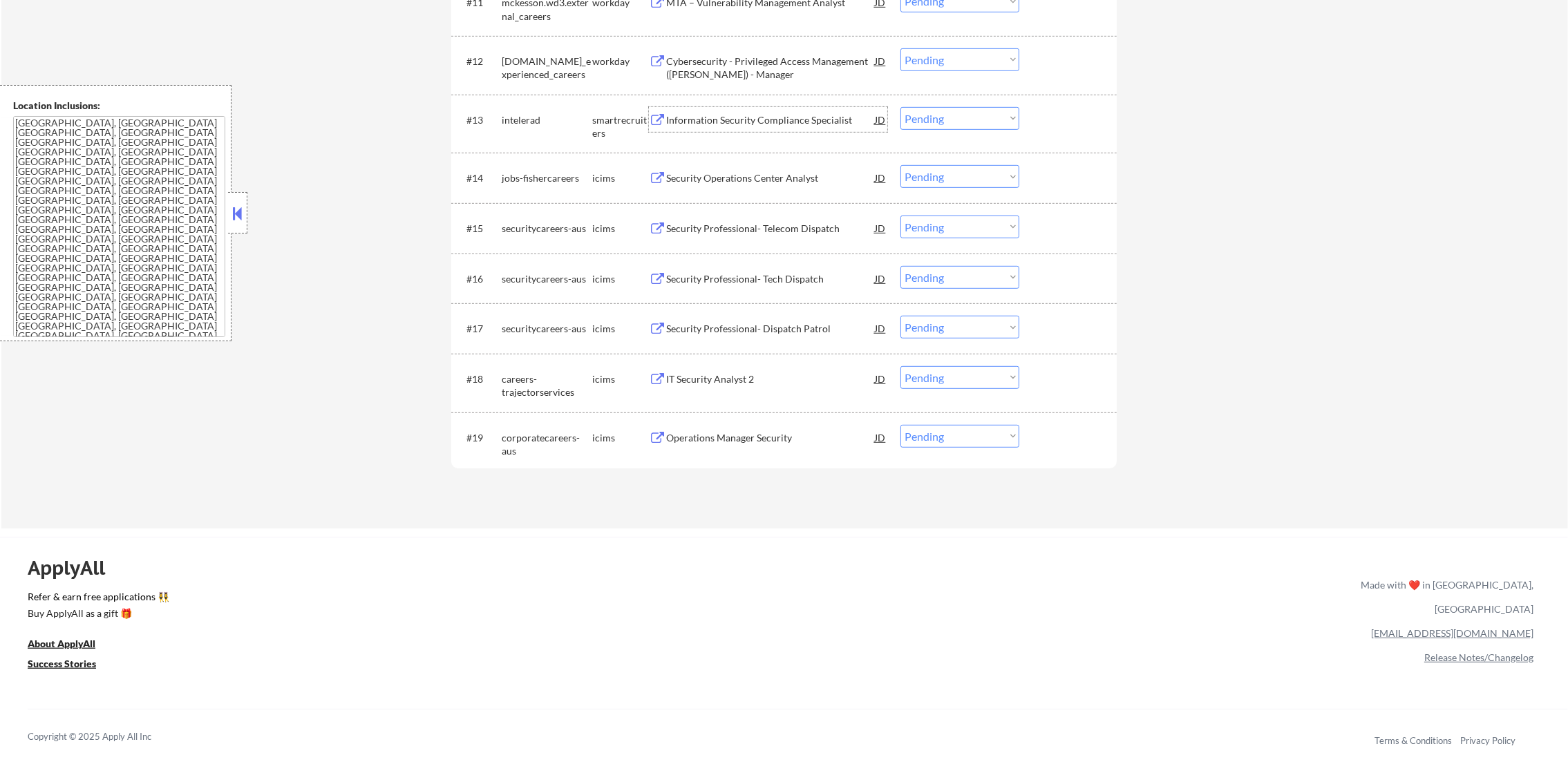
click at [781, 108] on div "Information Security Compliance Specialist" at bounding box center [770, 119] width 209 height 25
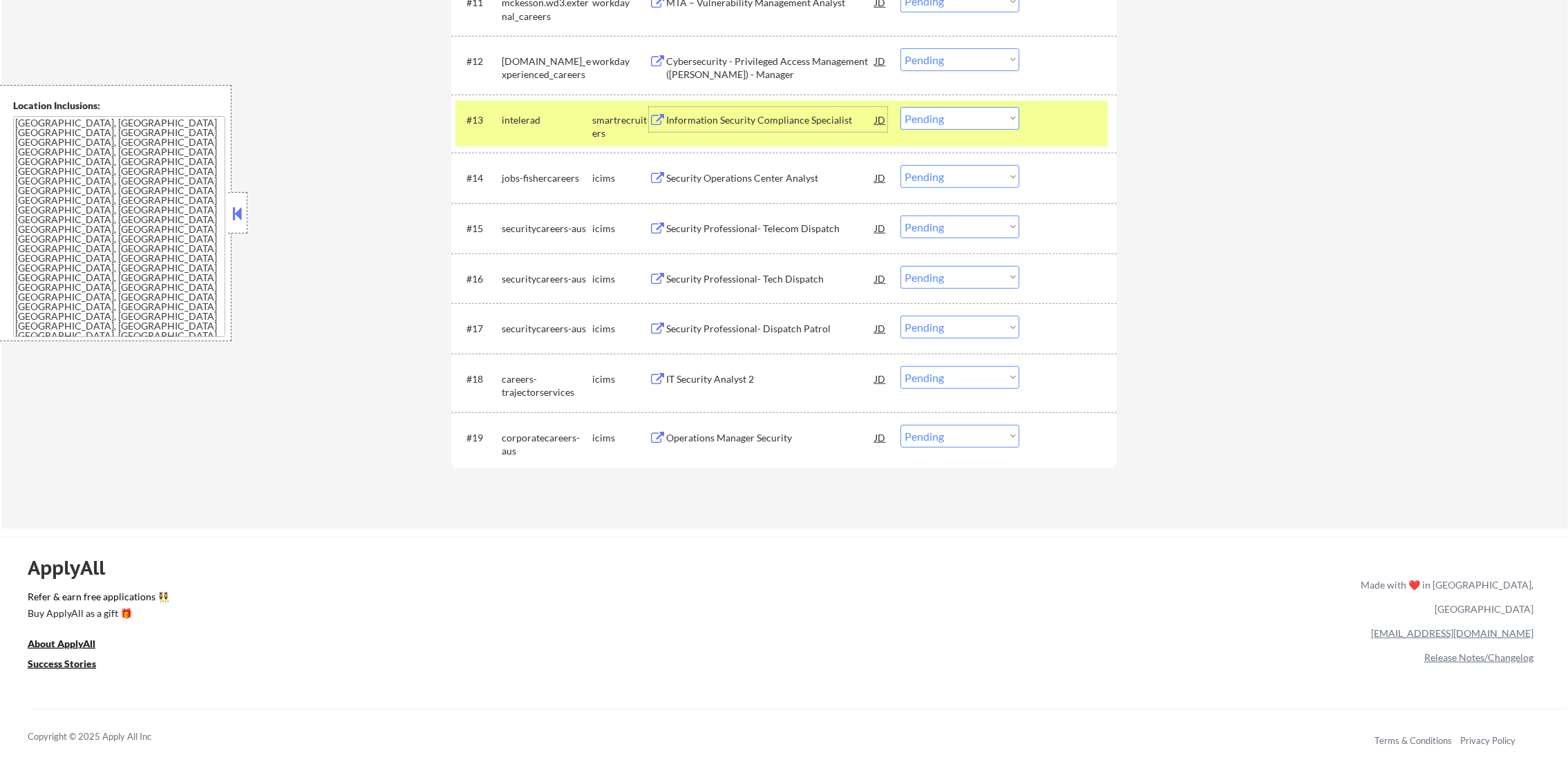
drag, startPoint x: 955, startPoint y: 112, endPoint x: 953, endPoint y: 130, distance: 18.1
click at [955, 112] on select "Choose an option... Pending Applied Excluded (Questions) Excluded (Expired) Exc…" at bounding box center [960, 118] width 119 height 23
click at [900, 107] on select "Choose an option... Pending Applied Excluded (Questions) Excluded (Expired) Exc…" at bounding box center [960, 118] width 119 height 23
click at [573, 128] on div "intelerad" at bounding box center [546, 119] width 90 height 25
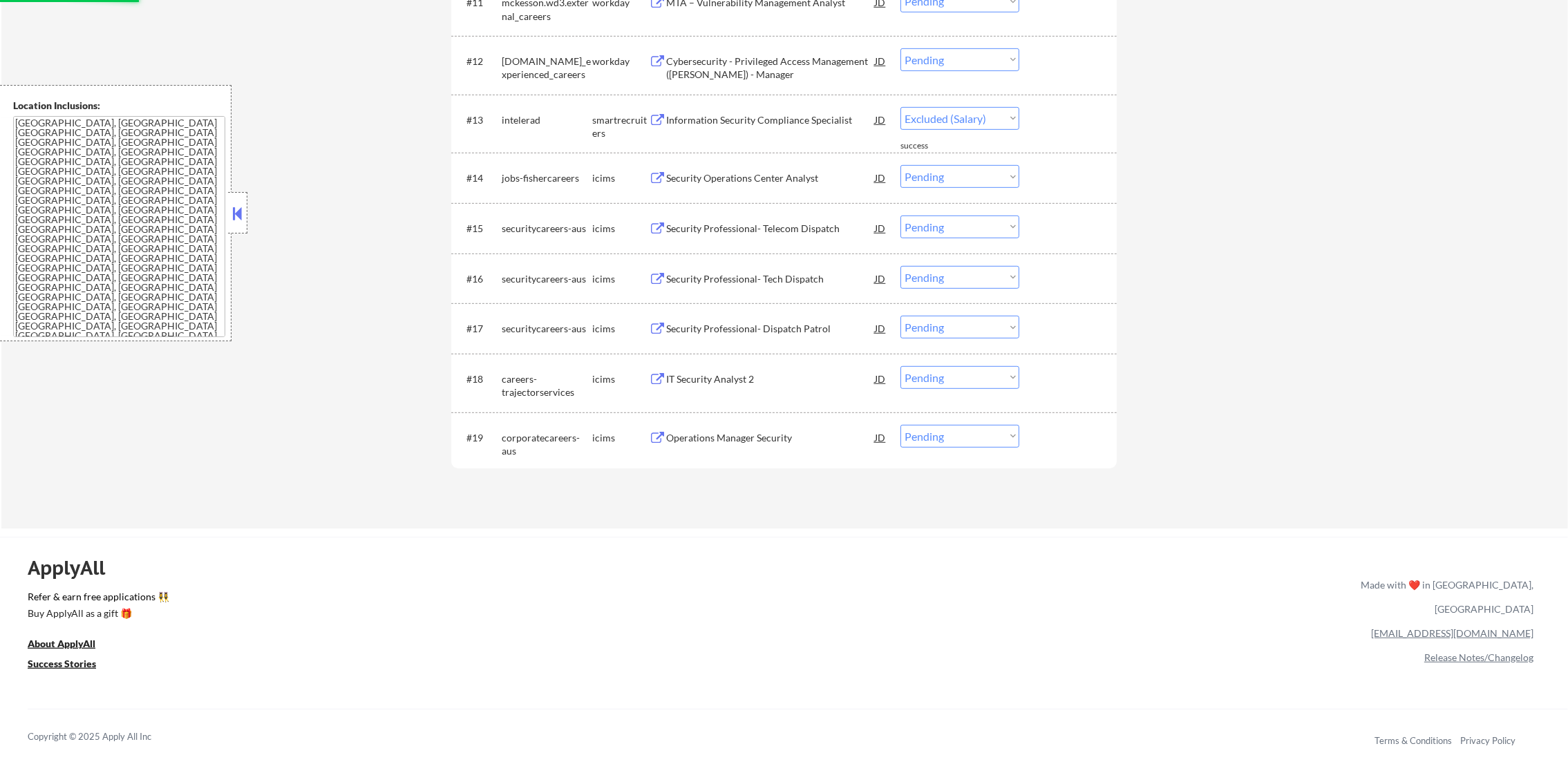
select select ""pending""
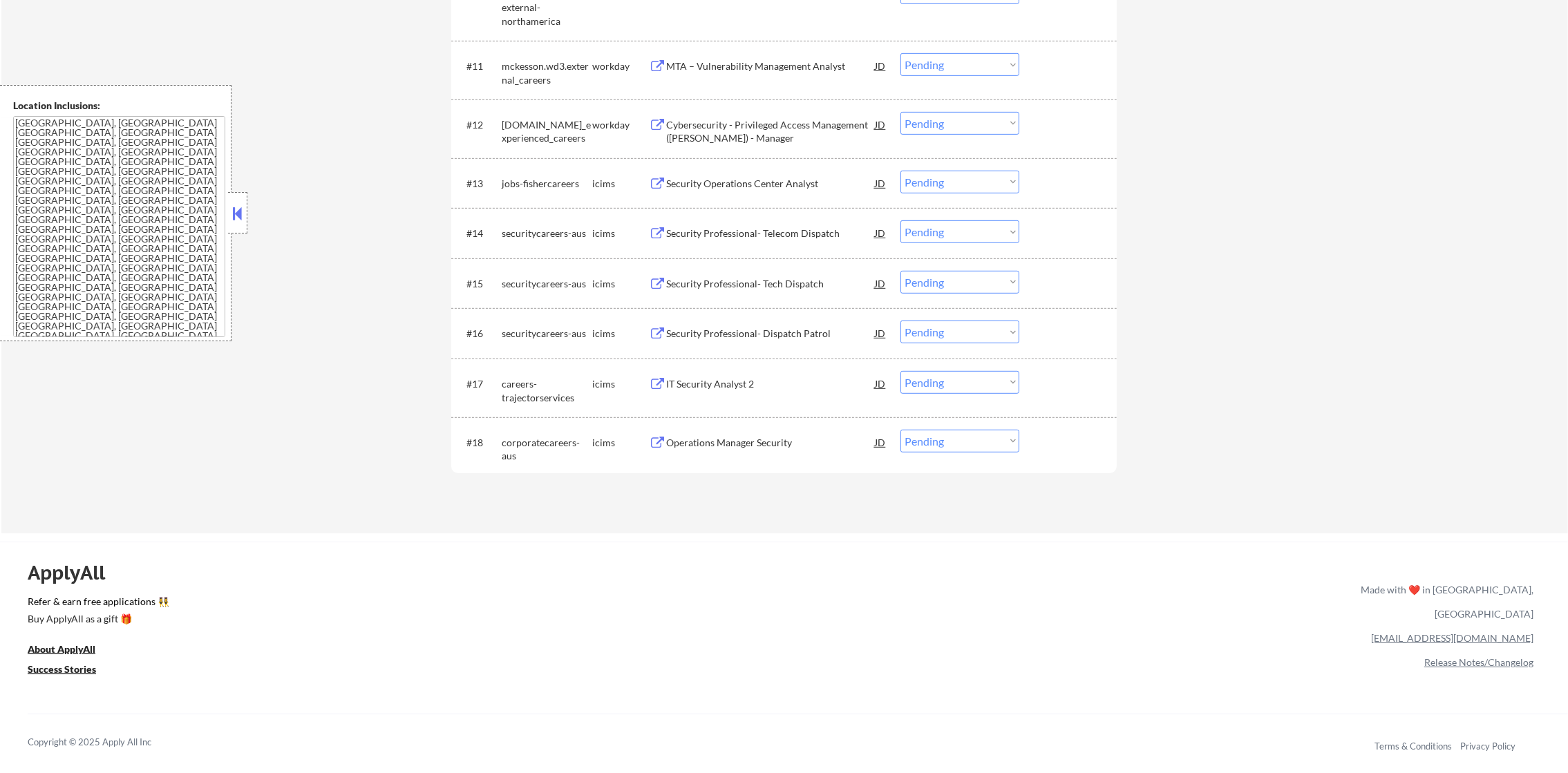
scroll to position [1076, 0]
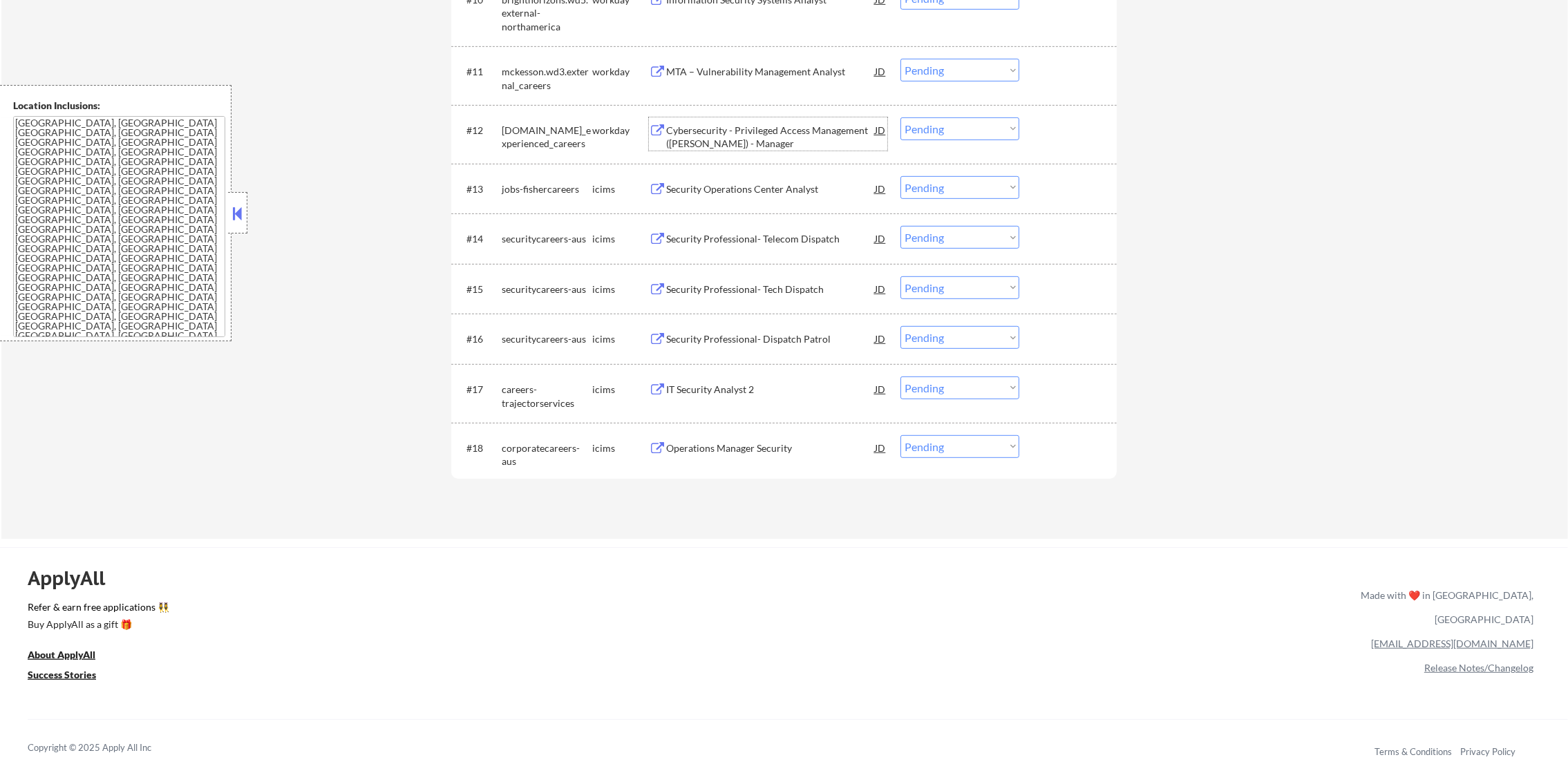
click at [768, 127] on div "Cybersecurity - Privileged Access Management (PAM) - Manager" at bounding box center [770, 137] width 209 height 27
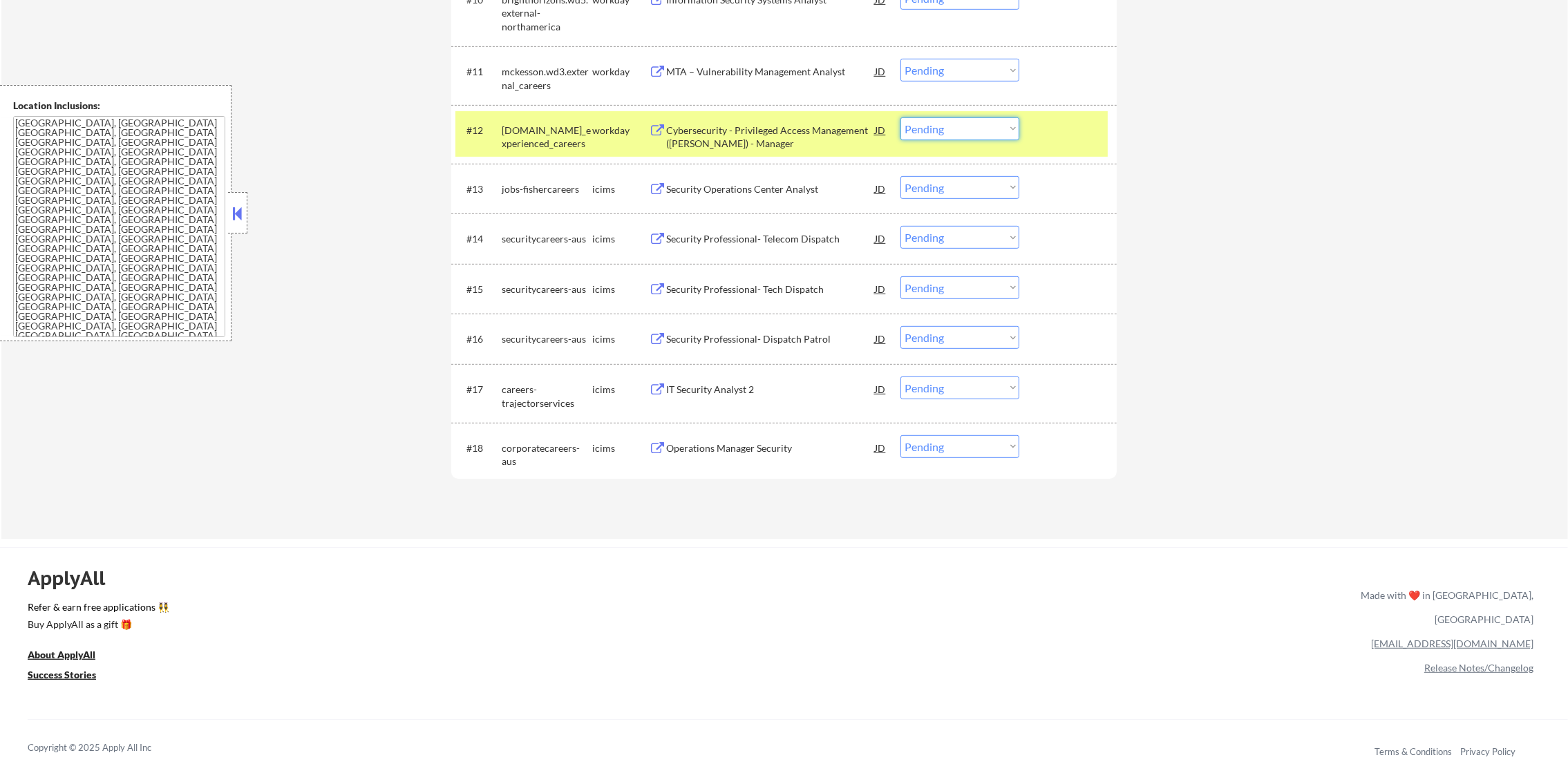
click at [914, 130] on select "Choose an option... Pending Applied Excluded (Questions) Excluded (Expired) Exc…" at bounding box center [960, 129] width 119 height 23
click at [900, 118] on select "Choose an option... Pending Applied Excluded (Questions) Excluded (Expired) Exc…" at bounding box center [960, 129] width 119 height 23
click at [532, 134] on div "pwc.wd3.us_experienced_careers" at bounding box center [546, 137] width 90 height 27
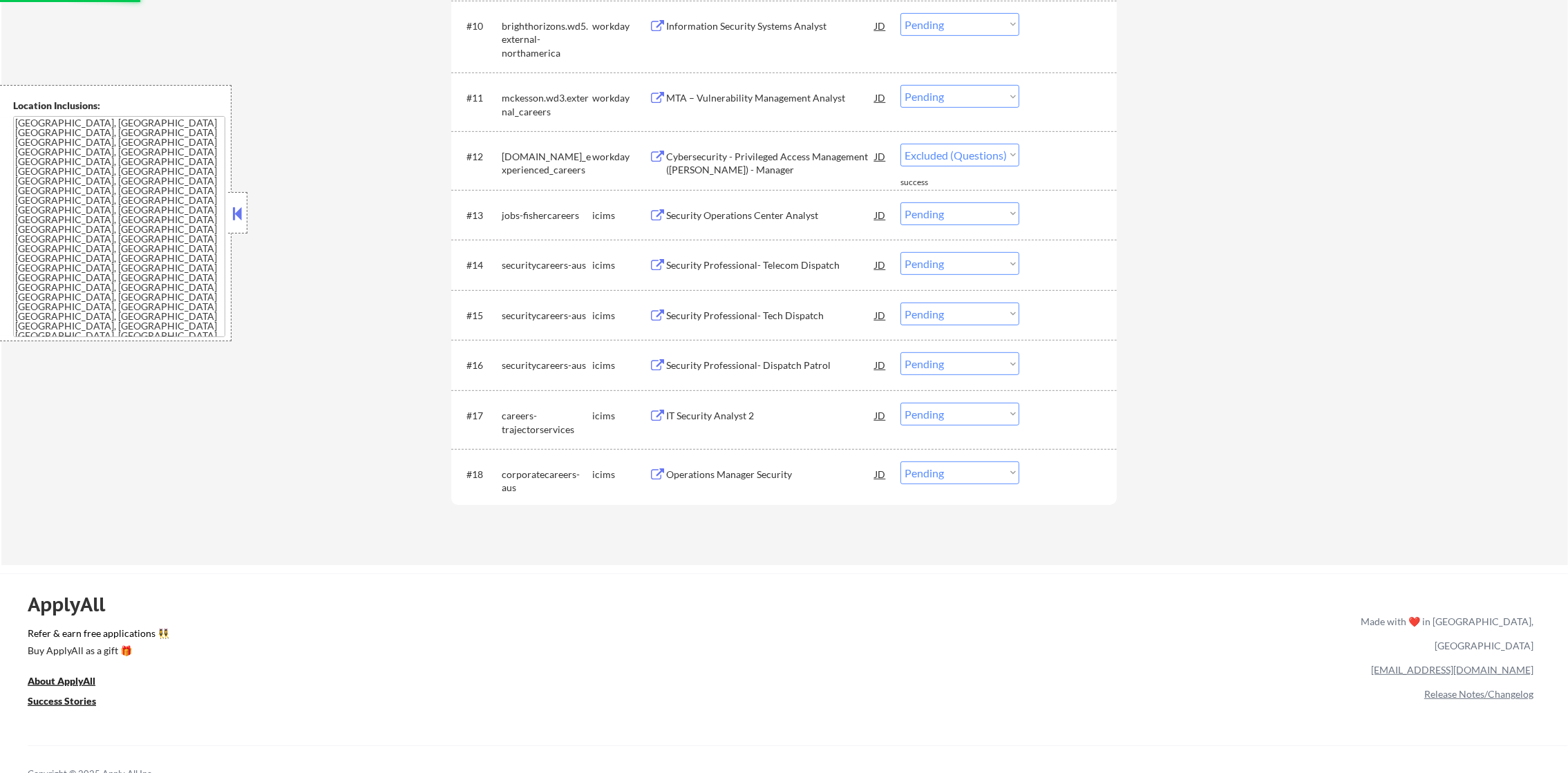
scroll to position [1042, 0]
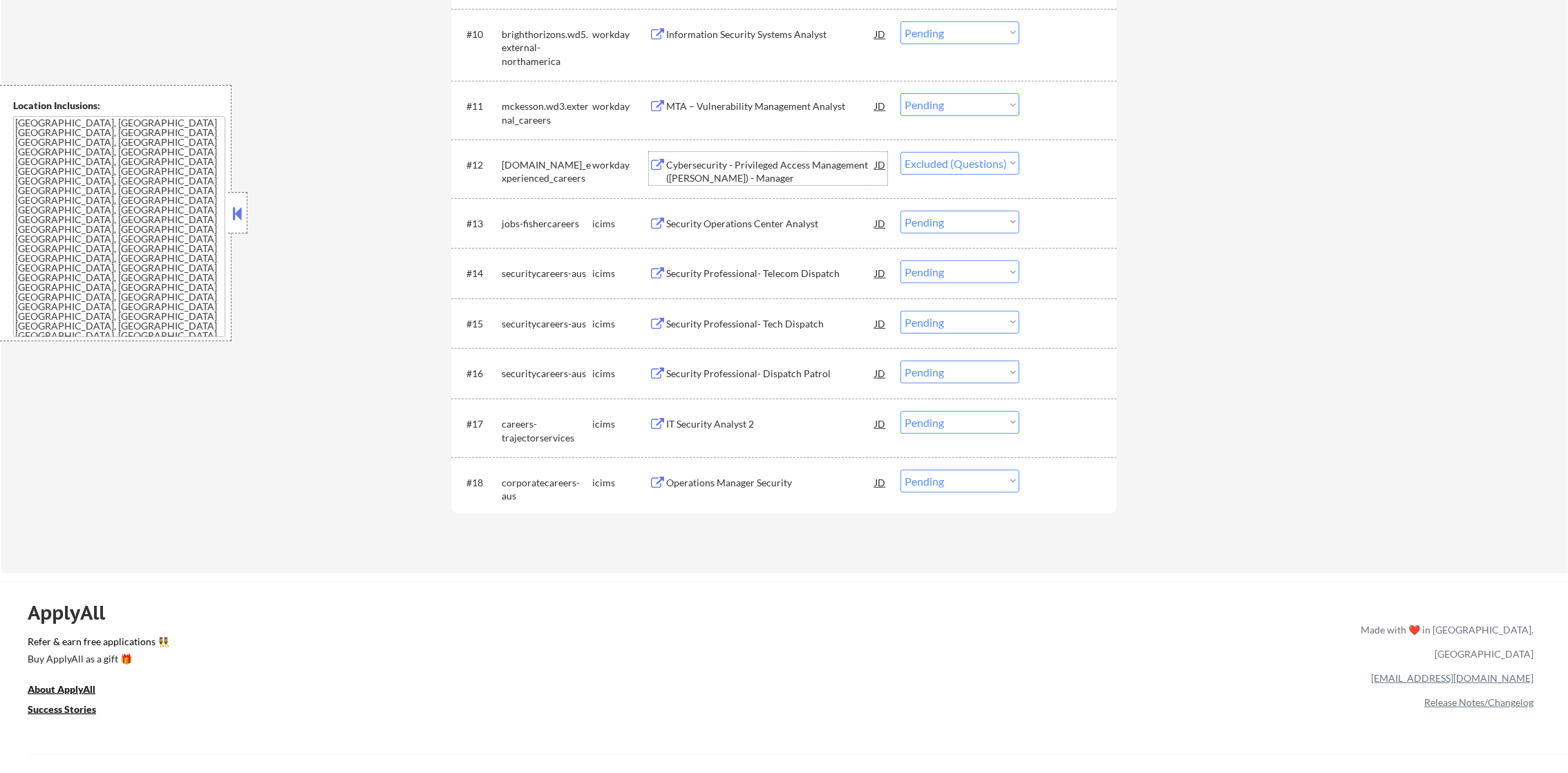
click at [753, 169] on div "Cybersecurity - Privileged Access Management (PAM) - Manager" at bounding box center [770, 172] width 209 height 27
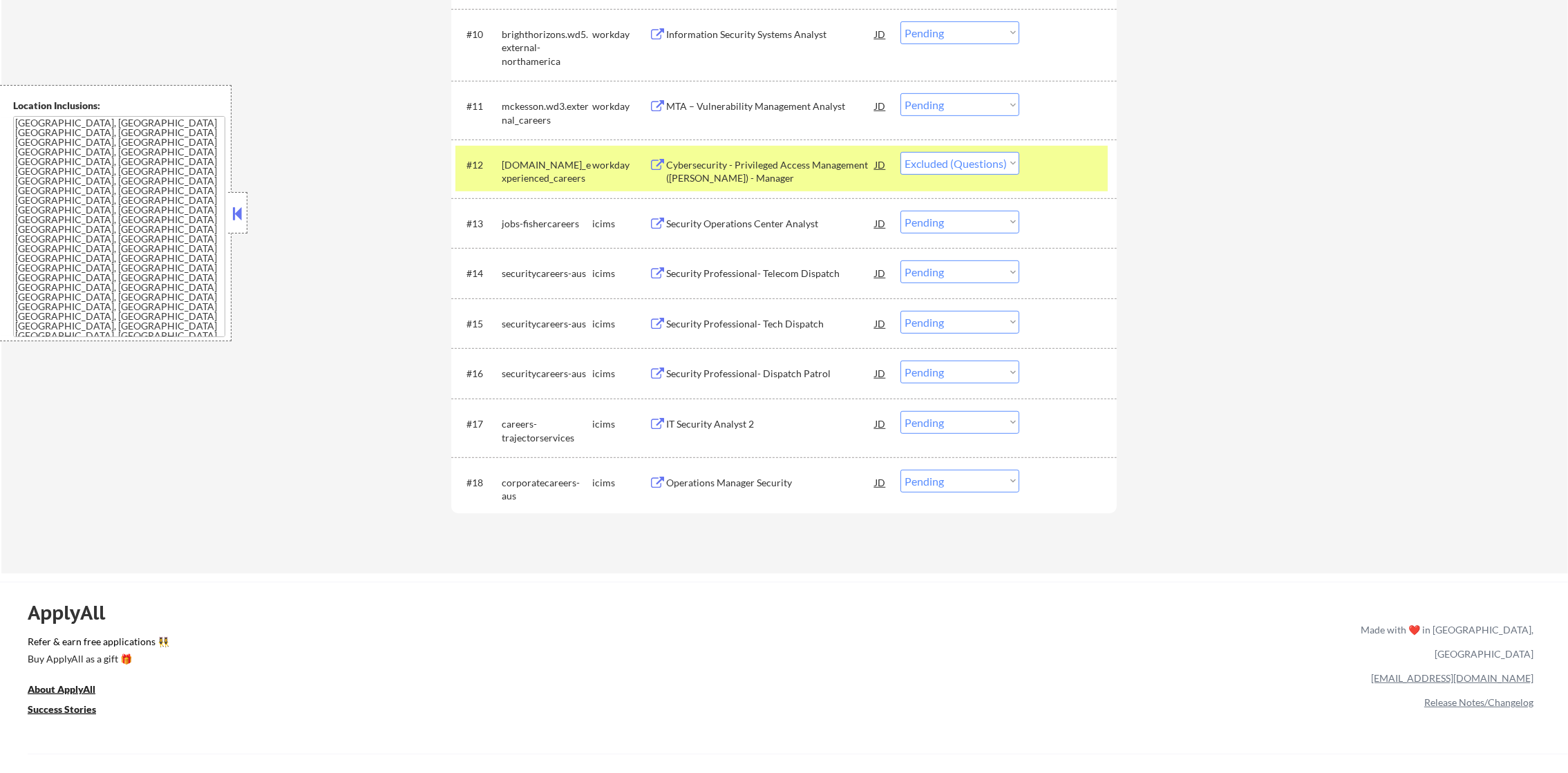
select select ""pending""
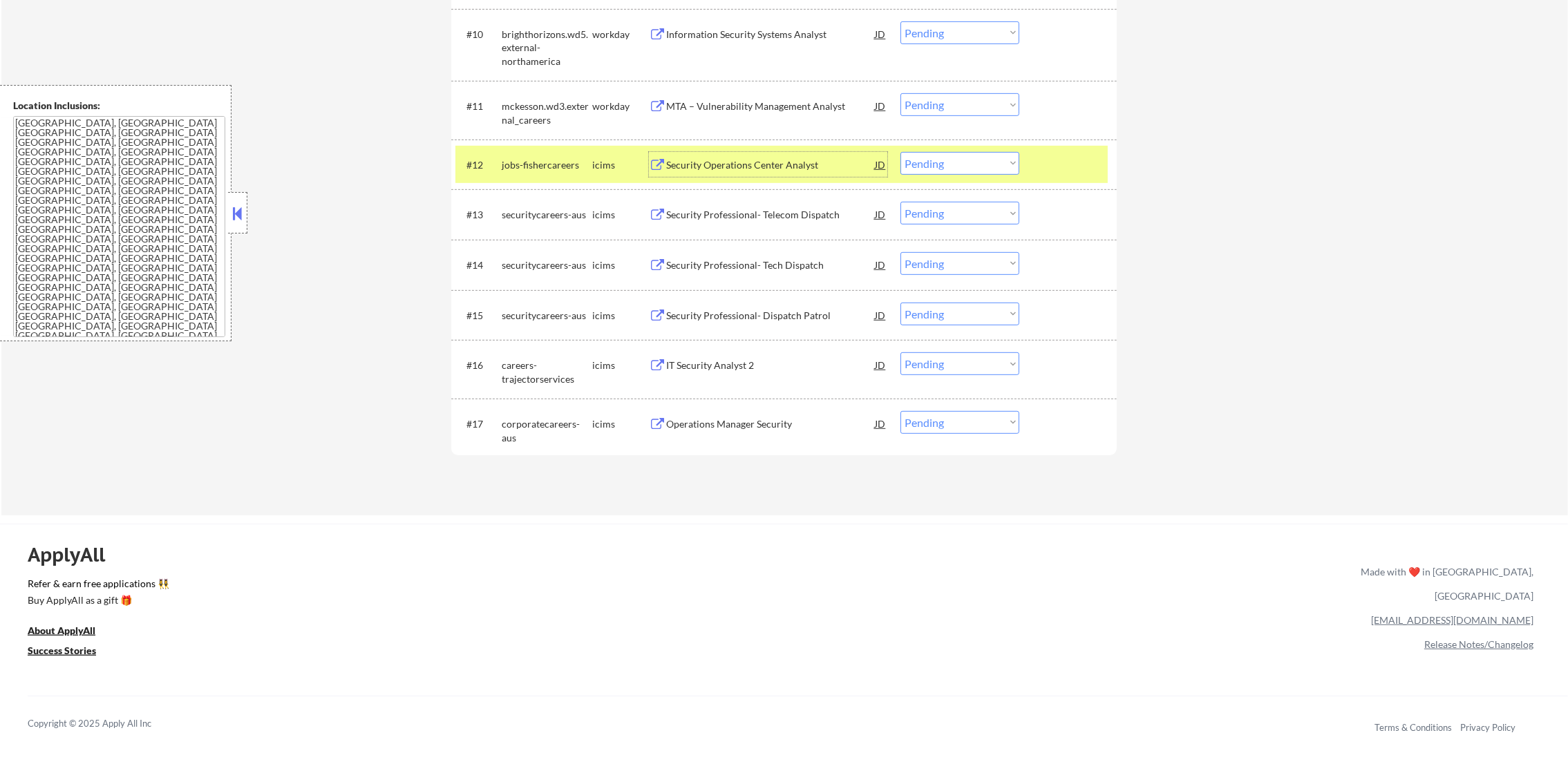
click at [524, 175] on div "jobs-fishercareers" at bounding box center [546, 164] width 90 height 25
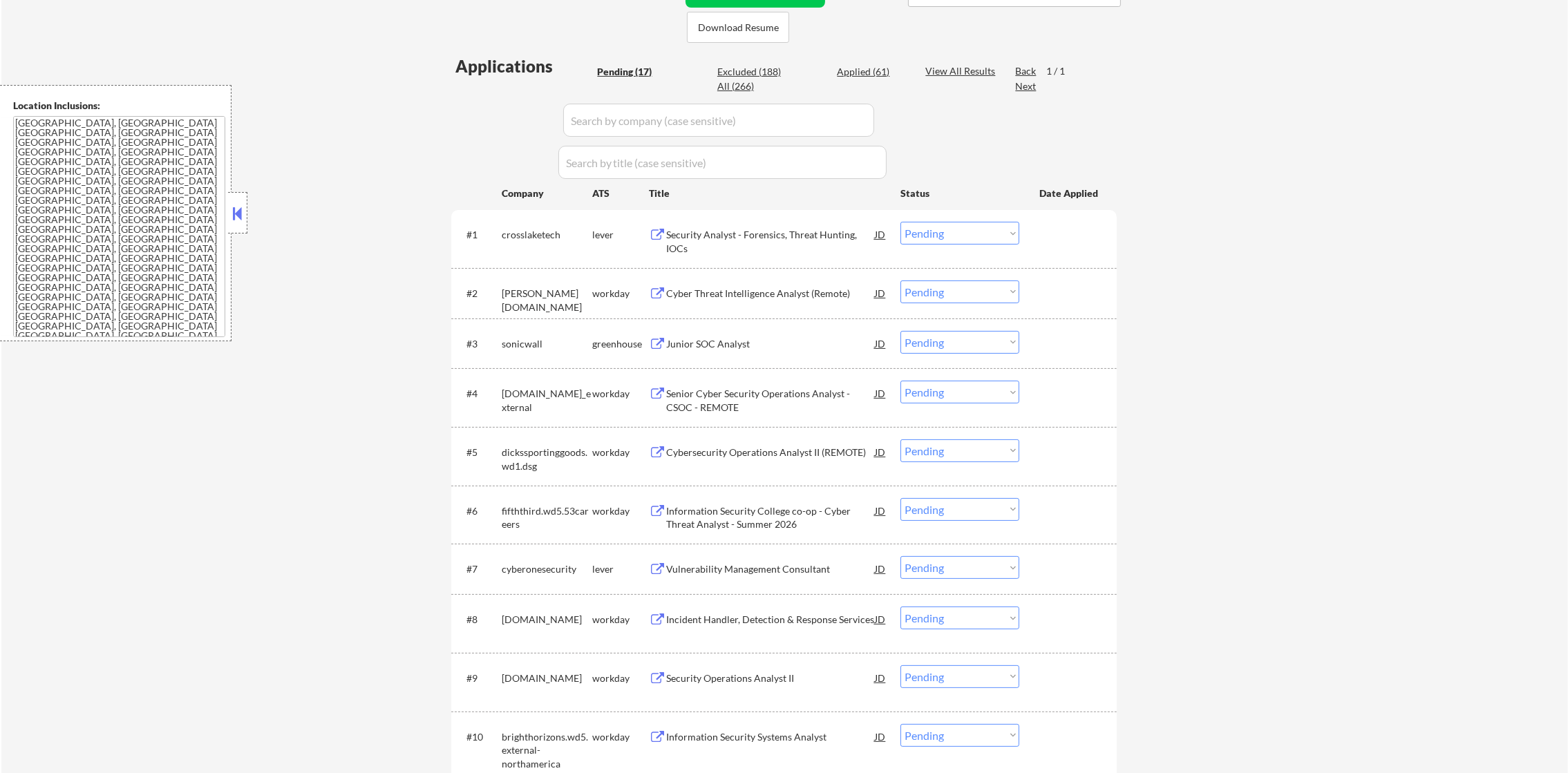
scroll to position [325, 0]
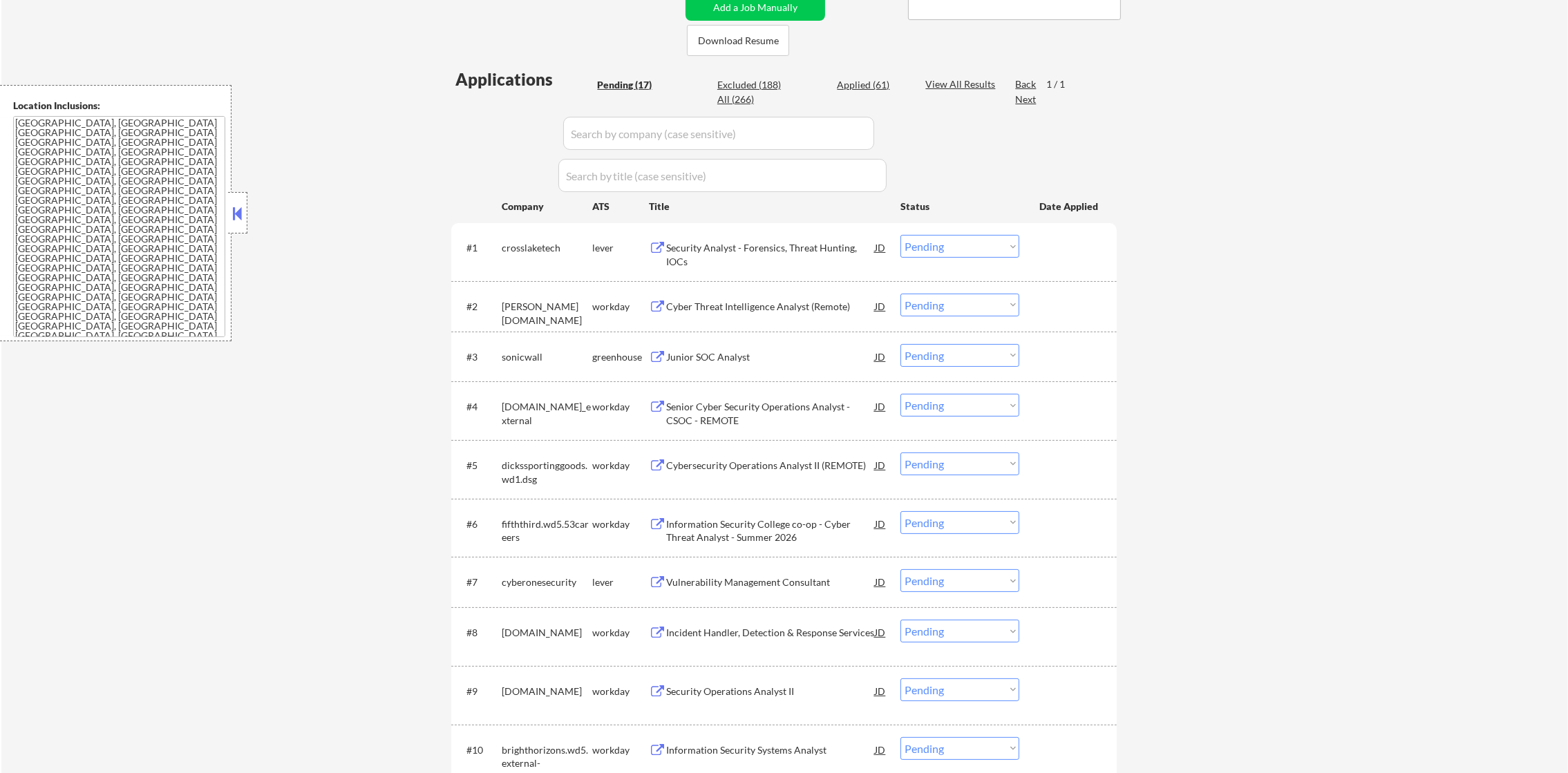
click at [764, 254] on div "Security Analyst - Forensics, Threat Hunting, IOCs" at bounding box center [770, 255] width 209 height 27
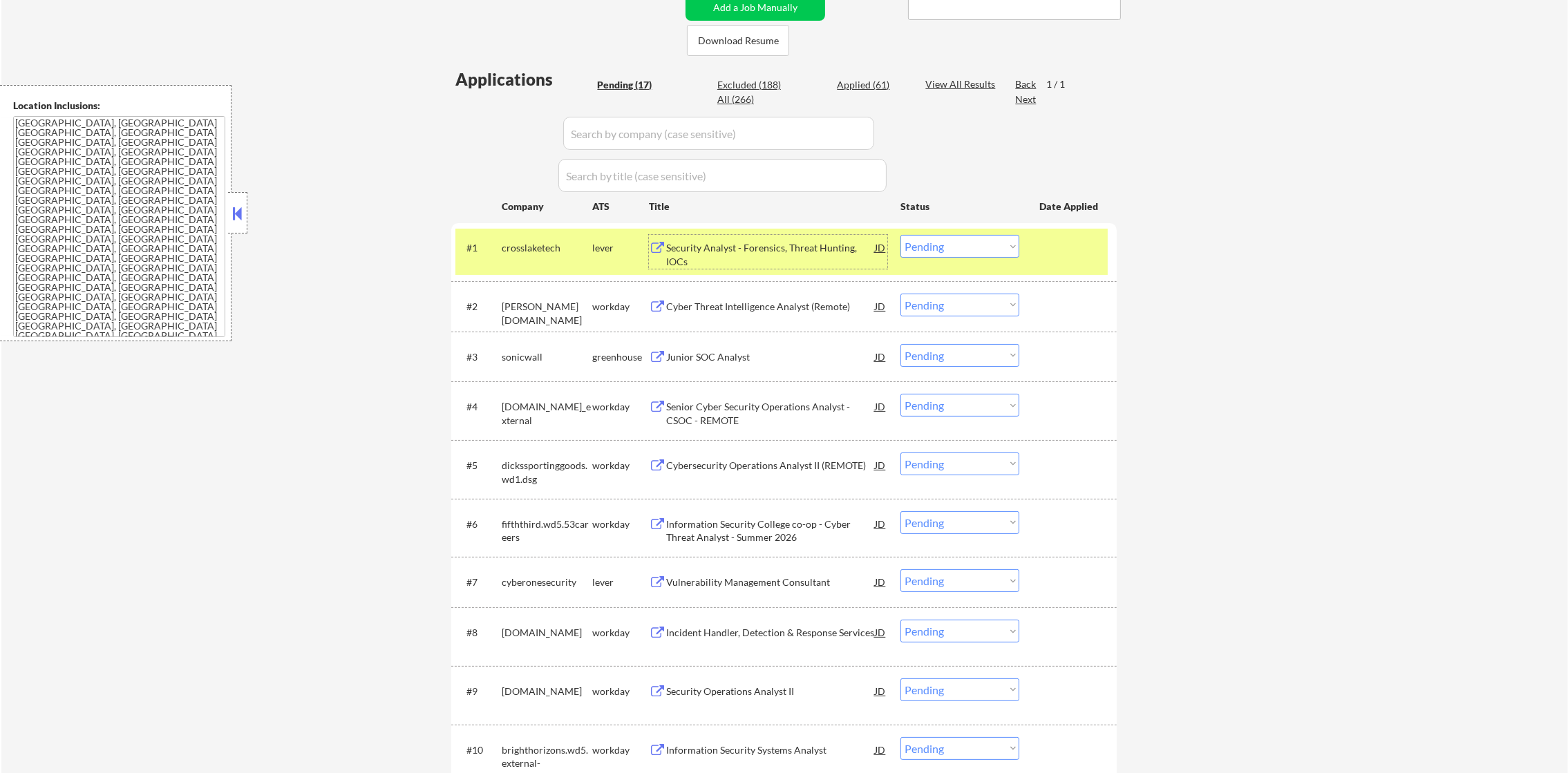
click at [934, 244] on select "Choose an option... Pending Applied Excluded (Questions) Excluded (Expired) Exc…" at bounding box center [960, 247] width 119 height 23
click at [900, 235] on select "Choose an option... Pending Applied Excluded (Questions) Excluded (Expired) Exc…" at bounding box center [960, 247] width 119 height 23
click at [546, 245] on div "crosslaketech" at bounding box center [546, 248] width 90 height 14
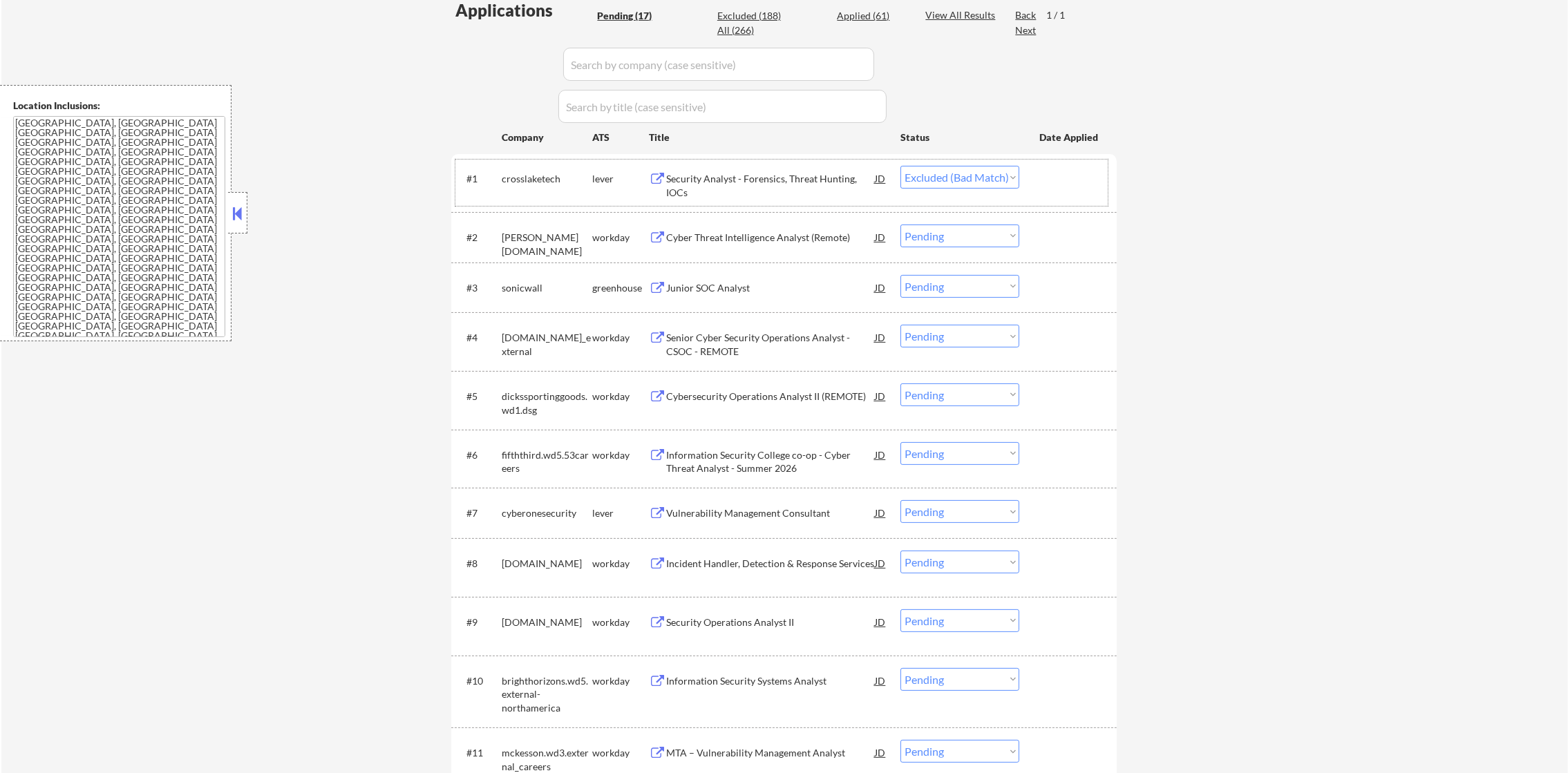
scroll to position [395, 0]
select select ""pending""
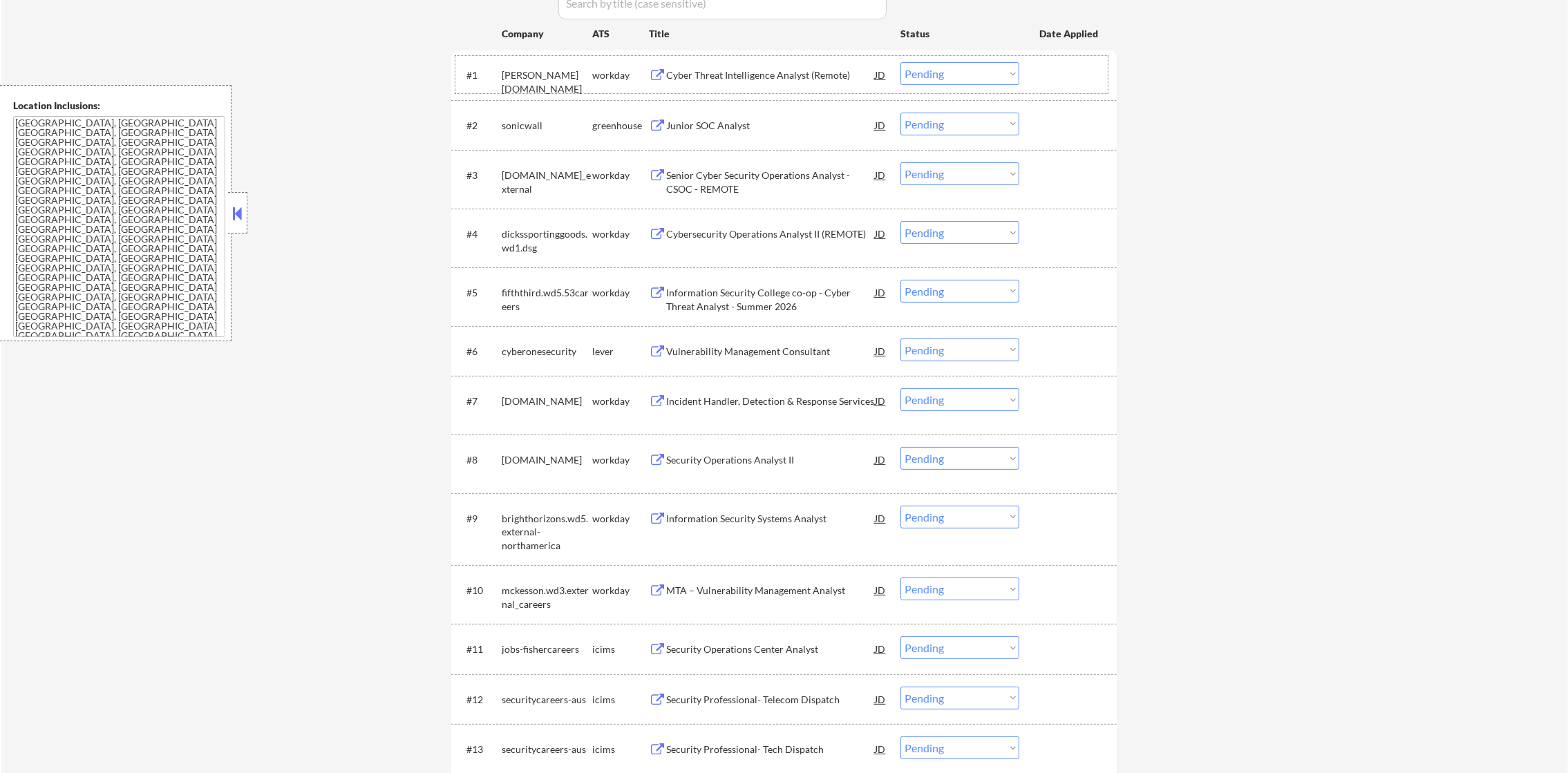
scroll to position [499, 0]
click at [737, 130] on div "Junior SOC Analyst" at bounding box center [770, 125] width 209 height 14
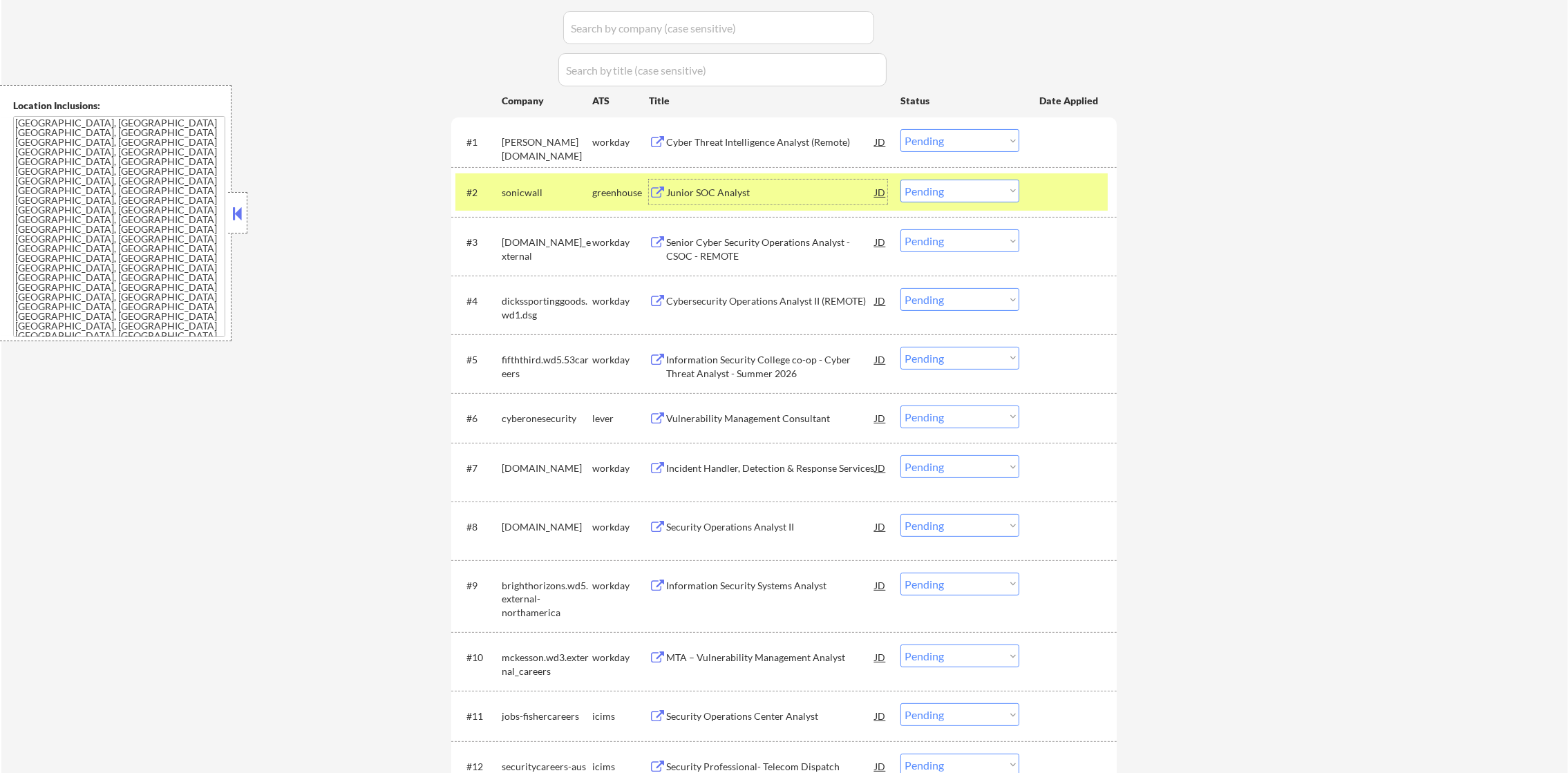
scroll to position [429, 0]
click at [925, 209] on div "#2 sonicwall greenhouse Junior SOC Analyst JD warning_amber Choose an option...…" at bounding box center [781, 193] width 652 height 37
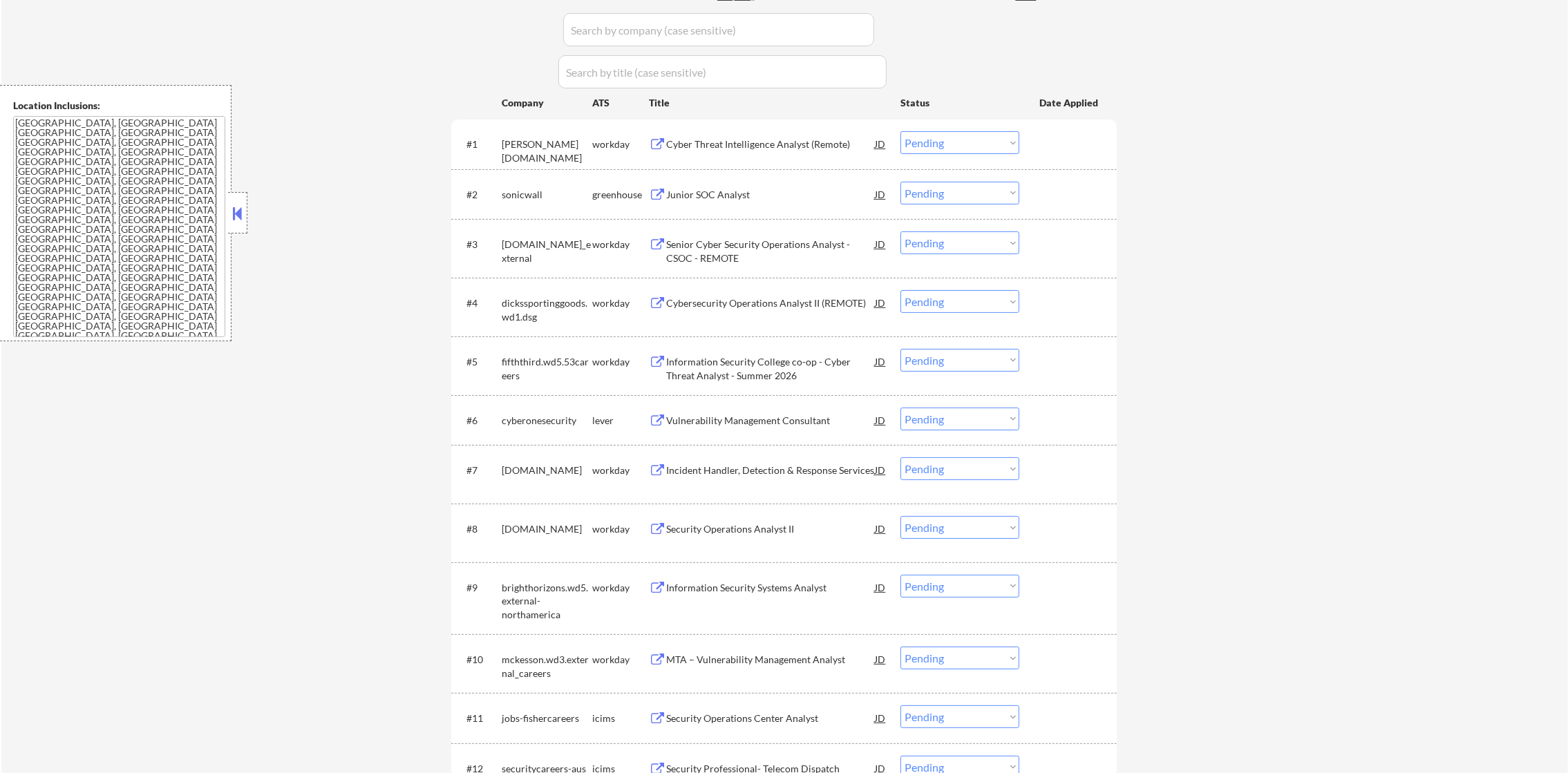
click at [942, 192] on select "Choose an option... Pending Applied Excluded (Questions) Excluded (Expired) Exc…" at bounding box center [960, 193] width 119 height 23
click at [900, 182] on select "Choose an option... Pending Applied Excluded (Questions) Excluded (Expired) Exc…" at bounding box center [960, 193] width 119 height 23
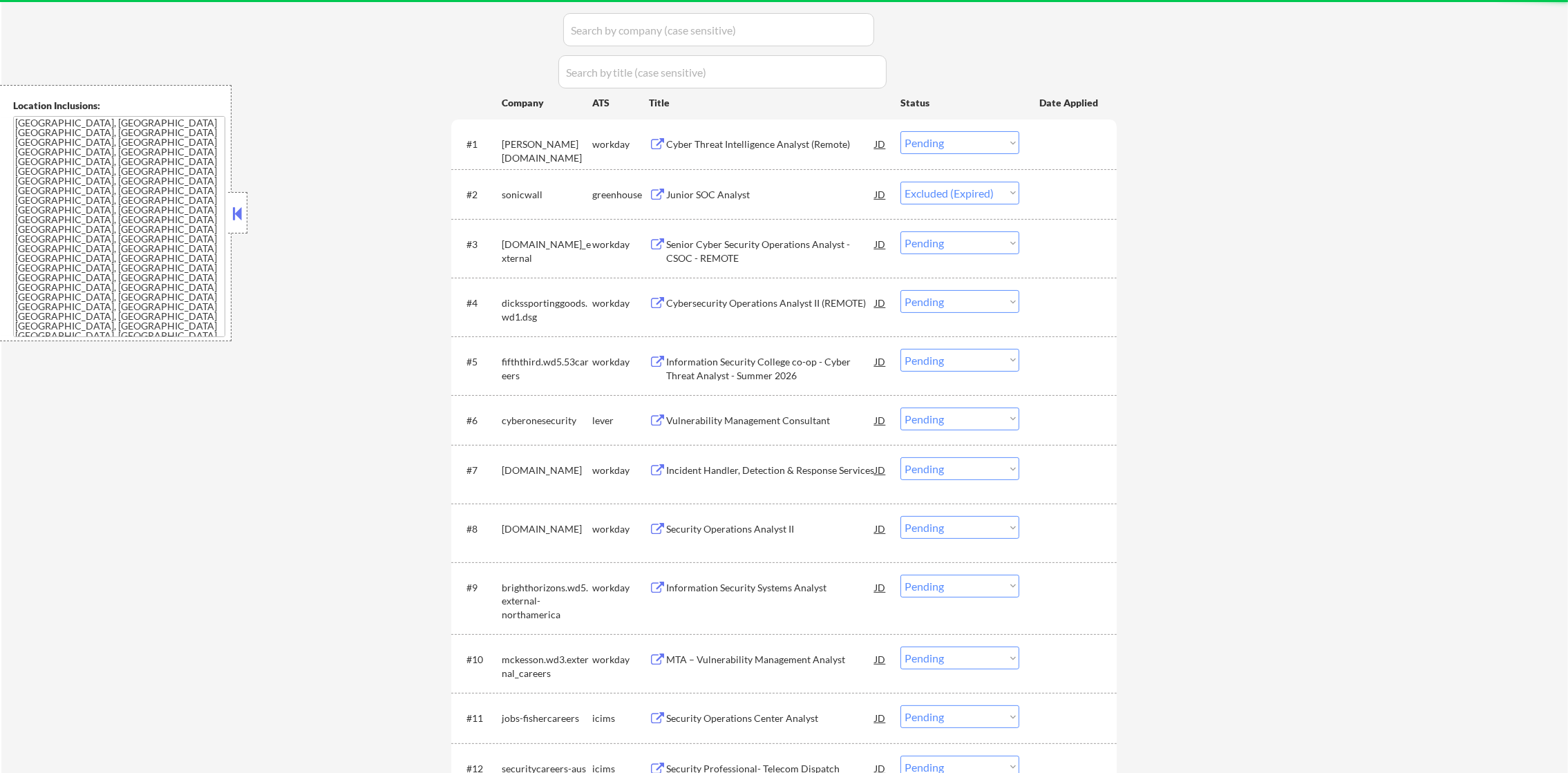
select select ""pending""
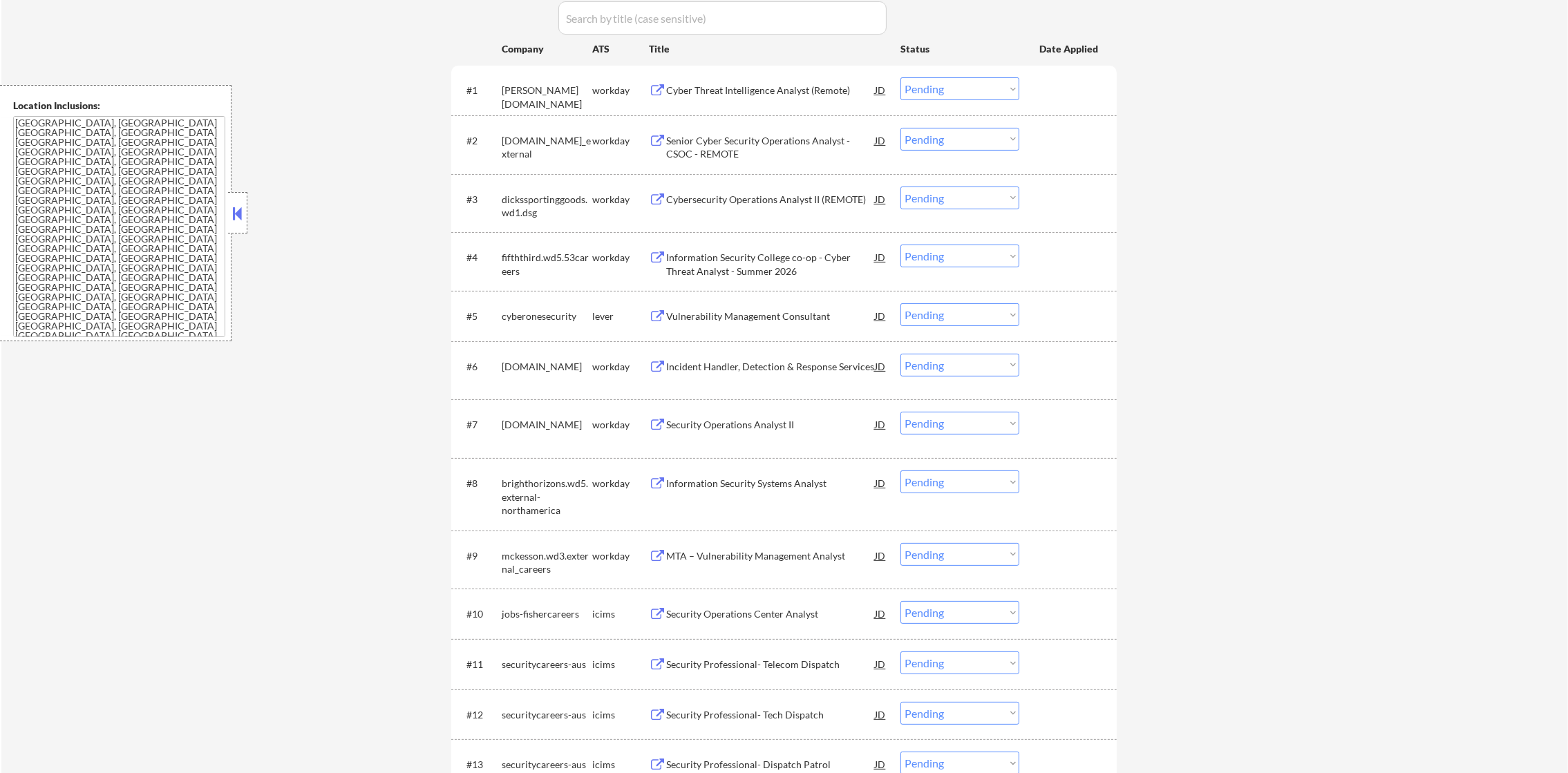
scroll to position [499, 0]
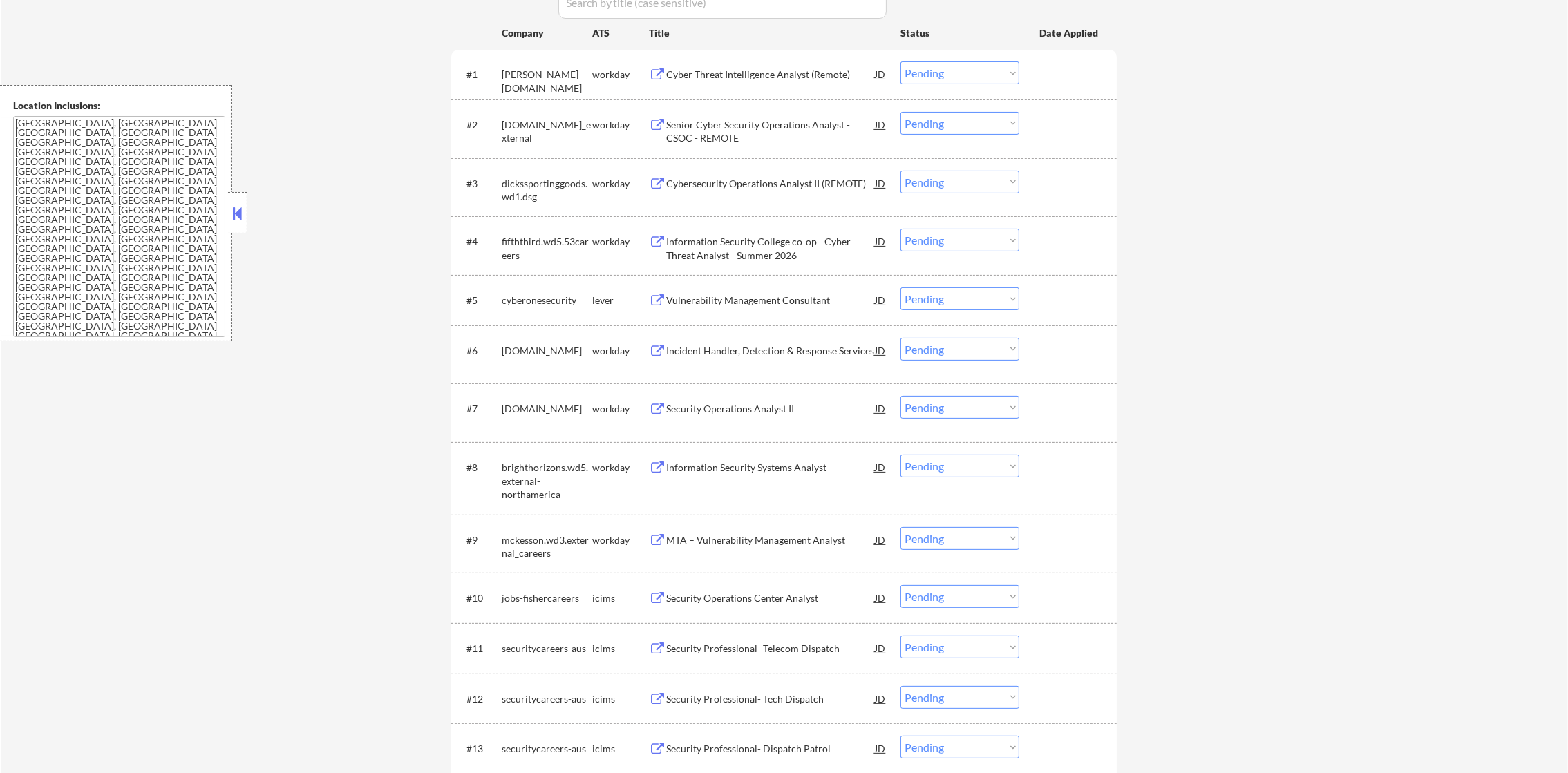
click at [719, 301] on div "Vulnerability Management Consultant" at bounding box center [770, 300] width 209 height 14
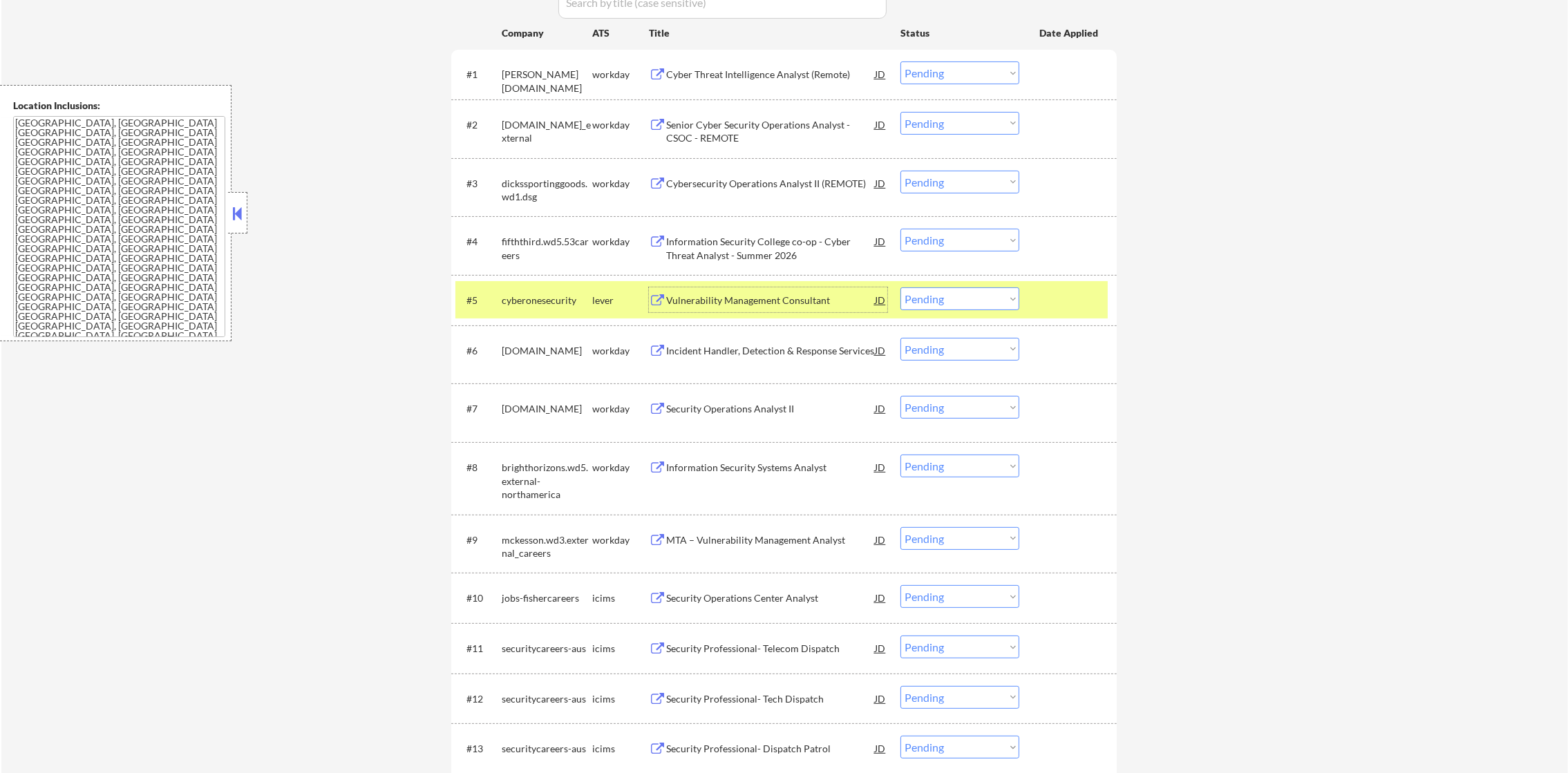
scroll to position [429, 0]
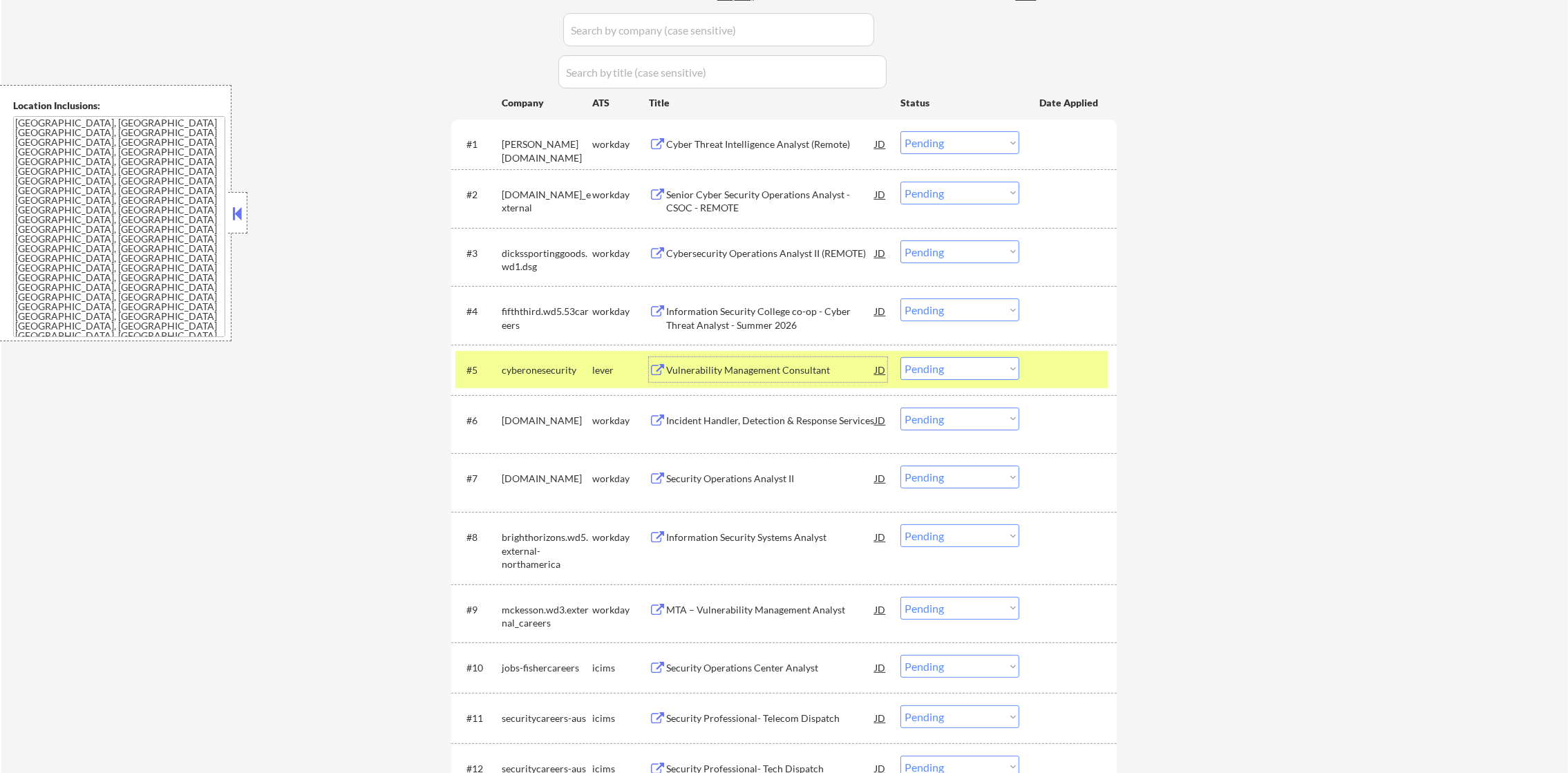
click at [942, 380] on div "#5 cyberonesecurity lever Vulnerability Management Consultant JD Choose an opti…" at bounding box center [781, 369] width 652 height 37
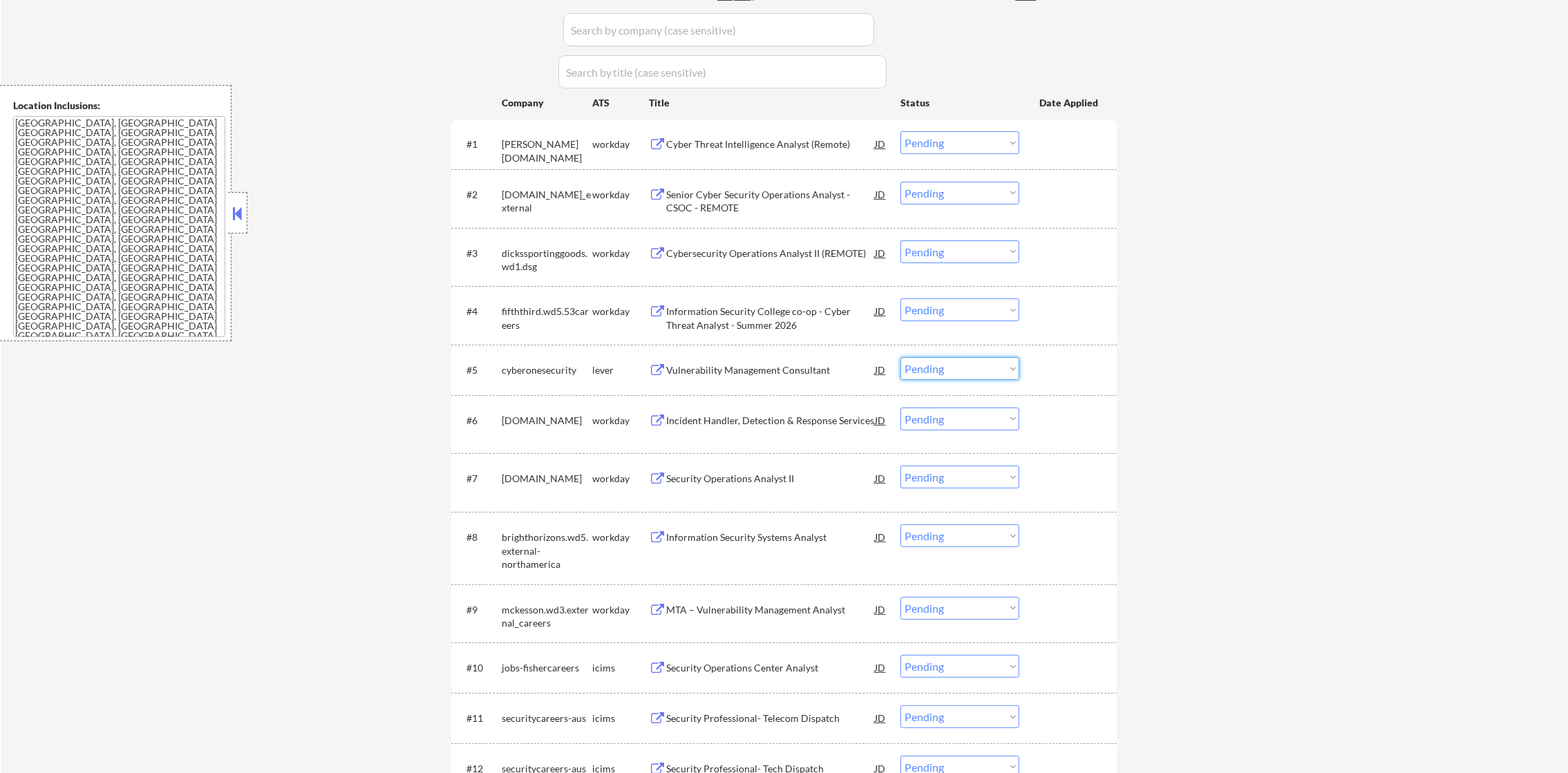
click at [942, 366] on select "Choose an option... Pending Applied Excluded (Questions) Excluded (Expired) Exc…" at bounding box center [960, 369] width 119 height 23
click at [900, 357] on select "Choose an option... Pending Applied Excluded (Questions) Excluded (Expired) Exc…" at bounding box center [960, 369] width 119 height 23
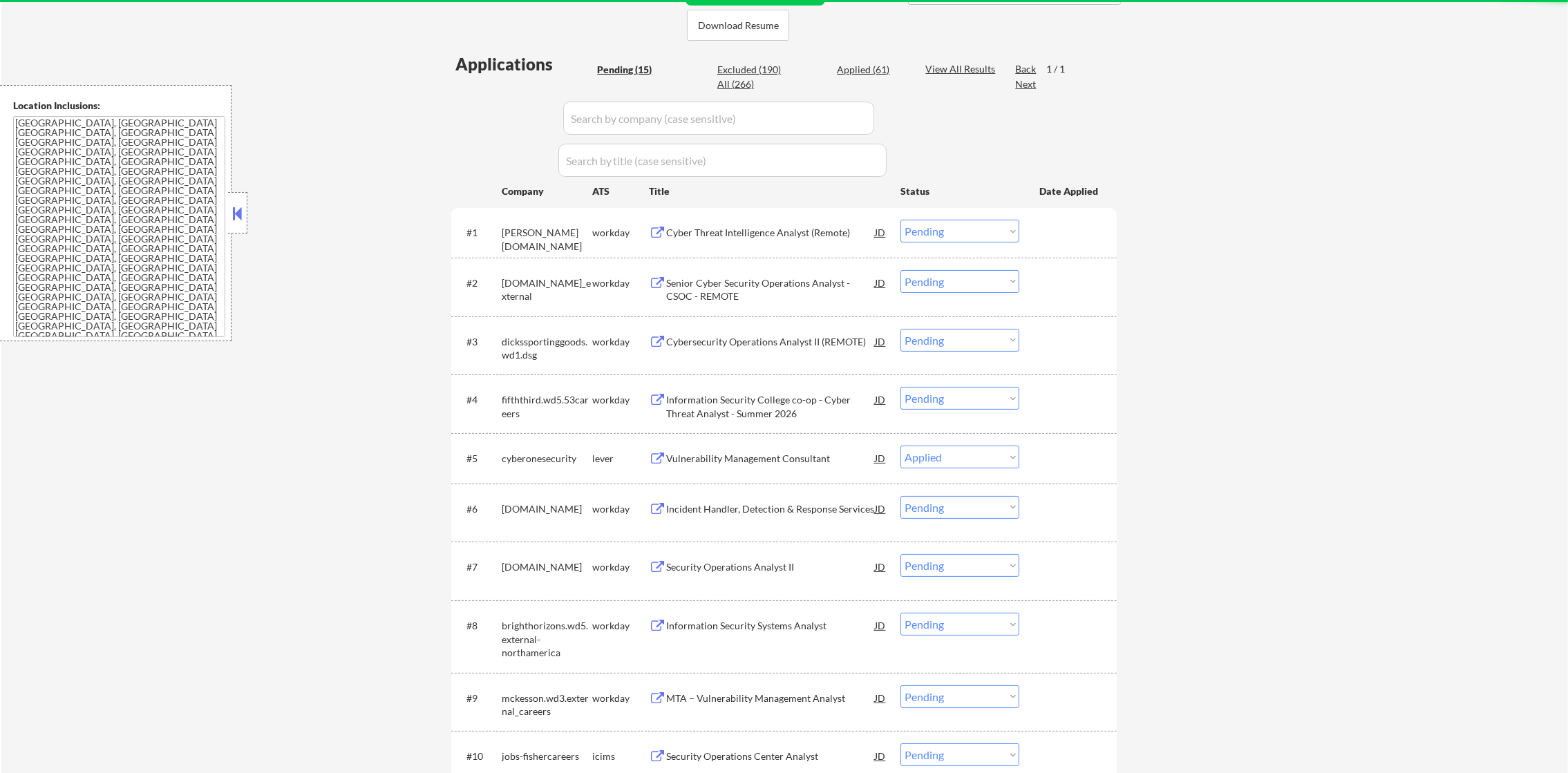
select select ""pending""
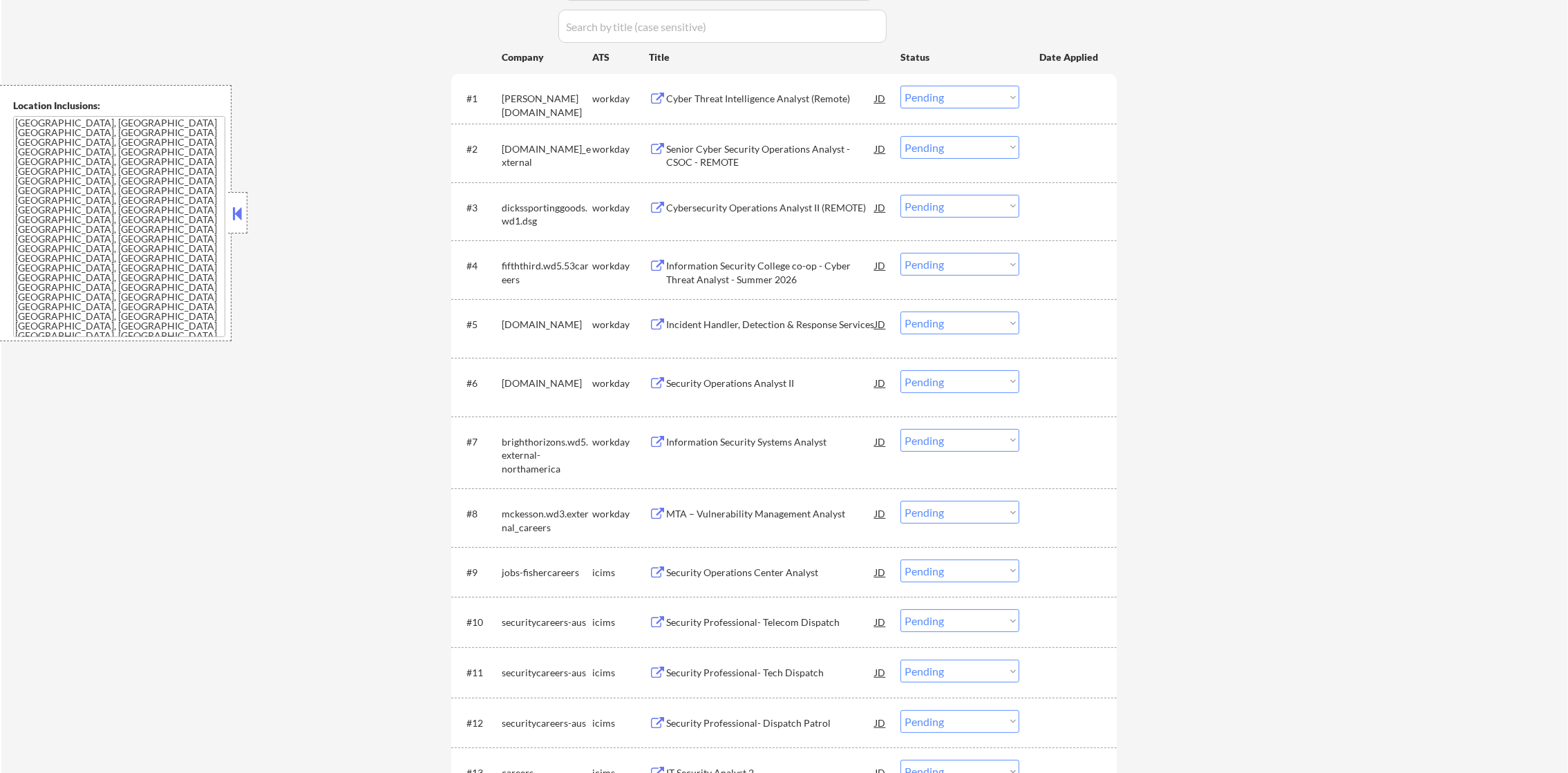
scroll to position [478, 0]
click at [762, 447] on div "Information Security Systems Analyst" at bounding box center [770, 438] width 209 height 25
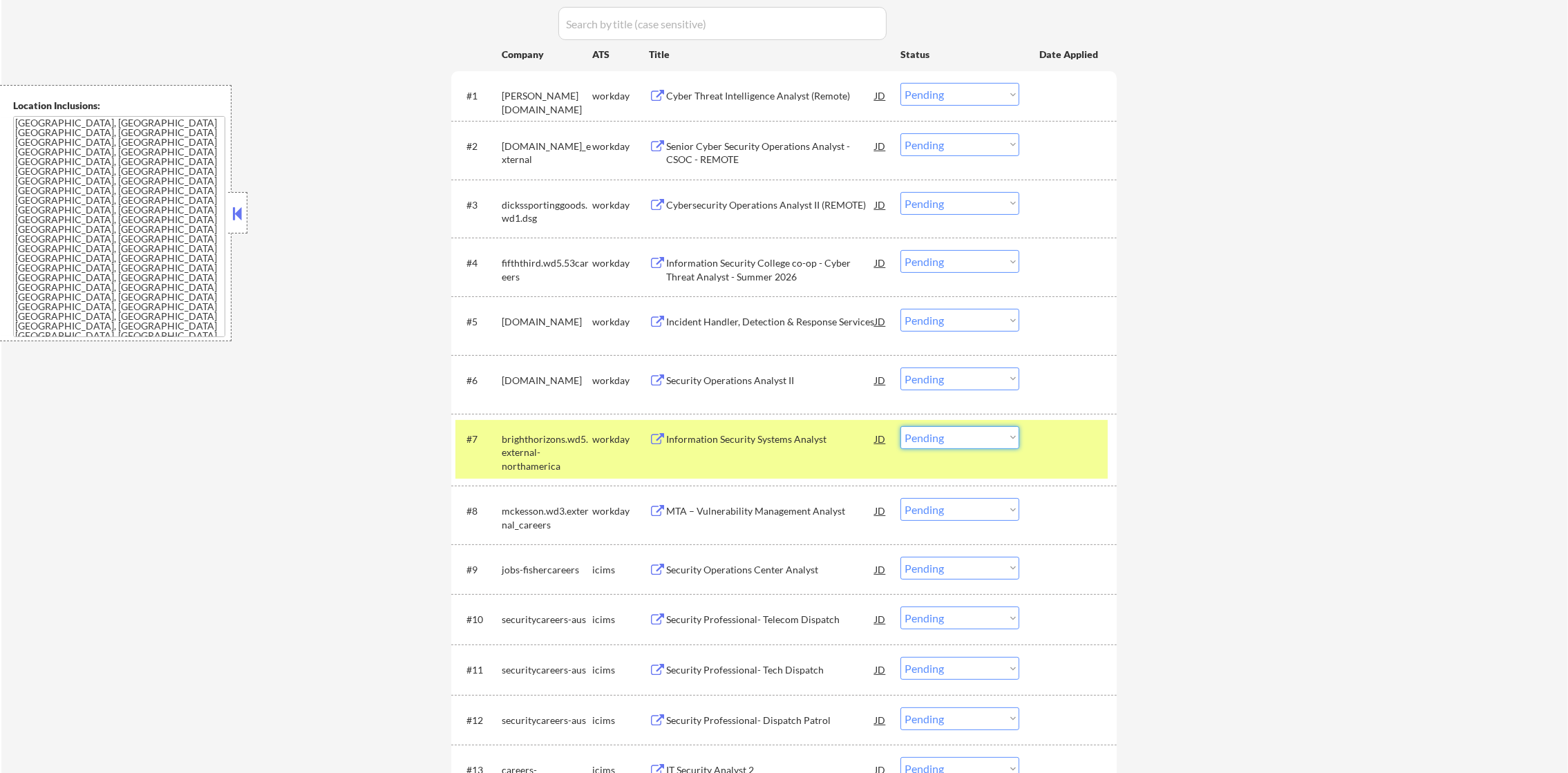
click at [929, 435] on select "Choose an option... Pending Applied Excluded (Questions) Excluded (Expired) Exc…" at bounding box center [960, 438] width 119 height 23
click at [900, 426] on select "Choose an option... Pending Applied Excluded (Questions) Excluded (Expired) Exc…" at bounding box center [960, 438] width 119 height 23
click at [559, 451] on div "brighthorizons.wd5.external-northamerica" at bounding box center [546, 453] width 90 height 41
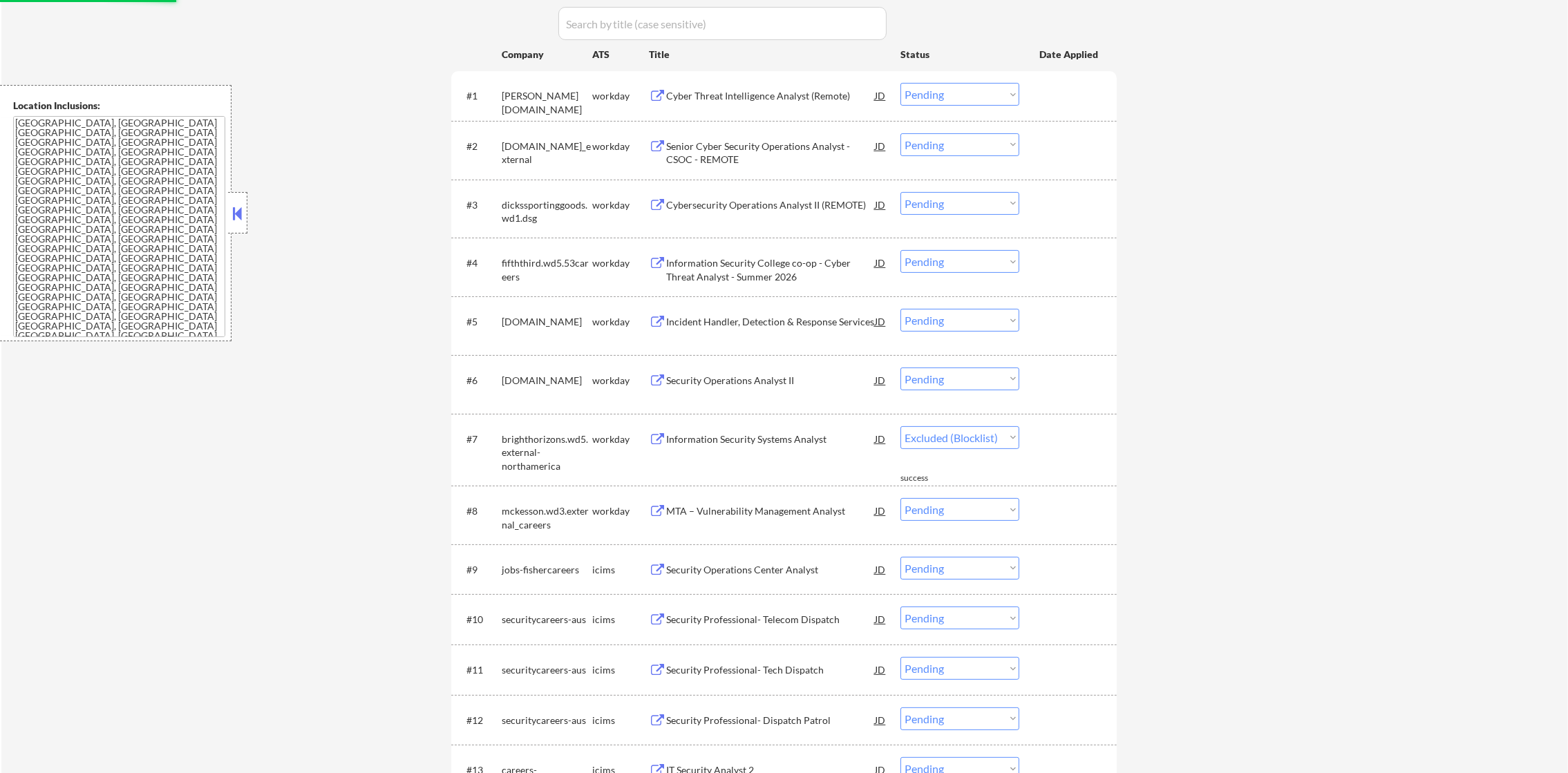
select select ""pending""
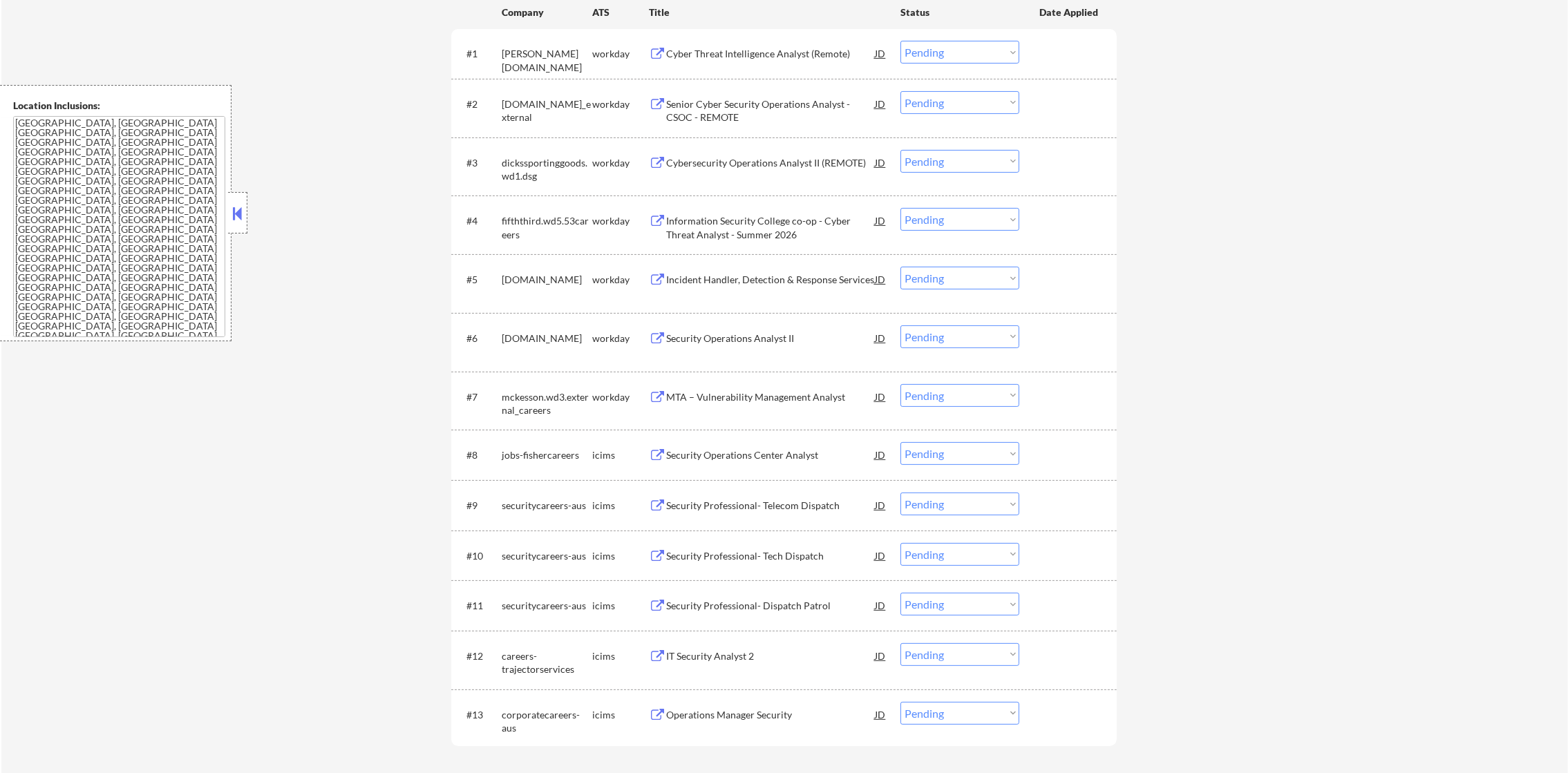
scroll to position [511, 0]
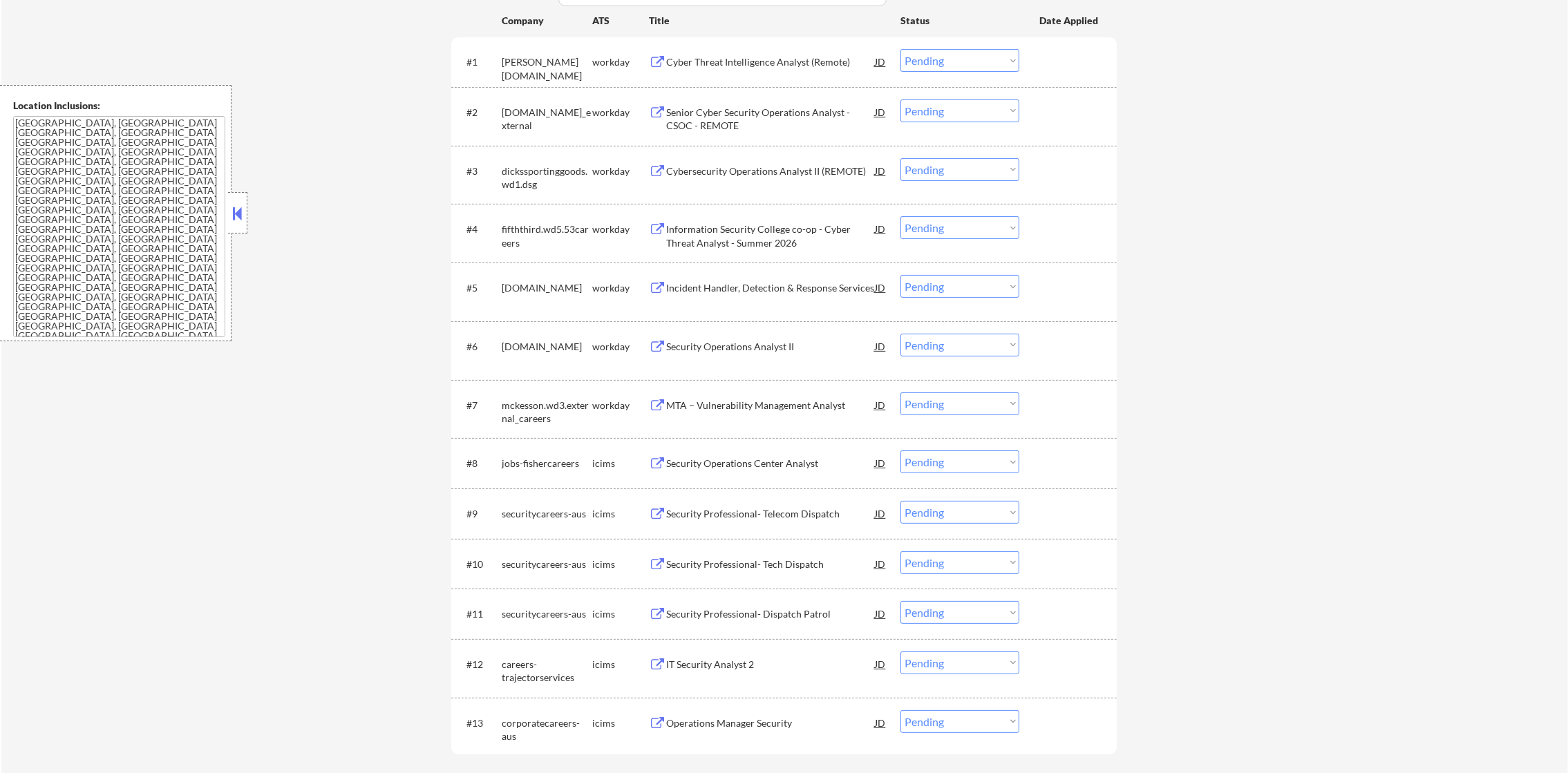
click at [743, 357] on div "Security Operations Analyst II" at bounding box center [770, 346] width 209 height 25
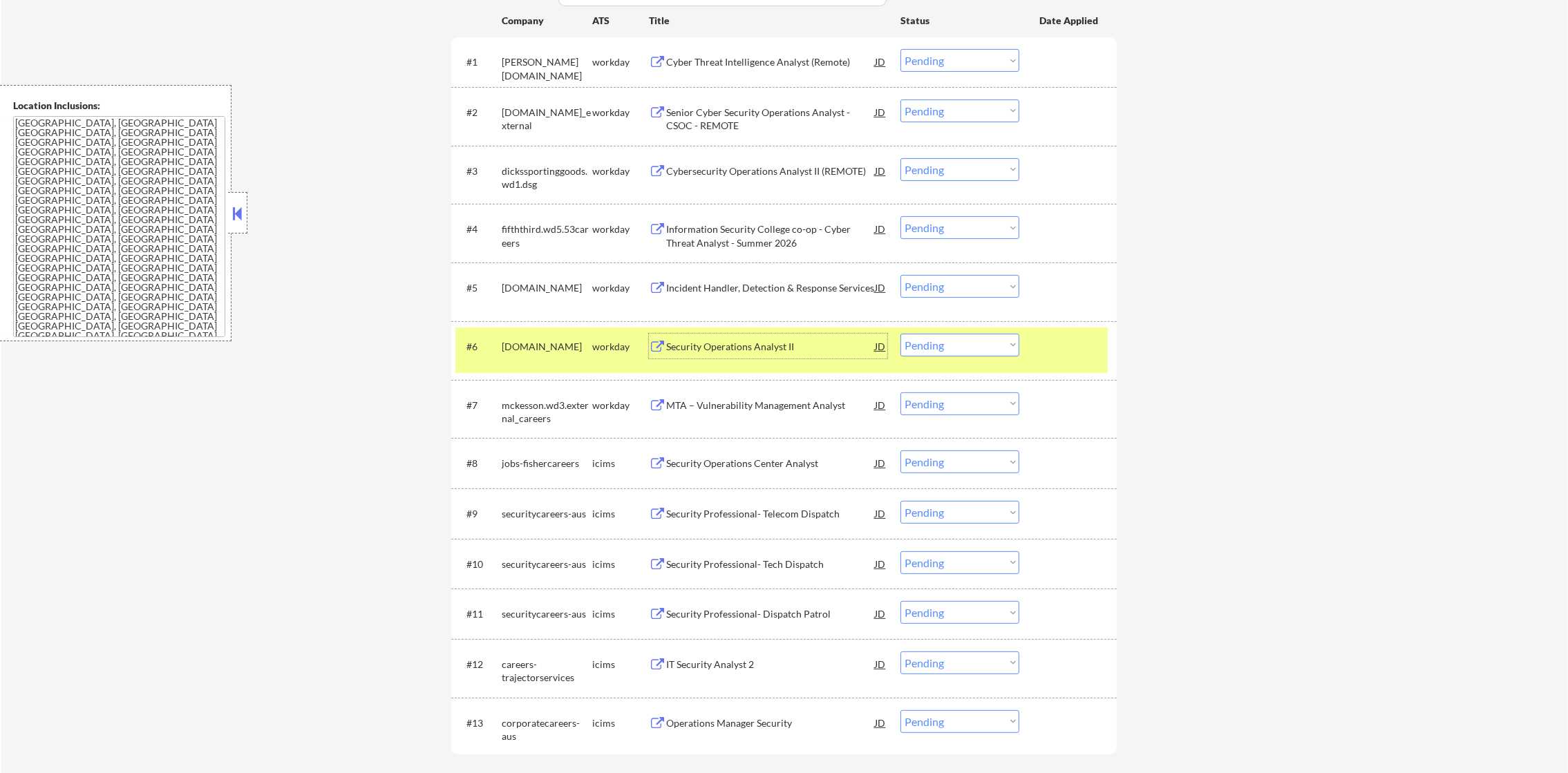
click at [925, 348] on select "Choose an option... Pending Applied Excluded (Questions) Excluded (Expired) Exc…" at bounding box center [960, 345] width 119 height 23
click at [900, 334] on select "Choose an option... Pending Applied Excluded (Questions) Excluded (Expired) Exc…" at bounding box center [960, 345] width 119 height 23
click at [541, 354] on div "modivcare.wd1.careers" at bounding box center [546, 347] width 90 height 14
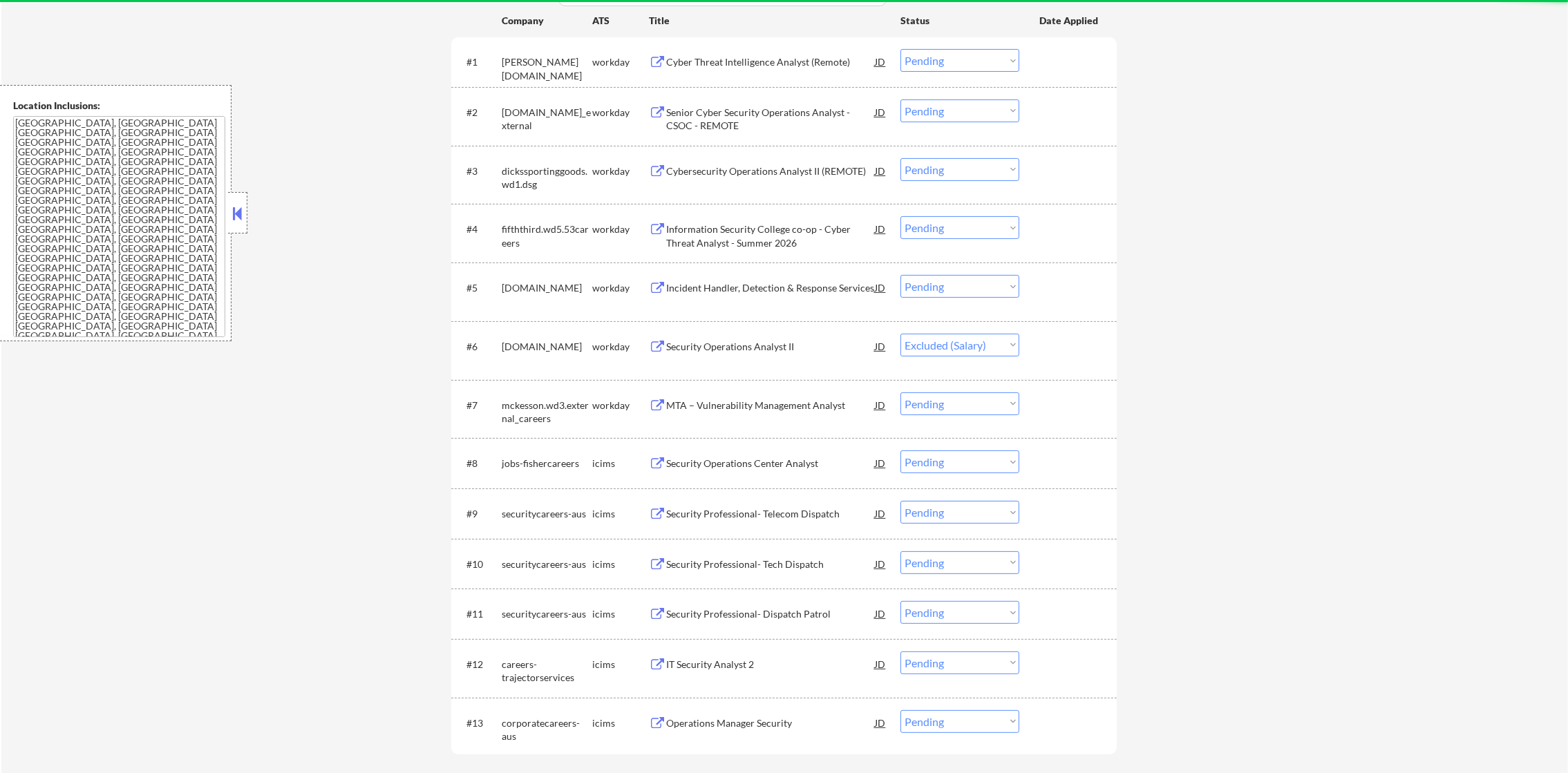
select select ""pending""
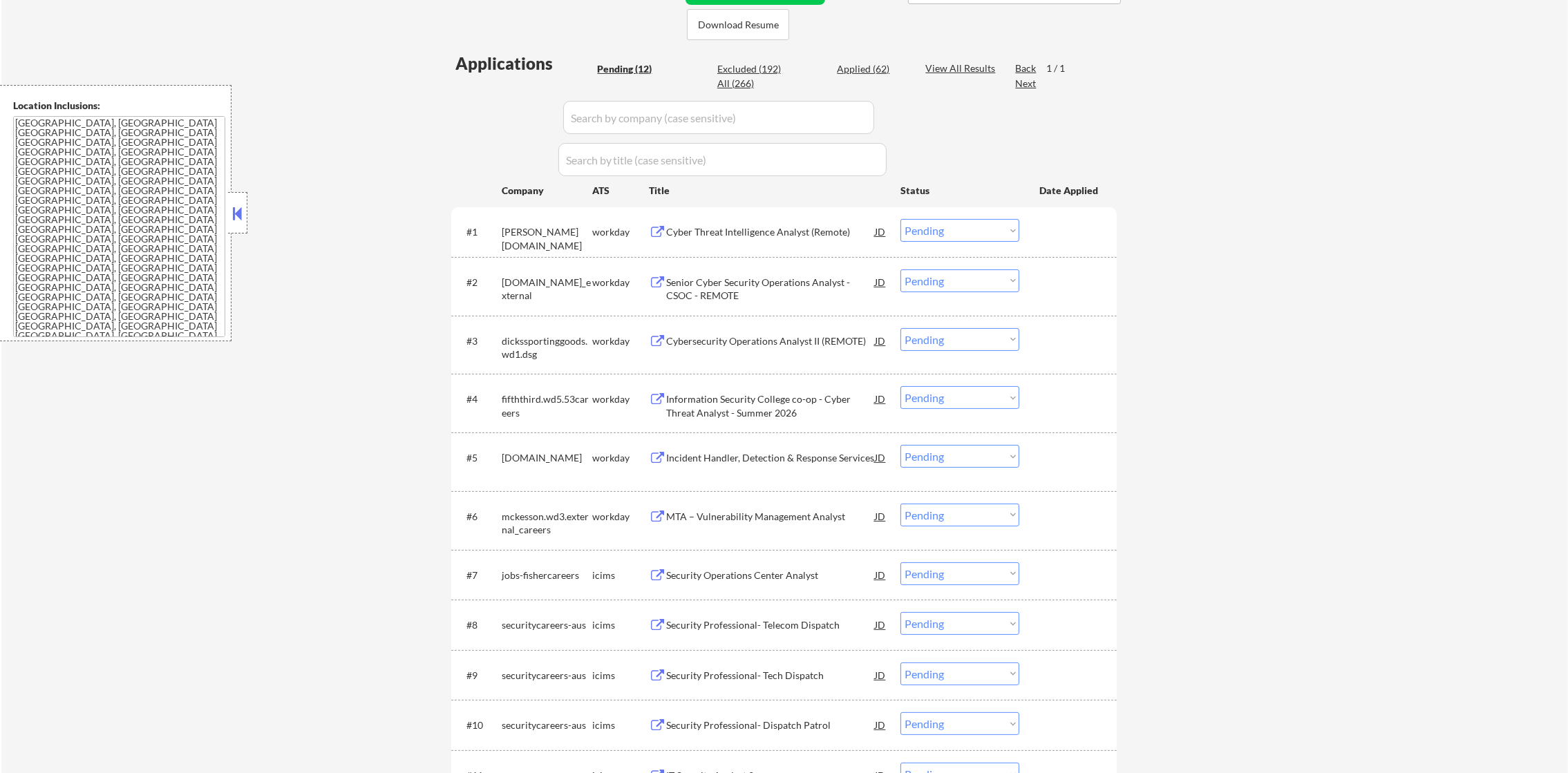
scroll to position [338, 0]
click at [875, 67] on div "Applied (62)" at bounding box center [871, 72] width 69 height 14
select select ""applied""
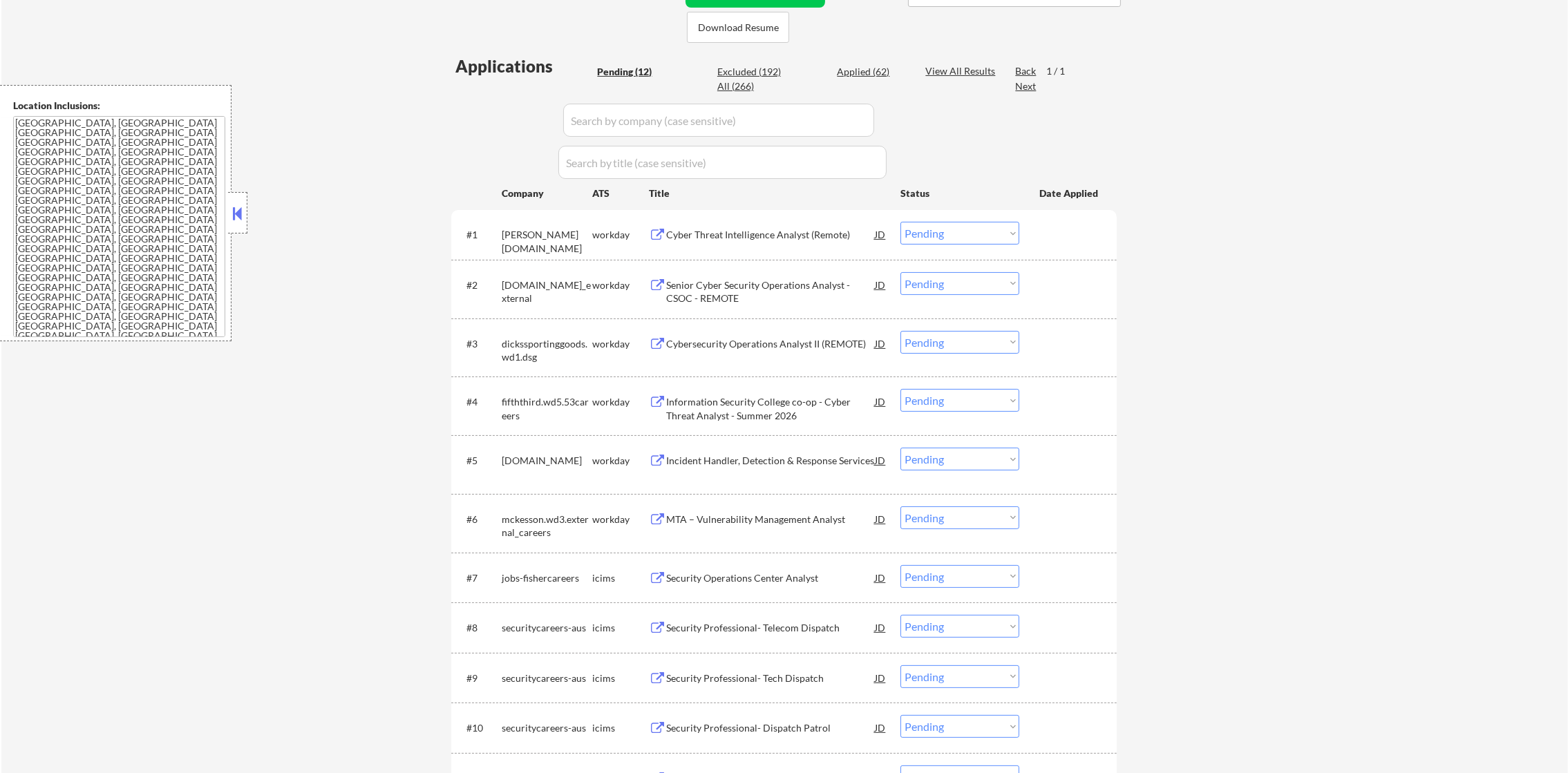
select select ""applied""
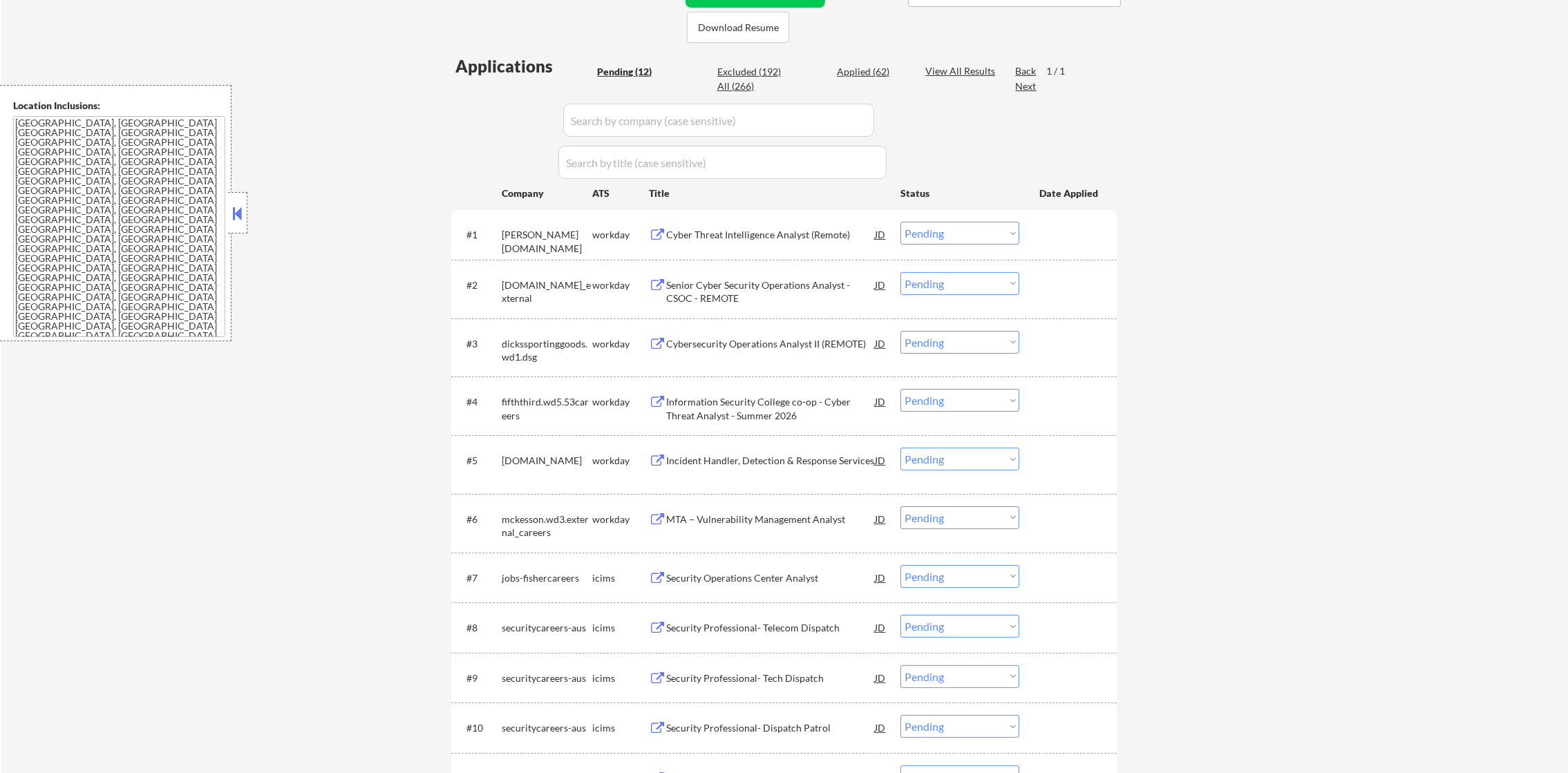
select select ""applied""
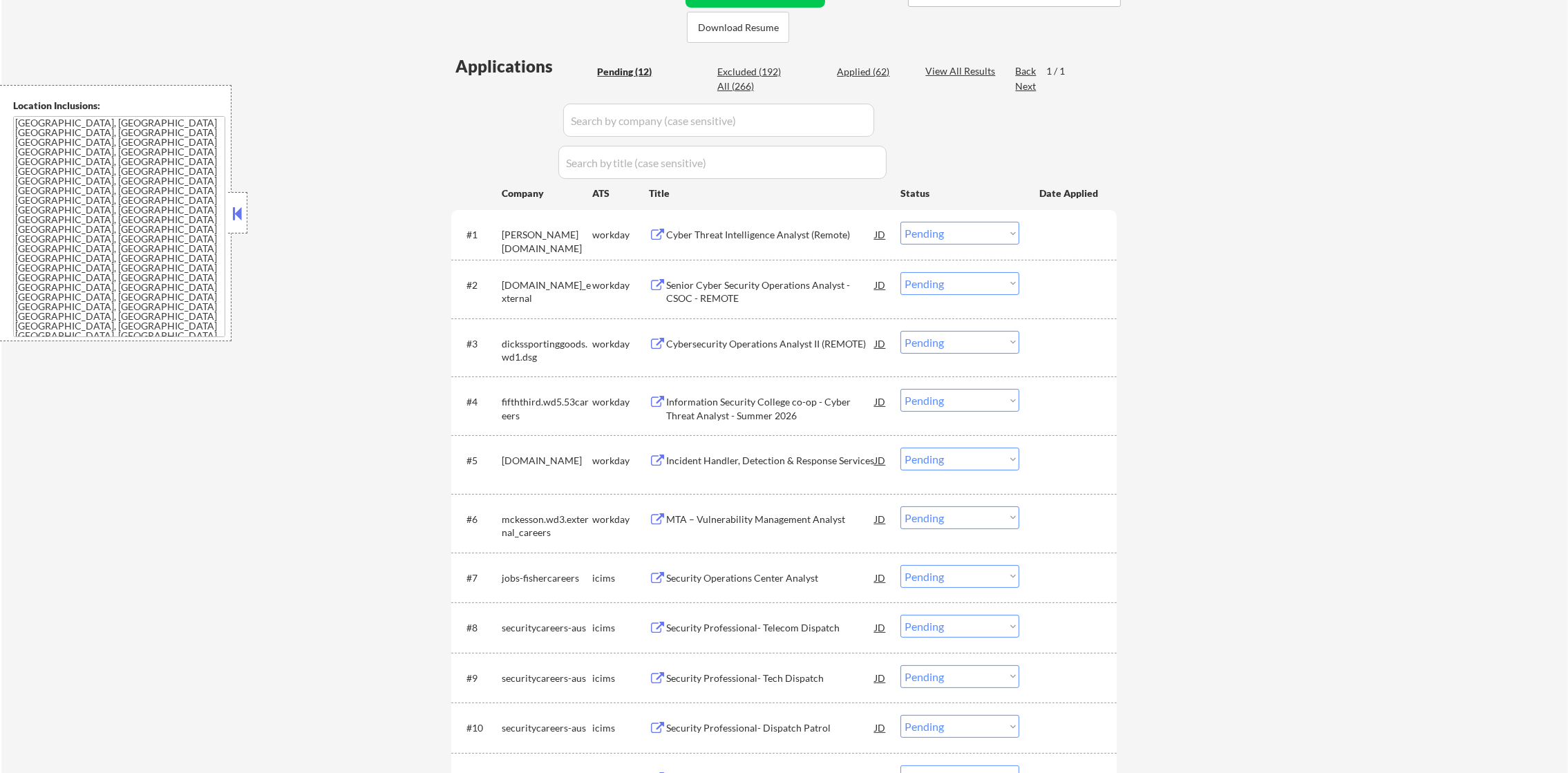
select select ""applied""
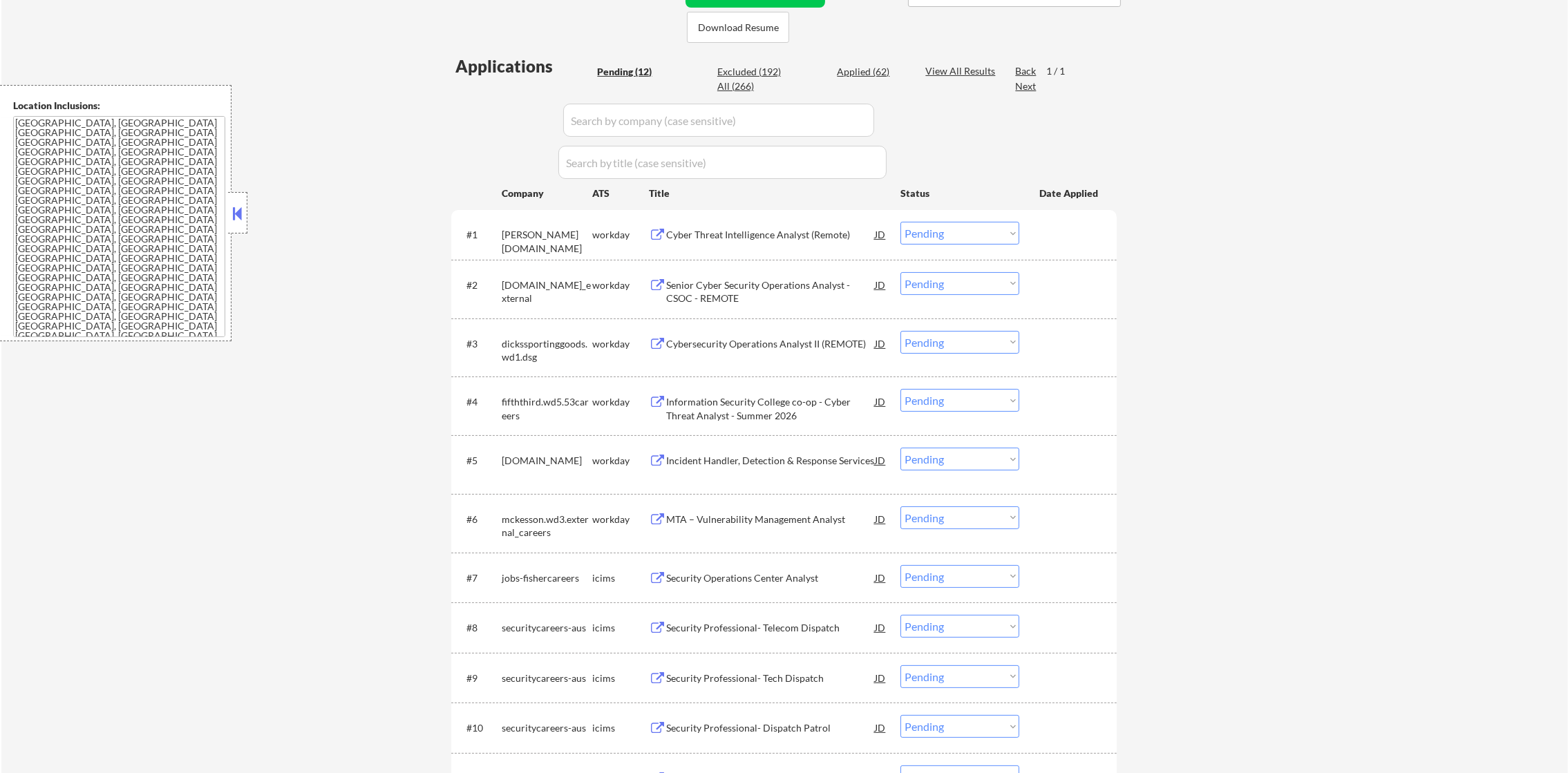
select select ""applied""
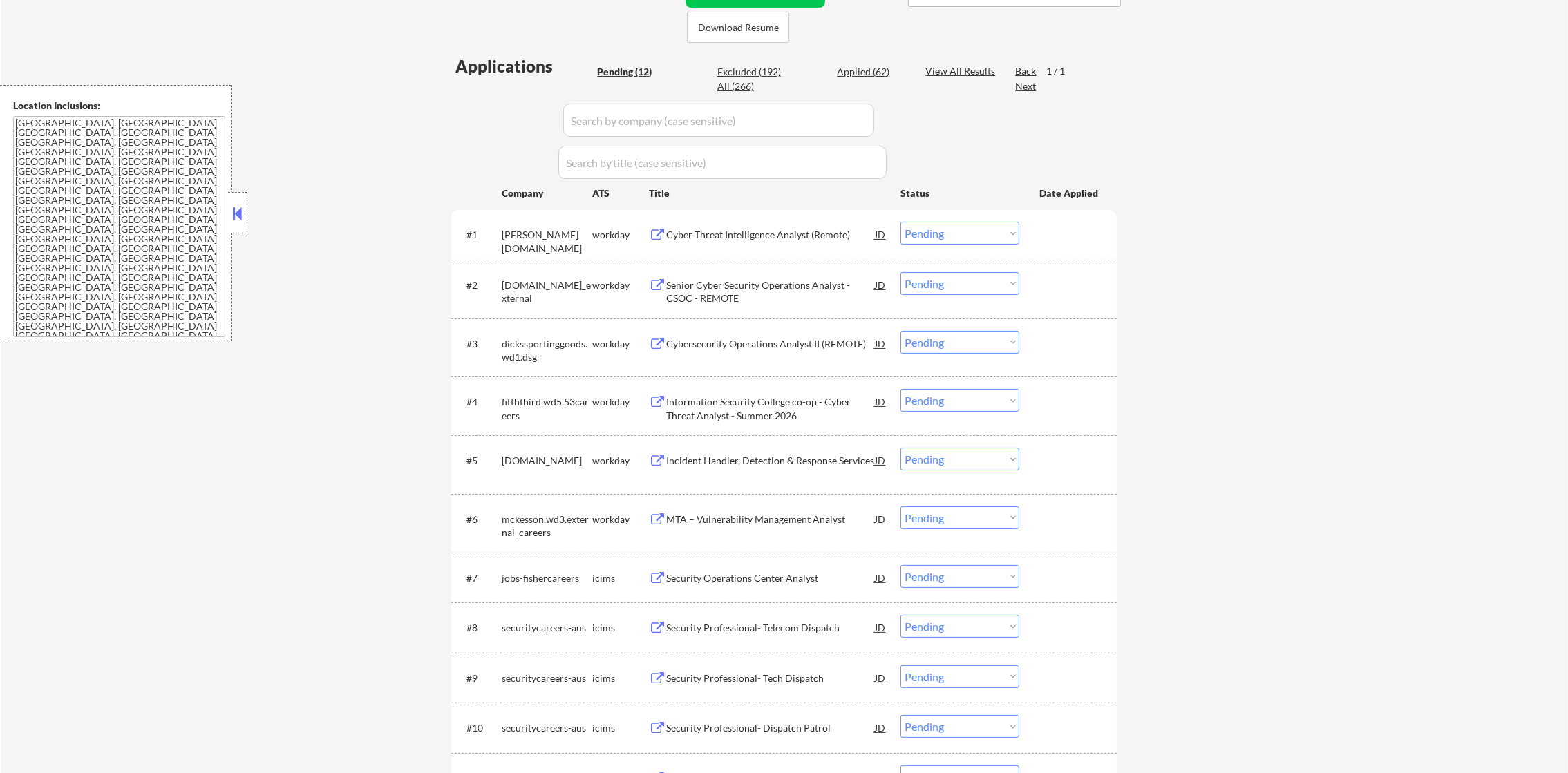
select select ""applied""
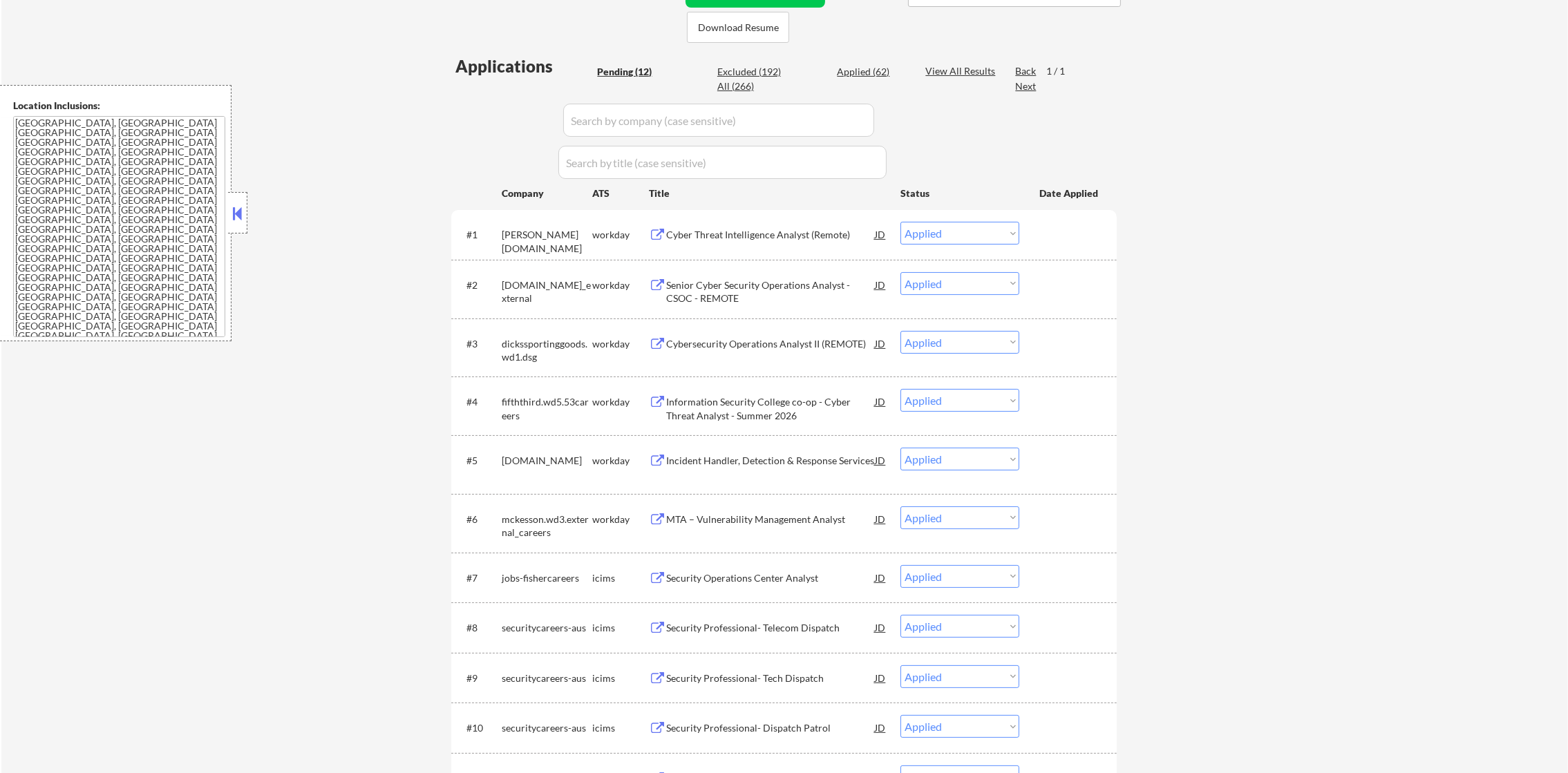
select select ""applied""
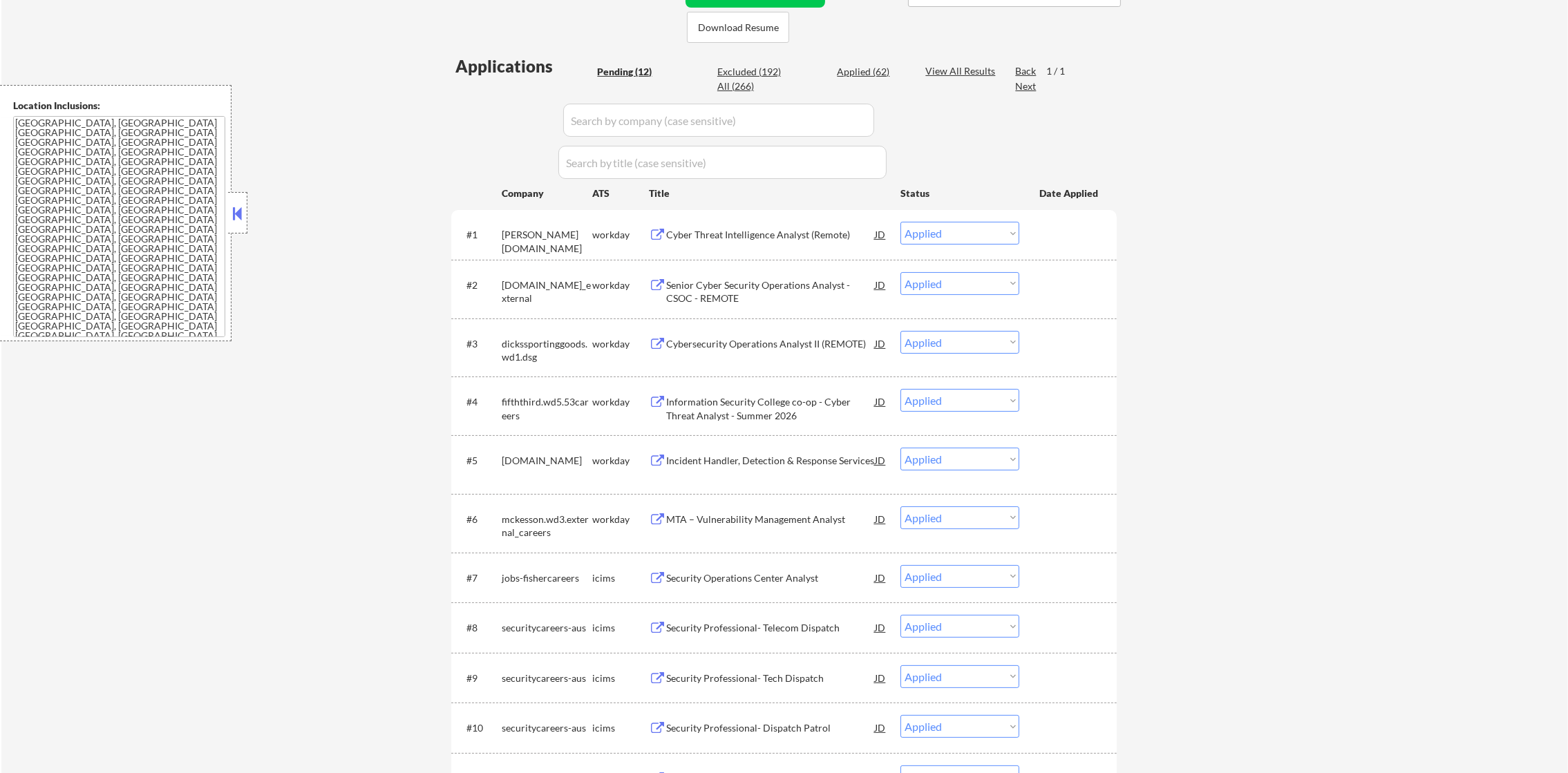
select select ""applied""
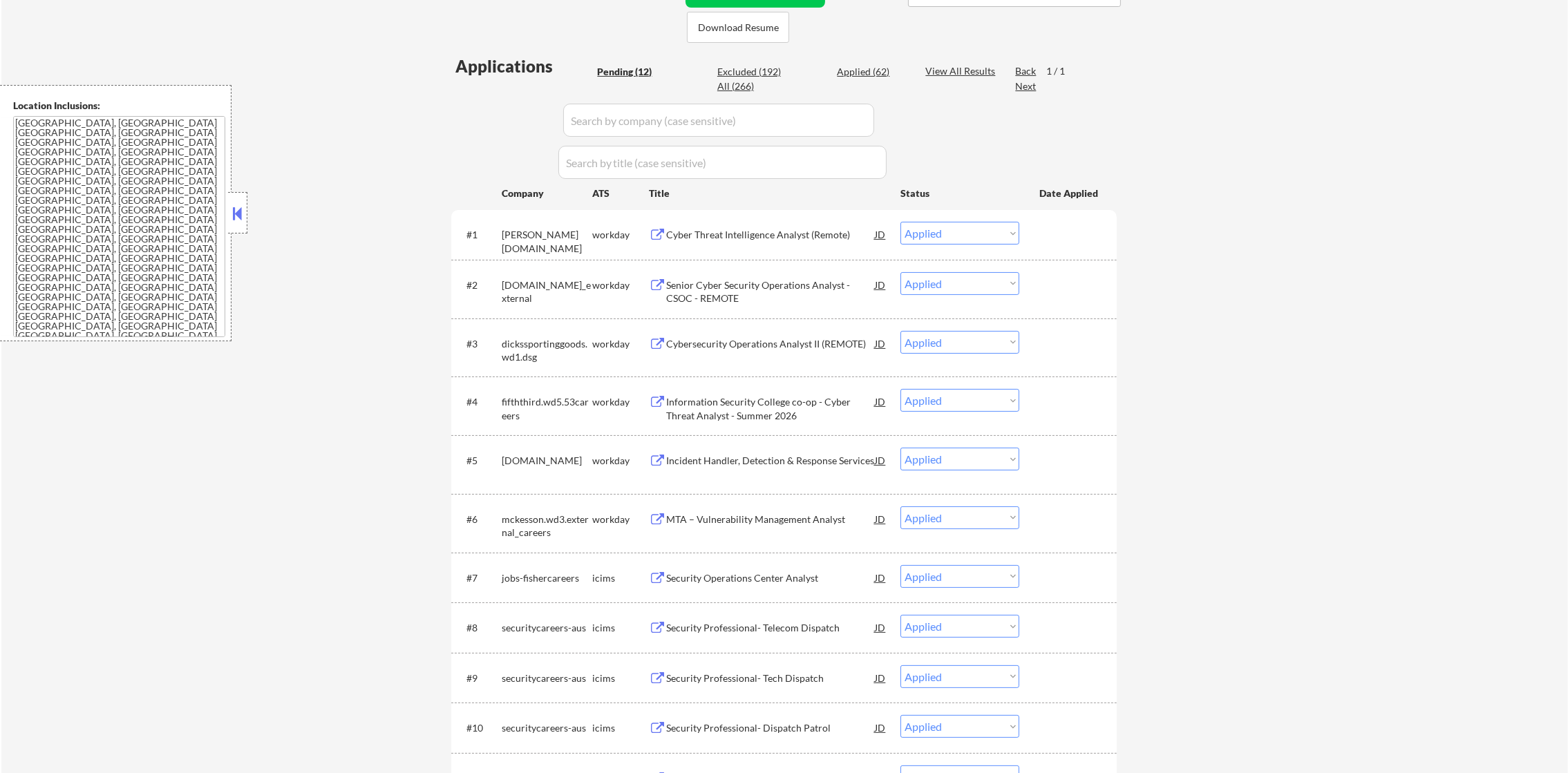
select select ""applied""
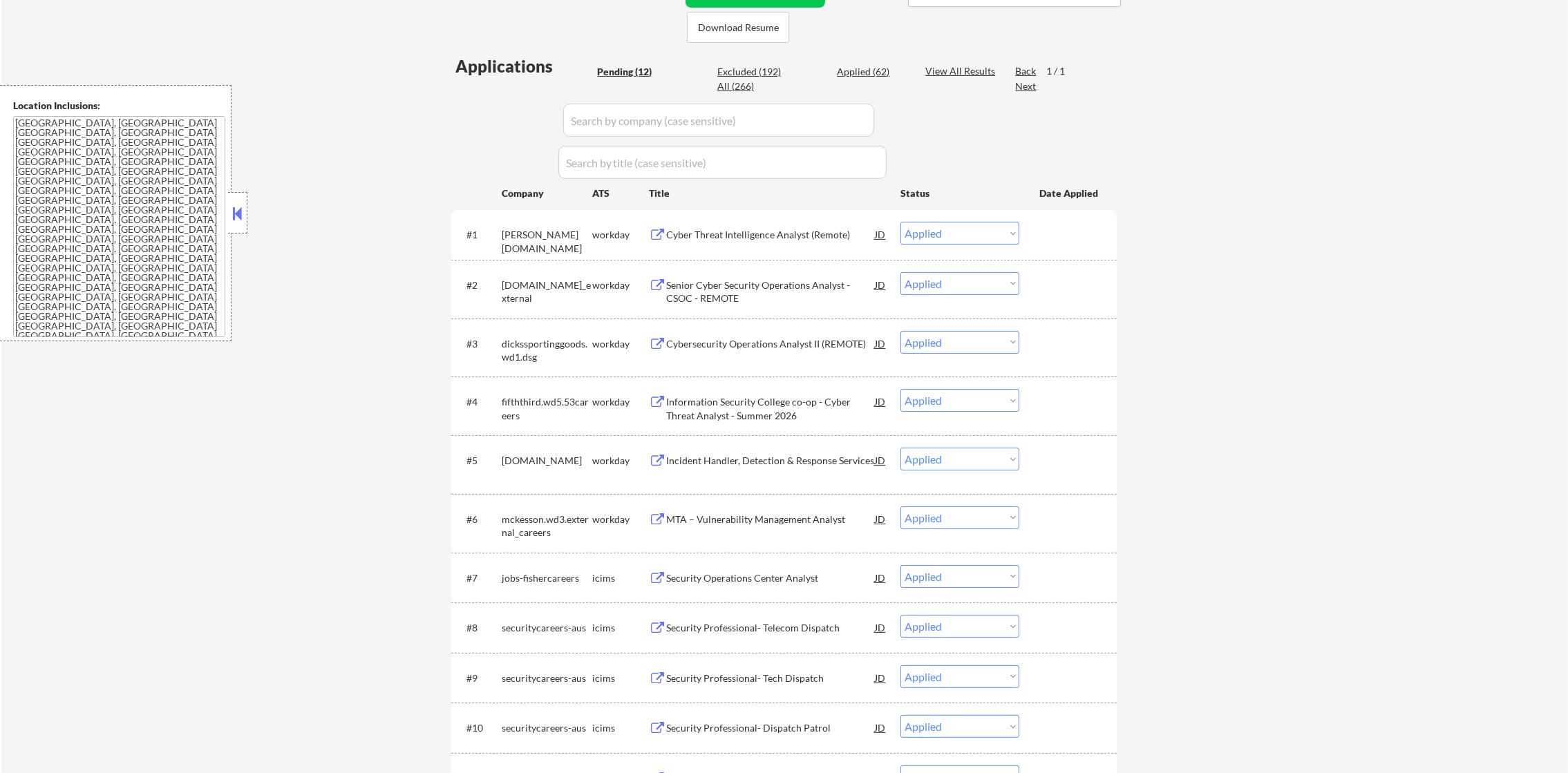
select select ""applied""
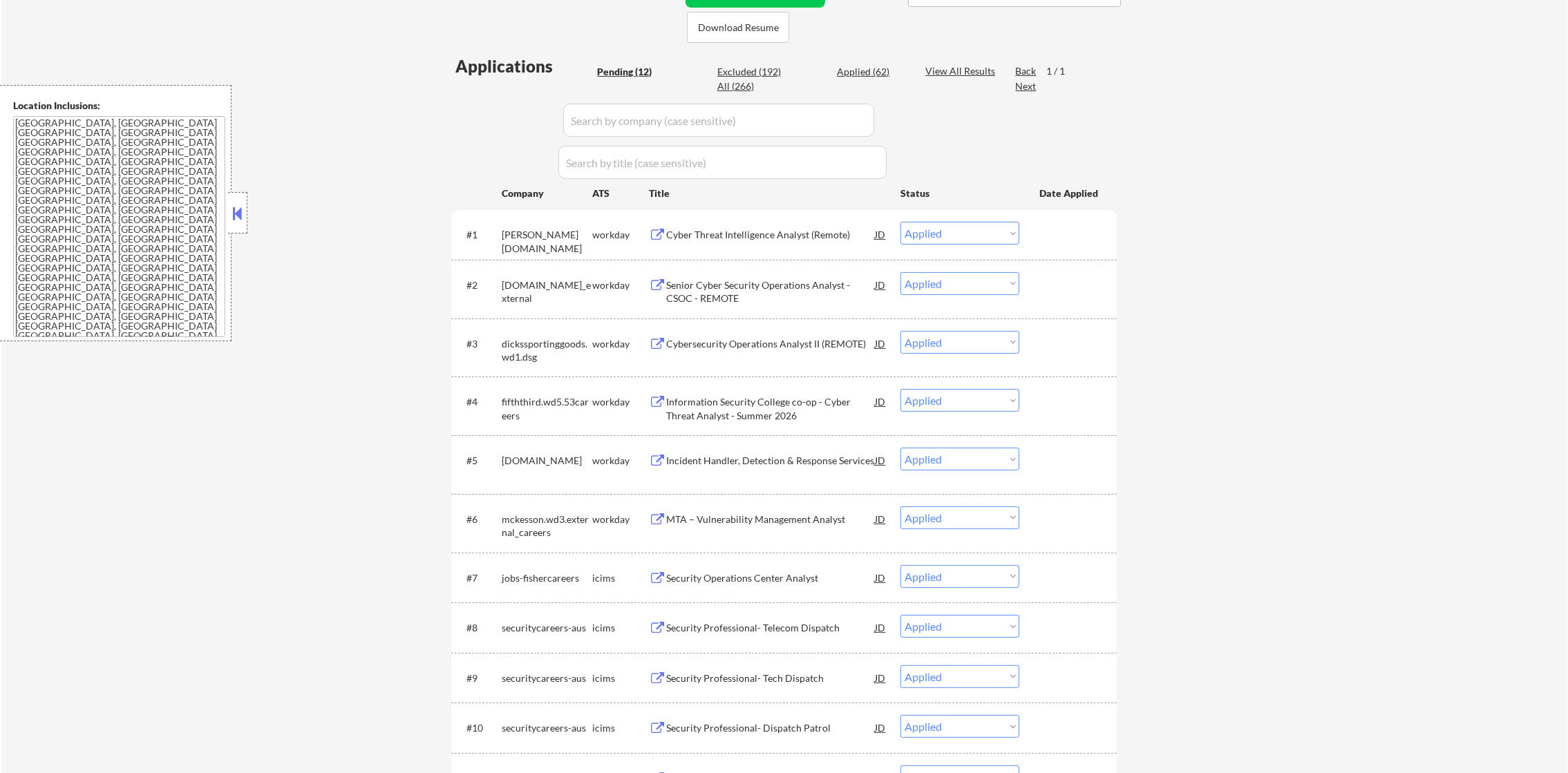
select select ""applied""
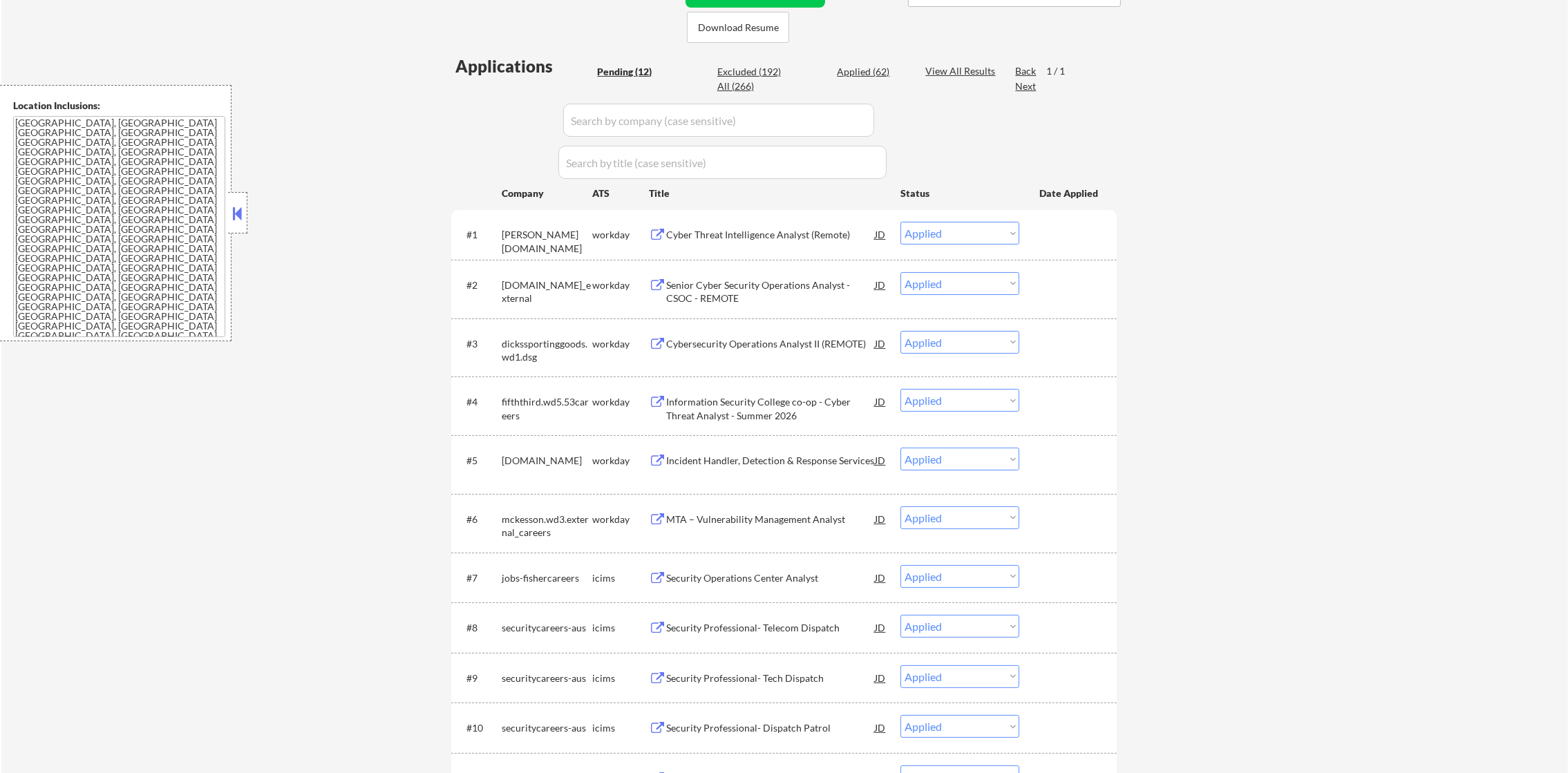
select select ""applied""
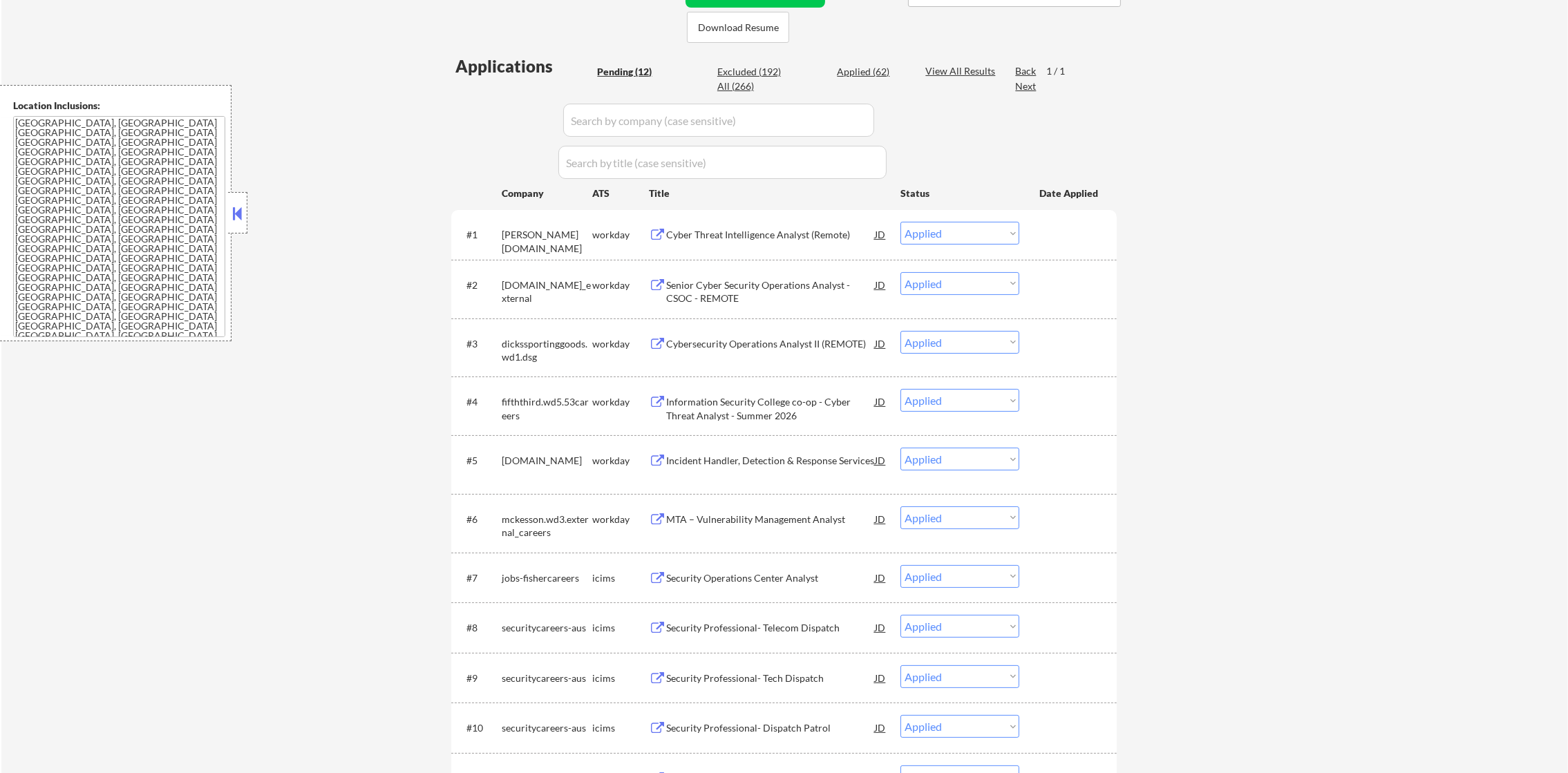
select select ""applied""
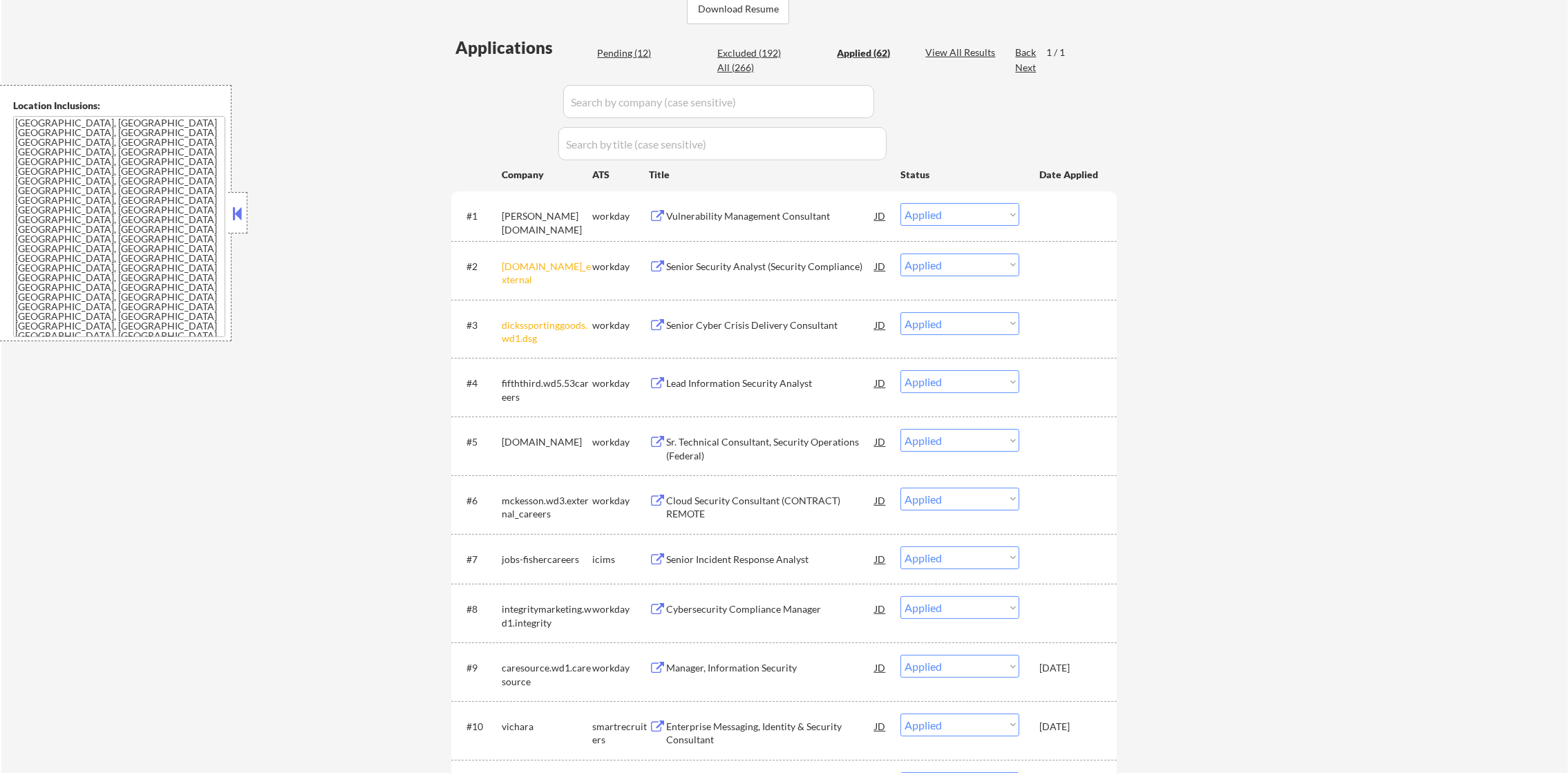
scroll to position [374, 0]
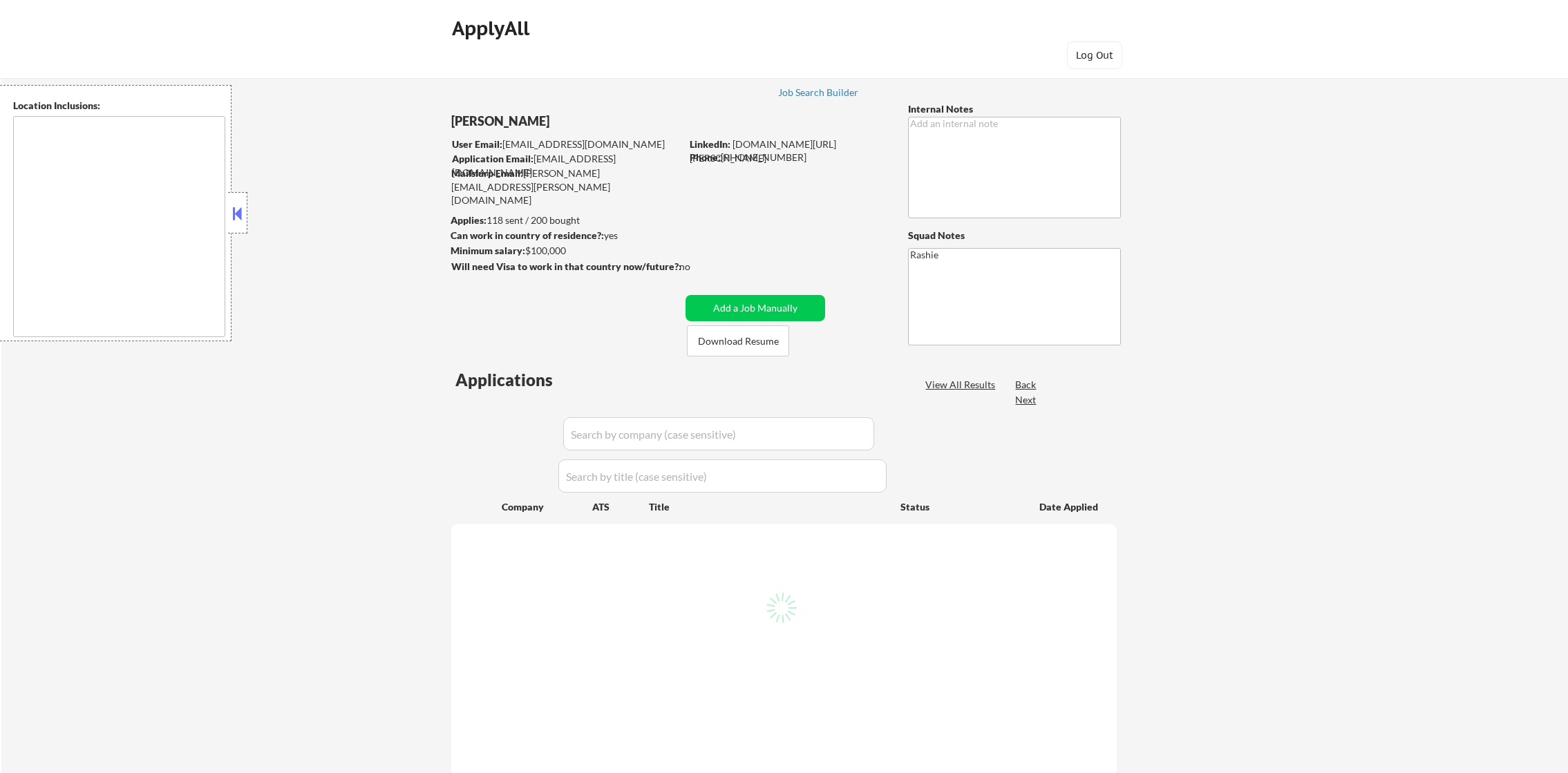
type textarea "[GEOGRAPHIC_DATA], [GEOGRAPHIC_DATA] [GEOGRAPHIC_DATA], [GEOGRAPHIC_DATA] [GEOG…"
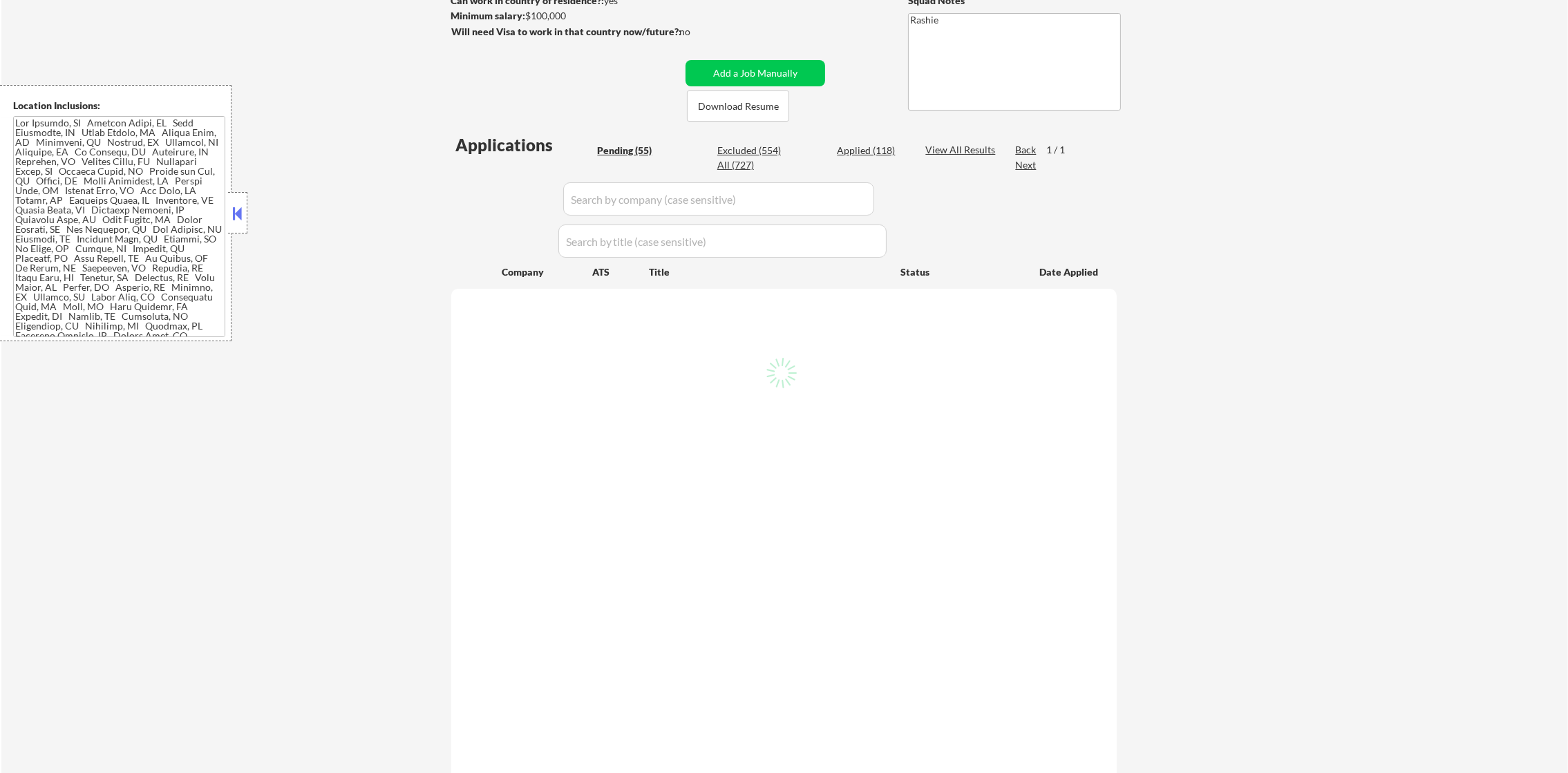
scroll to position [242, 0]
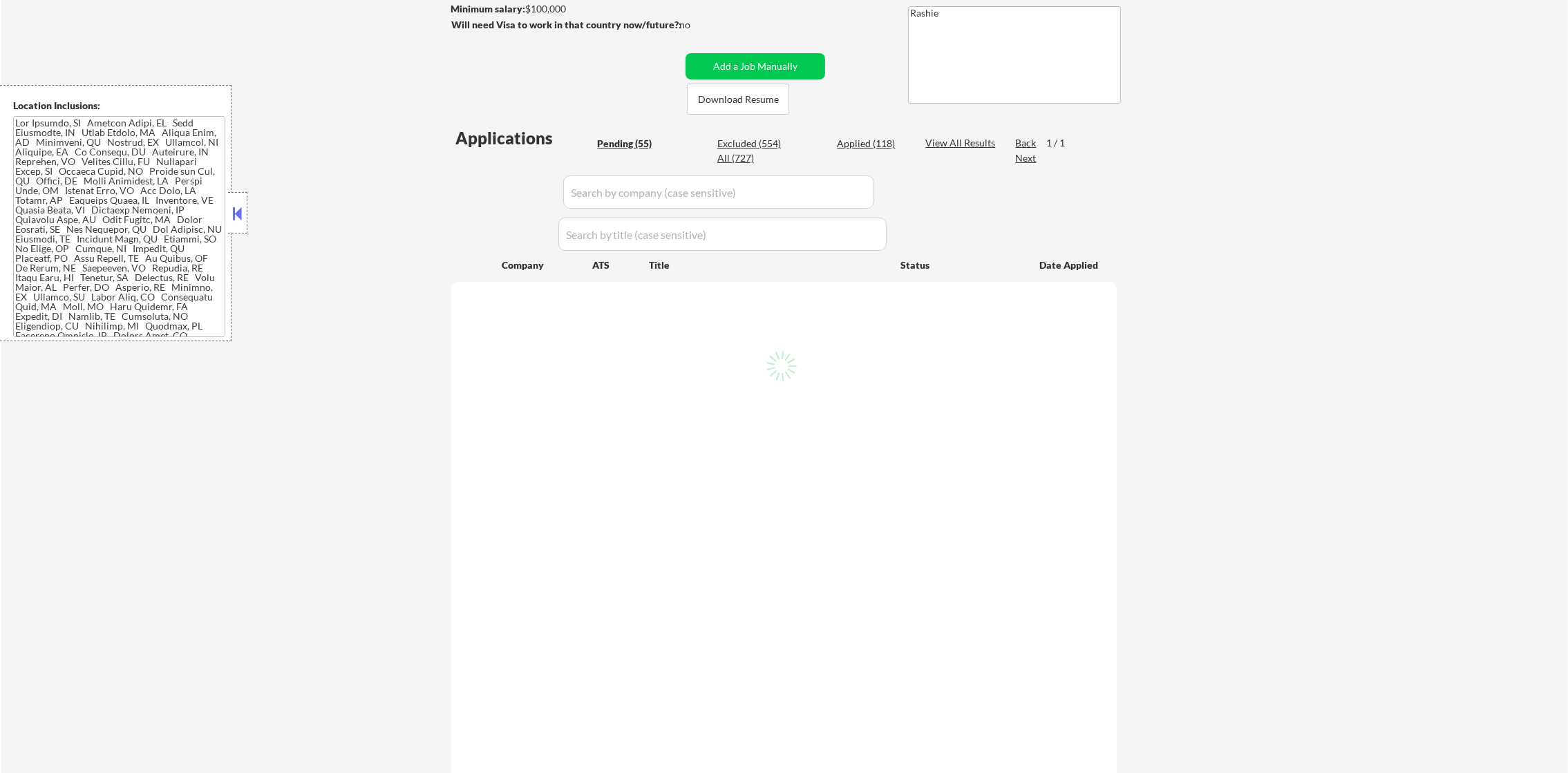
select select ""pending""
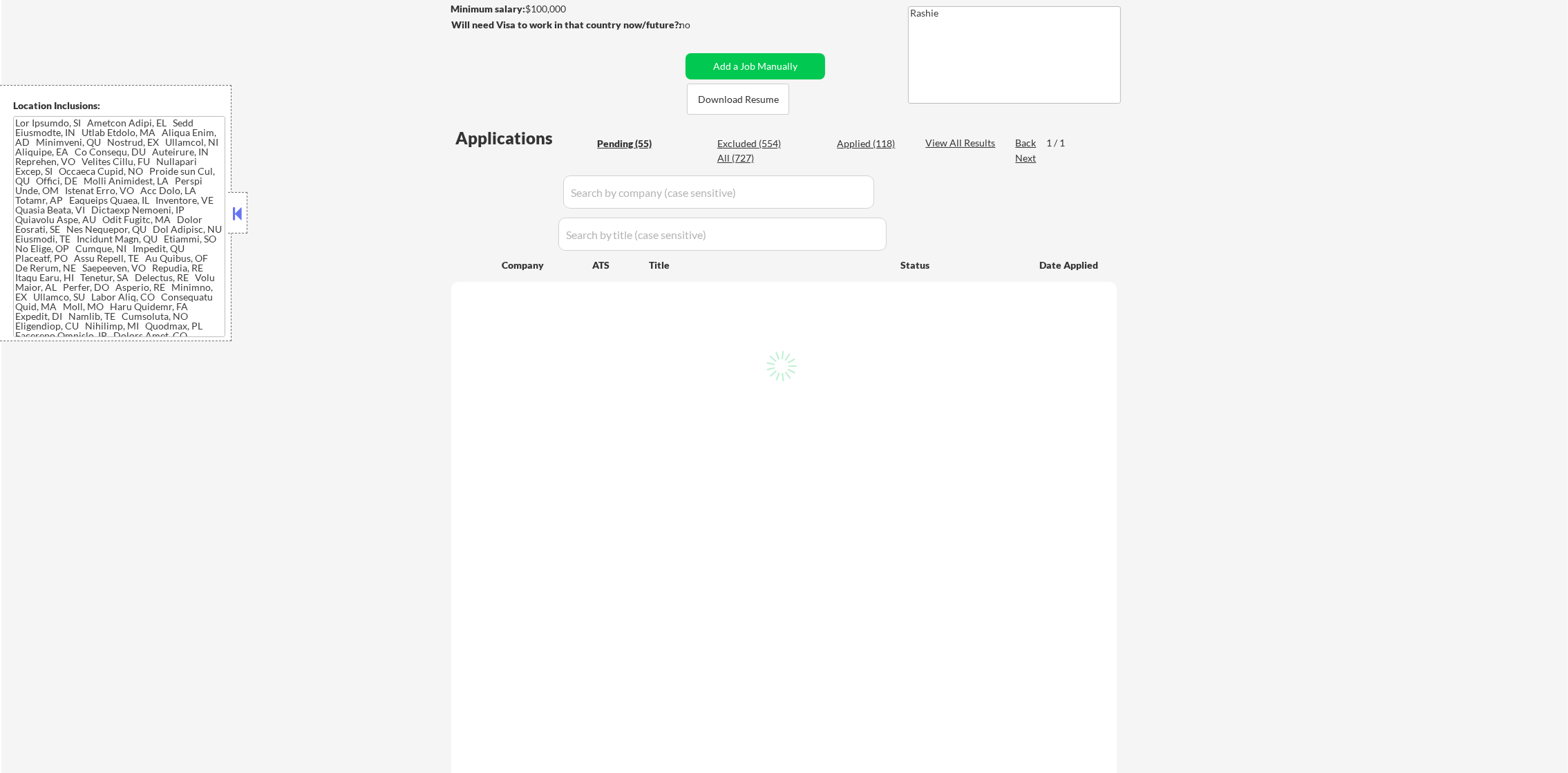
select select ""pending""
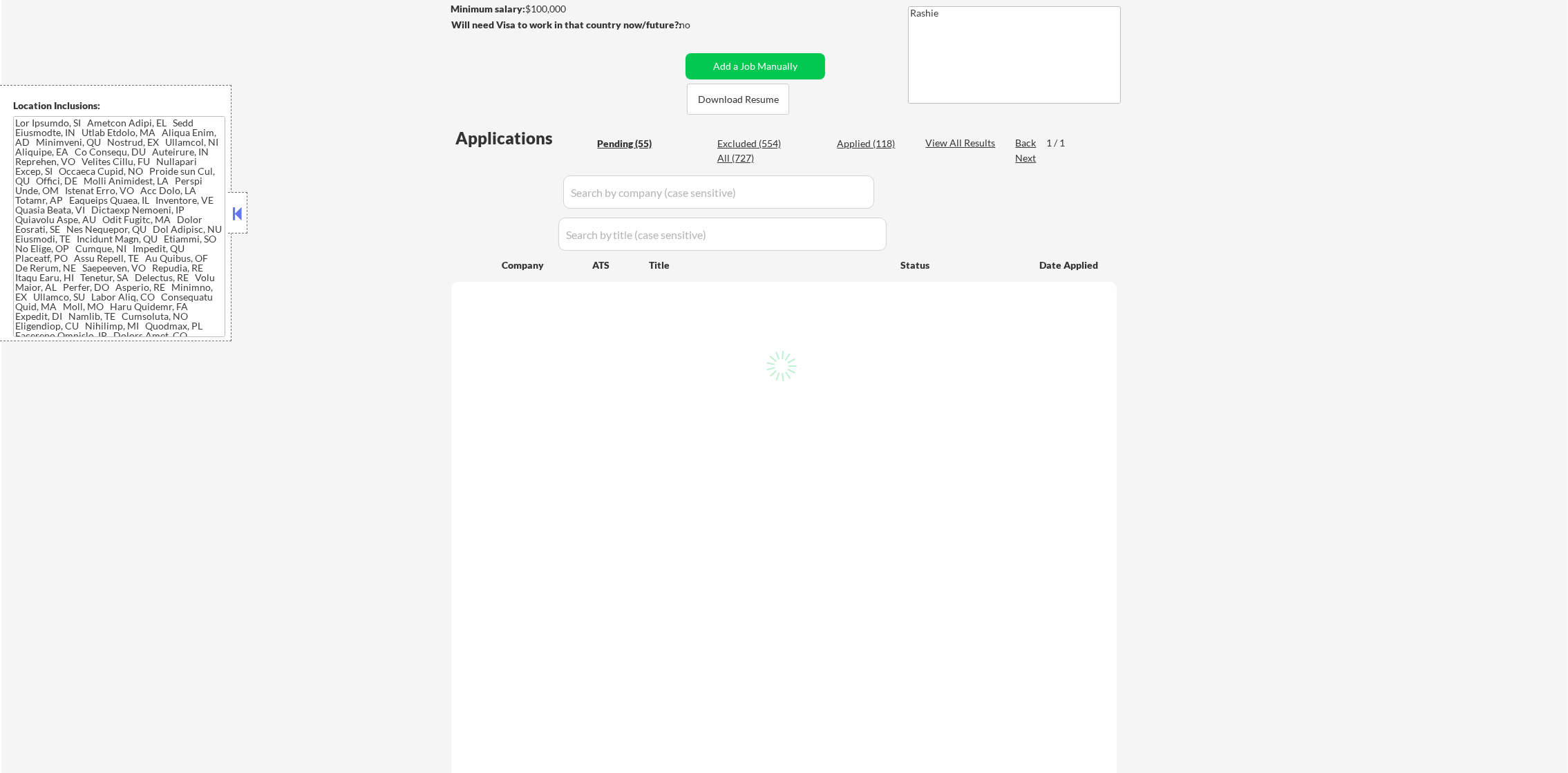
select select ""pending""
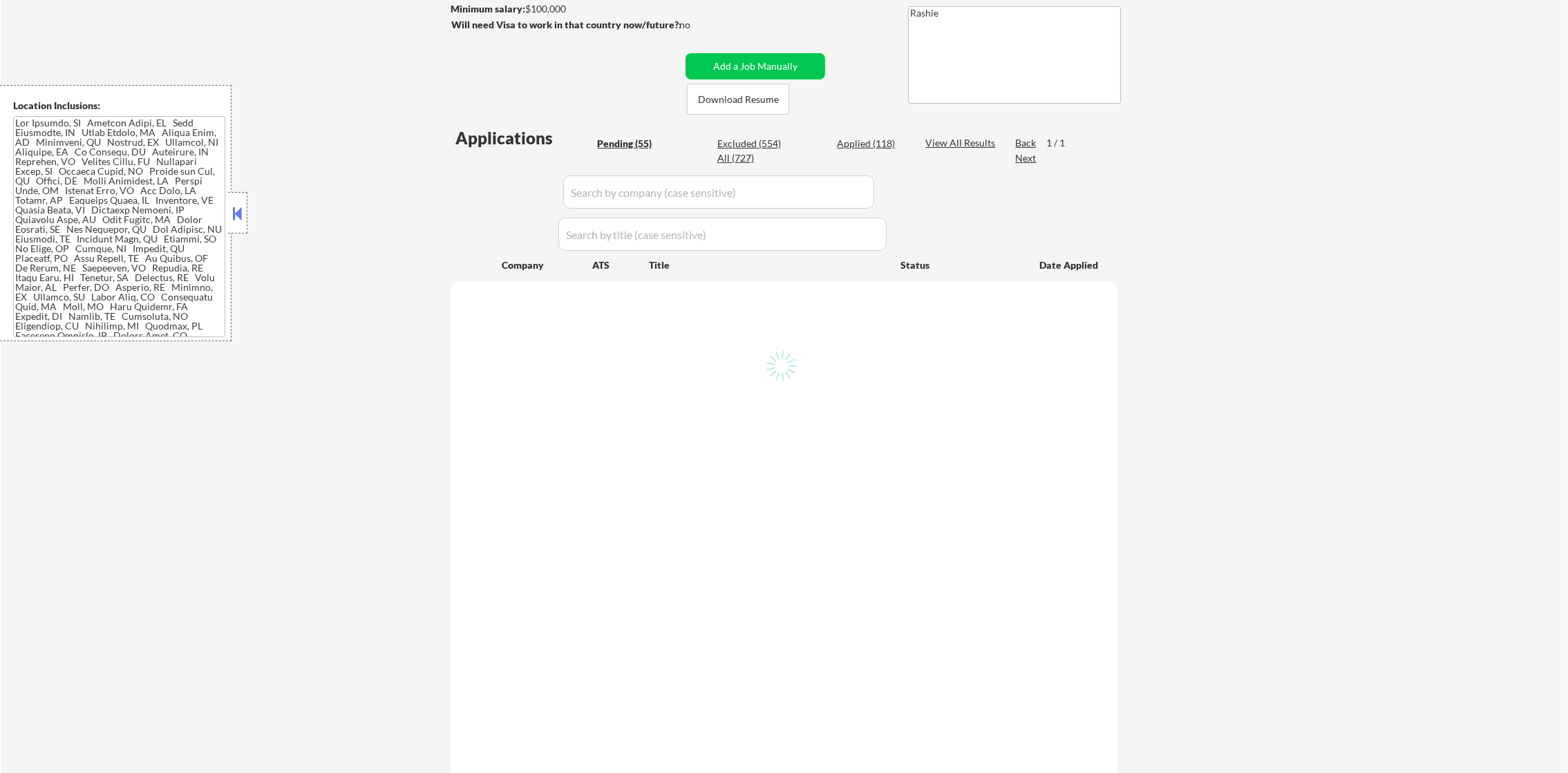
select select ""pending""
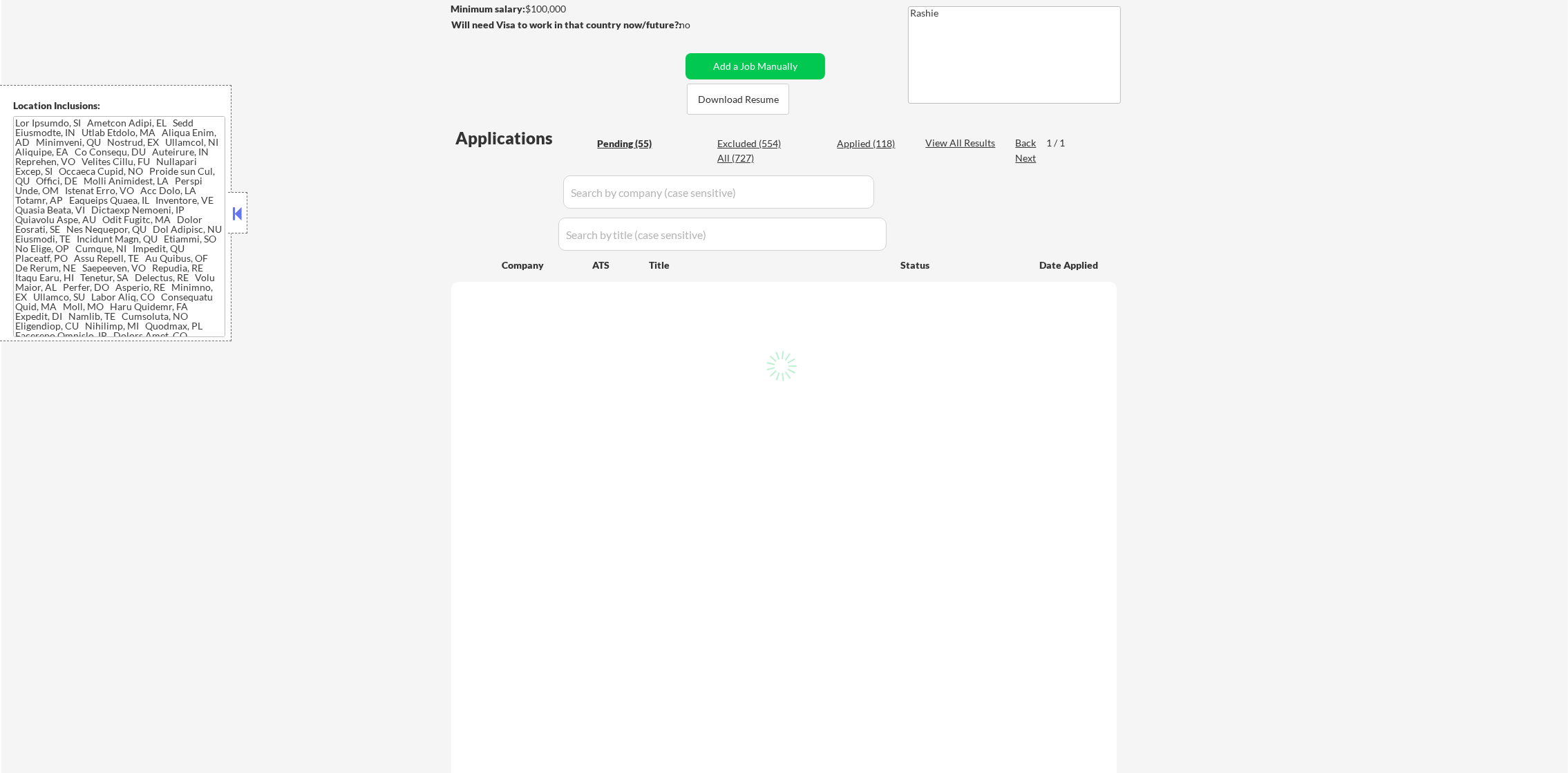
select select ""pending""
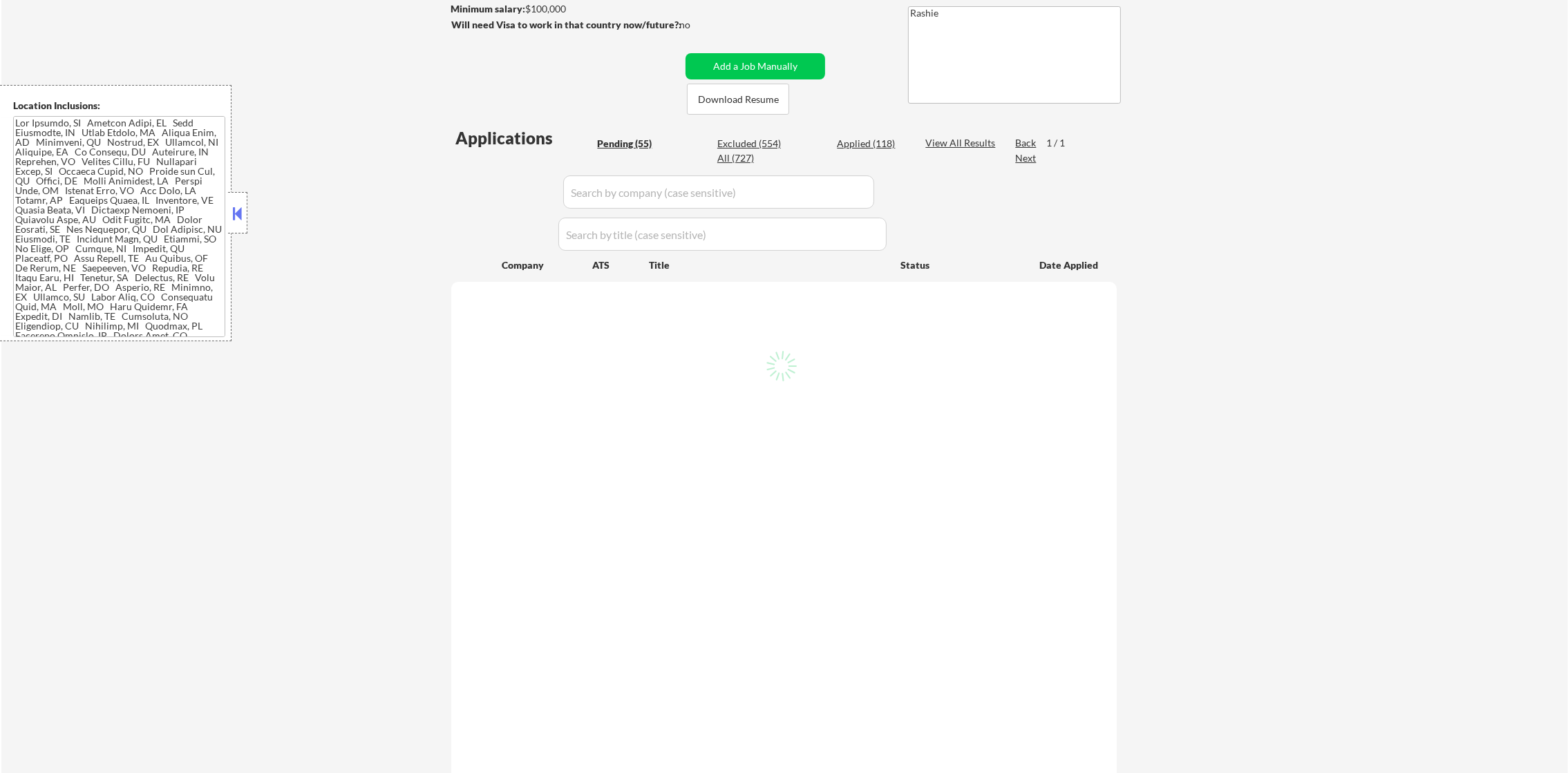
select select ""pending""
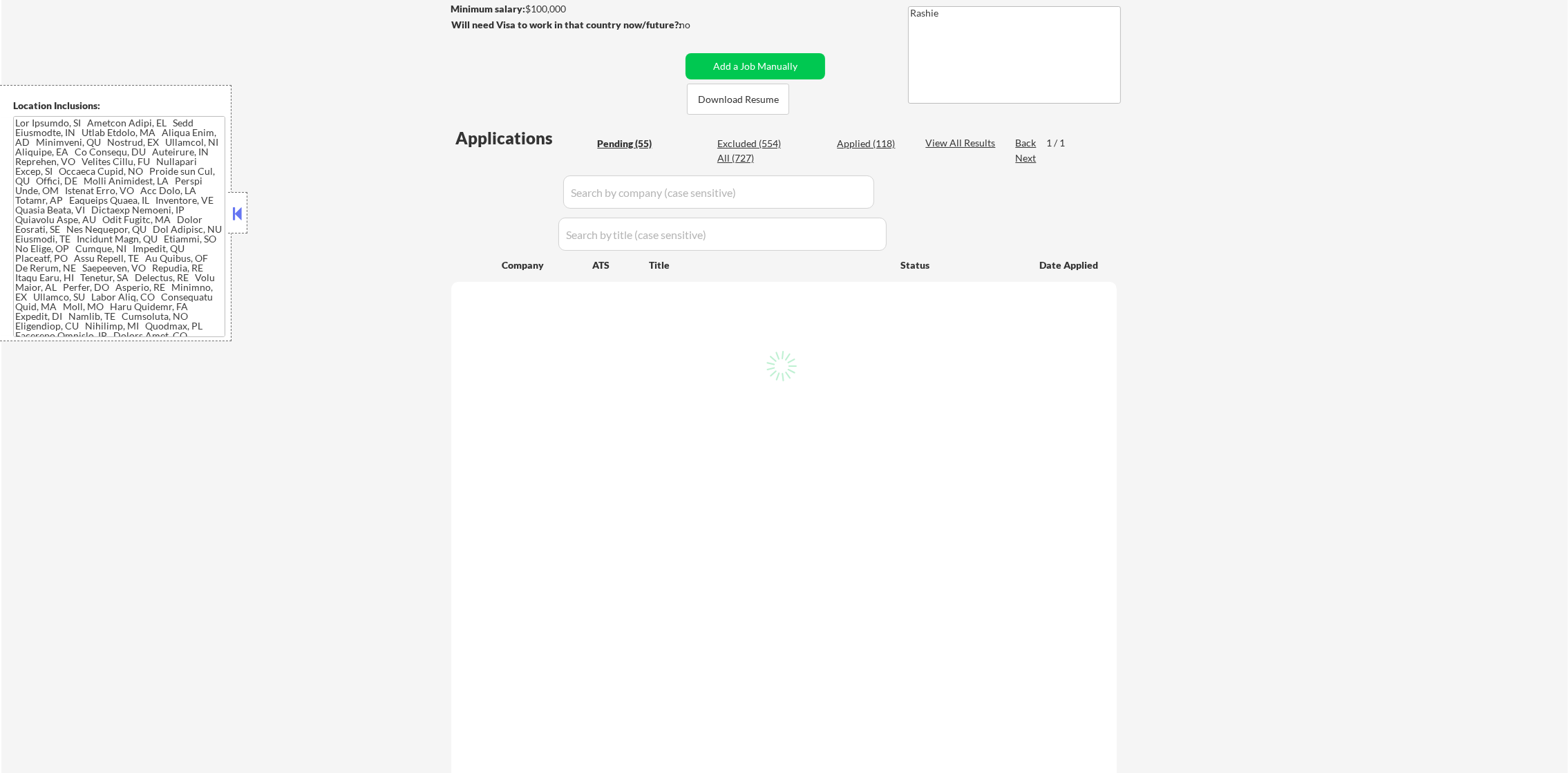
select select ""pending""
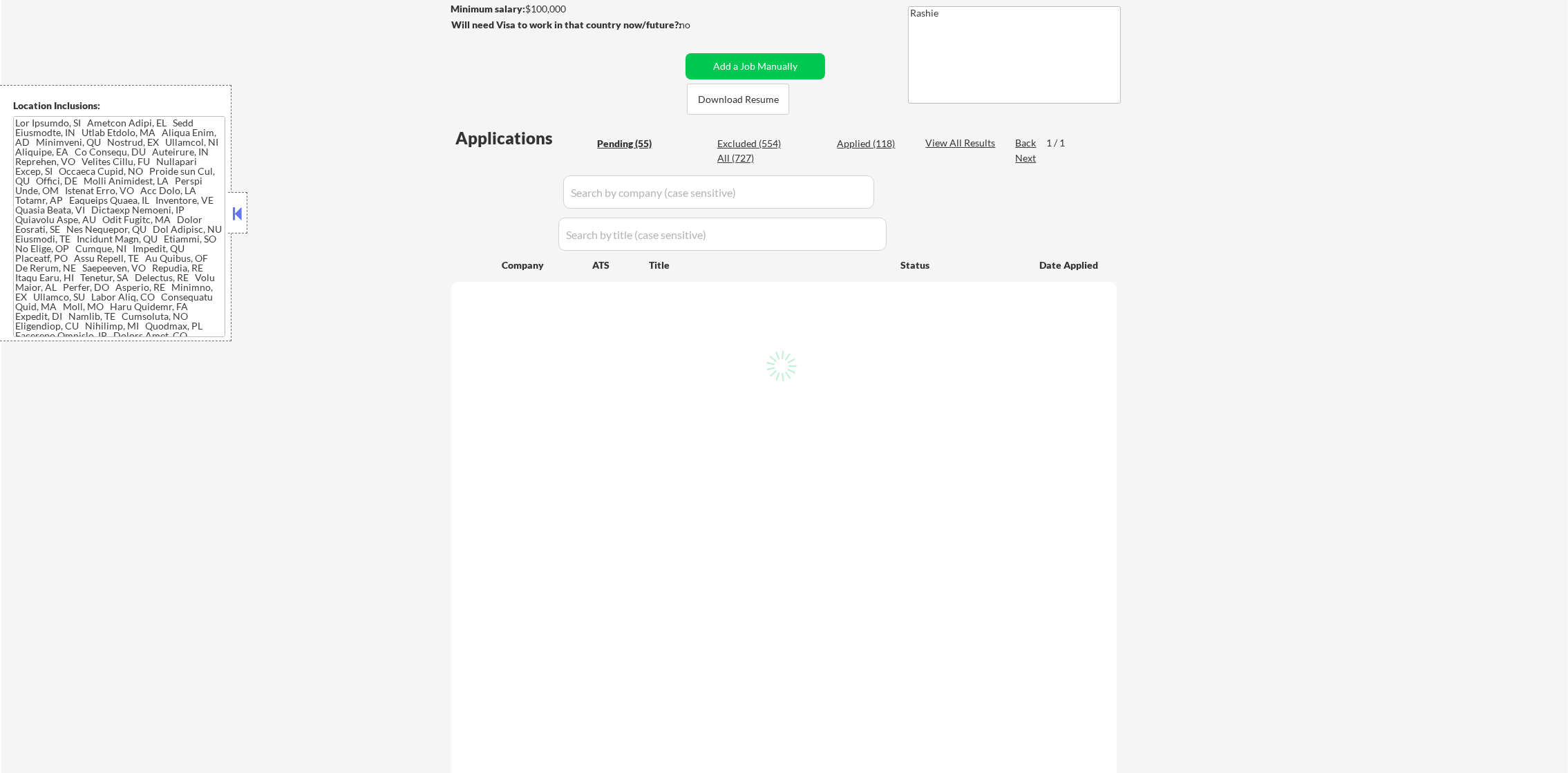
select select ""pending""
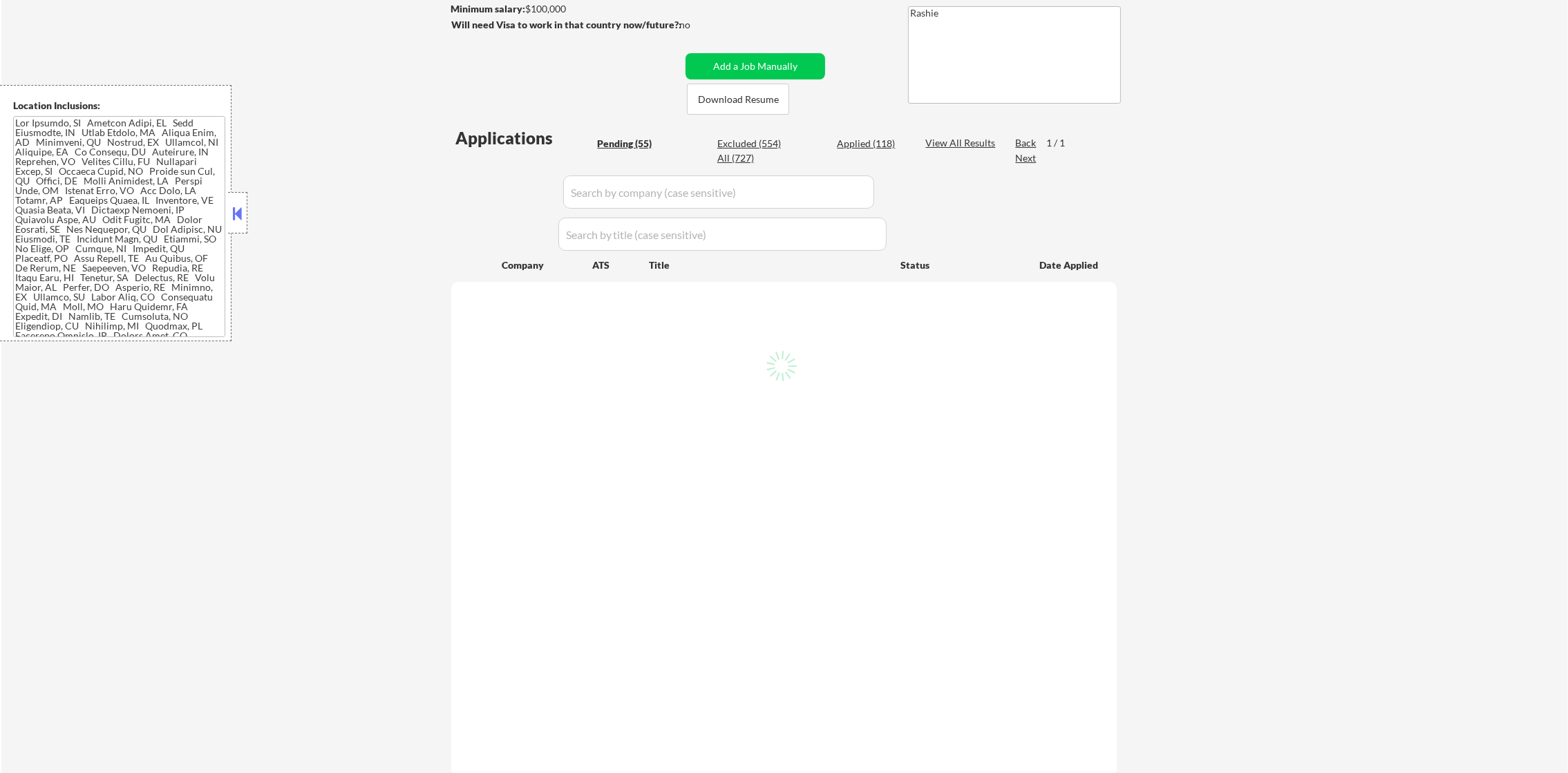
select select ""pending""
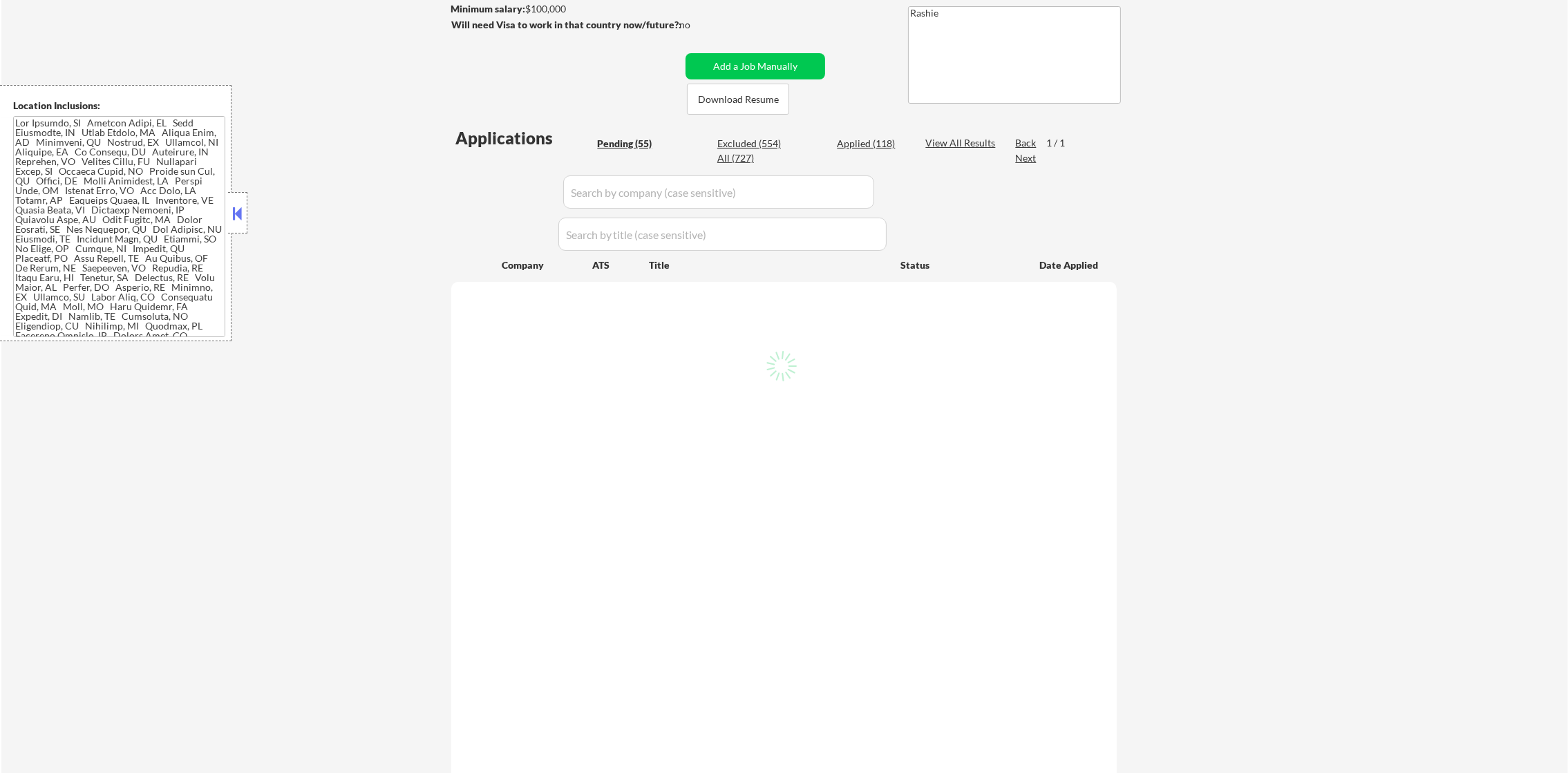
select select ""pending""
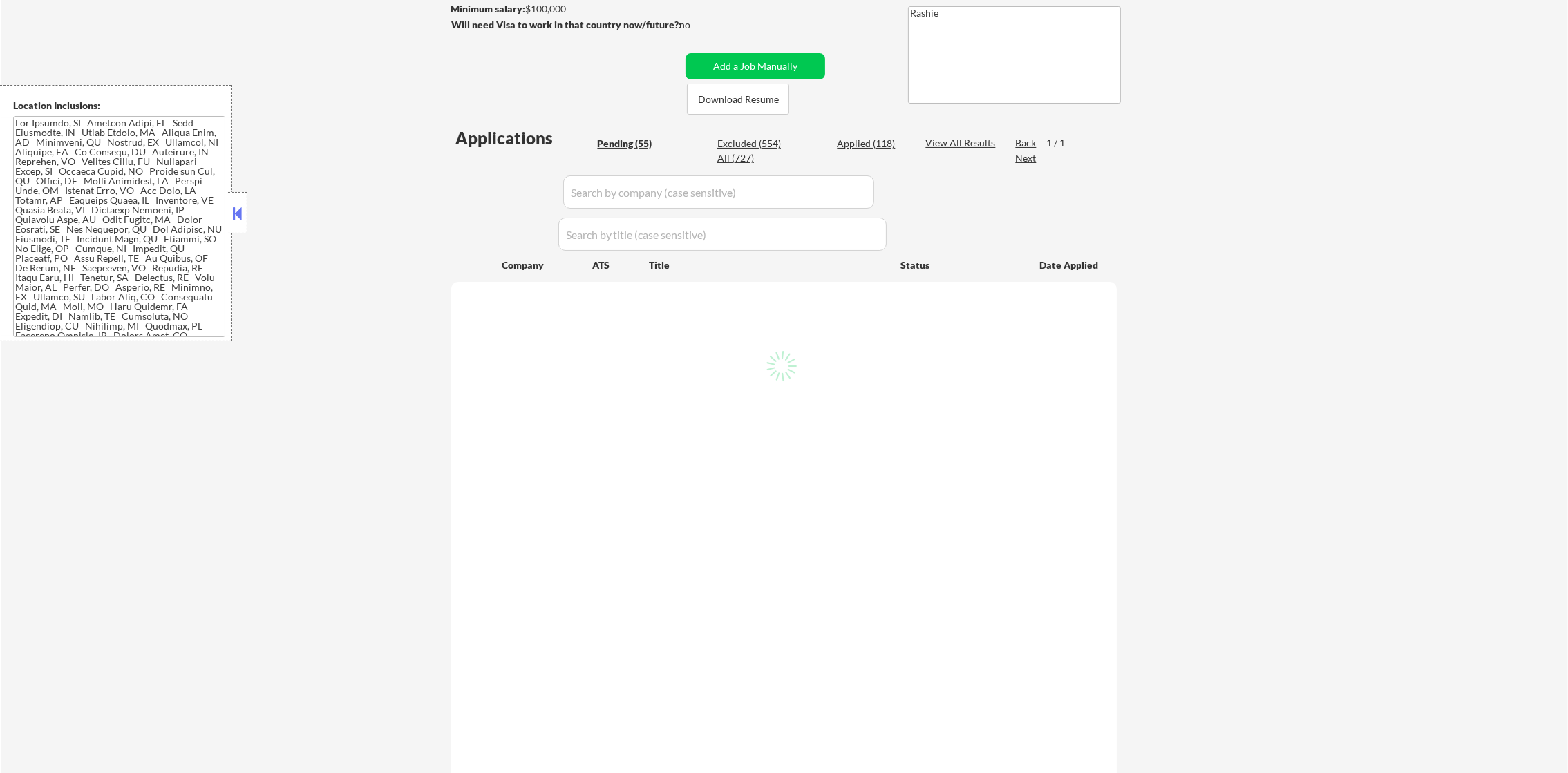
select select ""pending""
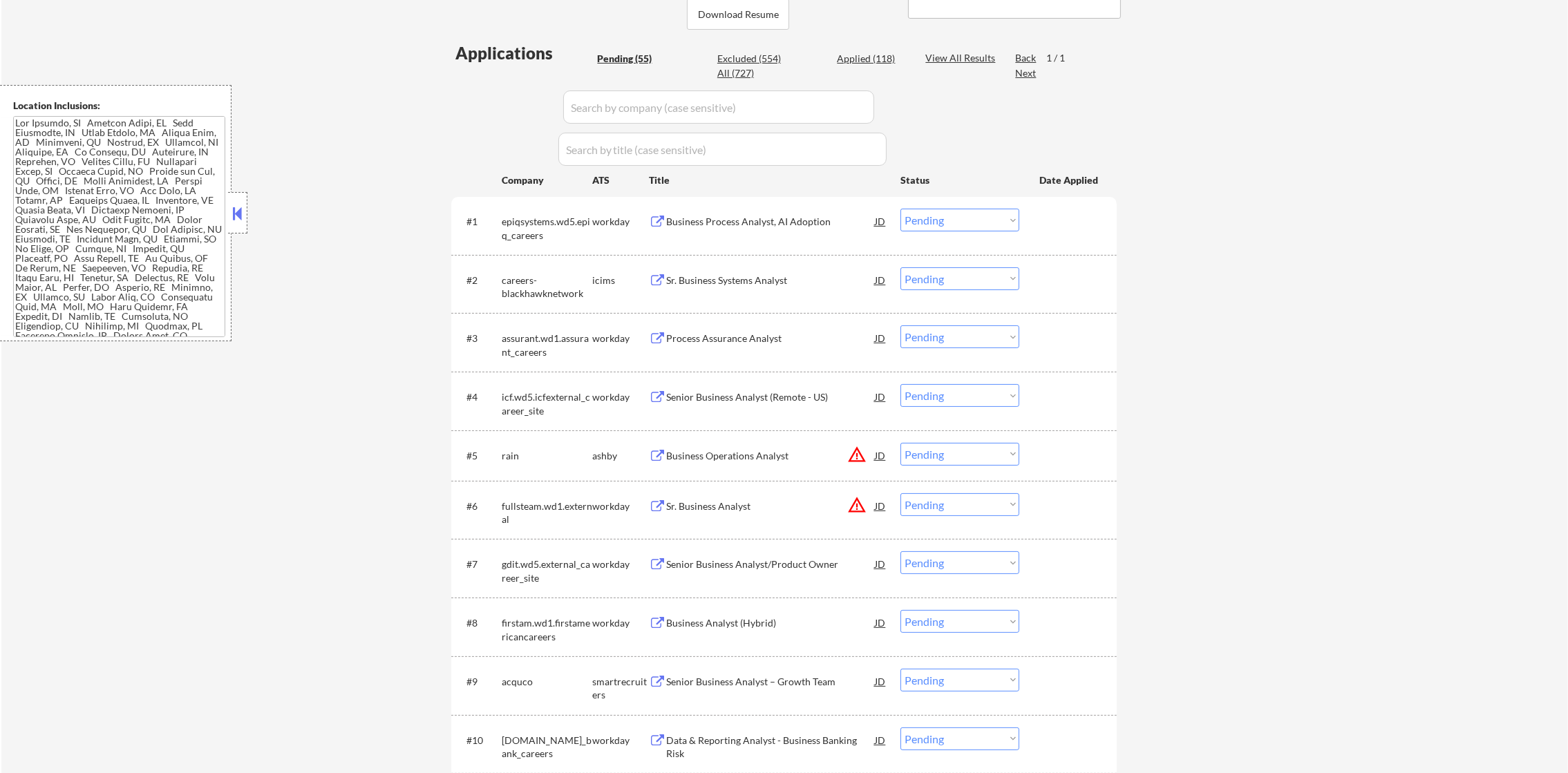
scroll to position [586, 0]
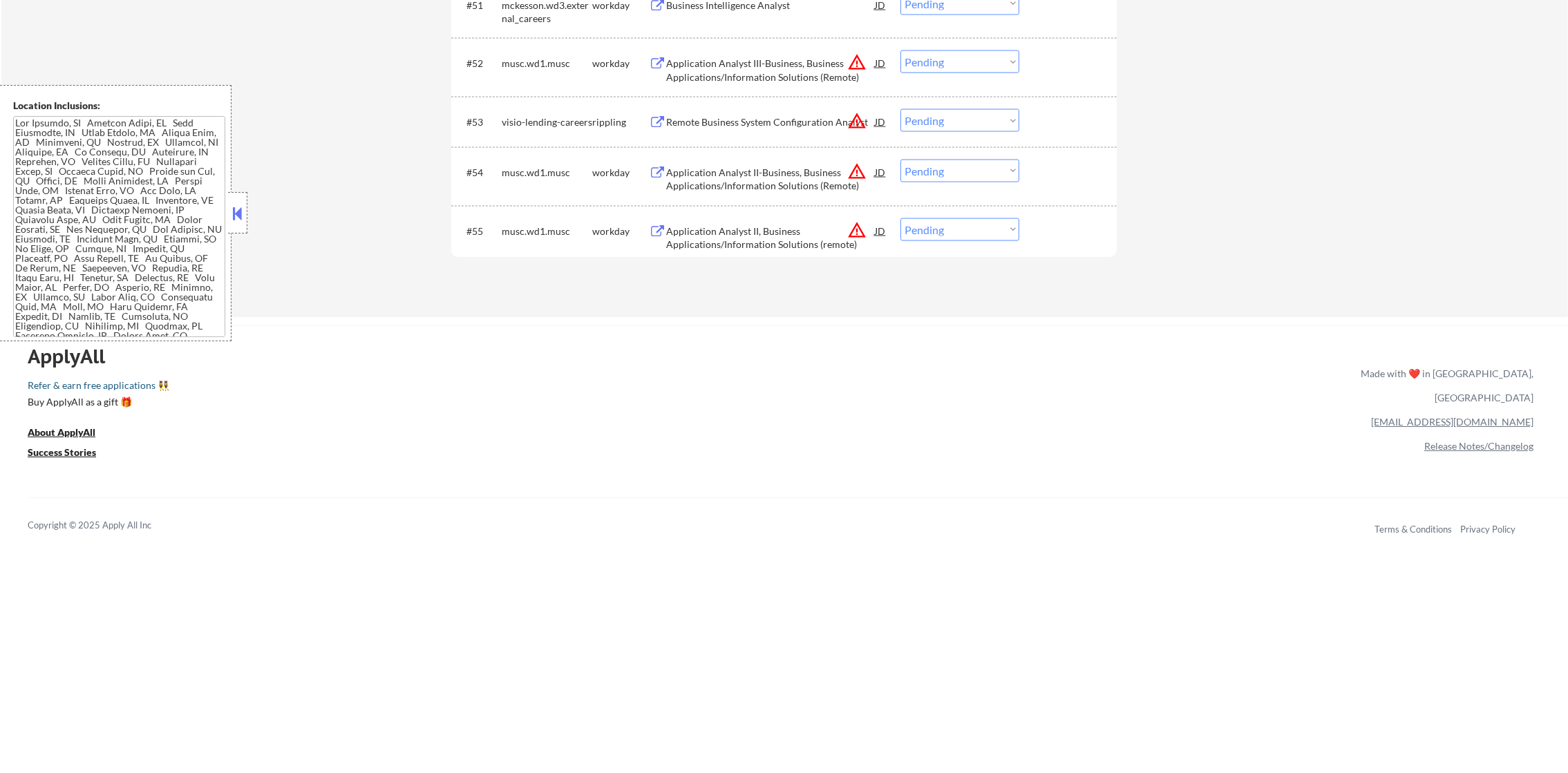
scroll to position [3289, 0]
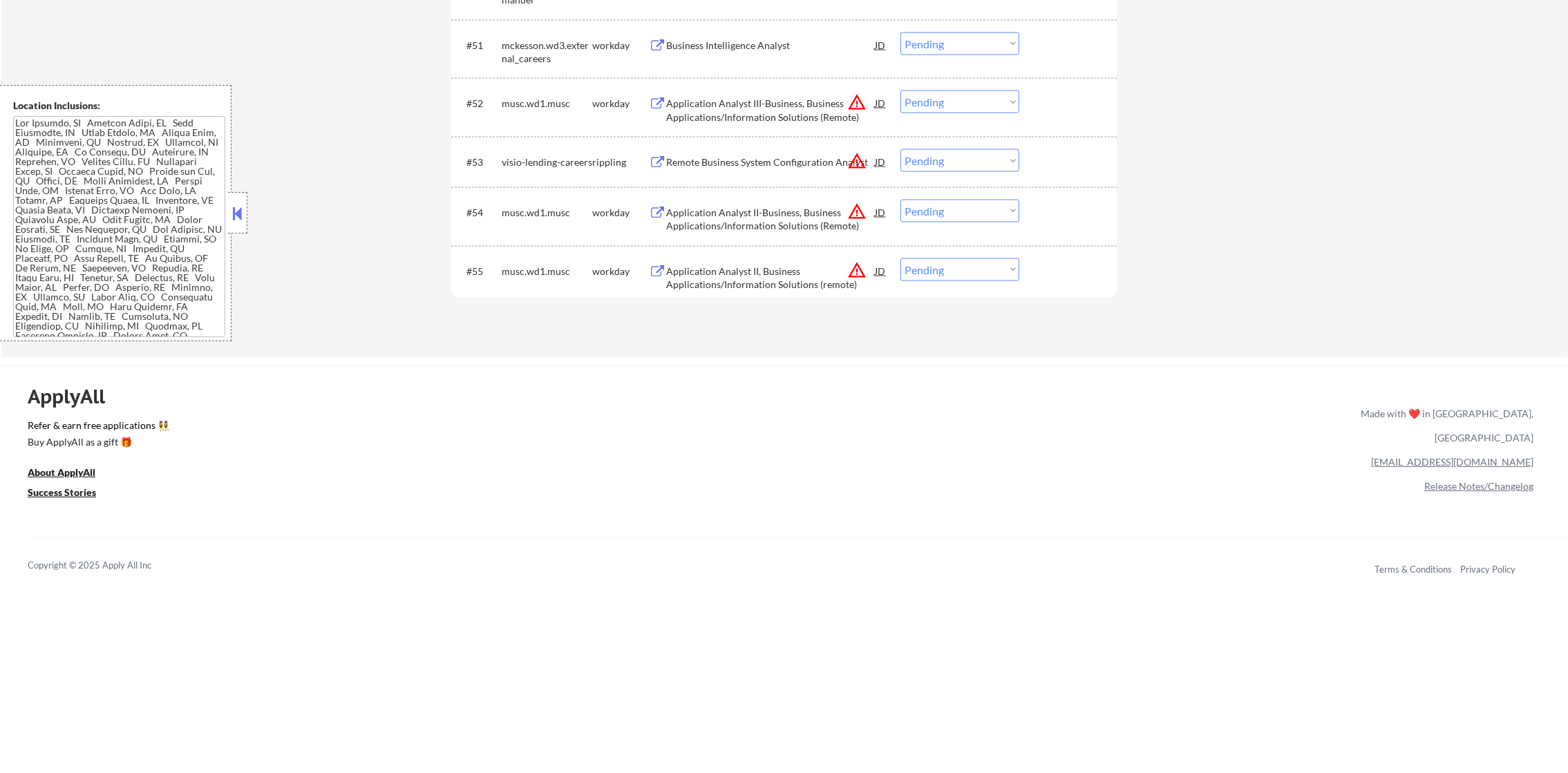
click at [855, 270] on button "warning_amber" at bounding box center [857, 270] width 20 height 20
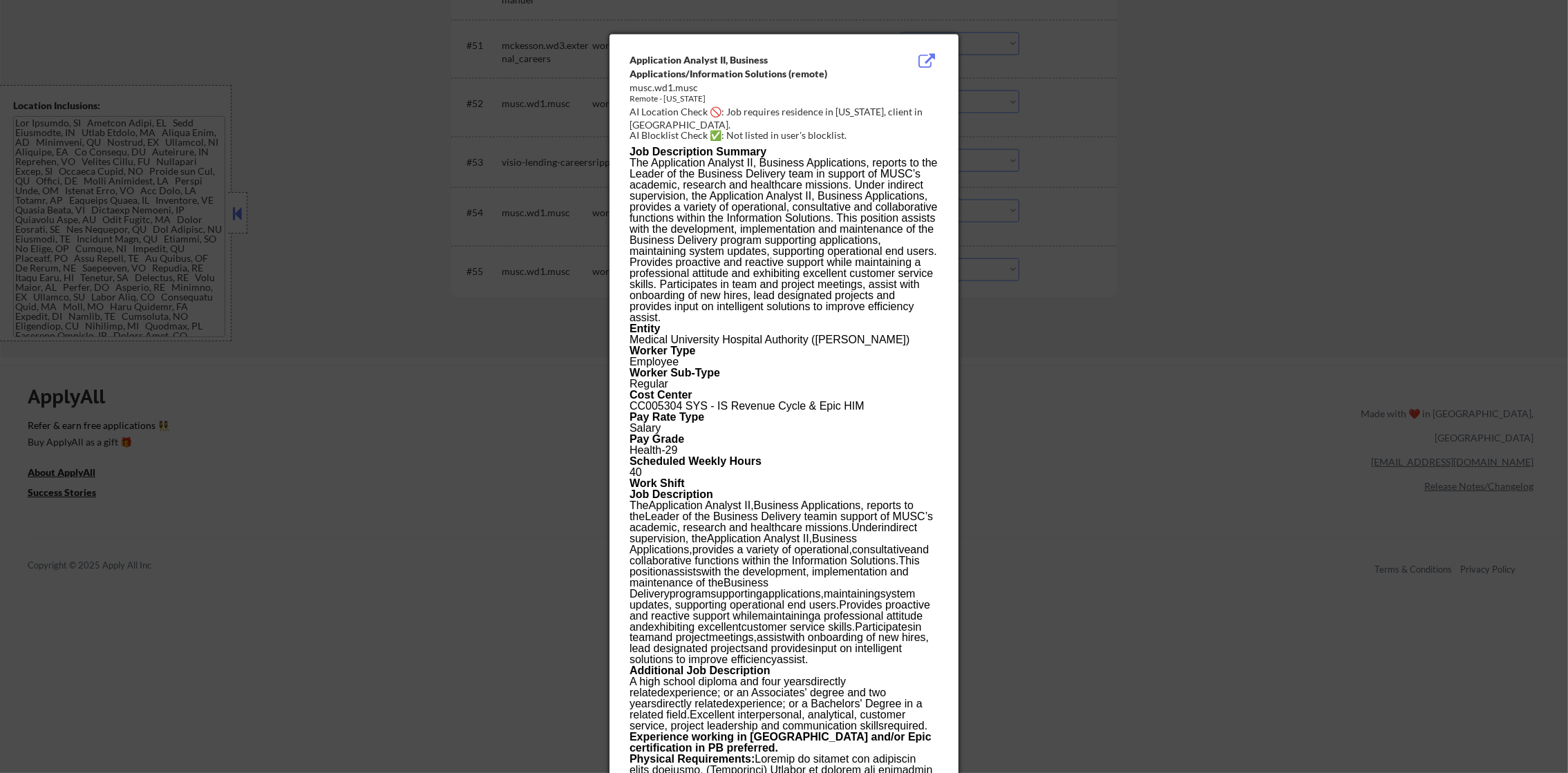
click at [1037, 266] on div at bounding box center [784, 386] width 1568 height 773
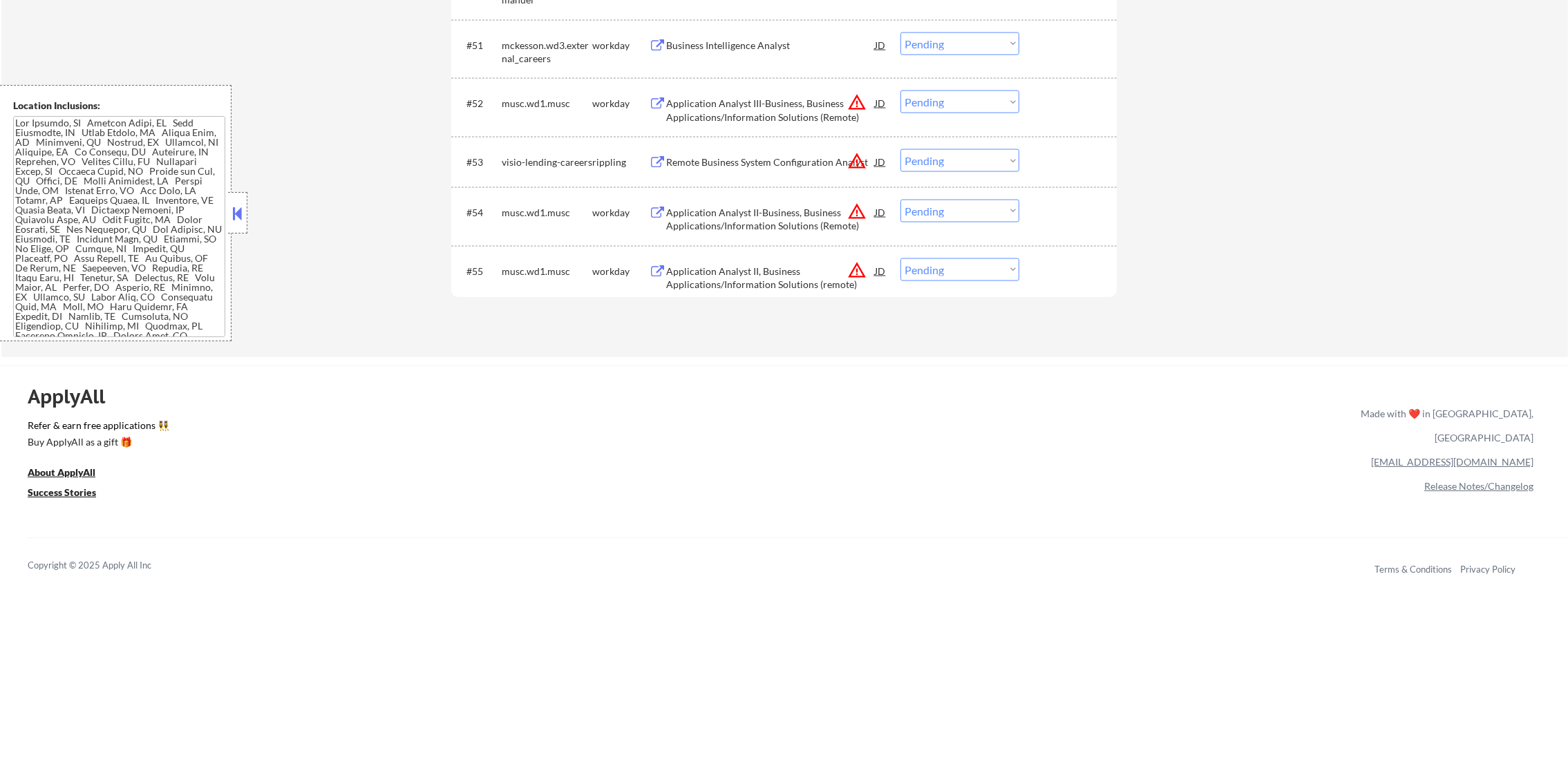
click at [852, 270] on button "warning_amber" at bounding box center [857, 270] width 20 height 20
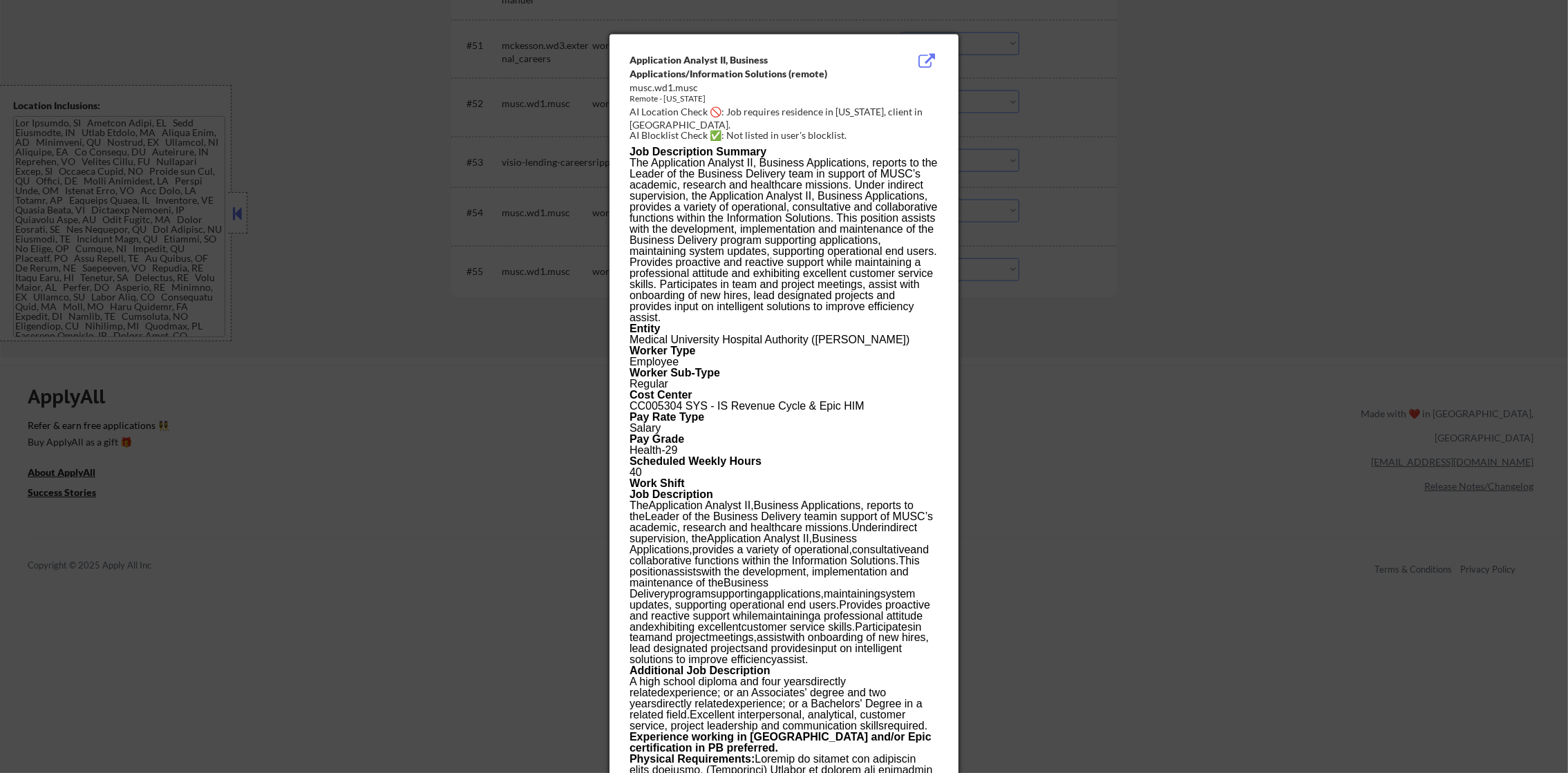
click at [1093, 262] on div at bounding box center [784, 386] width 1568 height 773
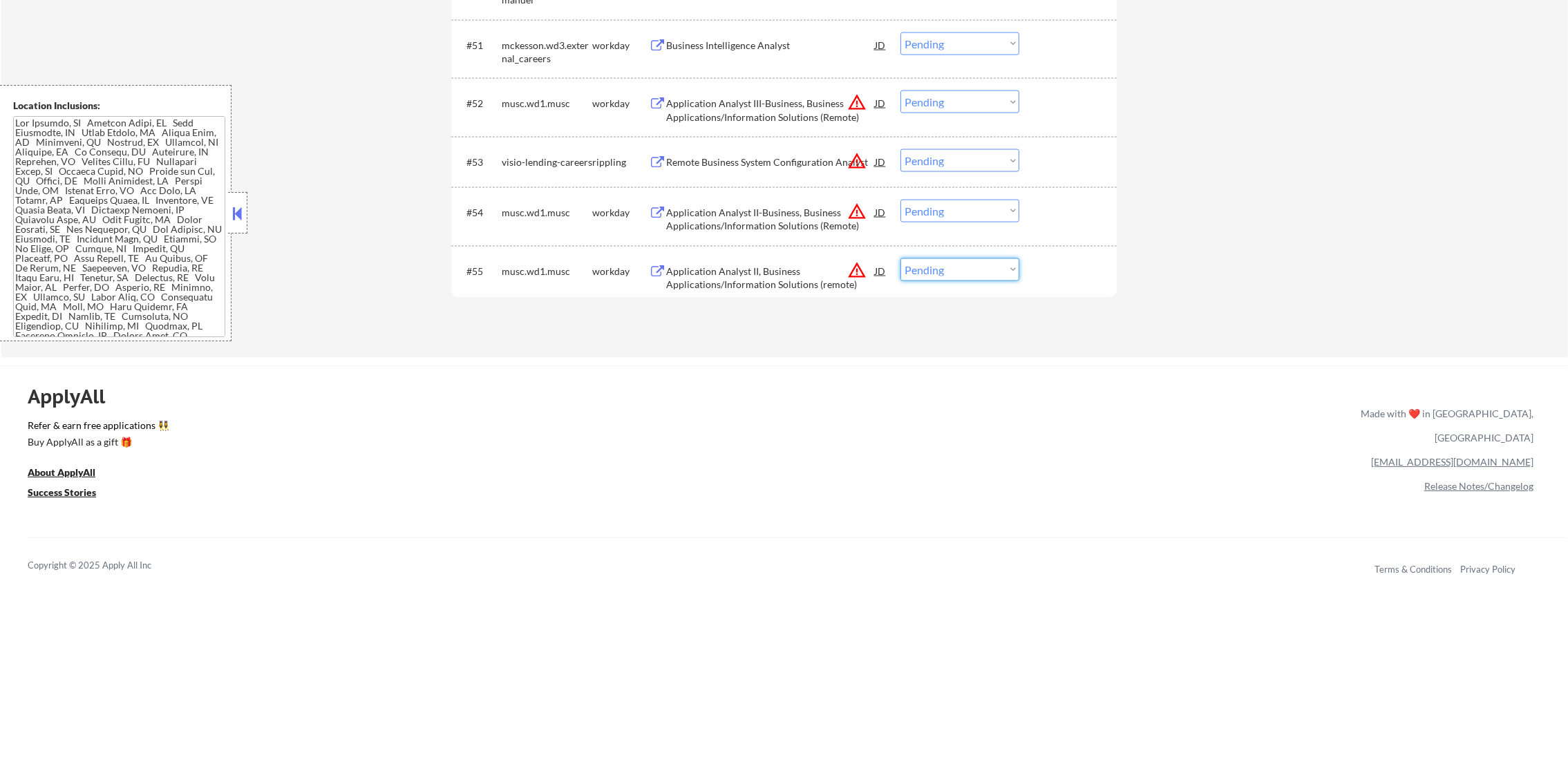
click at [985, 266] on select "Choose an option... Pending Applied Excluded (Questions) Excluded (Expired) Exc…" at bounding box center [960, 270] width 119 height 23
select select ""excluded__location_""
click at [900, 259] on select "Choose an option... Pending Applied Excluded (Questions) Excluded (Expired) Exc…" at bounding box center [960, 270] width 119 height 23
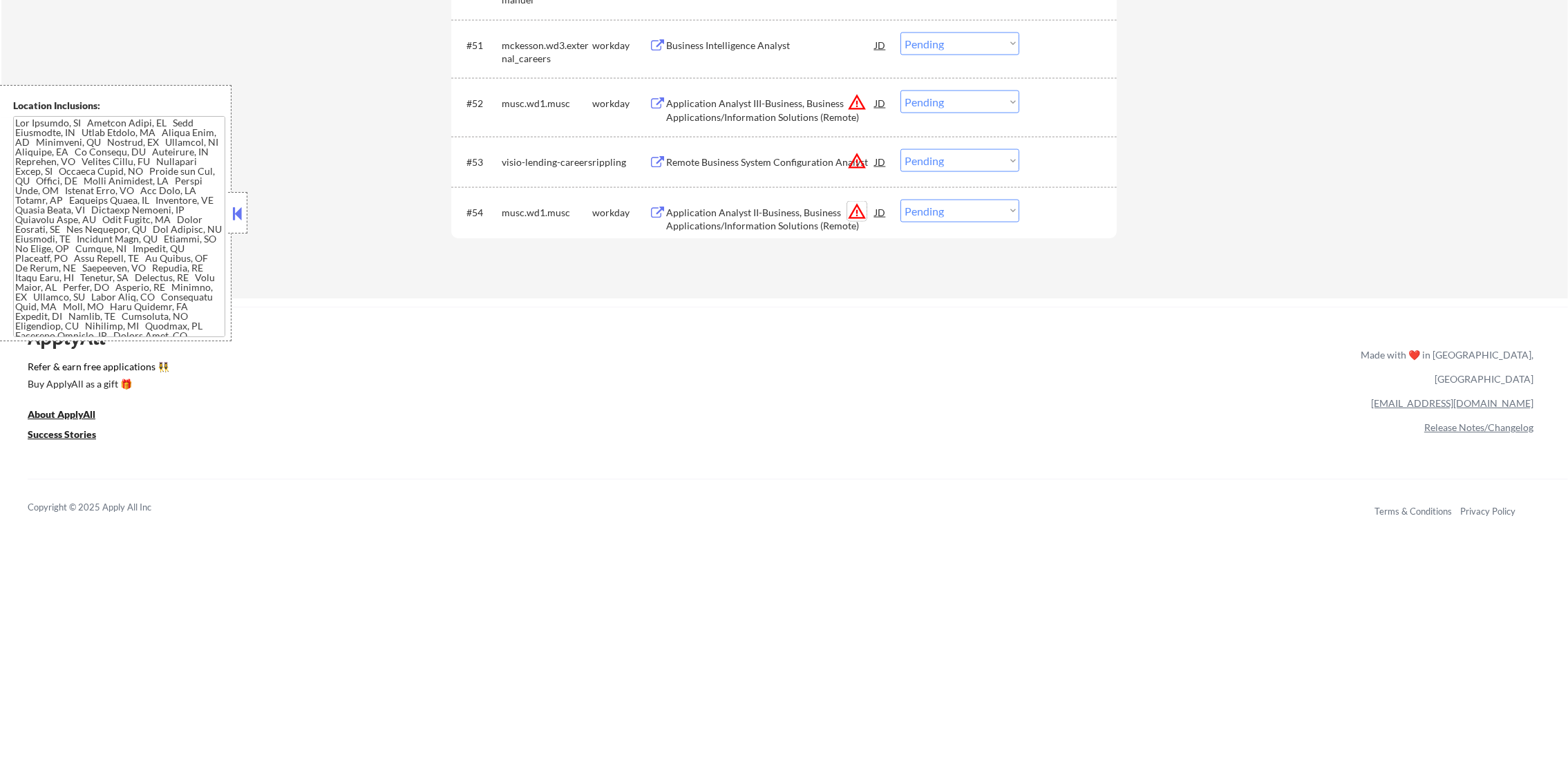
click at [855, 210] on button "warning_amber" at bounding box center [857, 212] width 20 height 20
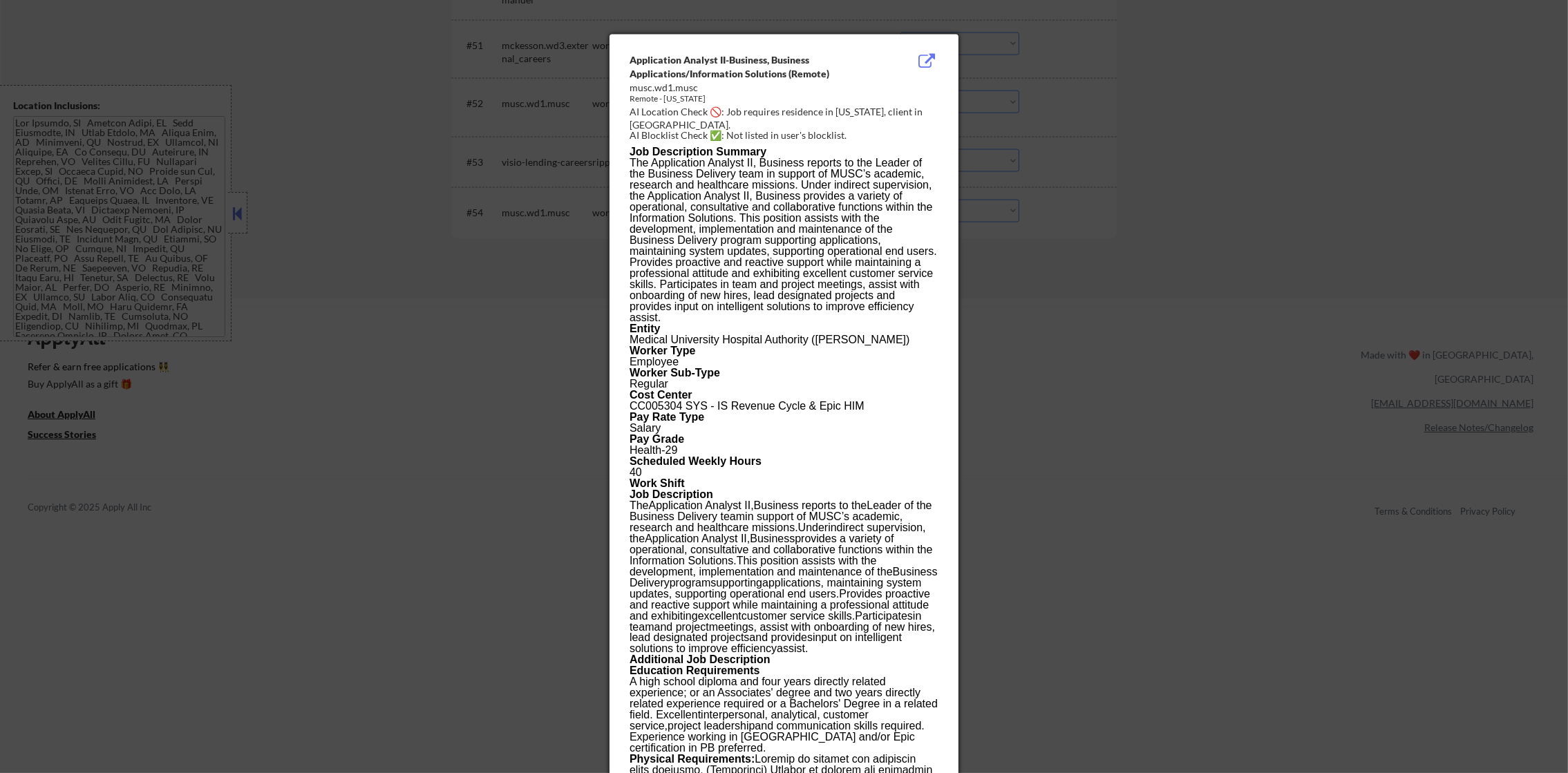
click at [1046, 237] on div at bounding box center [784, 386] width 1568 height 773
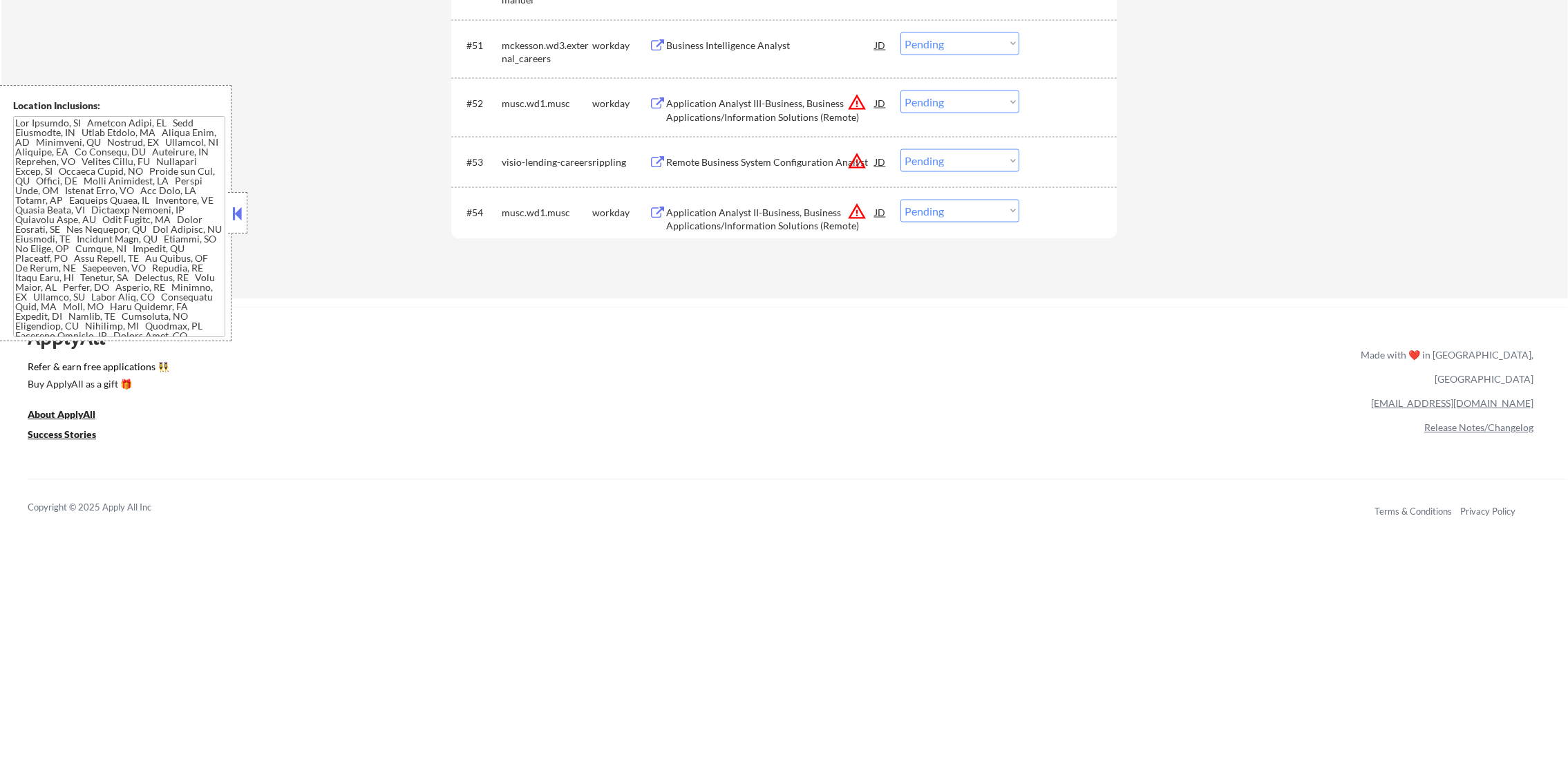
click at [993, 212] on select "Choose an option... Pending Applied Excluded (Questions) Excluded (Expired) Exc…" at bounding box center [960, 211] width 119 height 23
select select ""excluded__location_""
click at [900, 200] on select "Choose an option... Pending Applied Excluded (Questions) Excluded (Expired) Exc…" at bounding box center [960, 211] width 119 height 23
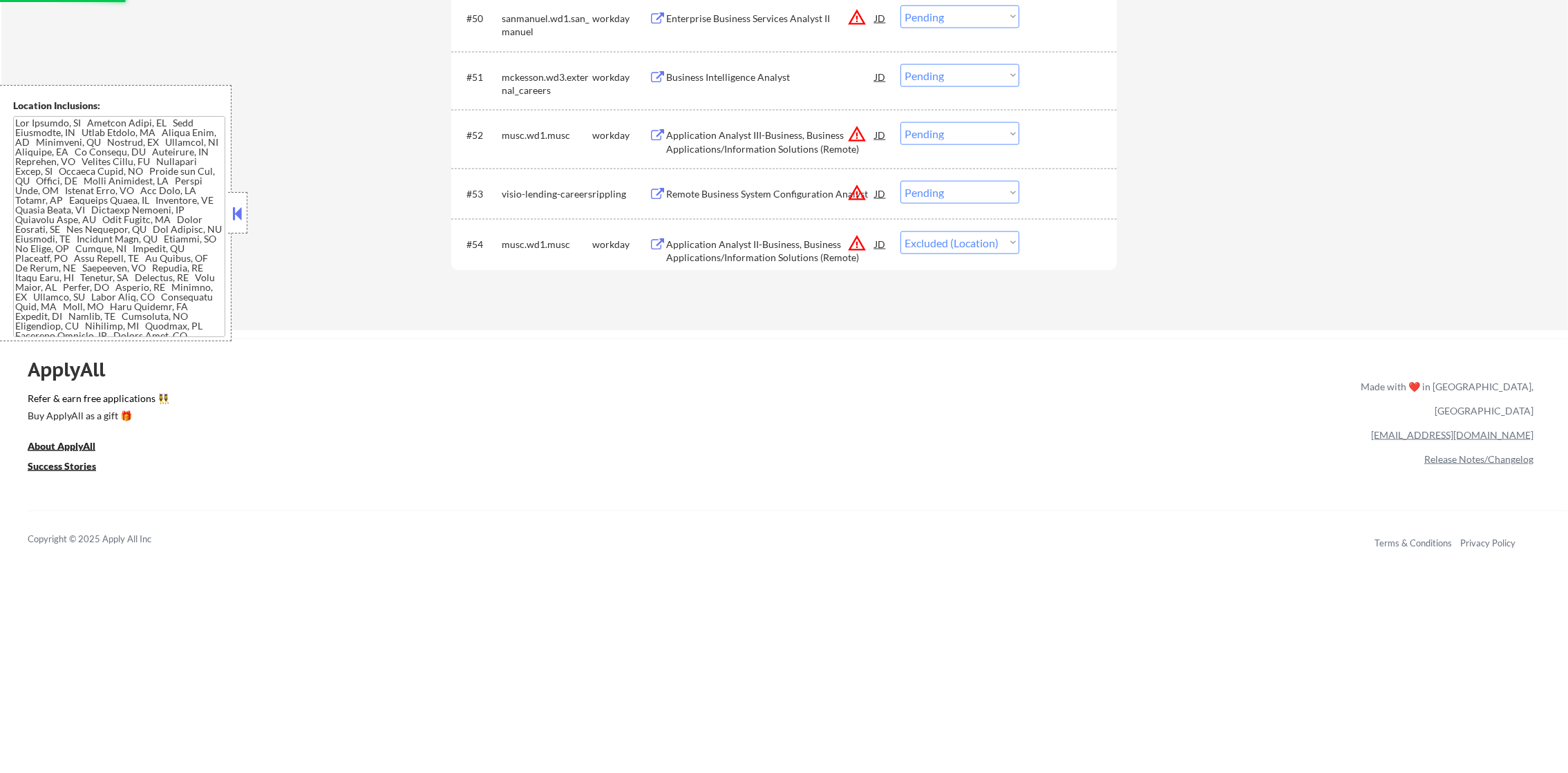
scroll to position [3186, 0]
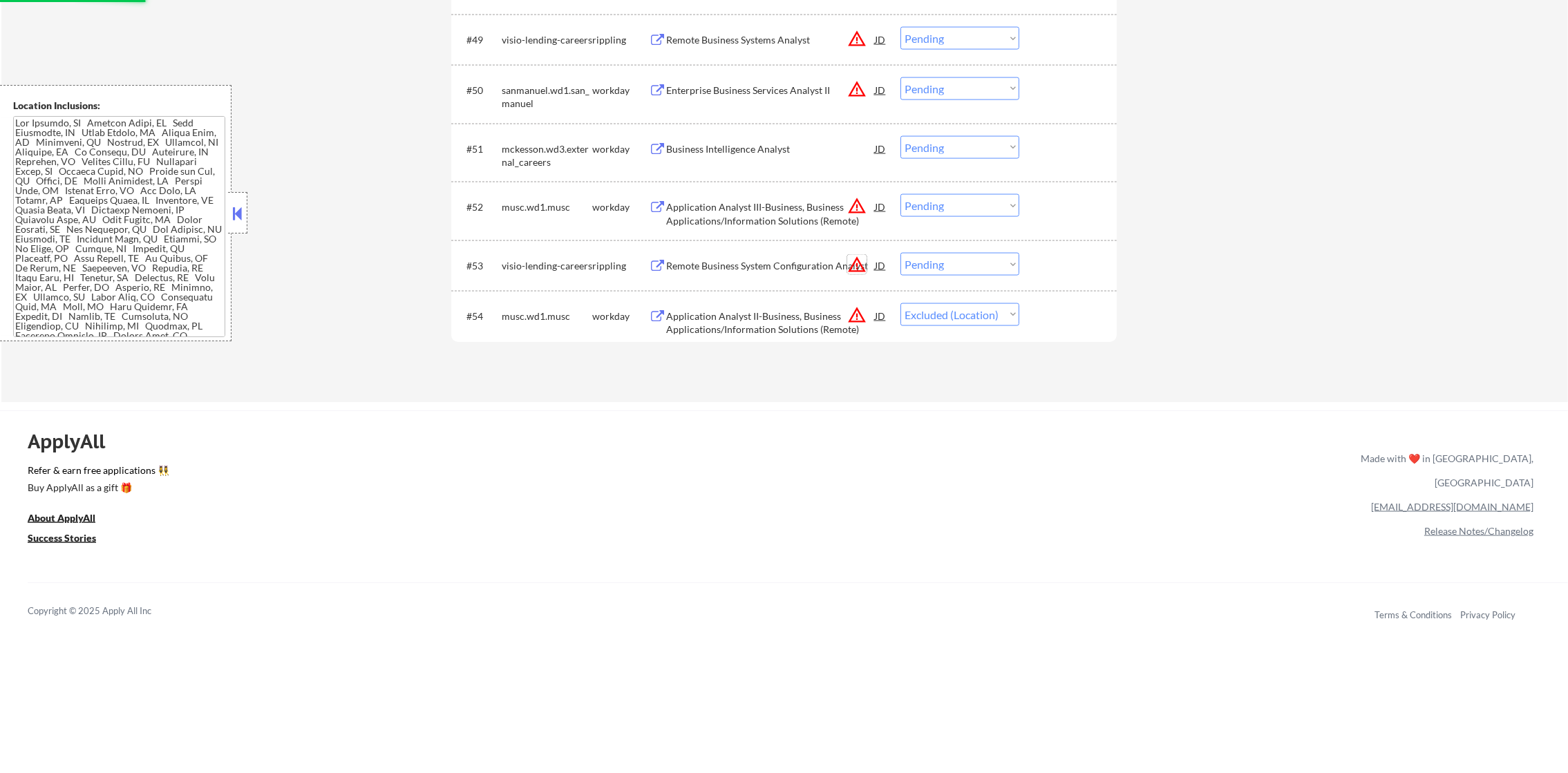
click at [858, 267] on button "warning_amber" at bounding box center [857, 265] width 20 height 20
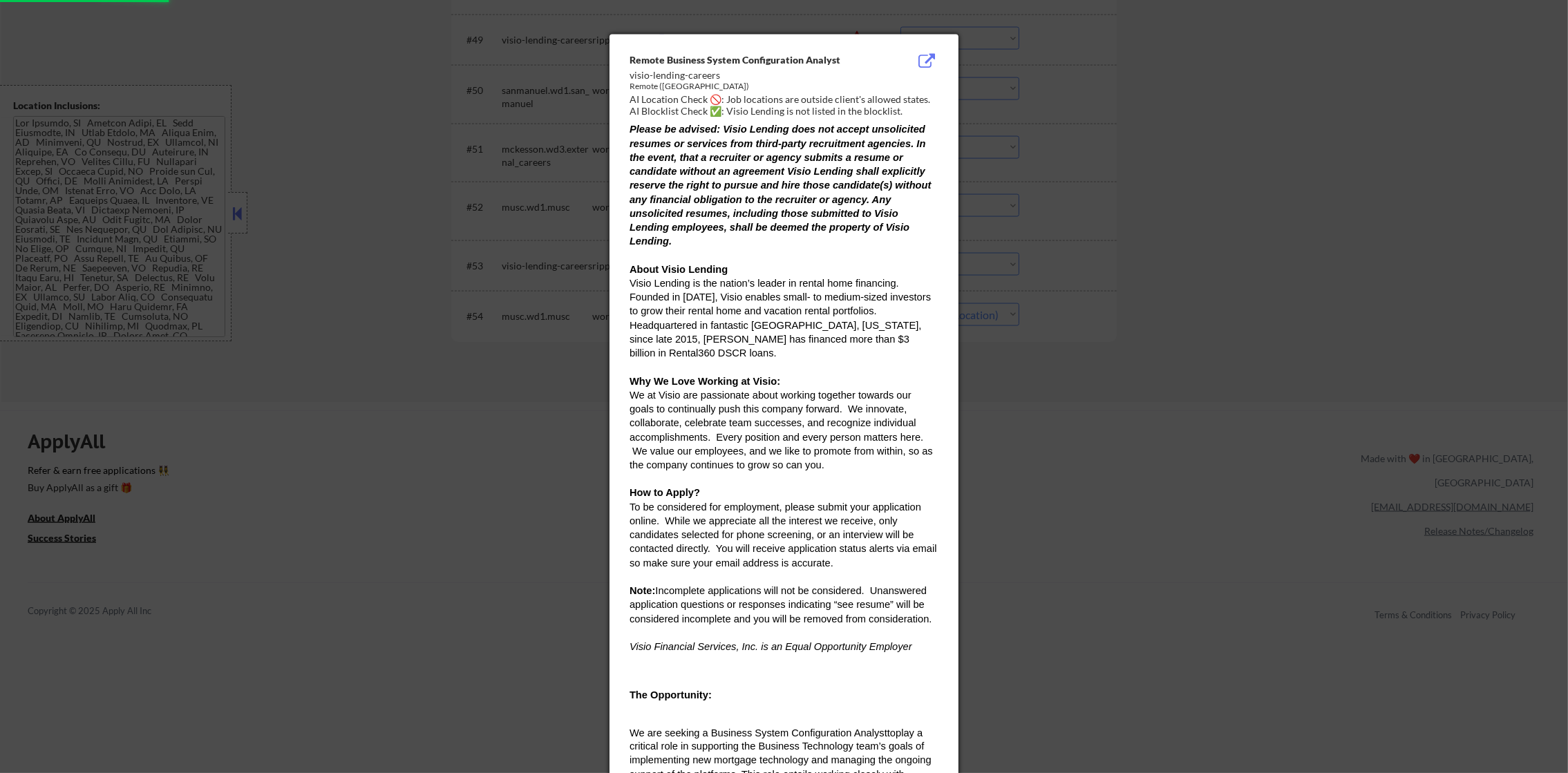
click at [1073, 220] on div at bounding box center [784, 386] width 1568 height 773
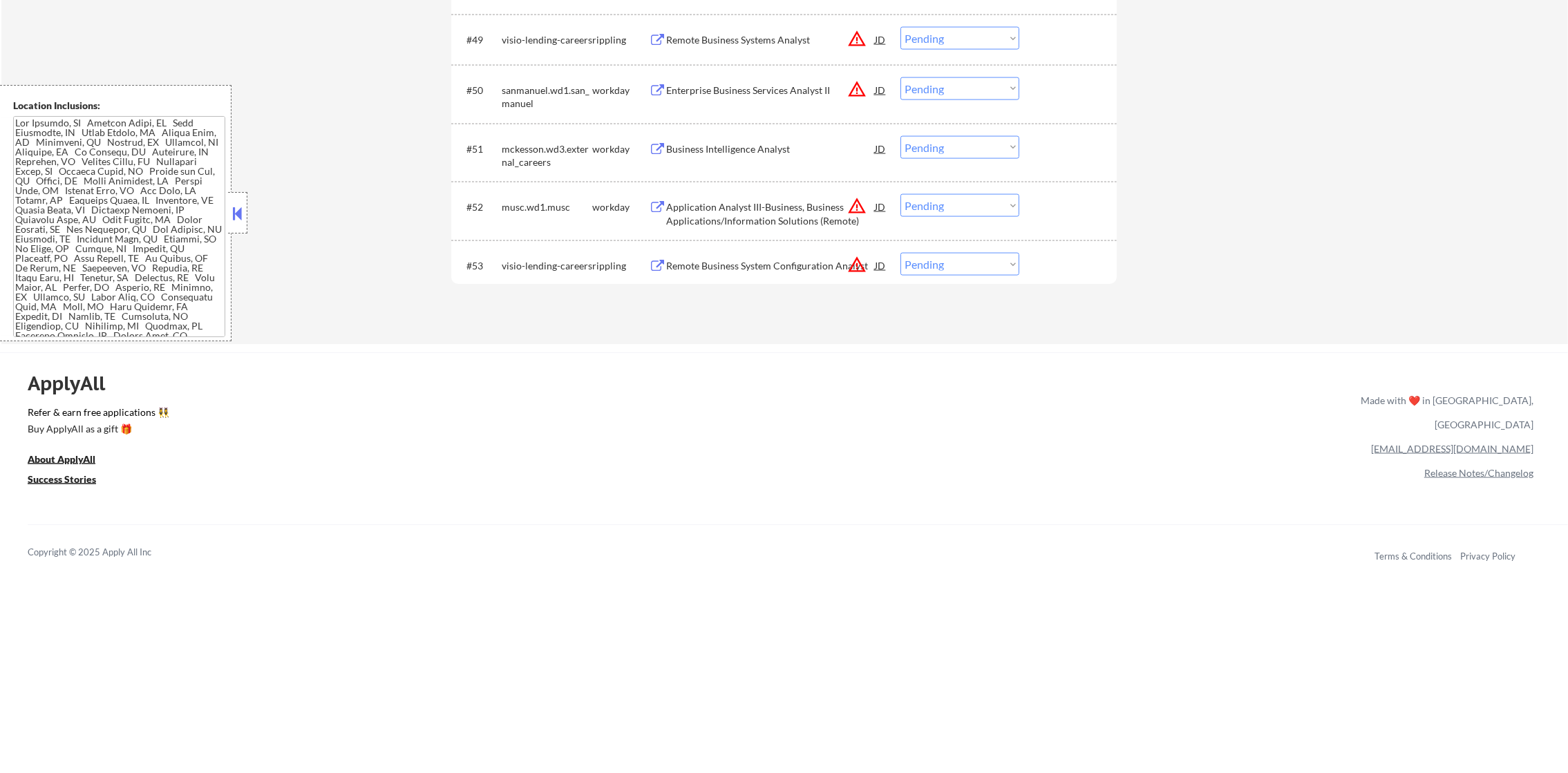
click at [781, 256] on div "Remote Business System Configuration Analyst" at bounding box center [770, 265] width 209 height 25
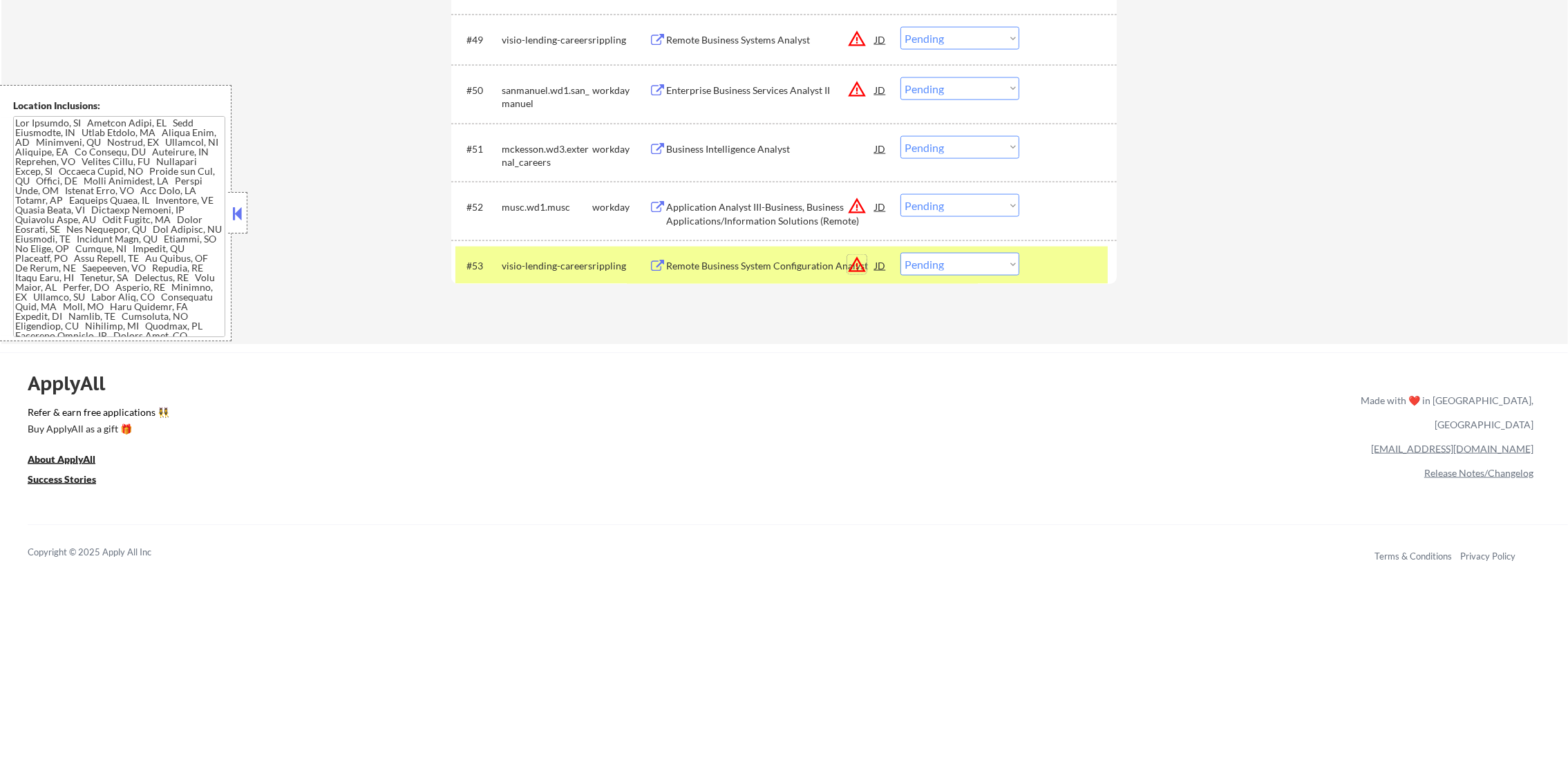
click at [853, 262] on button "warning_amber" at bounding box center [857, 265] width 20 height 20
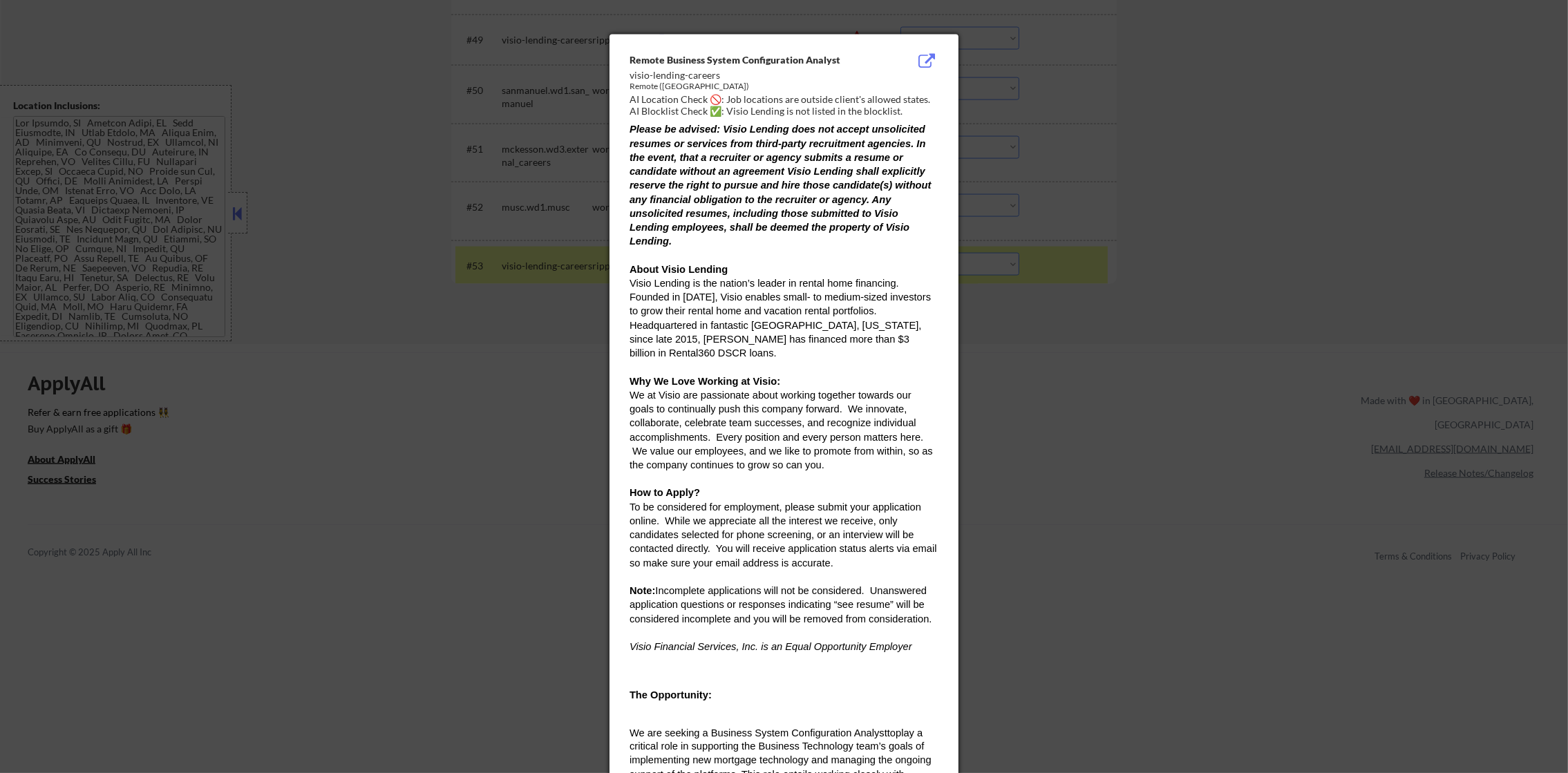
click at [1134, 278] on div at bounding box center [784, 386] width 1568 height 773
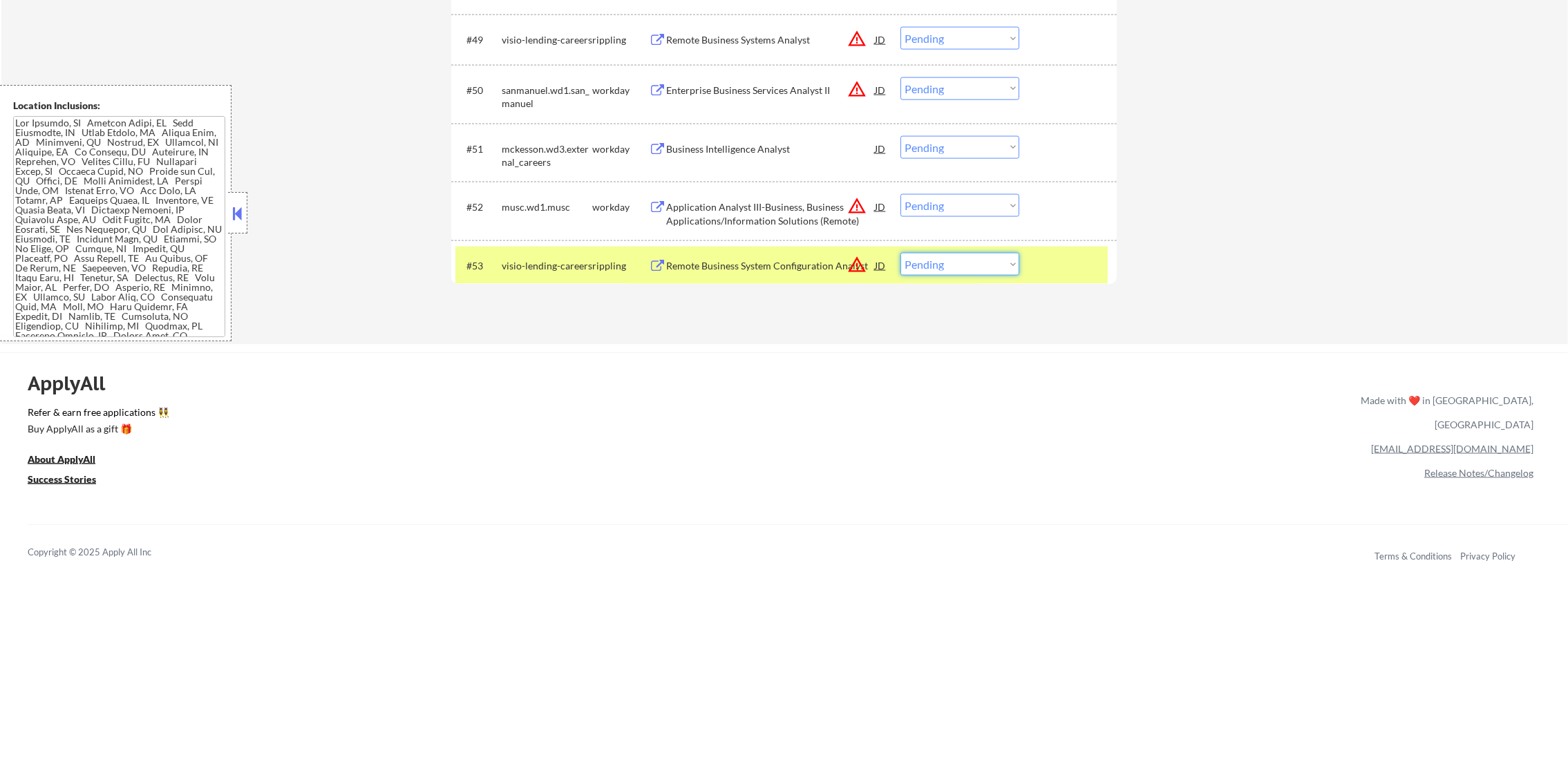
click at [936, 260] on select "Choose an option... Pending Applied Excluded (Questions) Excluded (Expired) Exc…" at bounding box center [960, 264] width 119 height 23
select select ""excluded__location_""
click at [900, 253] on select "Choose an option... Pending Applied Excluded (Questions) Excluded (Expired) Exc…" at bounding box center [960, 264] width 119 height 23
click at [524, 259] on div "visio-lending-careers" at bounding box center [546, 266] width 90 height 14
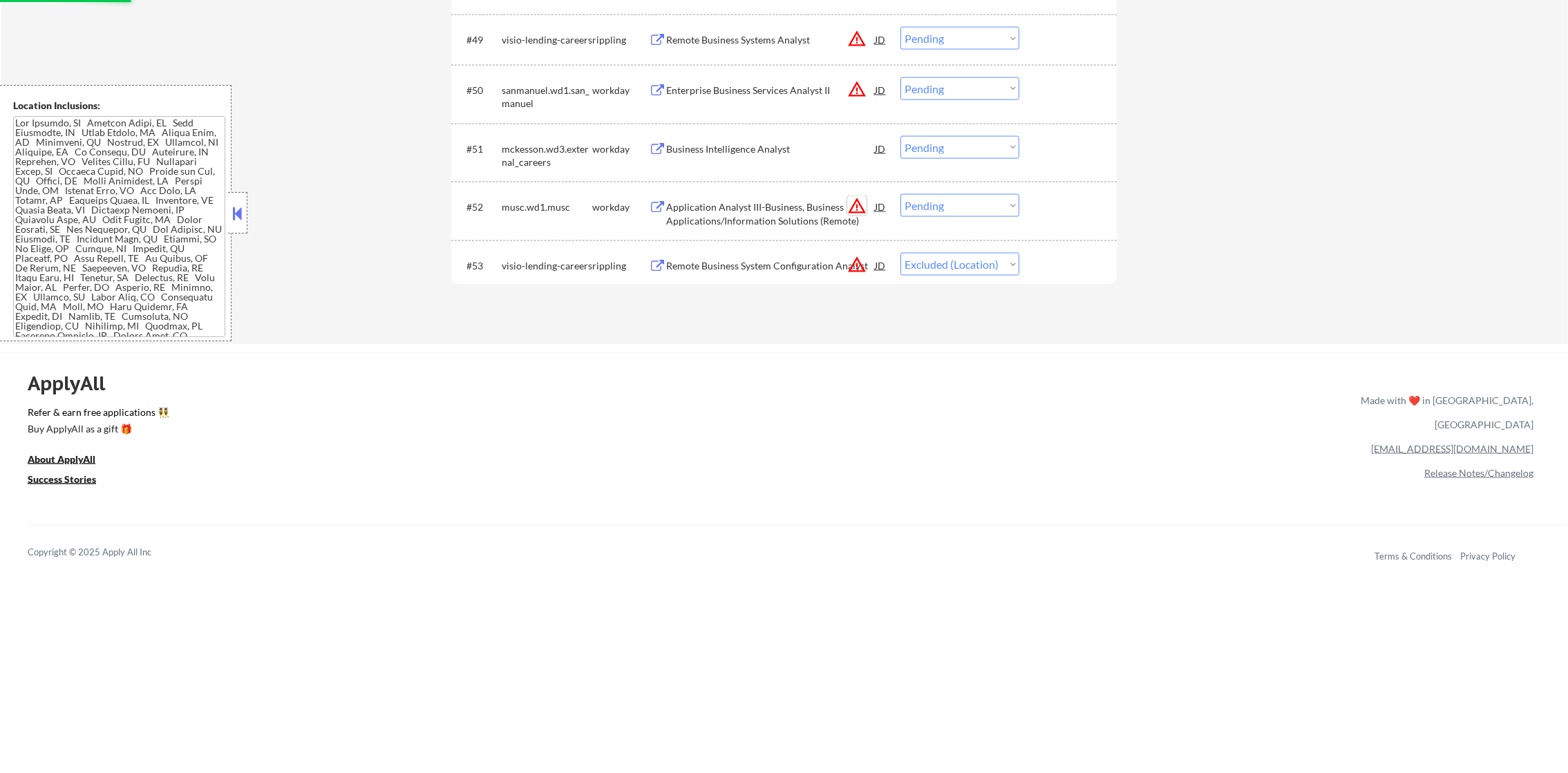
click at [850, 203] on button "warning_amber" at bounding box center [857, 206] width 20 height 20
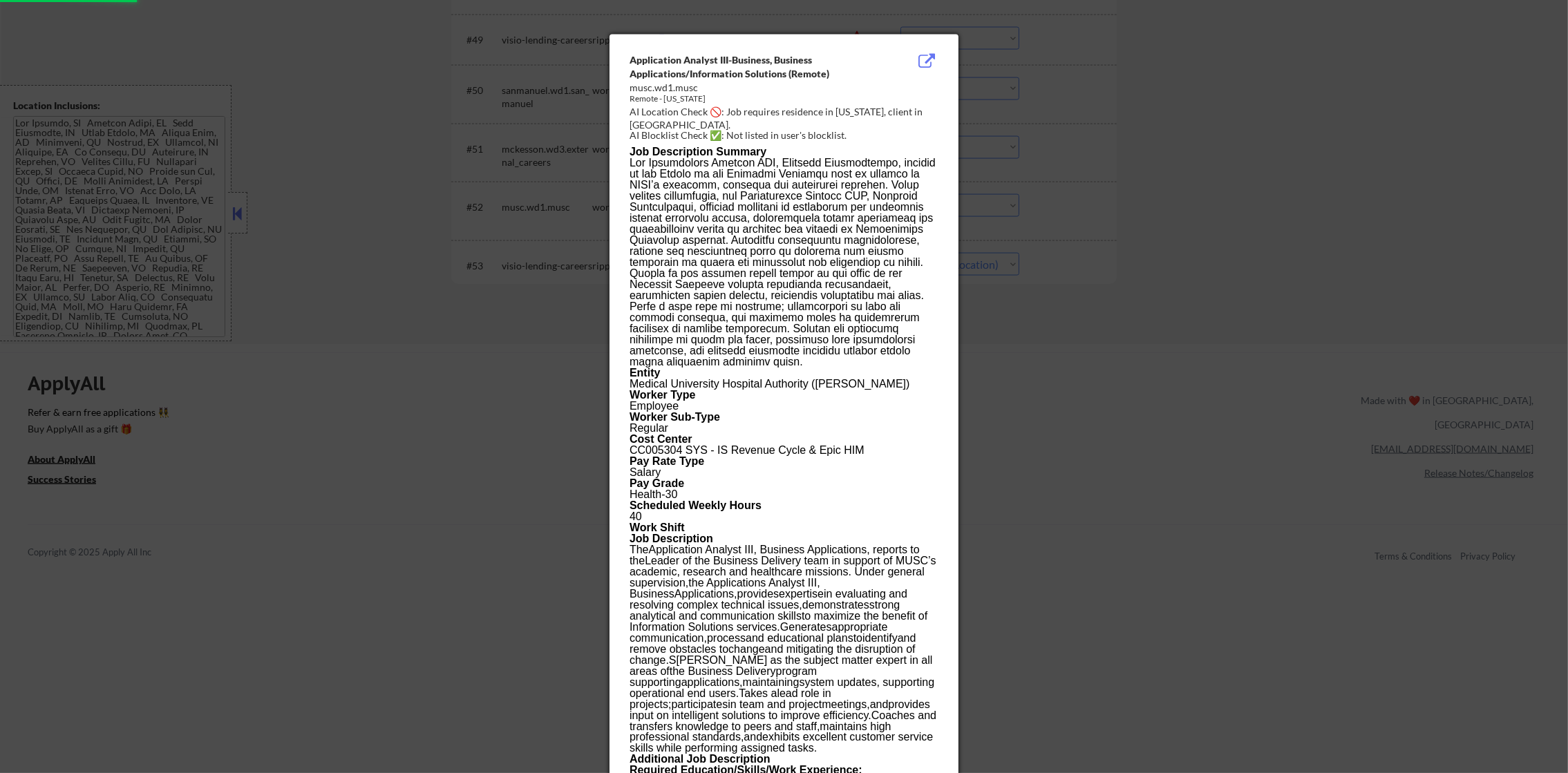
click at [1174, 194] on div at bounding box center [784, 386] width 1568 height 773
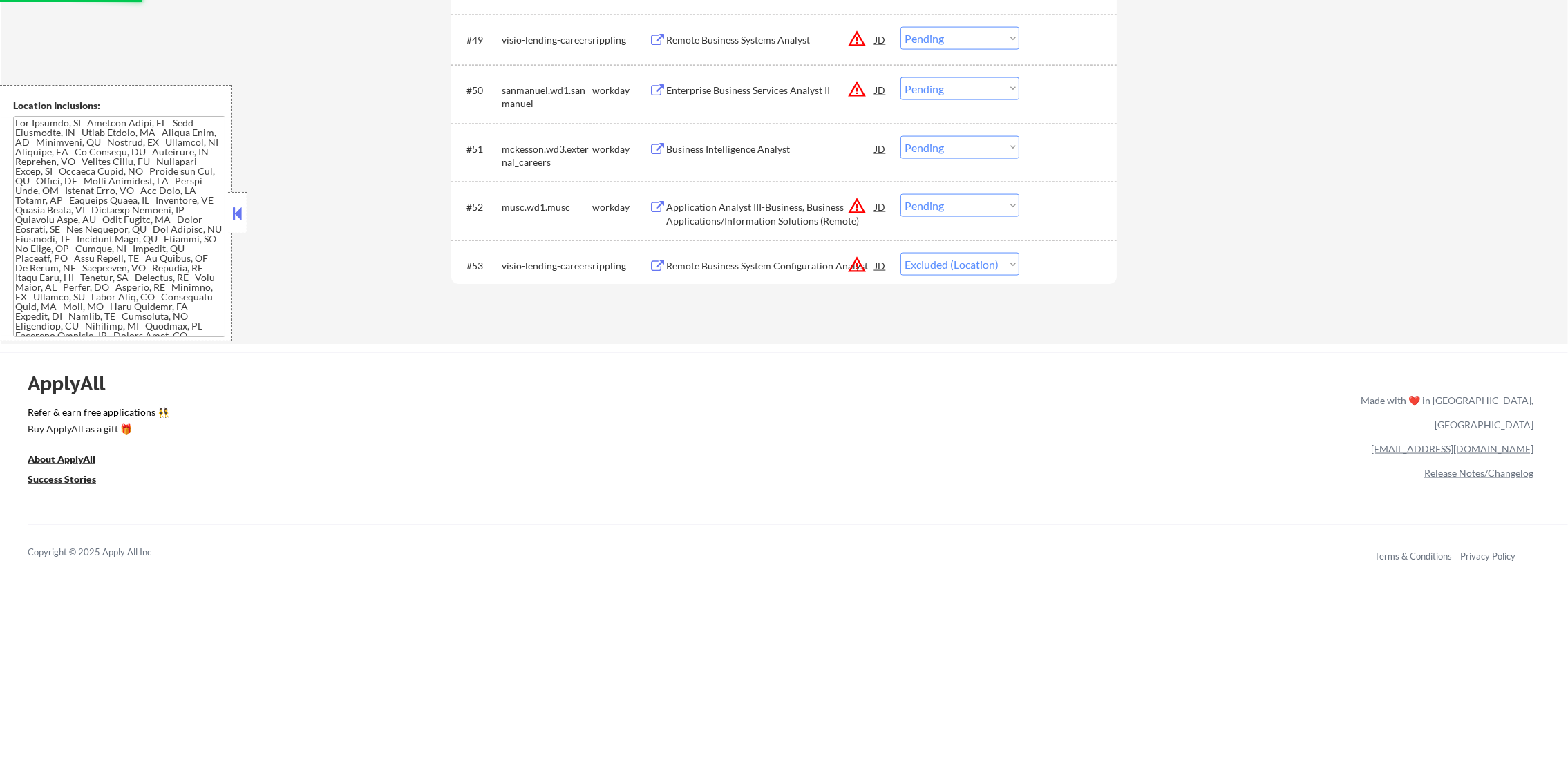
click at [967, 205] on select "Choose an option... Pending Applied Excluded (Questions) Excluded (Expired) Exc…" at bounding box center [960, 206] width 119 height 23
select select ""excluded__location_""
click at [900, 194] on select "Choose an option... Pending Applied Excluded (Questions) Excluded (Expired) Exc…" at bounding box center [960, 206] width 119 height 23
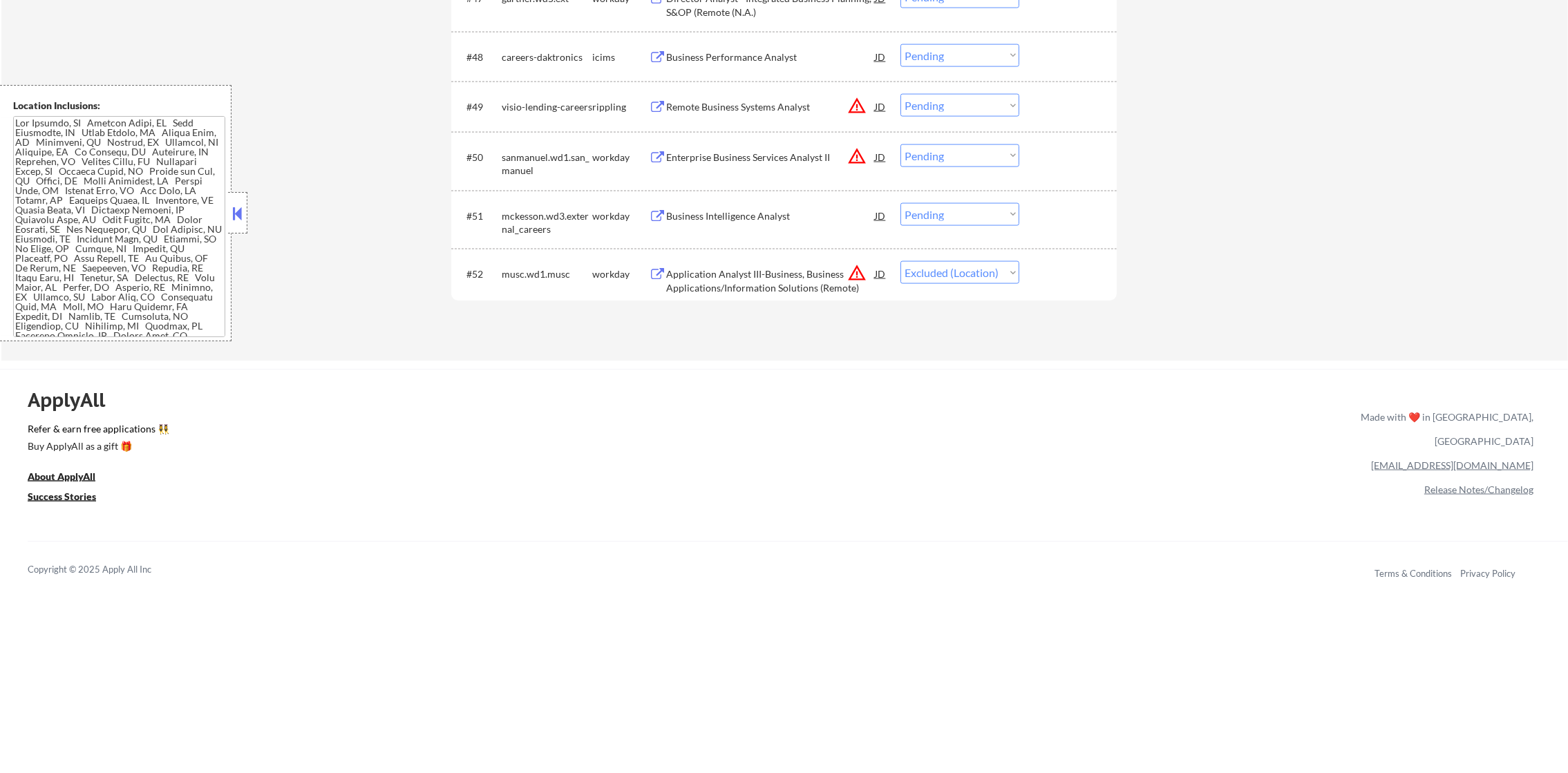
scroll to position [3116, 0]
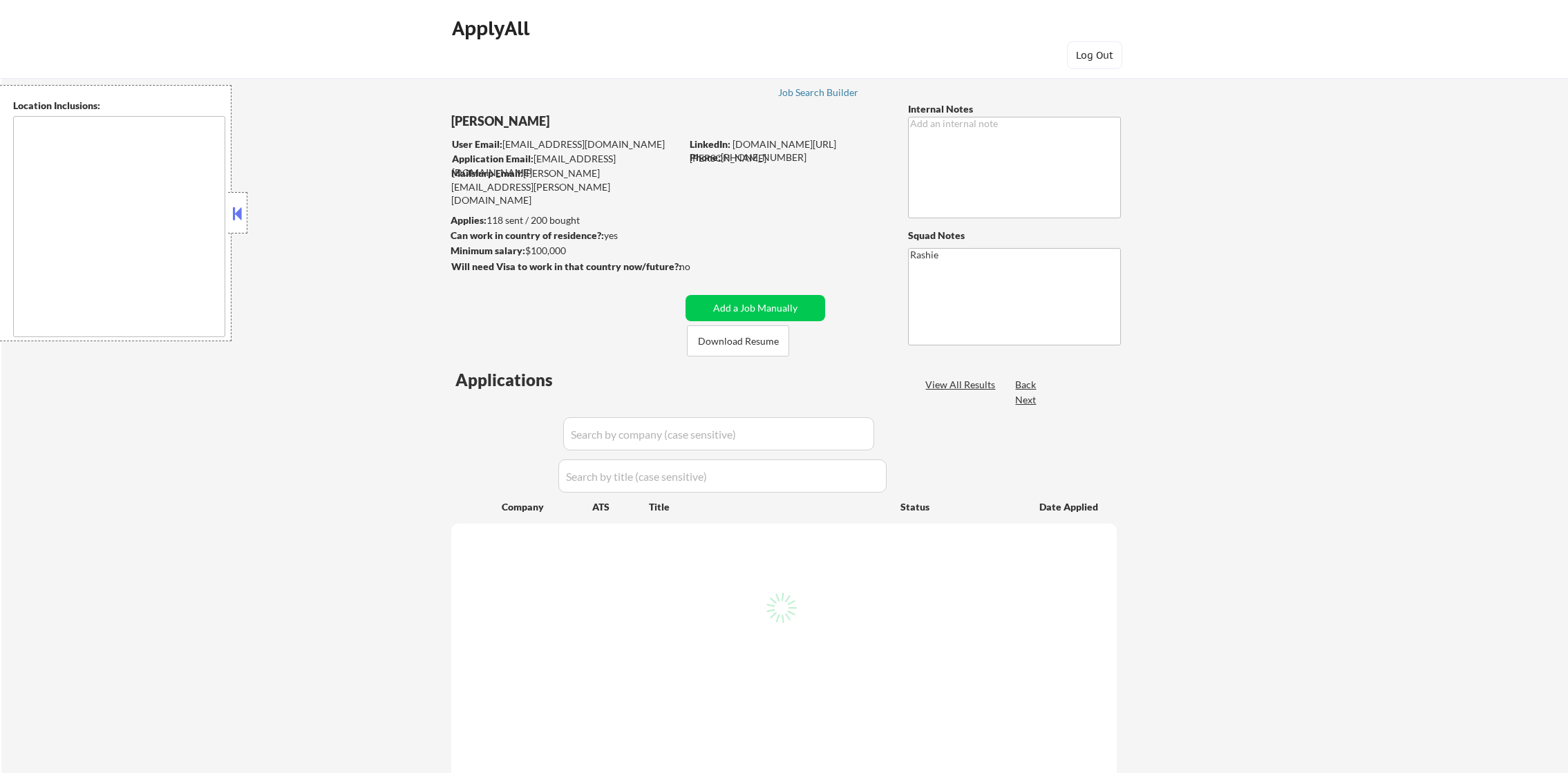
type textarea "[GEOGRAPHIC_DATA], [GEOGRAPHIC_DATA] [GEOGRAPHIC_DATA], [GEOGRAPHIC_DATA] [GEOG…"
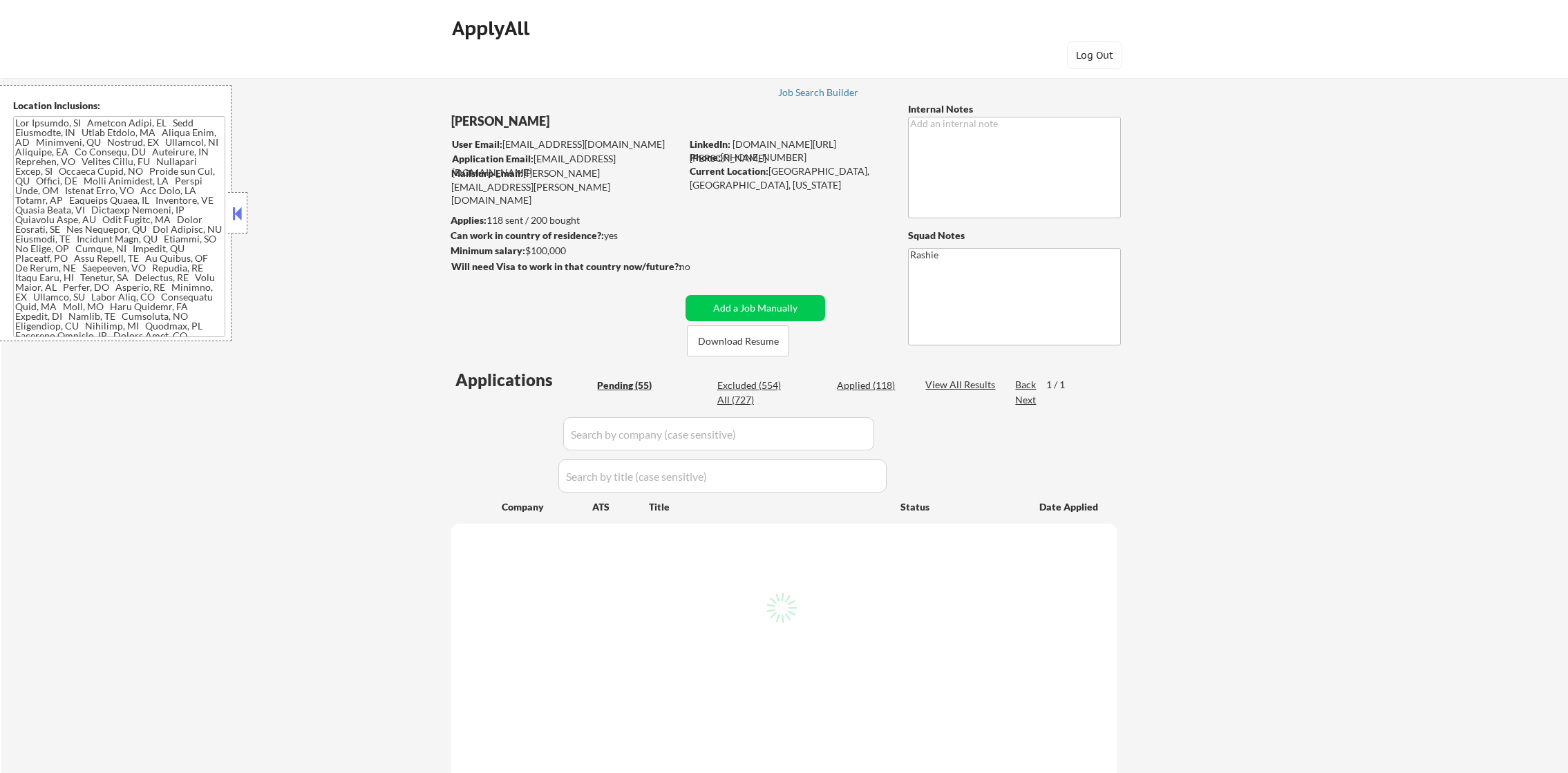
select select ""pending""
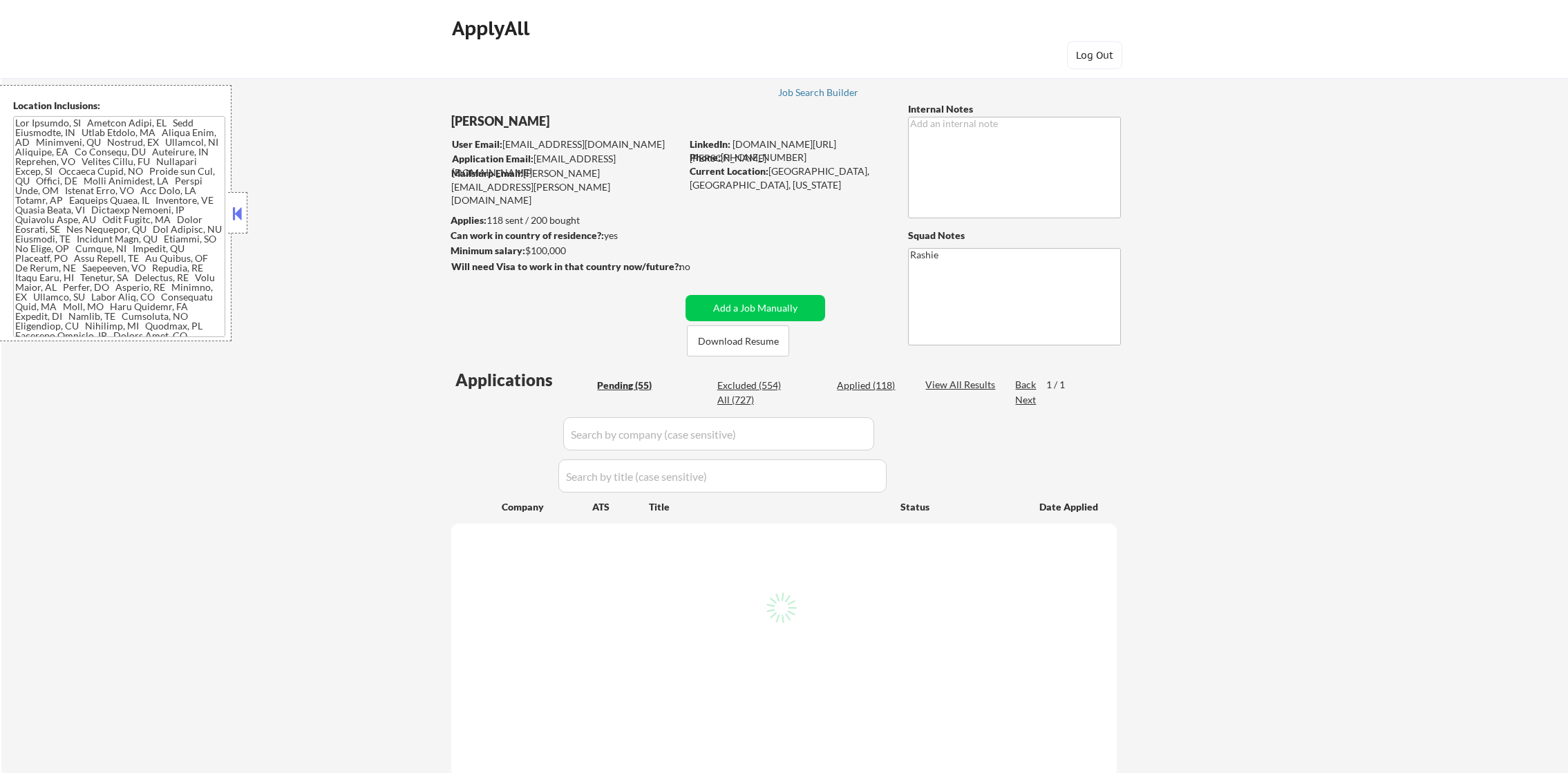
select select ""pending""
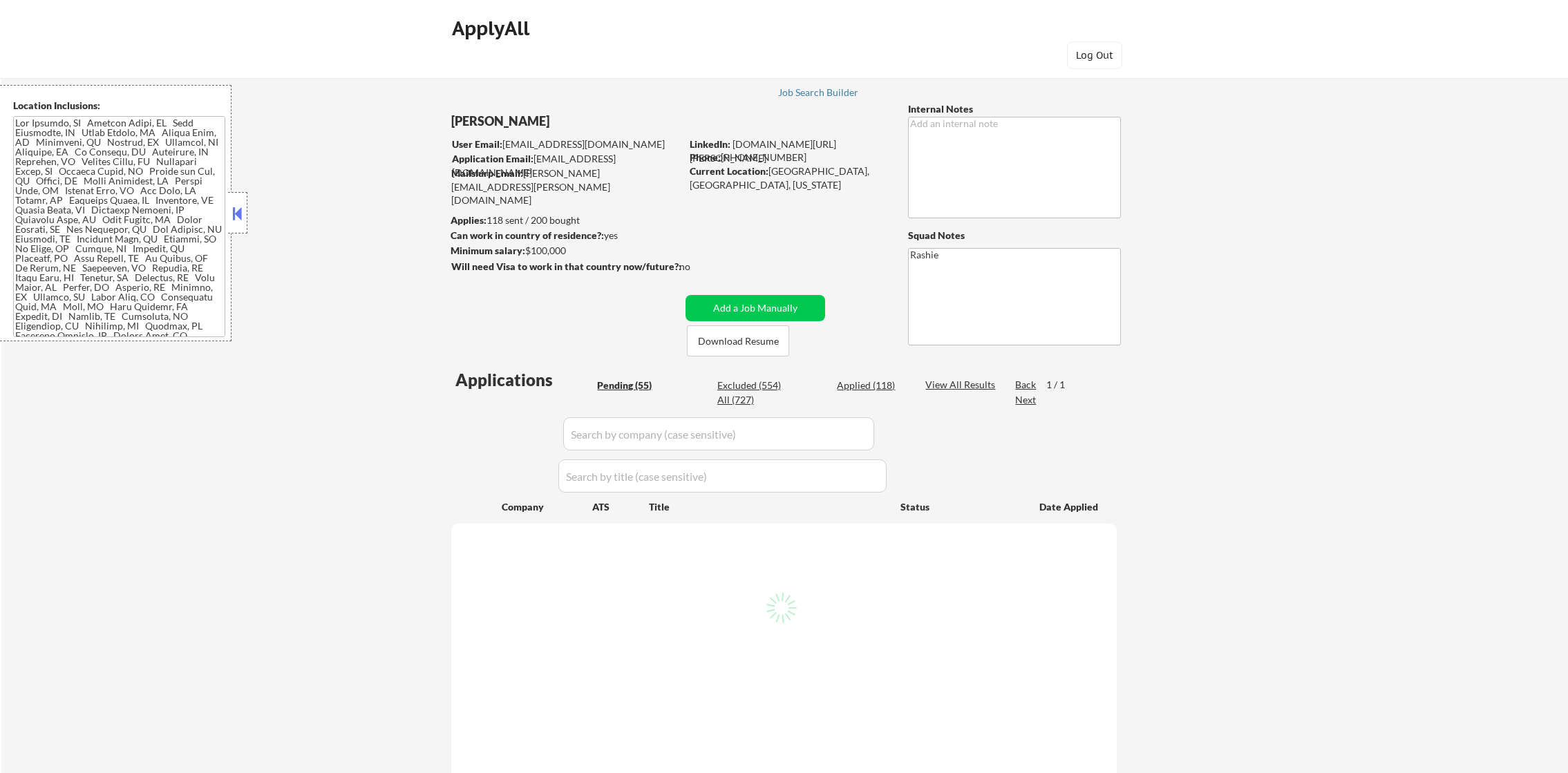
select select ""pending""
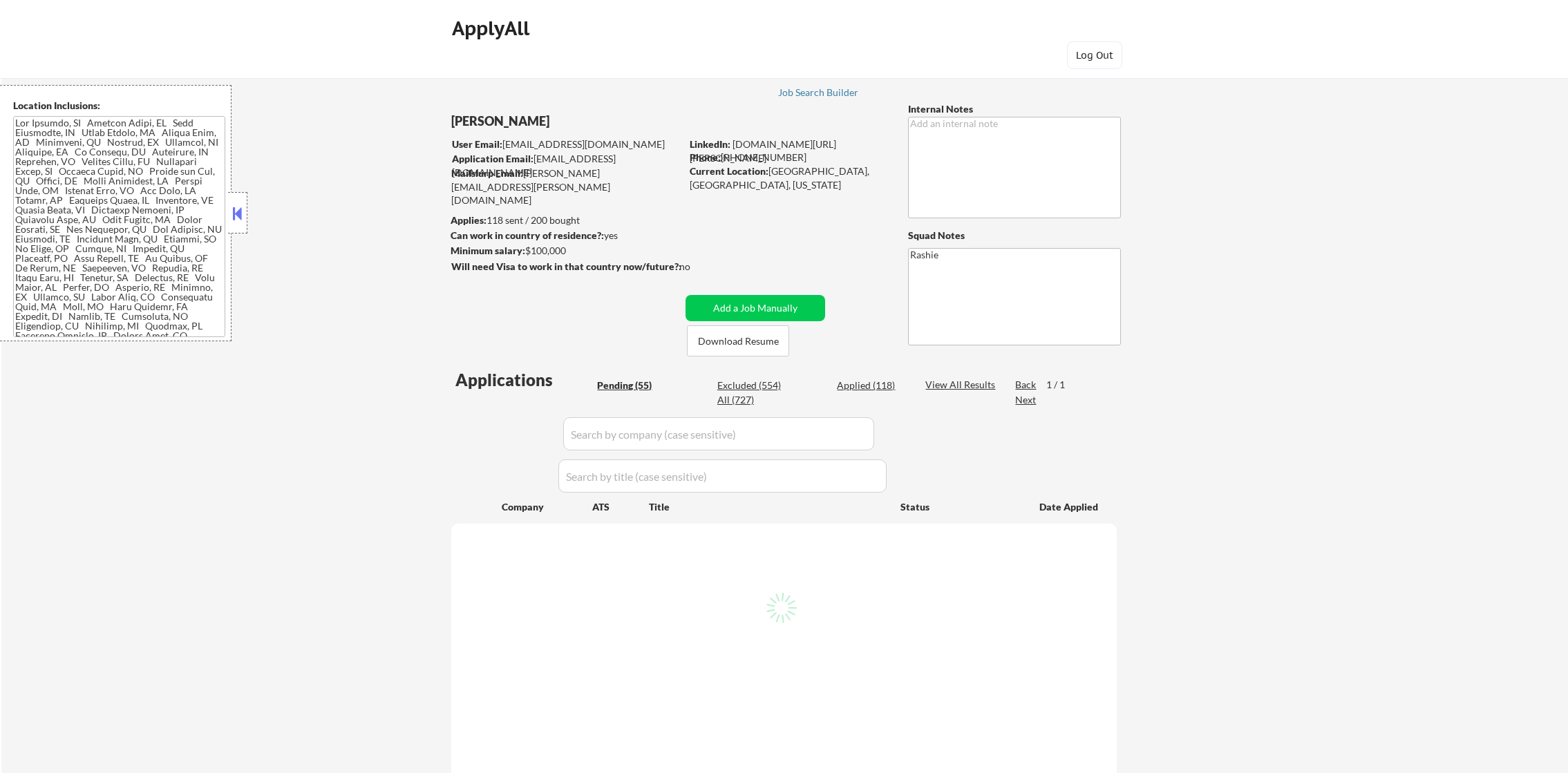
select select ""pending""
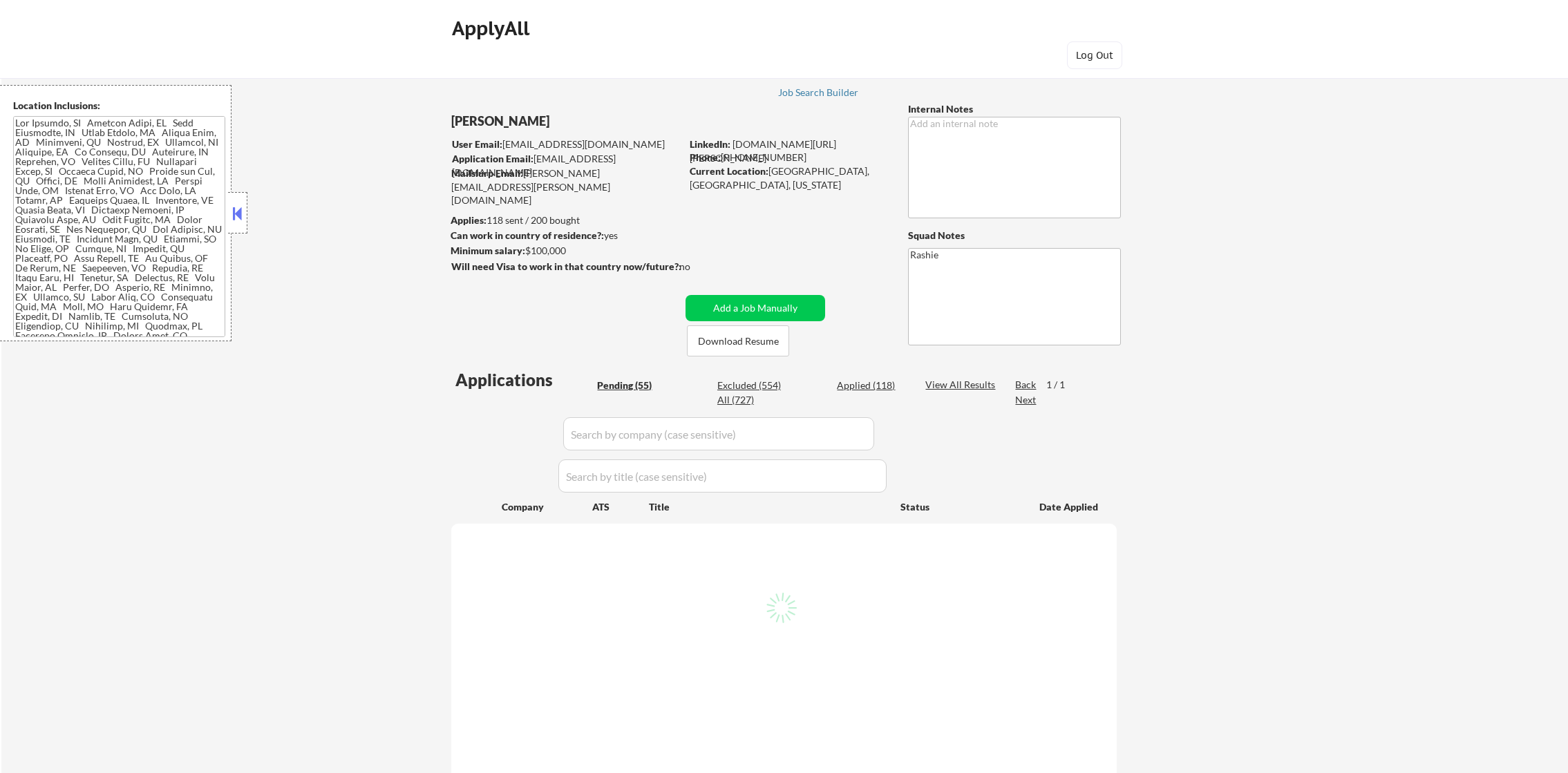
select select ""pending""
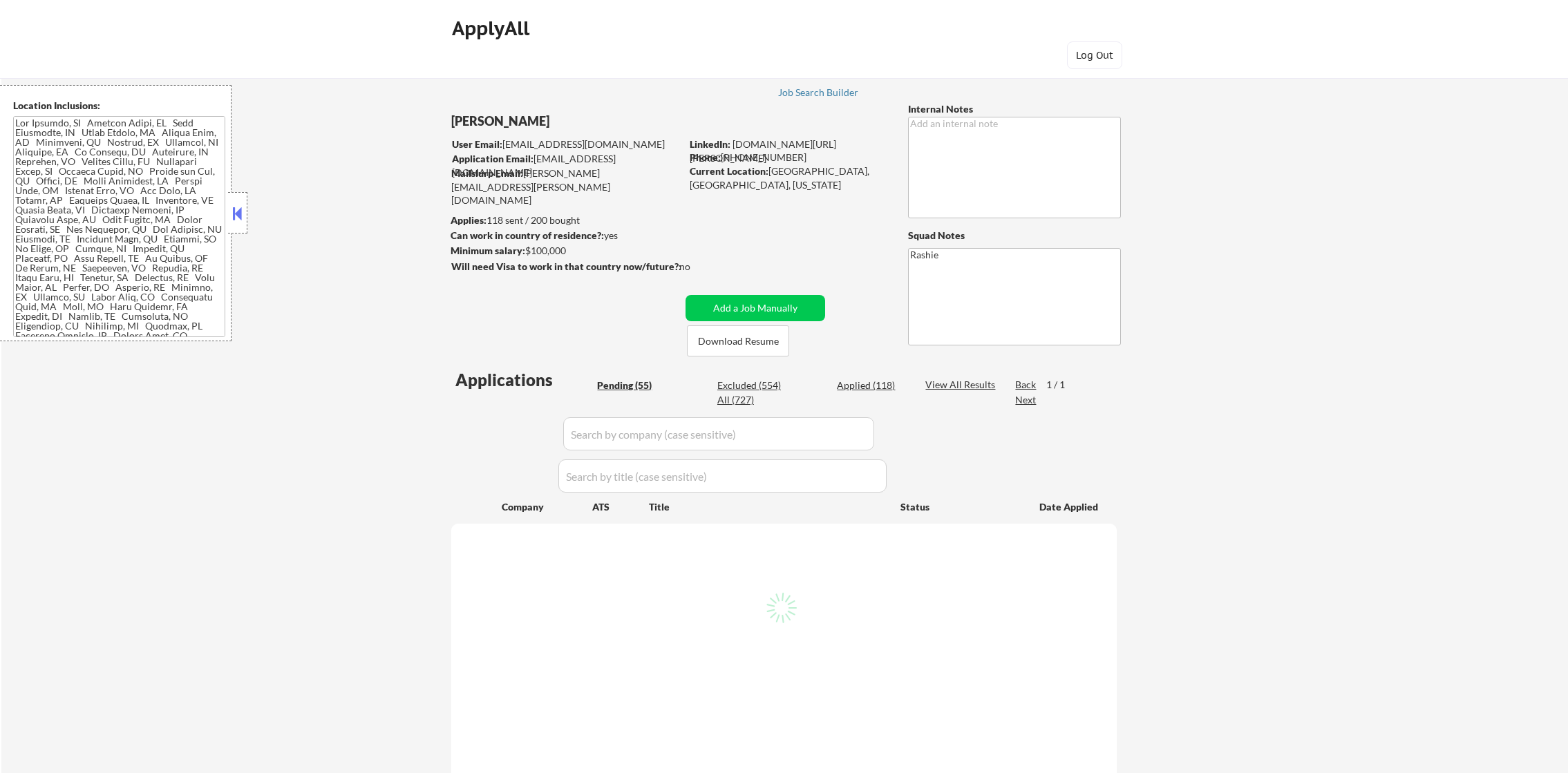
select select ""pending""
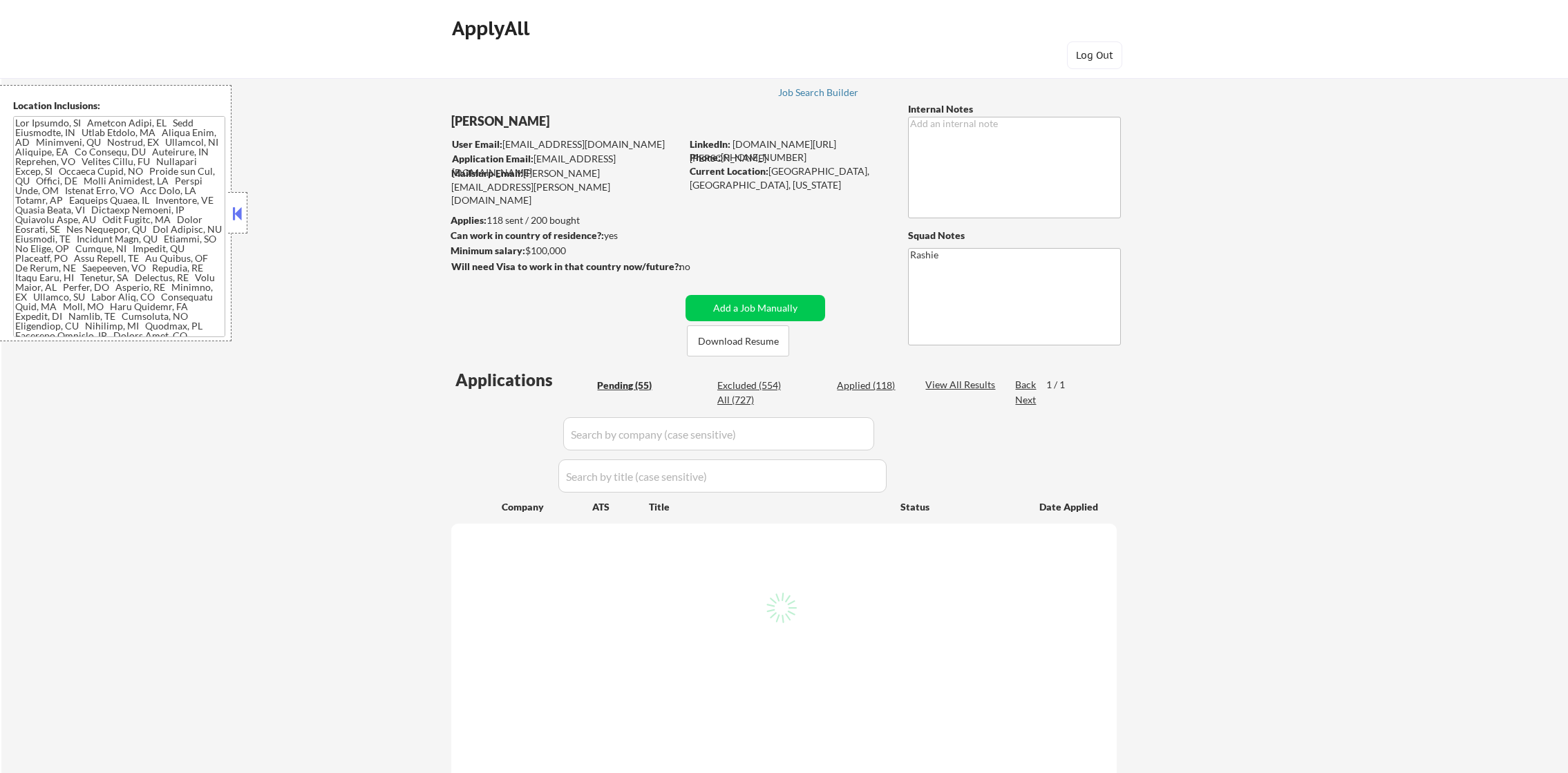
select select ""pending""
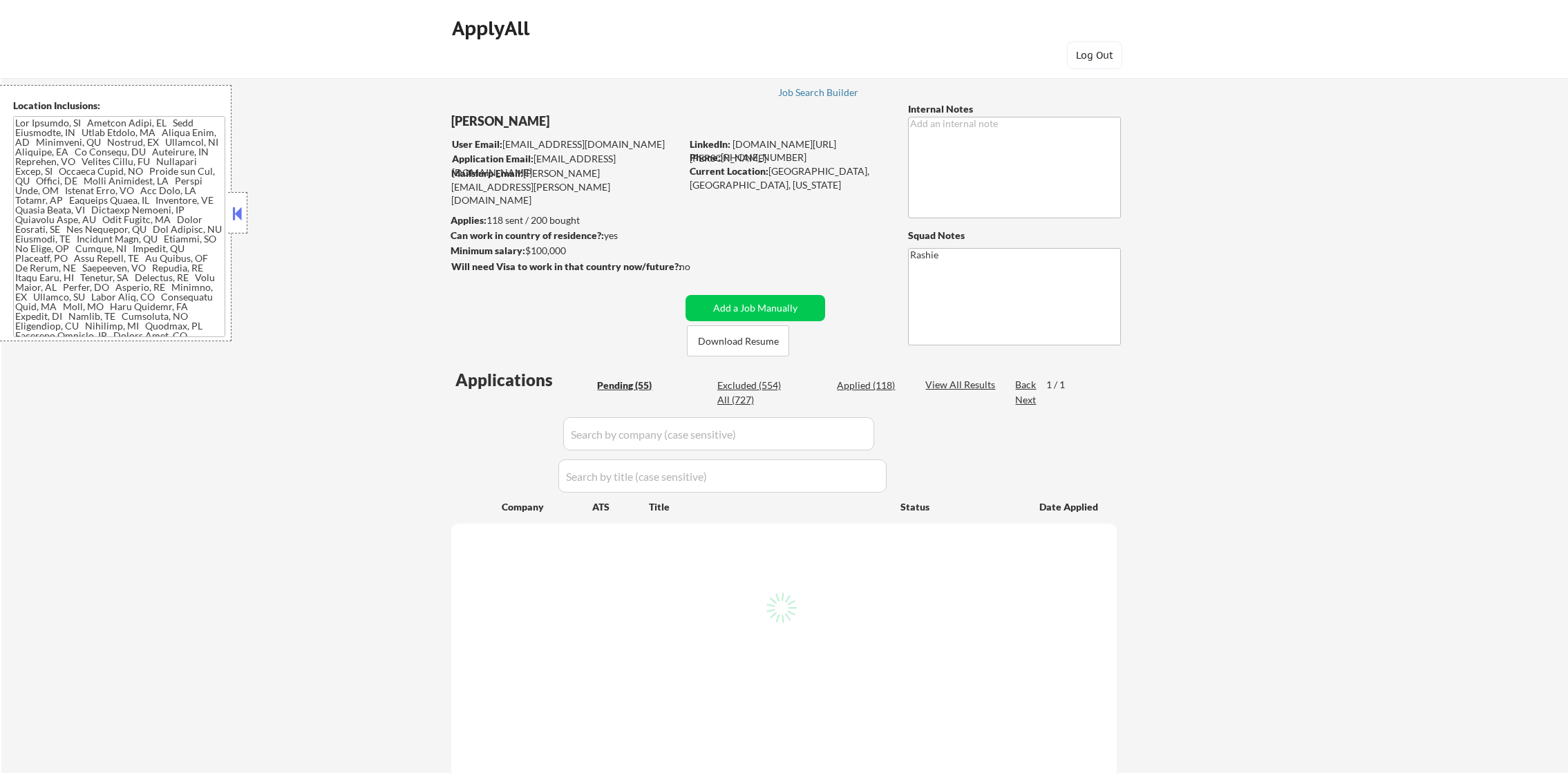
select select ""pending""
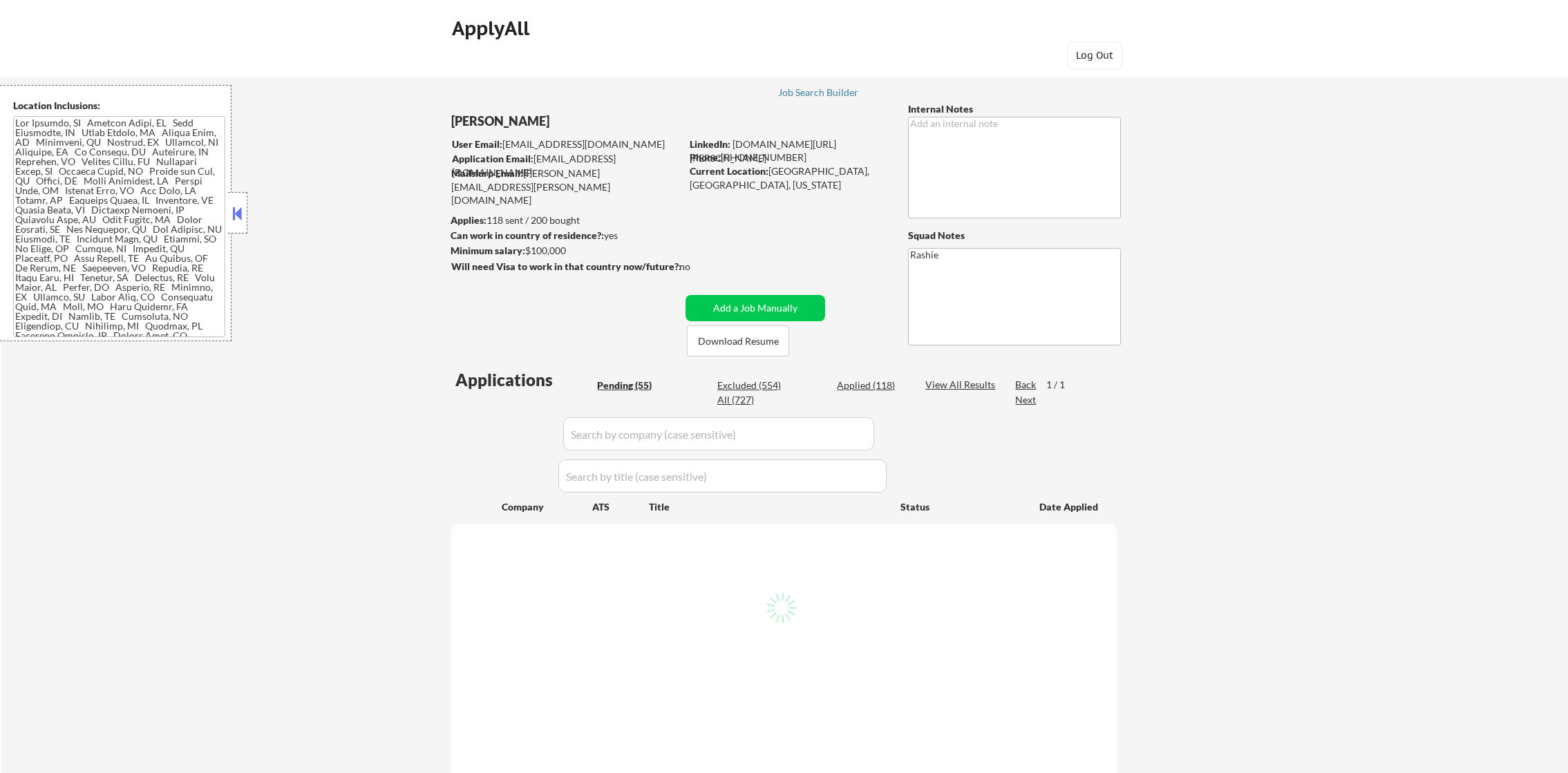
select select ""pending""
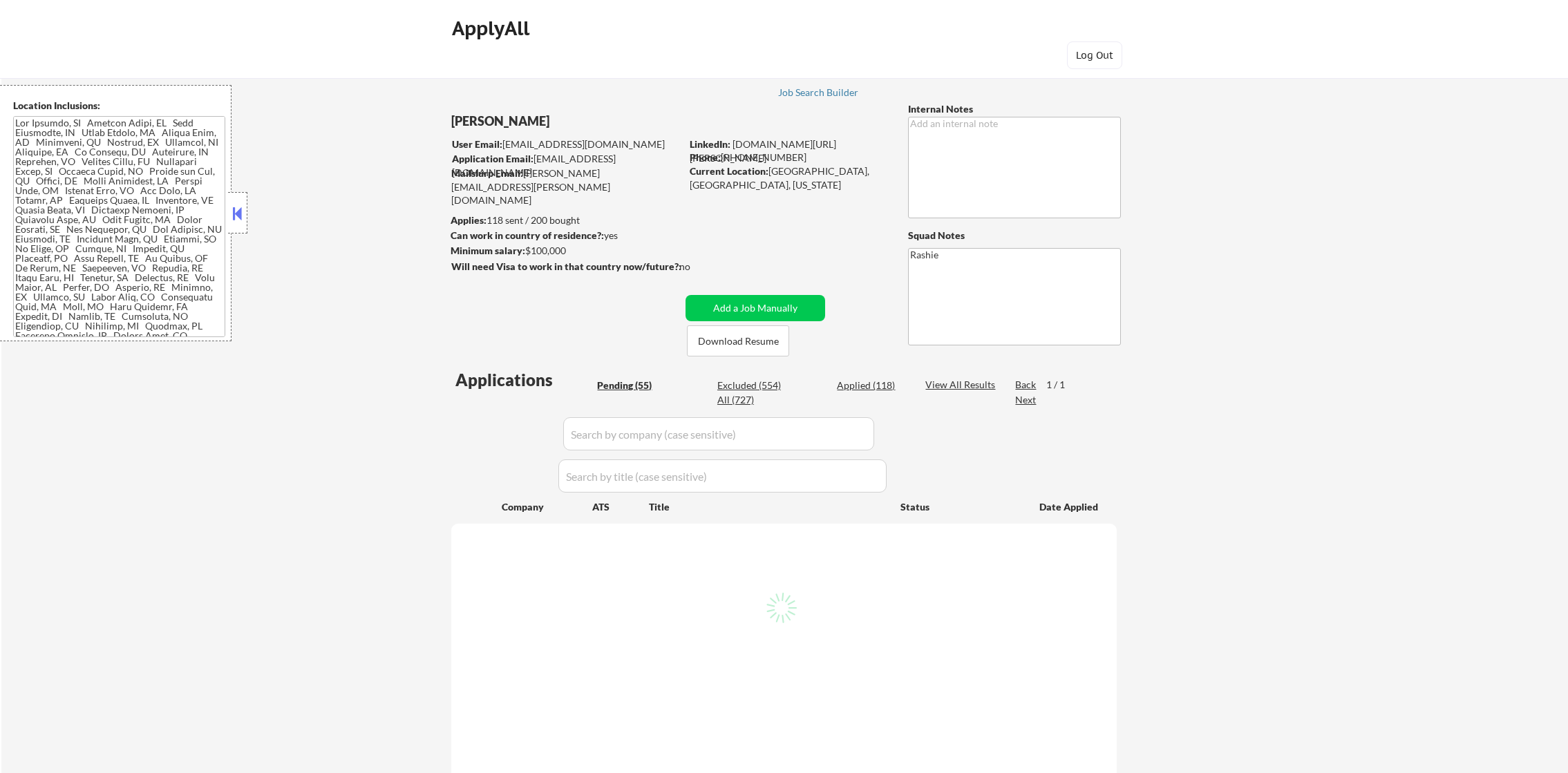
select select ""pending""
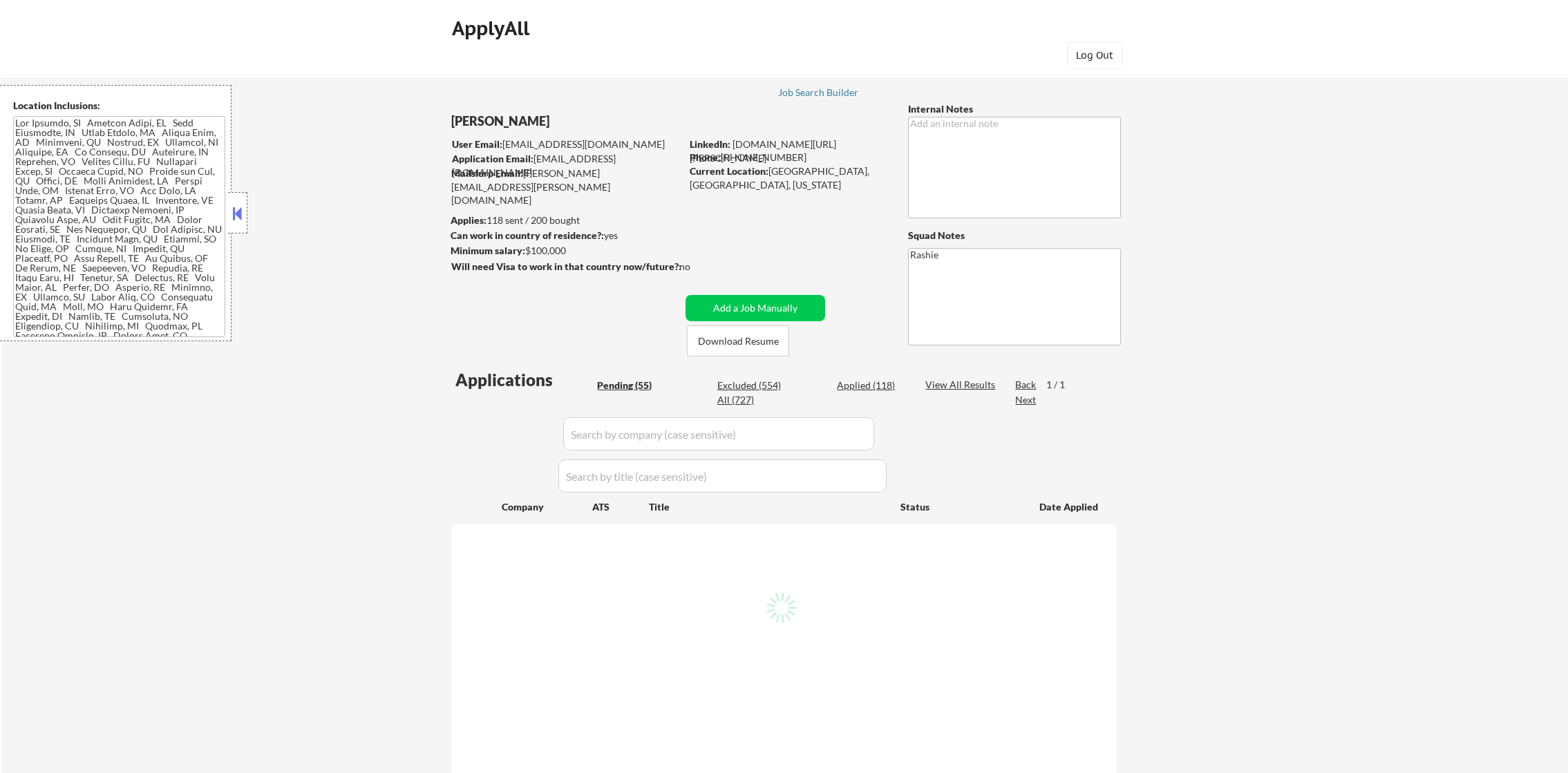
select select ""pending""
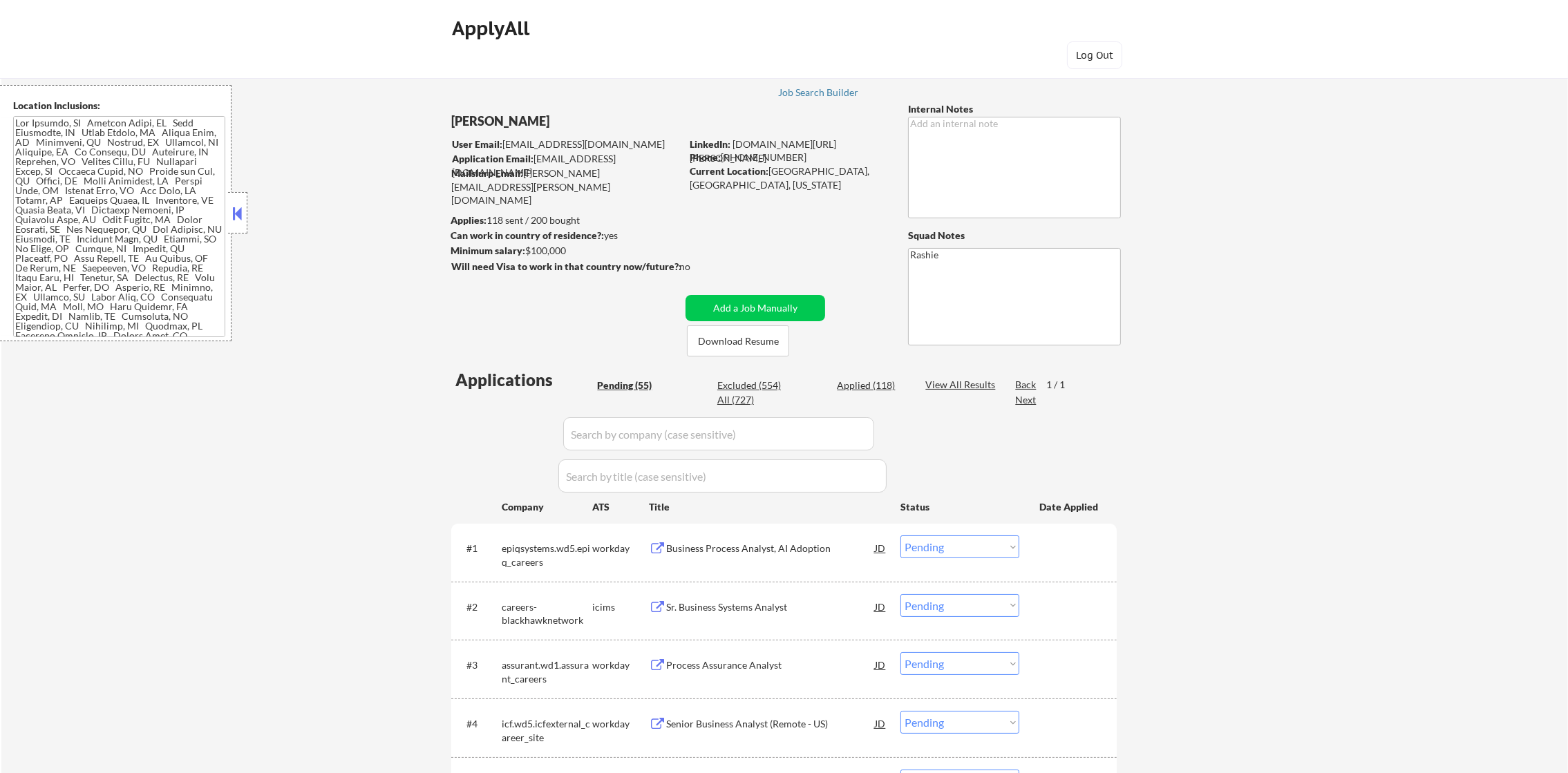
click at [752, 400] on div "All (727)" at bounding box center [752, 400] width 69 height 14
click at [735, 403] on div "All (727)" at bounding box center [752, 400] width 69 height 14
select select ""applied""
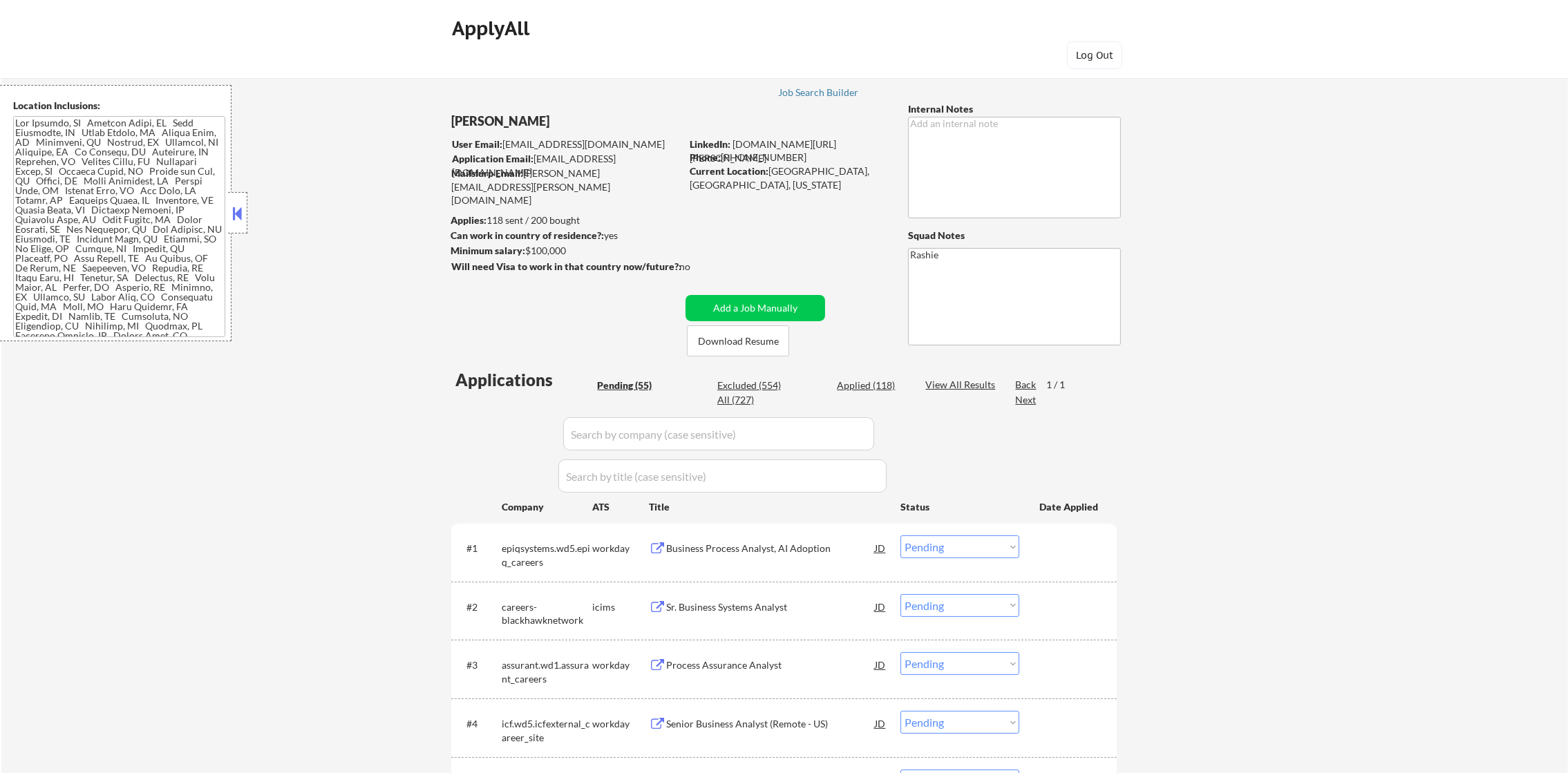
select select ""applied""
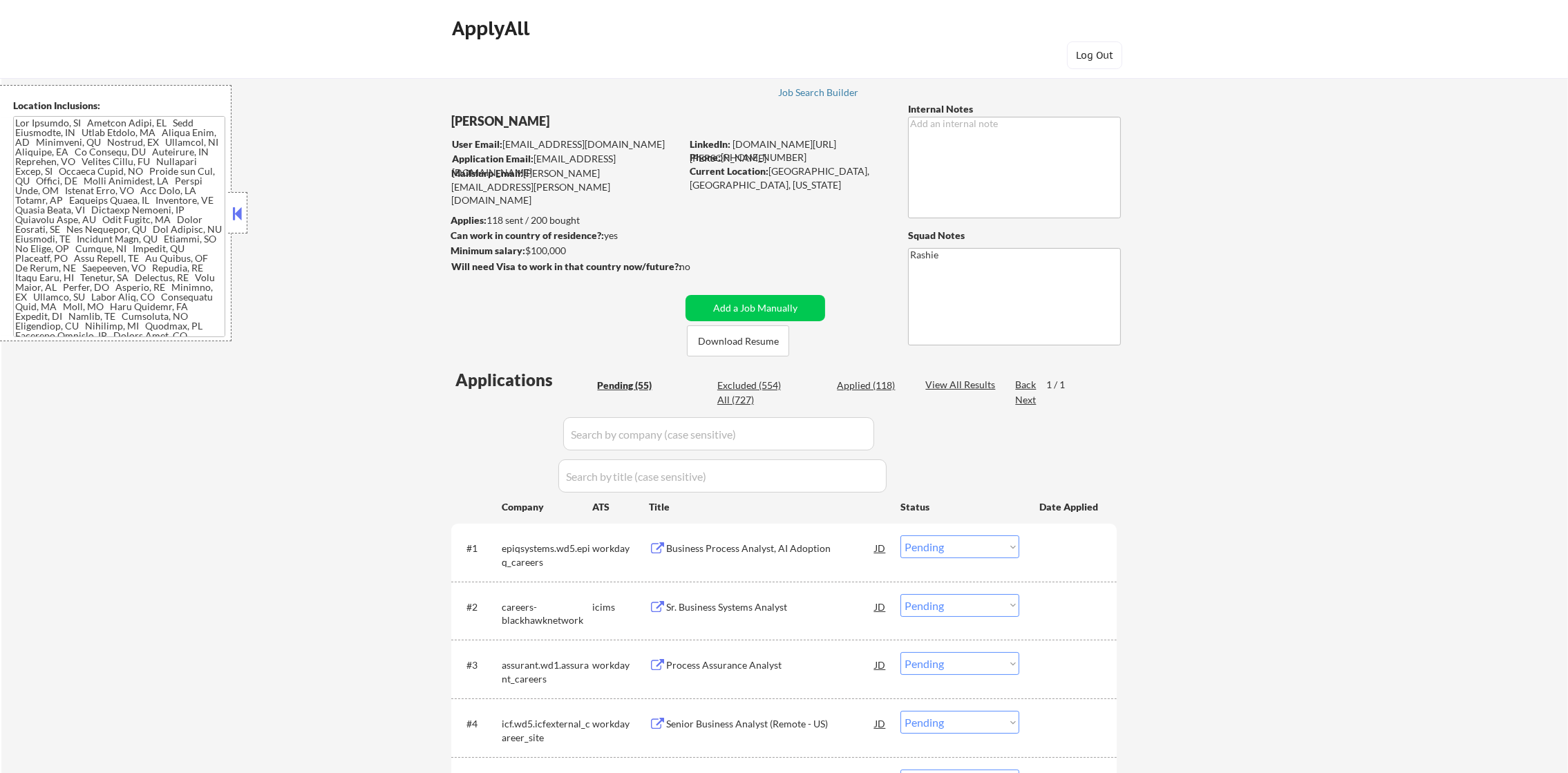
select select ""applied""
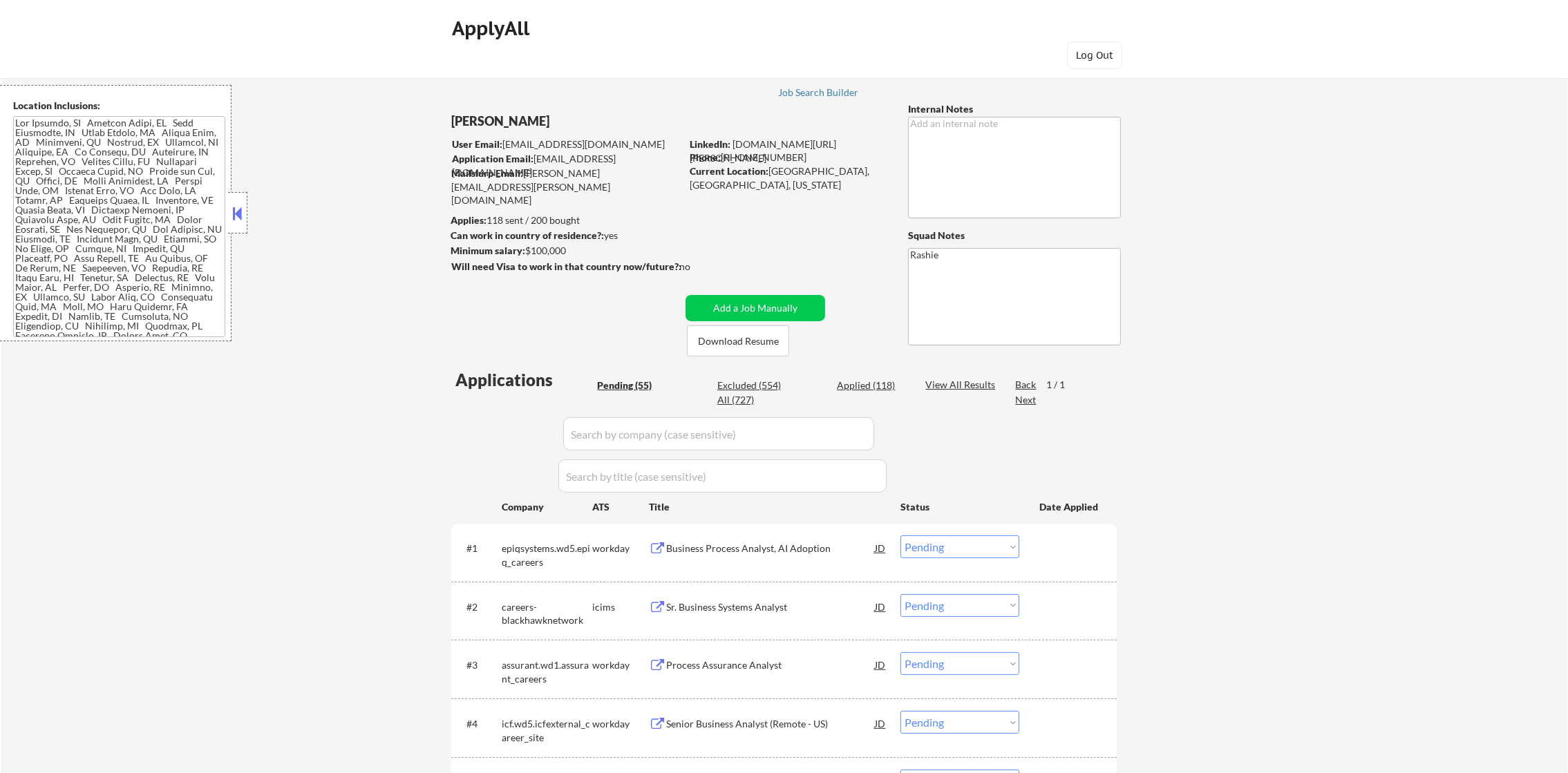
select select ""applied""
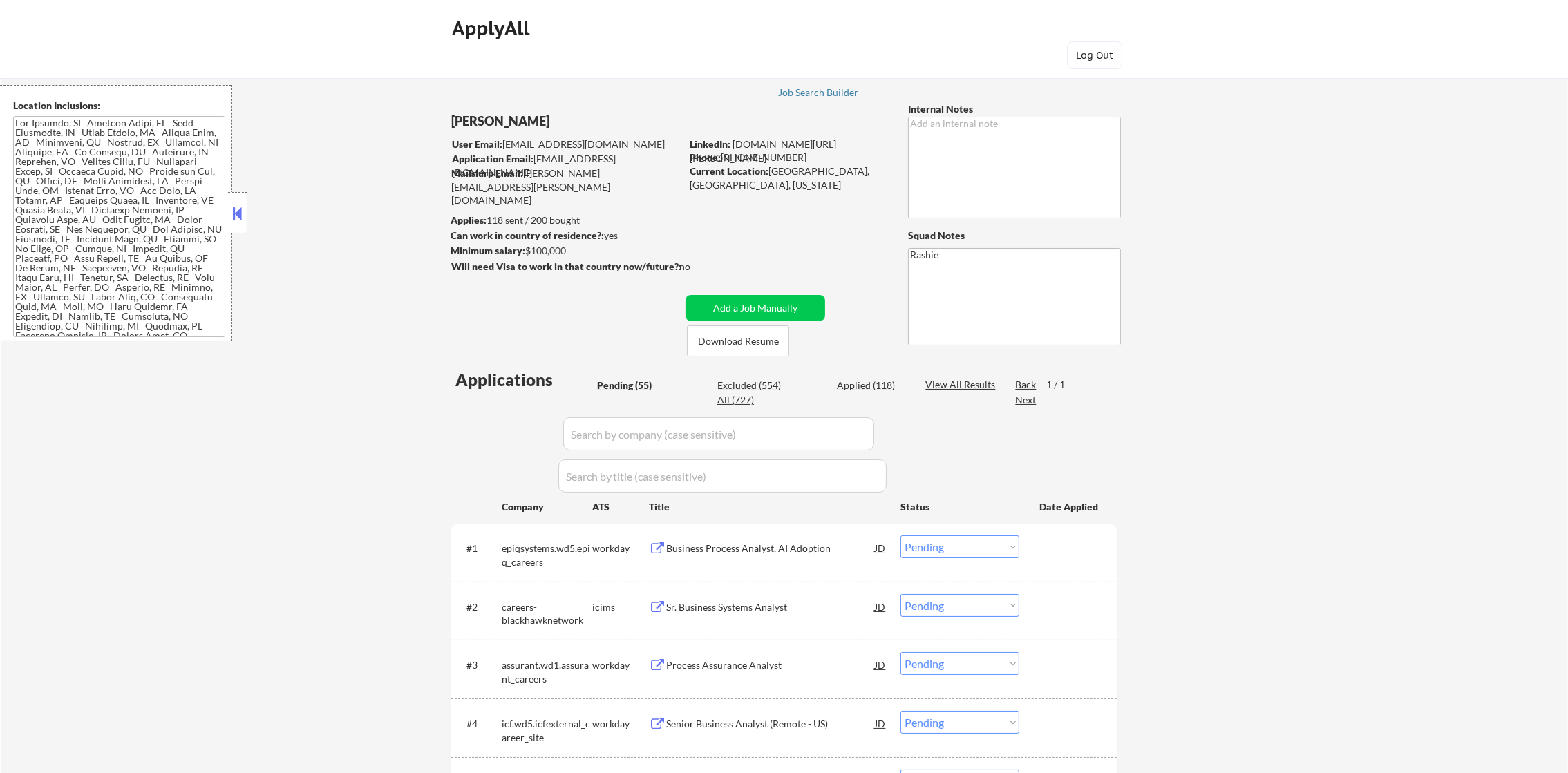
select select ""applied""
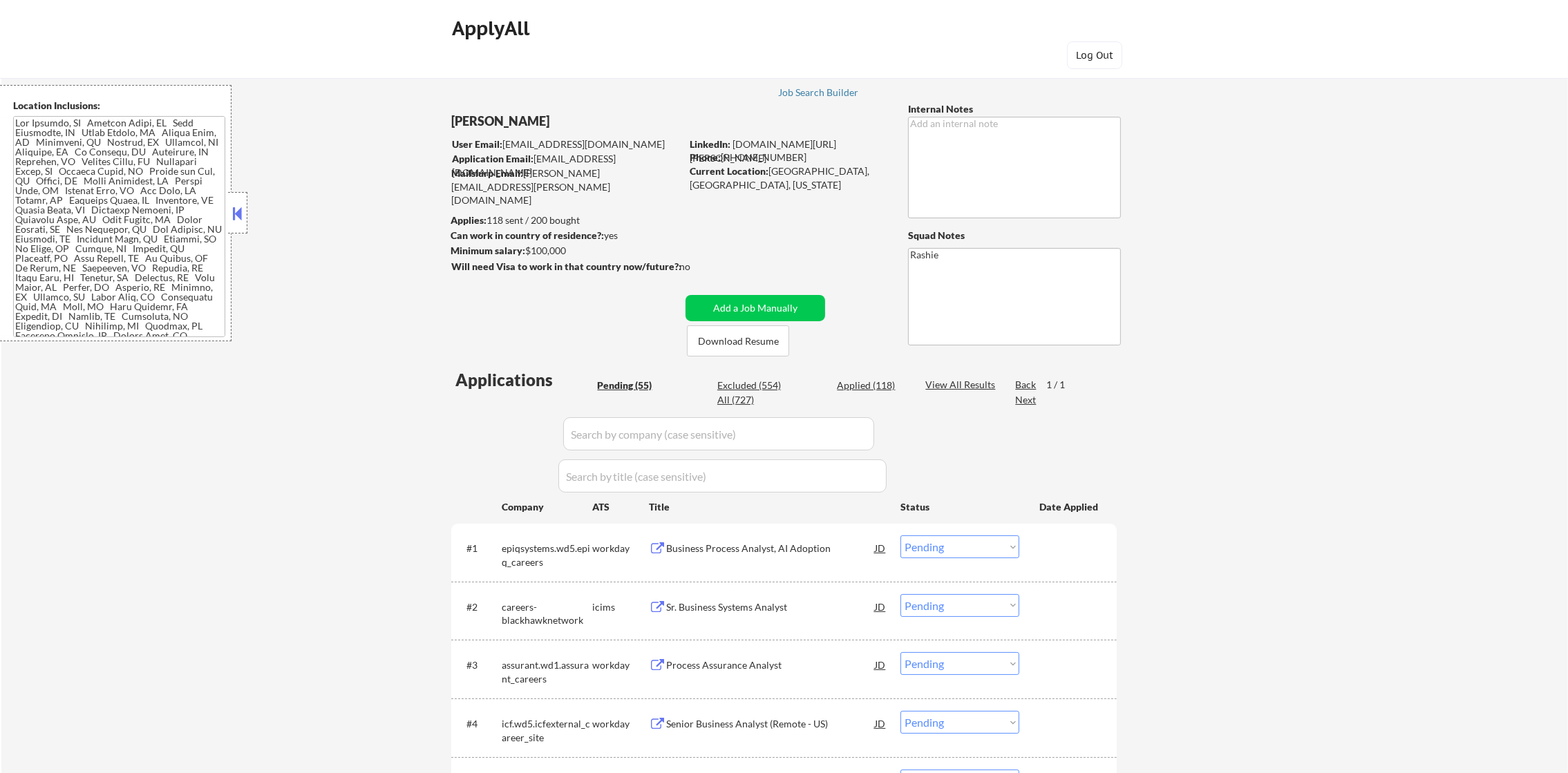
select select ""applied""
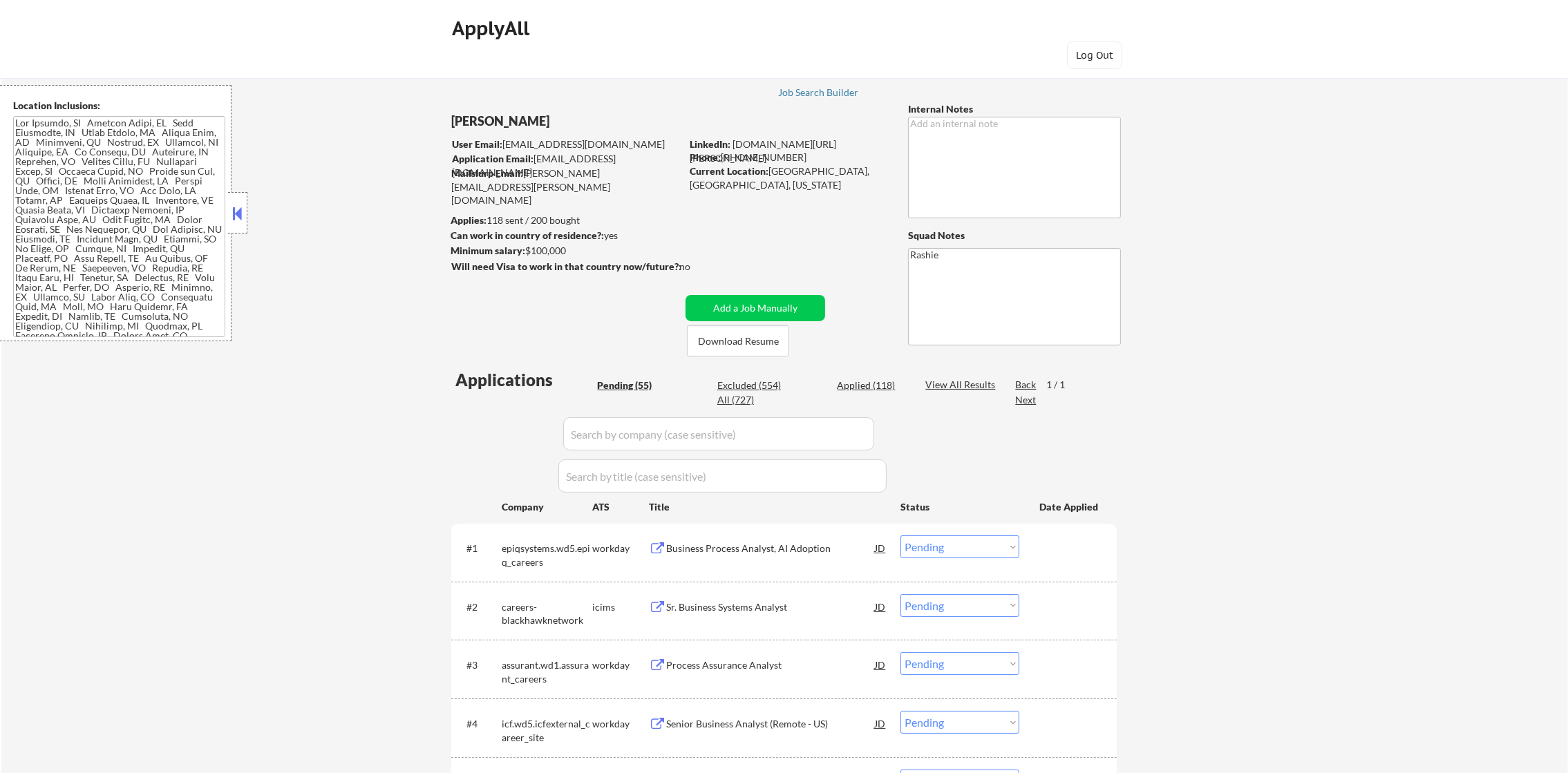
select select ""applied""
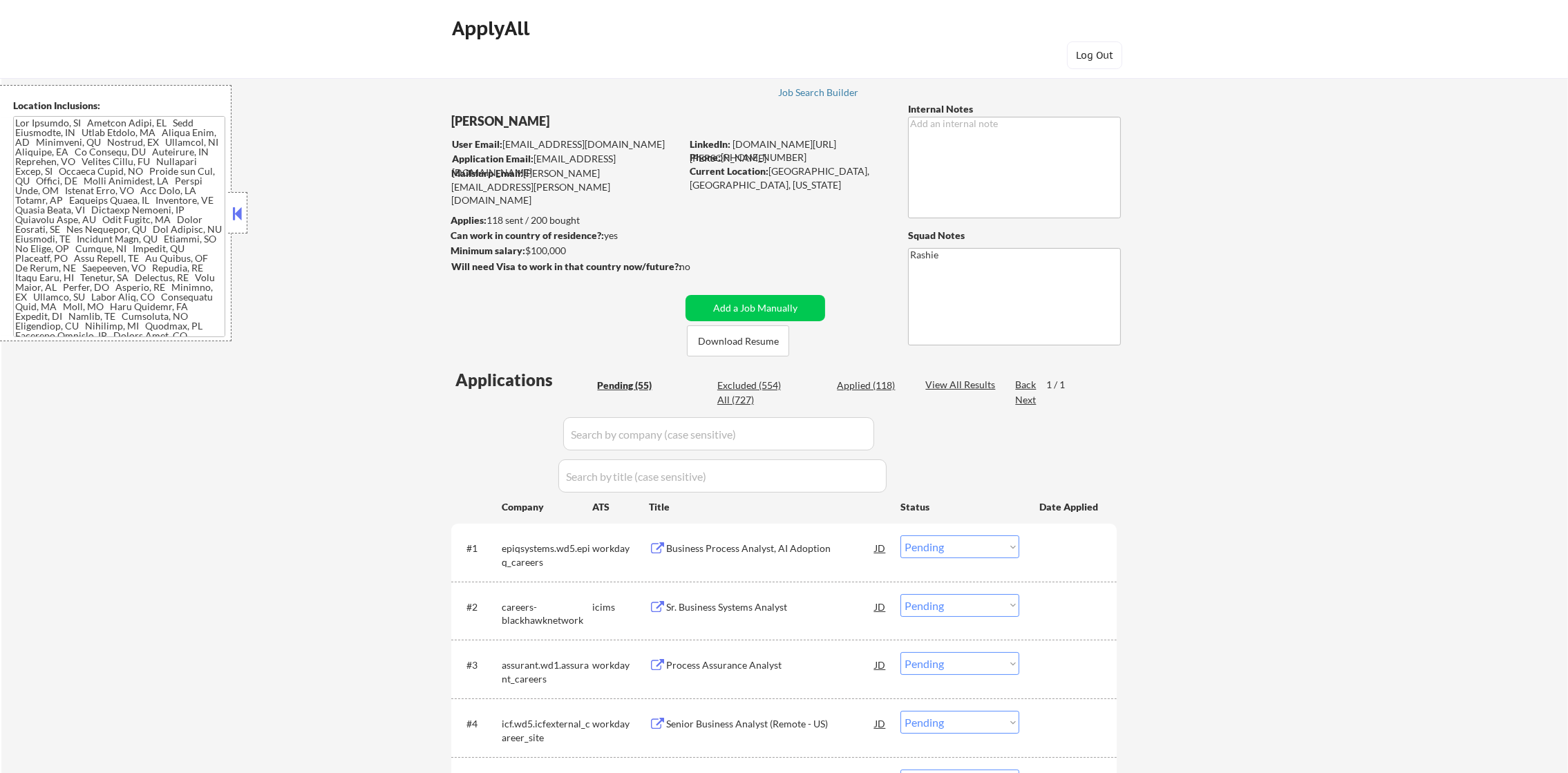
select select ""applied""
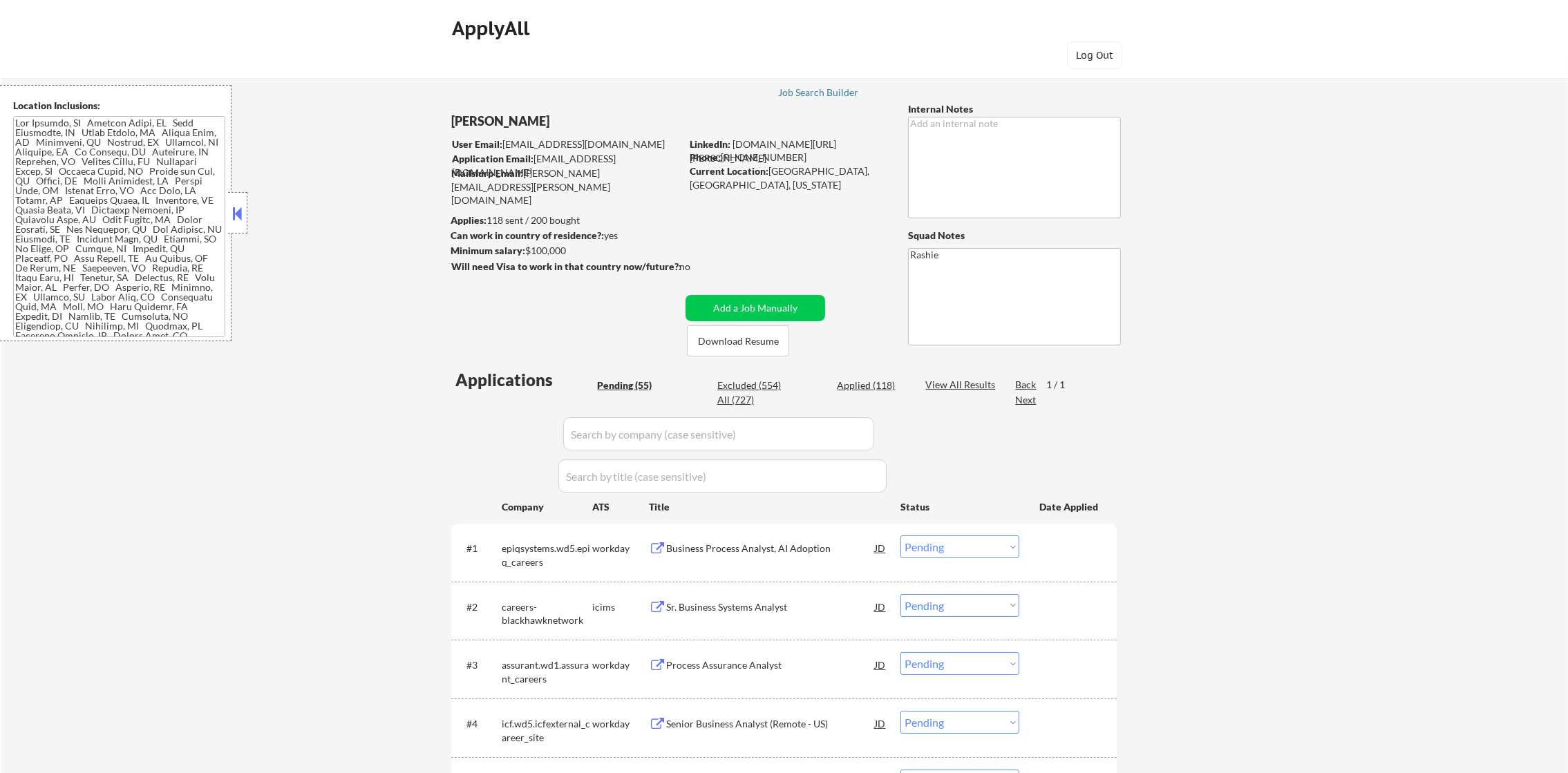
select select ""applied""
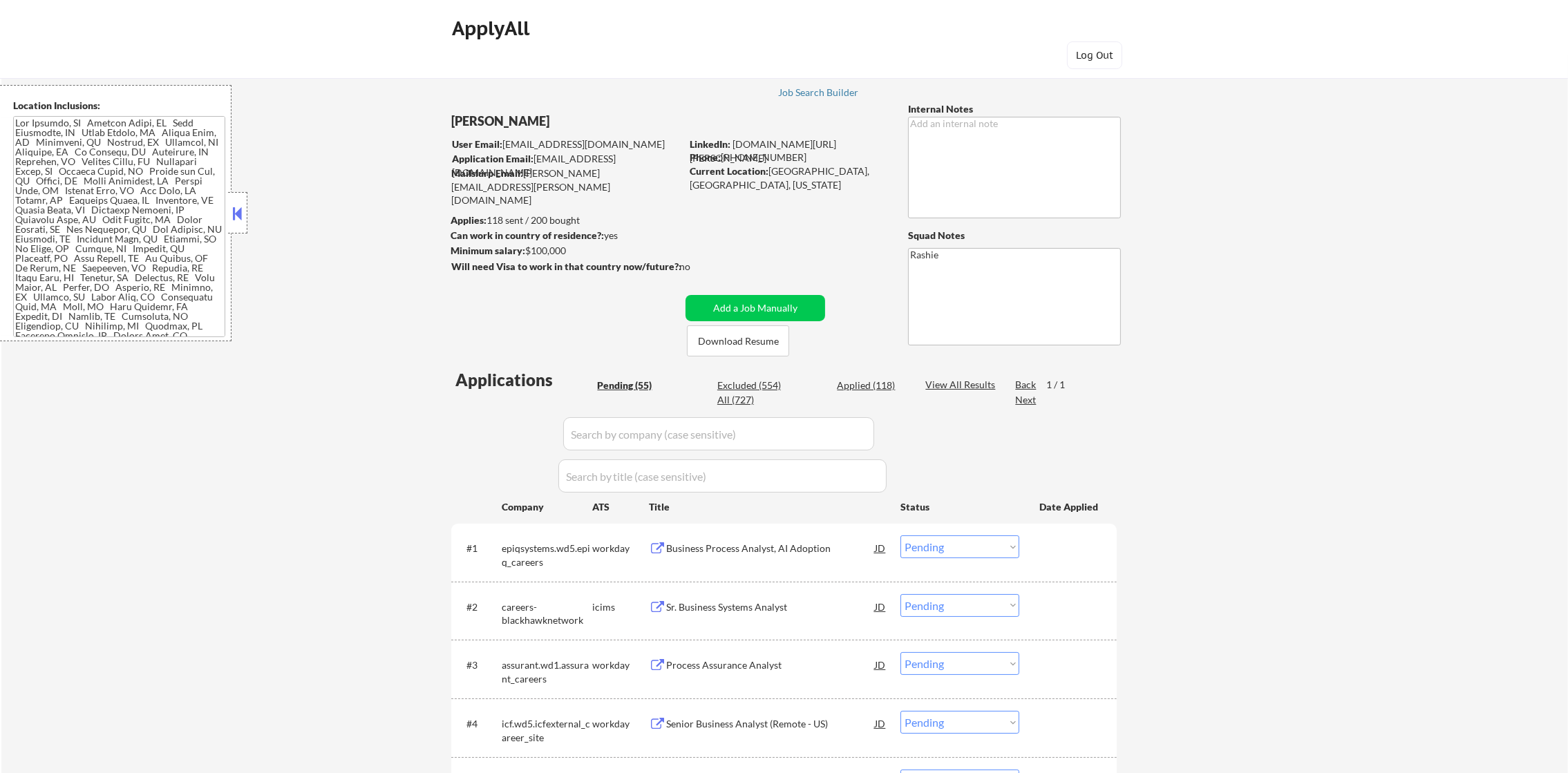
select select ""applied""
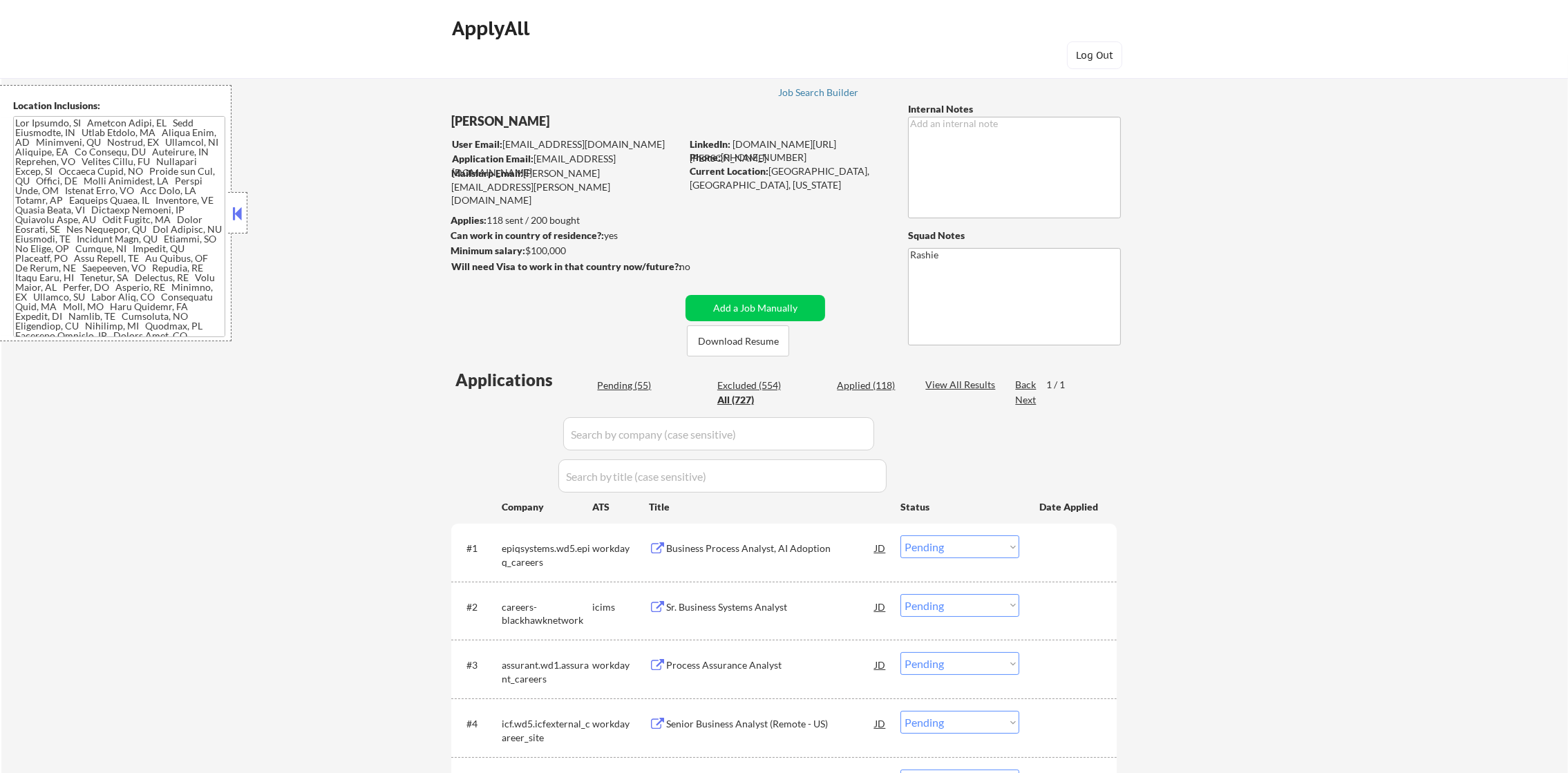
select select ""applied""
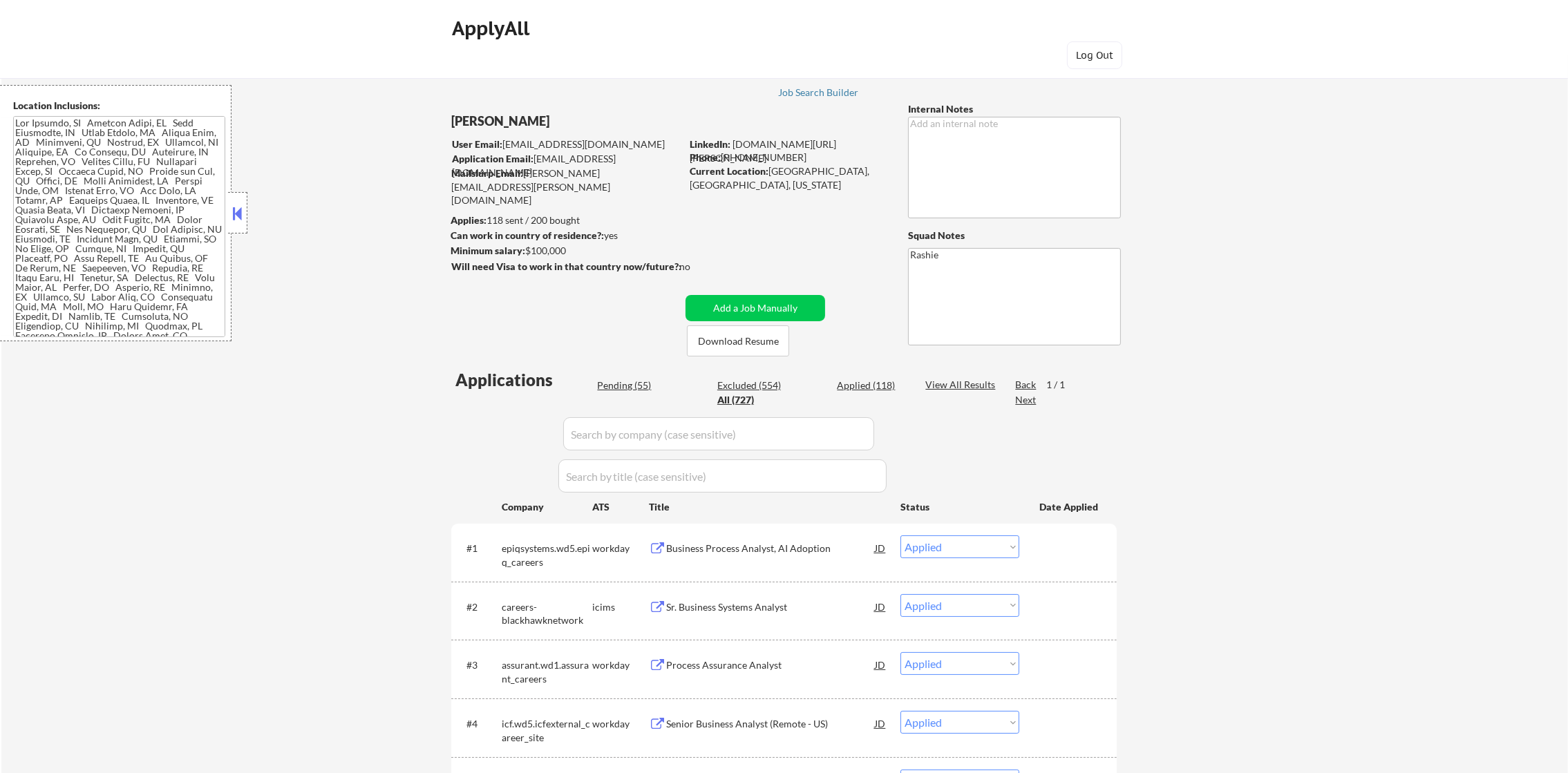
select select ""applied""
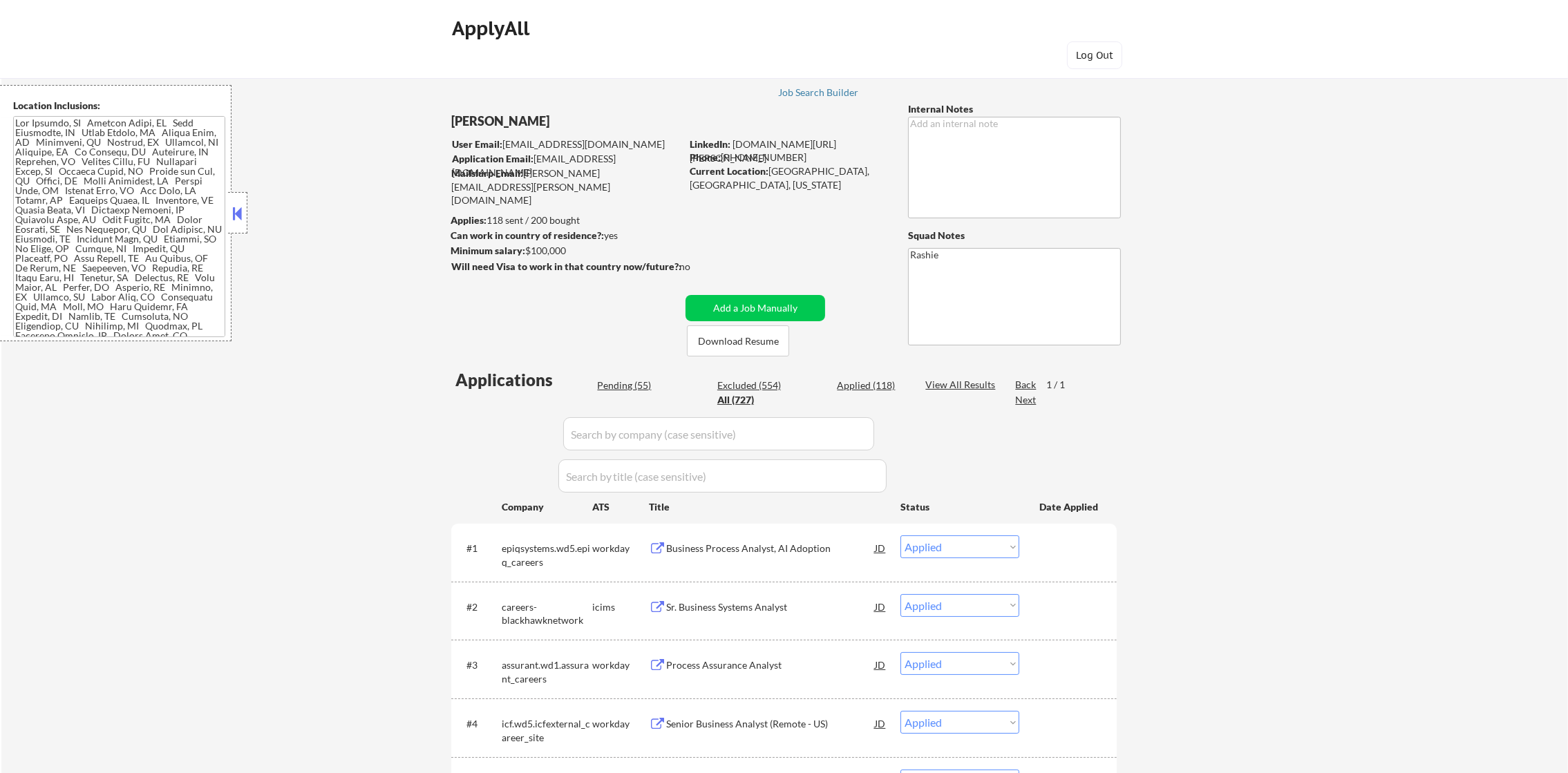
select select ""applied""
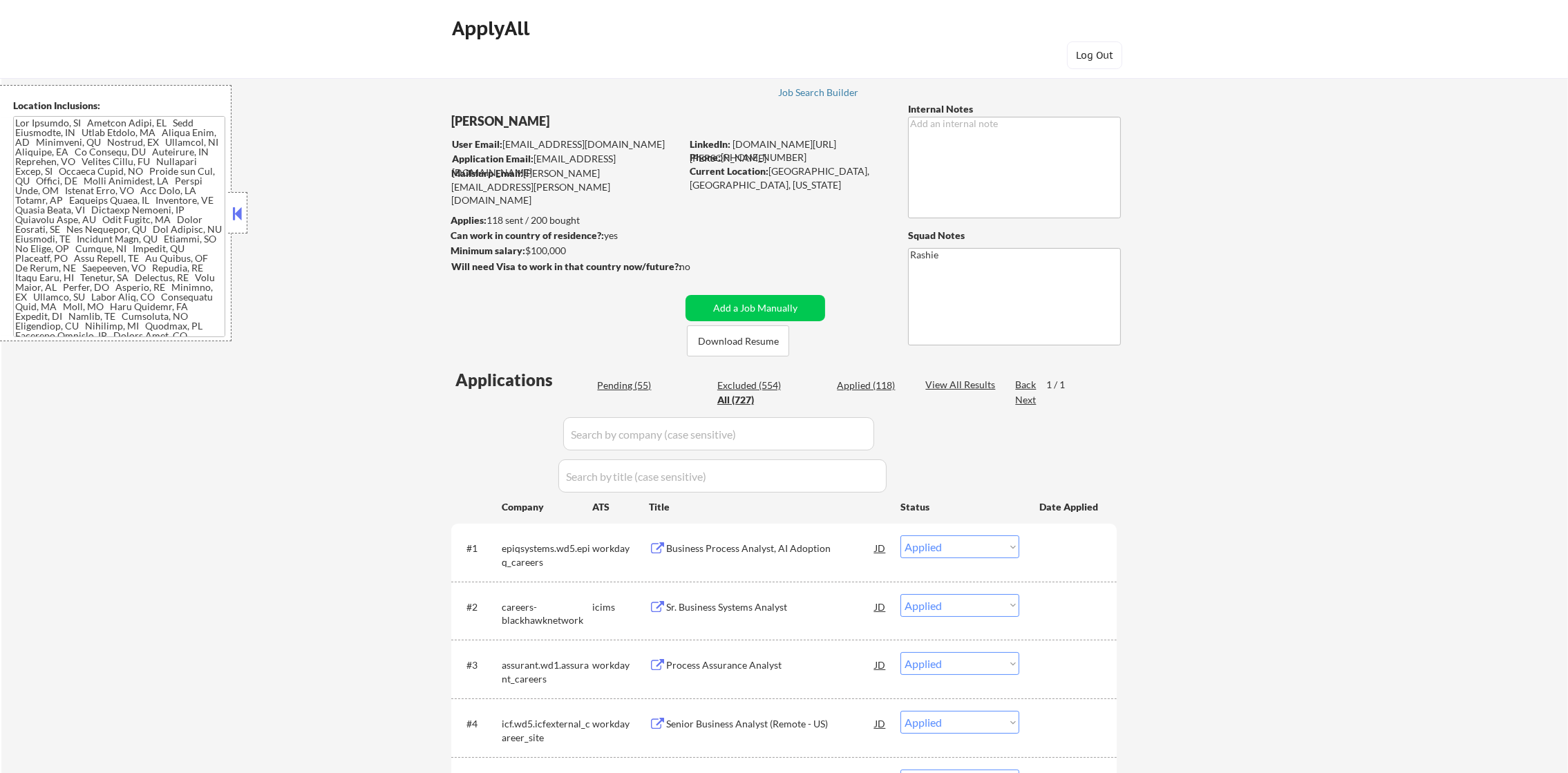
select select ""applied""
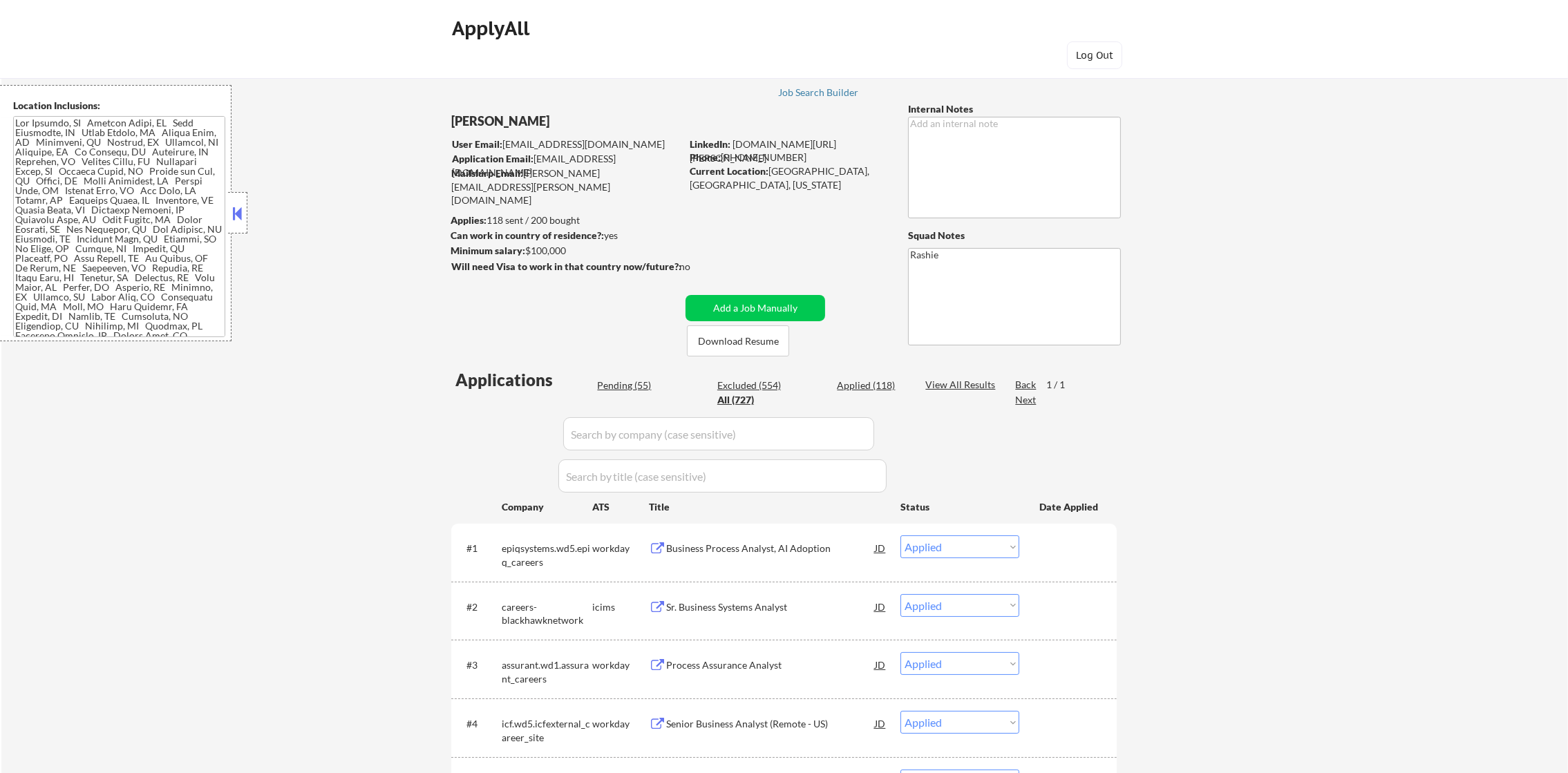
select select ""applied""
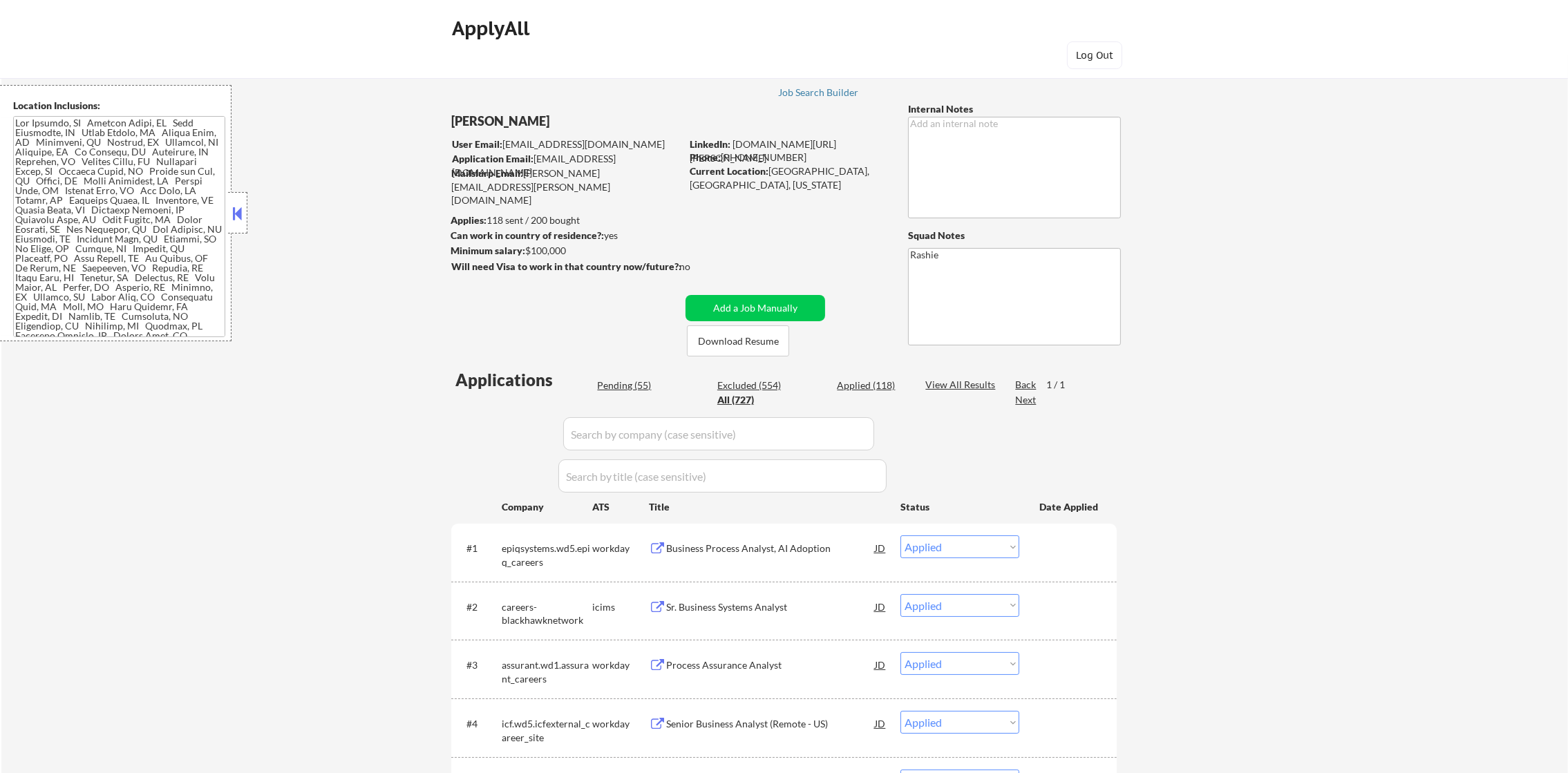
select select ""applied""
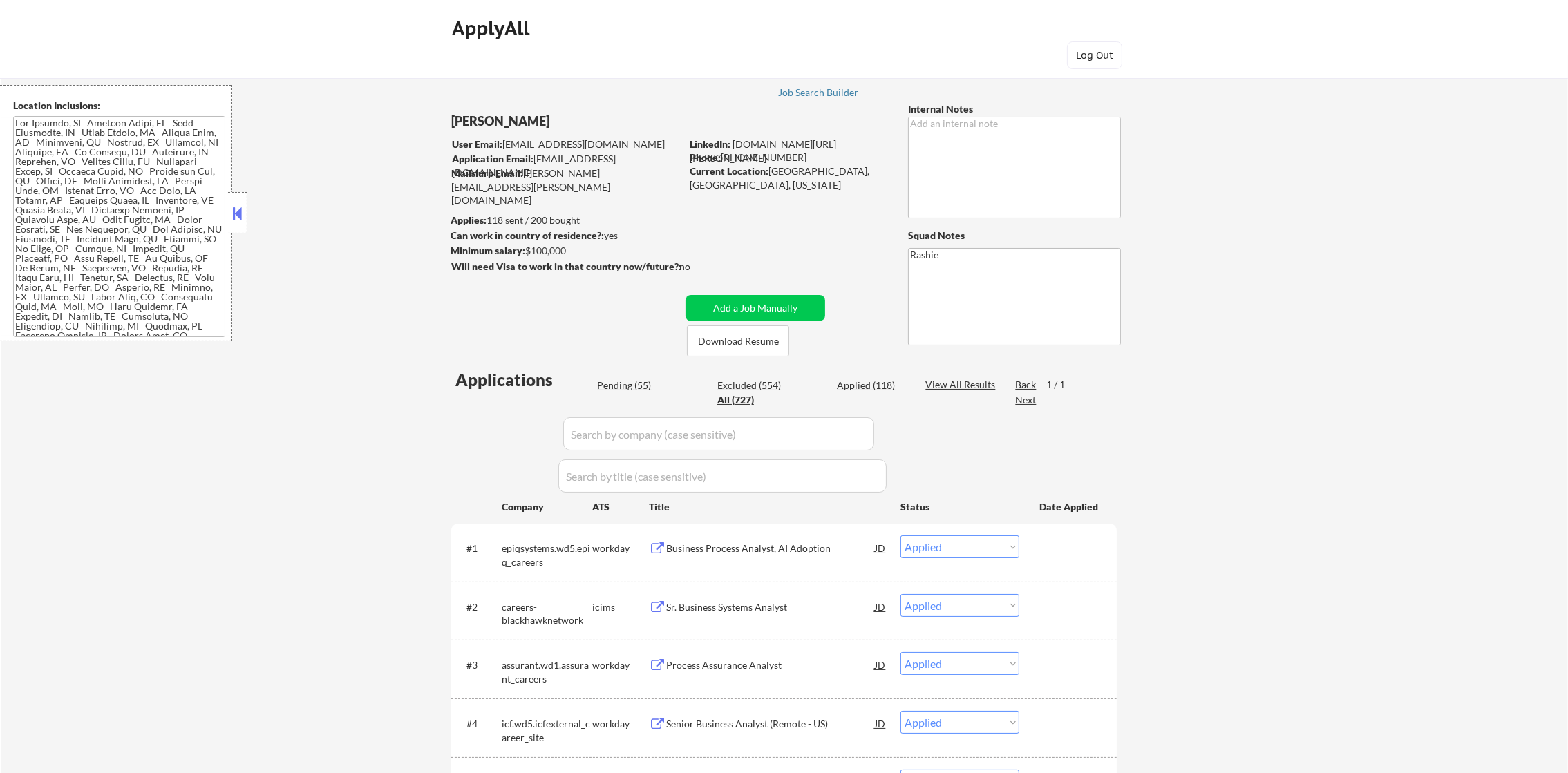
select select ""applied""
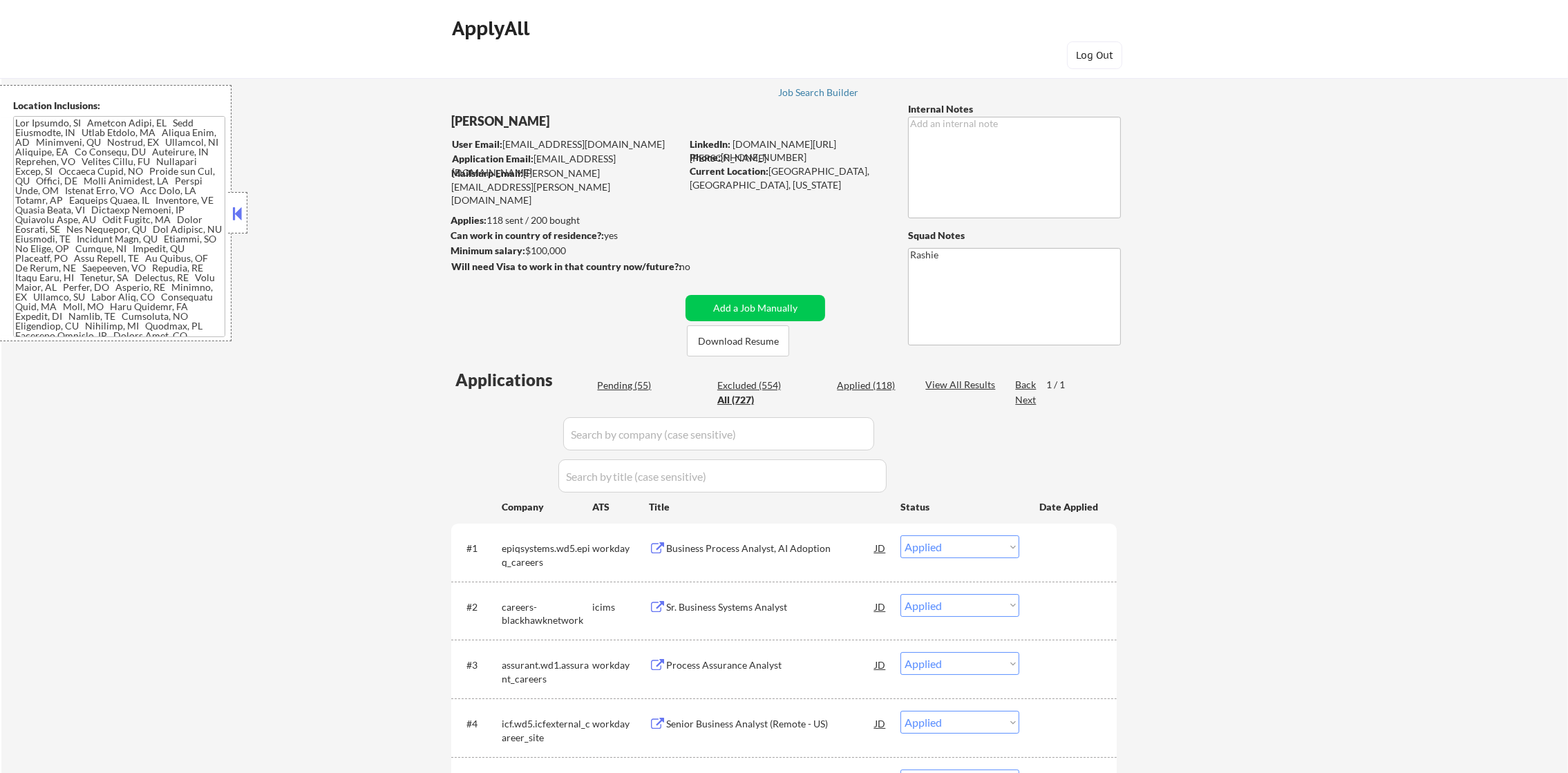
select select ""applied""
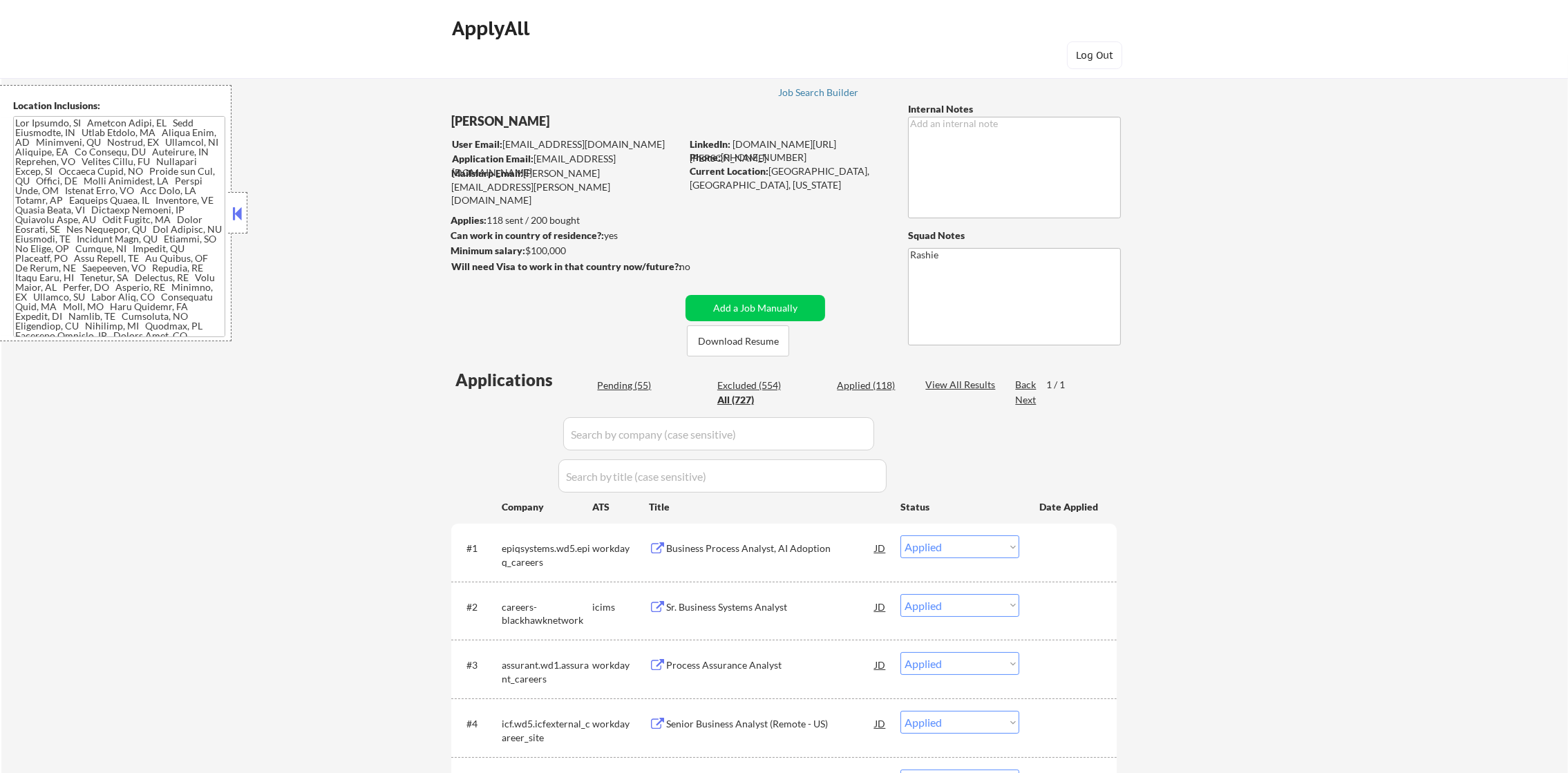
select select ""applied""
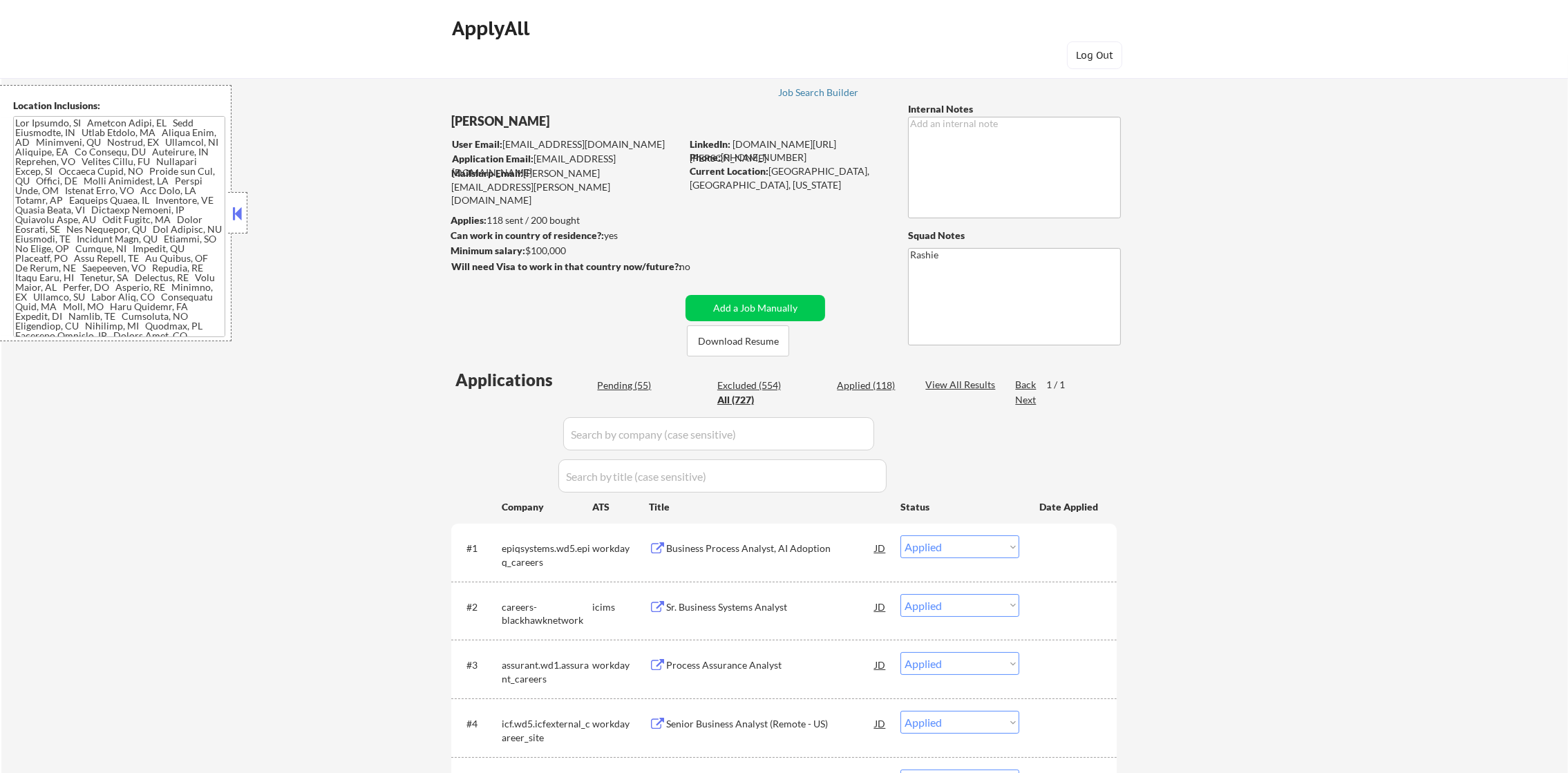
select select ""applied""
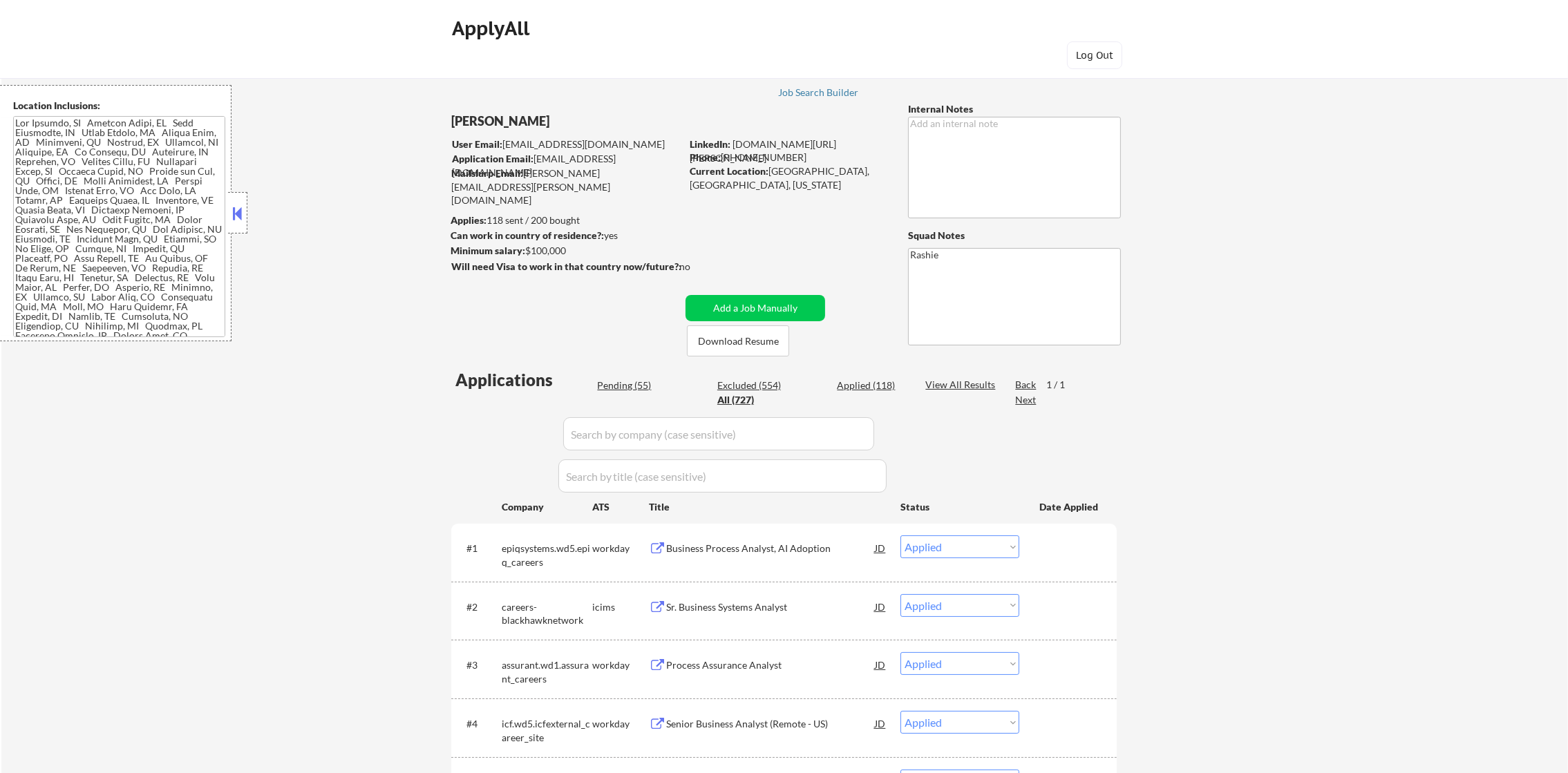
select select ""applied""
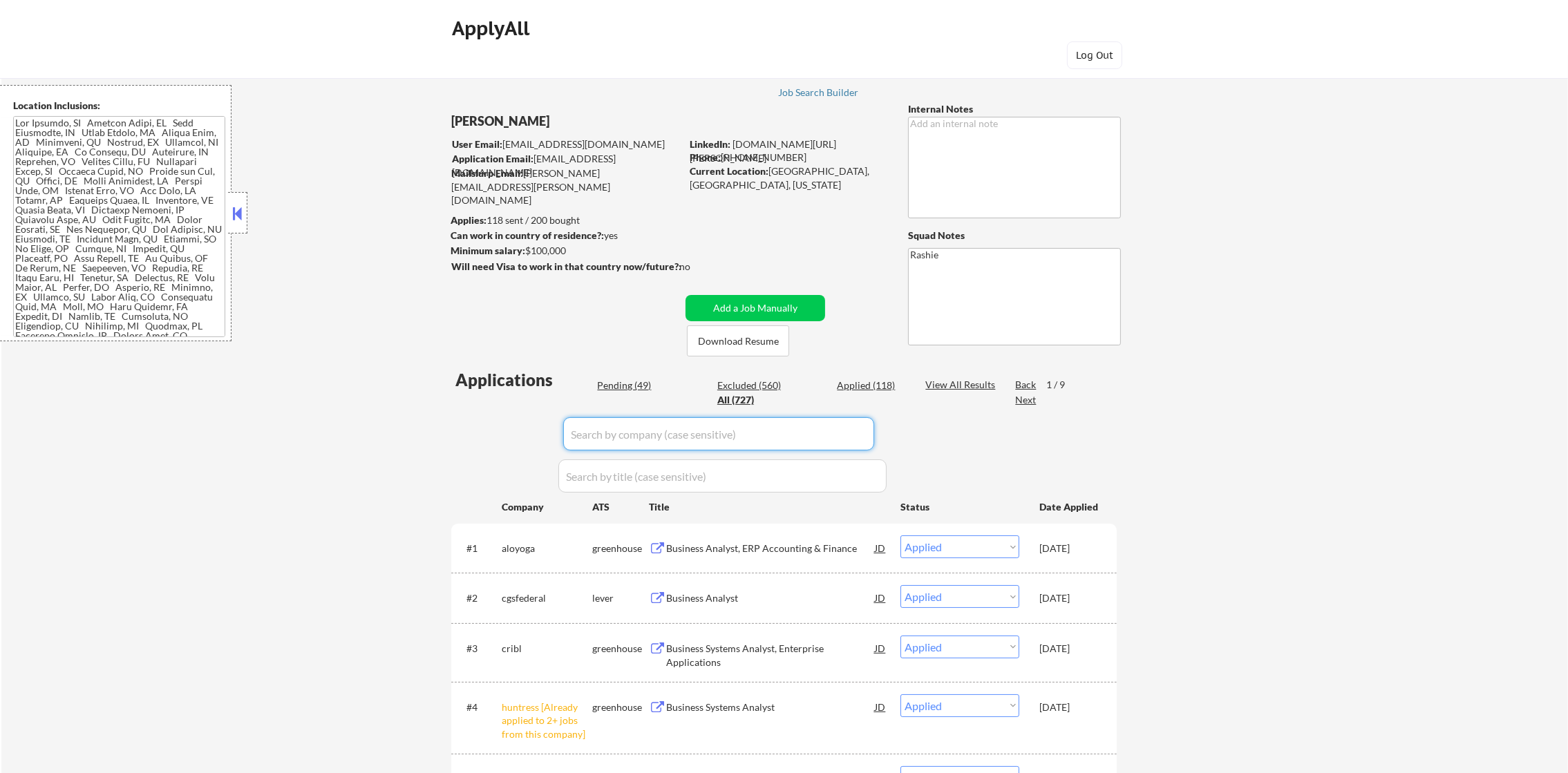
click at [645, 441] on input "input" at bounding box center [718, 434] width 311 height 33
paste input "mckesson.wd3.external_careers"
type input "mckesson.wd3.external_careers"
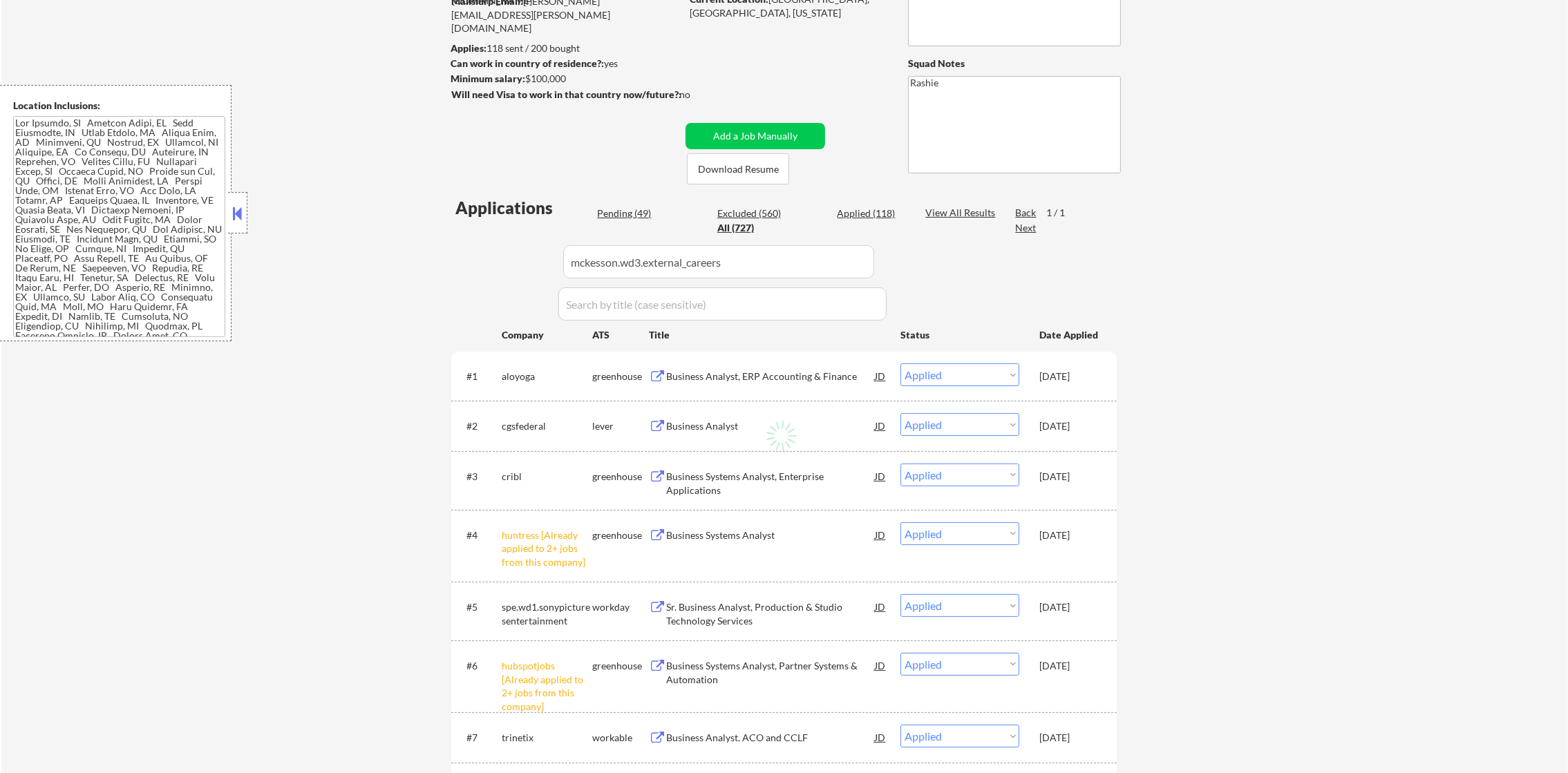
select select ""excluded__bad_match_""
select select ""excluded__expired_""
select select ""excluded__location_""
select select ""pending""
select select ""excluded__expired_""
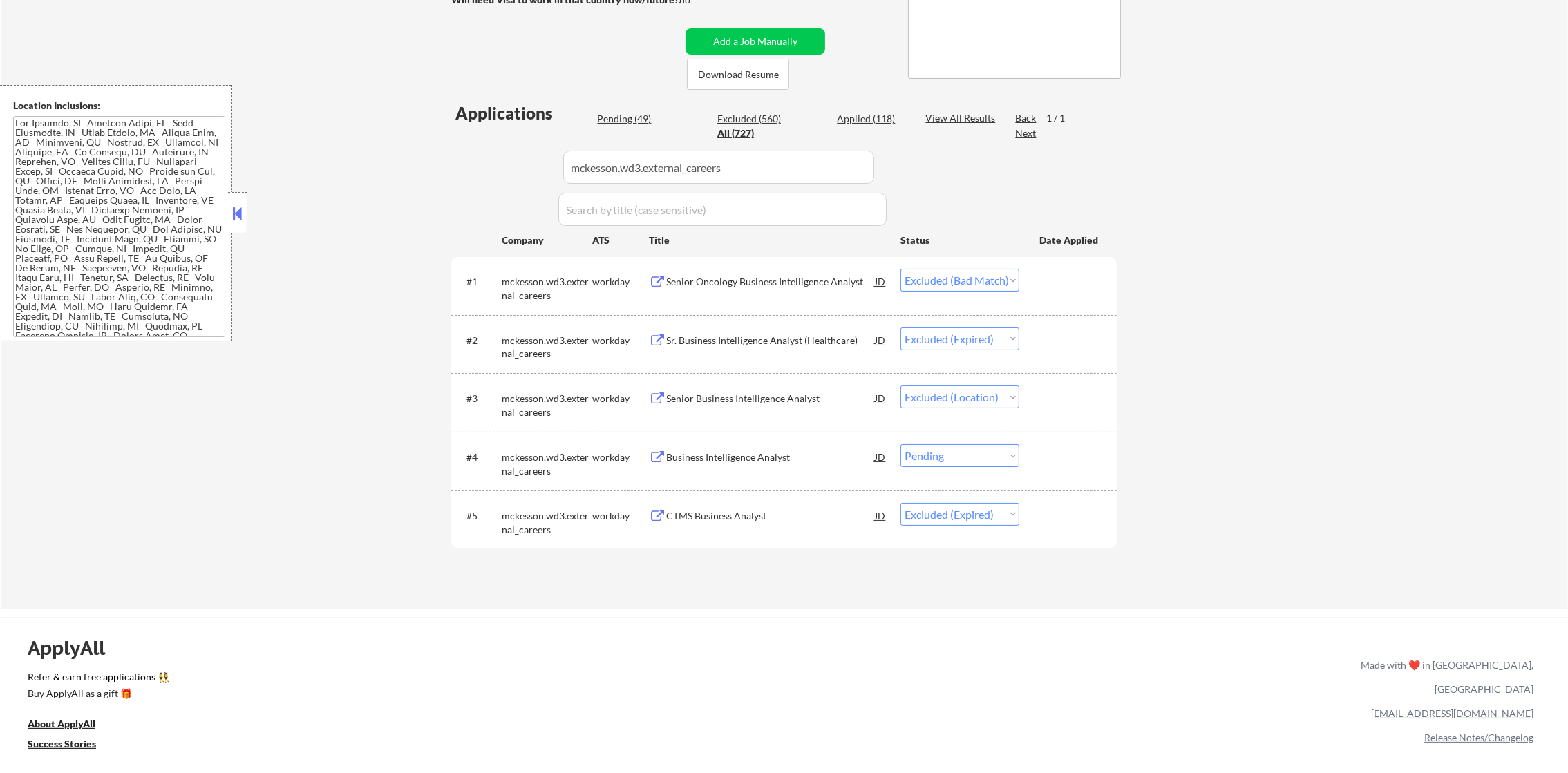
scroll to position [275, 0]
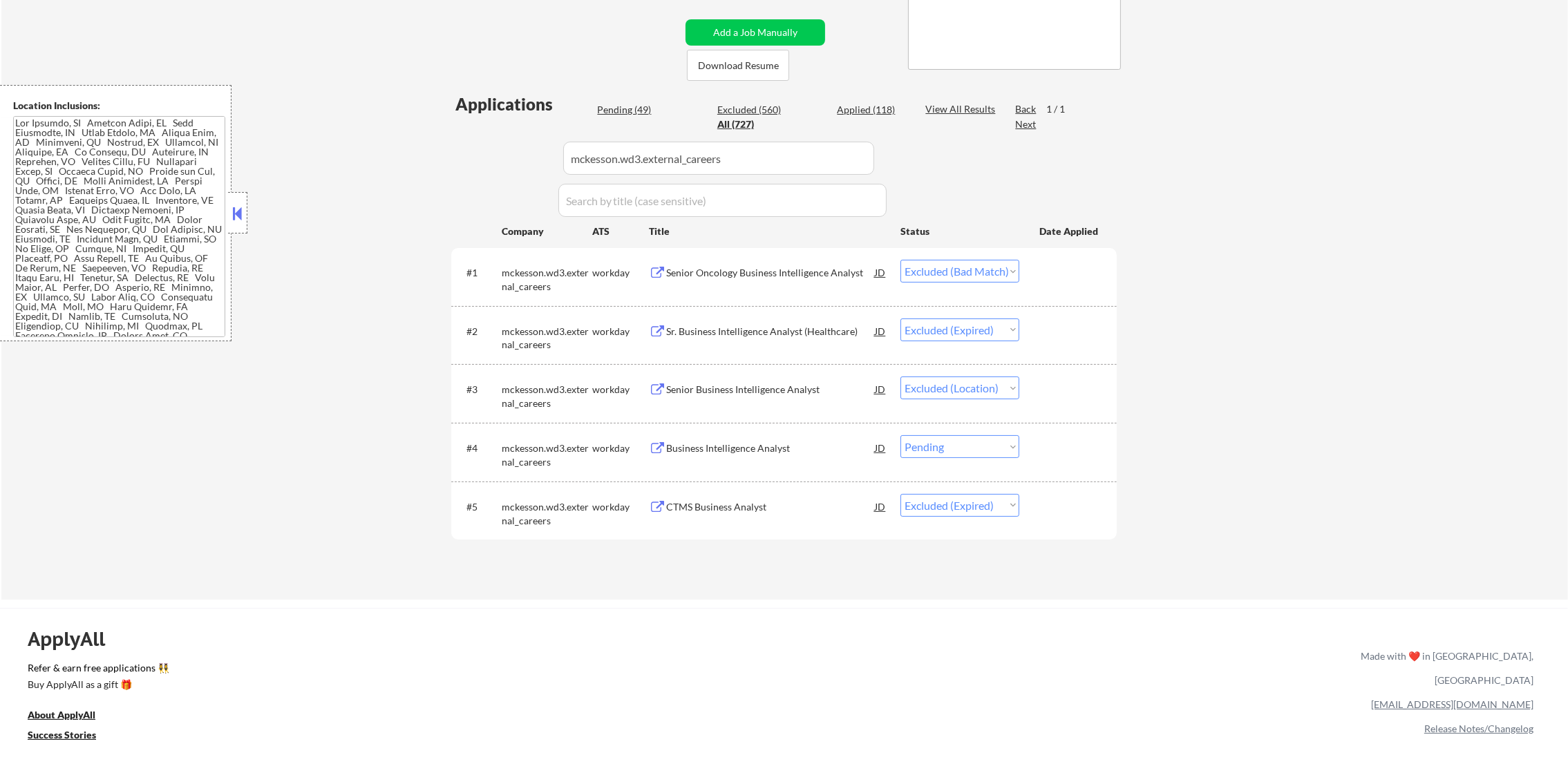
click at [784, 452] on div "Business Intelligence Analyst" at bounding box center [770, 448] width 209 height 14
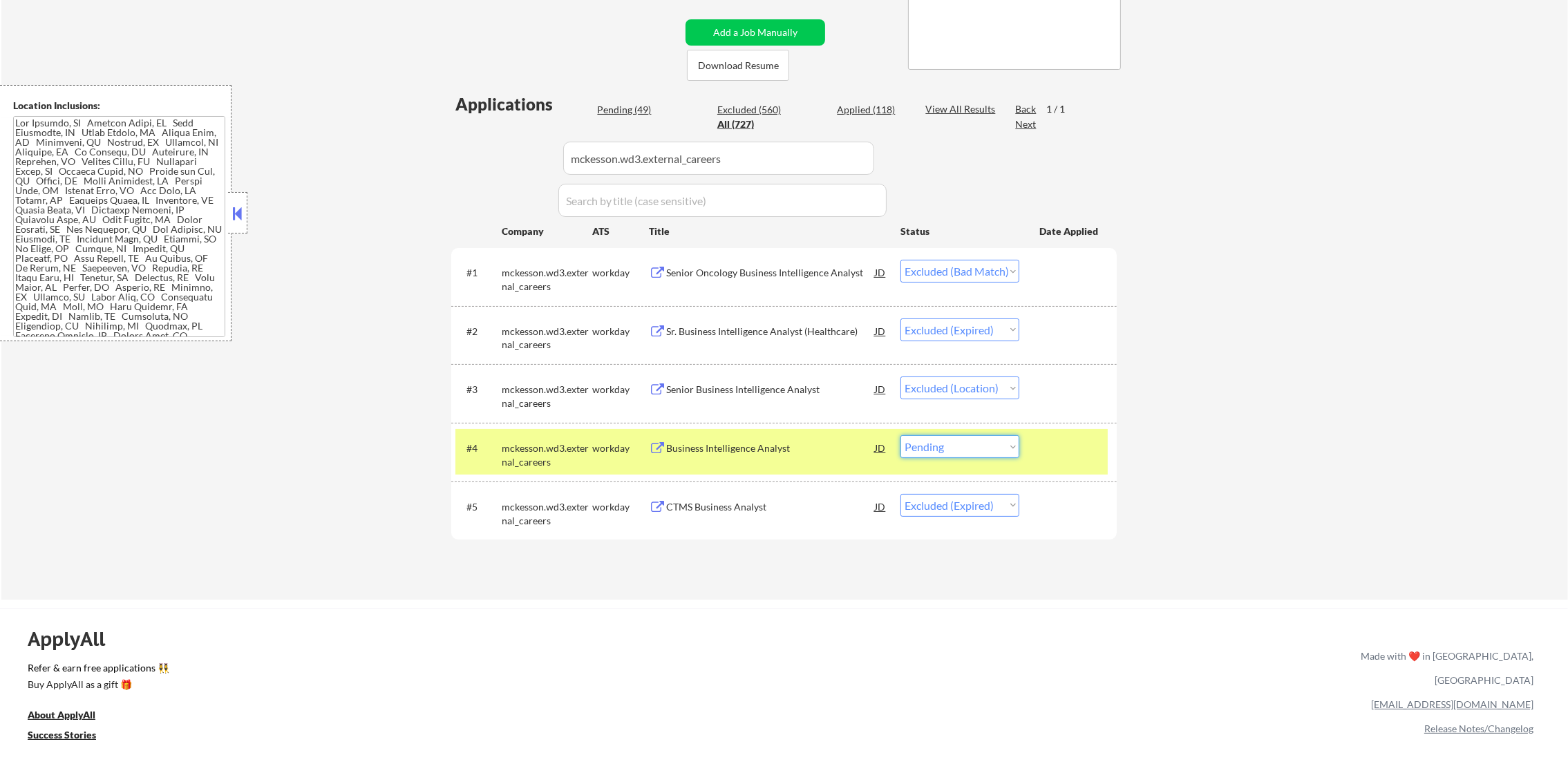
drag, startPoint x: 947, startPoint y: 445, endPoint x: 949, endPoint y: 460, distance: 15.1
click at [947, 445] on select "Choose an option... Pending Applied Excluded (Questions) Excluded (Expired) Exc…" at bounding box center [960, 447] width 119 height 23
select select ""excluded__bad_match_""
click at [900, 435] on select "Choose an option... Pending Applied Excluded (Questions) Excluded (Expired) Exc…" at bounding box center [960, 447] width 119 height 23
click at [548, 448] on div "mckesson.wd3.external_careers" at bounding box center [546, 455] width 90 height 27
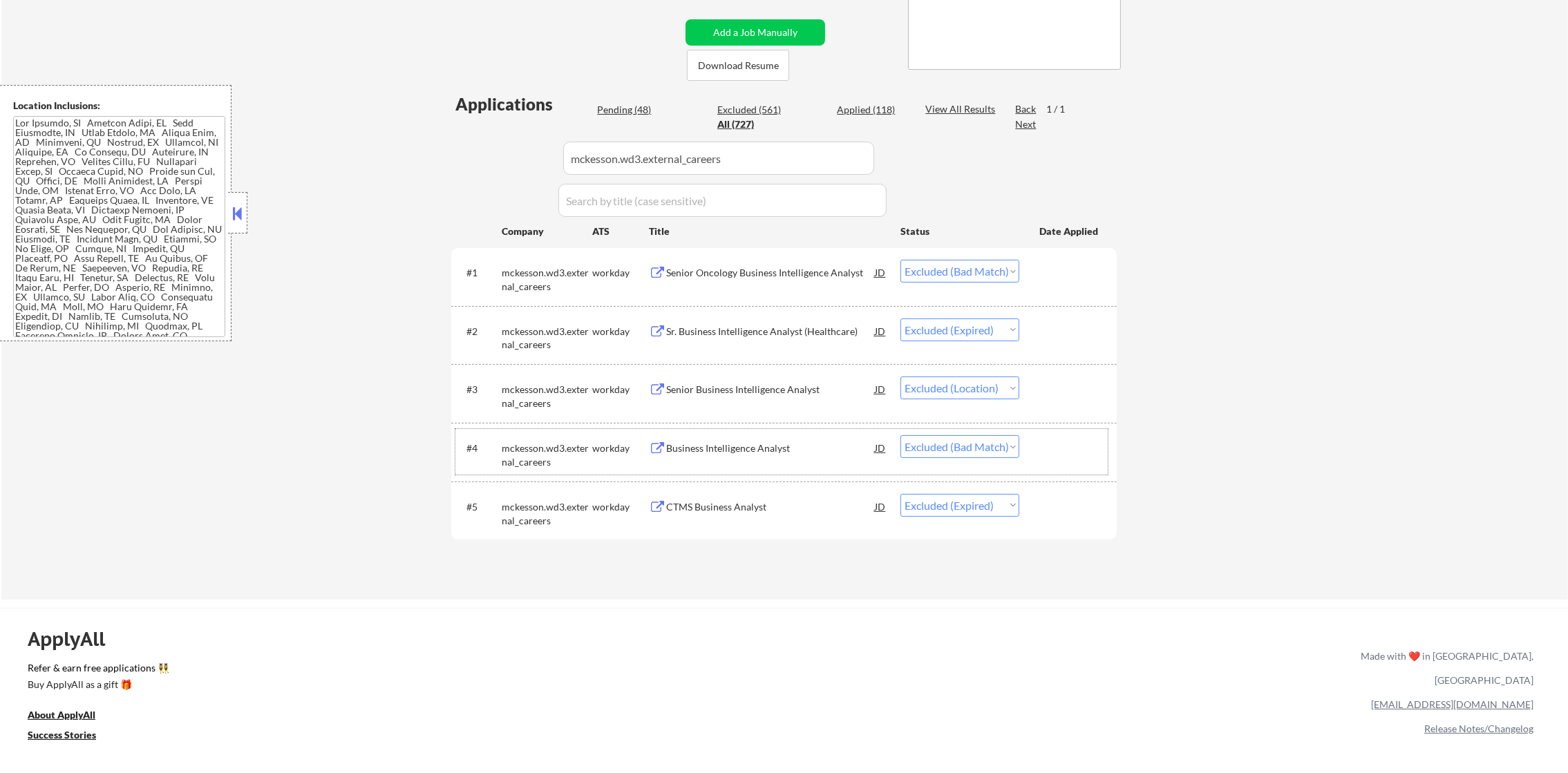
drag, startPoint x: 748, startPoint y: 155, endPoint x: 485, endPoint y: 160, distance: 263.0
click at [489, 160] on div "Applications Pending (48) Excluded (561) Applied (118) All (727) View All Resul…" at bounding box center [784, 333] width 665 height 481
paste input "gartner.wd5.ext"
type input "gartner.wd5.ext"
click at [479, 160] on div "Applications Pending (48) Excluded (561) Applied (118) All (727) View All Resul…" at bounding box center [784, 333] width 665 height 481
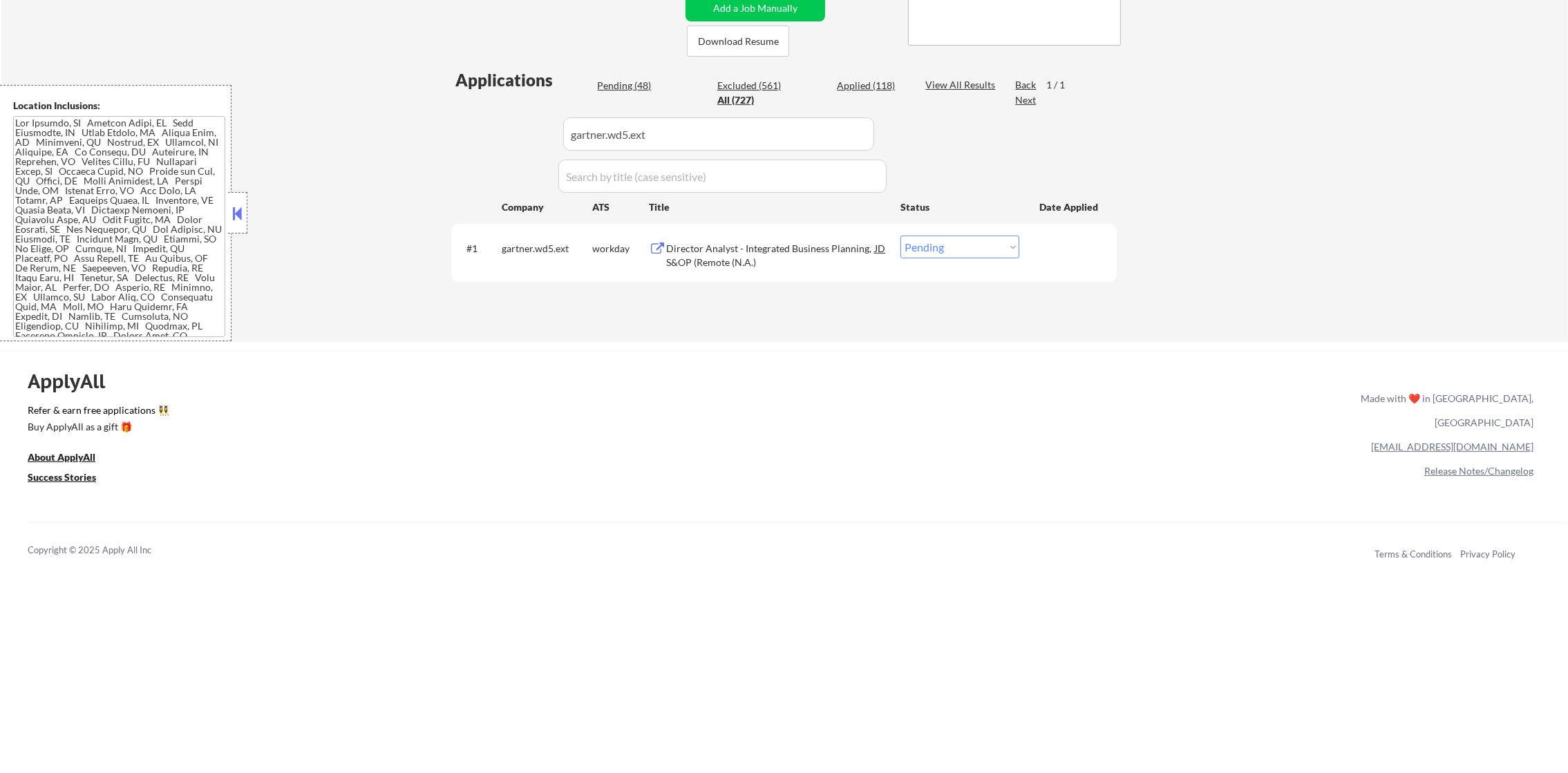
scroll to position [310, 0]
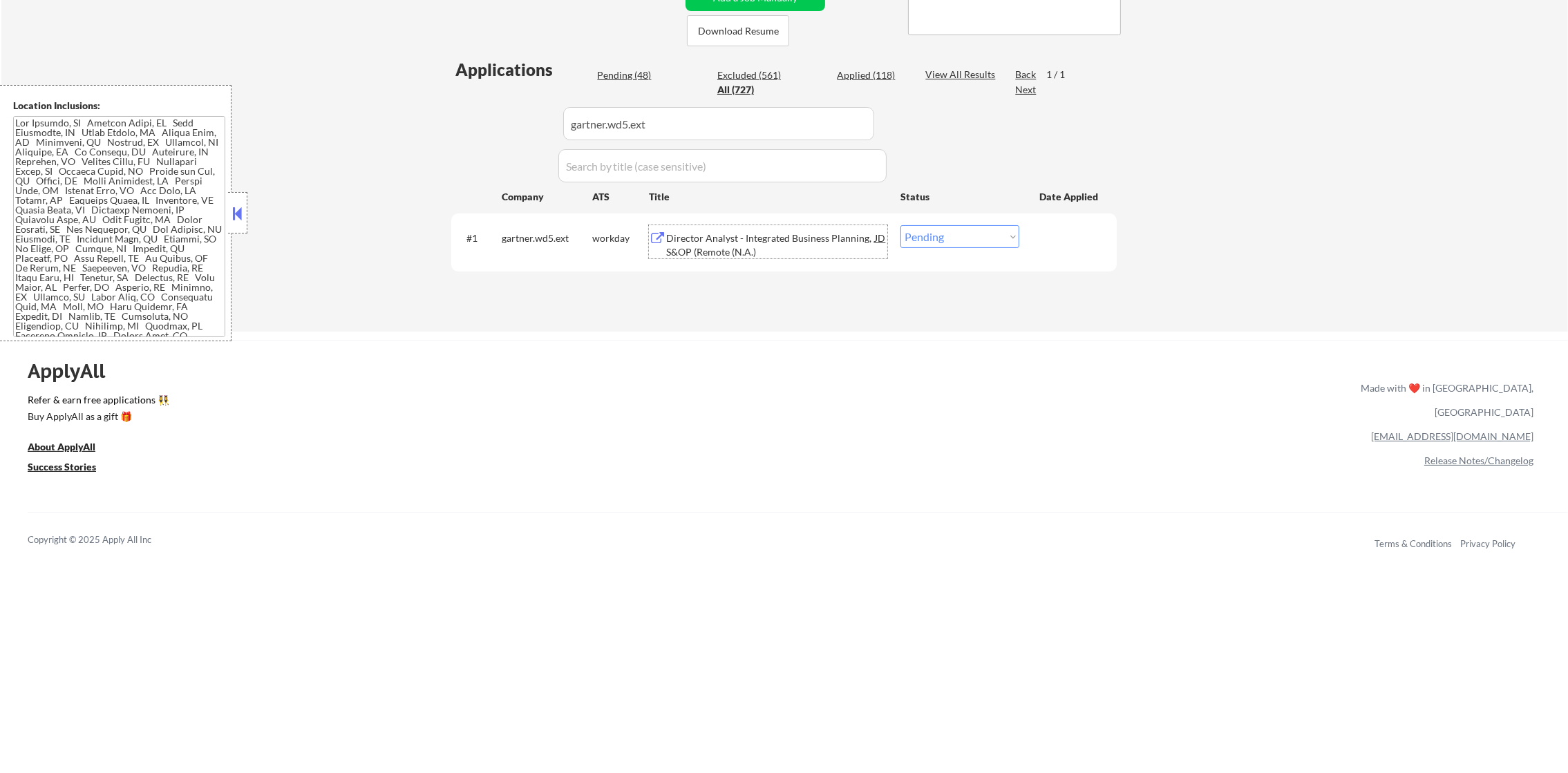
click at [802, 242] on div "Director Analyst - Integrated Business Planning, S&OP (Remote (N.A.)" at bounding box center [770, 245] width 209 height 27
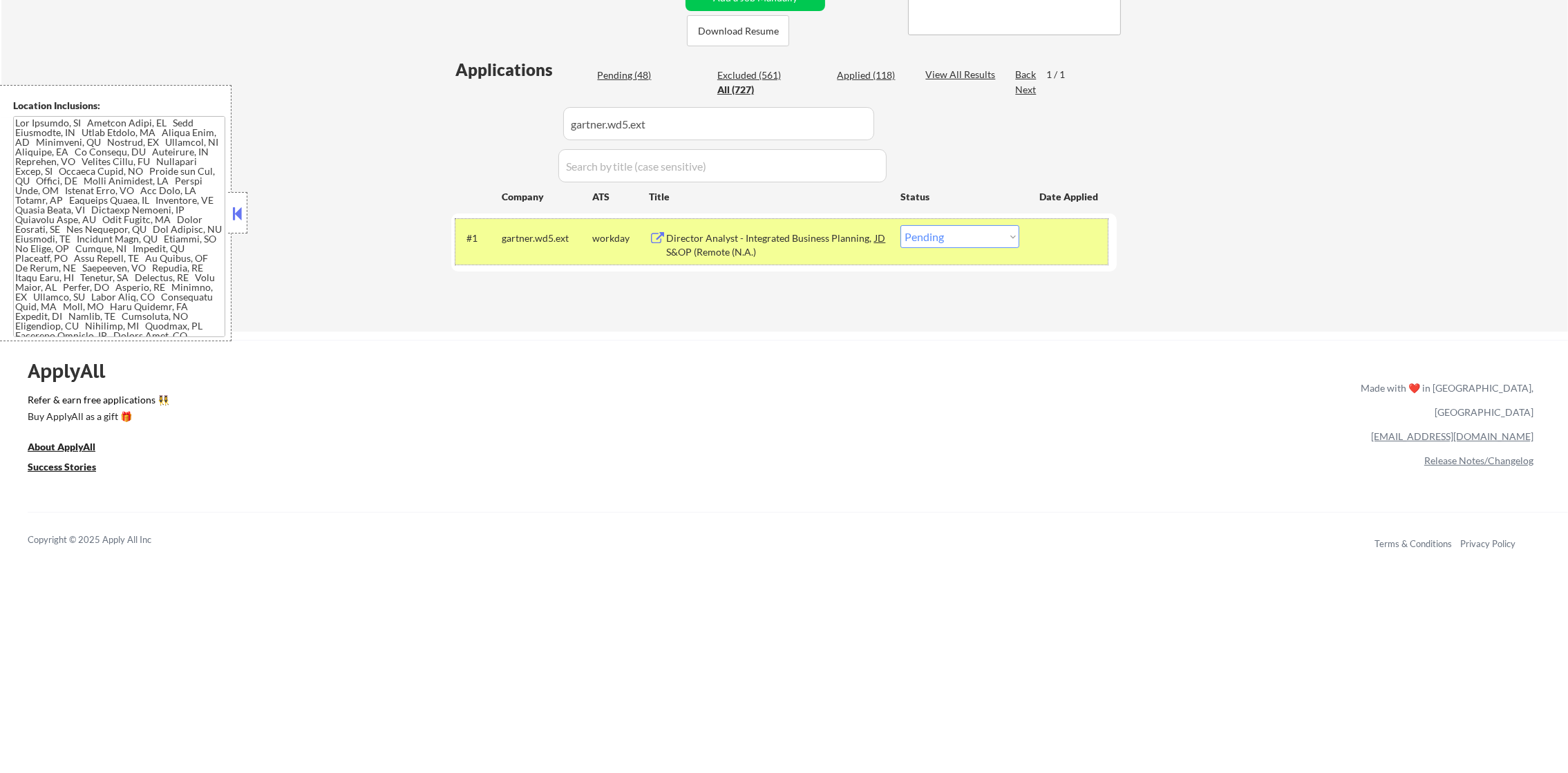
click at [919, 248] on div "#1 gartner.wd5.ext workday Director Analyst - Integrated Business Planning, S&O…" at bounding box center [781, 242] width 652 height 46
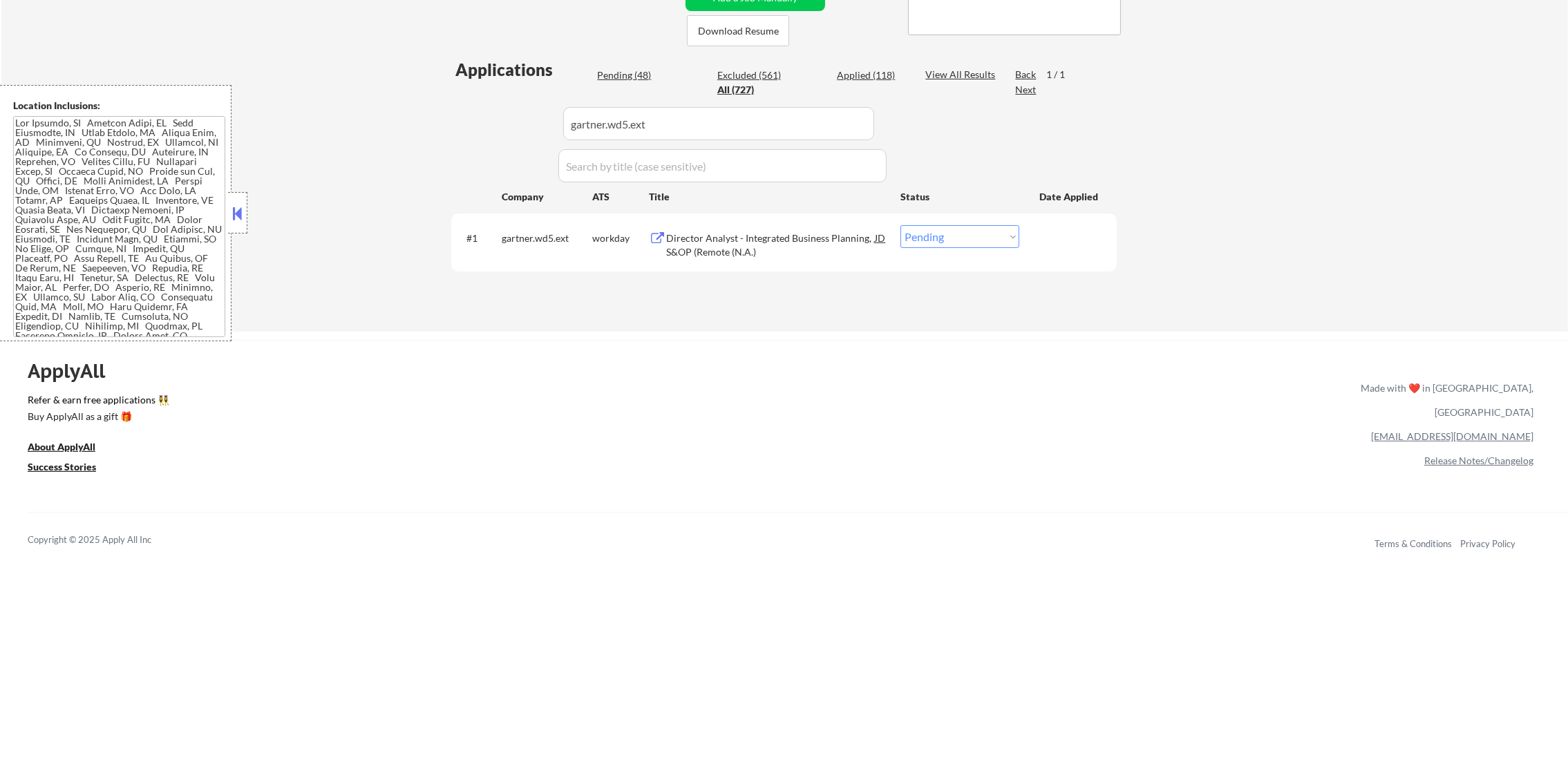
click at [938, 240] on select "Choose an option... Pending Applied Excluded (Questions) Excluded (Expired) Exc…" at bounding box center [960, 237] width 119 height 23
select select ""excluded__blocklist_""
click at [900, 225] on select "Choose an option... Pending Applied Excluded (Questions) Excluded (Expired) Exc…" at bounding box center [960, 237] width 119 height 23
click at [955, 404] on link "Refer & earn free applications 👯‍♀️" at bounding box center [549, 402] width 1045 height 14
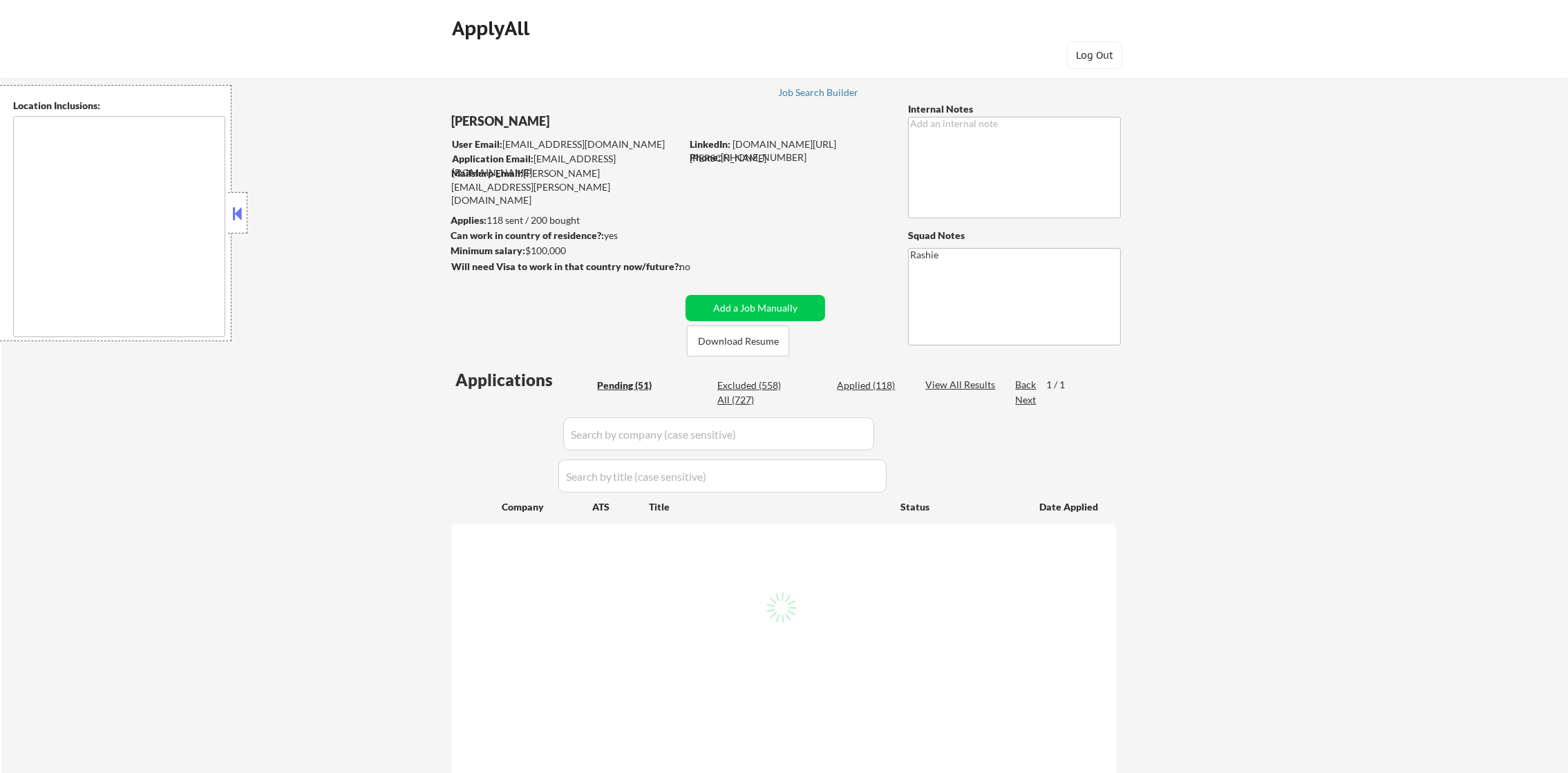
type textarea "[GEOGRAPHIC_DATA], [GEOGRAPHIC_DATA] [GEOGRAPHIC_DATA], [GEOGRAPHIC_DATA] [GEOG…"
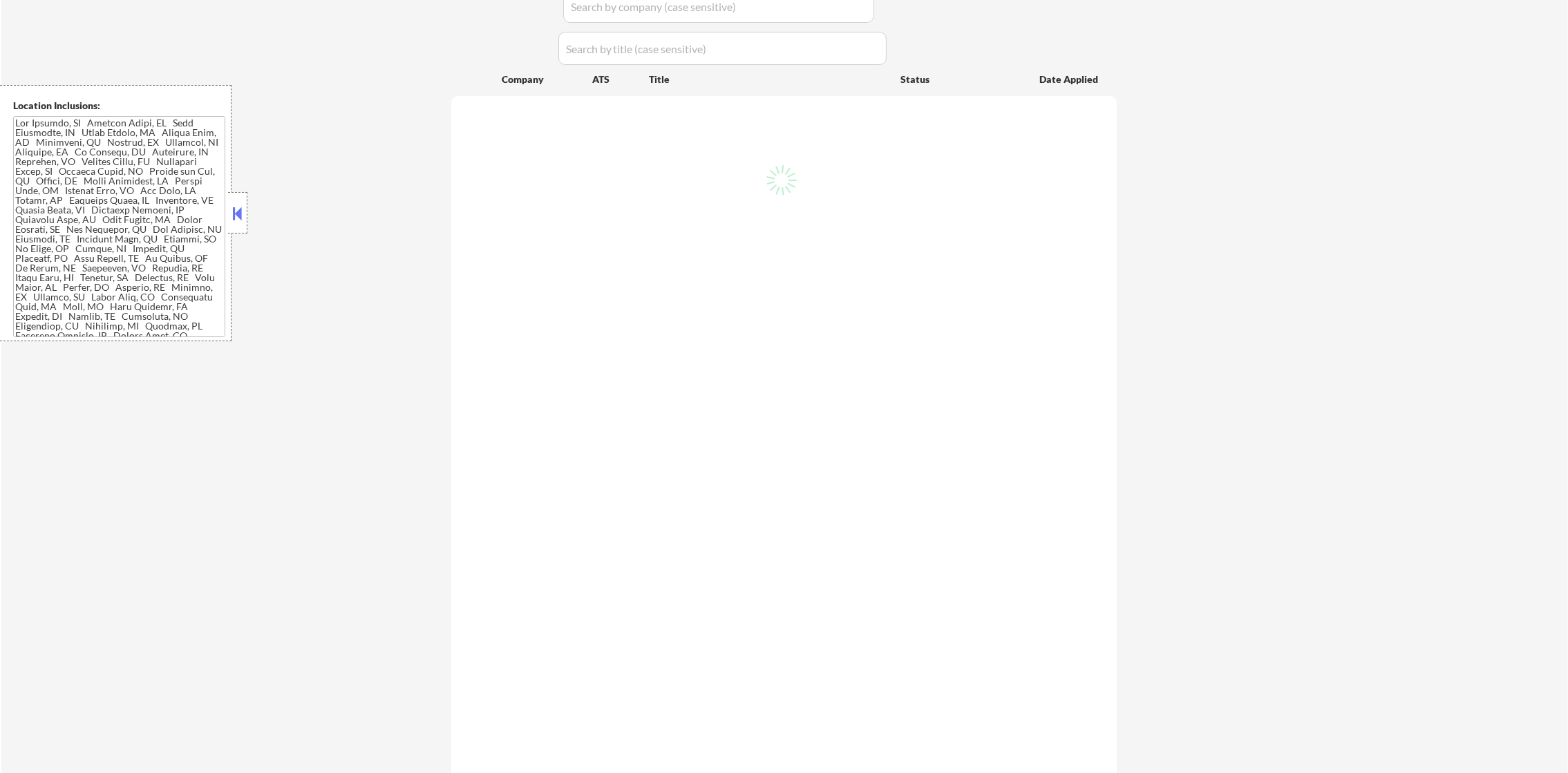
scroll to position [427, 0]
select select ""pending""
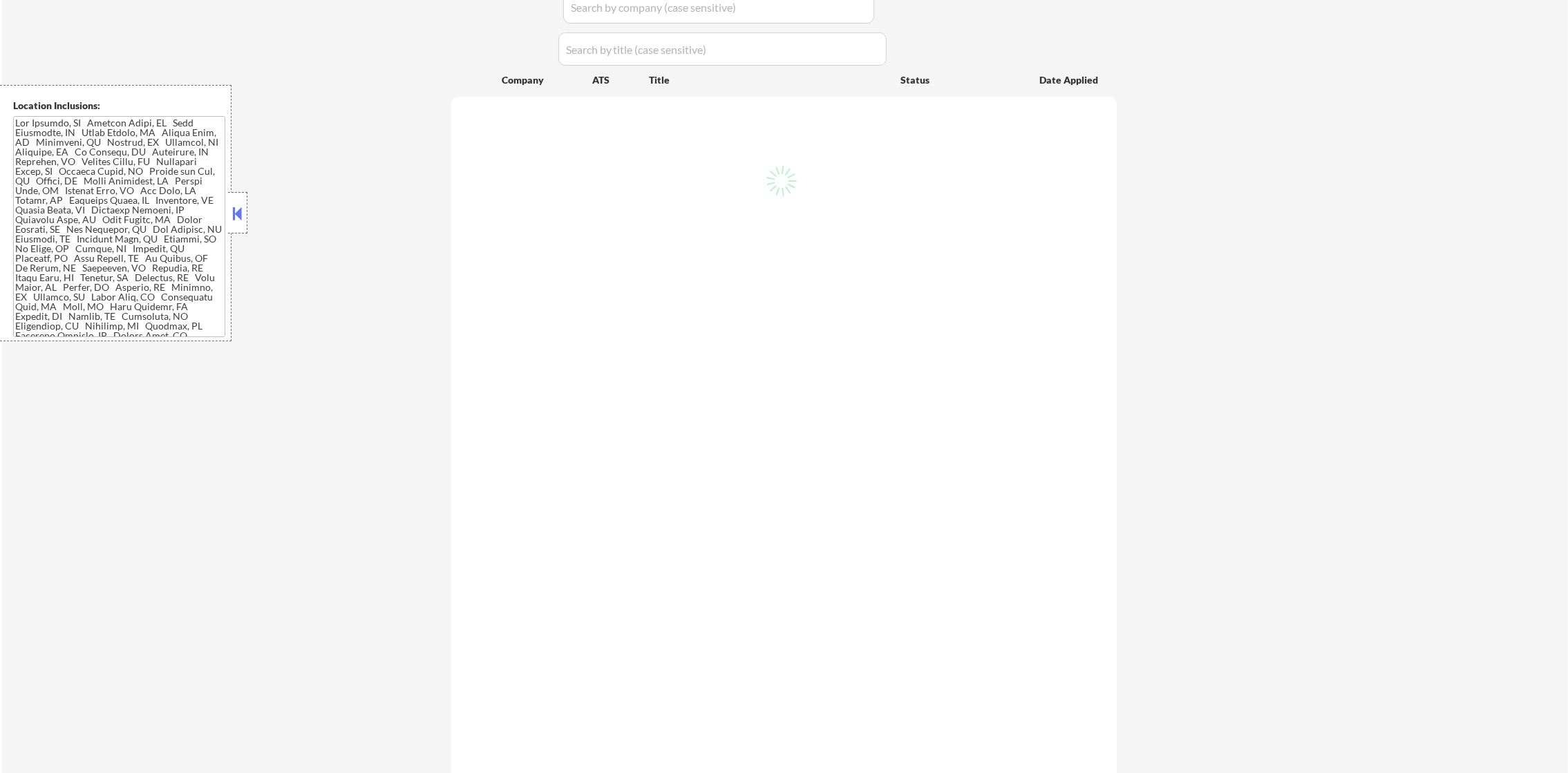
select select ""pending""
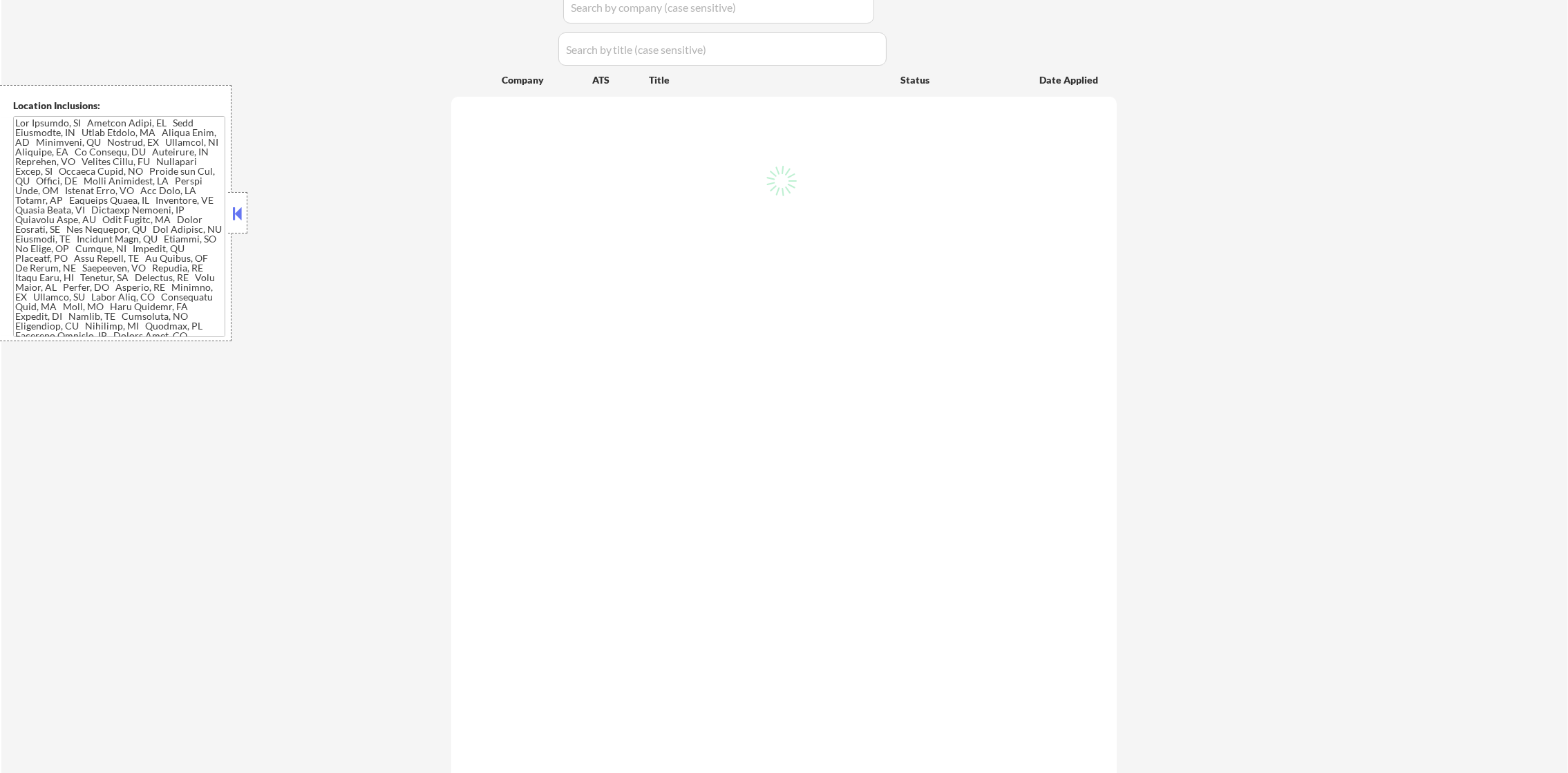
select select ""pending""
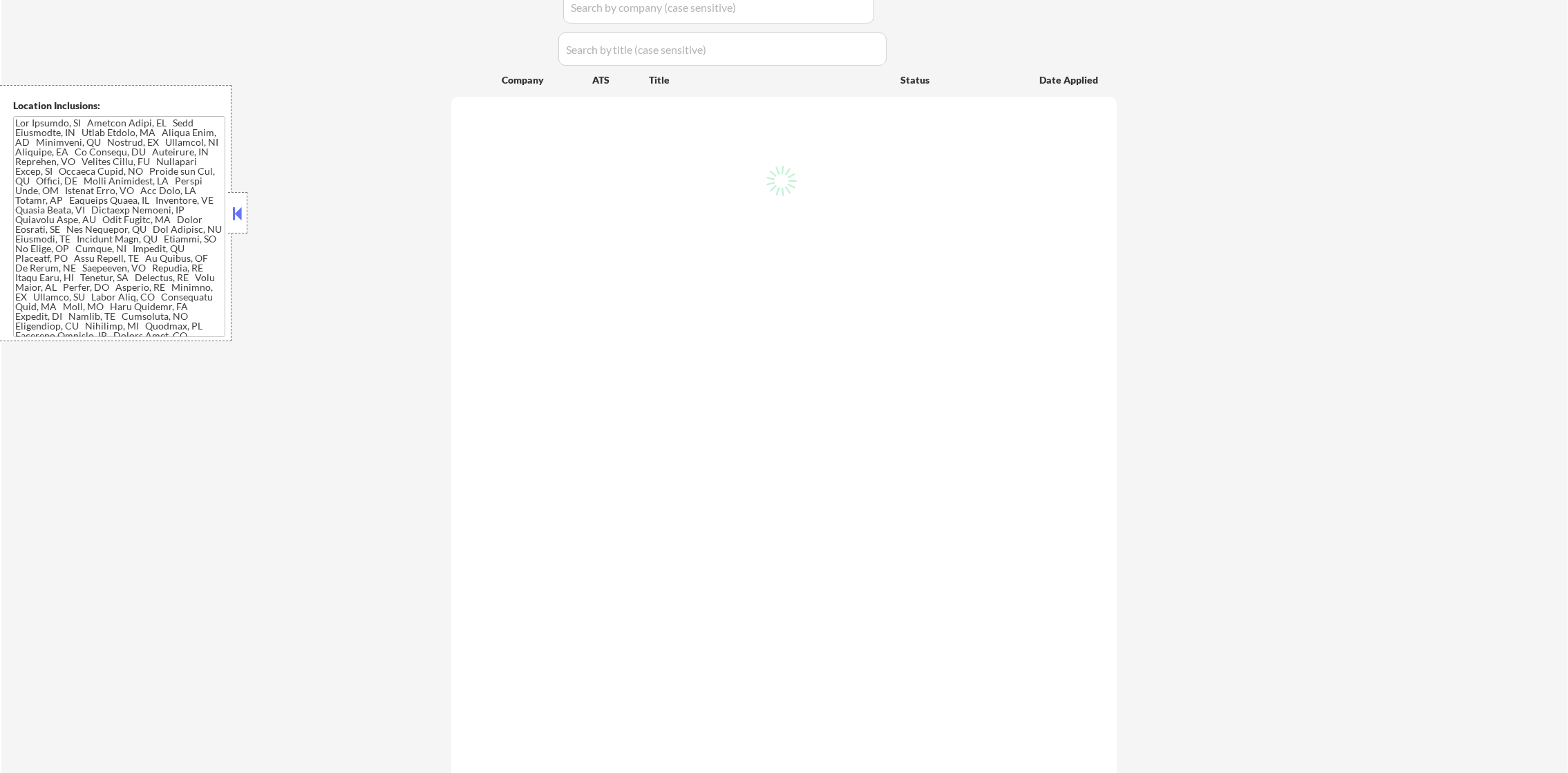
select select ""pending""
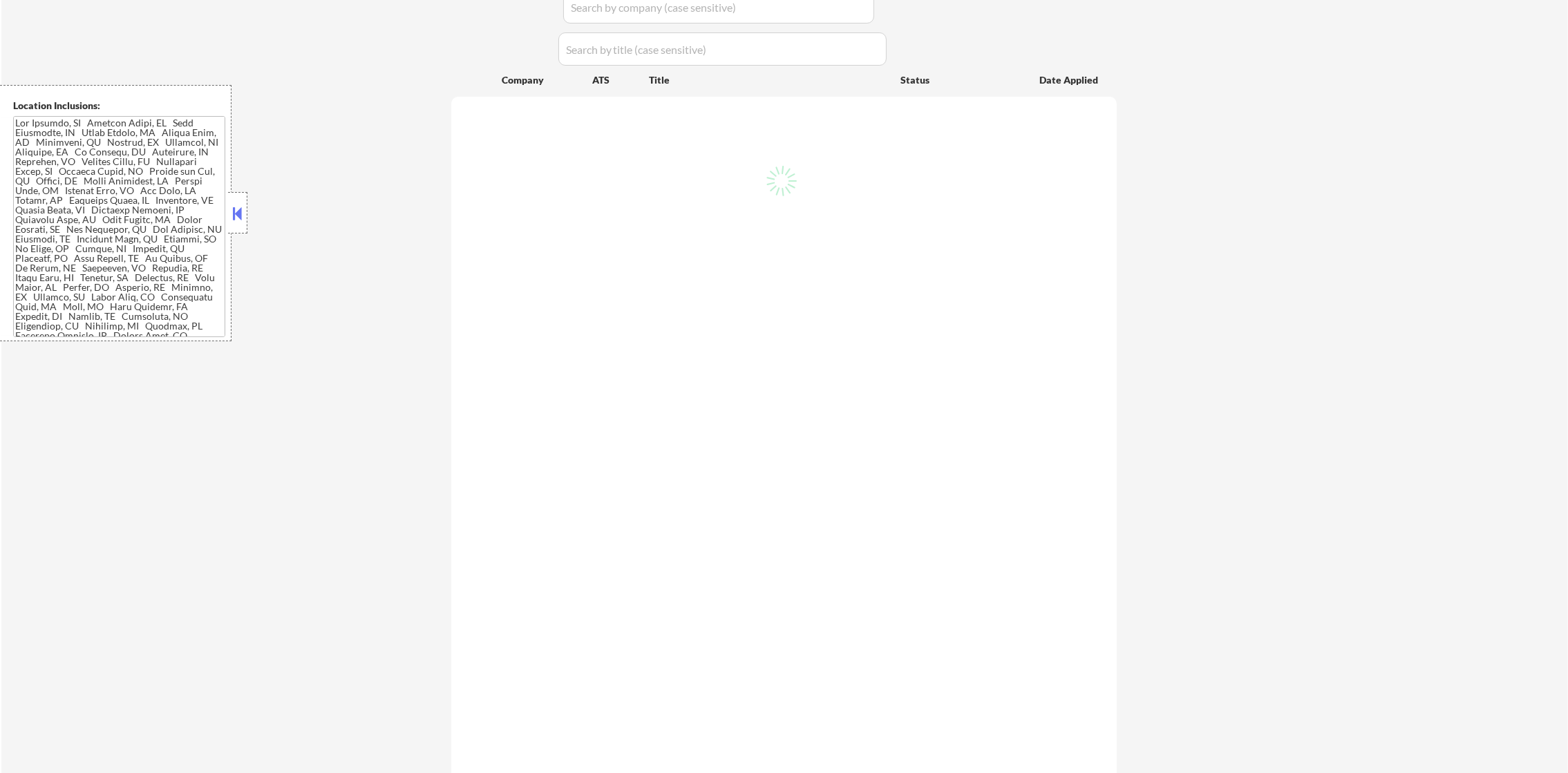
select select ""pending""
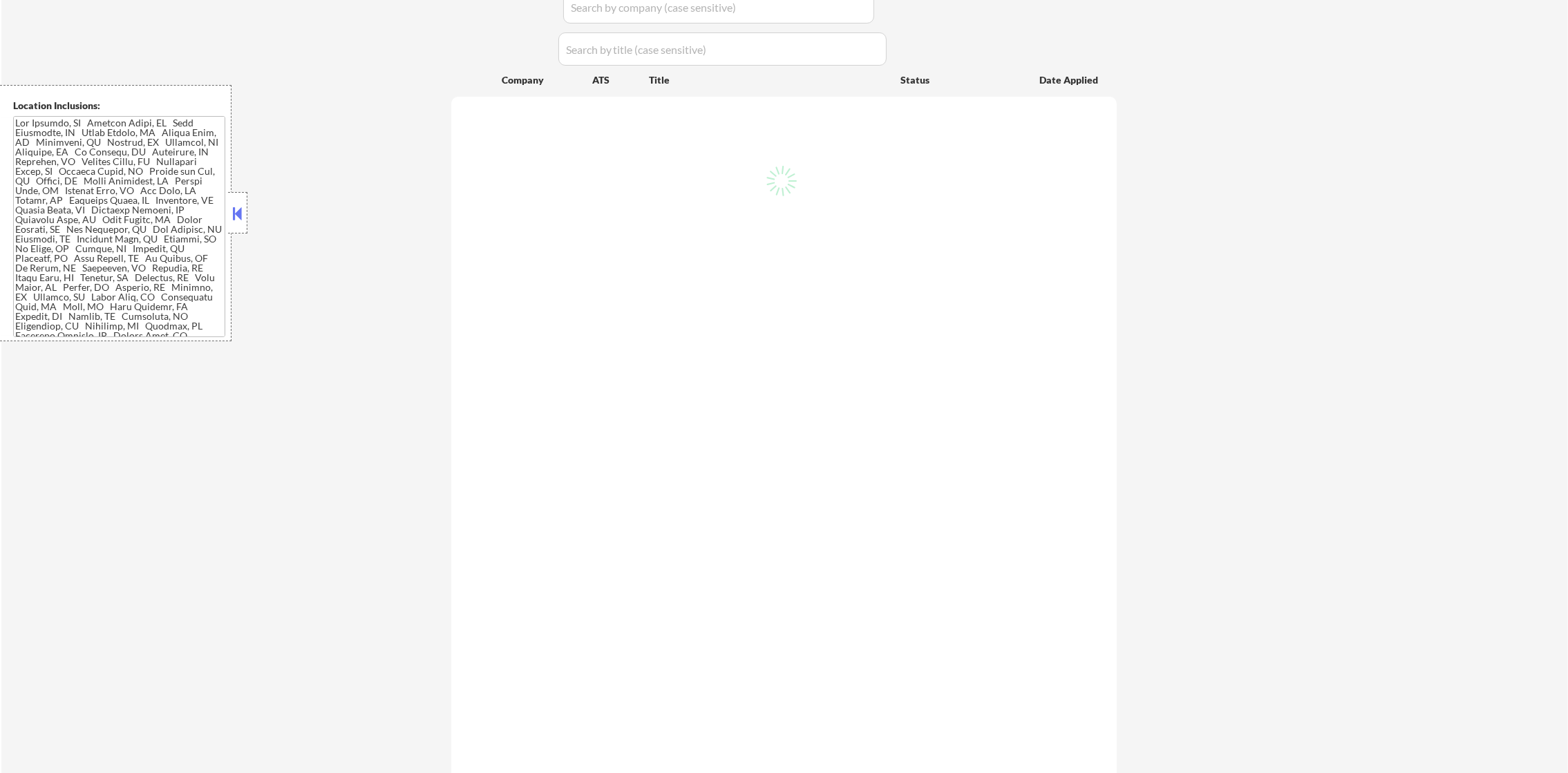
select select ""pending""
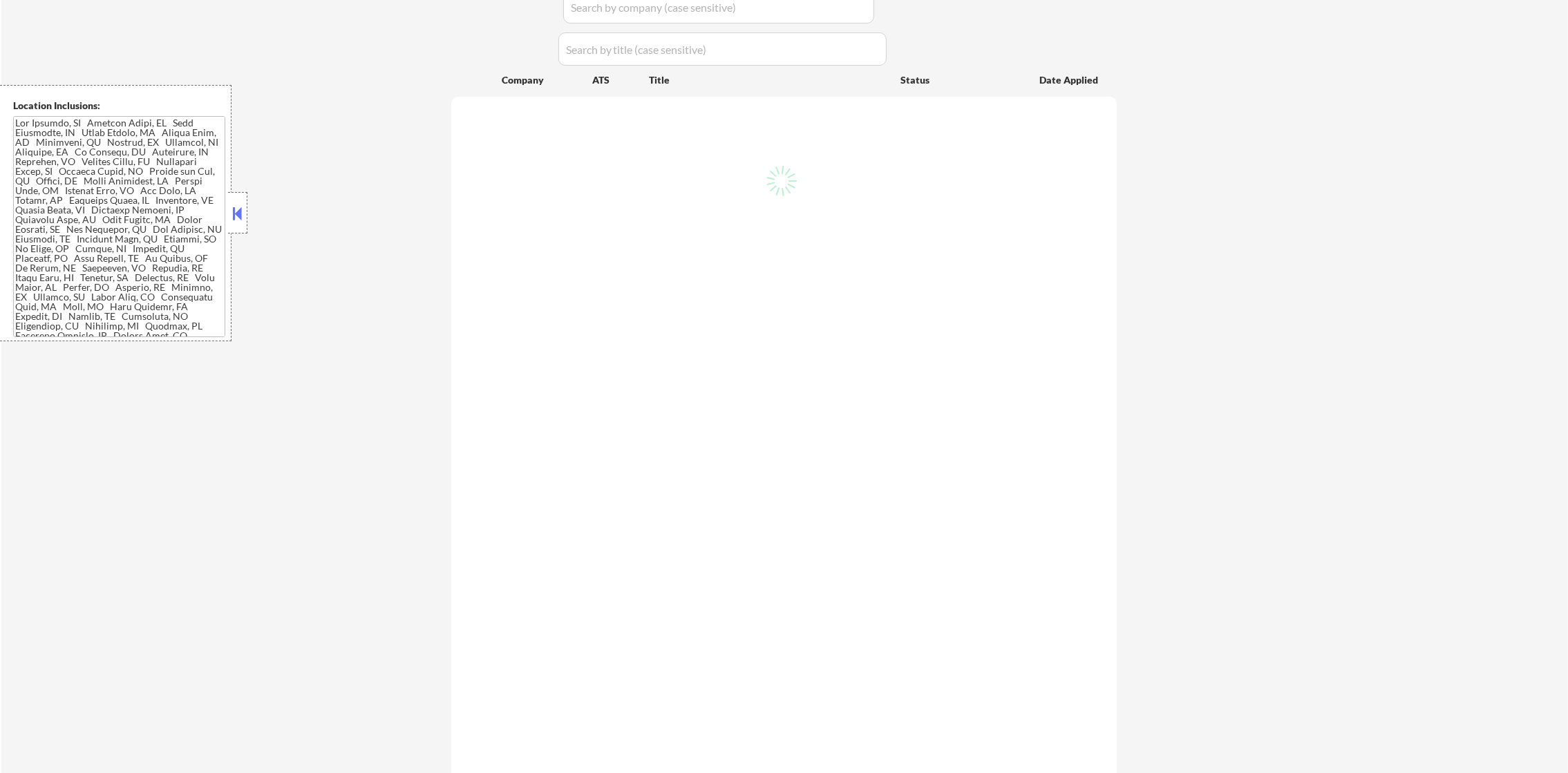
select select ""pending""
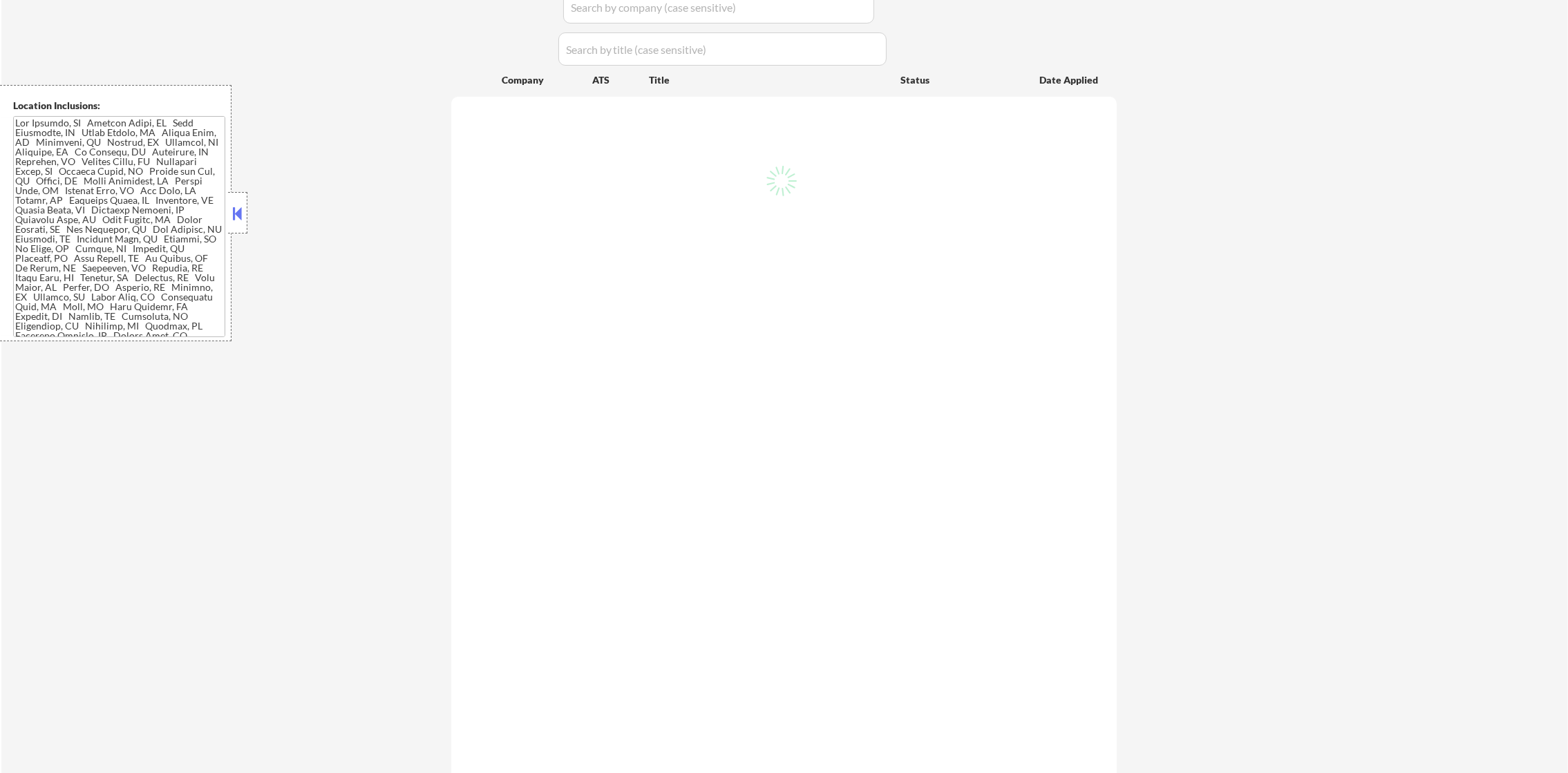
select select ""pending""
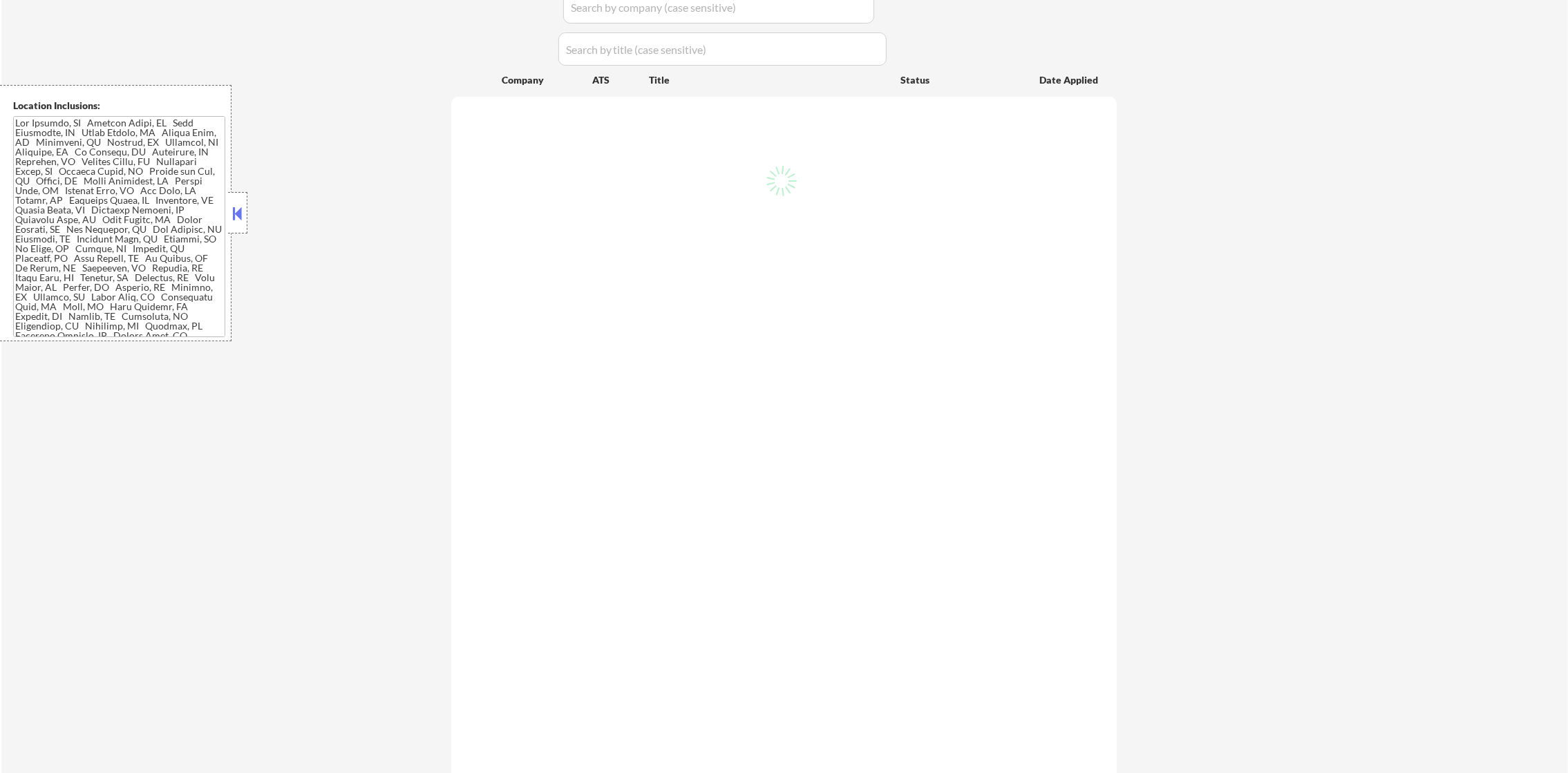
select select ""pending""
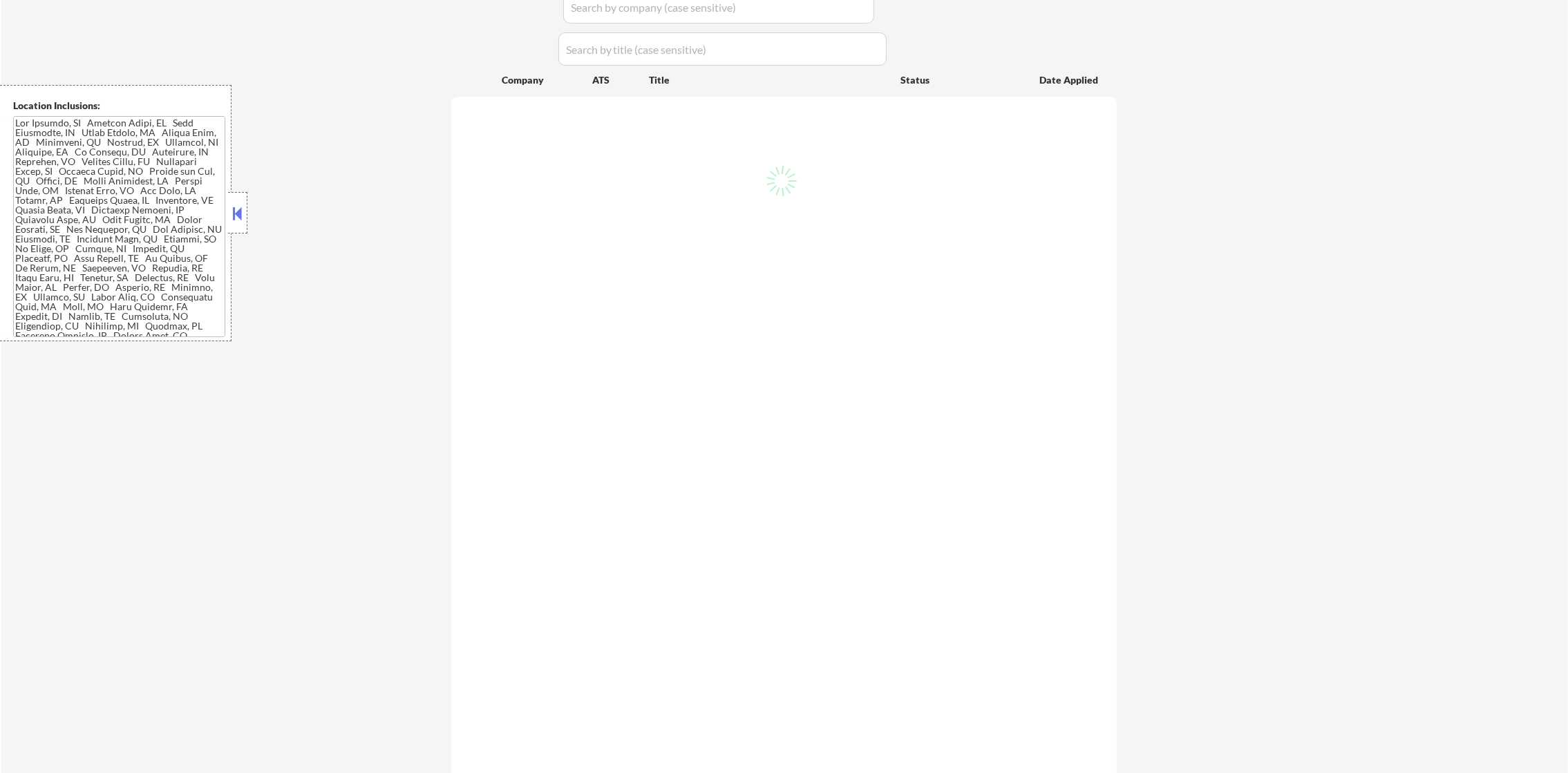
select select ""pending""
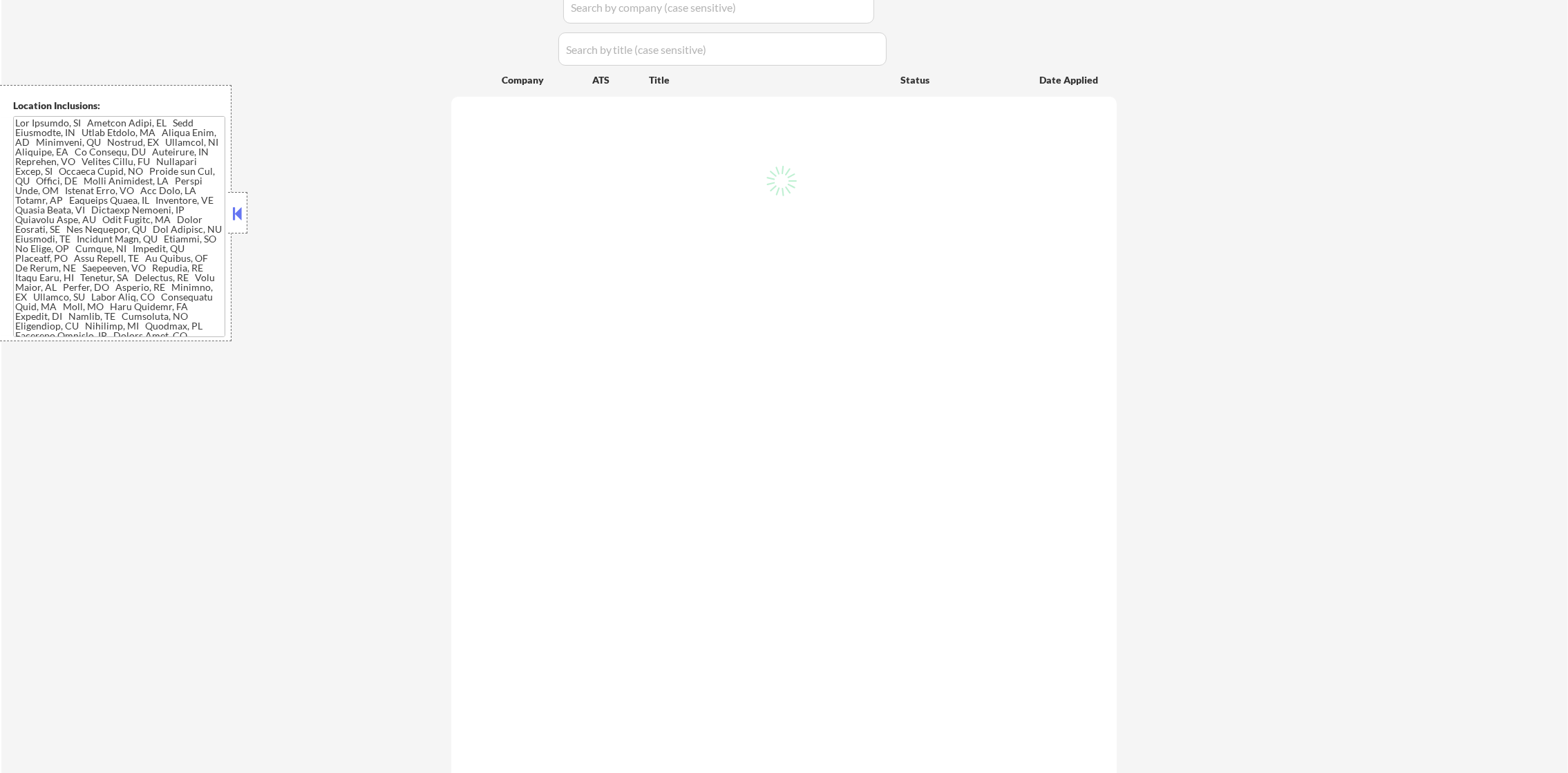
select select ""pending""
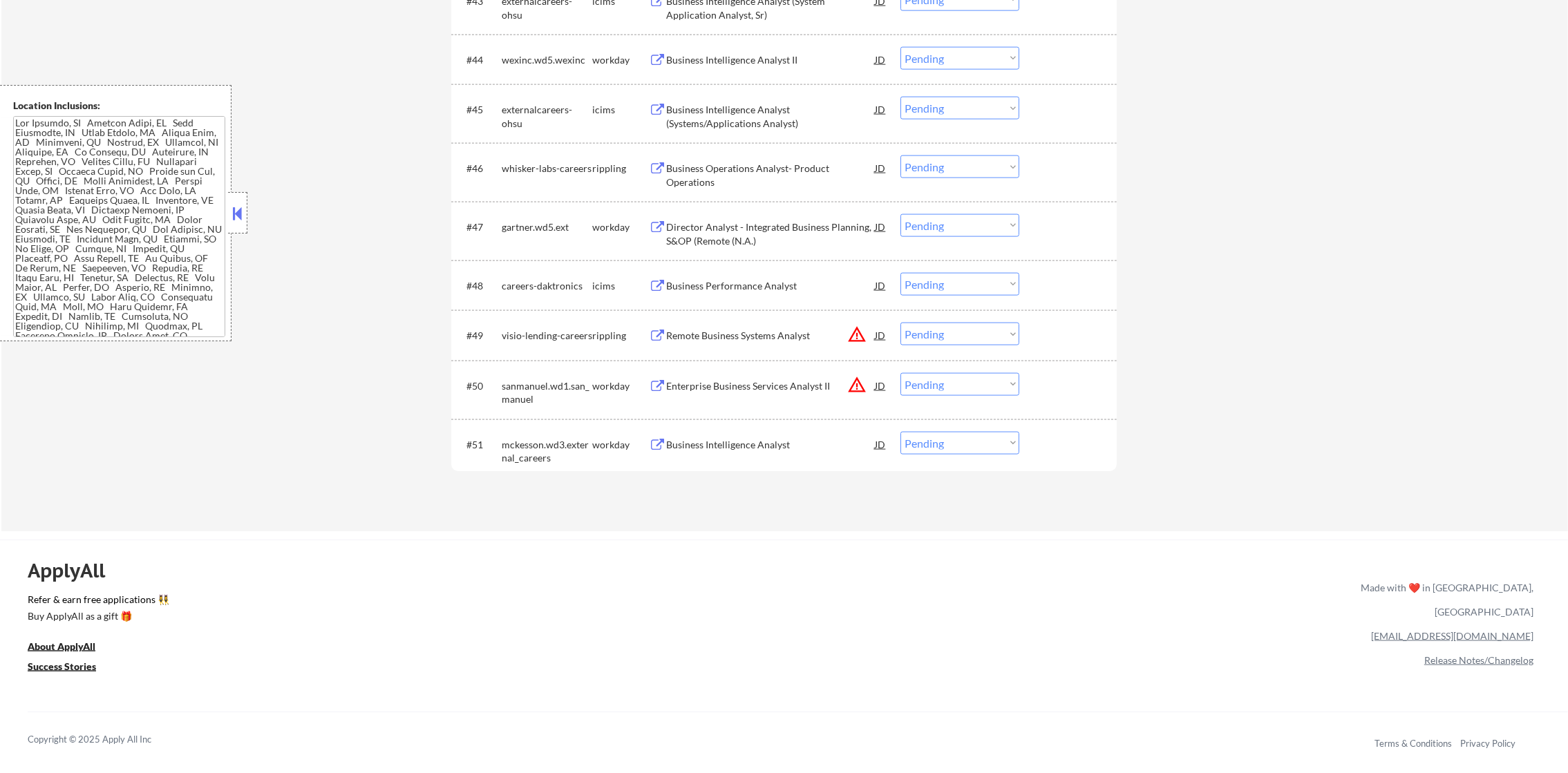
scroll to position [2907, 0]
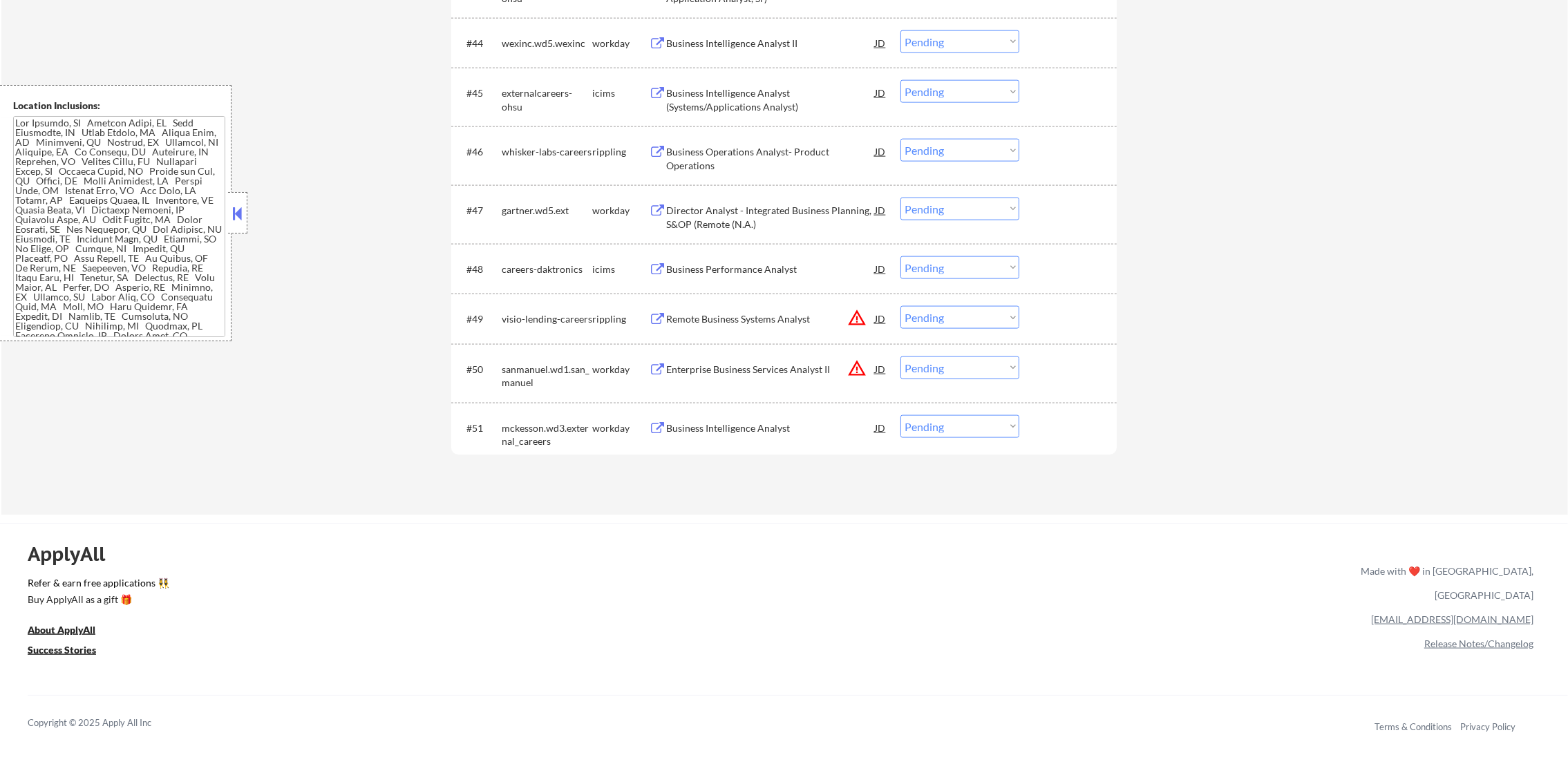
click at [940, 369] on select "Choose an option... Pending Applied Excluded (Questions) Excluded (Expired) Exc…" at bounding box center [960, 368] width 119 height 23
select select ""excluded__location_""
click at [900, 357] on select "Choose an option... Pending Applied Excluded (Questions) Excluded (Expired) Exc…" at bounding box center [960, 368] width 119 height 23
click at [852, 316] on button "warning_amber" at bounding box center [857, 318] width 20 height 20
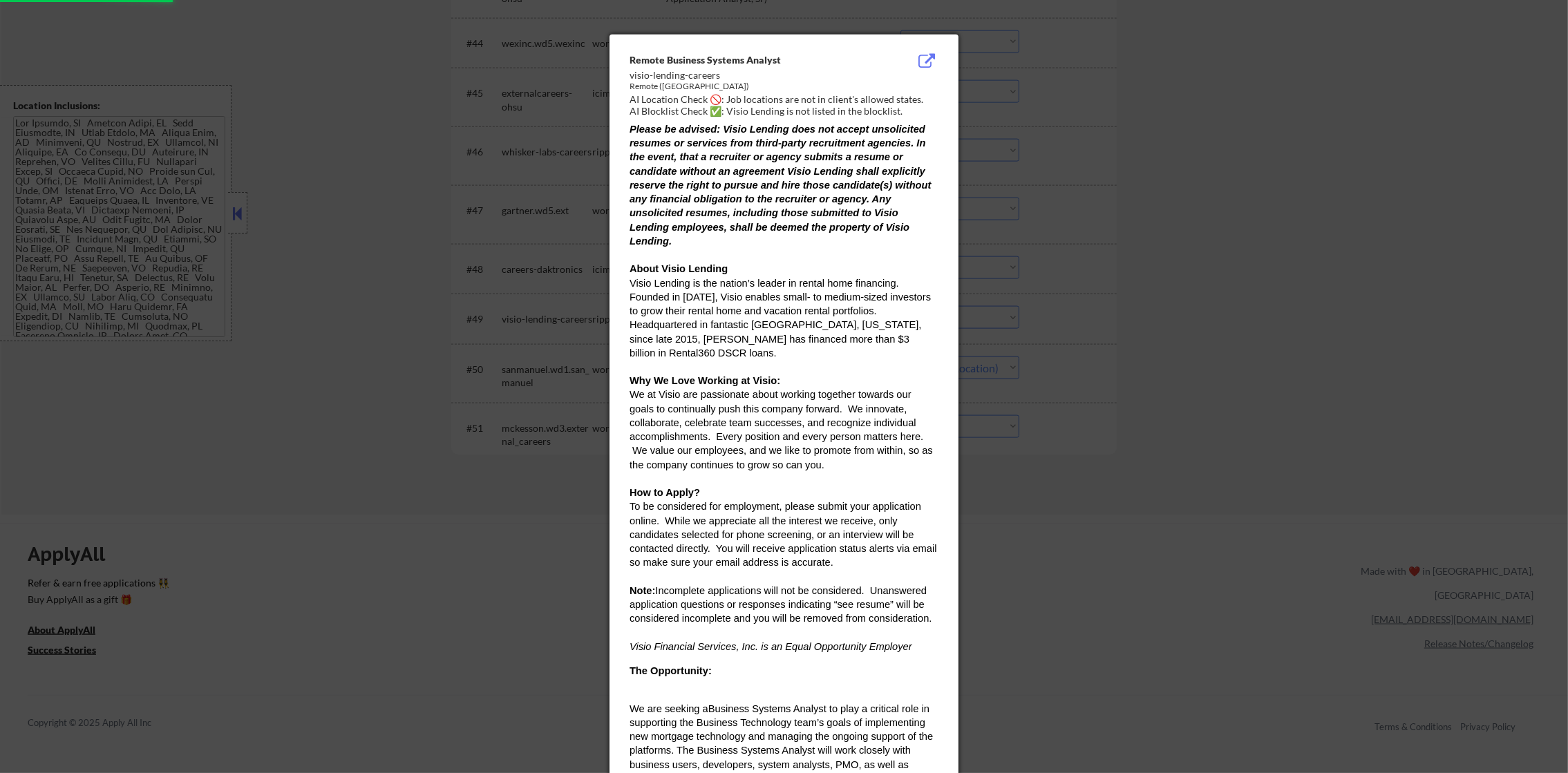
click at [1192, 307] on div at bounding box center [784, 386] width 1568 height 773
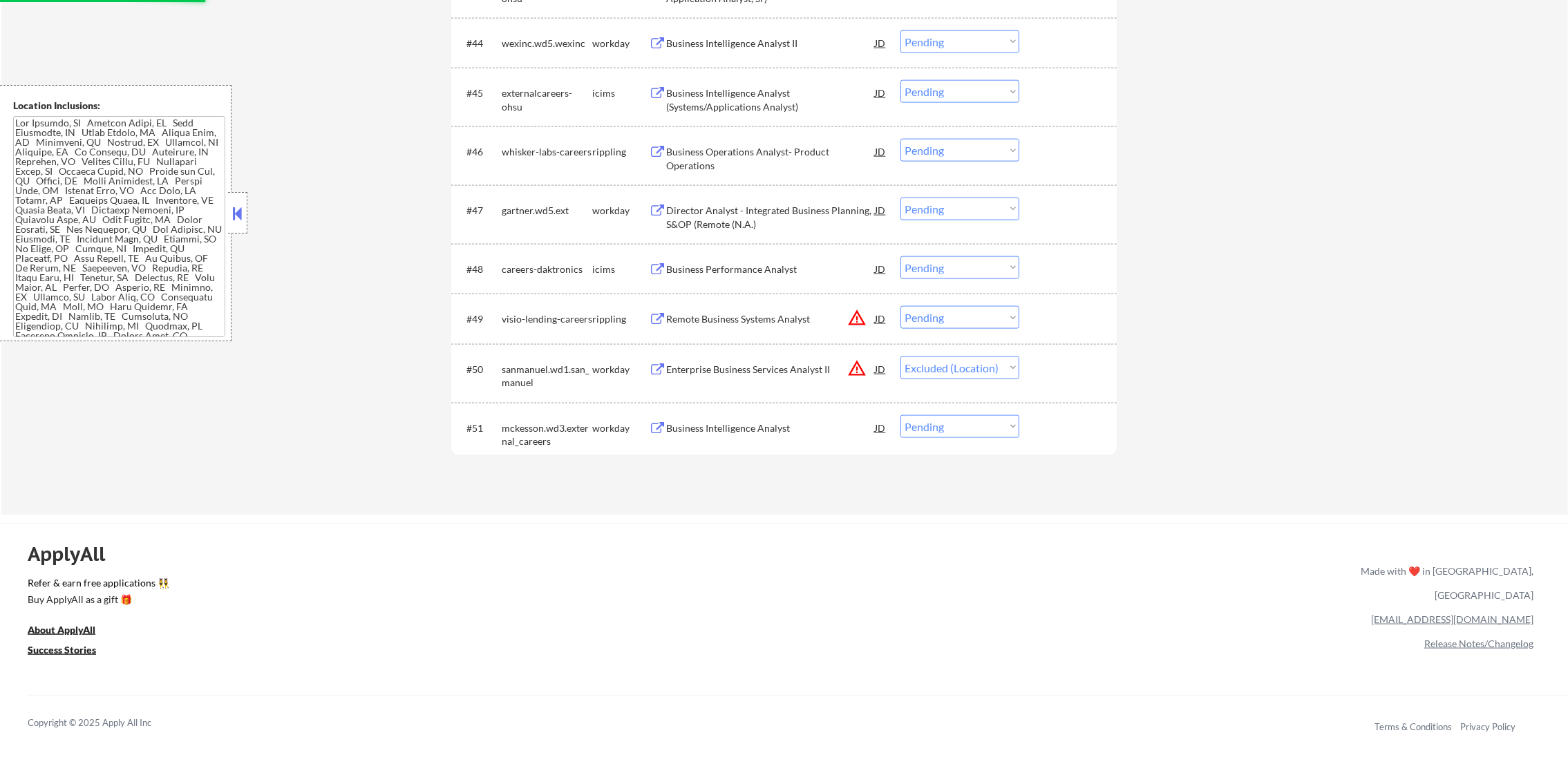
click at [976, 313] on select "Choose an option... Pending Applied Excluded (Questions) Excluded (Expired) Exc…" at bounding box center [960, 318] width 119 height 23
click at [900, 306] on select "Choose an option... Pending Applied Excluded (Questions) Excluded (Expired) Exc…" at bounding box center [960, 318] width 119 height 23
select select ""pending""
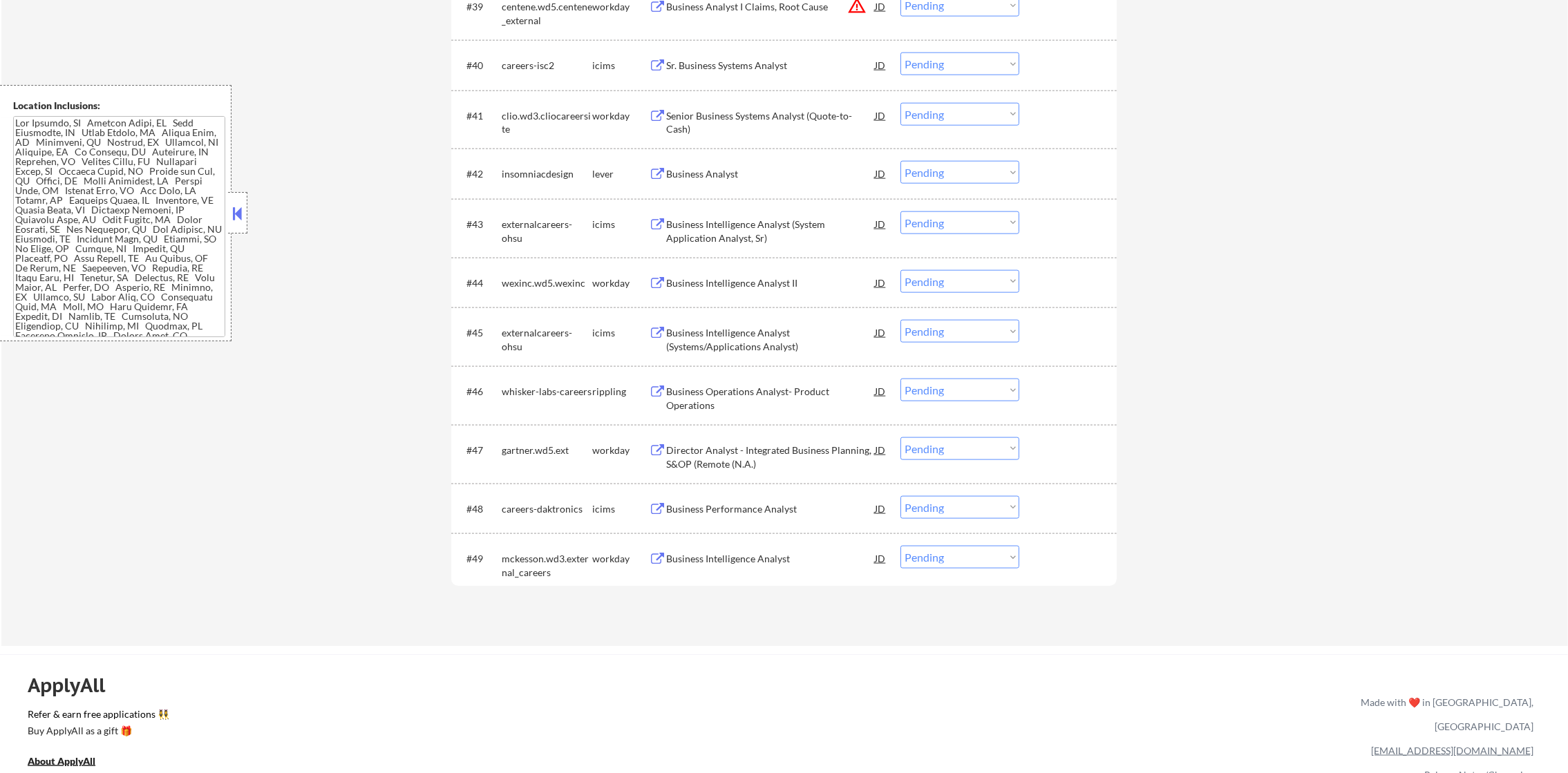
scroll to position [2694, 0]
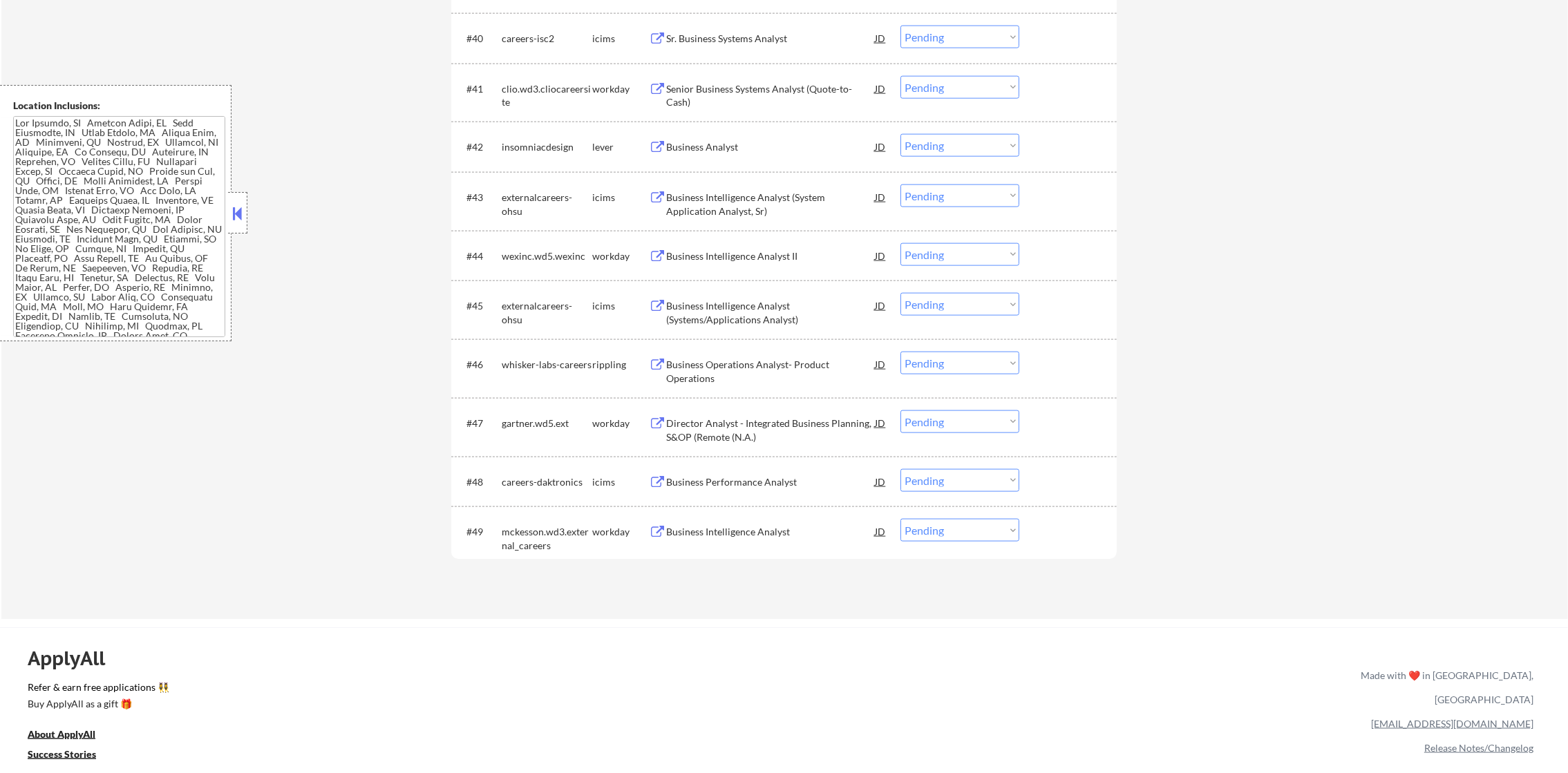
click at [797, 529] on div "Business Intelligence Analyst" at bounding box center [770, 532] width 209 height 14
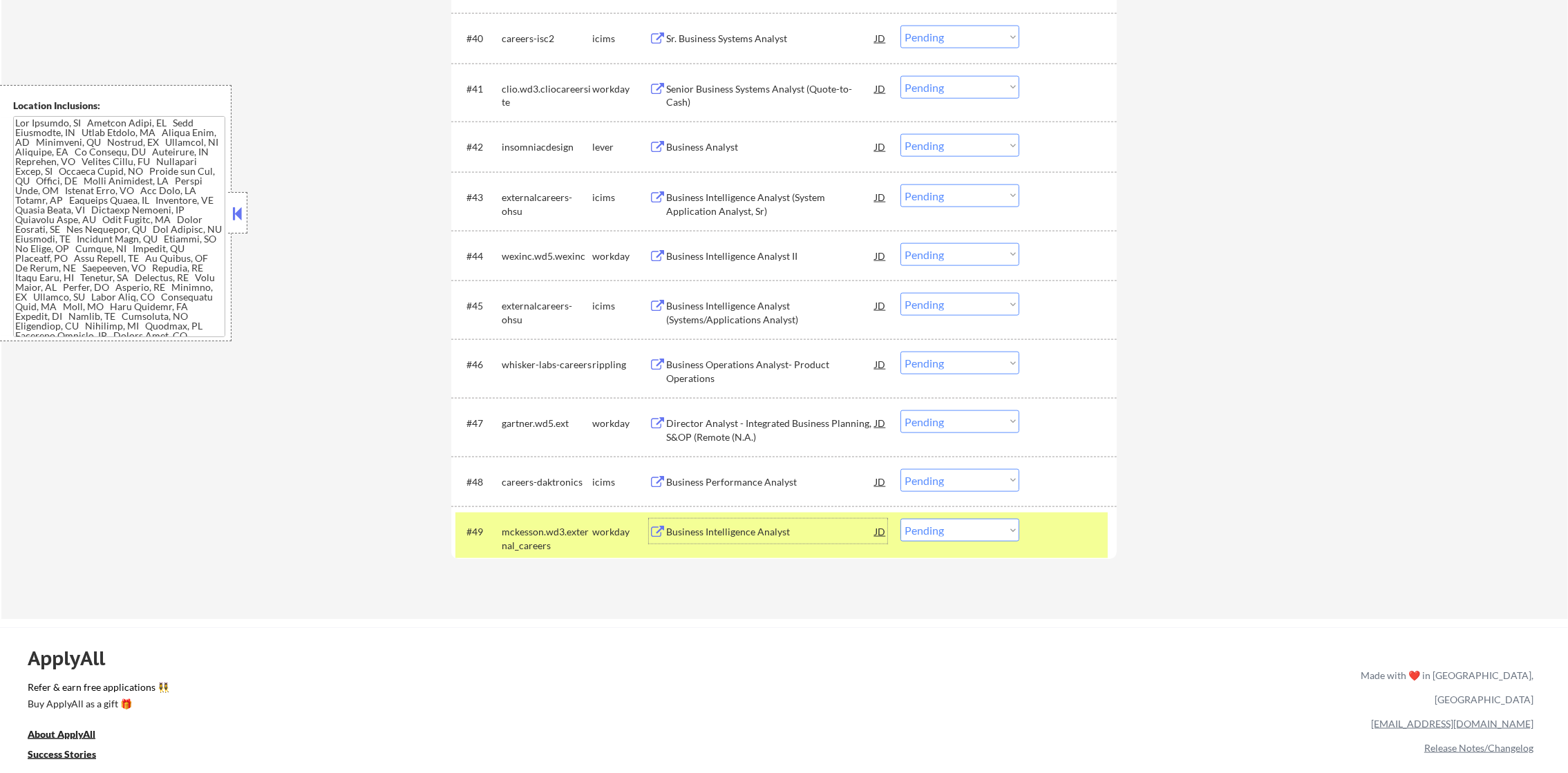
click at [538, 539] on div "mckesson.wd3.external_careers" at bounding box center [546, 539] width 90 height 27
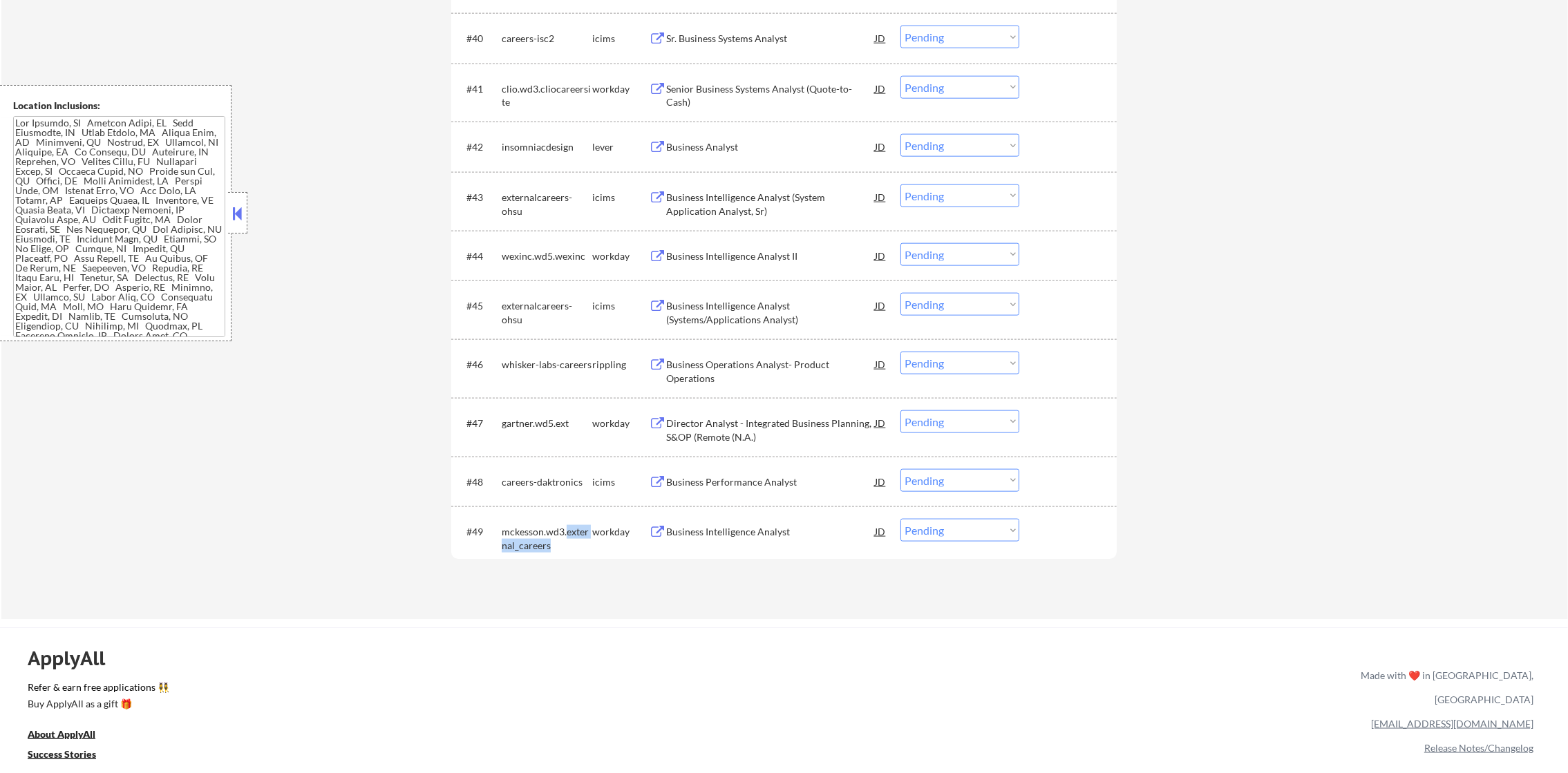
click at [538, 539] on div "mckesson.wd3.external_careers" at bounding box center [546, 539] width 90 height 27
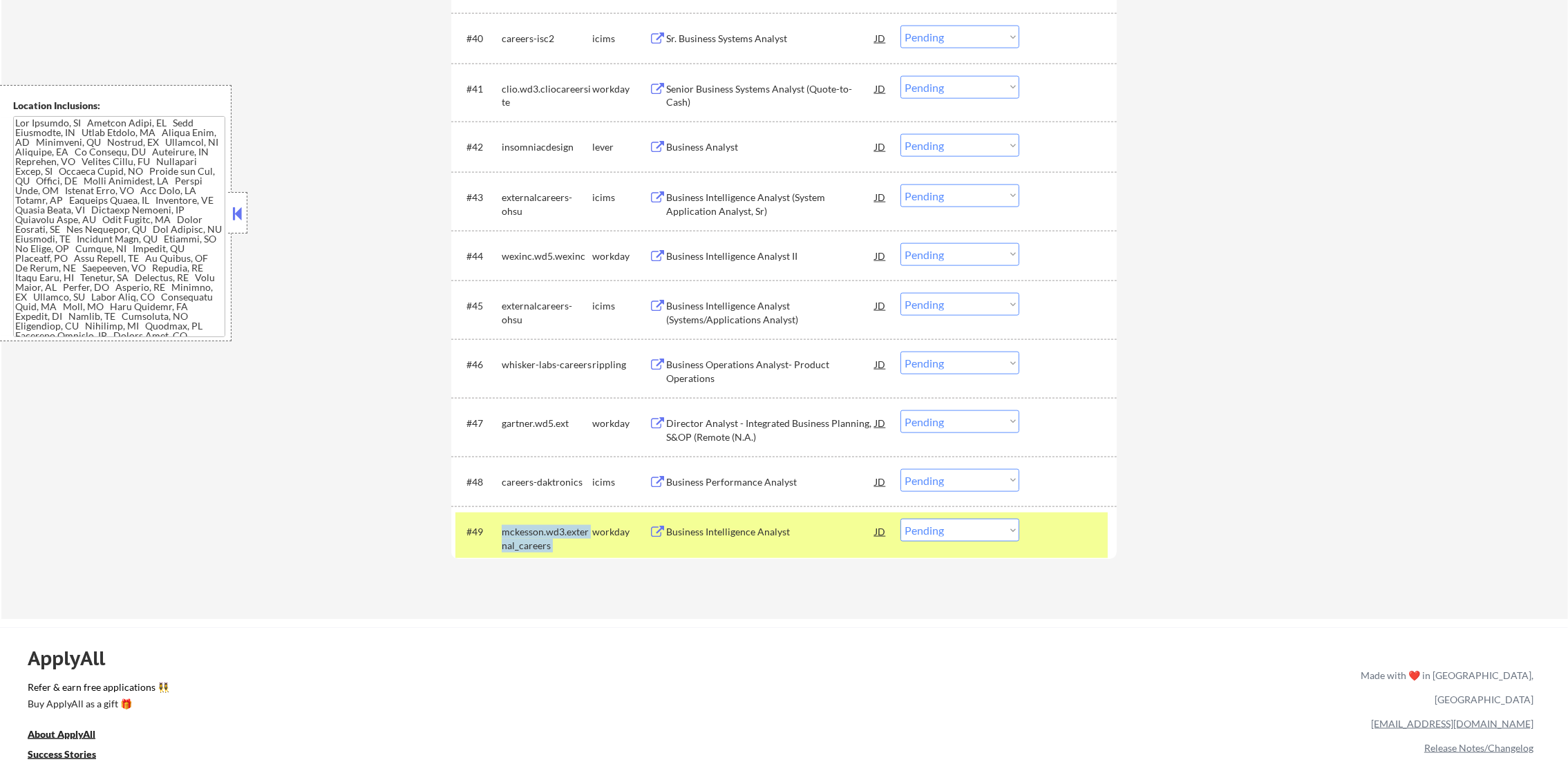
click at [538, 539] on div "mckesson.wd3.external_careers" at bounding box center [546, 539] width 90 height 27
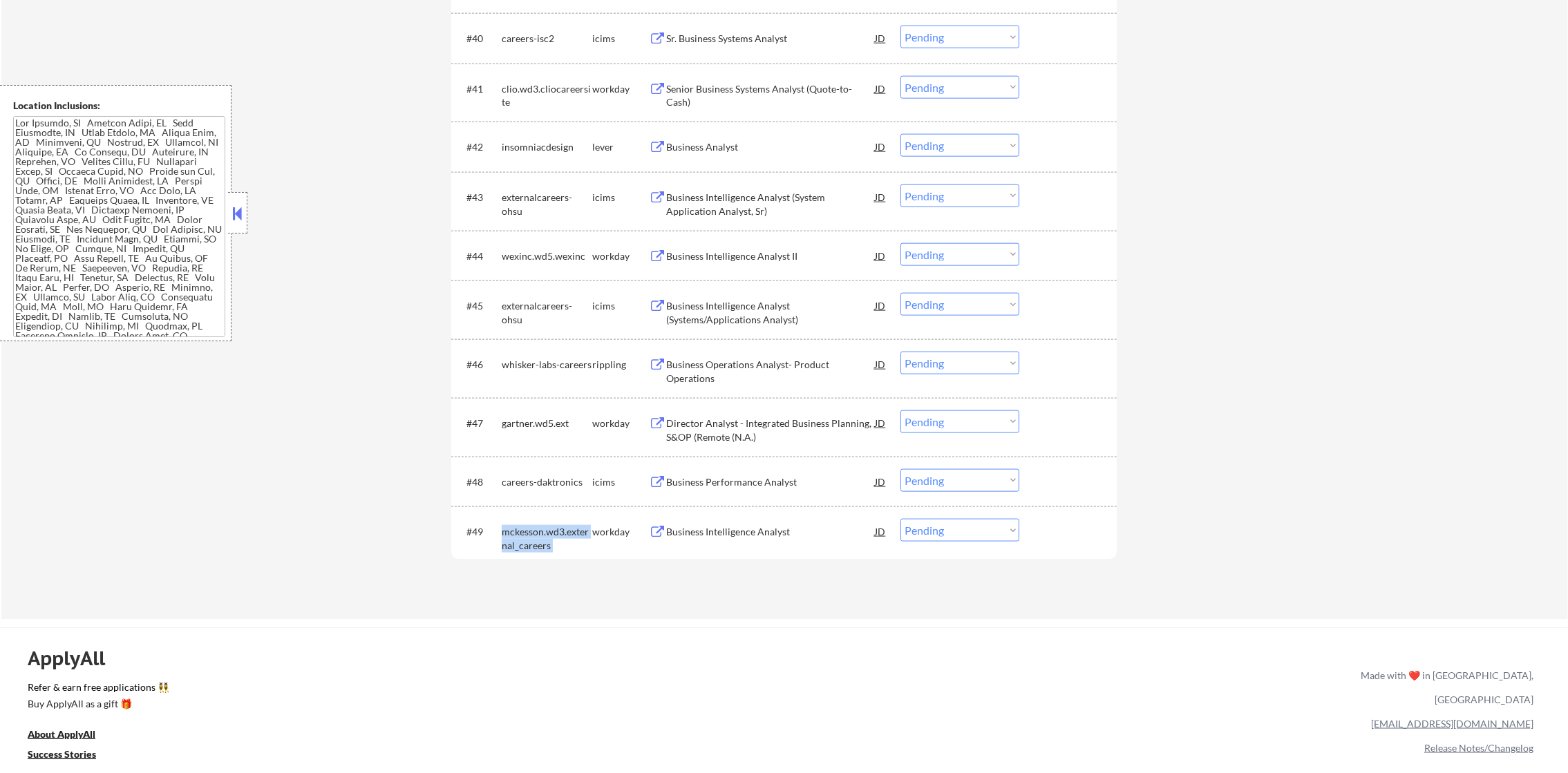
copy div "mckesson.wd3.external_careers"
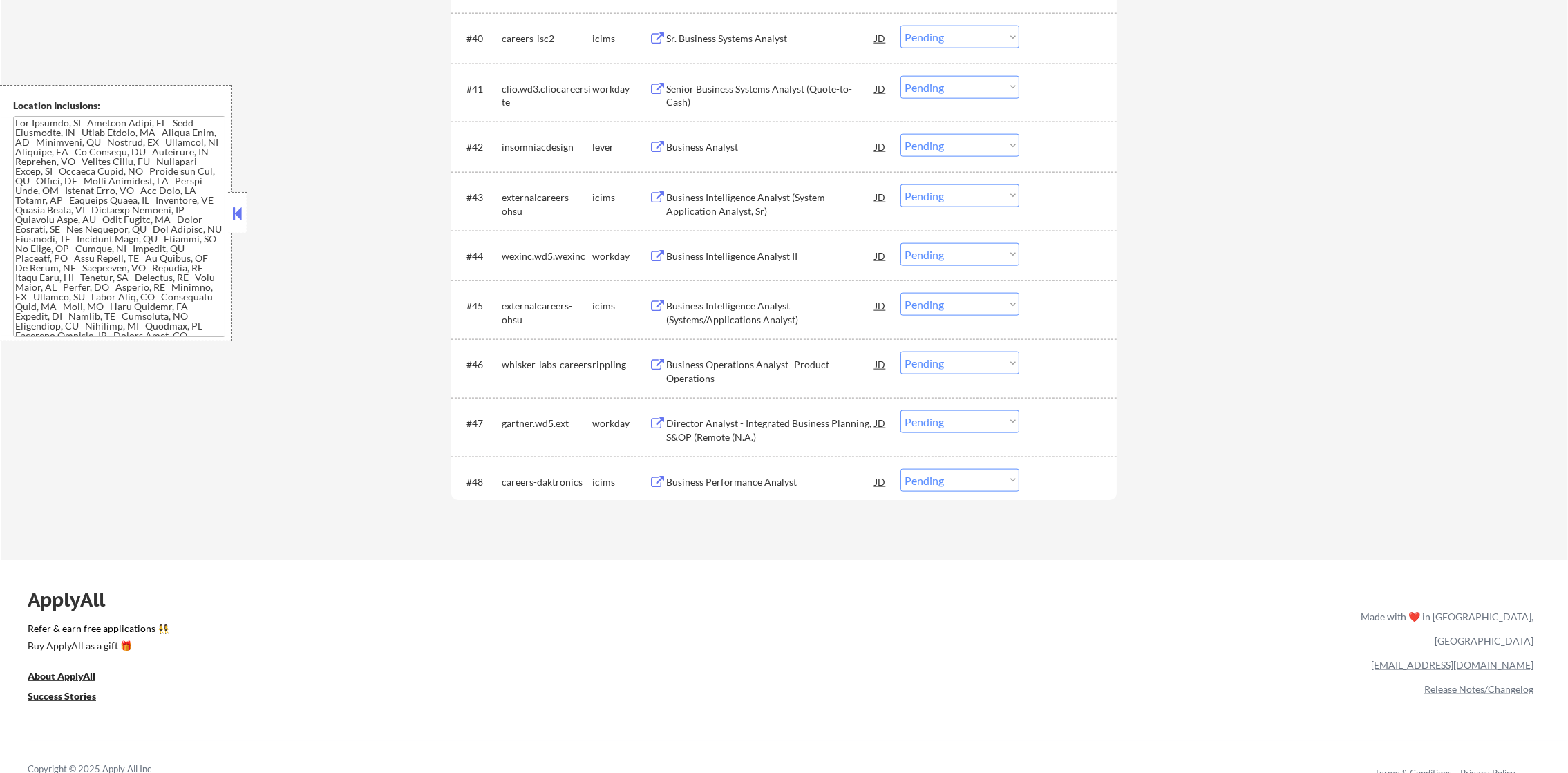
click at [545, 423] on div "gartner.wd5.ext" at bounding box center [546, 423] width 90 height 14
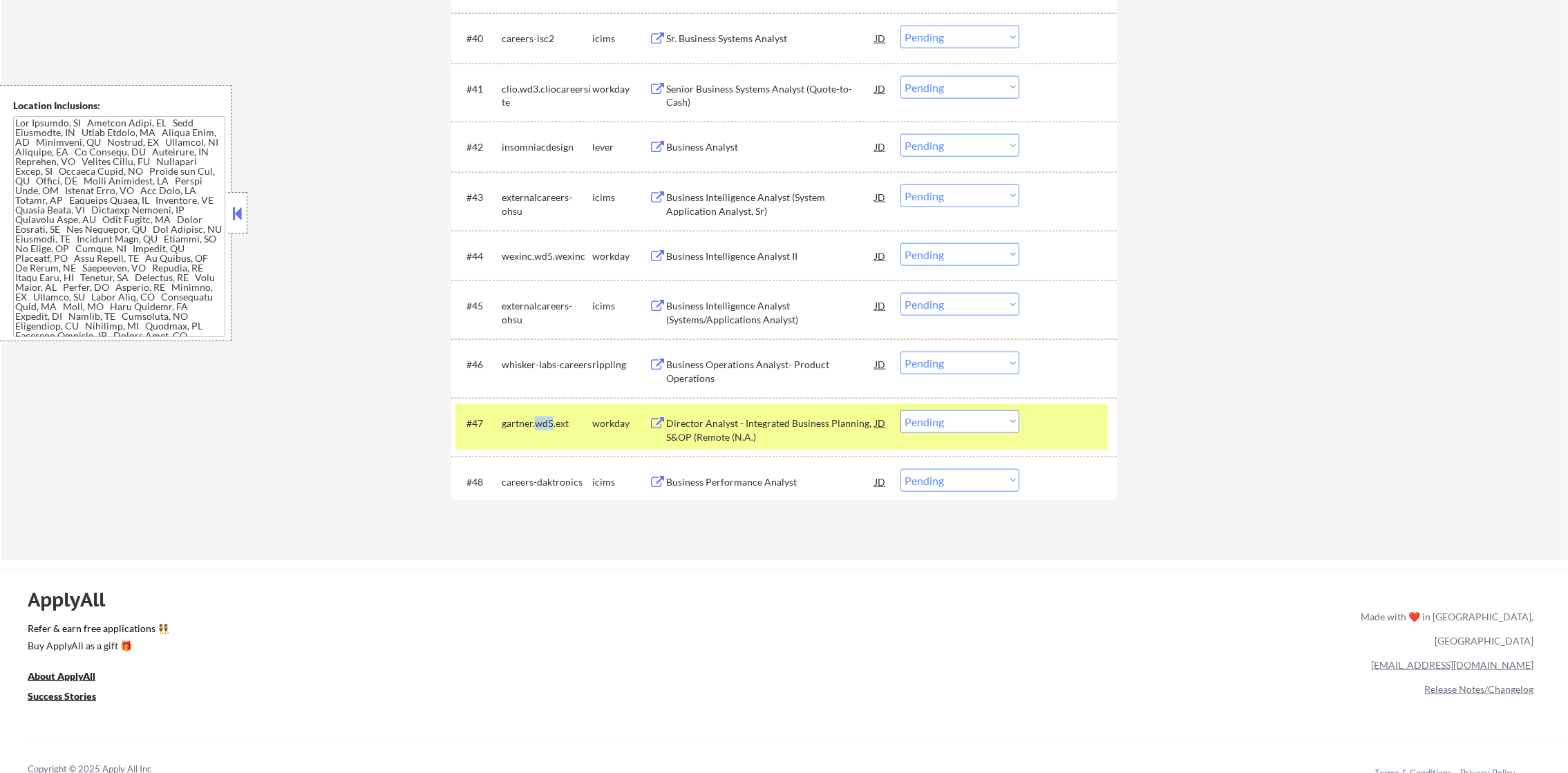
click at [545, 423] on div "gartner.wd5.ext" at bounding box center [546, 423] width 90 height 14
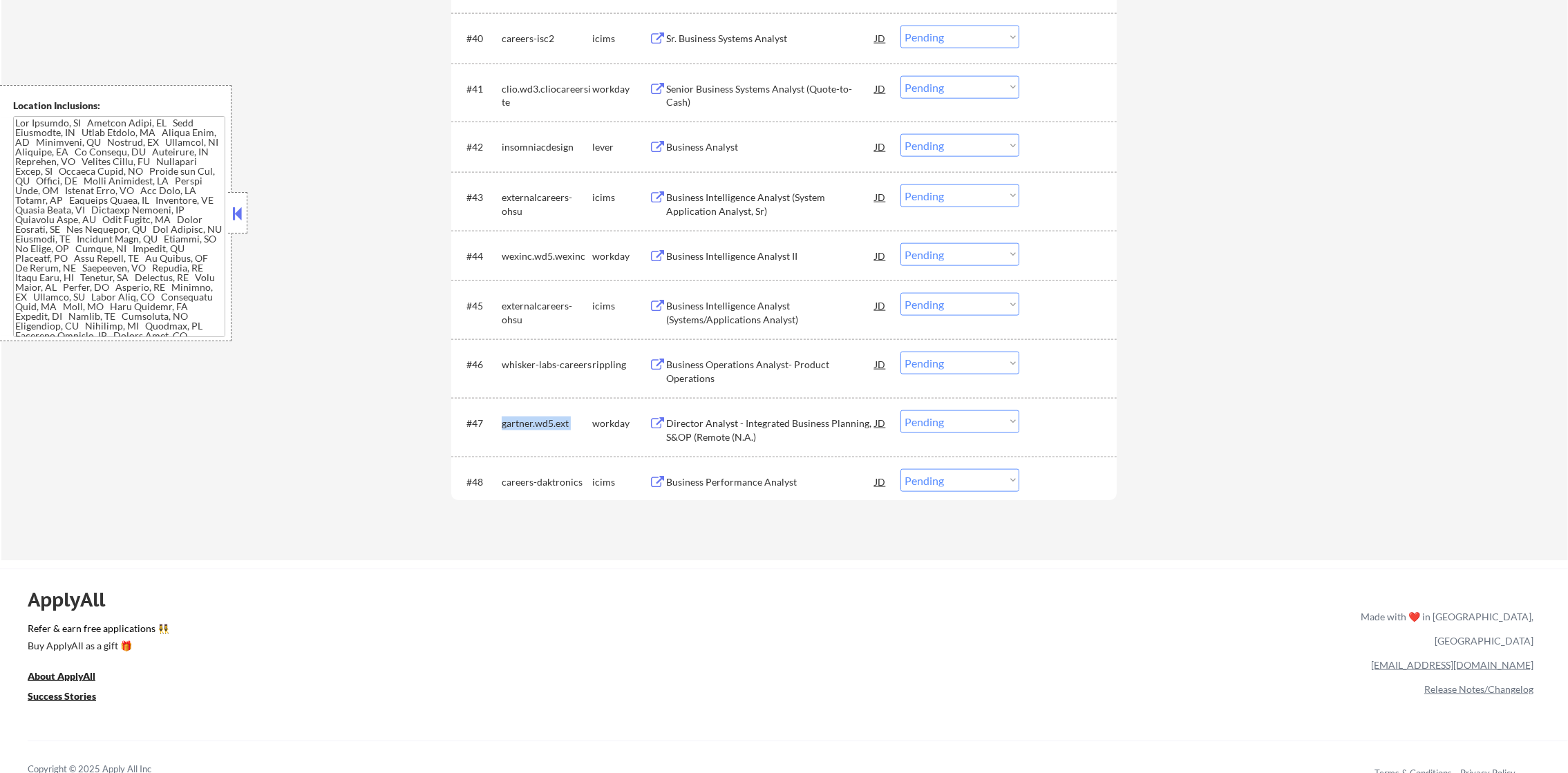
click at [545, 423] on div "gartner.wd5.ext" at bounding box center [546, 423] width 90 height 14
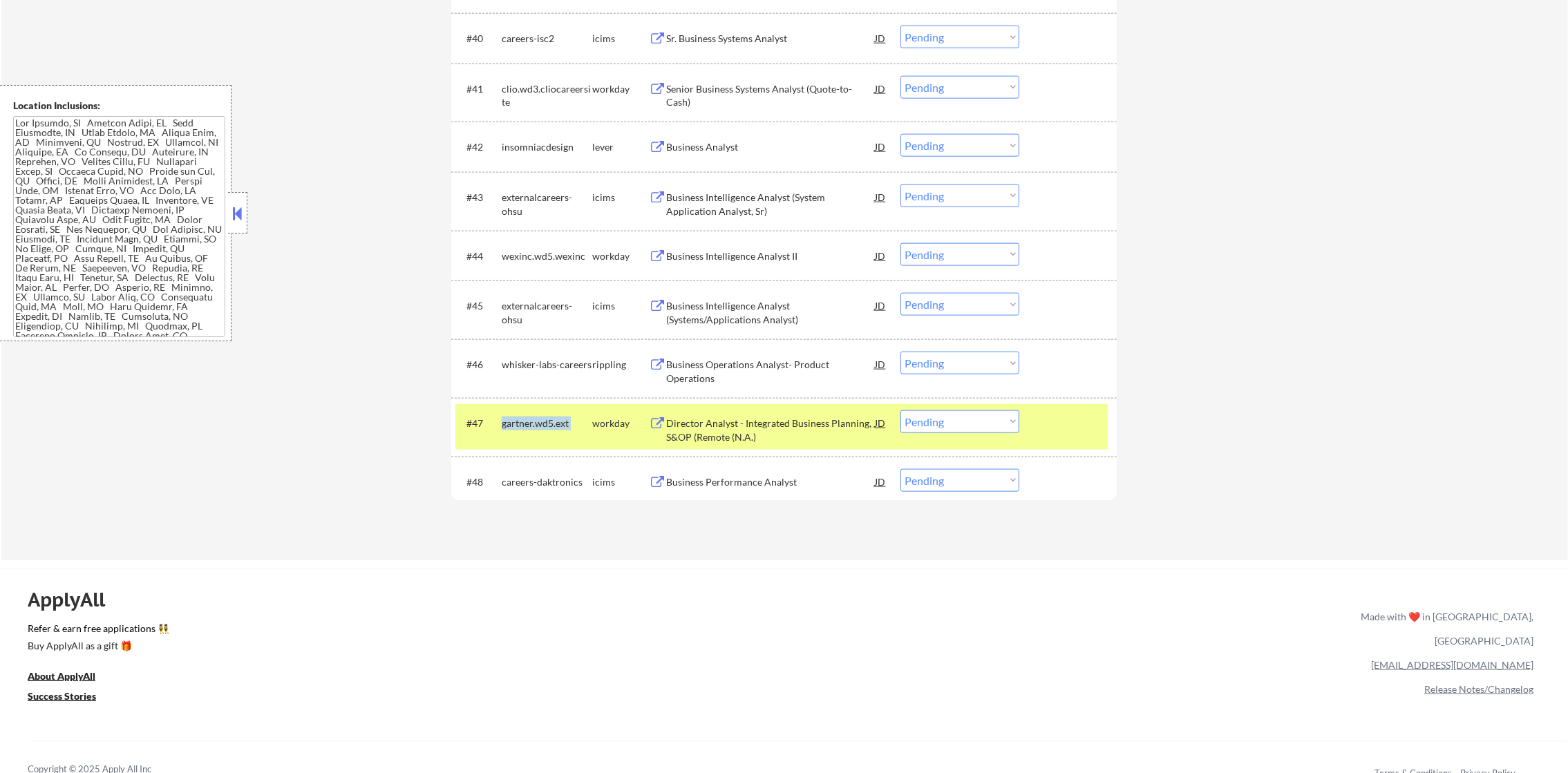
copy div "gartner.wd5.ext"
select select ""pending""
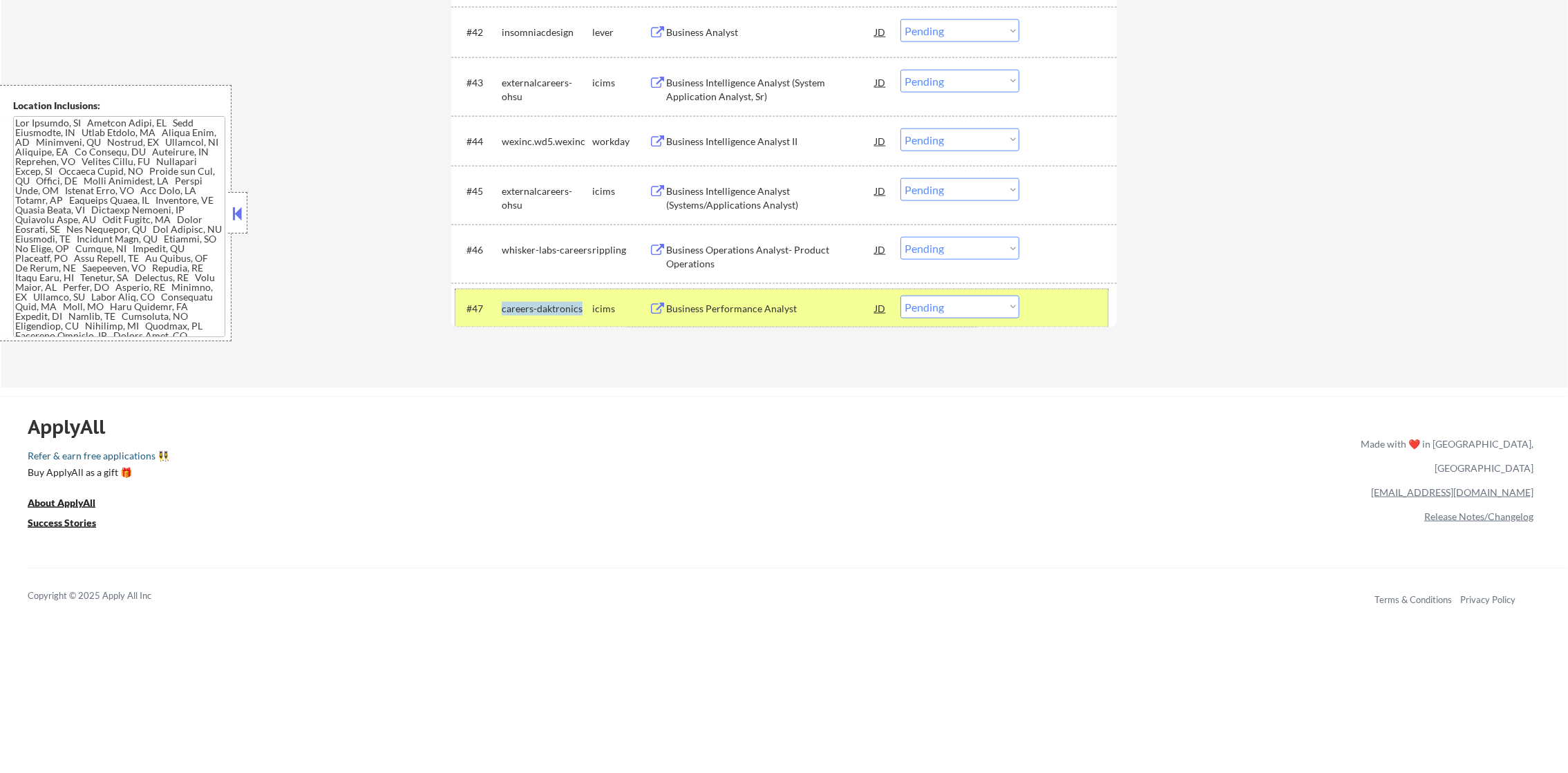
scroll to position [2833, 0]
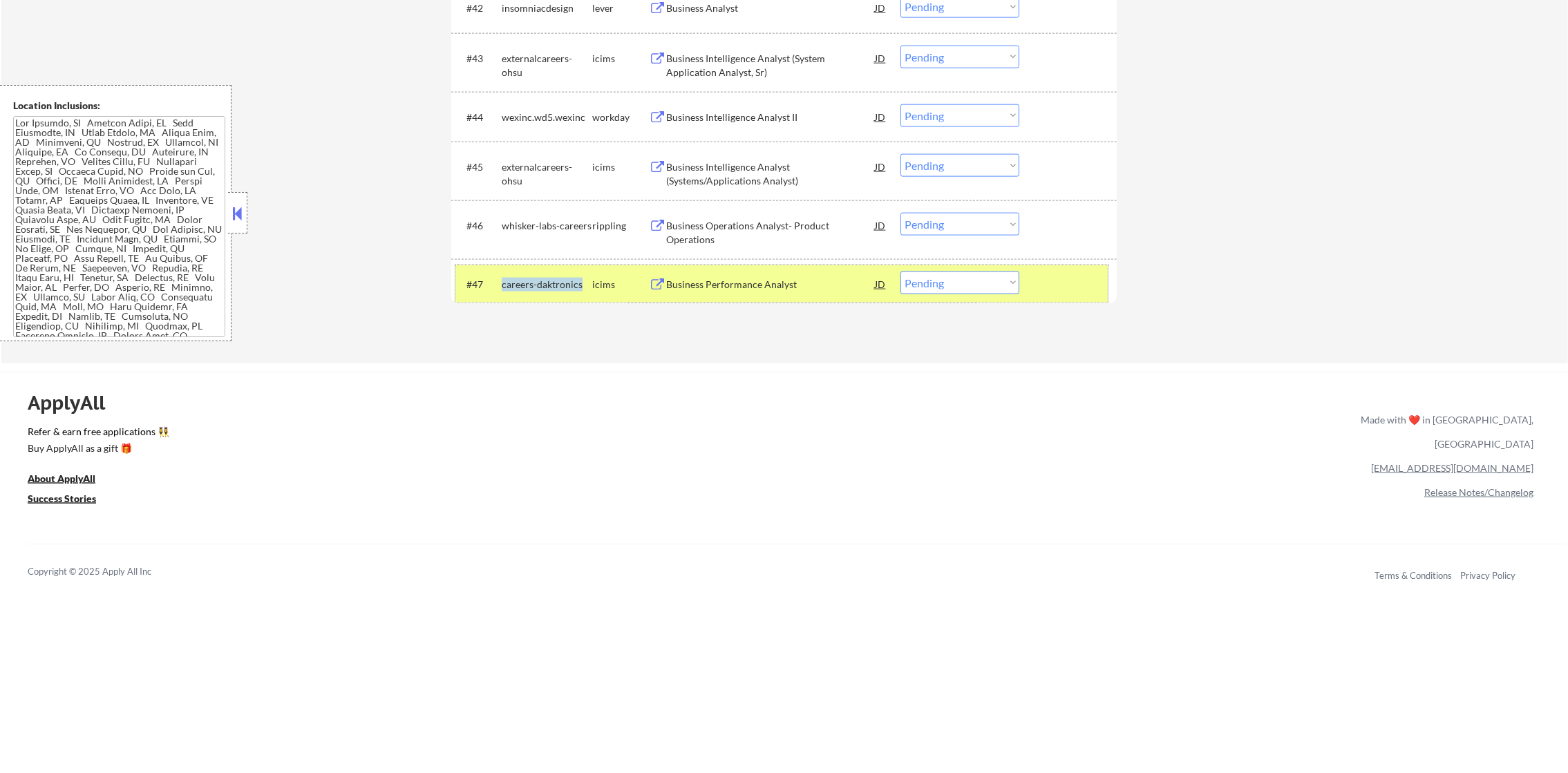
click at [564, 281] on div "careers-daktronics" at bounding box center [546, 284] width 90 height 14
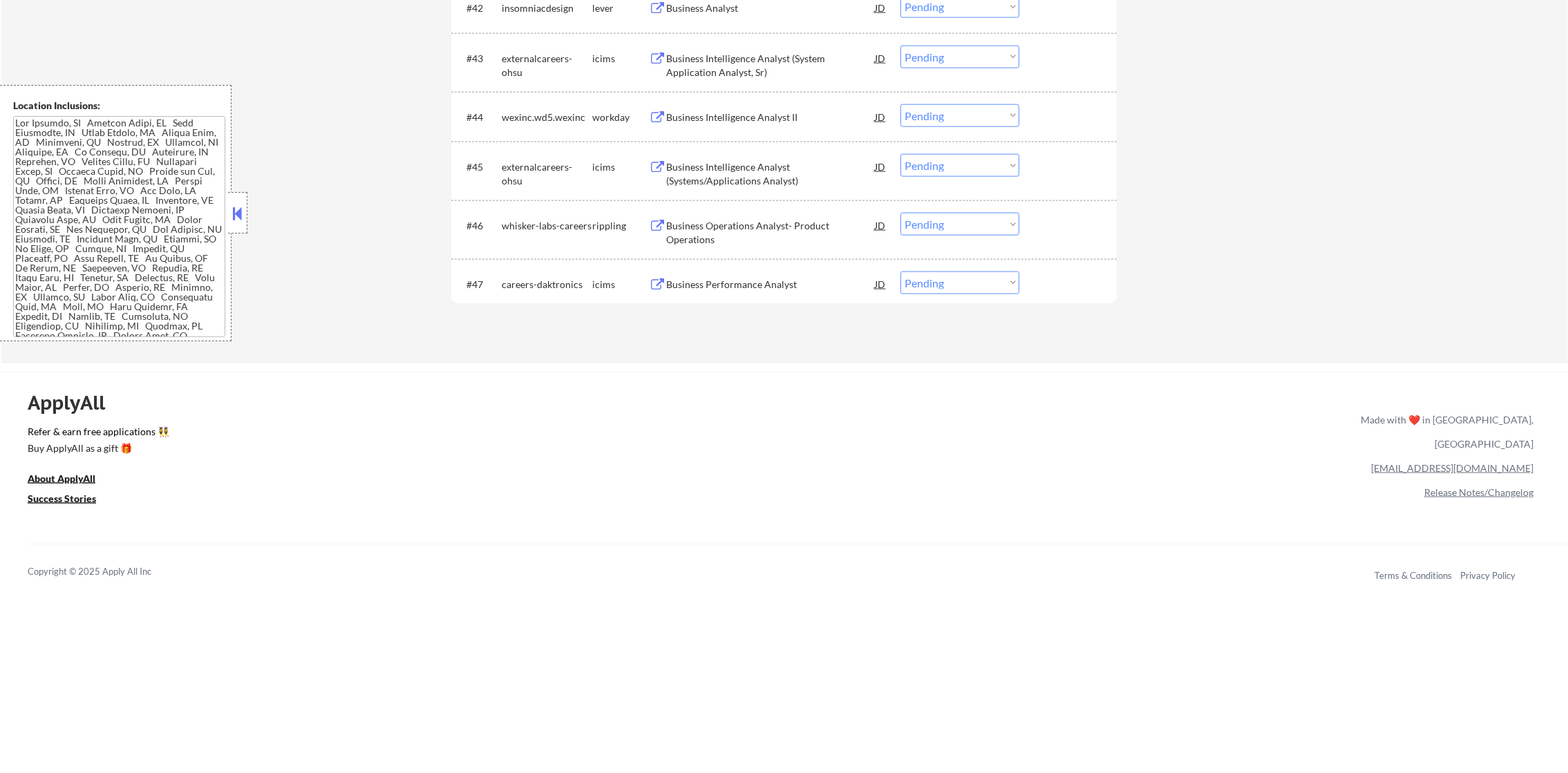
click at [766, 213] on div "Business Operations Analyst- Product Operations" at bounding box center [770, 230] width 209 height 33
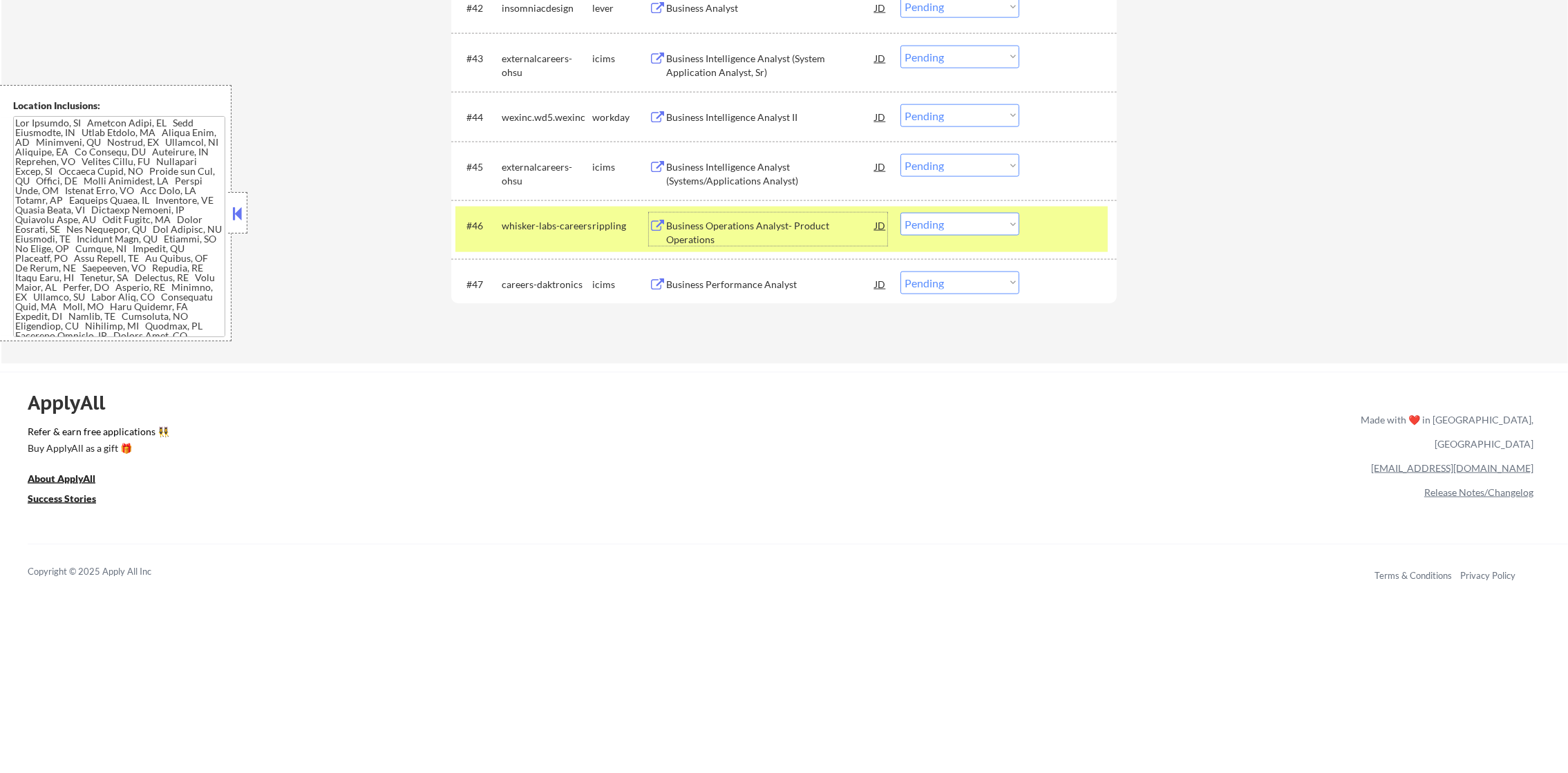
click at [959, 232] on select "Choose an option... Pending Applied Excluded (Questions) Excluded (Expired) Exc…" at bounding box center [960, 225] width 119 height 23
click at [900, 213] on select "Choose an option... Pending Applied Excluded (Questions) Excluded (Expired) Exc…" at bounding box center [960, 225] width 119 height 23
click at [536, 215] on div "whisker-labs-careers" at bounding box center [546, 225] width 90 height 25
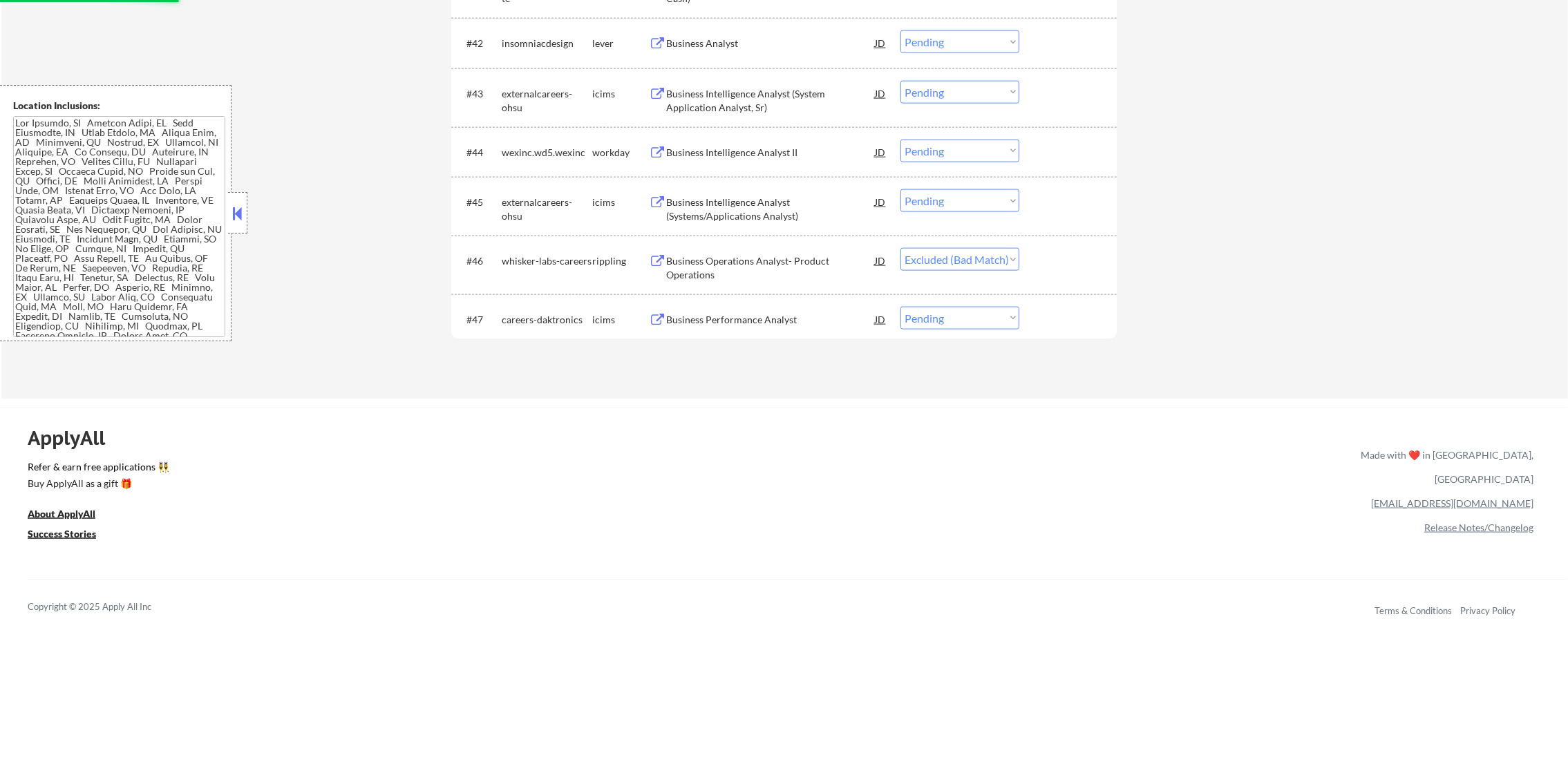
scroll to position [2764, 0]
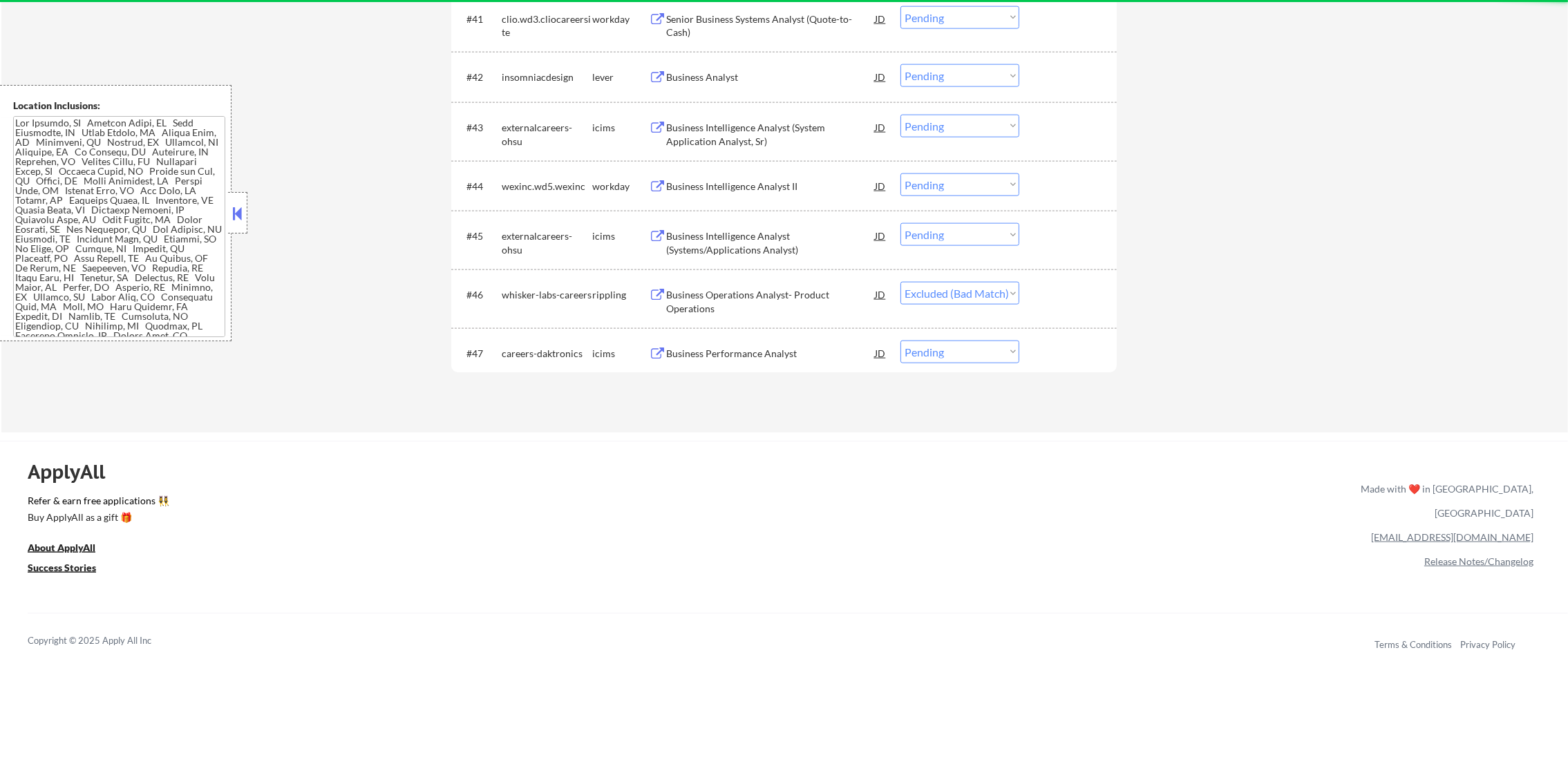
select select ""pending""
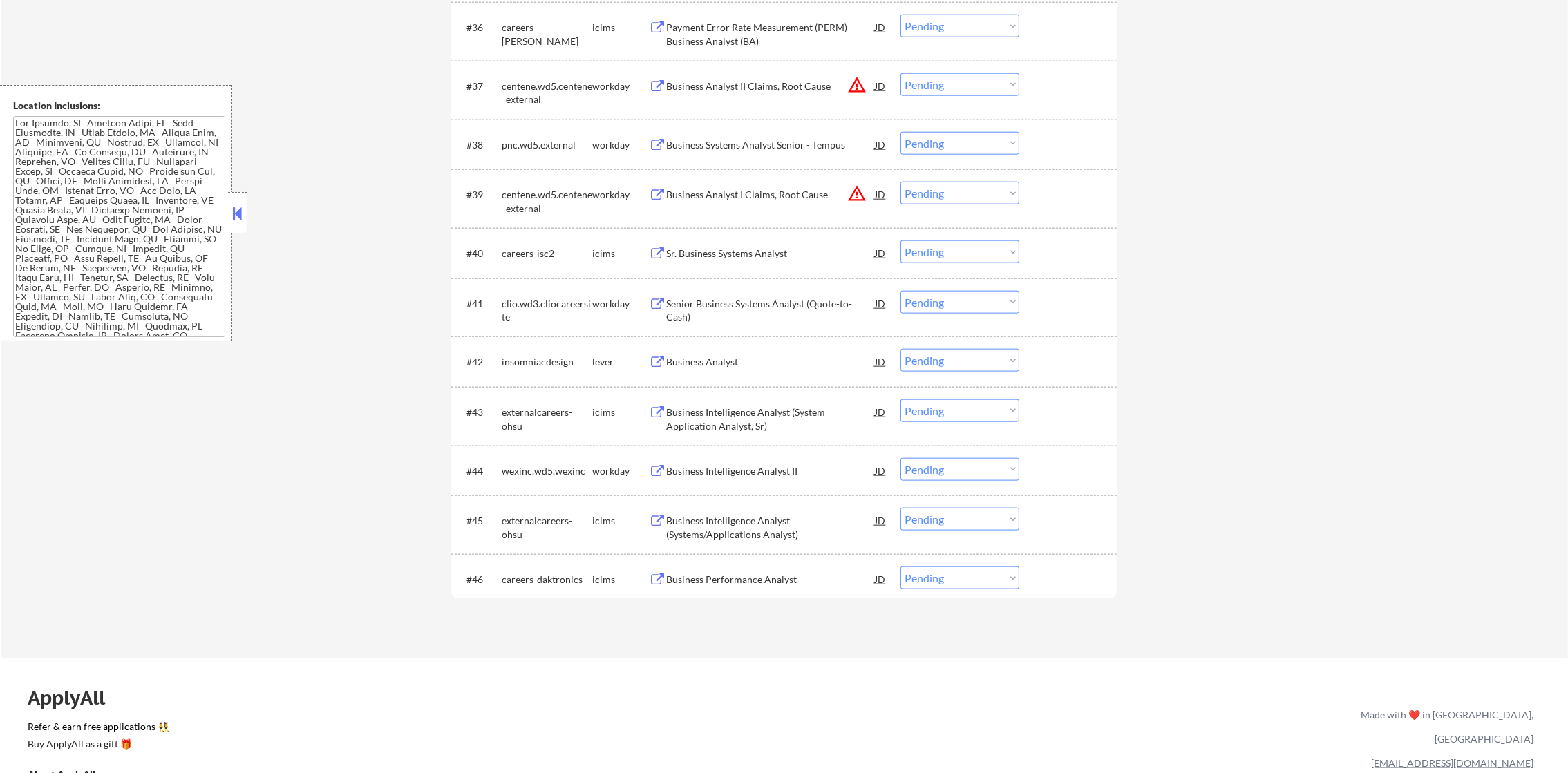
scroll to position [2453, 0]
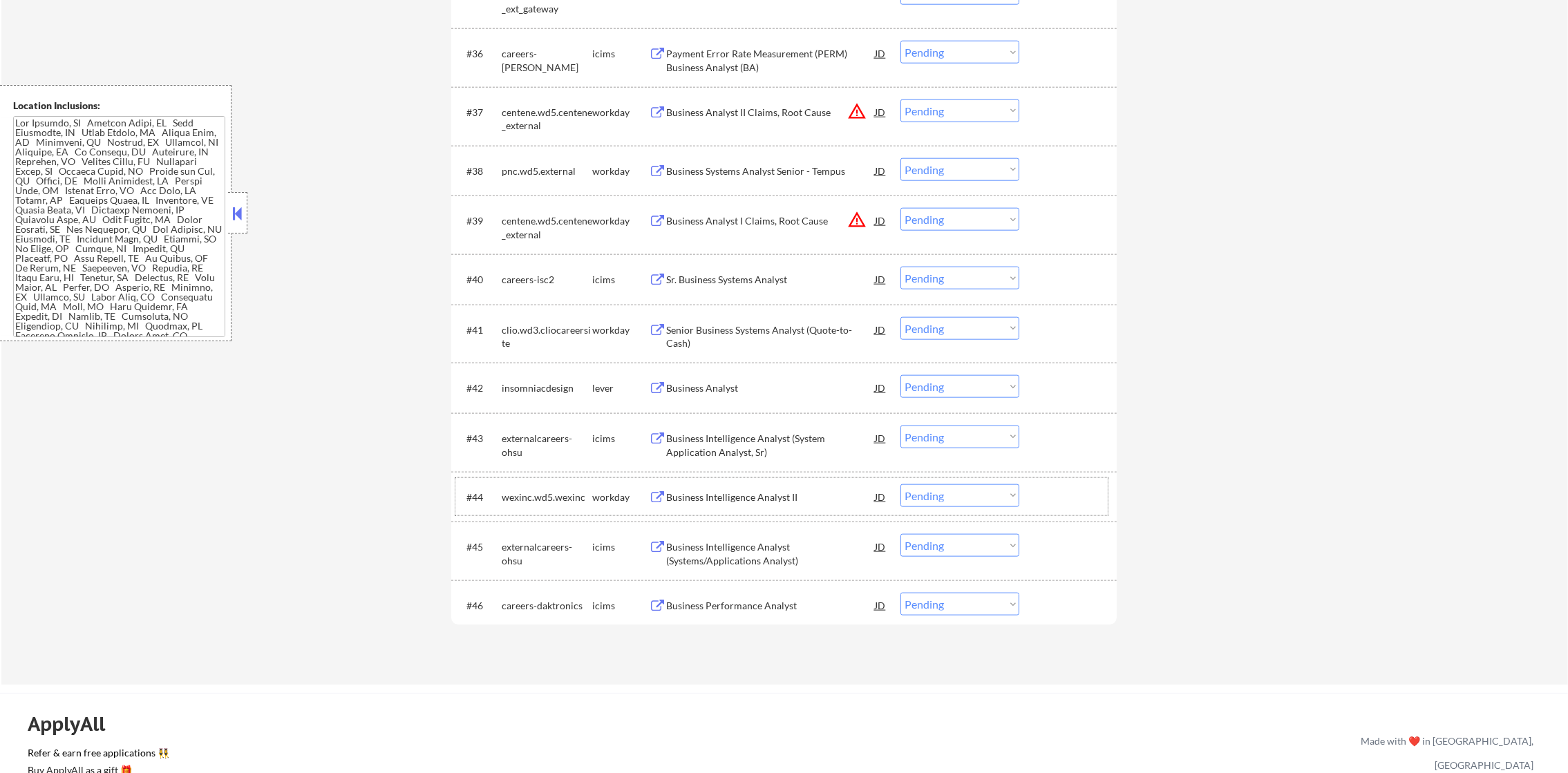
click at [463, 511] on div "#44 wexinc.wd5.wexinc workday Business Intelligence Analyst II JD Choose an opt…" at bounding box center [781, 496] width 652 height 37
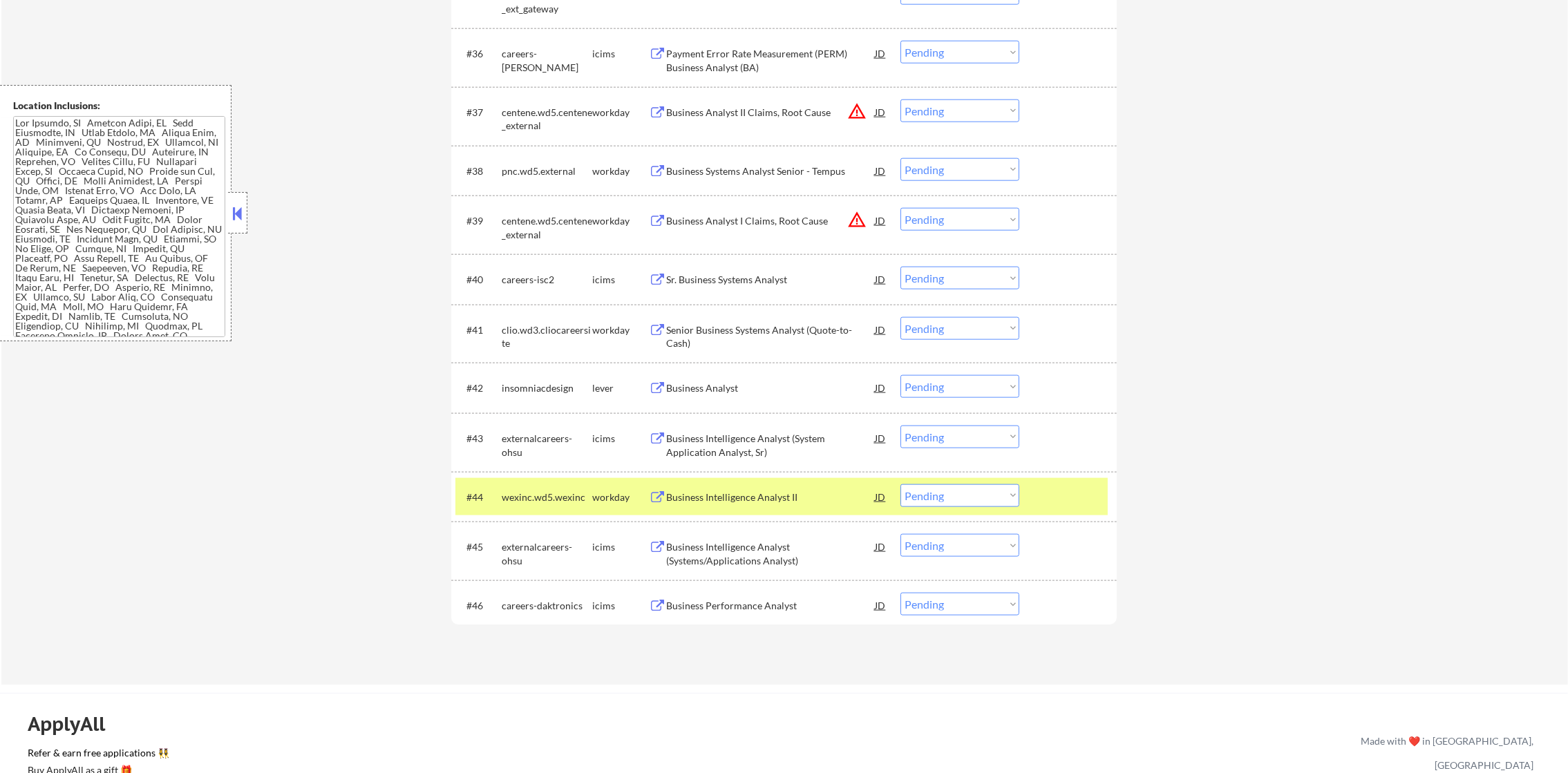
click at [505, 485] on div "wexinc.wd5.wexinc" at bounding box center [546, 497] width 90 height 25
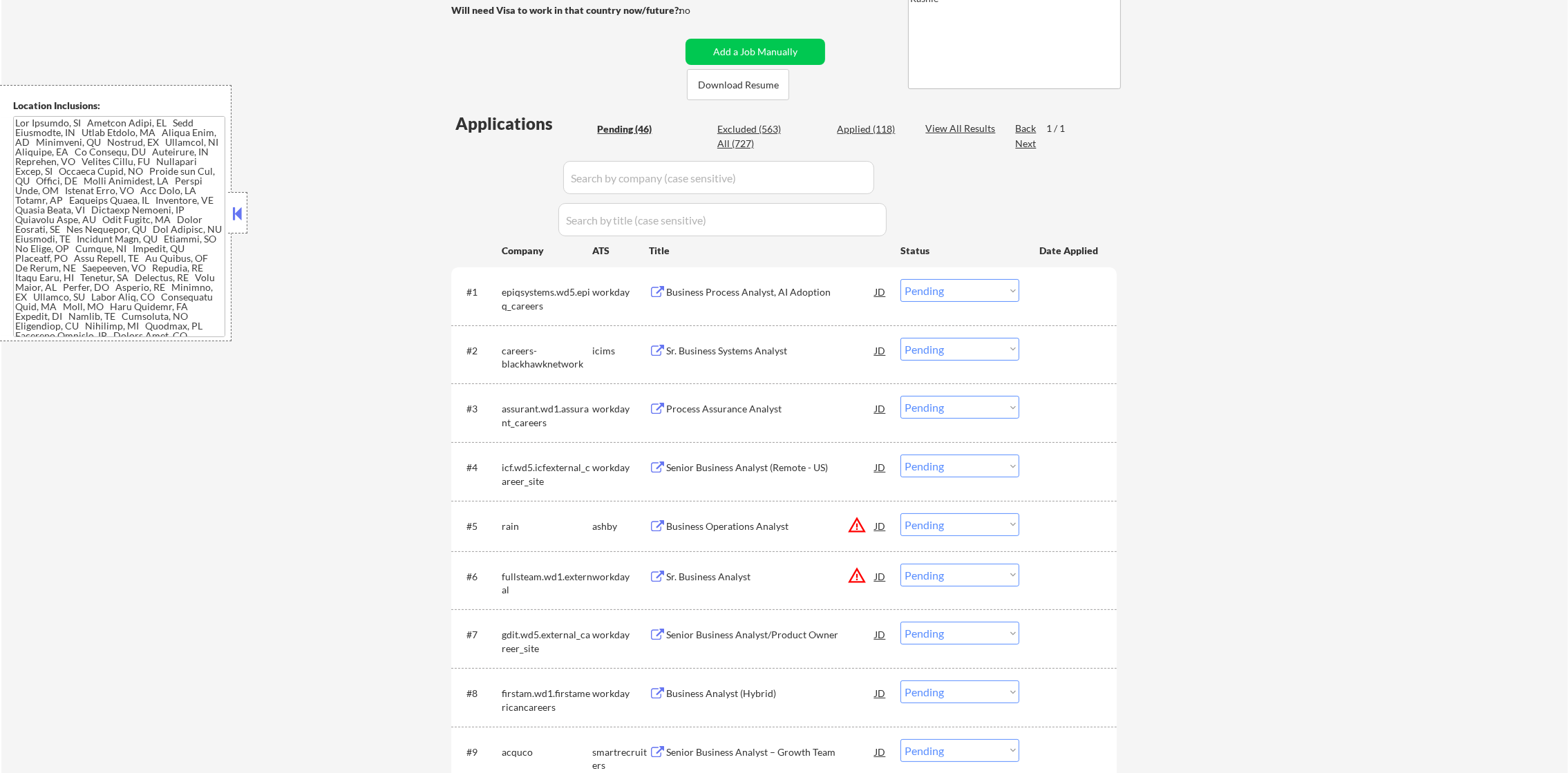
scroll to position [236, 0]
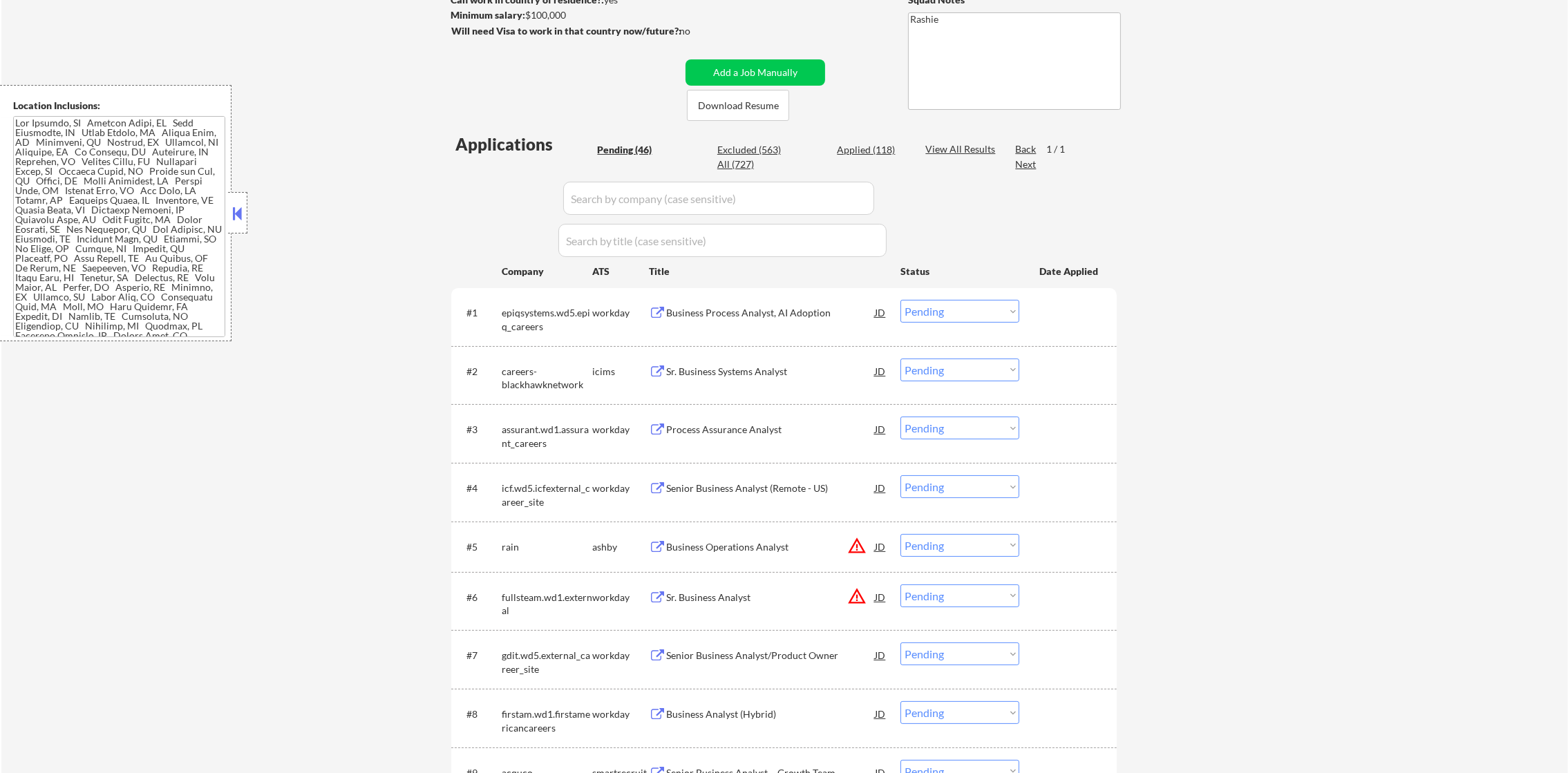
click at [787, 316] on div "Business Process Analyst, AI Adoption" at bounding box center [770, 313] width 209 height 14
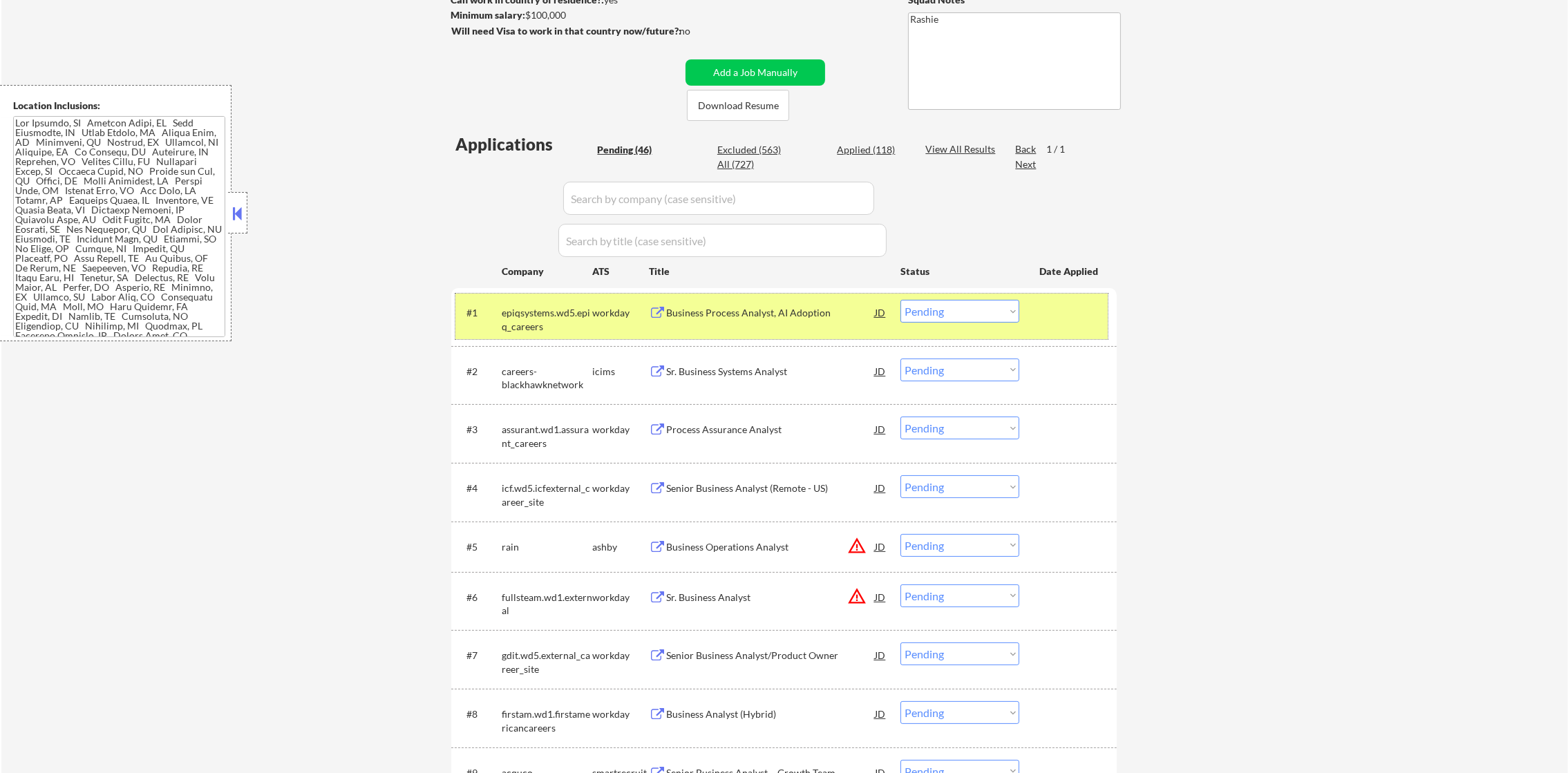
click at [539, 322] on div "epiqsystems.wd5.epiq_careers" at bounding box center [546, 320] width 90 height 27
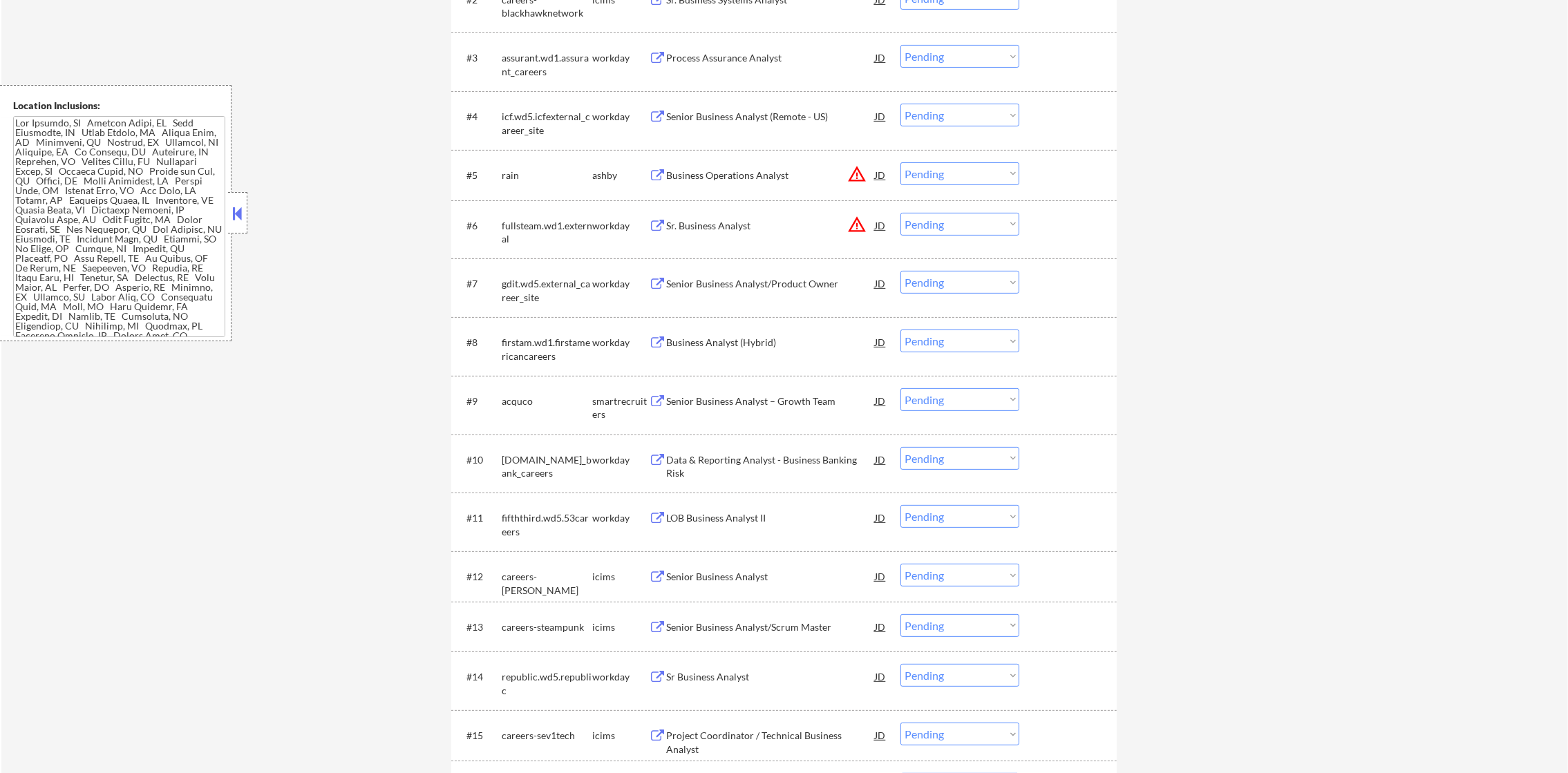
scroll to position [616, 0]
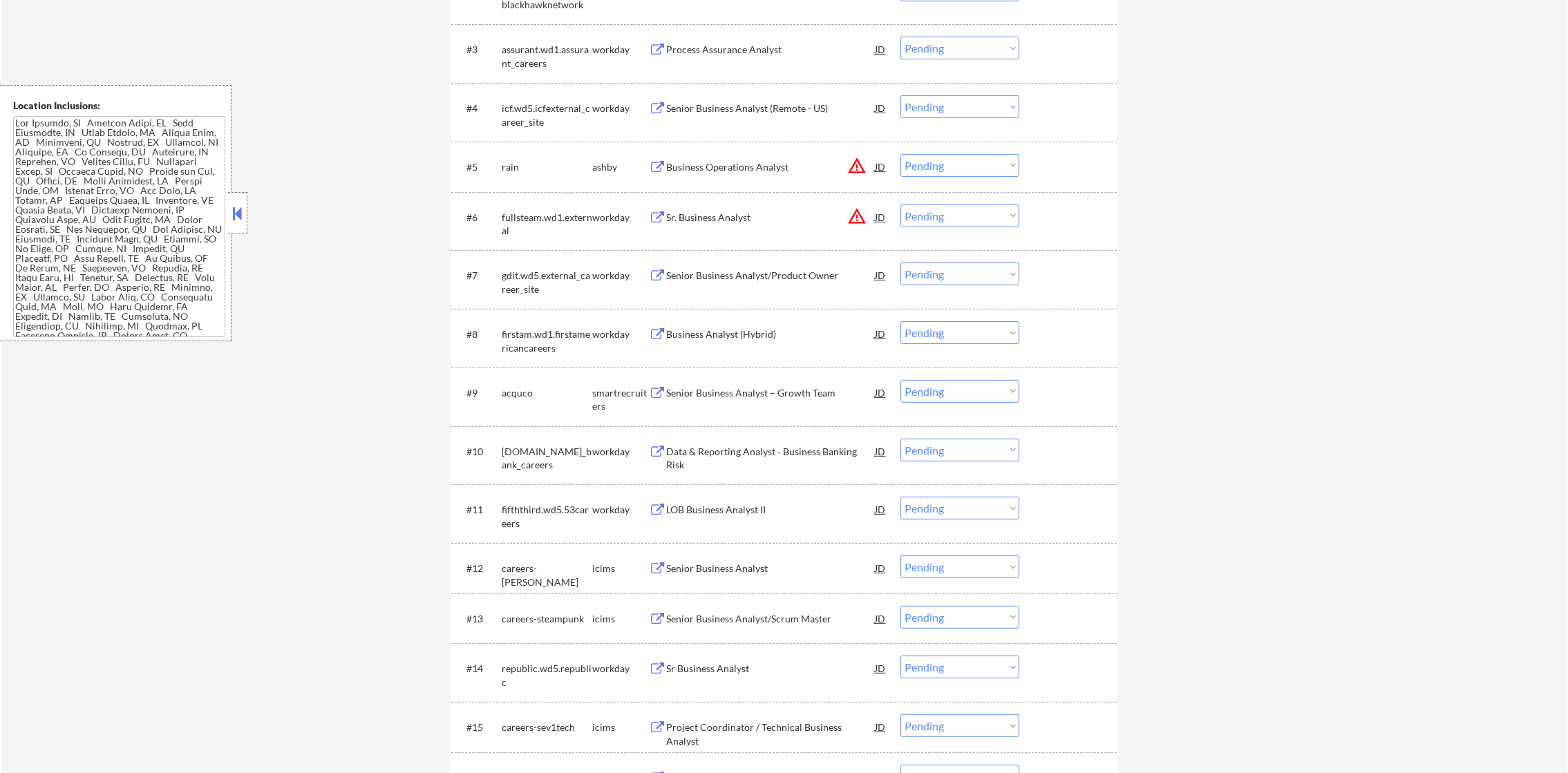
click at [732, 34] on div "#3 assurant.wd1.assurant_careers workday Process Assurance Analyst JD Choose an…" at bounding box center [781, 53] width 652 height 46
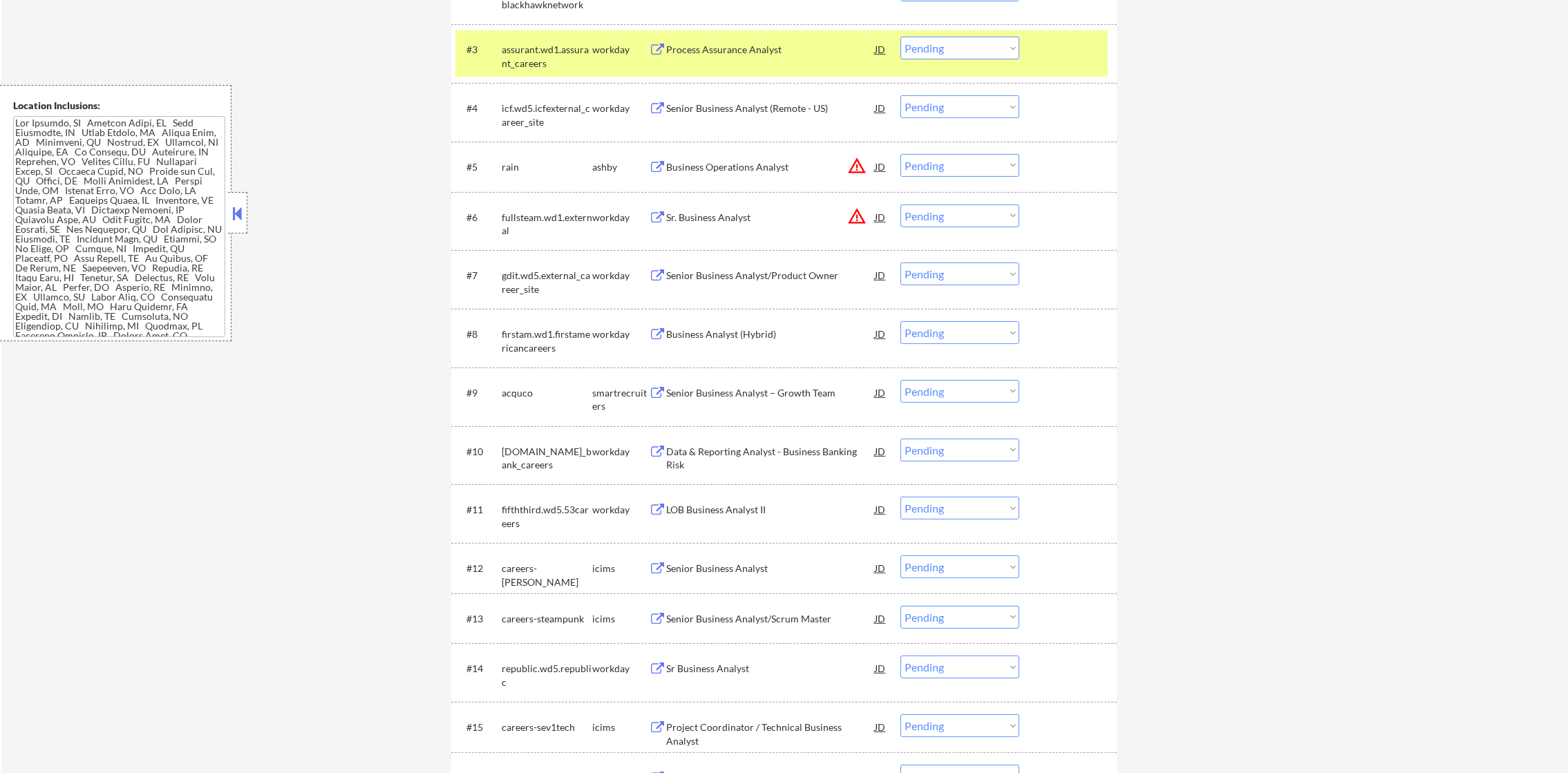
click at [729, 51] on div "Process Assurance Analyst" at bounding box center [770, 49] width 209 height 14
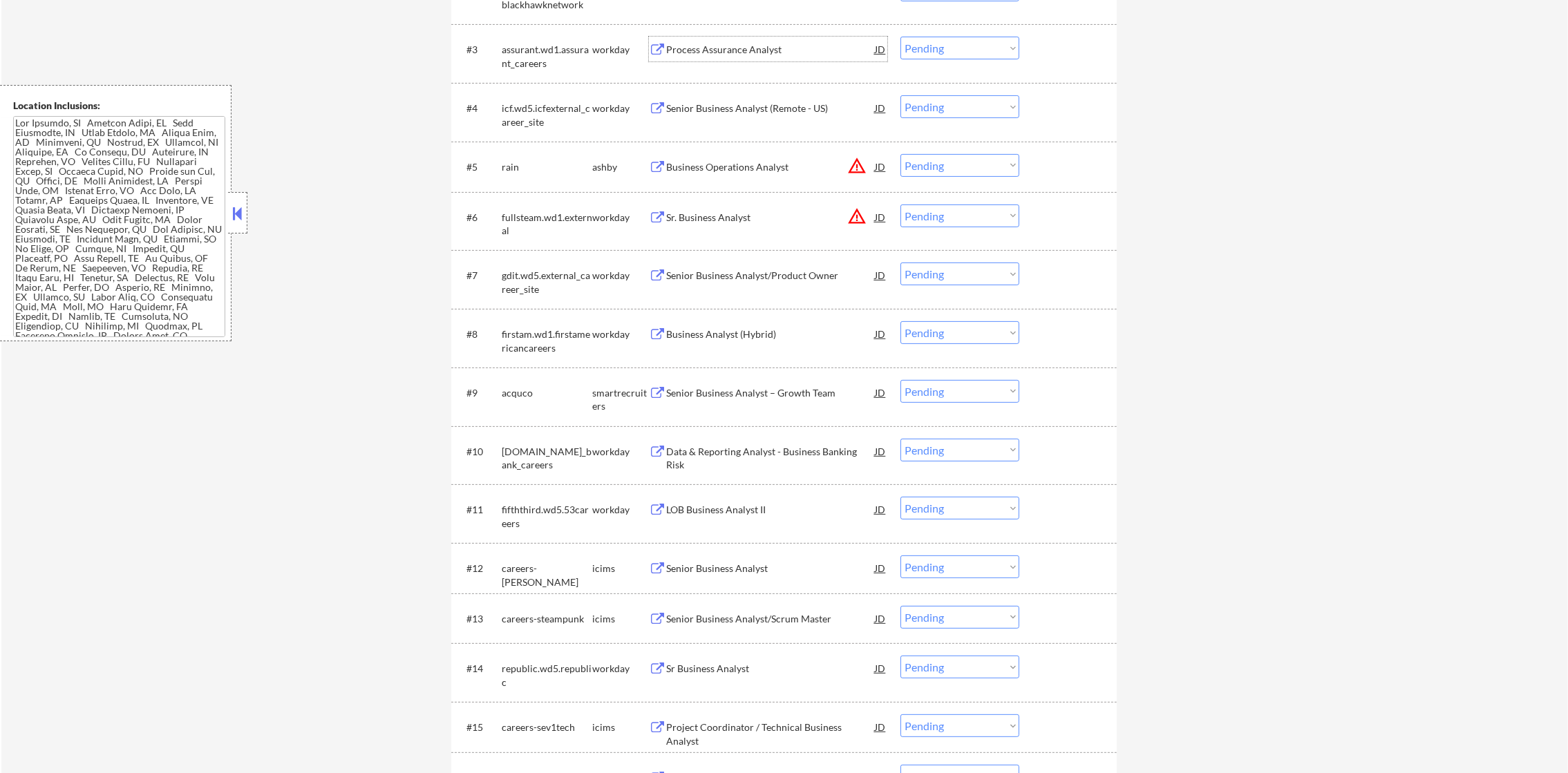
click at [986, 52] on select "Choose an option... Pending Applied Excluded (Questions) Excluded (Expired) Exc…" at bounding box center [960, 48] width 119 height 23
click at [900, 36] on select "Choose an option... Pending Applied Excluded (Questions) Excluded (Expired) Exc…" at bounding box center [960, 48] width 119 height 23
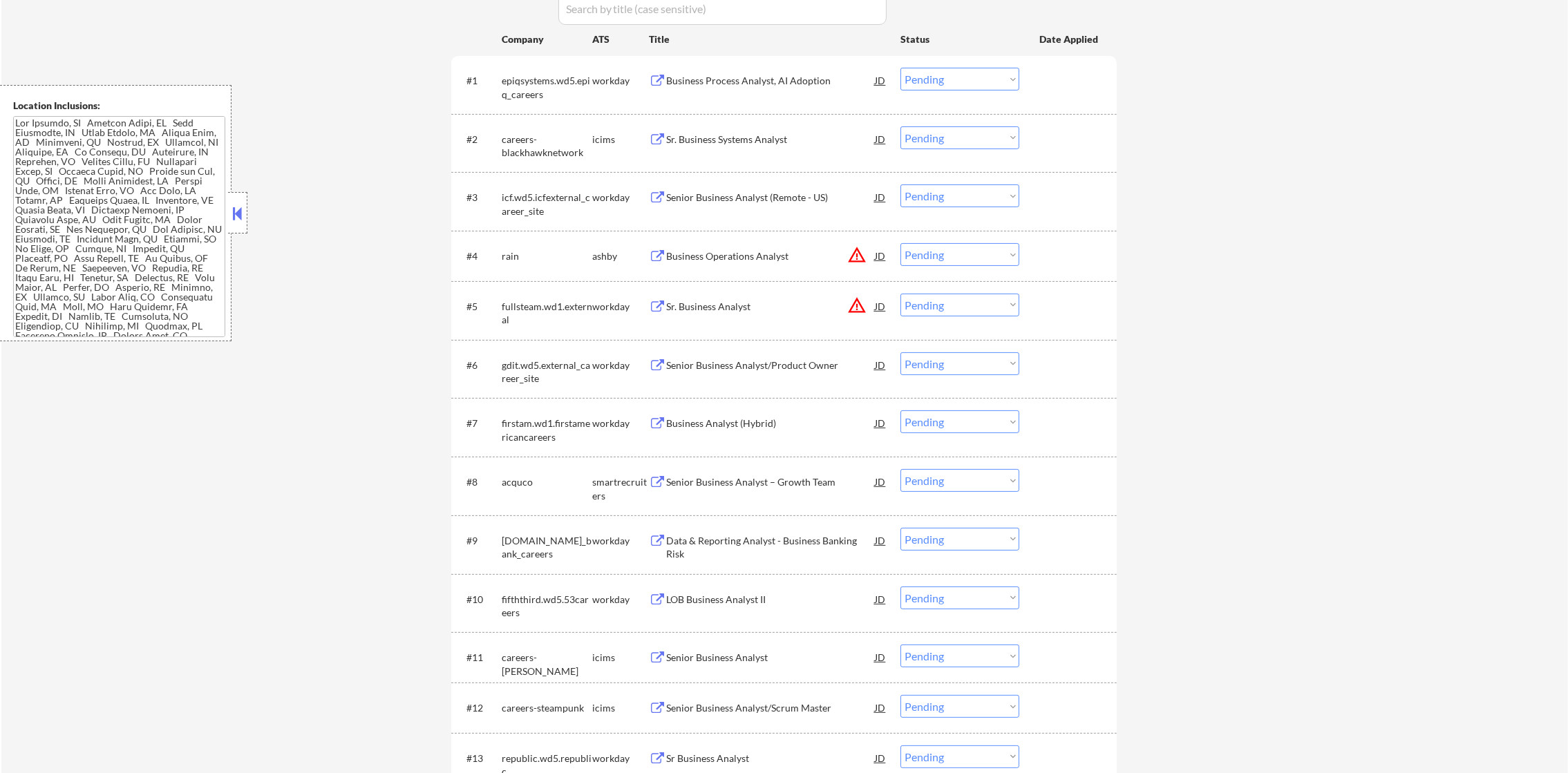
scroll to position [478, 0]
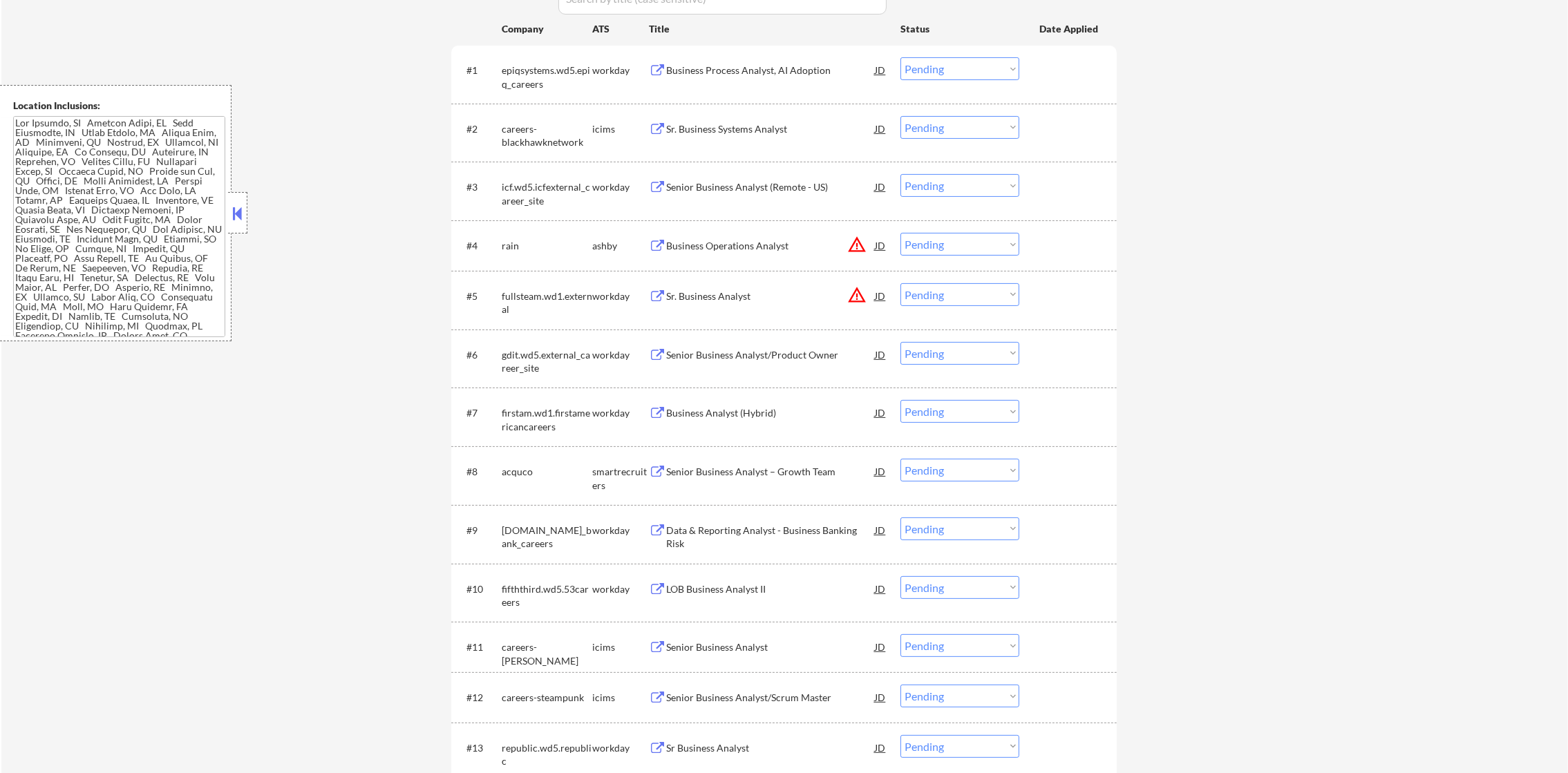
click at [760, 69] on div "Business Process Analyst, AI Adoption" at bounding box center [770, 71] width 209 height 14
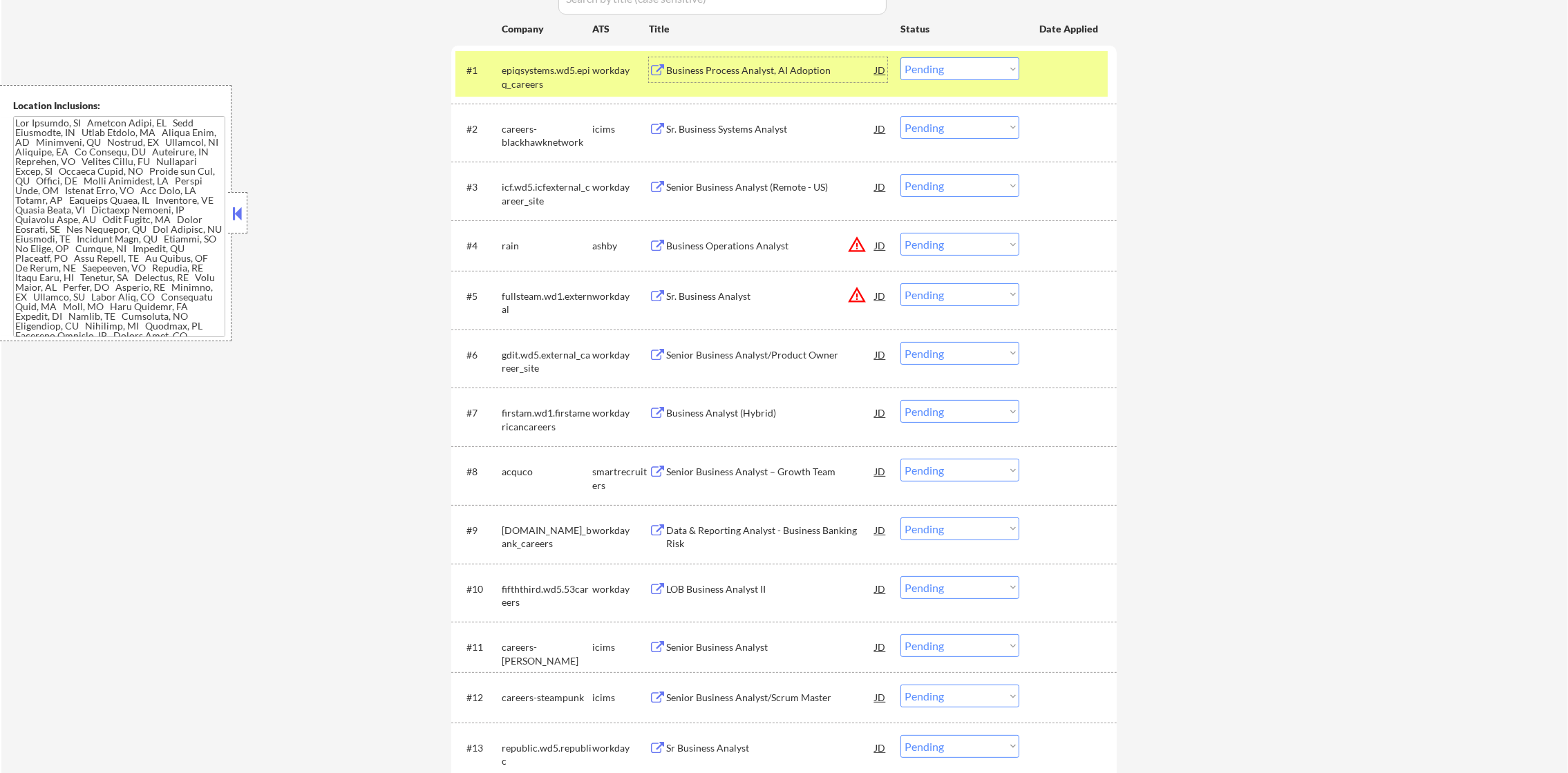
click at [517, 69] on div "epiqsystems.wd5.epiq_careers" at bounding box center [546, 77] width 90 height 27
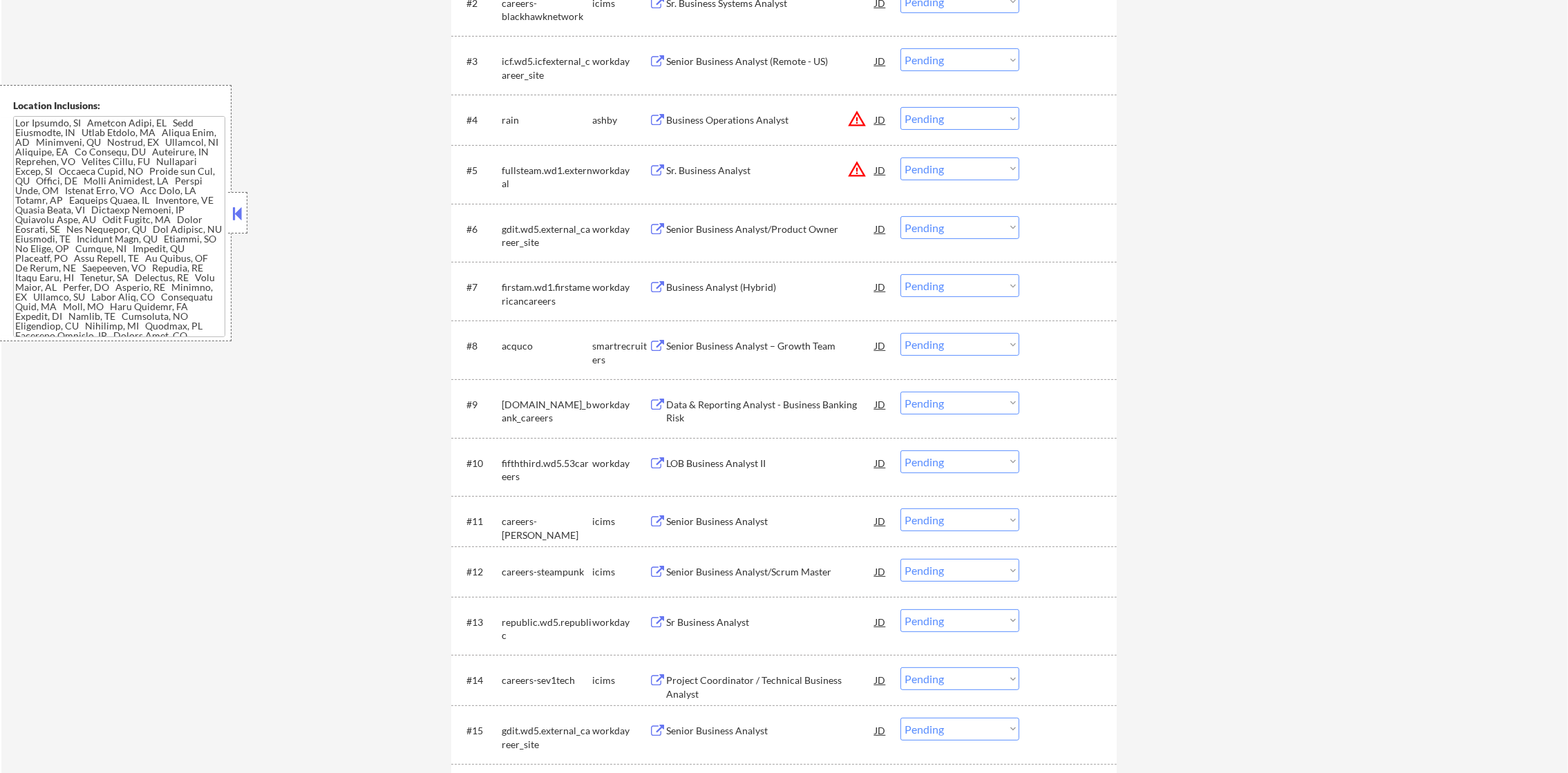
scroll to position [616, 0]
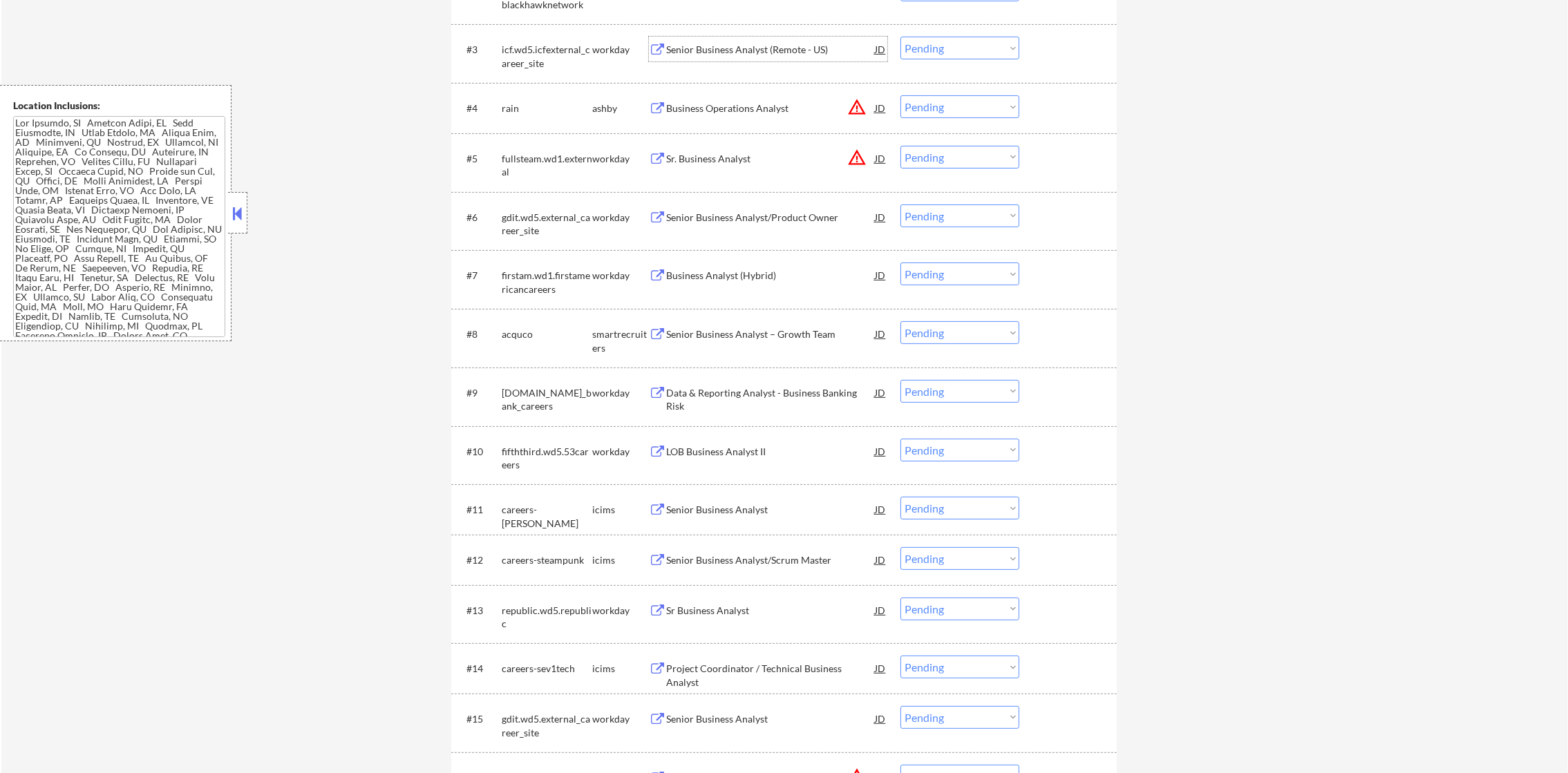
click at [775, 42] on div "Senior Business Analyst (Remote - US)" at bounding box center [770, 49] width 209 height 25
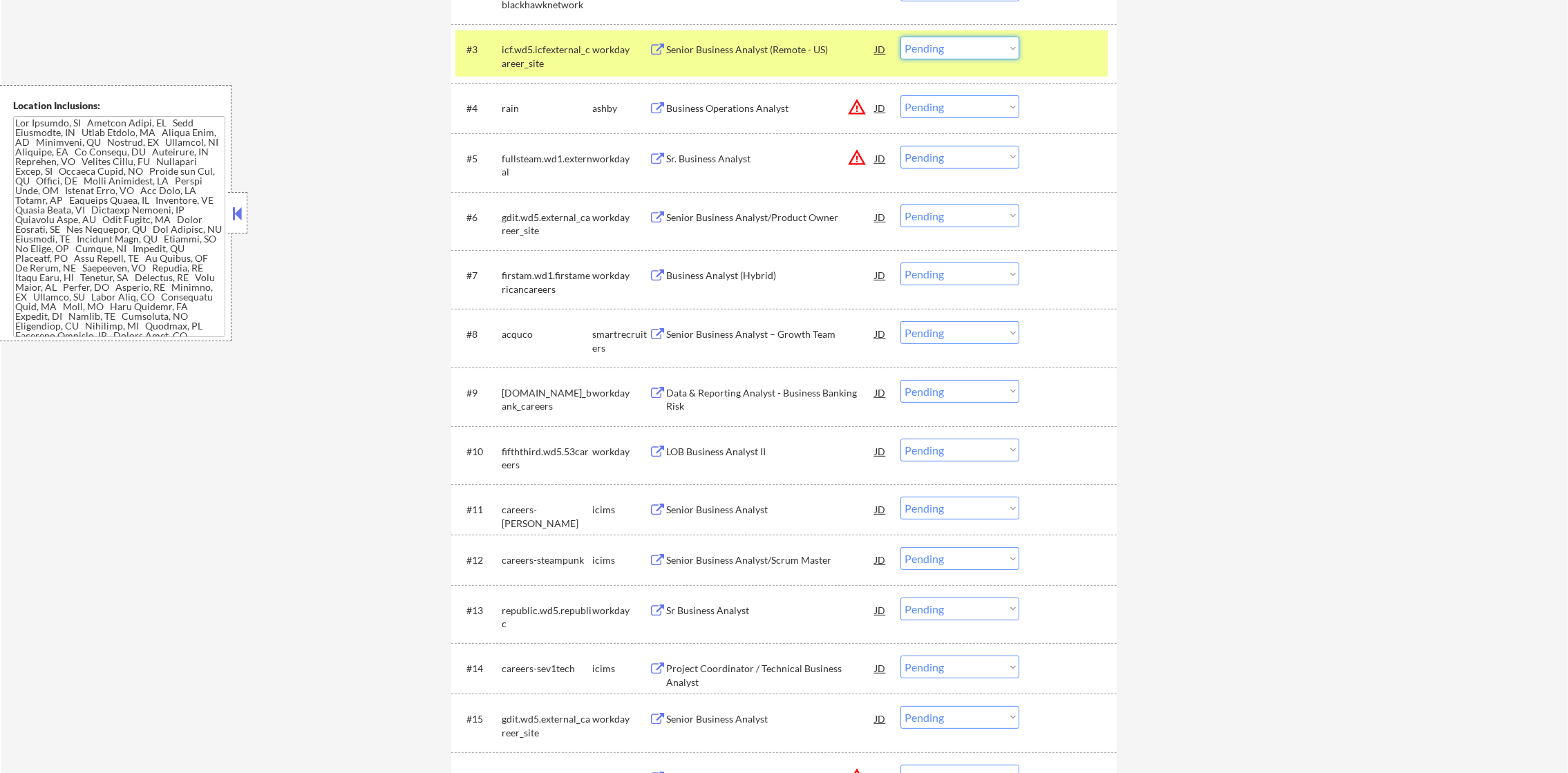
drag, startPoint x: 951, startPoint y: 55, endPoint x: 957, endPoint y: 61, distance: 8.5
click at [951, 55] on select "Choose an option... Pending Applied Excluded (Questions) Excluded (Expired) Exc…" at bounding box center [960, 48] width 119 height 23
click at [900, 36] on select "Choose an option... Pending Applied Excluded (Questions) Excluded (Expired) Exc…" at bounding box center [960, 48] width 119 height 23
click at [538, 66] on div "icf.wd5.icfexternal_career_site" at bounding box center [546, 56] width 90 height 27
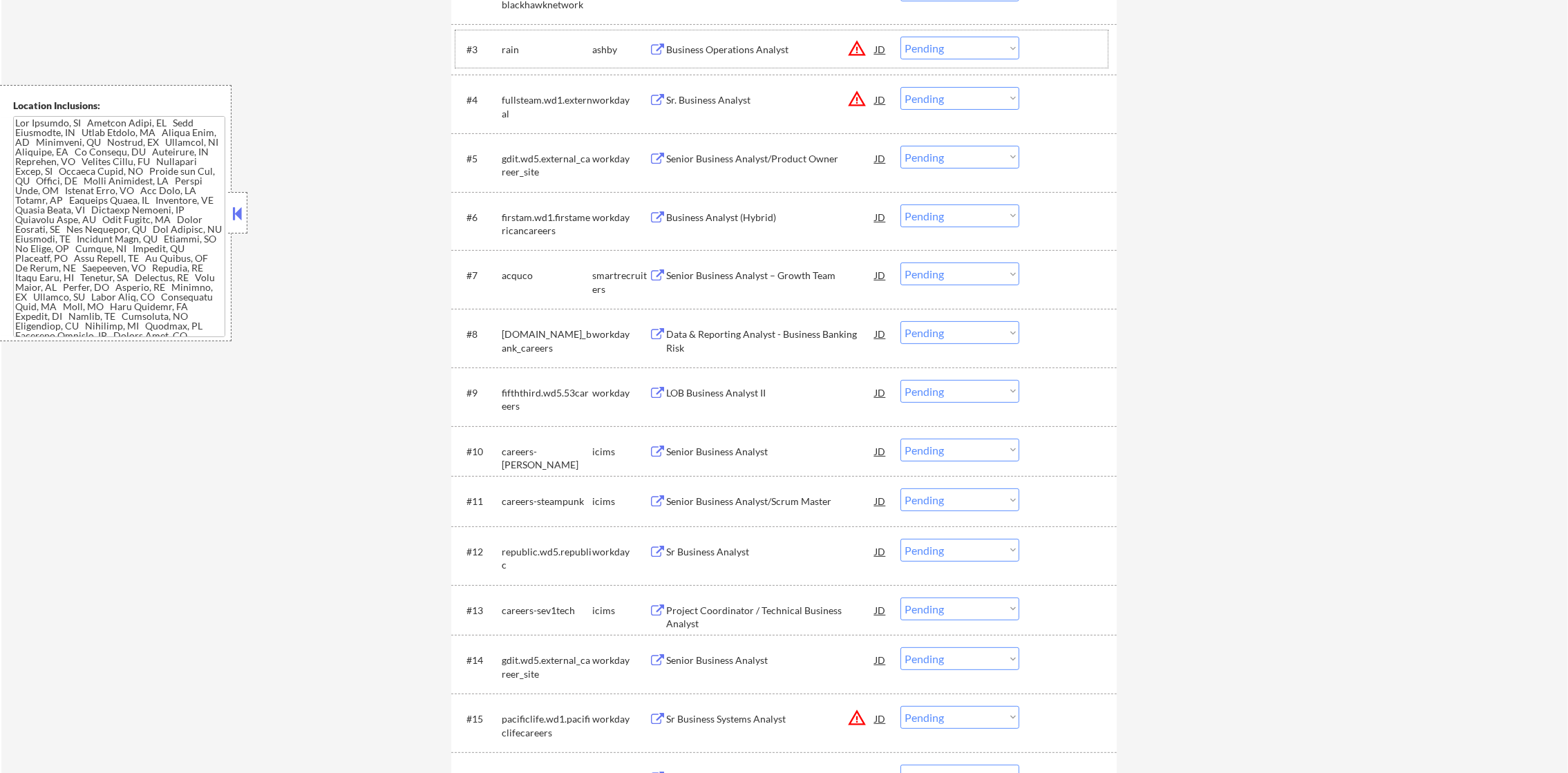
click at [850, 46] on button "warning_amber" at bounding box center [857, 49] width 20 height 20
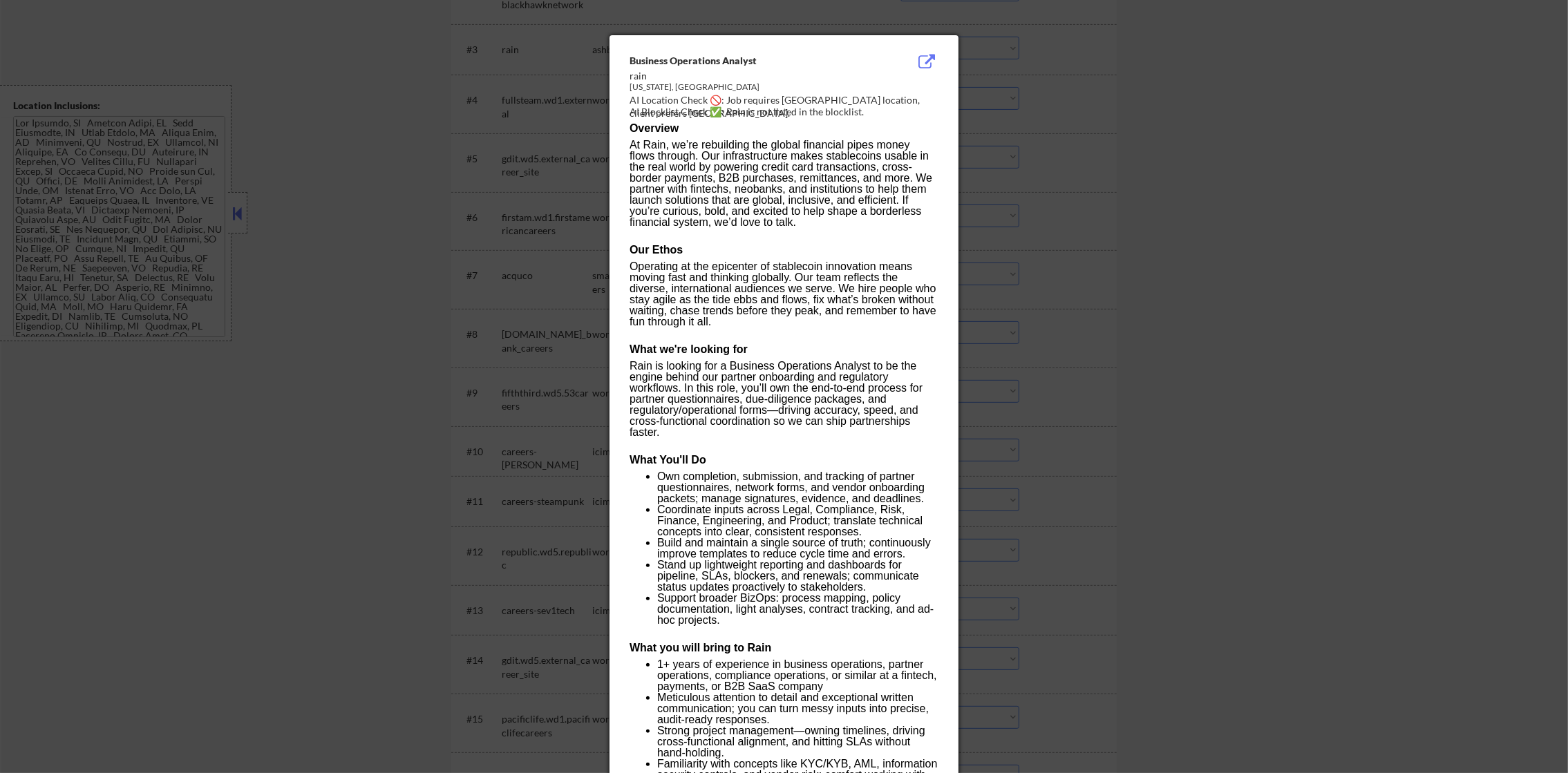
click at [1006, 102] on div at bounding box center [784, 386] width 1568 height 773
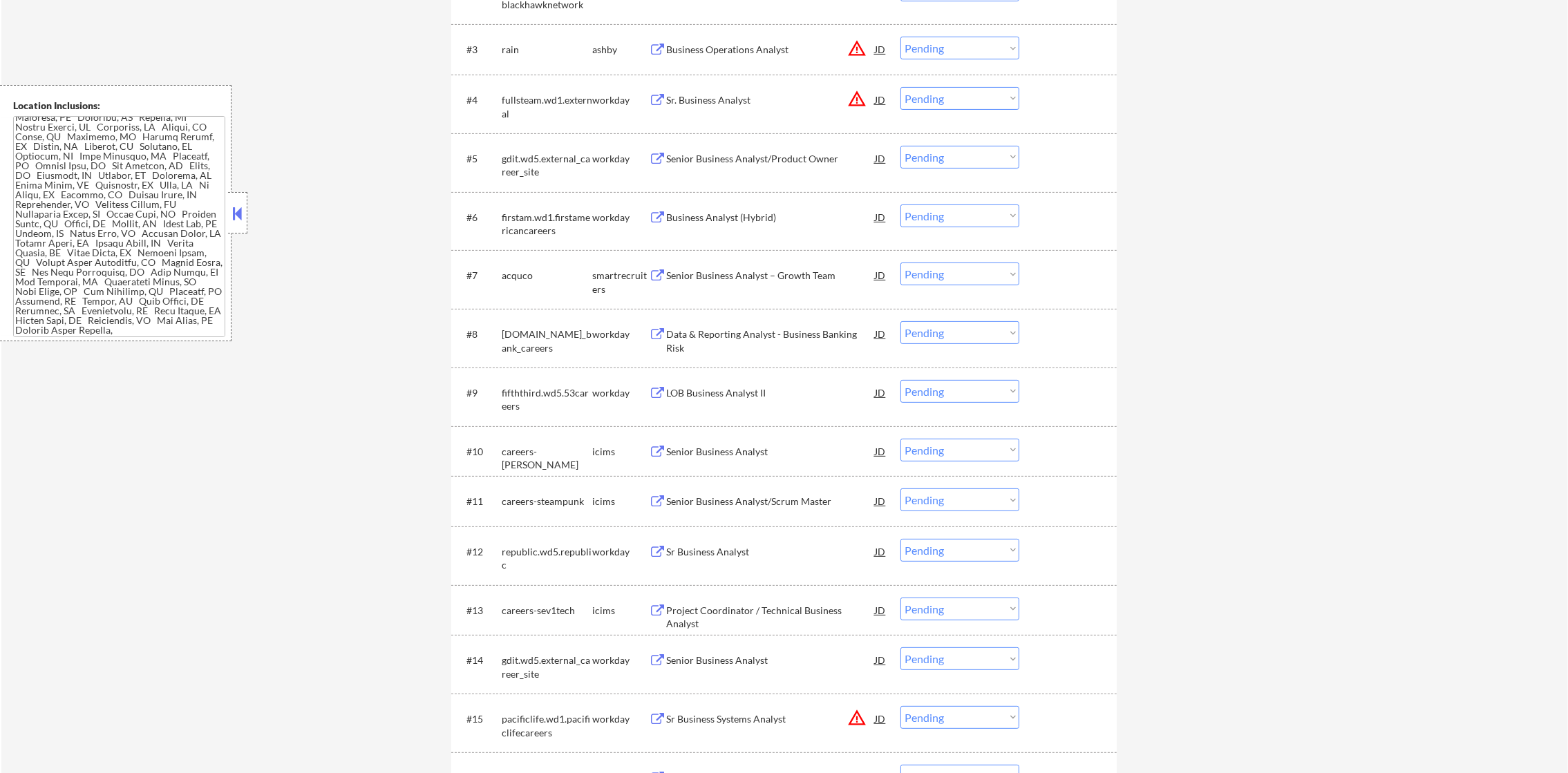
scroll to position [422, 0]
click at [969, 54] on select "Choose an option... Pending Applied Excluded (Questions) Excluded (Expired) Exc…" at bounding box center [960, 48] width 119 height 23
click at [900, 36] on select "Choose an option... Pending Applied Excluded (Questions) Excluded (Expired) Exc…" at bounding box center [960, 48] width 119 height 23
select select ""pending""
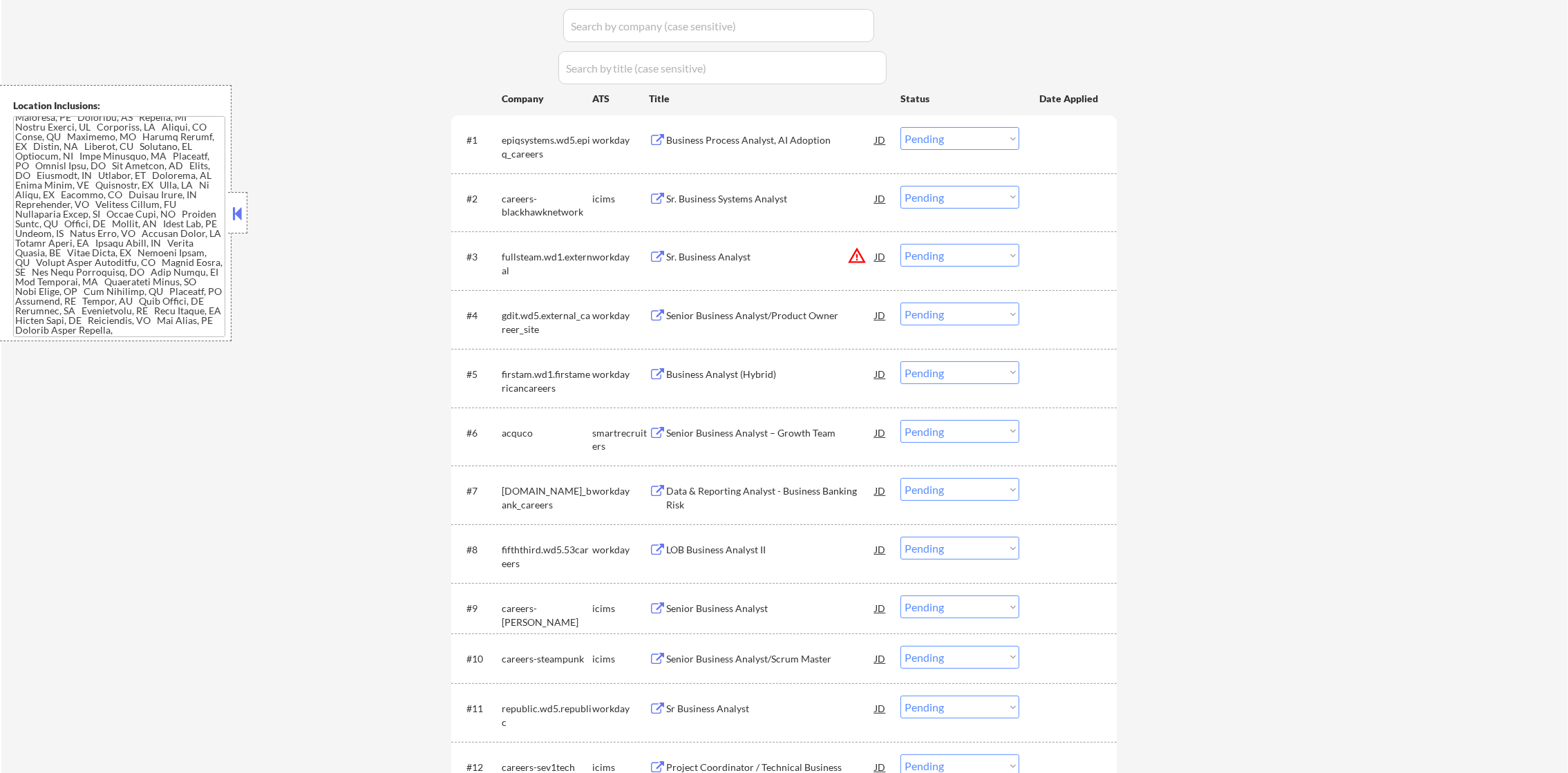
scroll to position [616, 0]
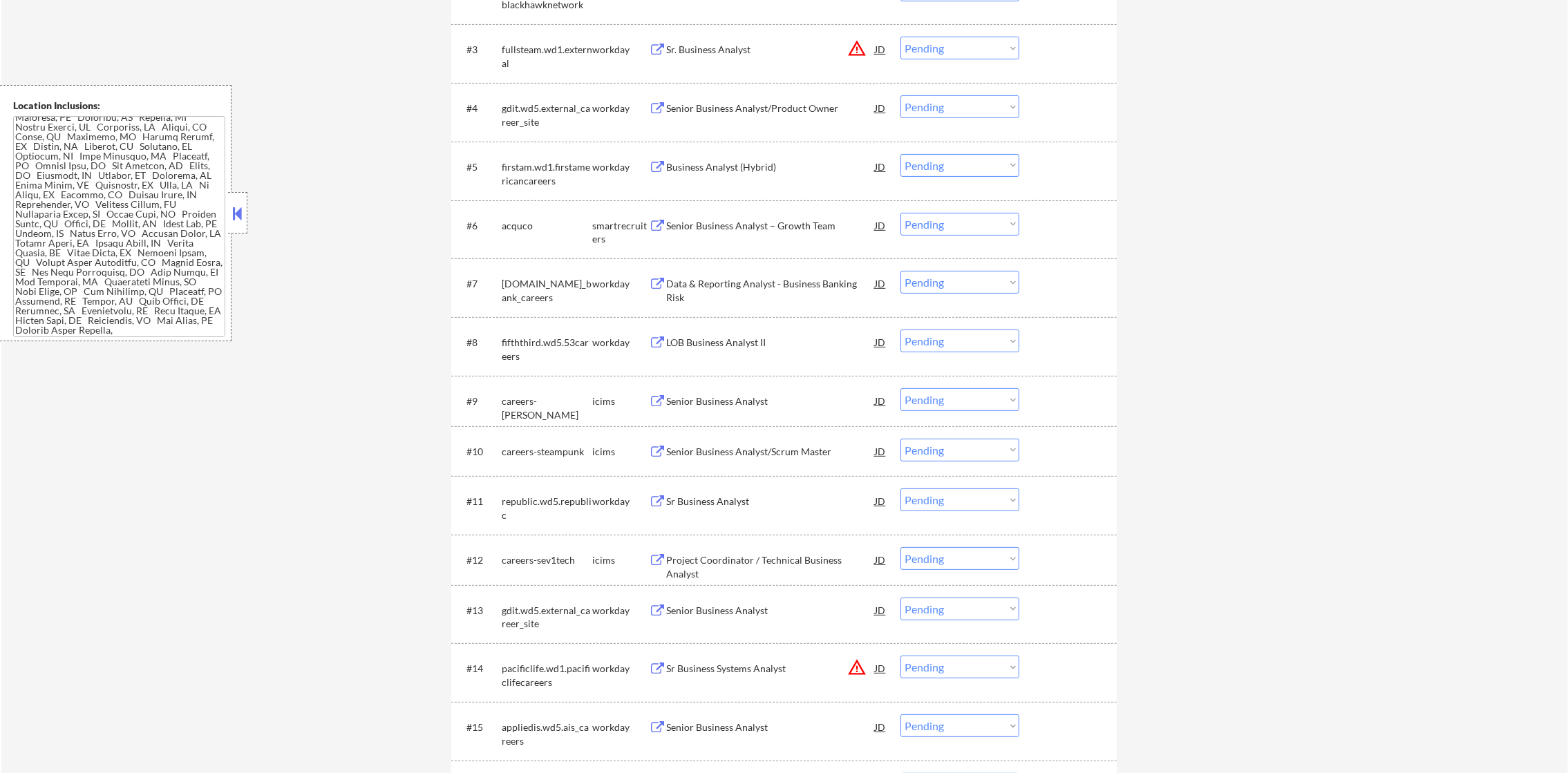
click at [742, 108] on div "Senior Business Analyst/Product Owner" at bounding box center [770, 108] width 209 height 14
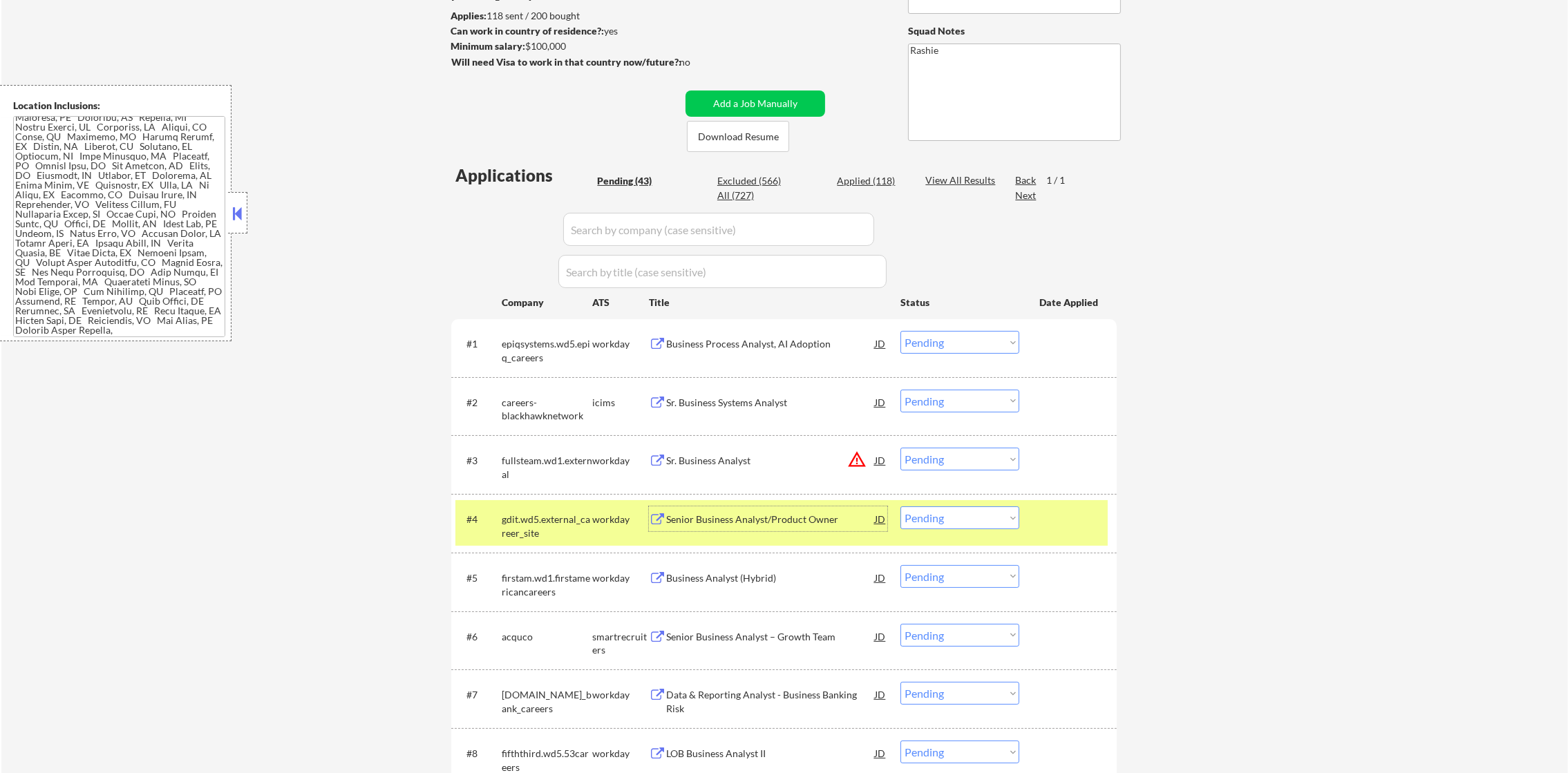
scroll to position [169, 0]
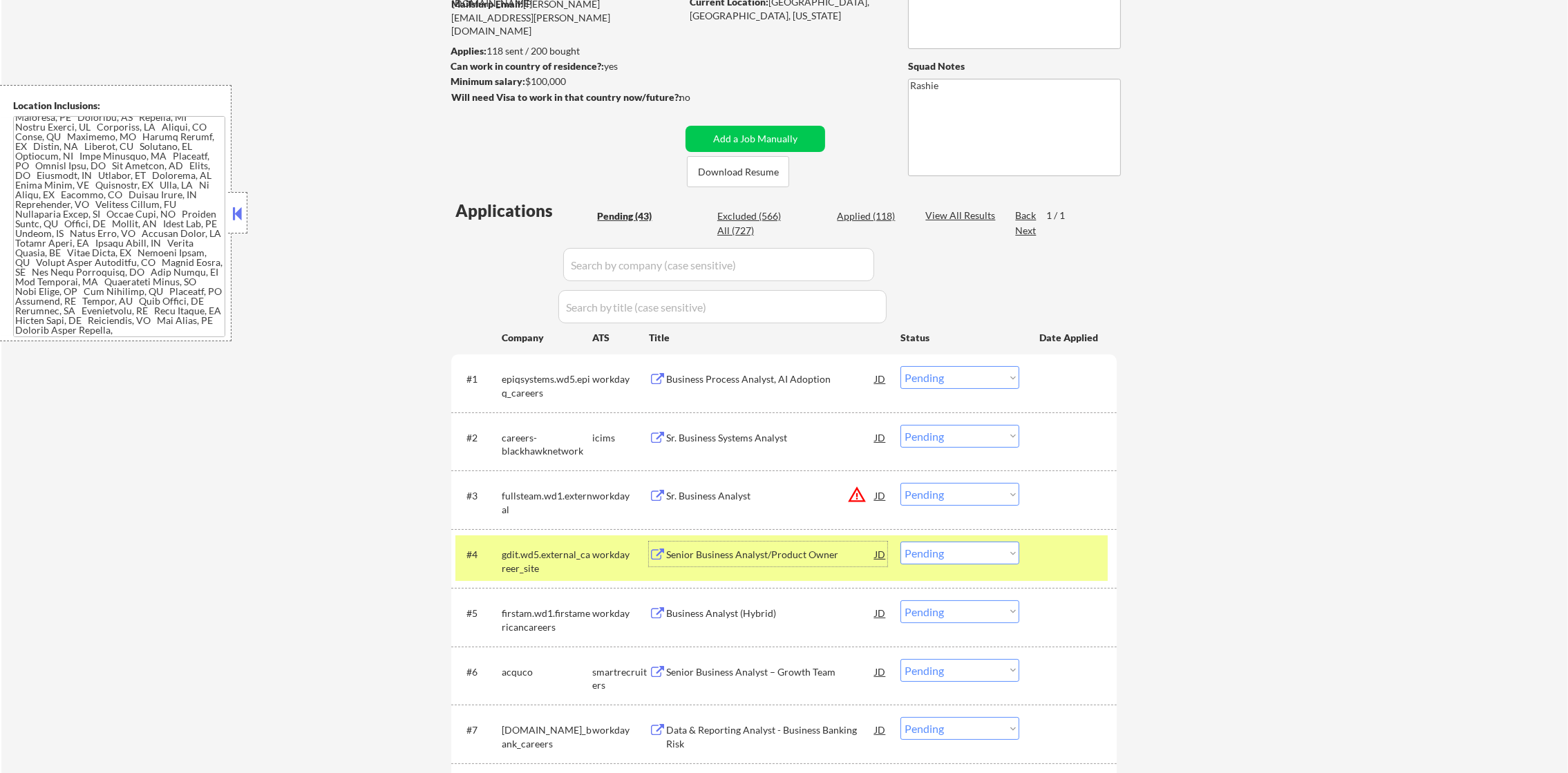
click at [545, 556] on div "gdit.wd5.external_career_site" at bounding box center [546, 561] width 90 height 27
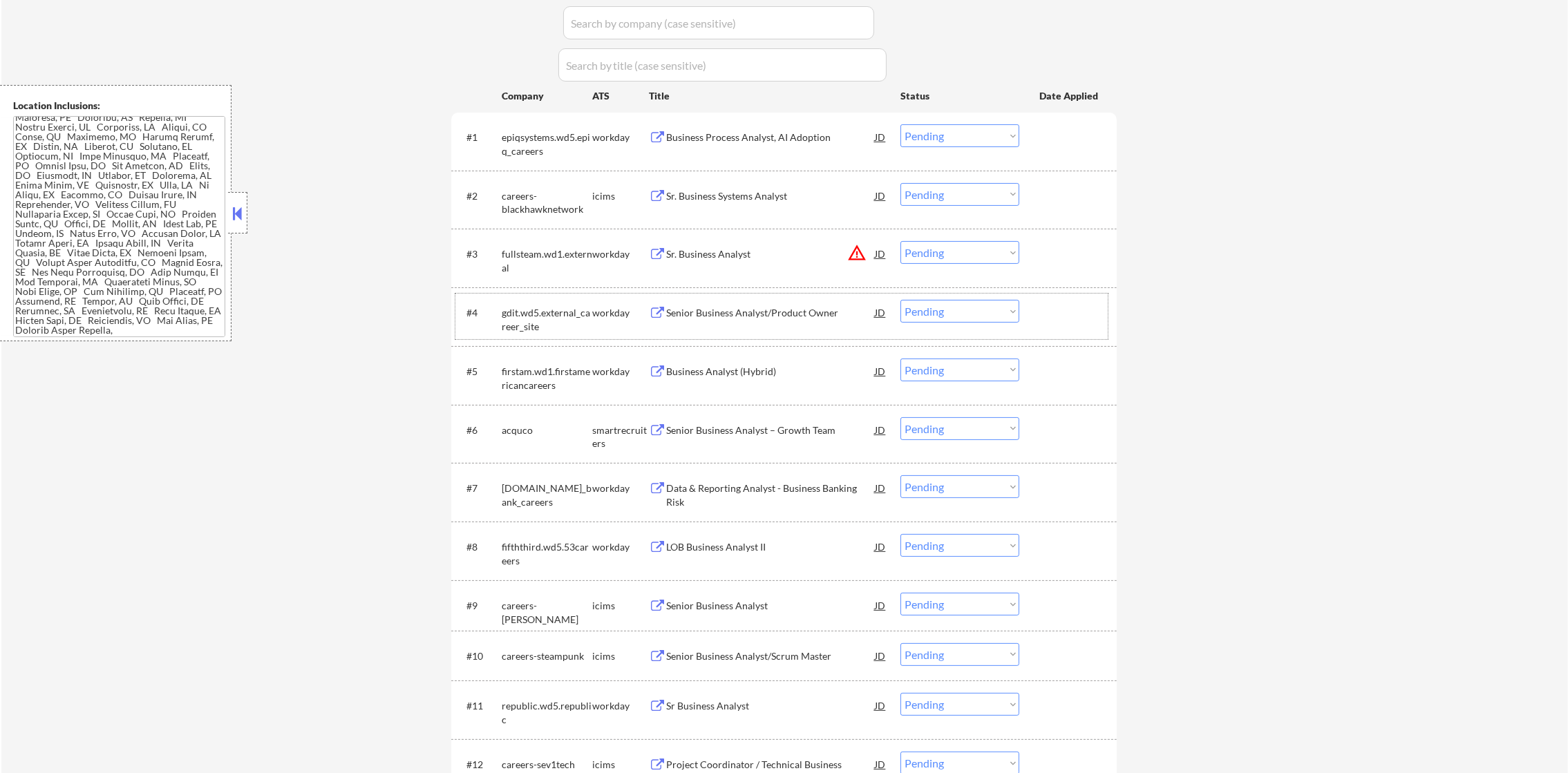
scroll to position [412, 0]
click at [781, 127] on div "Business Process Analyst, AI Adoption" at bounding box center [770, 136] width 209 height 25
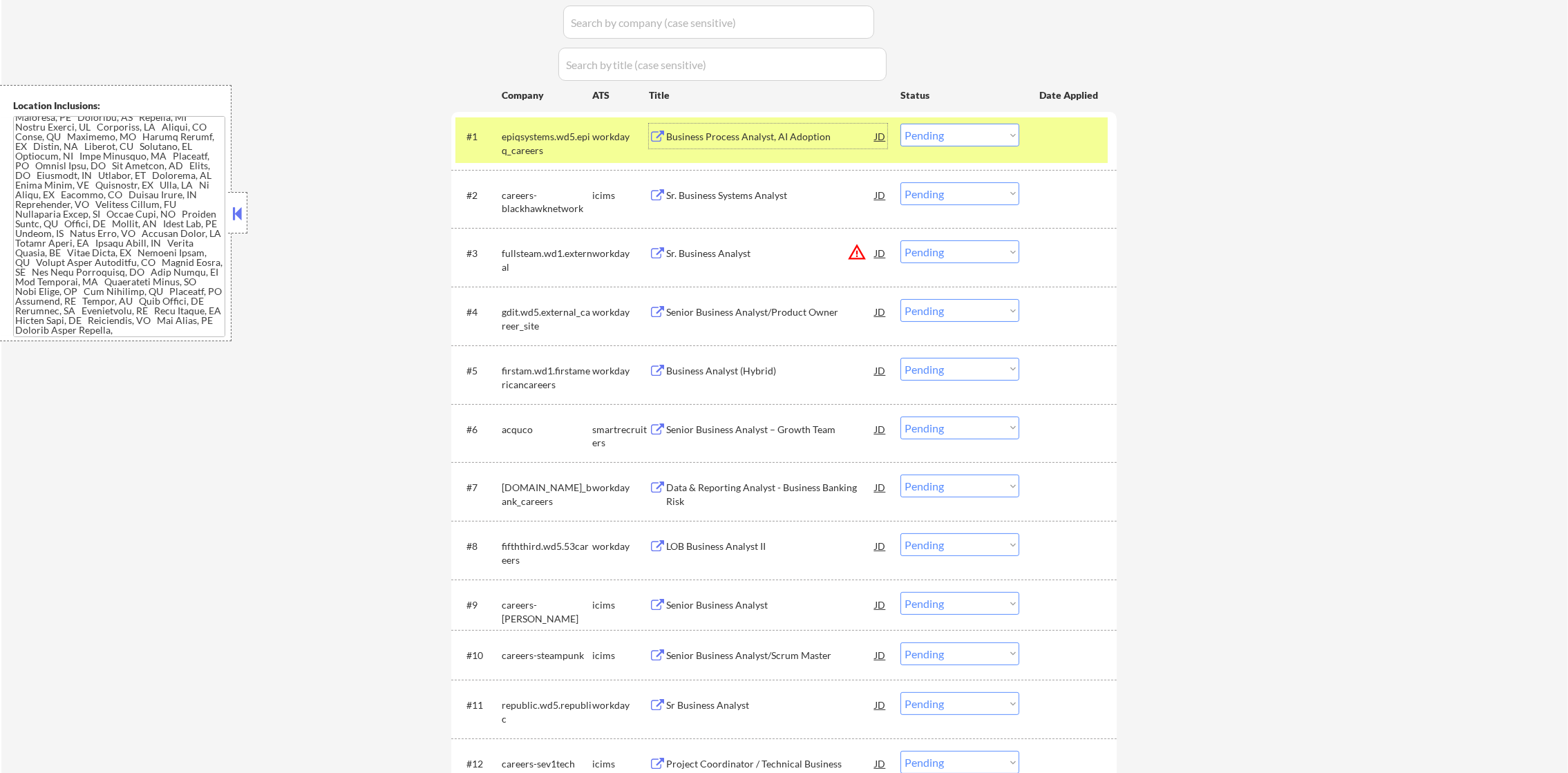
click at [551, 150] on div "epiqsystems.wd5.epiq_careers" at bounding box center [546, 143] width 90 height 27
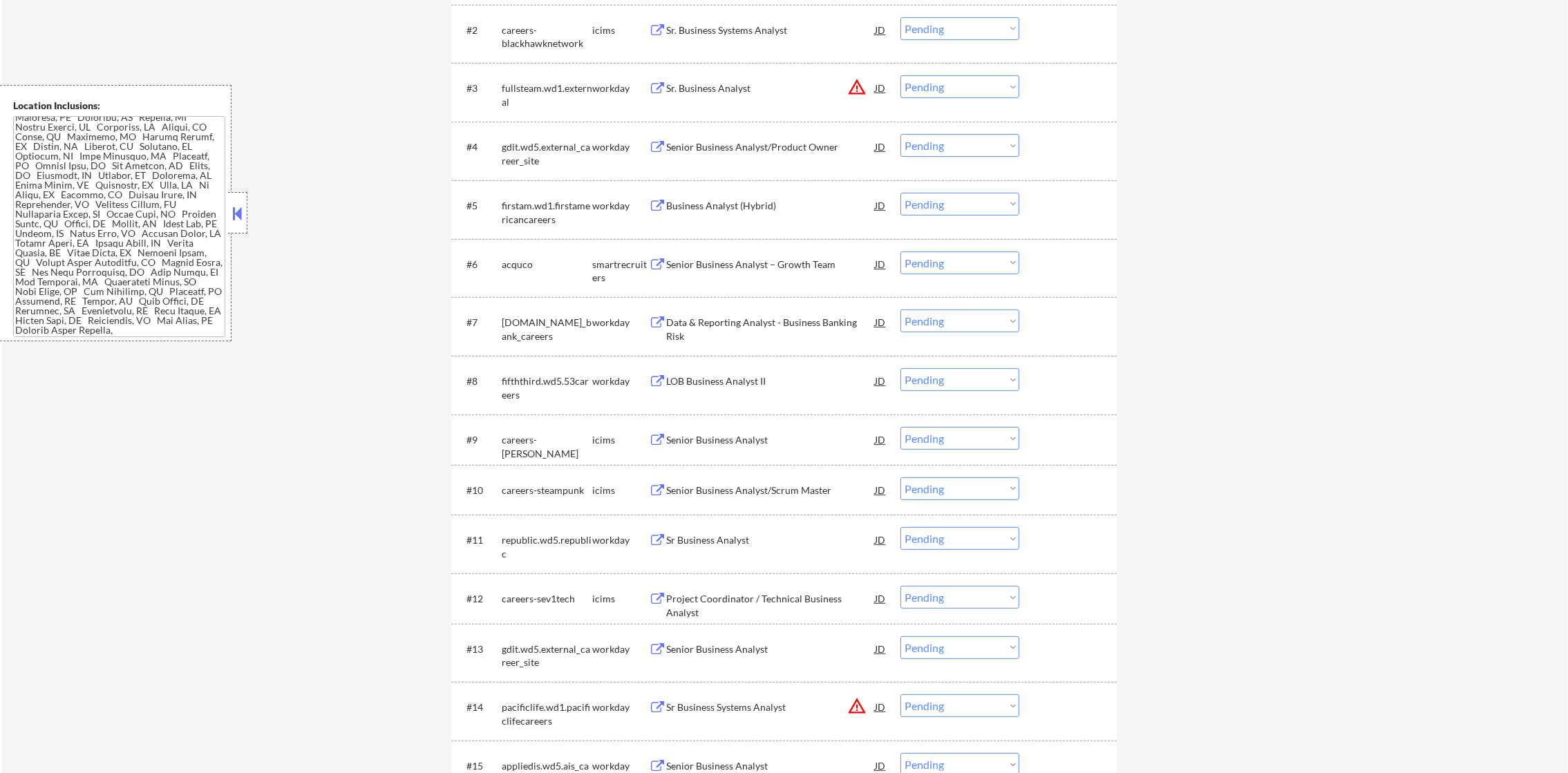
scroll to position [584, 0]
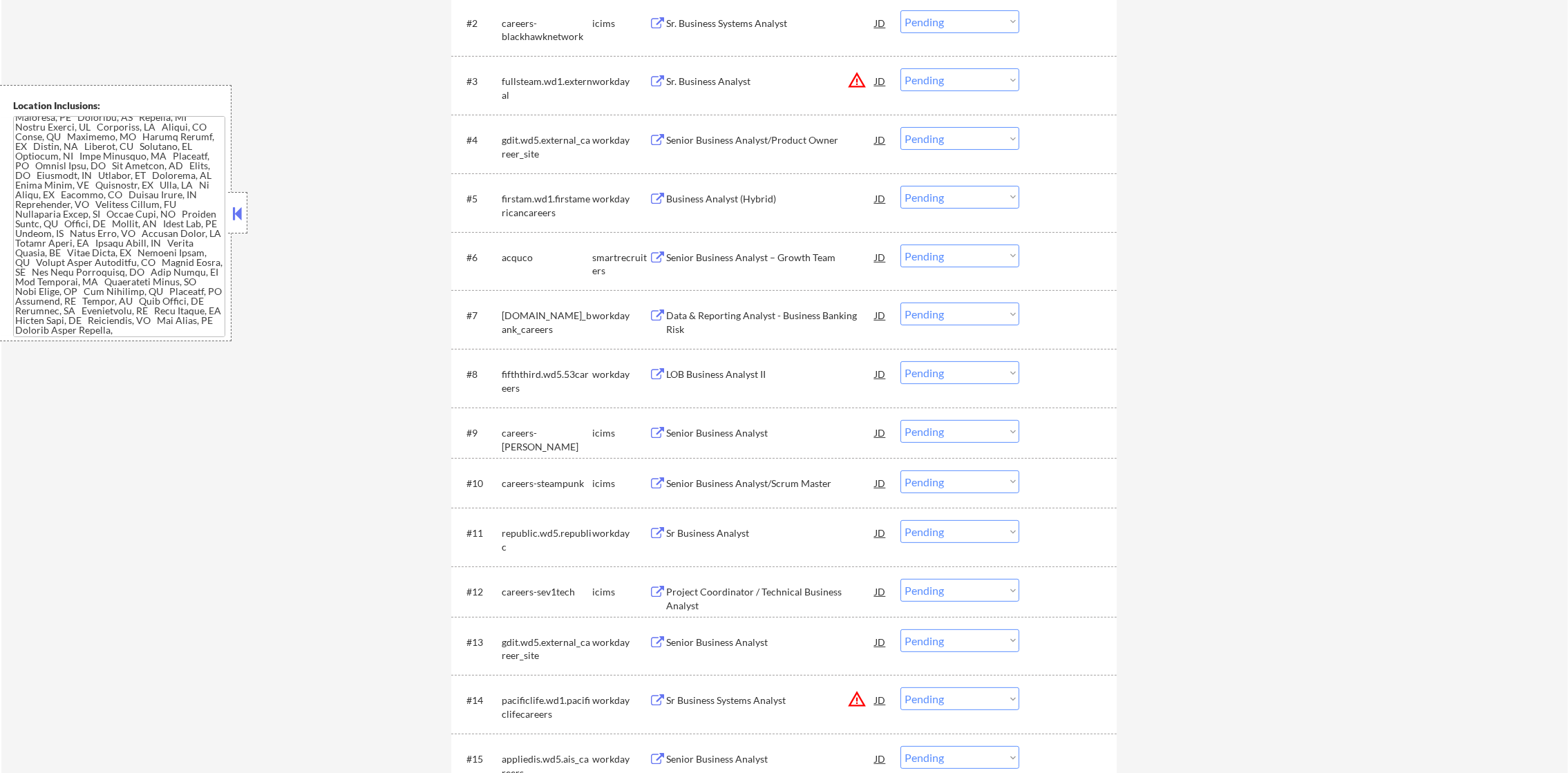
click at [861, 81] on button "warning_amber" at bounding box center [857, 80] width 20 height 20
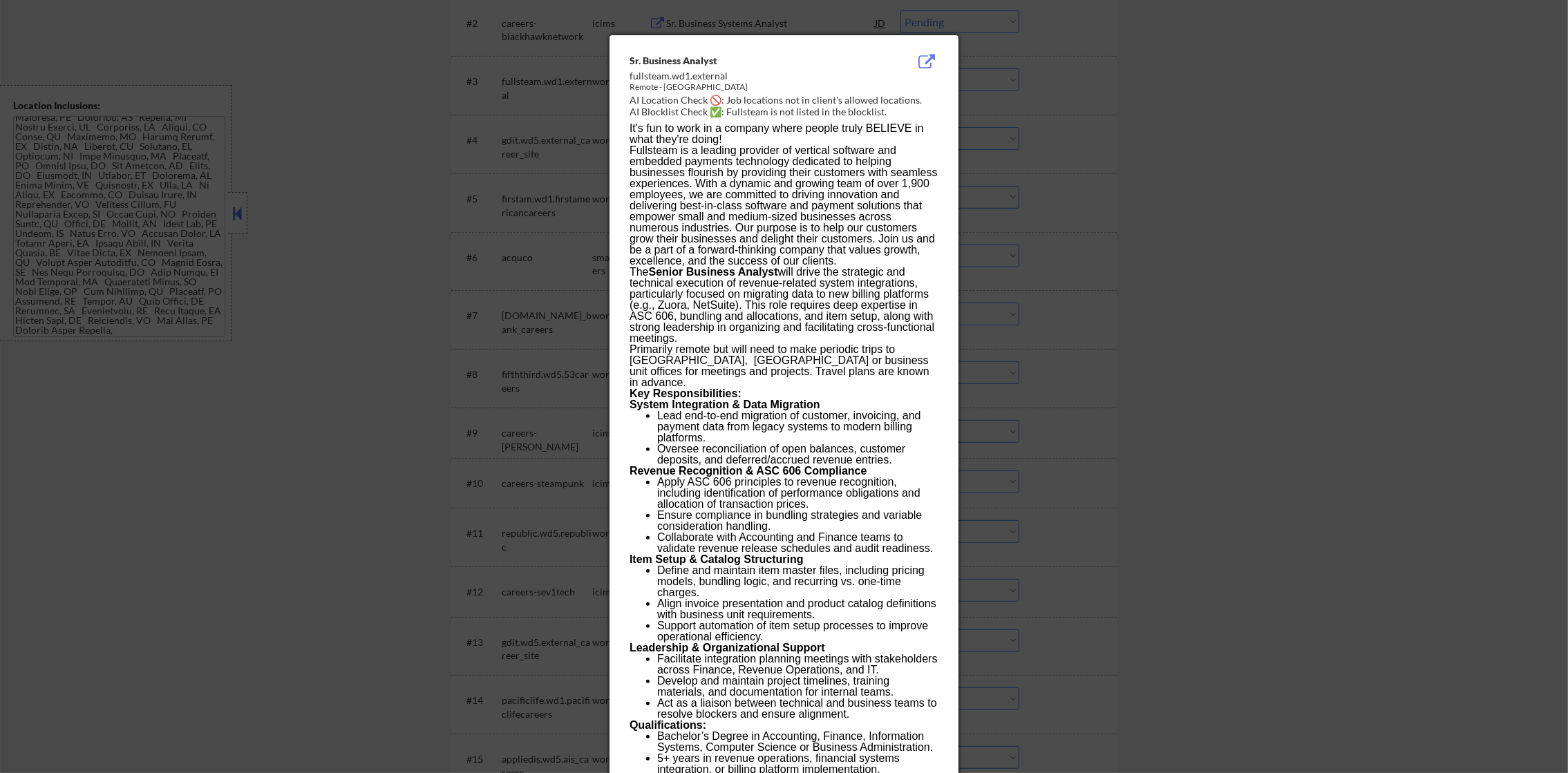
click at [1102, 192] on div at bounding box center [784, 386] width 1568 height 773
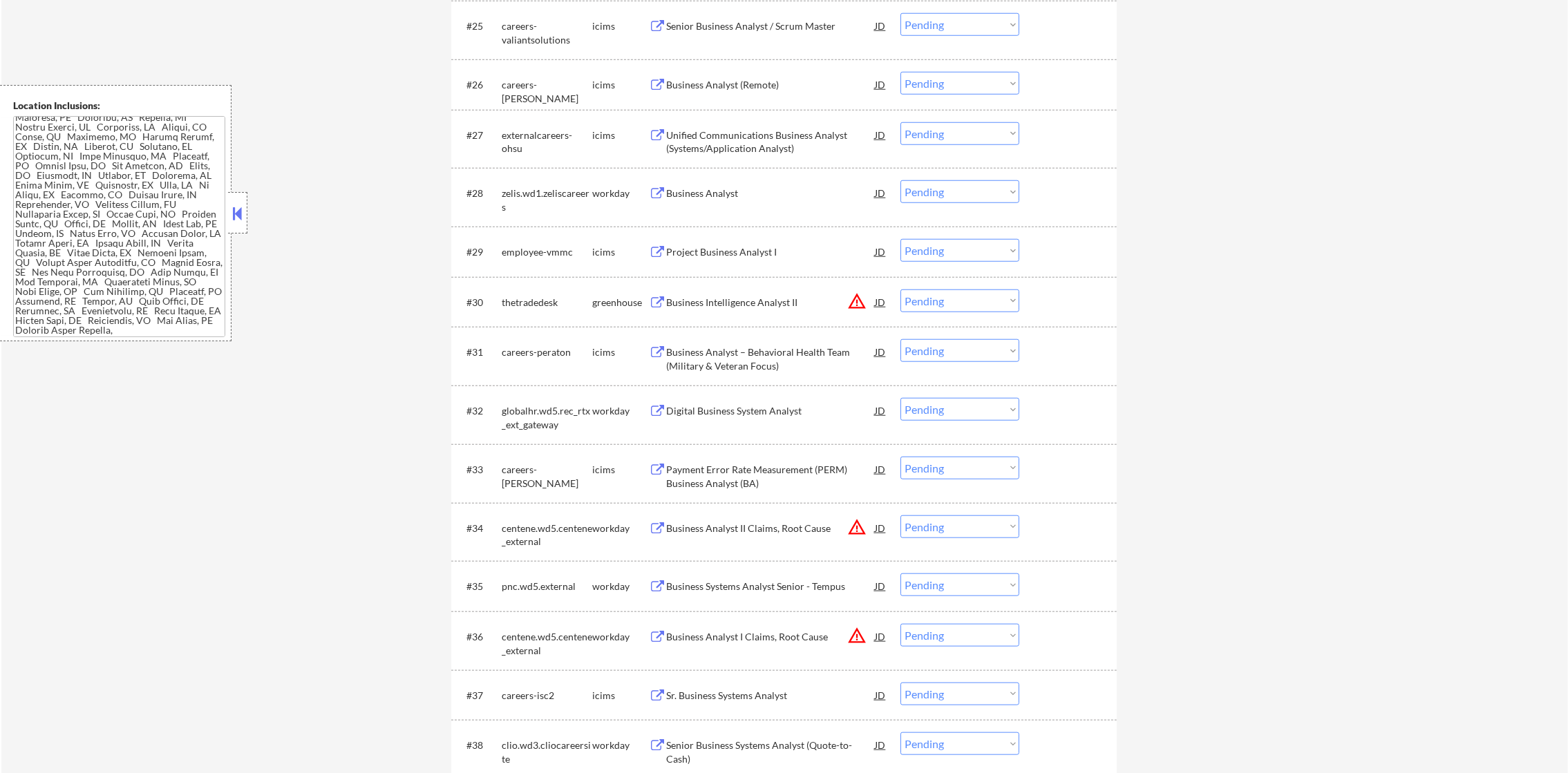
scroll to position [2089, 0]
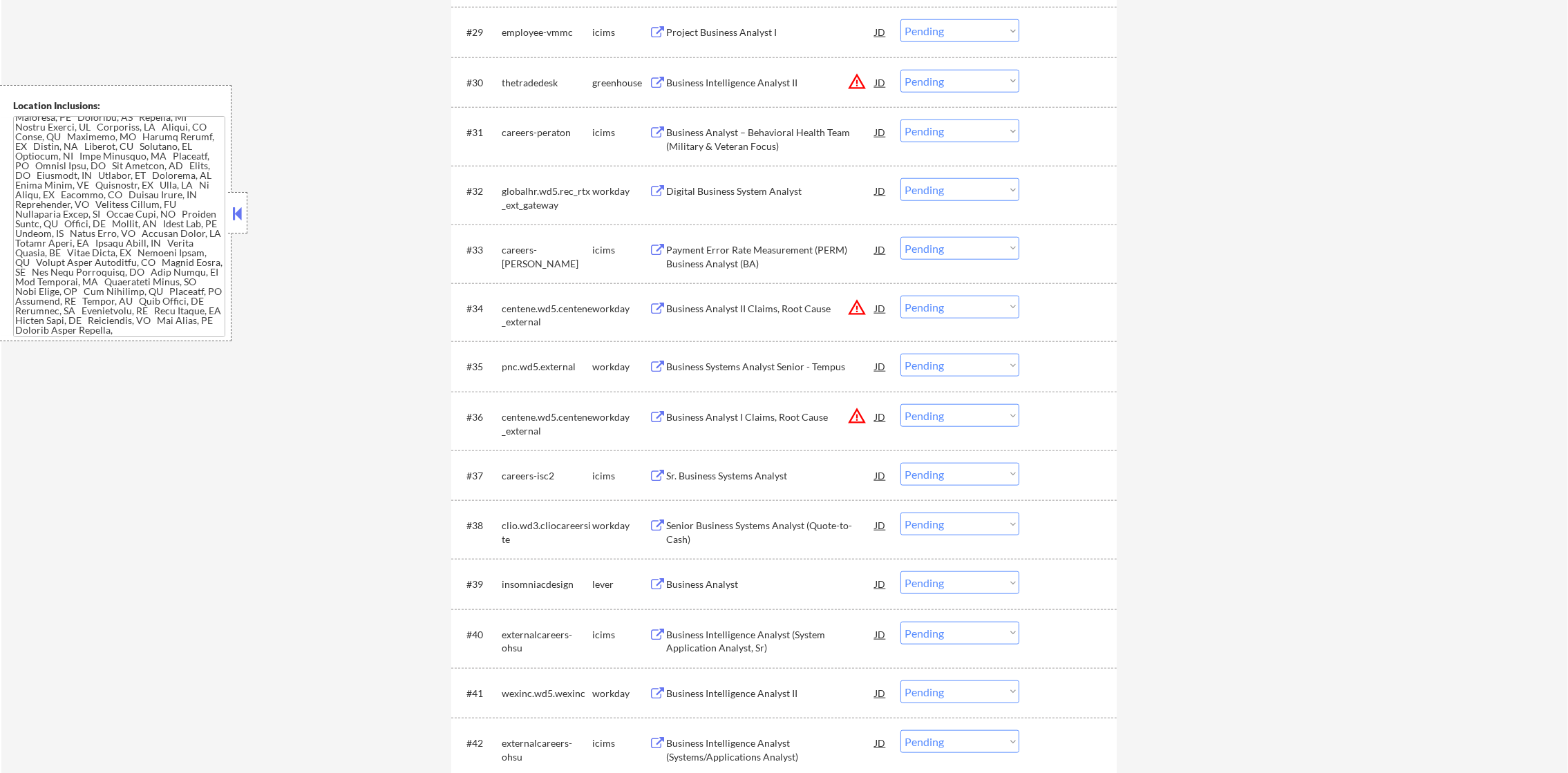
click at [859, 80] on button "warning_amber" at bounding box center [857, 82] width 20 height 20
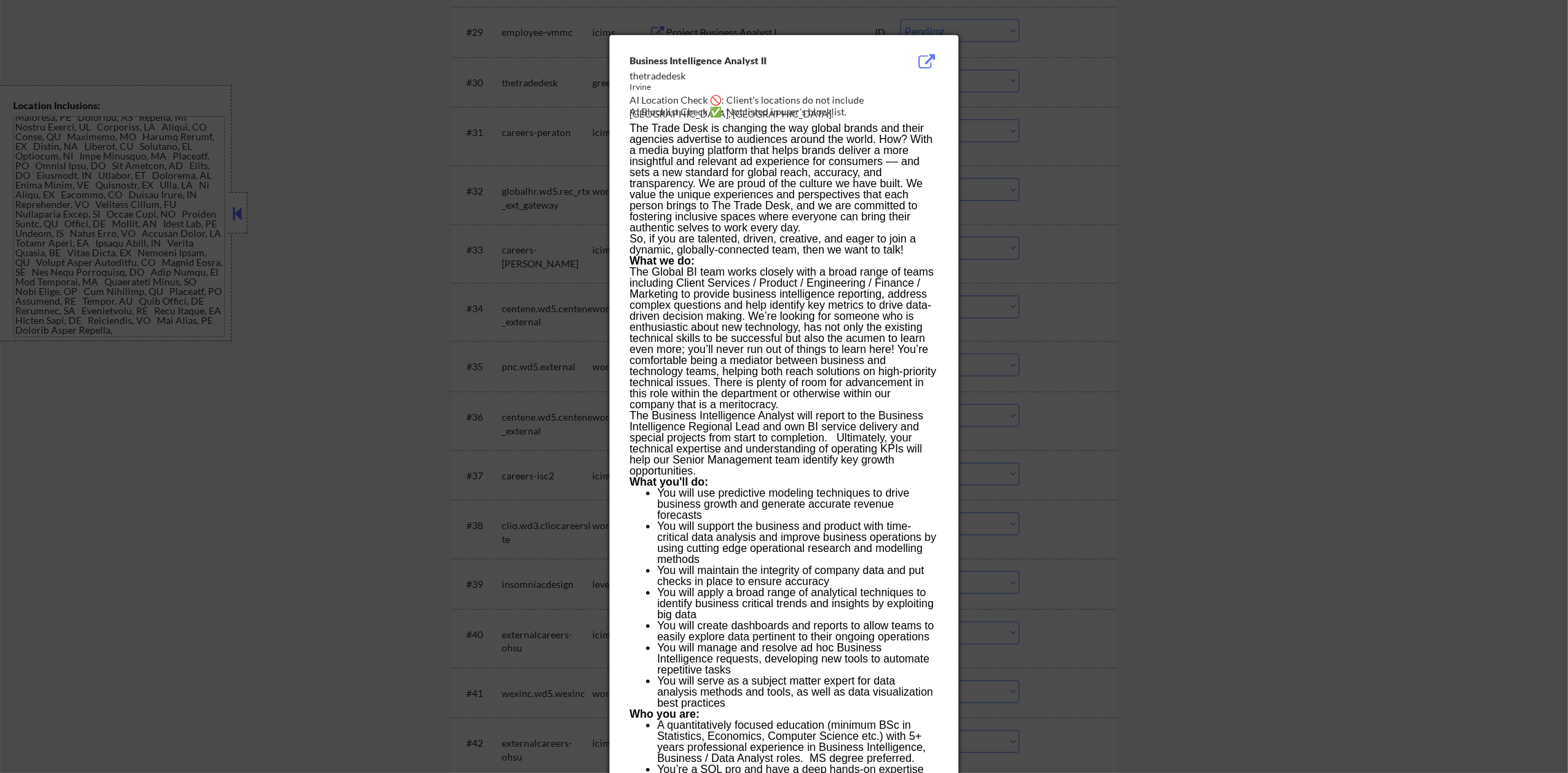
click at [872, 102] on div "AI Location Check 🚫: Client's locations do not include [GEOGRAPHIC_DATA], [GEOG…" at bounding box center [787, 107] width 315 height 27
copy div "rvine,"
click at [1037, 115] on div at bounding box center [784, 386] width 1568 height 773
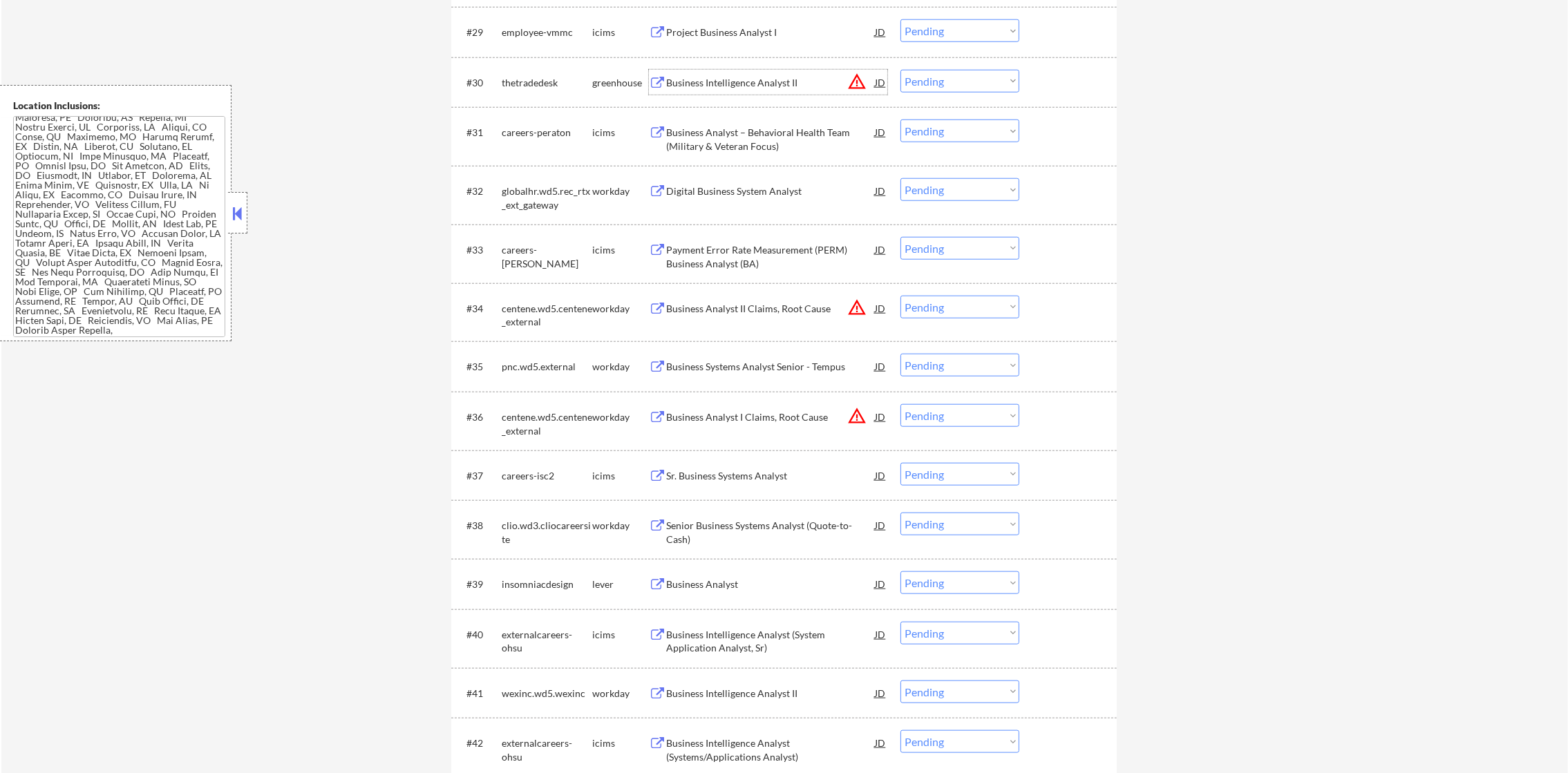
click at [803, 86] on div "Business Intelligence Analyst II" at bounding box center [770, 83] width 209 height 14
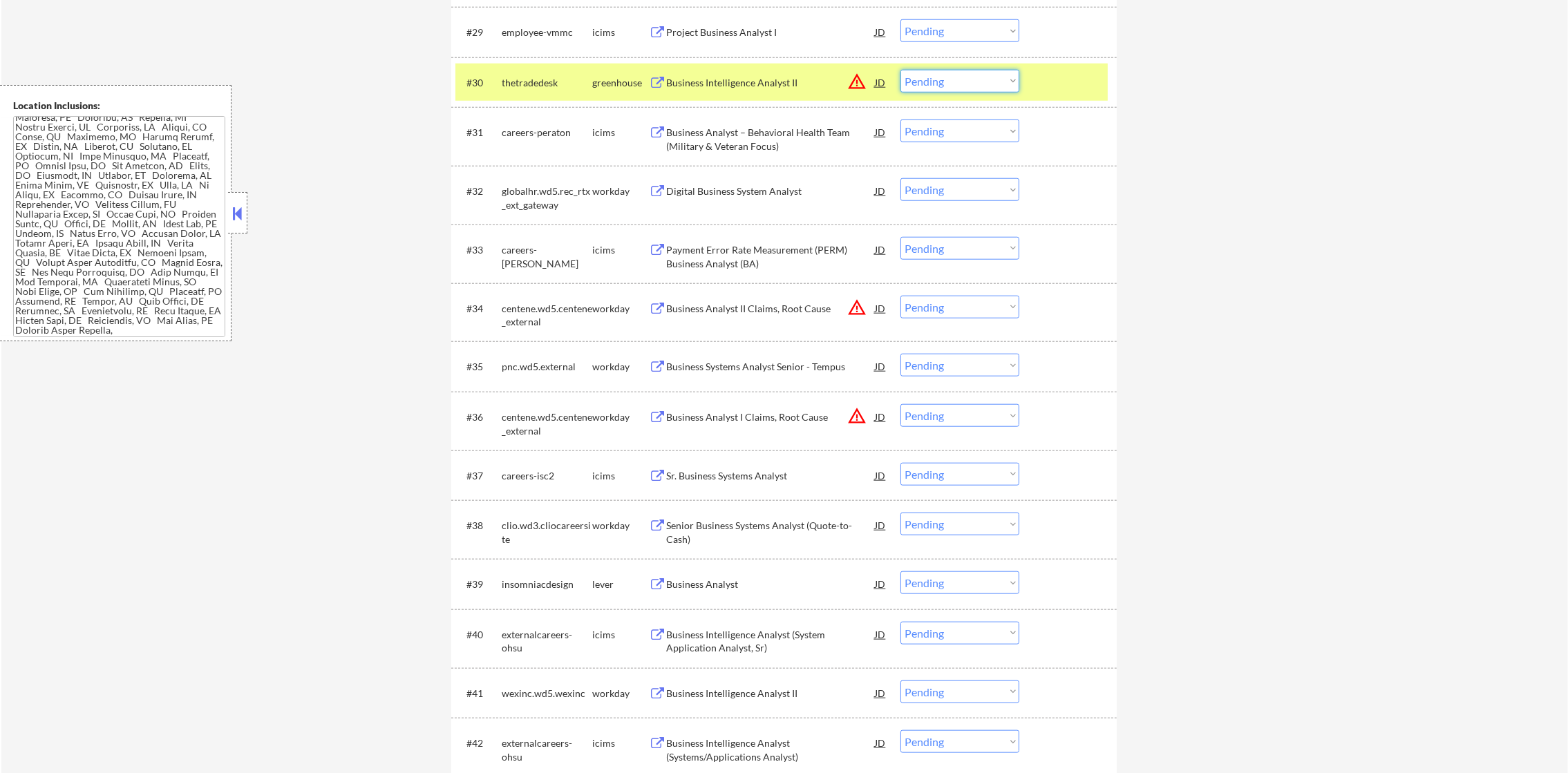
click at [907, 83] on select "Choose an option... Pending Applied Excluded (Questions) Excluded (Expired) Exc…" at bounding box center [960, 81] width 119 height 23
click at [900, 70] on select "Choose an option... Pending Applied Excluded (Questions) Excluded (Expired) Exc…" at bounding box center [960, 81] width 119 height 23
click at [517, 81] on div "thetradedesk" at bounding box center [546, 83] width 90 height 14
select select ""pending""
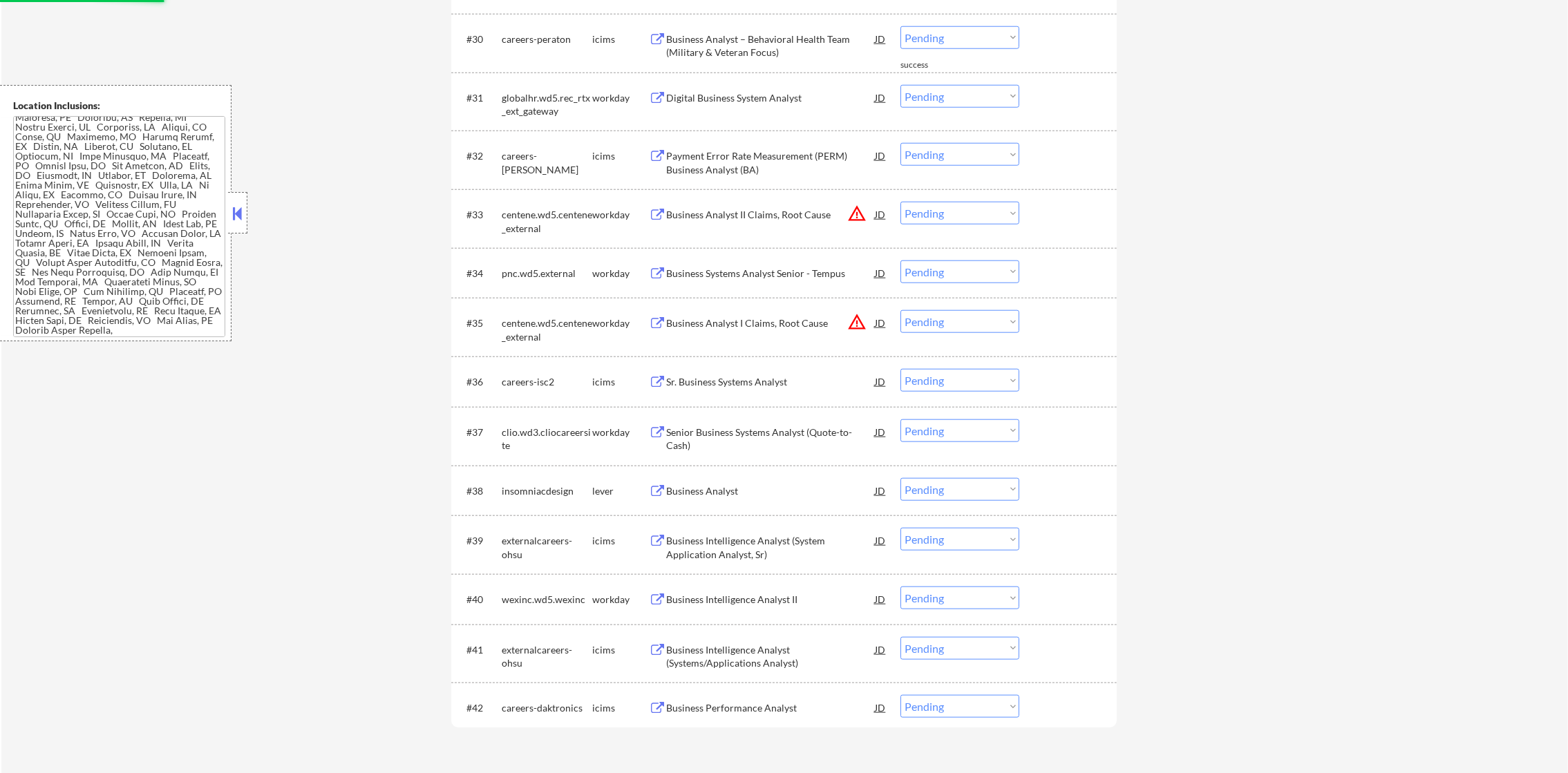
scroll to position [2296, 0]
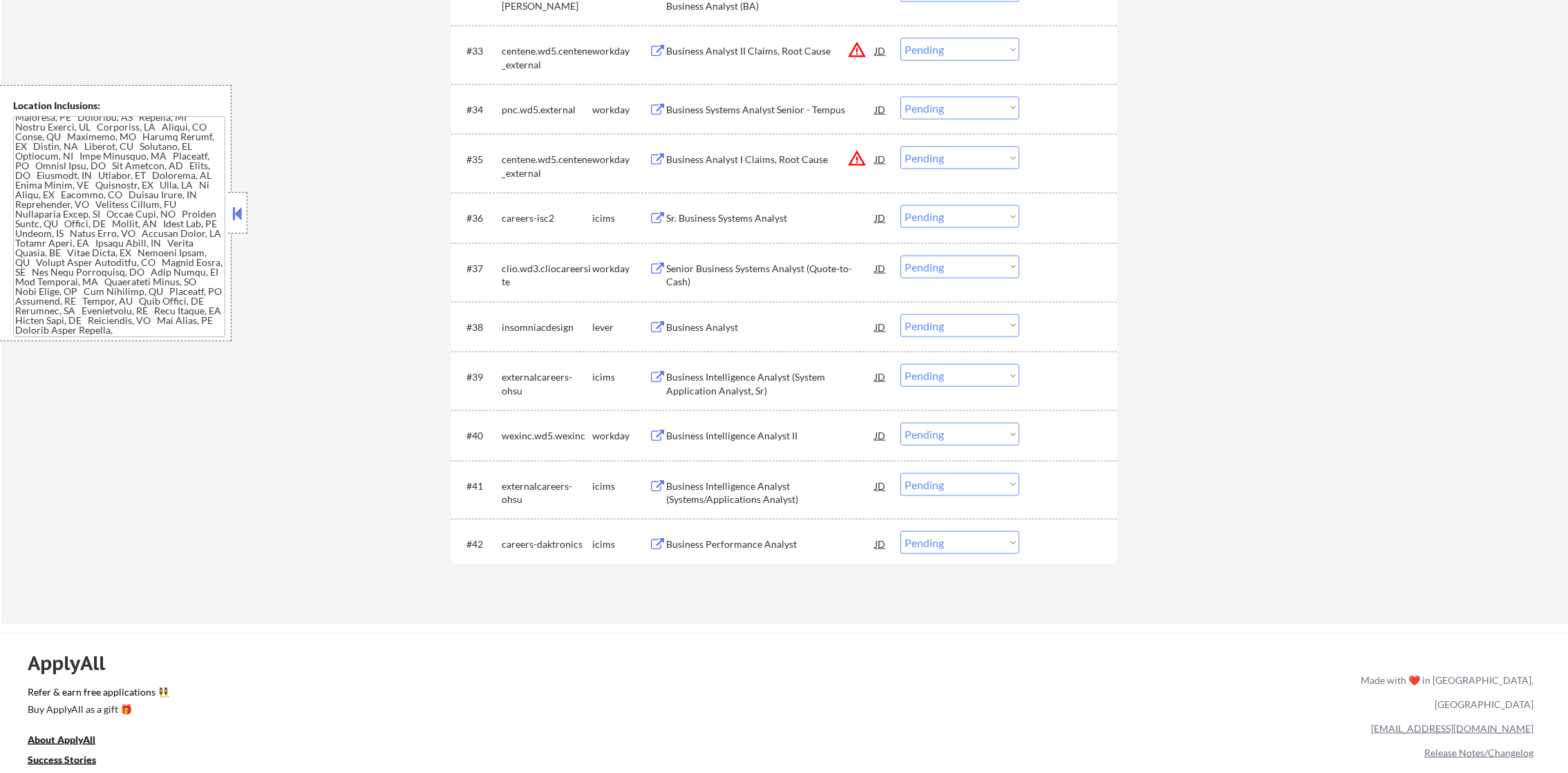
click at [757, 321] on div "Business Analyst" at bounding box center [770, 328] width 209 height 14
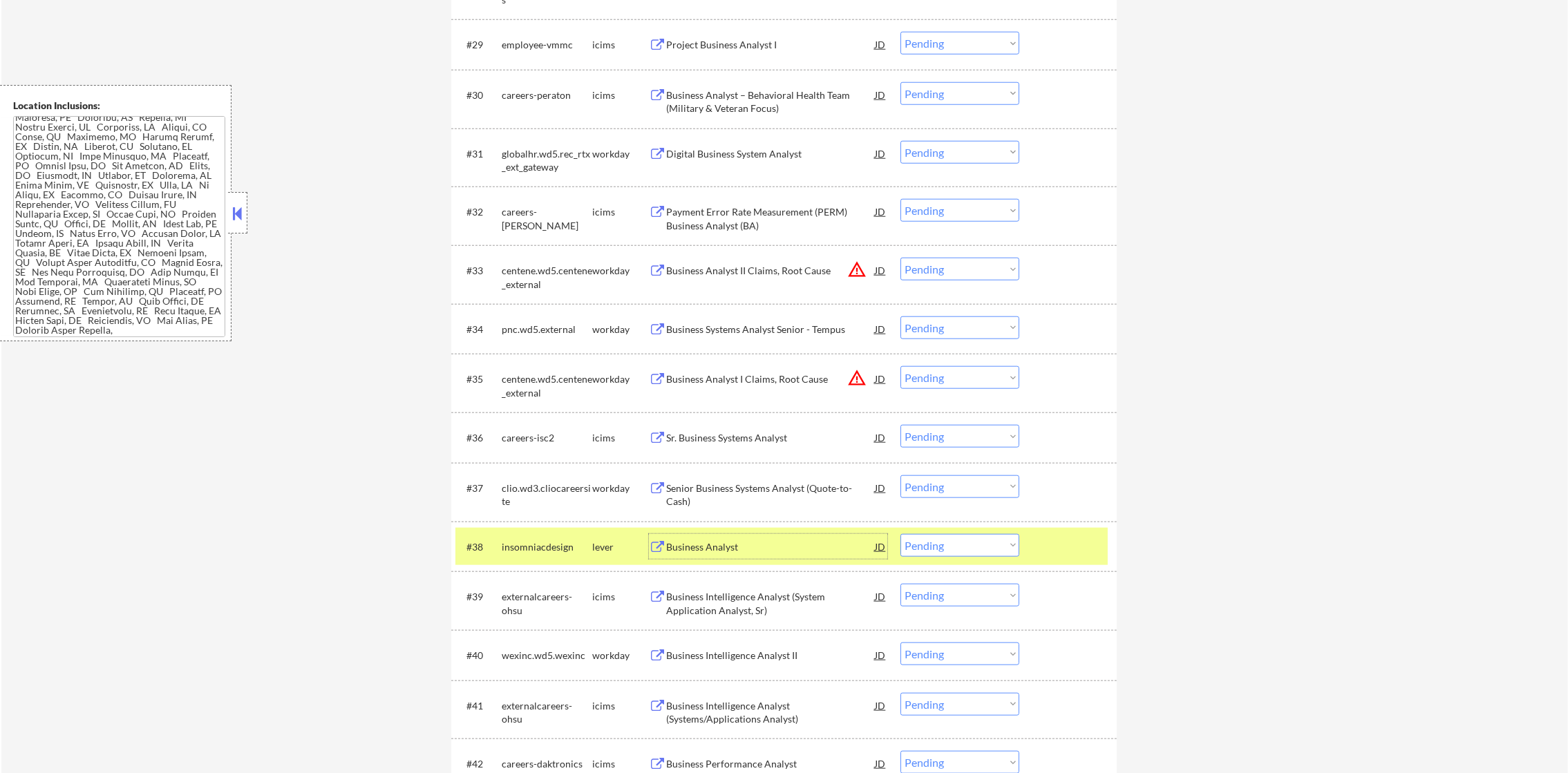
scroll to position [2093, 0]
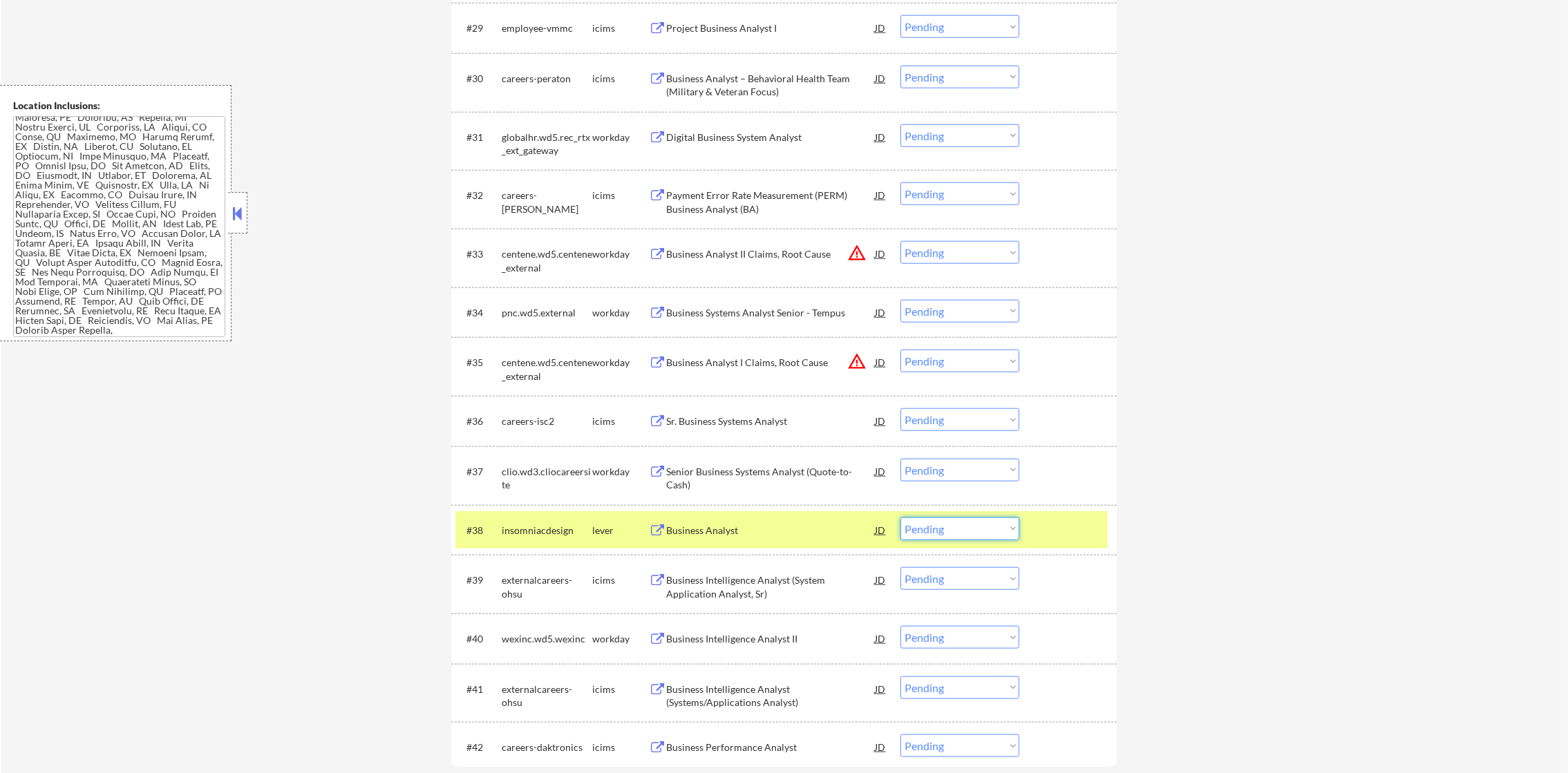
drag, startPoint x: 930, startPoint y: 520, endPoint x: 932, endPoint y: 529, distance: 9.2
click at [930, 520] on select "Choose an option... Pending Applied Excluded (Questions) Excluded (Expired) Exc…" at bounding box center [960, 529] width 119 height 23
click at [900, 517] on select "Choose an option... Pending Applied Excluded (Questions) Excluded (Expired) Exc…" at bounding box center [960, 529] width 119 height 23
click at [578, 524] on div "insomniacdesign" at bounding box center [546, 531] width 90 height 14
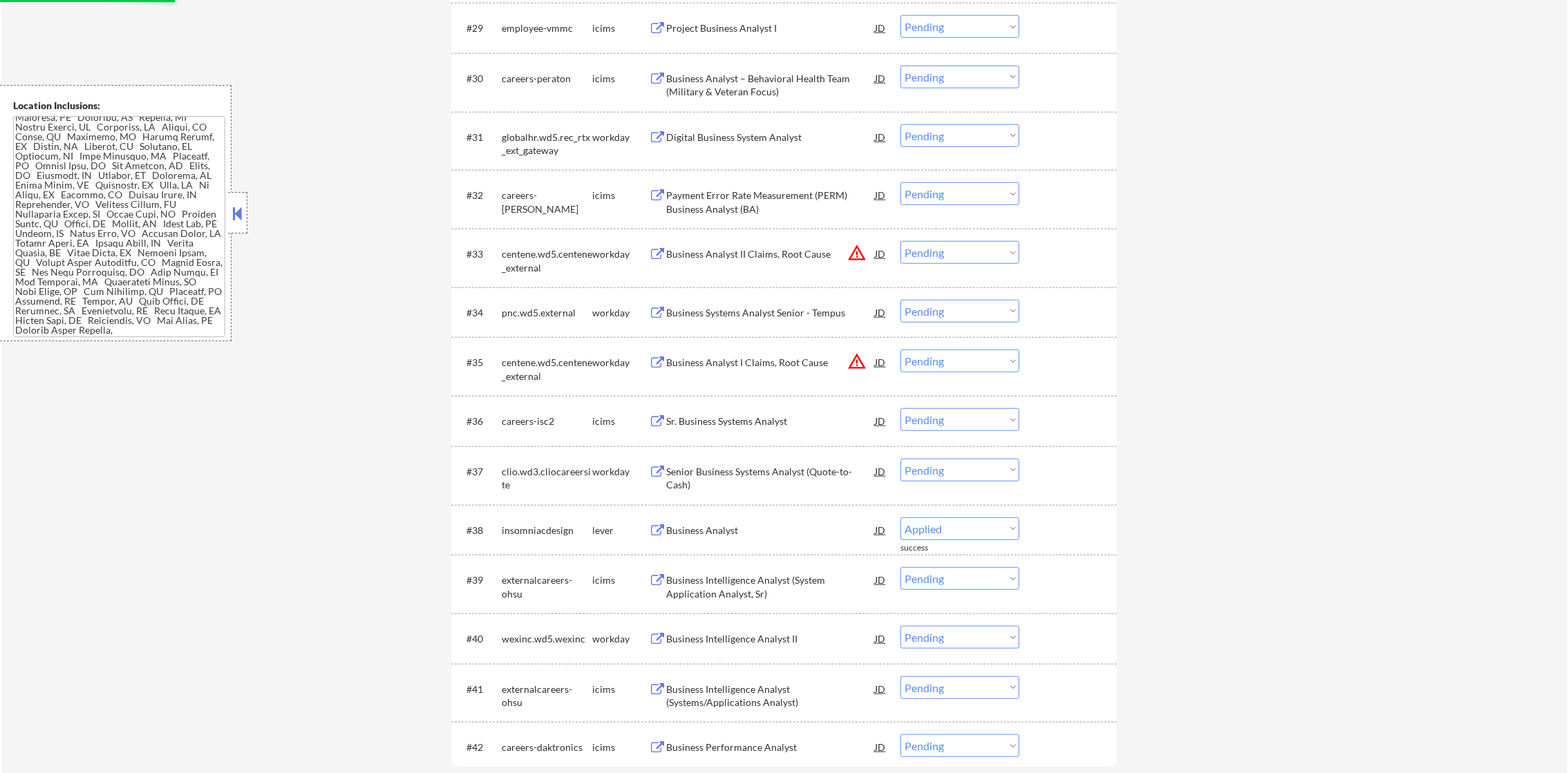
select select ""pending""
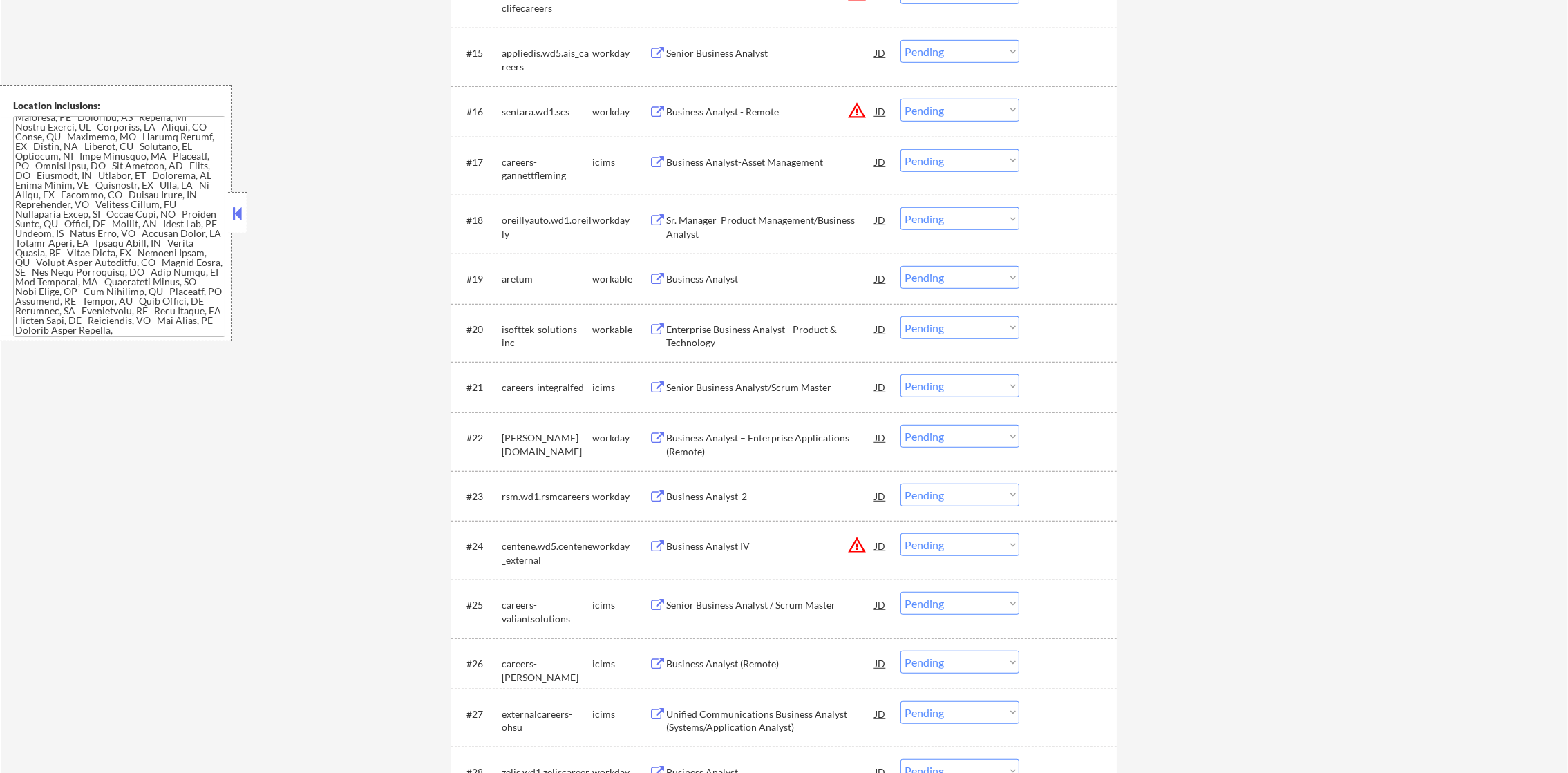
scroll to position [1264, 0]
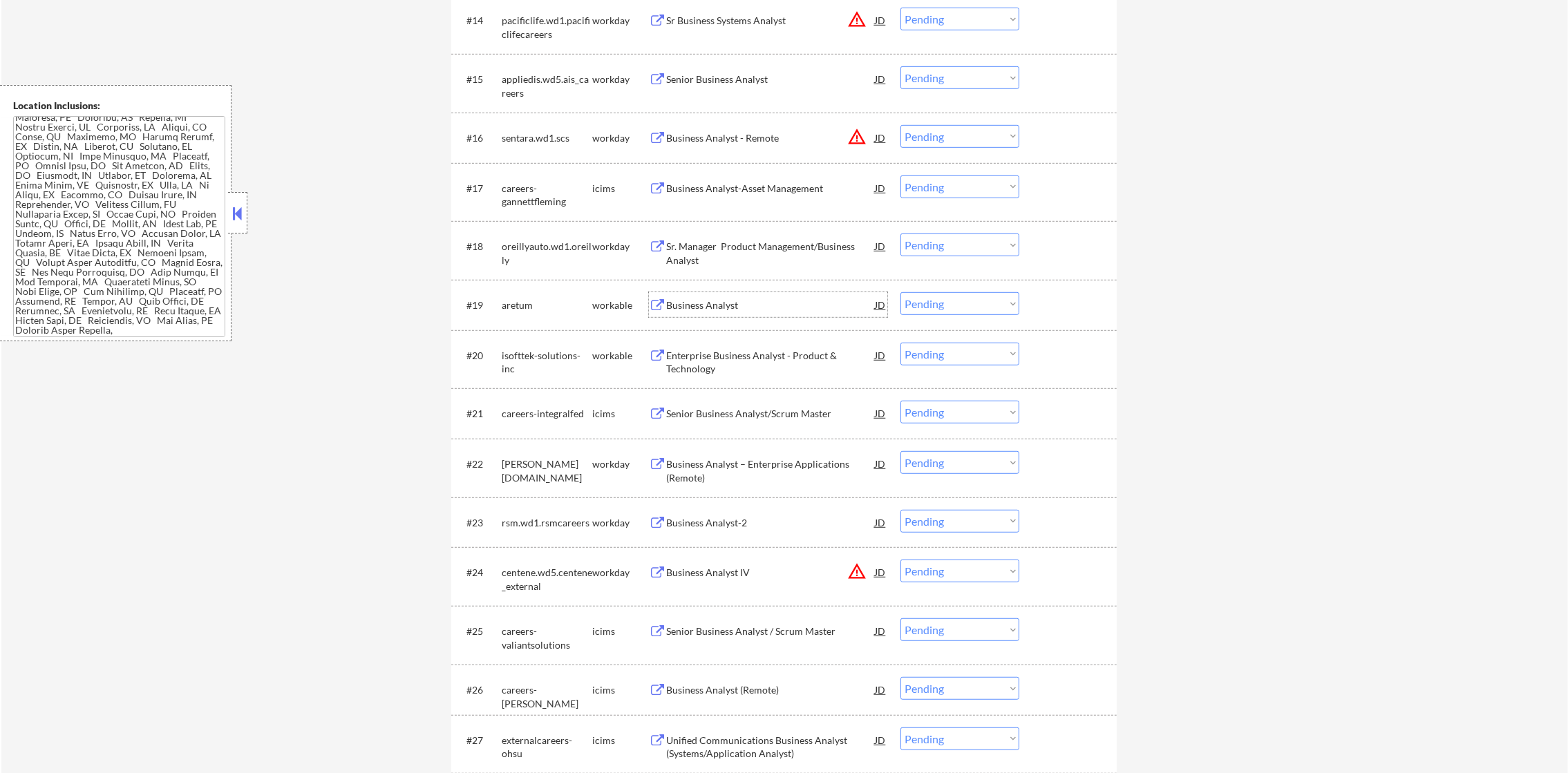
click at [782, 294] on div "Business Analyst" at bounding box center [770, 304] width 209 height 25
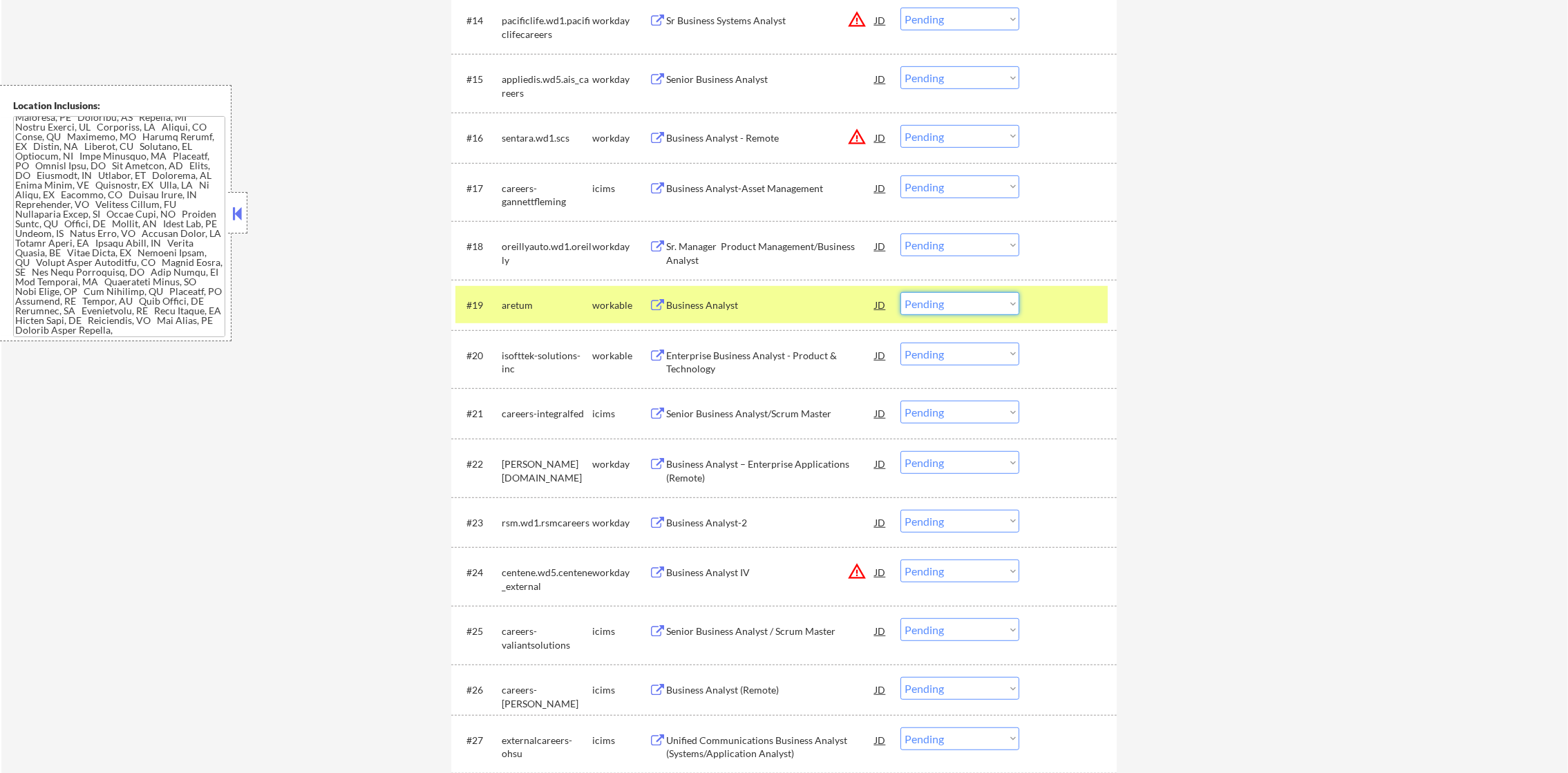
drag, startPoint x: 959, startPoint y: 304, endPoint x: 959, endPoint y: 315, distance: 11.0
click at [959, 306] on select "Choose an option... Pending Applied Excluded (Questions) Excluded (Expired) Exc…" at bounding box center [960, 303] width 119 height 23
click at [900, 292] on select "Choose an option... Pending Applied Excluded (Questions) Excluded (Expired) Exc…" at bounding box center [960, 303] width 119 height 23
click at [545, 321] on div "#19 aretum workable Business Analyst JD warning_amber Choose an option... Pendi…" at bounding box center [781, 304] width 652 height 37
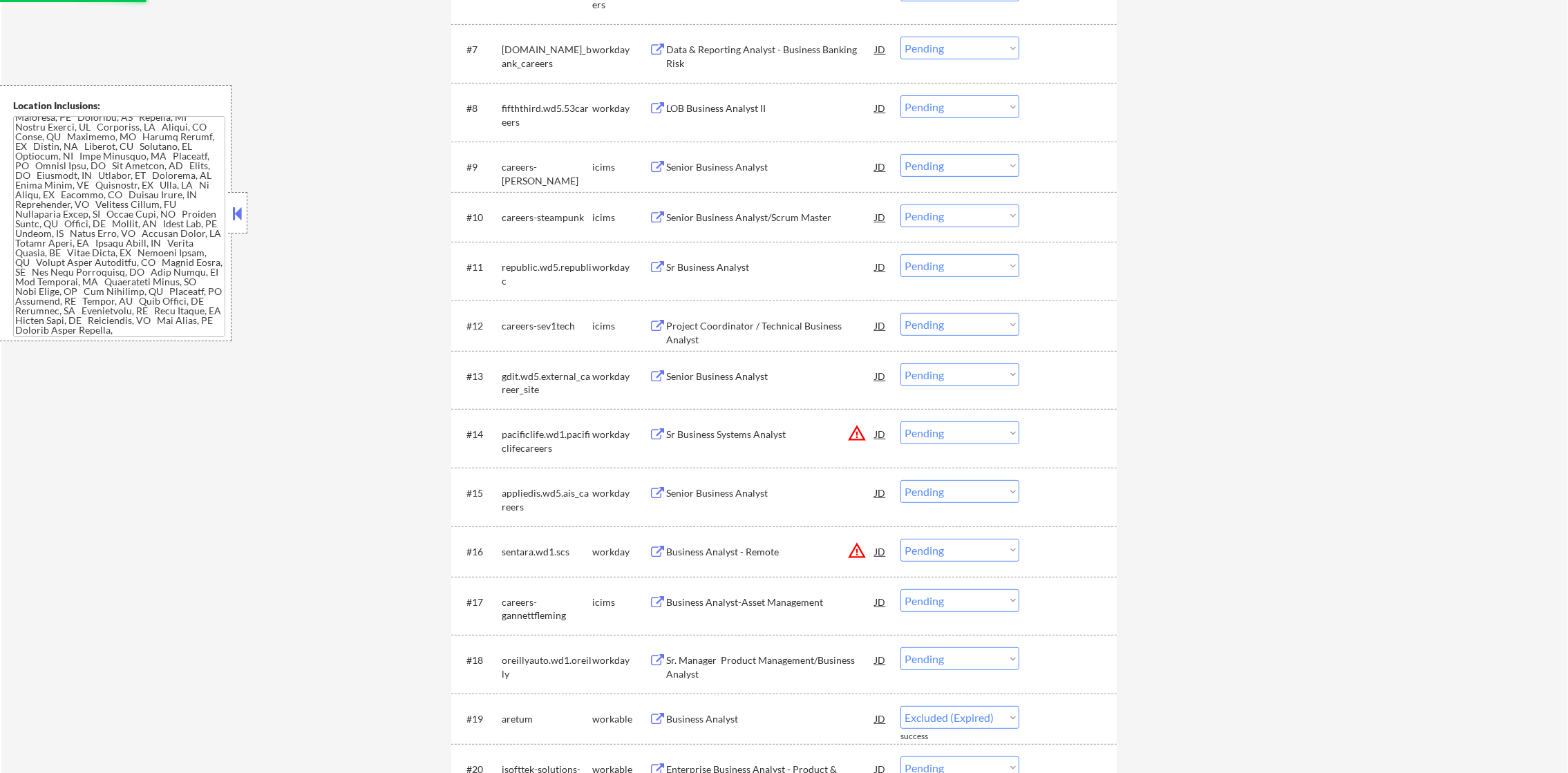
select select ""pending""
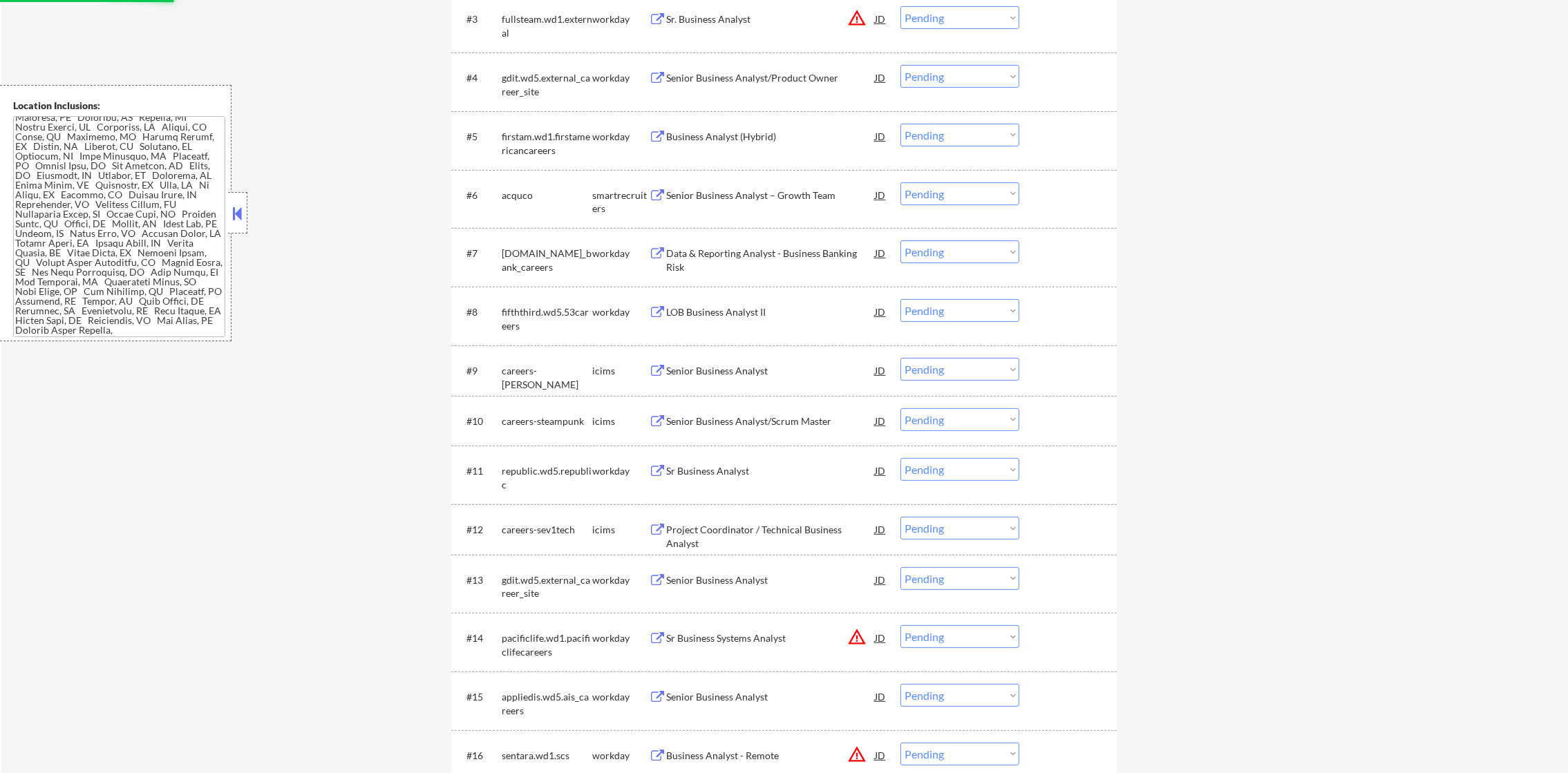
scroll to position [642, 0]
click at [752, 207] on div "Senior Business Analyst – Growth Team" at bounding box center [770, 199] width 209 height 25
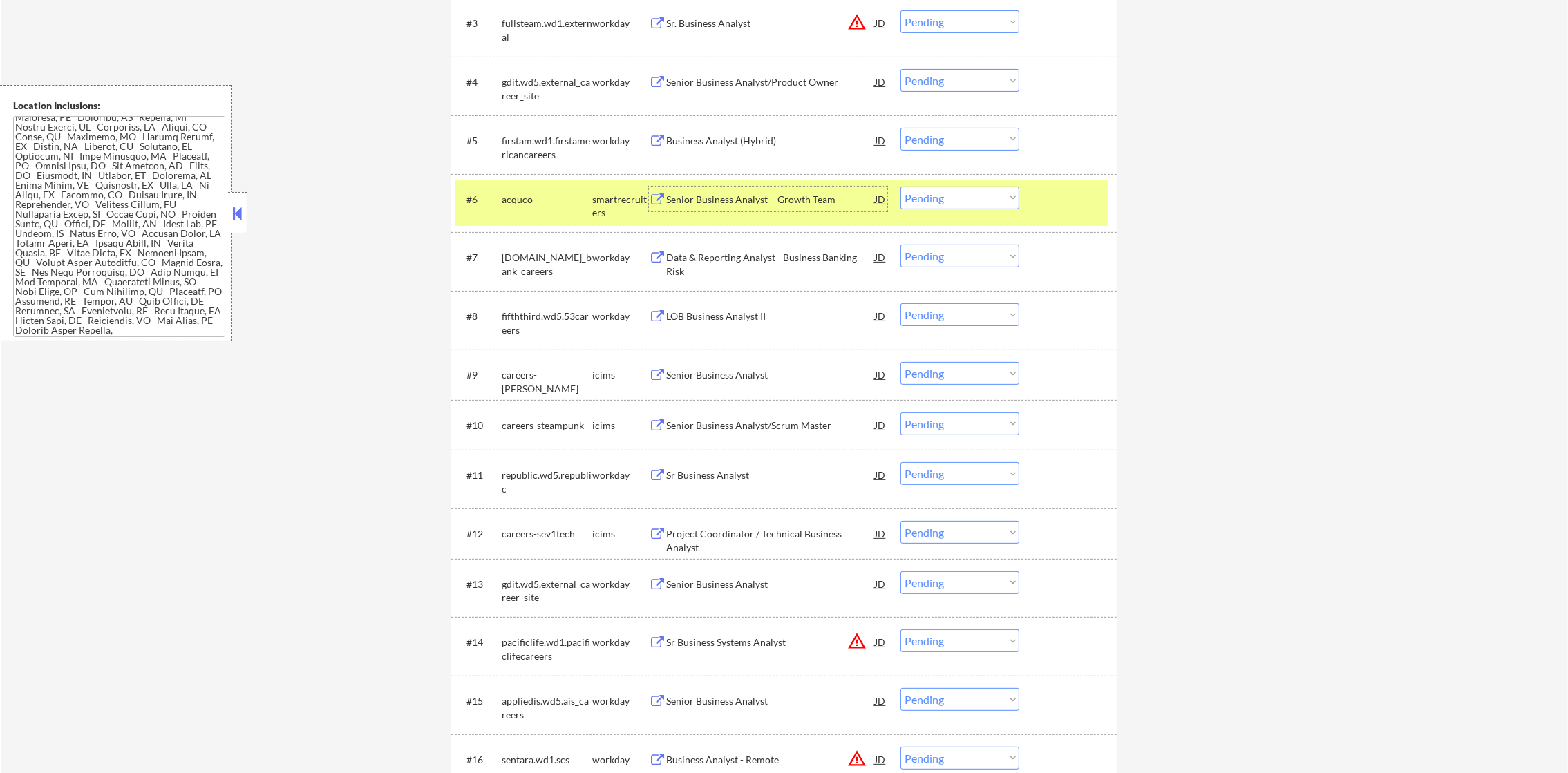
click at [967, 187] on select "Choose an option... Pending Applied Excluded (Questions) Excluded (Expired) Exc…" at bounding box center [960, 198] width 119 height 23
click at [900, 187] on select "Choose an option... Pending Applied Excluded (Questions) Excluded (Expired) Exc…" at bounding box center [960, 198] width 119 height 23
click at [592, 208] on div "smartrecruiters" at bounding box center [621, 206] width 57 height 27
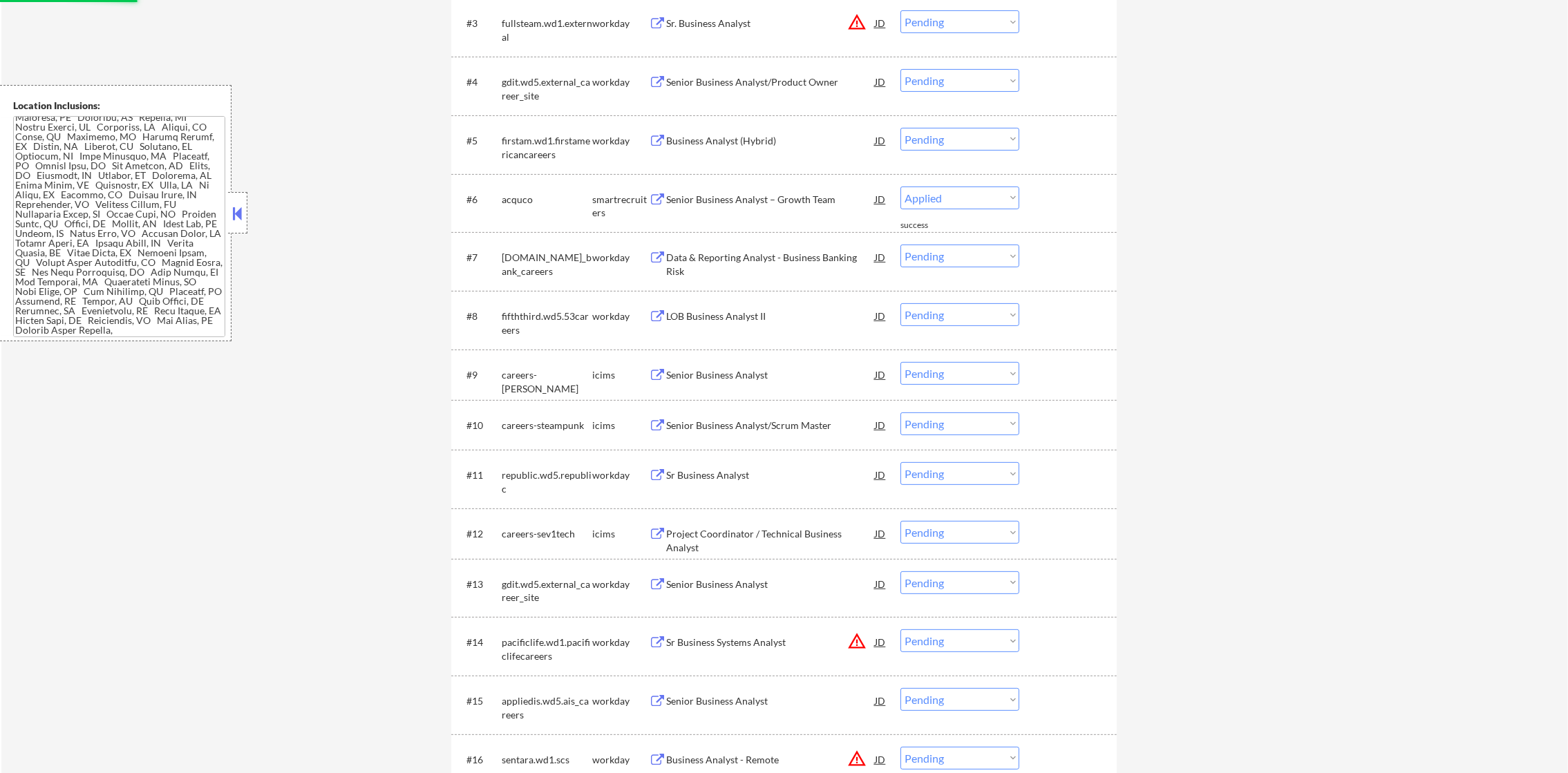
select select ""pending""
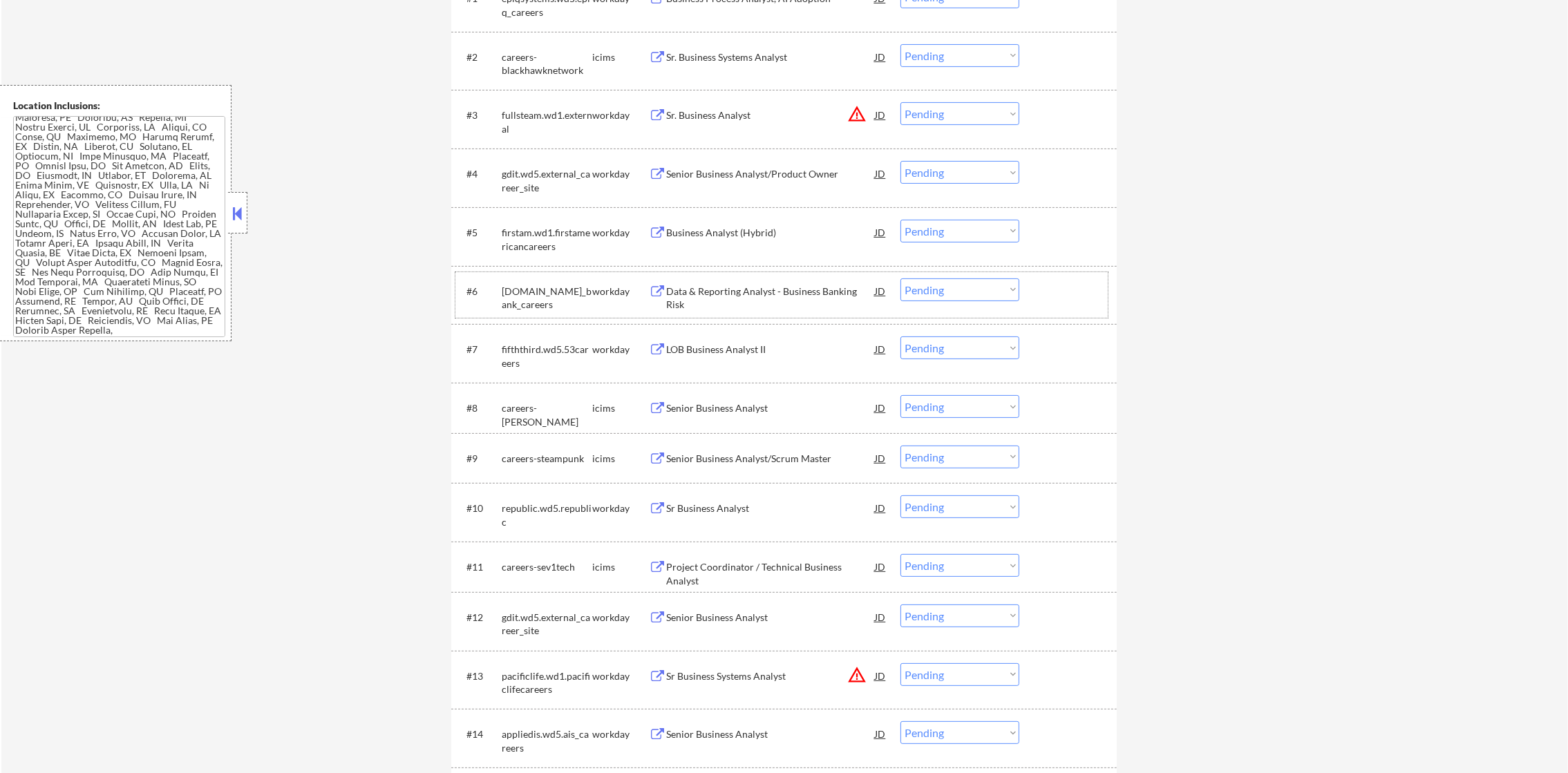
scroll to position [470, 0]
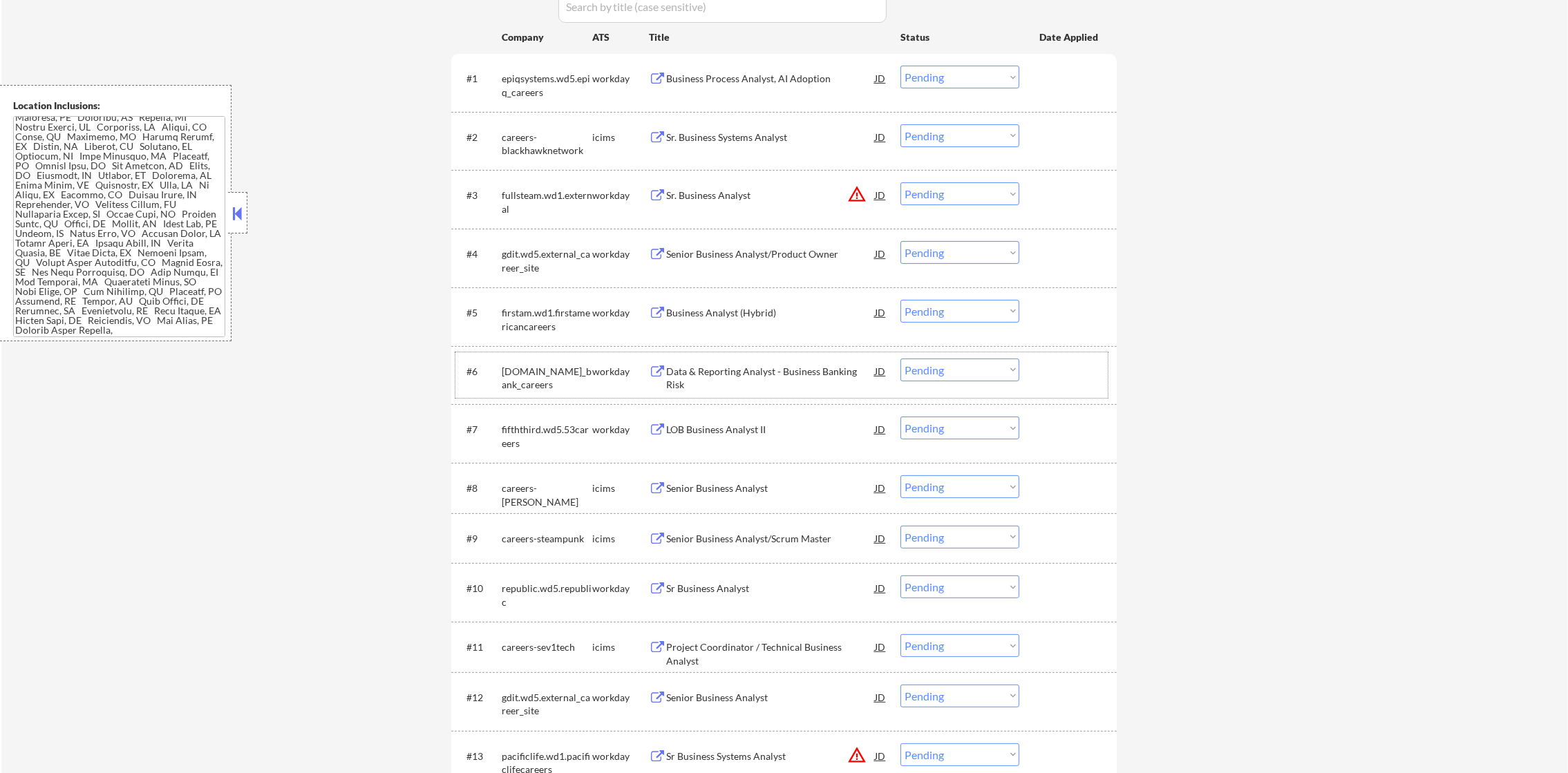
click at [858, 194] on button "warning_amber" at bounding box center [857, 194] width 20 height 20
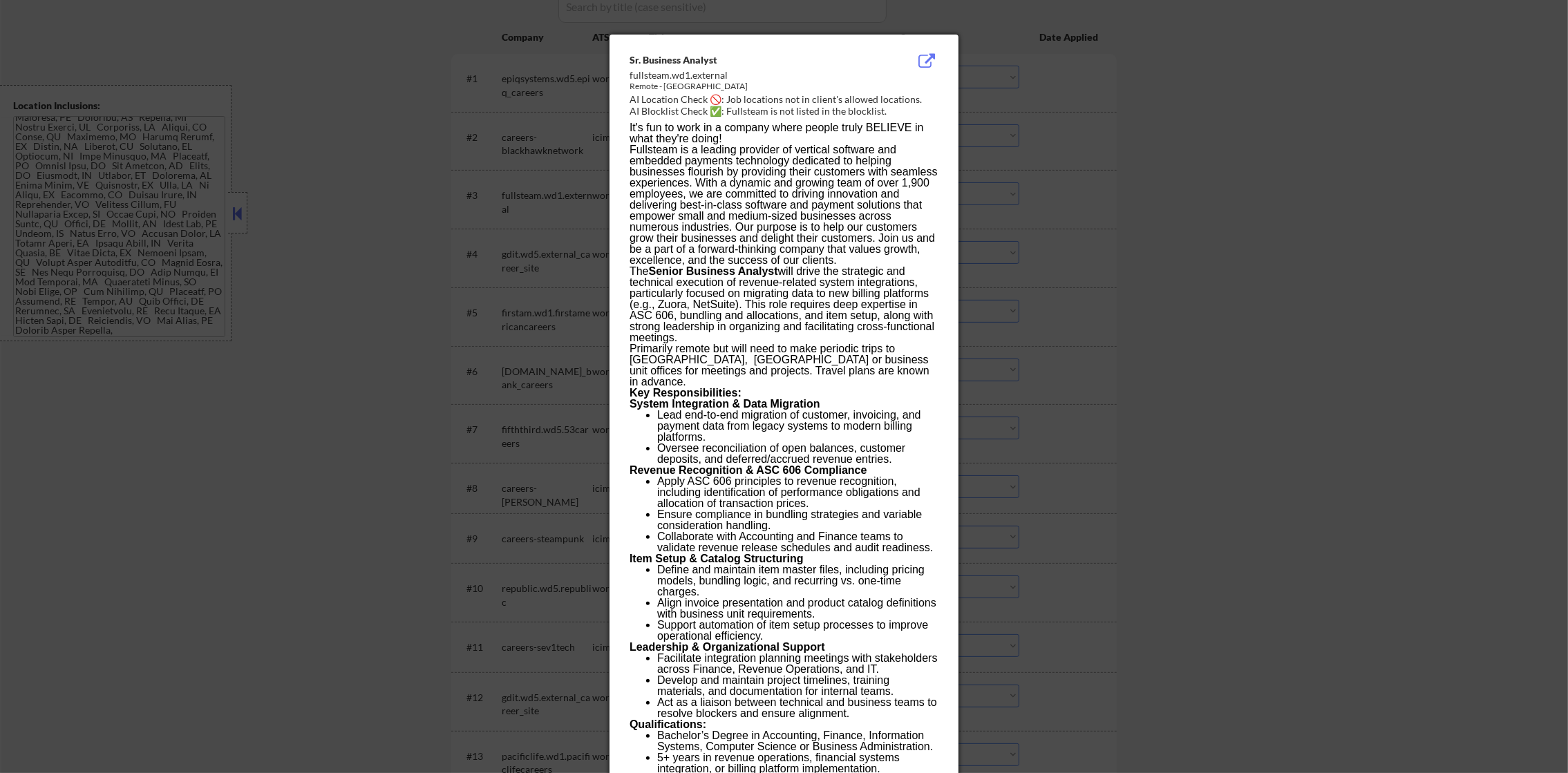
click at [998, 192] on div at bounding box center [784, 386] width 1568 height 773
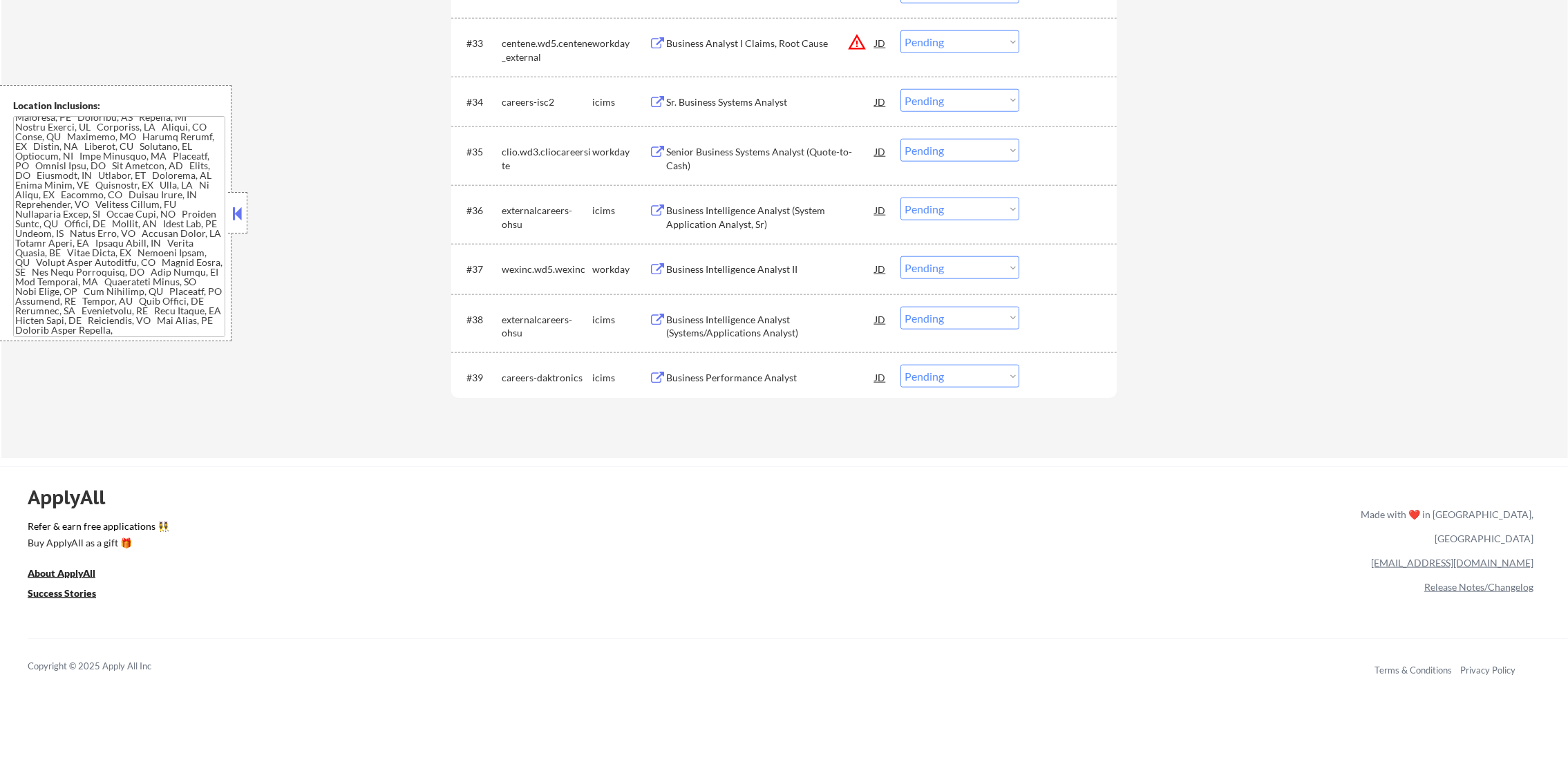
scroll to position [2315, 0]
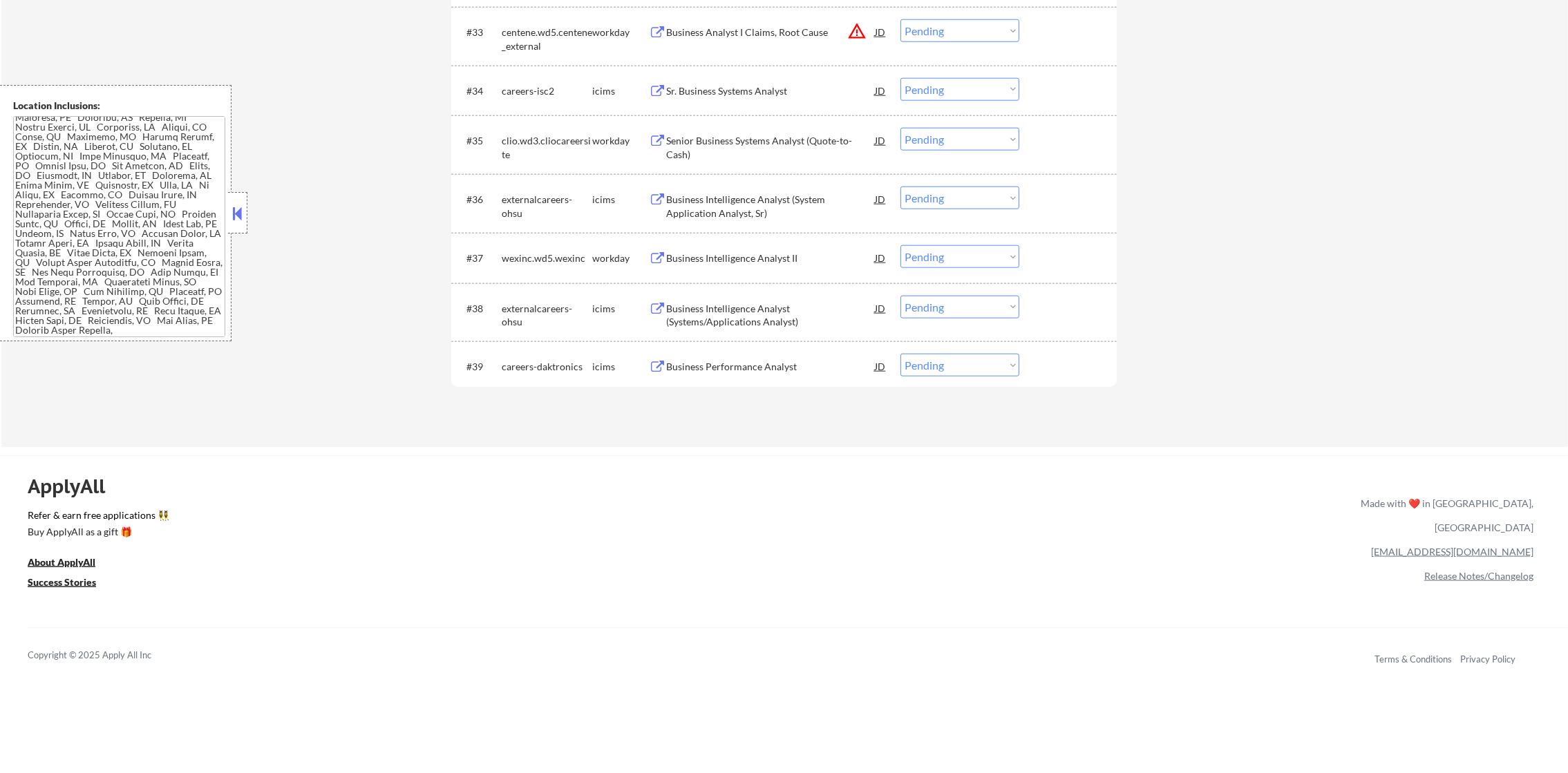
click at [749, 266] on div "Business Intelligence Analyst II" at bounding box center [770, 257] width 209 height 25
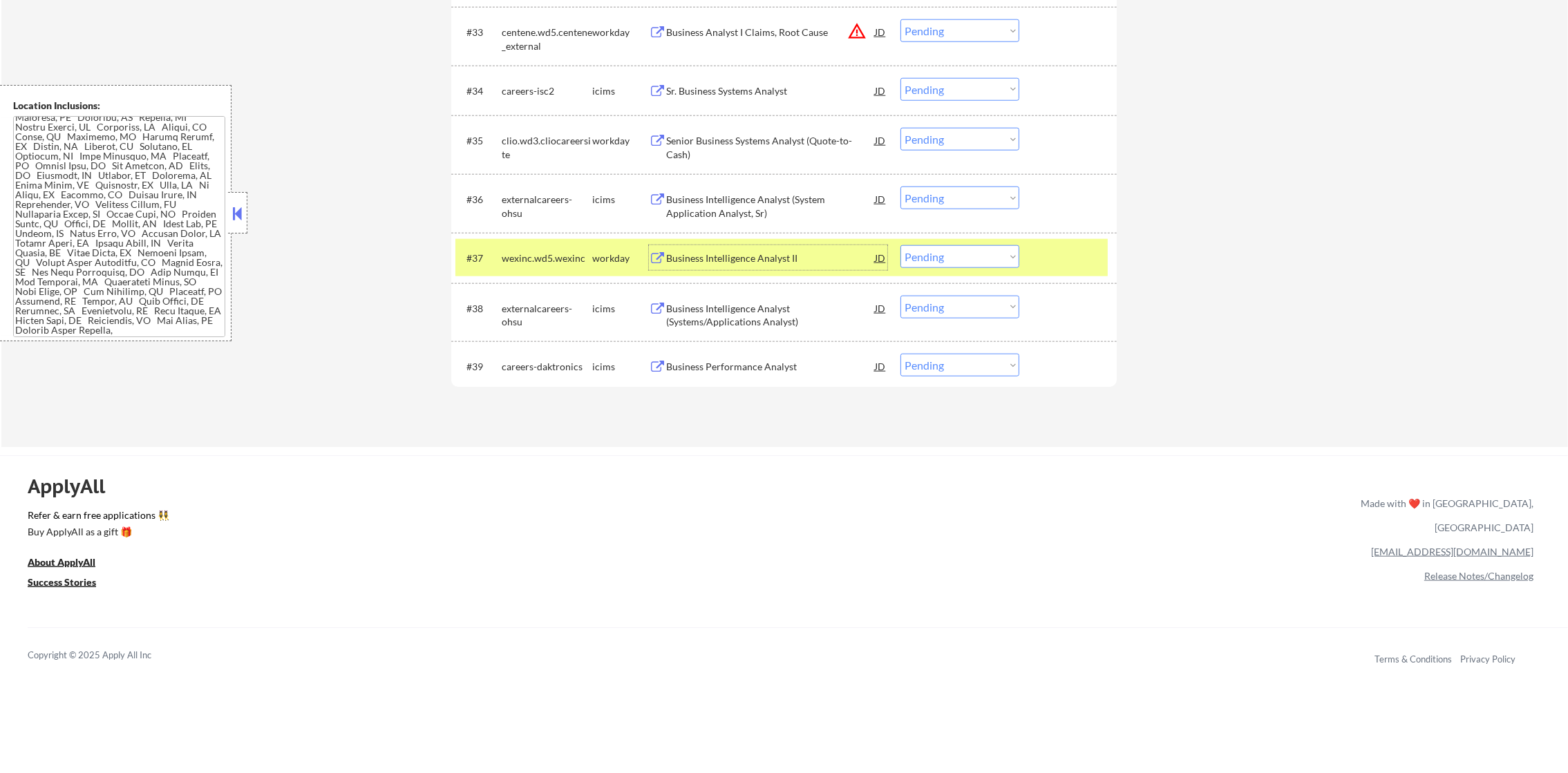
click at [912, 250] on select "Choose an option... Pending Applied Excluded (Questions) Excluded (Expired) Exc…" at bounding box center [960, 256] width 119 height 23
click at [900, 245] on select "Choose an option... Pending Applied Excluded (Questions) Excluded (Expired) Exc…" at bounding box center [960, 256] width 119 height 23
click at [541, 244] on div "#37 wexinc.wd5.wexinc workday Business Intelligence Analyst II JD warning_amber…" at bounding box center [781, 257] width 652 height 37
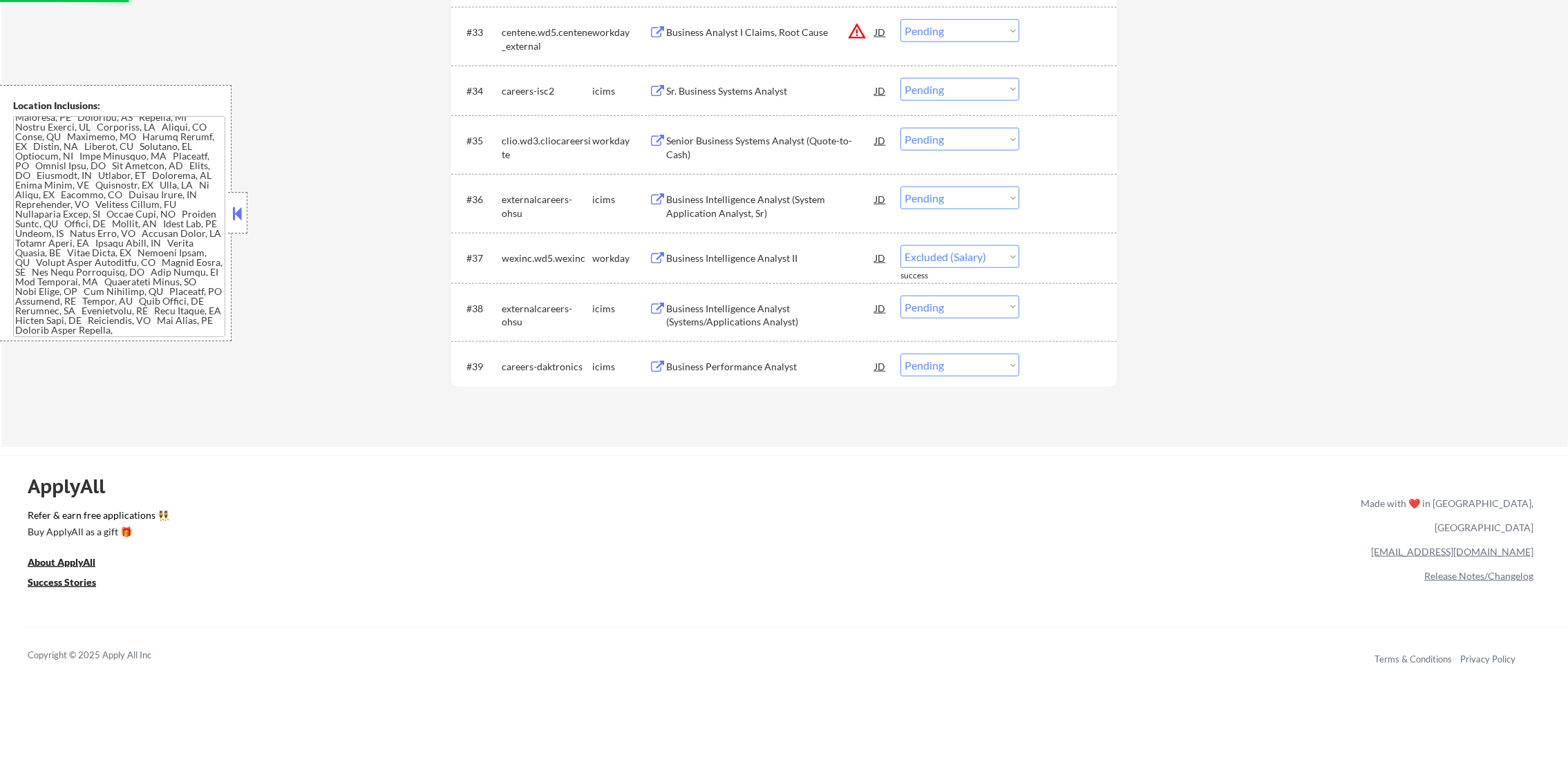
select select ""pending""
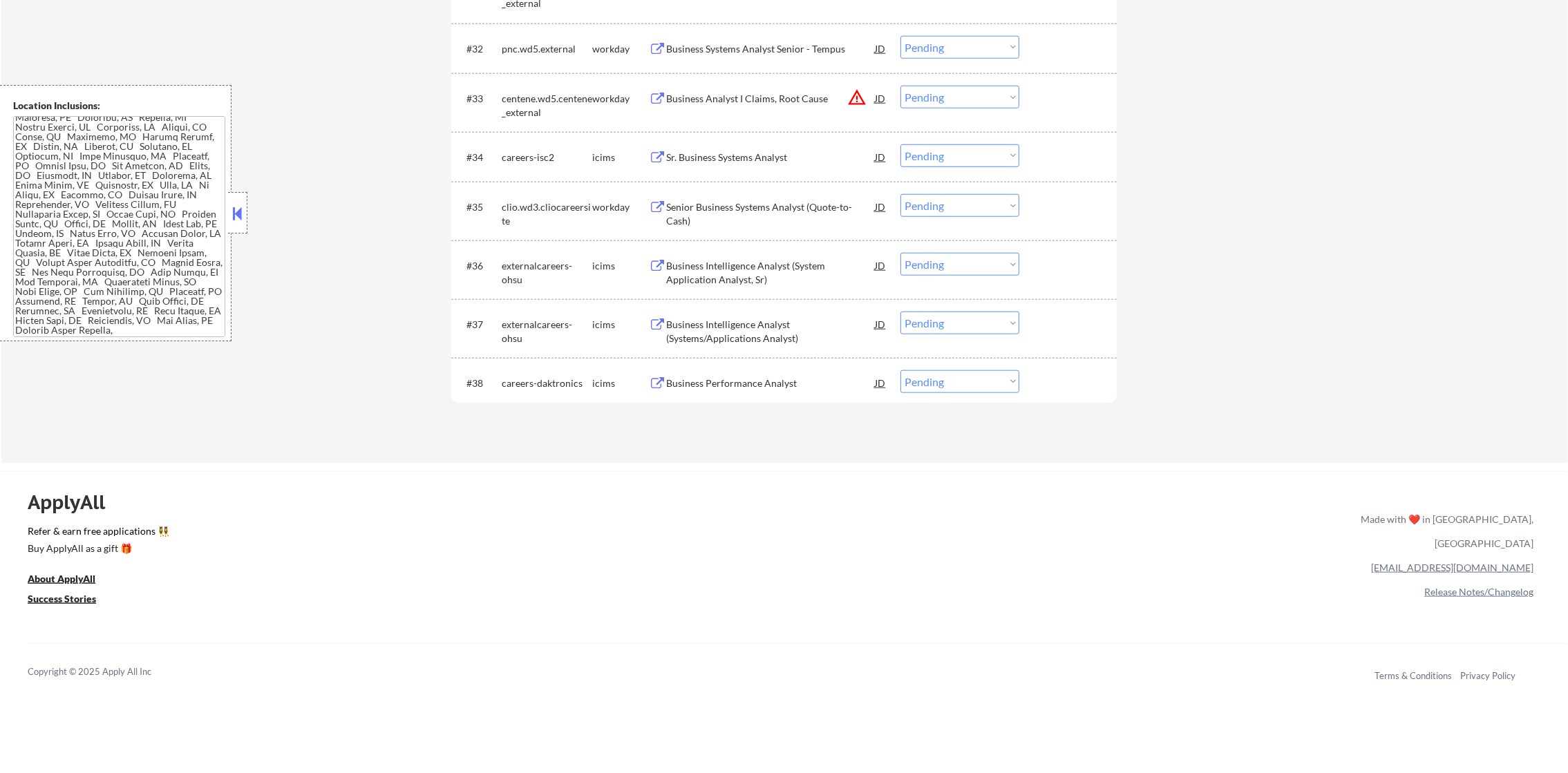
scroll to position [2246, 0]
click at [786, 210] on div "Senior Business Systems Analyst (Quote-to-Cash)" at bounding box center [770, 217] width 209 height 27
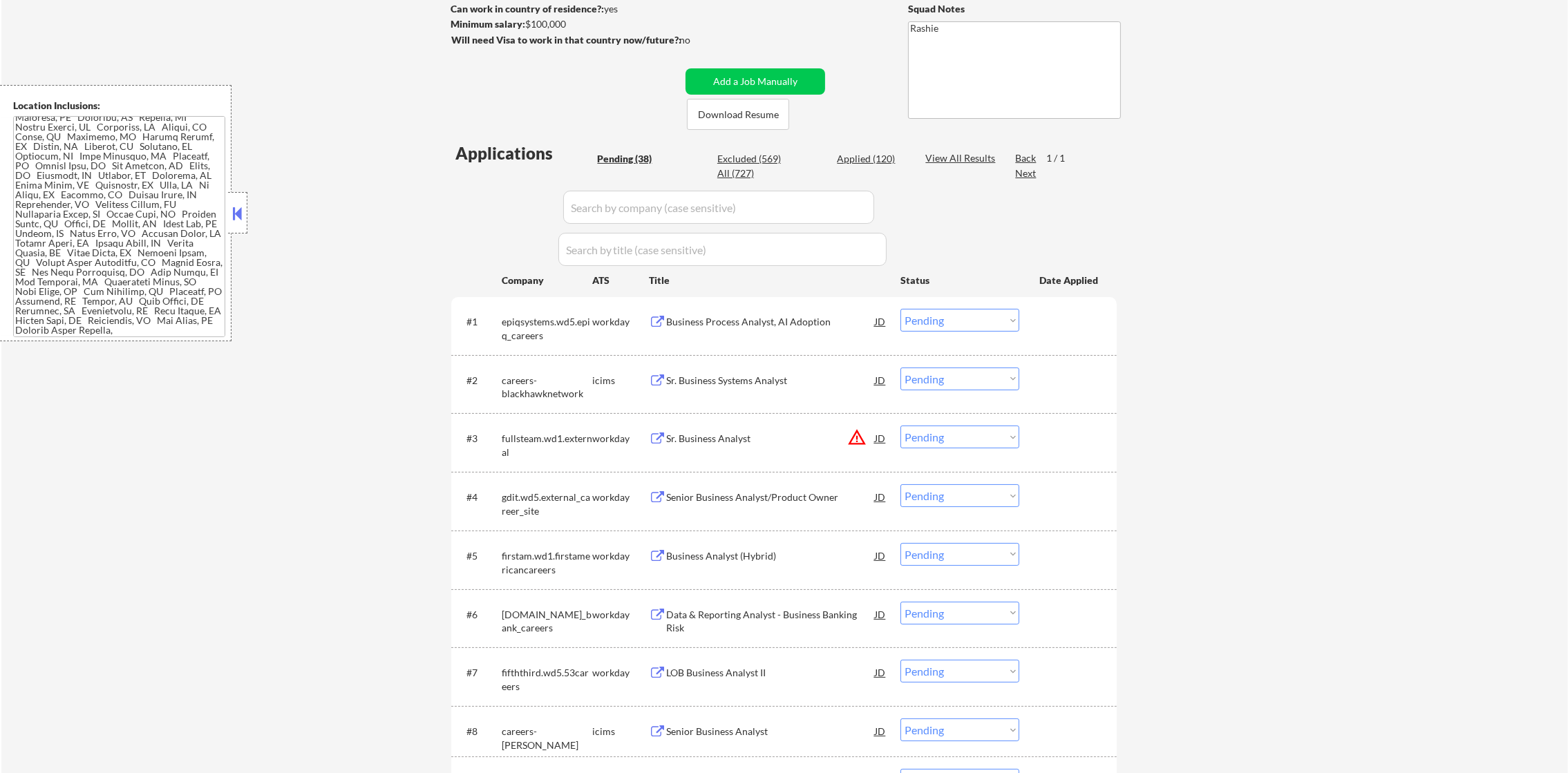
scroll to position [24, 0]
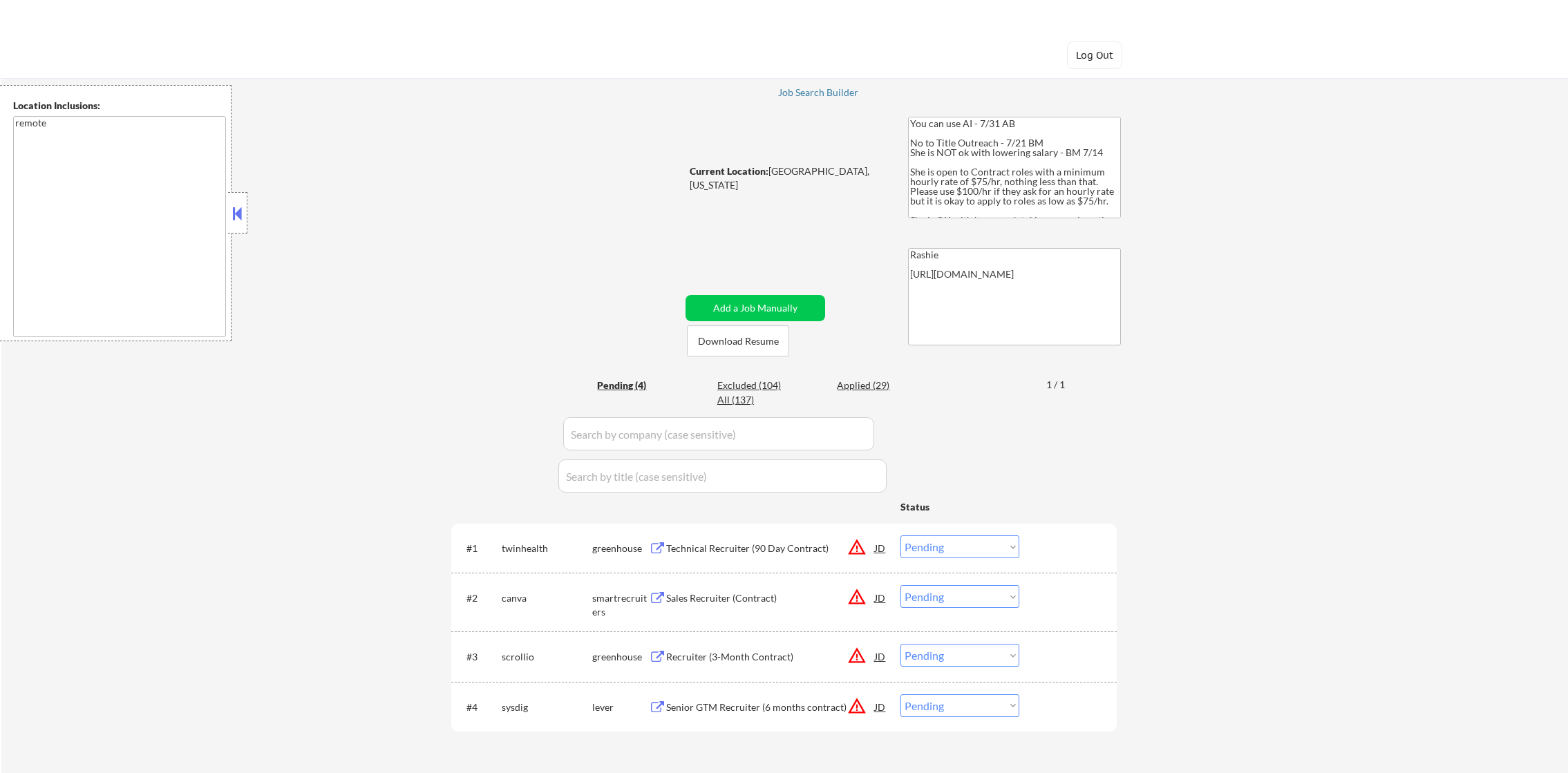
select select ""pending""
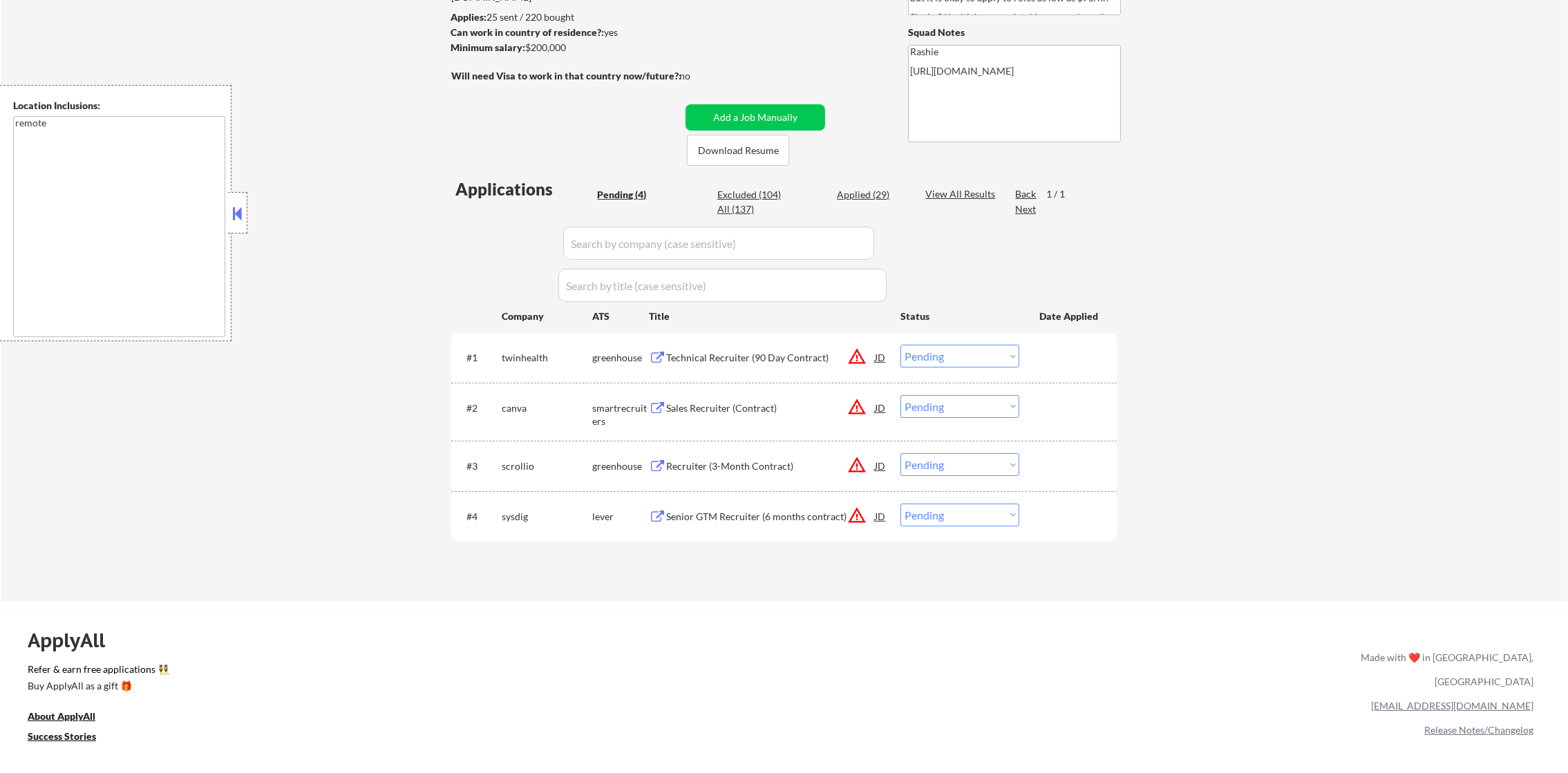
scroll to position [207, 0]
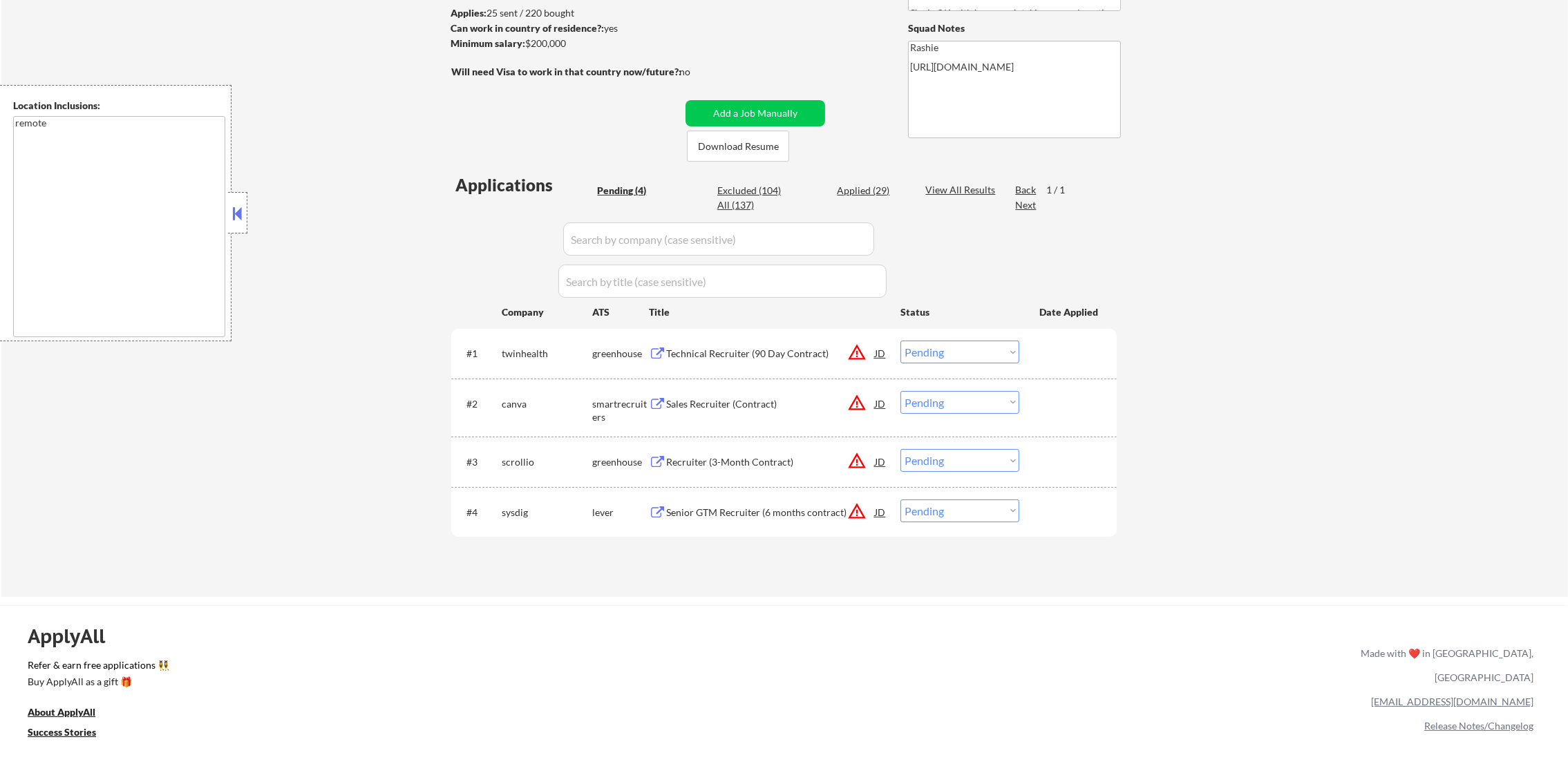
click at [724, 513] on div "Senior GTM Recruiter (6 months contract)" at bounding box center [770, 513] width 209 height 14
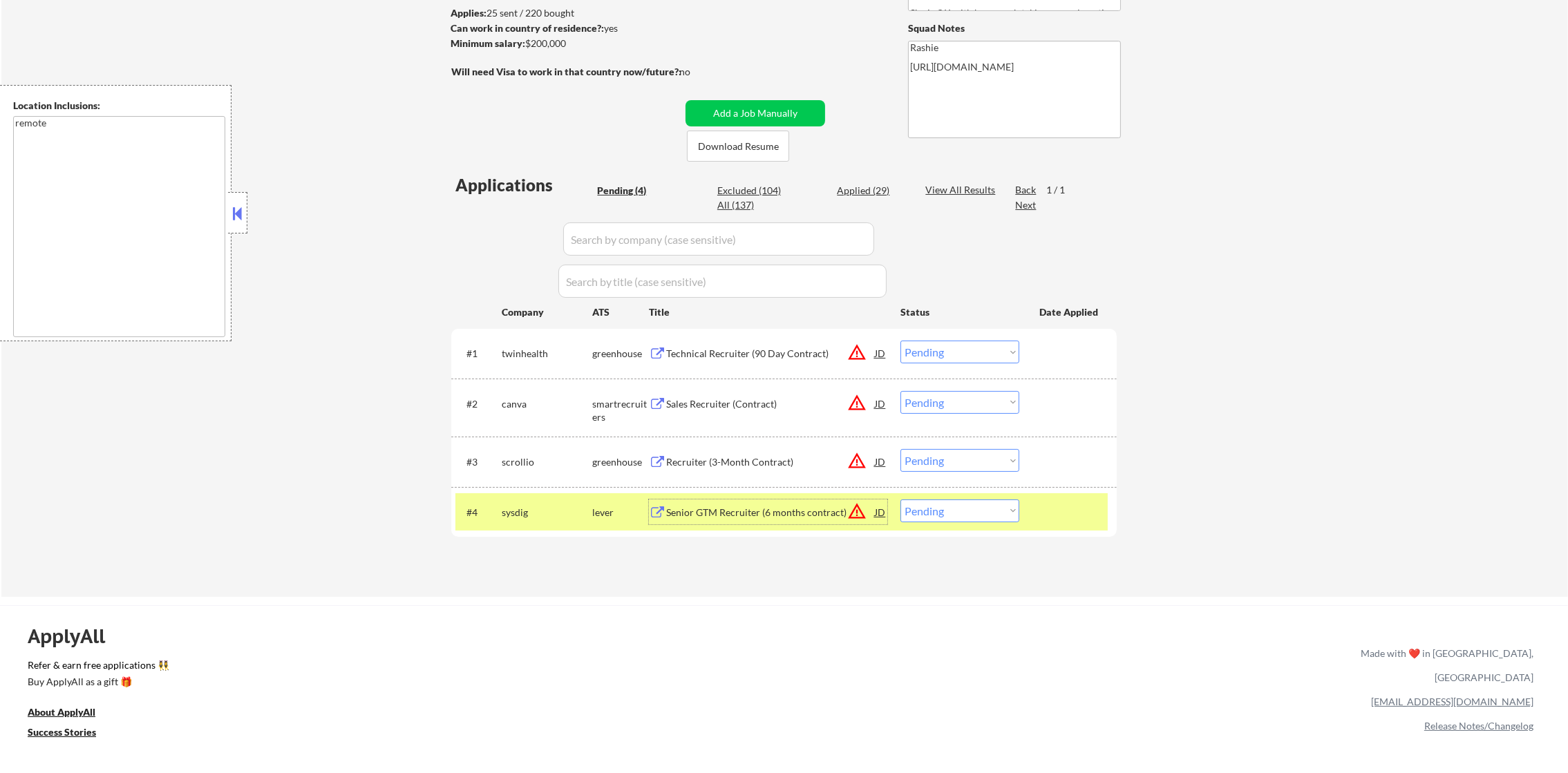
click at [952, 502] on select "Choose an option... Pending Applied Excluded (Questions) Excluded (Expired) Exc…" at bounding box center [960, 511] width 119 height 23
select select ""excluded__salary_""
click at [900, 500] on select "Choose an option... Pending Applied Excluded (Questions) Excluded (Expired) Exc…" at bounding box center [960, 511] width 119 height 23
click at [548, 503] on div "sysdig" at bounding box center [546, 512] width 90 height 25
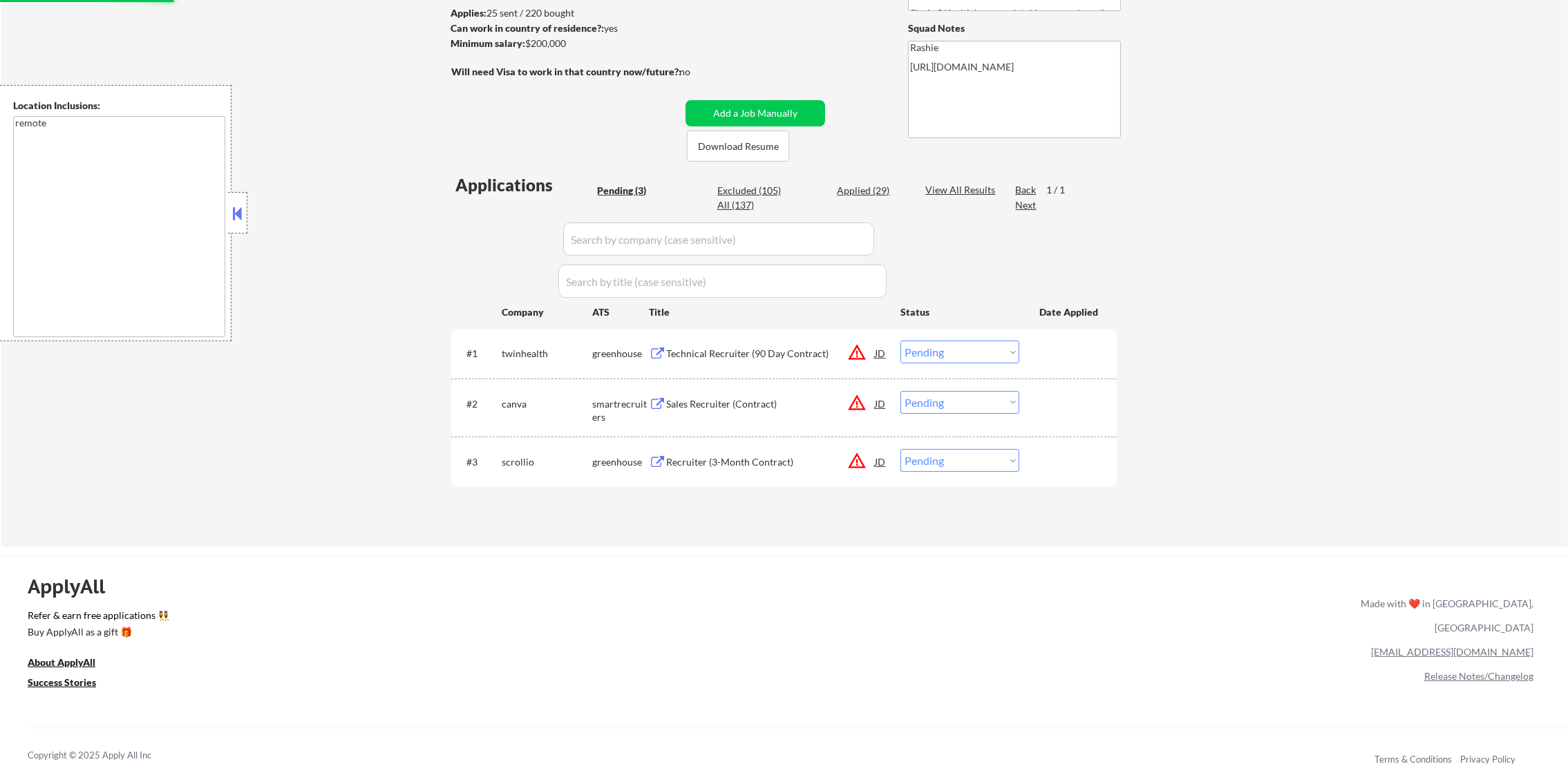
click at [778, 454] on div "Recruiter (3-Month Contract)" at bounding box center [770, 461] width 209 height 25
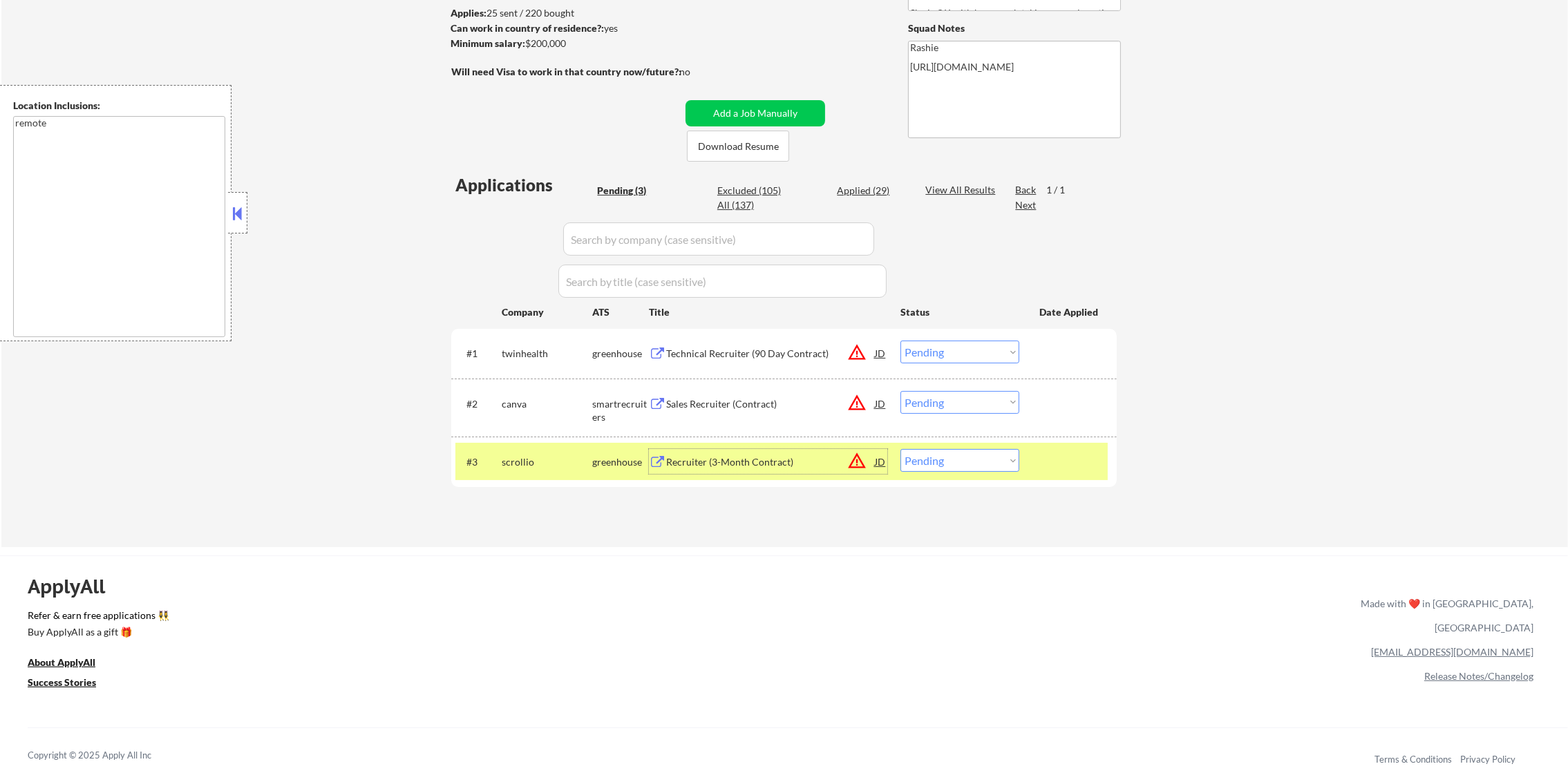
click at [917, 448] on div "#3 scrollio greenhouse Recruiter (3-Month Contract) JD warning_amber Choose an …" at bounding box center [781, 461] width 652 height 37
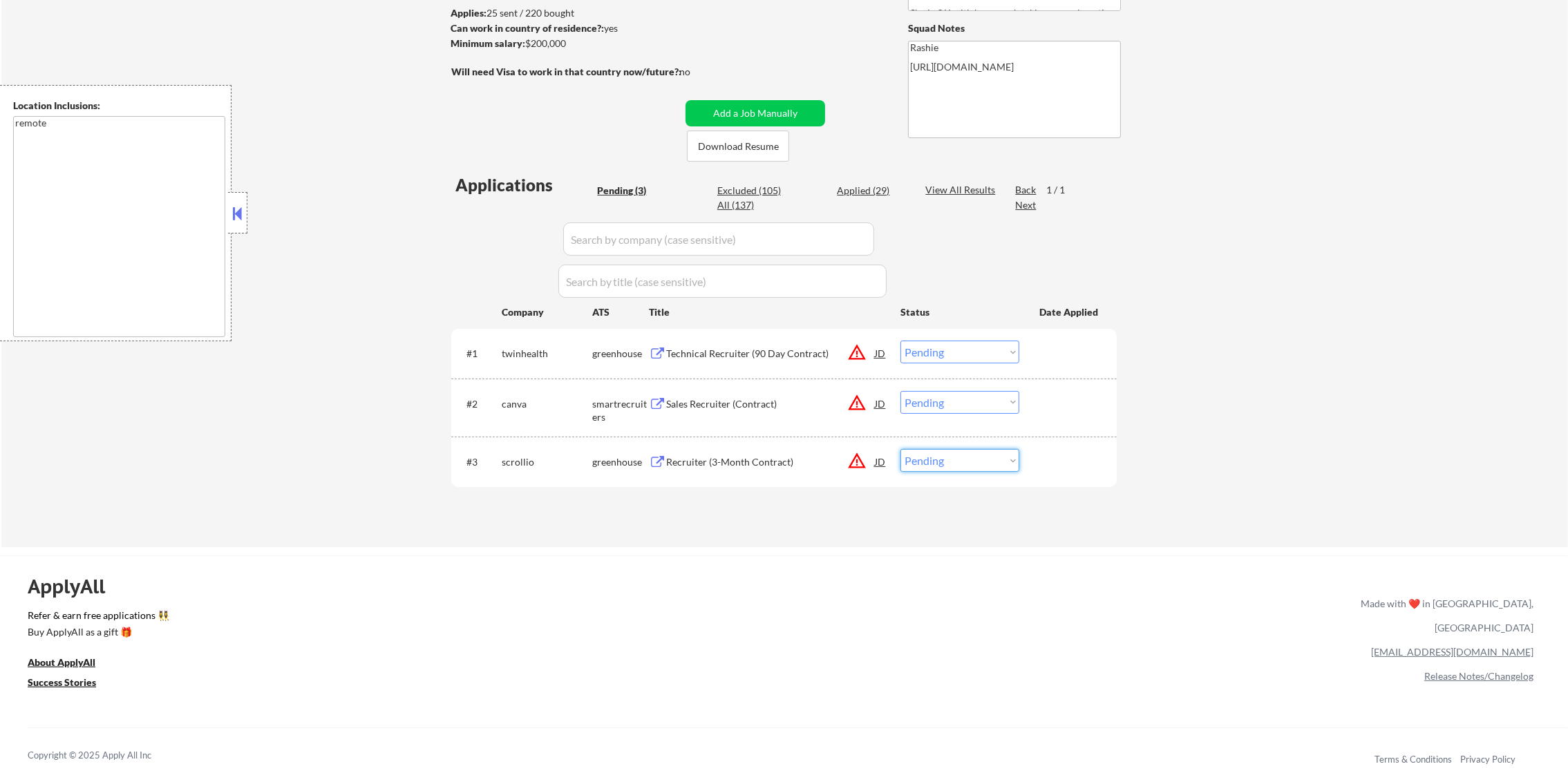
click at [920, 472] on select "Choose an option... Pending Applied Excluded (Questions) Excluded (Expired) Exc…" at bounding box center [960, 460] width 119 height 23
select select ""excluded__salary_""
click at [900, 449] on select "Choose an option... Pending Applied Excluded (Questions) Excluded (Expired) Exc…" at bounding box center [960, 460] width 119 height 23
click at [753, 399] on div "Sales Recruiter (Contract)" at bounding box center [770, 404] width 209 height 14
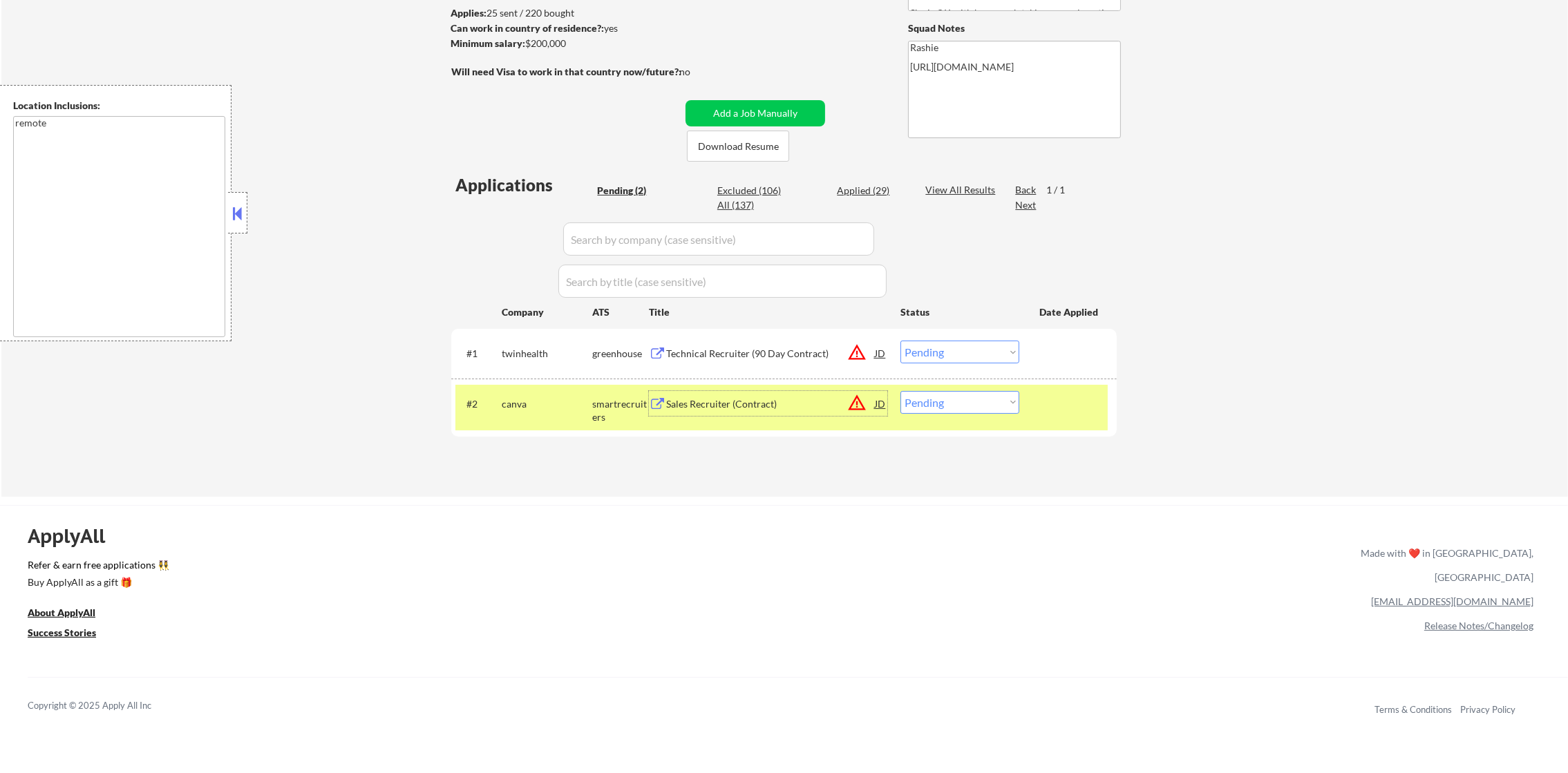
click at [956, 398] on select "Choose an option... Pending Applied Excluded (Questions) Excluded (Expired) Exc…" at bounding box center [960, 403] width 119 height 23
select select ""excluded__location_""
click at [900, 391] on select "Choose an option... Pending Applied Excluded (Questions) Excluded (Expired) Exc…" at bounding box center [960, 403] width 119 height 23
click at [541, 401] on div "canva" at bounding box center [546, 404] width 90 height 14
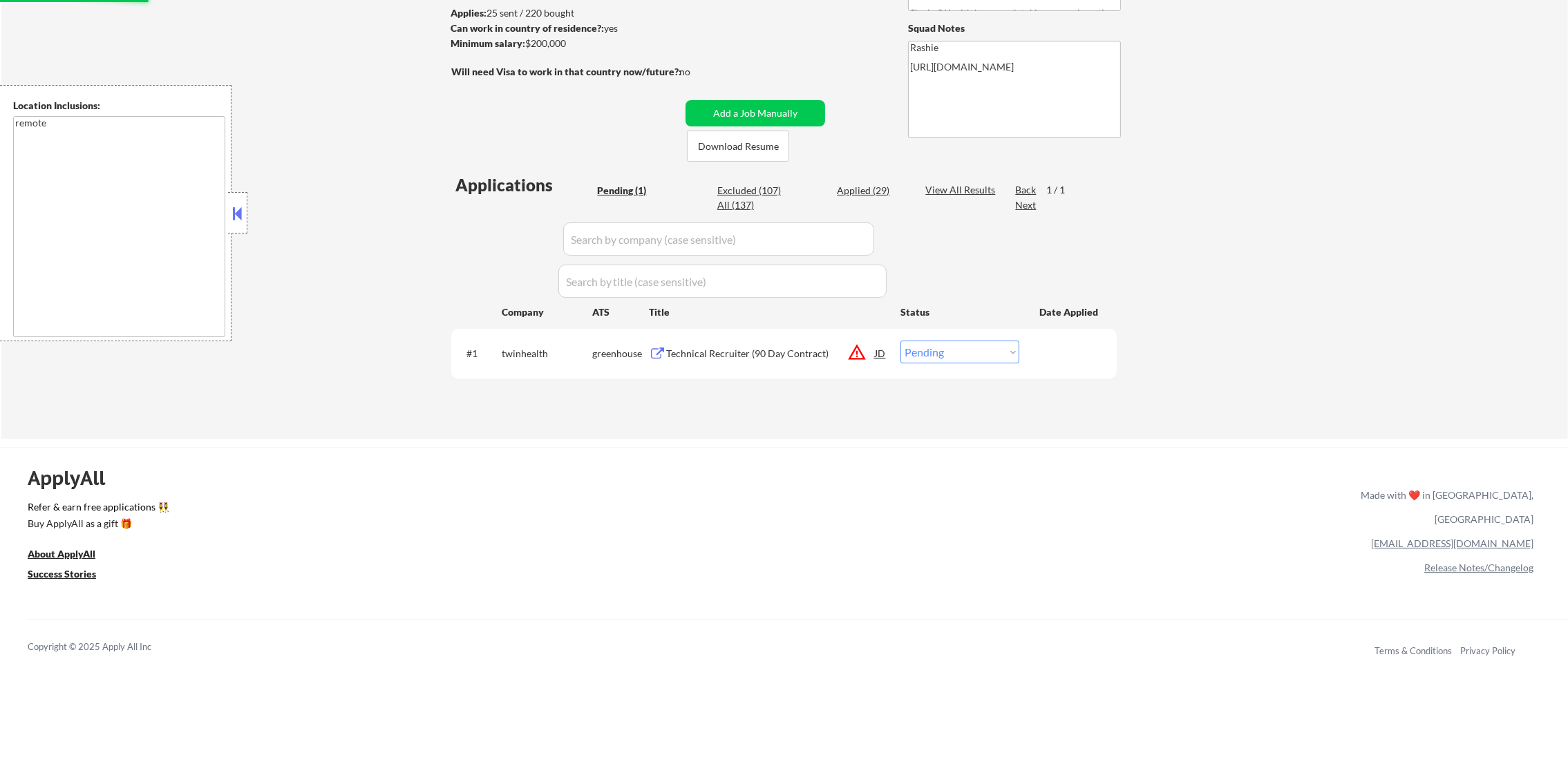
click at [735, 354] on div "Technical Recruiter (90 Day Contract)" at bounding box center [770, 354] width 209 height 14
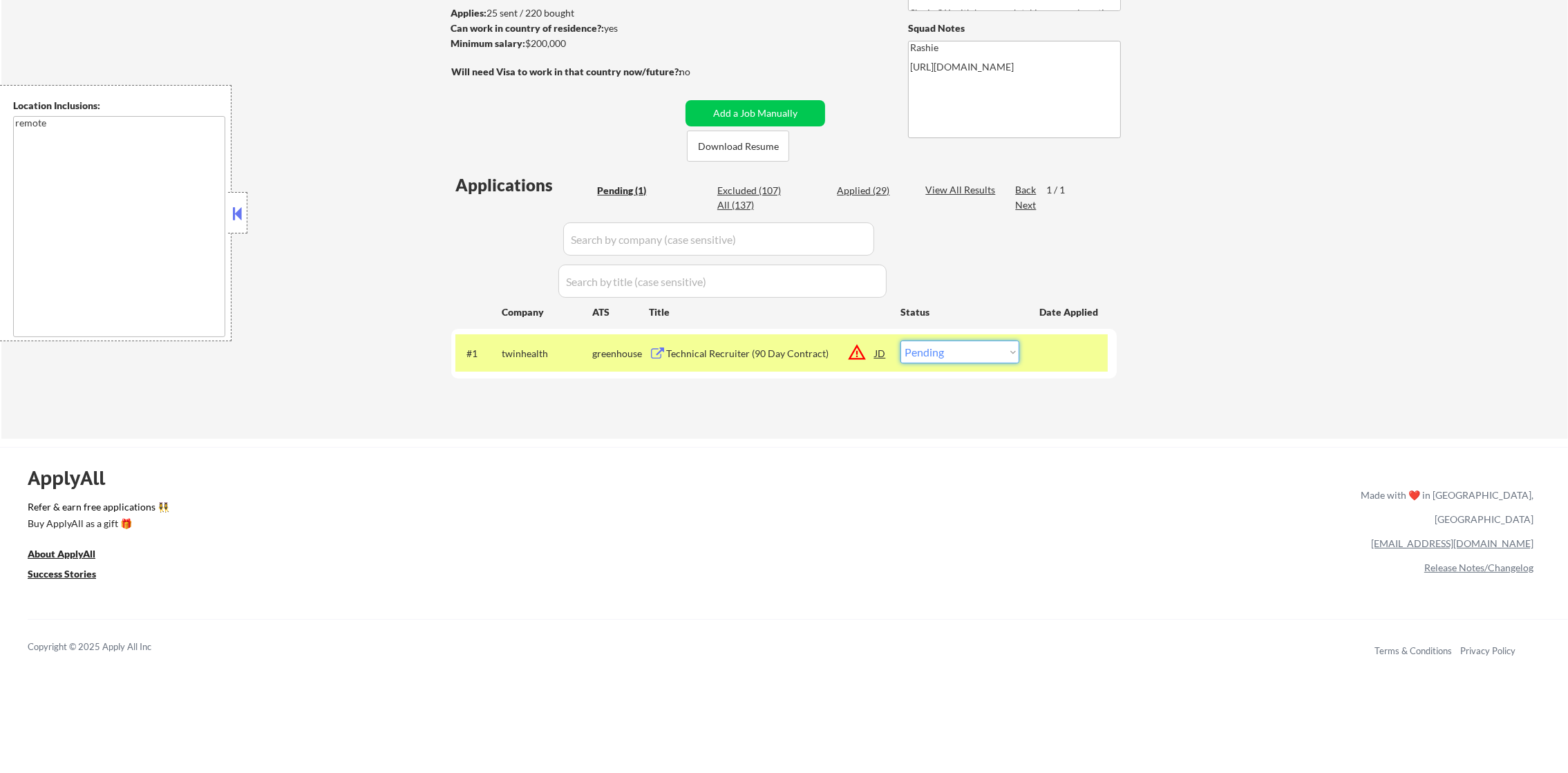
drag, startPoint x: 921, startPoint y: 346, endPoint x: 924, endPoint y: 361, distance: 15.3
click at [921, 347] on select "Choose an option... Pending Applied Excluded (Questions) Excluded (Expired) Exc…" at bounding box center [960, 352] width 119 height 23
select select ""excluded__expired_""
click at [900, 341] on select "Choose an option... Pending Applied Excluded (Questions) Excluded (Expired) Exc…" at bounding box center [960, 352] width 119 height 23
click at [542, 347] on div "twinhealth" at bounding box center [546, 354] width 90 height 14
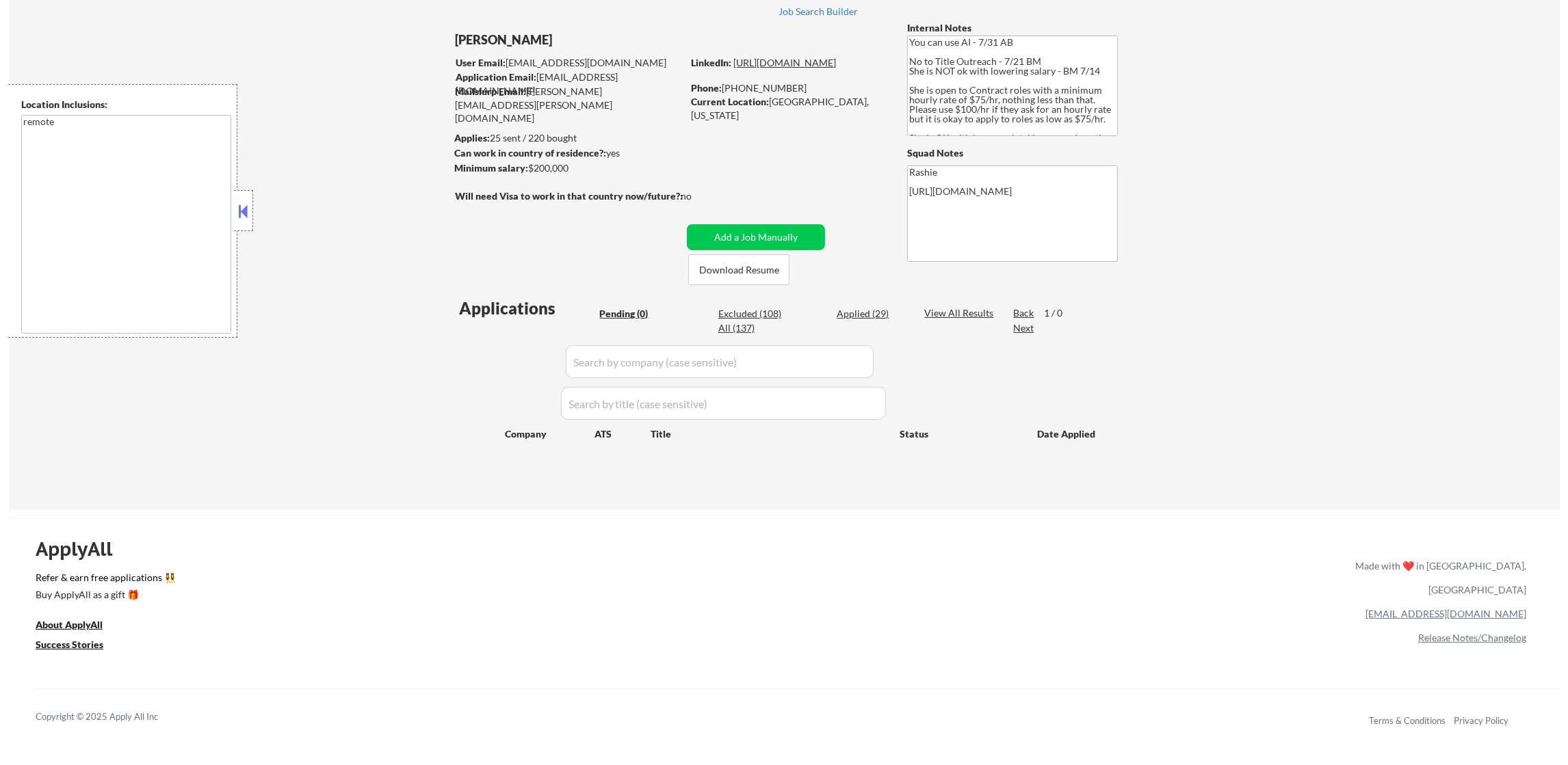
scroll to position [68, 0]
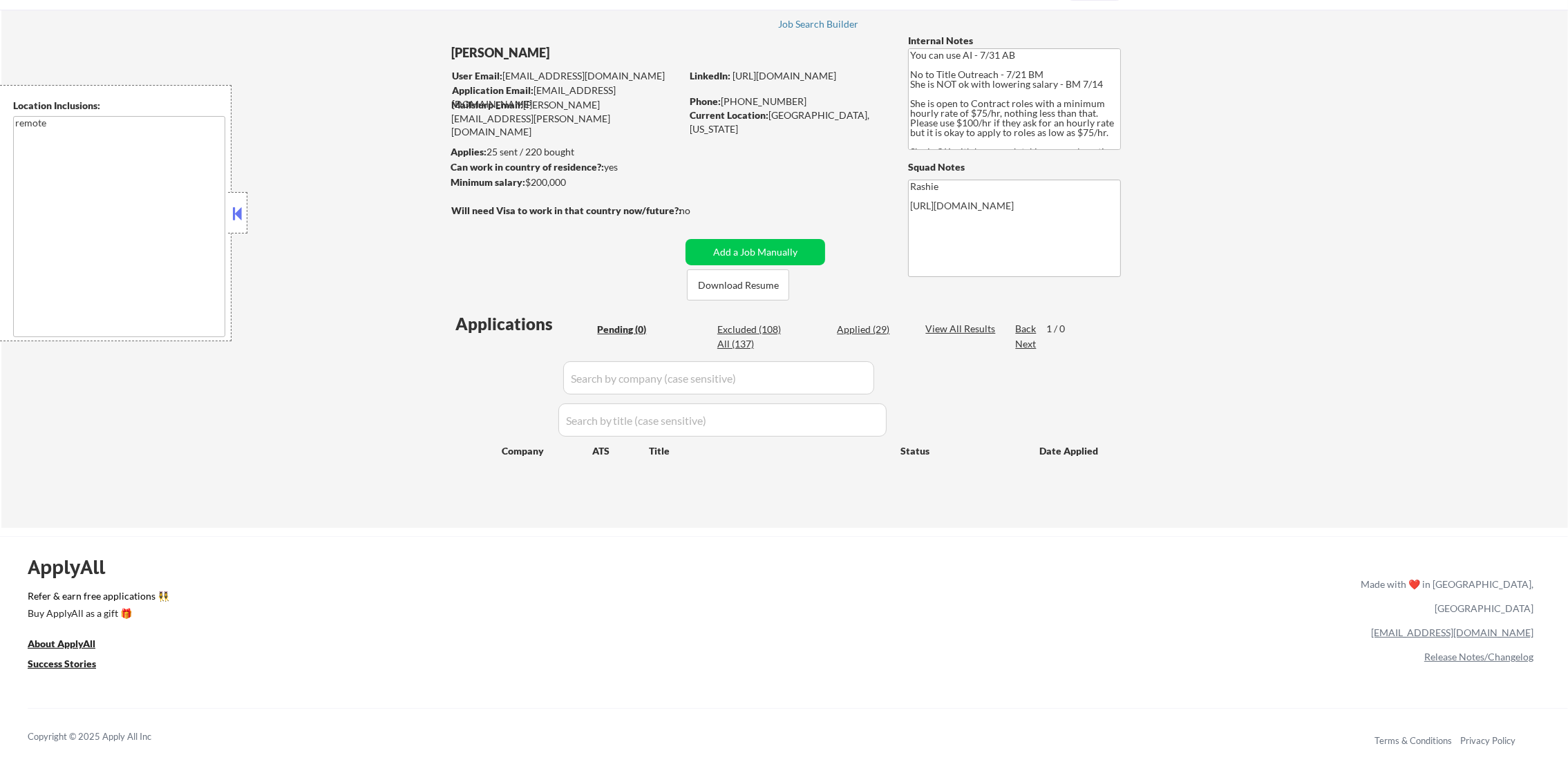
click at [474, 275] on div "← Return to /applysquad Mailslurp Inbox Job Search Builder [PERSON_NAME] User E…" at bounding box center [784, 252] width 690 height 530
click at [781, 249] on button "Add a Job Manually" at bounding box center [756, 252] width 140 height 27
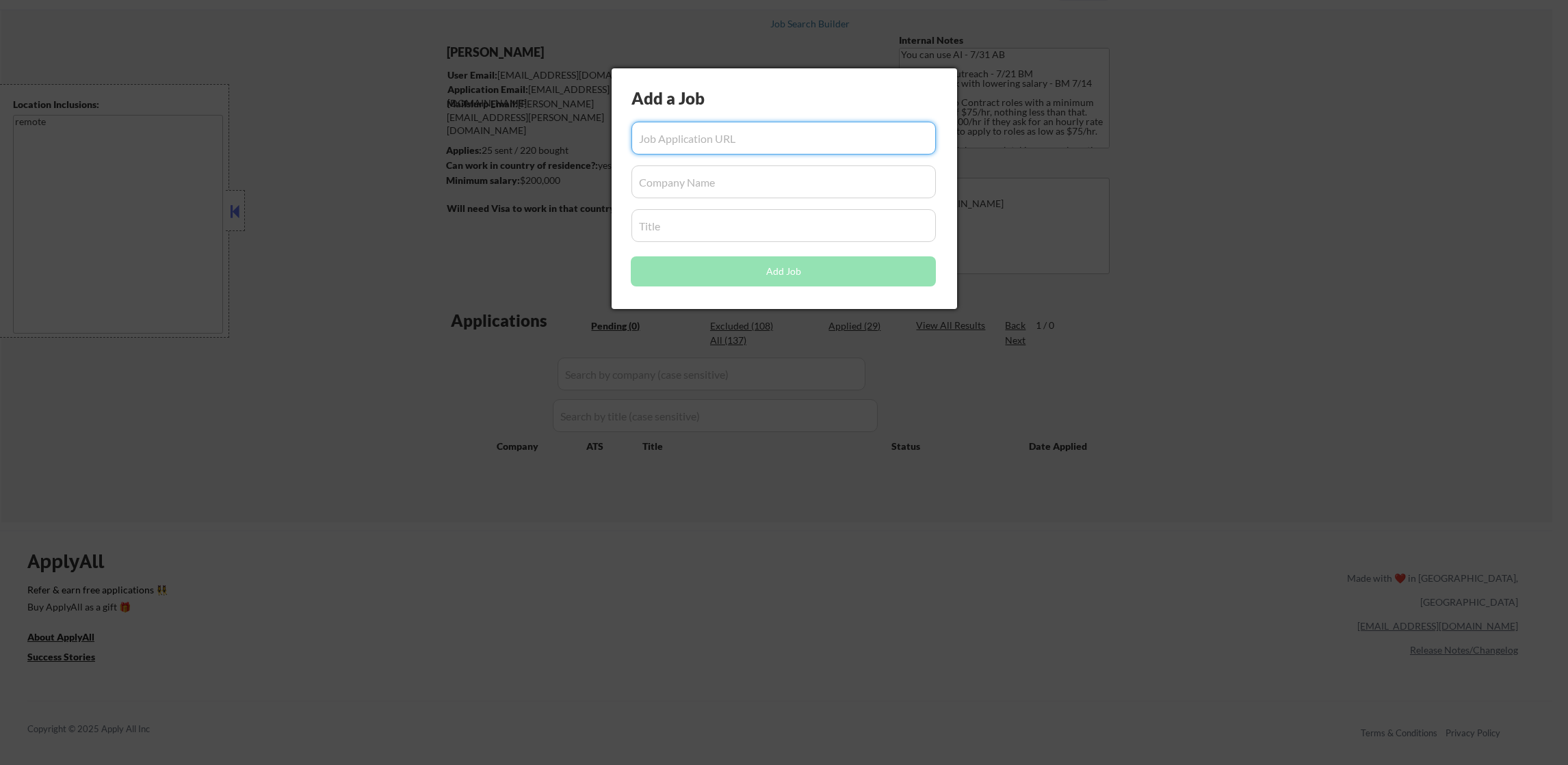
paste input "[URL][DOMAIN_NAME]"
type input "[URL][DOMAIN_NAME]"
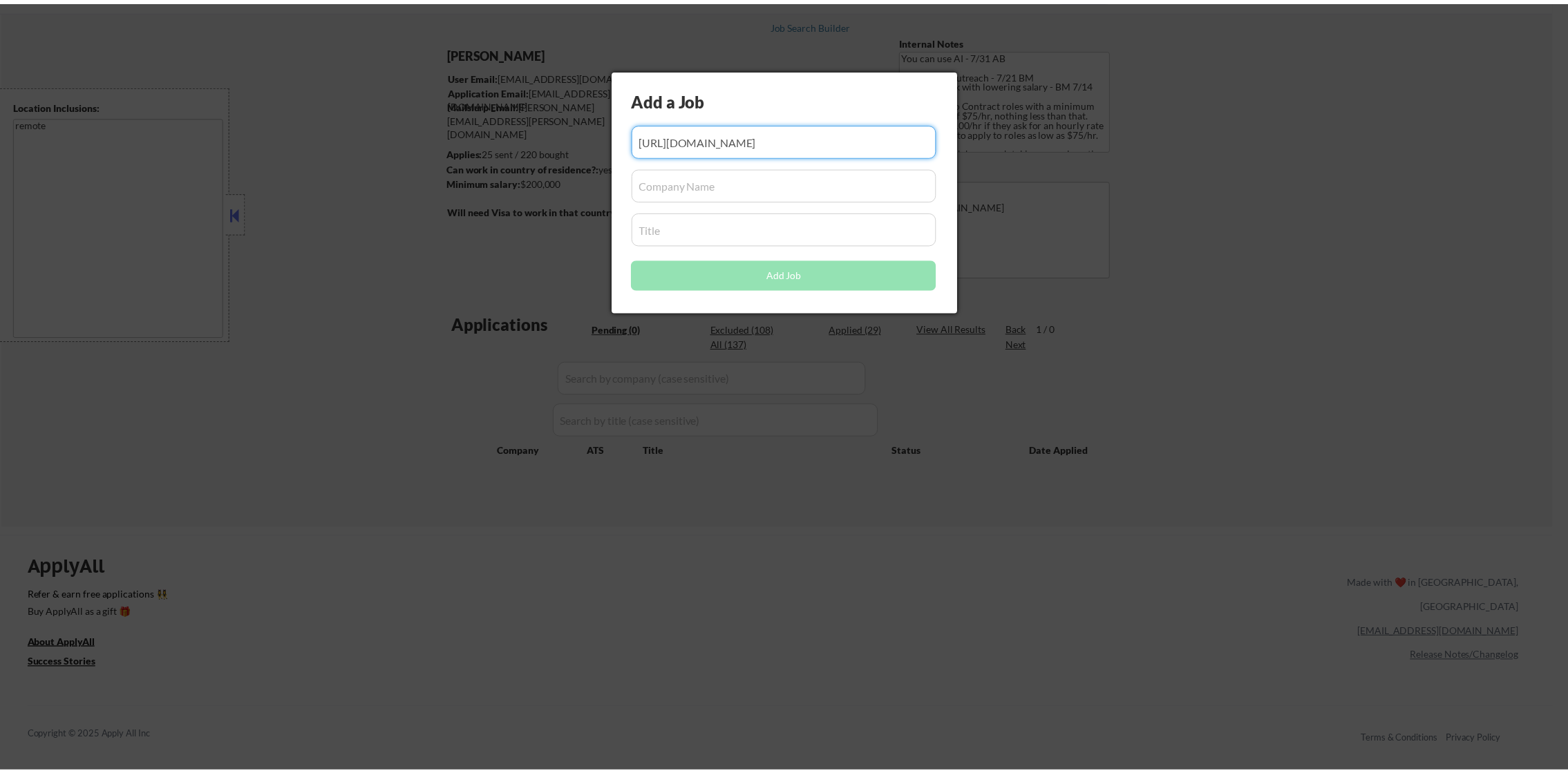
scroll to position [0, 0]
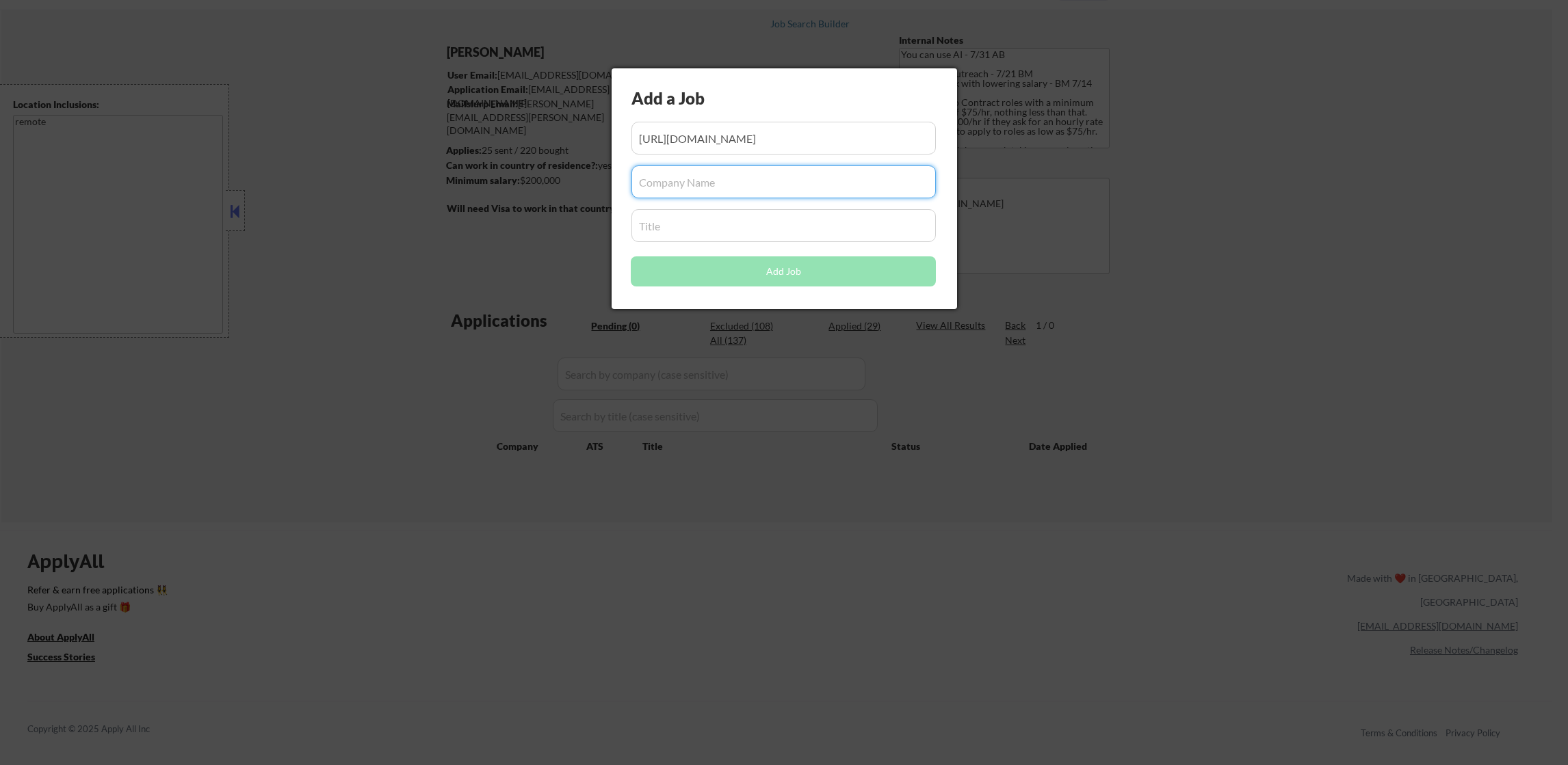
click at [713, 190] on input "input" at bounding box center [784, 182] width 305 height 33
paste input "Playlist"
type input "Playlist"
click at [708, 223] on input "input" at bounding box center [784, 226] width 305 height 33
paste input "Contract Recruiter"
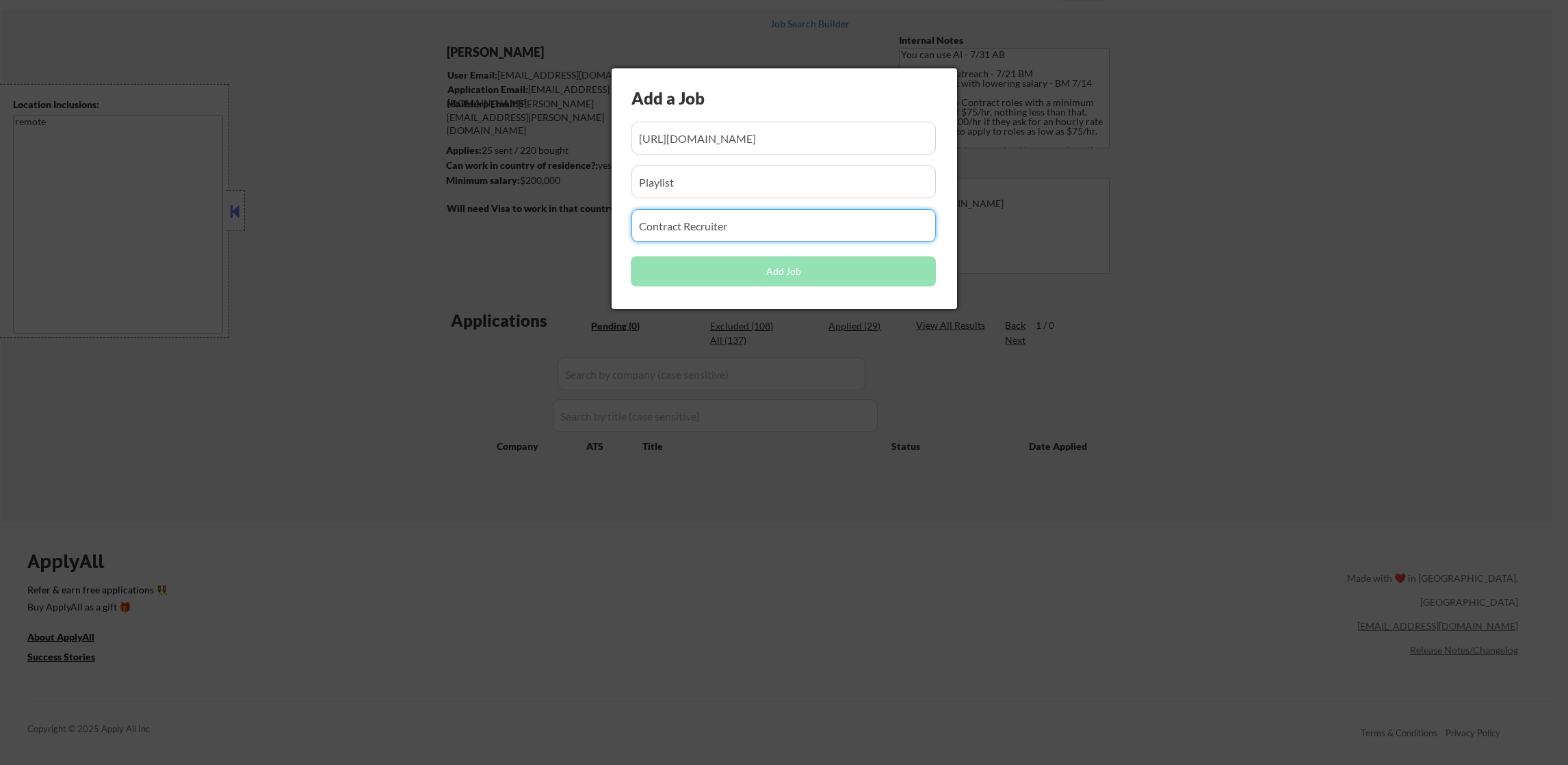
click at [780, 212] on input "input" at bounding box center [784, 226] width 305 height 33
type input "Contract Recruiter"
click at [787, 176] on input "input" at bounding box center [784, 182] width 305 height 33
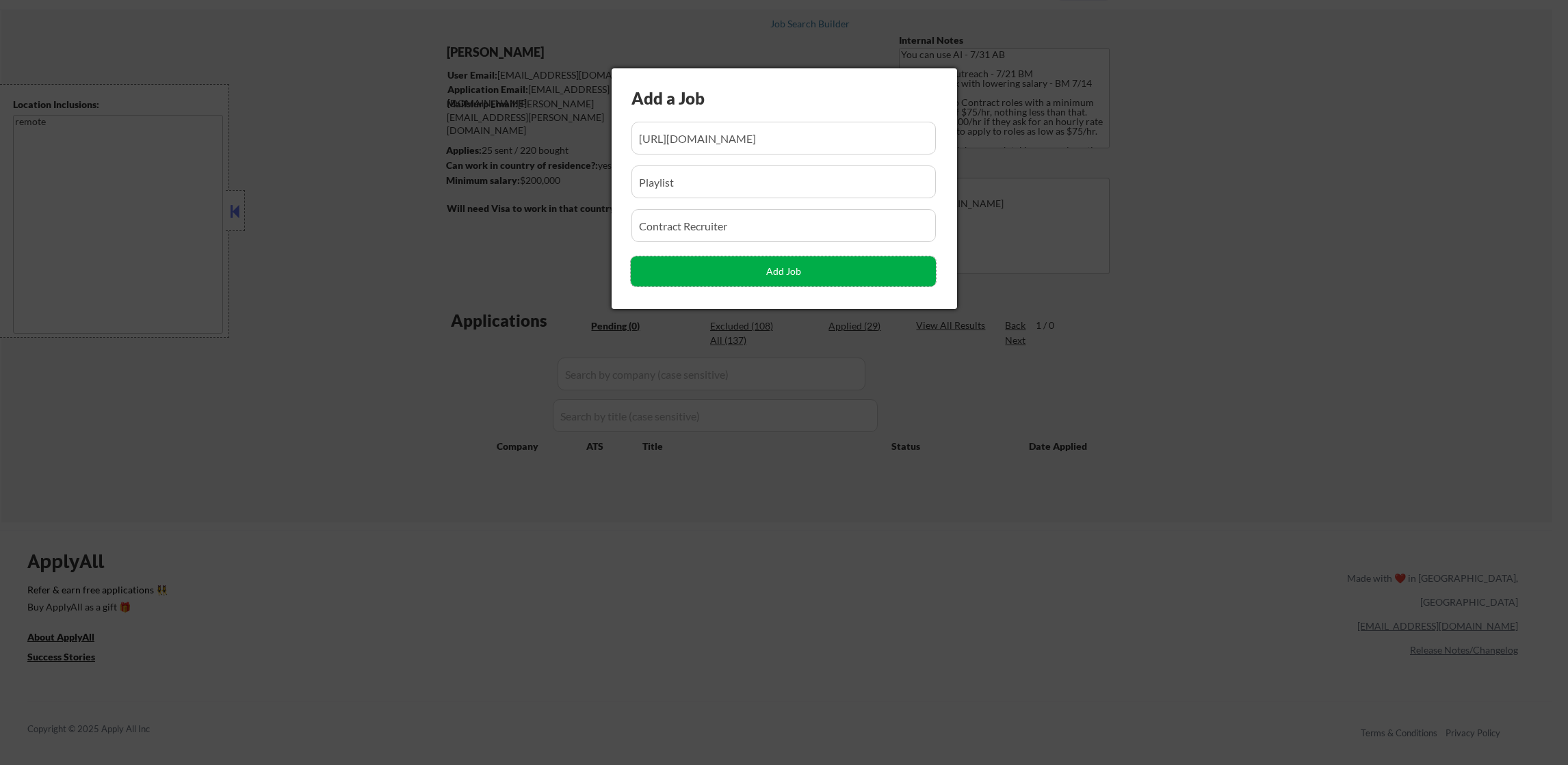
click at [728, 266] on button "Add Job" at bounding box center [783, 272] width 305 height 30
select select ""pending""
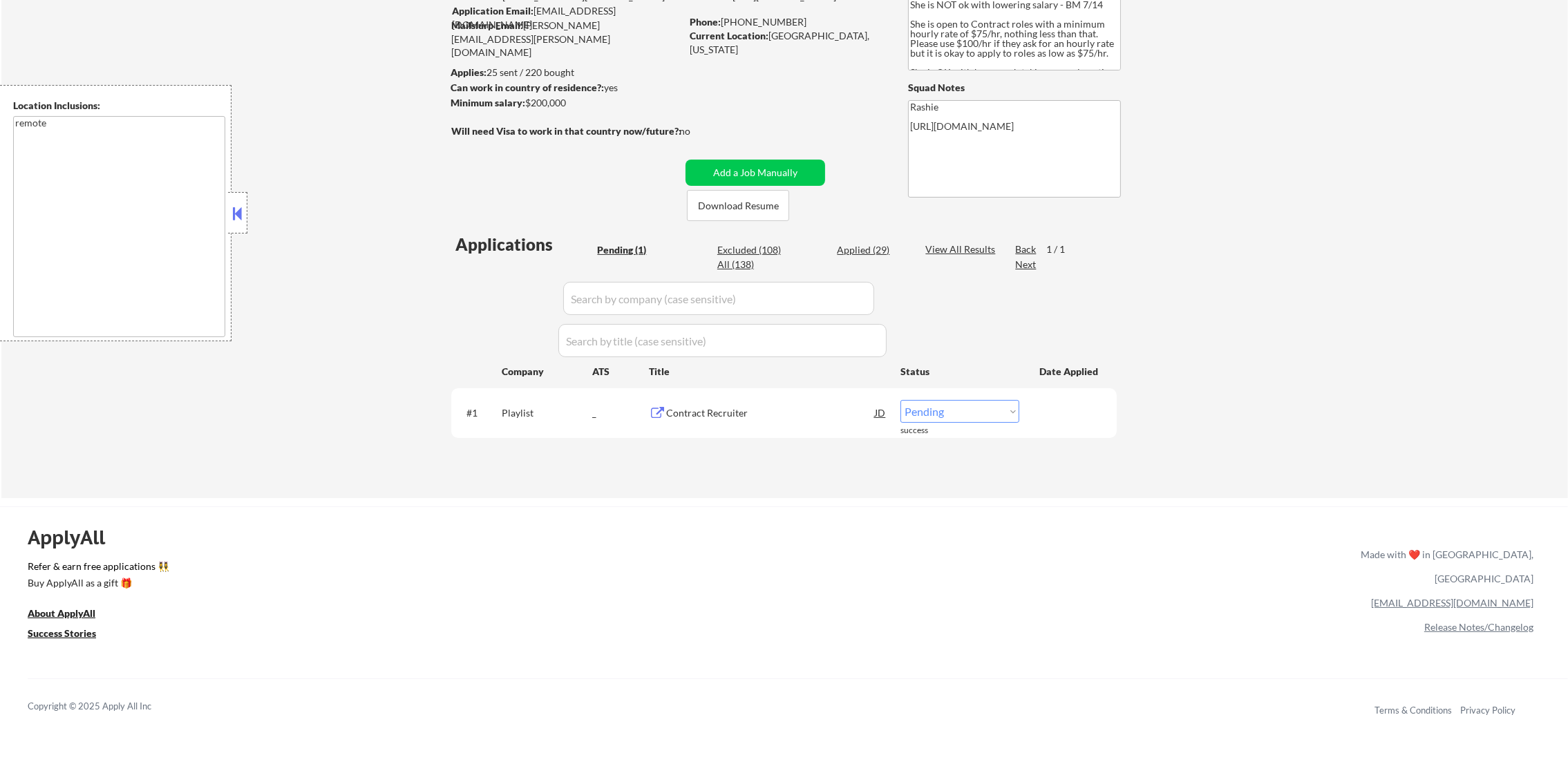
scroll to position [172, 0]
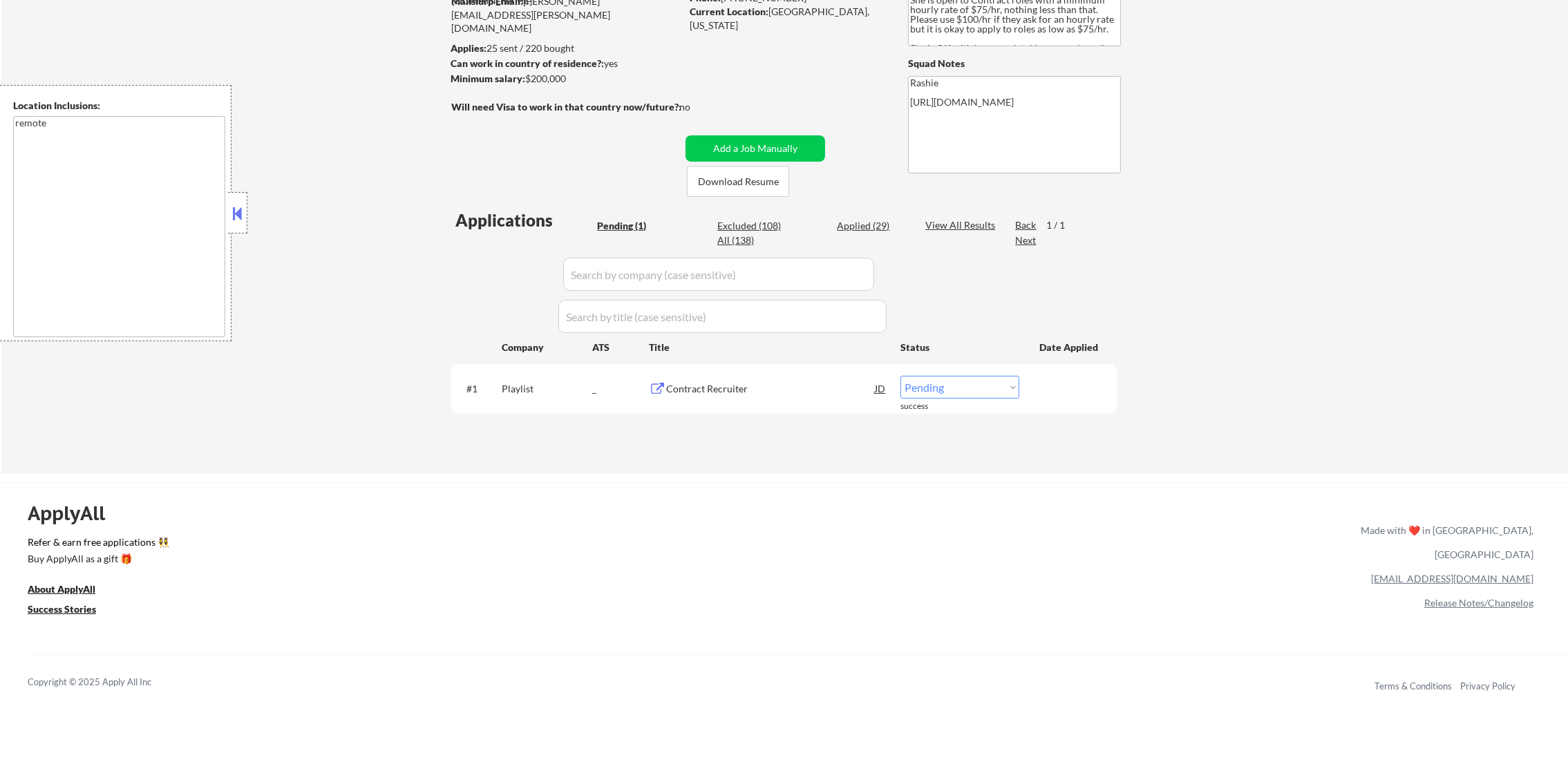
click at [731, 385] on div "Contract Recruiter" at bounding box center [770, 389] width 209 height 14
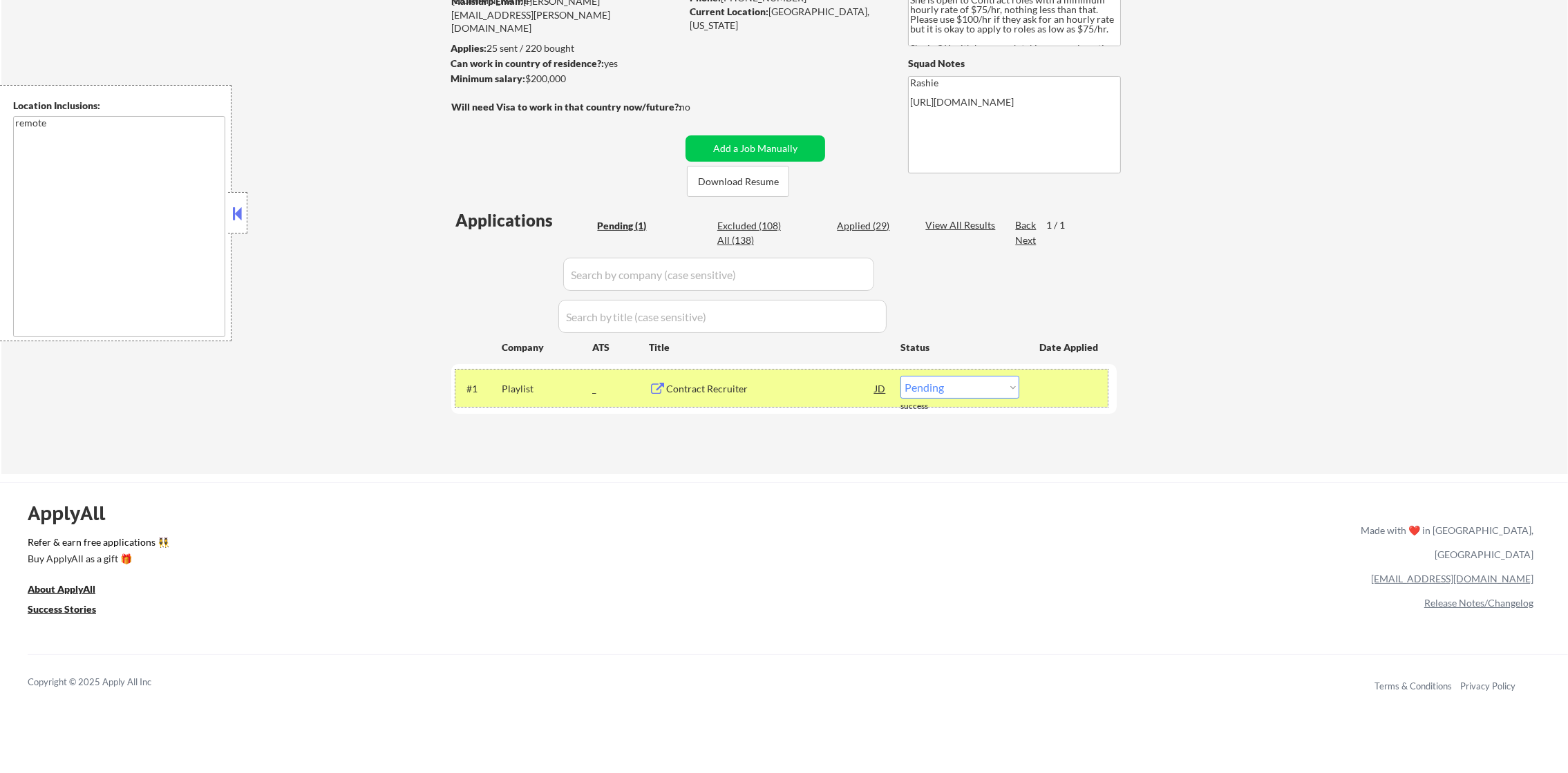
click at [504, 385] on div "Playlist" at bounding box center [546, 389] width 90 height 14
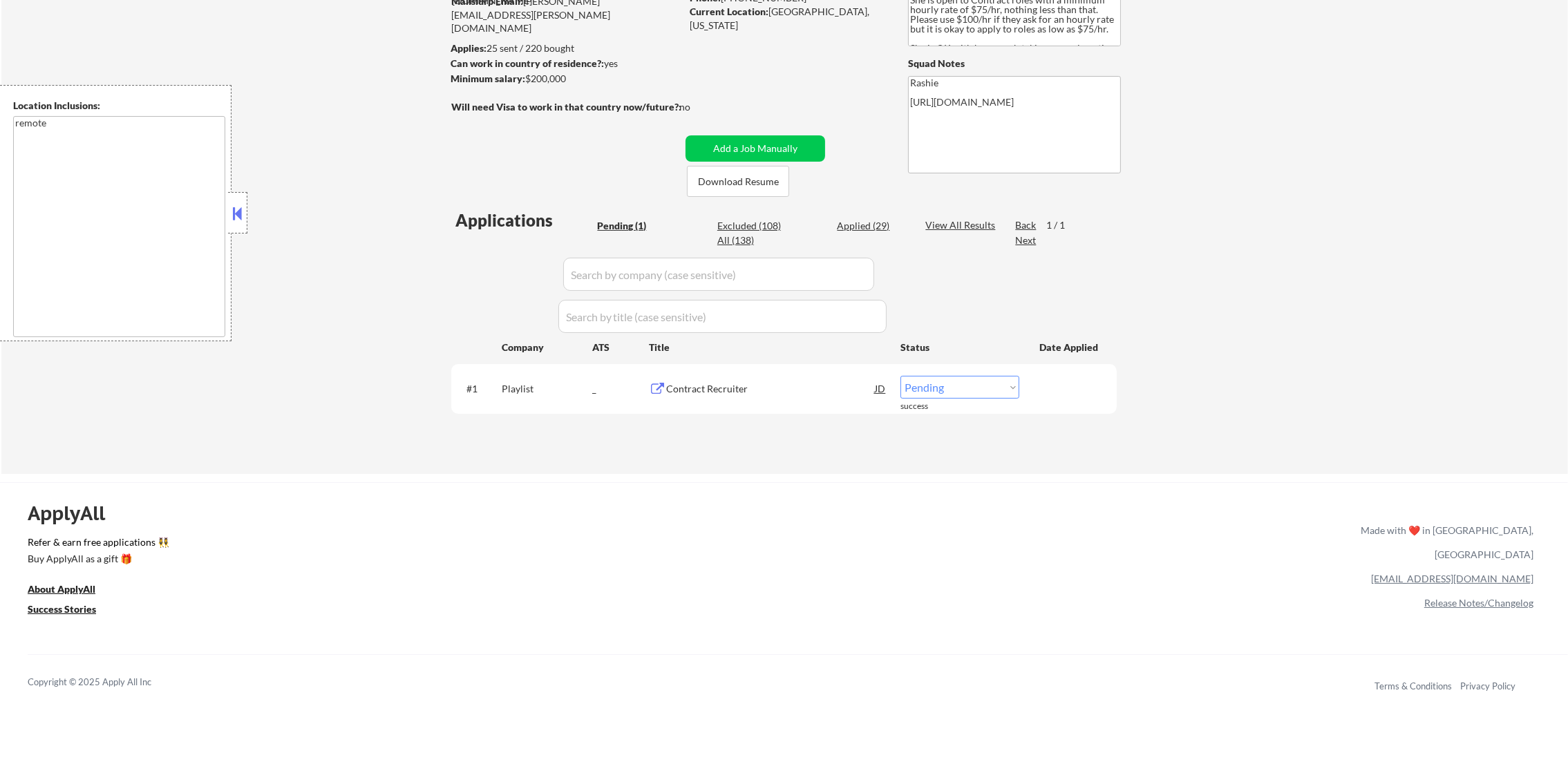
click at [504, 385] on div "Playlist" at bounding box center [546, 389] width 90 height 14
copy div "Playlist"
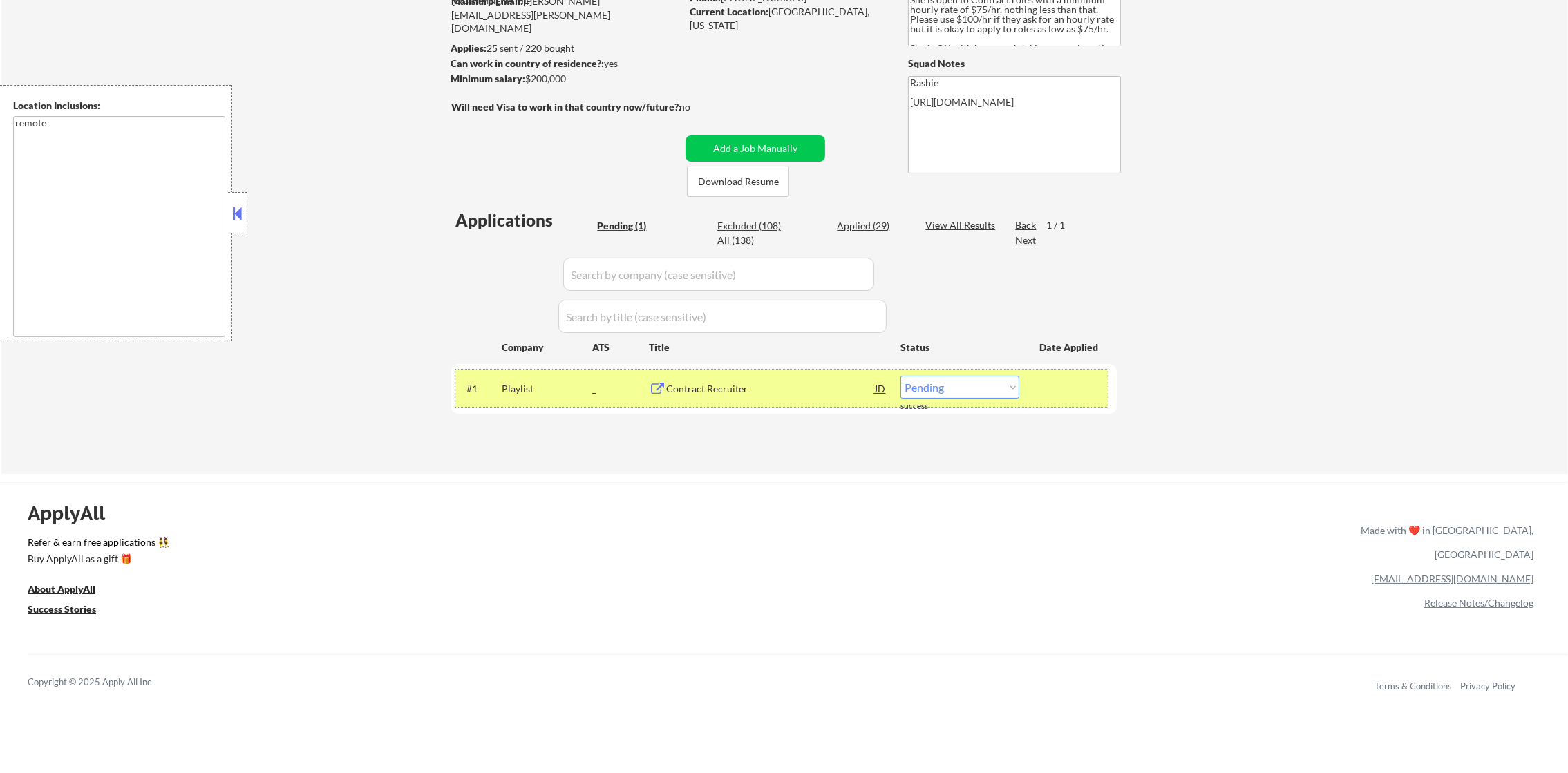
click at [507, 463] on div "← Return to /applysquad Mailslurp Inbox Job Search Builder [PERSON_NAME] User E…" at bounding box center [784, 178] width 1566 height 591
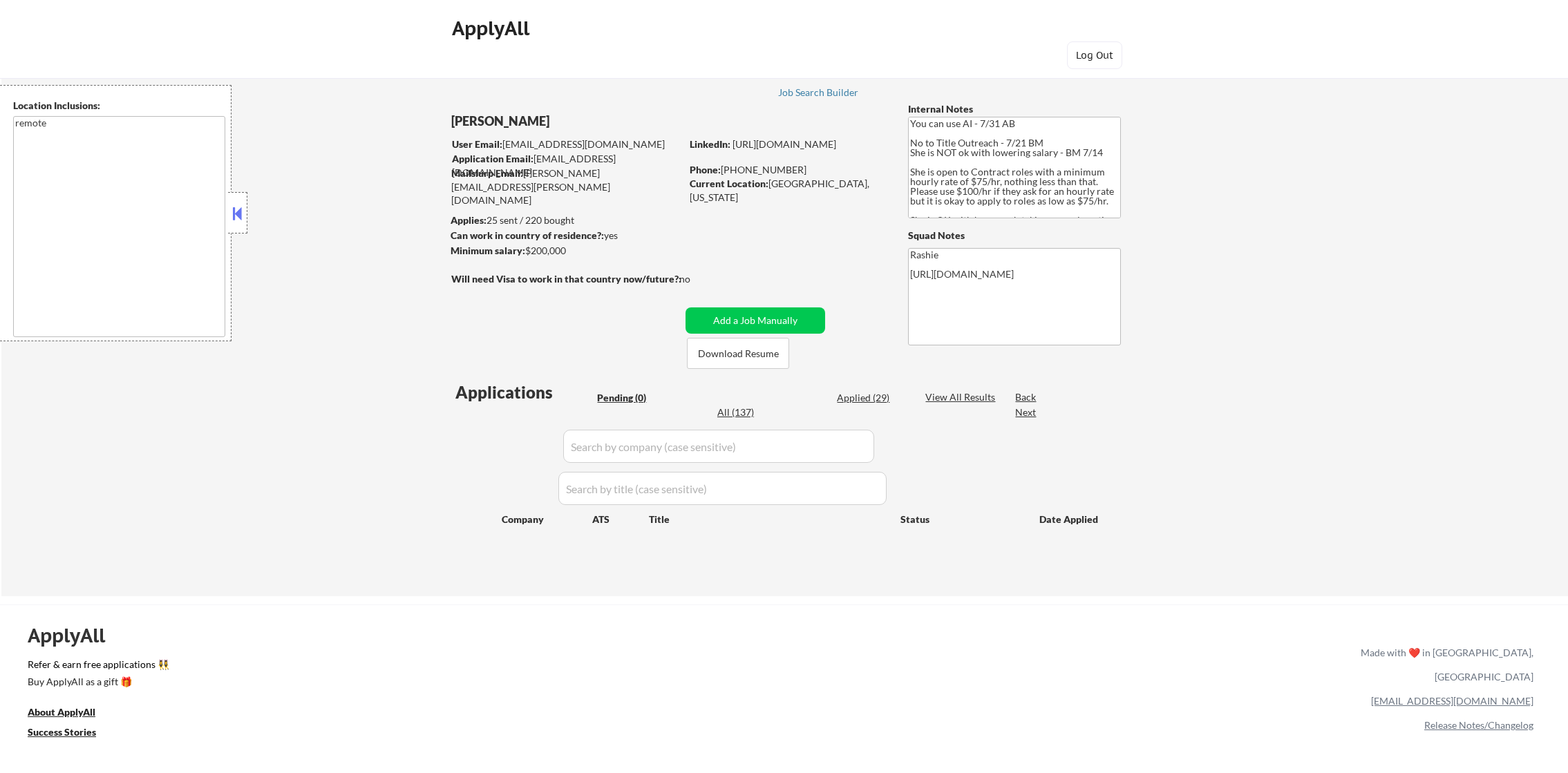
scroll to position [104, 0]
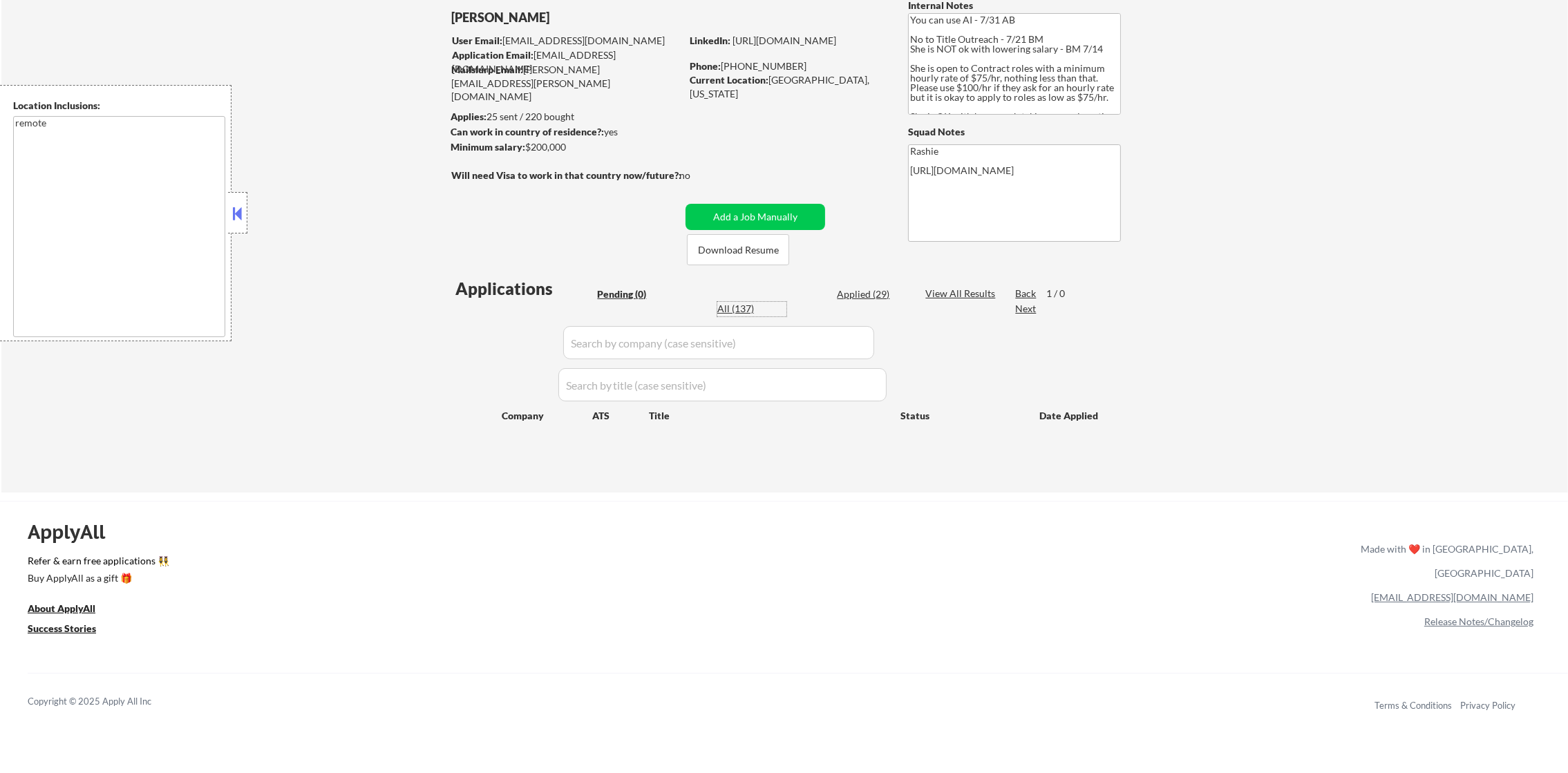
click at [735, 310] on div "All (137)" at bounding box center [752, 309] width 69 height 14
select select ""applied""
select select ""excluded__other_""
select select ""applied""
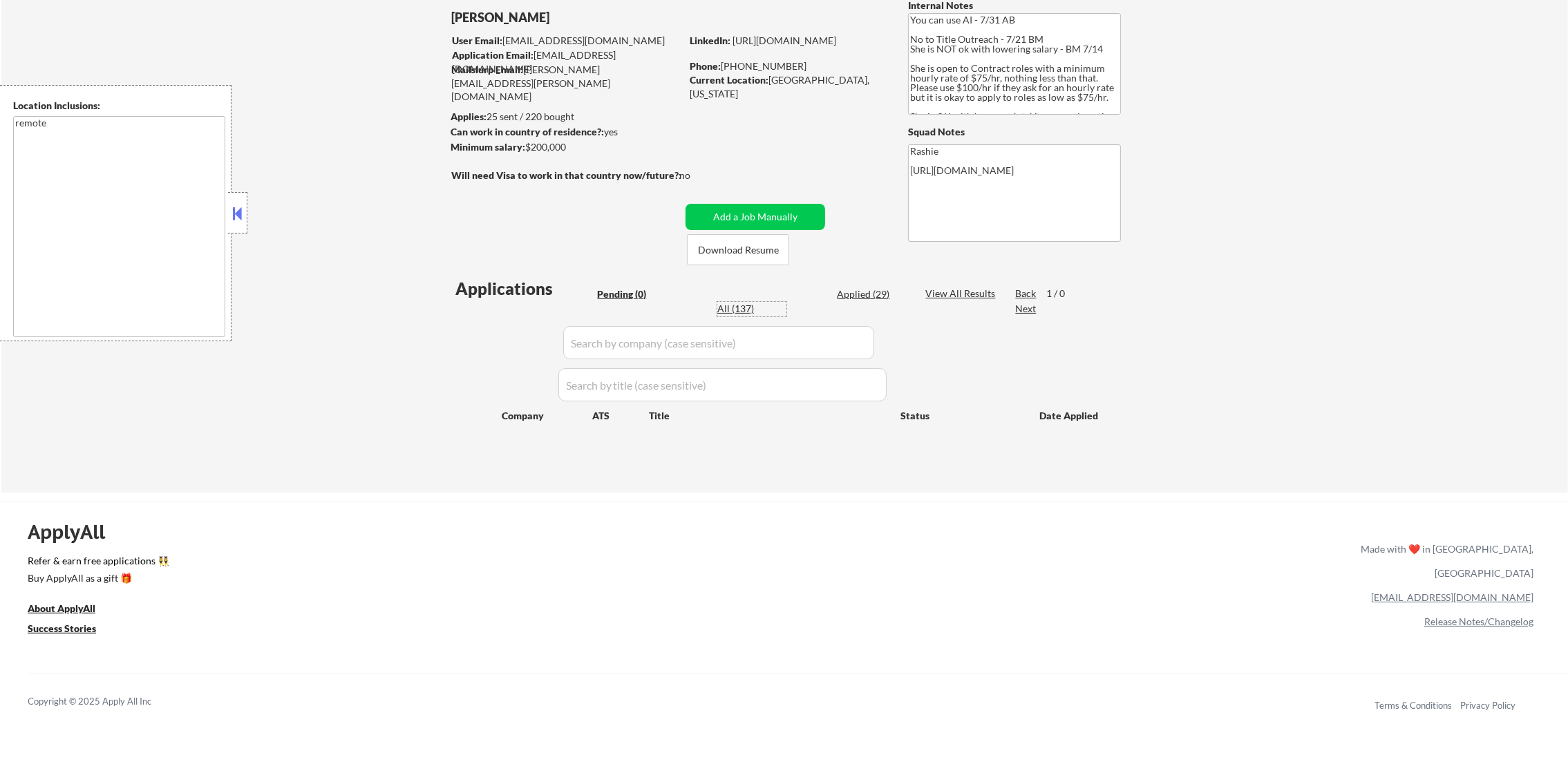
select select ""applied""
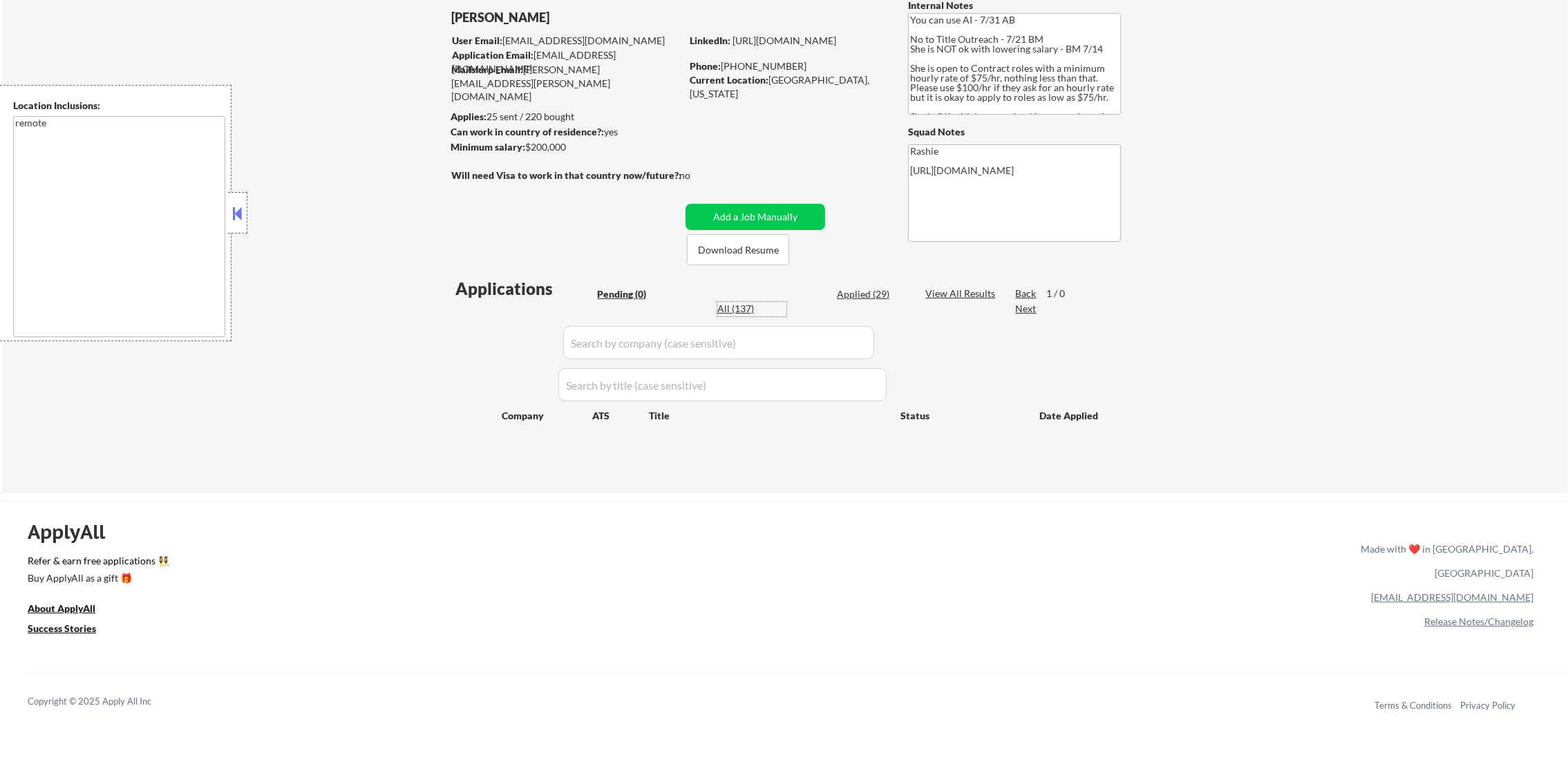
select select ""applied""
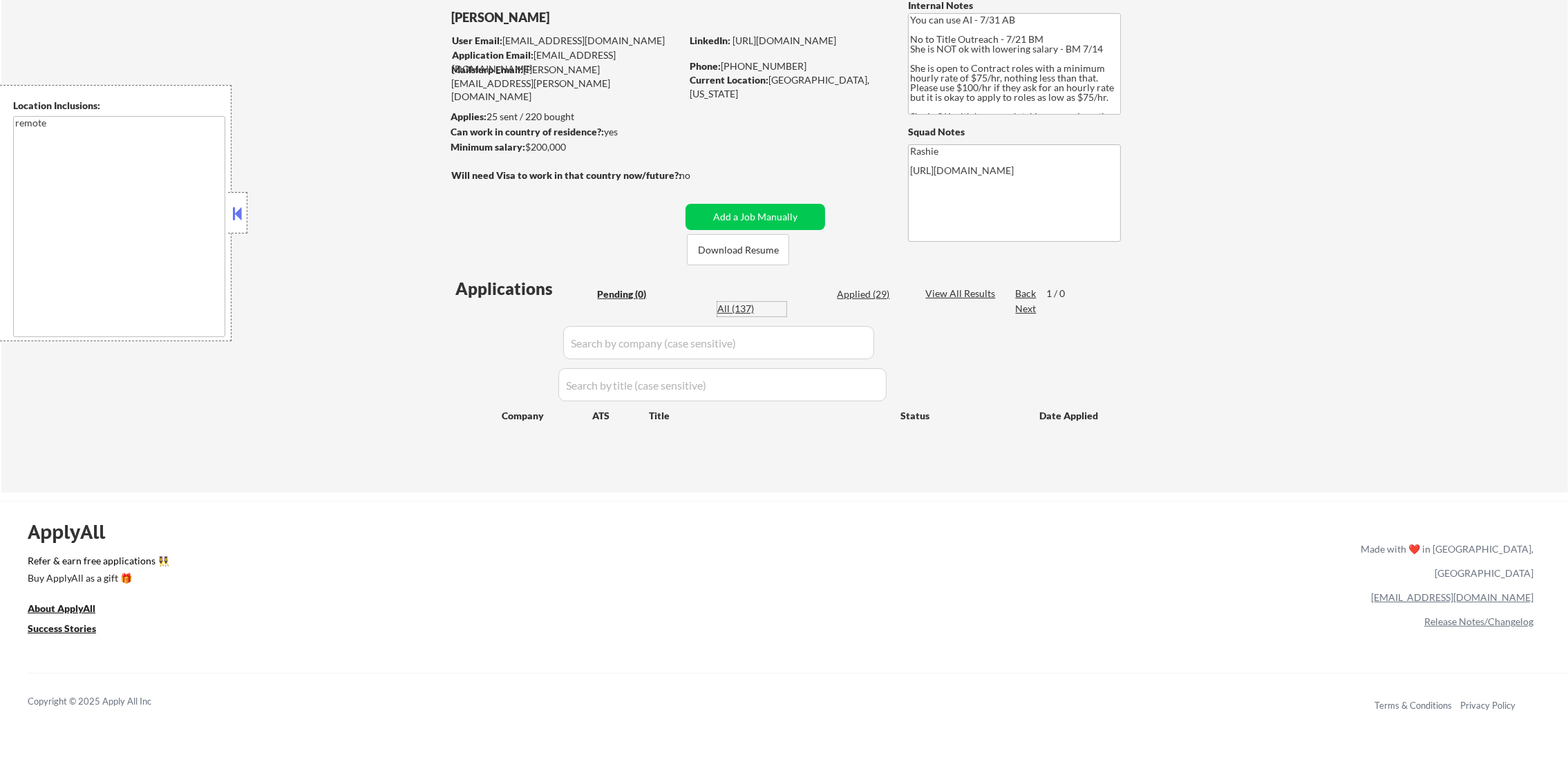
select select ""applied""
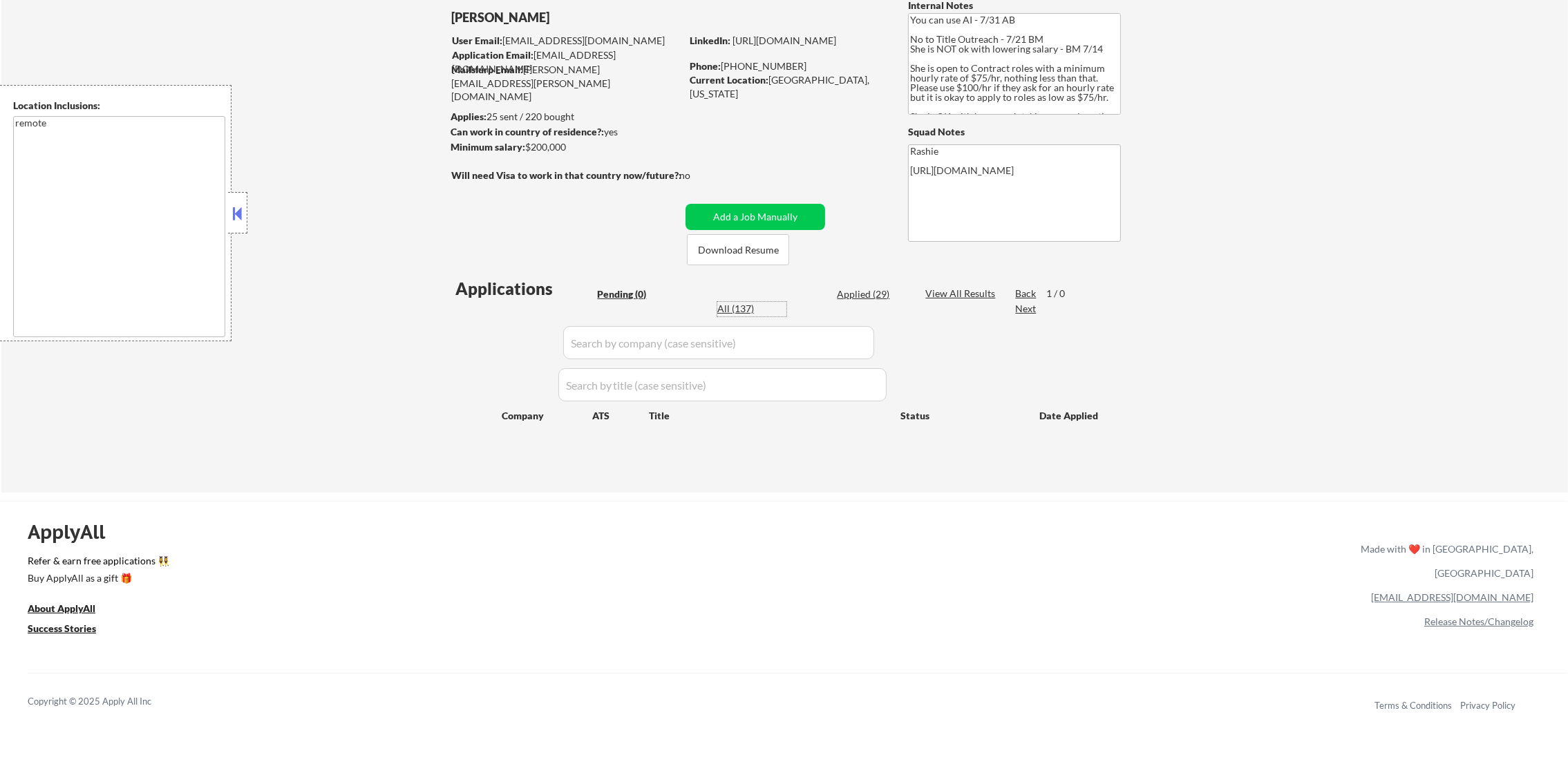
select select ""applied""
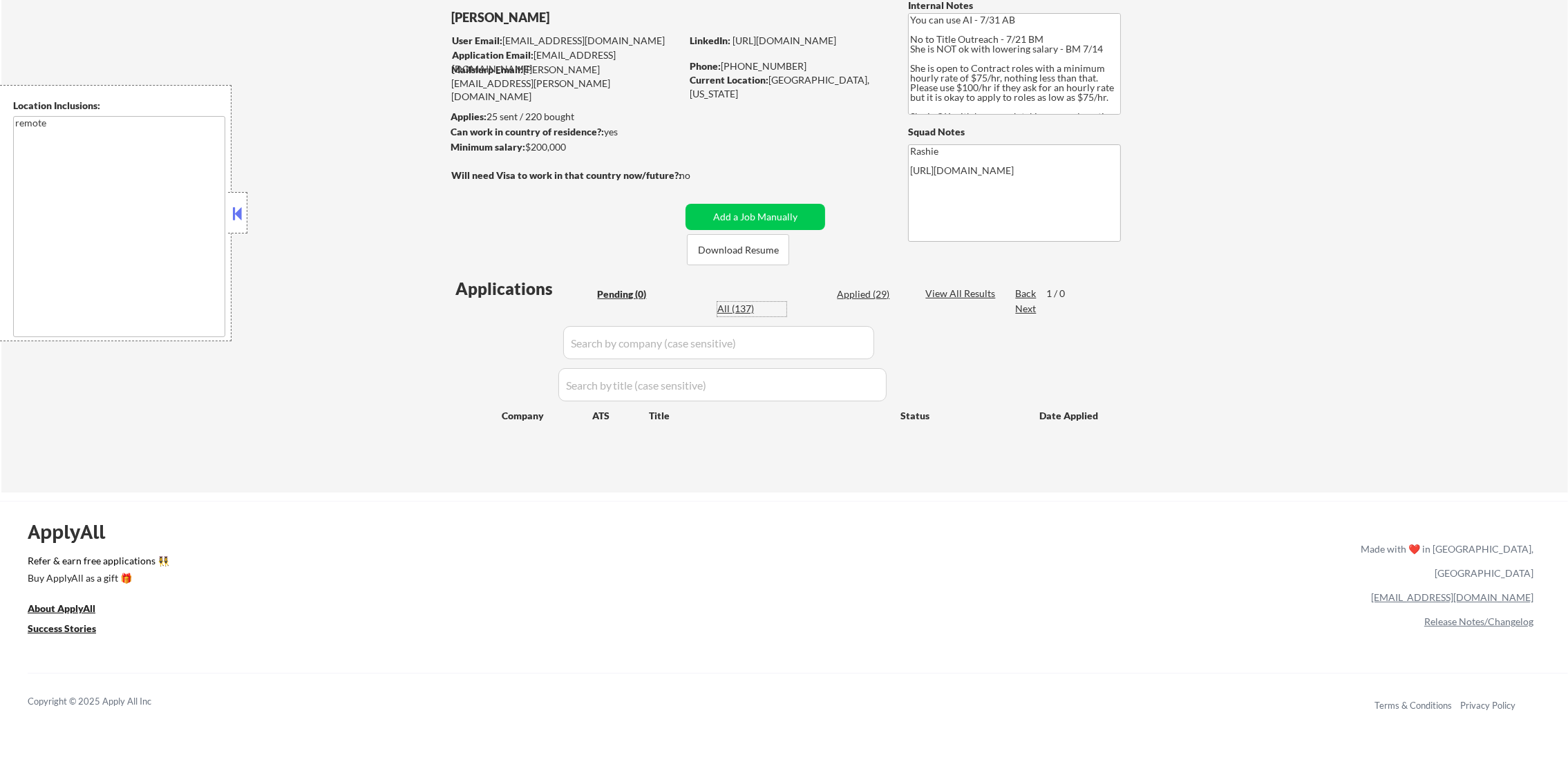
select select ""applied""
select select ""excluded""
select select ""applied""
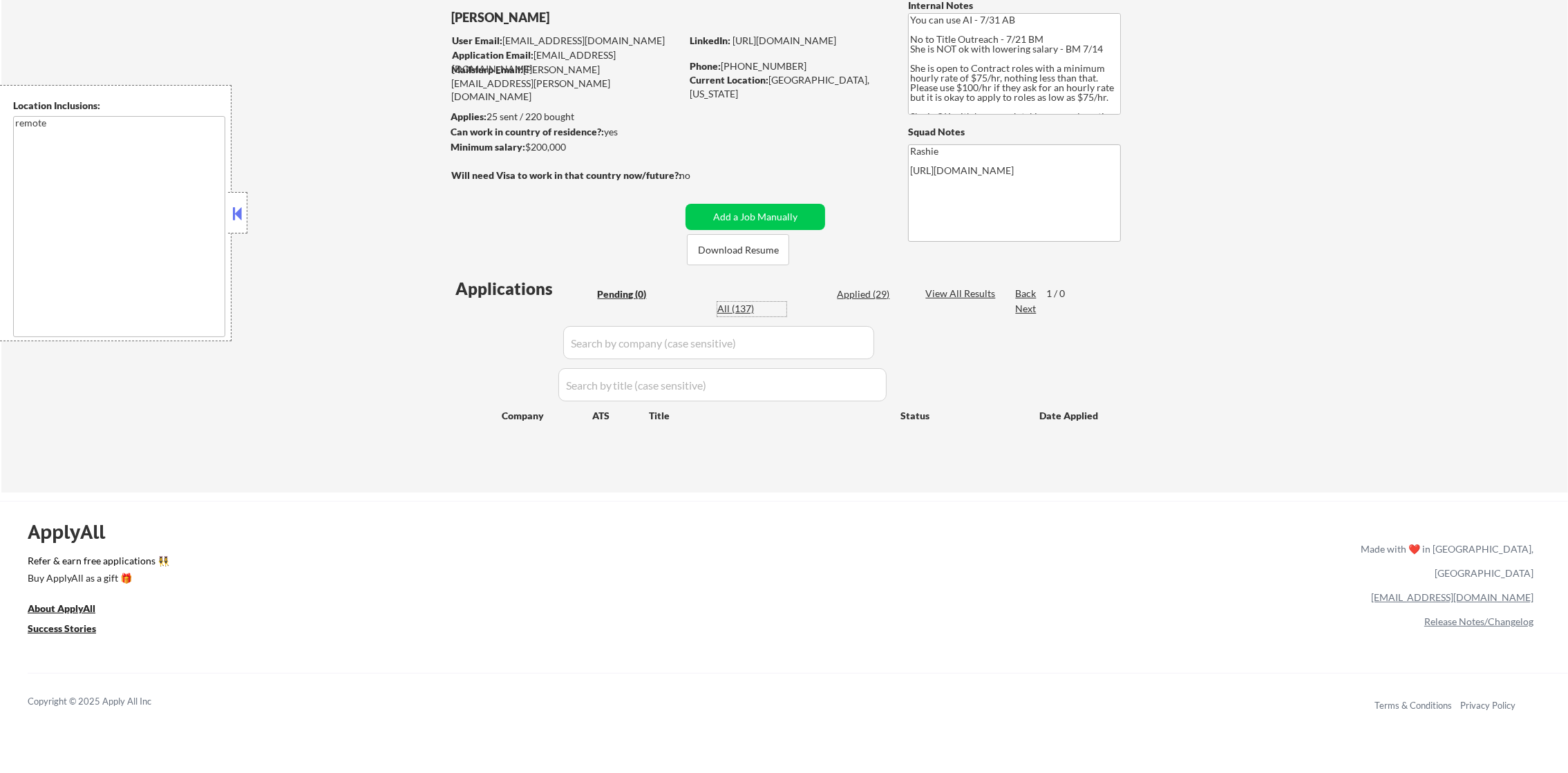
select select ""applied""
select select ""excluded__salary_""
select select ""excluded__expired_""
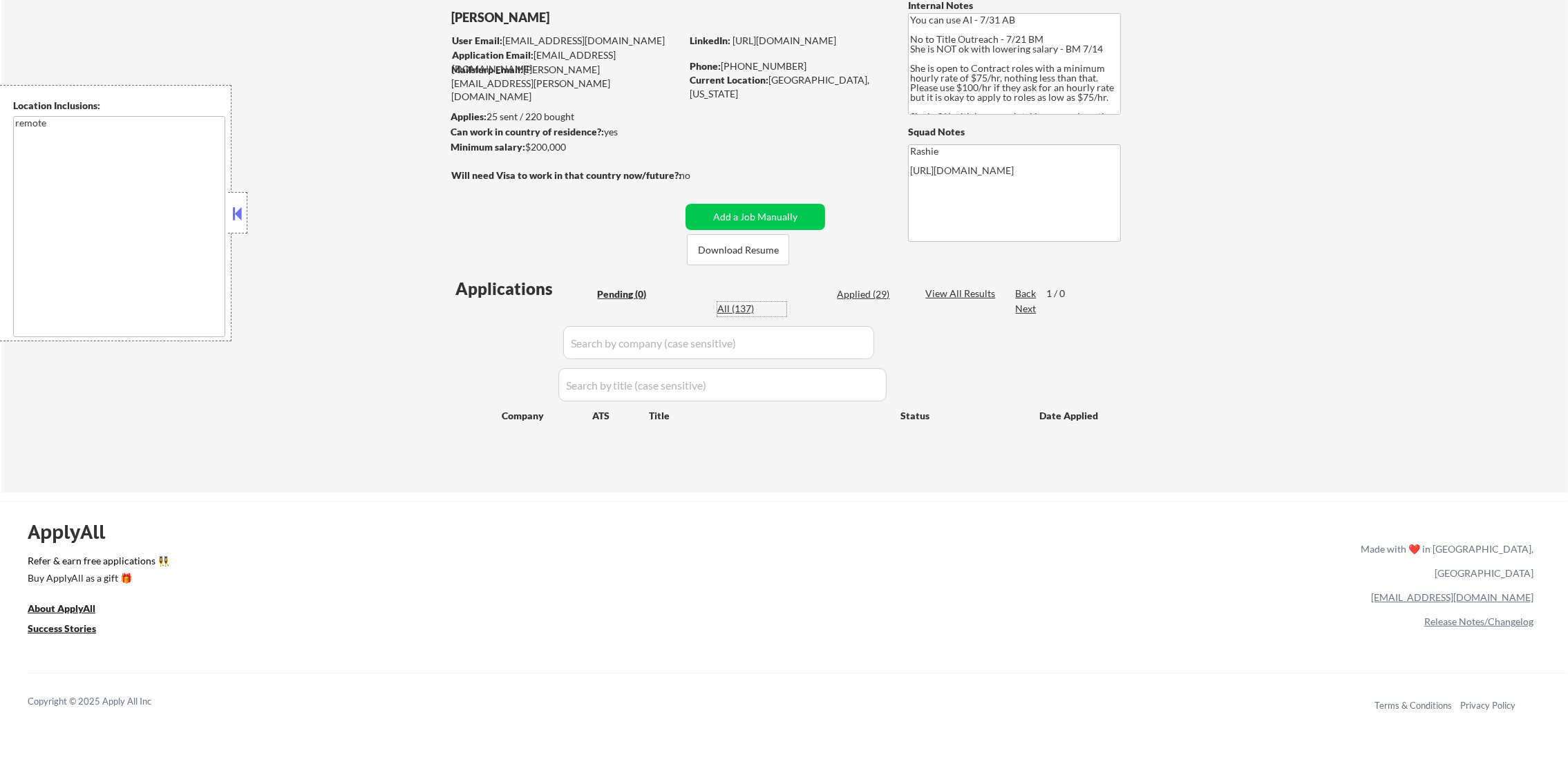
select select ""excluded__location_""
select select ""excluded__expired_""
select select ""excluded__salary_""
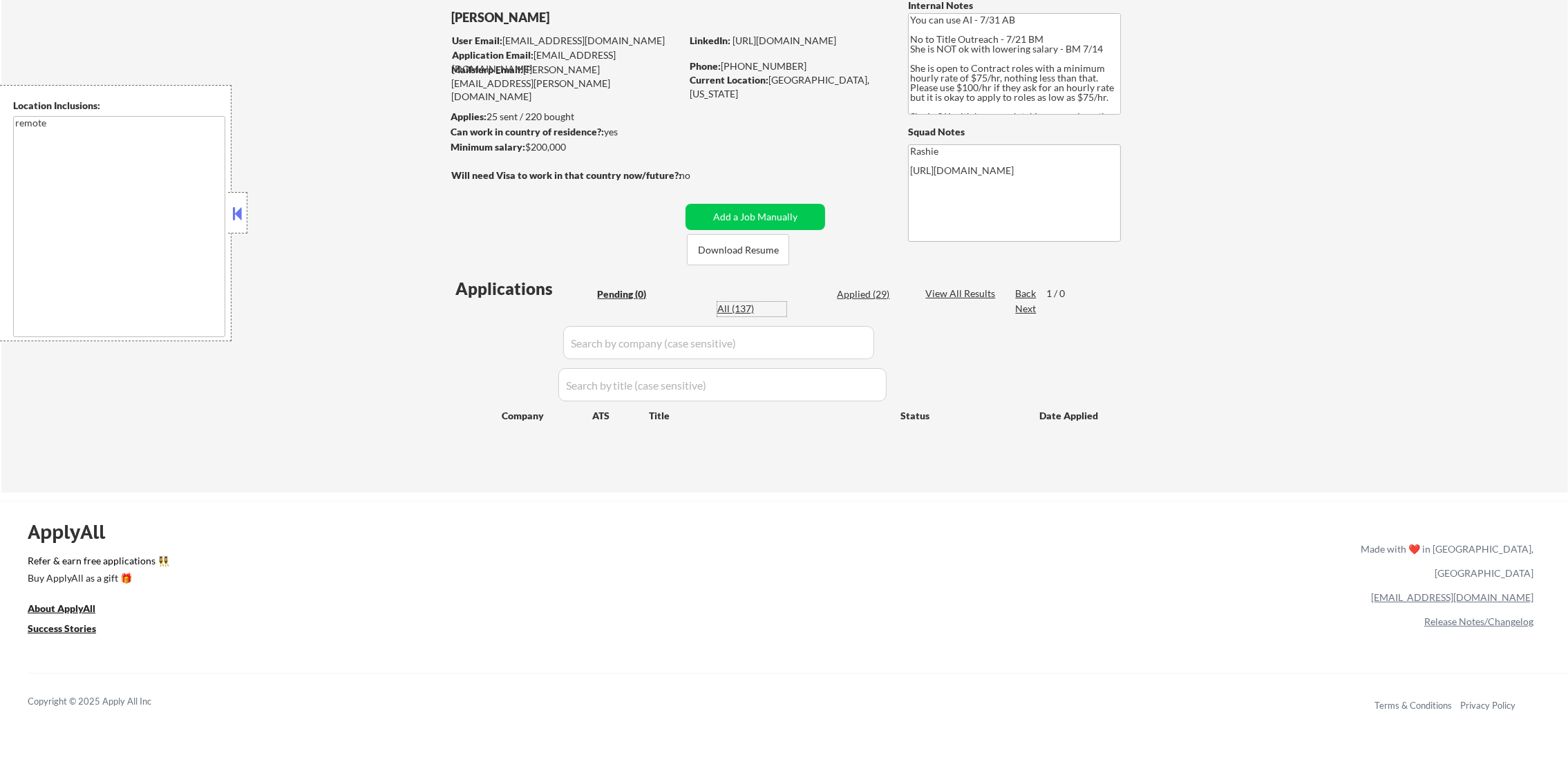
select select ""excluded""
select select ""excluded__other_""
select select ""excluded""
select select ""excluded__expired_""
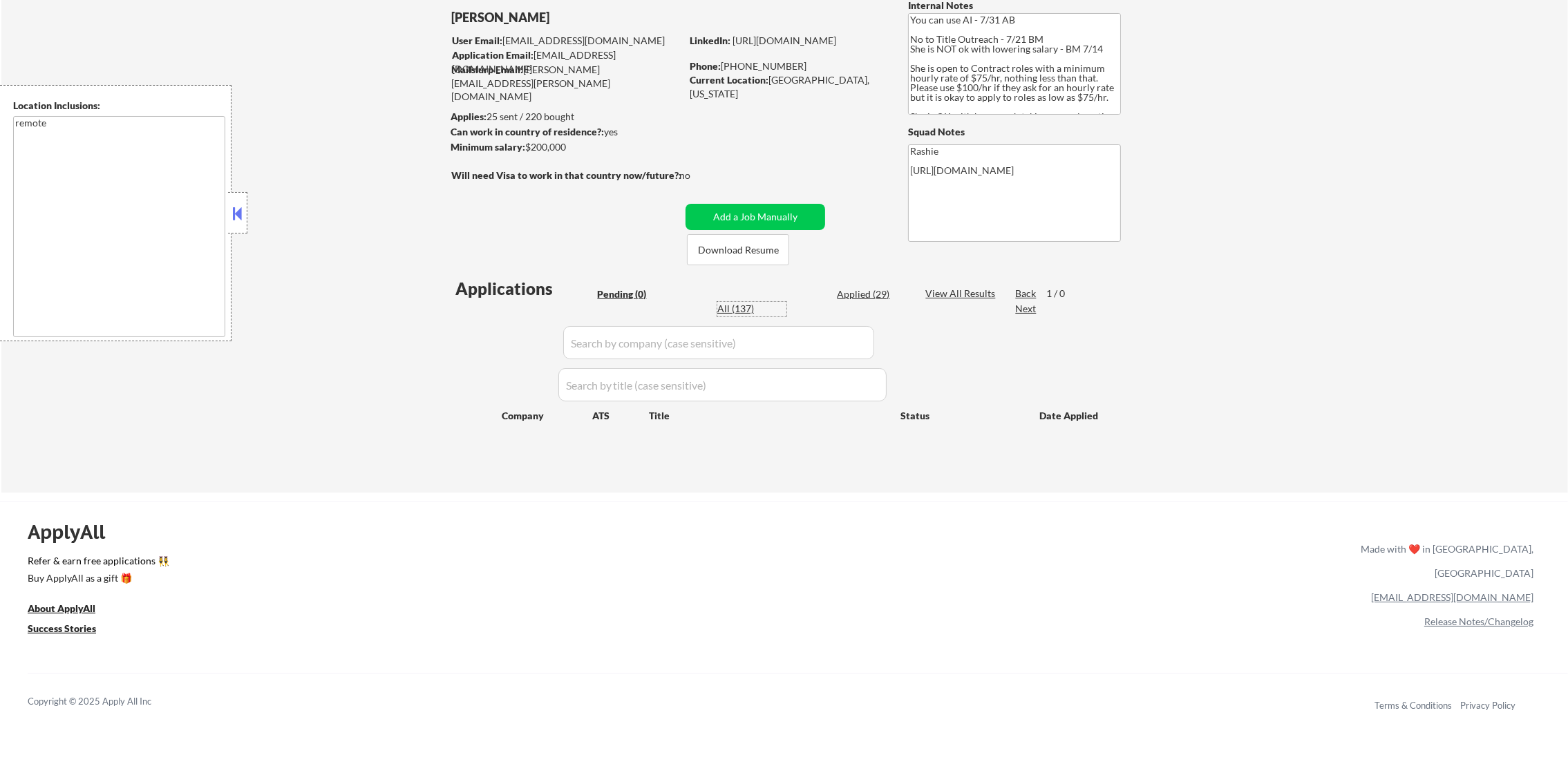
select select ""excluded__location_""
select select ""excluded__other_""
select select ""excluded__expired_""
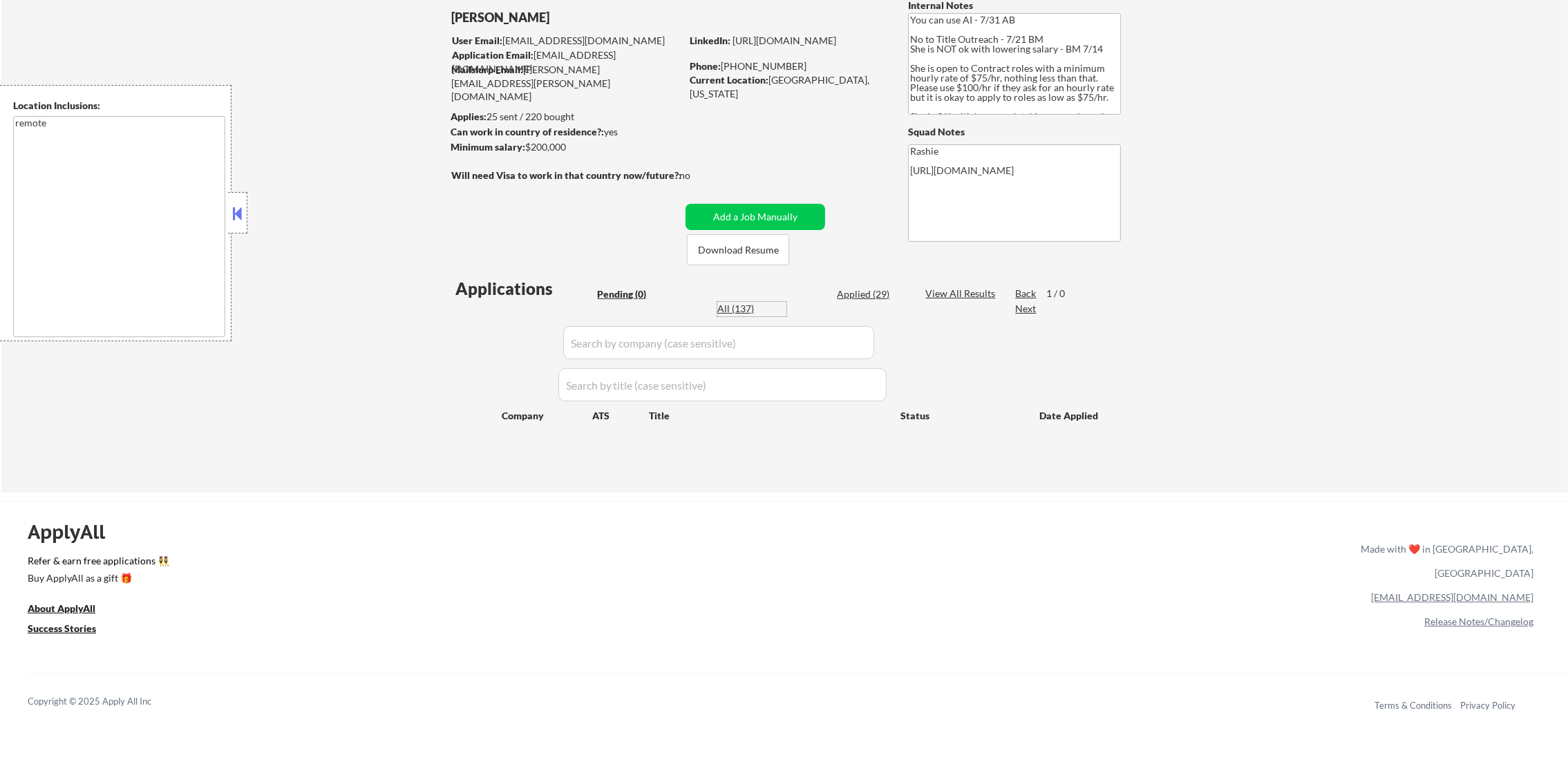
select select ""excluded__other_""
select select ""excluded""
select select ""excluded__location_""
select select ""excluded__salary_""
select select ""excluded__expired_""
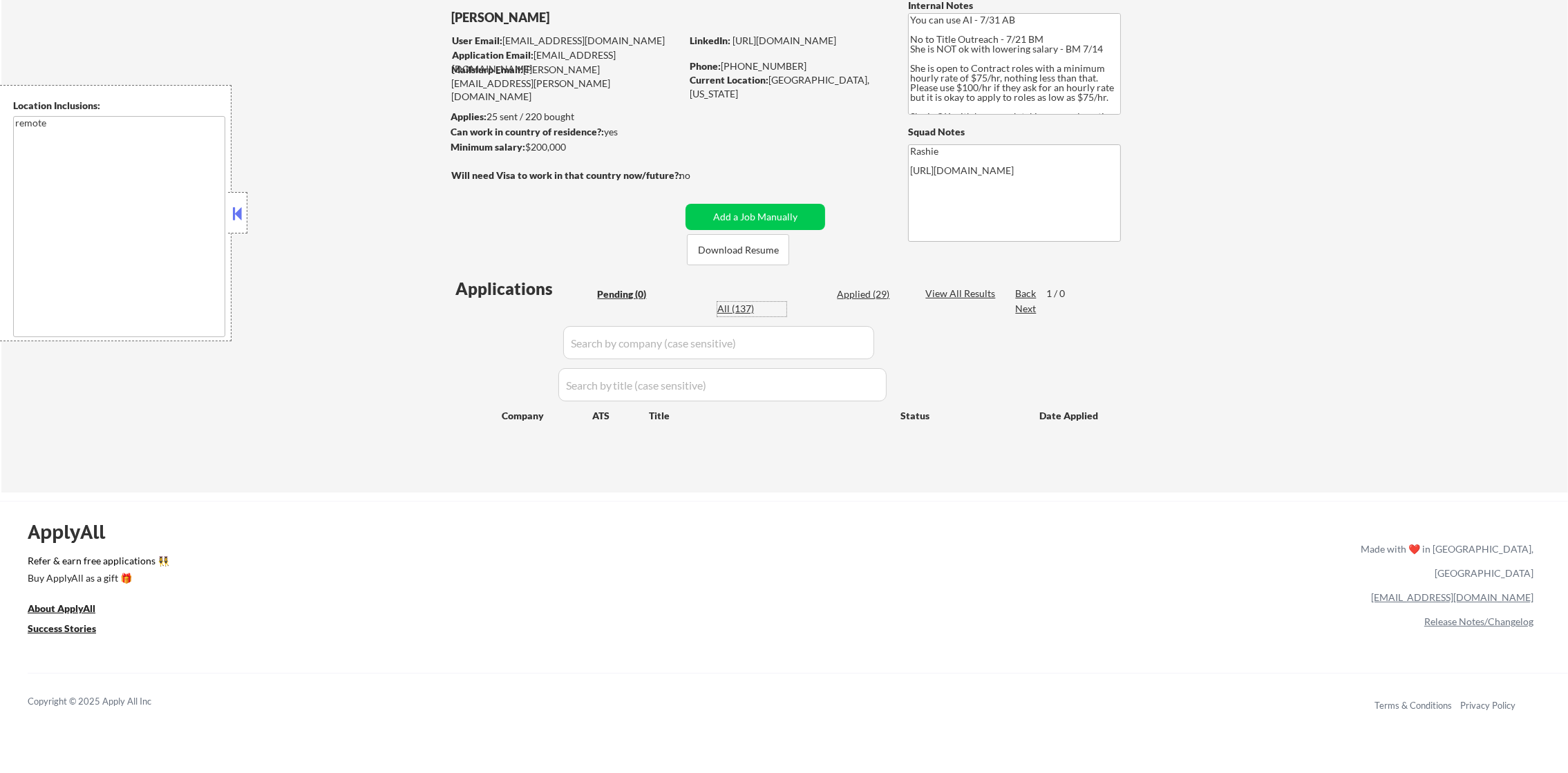
select select ""excluded__location_""
select select ""excluded__salary_""
select select ""excluded__location_""
select select ""excluded__salary_""
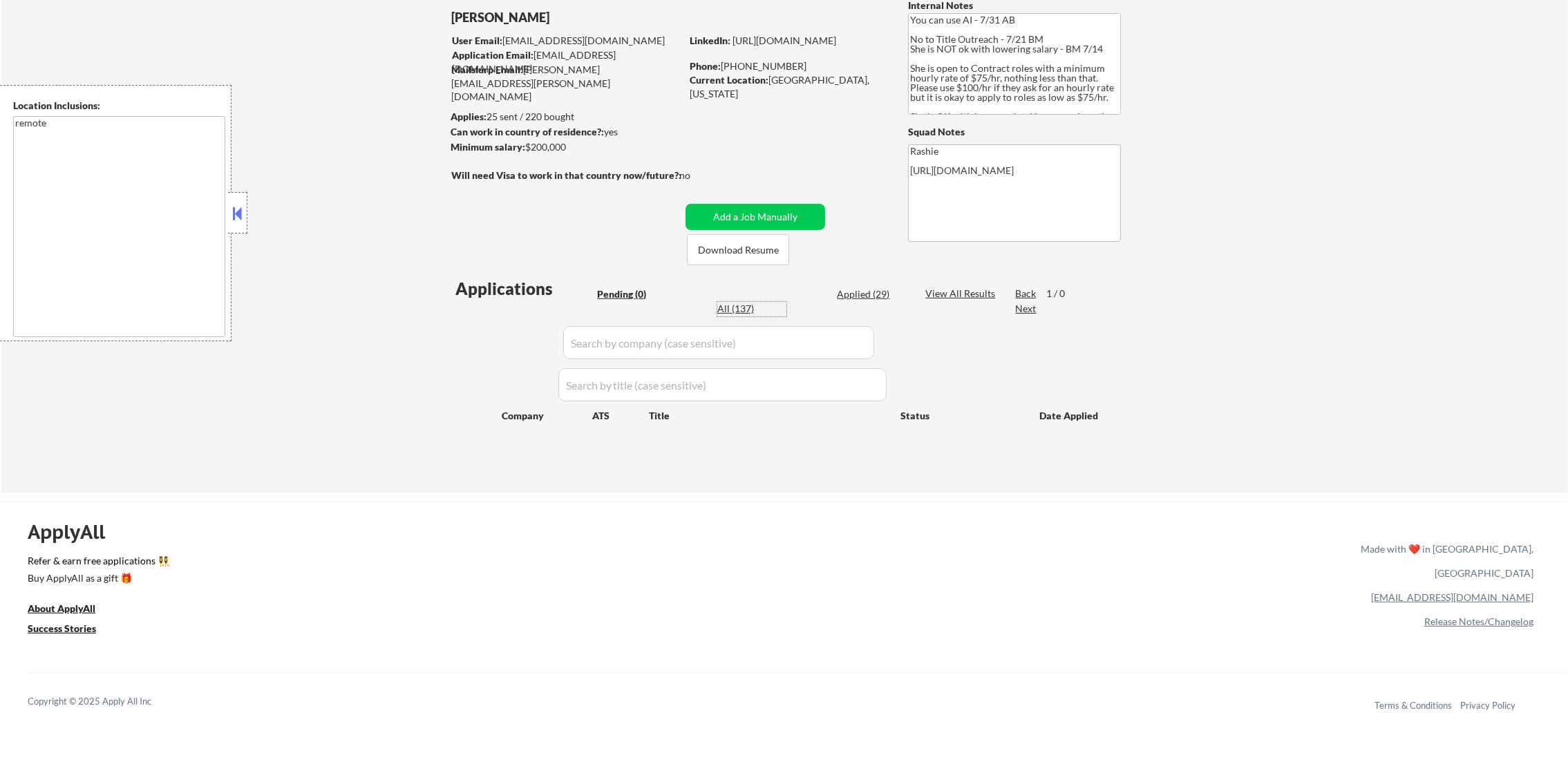
select select ""excluded__expired_""
select select ""excluded""
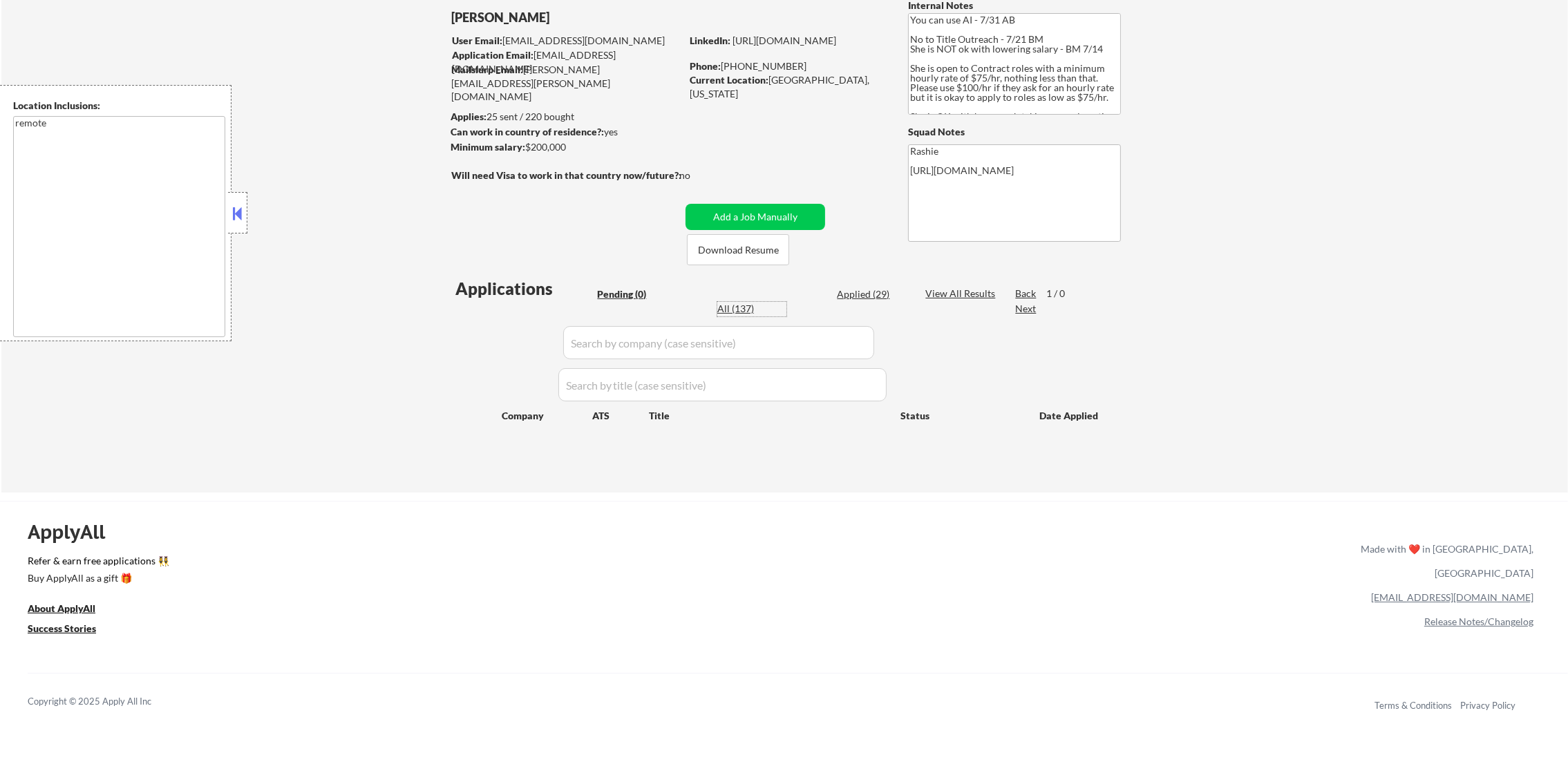
select select ""excluded__other_""
select select ""excluded__salary_""
select select ""excluded""
select select ""excluded__expired_""
select select ""excluded__location_""
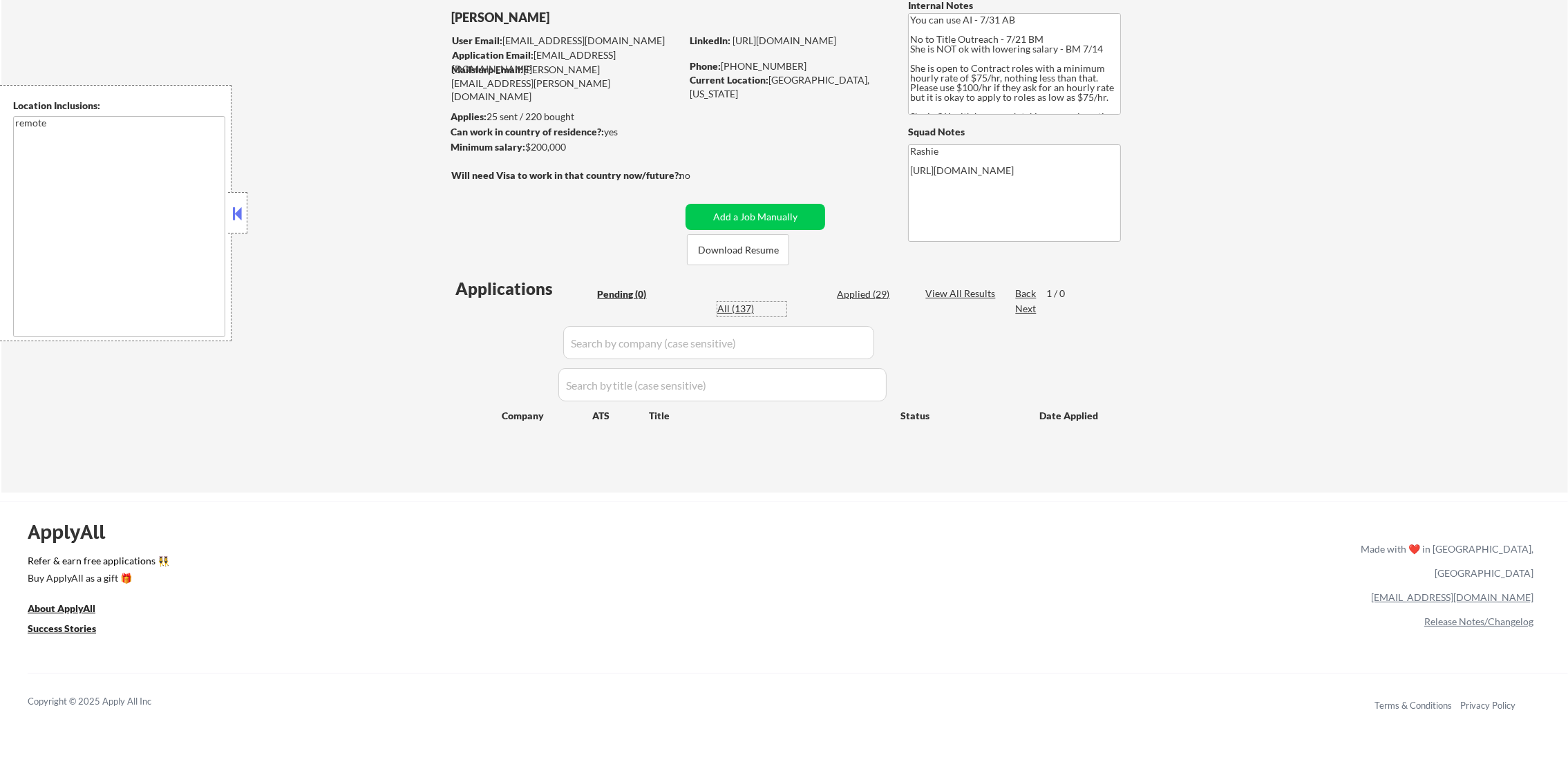
select select ""excluded__expired_""
select select ""excluded__location_""
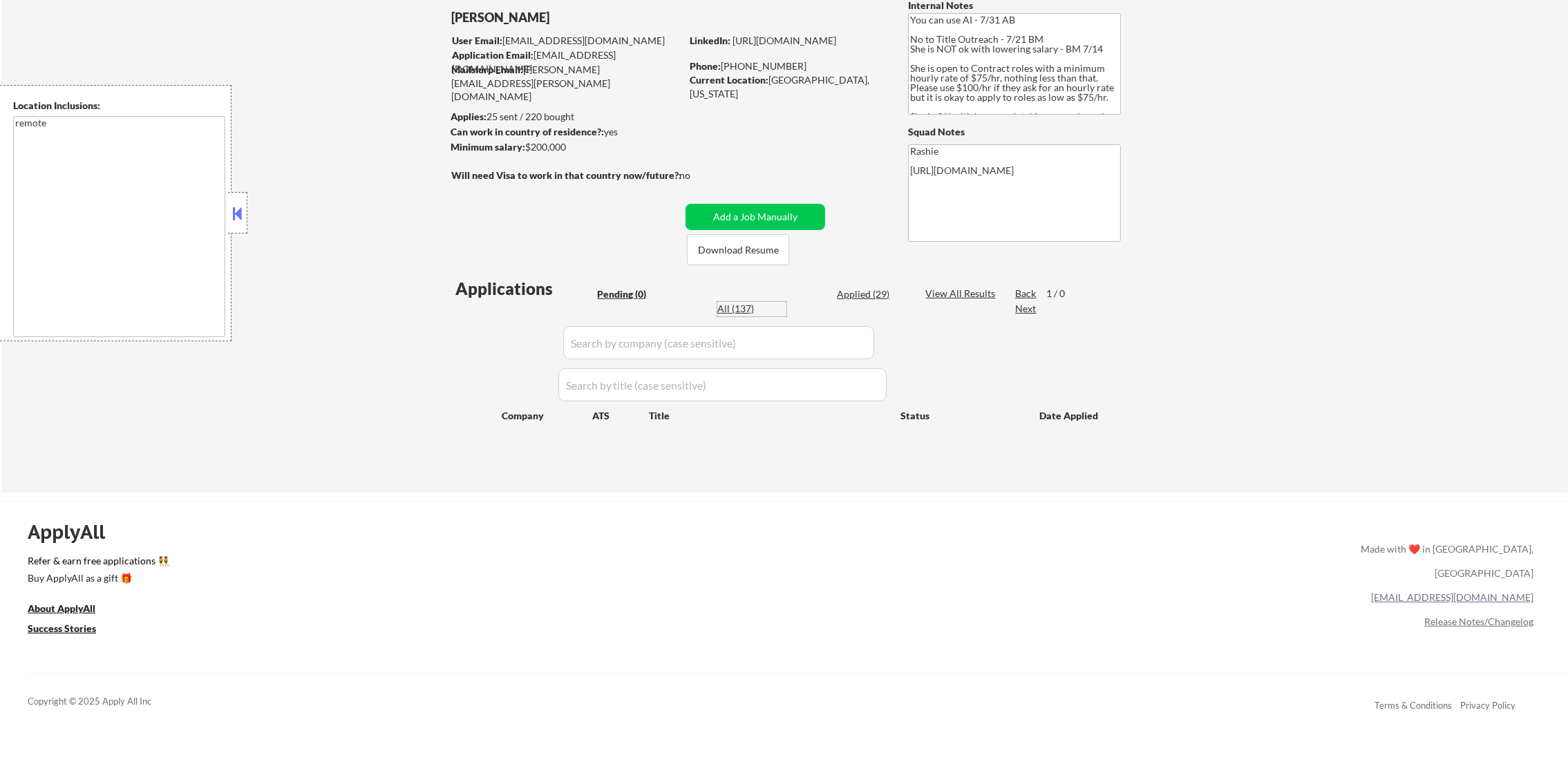
select select ""excluded__salary_""
select select ""excluded__expired_""
select select ""excluded__salary_""
select select ""excluded__expired_""
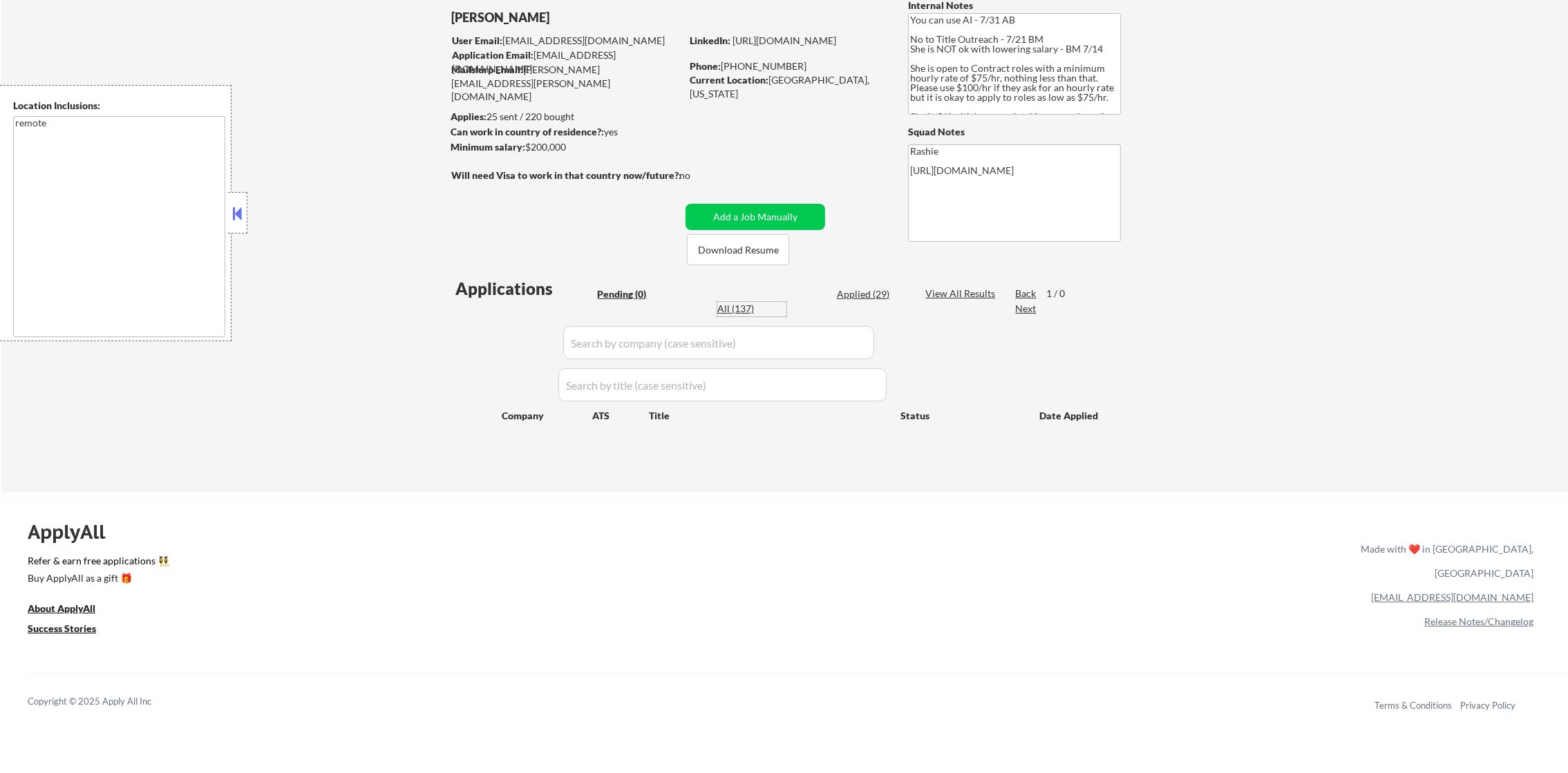
select select ""excluded__location_""
select select ""excluded__other_""
select select ""excluded__location_""
select select ""excluded__salary_""
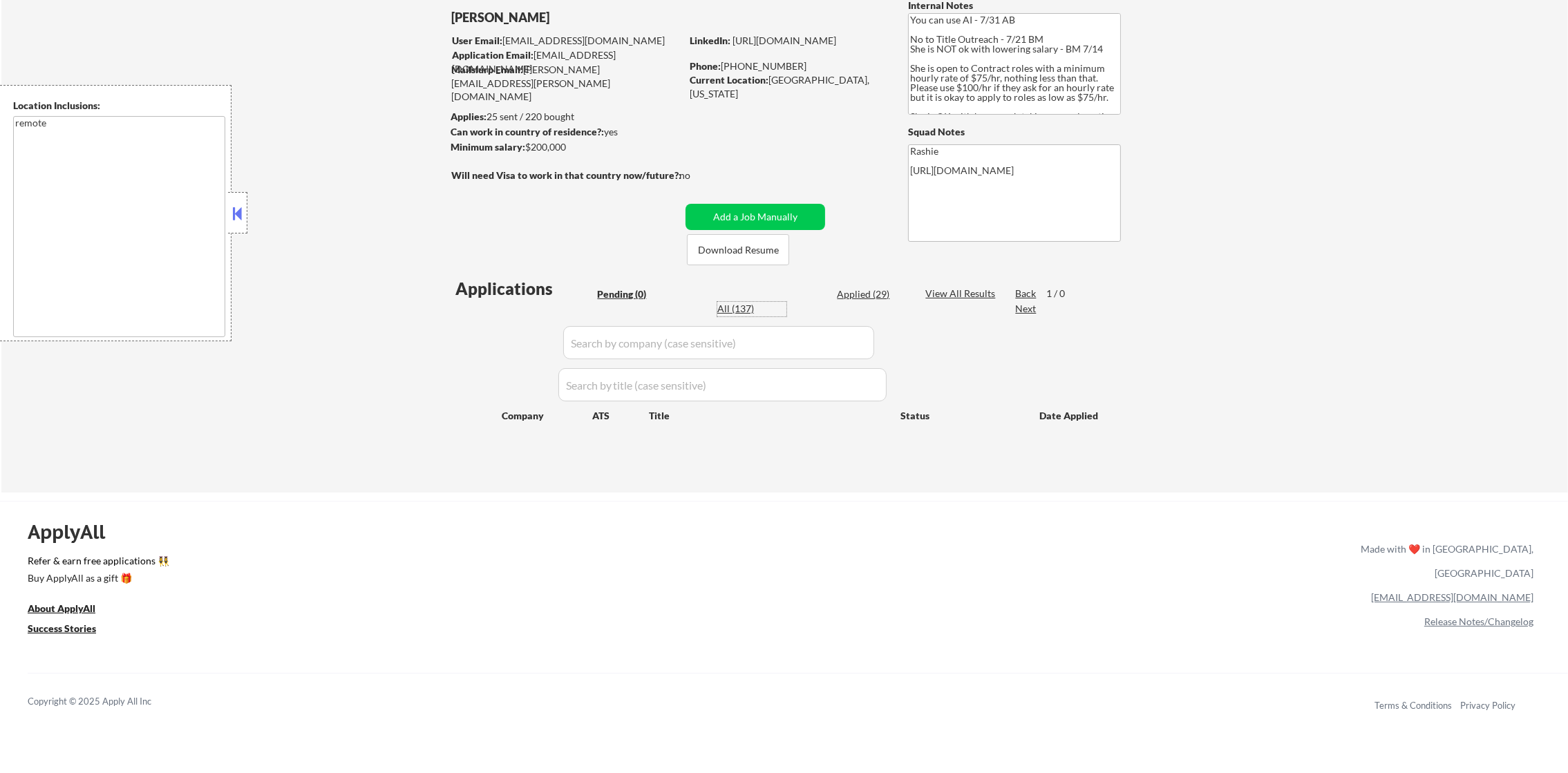
select select ""excluded__expired_""
select select ""excluded__location_""
select select ""excluded""
select select ""excluded__expired_""
select select ""excluded__salary_""
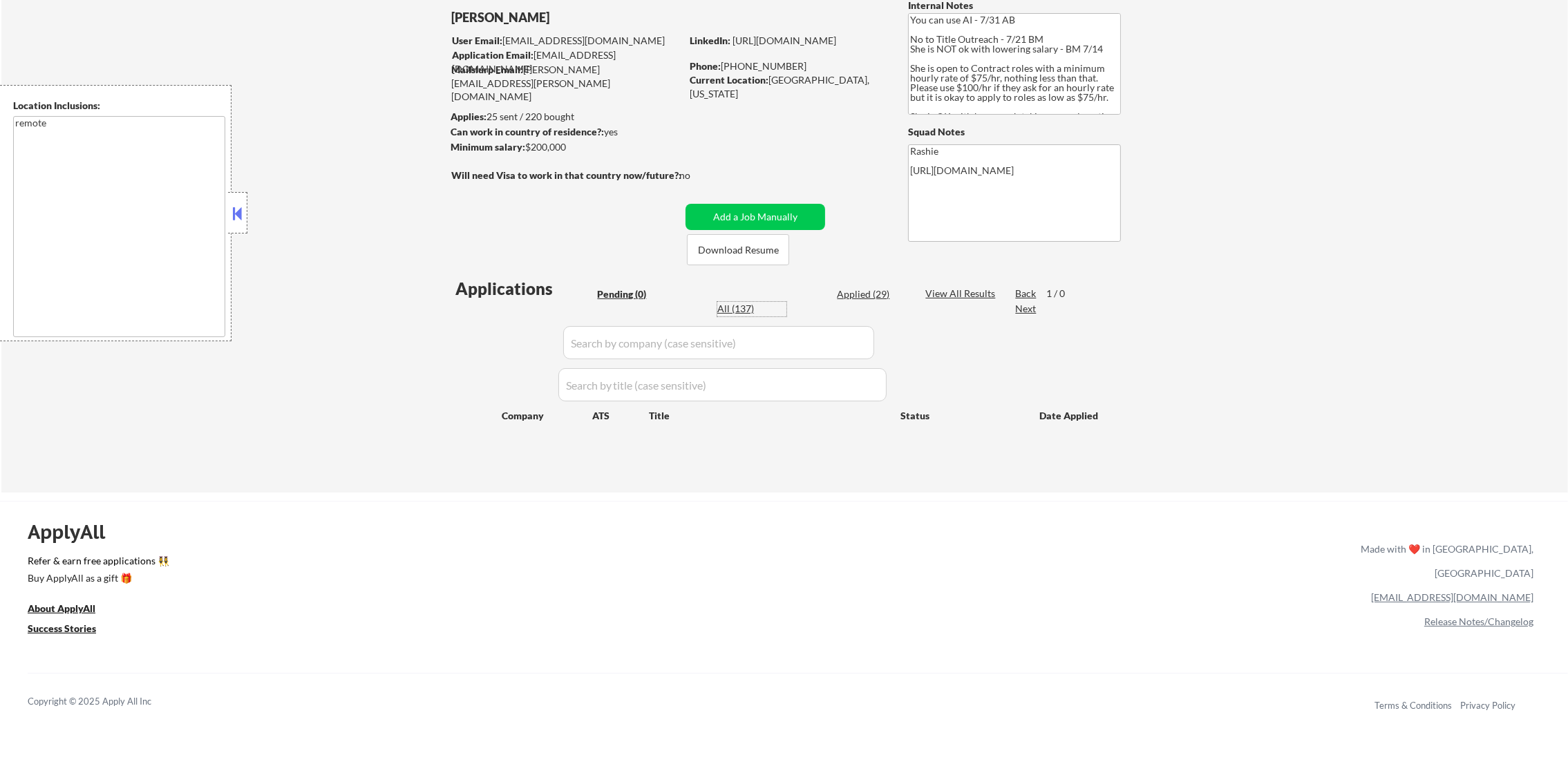
select select ""excluded__location_""
select select ""excluded__expired_""
select select ""excluded__salary_""
select select ""excluded__expired_""
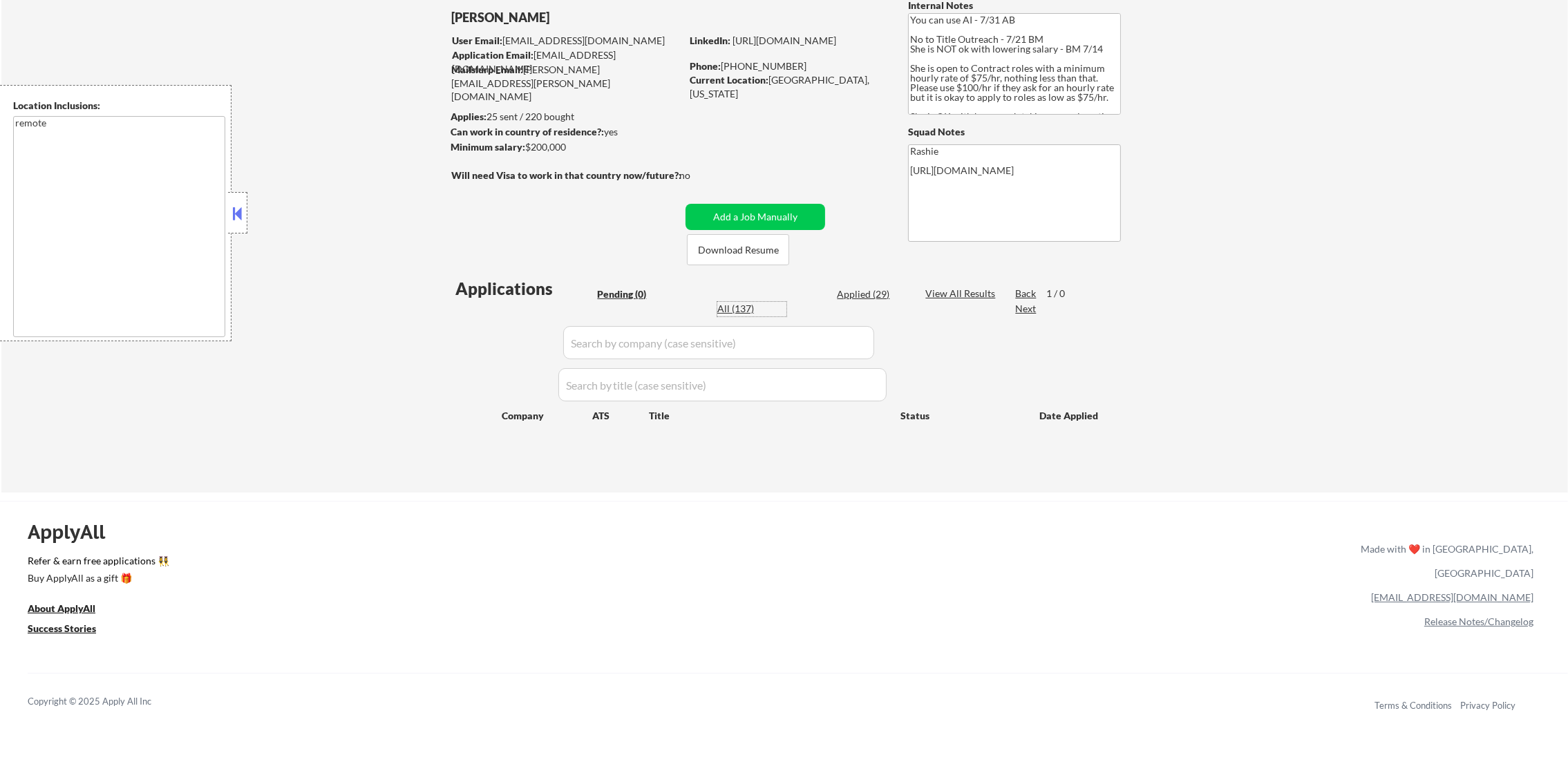
select select ""excluded__other_""
select select ""excluded__salary_""
select select ""excluded__location_""
select select ""excluded__other_""
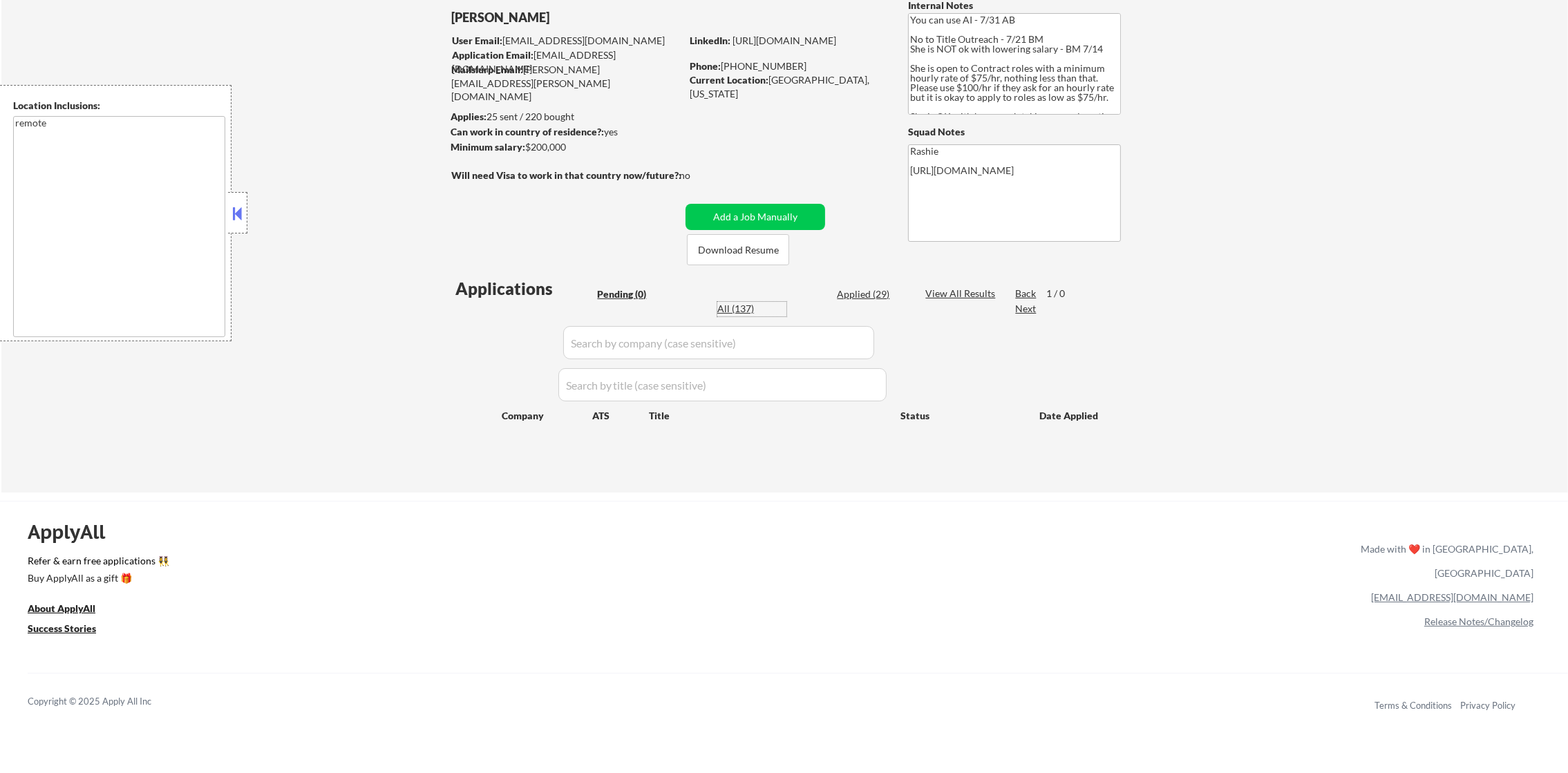
select select ""excluded""
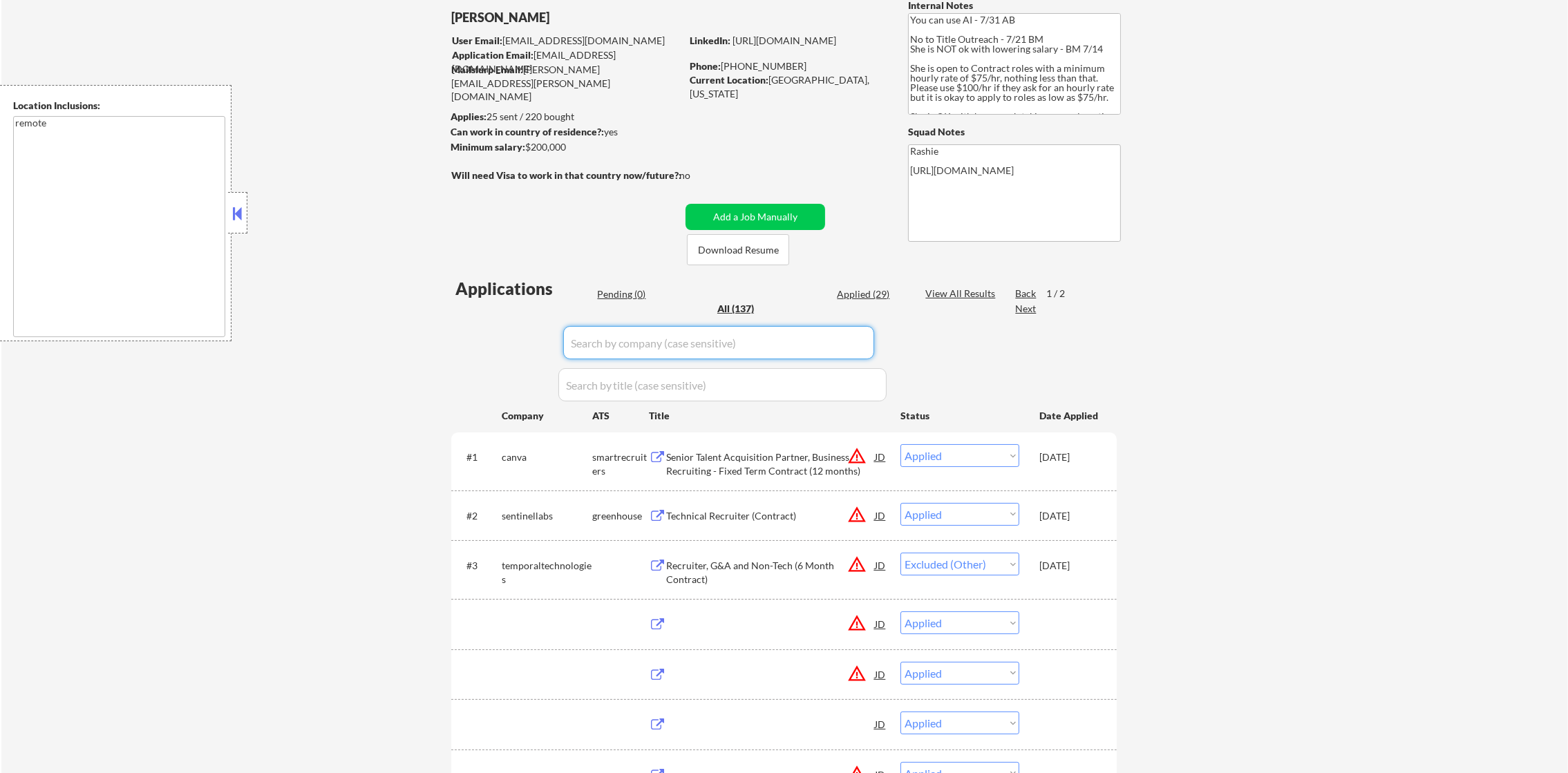
click at [652, 338] on input "input" at bounding box center [718, 343] width 311 height 33
paste input "[URL][DOMAIN_NAME]"
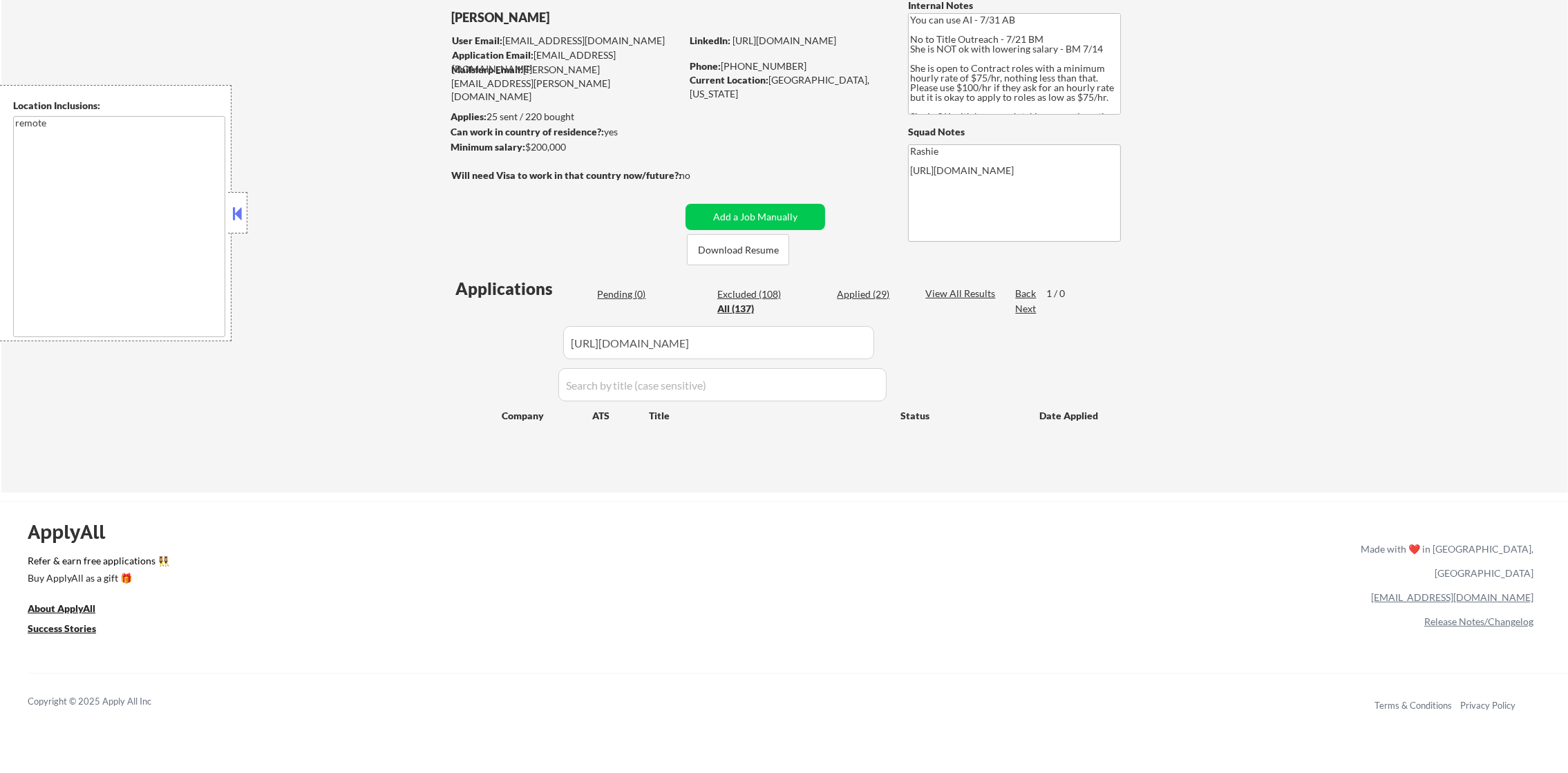
click at [737, 344] on input "input" at bounding box center [718, 343] width 311 height 33
paste input "Playlist"
click at [395, 347] on div "← Return to /applysquad Mailslurp Inbox Job Search Builder [PERSON_NAME] User E…" at bounding box center [784, 222] width 1566 height 541
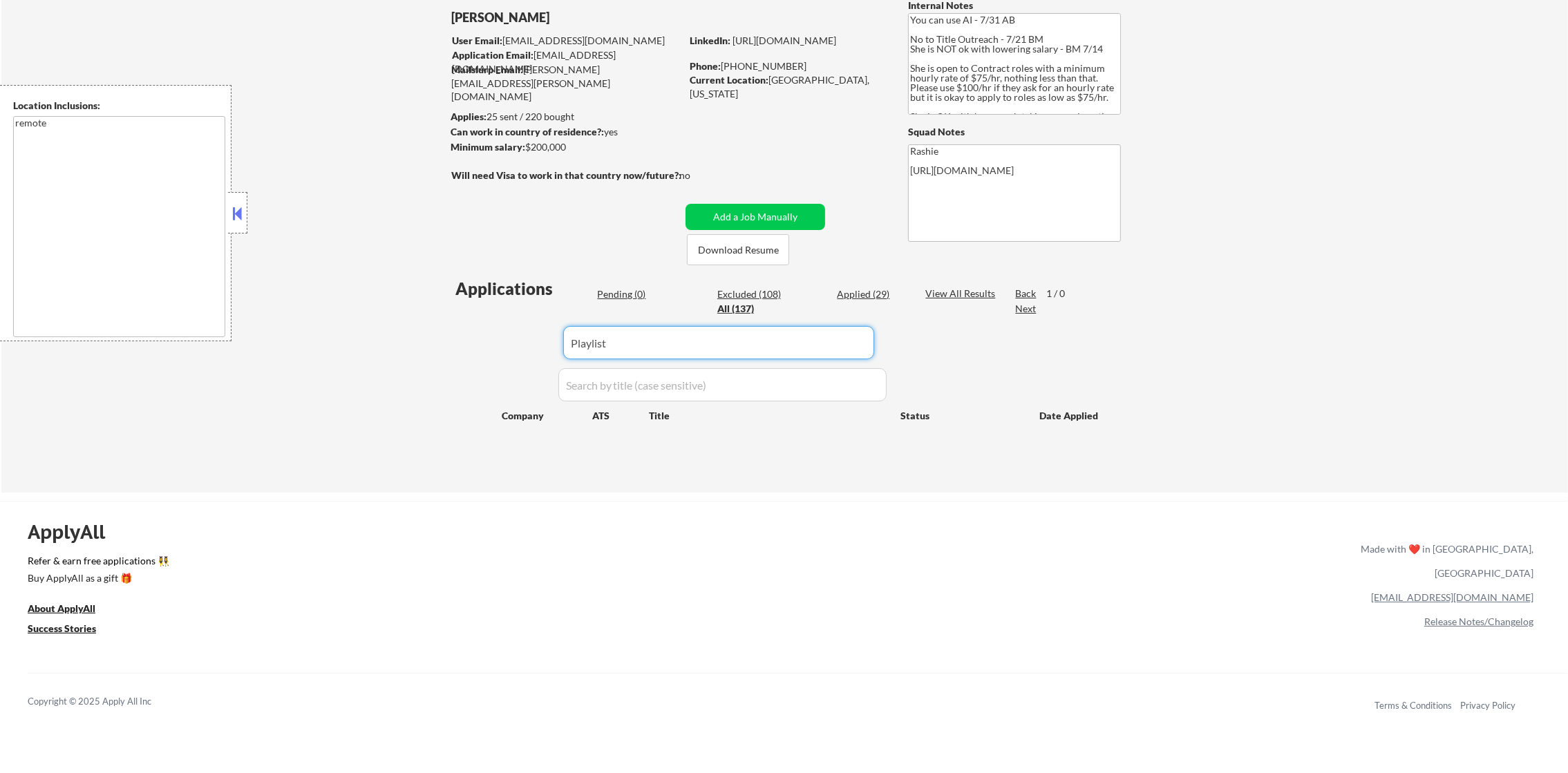
click at [627, 340] on input "input" at bounding box center [718, 343] width 311 height 33
type input "Playlist"
click at [346, 331] on div "← Return to /applysquad Mailslurp Inbox Job Search Builder [PERSON_NAME] User E…" at bounding box center [784, 222] width 1566 height 541
click at [610, 340] on input "input" at bounding box center [718, 343] width 311 height 33
click at [379, 366] on div "← Return to /applysquad Mailslurp Inbox Job Search Builder Erika Noriega User E…" at bounding box center [784, 222] width 1566 height 541
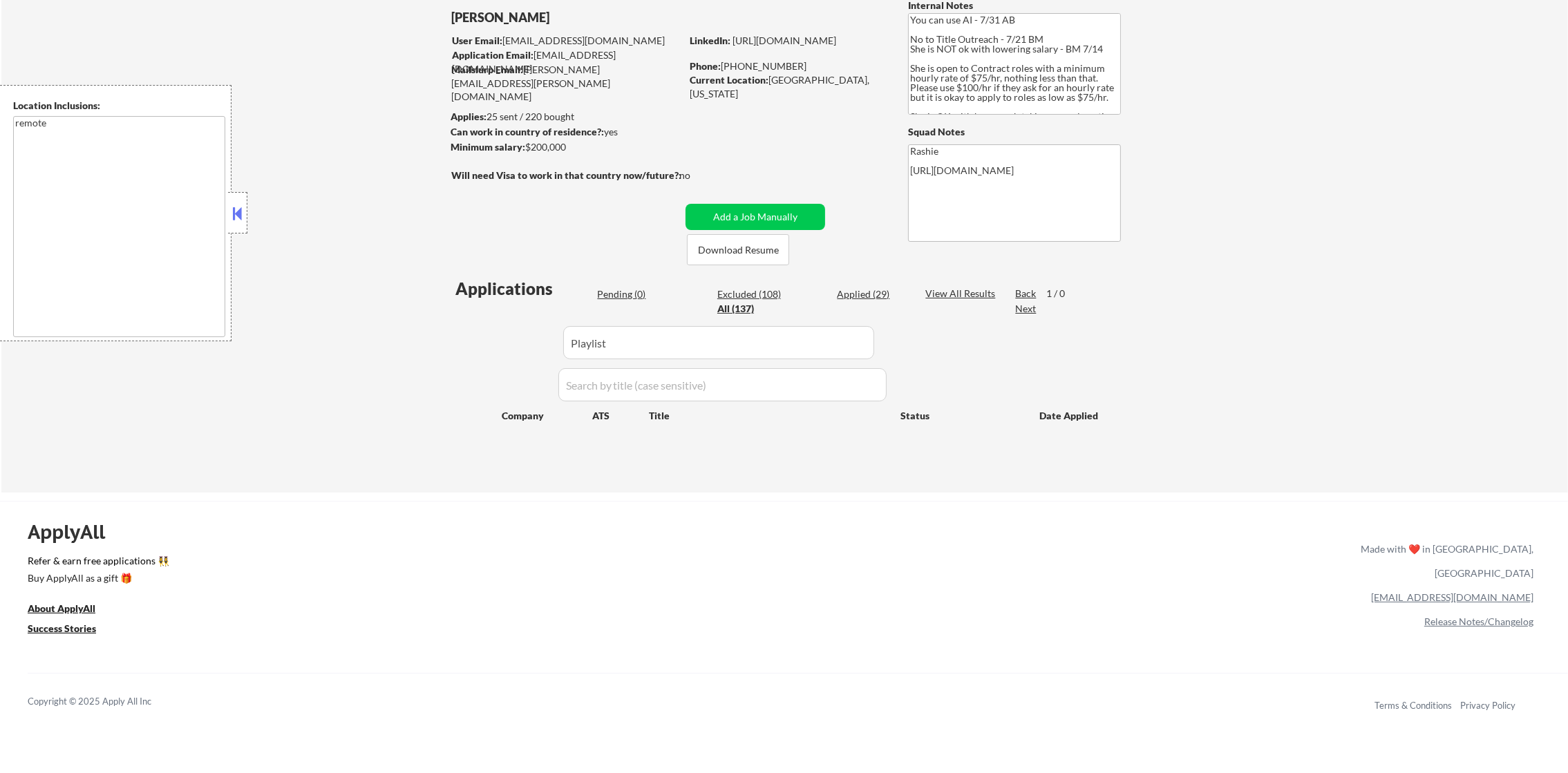
select select ""pending""
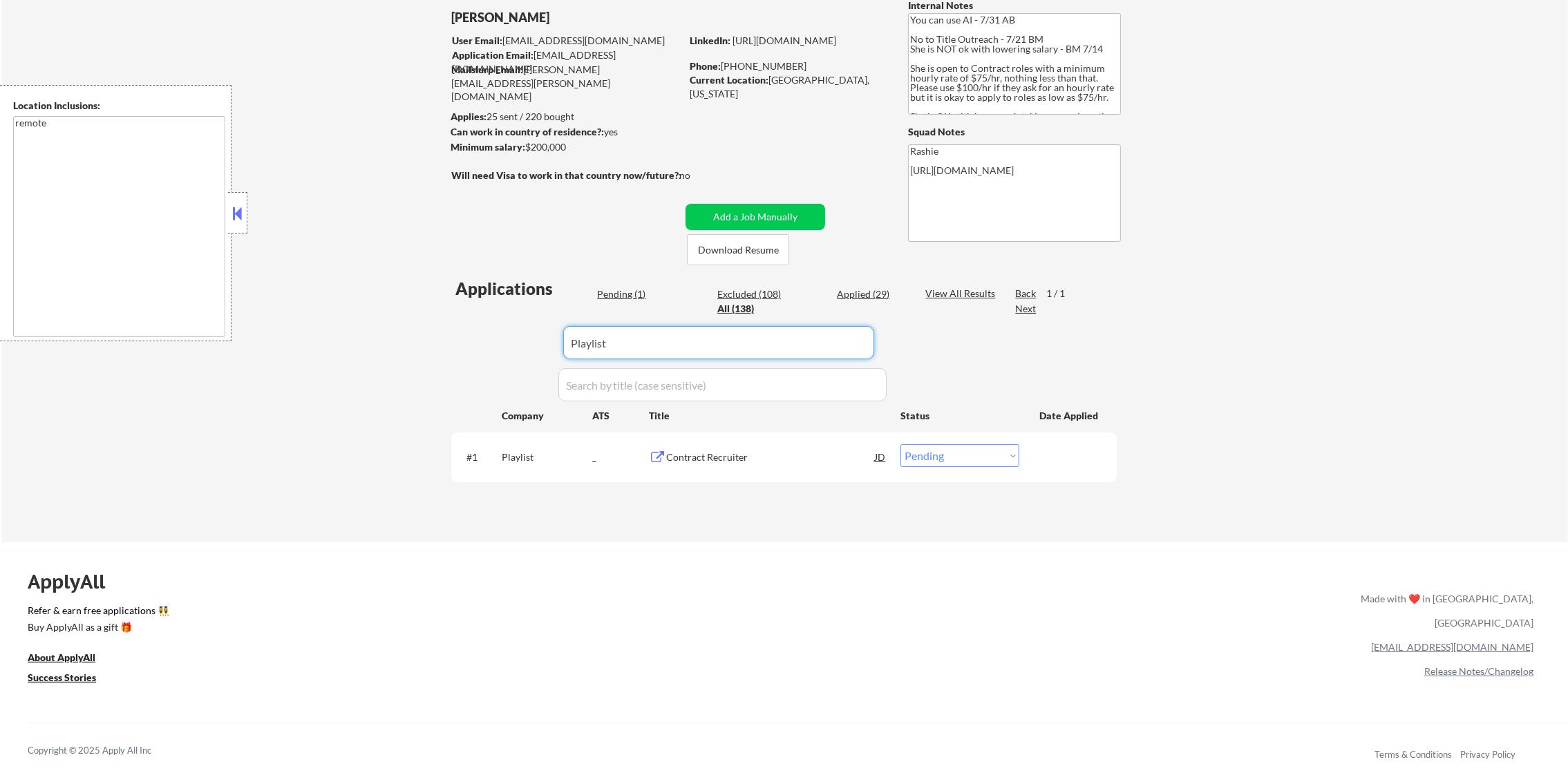
paste input "Playlist"
drag, startPoint x: 595, startPoint y: 341, endPoint x: 485, endPoint y: 344, distance: 110.0
click at [492, 344] on div "Applications Pending (1) Excluded (108) Applied (29) All (138) View All Results…" at bounding box center [784, 396] width 665 height 238
type input "Playlist"
click at [485, 344] on div "Applications Pending (1) Excluded (108) Applied (29) All (138) View All Results…" at bounding box center [784, 396] width 665 height 238
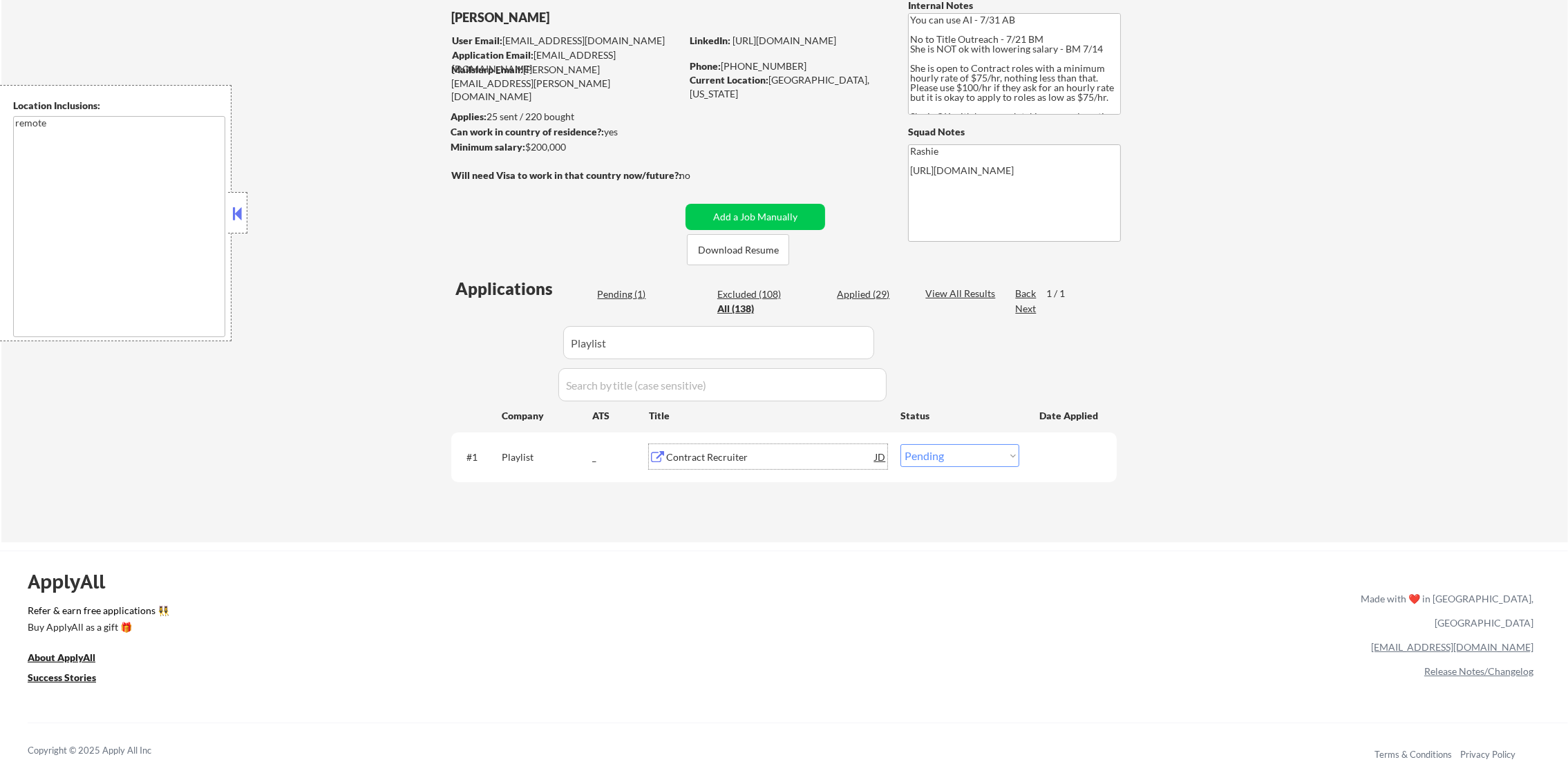
click at [727, 454] on div "Contract Recruiter" at bounding box center [770, 457] width 209 height 14
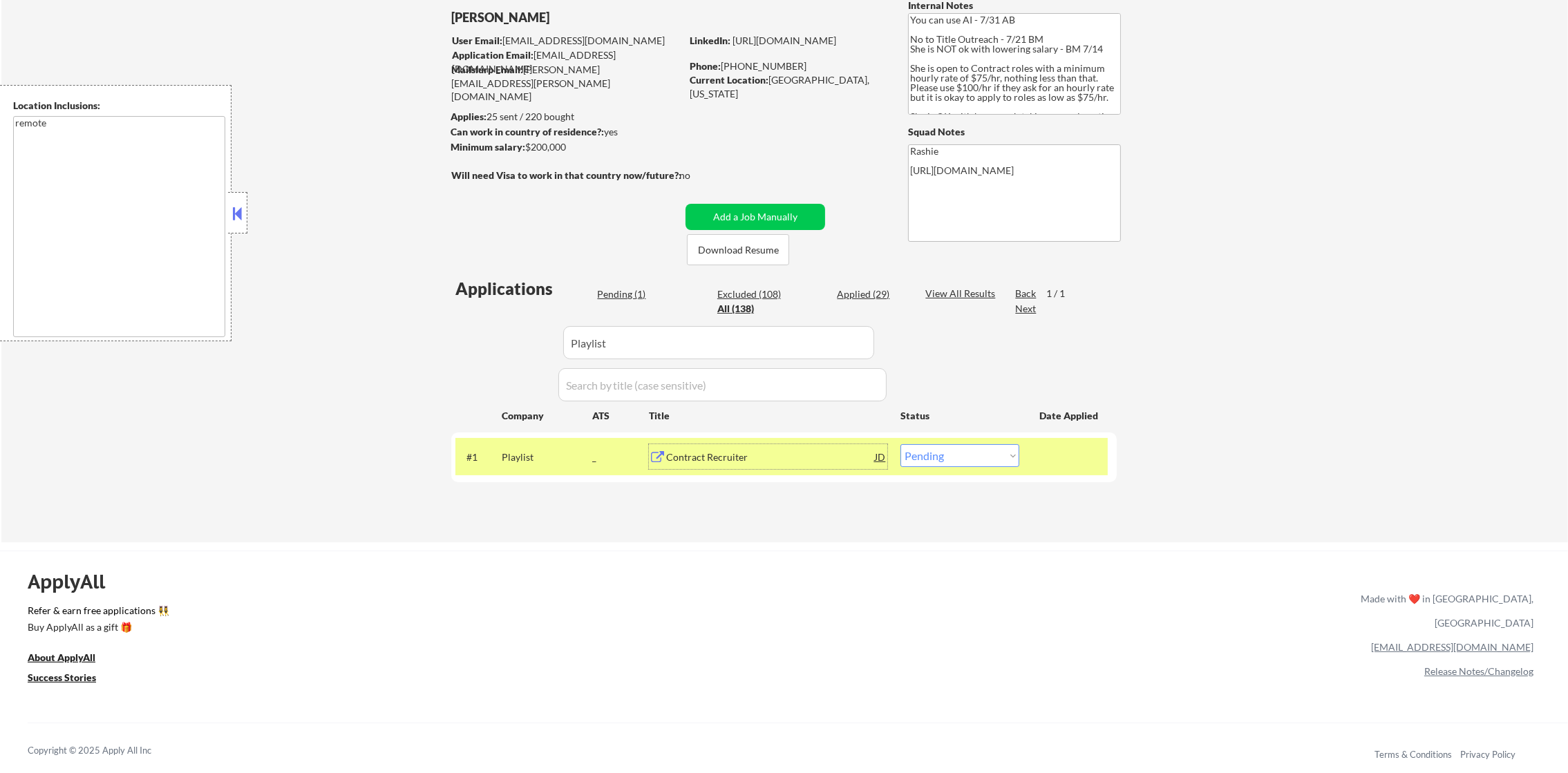
click at [740, 462] on div "Contract Recruiter" at bounding box center [770, 457] width 209 height 14
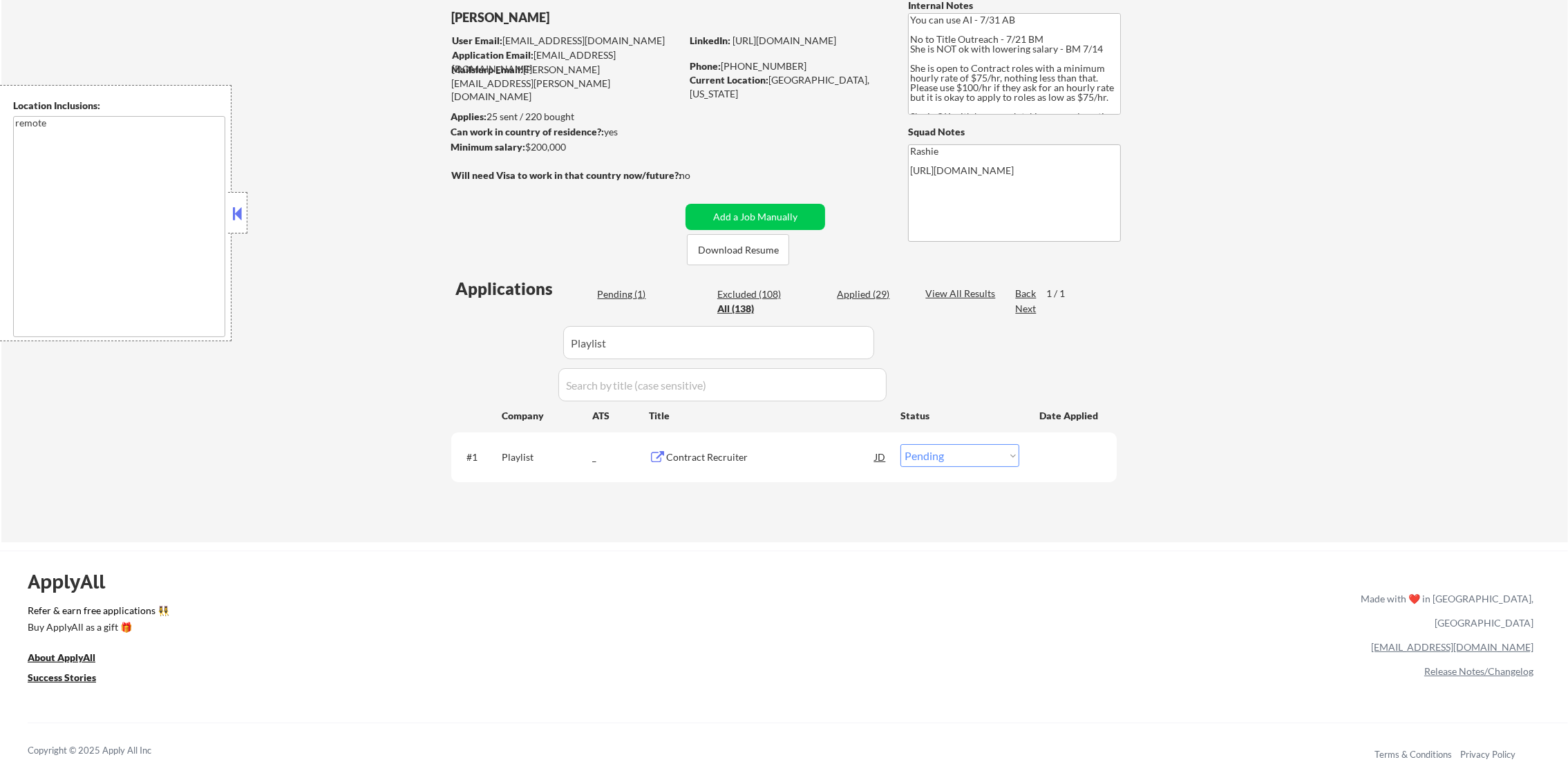
click at [1210, 137] on div "← Return to /applysquad Mailslurp Inbox Job Search Builder Erika Noriega User E…" at bounding box center [784, 247] width 1566 height 591
click at [760, 454] on div "Contract Recruiter" at bounding box center [770, 457] width 209 height 14
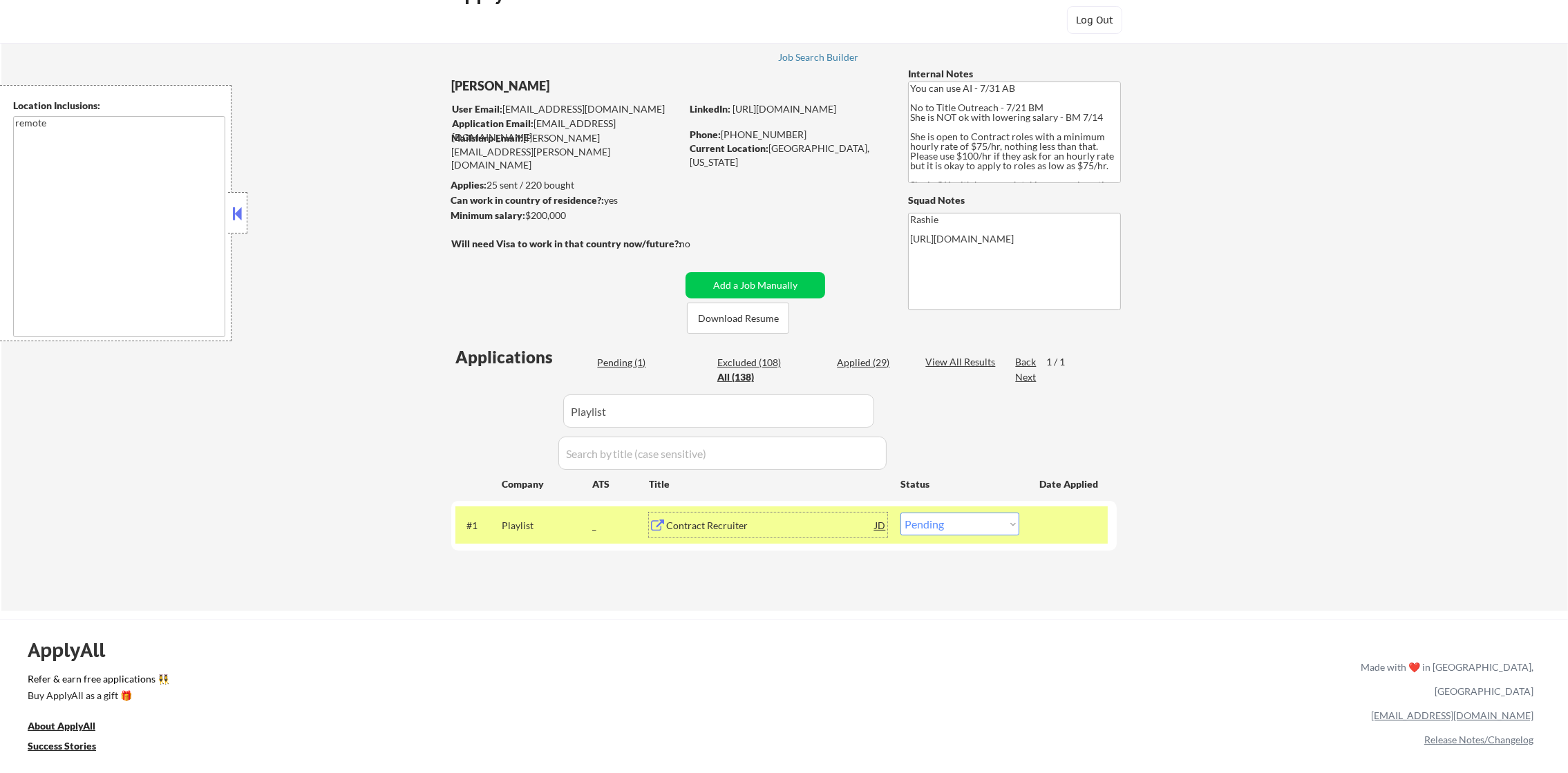
scroll to position [35, 0]
click at [723, 547] on div "#1 Playlist _ Contract Recruiter JD warning_amber Choose an option... Pending A…" at bounding box center [784, 526] width 665 height 49
click at [739, 523] on div "Contract Recruiter" at bounding box center [770, 526] width 209 height 14
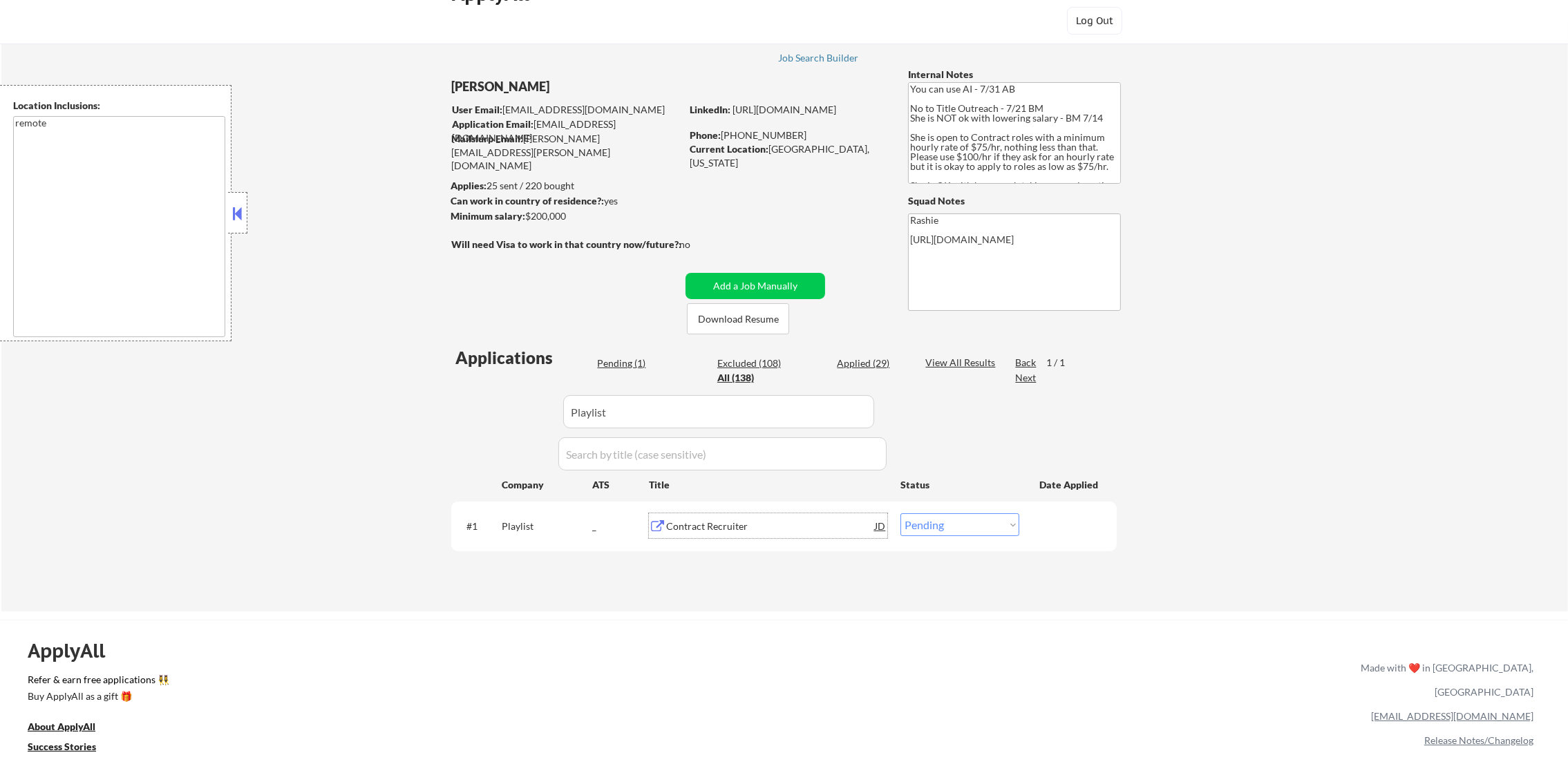
click at [786, 531] on div "Contract Recruiter" at bounding box center [770, 526] width 209 height 14
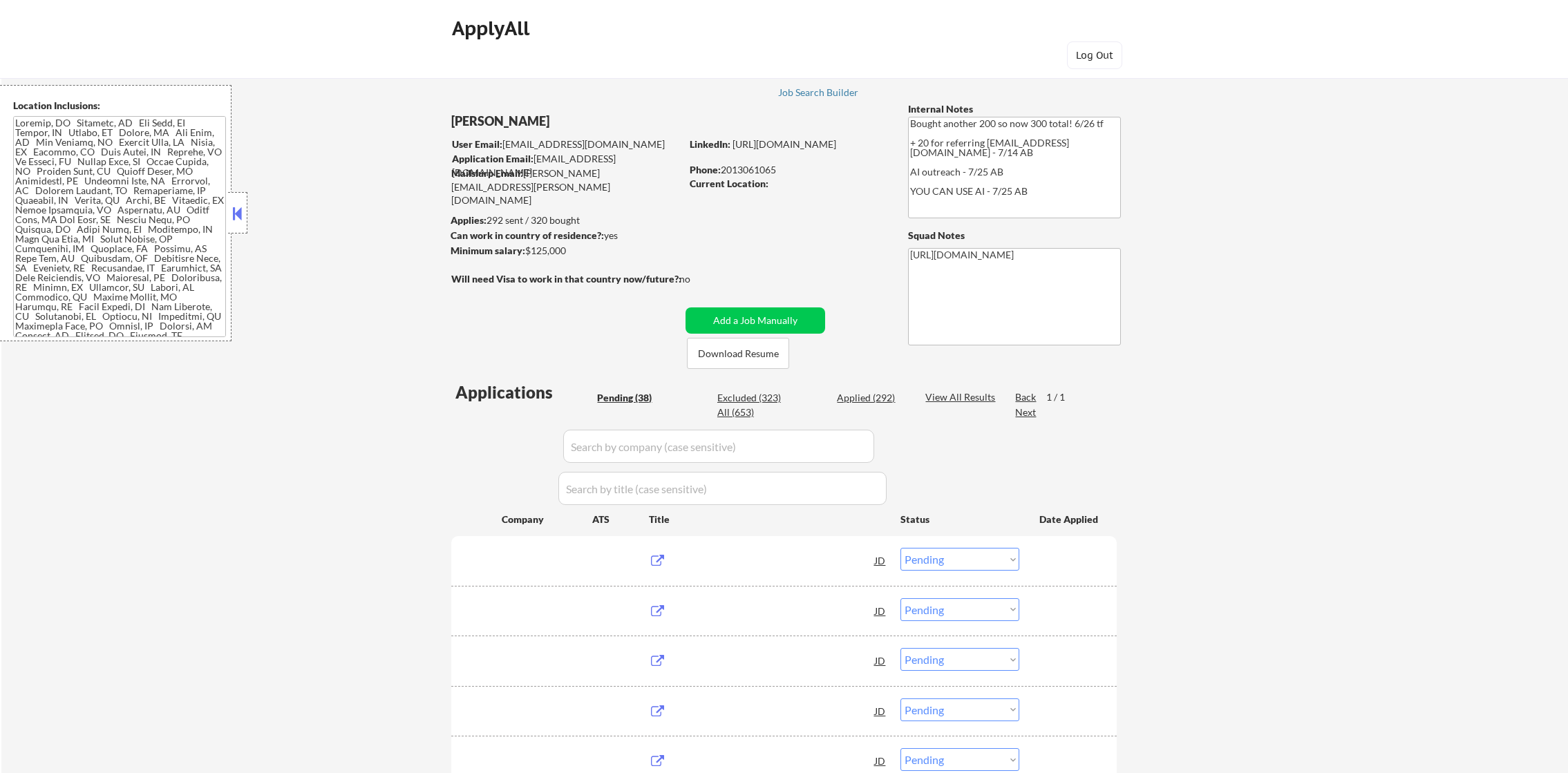
select select ""pending""
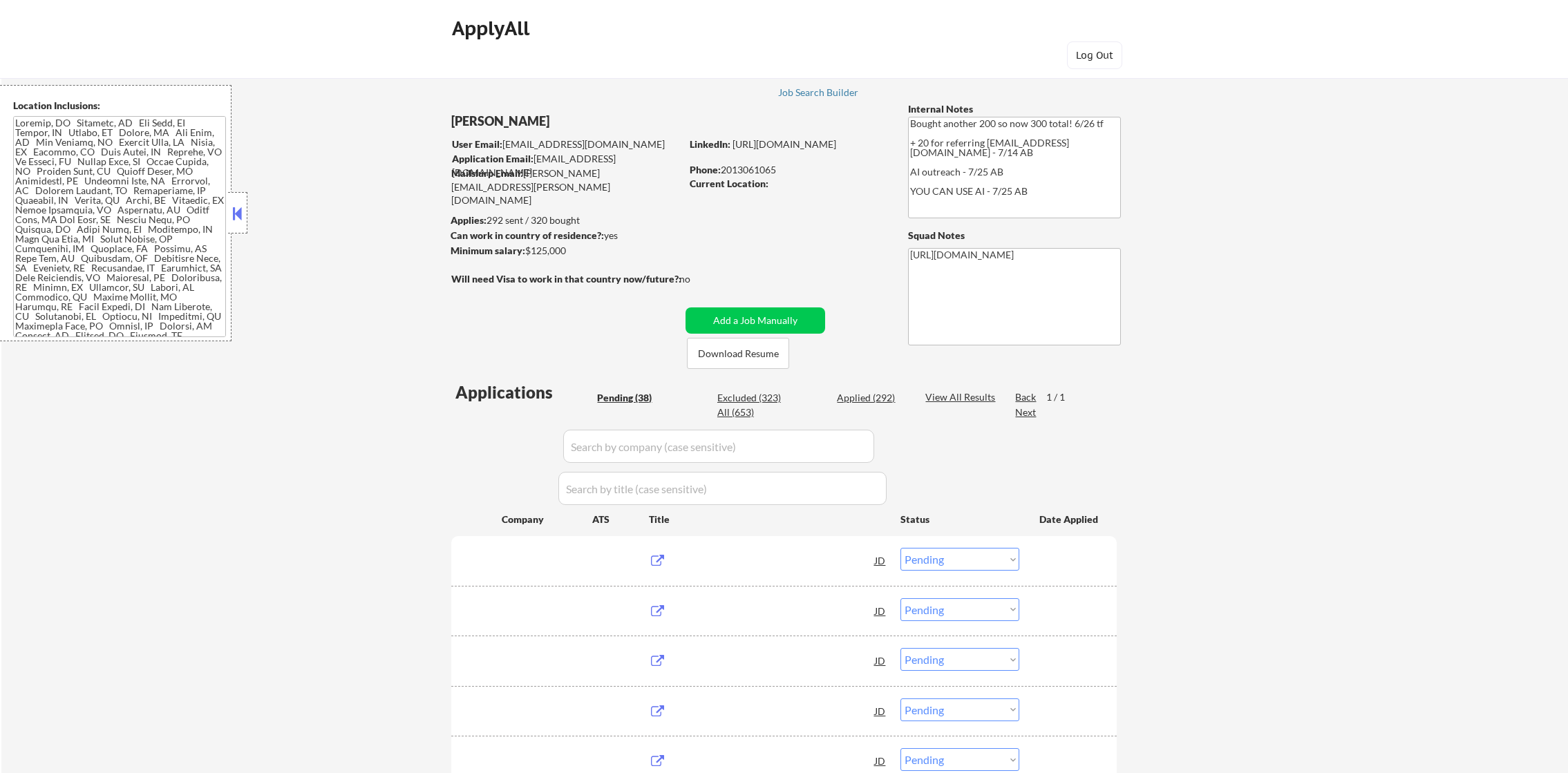
select select ""pending""
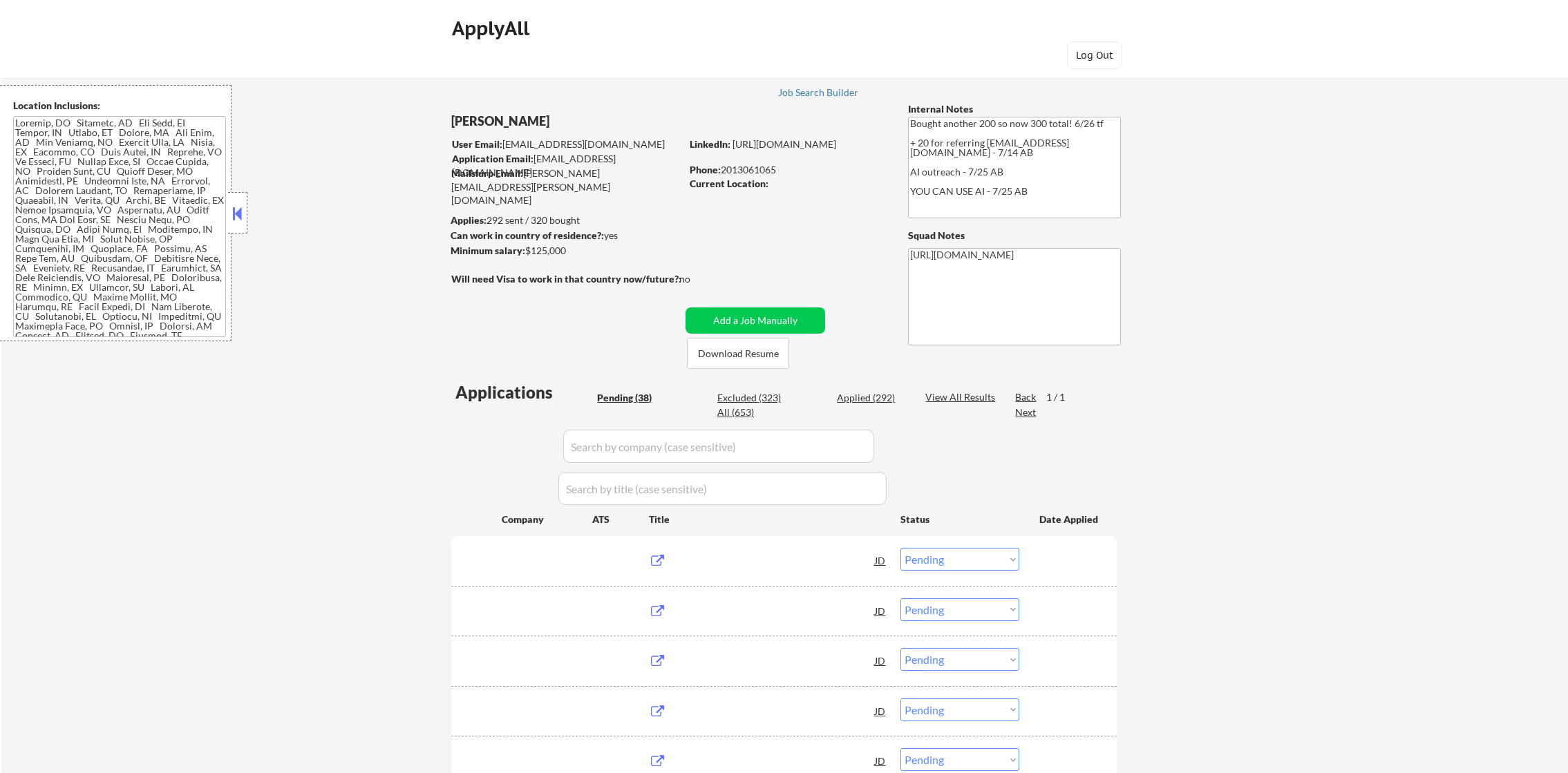
select select ""pending""
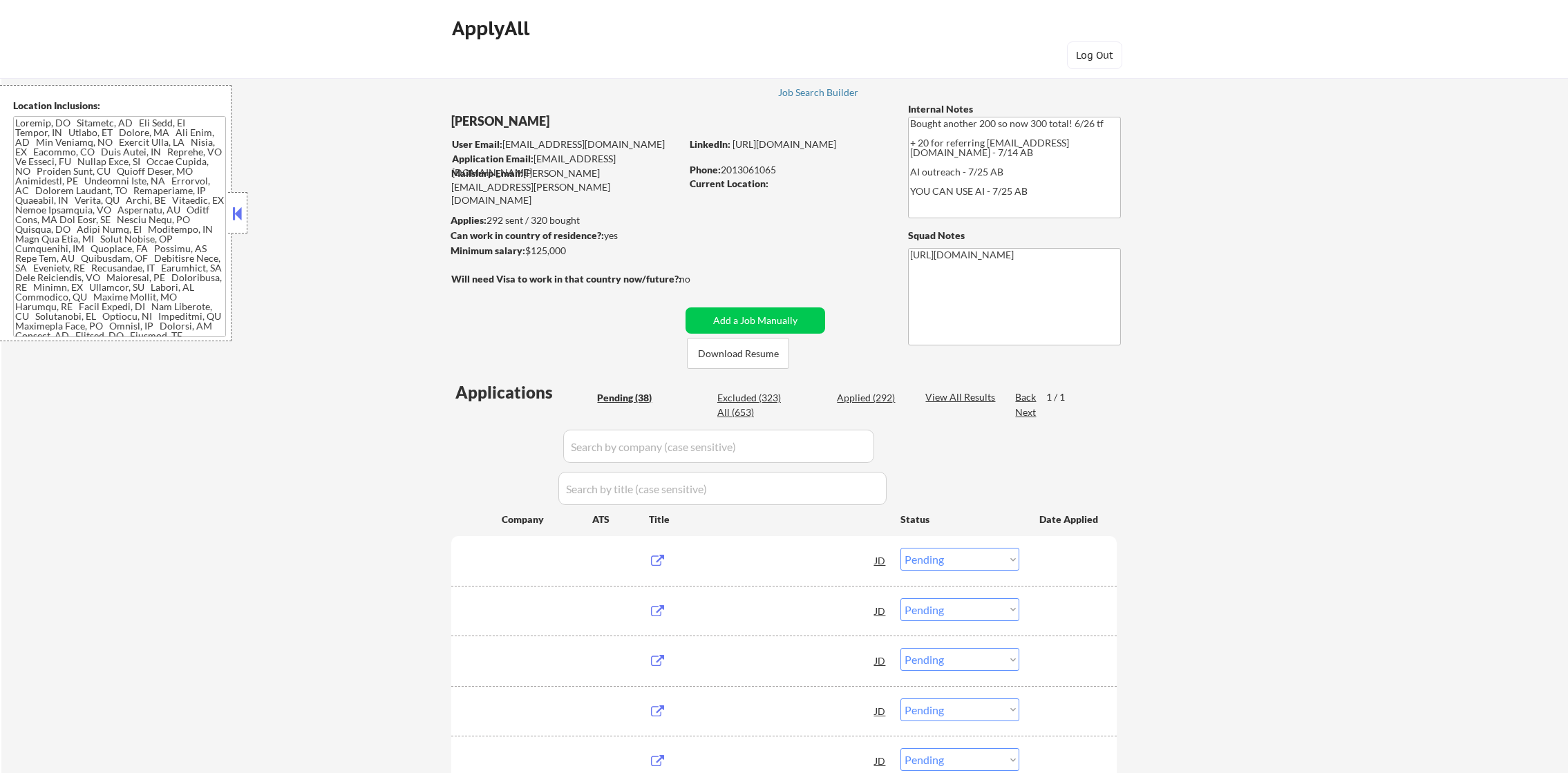
select select ""pending""
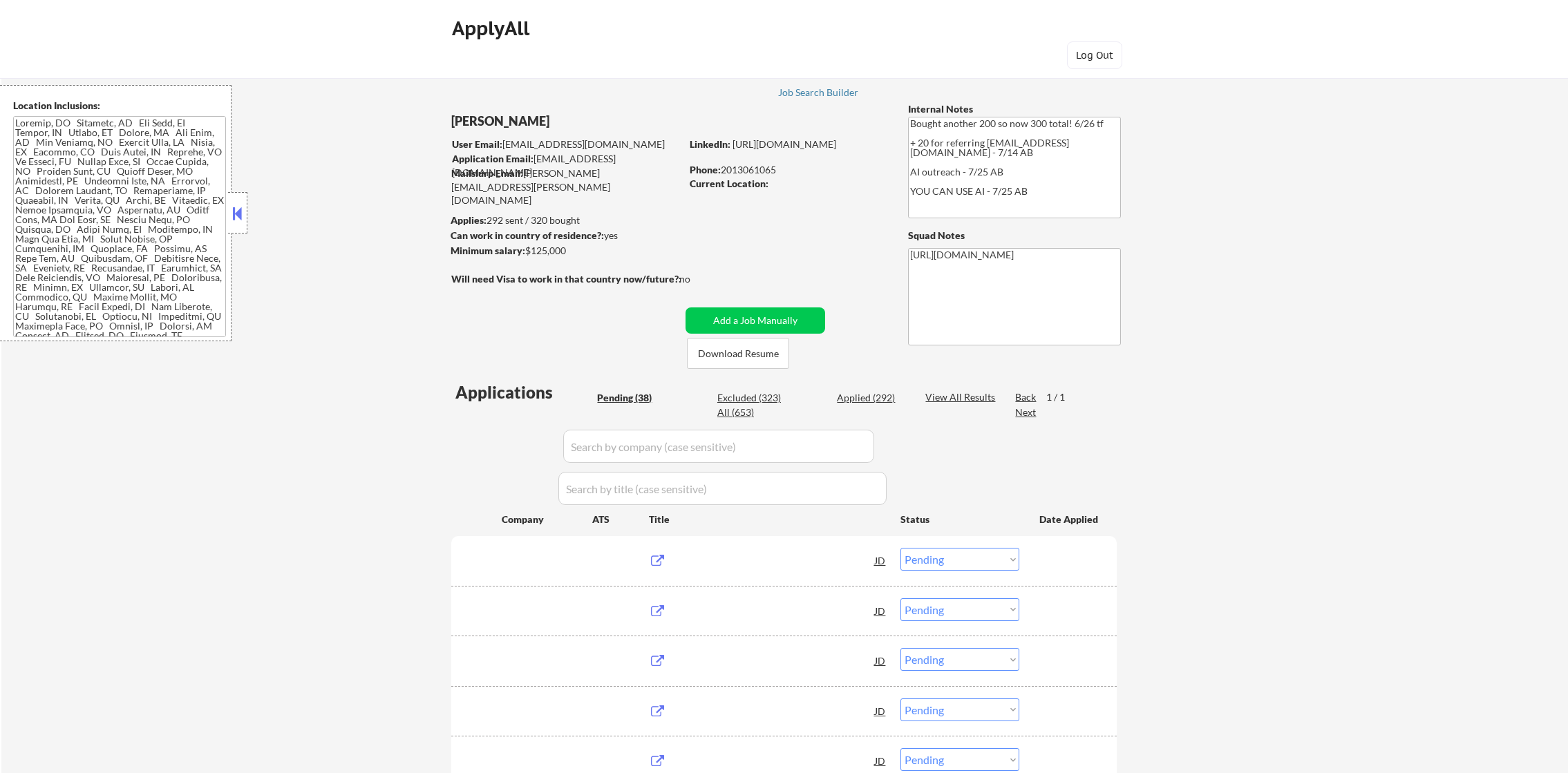
select select ""pending""
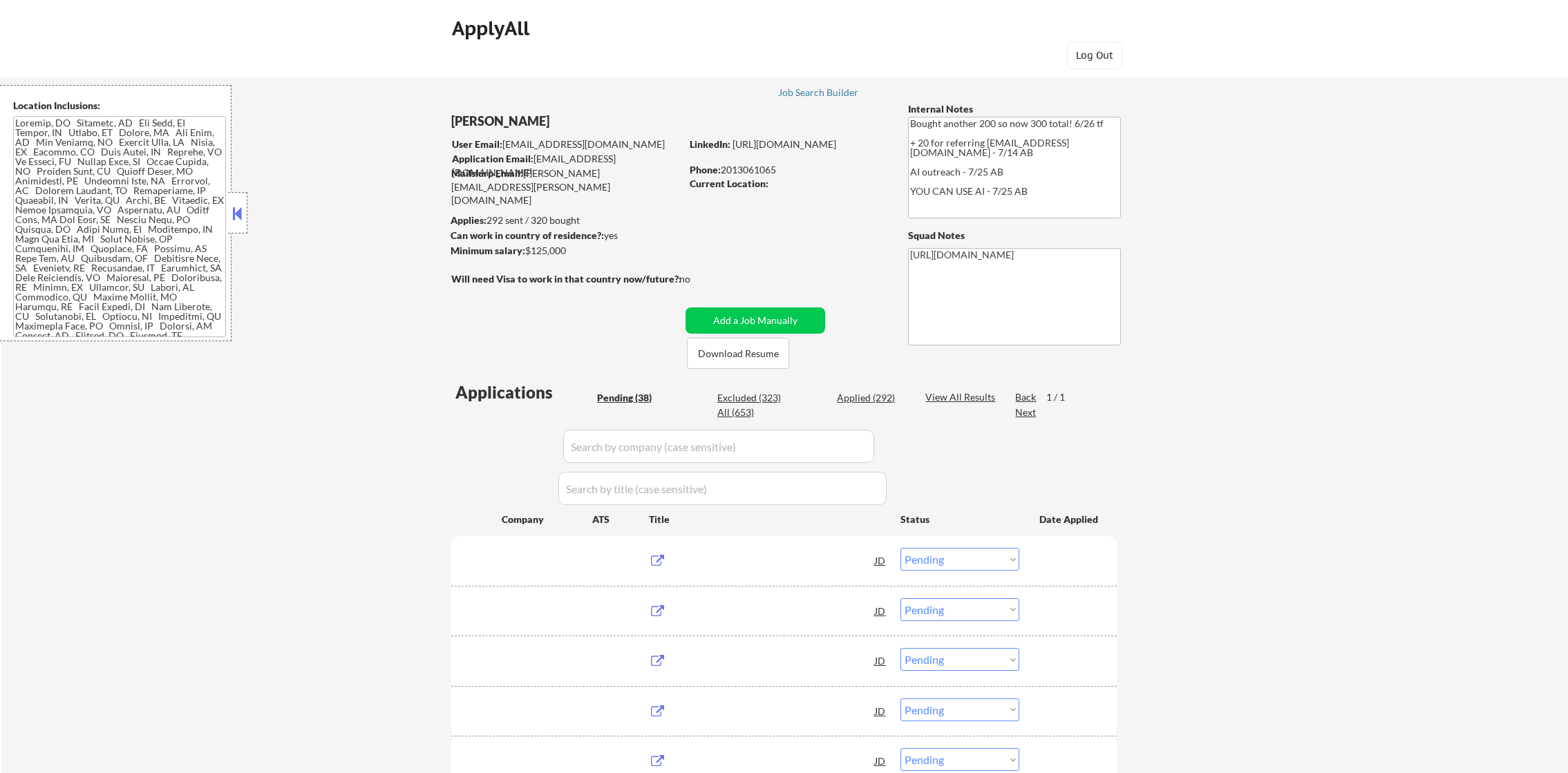
select select ""pending""
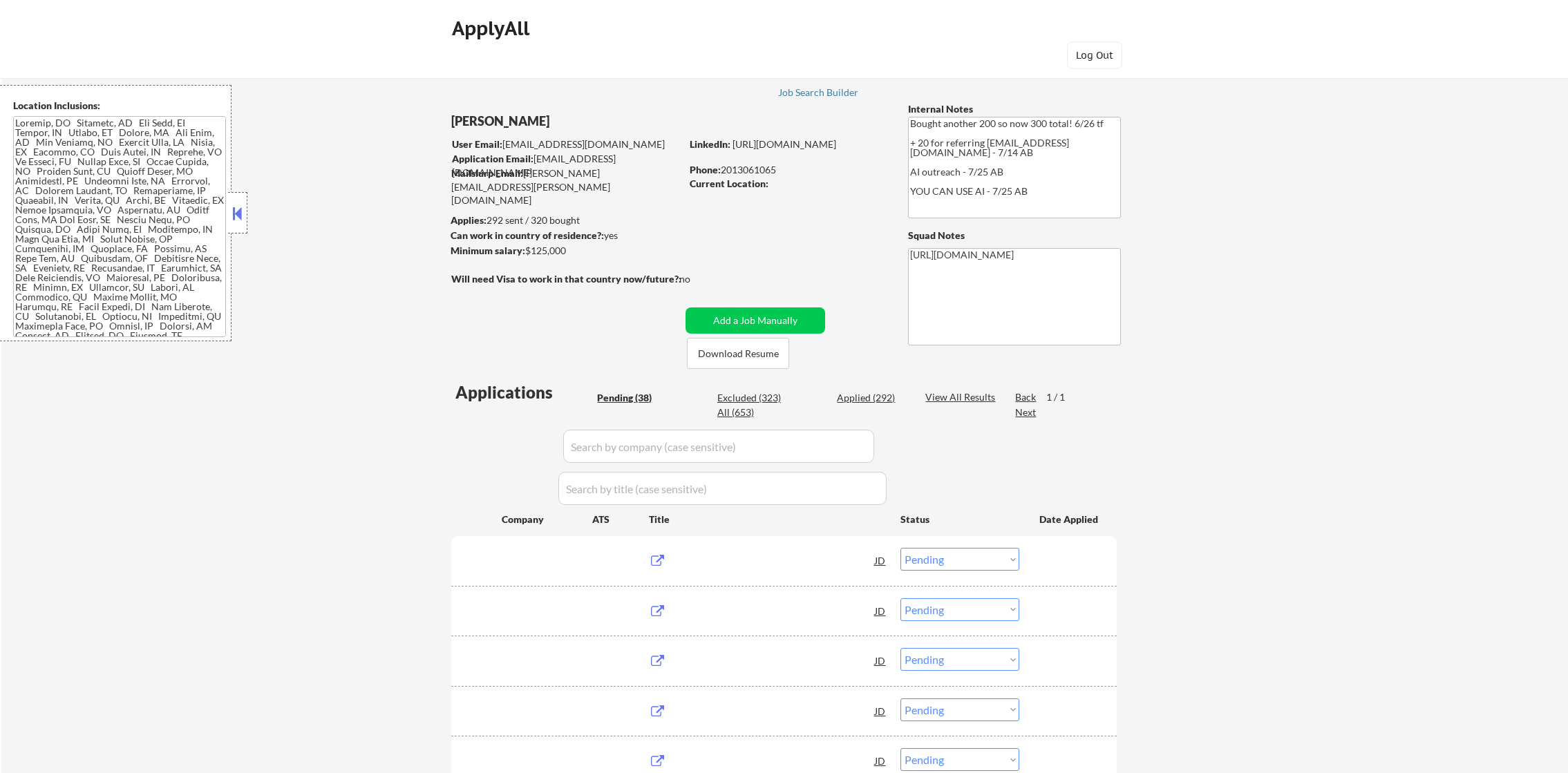
select select ""pending""
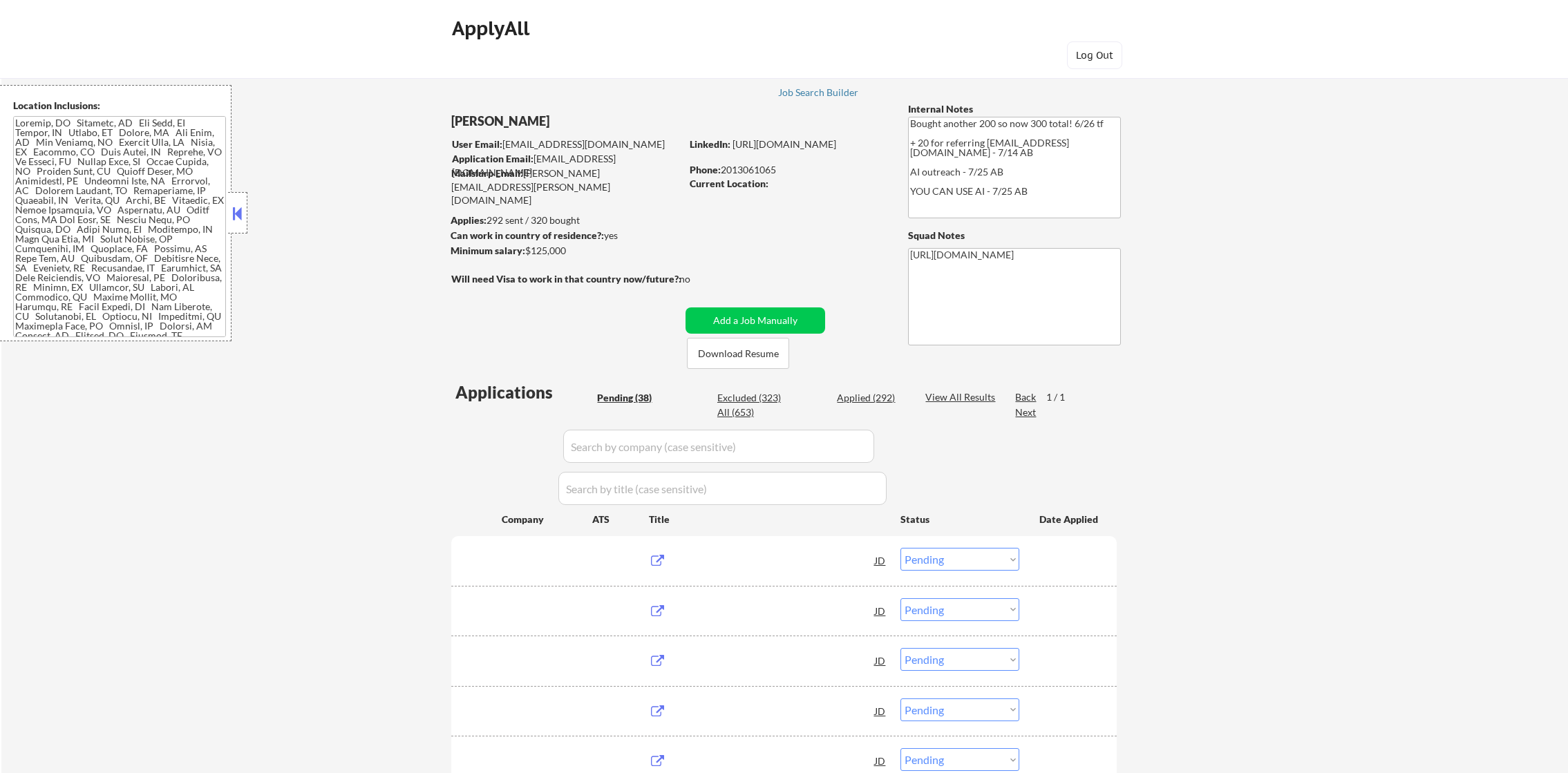
select select ""pending""
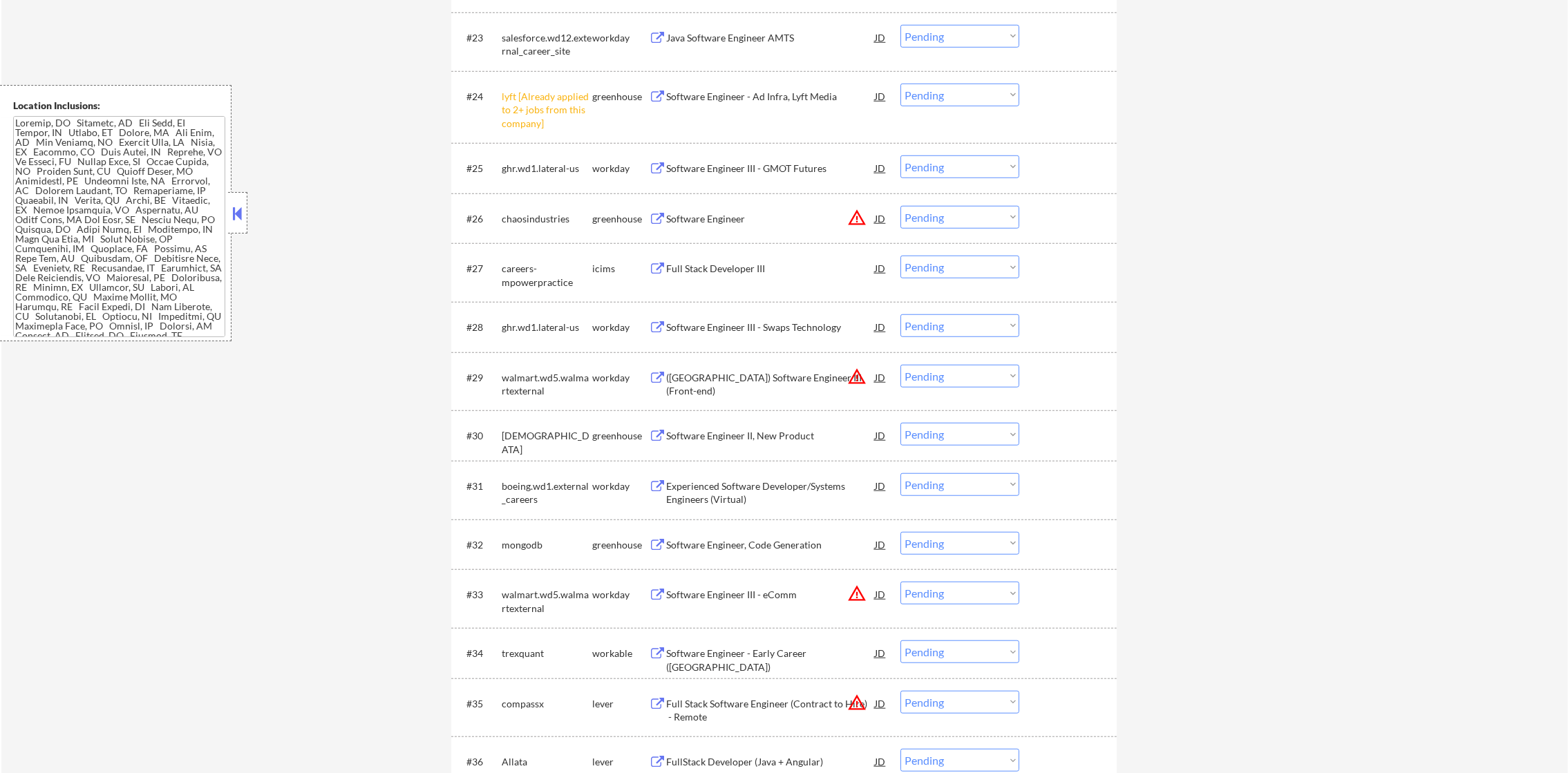
scroll to position [1658, 0]
click at [1013, 103] on select "Choose an option... Pending Applied Excluded (Questions) Excluded (Expired) Exc…" at bounding box center [960, 97] width 119 height 23
click at [900, 86] on select "Choose an option... Pending Applied Excluded (Questions) Excluded (Expired) Exc…" at bounding box center [960, 97] width 119 height 23
select select ""pending""
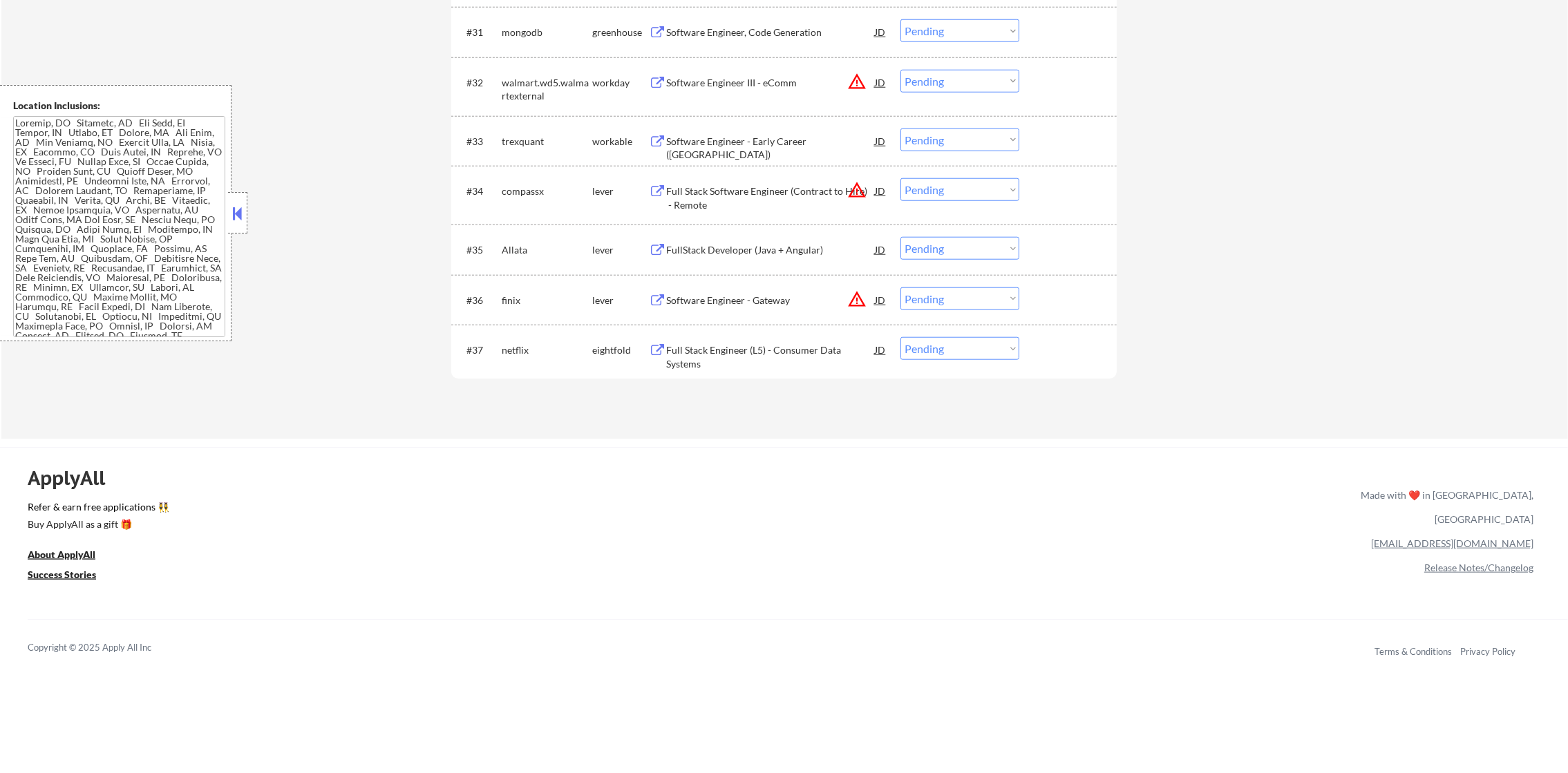
scroll to position [2107, 0]
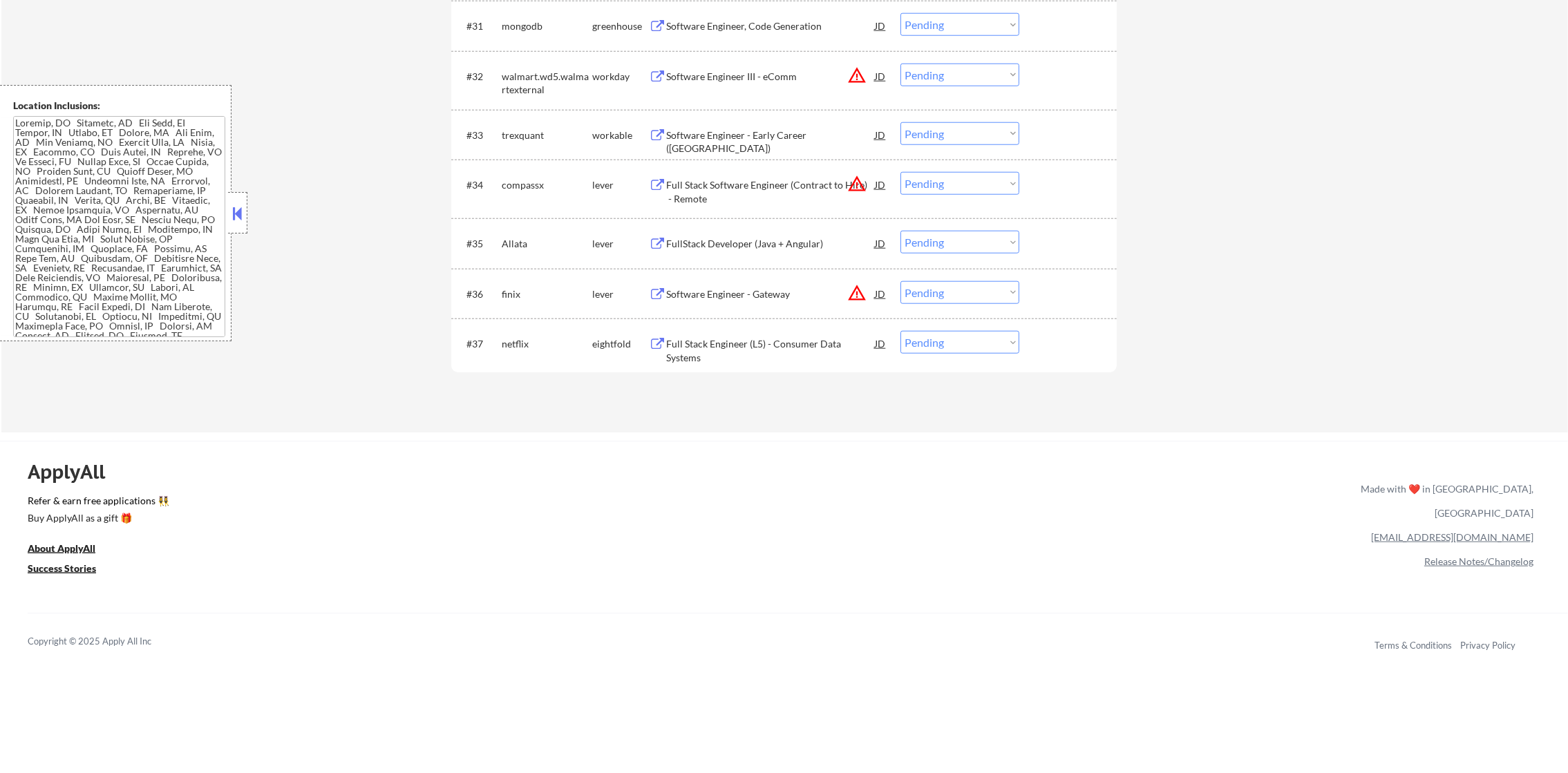
click at [511, 341] on div "netflix" at bounding box center [546, 344] width 90 height 14
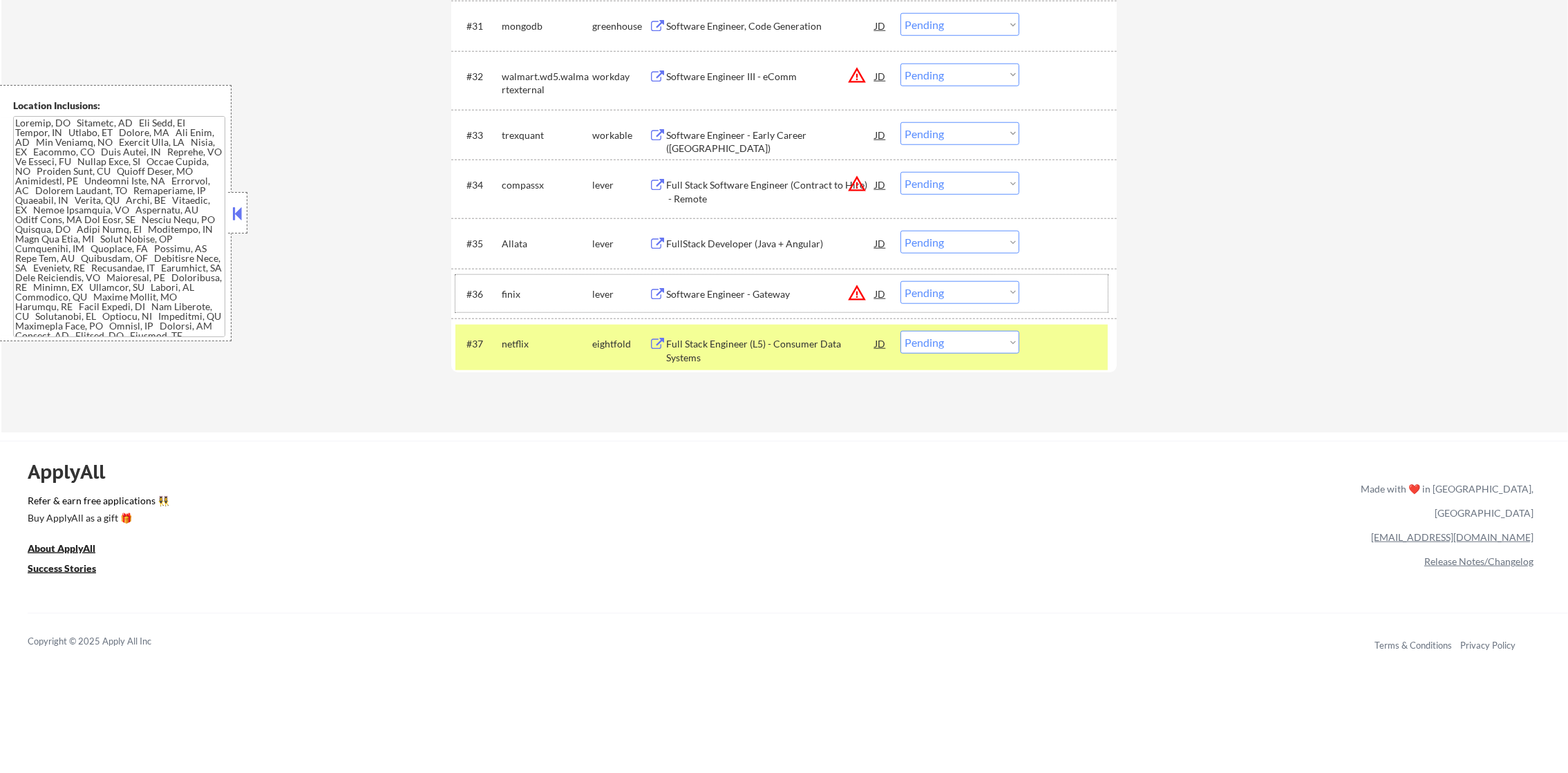
click at [511, 294] on div "finix" at bounding box center [546, 294] width 90 height 14
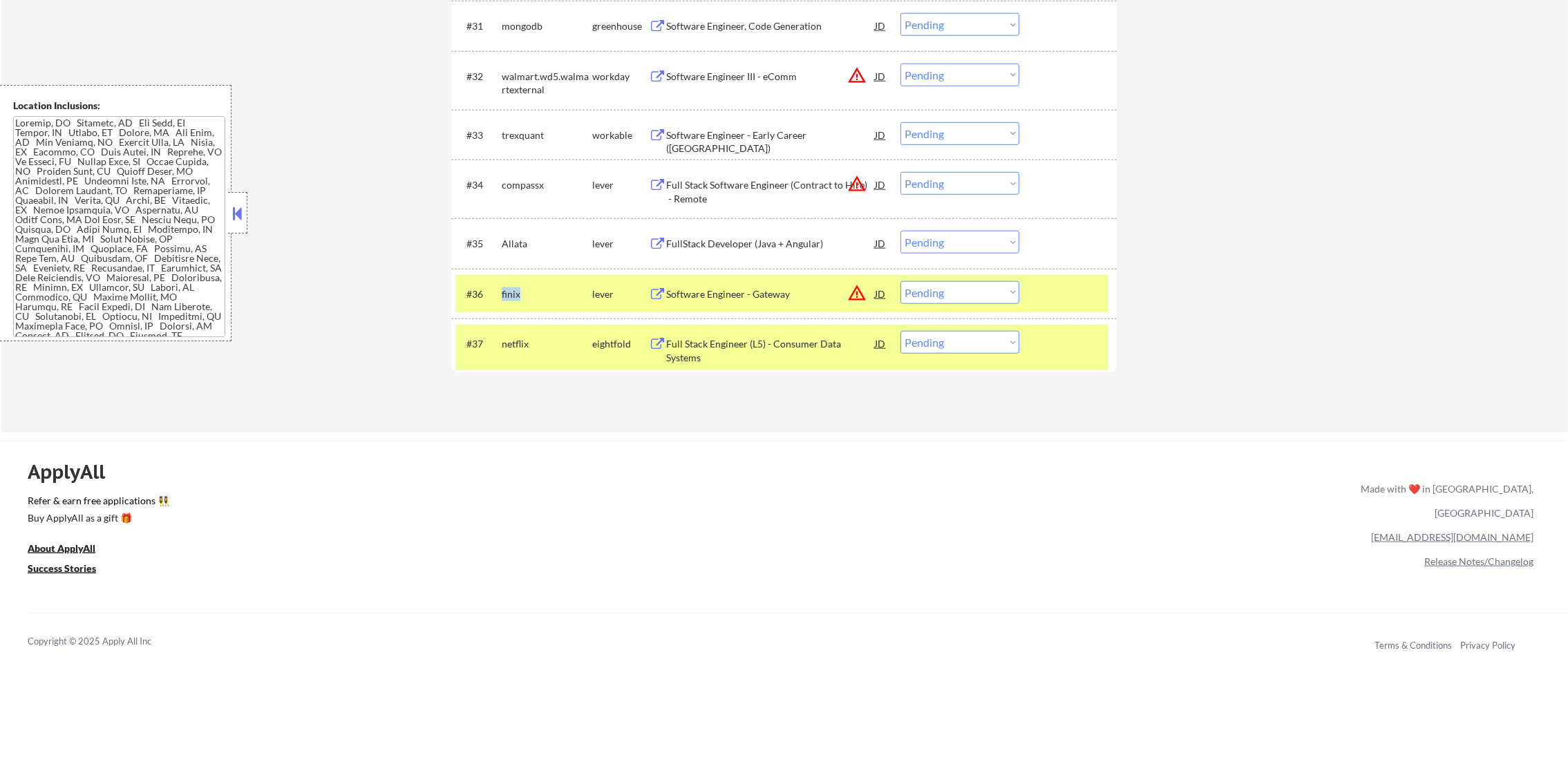
click at [511, 294] on div "finix" at bounding box center [546, 294] width 90 height 14
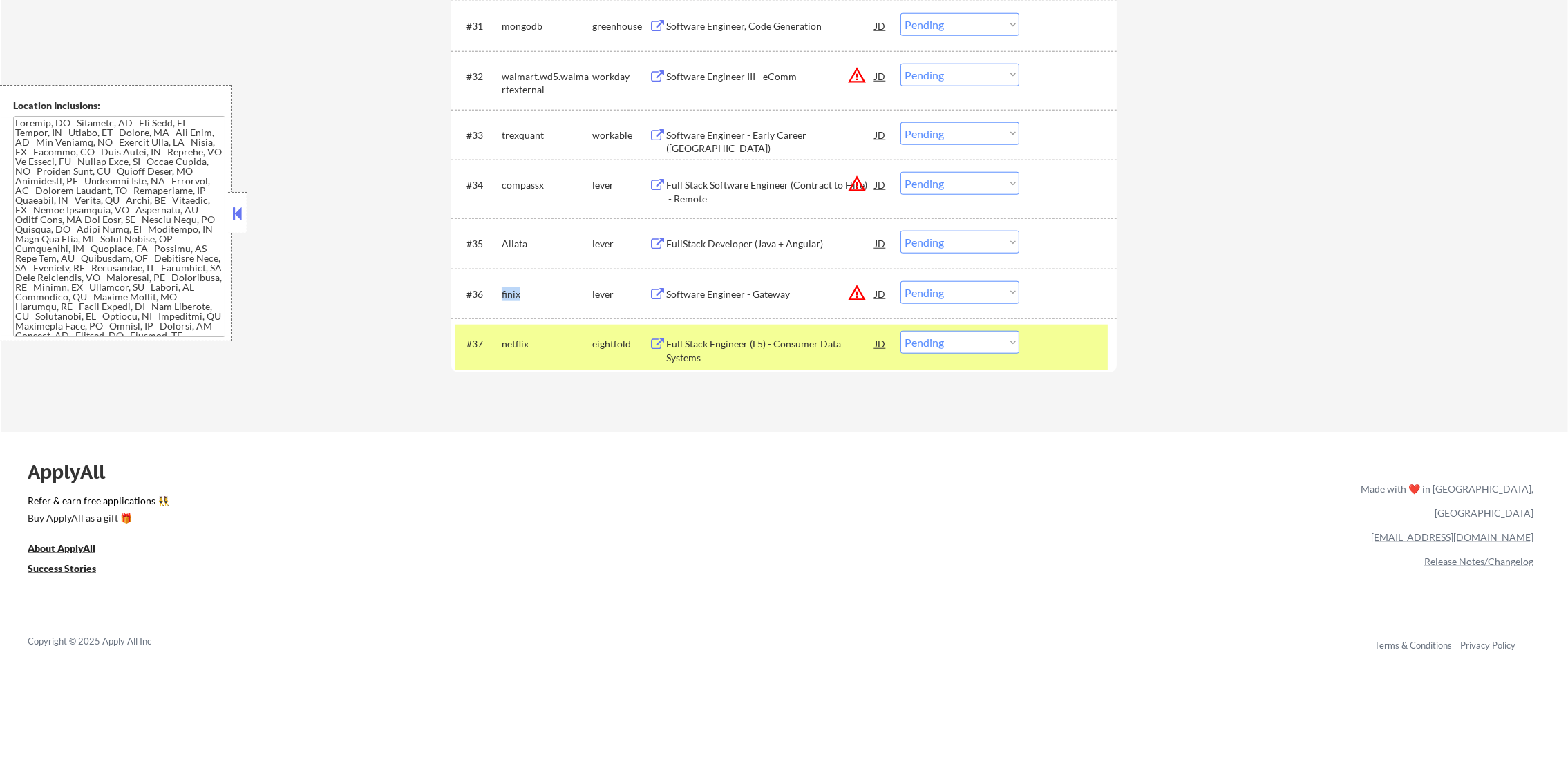
copy div "finix"
click at [521, 341] on div "netflix" at bounding box center [546, 344] width 90 height 14
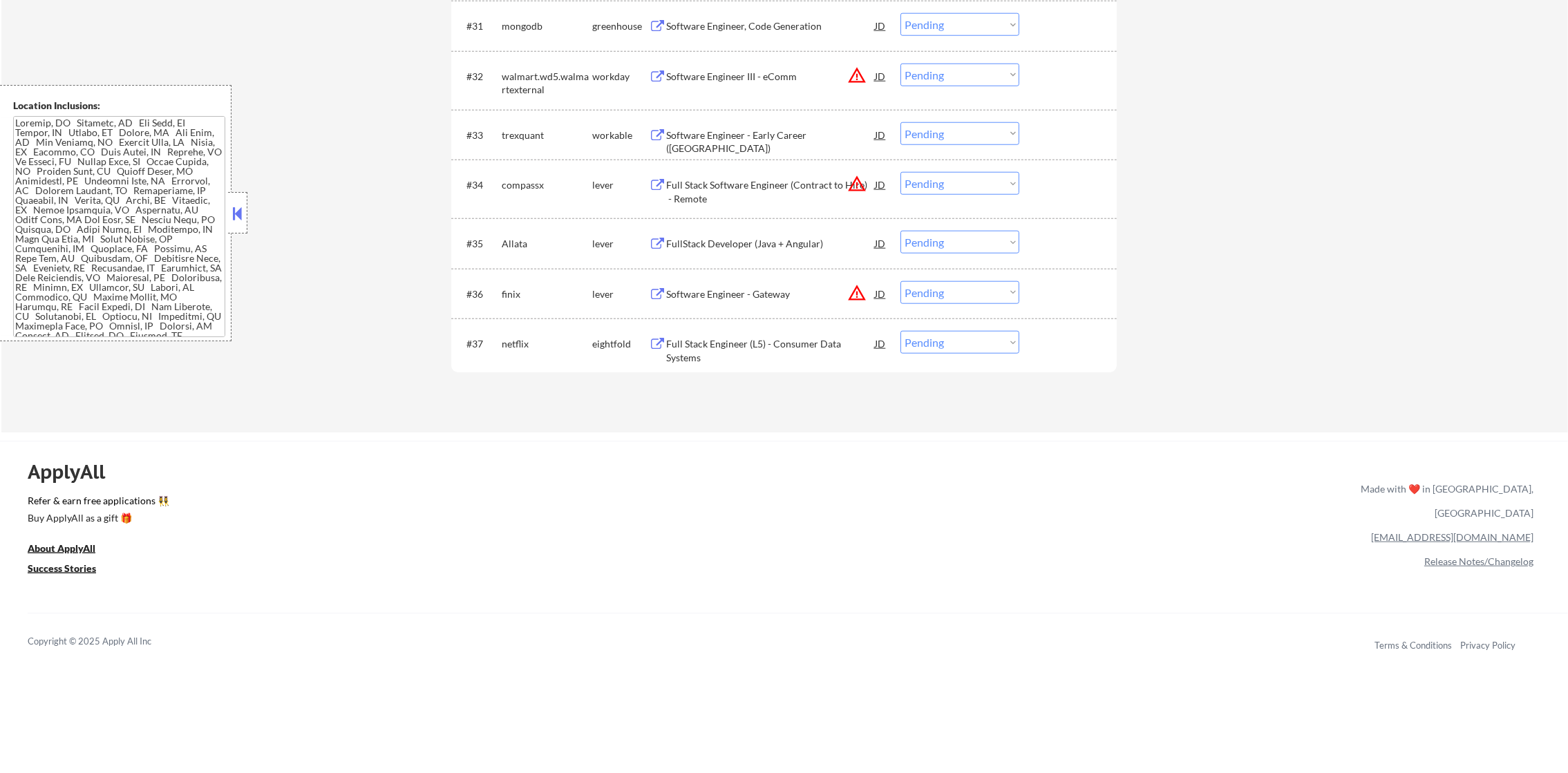
click at [859, 295] on button "warning_amber" at bounding box center [857, 294] width 20 height 20
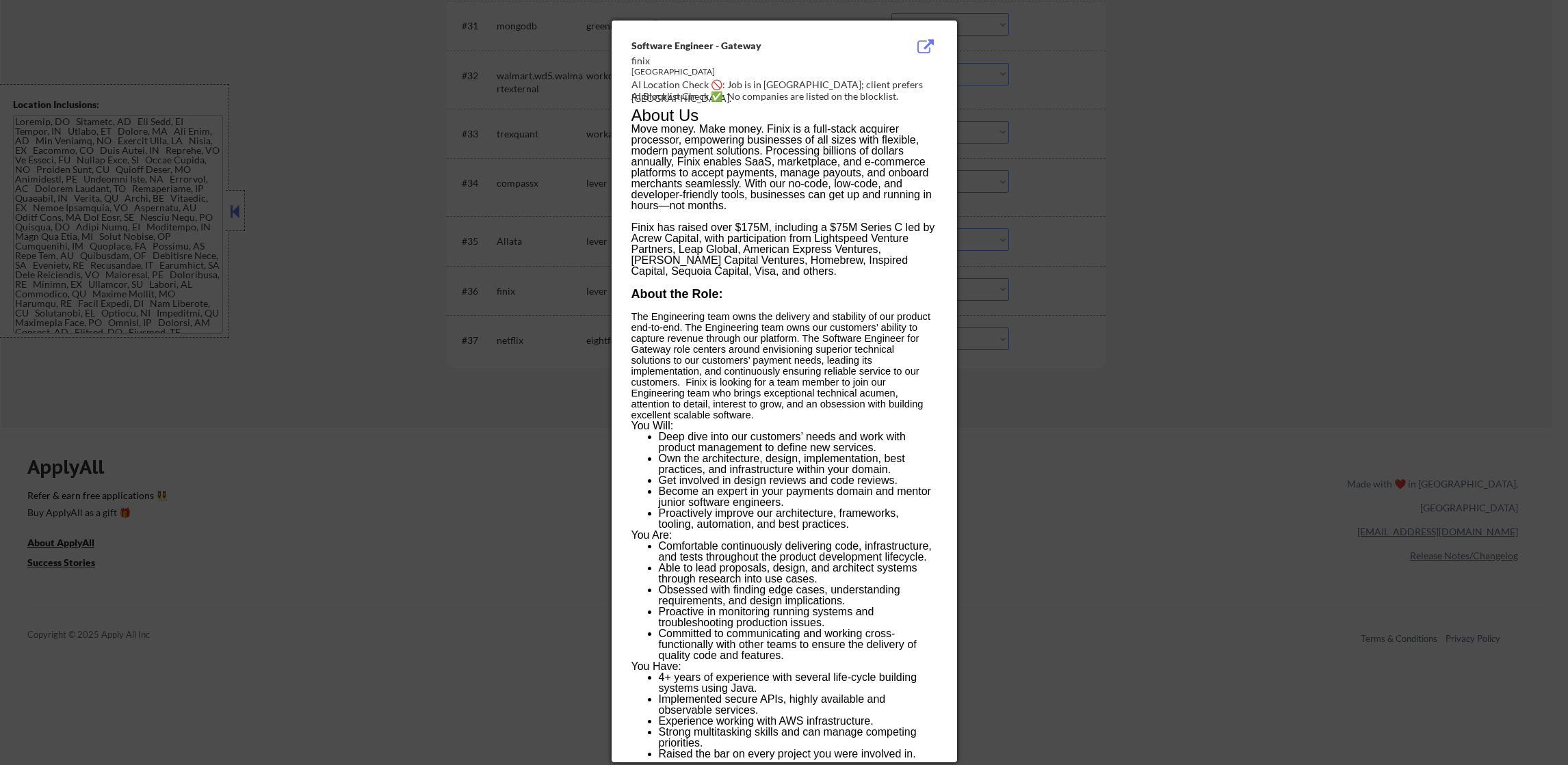
click at [786, 90] on div "AI Blocklist Check ✅: No companies are listed on the blocklist." at bounding box center [787, 96] width 312 height 14
copy div "are"
click at [785, 83] on div "AI Location Check 🚫: Job is in Chicago; client prefers NYC." at bounding box center [787, 92] width 312 height 27
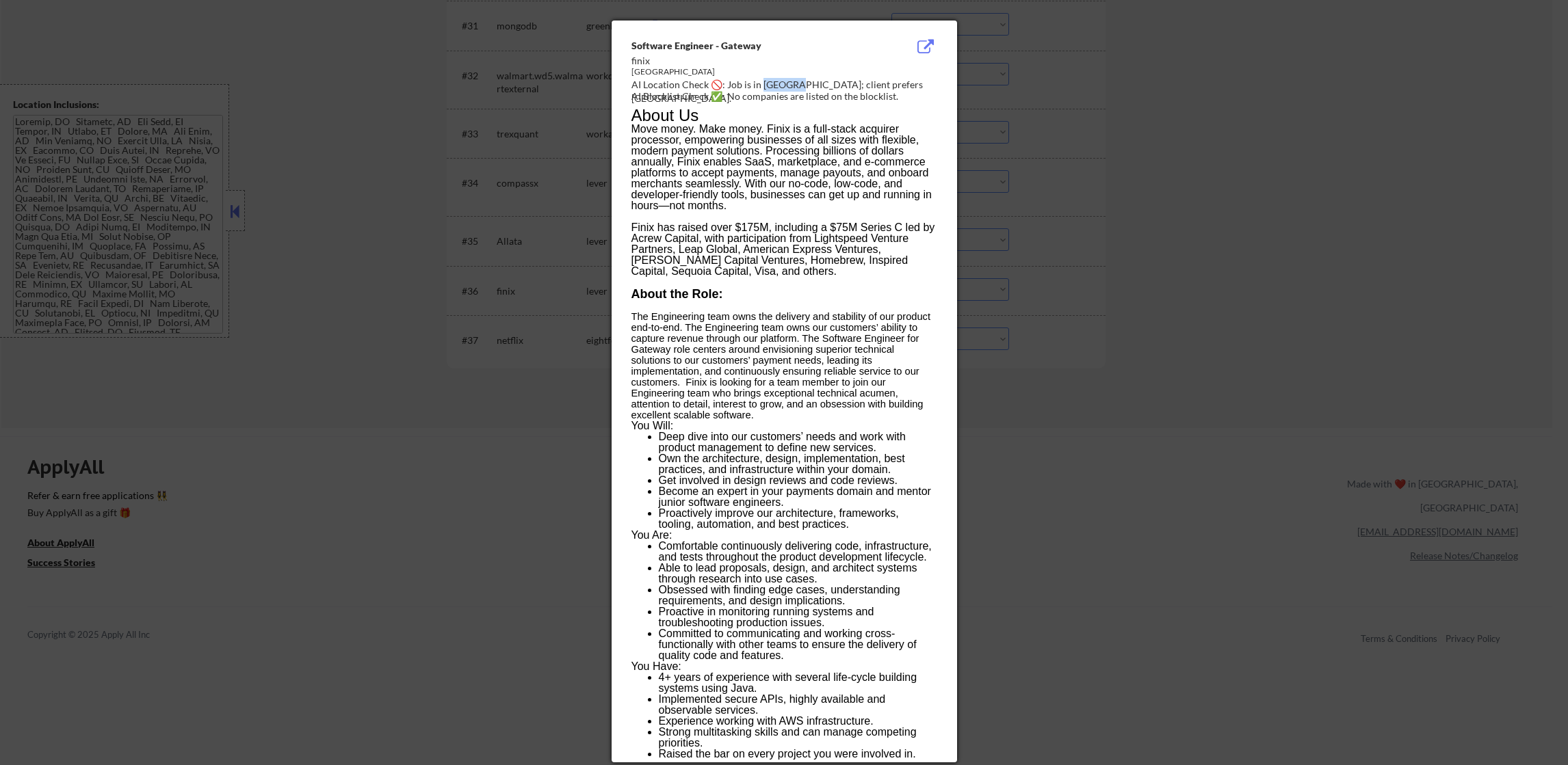
copy div "hicago;"
click at [1028, 122] on div at bounding box center [784, 382] width 1568 height 765
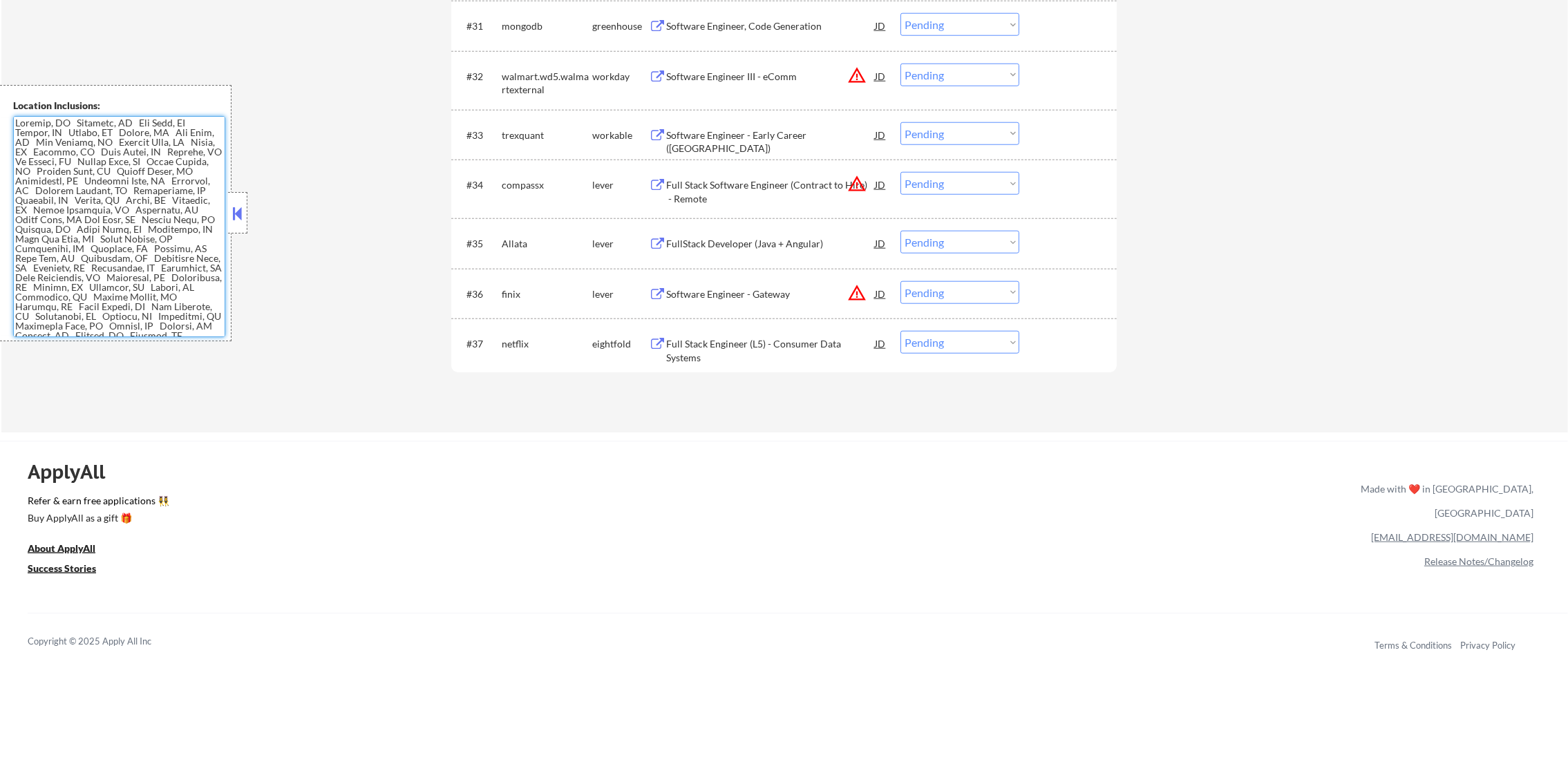
click at [773, 288] on div "Software Engineer - Gateway" at bounding box center [770, 294] width 209 height 14
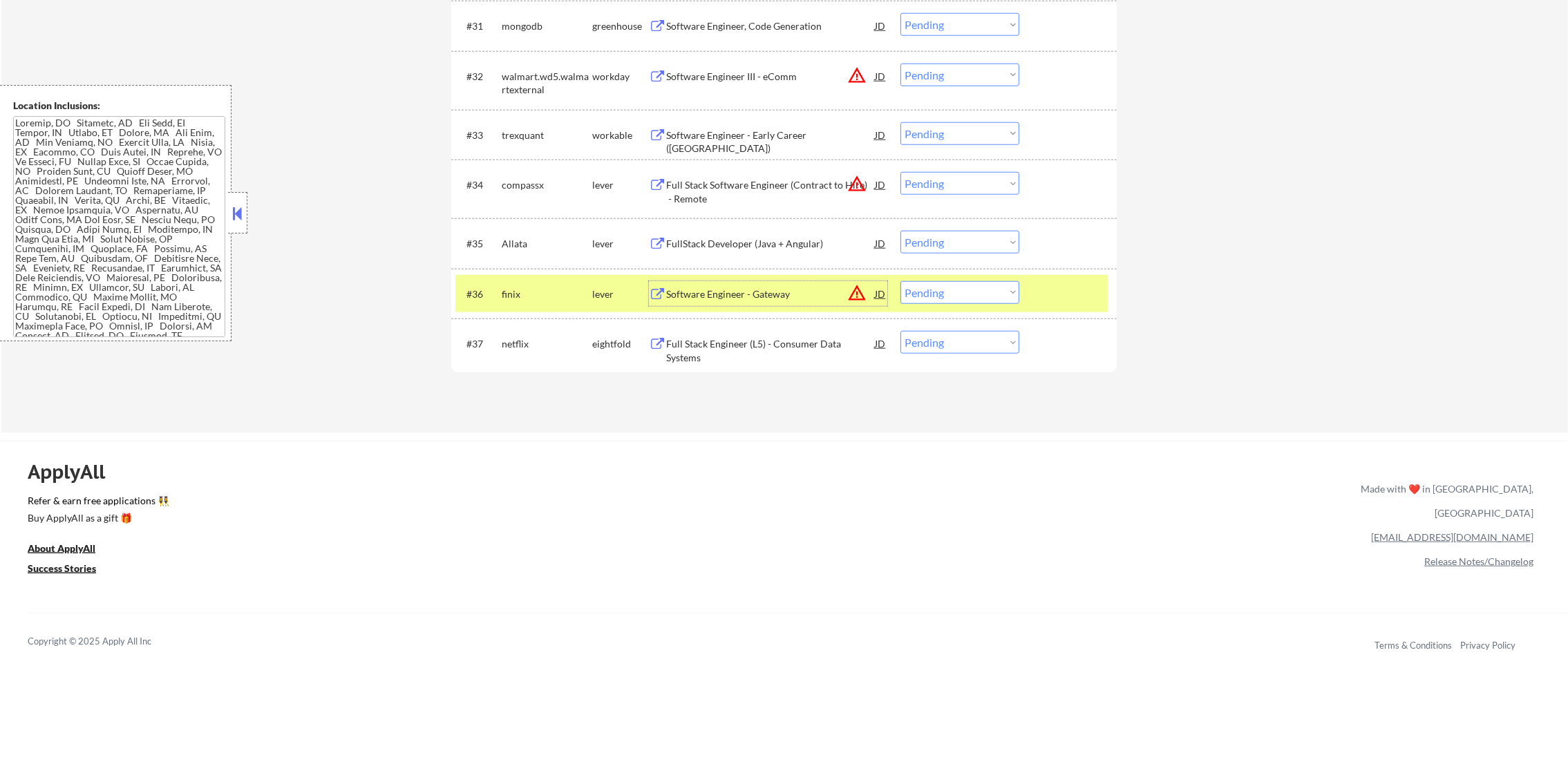
click at [508, 294] on div "finix" at bounding box center [546, 294] width 90 height 14
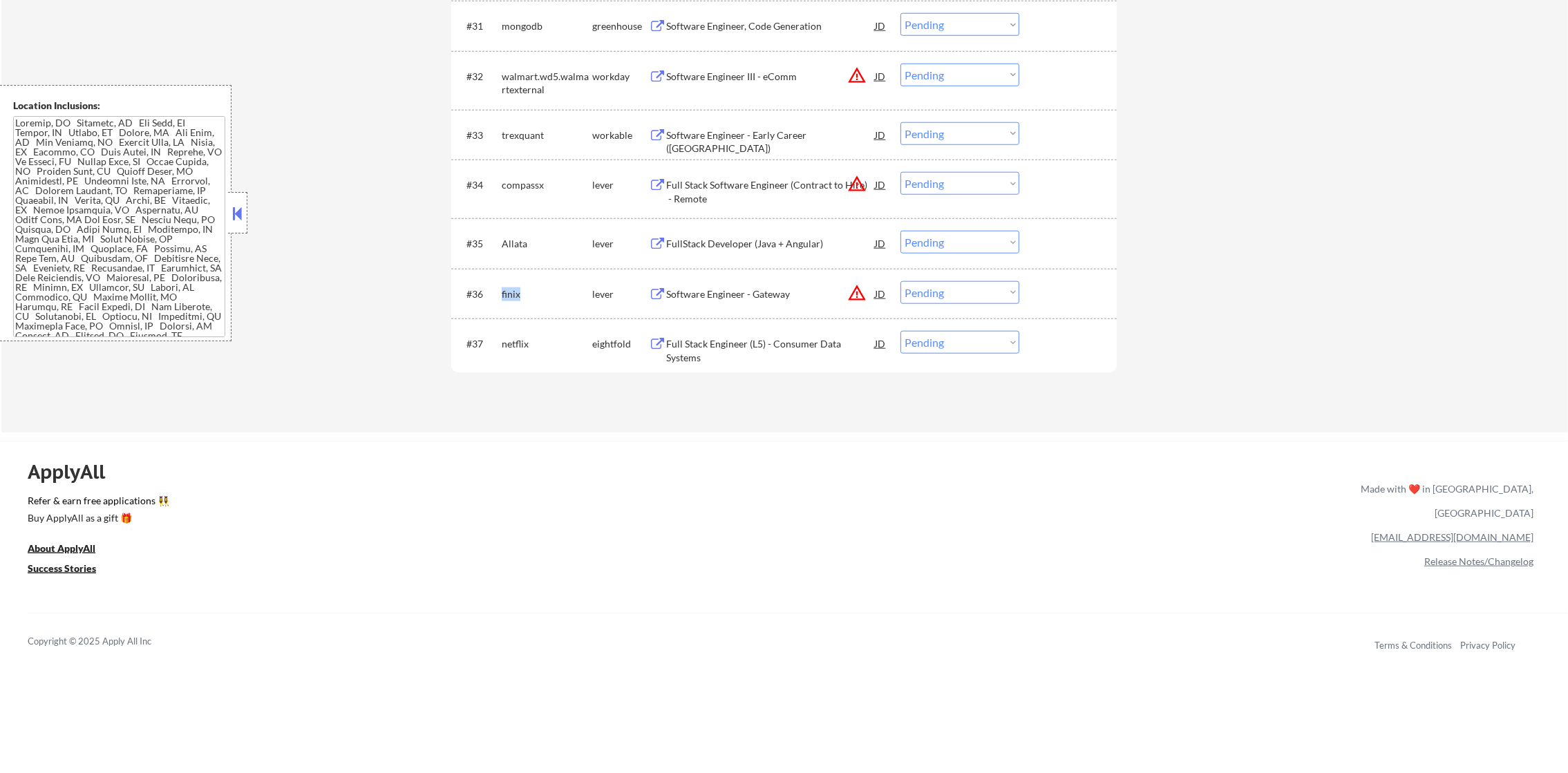
click at [508, 294] on div "finix" at bounding box center [546, 294] width 90 height 14
copy div "finix"
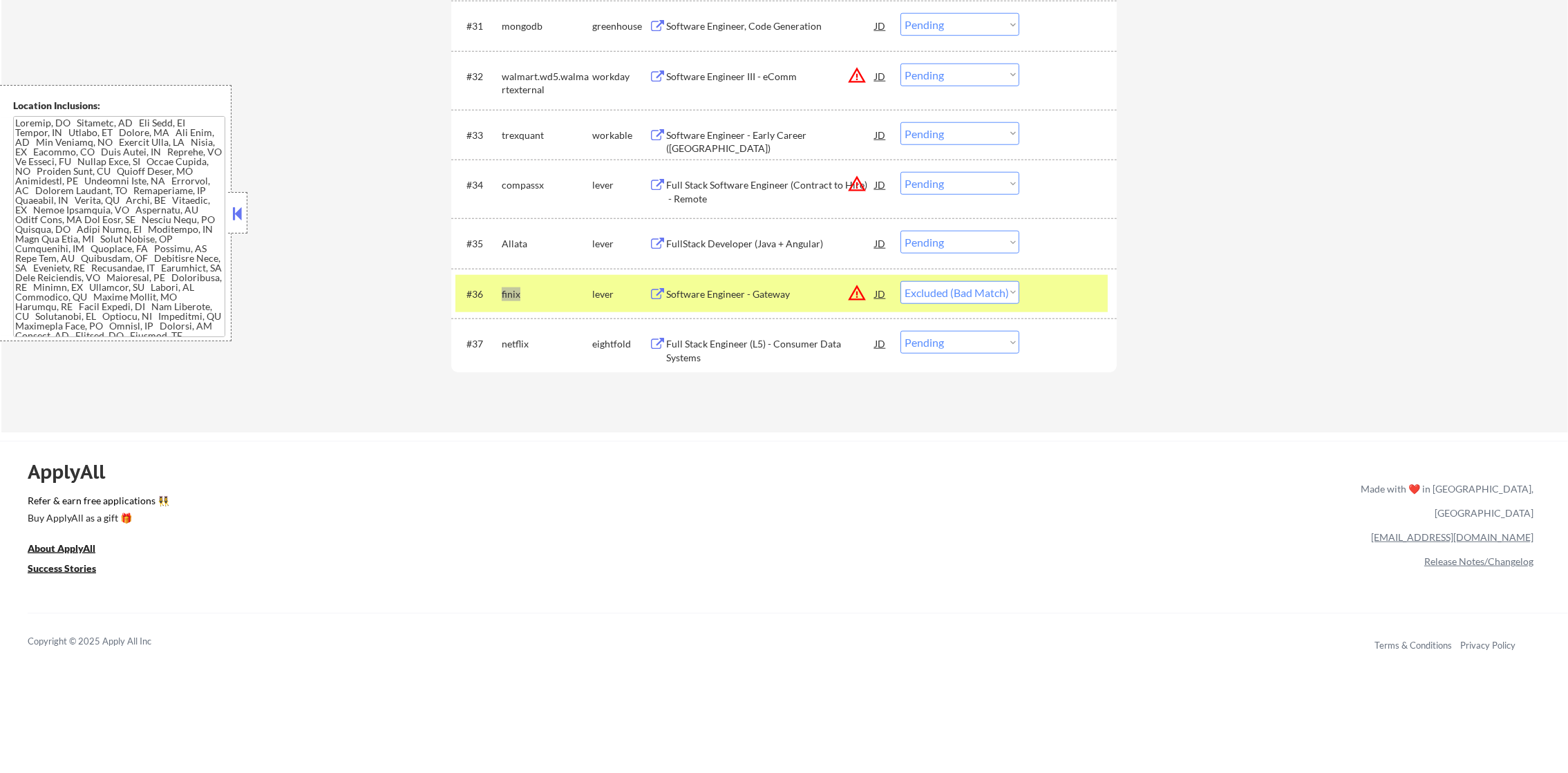
select select ""pending""
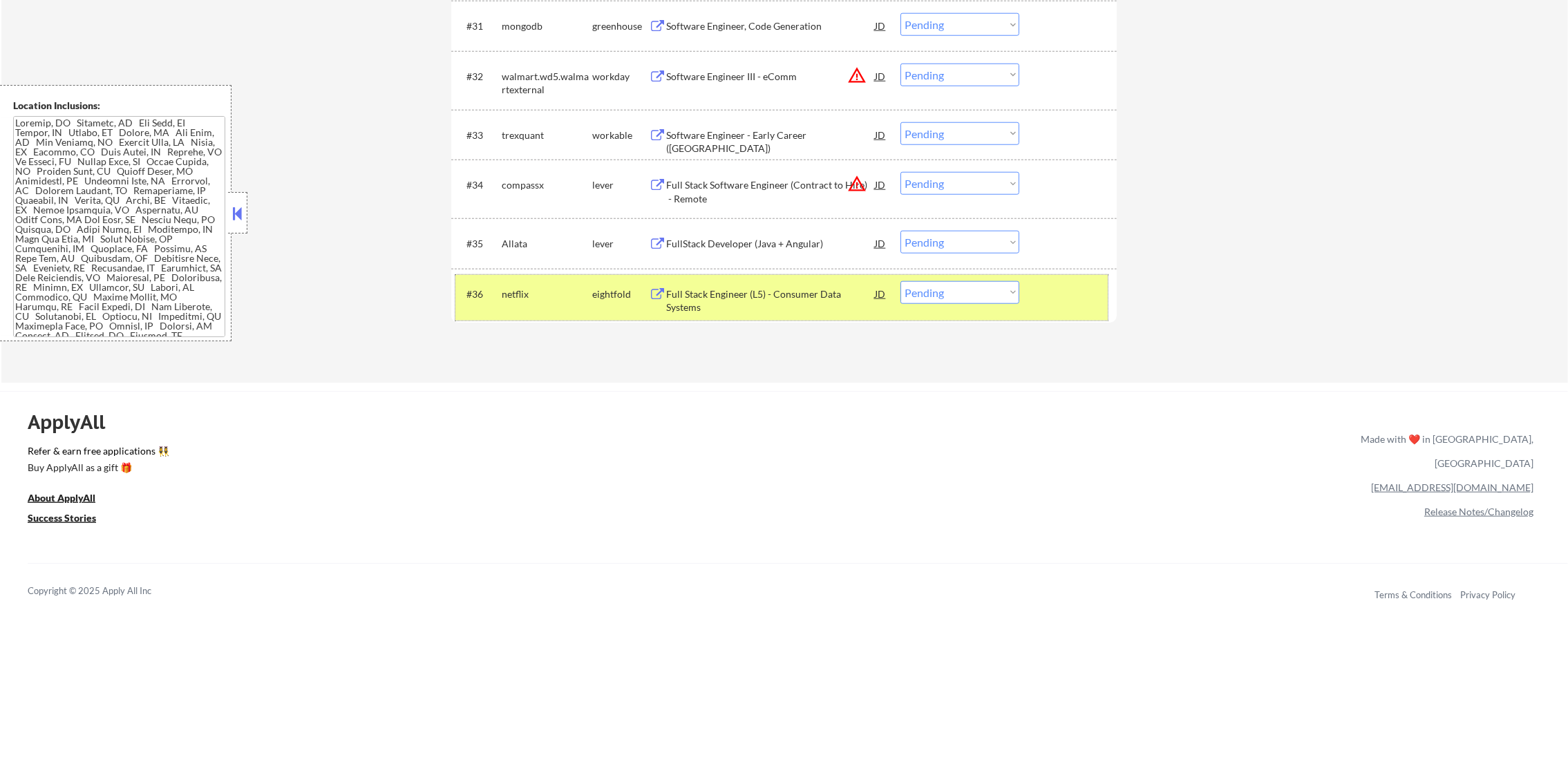
click at [526, 284] on div "netflix" at bounding box center [546, 294] width 90 height 25
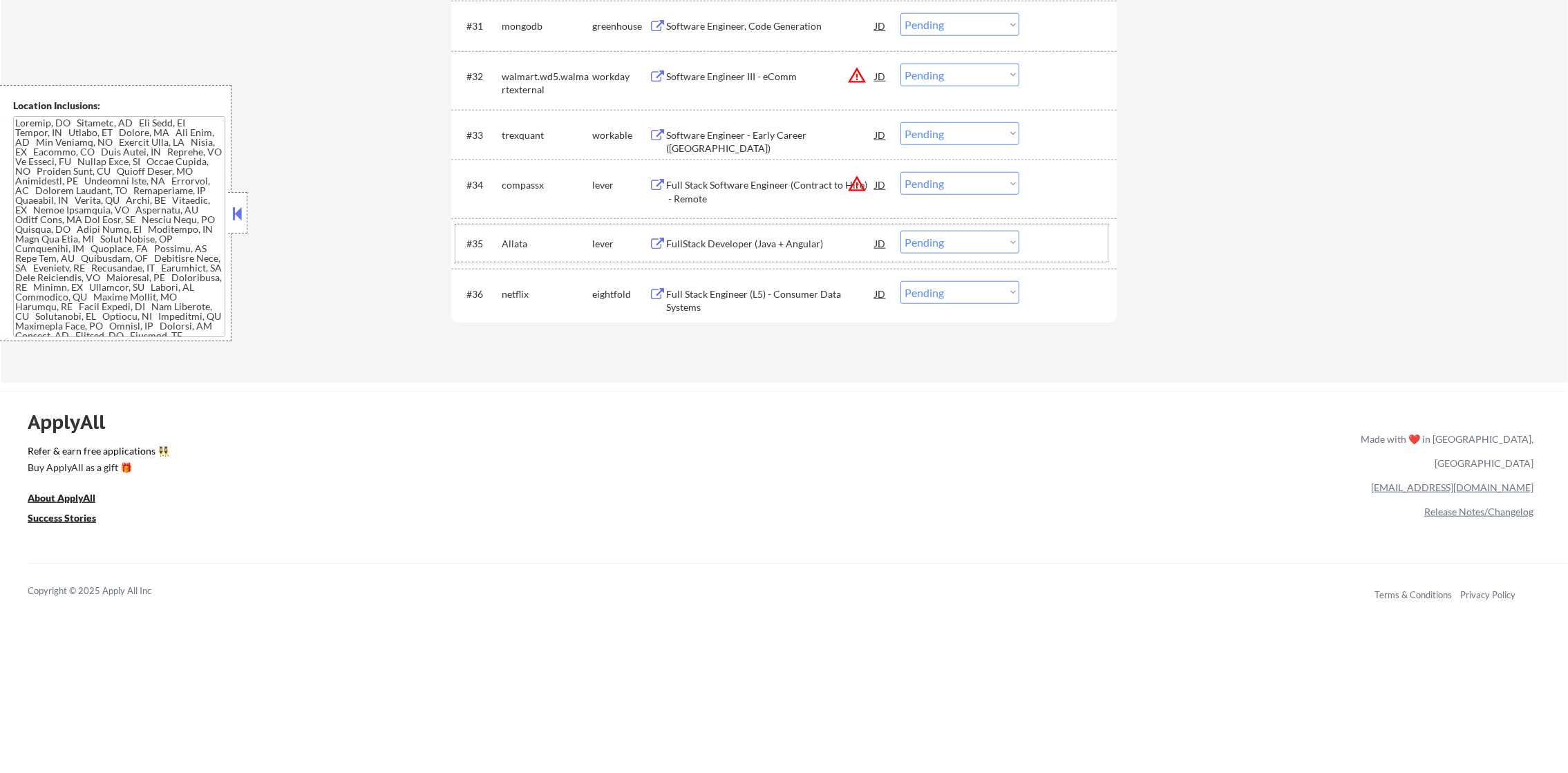
click at [507, 244] on div "Allata" at bounding box center [546, 244] width 90 height 14
copy div "Allata"
select select ""pending""
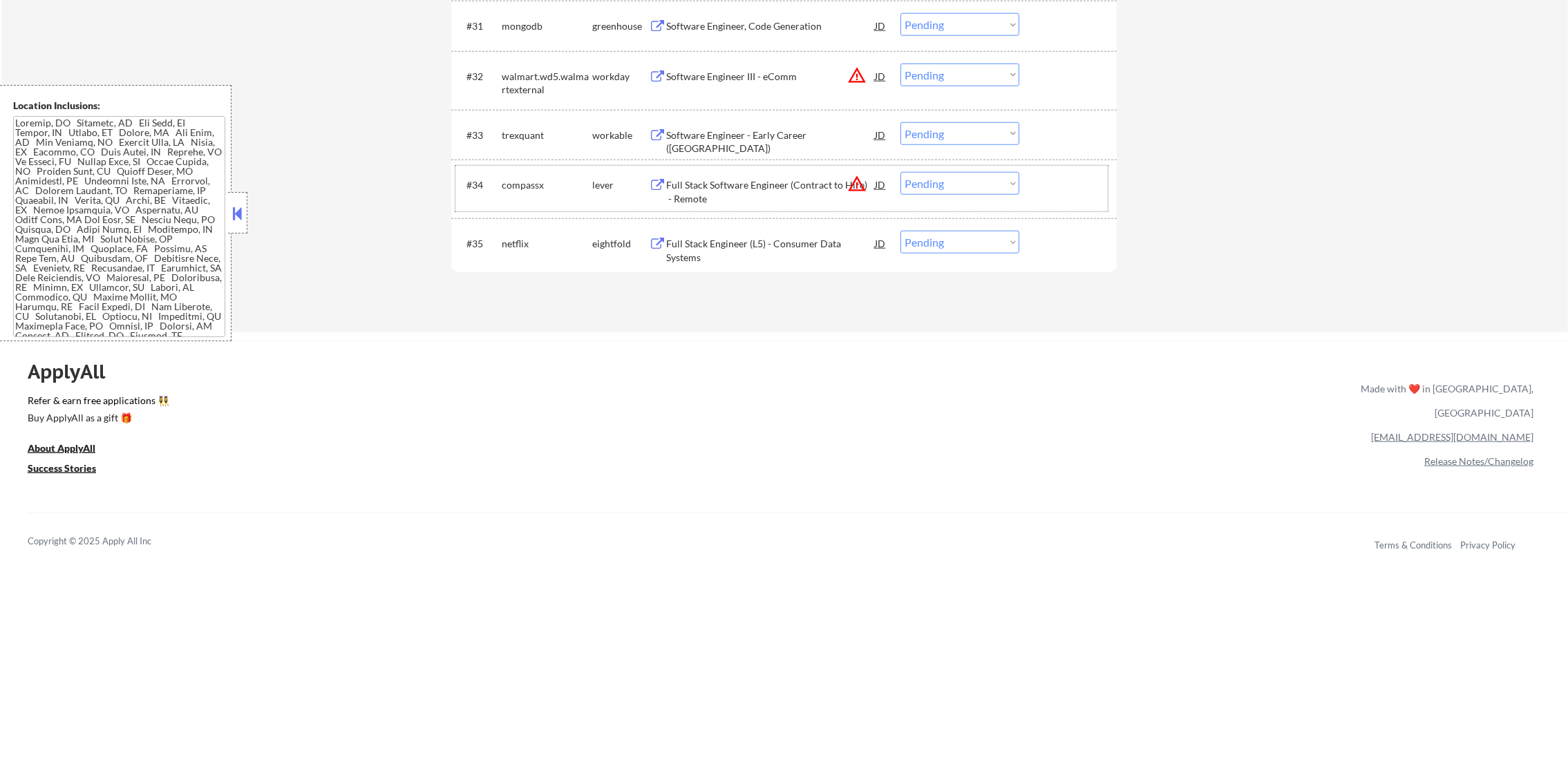
click at [517, 184] on div "compassx" at bounding box center [546, 185] width 90 height 14
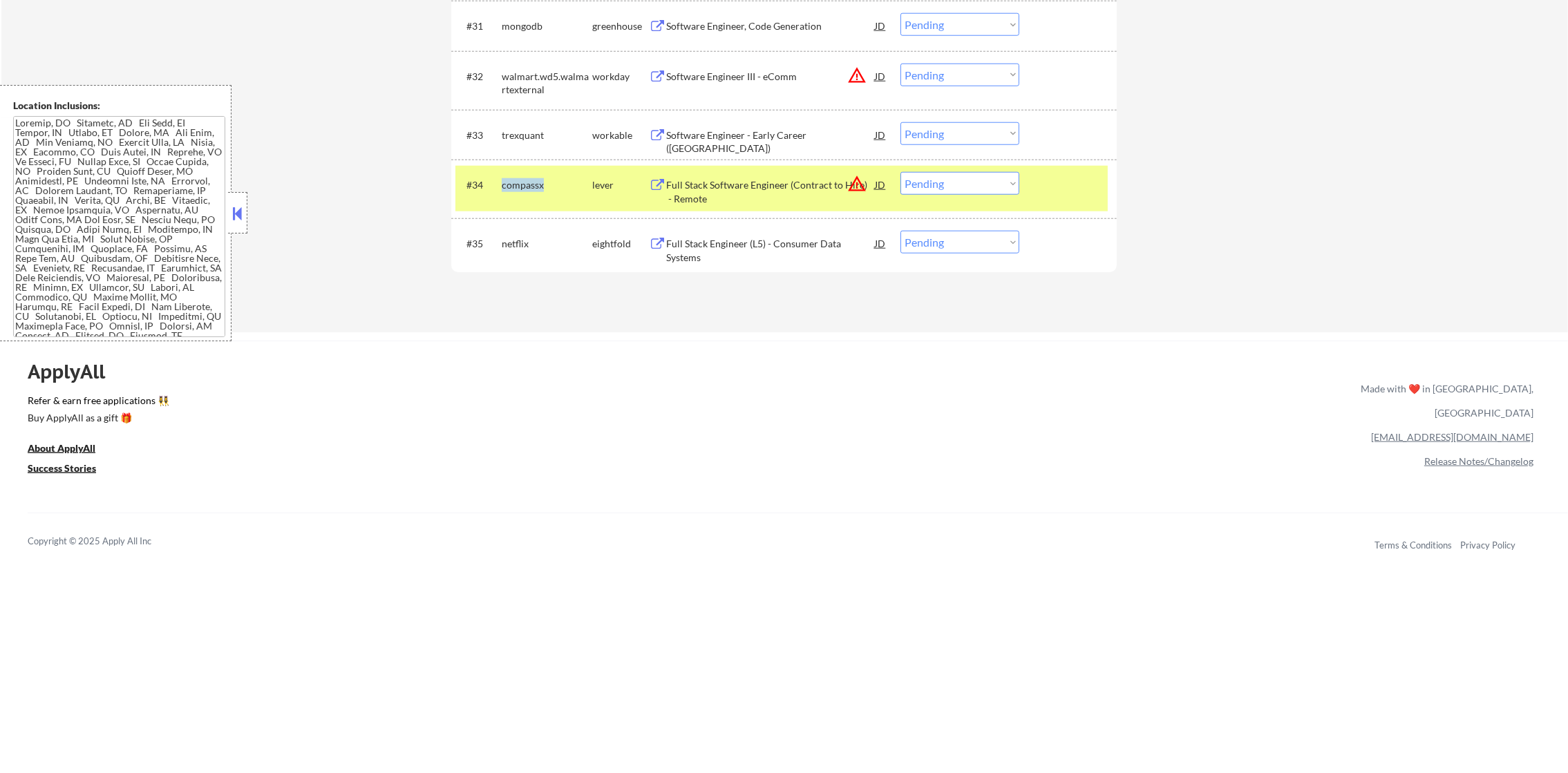
click at [517, 184] on div "compassx" at bounding box center [546, 185] width 90 height 14
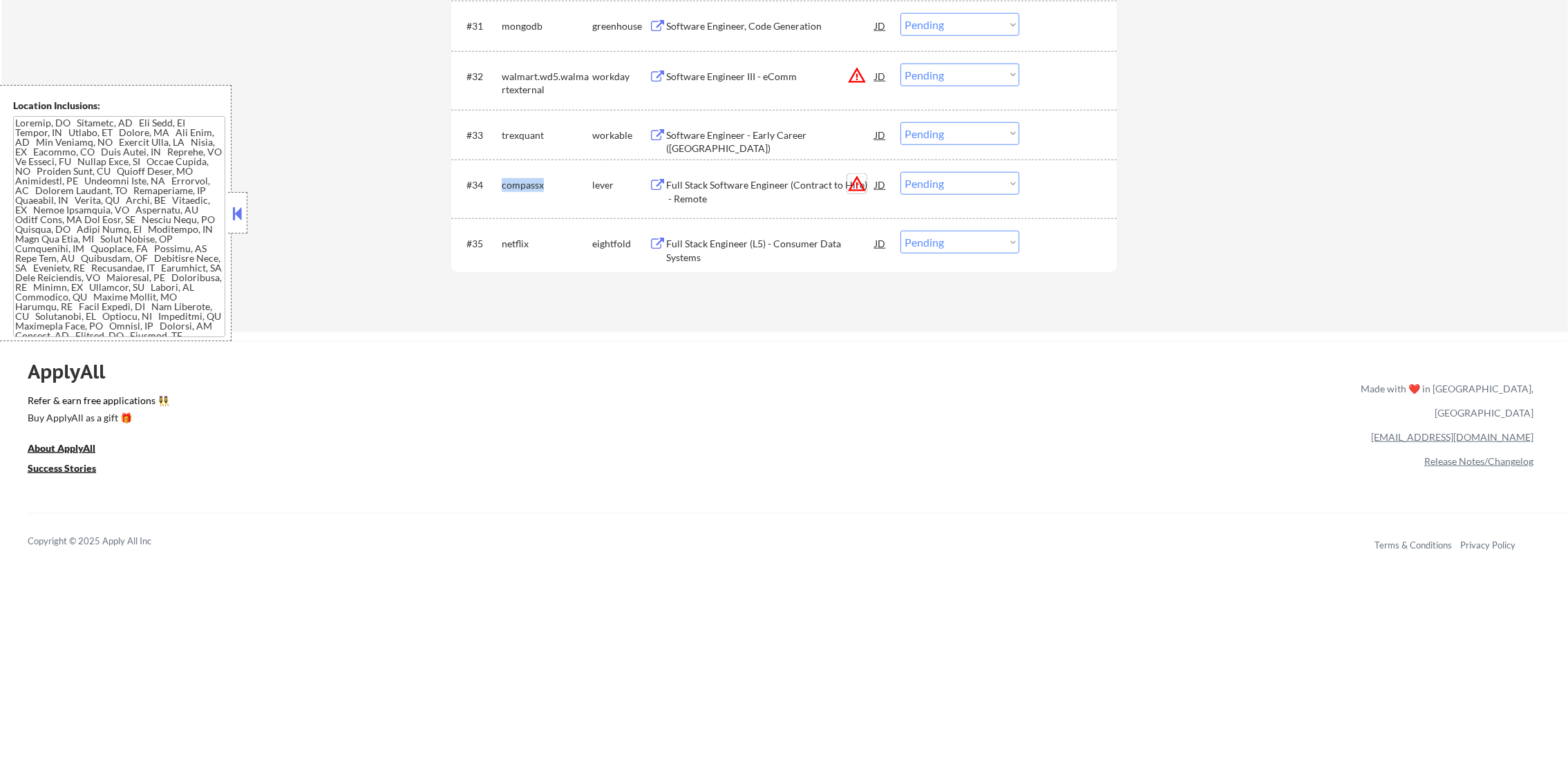
click at [851, 182] on button "warning_amber" at bounding box center [857, 184] width 20 height 20
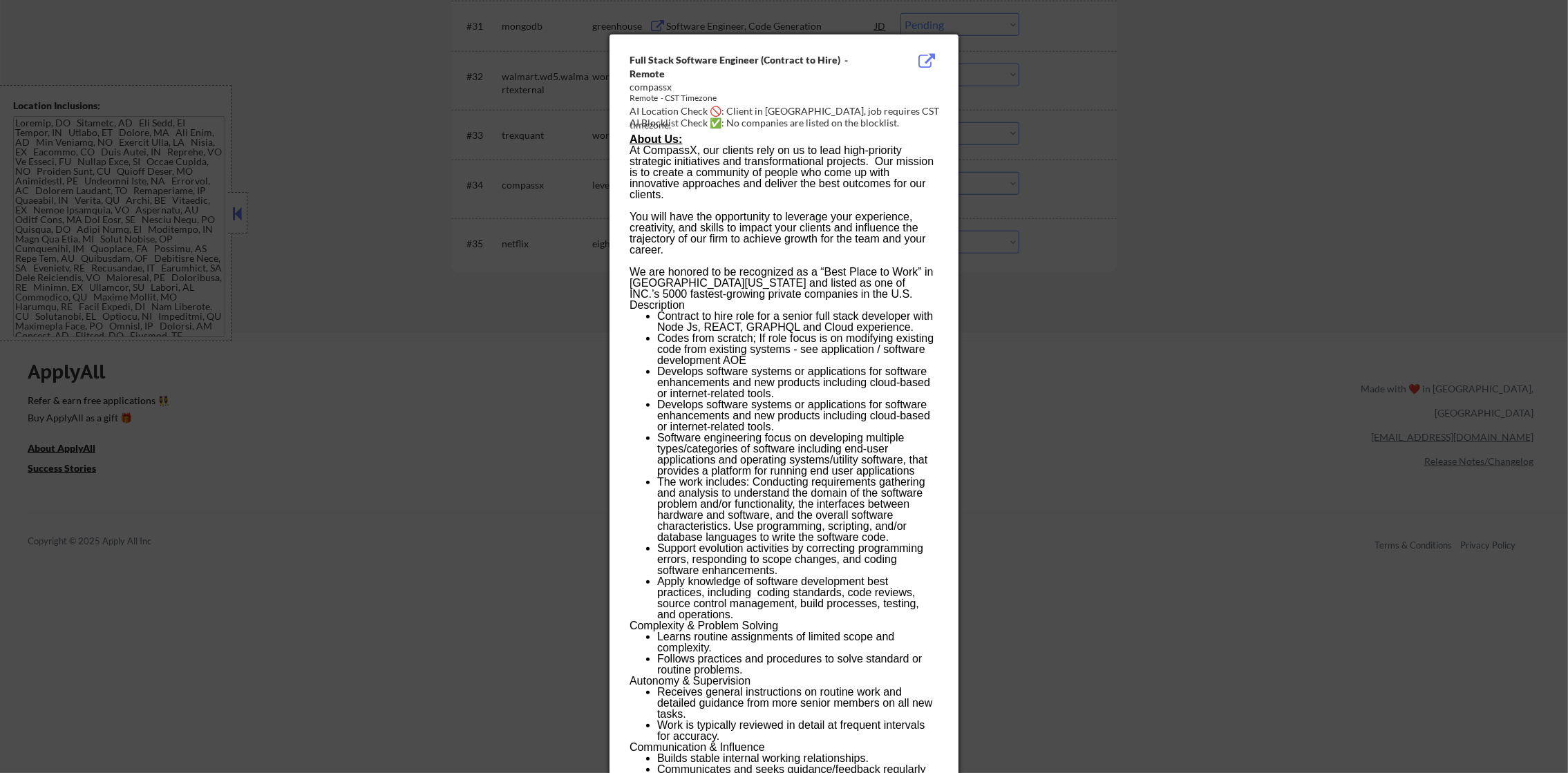
click at [1038, 119] on div at bounding box center [784, 386] width 1568 height 773
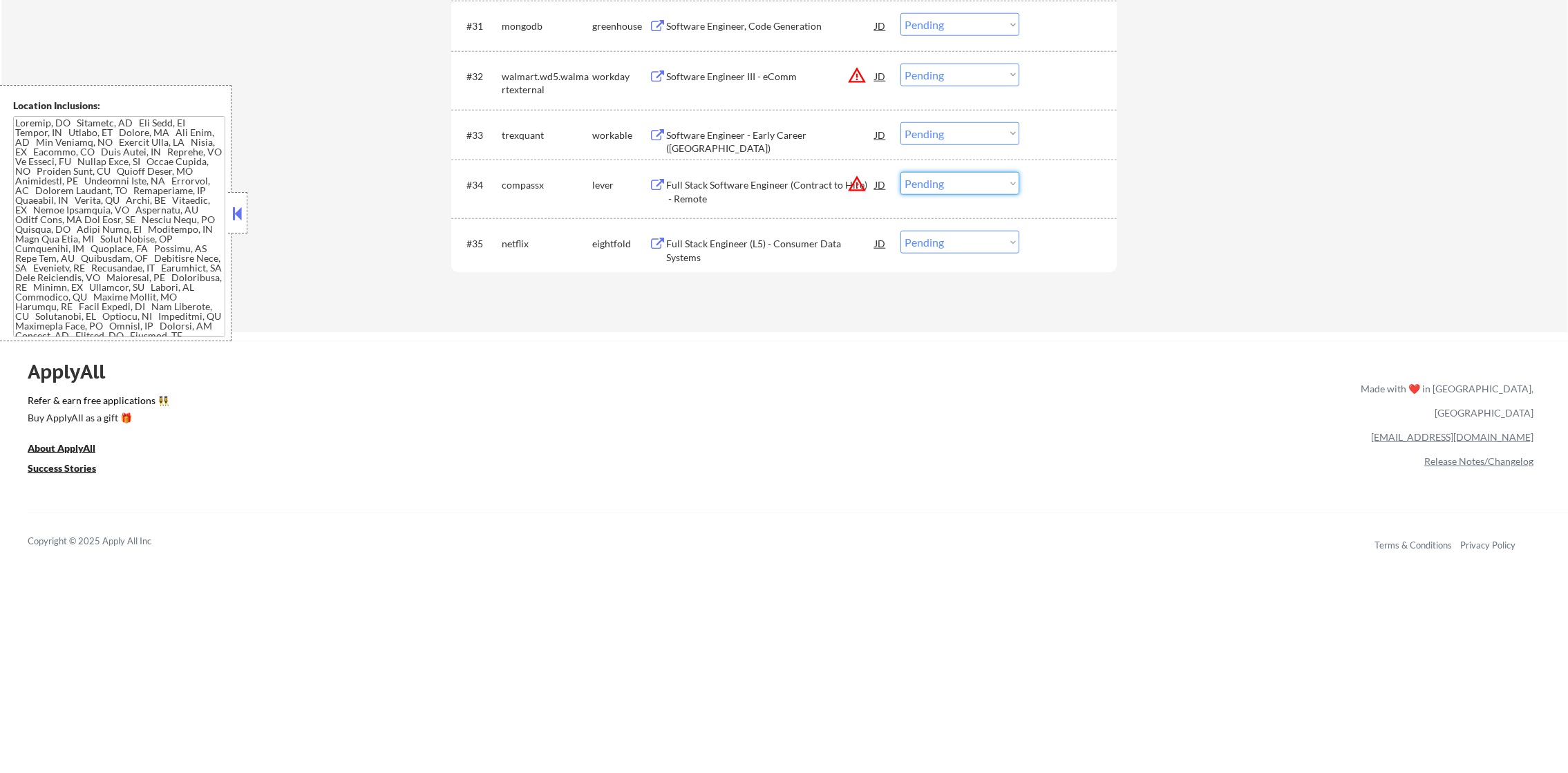
click at [953, 187] on select "Choose an option... Pending Applied Excluded (Questions) Excluded (Expired) Exc…" at bounding box center [960, 184] width 119 height 23
click at [900, 172] on select "Choose an option... Pending Applied Excluded (Questions) Excluded (Expired) Exc…" at bounding box center [960, 184] width 119 height 23
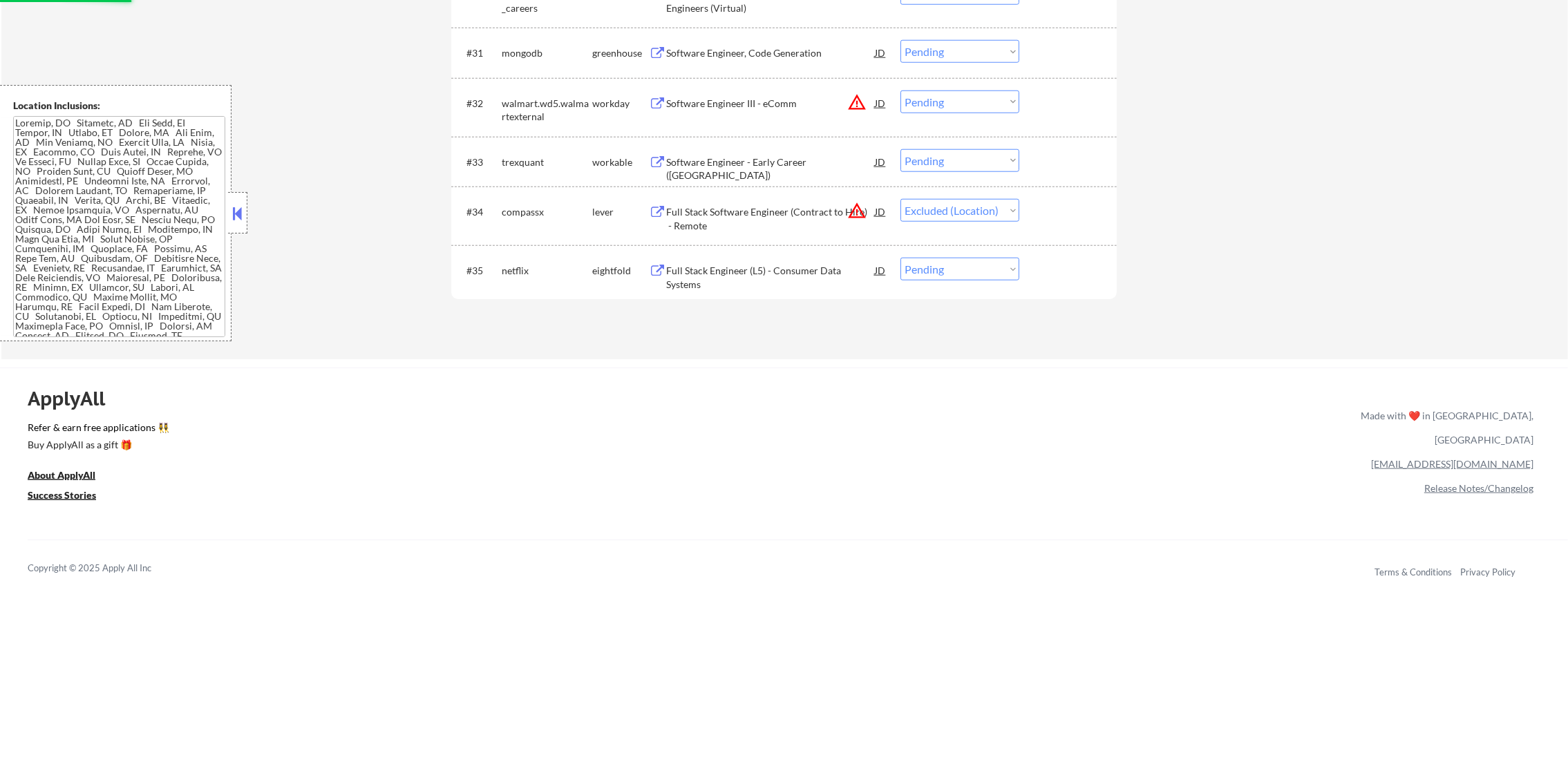
scroll to position [2072, 0]
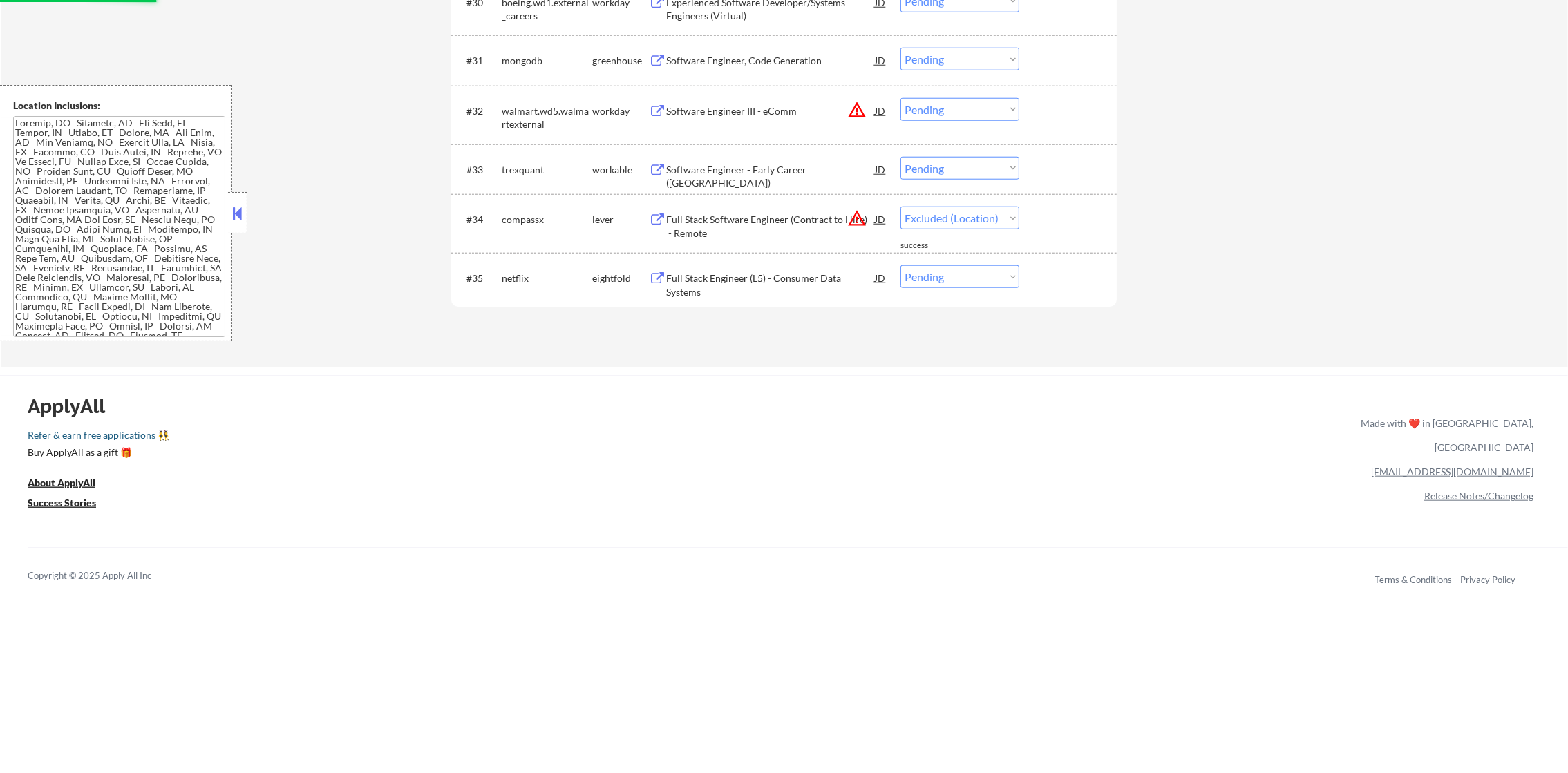
select select ""pending""
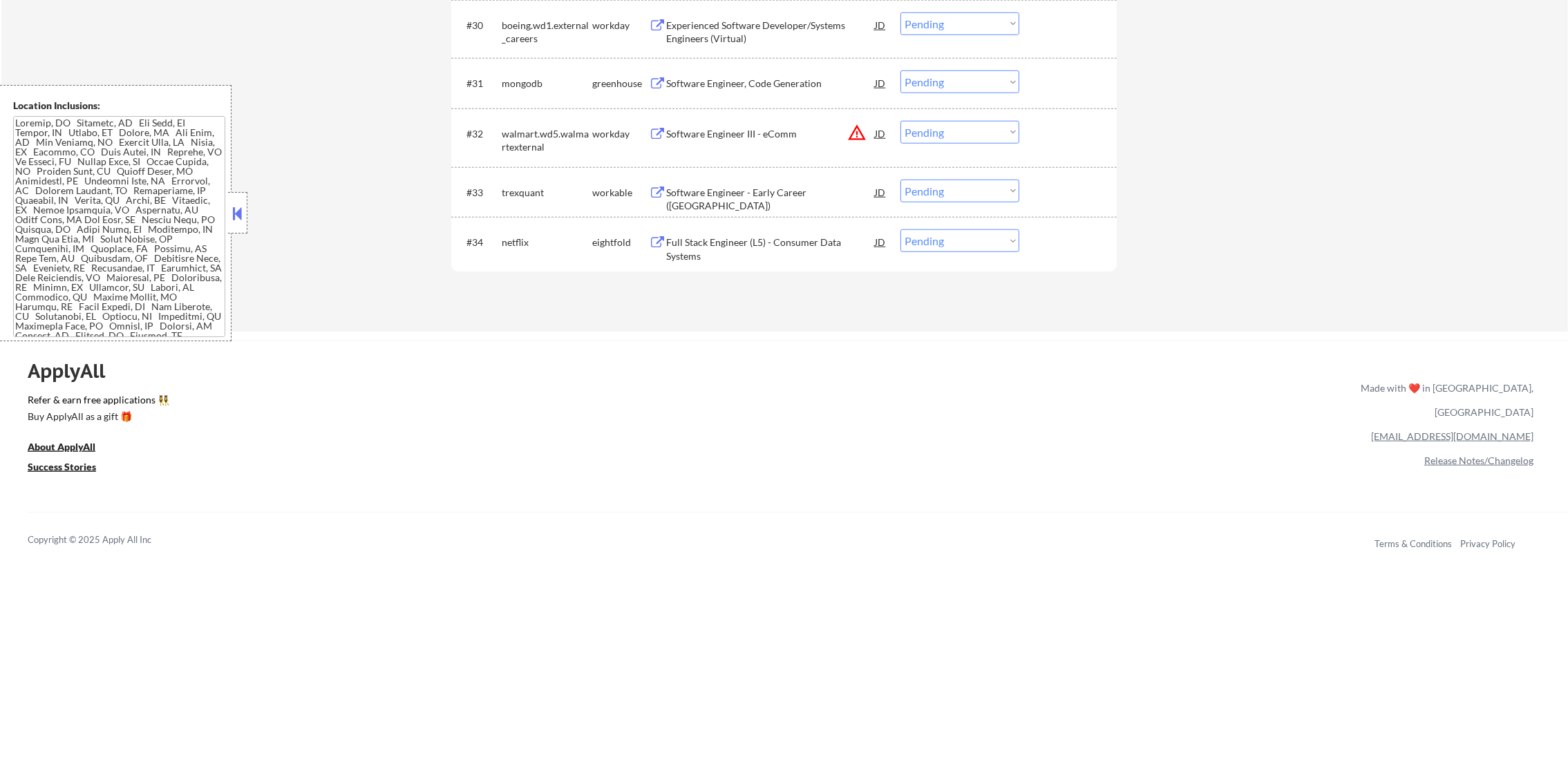
scroll to position [2038, 0]
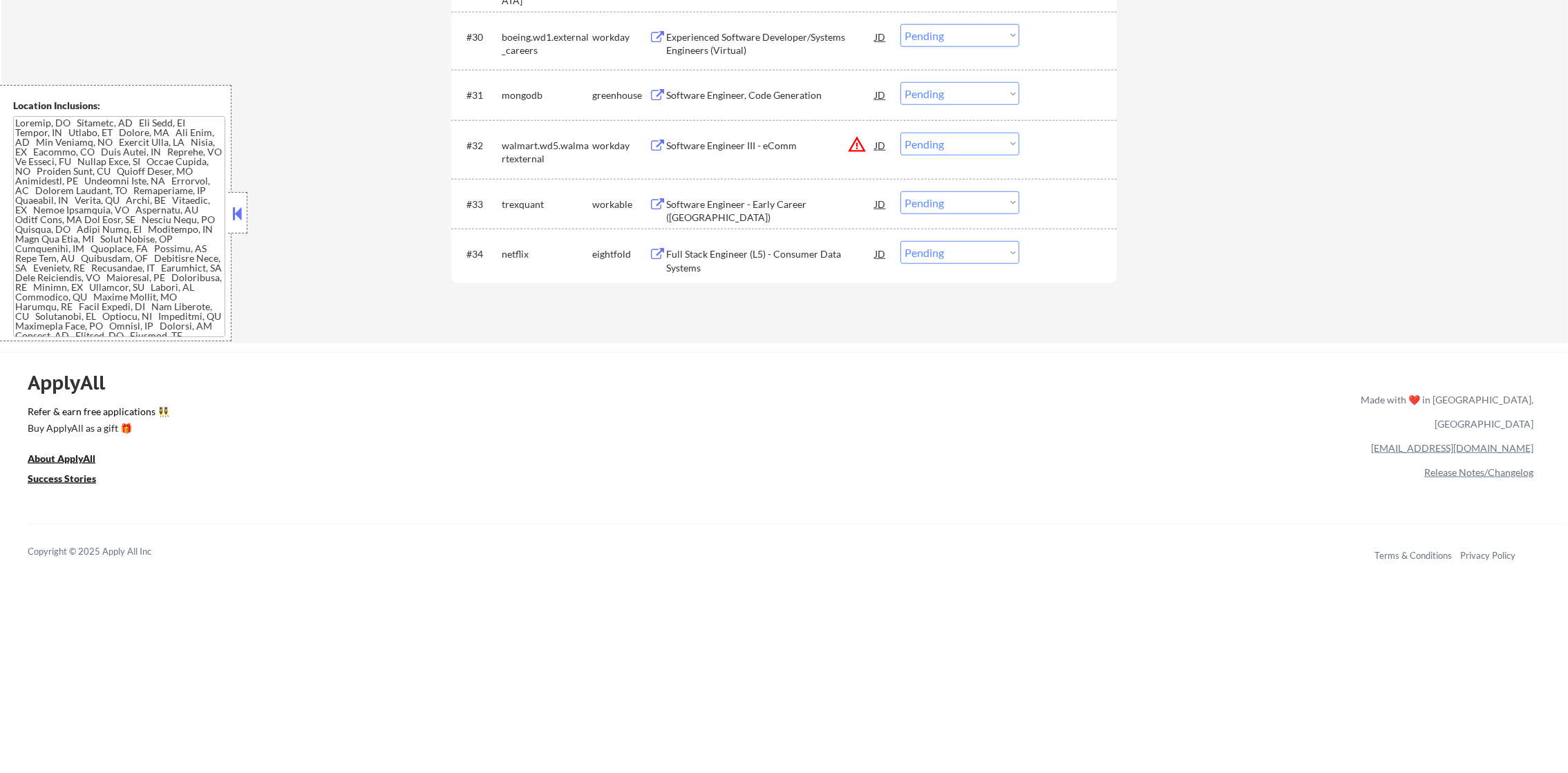
click at [758, 200] on div "Software Engineer - Early Career ([GEOGRAPHIC_DATA])" at bounding box center [770, 212] width 209 height 27
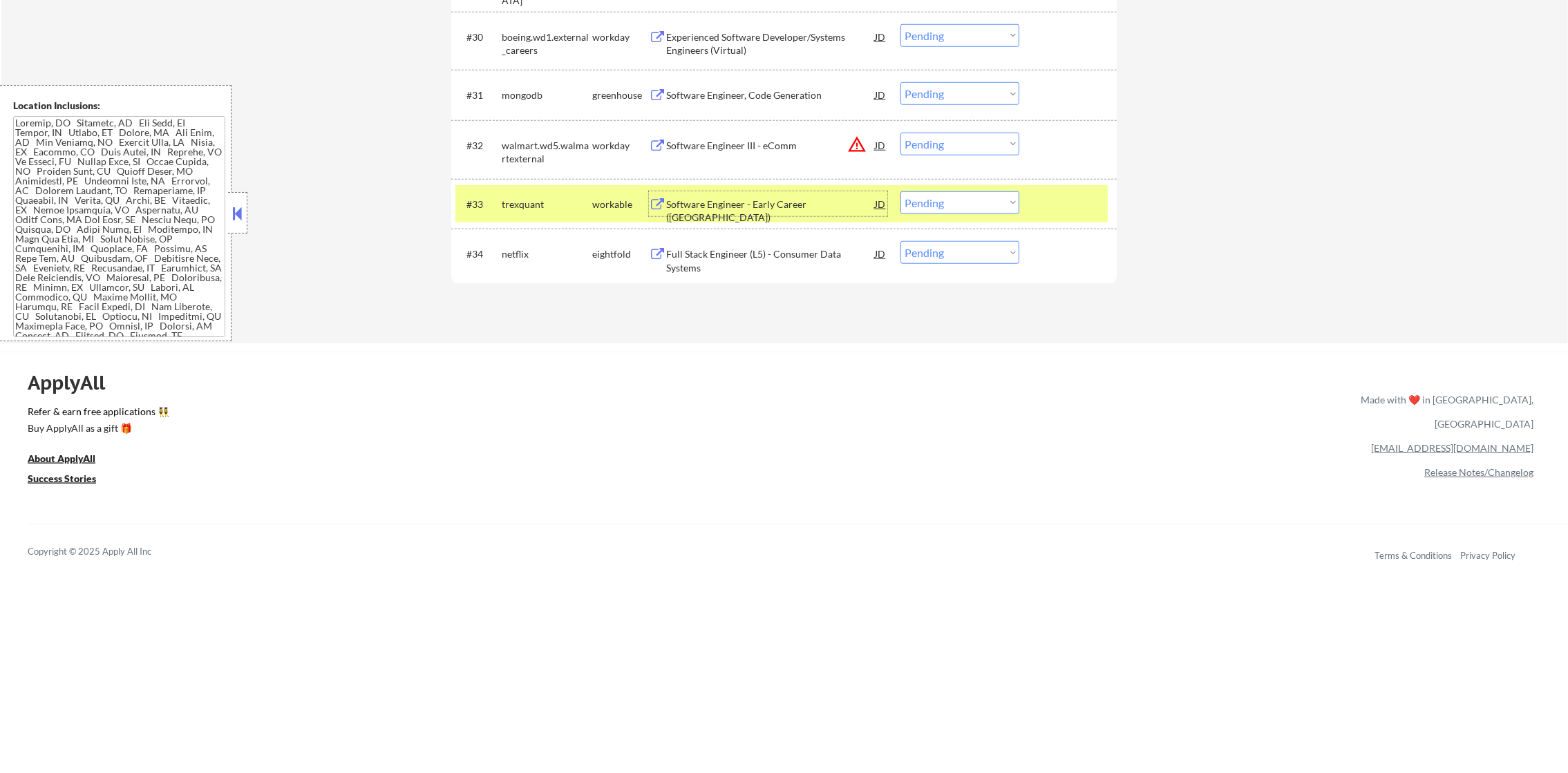
click at [512, 206] on div "trexquant" at bounding box center [546, 205] width 90 height 14
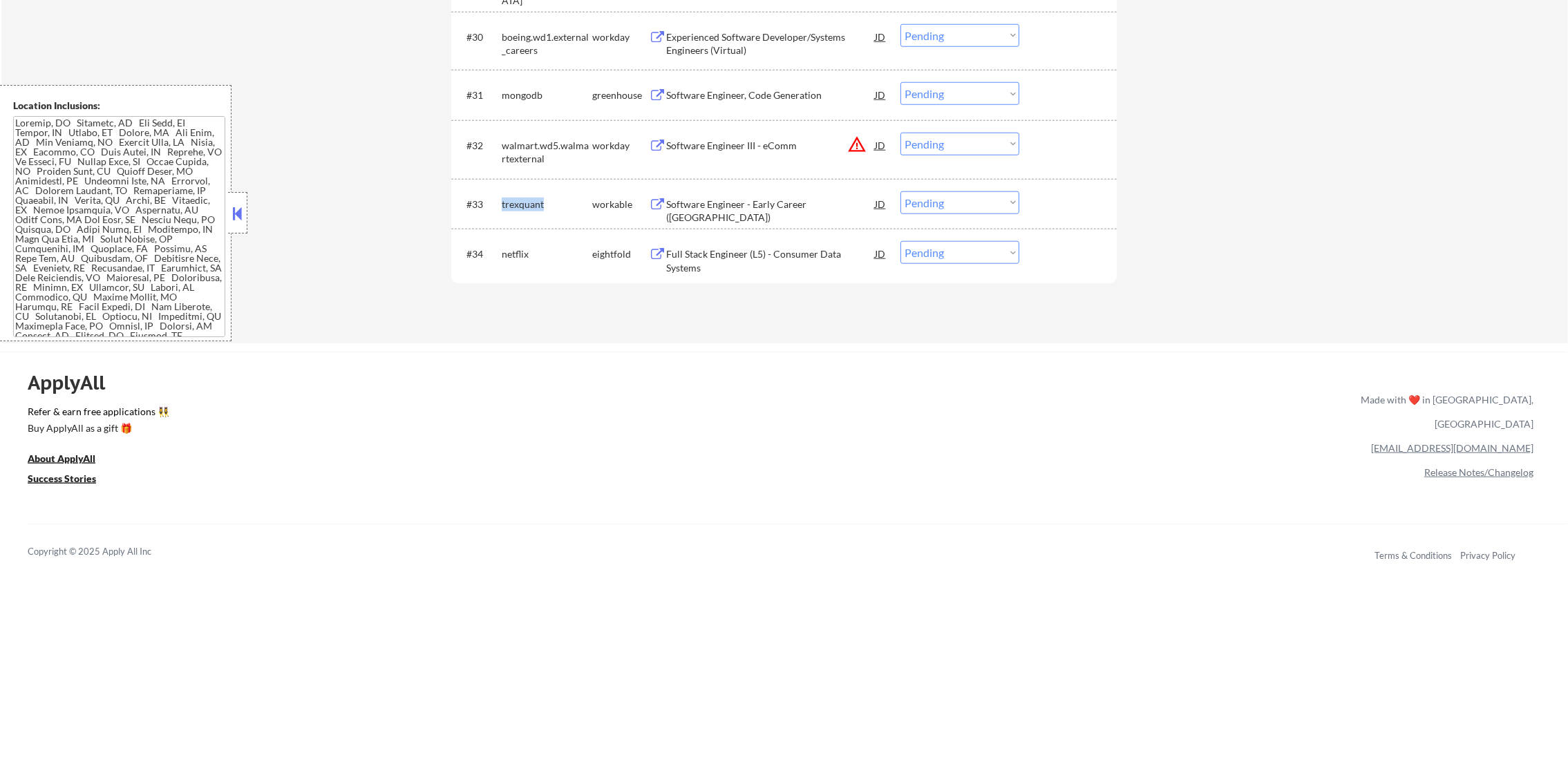
click at [512, 206] on div "trexquant" at bounding box center [546, 205] width 90 height 14
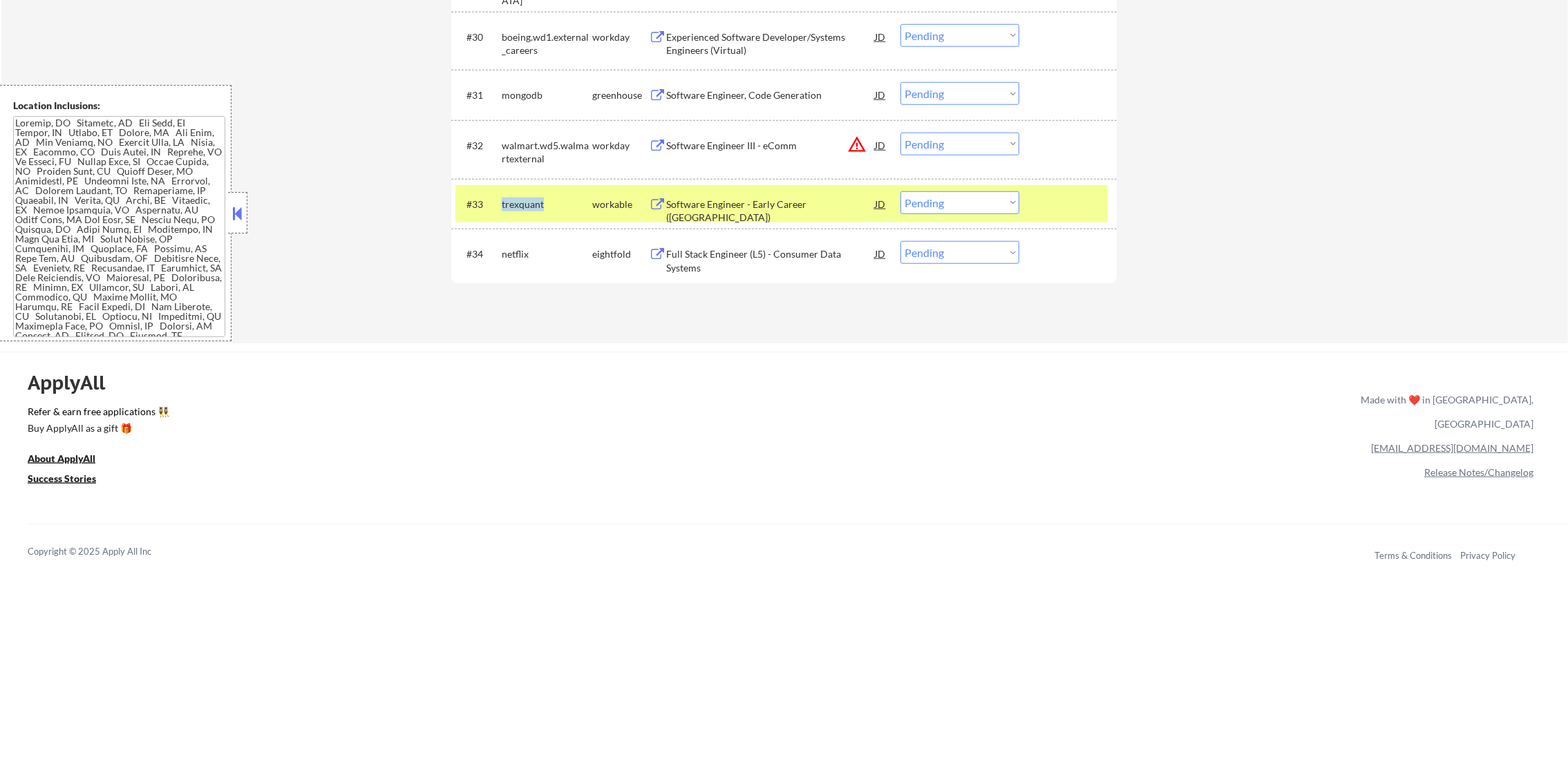
copy div "trexquant"
select select ""pending""
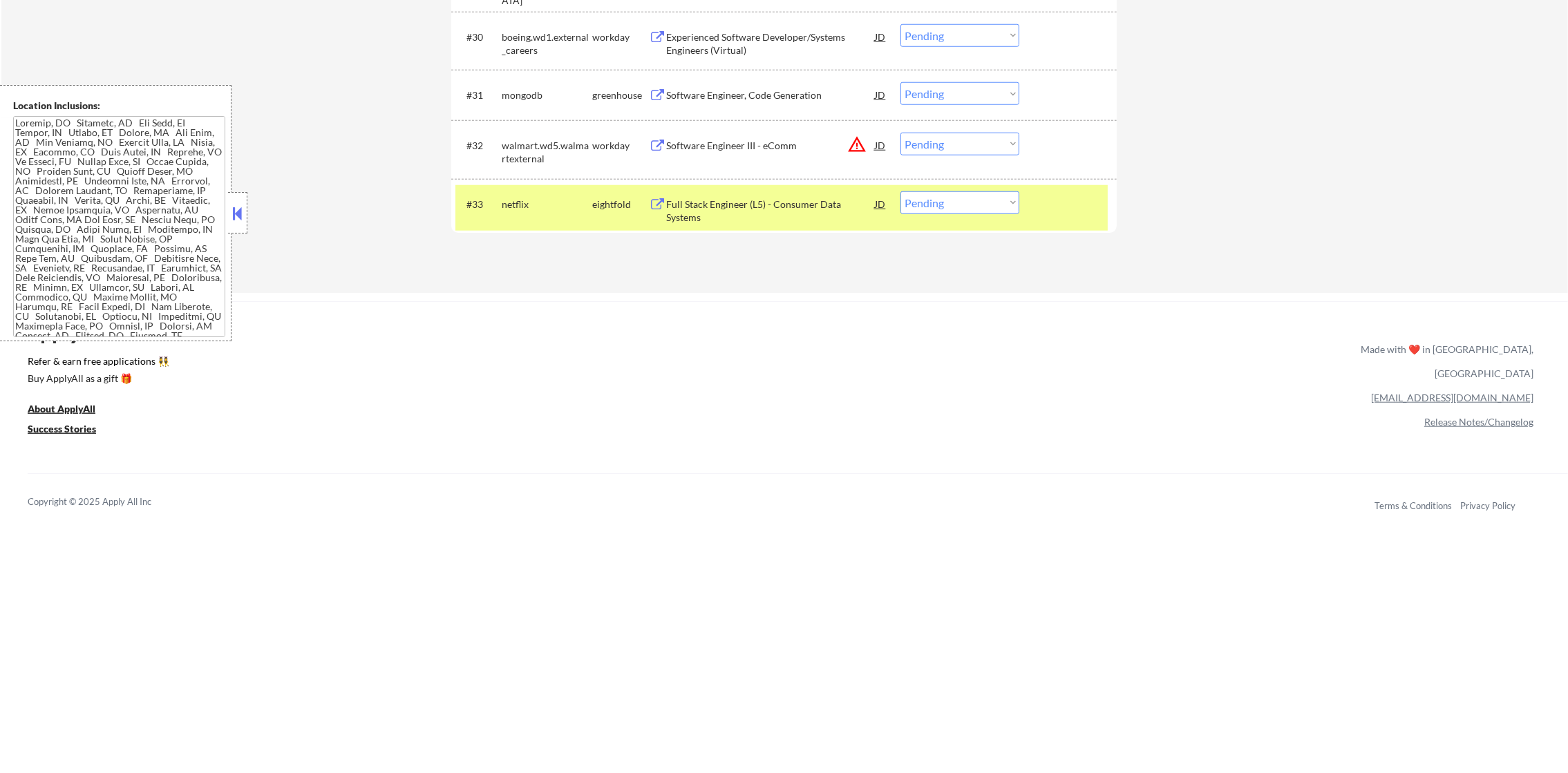
click at [542, 191] on div "netflix" at bounding box center [546, 203] width 90 height 25
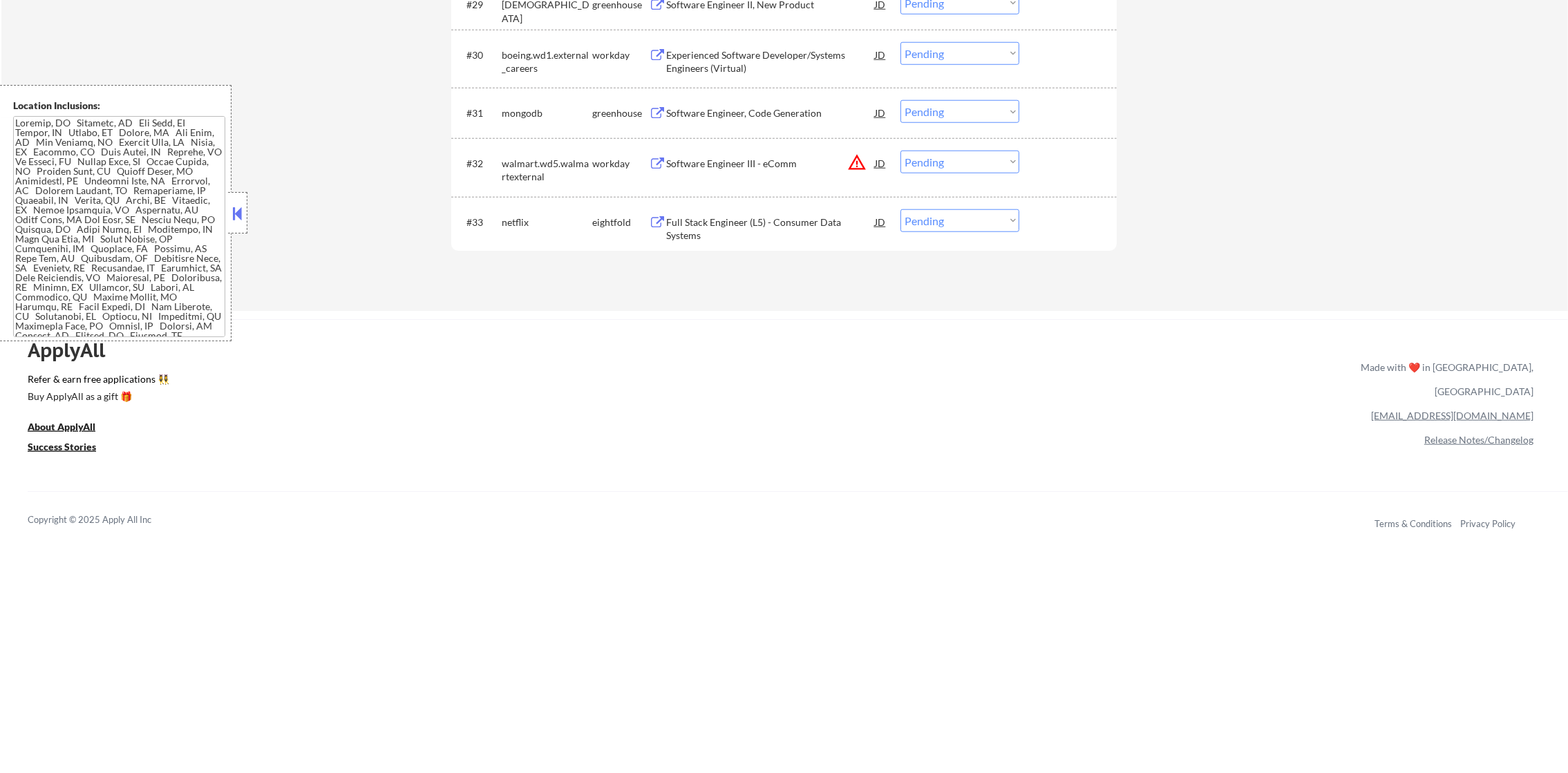
scroll to position [2003, 0]
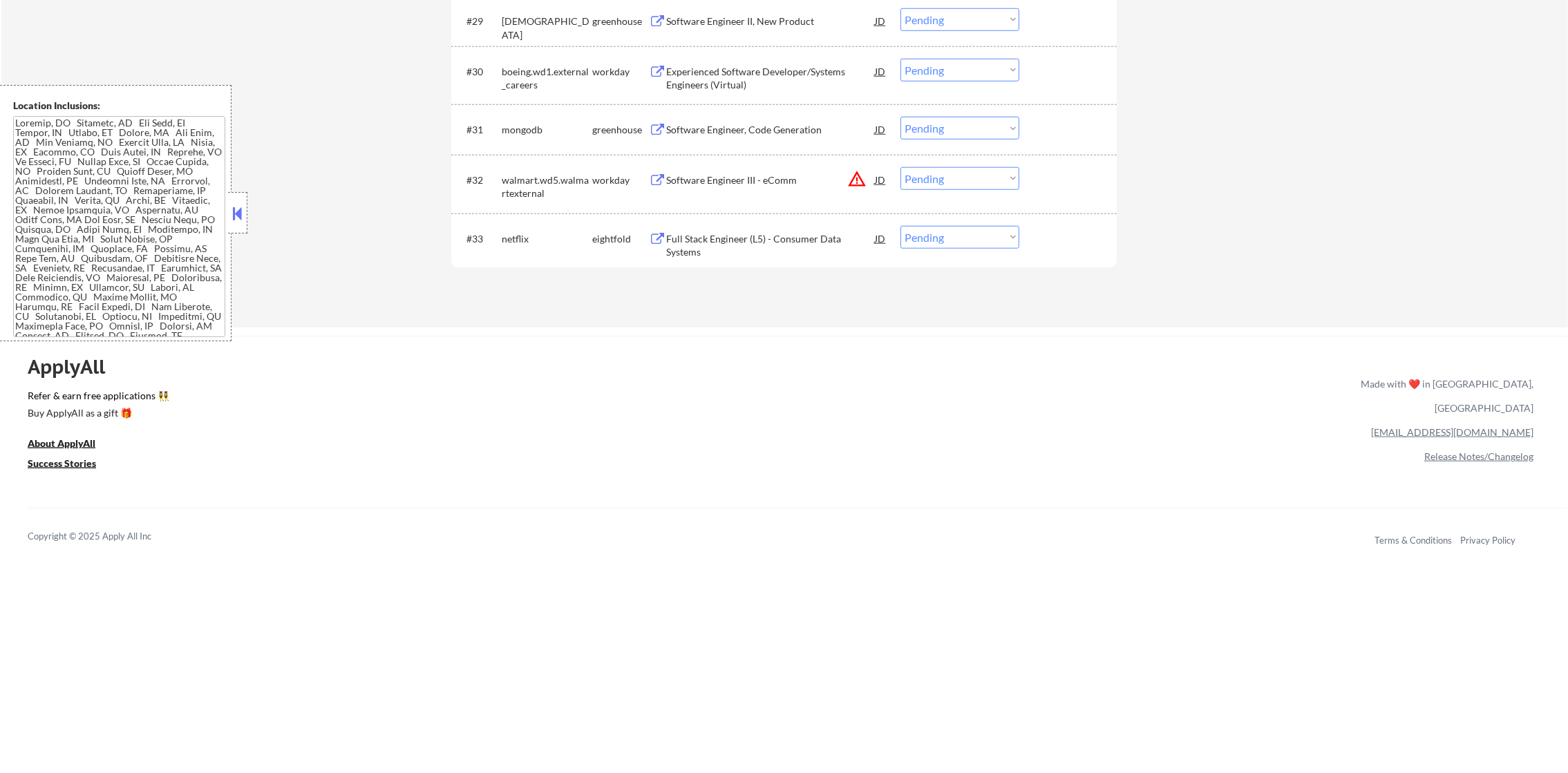
click at [538, 132] on div "mongodb" at bounding box center [546, 130] width 90 height 14
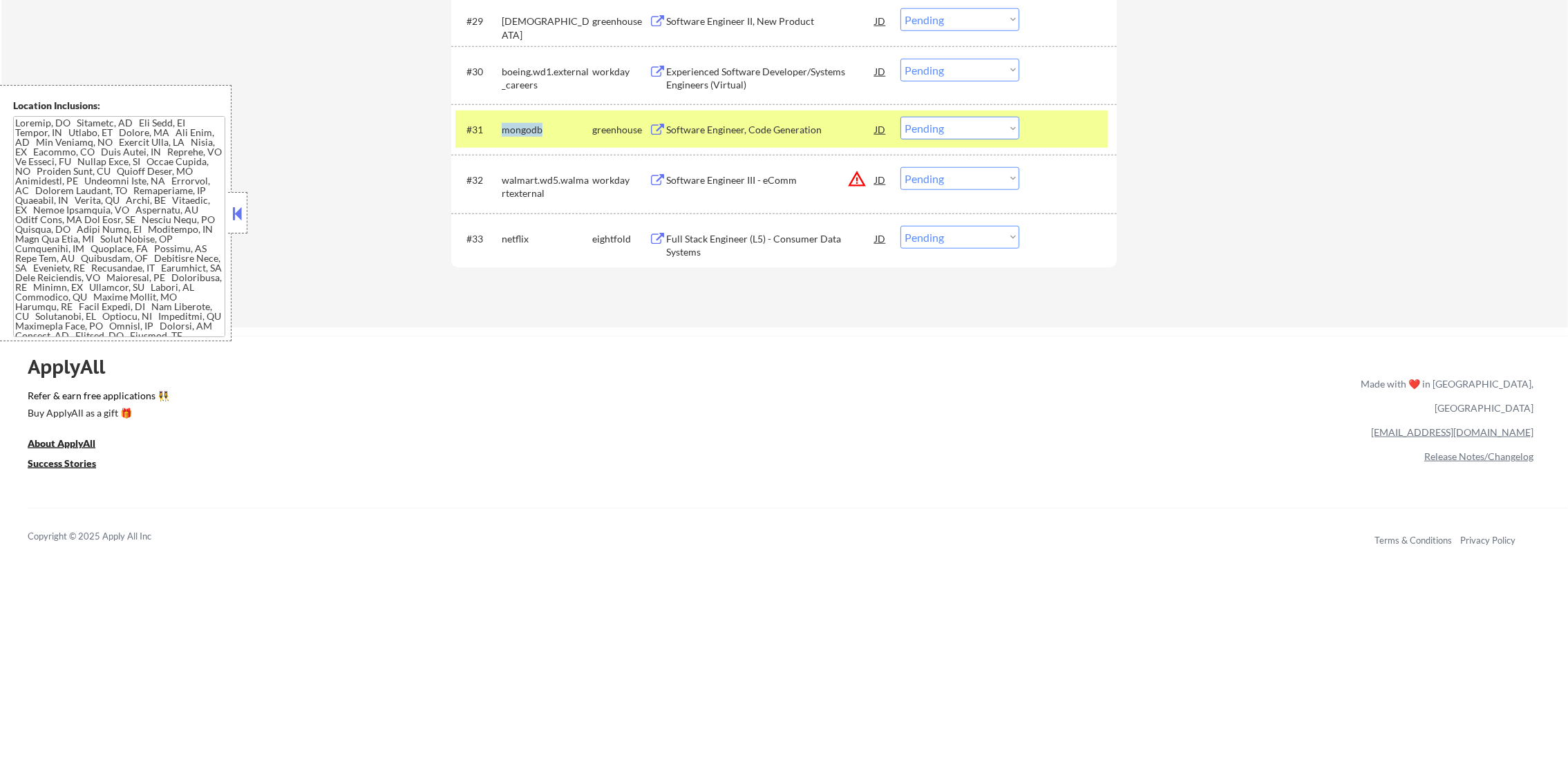
click at [538, 132] on div "mongodb" at bounding box center [546, 130] width 90 height 14
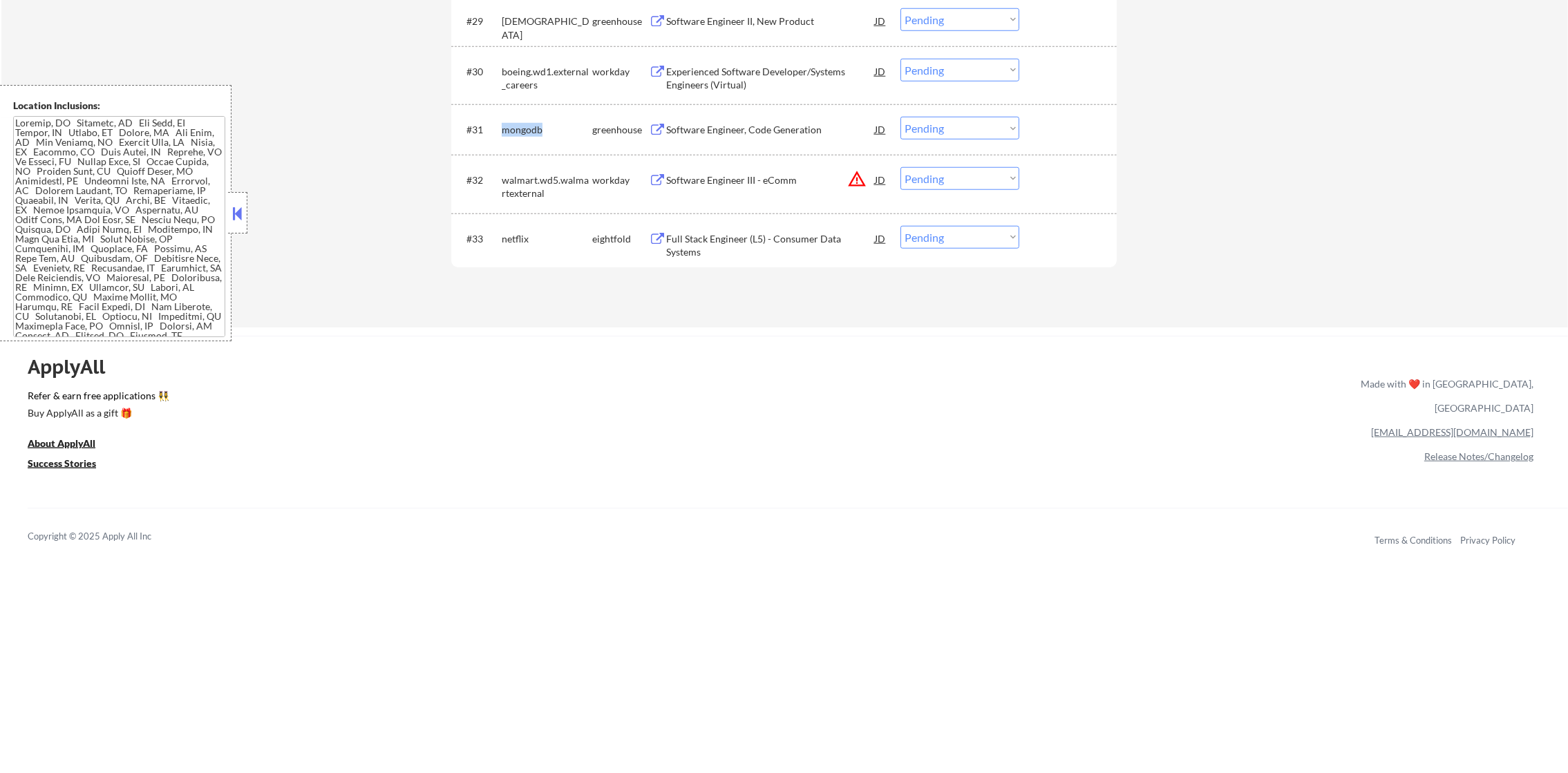
copy div "mongodb"
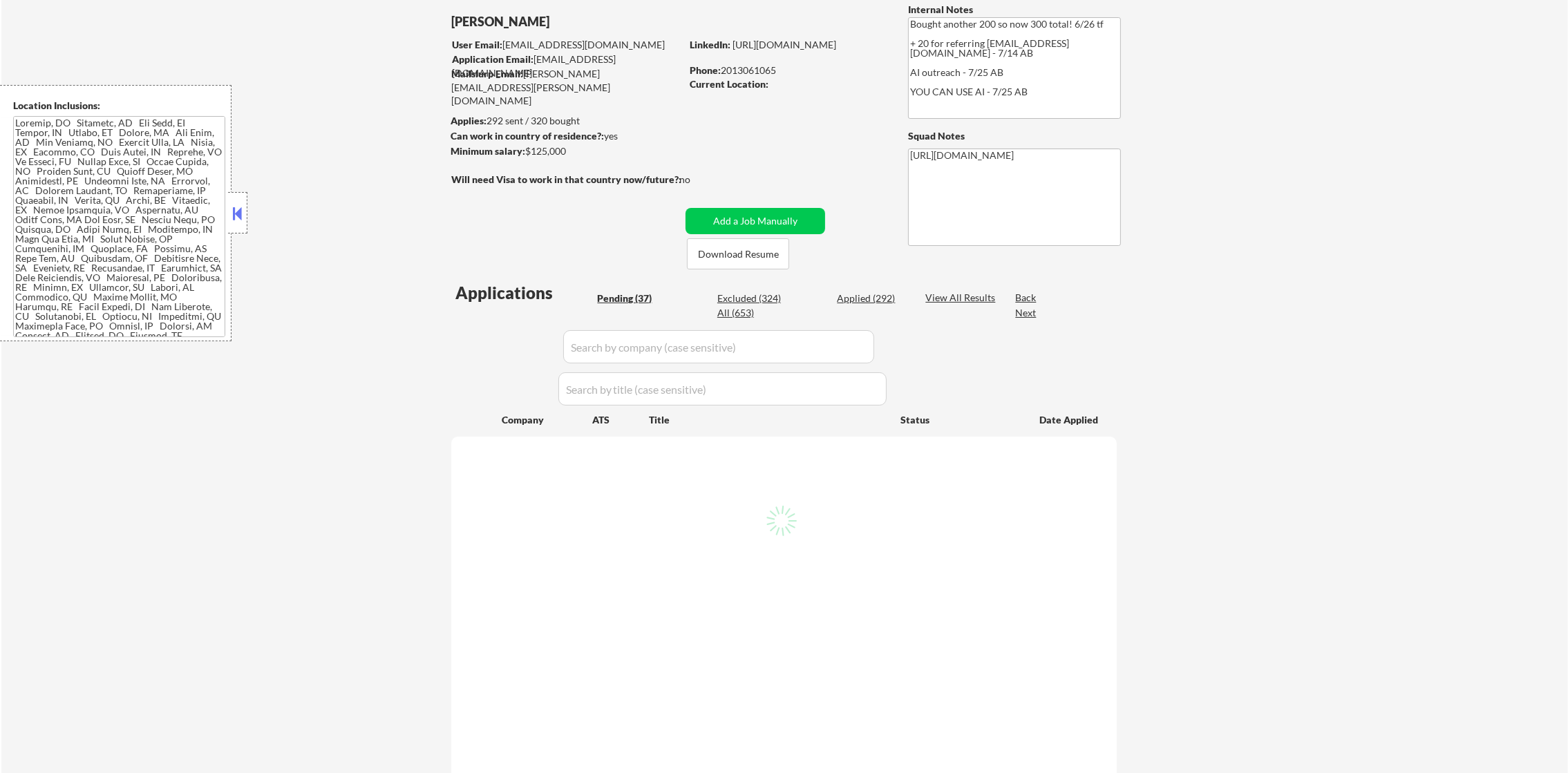
scroll to position [104, 0]
click at [741, 306] on div "All (653)" at bounding box center [752, 309] width 69 height 14
select select ""pending""
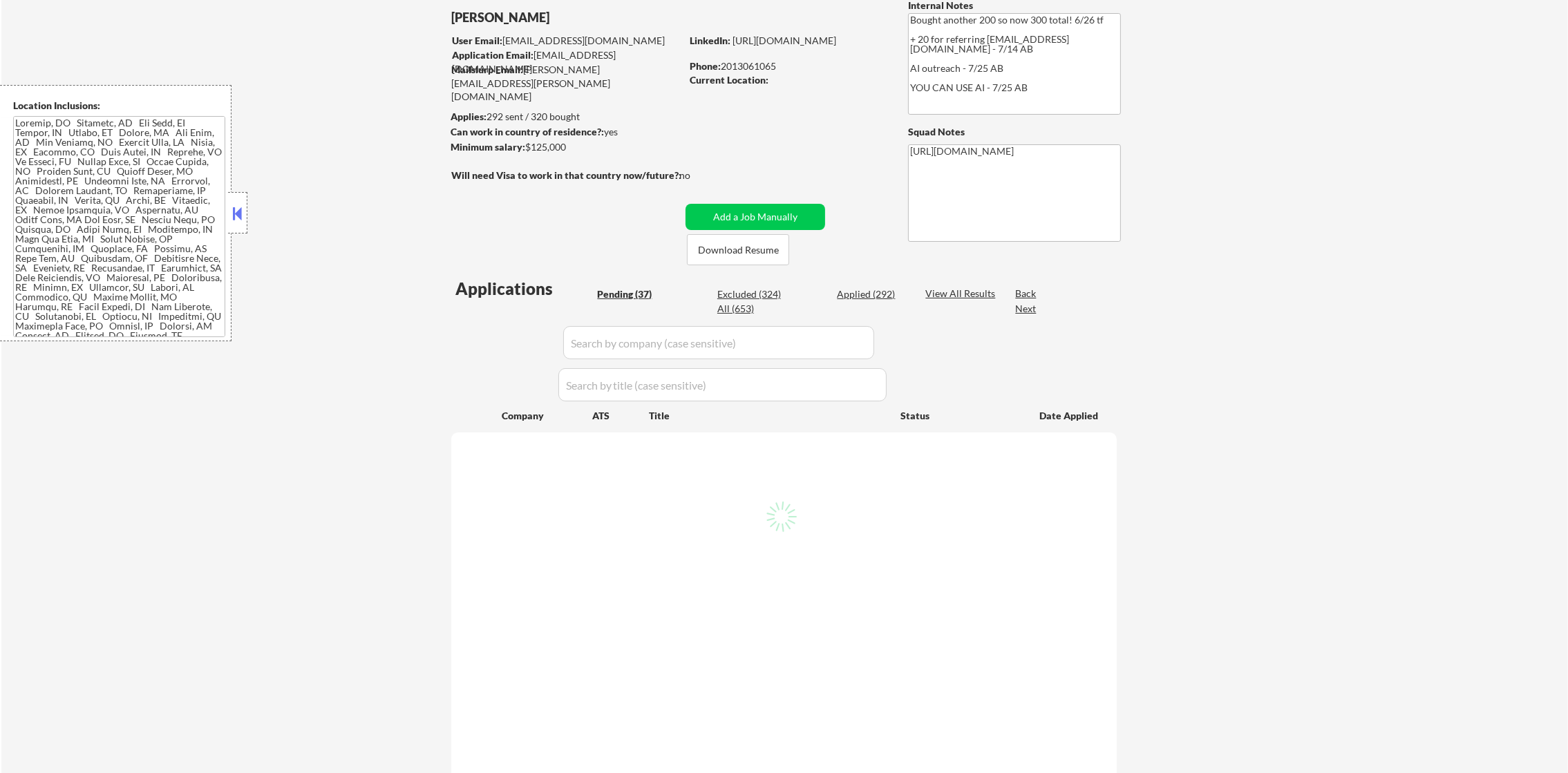
select select ""pending""
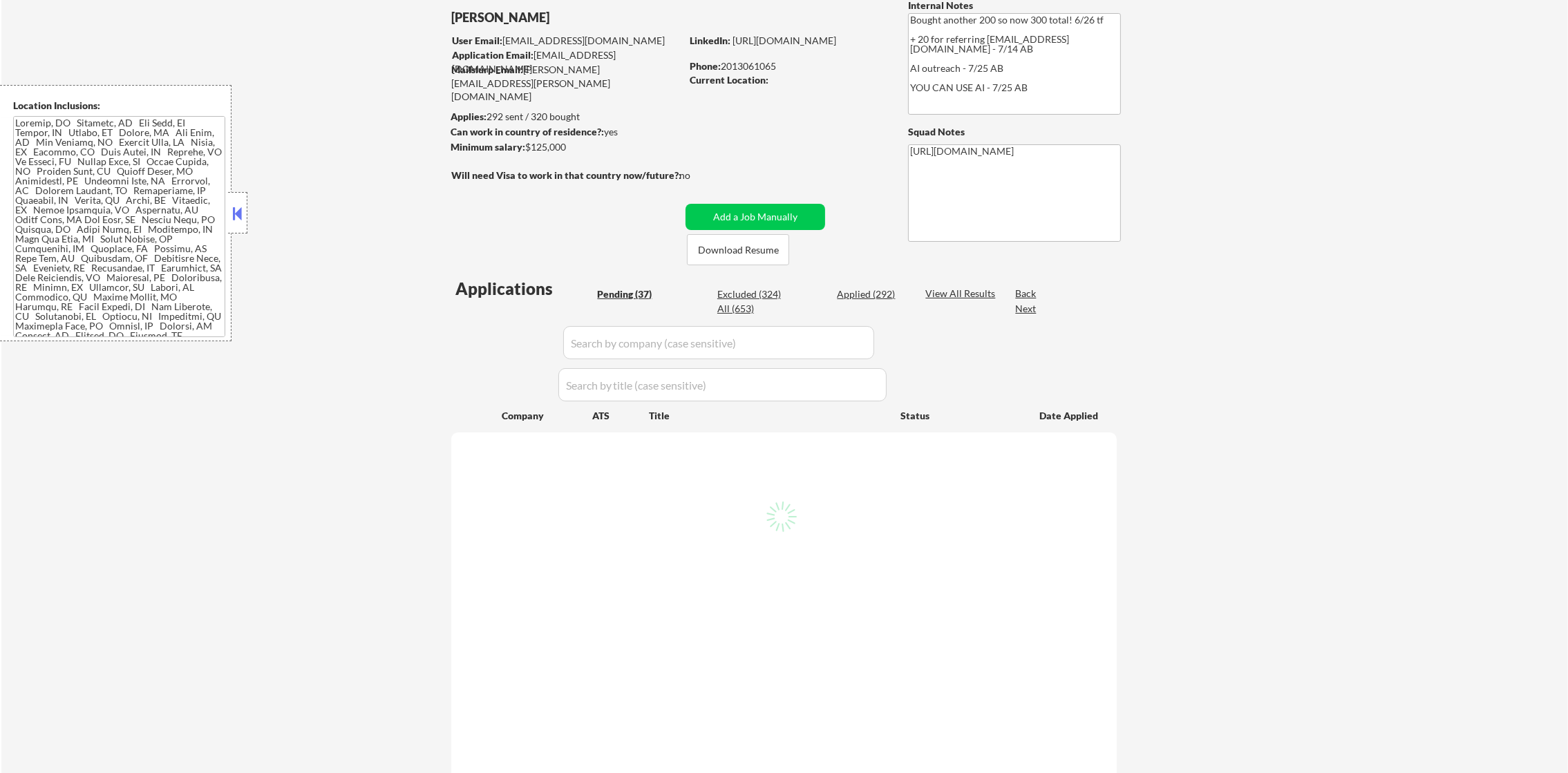
select select ""pending""
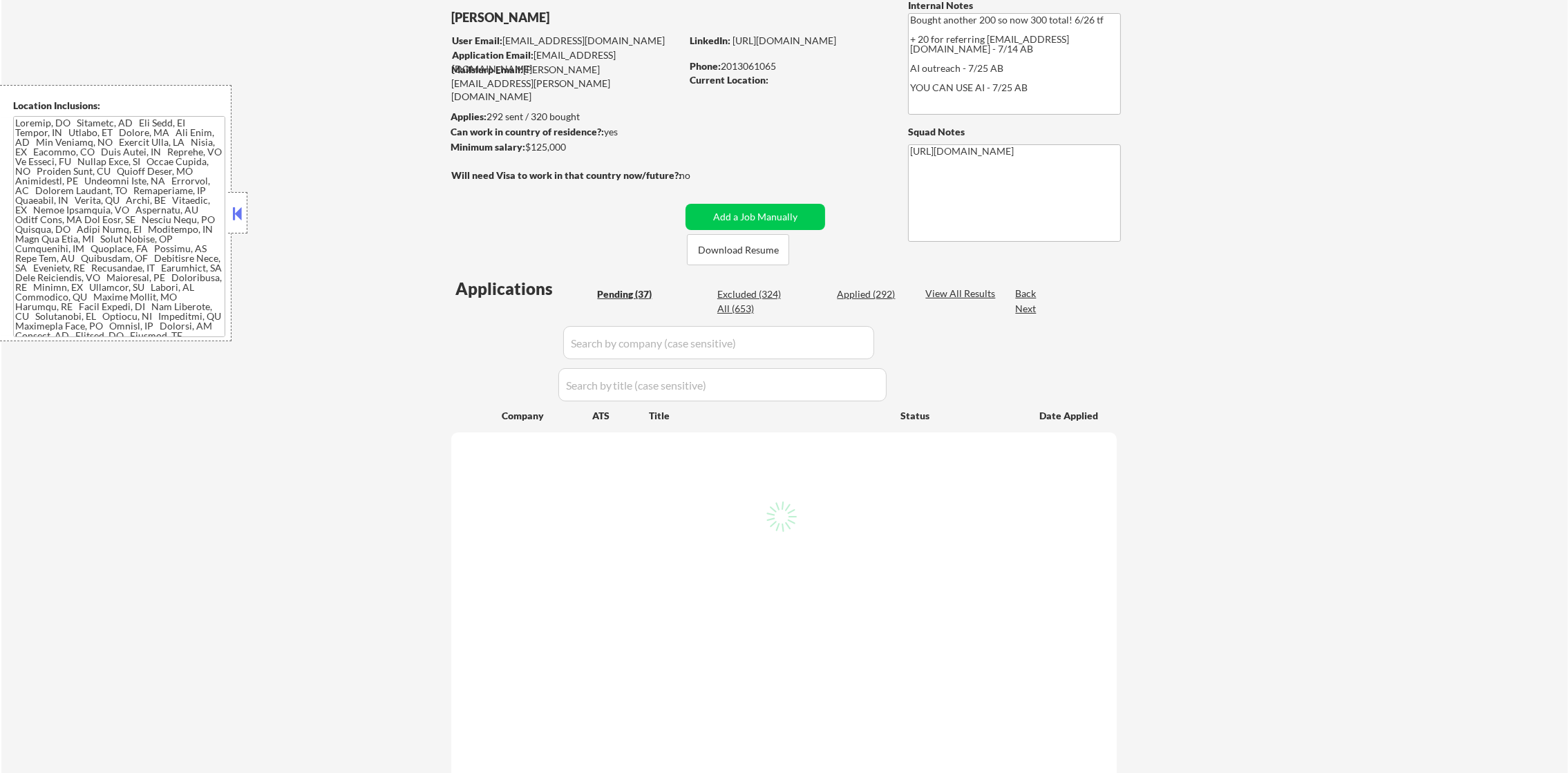
select select ""pending""
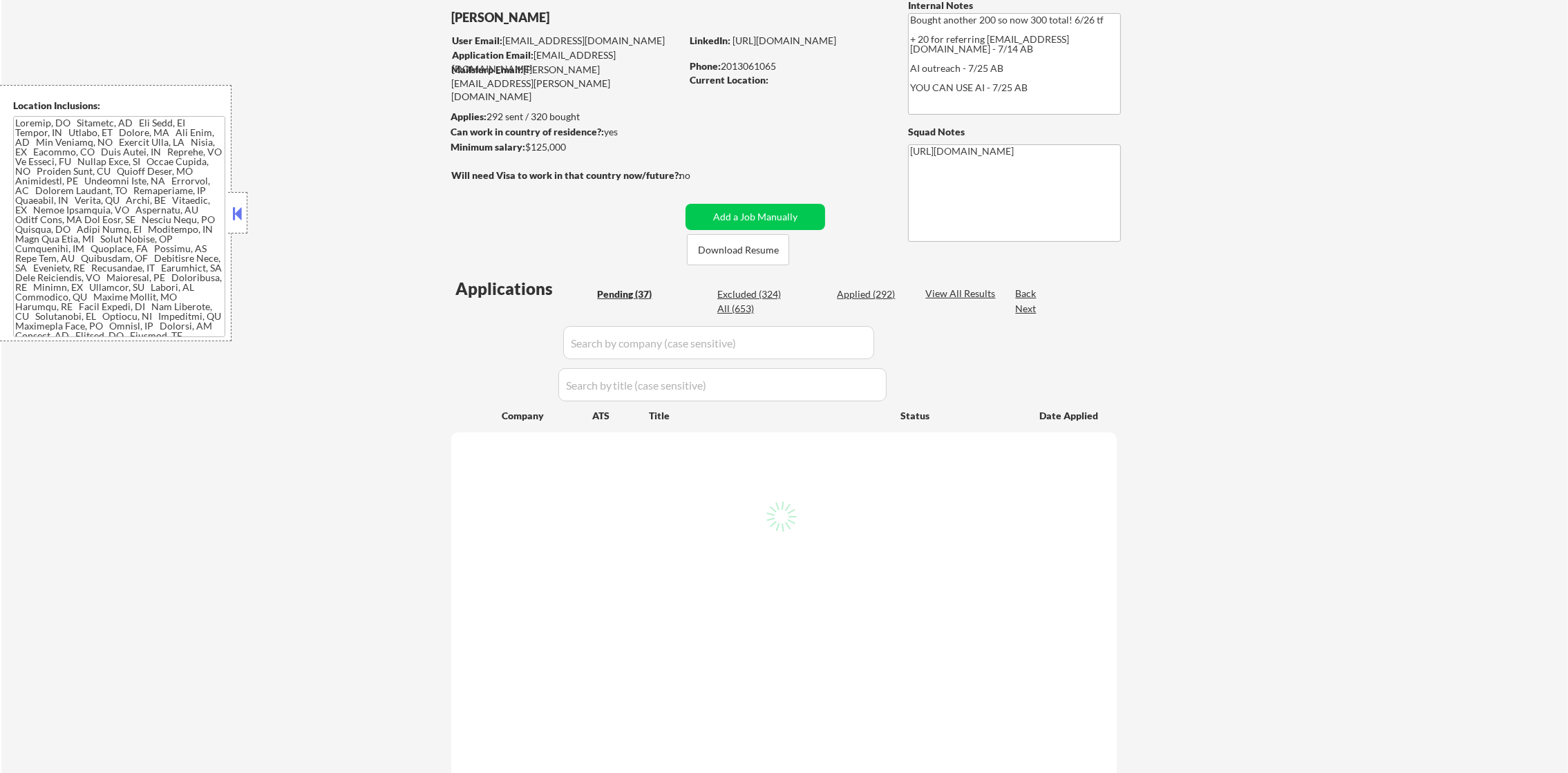
select select ""pending""
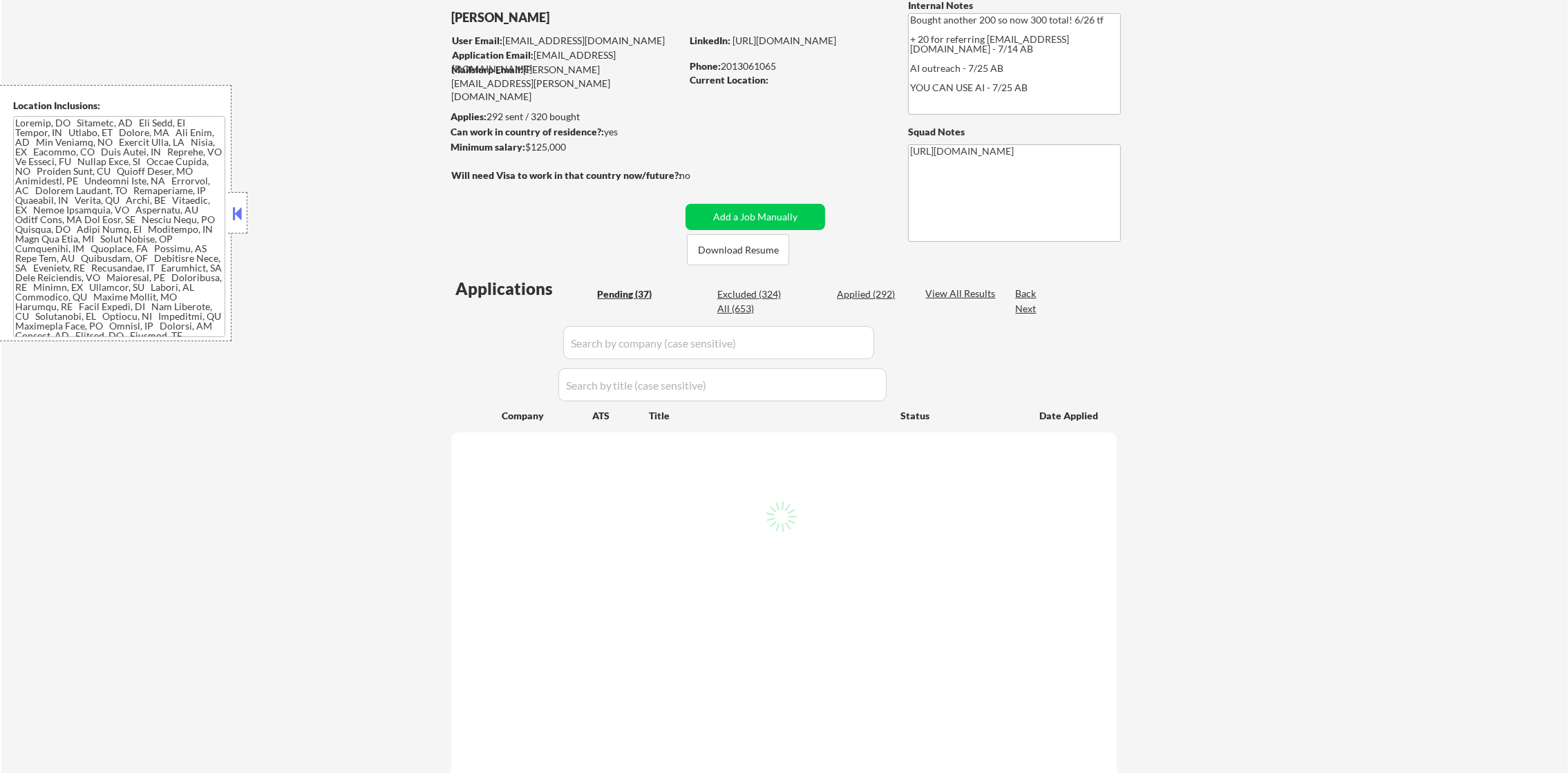
select select ""pending""
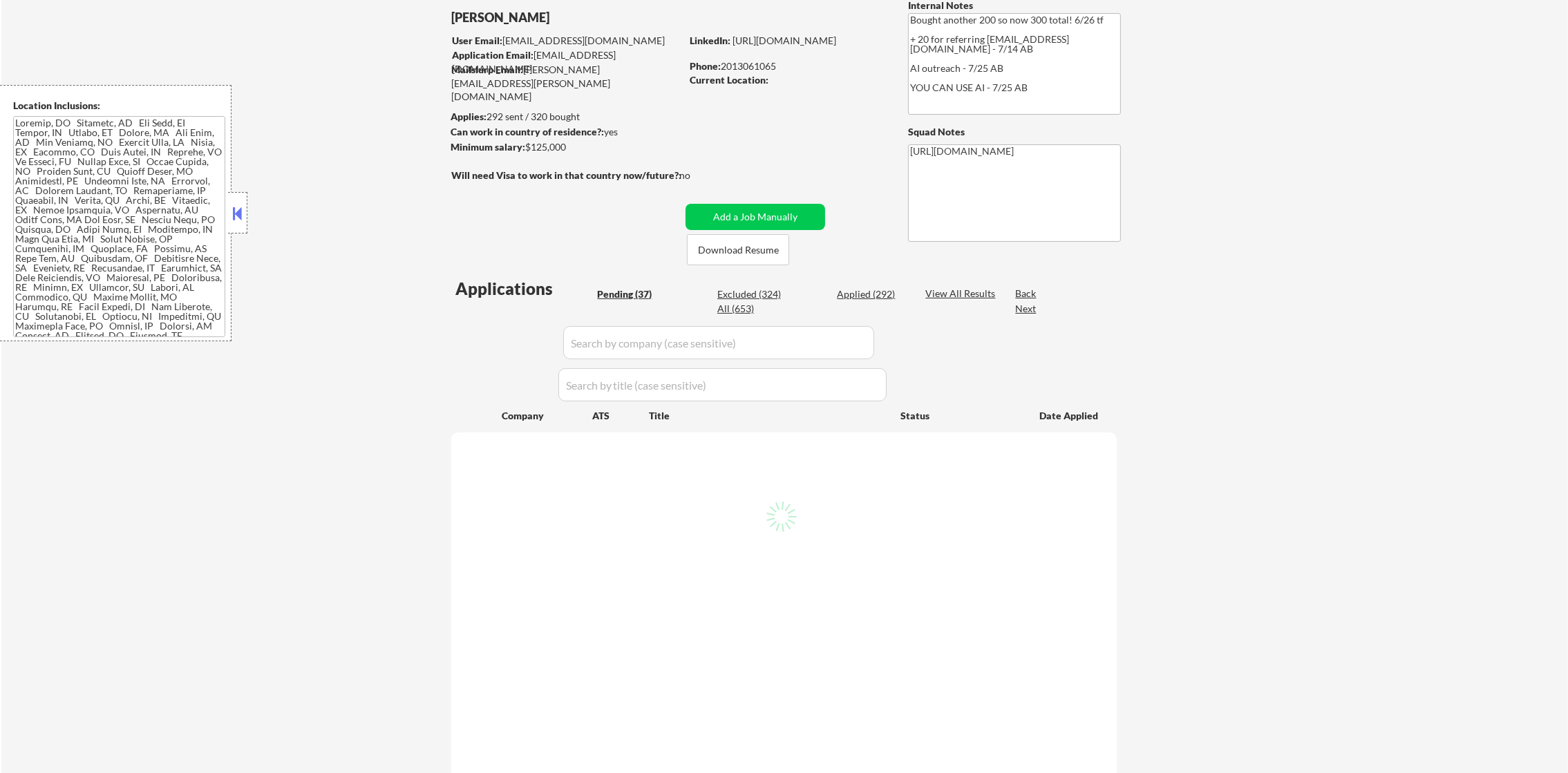
select select ""pending""
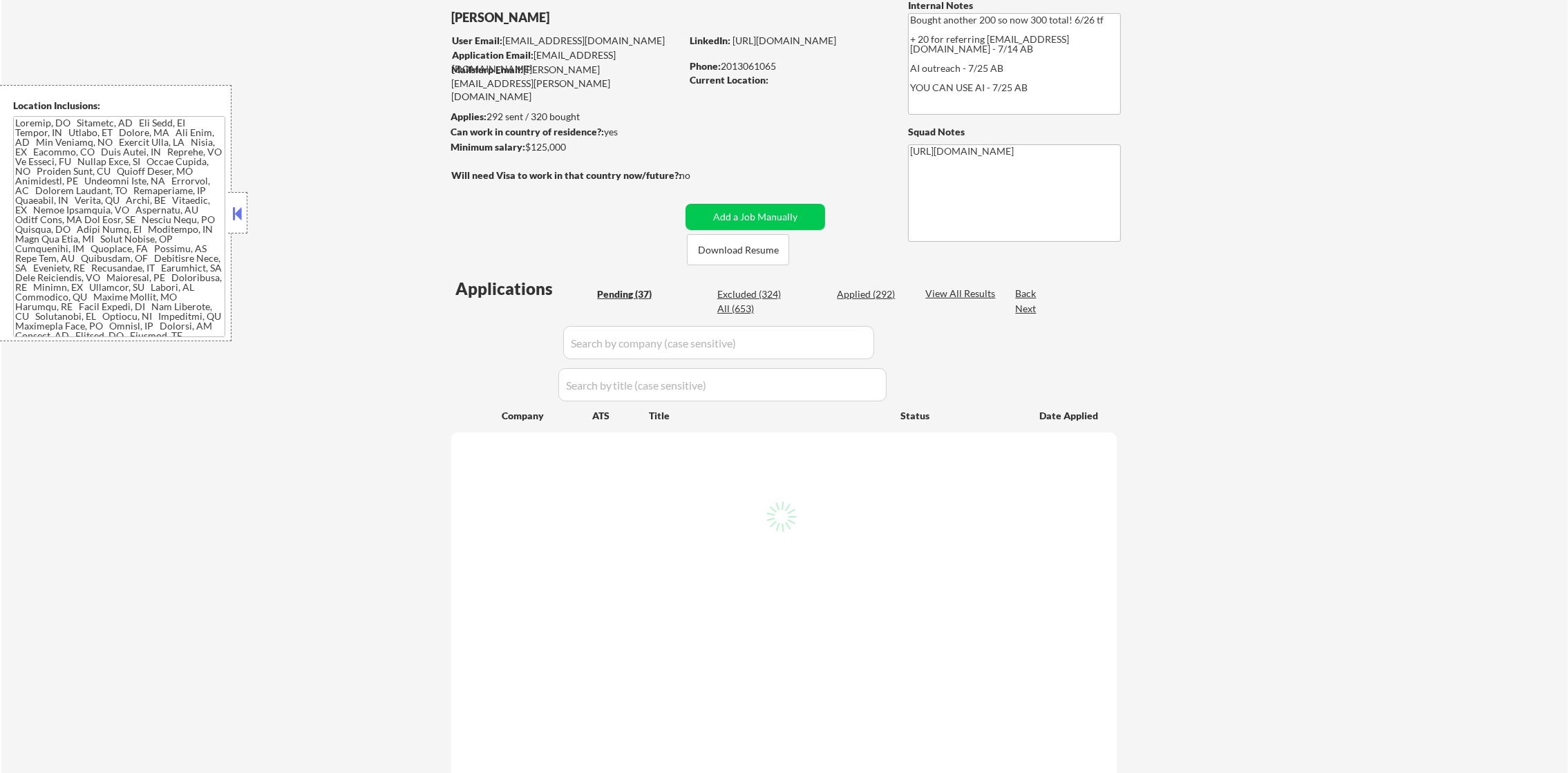
select select ""pending""
click at [741, 308] on div "All (653)" at bounding box center [752, 309] width 69 height 14
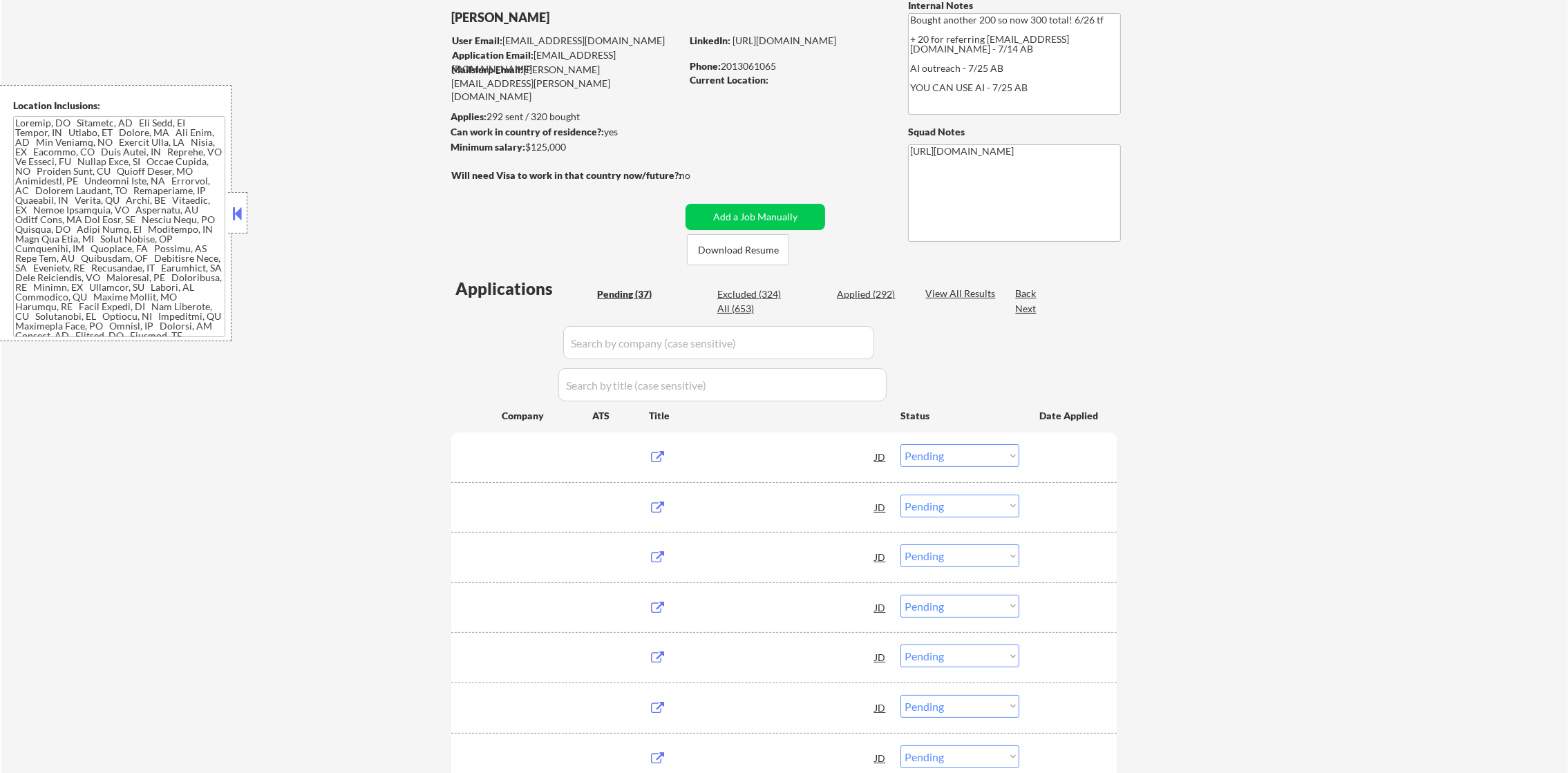
select select ""applied""
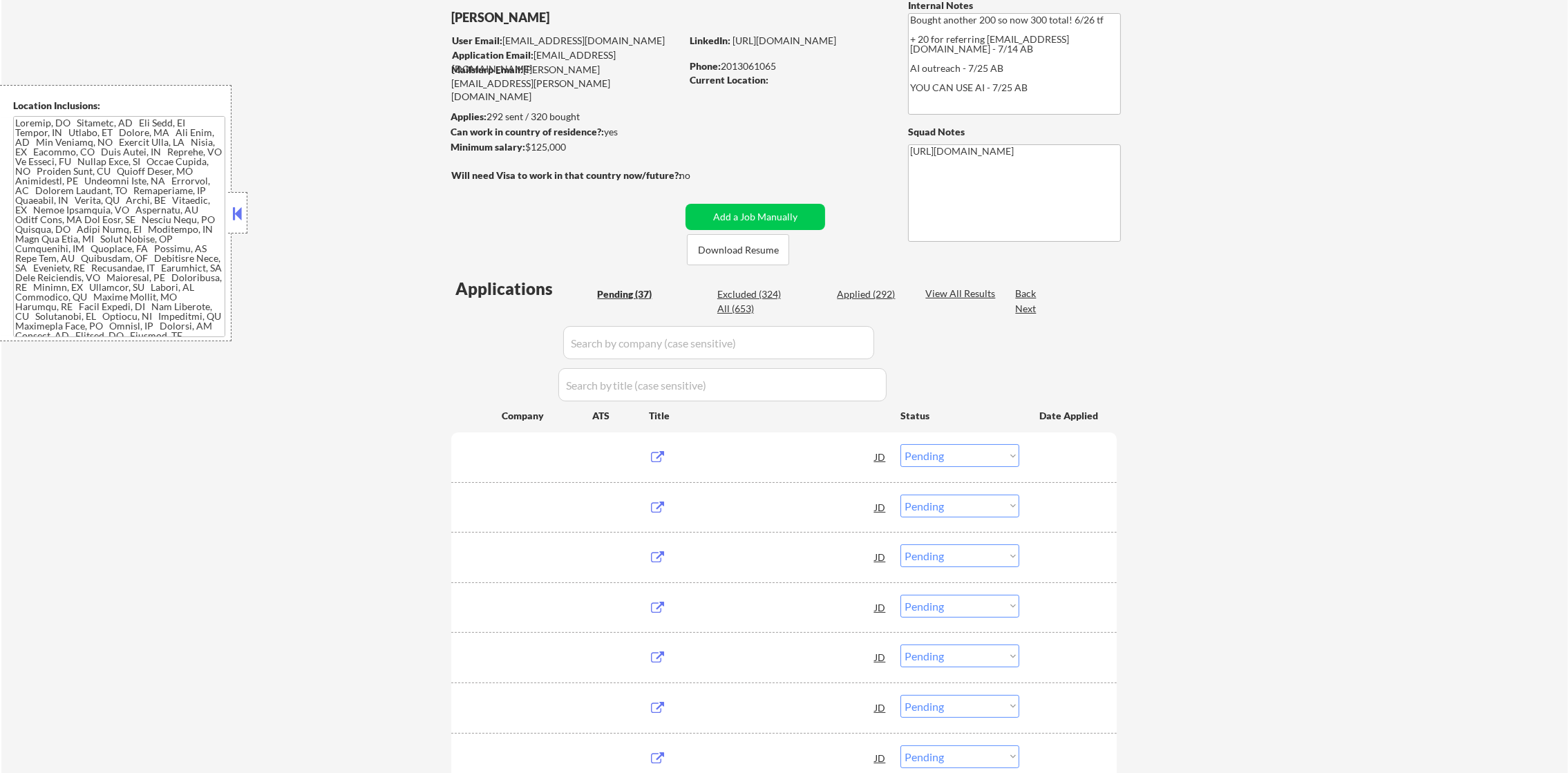
select select ""applied""
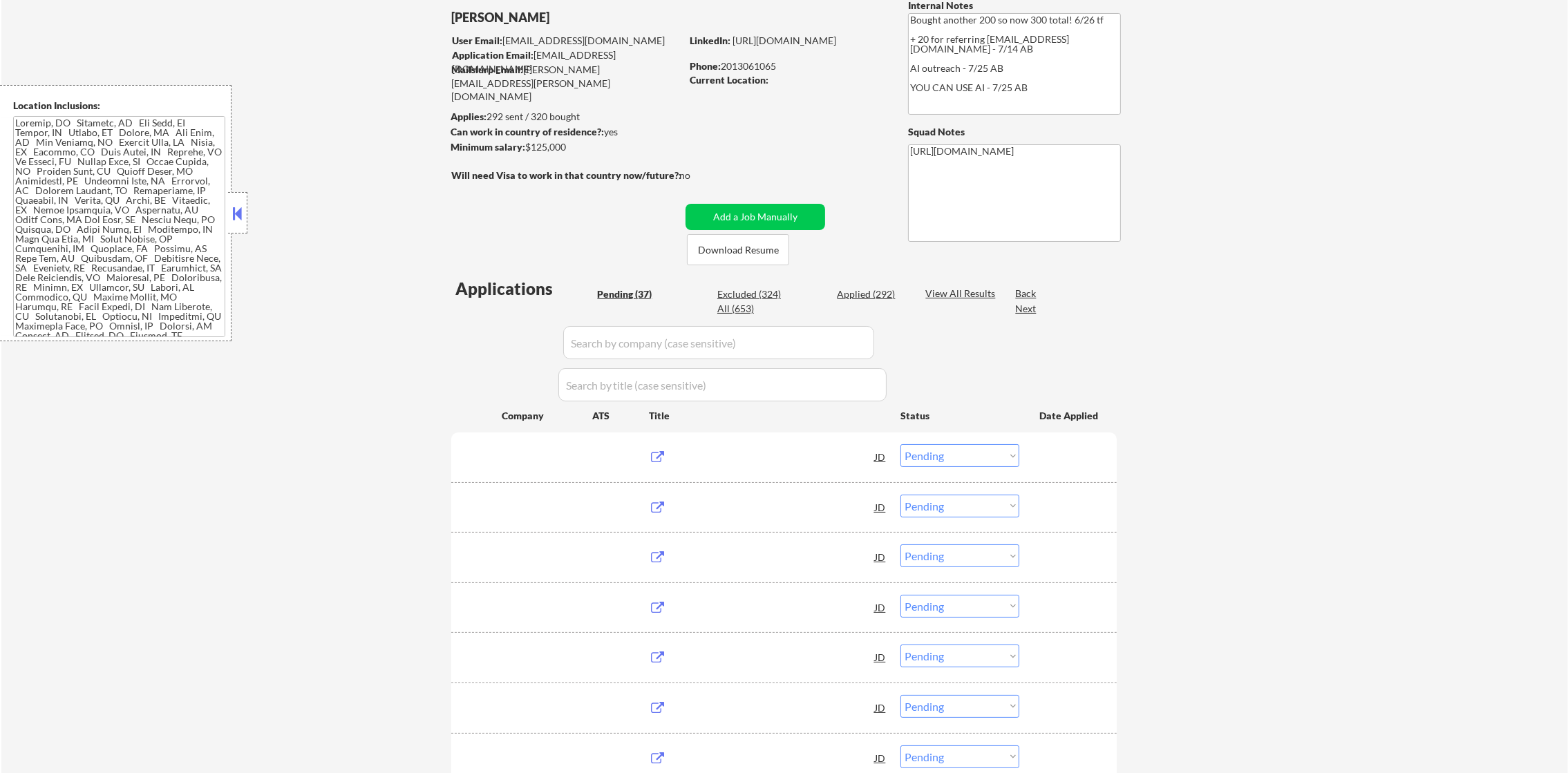
select select ""applied""
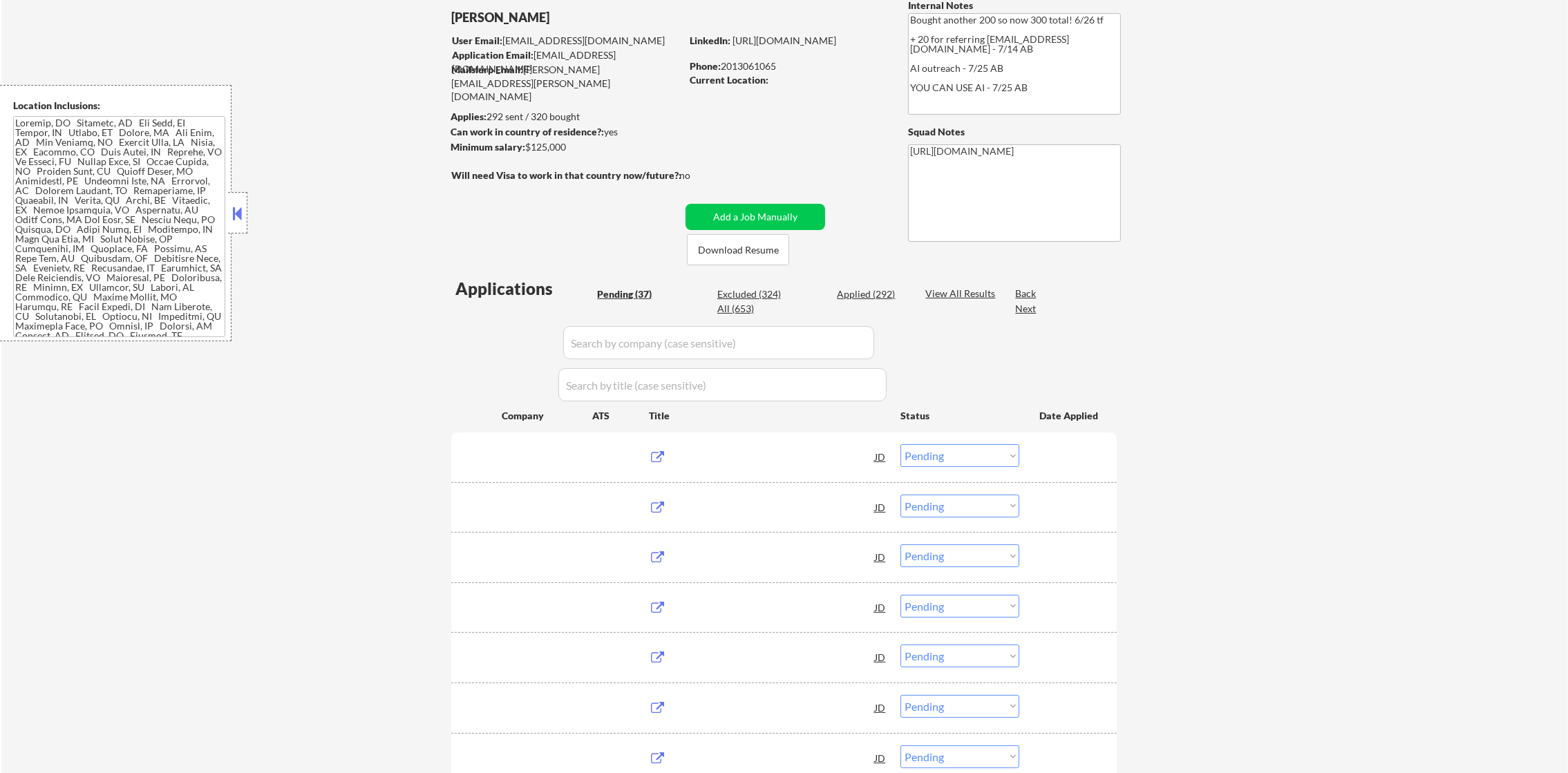
select select ""applied""
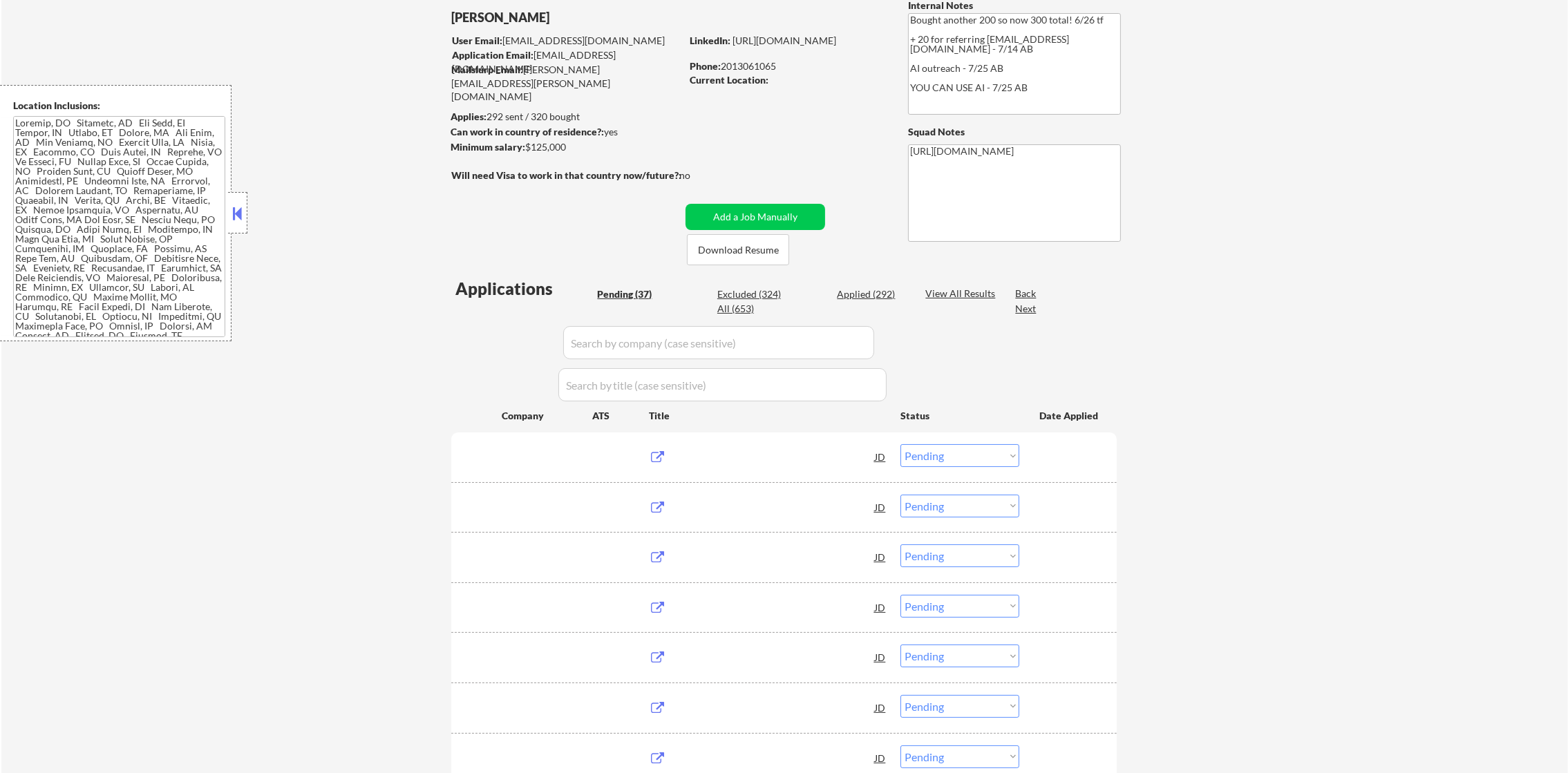
select select ""applied""
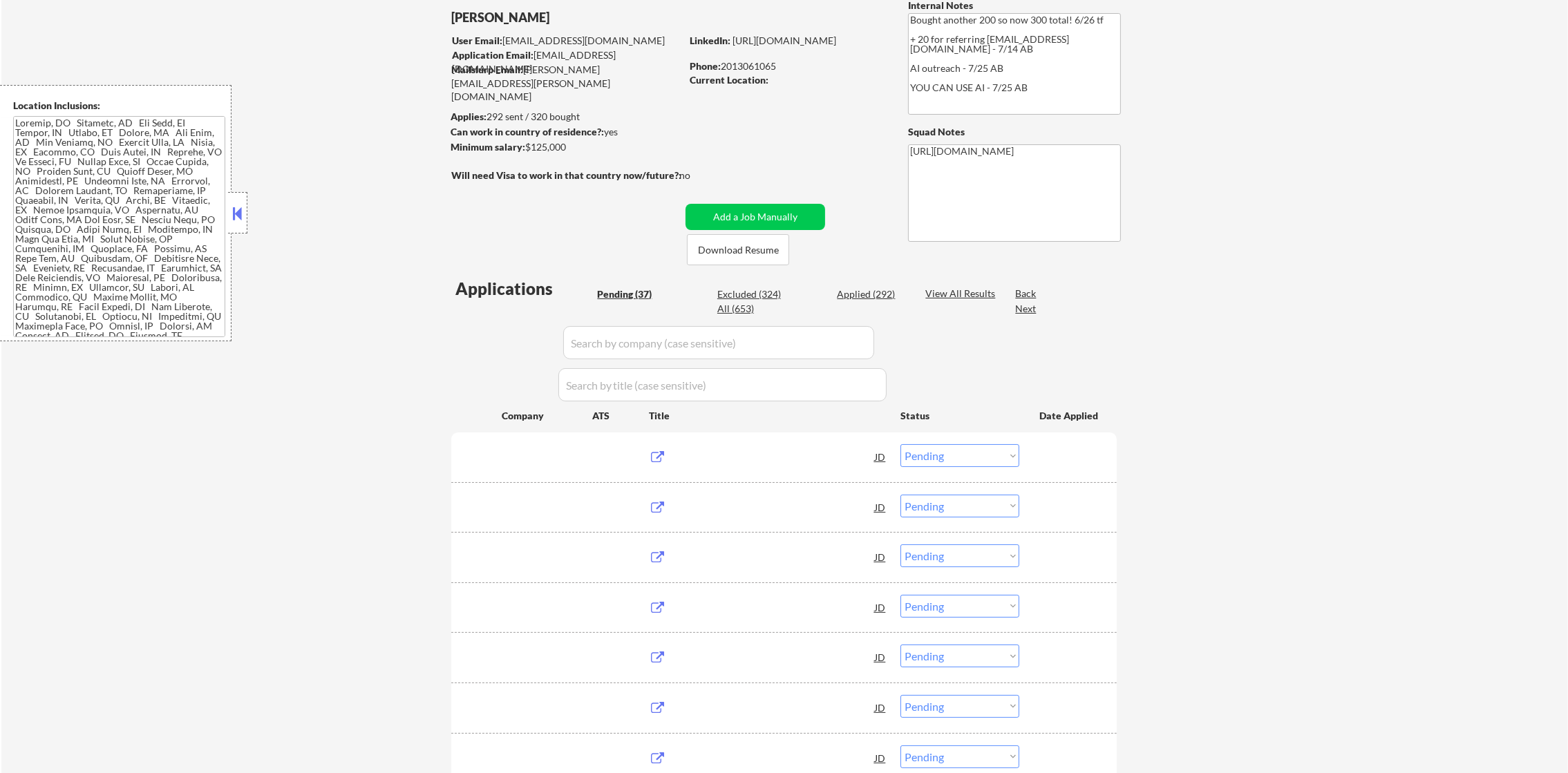
select select ""applied""
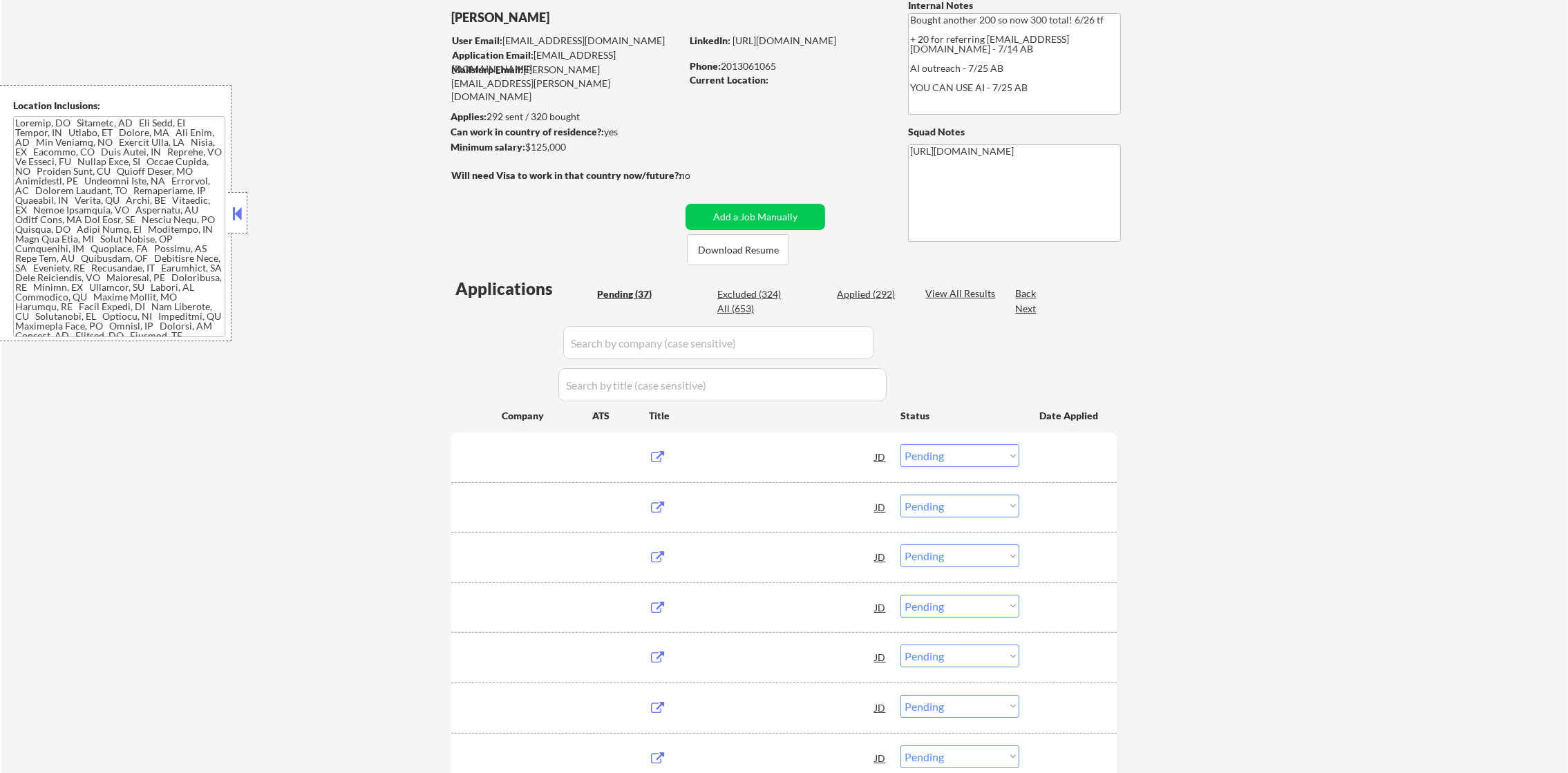
select select ""applied""
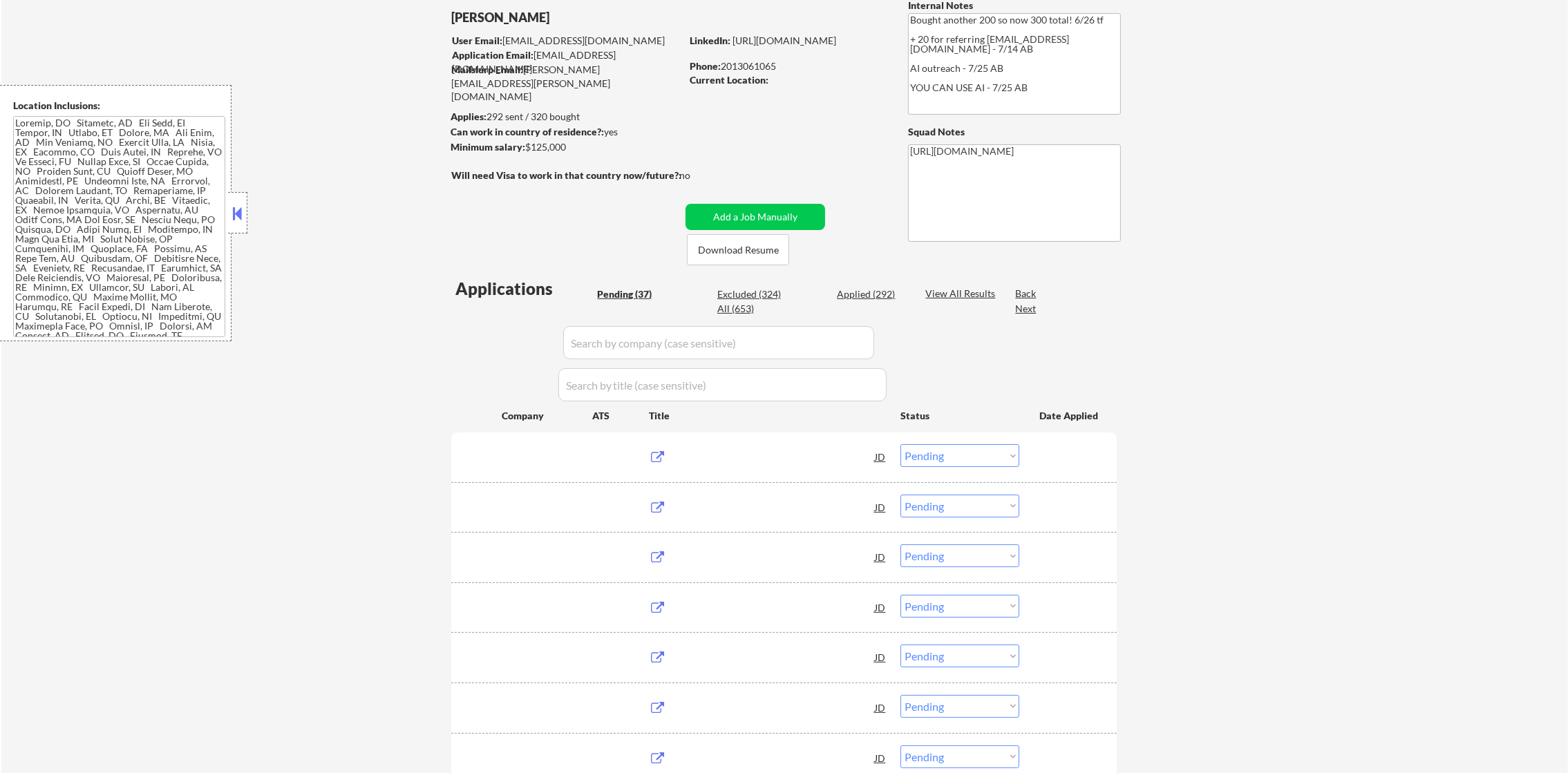
select select ""applied""
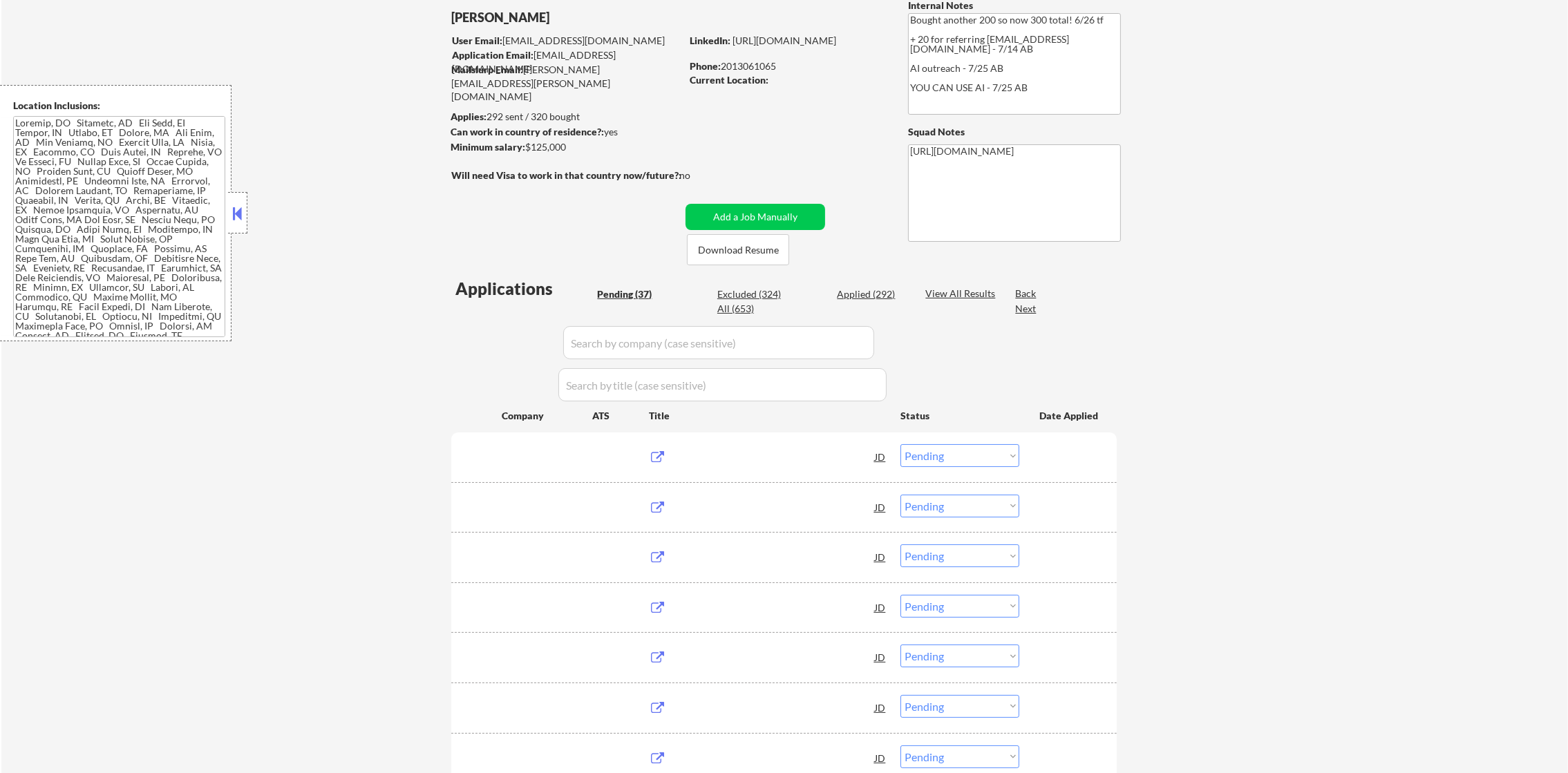
select select ""applied""
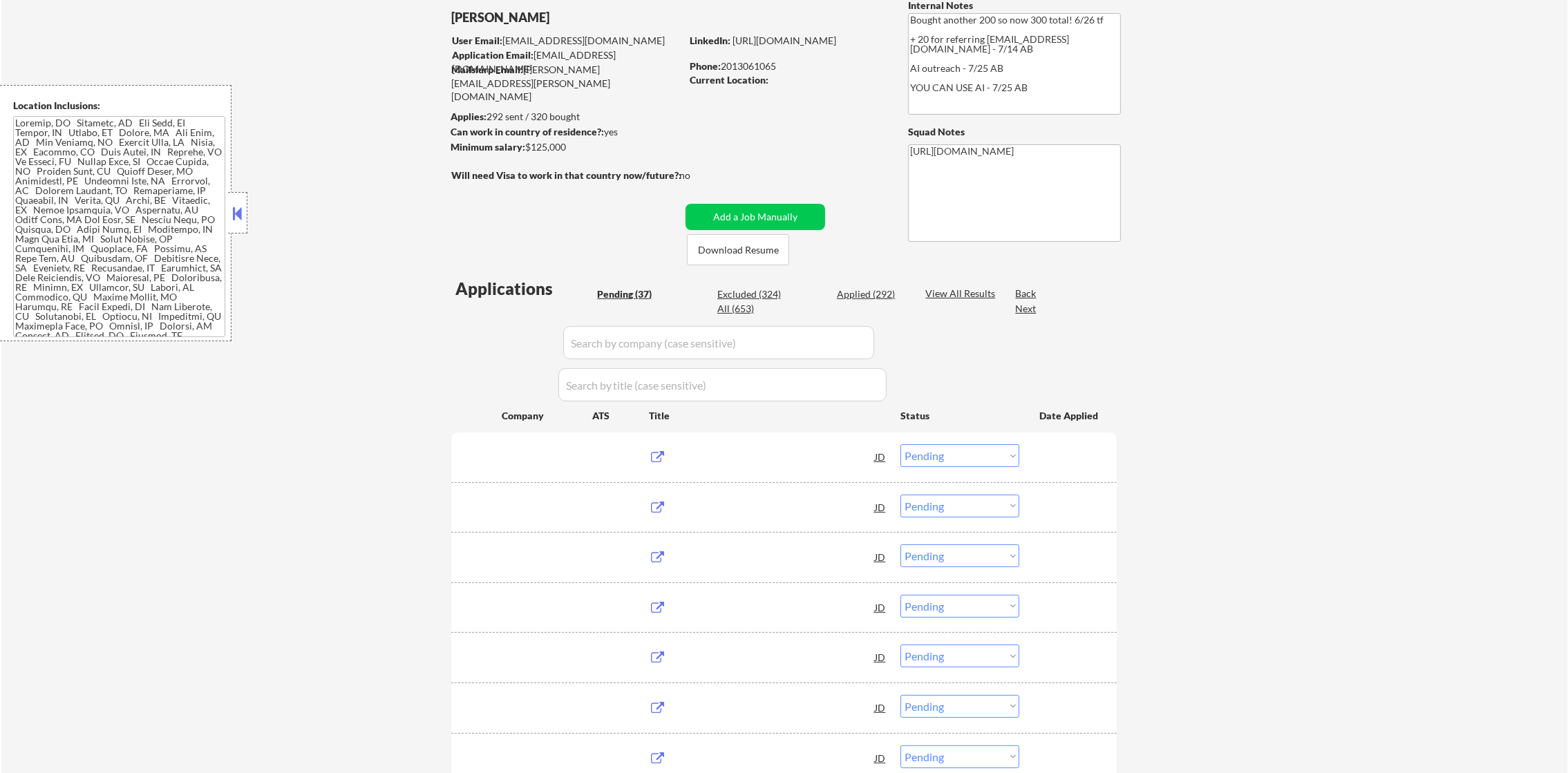
select select ""applied""
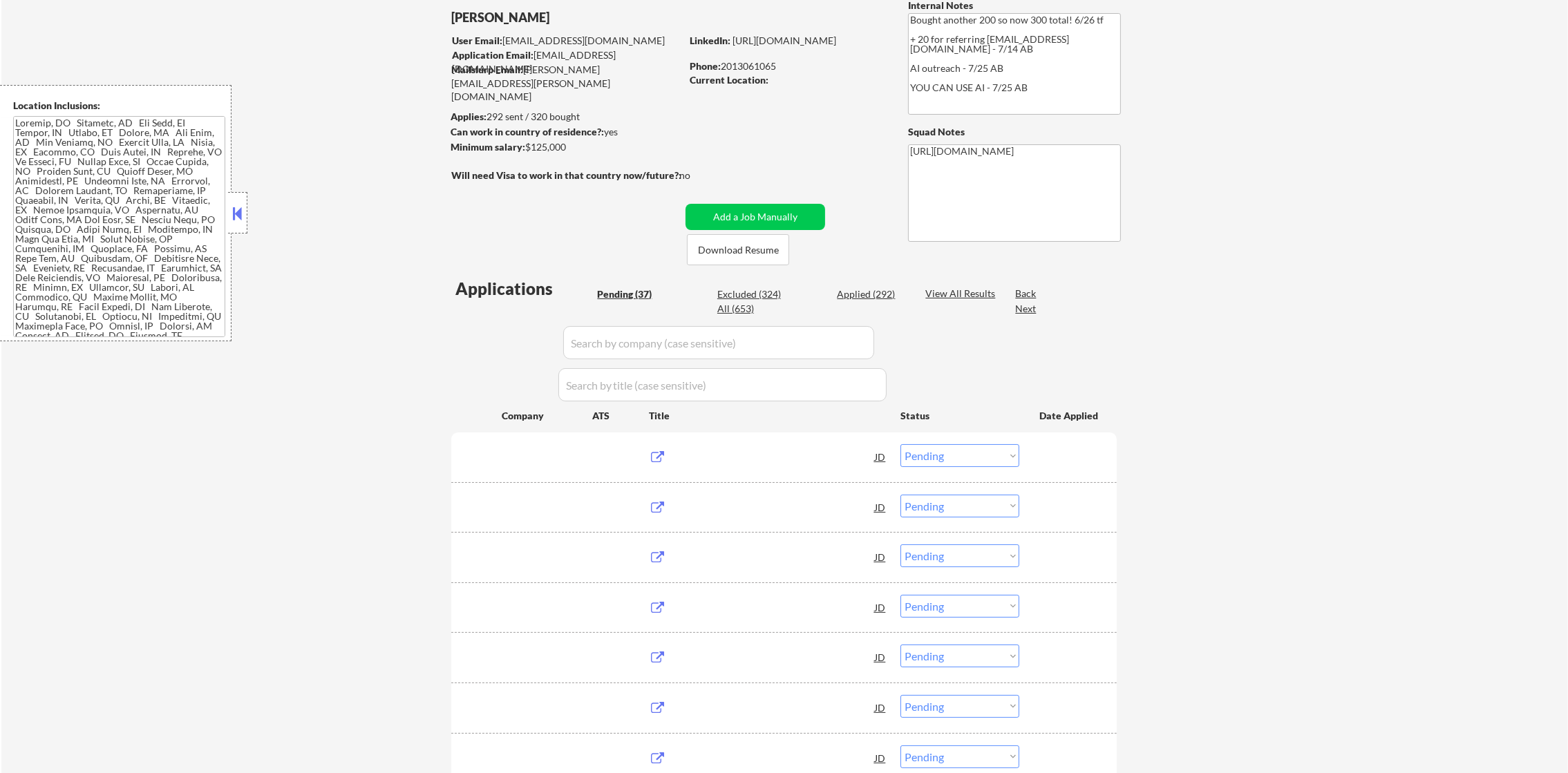
select select ""applied""
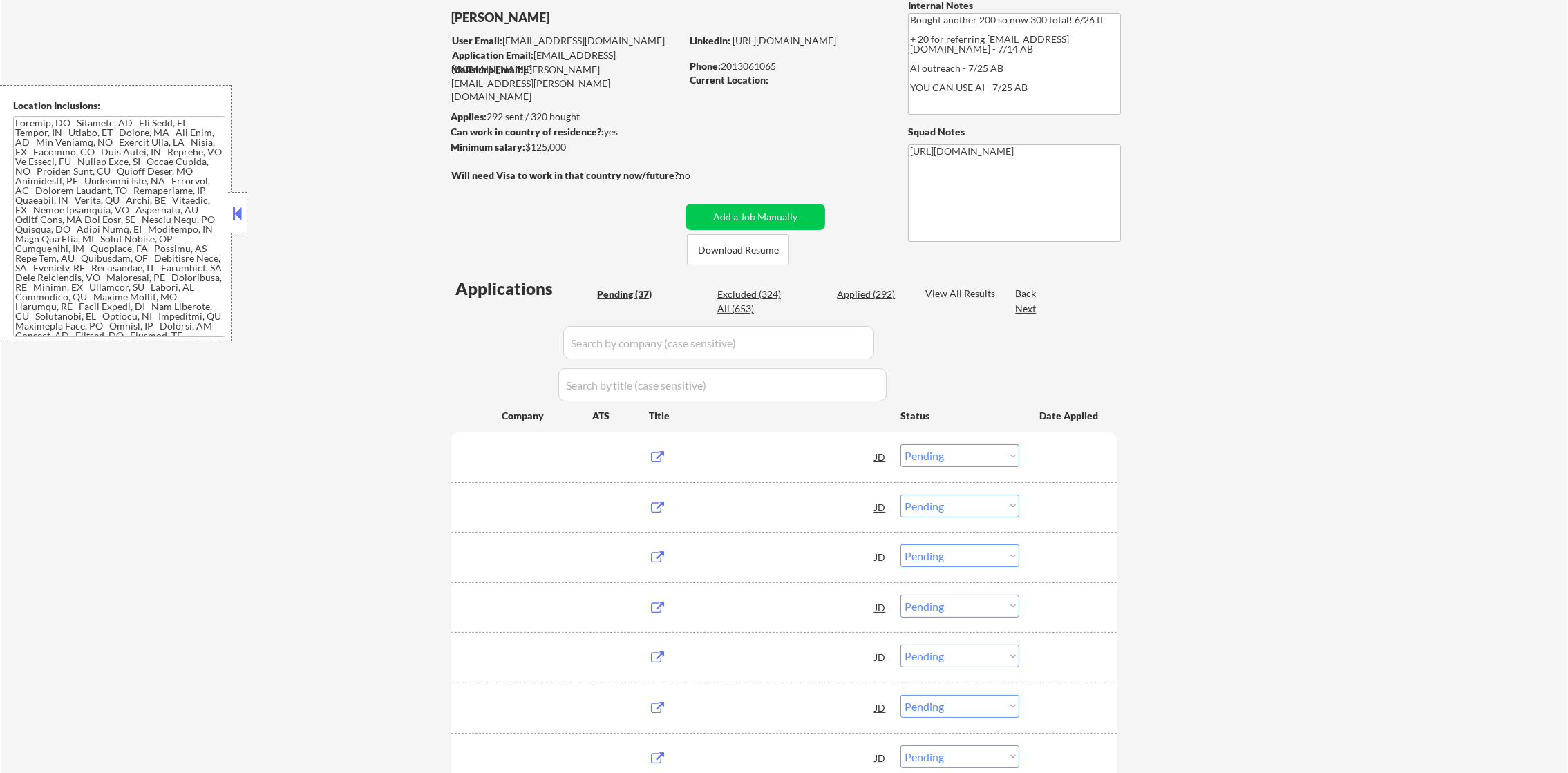
select select ""applied""
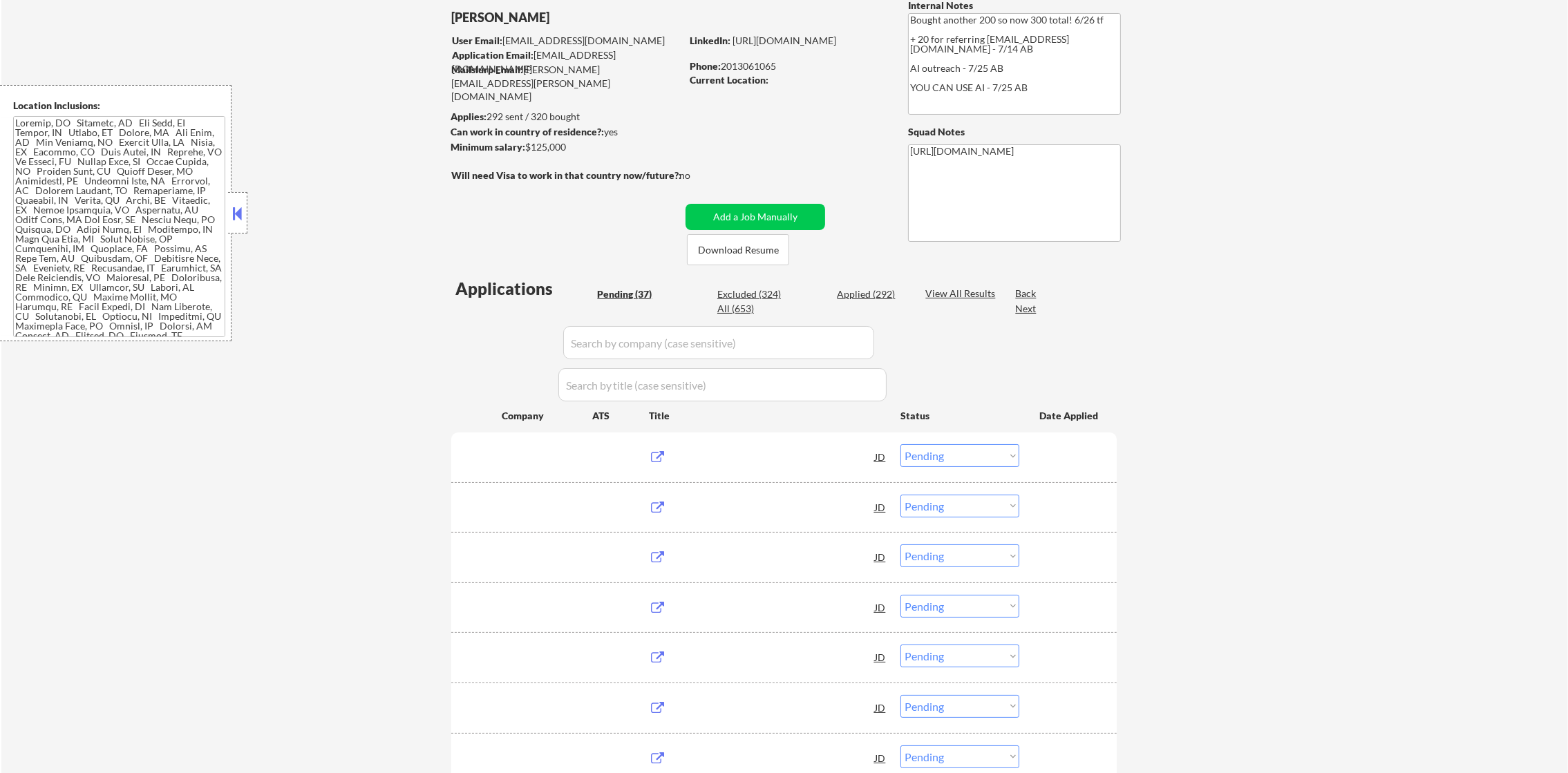
select select ""applied""
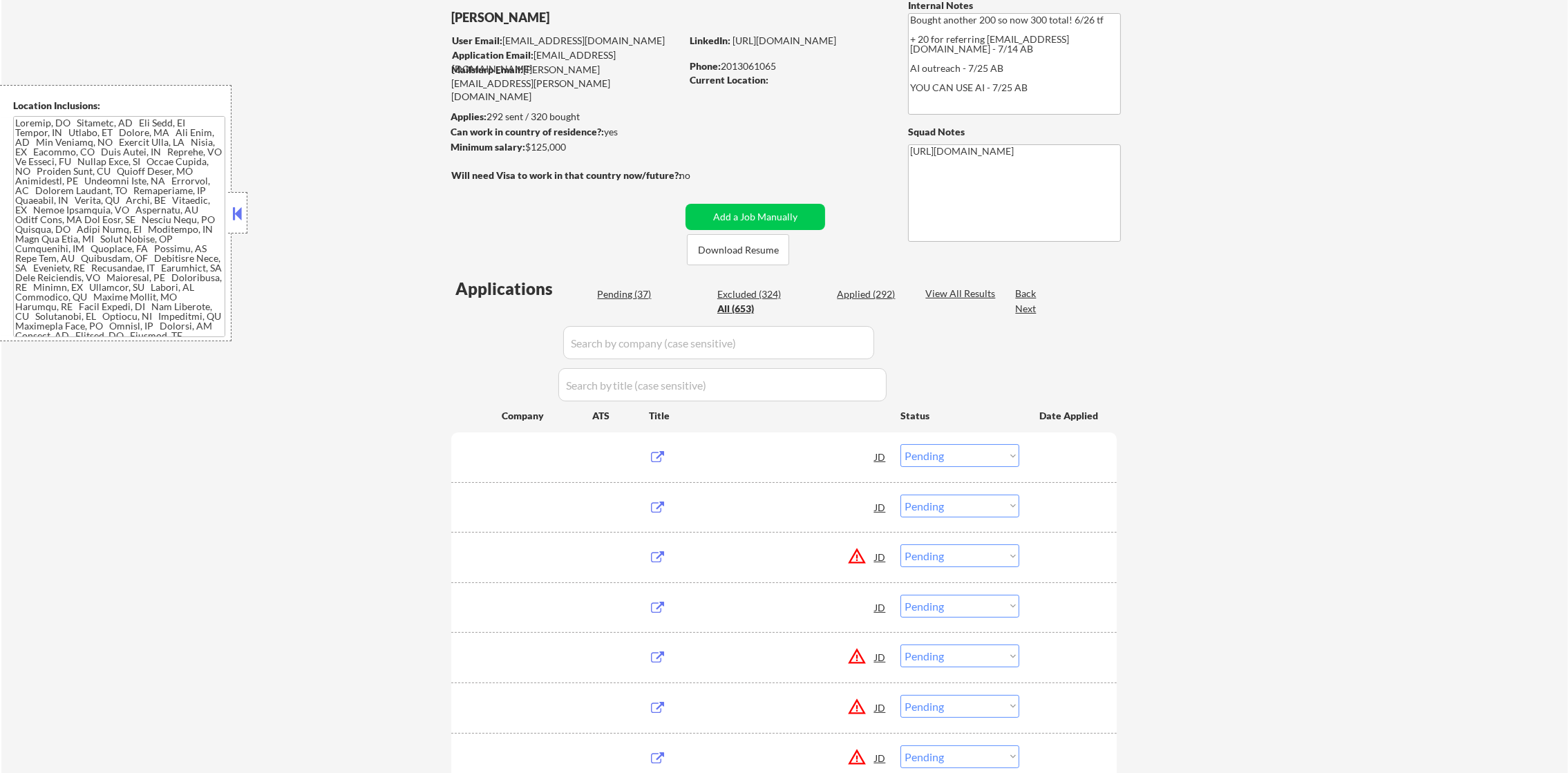
select select ""applied""
select select ""excluded__expired_""
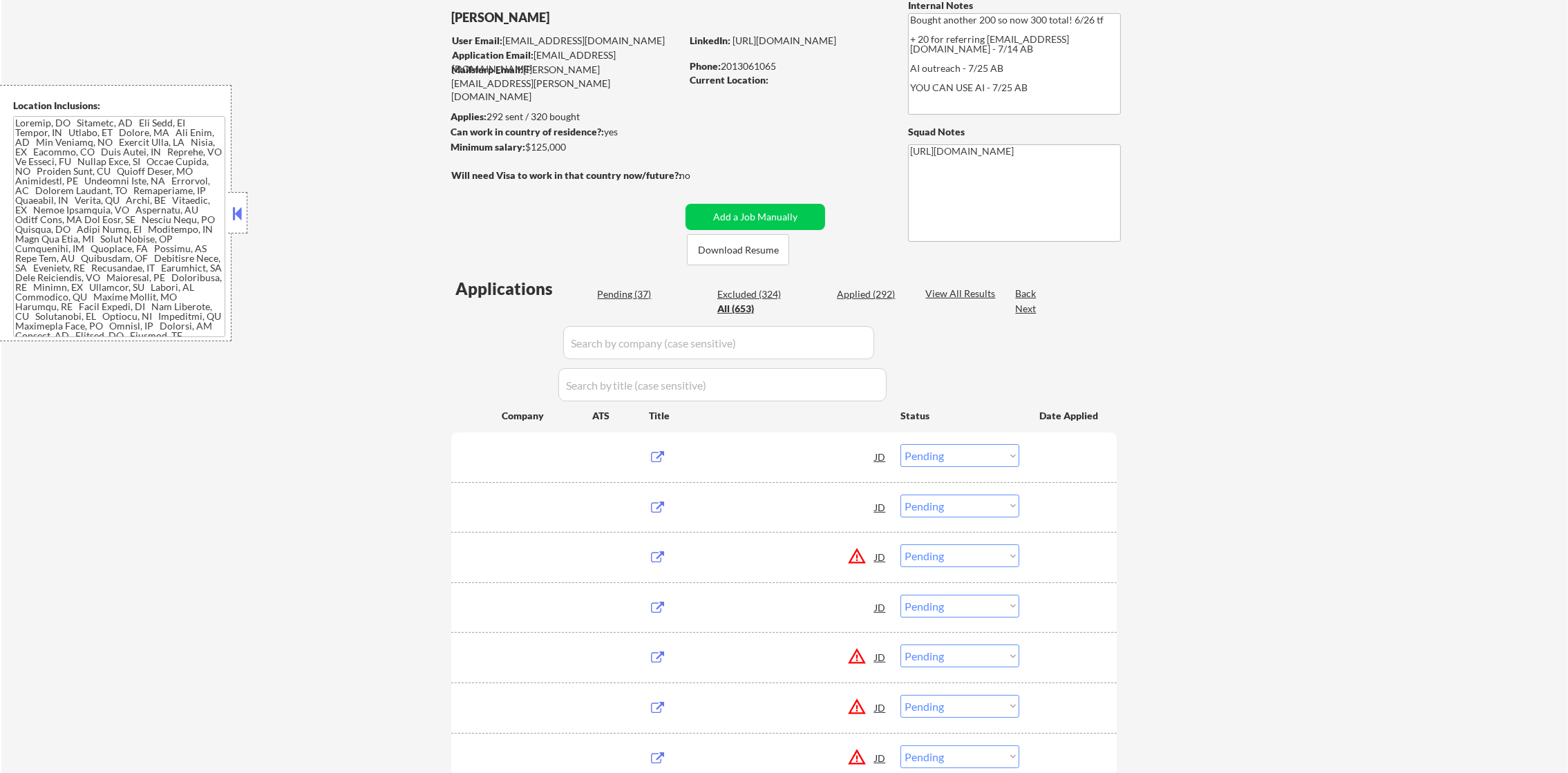
select select ""applied""
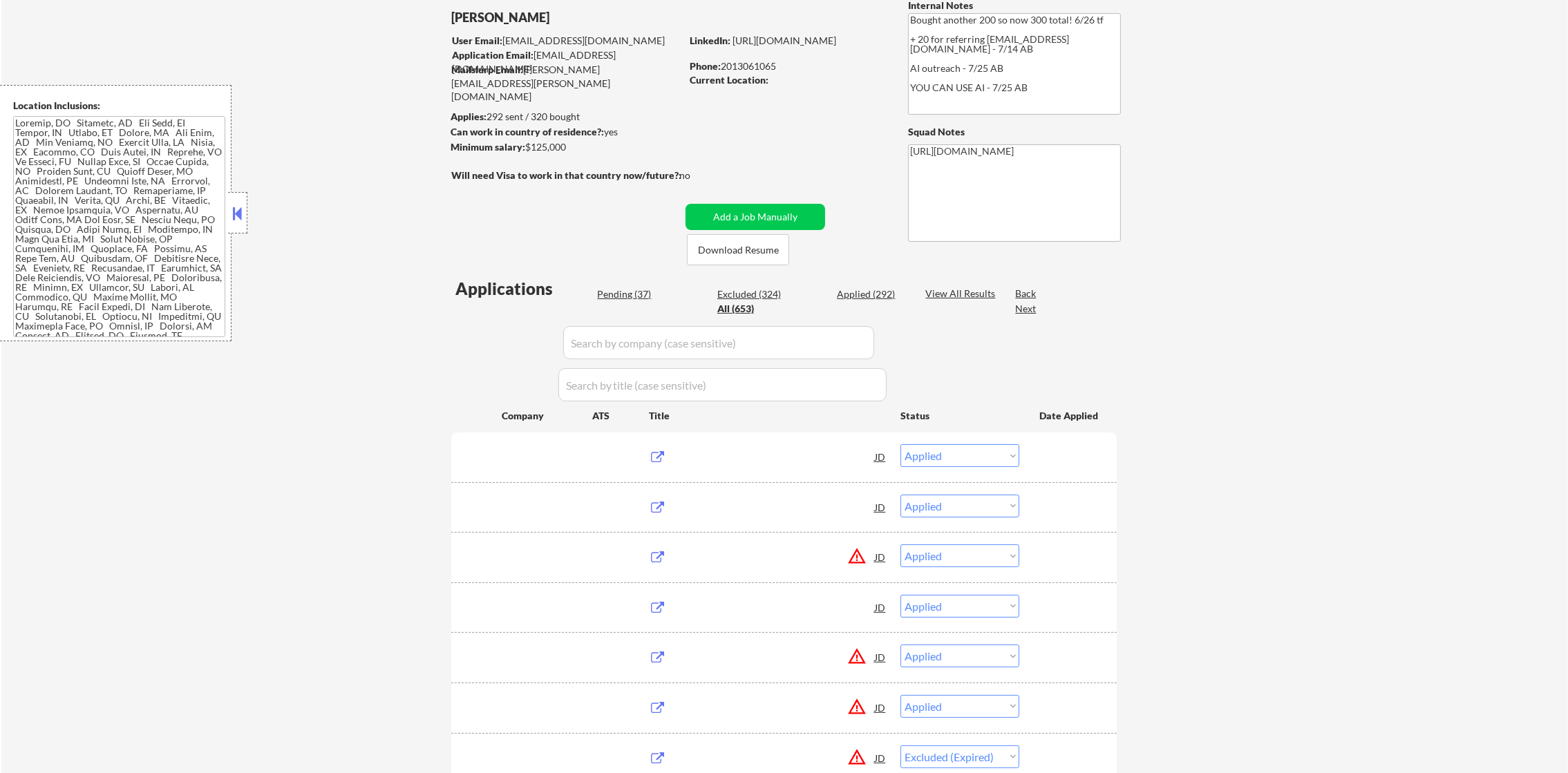
select select ""applied""
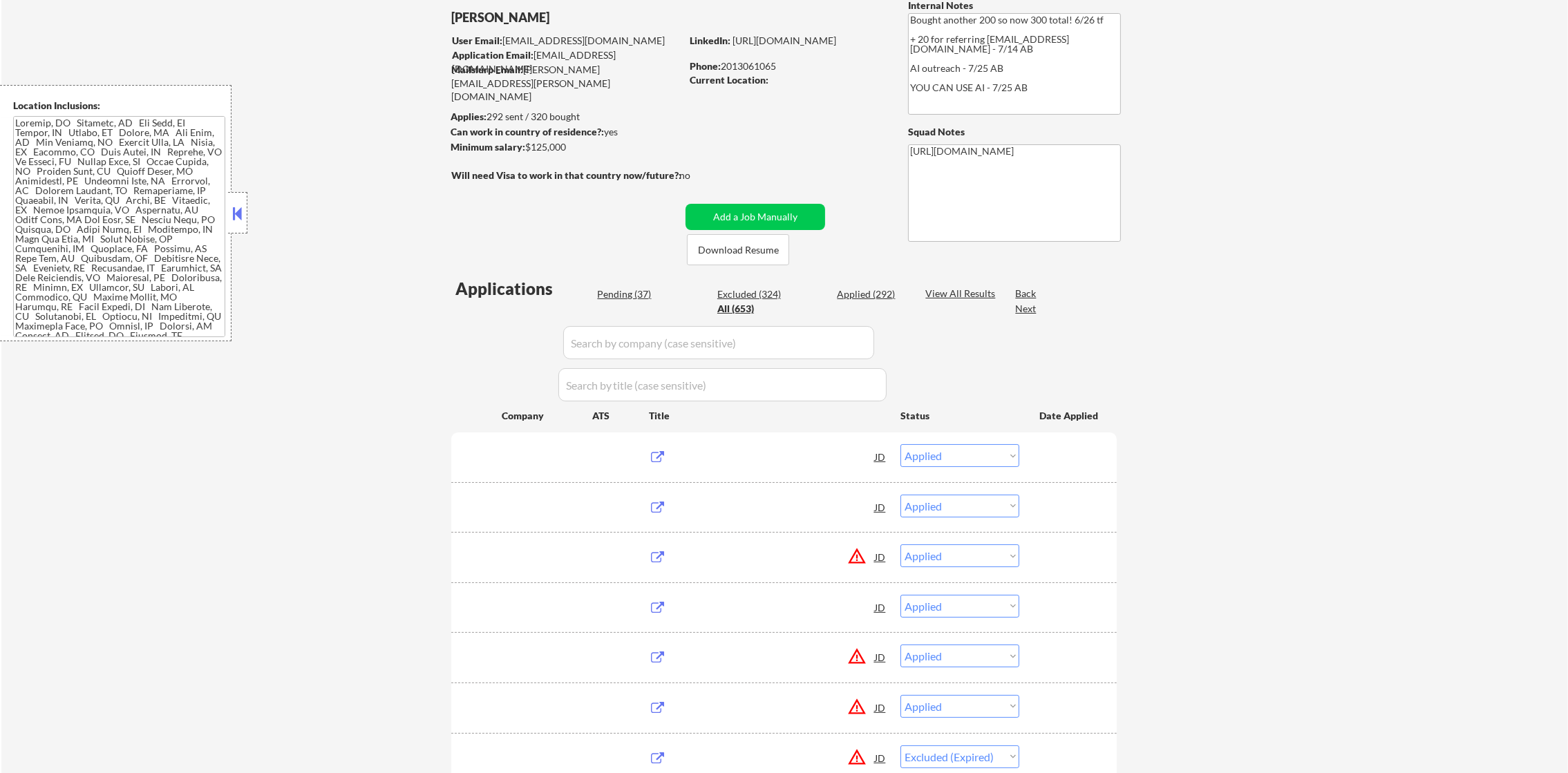
select select ""applied""
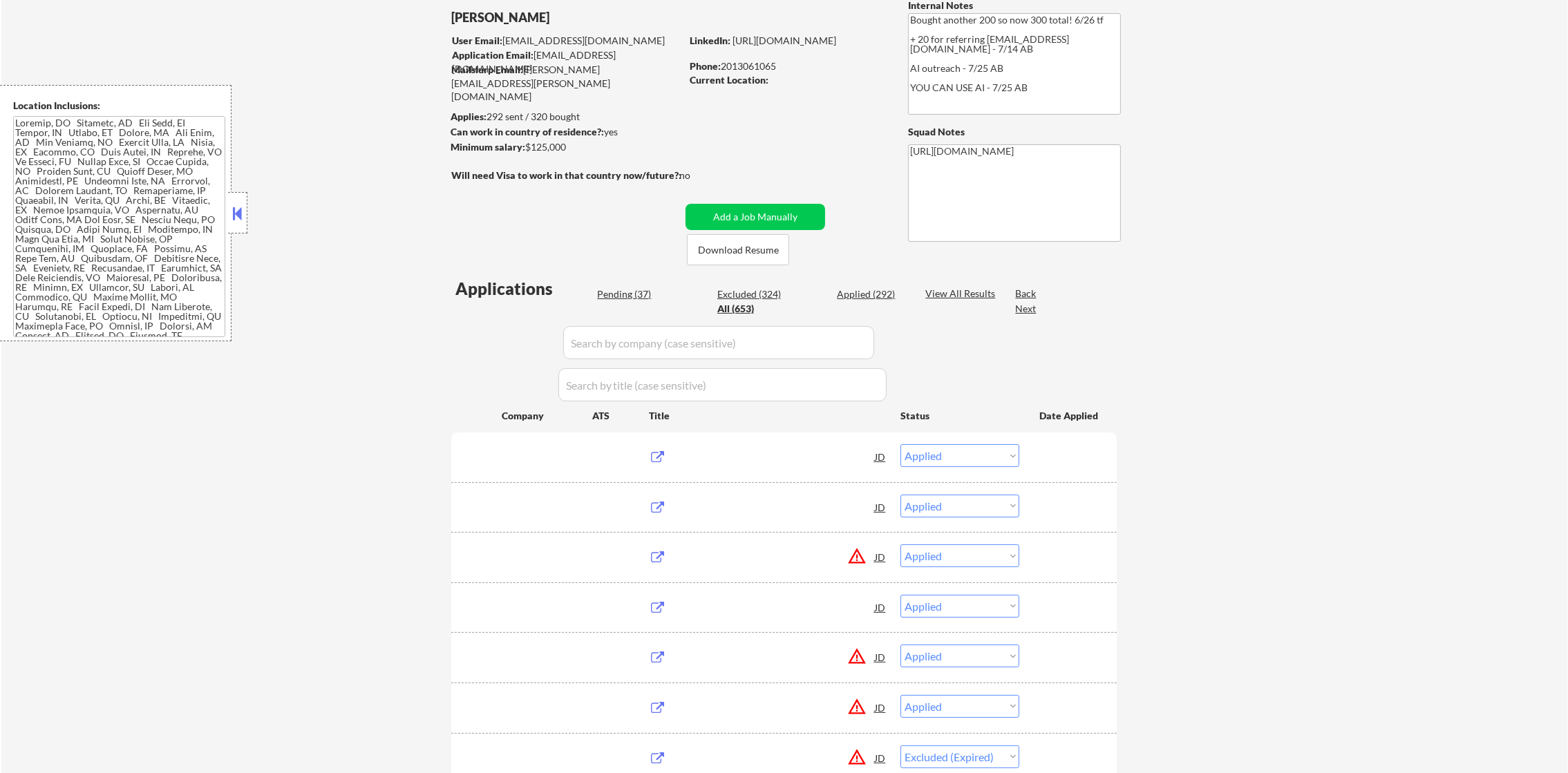
select select ""applied""
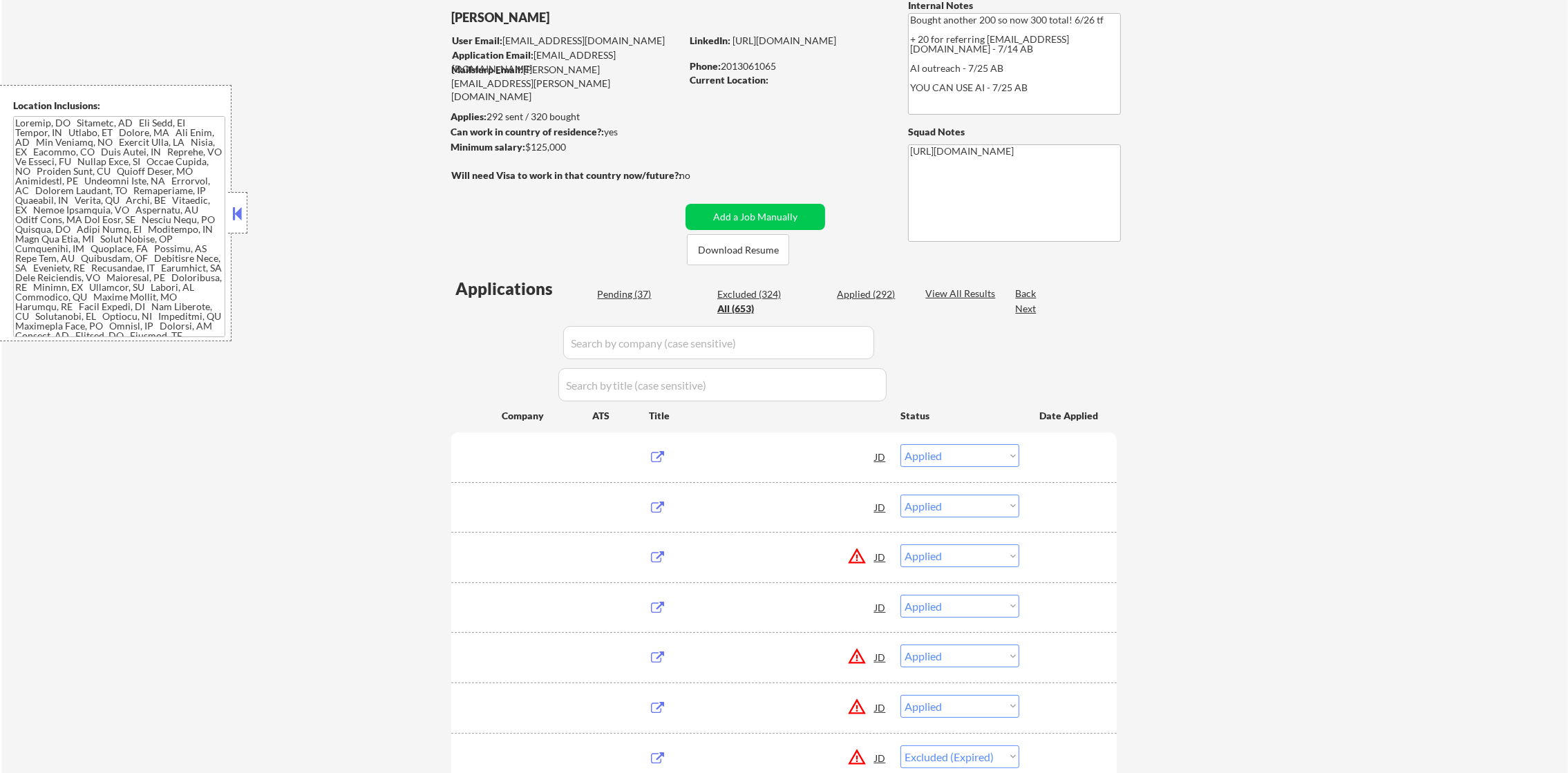
select select ""applied""
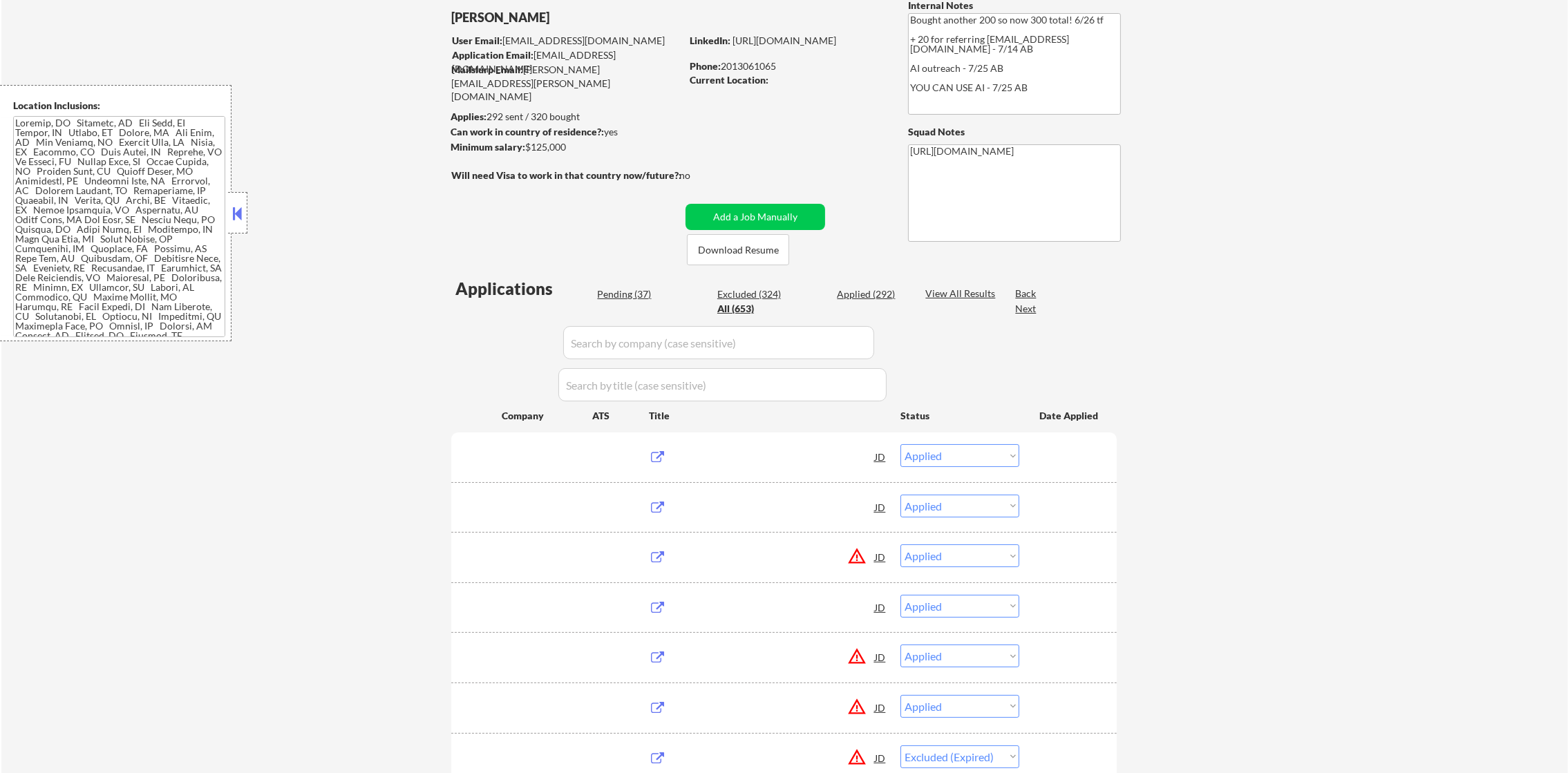
select select ""applied""
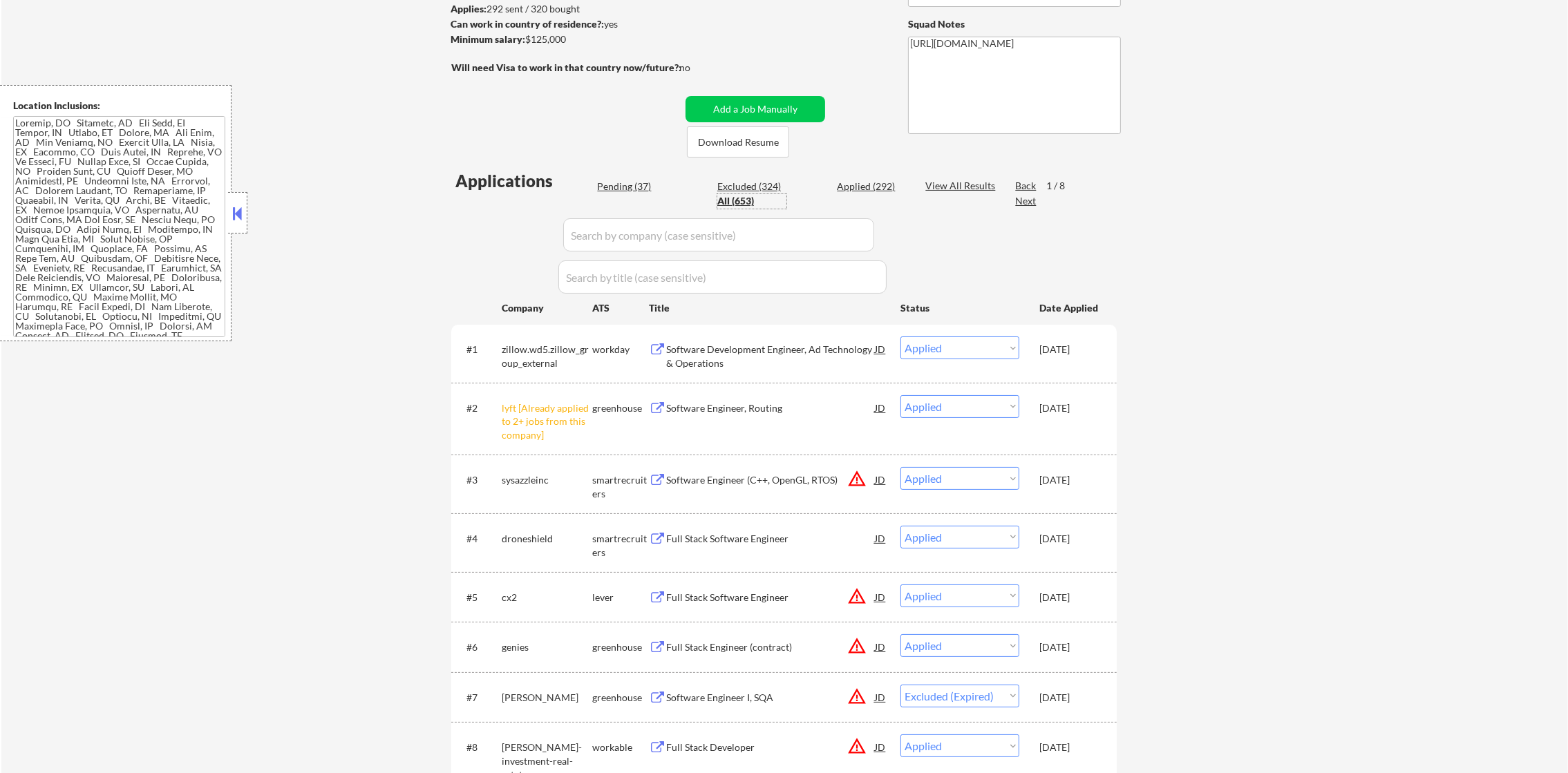
scroll to position [207, 0]
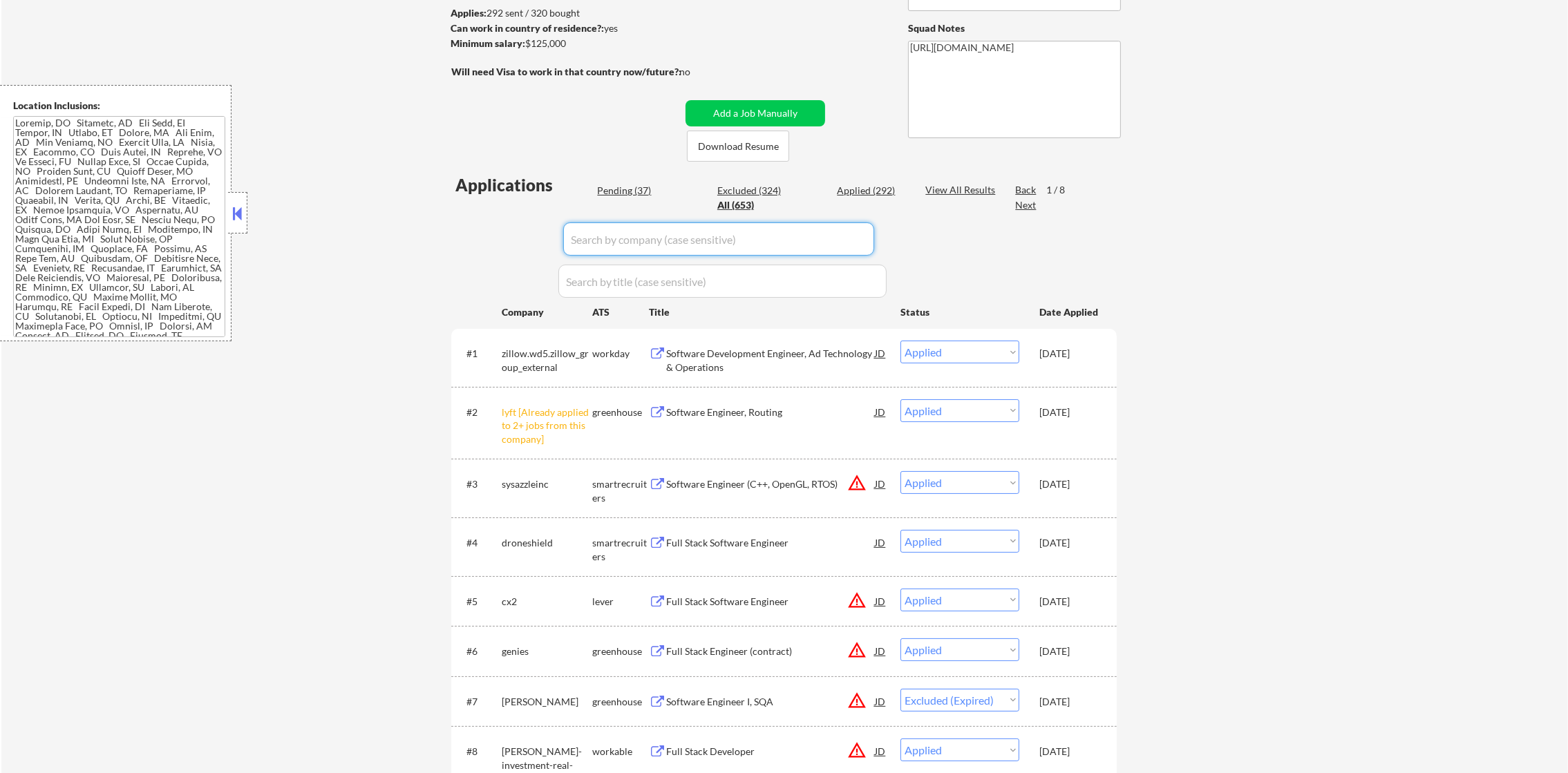
click at [646, 232] on input "input" at bounding box center [718, 239] width 311 height 33
paste input "finix"
type input "finix"
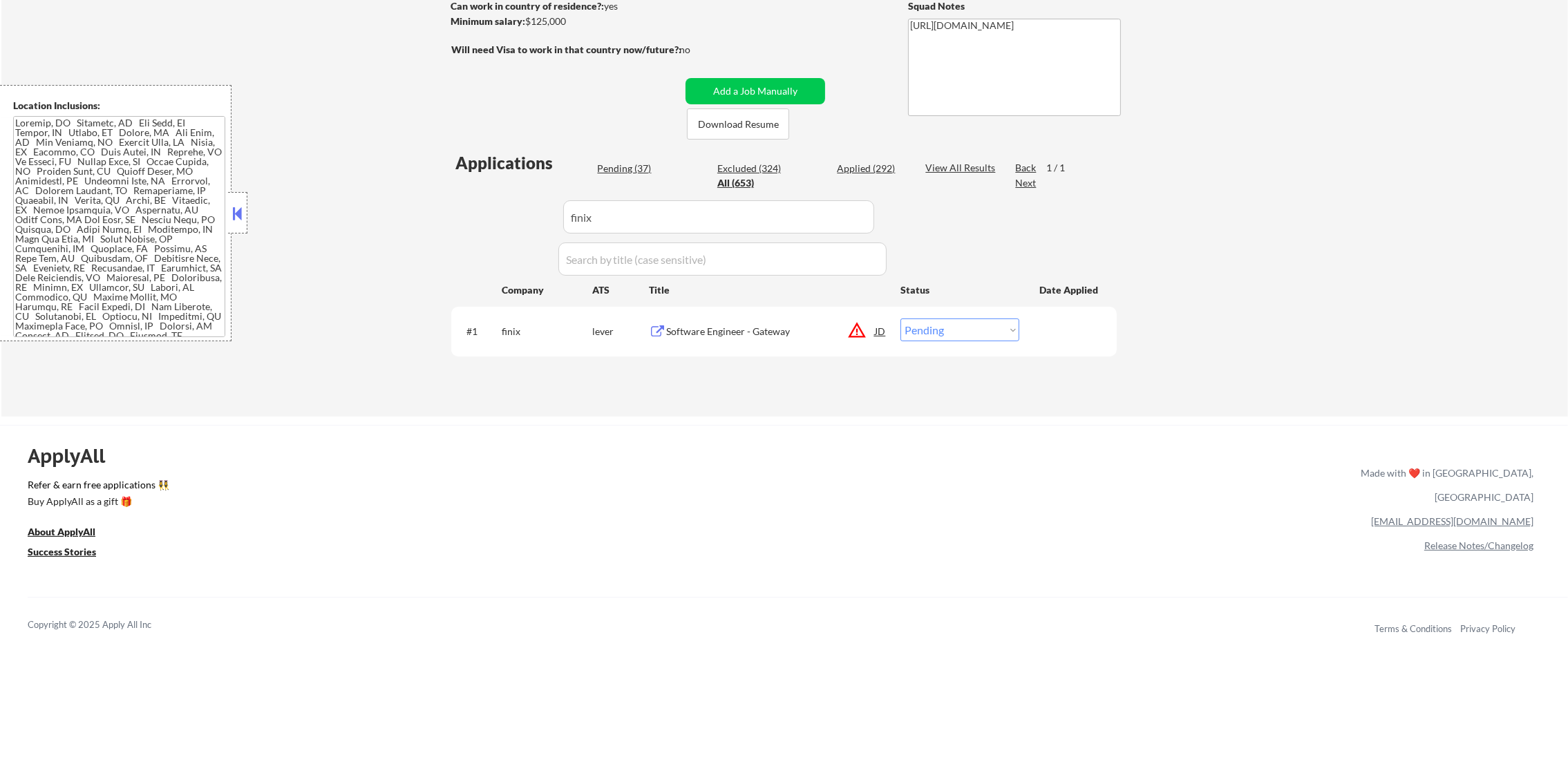
scroll to position [242, 0]
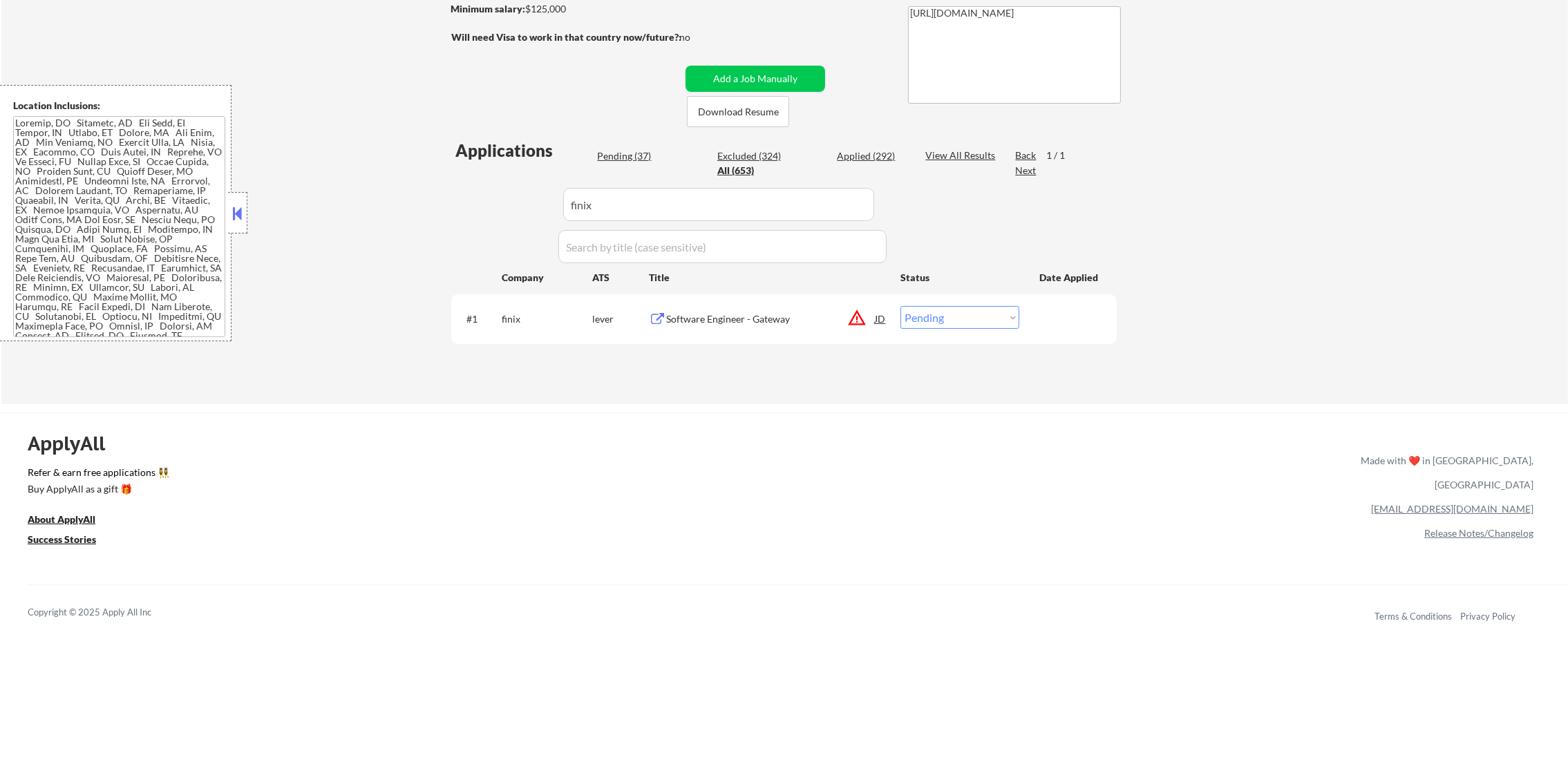
click at [802, 310] on div "Software Engineer - Gateway" at bounding box center [770, 319] width 209 height 25
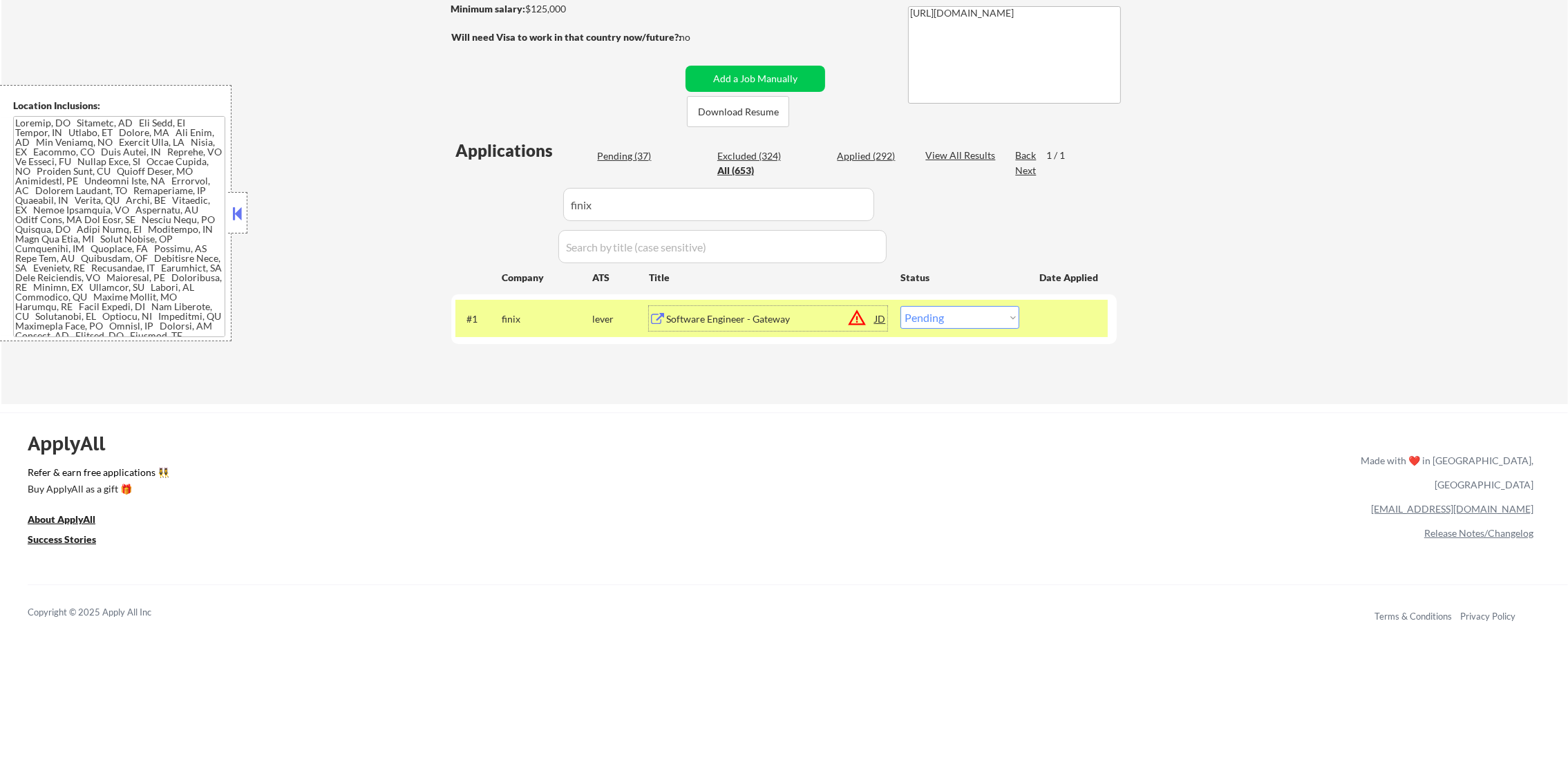
click at [928, 312] on select "Choose an option... Pending Applied Excluded (Questions) Excluded (Expired) Exc…" at bounding box center [960, 318] width 119 height 23
select select ""excluded__bad_match_""
click at [900, 306] on select "Choose an option... Pending Applied Excluded (Questions) Excluded (Expired) Exc…" at bounding box center [960, 318] width 119 height 23
click at [538, 325] on div "finix" at bounding box center [546, 319] width 90 height 14
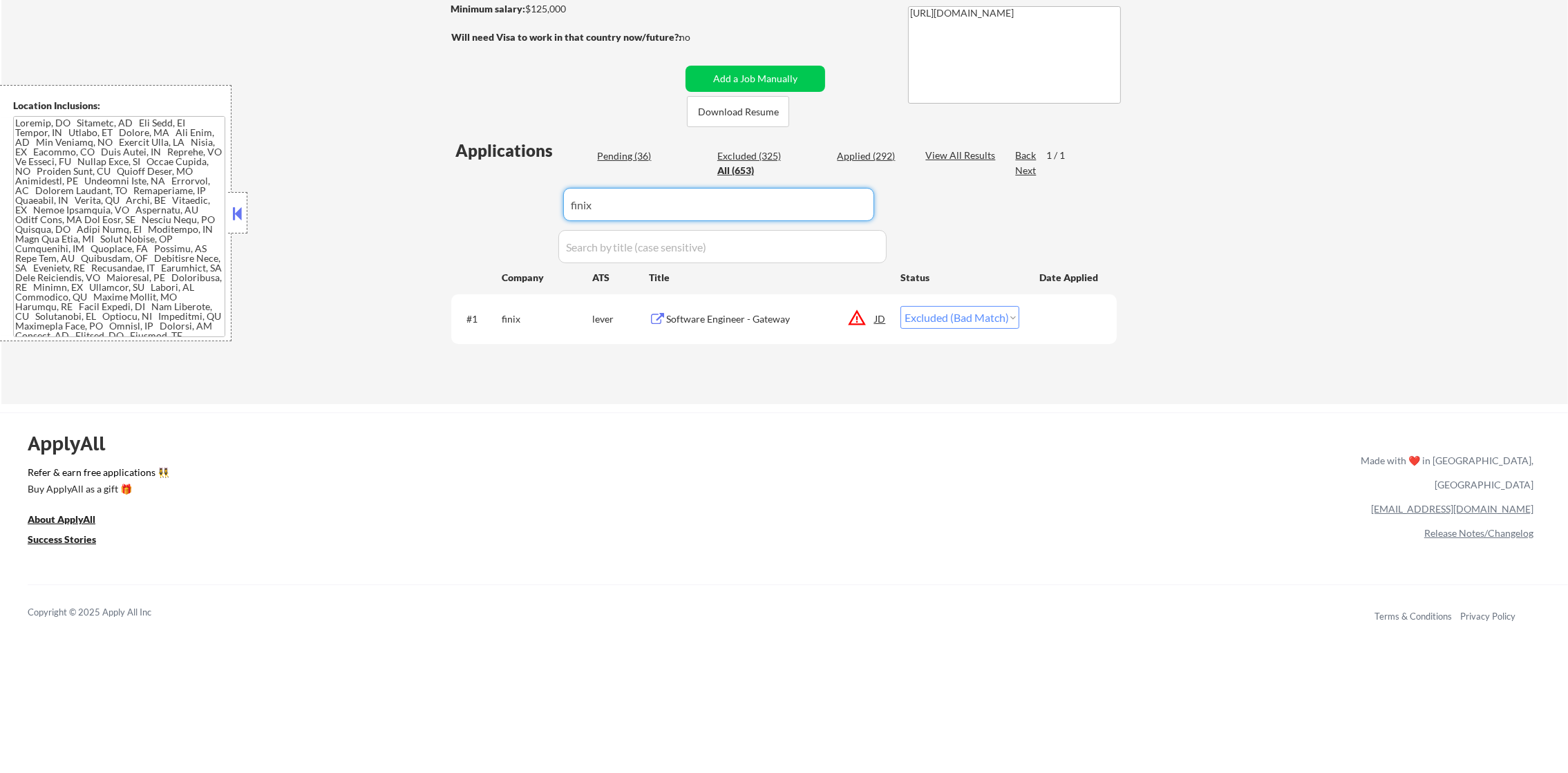
drag, startPoint x: 633, startPoint y: 207, endPoint x: 419, endPoint y: 182, distance: 215.5
click at [421, 182] on div "← Return to /applysquad Mailslurp Inbox Job Search Builder [PERSON_NAME] User E…" at bounding box center [784, 108] width 1566 height 591
paste input "Allata"
type input "Allata"
click at [418, 182] on div "← Return to /applysquad Mailslurp Inbox Job Search Builder [PERSON_NAME] User E…" at bounding box center [784, 108] width 1566 height 591
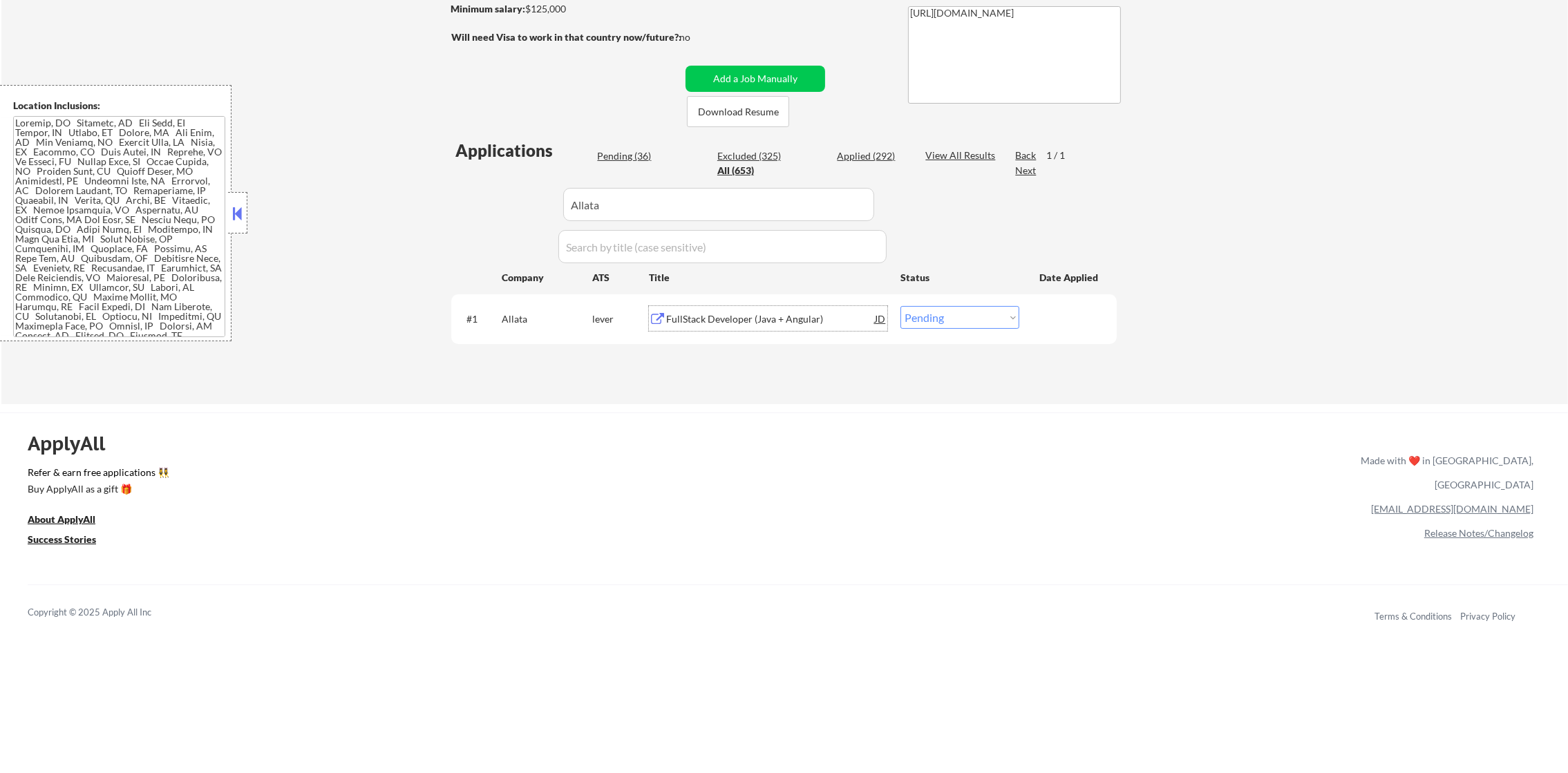
click at [759, 307] on div "FullStack Developer (Java + Angular)" at bounding box center [770, 319] width 209 height 25
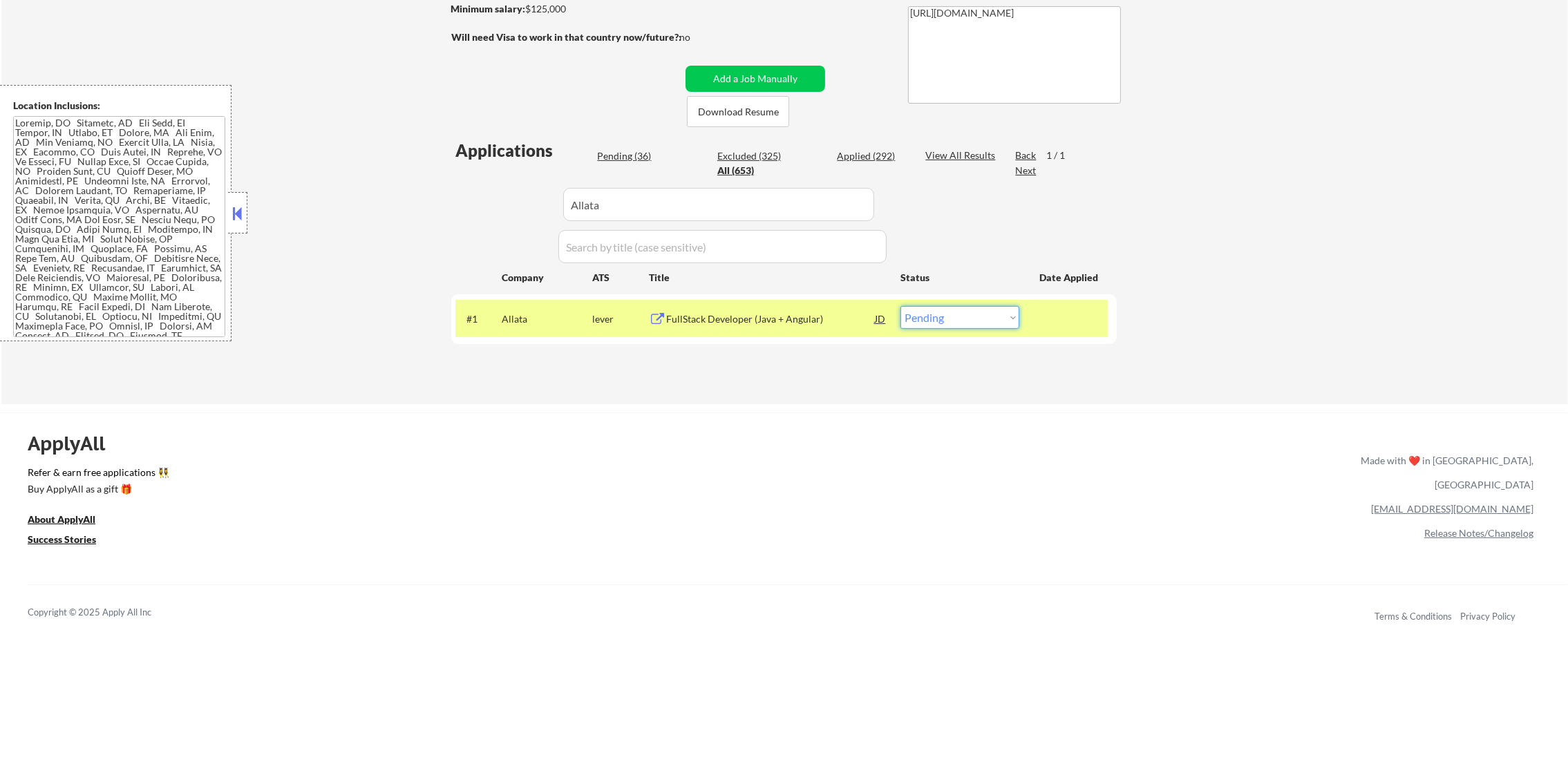
click at [990, 322] on select "Choose an option... Pending Applied Excluded (Questions) Excluded (Expired) Exc…" at bounding box center [960, 318] width 119 height 23
select select ""applied""
click at [900, 306] on select "Choose an option... Pending Applied Excluded (Questions) Excluded (Expired) Exc…" at bounding box center [960, 318] width 119 height 23
click at [490, 319] on div "#1" at bounding box center [479, 319] width 24 height 14
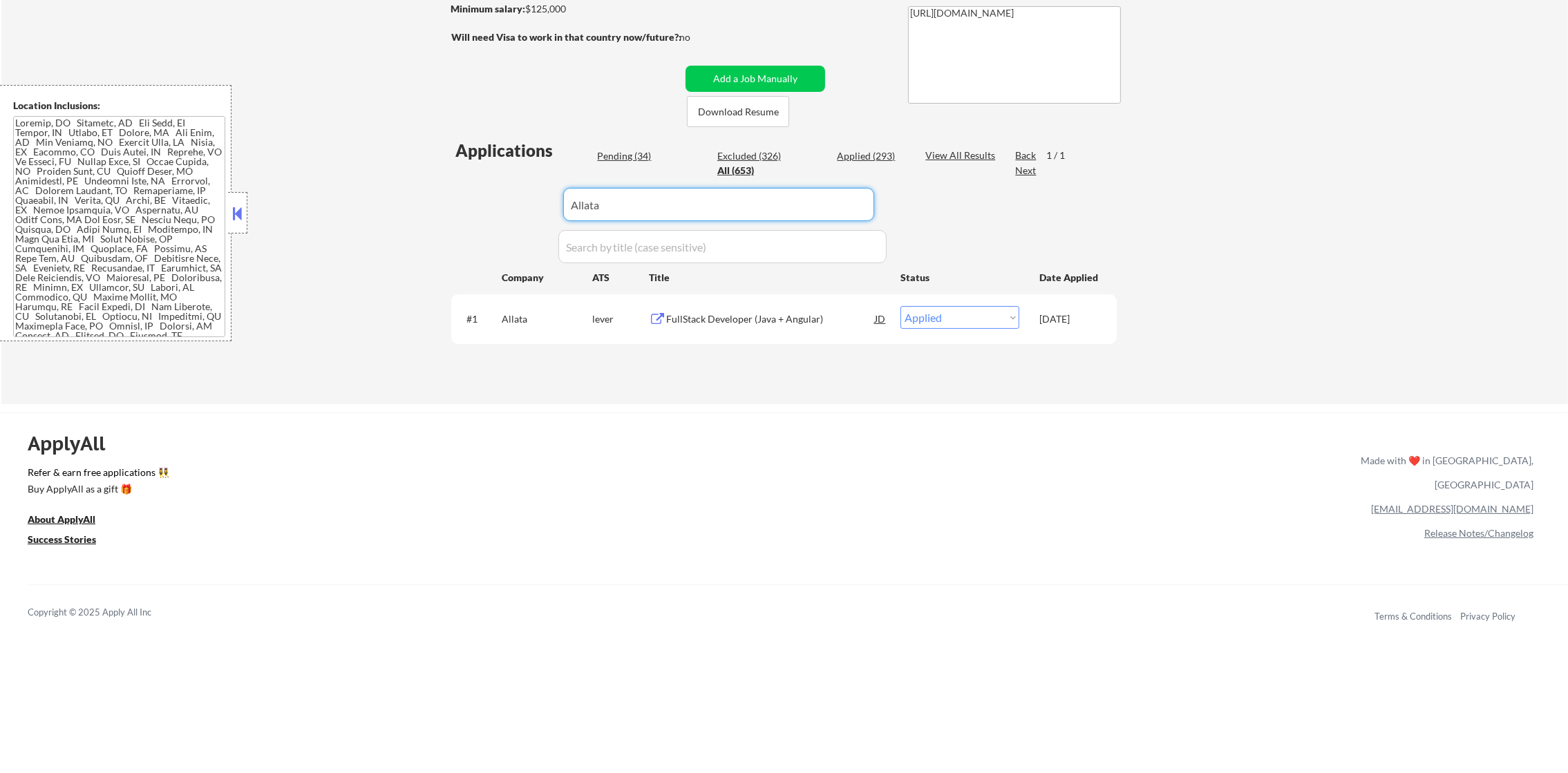
paste input "trexquant"
drag, startPoint x: 616, startPoint y: 206, endPoint x: 458, endPoint y: 199, distance: 158.2
click at [458, 199] on div "Applications Pending (34) Excluded (326) Applied (293) All (653) View All Resul…" at bounding box center [784, 258] width 665 height 238
type input "trexquant"
click at [458, 199] on div "Applications Pending (34) Excluded (326) Applied (293) All (653) View All Resul…" at bounding box center [784, 258] width 665 height 238
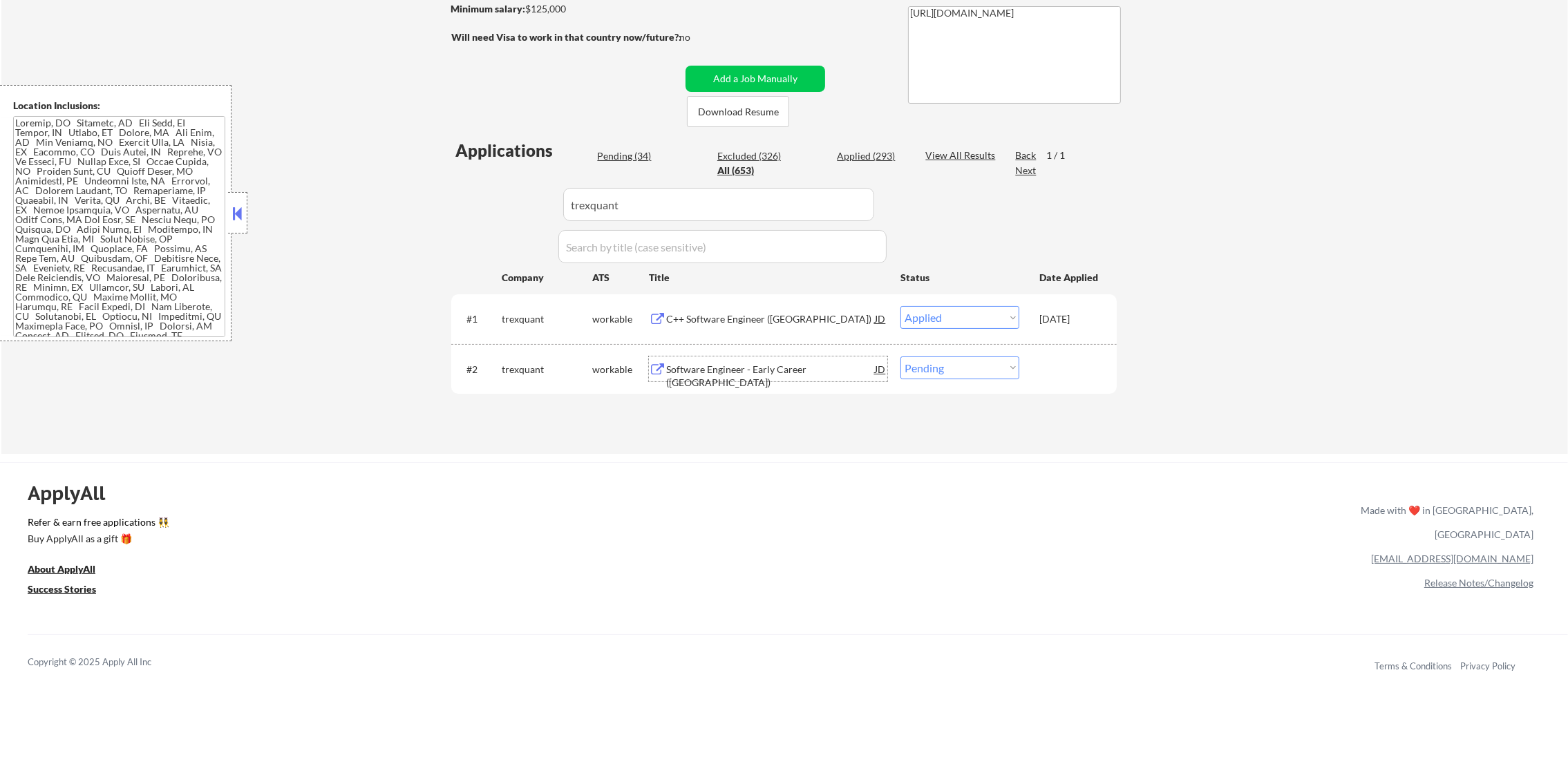
click at [745, 372] on div "Software Engineer - Early Career ([GEOGRAPHIC_DATA])" at bounding box center [770, 376] width 209 height 27
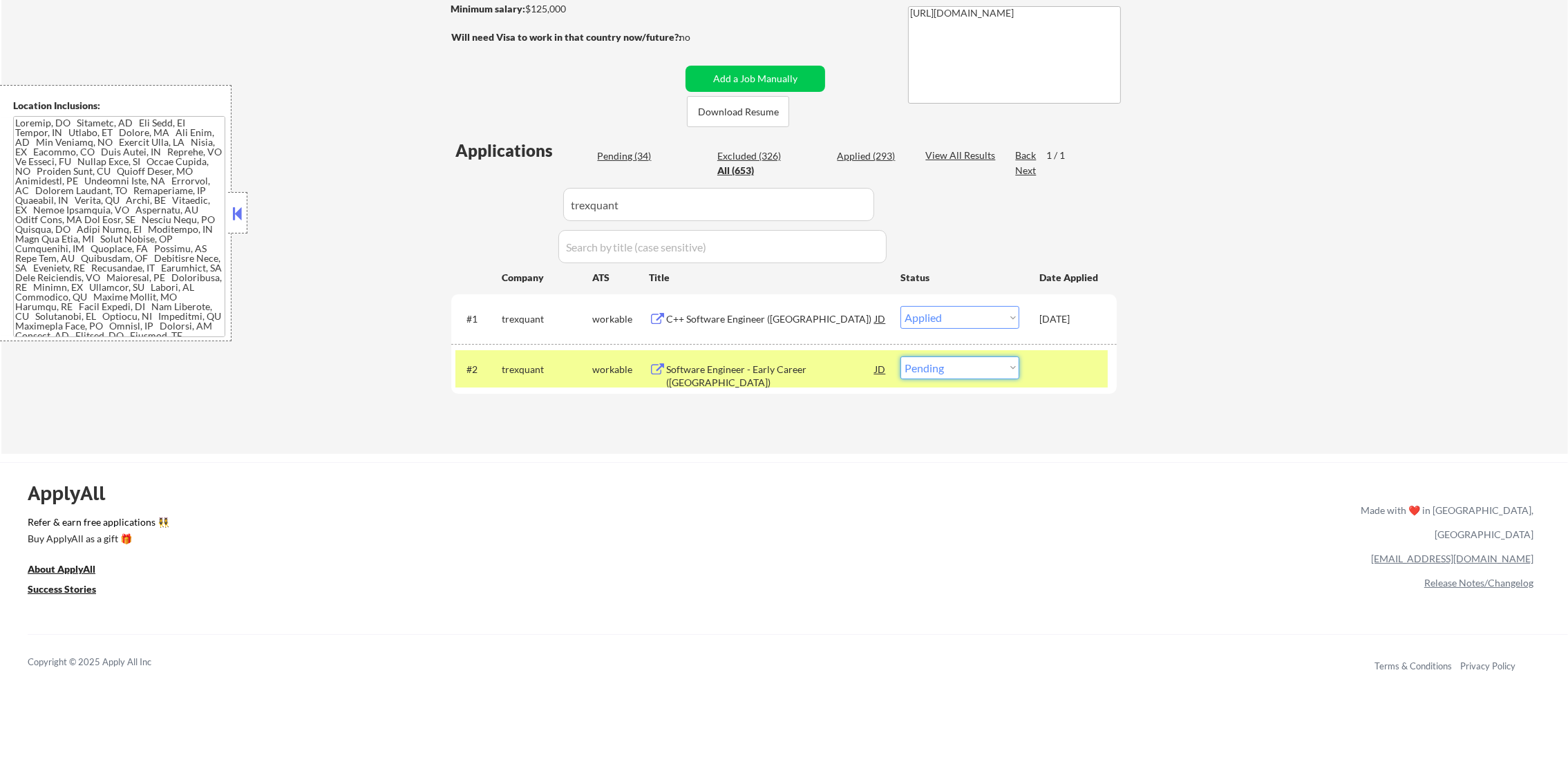
drag, startPoint x: 971, startPoint y: 364, endPoint x: 967, endPoint y: 374, distance: 10.8
click at [971, 364] on select "Choose an option... Pending Applied Excluded (Questions) Excluded (Expired) Exc…" at bounding box center [960, 368] width 119 height 23
click at [900, 357] on select "Choose an option... Pending Applied Excluded (Questions) Excluded (Expired) Exc…" at bounding box center [960, 368] width 119 height 23
click at [954, 377] on select "Choose an option... Pending Applied Excluded (Questions) Excluded (Expired) Exc…" at bounding box center [960, 368] width 119 height 23
select select ""applied""
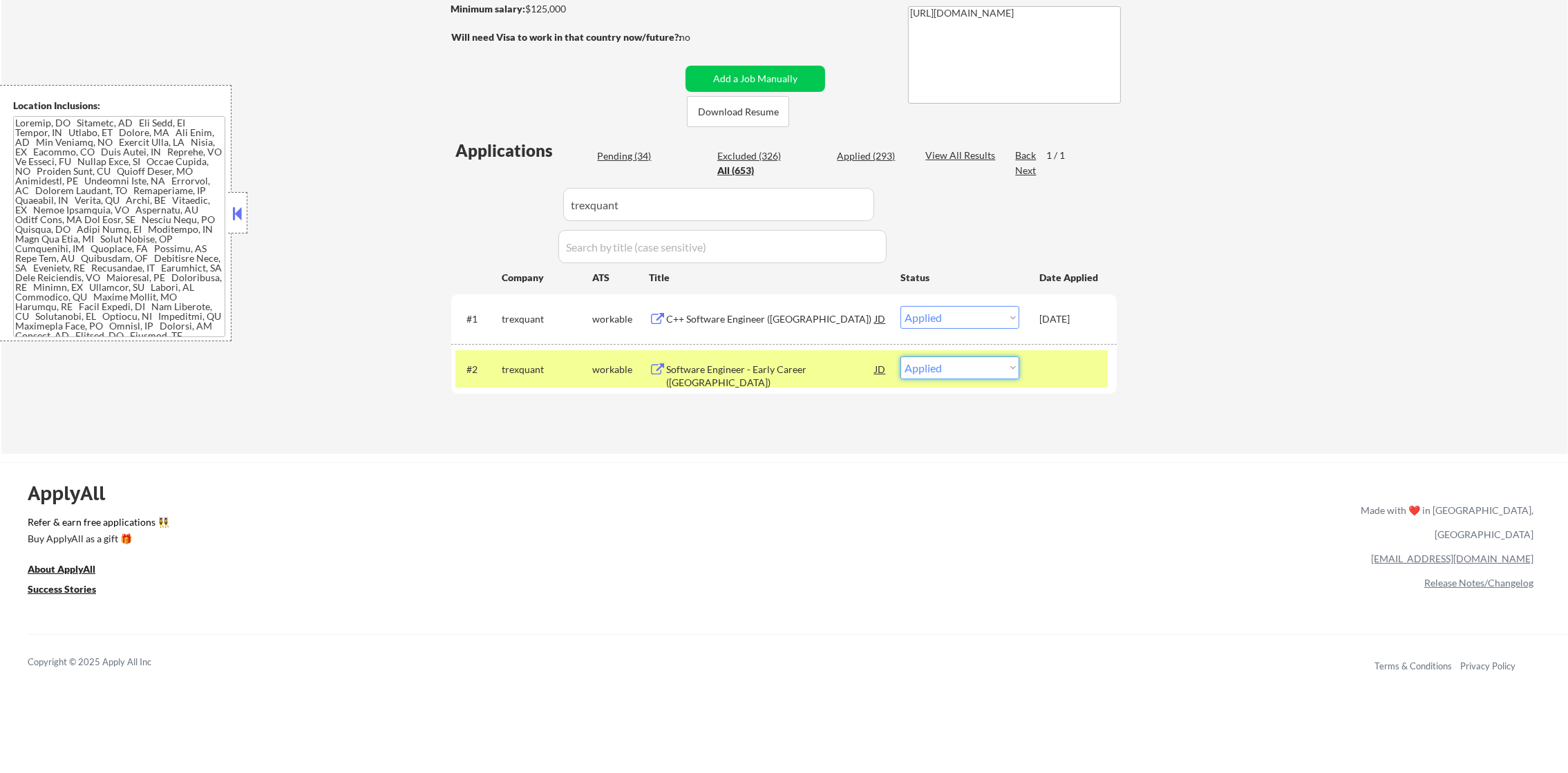
click at [900, 357] on select "Choose an option... Pending Applied Excluded (Questions) Excluded (Expired) Exc…" at bounding box center [960, 368] width 119 height 23
drag, startPoint x: 573, startPoint y: 357, endPoint x: 556, endPoint y: 357, distance: 17.0
click at [558, 357] on div "trexquant" at bounding box center [546, 369] width 90 height 25
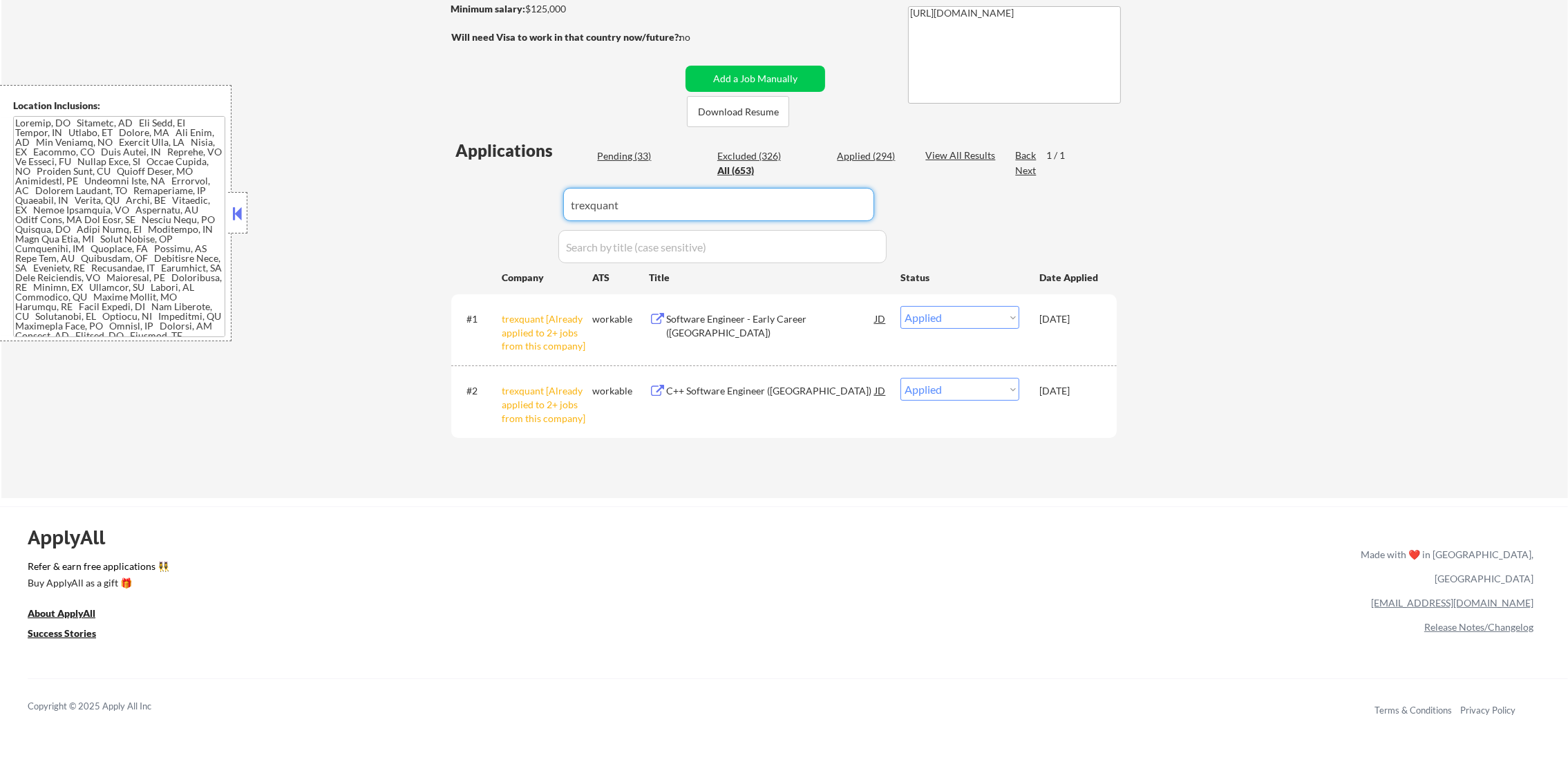
drag, startPoint x: 640, startPoint y: 203, endPoint x: 419, endPoint y: 198, distance: 221.1
click at [419, 198] on div "← Return to /applysquad Mailslurp Inbox Job Search Builder [PERSON_NAME] User E…" at bounding box center [784, 156] width 1566 height 685
paste input "mongodb"
type input "mongodb"
click at [419, 198] on div "← Return to /applysquad Mailslurp Inbox Job Search Builder [PERSON_NAME] User E…" at bounding box center [784, 156] width 1566 height 685
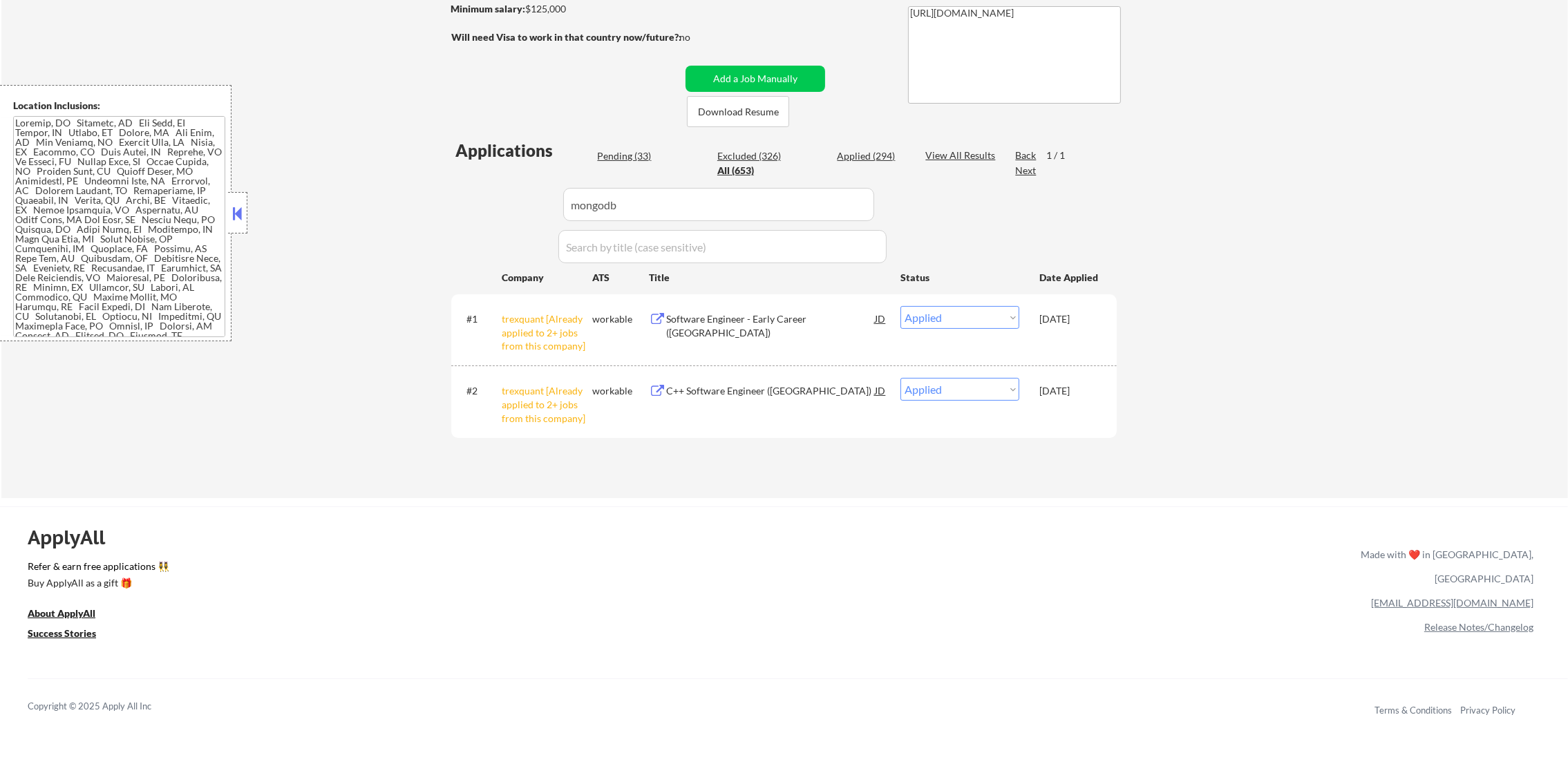
select select ""pending""
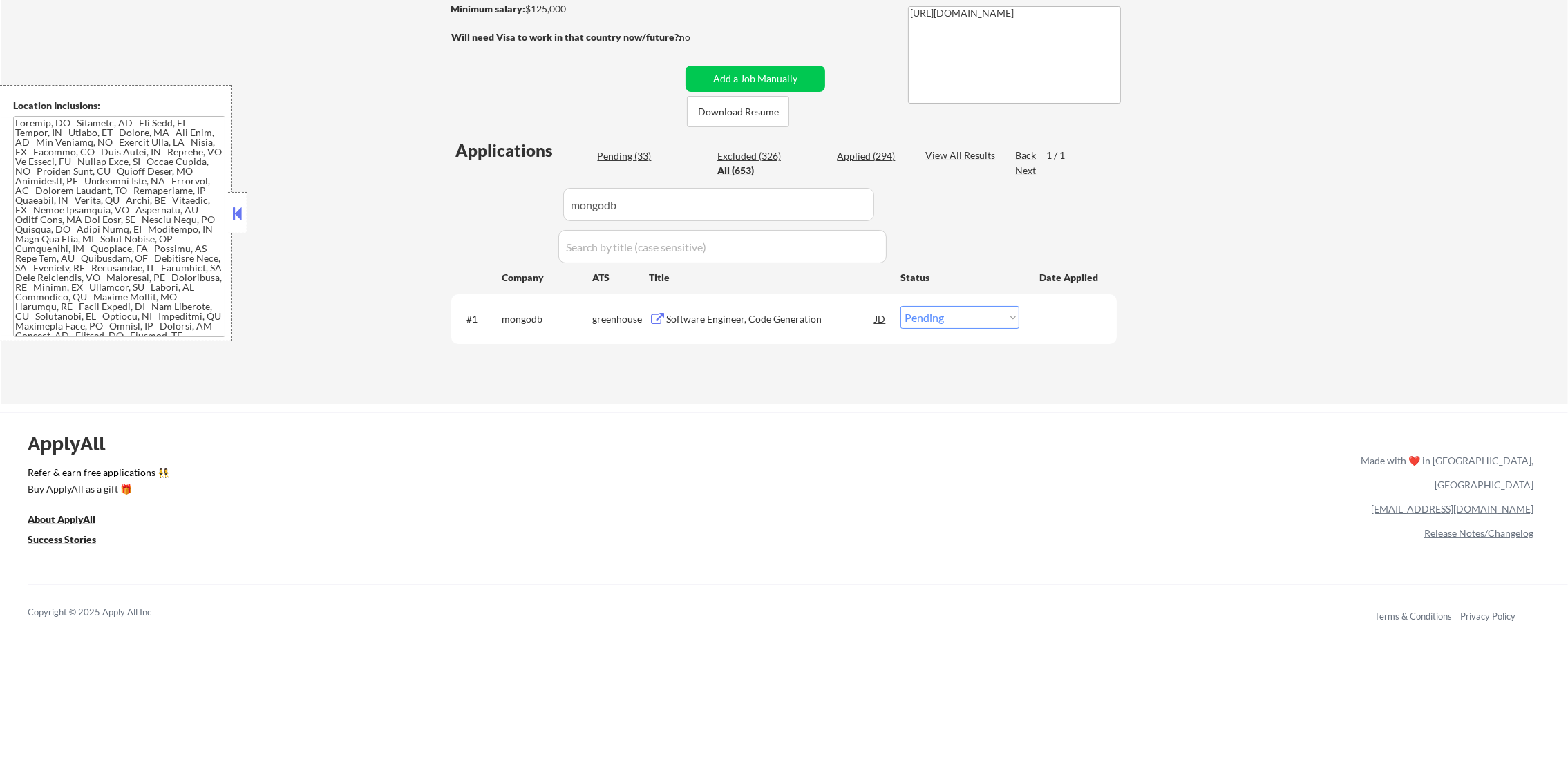
click at [768, 315] on div "Software Engineer, Code Generation" at bounding box center [770, 319] width 209 height 14
